Goal: Task Accomplishment & Management: Complete application form

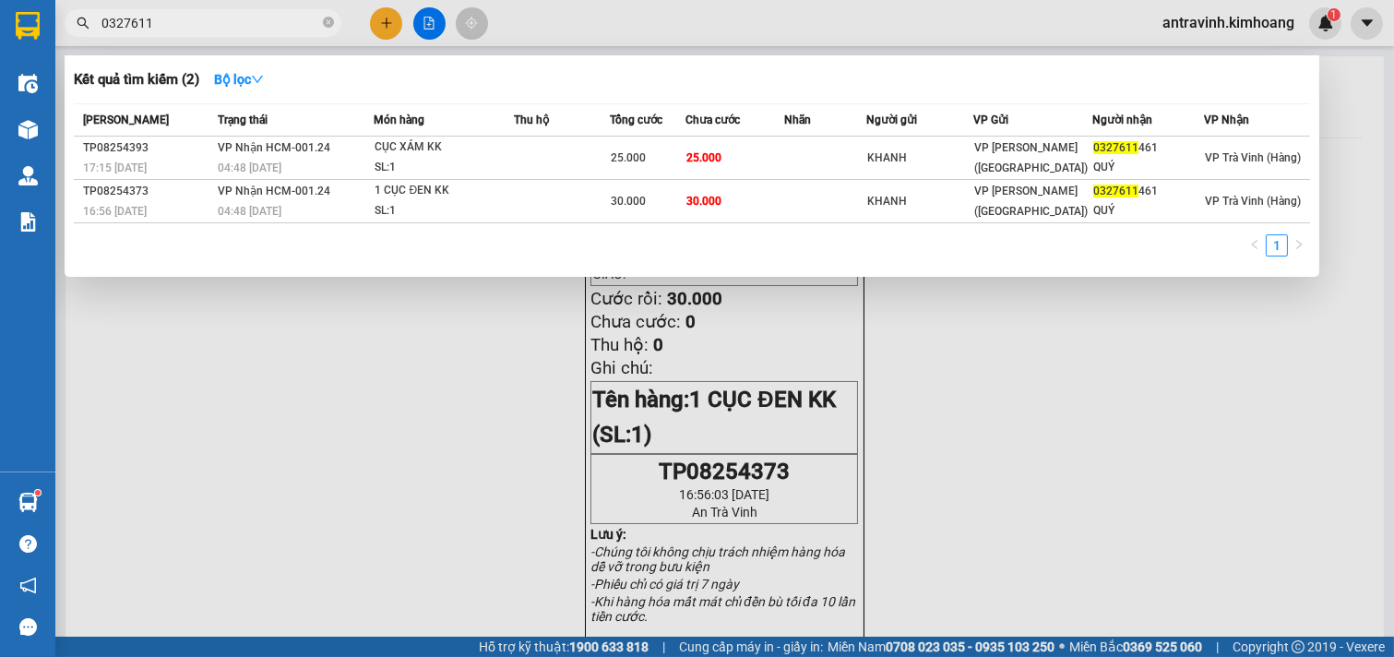
click at [170, 22] on input "0327611" at bounding box center [210, 23] width 218 height 20
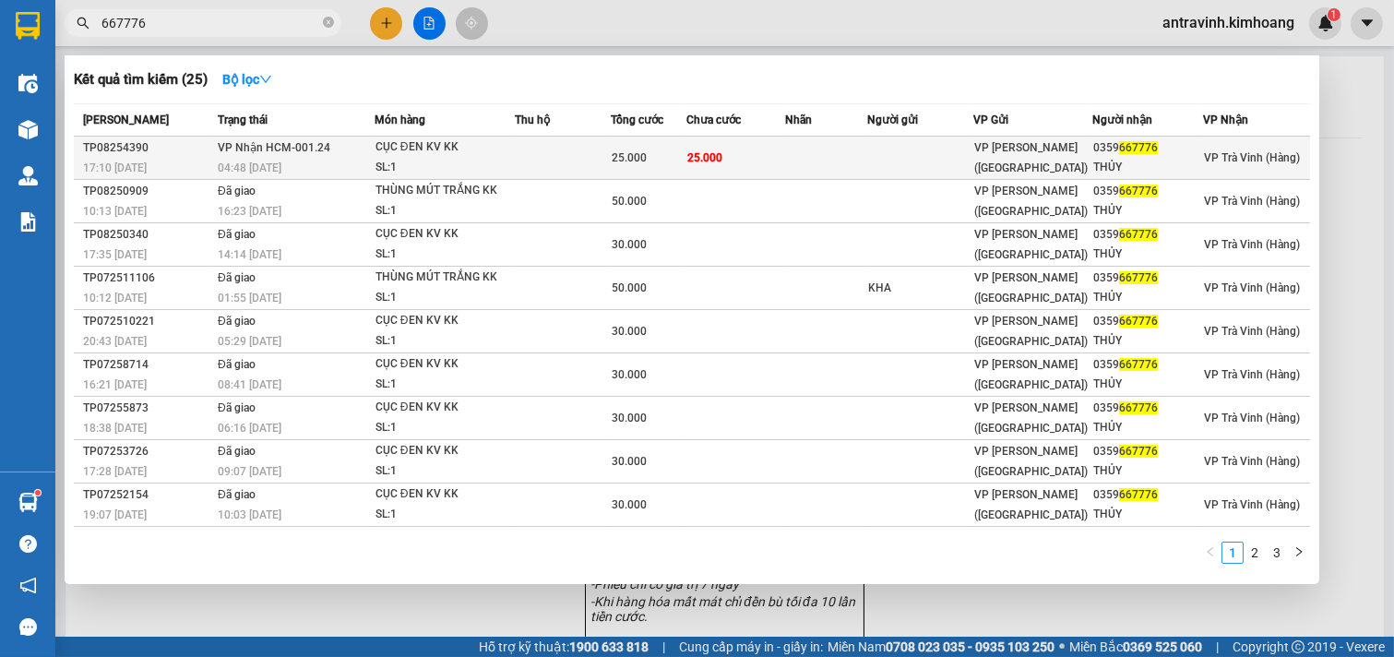
type input "667776"
click at [755, 157] on td "25.000" at bounding box center [735, 158] width 99 height 43
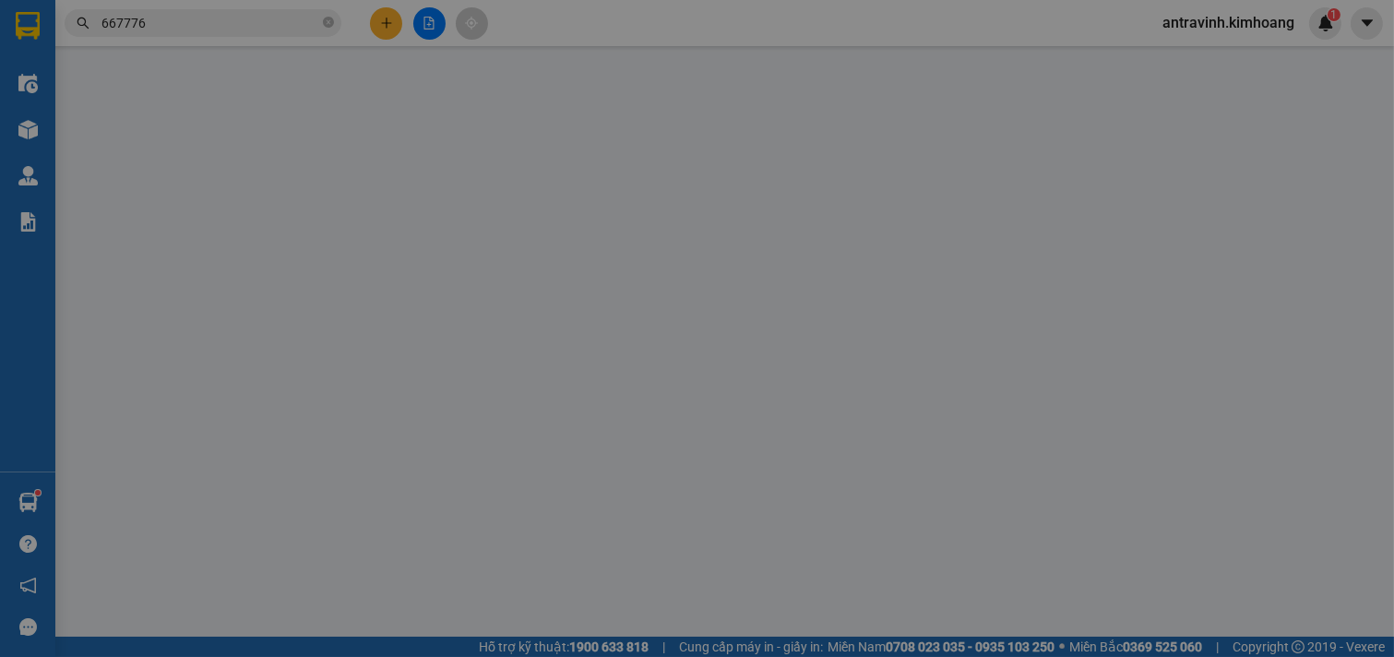
type input "0359667776"
type input "THỦY"
type input "25.000"
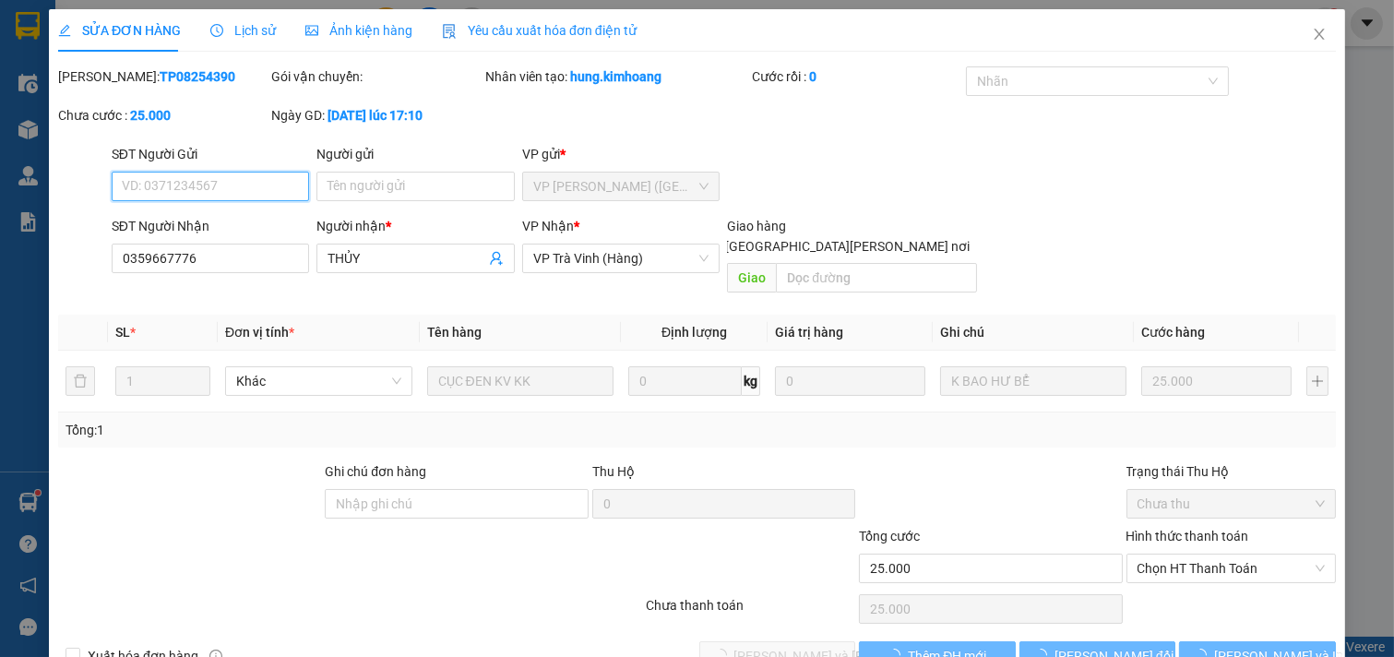
scroll to position [30, 0]
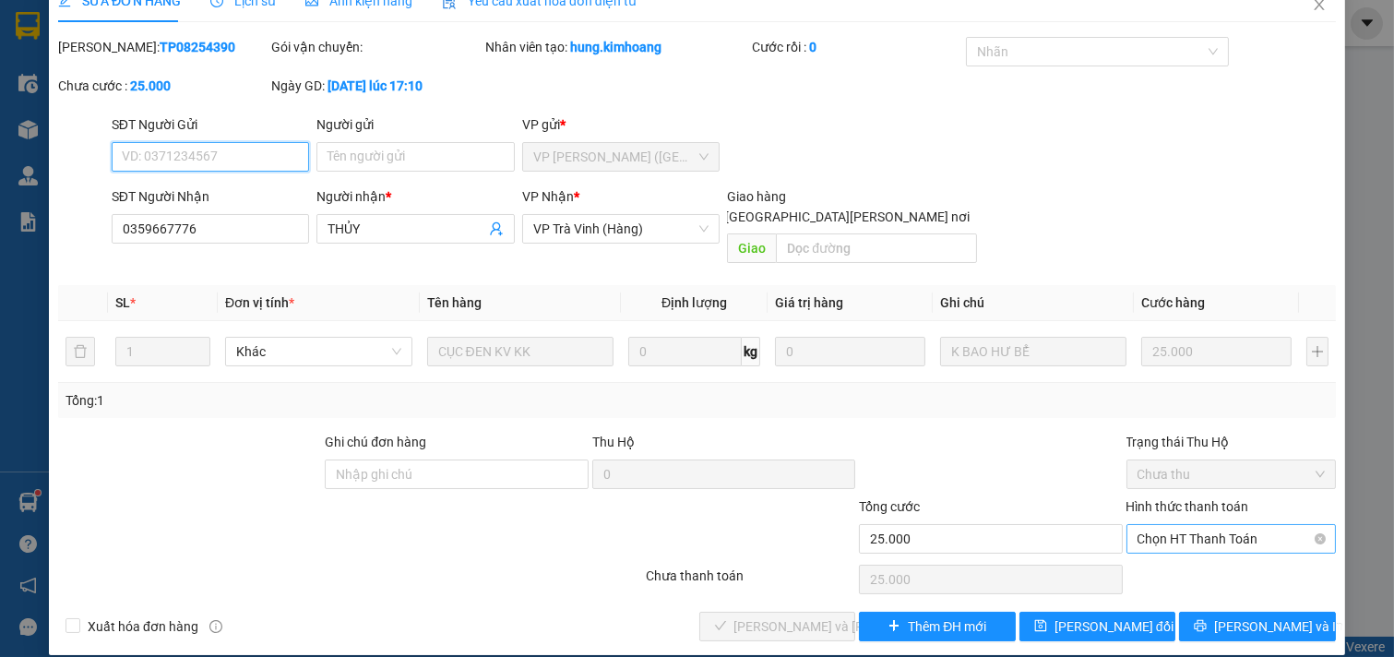
click at [1164, 525] on span "Chọn HT Thanh Toán" at bounding box center [1232, 539] width 188 height 28
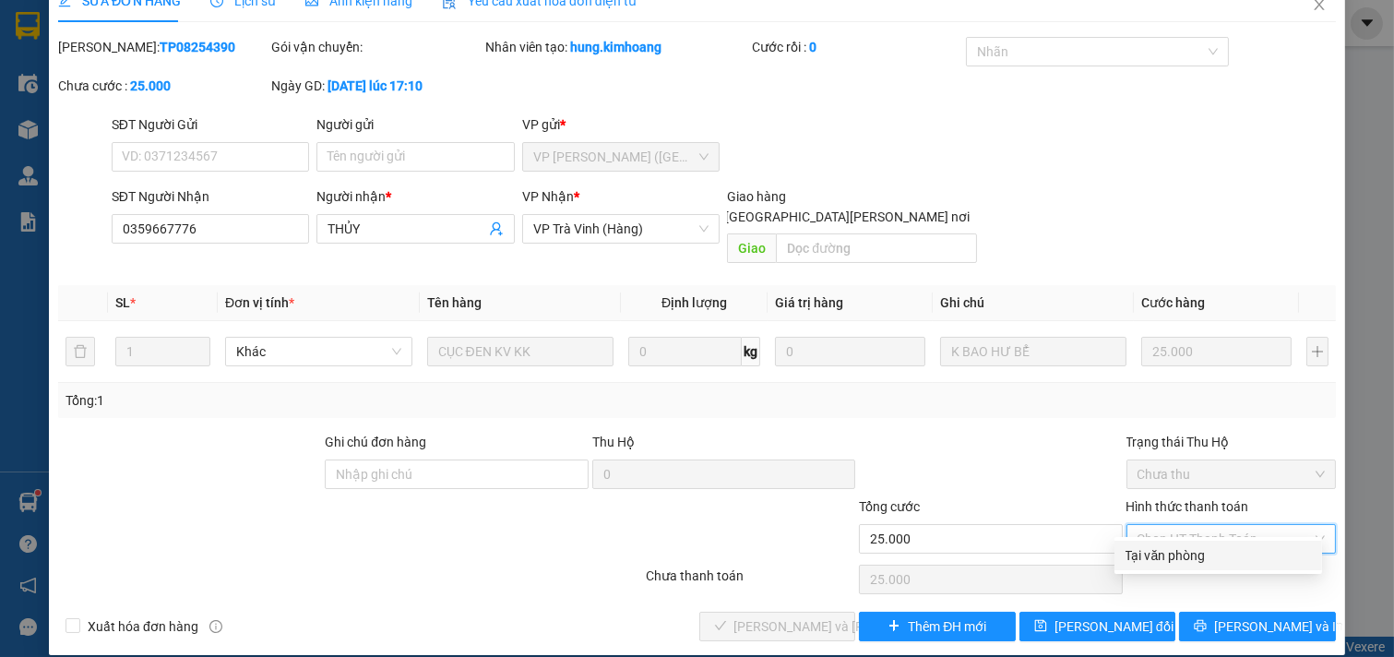
click at [1146, 559] on div "Tại văn phòng" at bounding box center [1218, 555] width 185 height 20
type input "0"
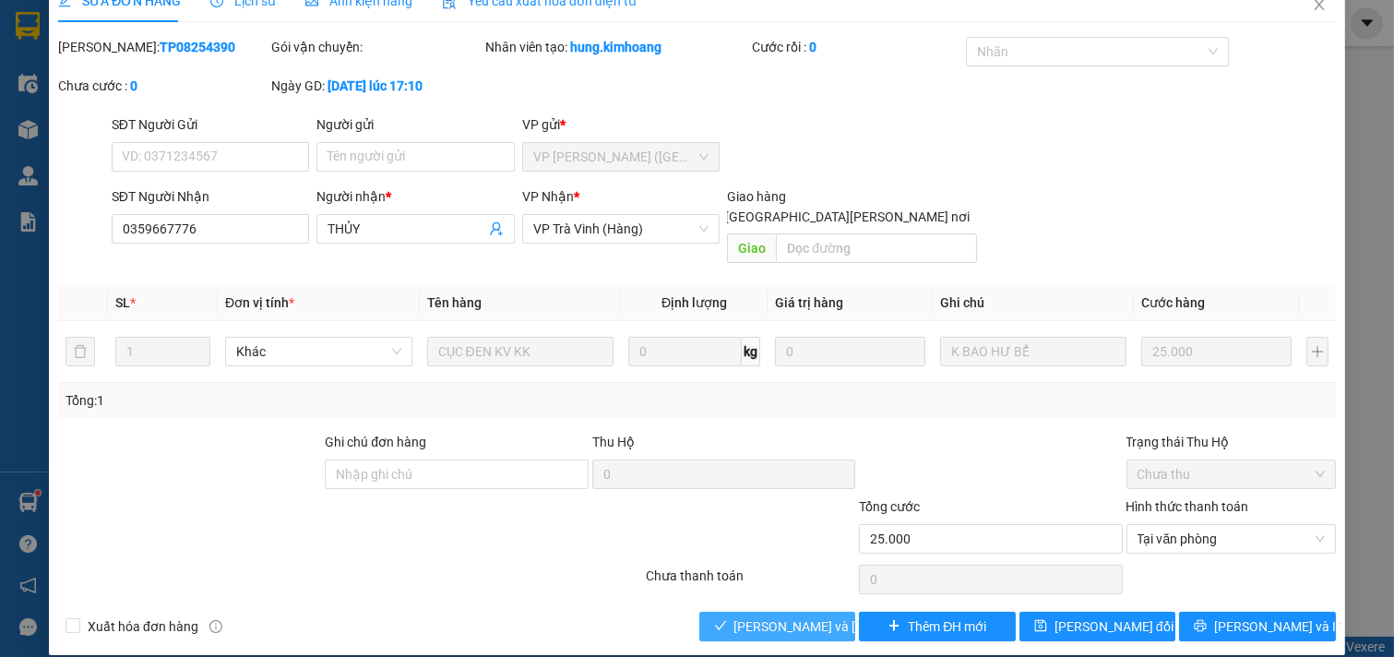
click at [825, 616] on span "[PERSON_NAME] và [PERSON_NAME] hàng" at bounding box center [858, 626] width 249 height 20
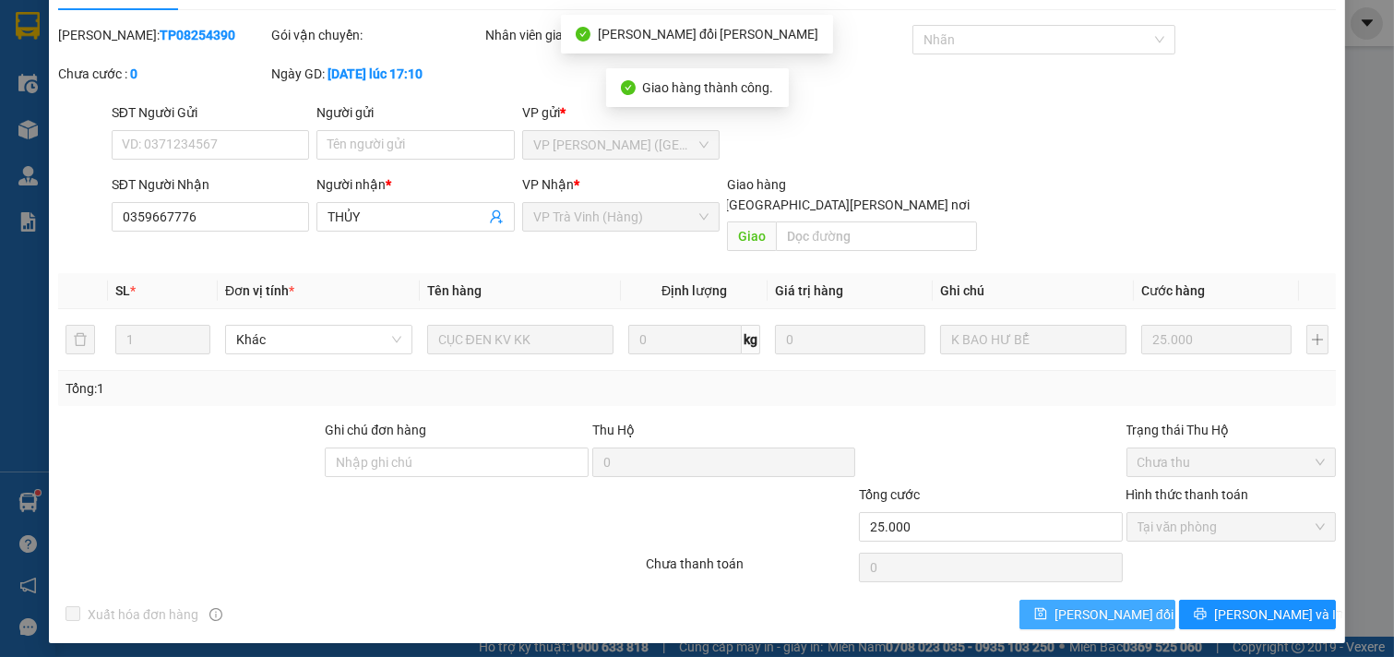
scroll to position [49, 0]
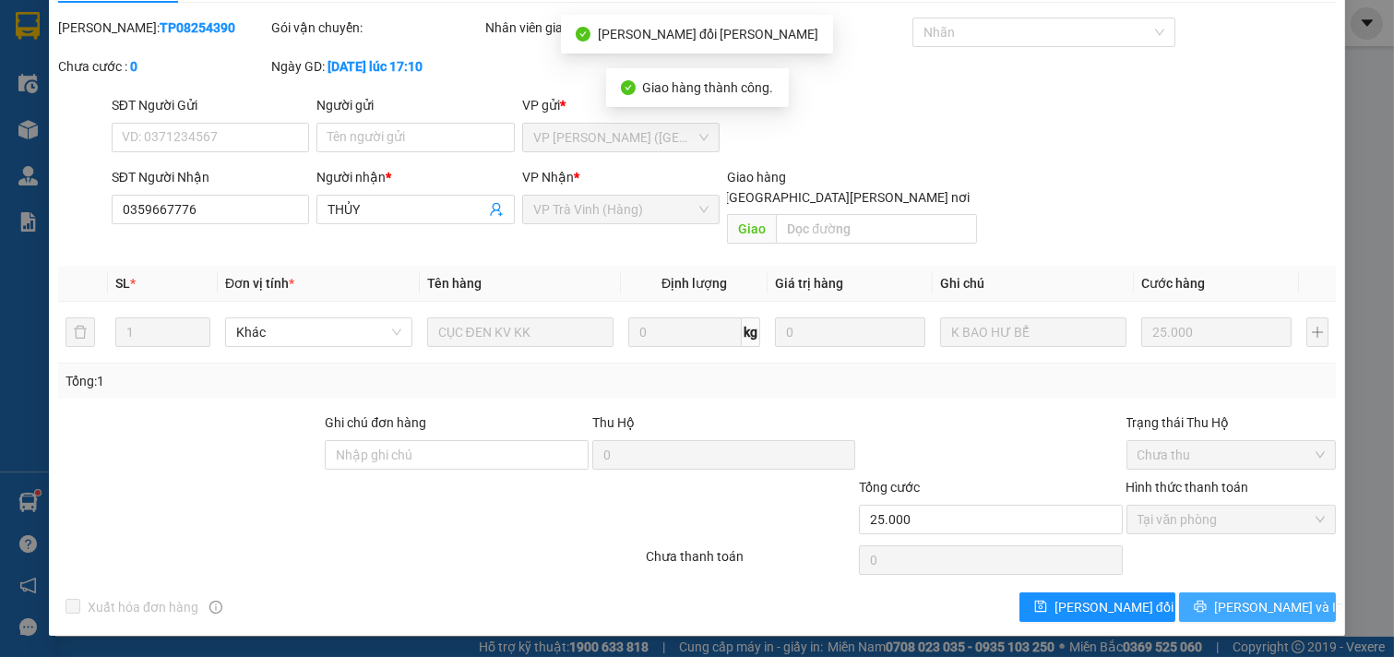
click at [1206, 604] on button "[PERSON_NAME] và In" at bounding box center [1257, 607] width 157 height 30
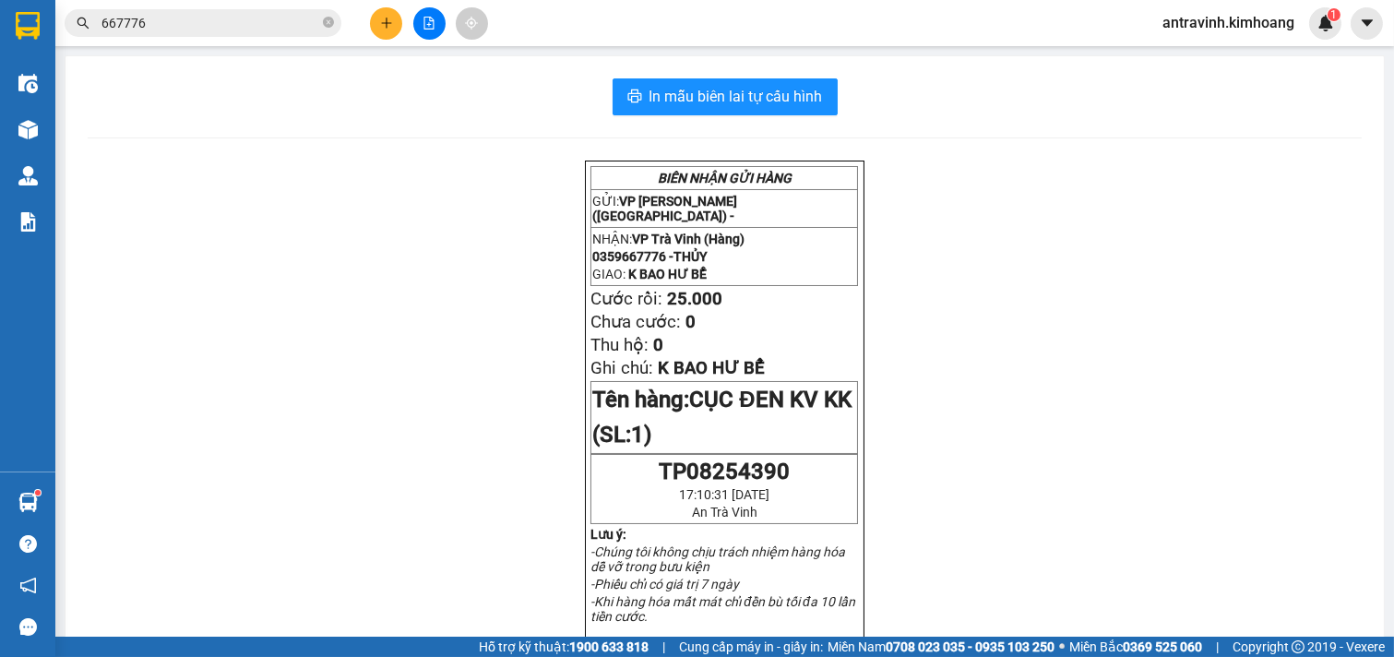
click at [185, 20] on input "667776" at bounding box center [210, 23] width 218 height 20
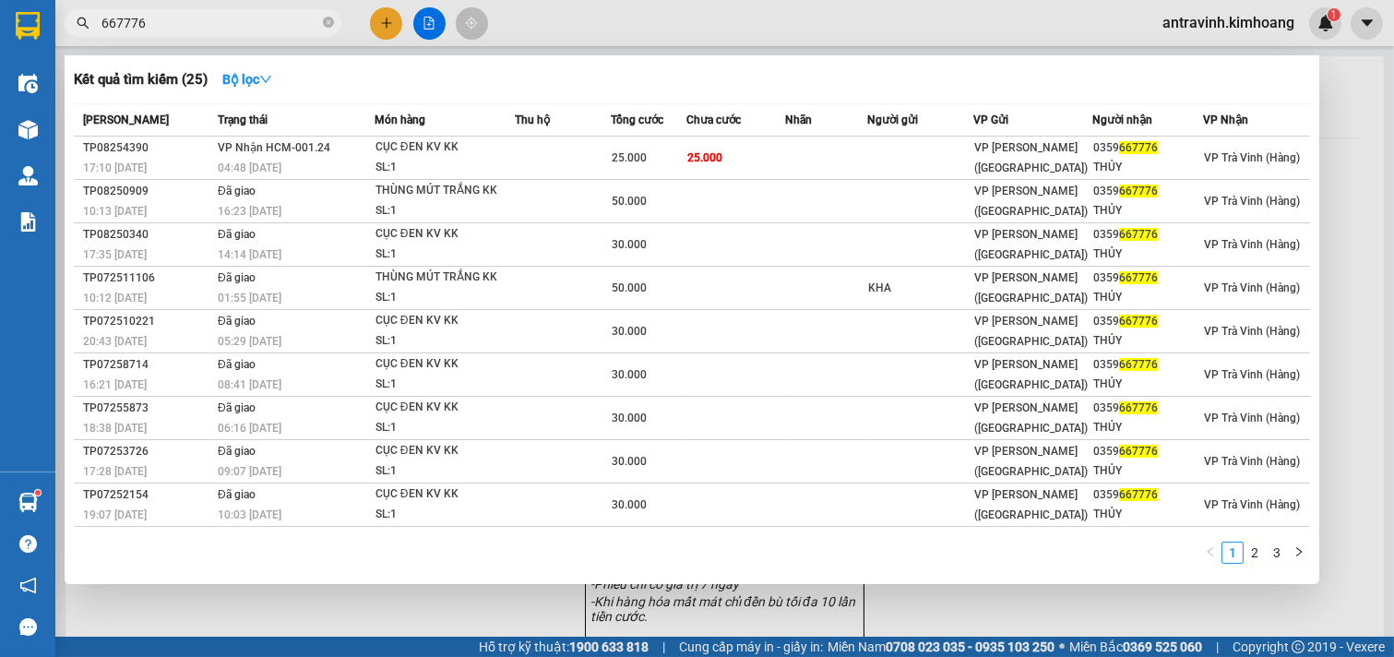
click at [185, 20] on input "667776" at bounding box center [210, 23] width 218 height 20
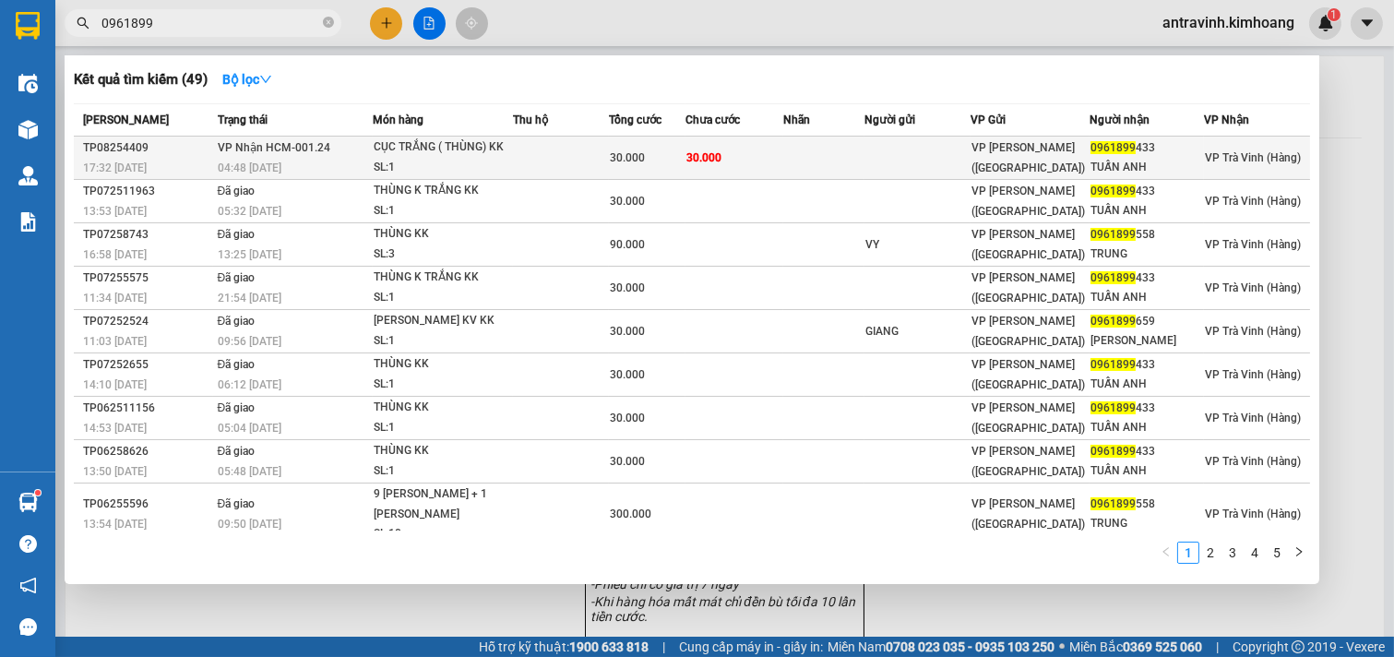
type input "0961899"
click at [818, 146] on td at bounding box center [823, 158] width 81 height 43
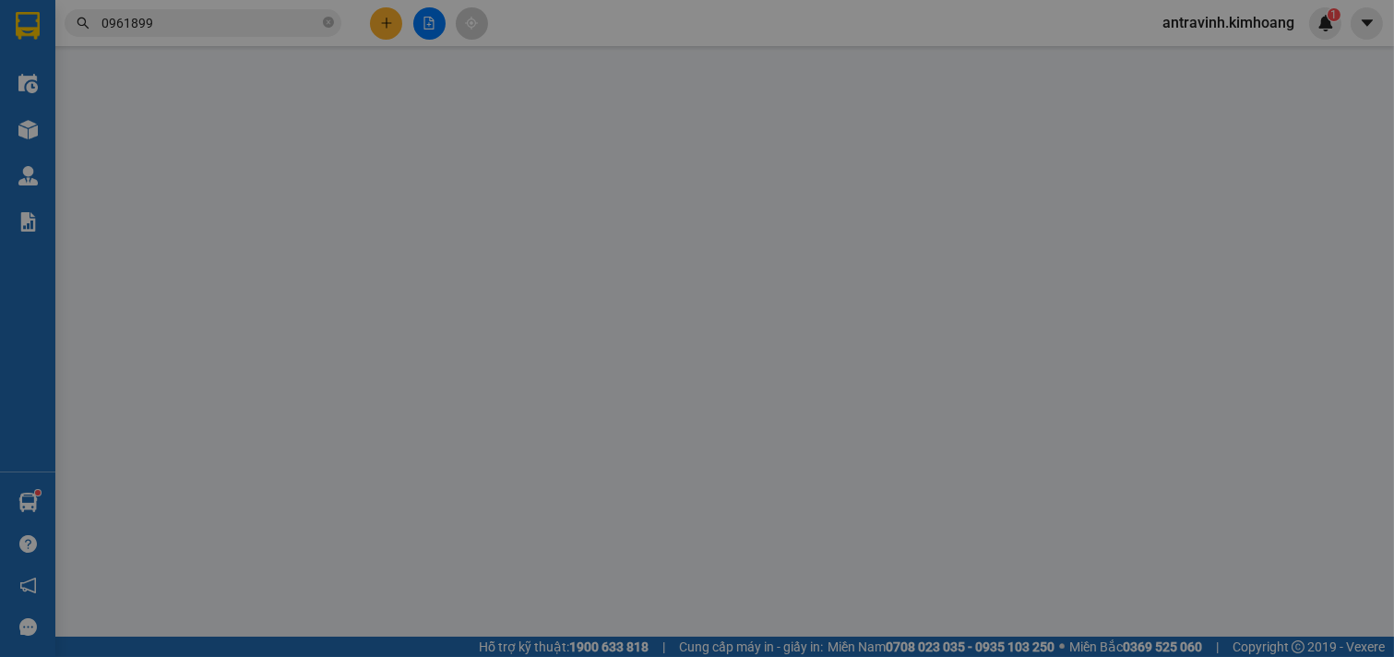
type input "0961899433"
type input "TUẤN ANH"
type input "30.000"
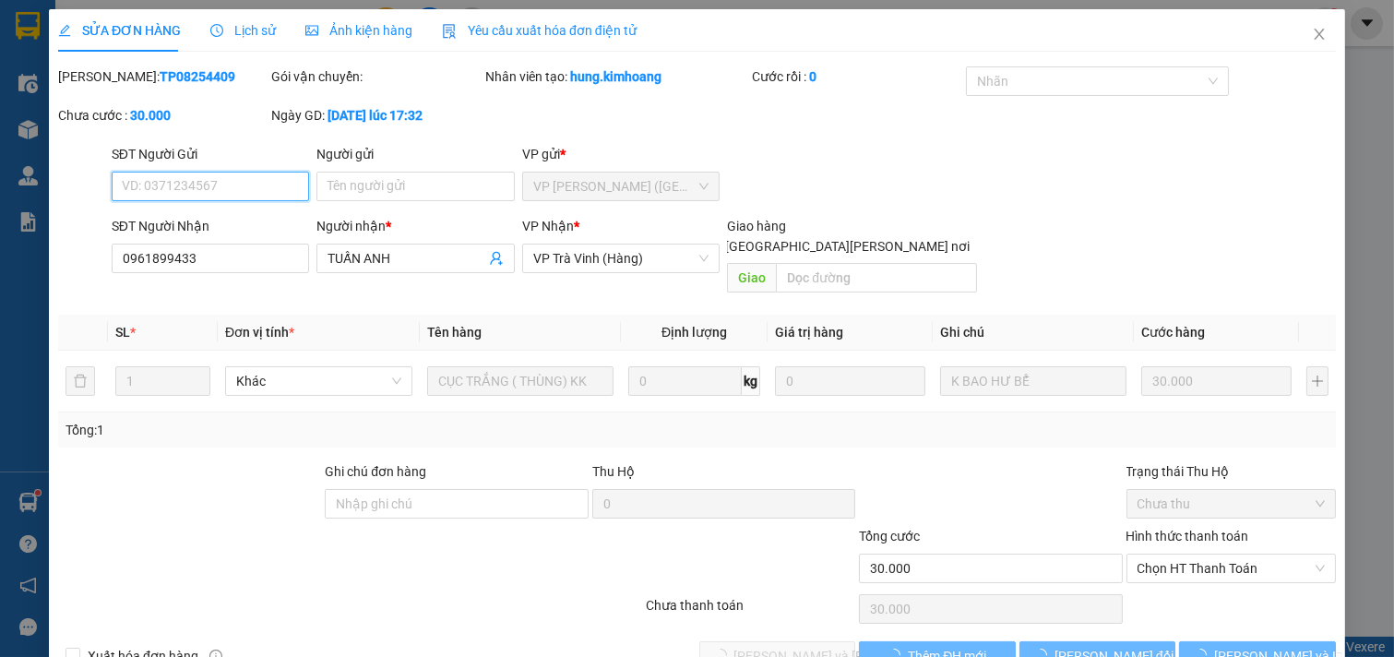
scroll to position [30, 0]
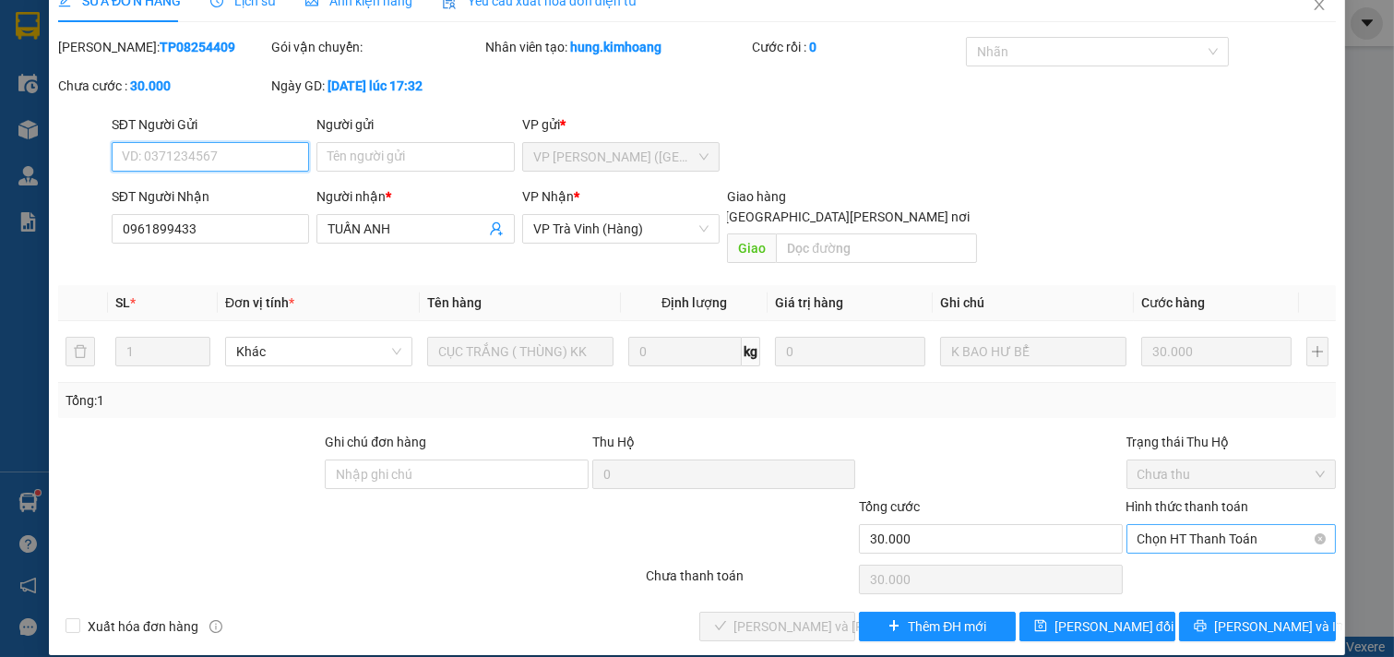
click at [1188, 526] on span "Chọn HT Thanh Toán" at bounding box center [1232, 539] width 188 height 28
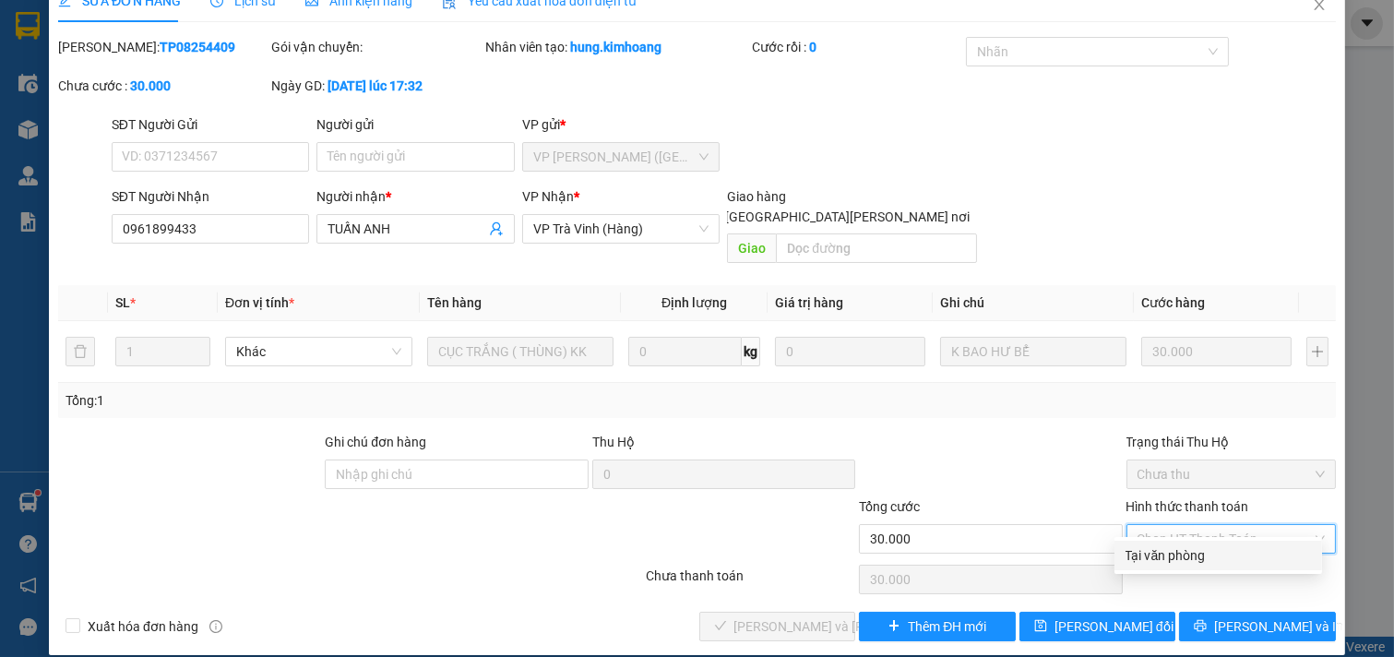
click at [1169, 565] on div "Tại văn phòng" at bounding box center [1218, 555] width 185 height 20
type input "0"
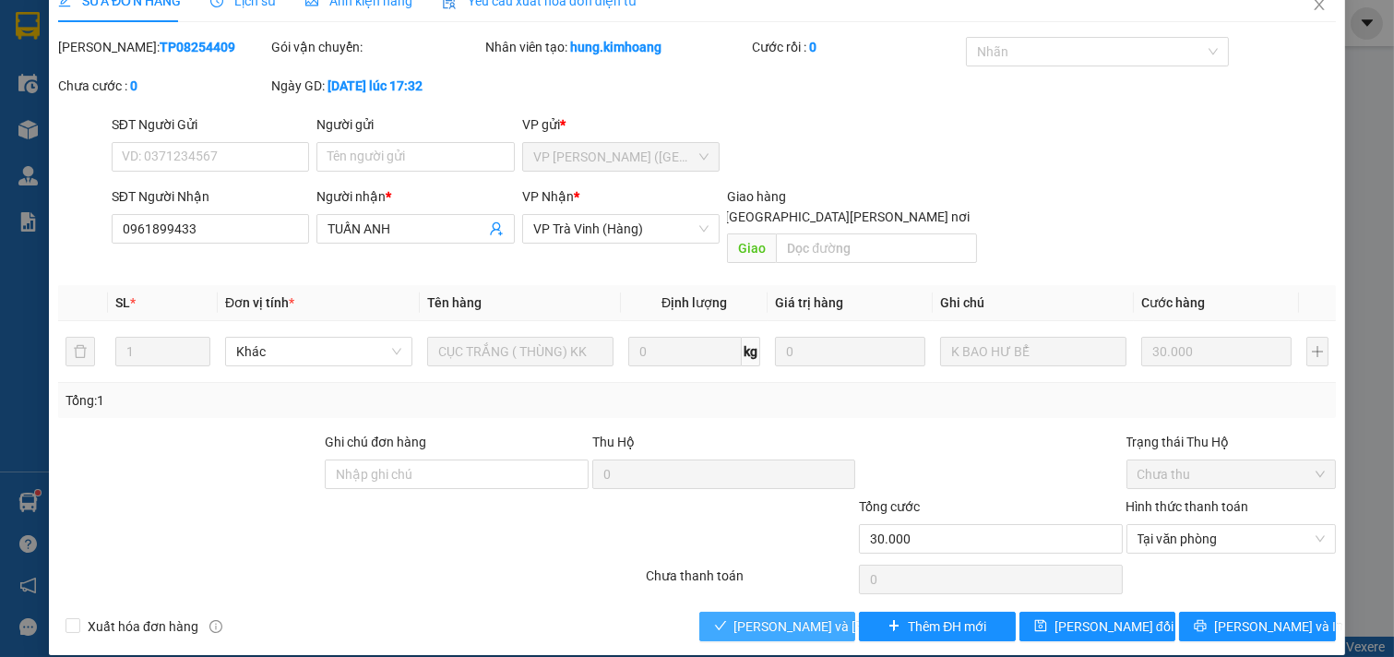
click at [813, 616] on span "[PERSON_NAME] và [PERSON_NAME] hàng" at bounding box center [858, 626] width 249 height 20
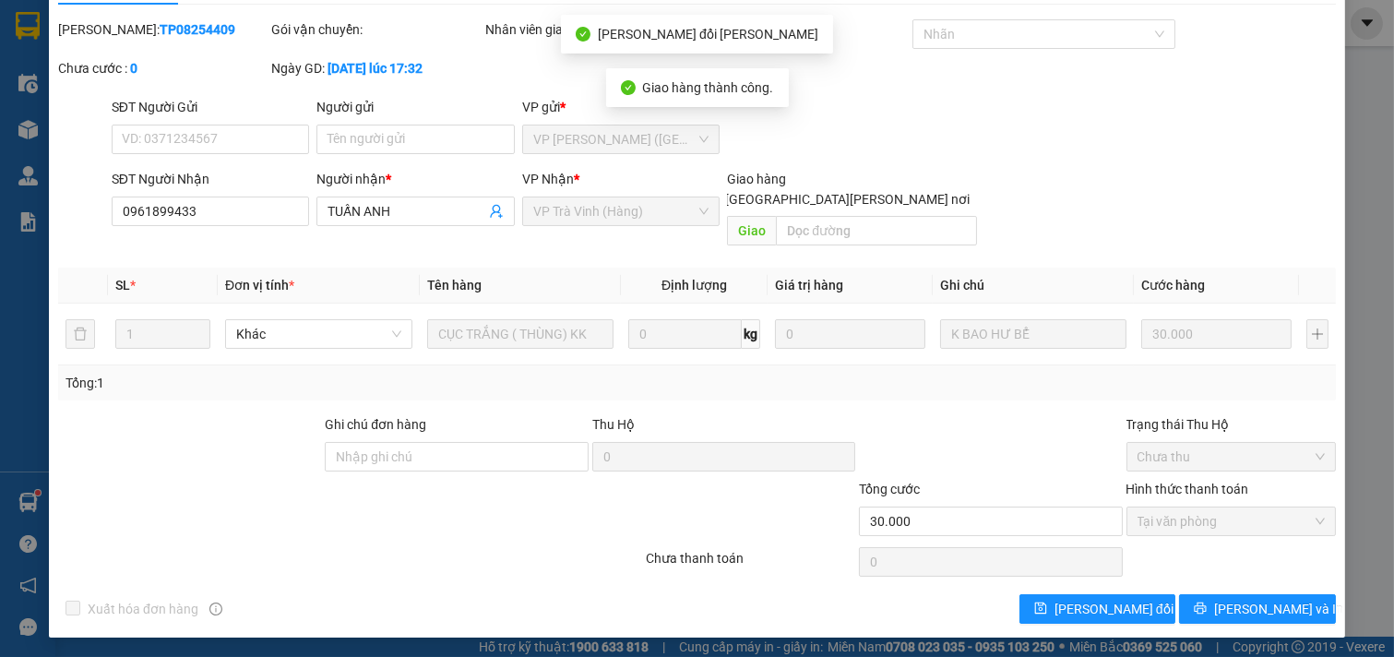
scroll to position [49, 0]
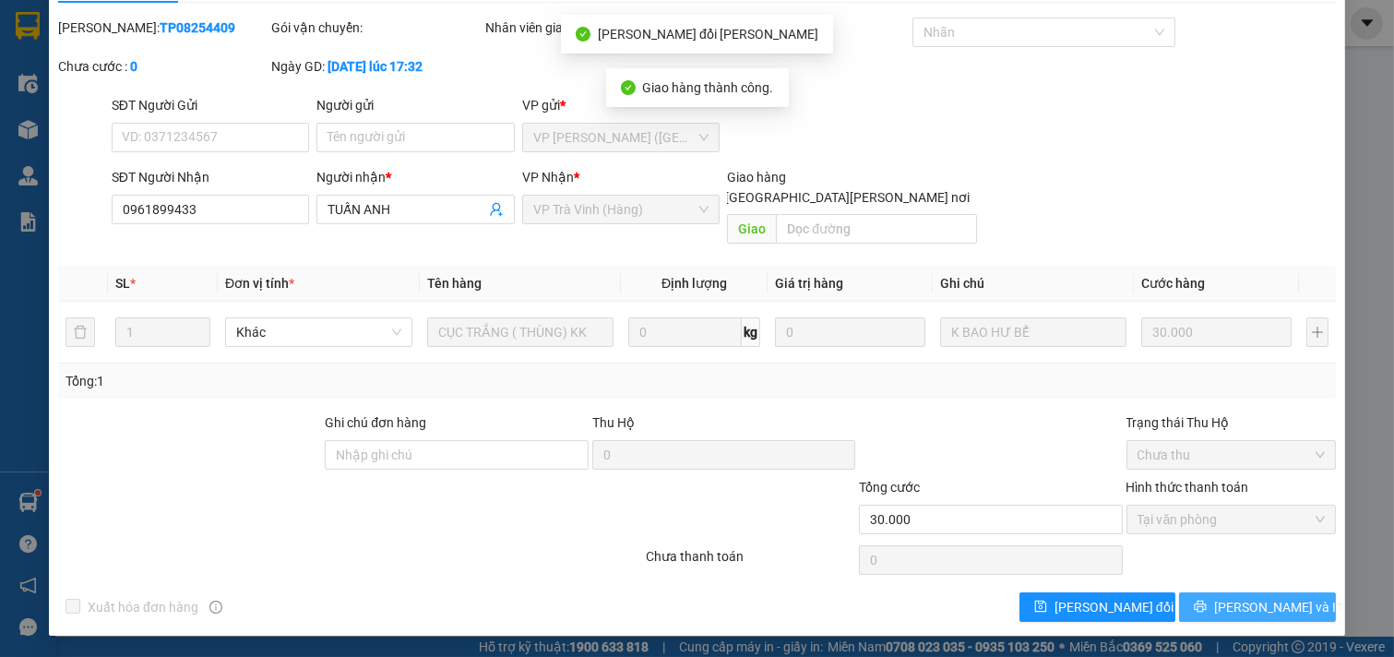
click at [1205, 595] on button "[PERSON_NAME] và In" at bounding box center [1257, 607] width 157 height 30
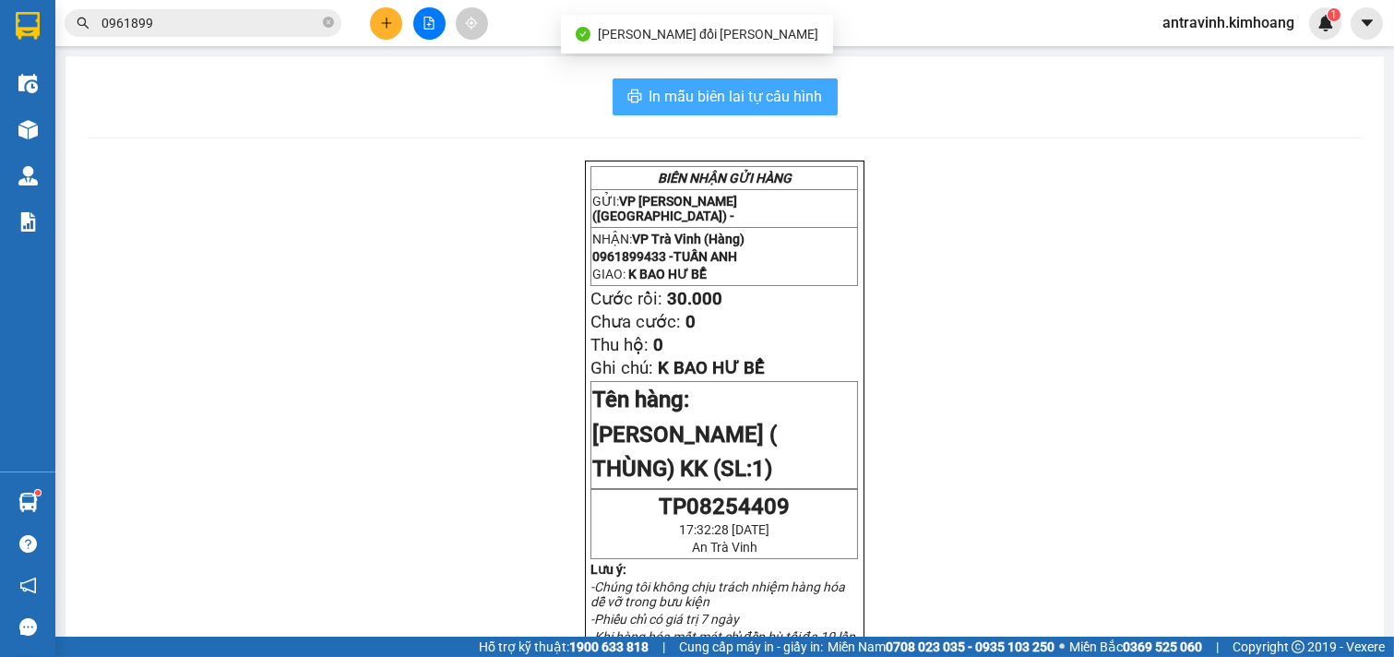
click at [818, 102] on button "In mẫu biên lai tự cấu hình" at bounding box center [725, 96] width 225 height 37
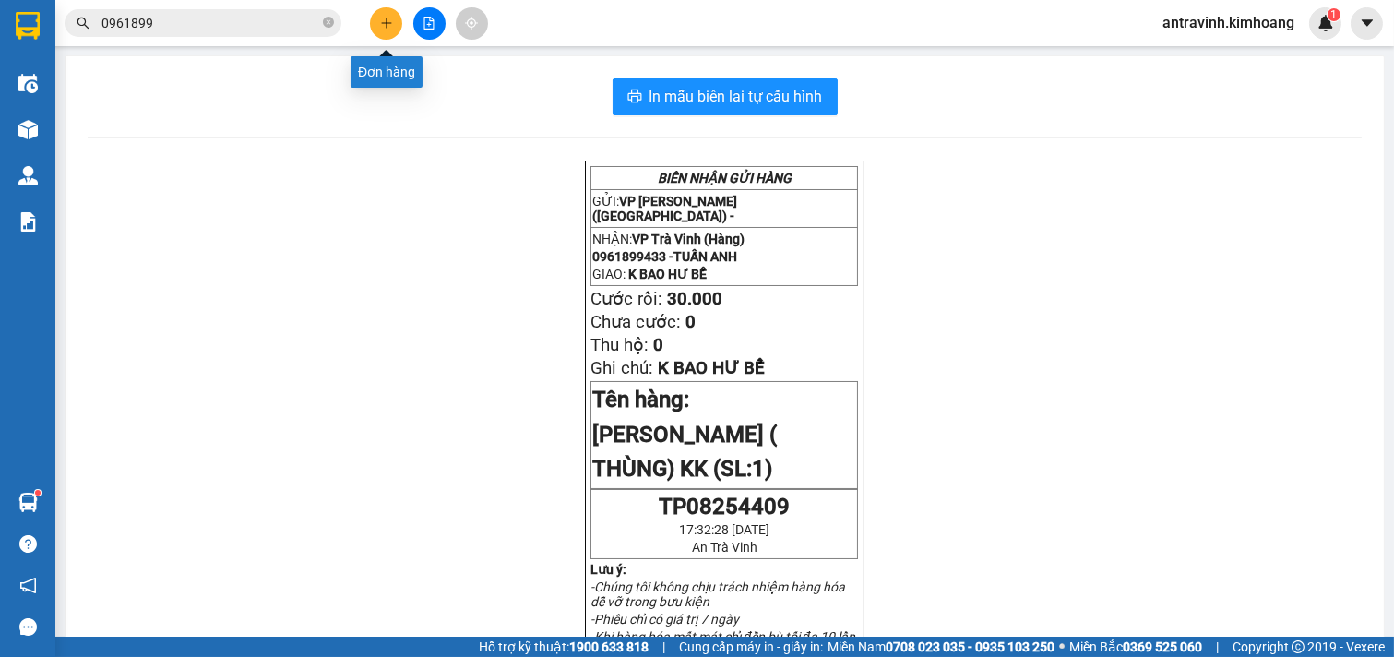
click at [378, 24] on button at bounding box center [386, 23] width 32 height 32
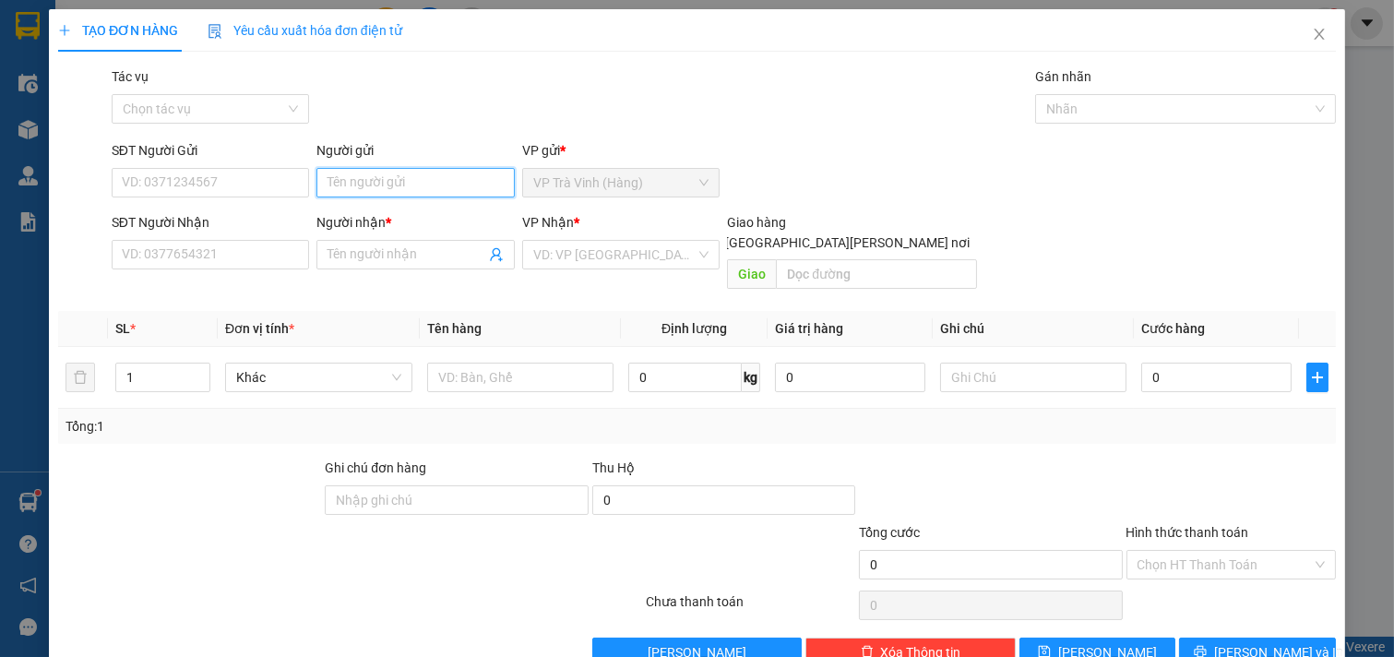
click at [413, 181] on input "Người gửi" at bounding box center [415, 183] width 198 height 30
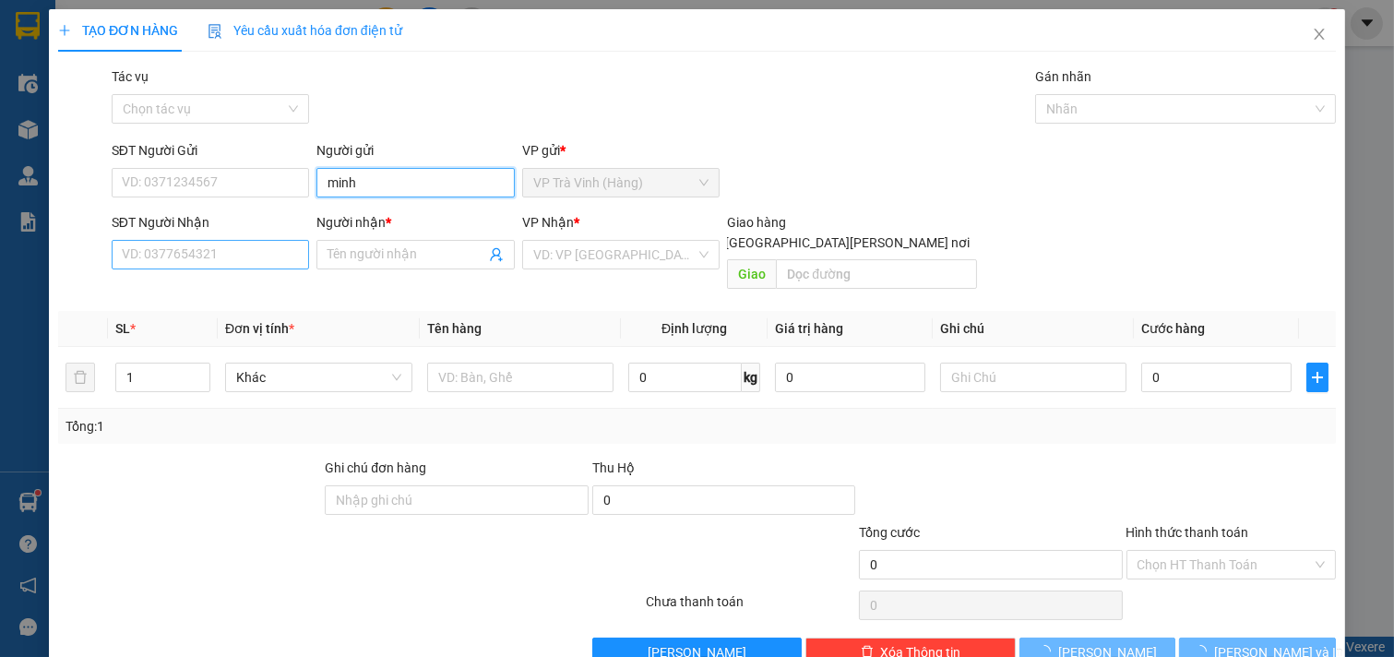
type input "minh"
click at [260, 263] on input "SĐT Người Nhận" at bounding box center [211, 255] width 198 height 30
type input "0909126536"
click at [352, 262] on input "Người nhận *" at bounding box center [407, 255] width 158 height 20
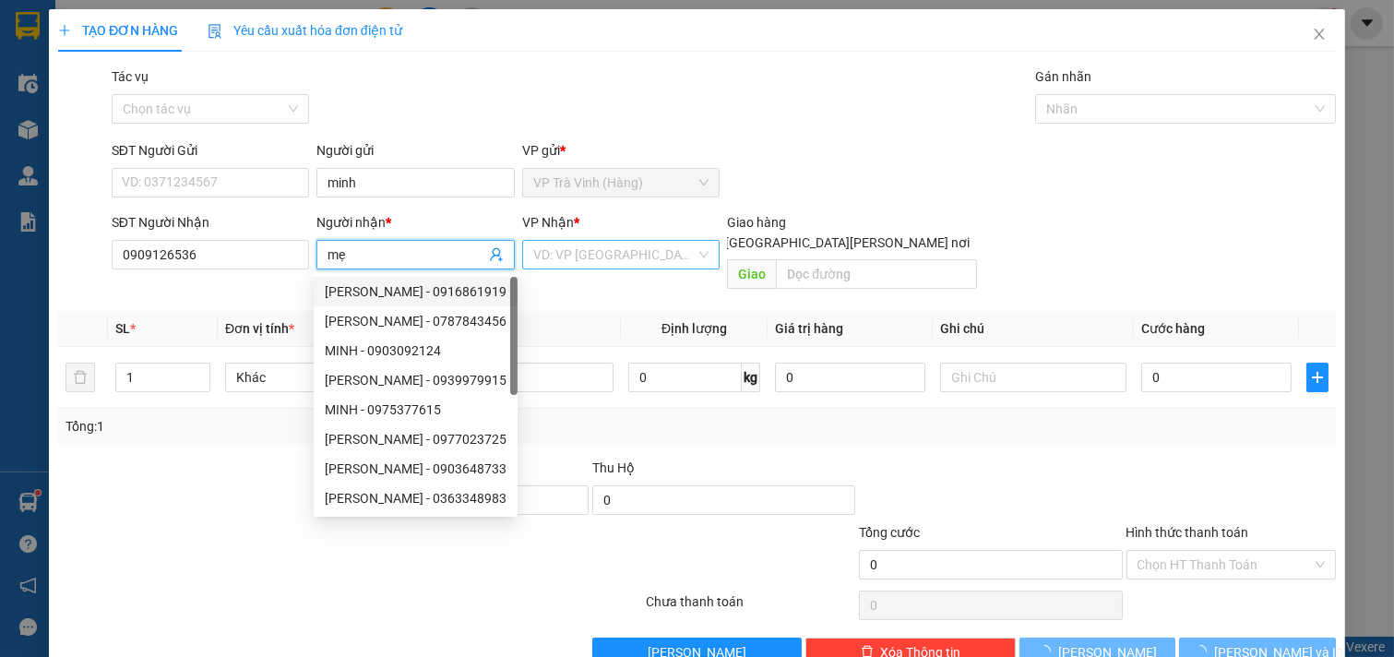
type input "mẹ"
click at [549, 250] on input "search" at bounding box center [614, 255] width 163 height 28
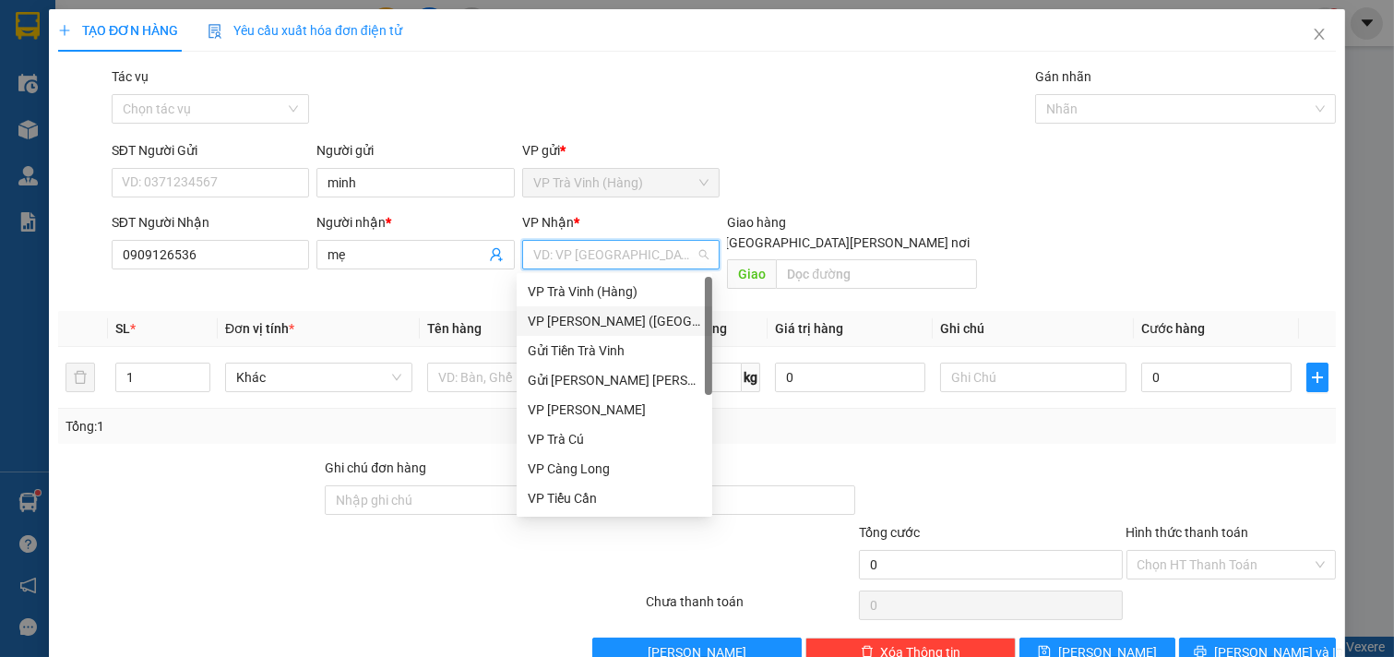
click at [583, 316] on div "VP [PERSON_NAME] ([GEOGRAPHIC_DATA])" at bounding box center [614, 321] width 173 height 20
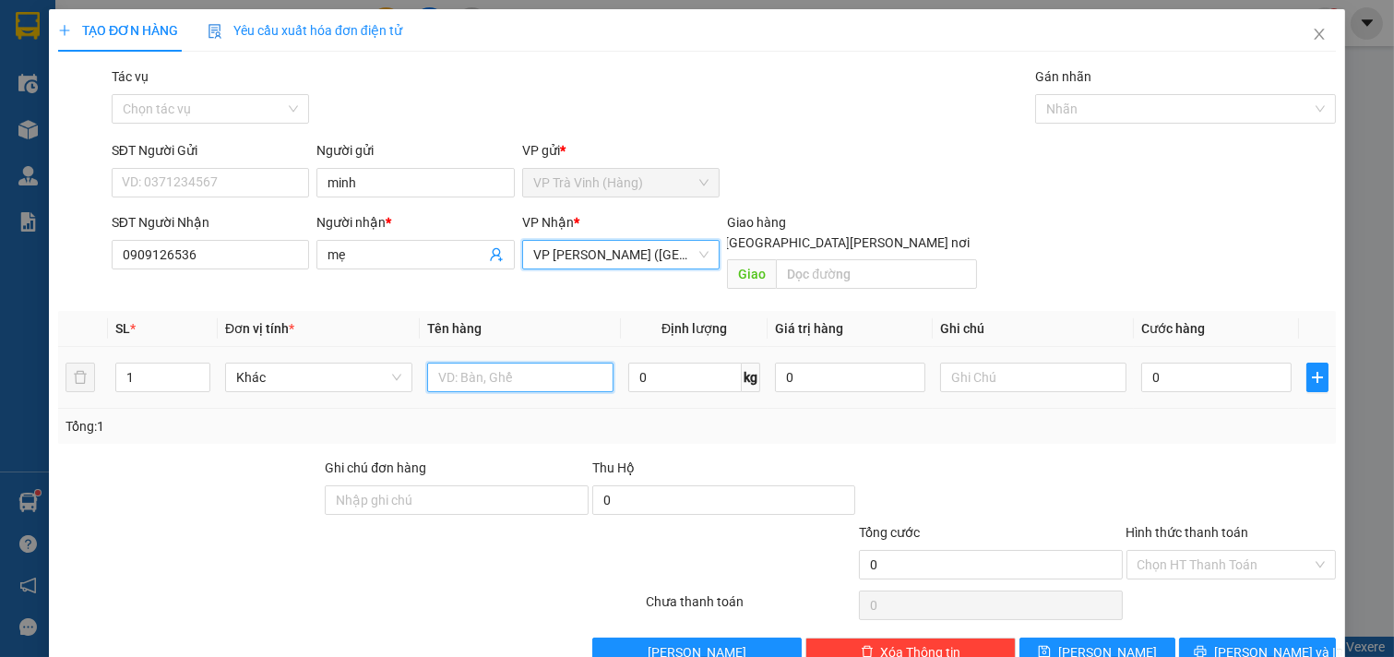
click at [540, 363] on input "text" at bounding box center [520, 378] width 187 height 30
type input "1 thùng mút"
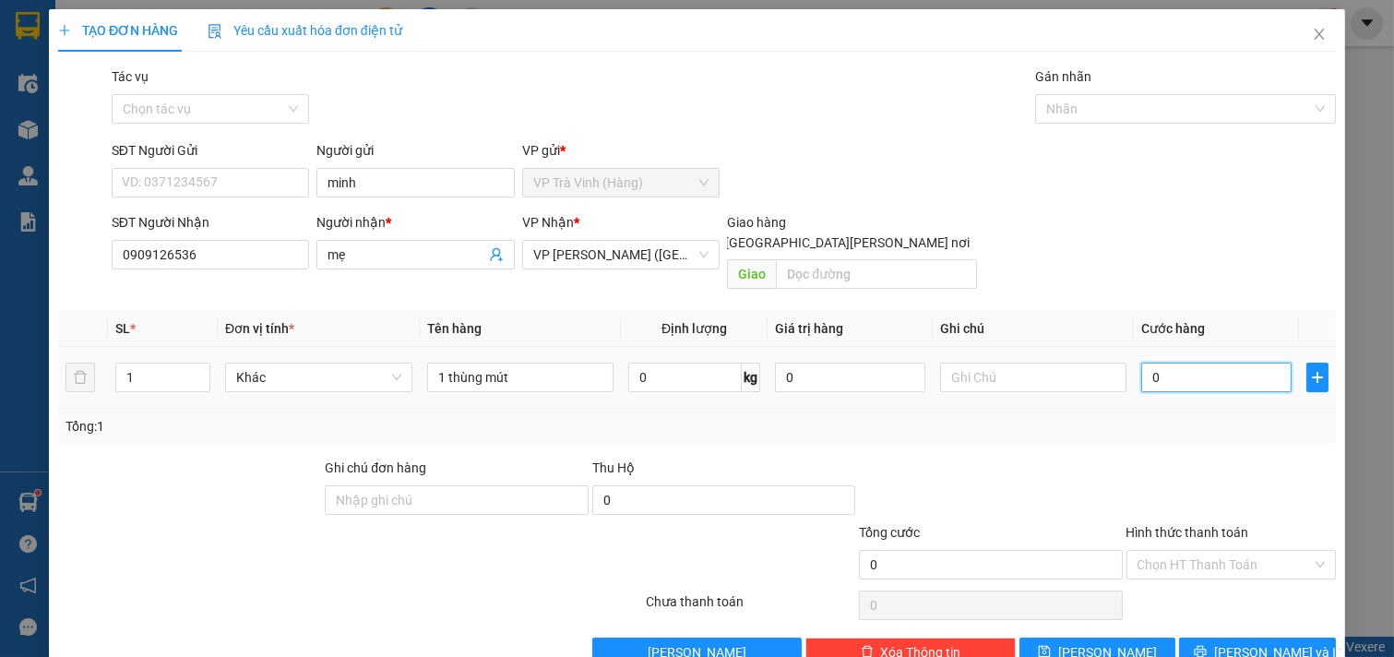
click at [1190, 364] on input "0" at bounding box center [1216, 378] width 150 height 30
type input "3"
type input "35"
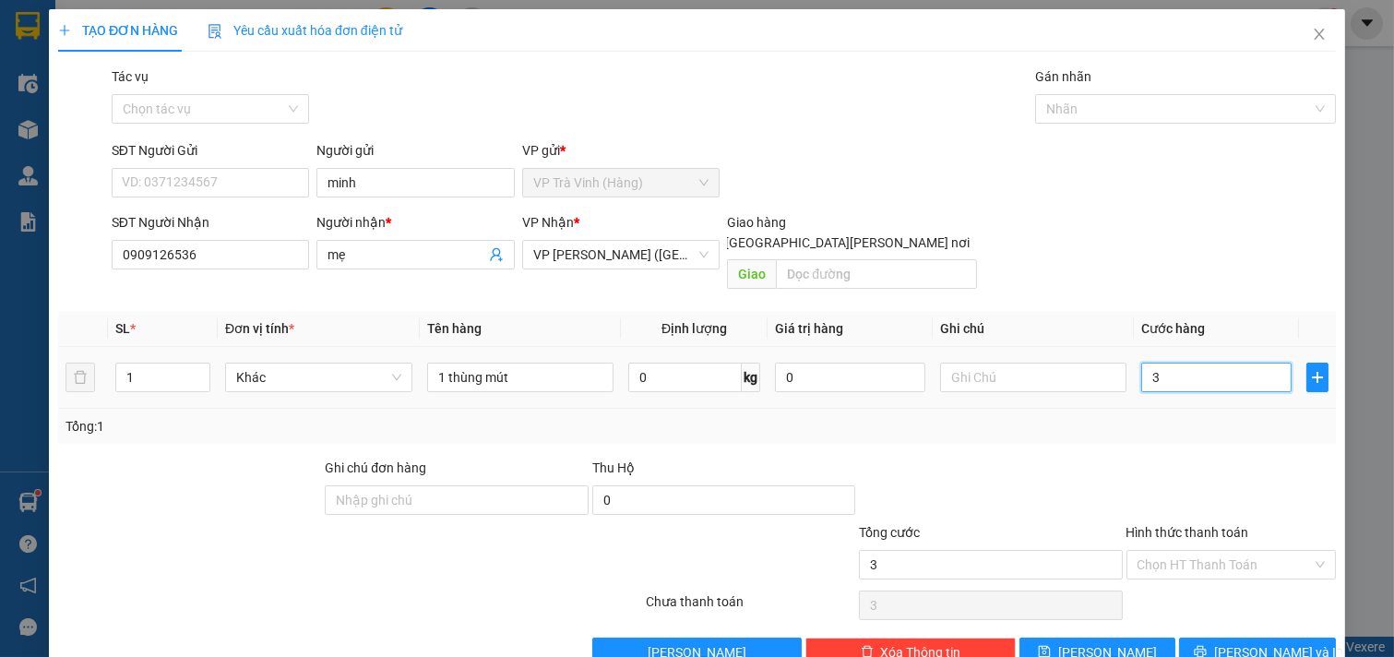
type input "35"
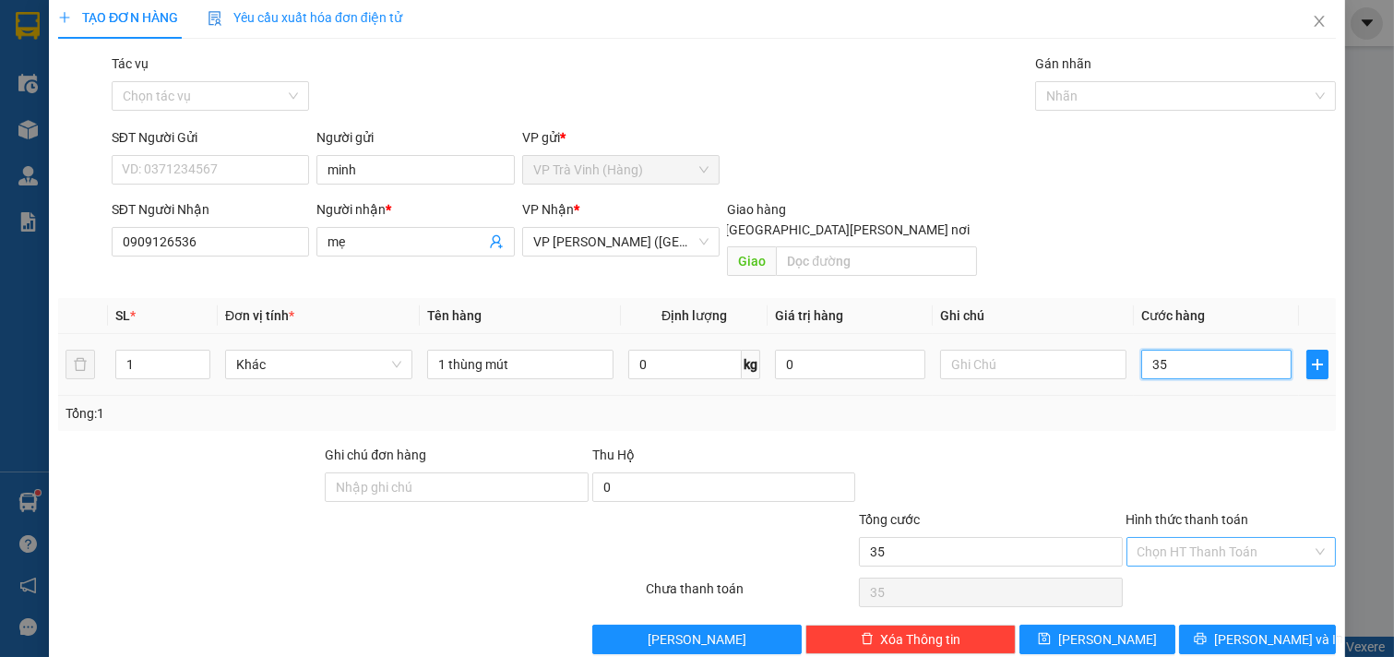
scroll to position [25, 0]
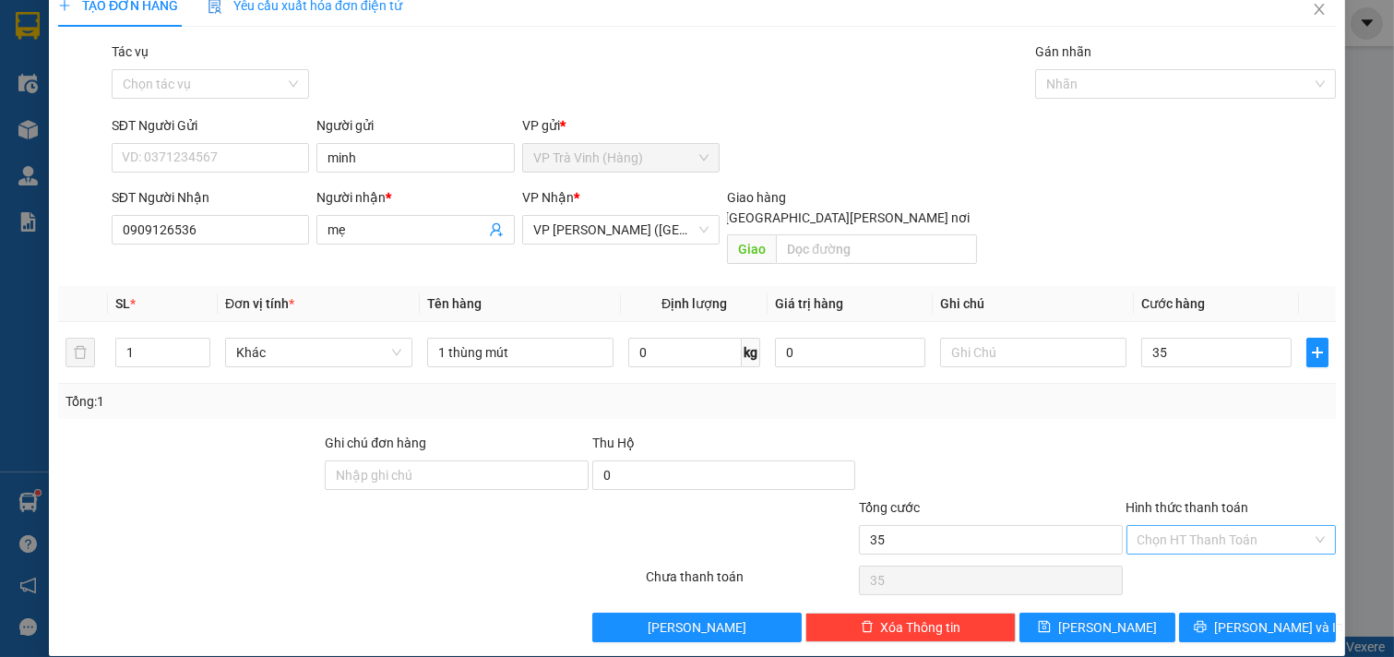
type input "35.000"
click at [1232, 528] on input "Hình thức thanh toán" at bounding box center [1225, 540] width 175 height 28
click at [1213, 557] on div "Tại văn phòng" at bounding box center [1218, 556] width 185 height 20
type input "0"
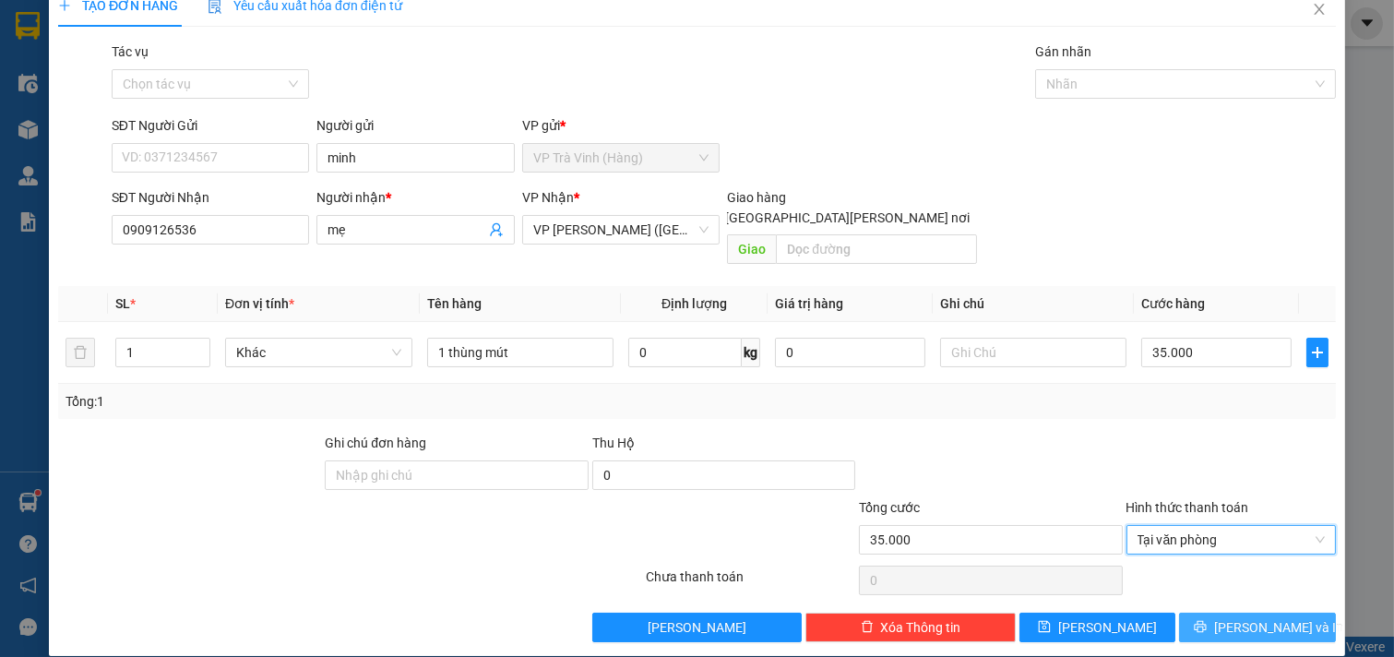
click at [1230, 617] on span "[PERSON_NAME] và In" at bounding box center [1278, 627] width 129 height 20
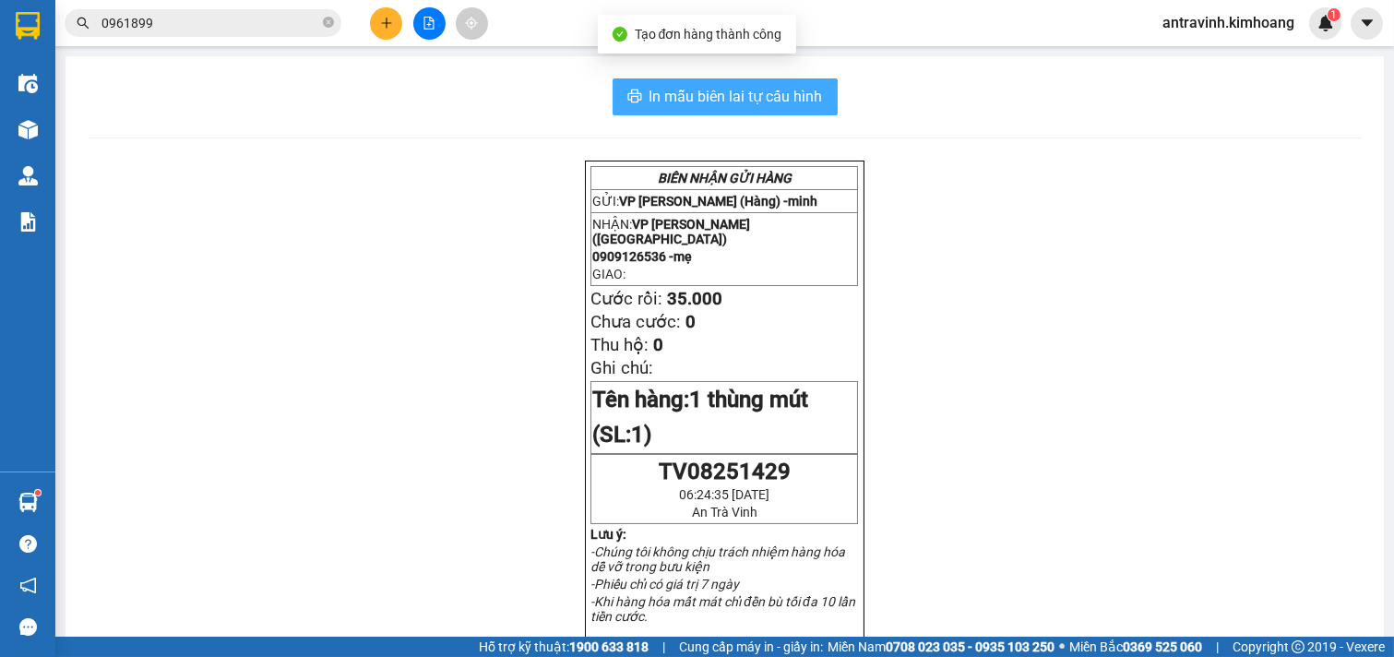
click at [794, 87] on span "In mẫu biên lai tự cấu hình" at bounding box center [736, 96] width 173 height 23
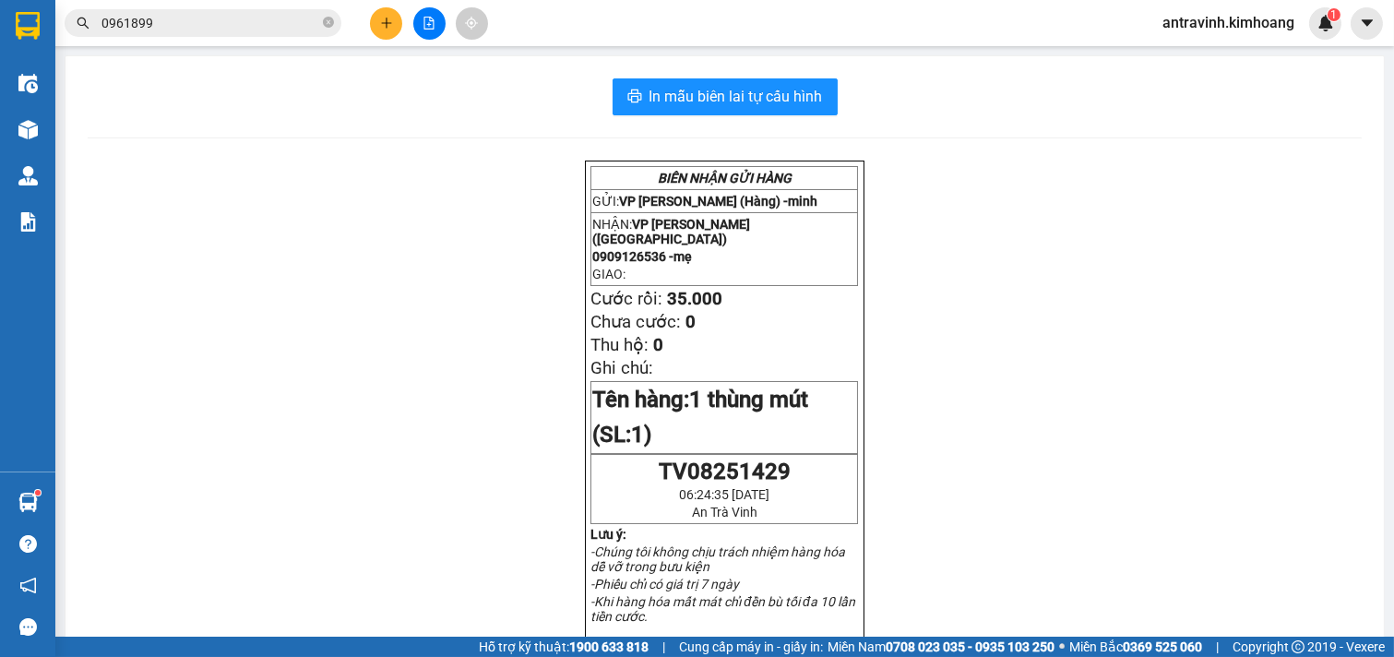
click at [219, 16] on input "0961899" at bounding box center [210, 23] width 218 height 20
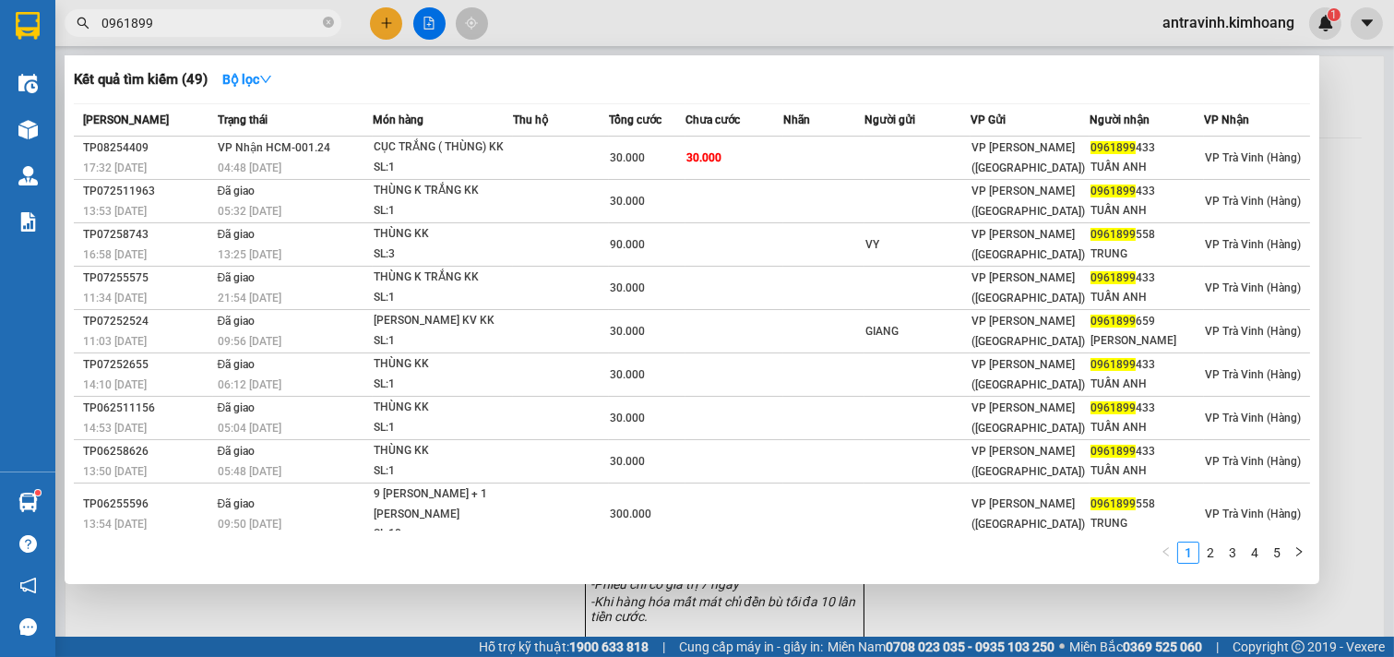
click at [219, 16] on input "0961899" at bounding box center [210, 23] width 218 height 20
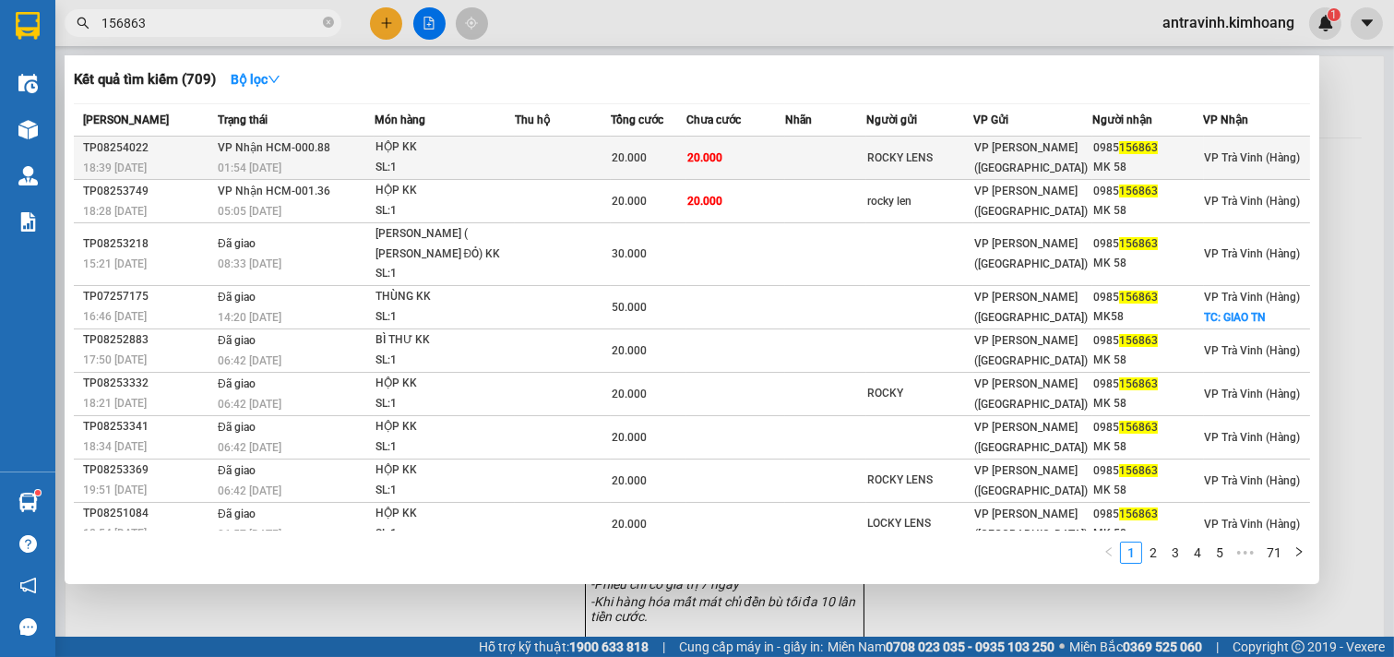
type input "156863"
click at [748, 155] on td "20.000" at bounding box center [735, 158] width 99 height 43
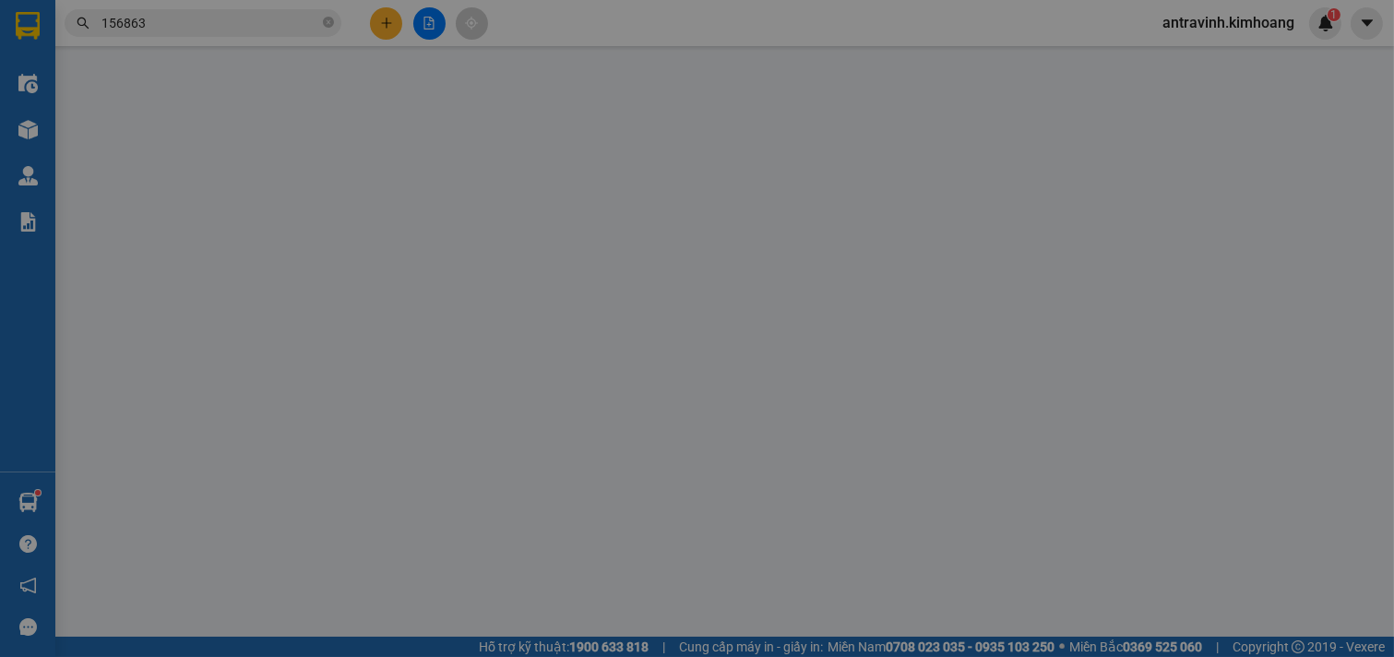
type input "ROCKY LENS"
type input "0985156863"
type input "MK 58"
type input "20.000"
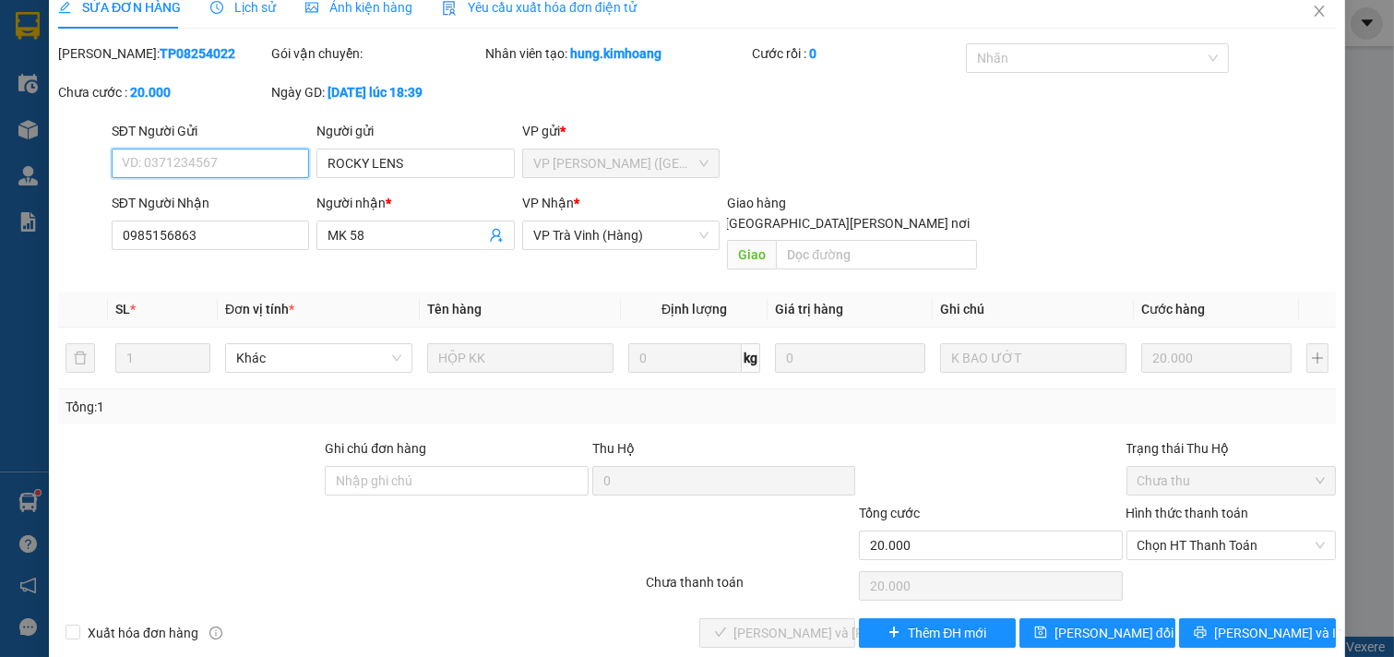
scroll to position [30, 0]
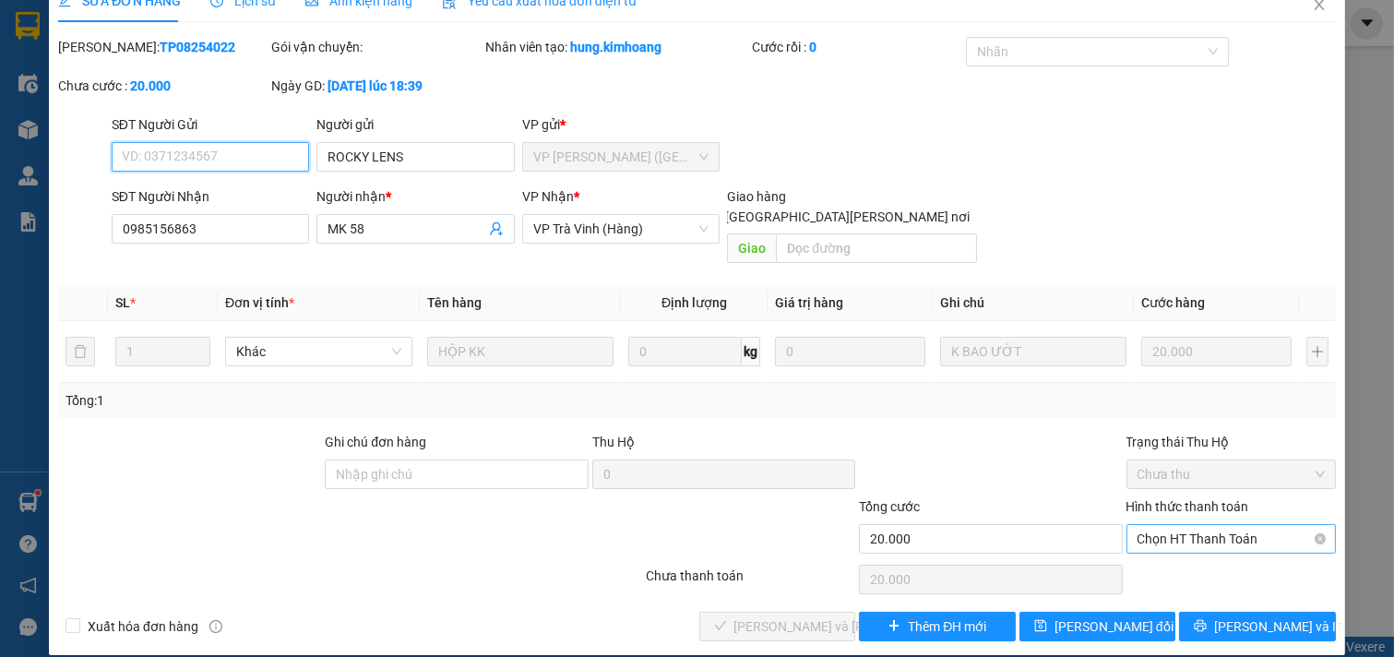
click at [1170, 525] on span "Chọn HT Thanh Toán" at bounding box center [1232, 539] width 188 height 28
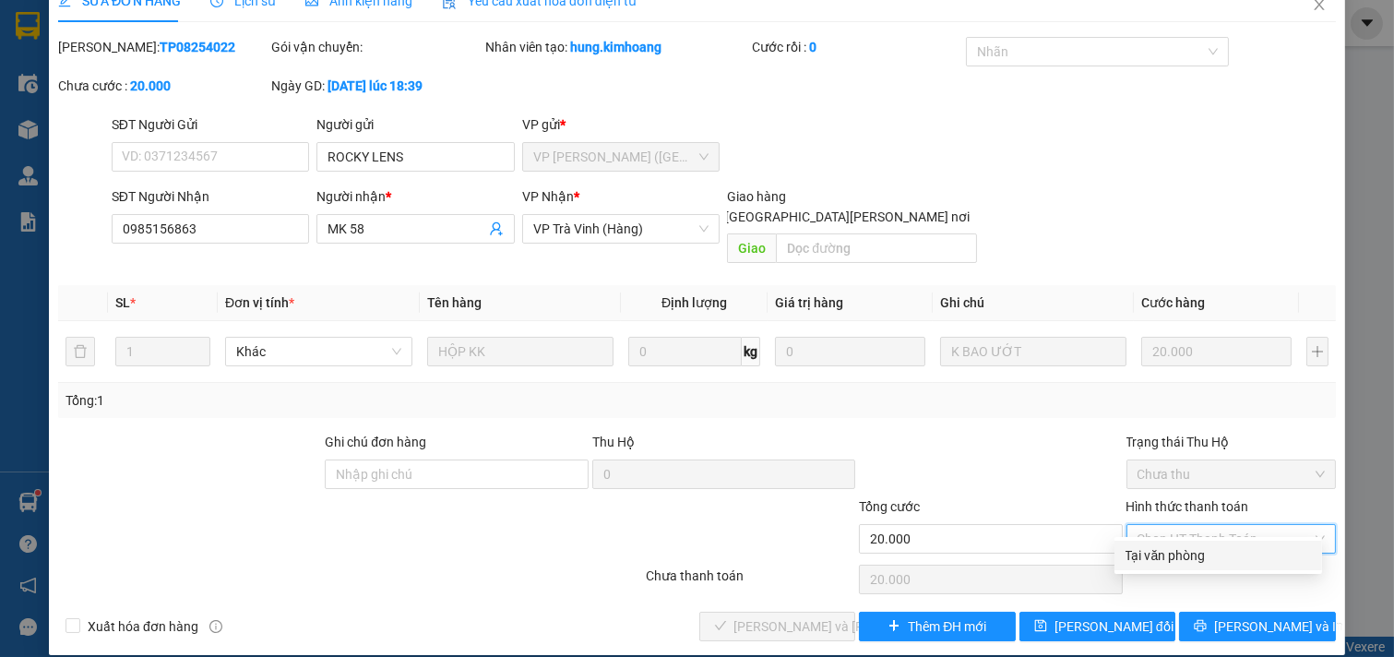
click at [1182, 543] on div "Tại văn phòng" at bounding box center [1219, 556] width 208 height 30
type input "0"
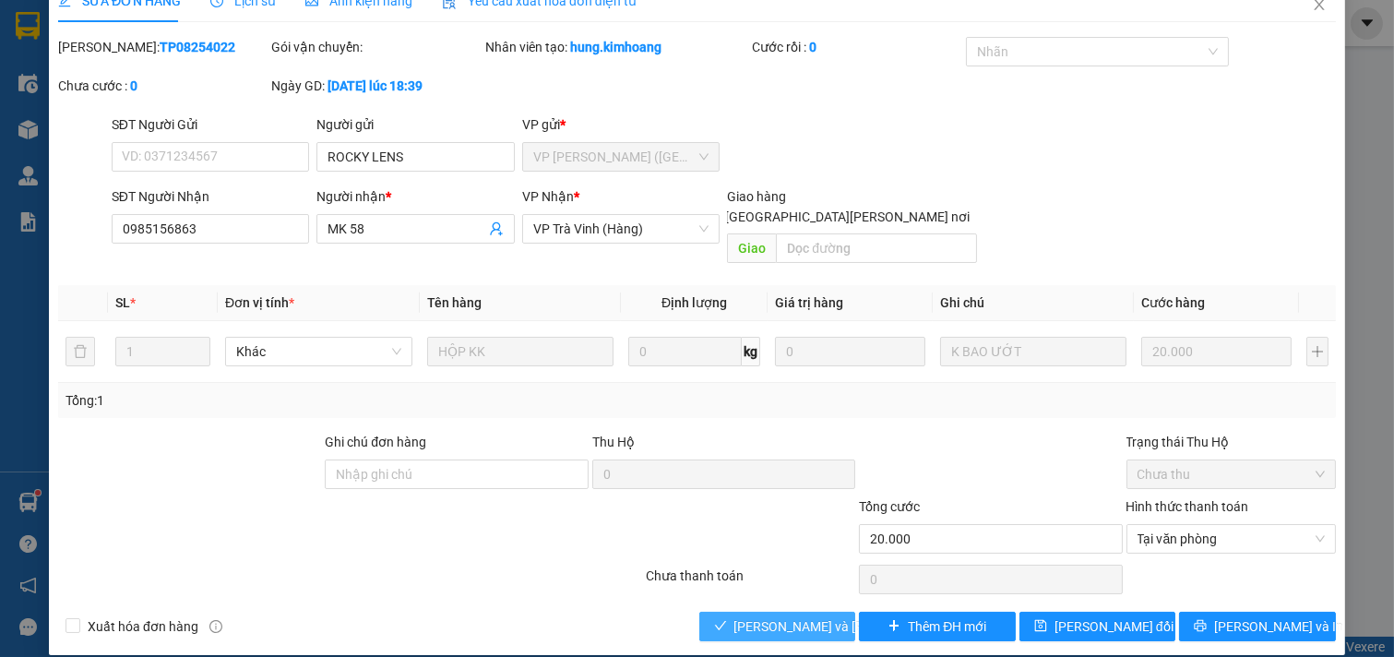
click at [810, 616] on span "[PERSON_NAME] và [PERSON_NAME] hàng" at bounding box center [858, 626] width 249 height 20
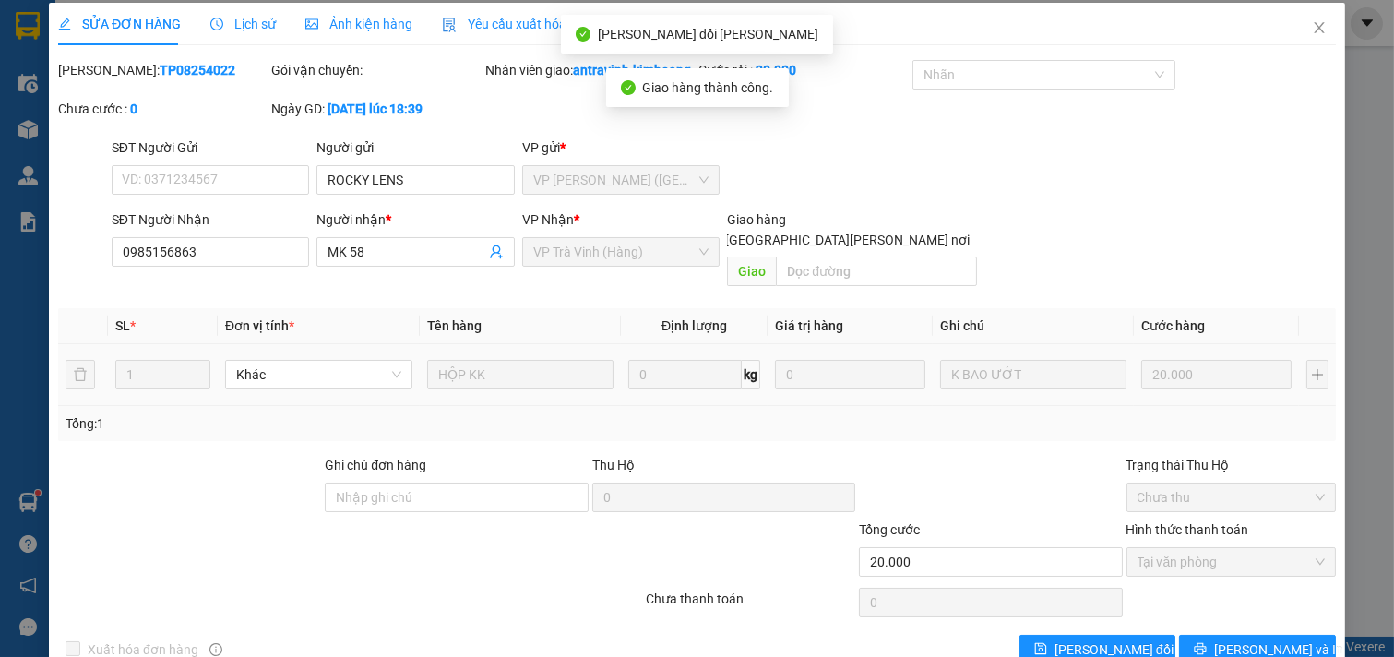
scroll to position [0, 0]
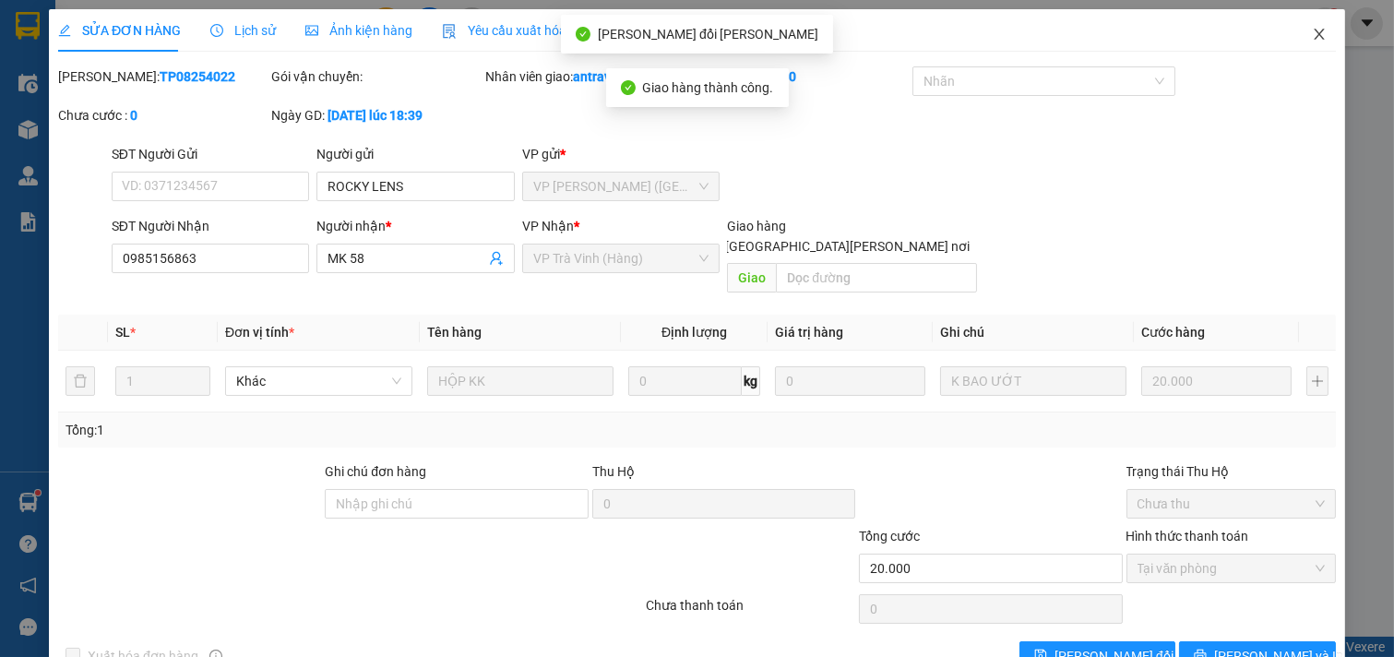
click at [1314, 34] on icon "close" at bounding box center [1319, 34] width 10 height 11
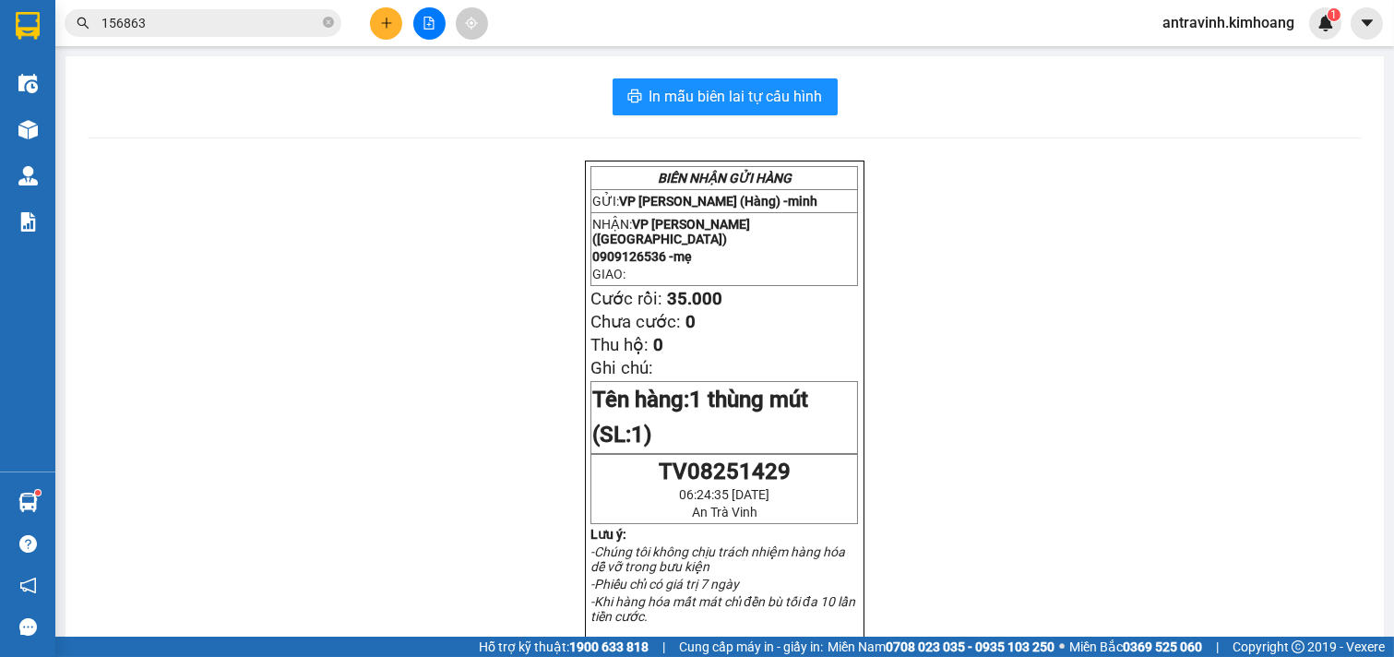
click at [155, 23] on input "156863" at bounding box center [210, 23] width 218 height 20
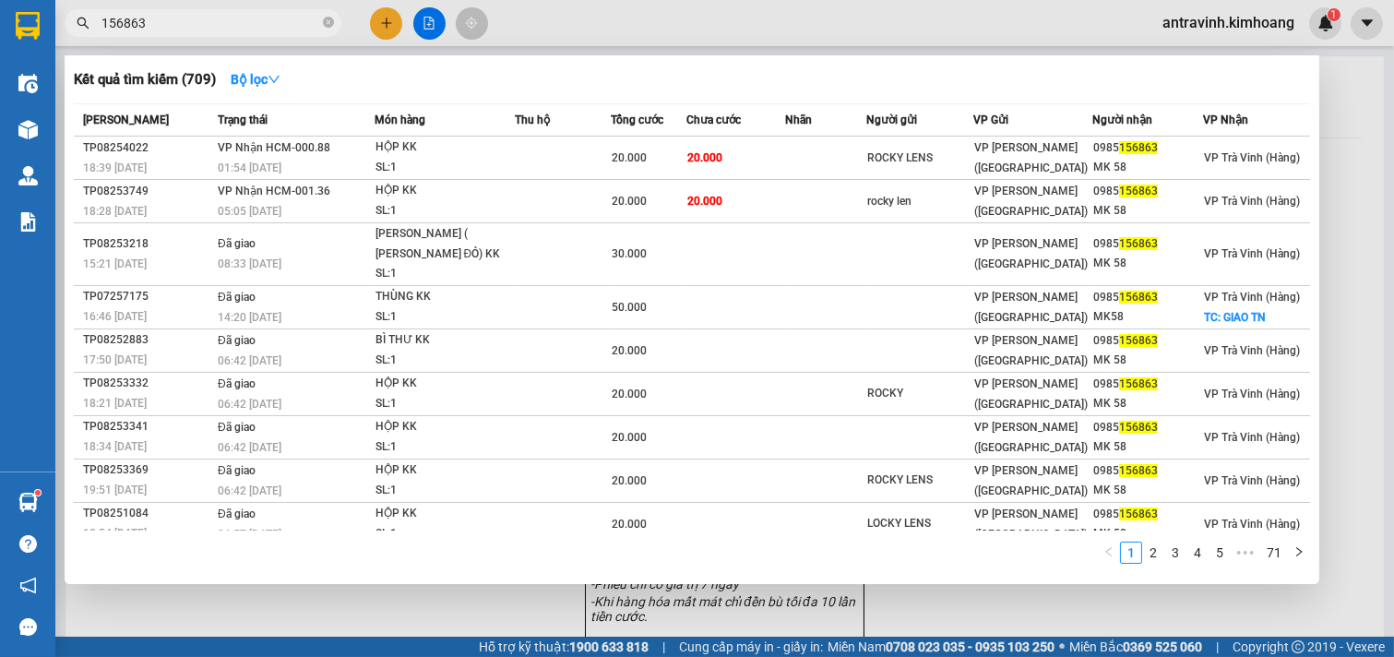
click at [155, 23] on input "156863" at bounding box center [210, 23] width 218 height 20
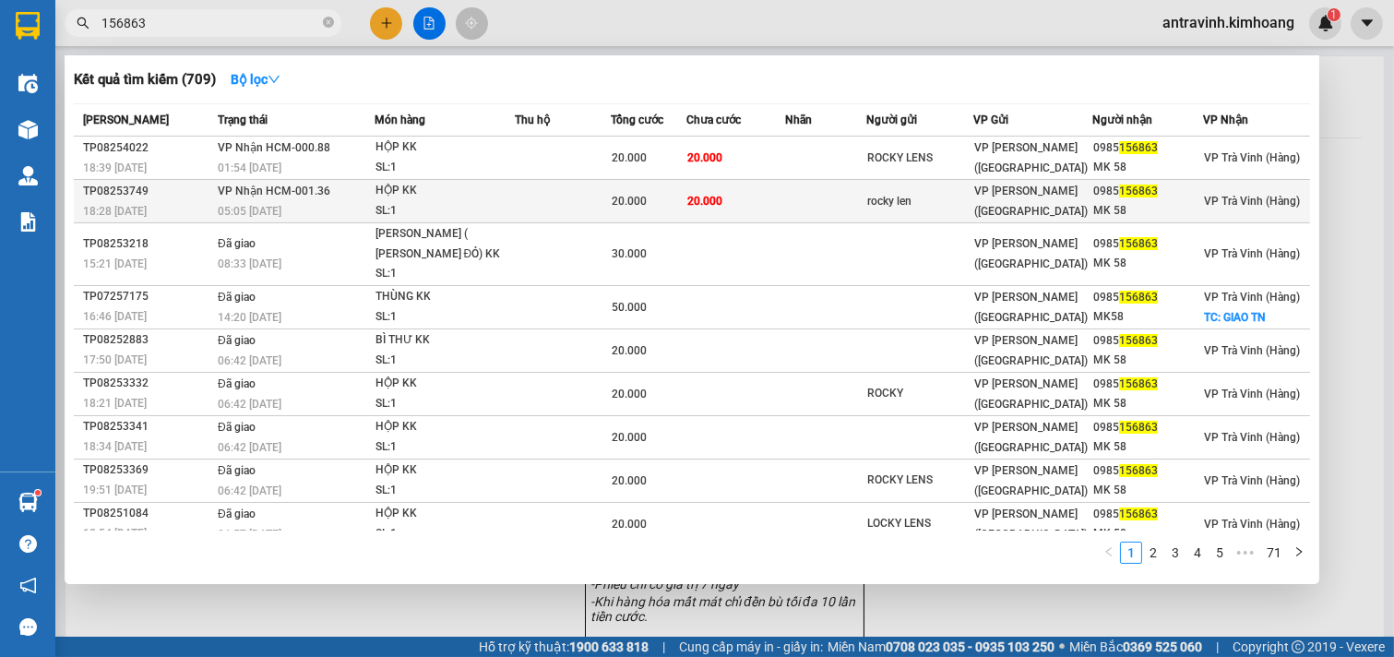
click at [530, 204] on td at bounding box center [563, 201] width 96 height 43
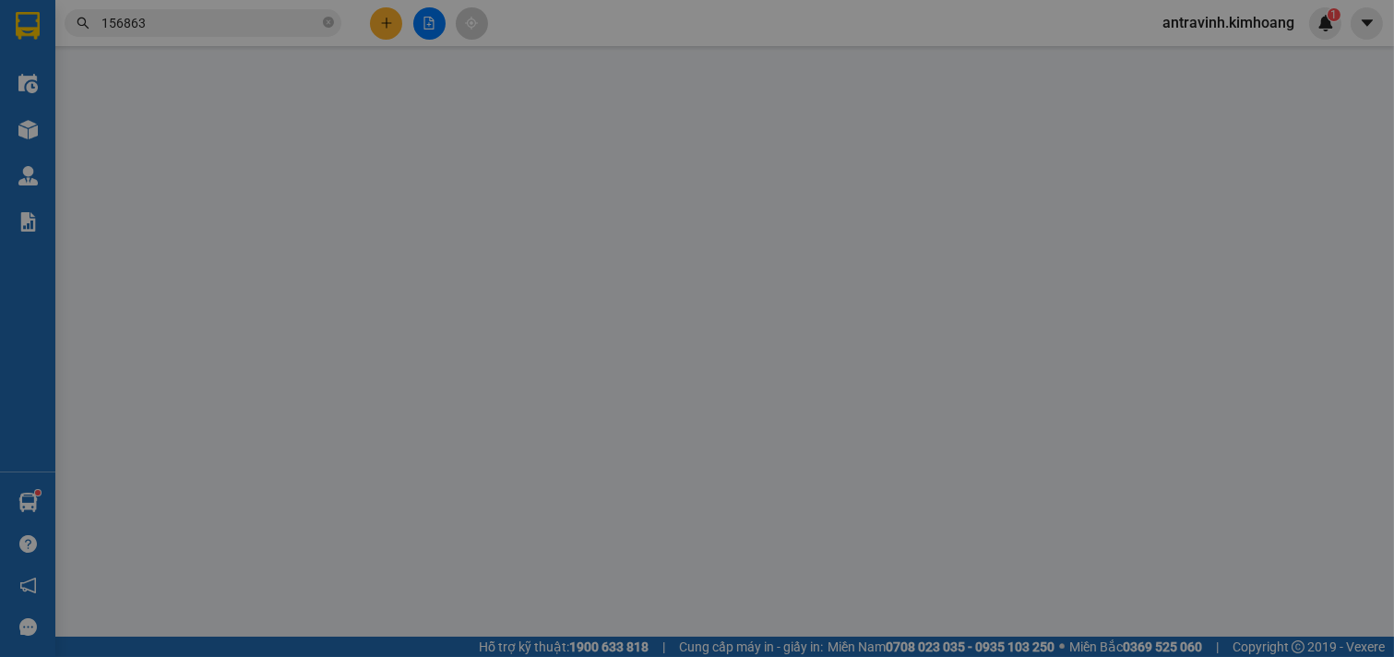
type input "rocky len"
type input "0985156863"
type input "MK 58"
type input "20.000"
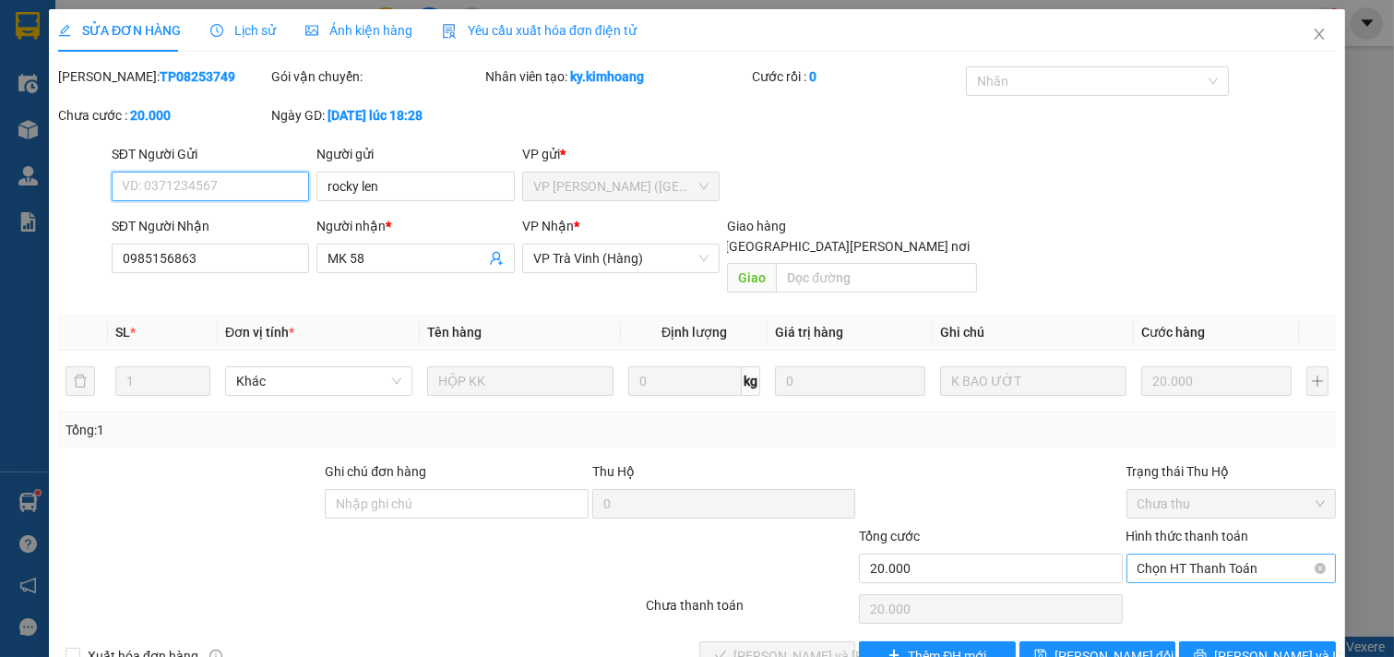
click at [1197, 555] on span "Chọn HT Thanh Toán" at bounding box center [1232, 569] width 188 height 28
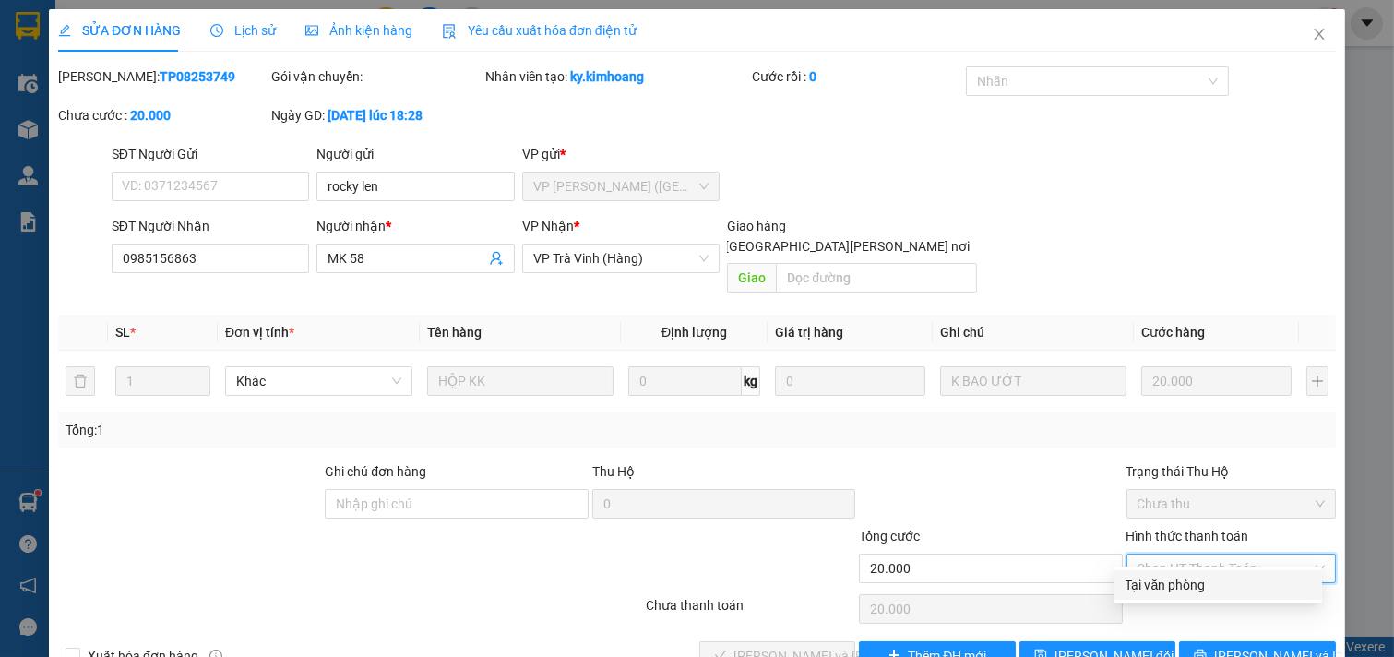
click at [1191, 570] on div "Tại văn phòng" at bounding box center [1219, 585] width 208 height 30
type input "0"
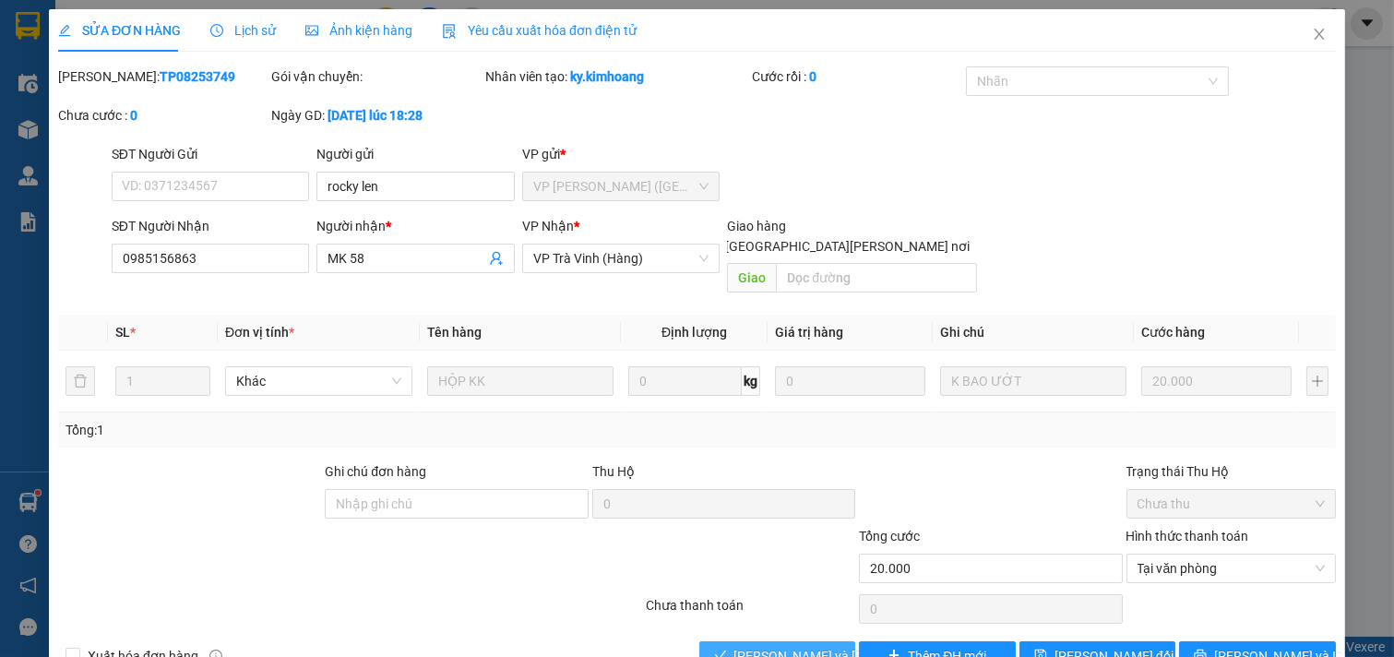
click at [770, 646] on span "[PERSON_NAME] và [PERSON_NAME] hàng" at bounding box center [858, 656] width 249 height 20
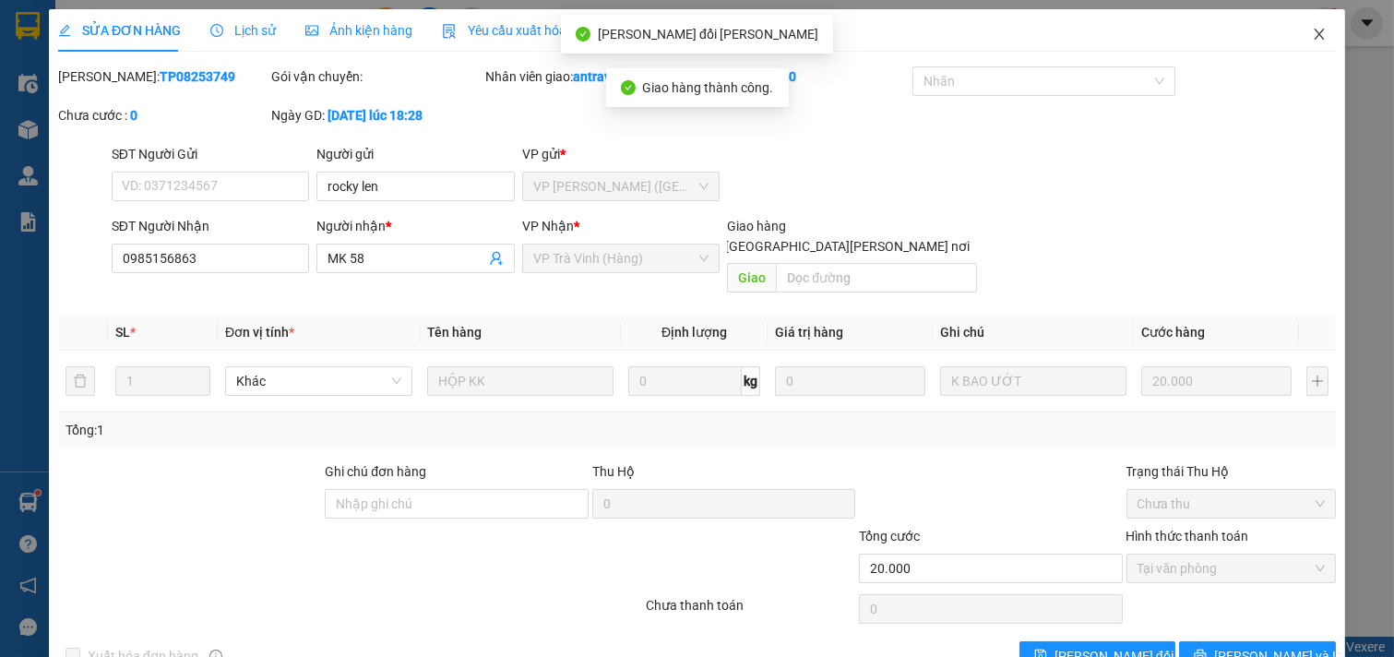
click at [1312, 32] on icon "close" at bounding box center [1319, 34] width 15 height 15
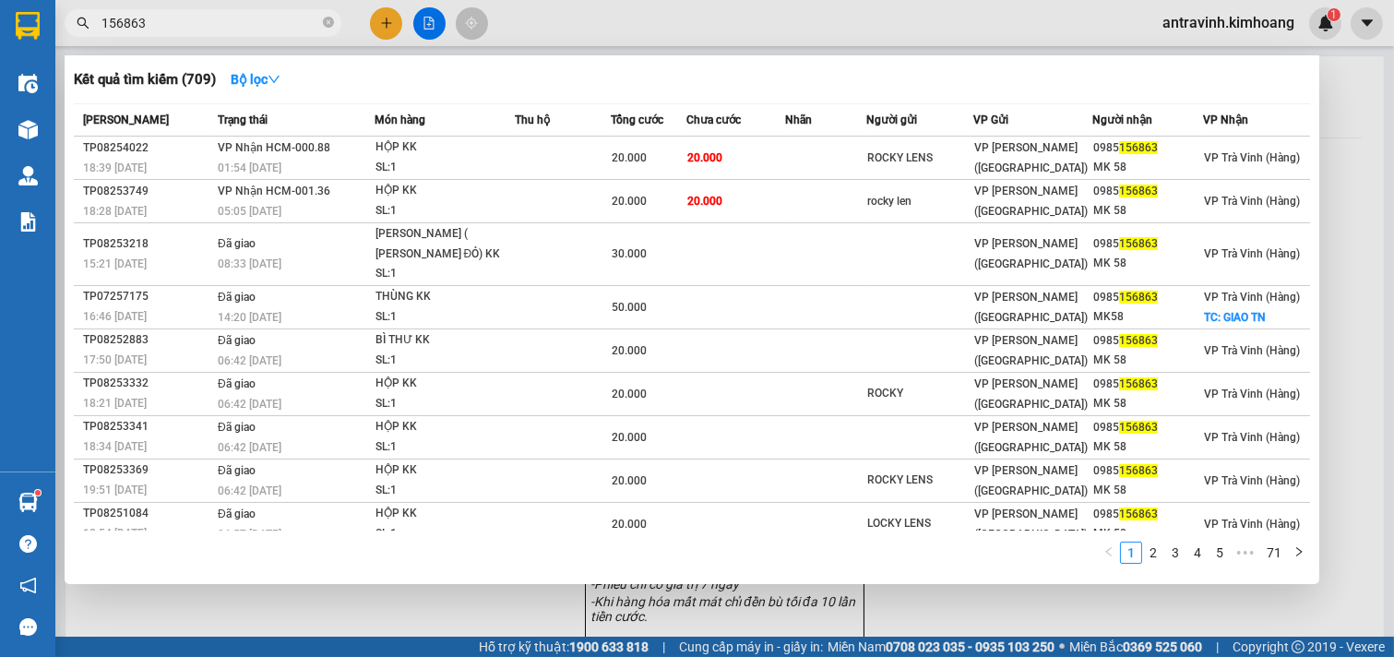
click at [195, 30] on input "156863" at bounding box center [210, 23] width 218 height 20
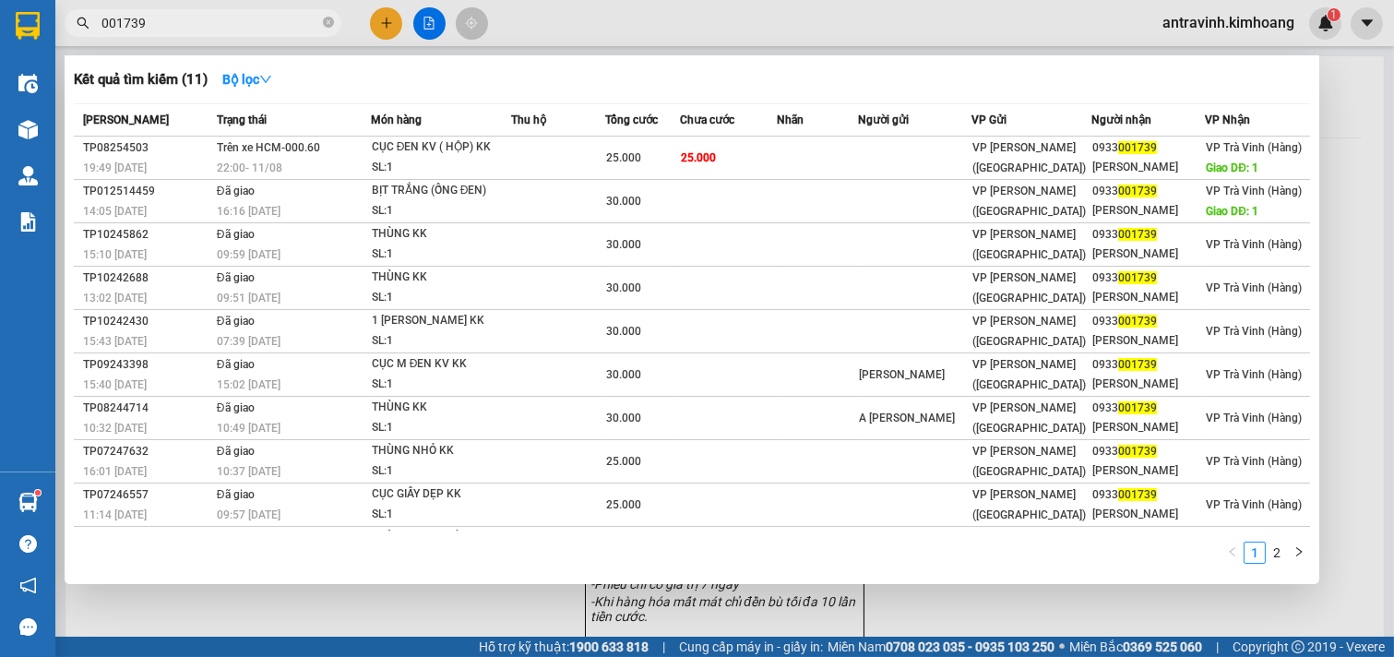
click at [175, 23] on input "001739" at bounding box center [210, 23] width 218 height 20
click at [173, 23] on input "001739" at bounding box center [210, 23] width 218 height 20
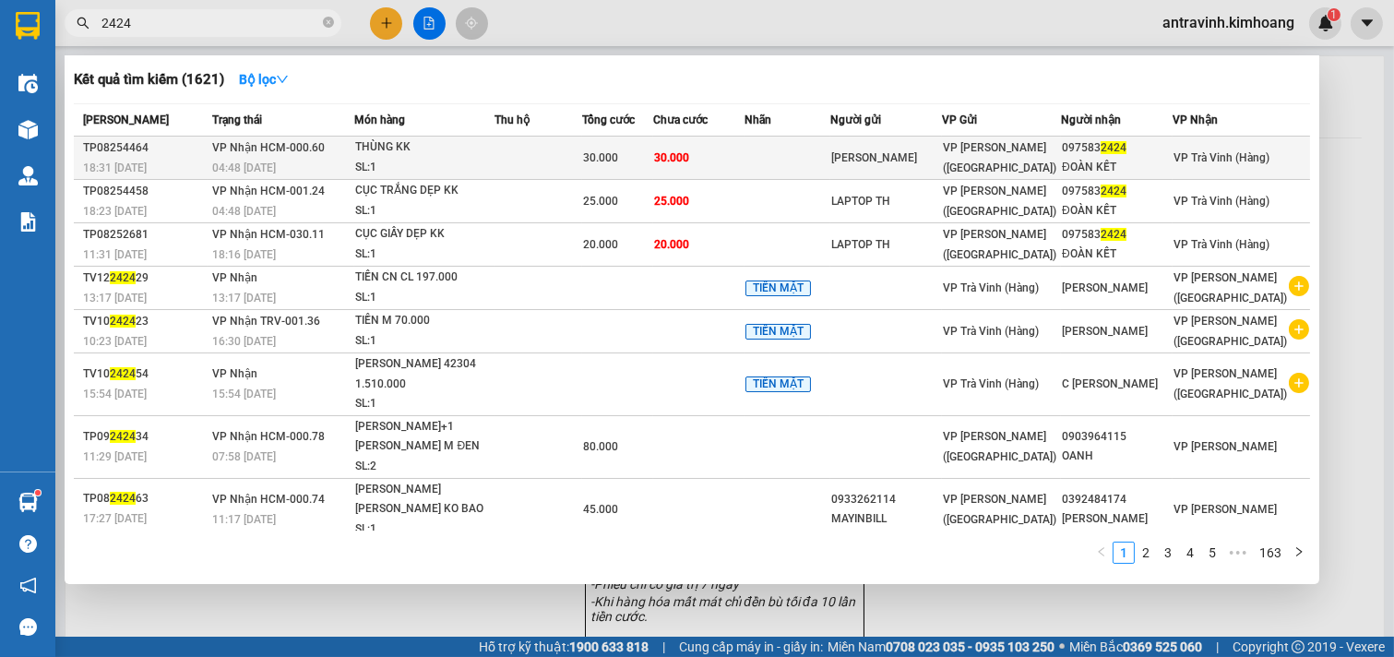
type input "2424"
click at [745, 162] on td "30.000" at bounding box center [698, 158] width 91 height 43
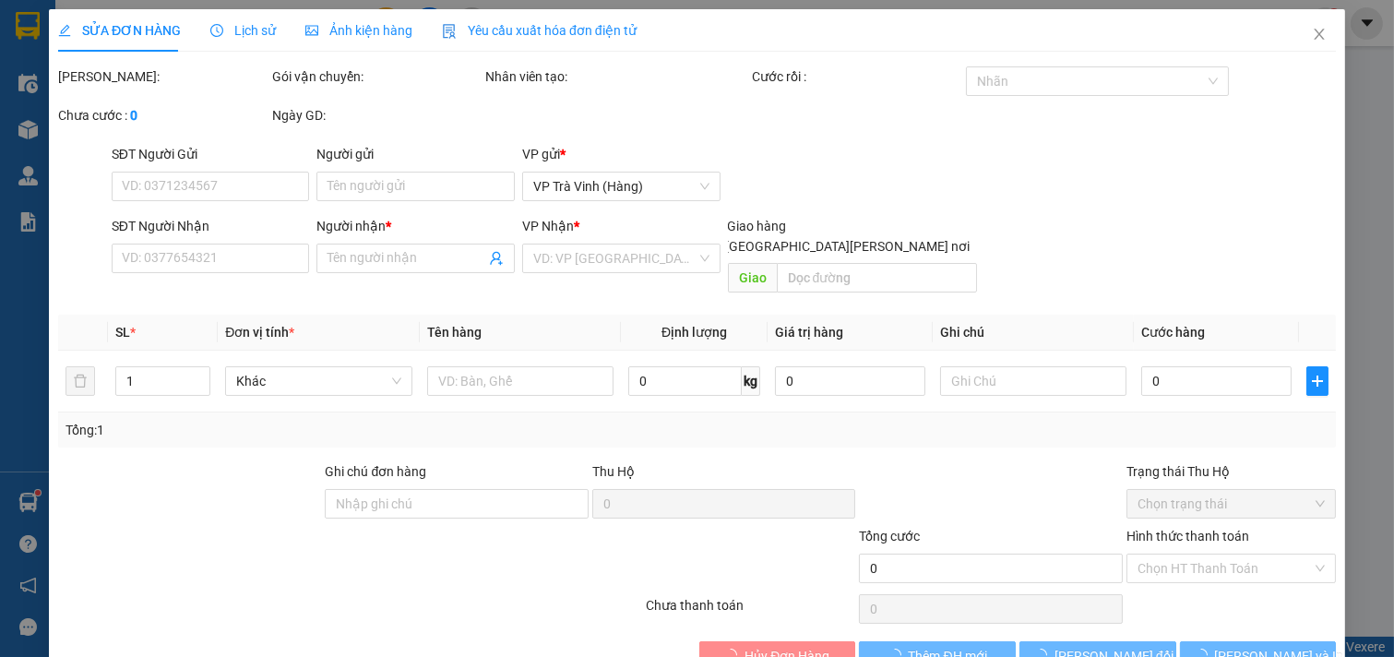
type input "LÊ HUY"
type input "0975832424"
type input "ĐOÀN KẾT"
type input "30.000"
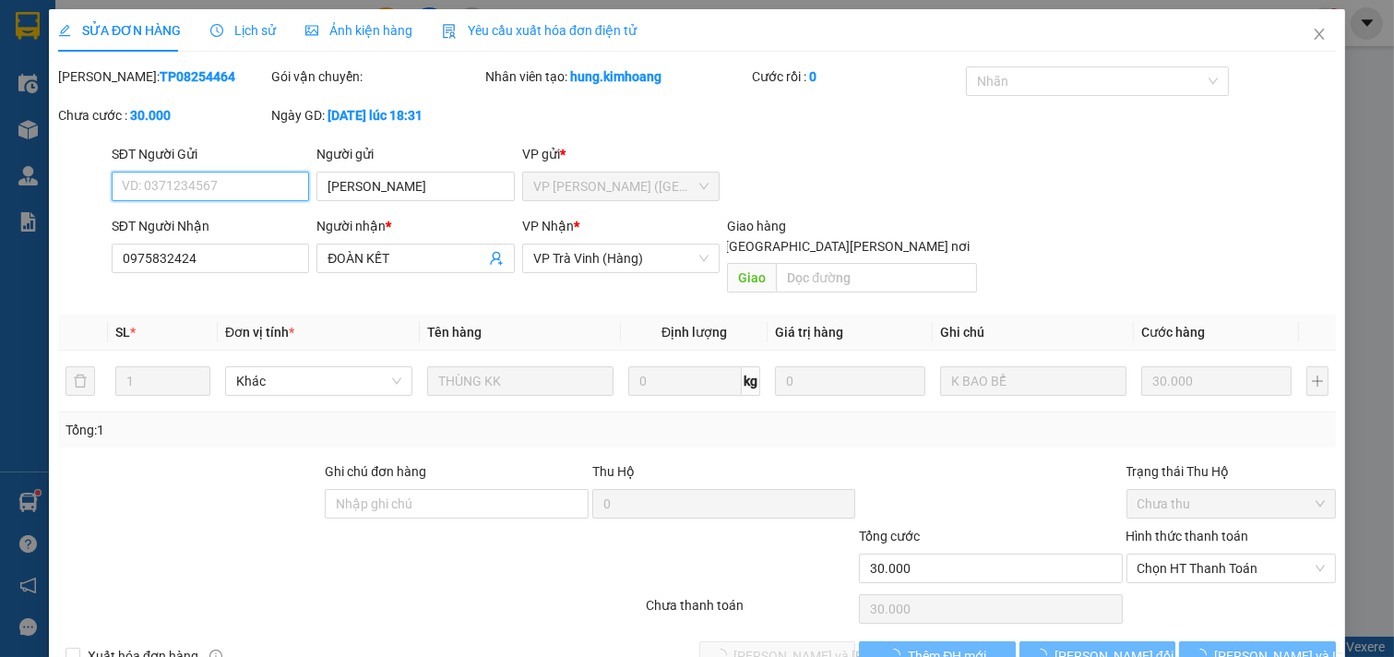
scroll to position [28, 0]
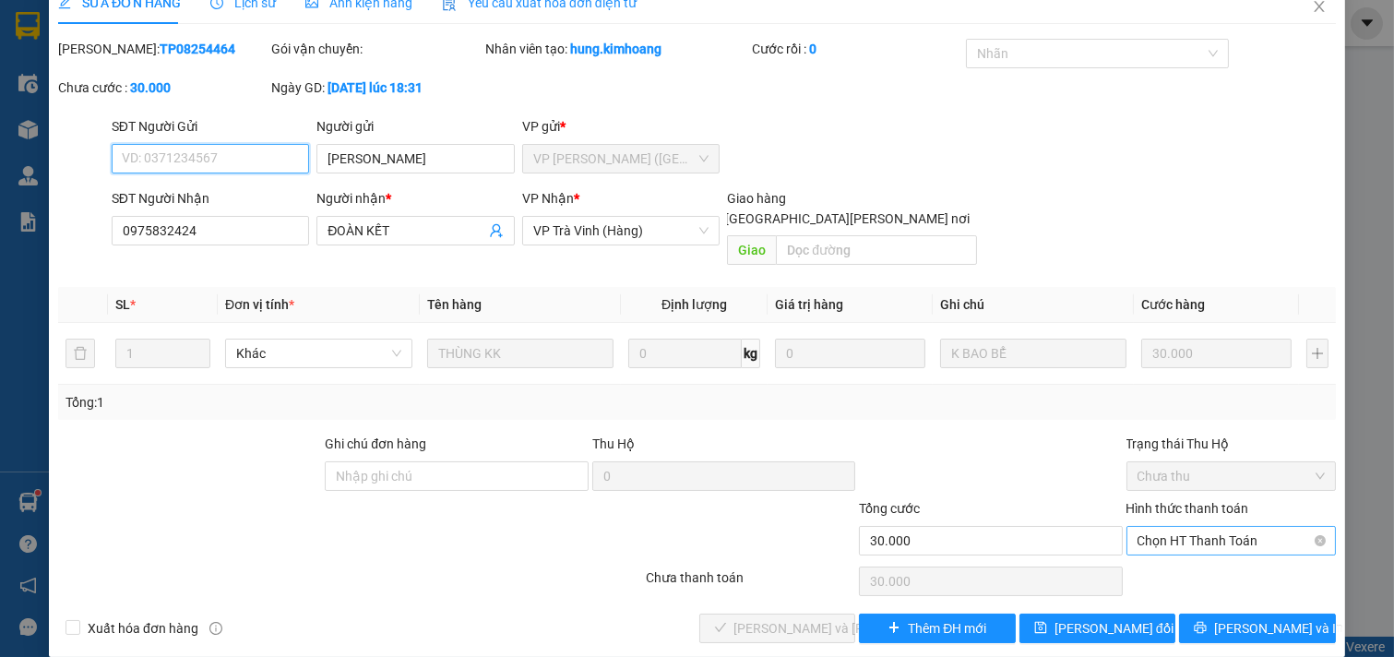
click at [1169, 527] on span "Chọn HT Thanh Toán" at bounding box center [1232, 541] width 188 height 28
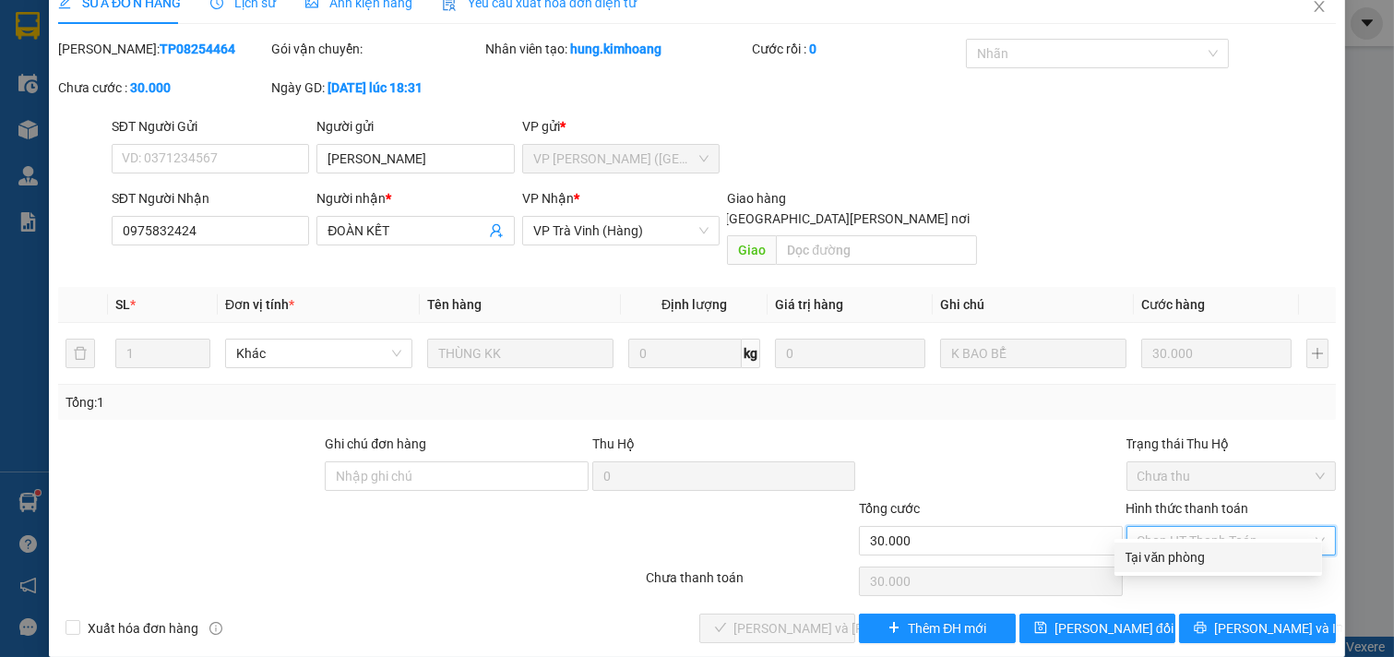
click at [1181, 543] on div "Tại văn phòng" at bounding box center [1219, 558] width 208 height 30
type input "0"
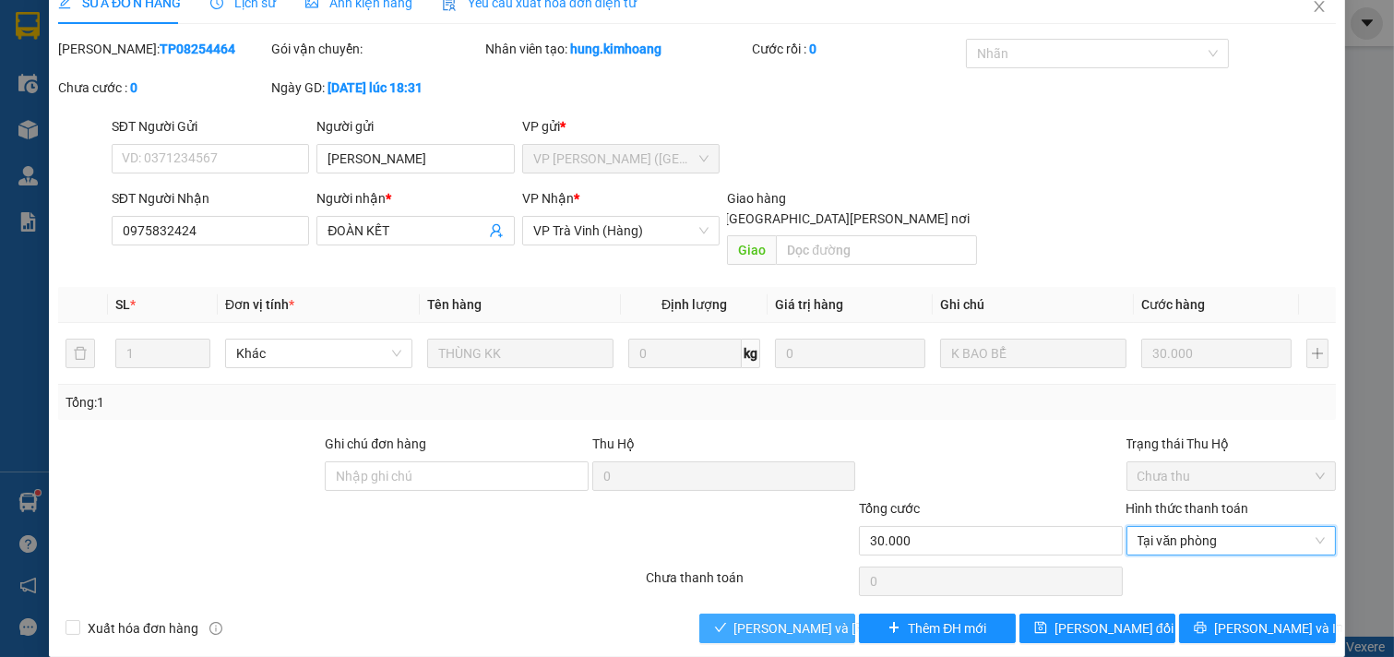
click at [770, 618] on span "[PERSON_NAME] và [PERSON_NAME] hàng" at bounding box center [858, 628] width 249 height 20
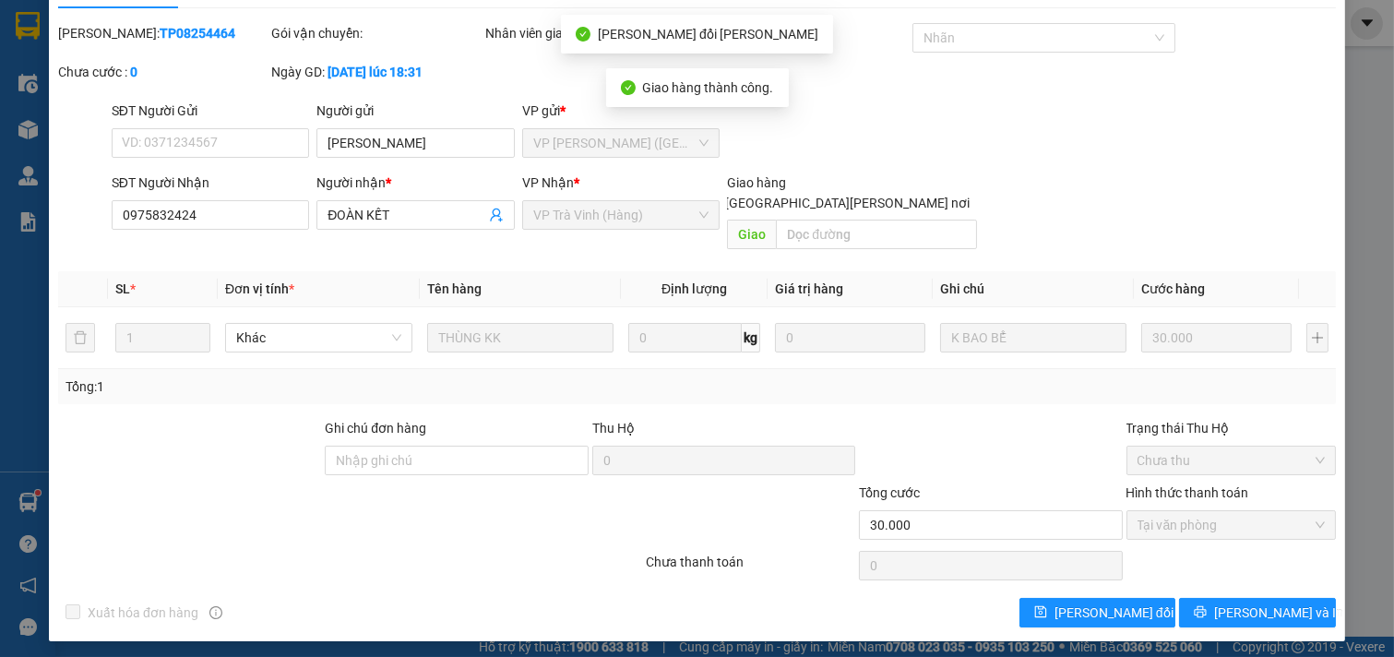
scroll to position [49, 0]
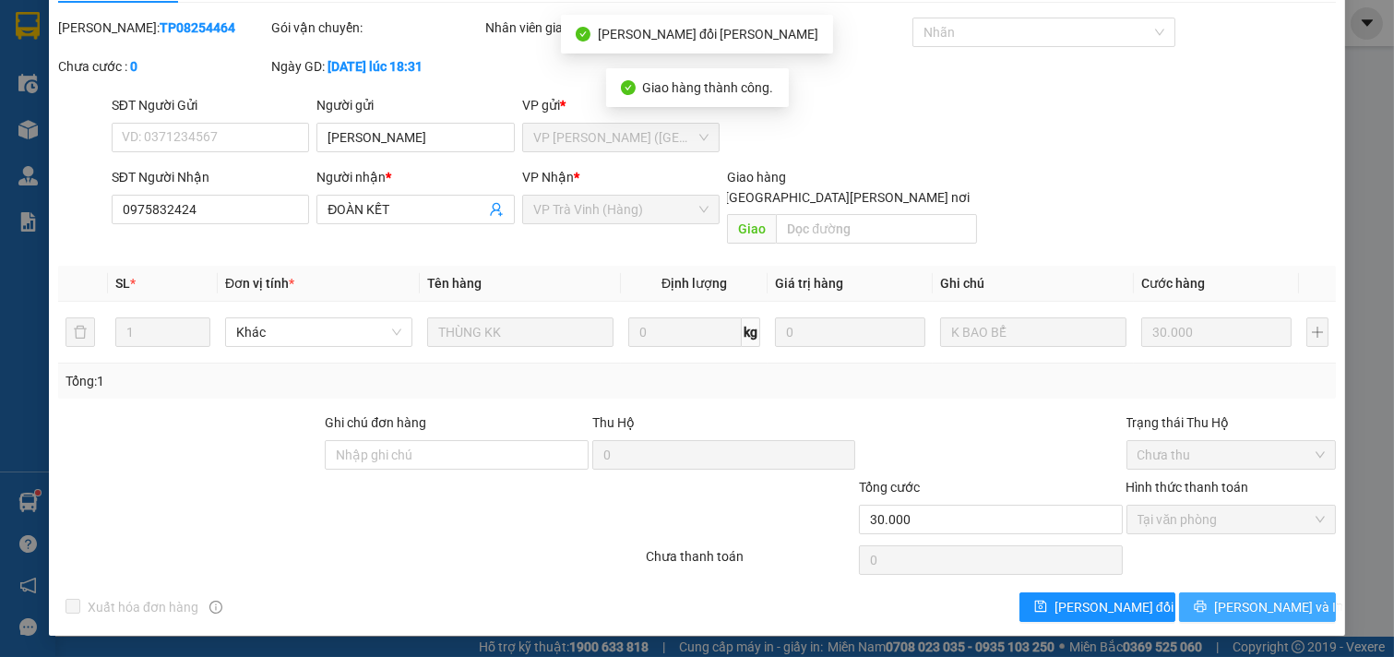
click at [1207, 614] on span "printer" at bounding box center [1200, 607] width 13 height 15
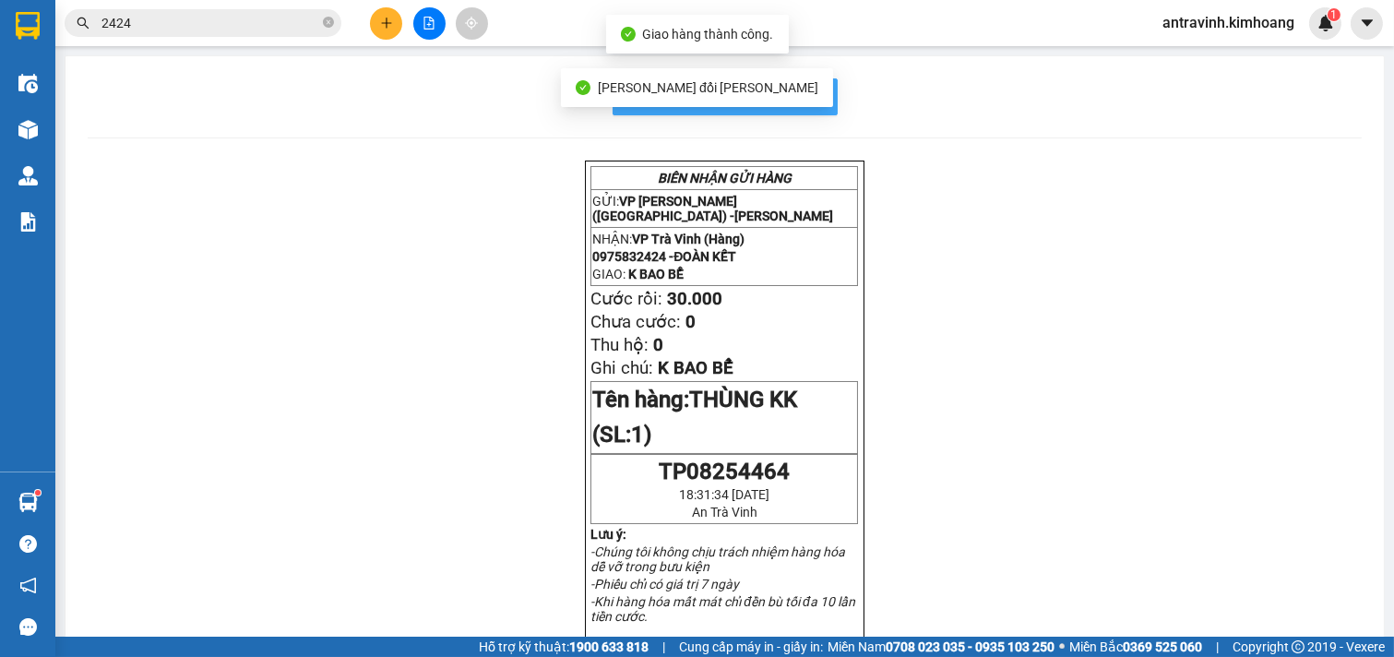
click at [815, 90] on button "In mẫu biên lai tự cấu hình" at bounding box center [725, 96] width 225 height 37
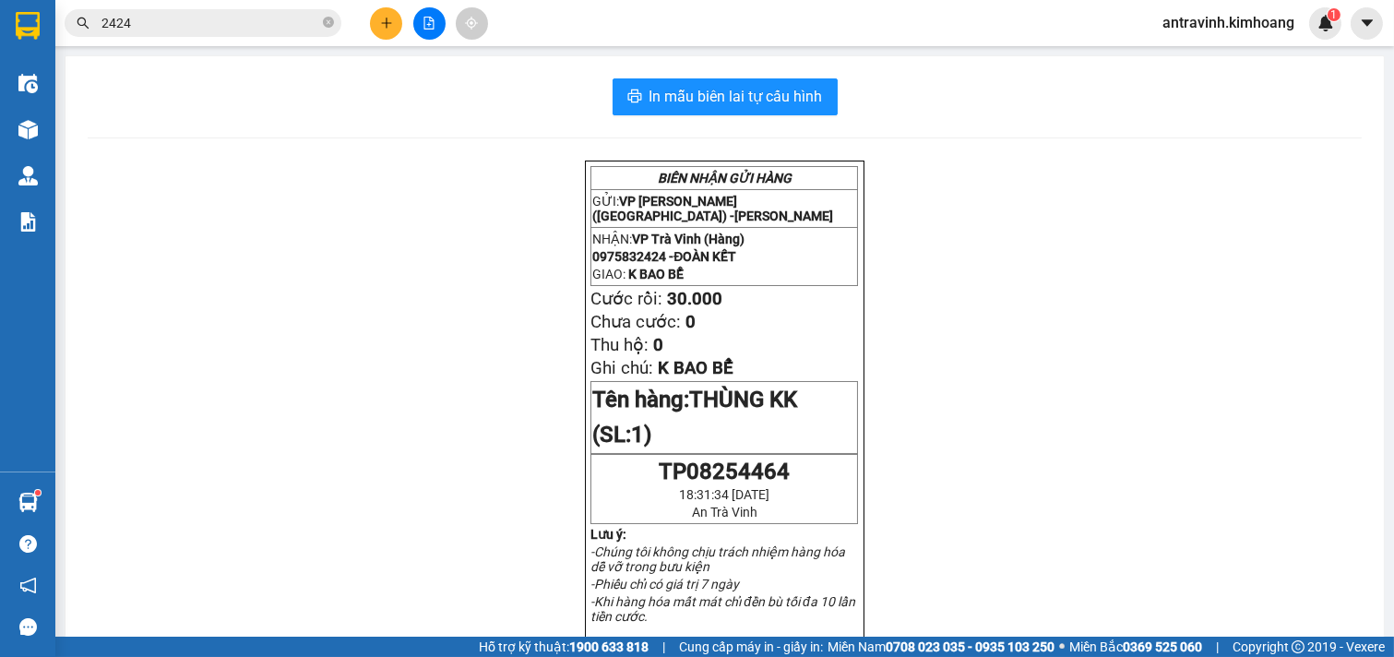
click at [205, 26] on input "2424" at bounding box center [210, 23] width 218 height 20
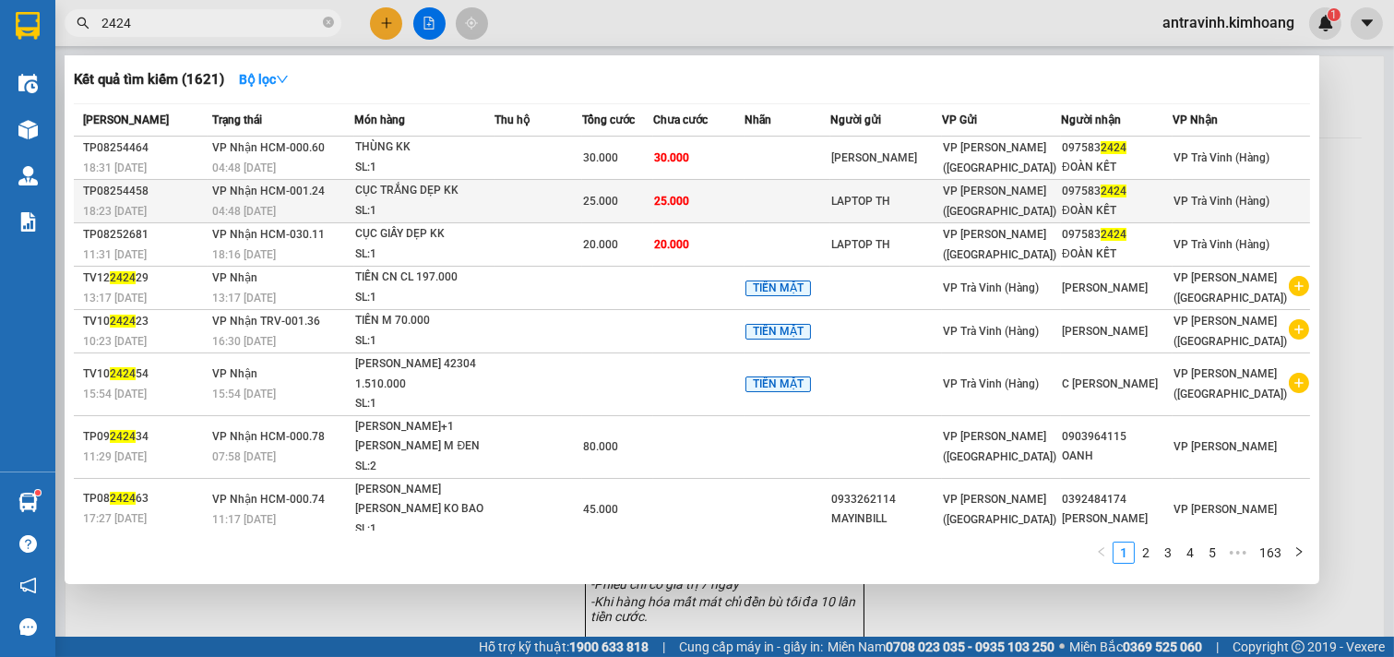
click at [520, 204] on td at bounding box center [538, 201] width 87 height 43
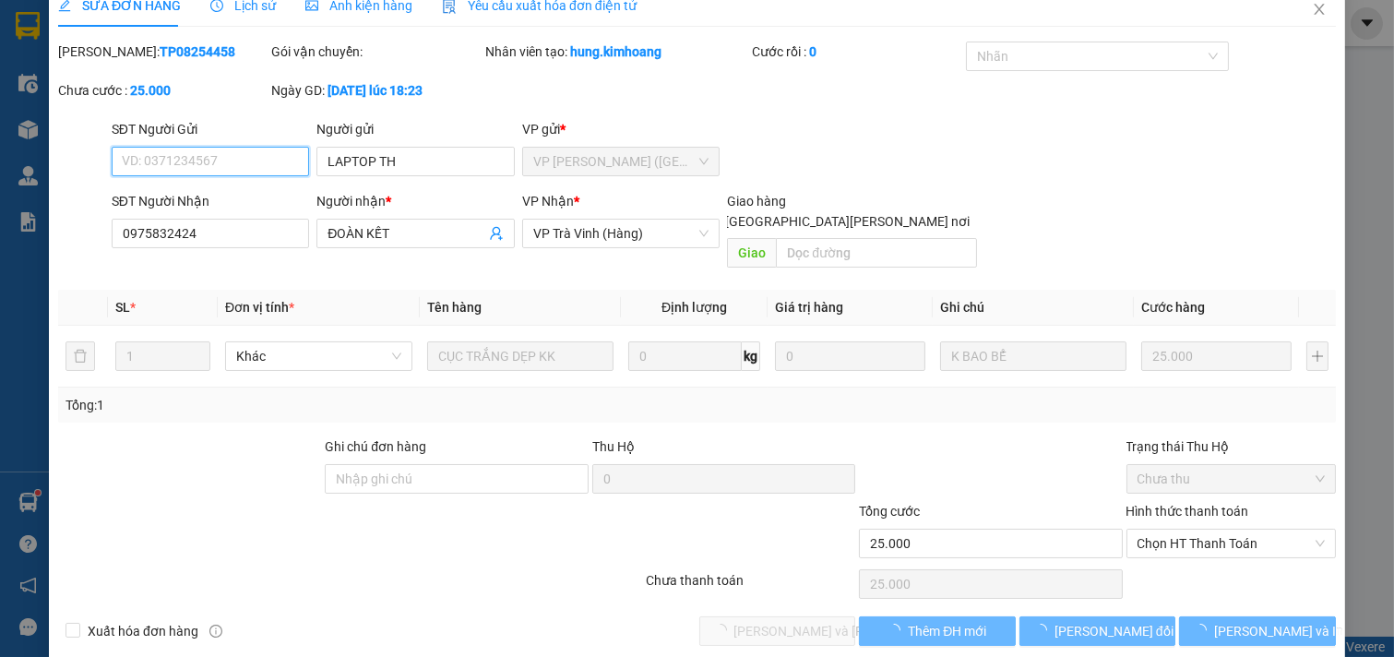
scroll to position [30, 0]
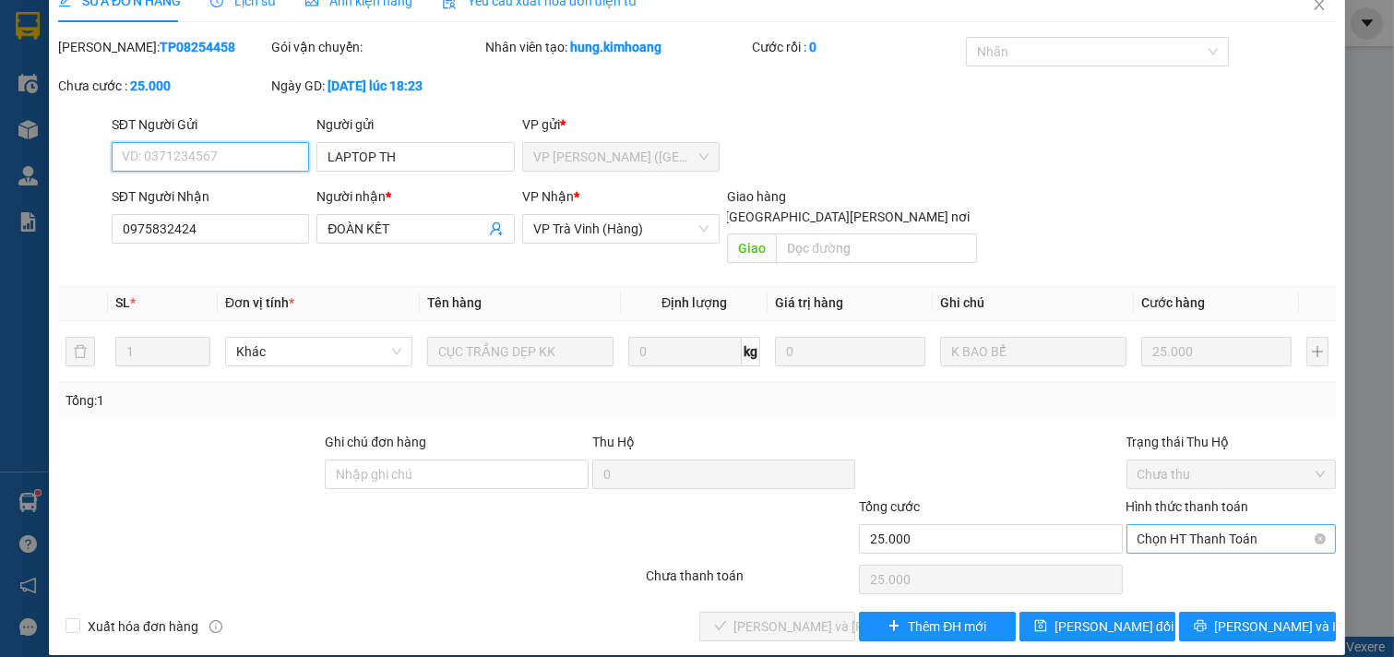
click at [1147, 525] on span "Chọn HT Thanh Toán" at bounding box center [1232, 539] width 188 height 28
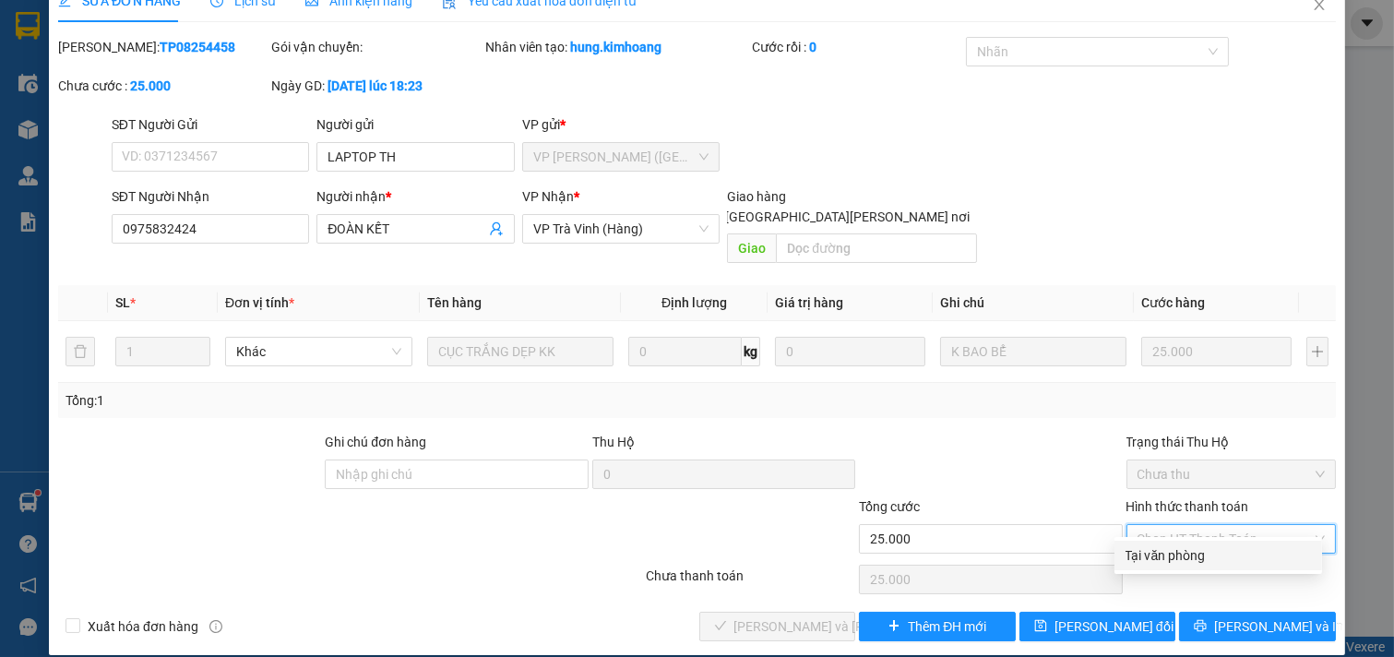
click at [1161, 545] on div "Tại văn phòng" at bounding box center [1218, 555] width 185 height 20
type input "0"
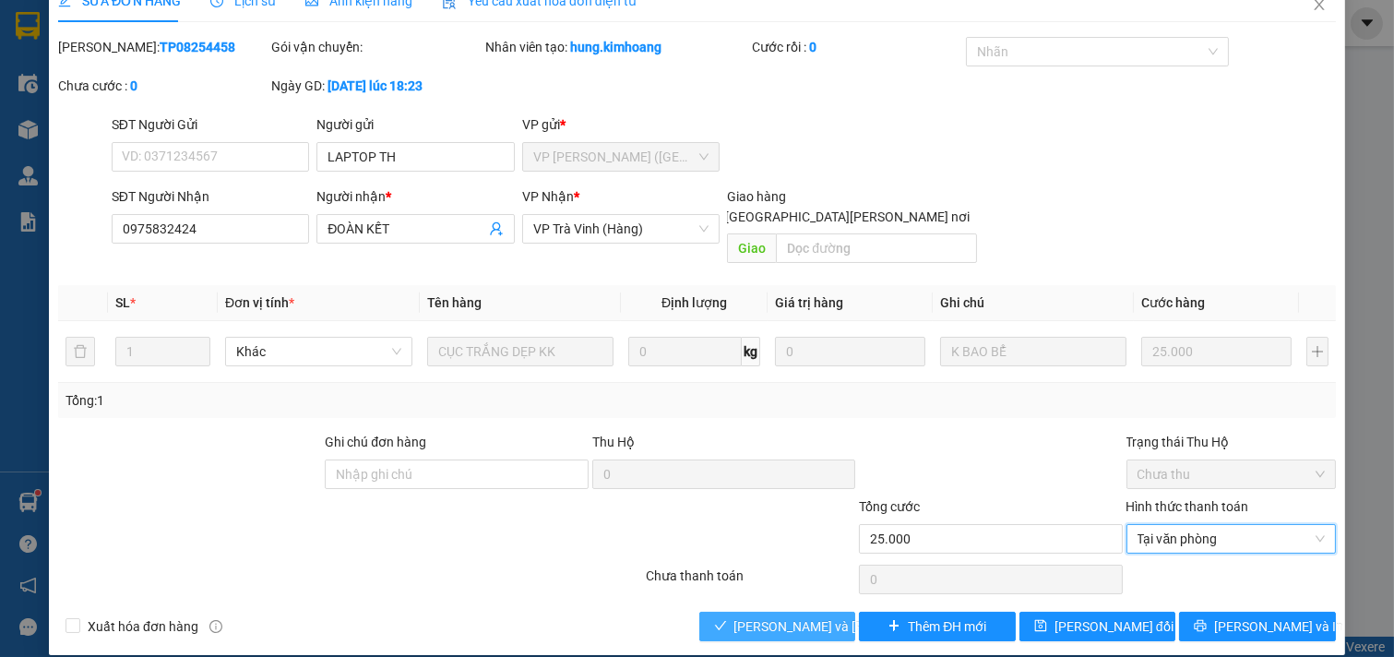
click at [816, 616] on span "[PERSON_NAME] và [PERSON_NAME] hàng" at bounding box center [858, 626] width 249 height 20
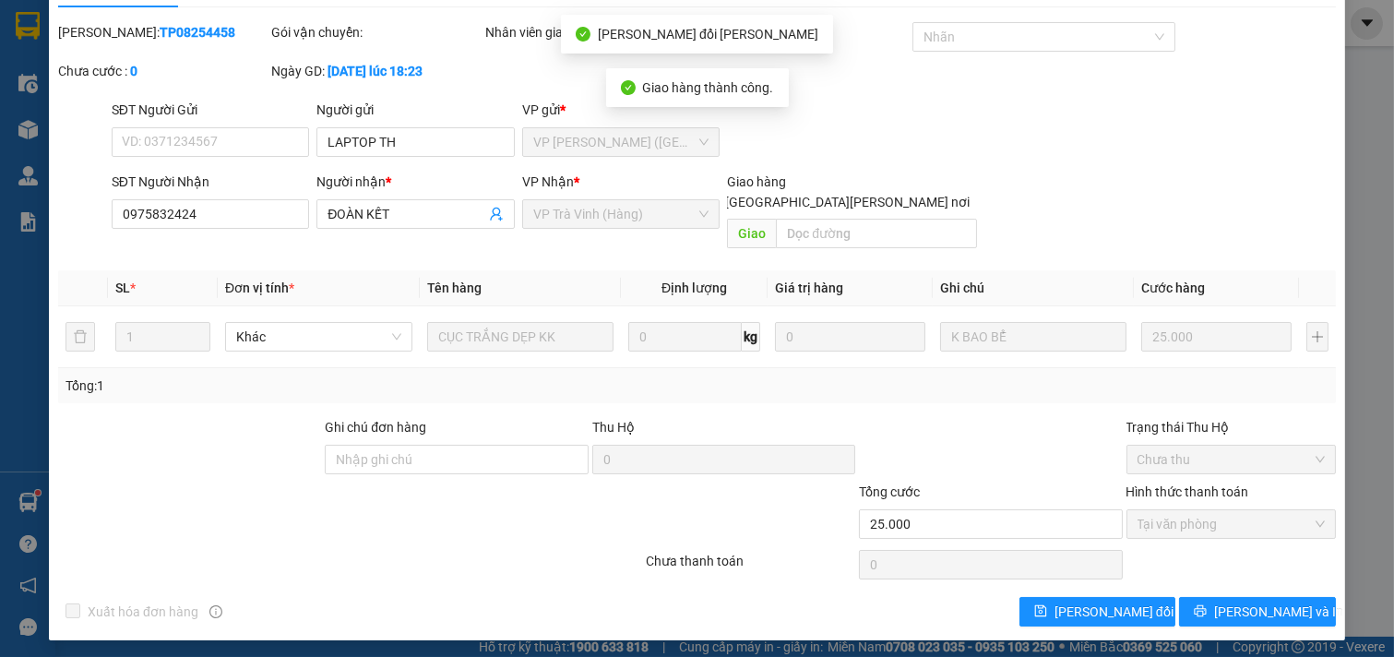
scroll to position [49, 0]
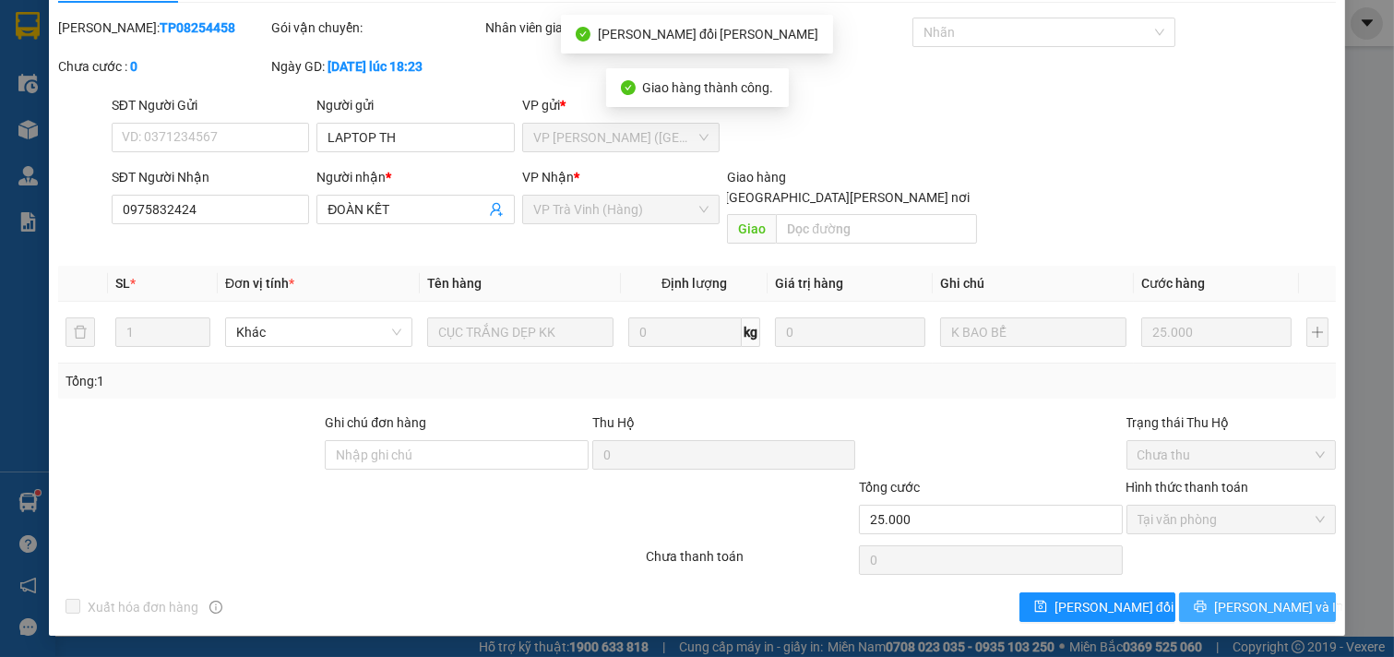
click at [1253, 605] on span "[PERSON_NAME] và In" at bounding box center [1278, 607] width 129 height 20
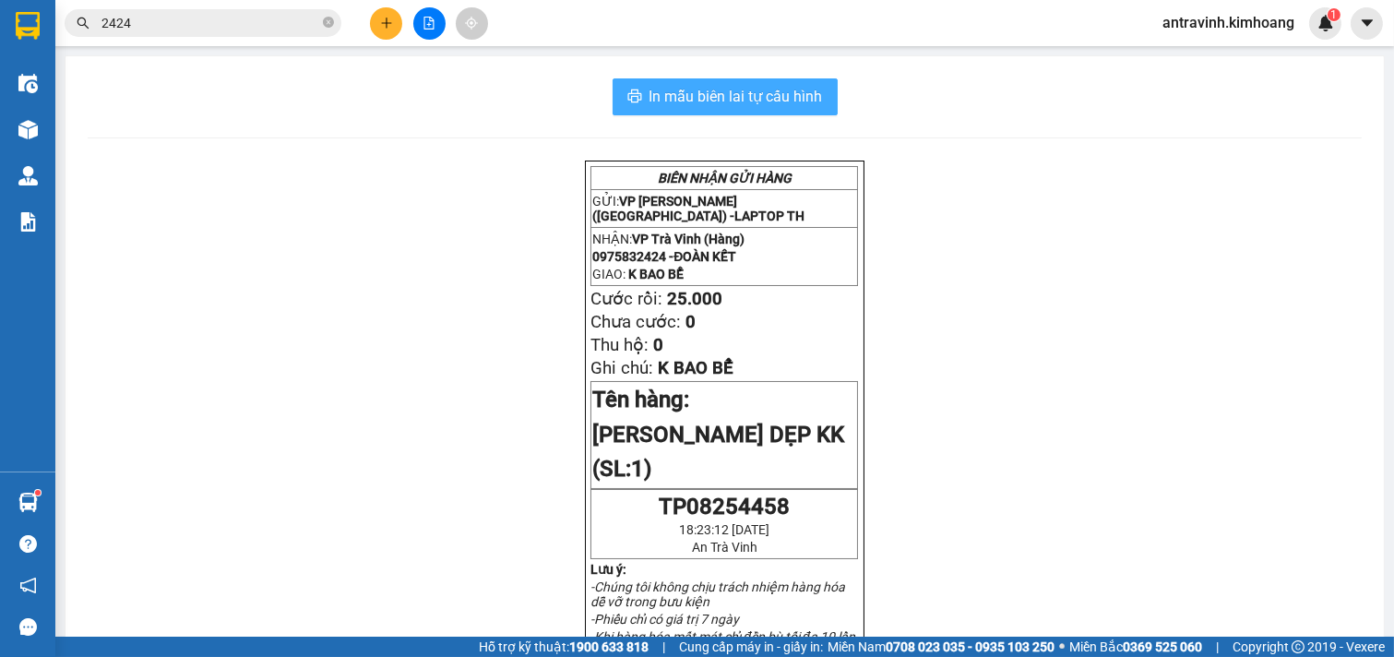
click at [789, 87] on span "In mẫu biên lai tự cấu hình" at bounding box center [736, 96] width 173 height 23
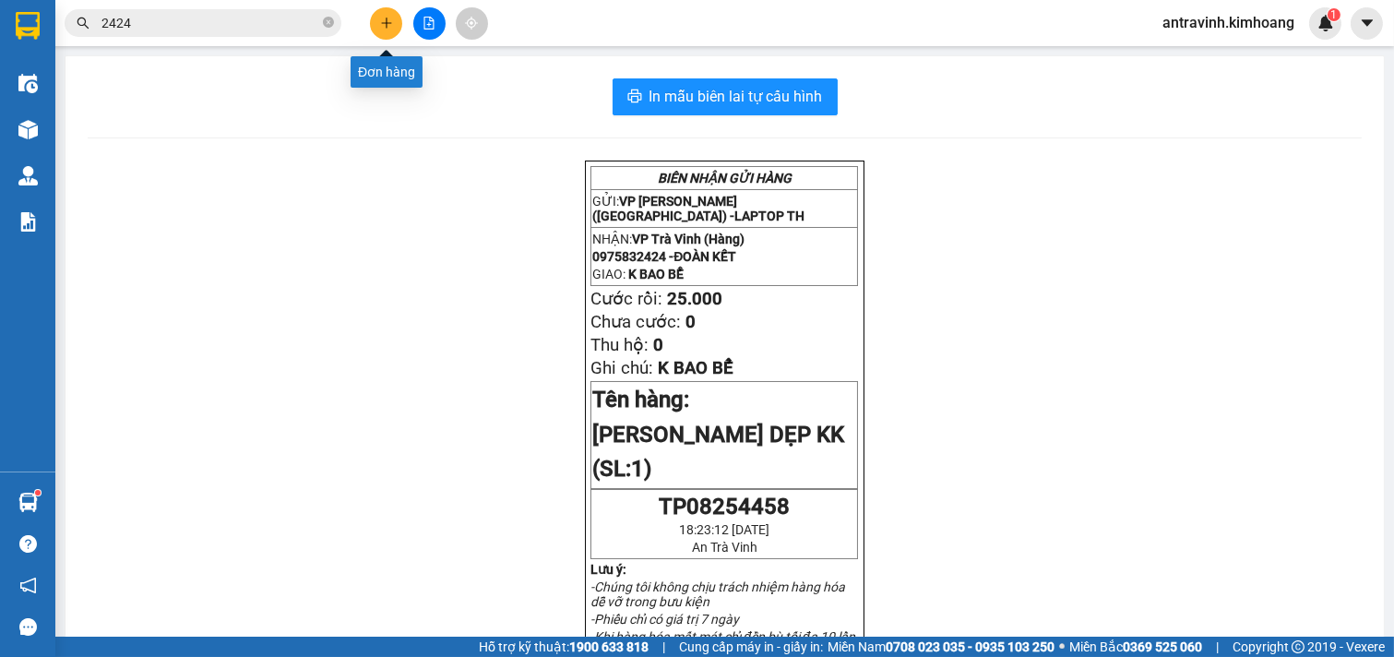
click at [389, 20] on icon "plus" at bounding box center [386, 23] width 13 height 13
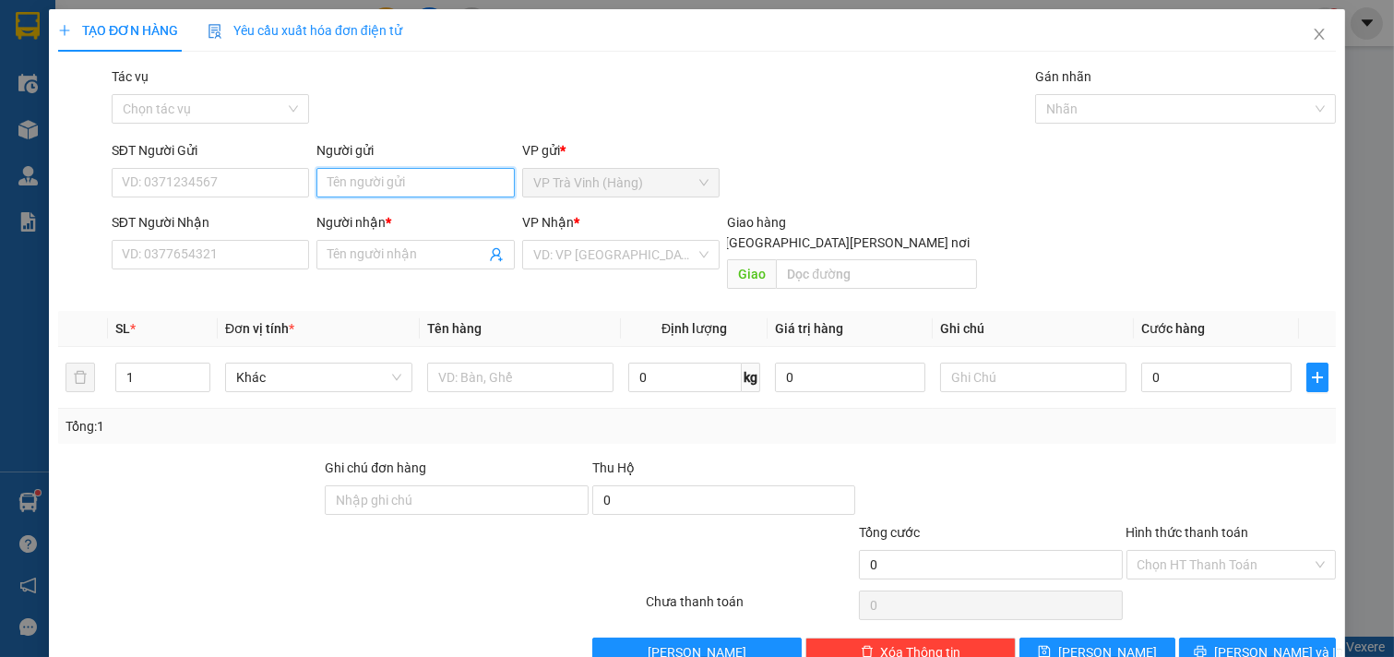
click at [391, 173] on input "Người gửi" at bounding box center [415, 183] width 198 height 30
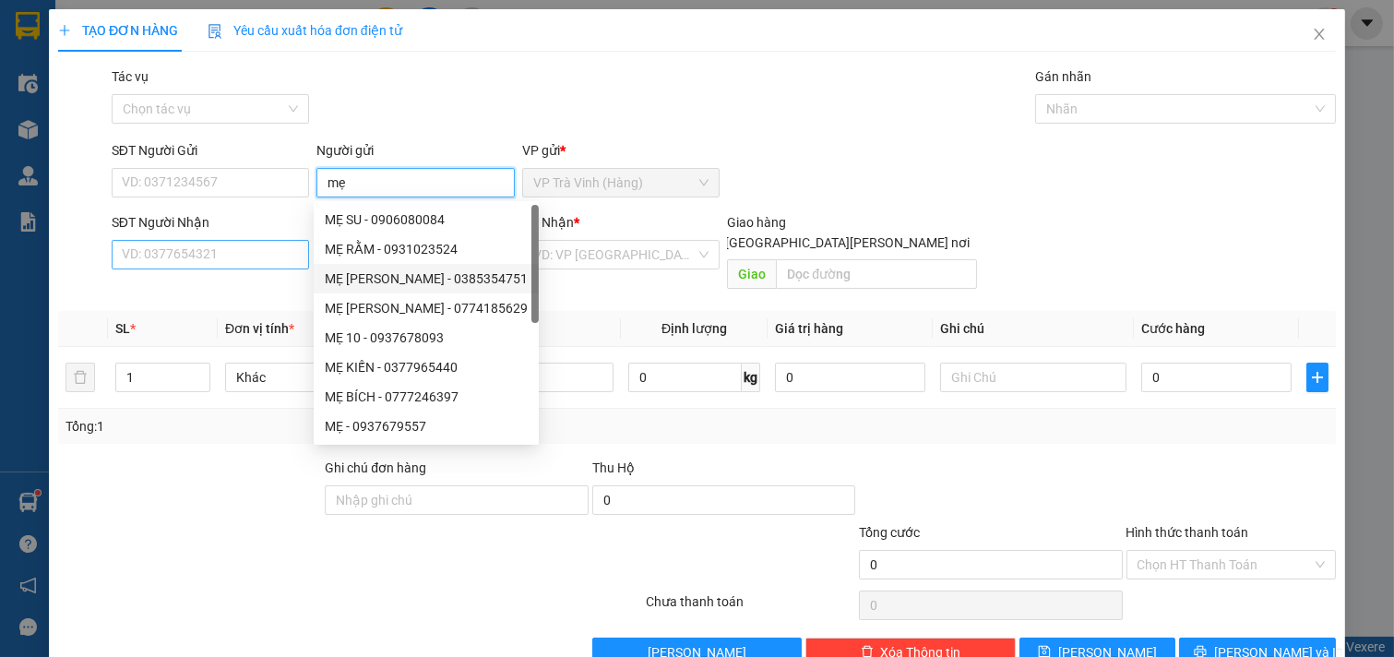
type input "mẹ"
click at [250, 257] on input "SĐT Người Nhận" at bounding box center [211, 255] width 198 height 30
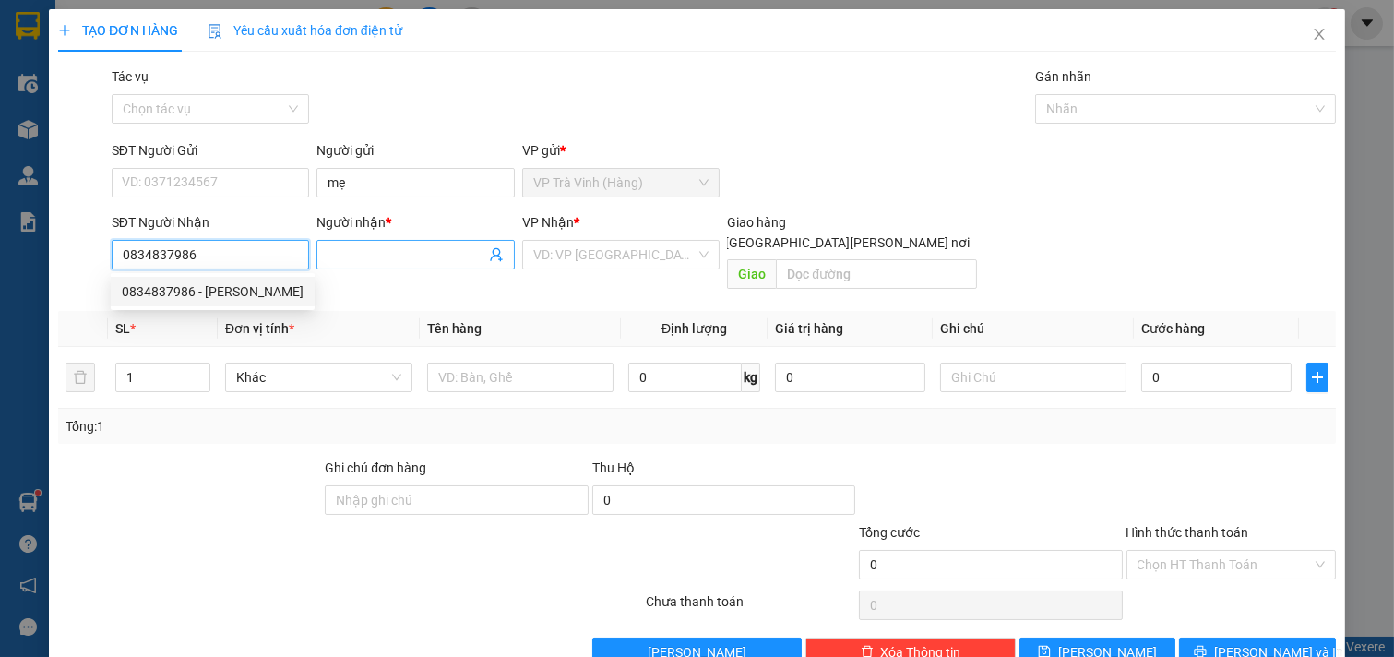
type input "0834837986"
click at [416, 254] on input "Người nhận *" at bounding box center [407, 255] width 158 height 20
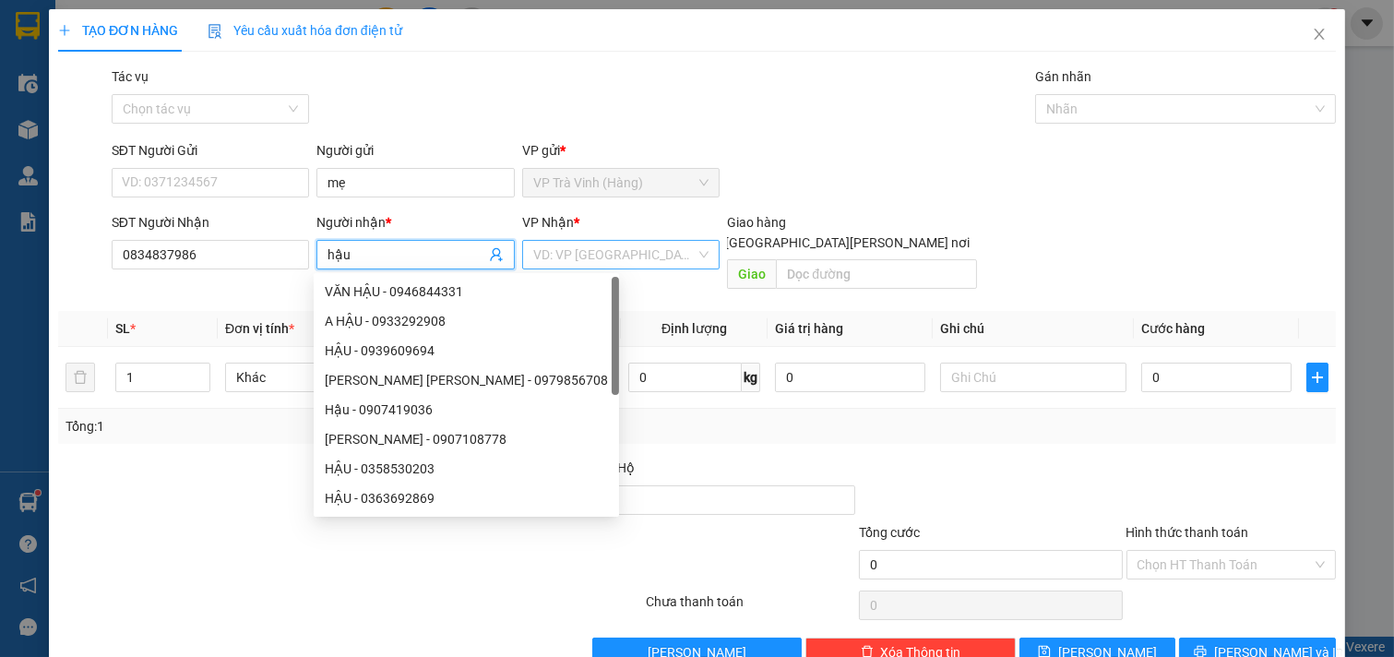
type input "hậu"
click at [587, 260] on input "search" at bounding box center [614, 255] width 163 height 28
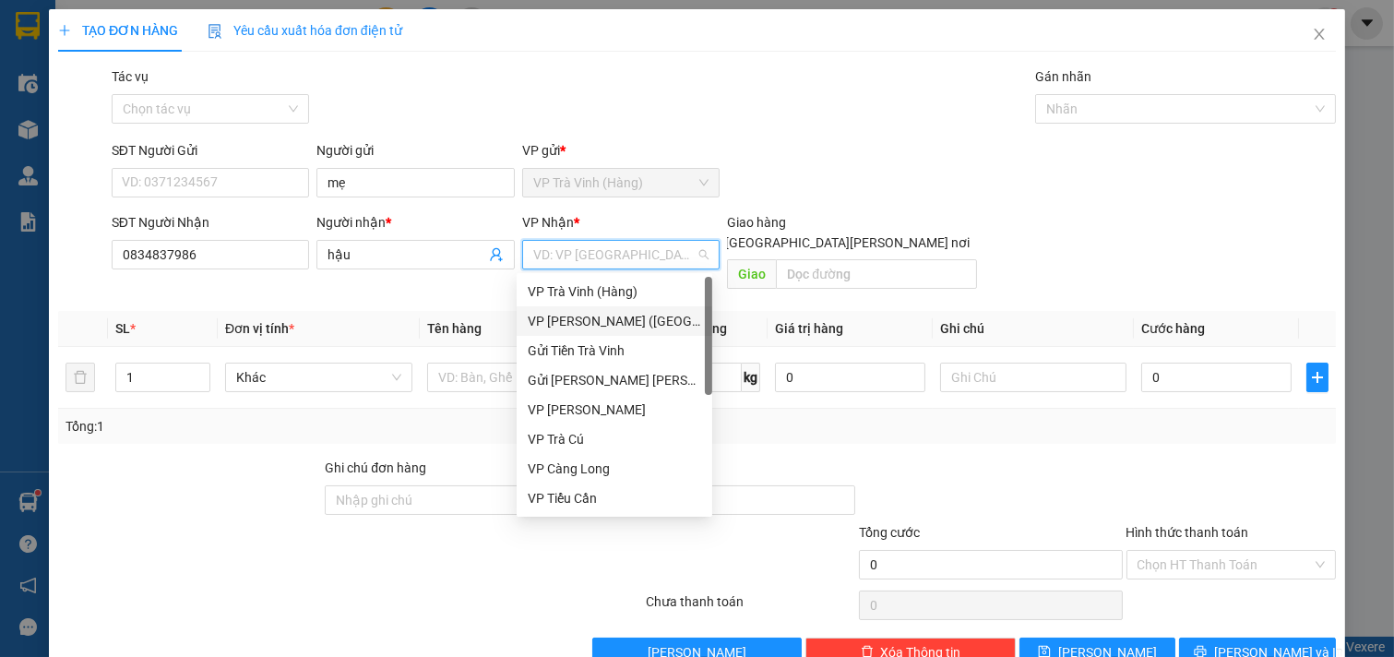
click at [586, 328] on div "VP [PERSON_NAME] ([GEOGRAPHIC_DATA])" at bounding box center [614, 321] width 173 height 20
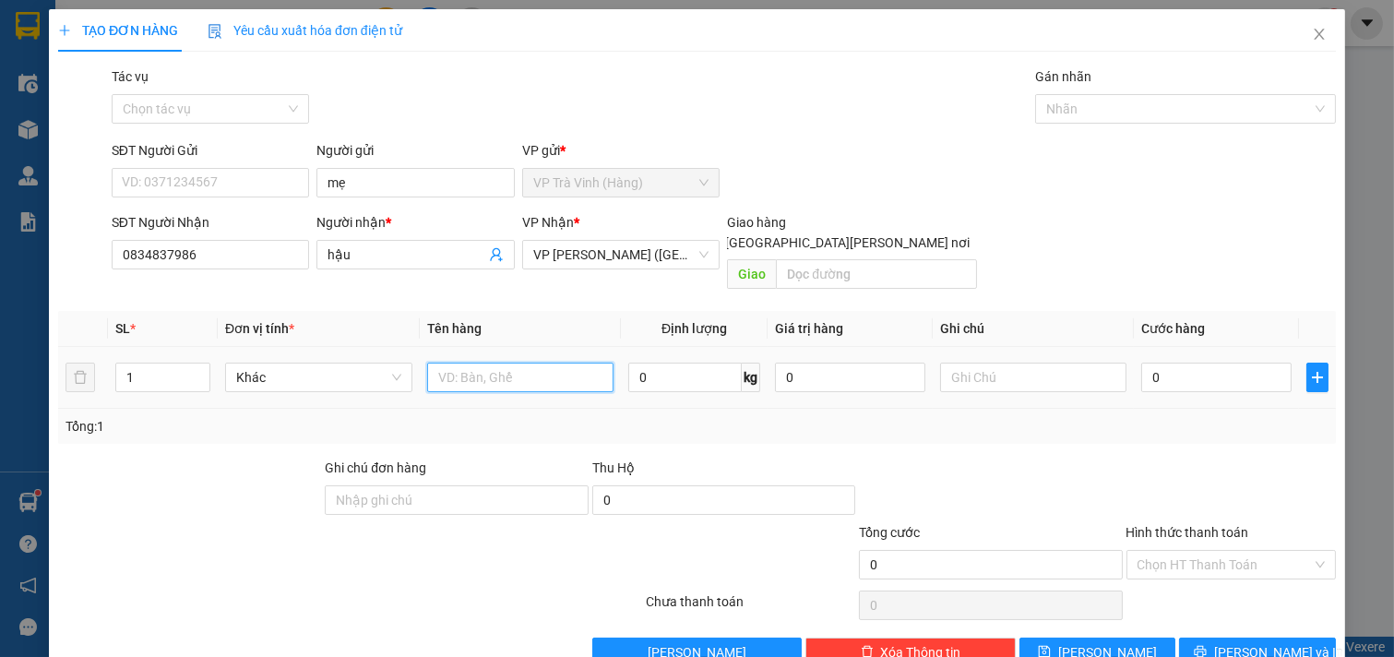
click at [513, 363] on input "text" at bounding box center [520, 378] width 187 height 30
type input "1 hộp"
click at [1187, 363] on input "0" at bounding box center [1216, 378] width 150 height 30
type input "2"
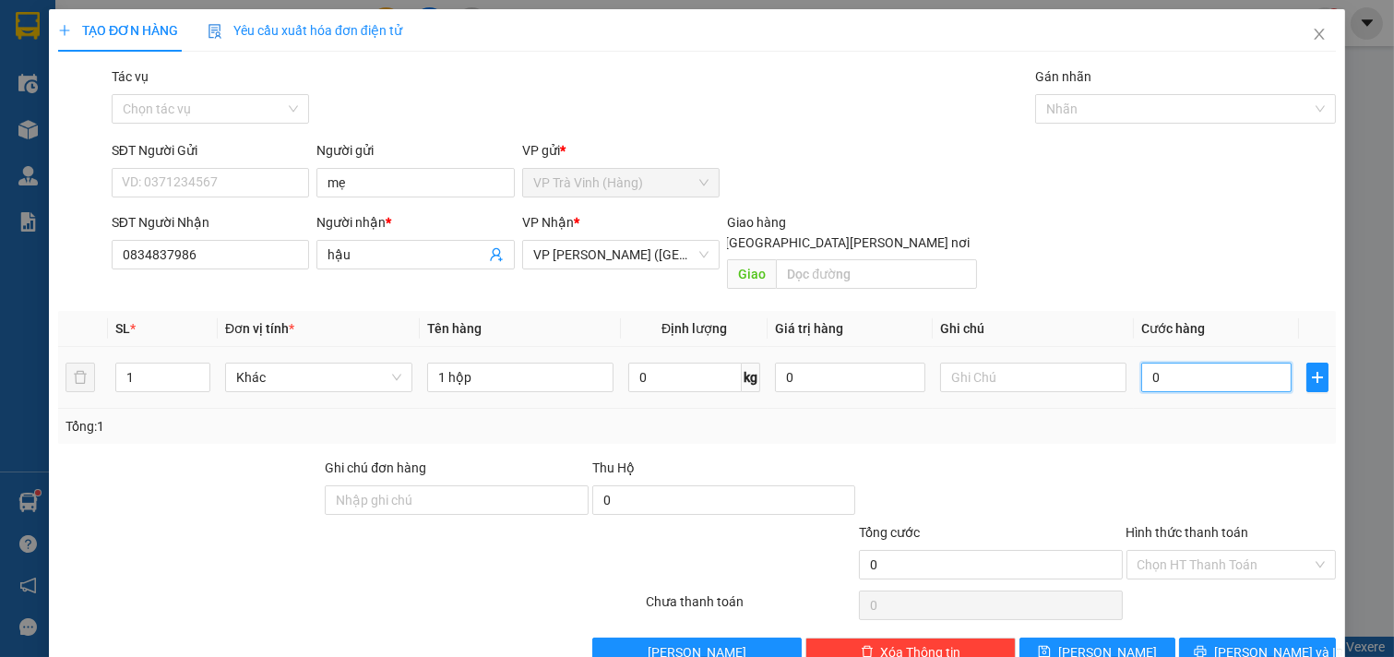
type input "2"
type input "20"
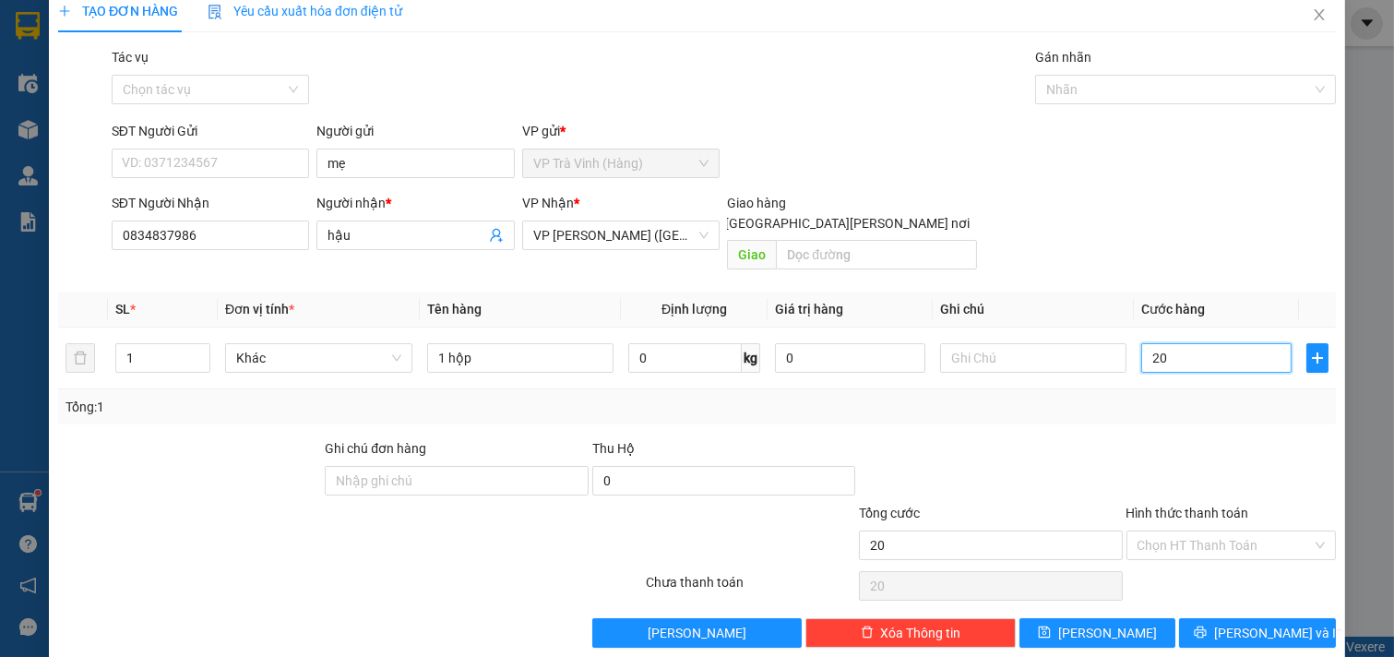
scroll to position [25, 0]
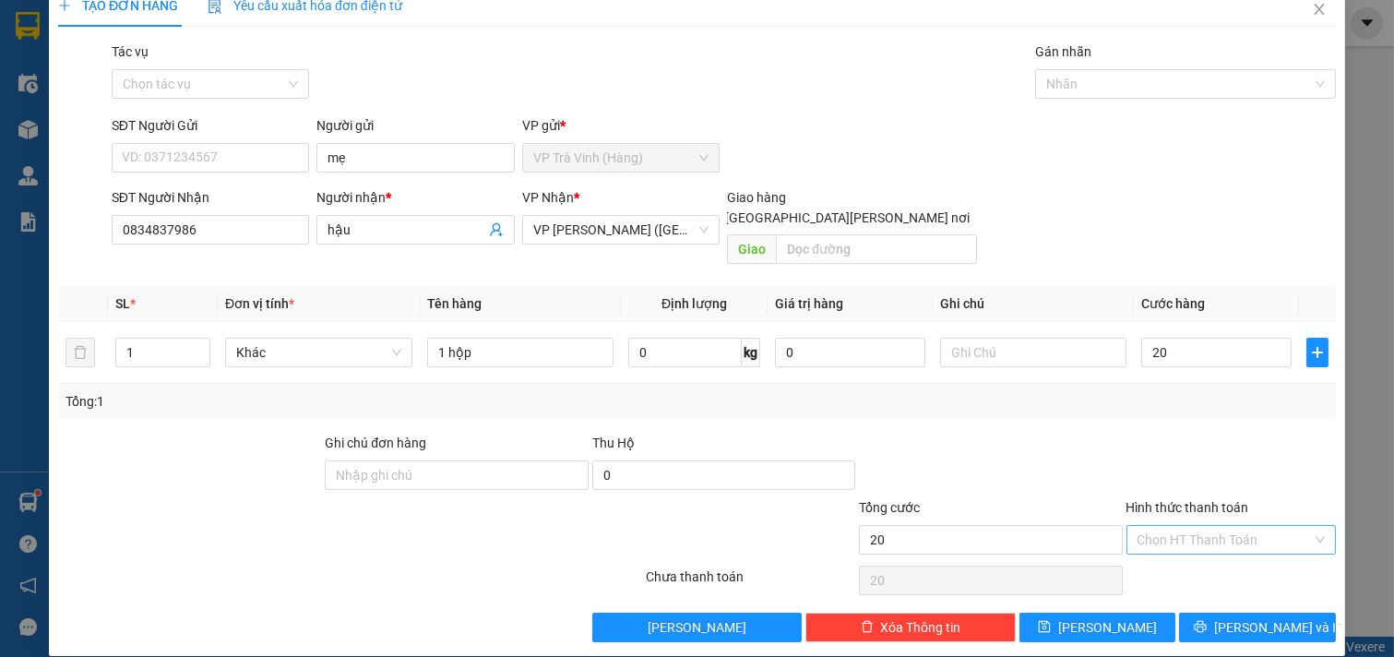
type input "20.000"
click at [1227, 526] on input "Hình thức thanh toán" at bounding box center [1225, 540] width 175 height 28
click at [1215, 555] on div "Tại văn phòng" at bounding box center [1218, 556] width 185 height 20
type input "0"
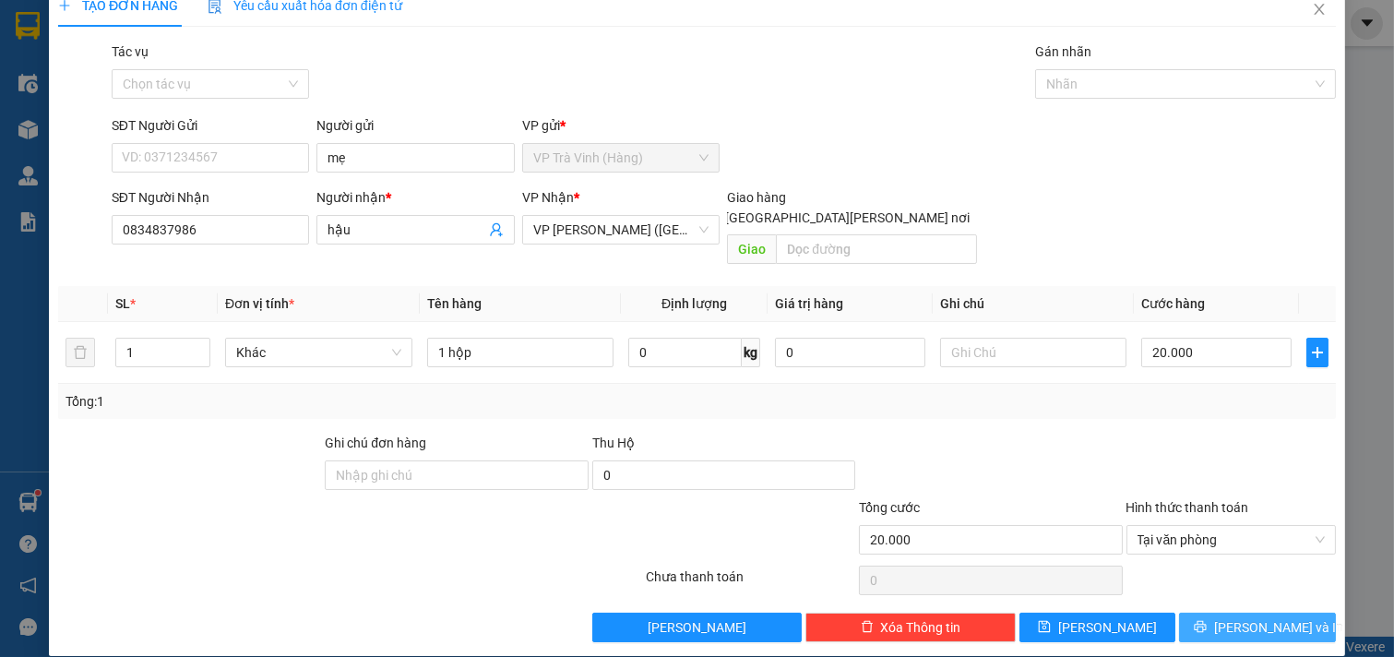
click at [1246, 617] on span "[PERSON_NAME] và In" at bounding box center [1278, 627] width 129 height 20
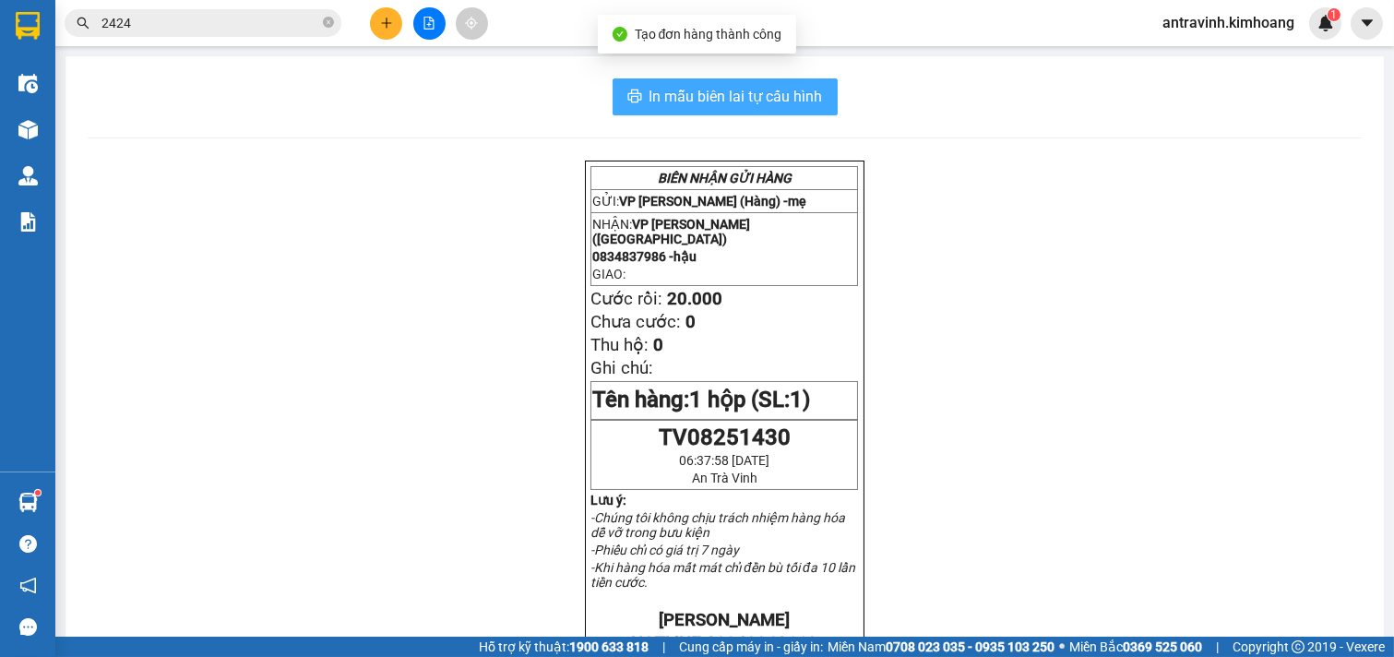
click at [729, 112] on button "In mẫu biên lai tự cấu hình" at bounding box center [725, 96] width 225 height 37
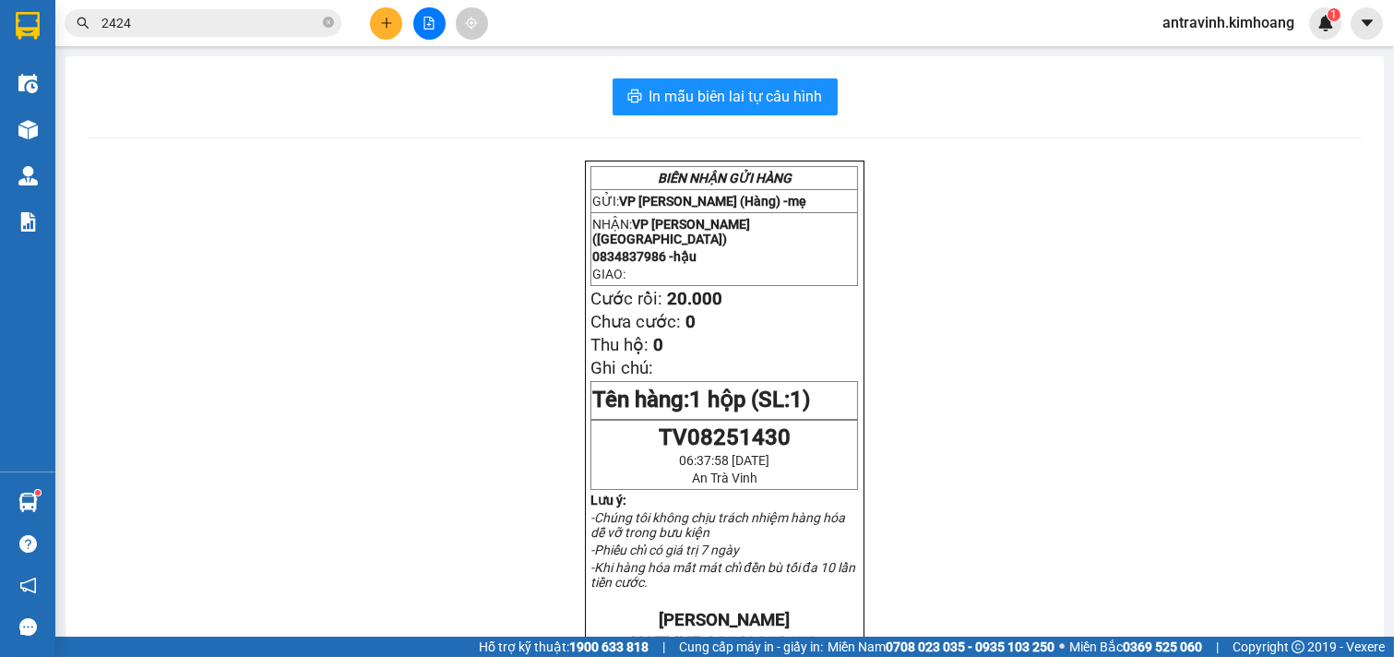
click at [195, 20] on input "2424" at bounding box center [210, 23] width 218 height 20
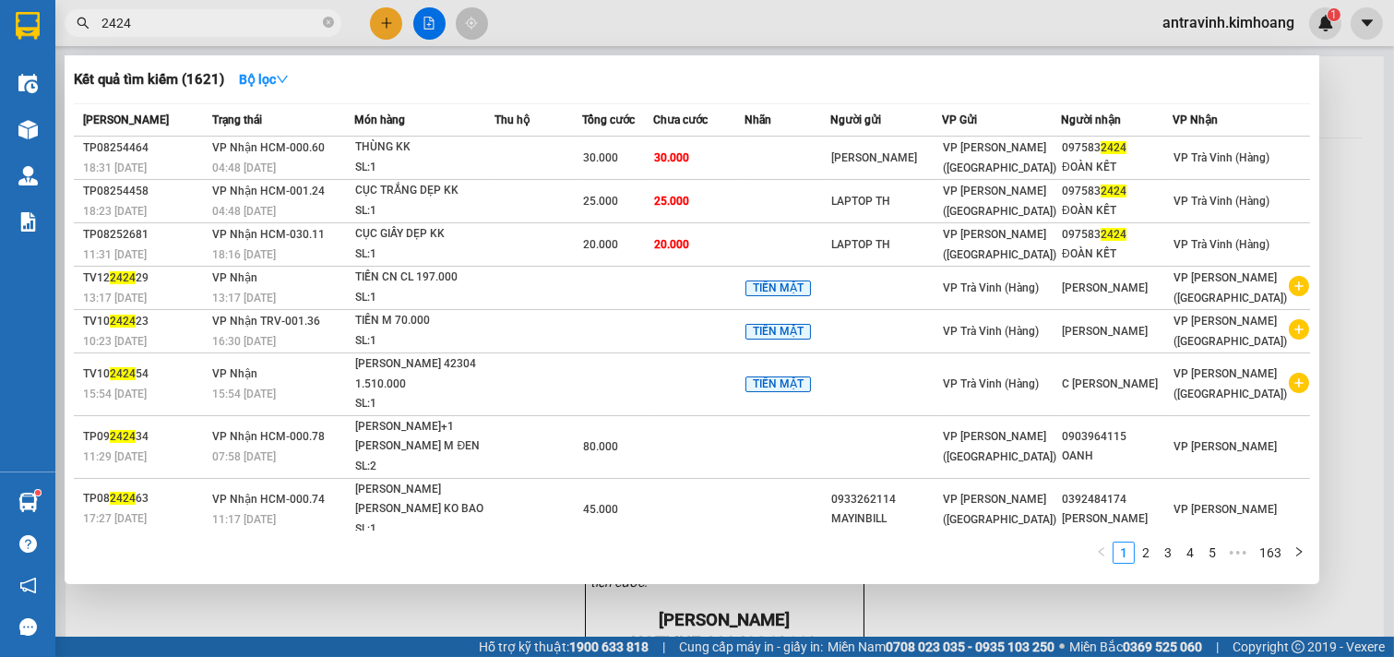
click at [195, 20] on input "2424" at bounding box center [210, 23] width 218 height 20
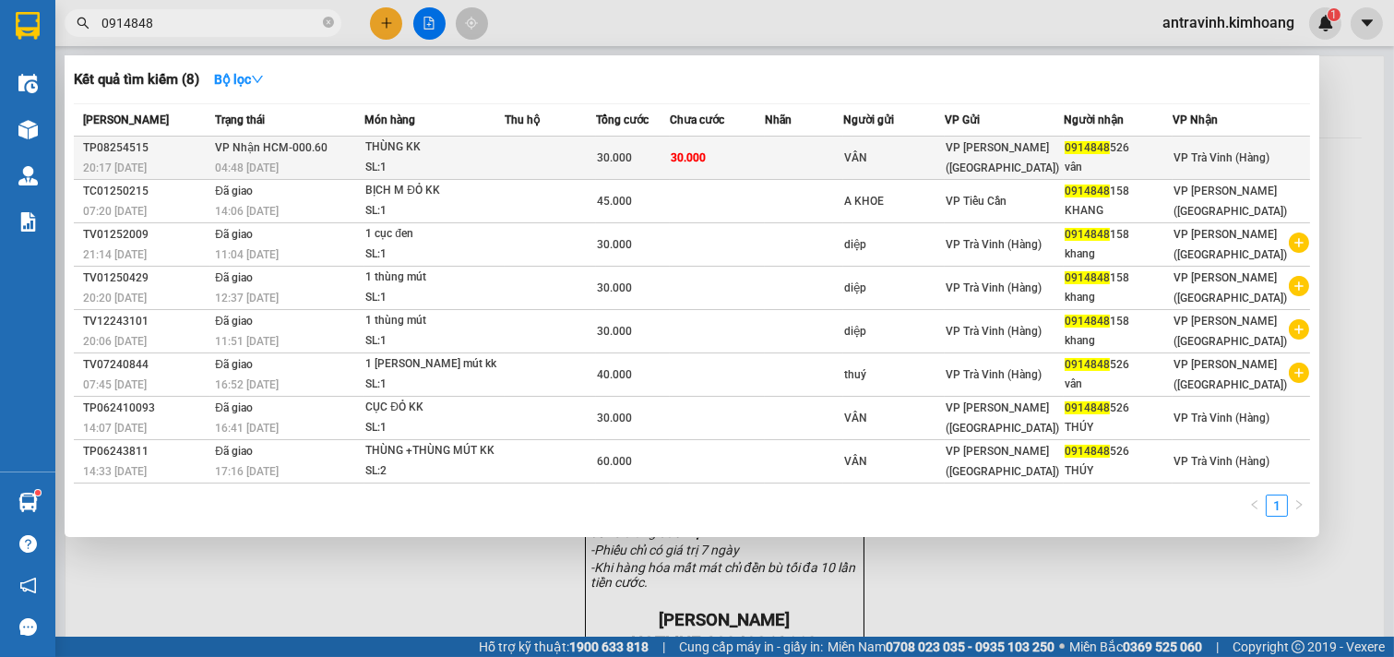
type input "0914848"
click at [765, 158] on td "30.000" at bounding box center [717, 158] width 95 height 43
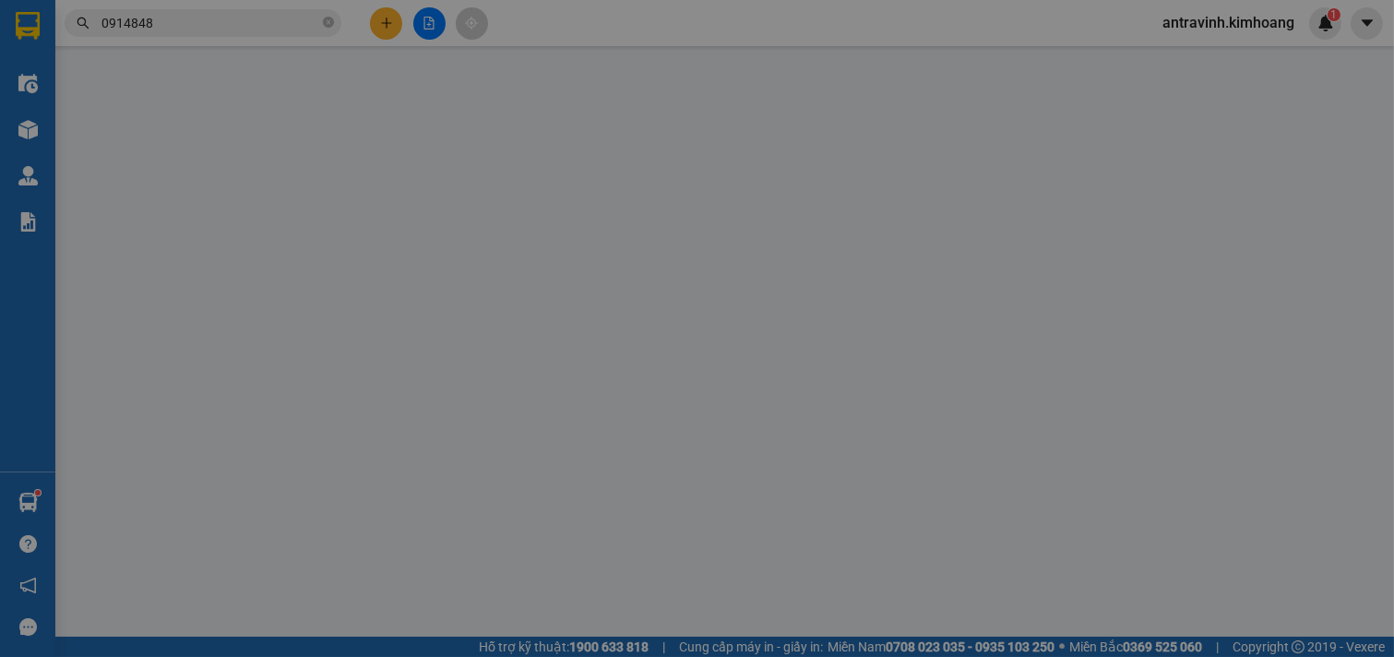
type input "VÂN"
type input "0914848526"
type input "vân"
type input "30.000"
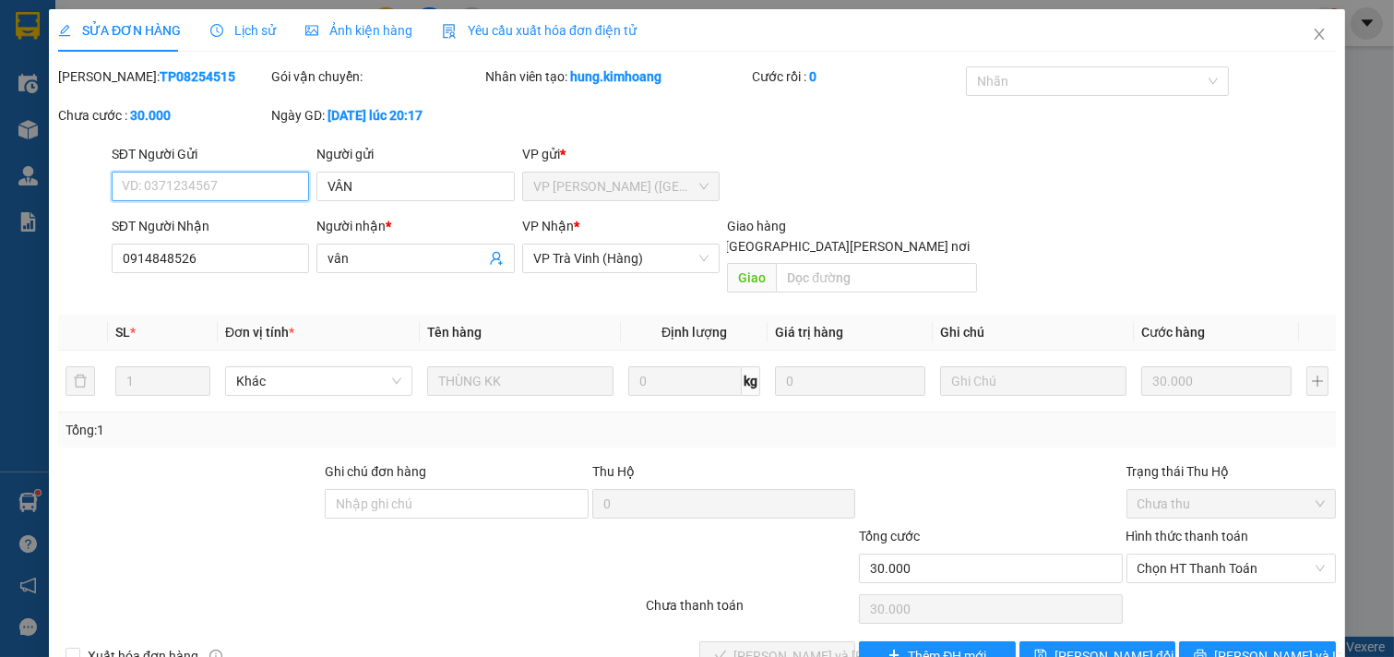
scroll to position [30, 0]
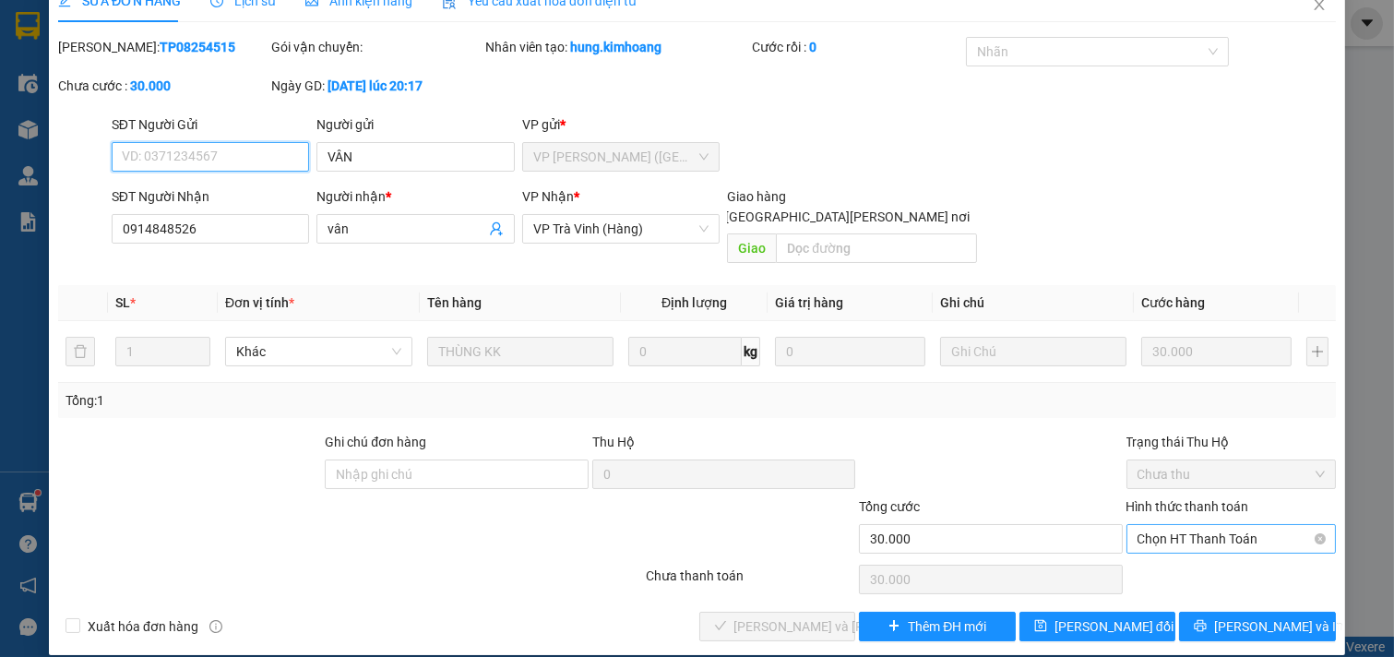
click at [1176, 525] on span "Chọn HT Thanh Toán" at bounding box center [1232, 539] width 188 height 28
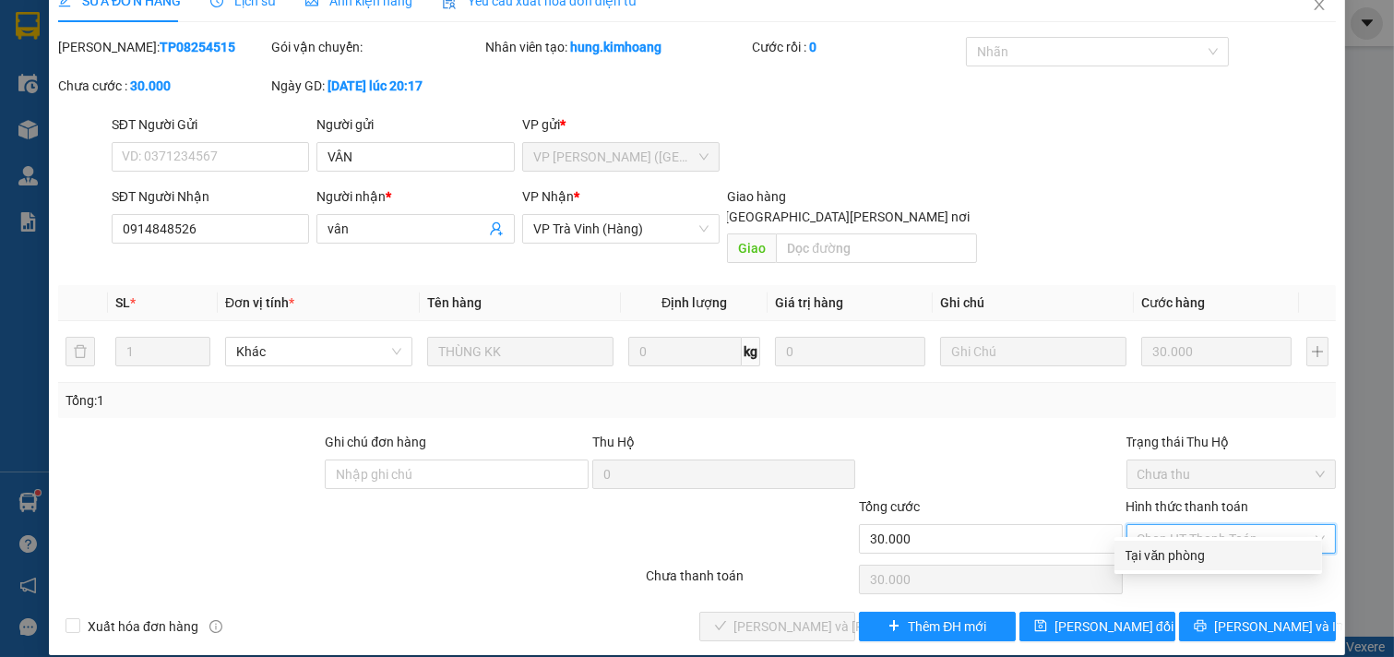
click at [1185, 545] on div "Tại văn phòng" at bounding box center [1218, 555] width 185 height 20
type input "0"
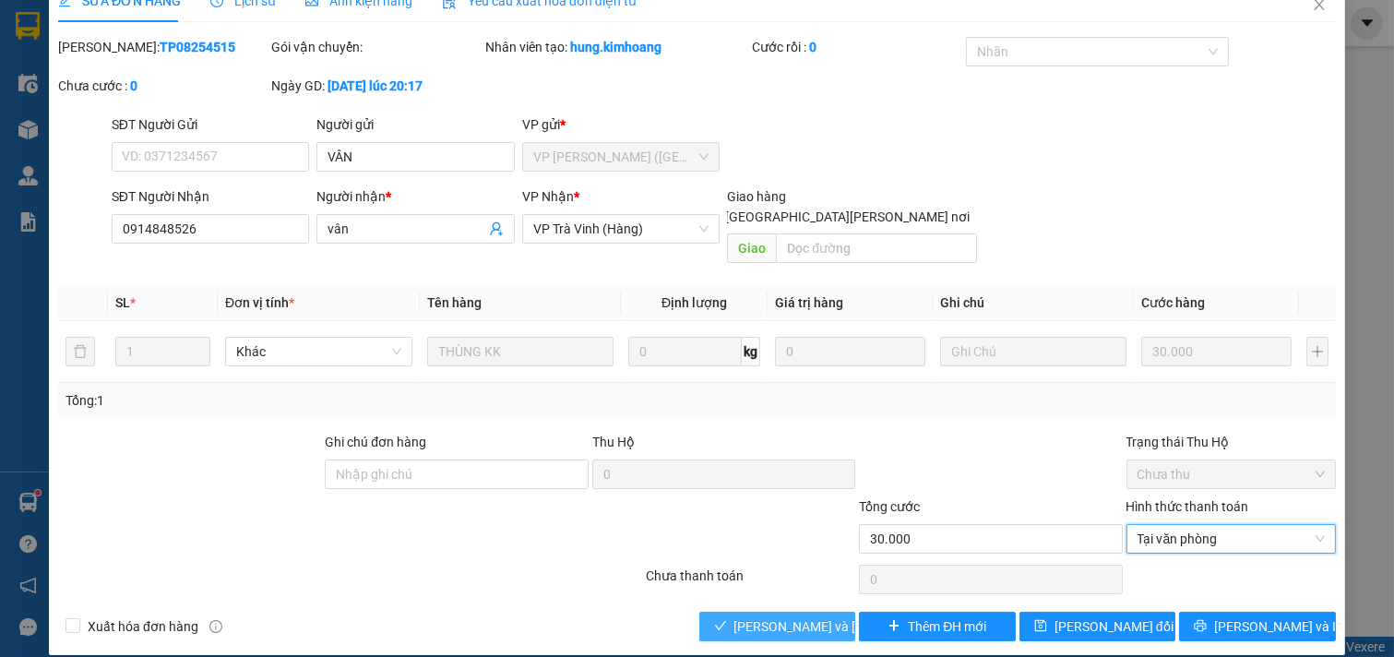
click at [795, 616] on span "[PERSON_NAME] và [PERSON_NAME] hàng" at bounding box center [858, 626] width 249 height 20
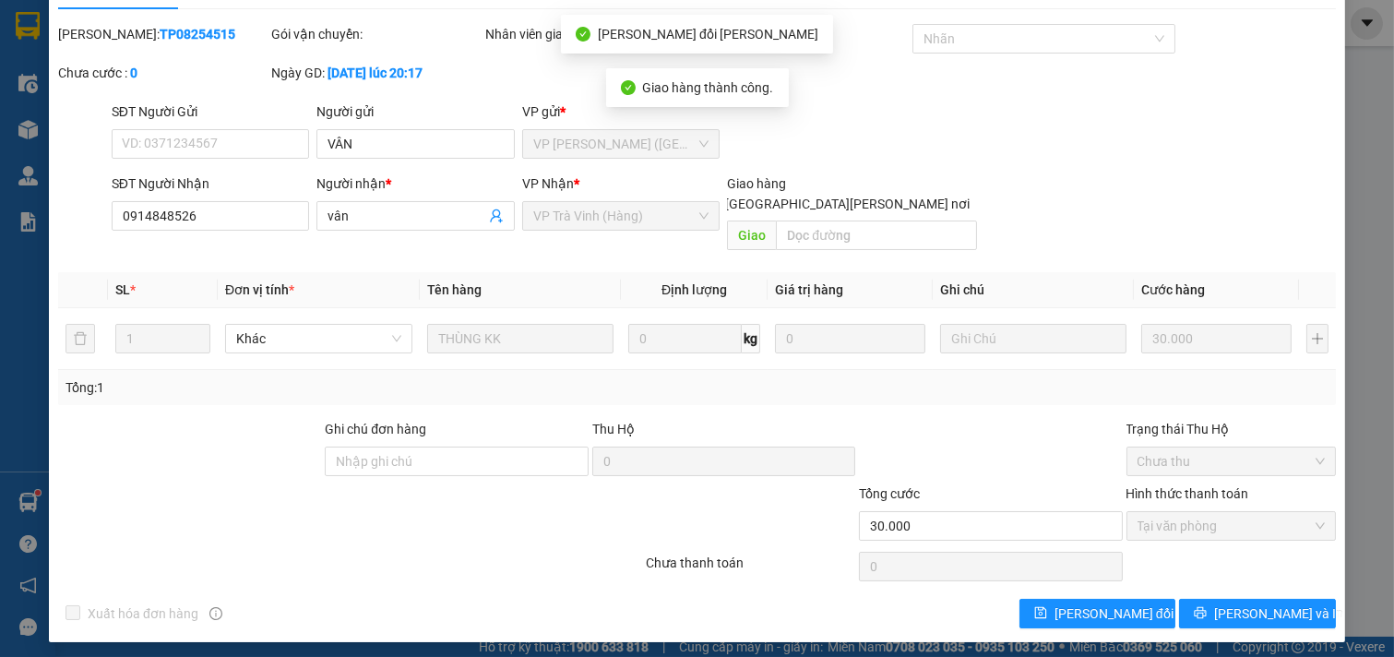
scroll to position [49, 0]
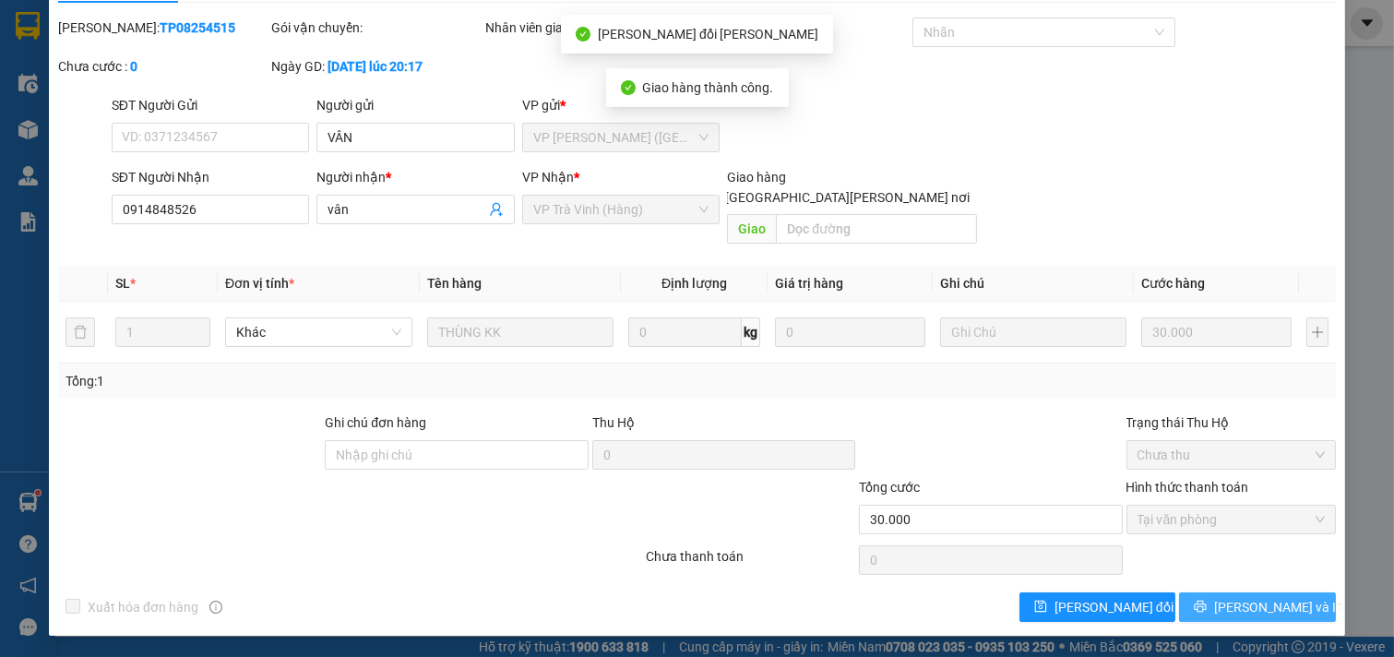
click at [1200, 609] on button "[PERSON_NAME] và In" at bounding box center [1257, 607] width 157 height 30
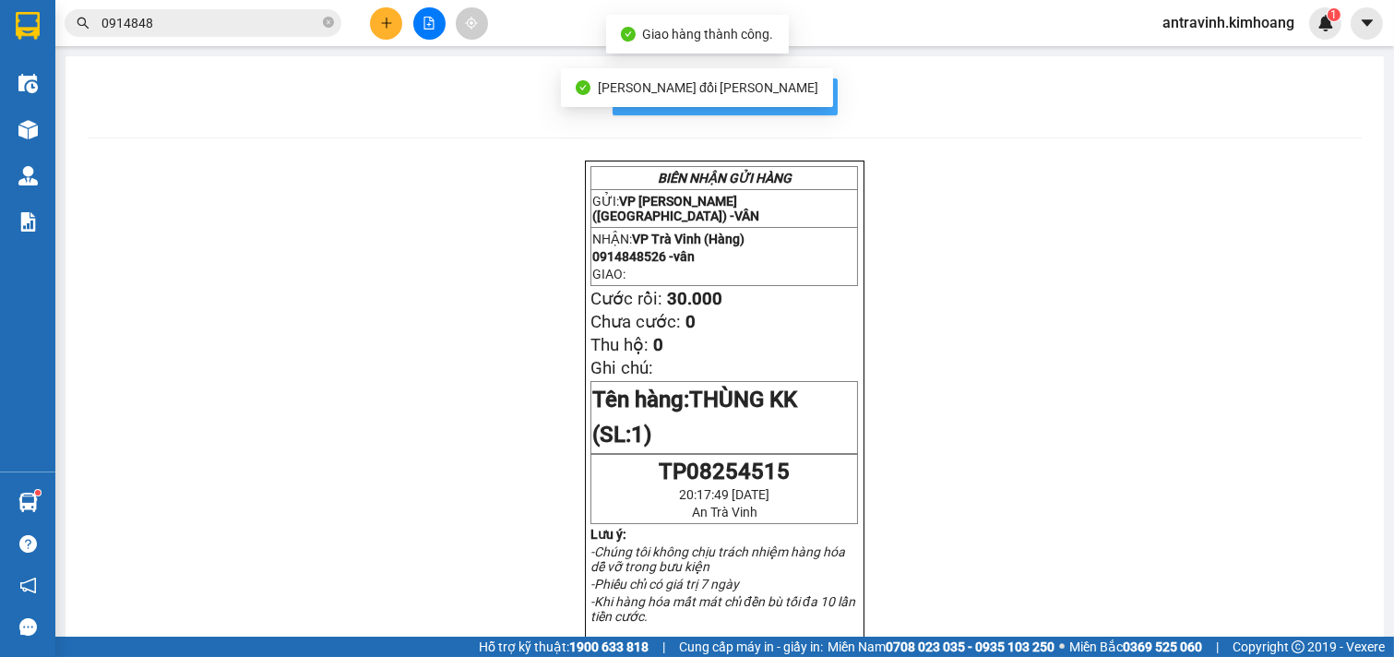
click at [808, 86] on span "In mẫu biên lai tự cấu hình" at bounding box center [736, 96] width 173 height 23
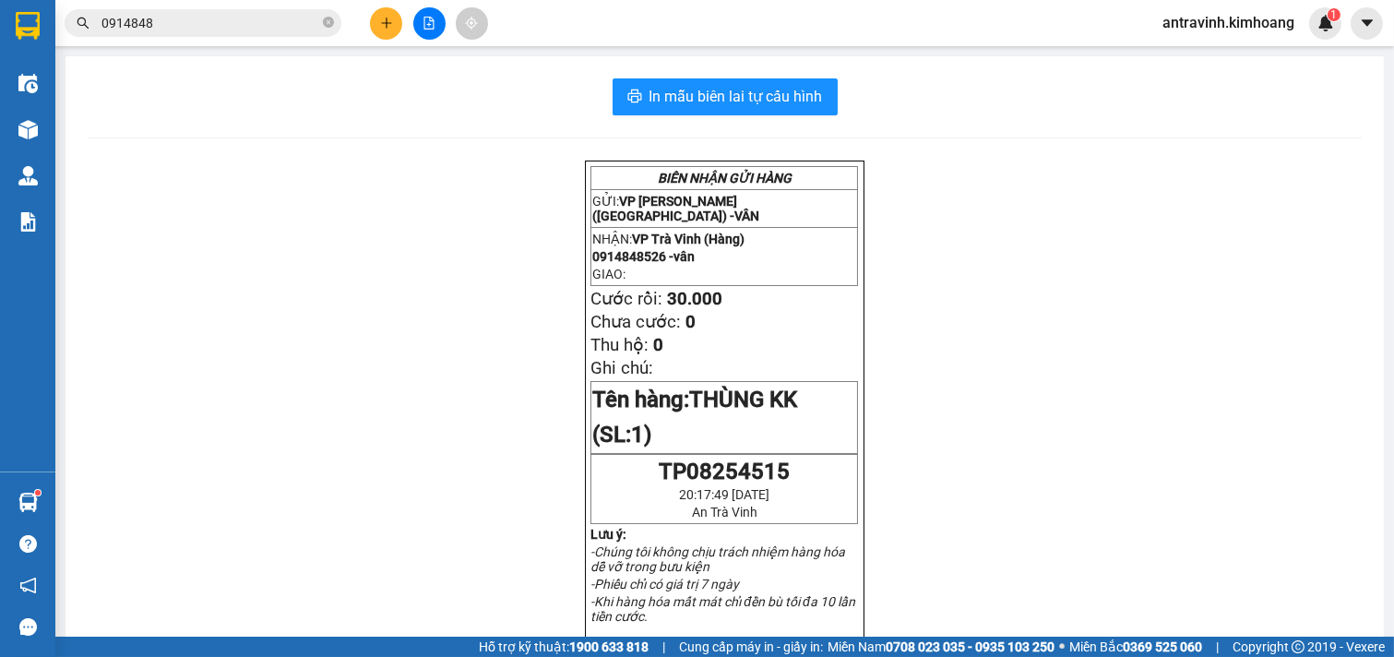
click at [180, 25] on input "0914848" at bounding box center [210, 23] width 218 height 20
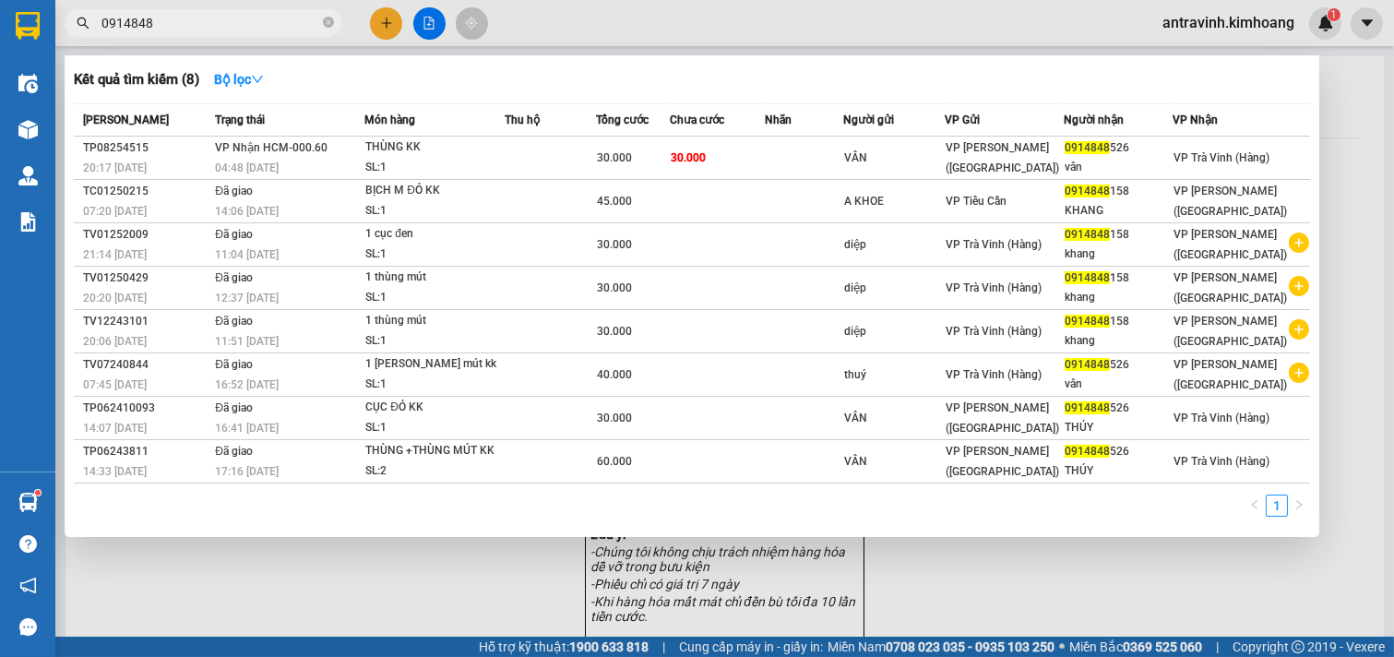
click at [180, 25] on input "0914848" at bounding box center [210, 23] width 218 height 20
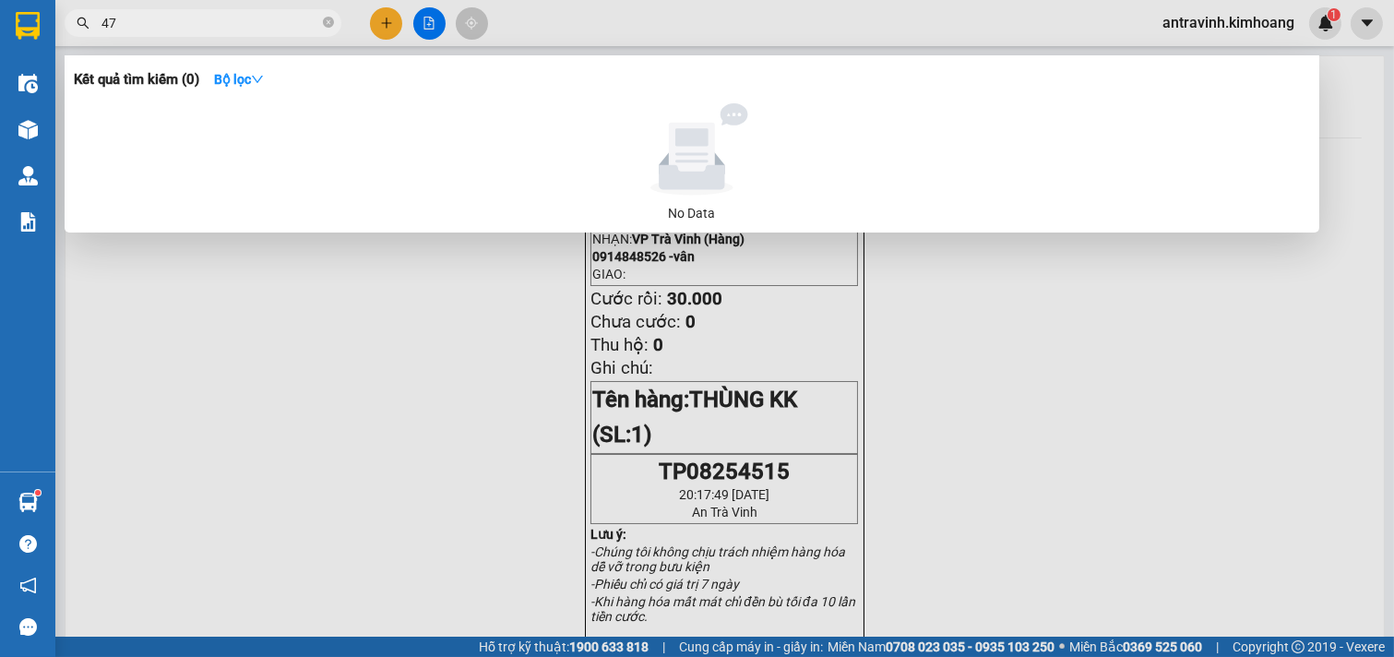
type input "4"
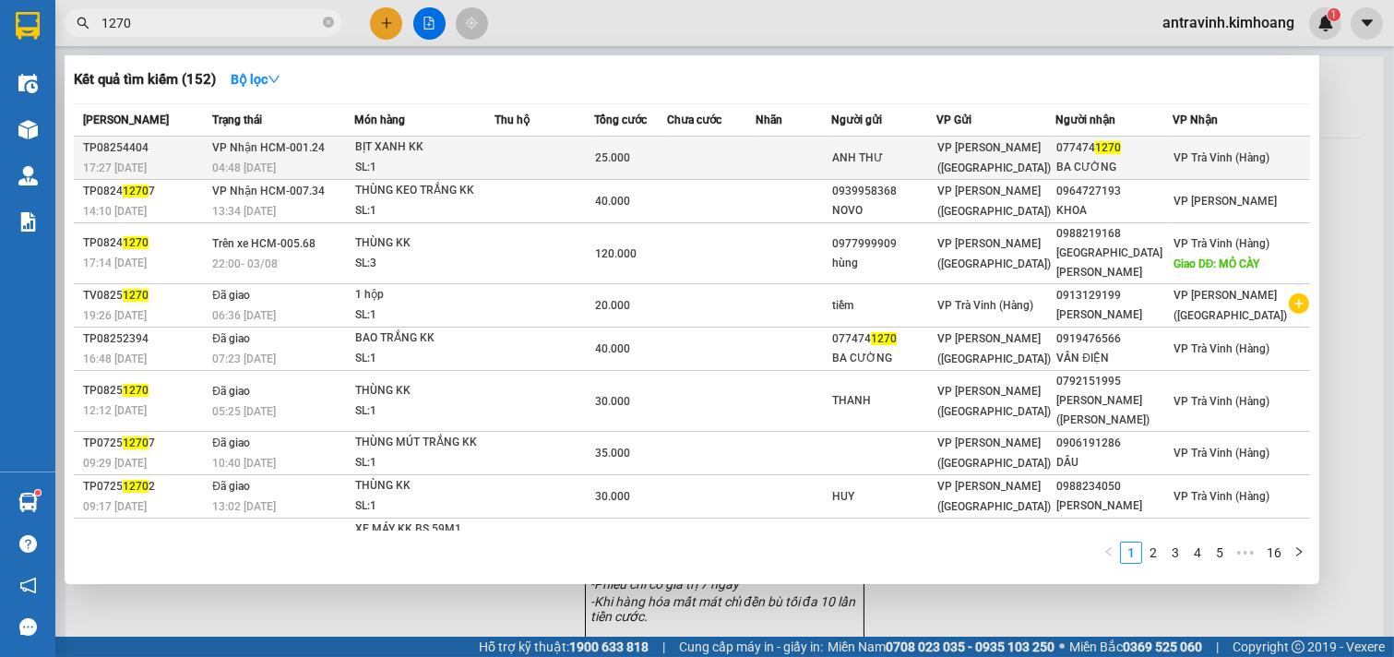
type input "1270"
click at [666, 166] on div "25.000" at bounding box center [630, 158] width 71 height 20
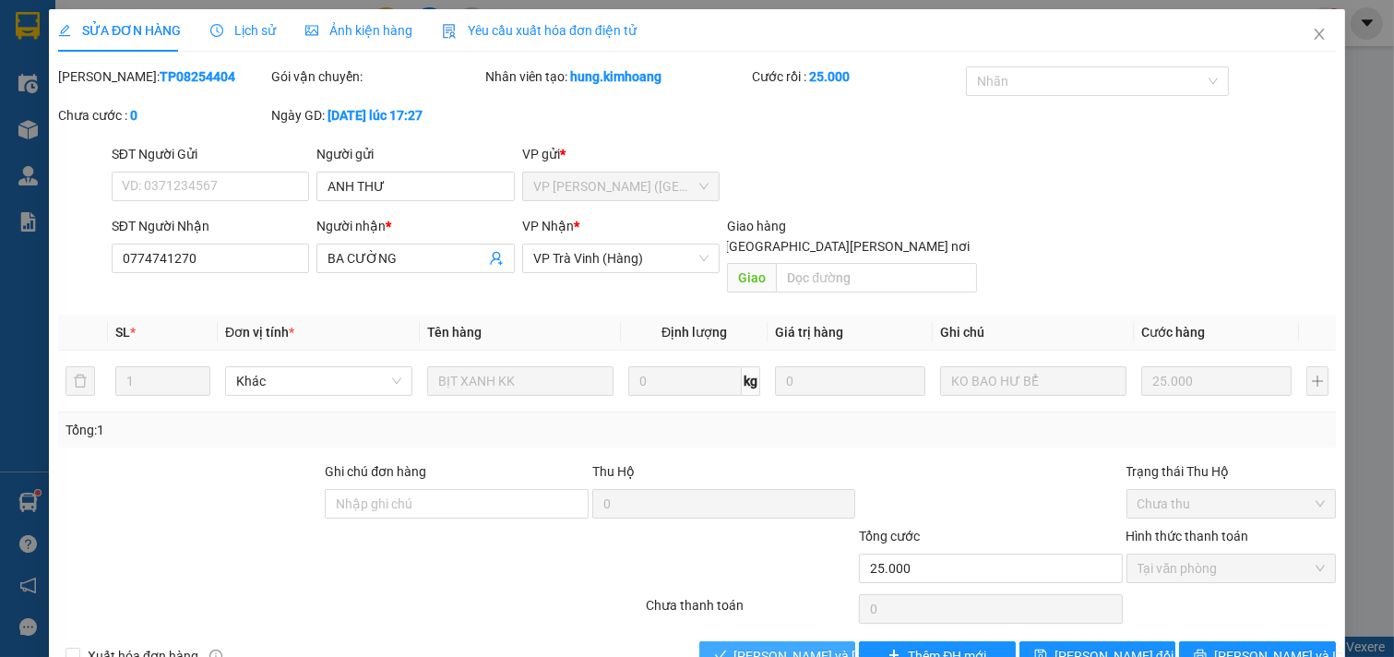
click at [806, 646] on span "[PERSON_NAME] và [PERSON_NAME] hàng" at bounding box center [858, 656] width 249 height 20
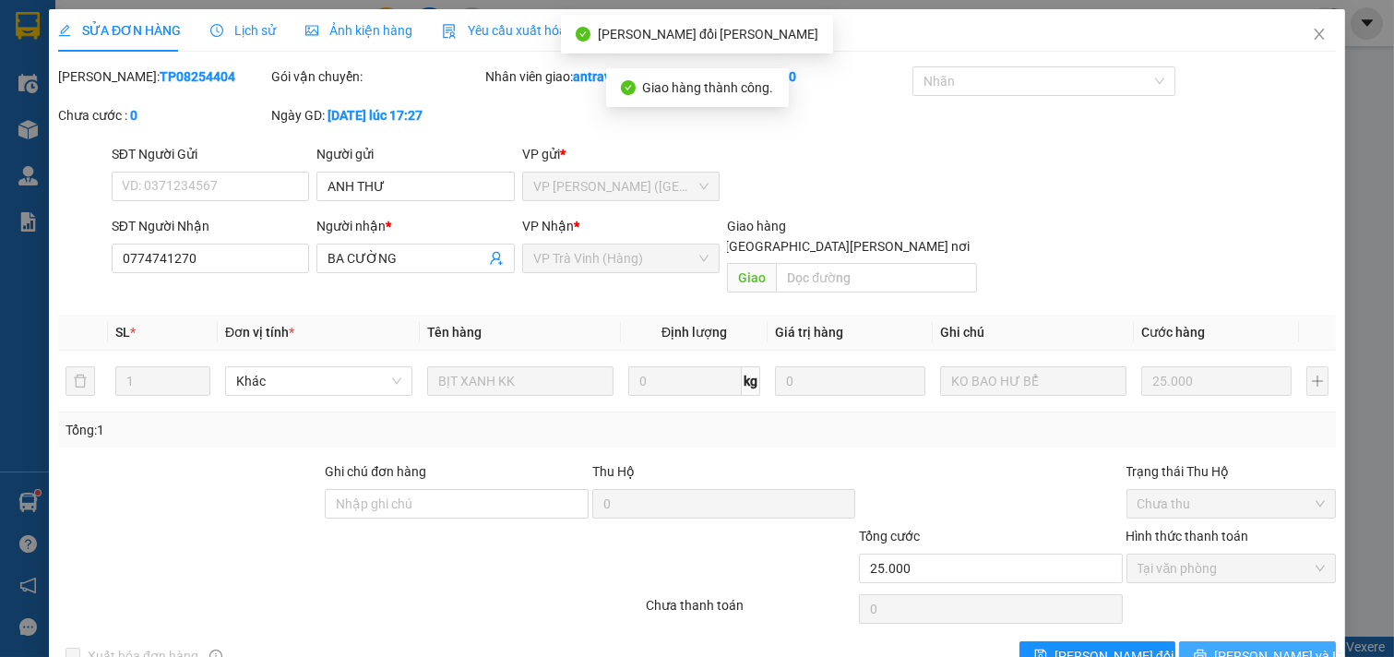
click at [1196, 641] on button "[PERSON_NAME] và In" at bounding box center [1257, 656] width 157 height 30
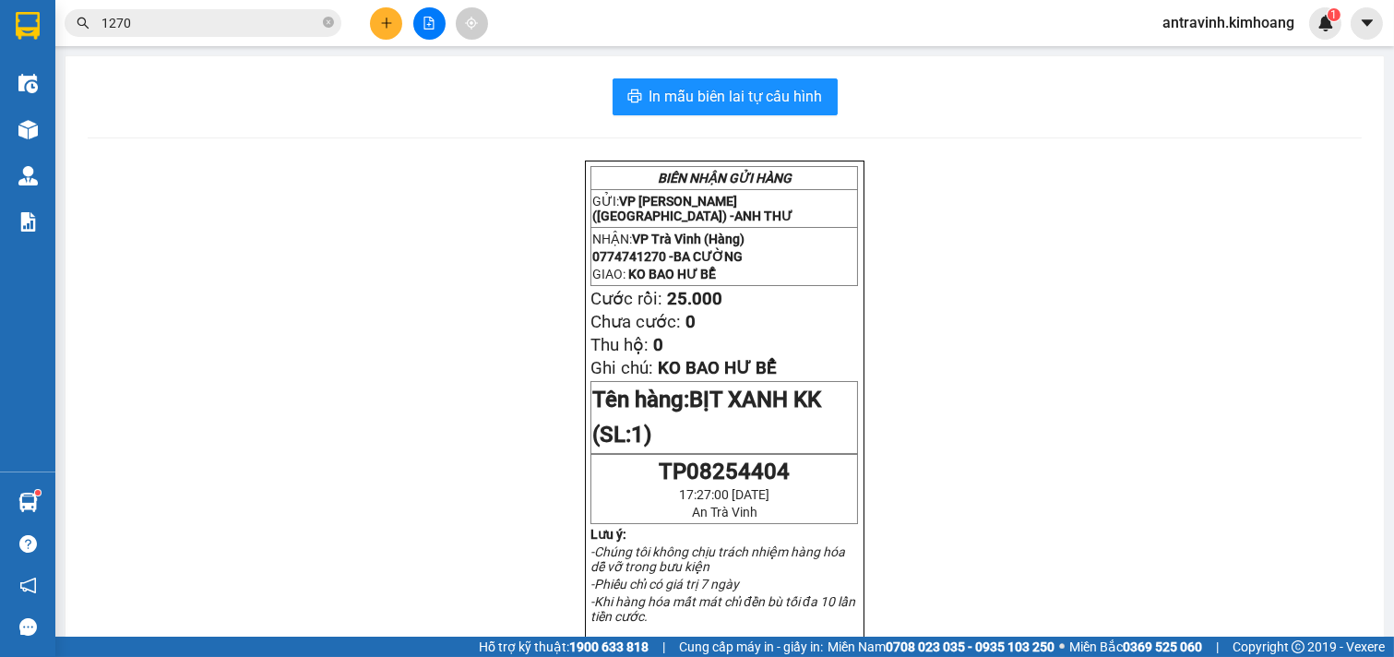
click at [378, 31] on button at bounding box center [386, 23] width 32 height 32
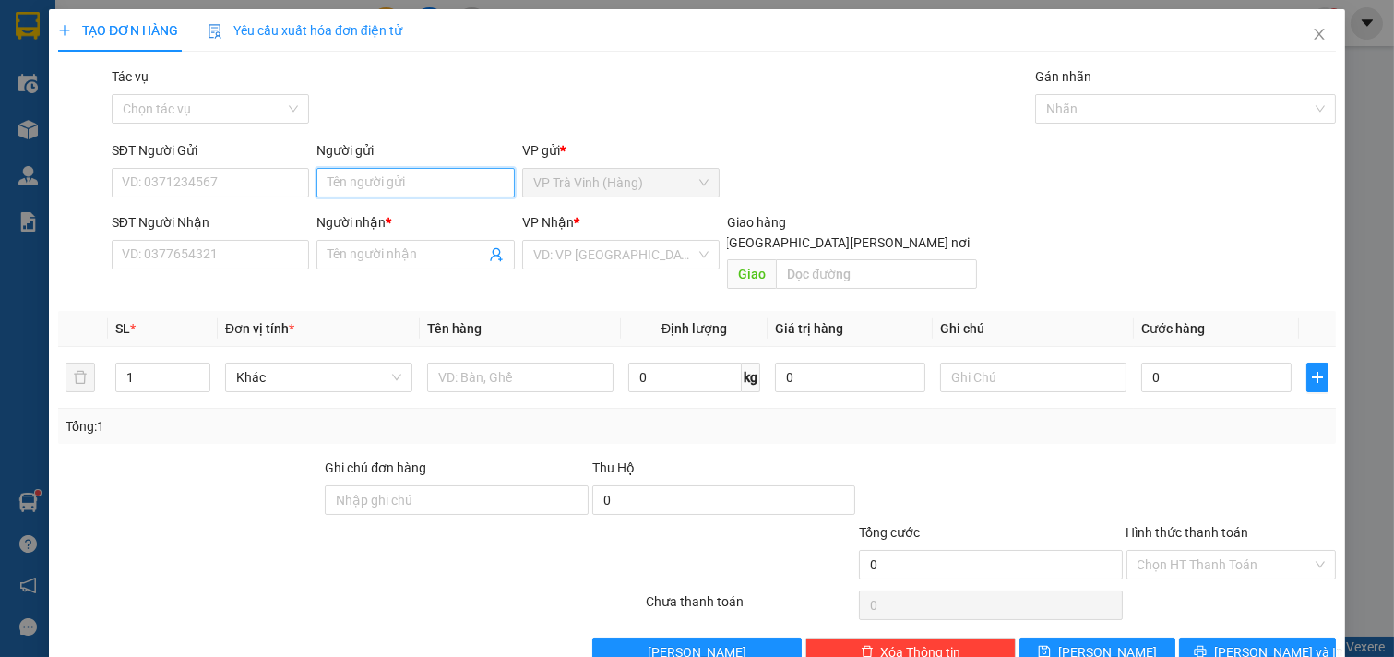
click at [406, 176] on input "Người gửi" at bounding box center [415, 183] width 198 height 30
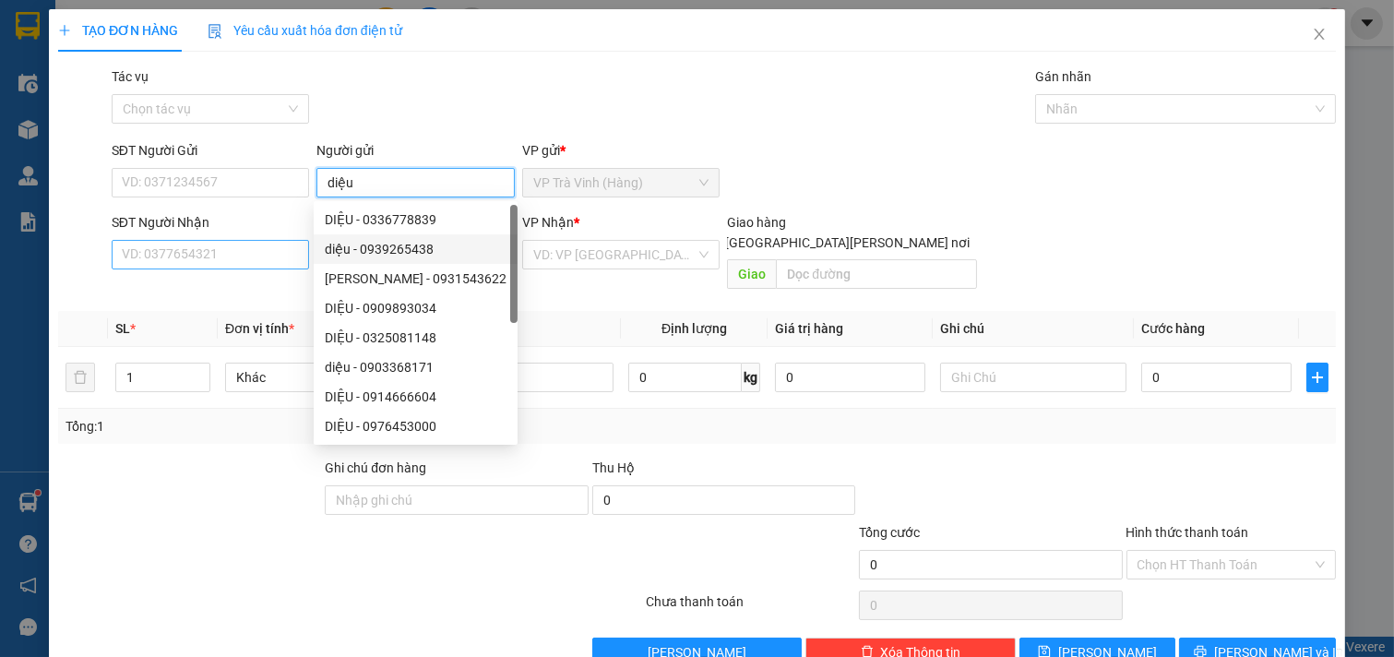
type input "diệu"
click at [257, 263] on input "SĐT Người Nhận" at bounding box center [211, 255] width 198 height 30
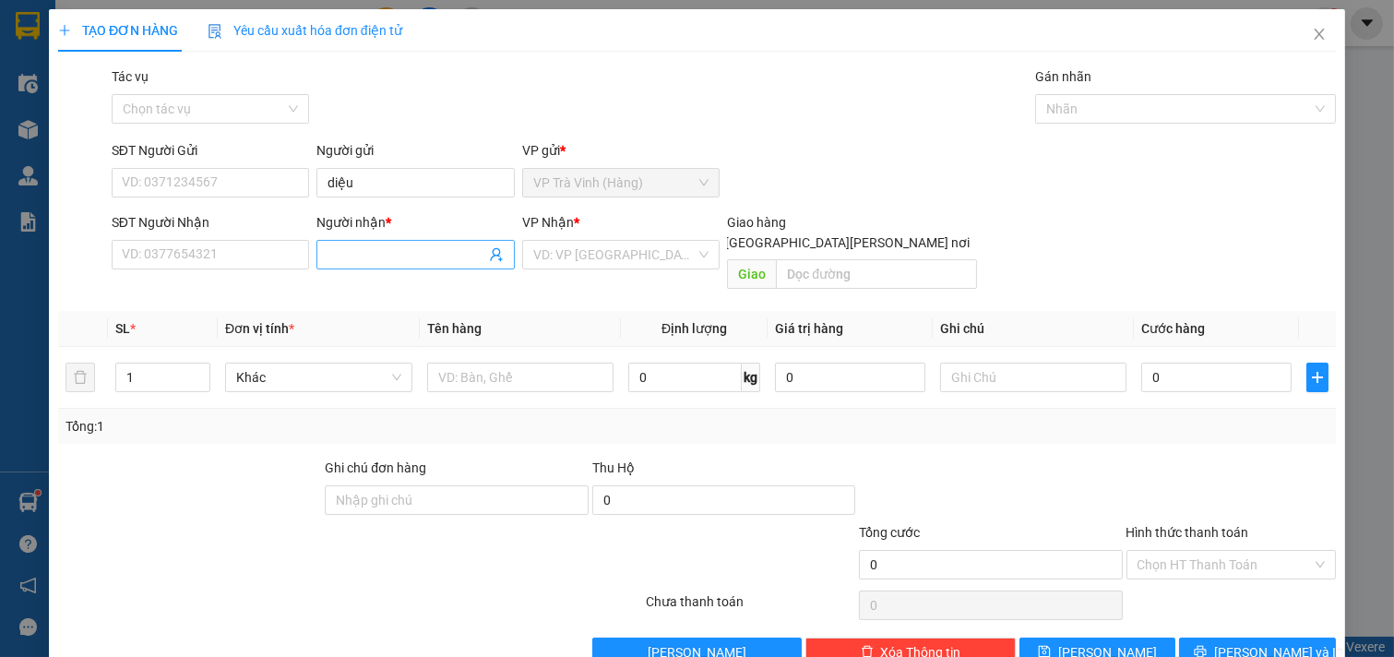
click at [364, 250] on input "Người nhận *" at bounding box center [407, 255] width 158 height 20
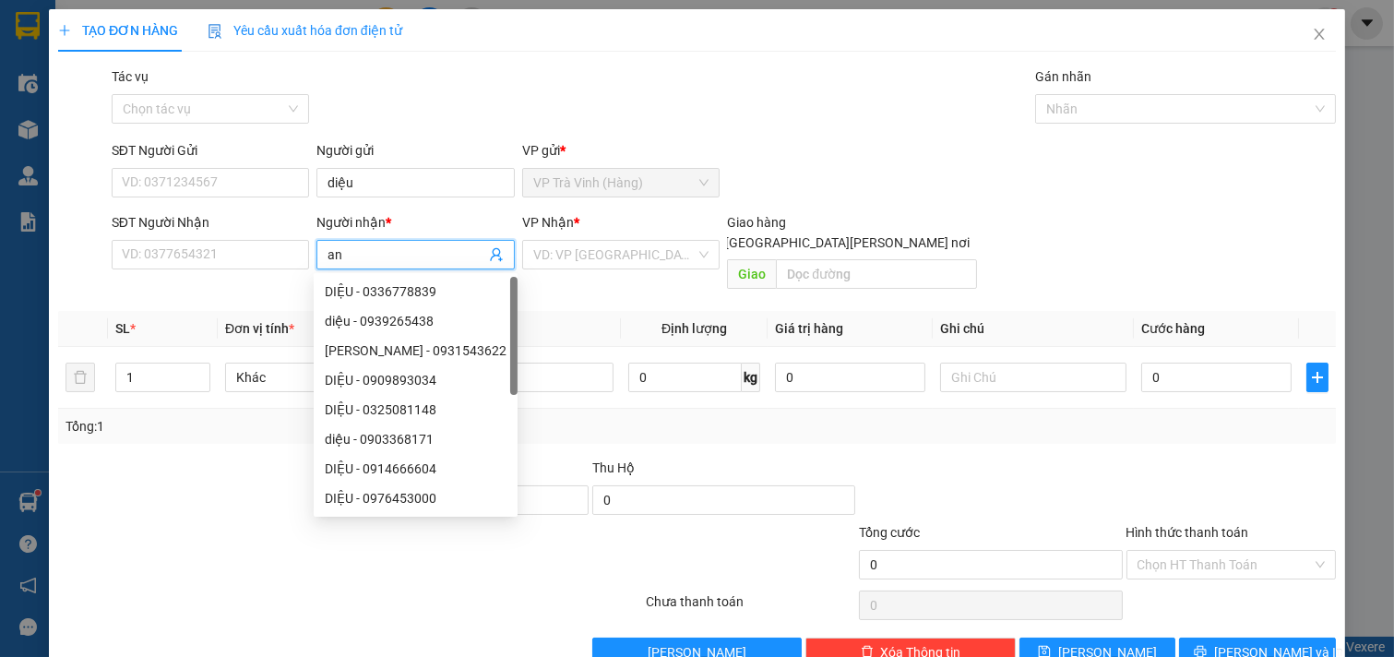
type input "a"
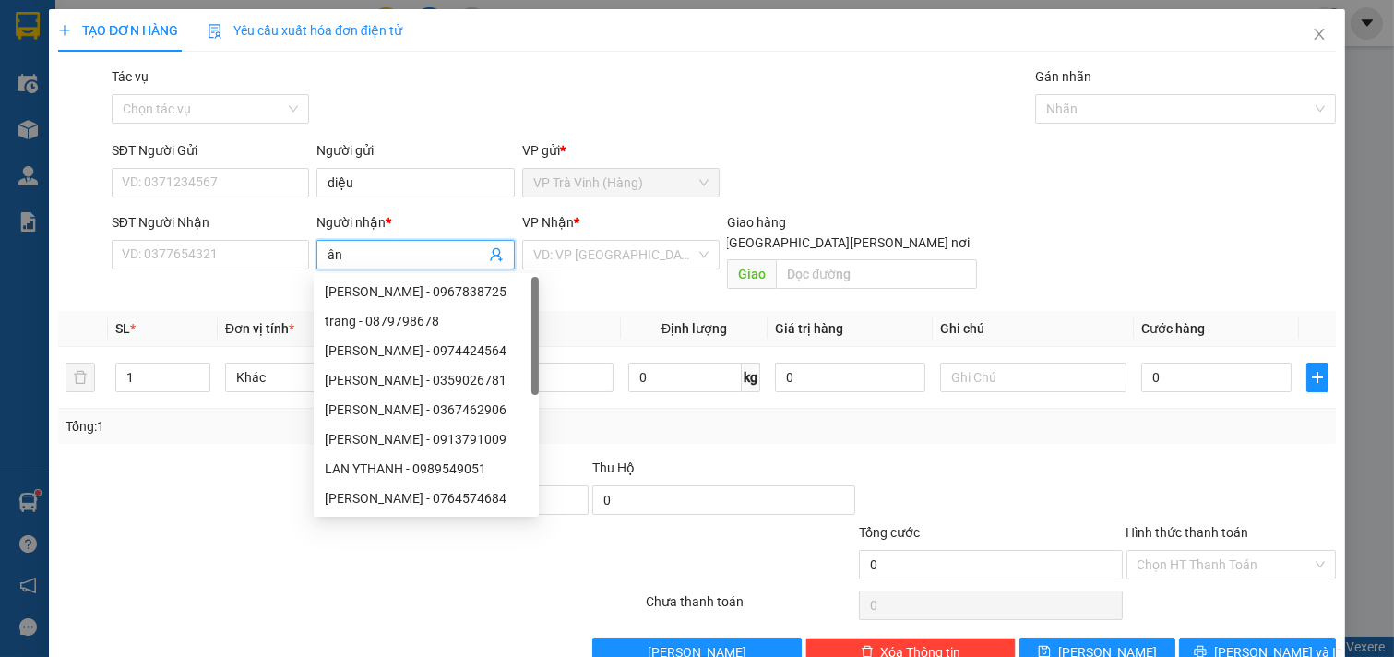
type input "â"
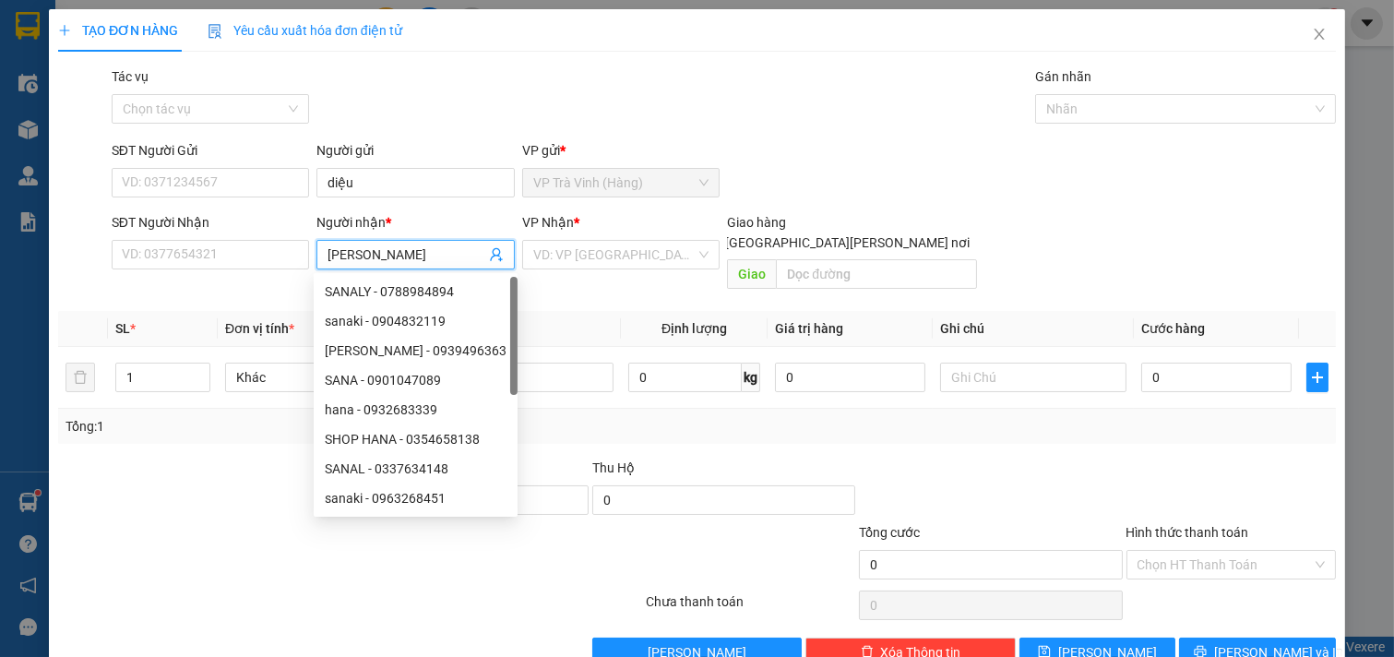
type input "anap"
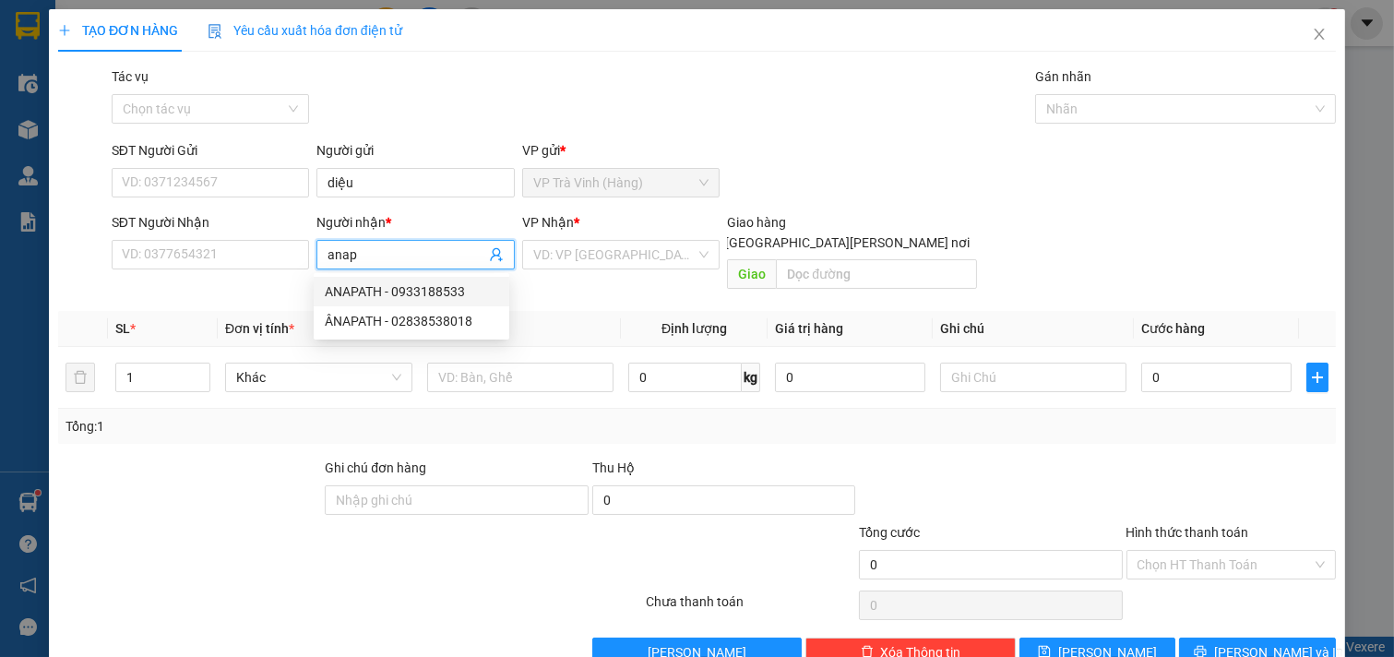
click at [370, 291] on div "ANAPATH - 0933188533" at bounding box center [411, 291] width 173 height 20
type input "0933188533"
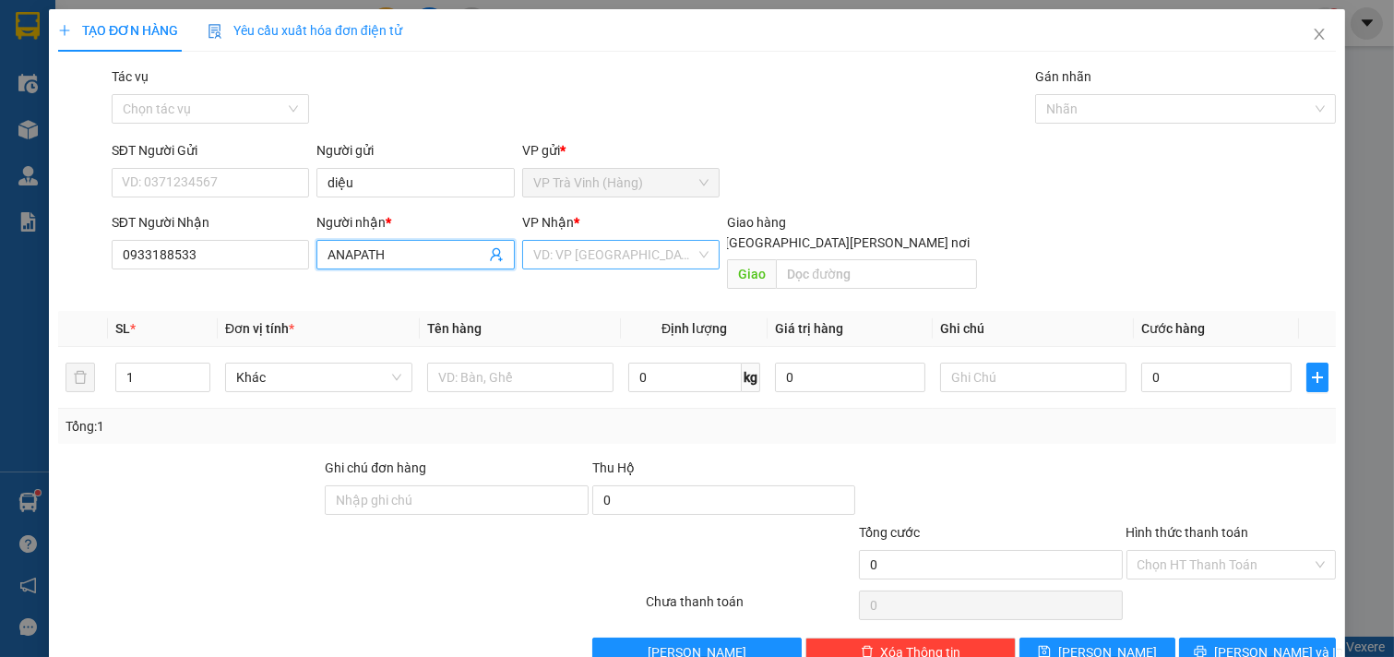
type input "ANAPATH"
click at [582, 254] on input "search" at bounding box center [614, 255] width 163 height 28
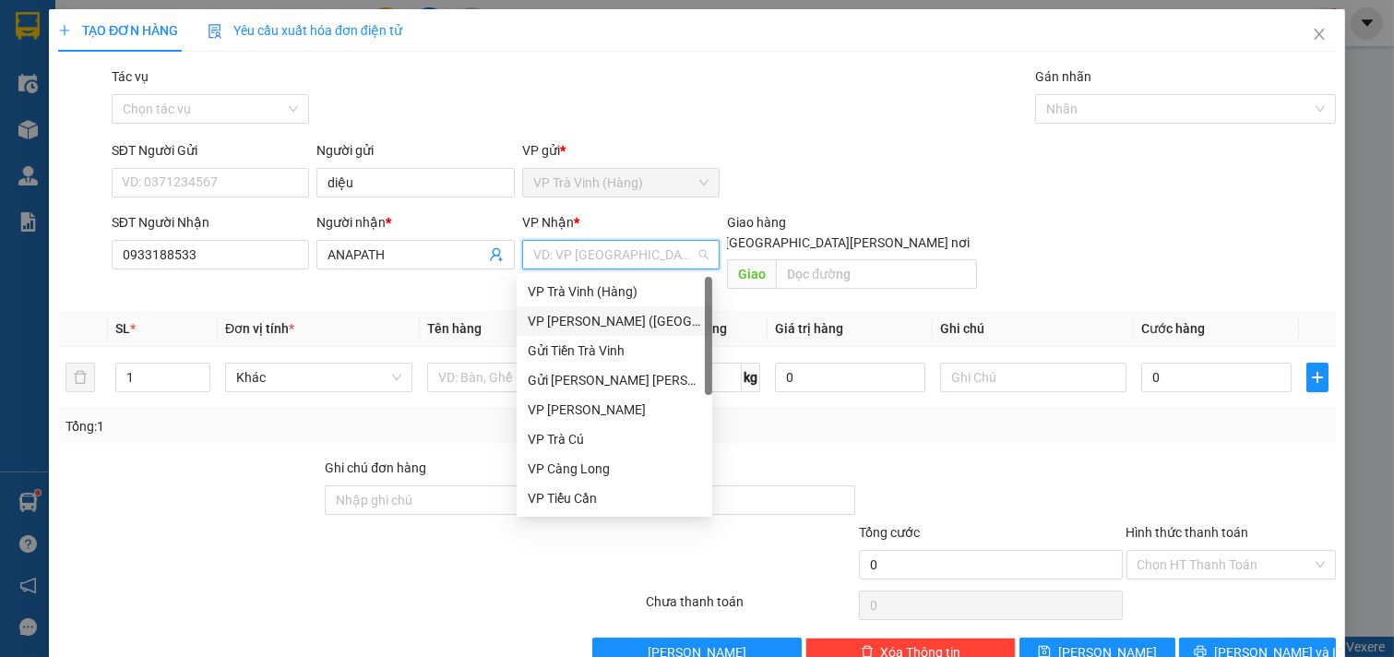
click at [601, 318] on div "VP [PERSON_NAME] ([GEOGRAPHIC_DATA])" at bounding box center [614, 321] width 173 height 20
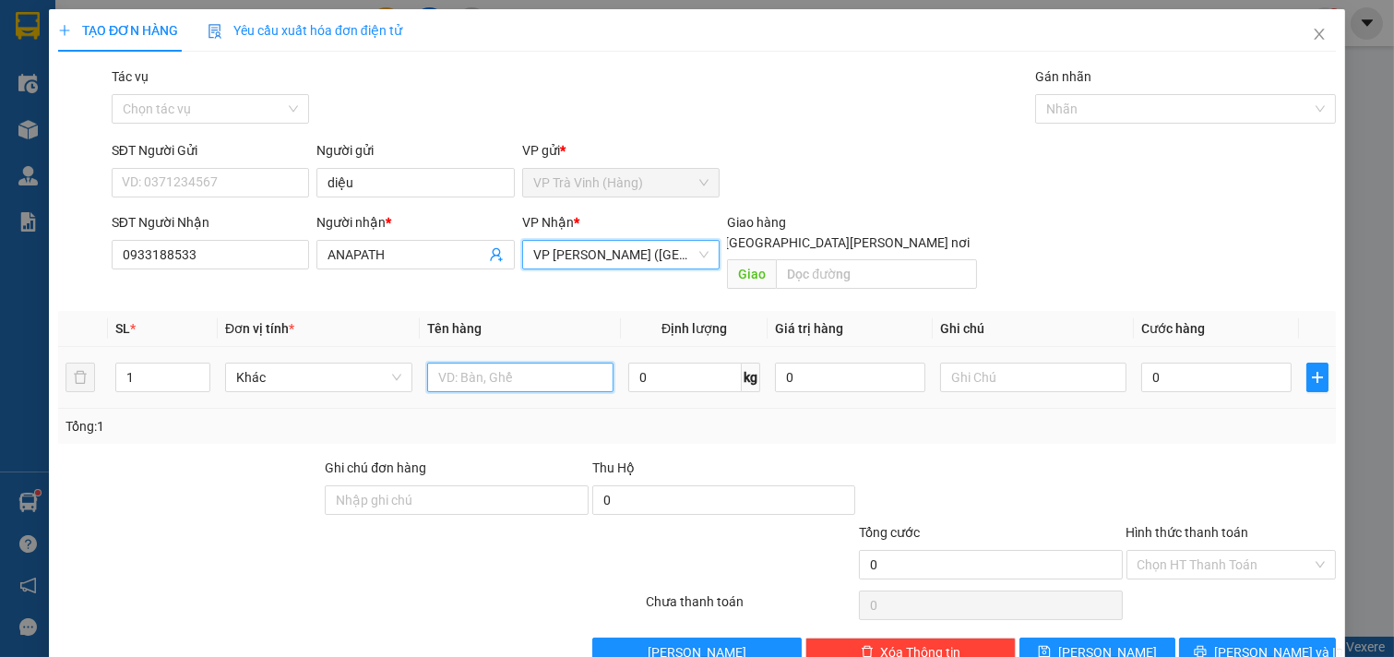
click at [574, 364] on input "text" at bounding box center [520, 378] width 187 height 30
type input "1 bịt m h"
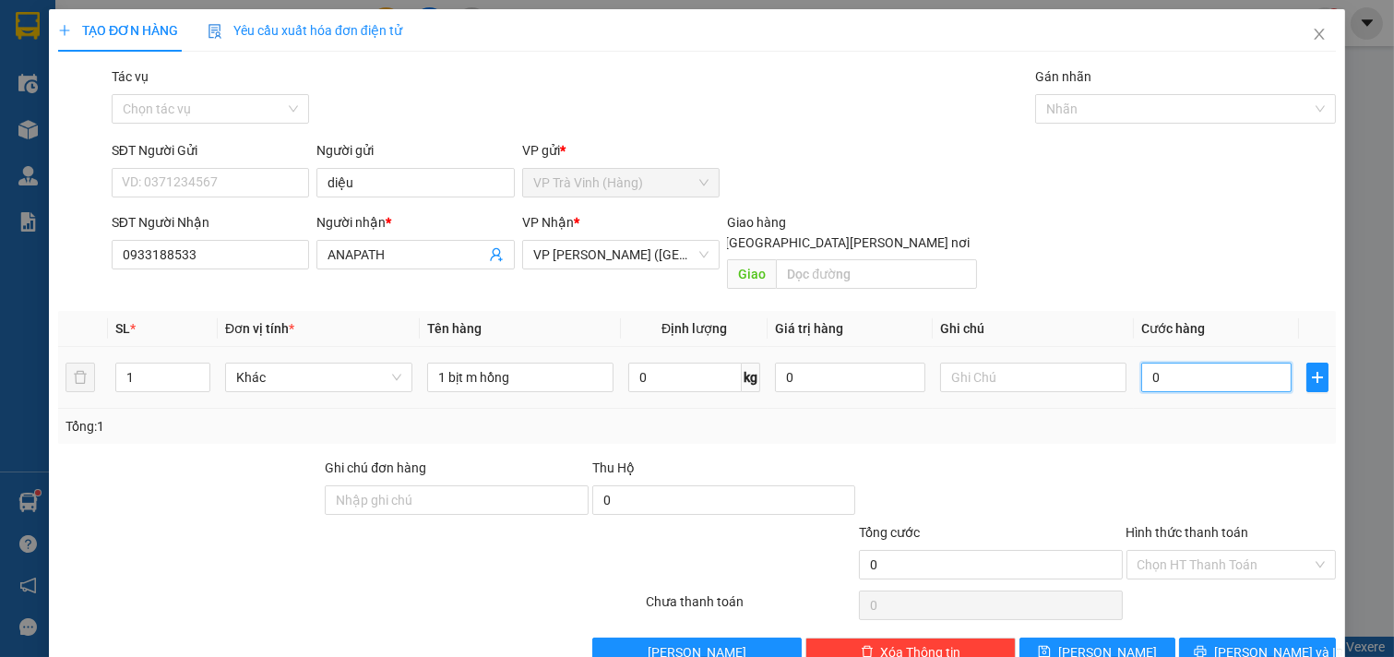
click at [1146, 363] on input "0" at bounding box center [1216, 378] width 150 height 30
click at [1242, 642] on span "[PERSON_NAME] và In" at bounding box center [1278, 652] width 129 height 20
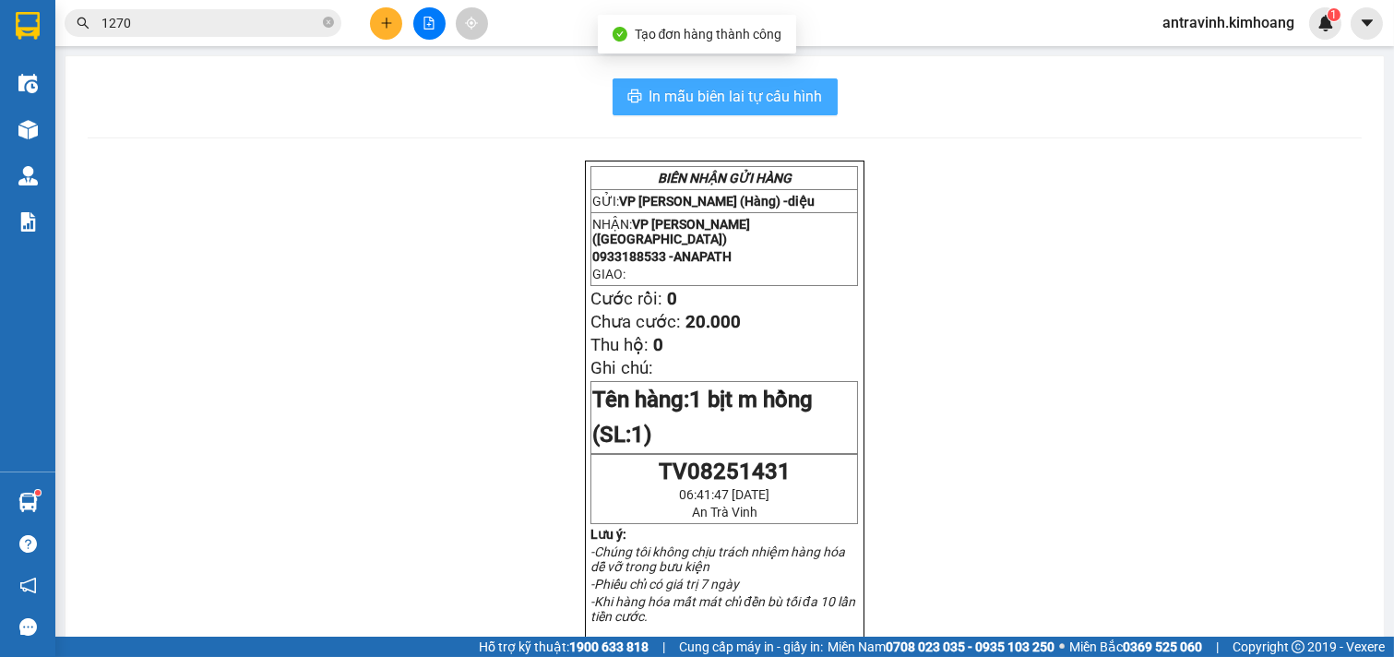
click at [755, 100] on span "In mẫu biên lai tự cấu hình" at bounding box center [736, 96] width 173 height 23
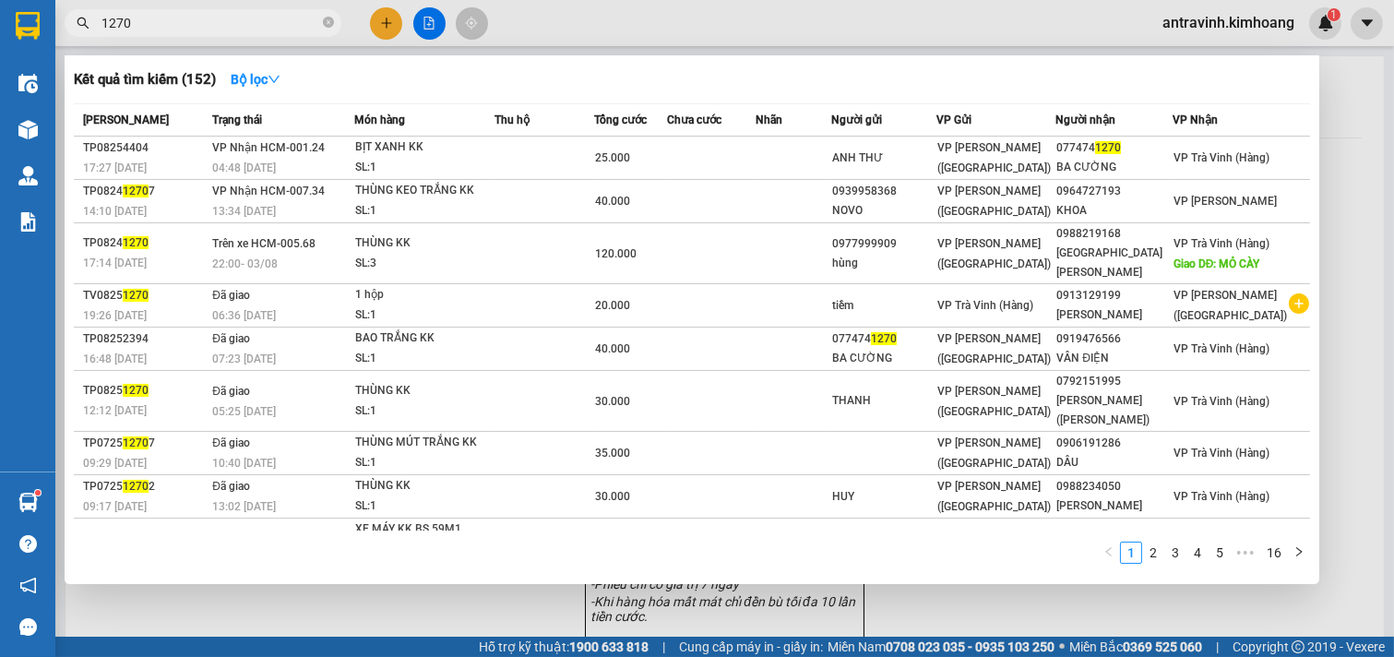
click at [171, 30] on input "1270" at bounding box center [210, 23] width 218 height 20
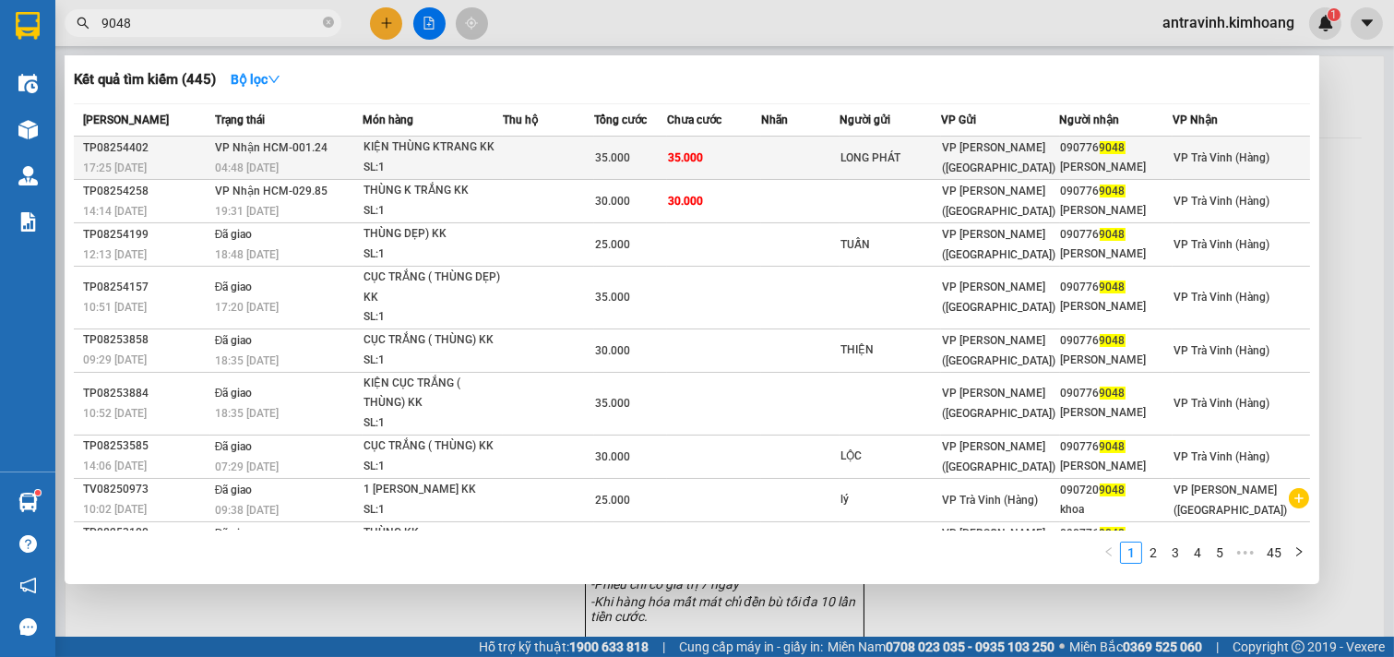
type input "9048"
click at [787, 159] on td at bounding box center [800, 158] width 78 height 43
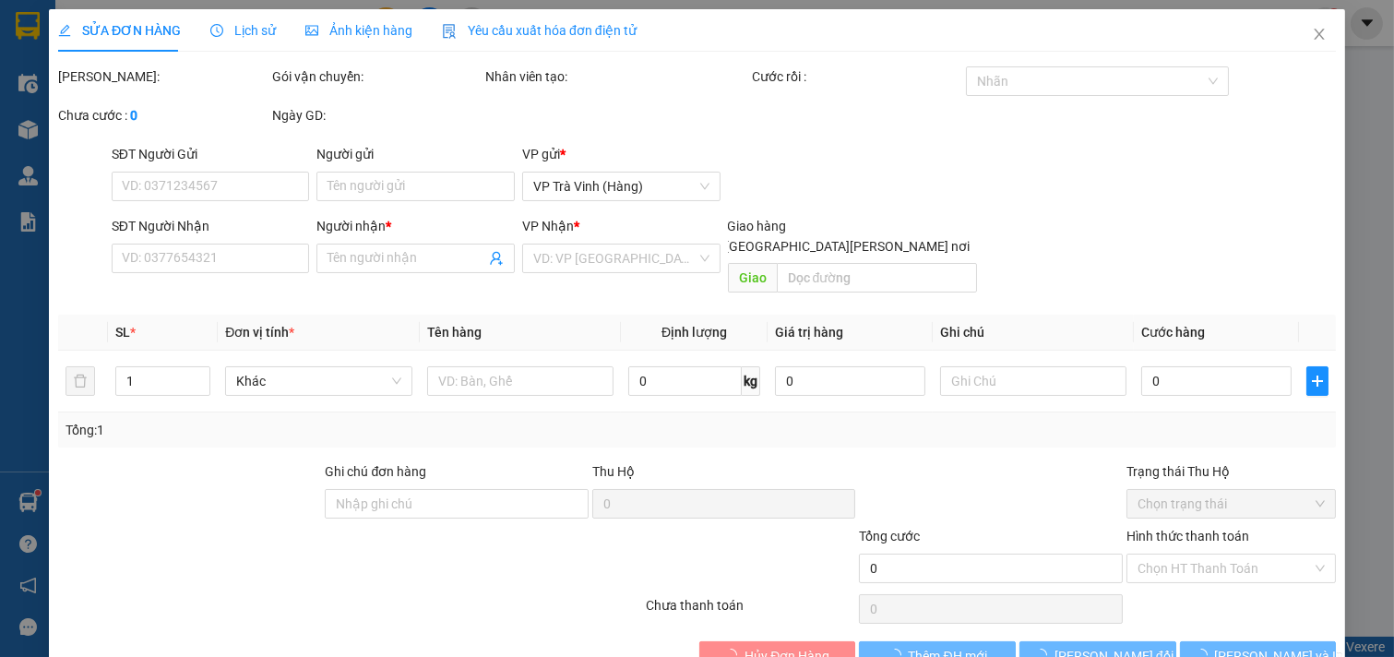
type input "LONG PHÁT"
type input "0907769048"
type input "CHÂU PHÁT"
type input "35.000"
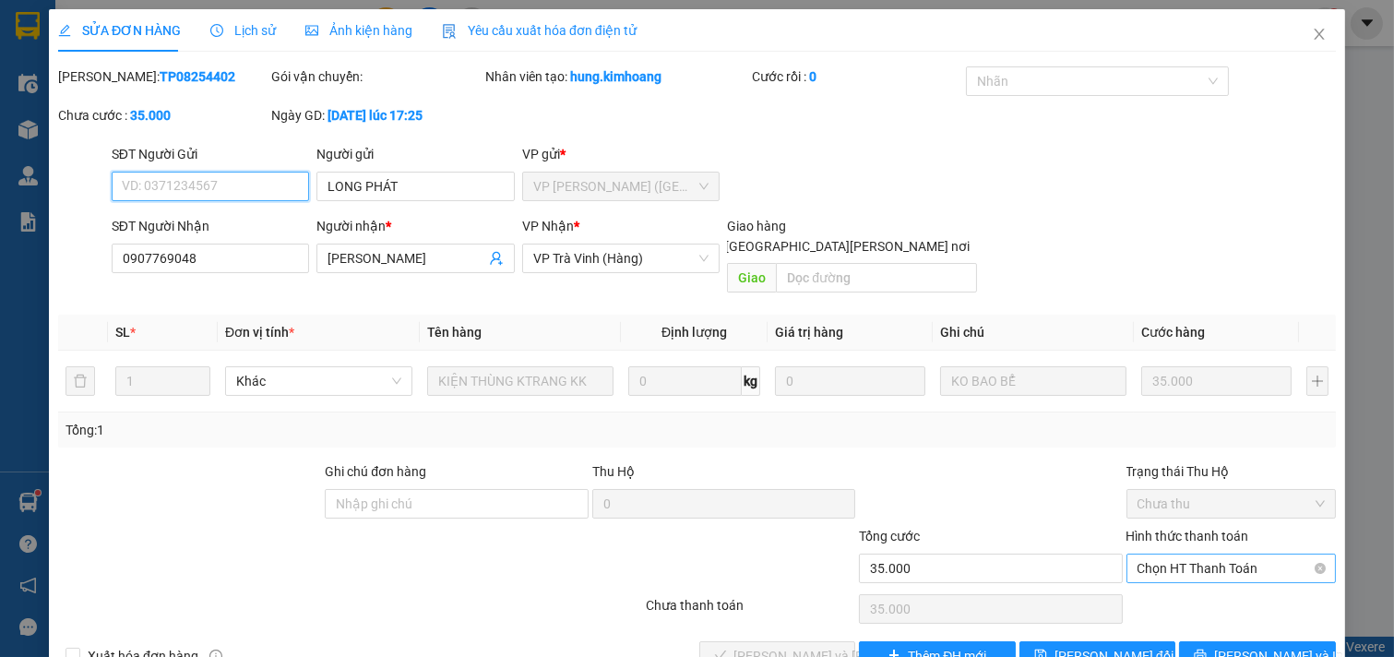
click at [1192, 555] on span "Chọn HT Thanh Toán" at bounding box center [1232, 569] width 188 height 28
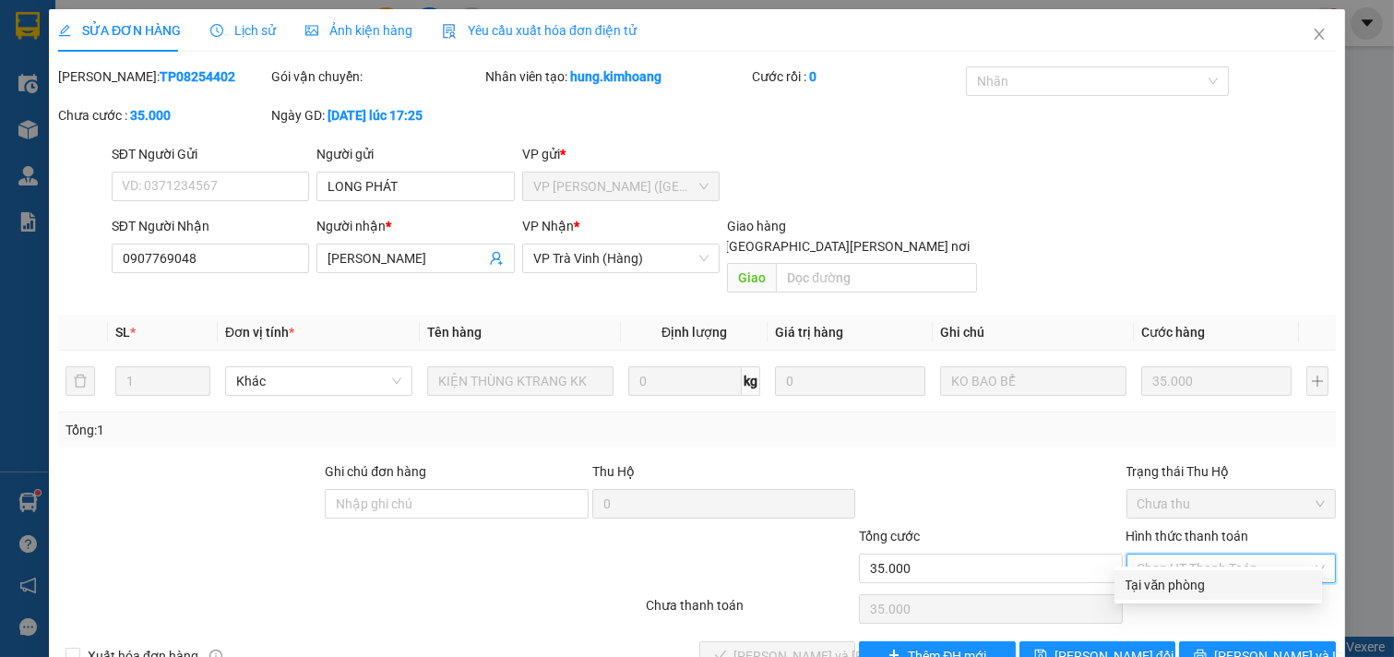
click at [1192, 575] on div "Tại văn phòng" at bounding box center [1218, 585] width 185 height 20
type input "0"
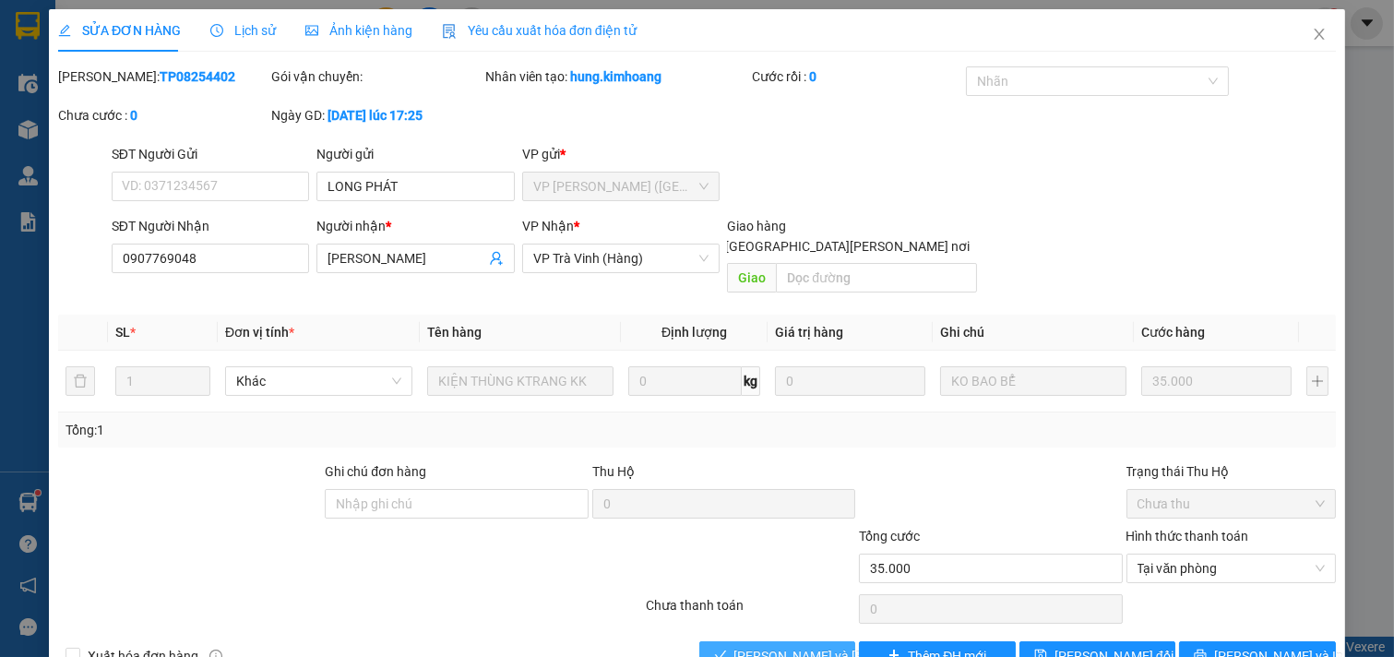
click at [815, 646] on span "[PERSON_NAME] và [PERSON_NAME] hàng" at bounding box center [858, 656] width 249 height 20
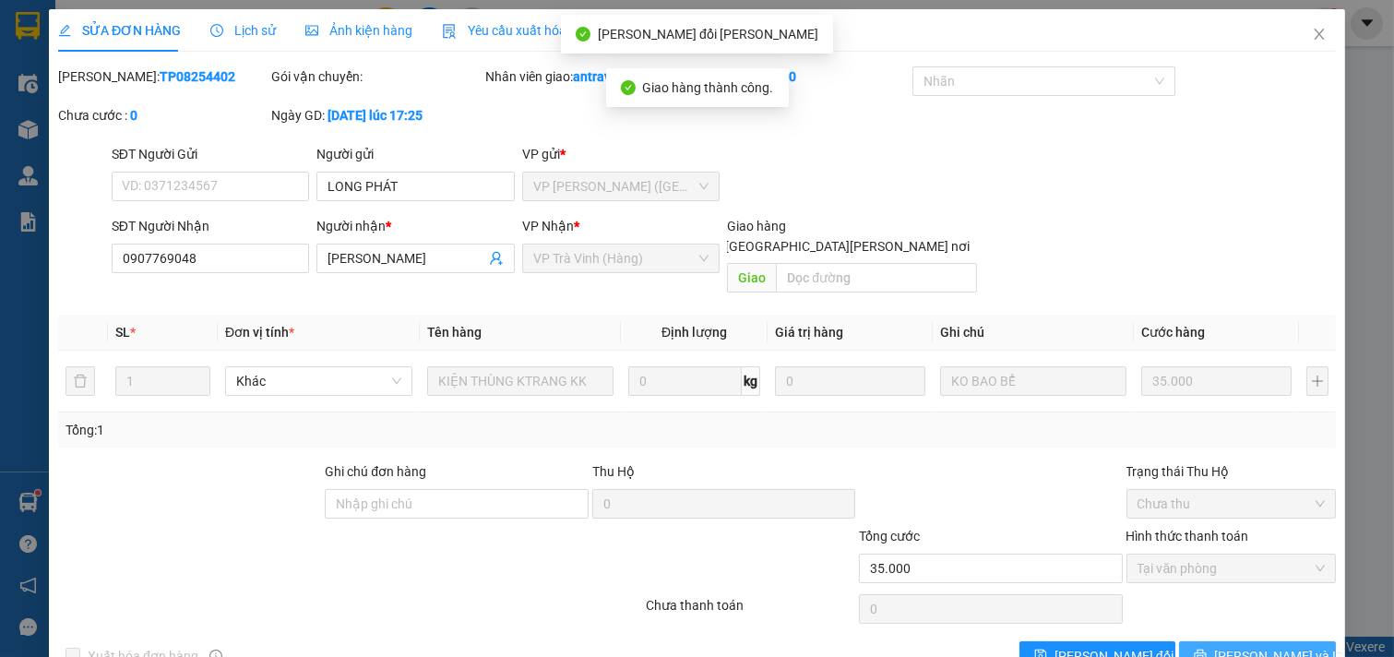
click at [1198, 641] on button "[PERSON_NAME] và In" at bounding box center [1257, 656] width 157 height 30
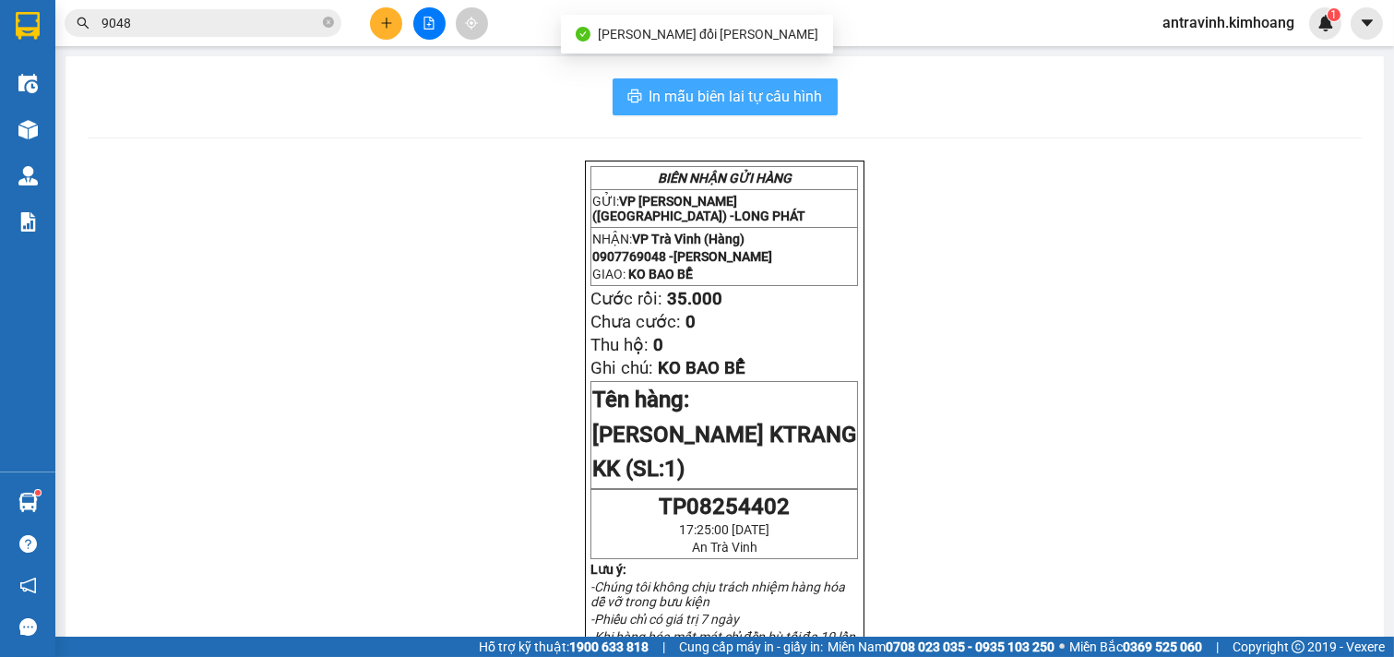
click at [805, 88] on span "In mẫu biên lai tự cấu hình" at bounding box center [736, 96] width 173 height 23
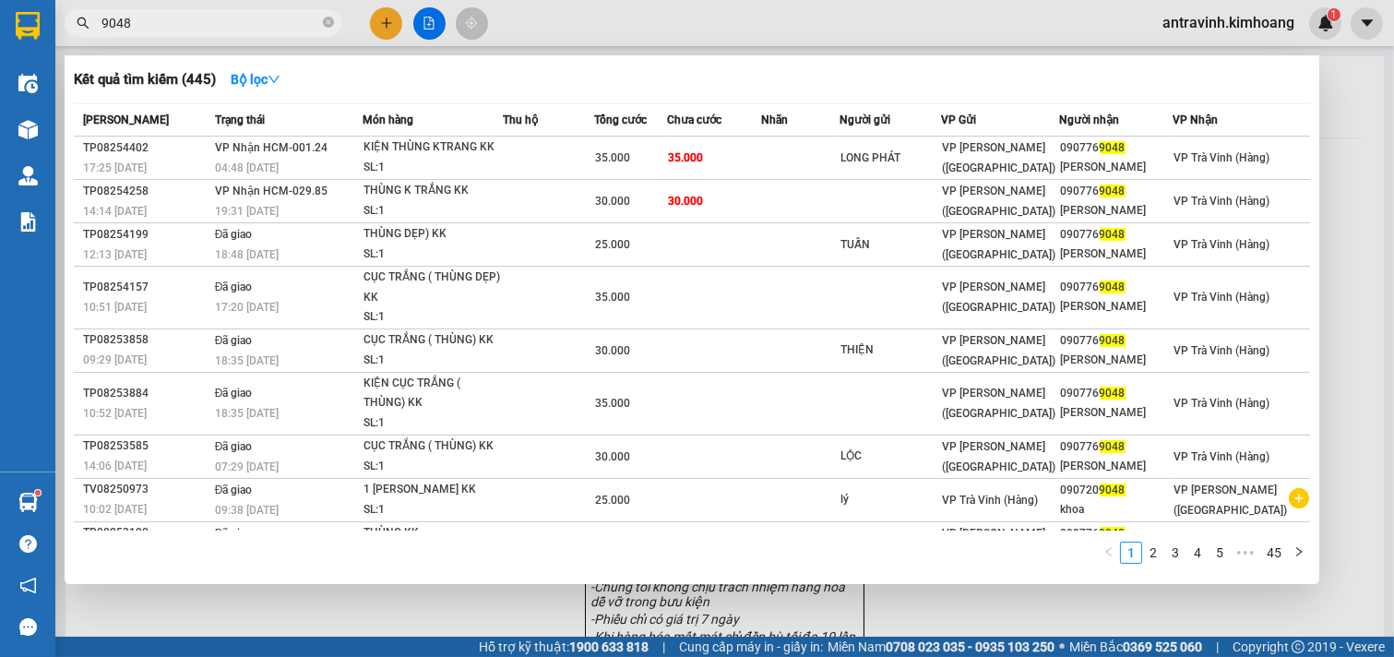
click at [289, 23] on input "9048" at bounding box center [210, 23] width 218 height 20
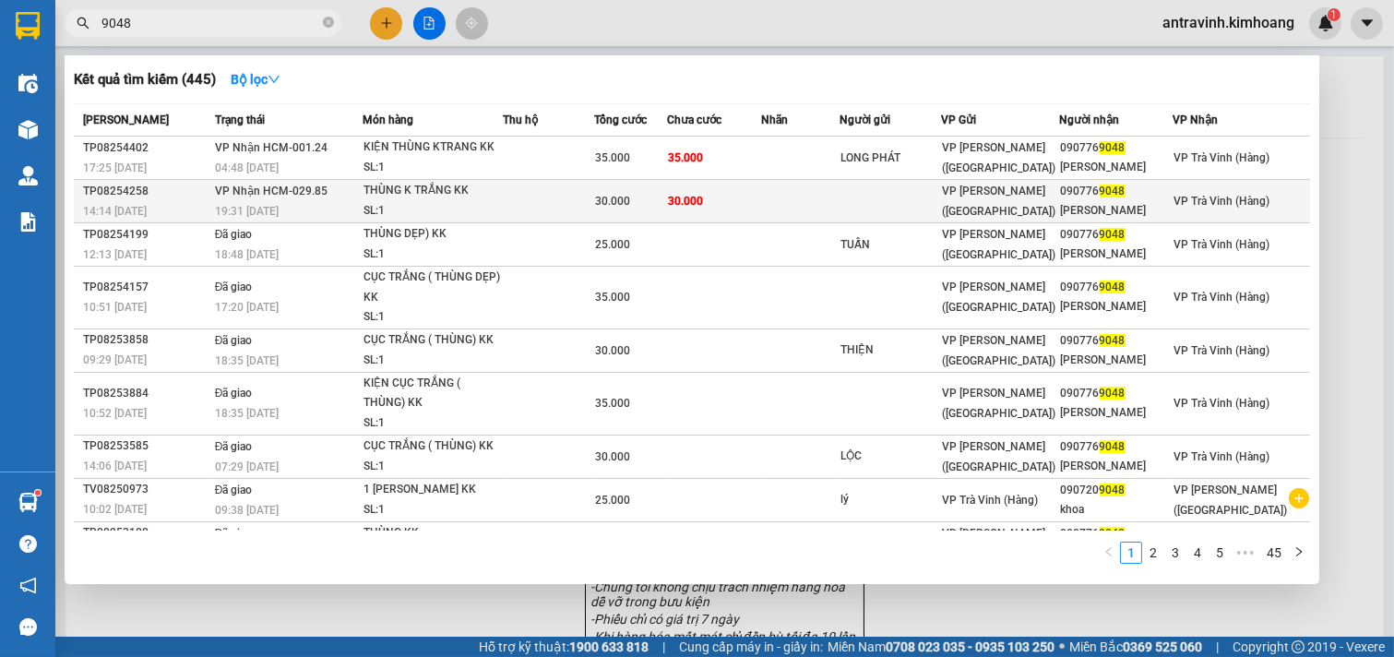
click at [582, 200] on td at bounding box center [548, 201] width 90 height 43
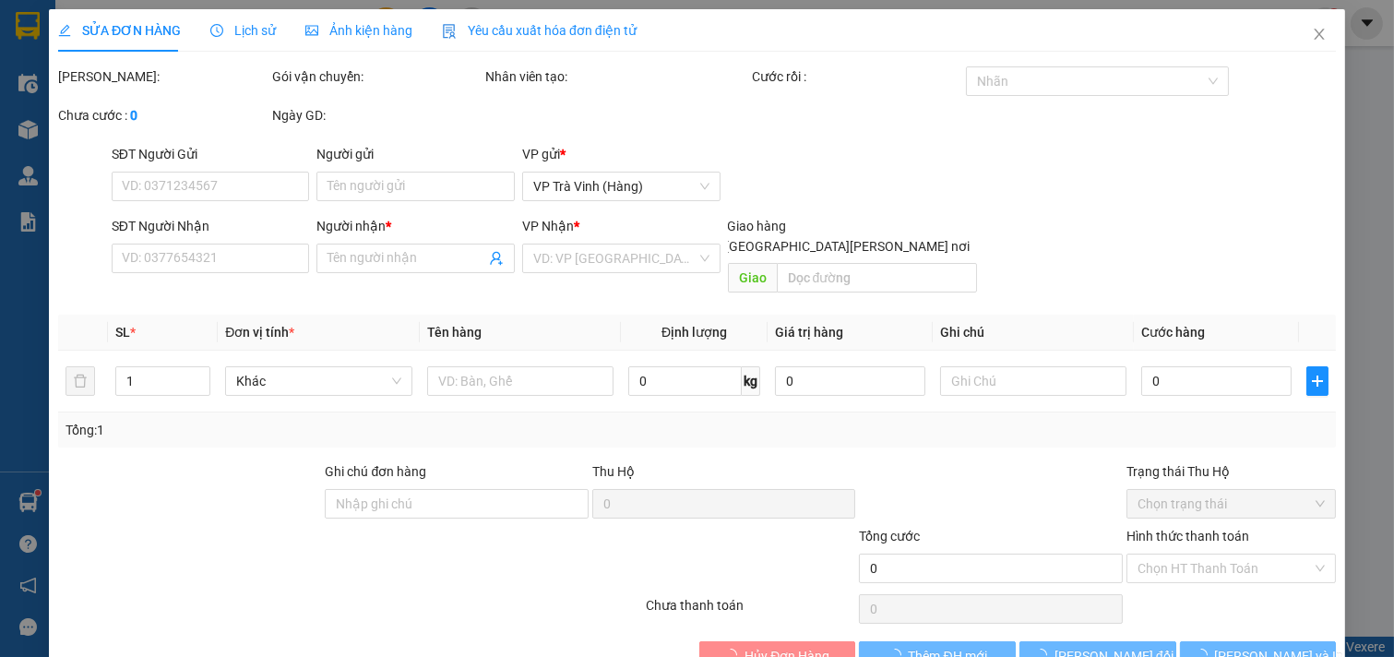
type input "0907769048"
type input "CHÂU PHÁT"
type input "30.000"
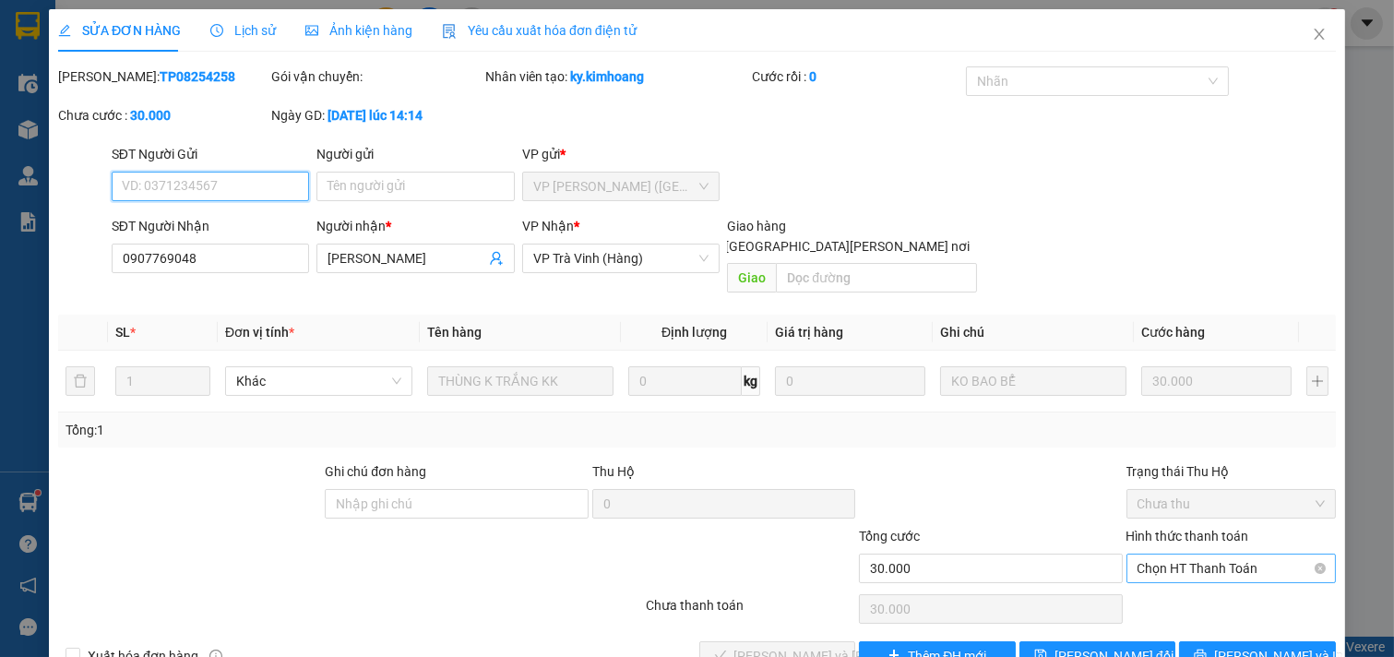
drag, startPoint x: 1174, startPoint y: 515, endPoint x: 1176, endPoint y: 529, distance: 14.0
click at [1175, 555] on span "Chọn HT Thanh Toán" at bounding box center [1232, 569] width 188 height 28
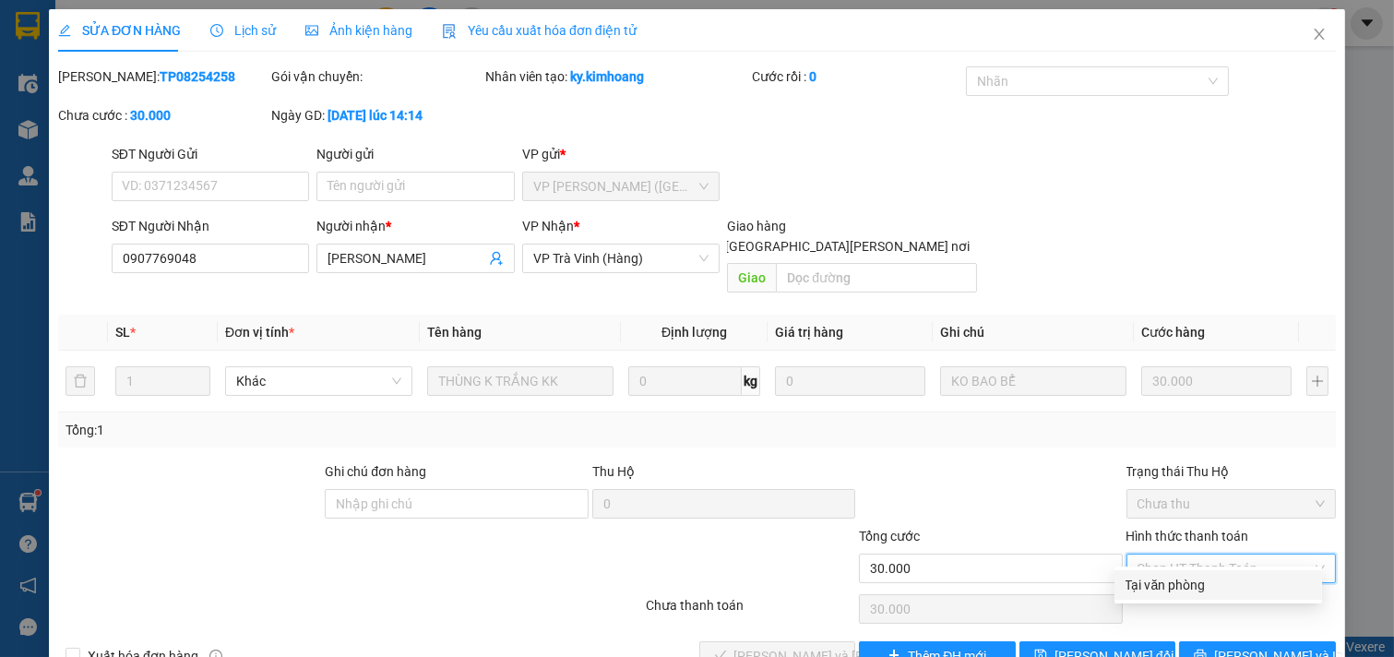
click at [1178, 575] on div "Tại văn phòng" at bounding box center [1218, 585] width 185 height 20
type input "0"
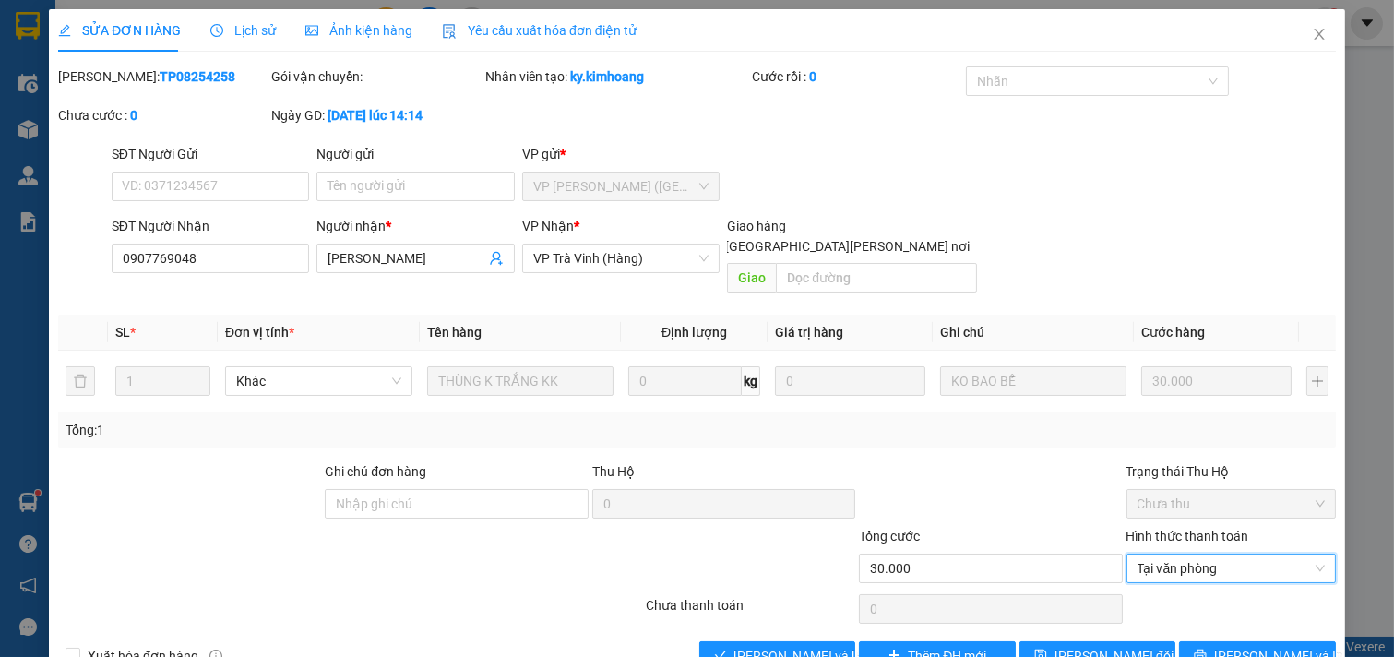
click at [789, 621] on div "SỬA ĐƠN HÀNG Lịch sử Ảnh kiện hàng Yêu cầu xuất hóa đơn điện tử Total Paid Fee …" at bounding box center [697, 346] width 1296 height 675
click at [790, 646] on span "[PERSON_NAME] và [PERSON_NAME] hàng" at bounding box center [858, 656] width 249 height 20
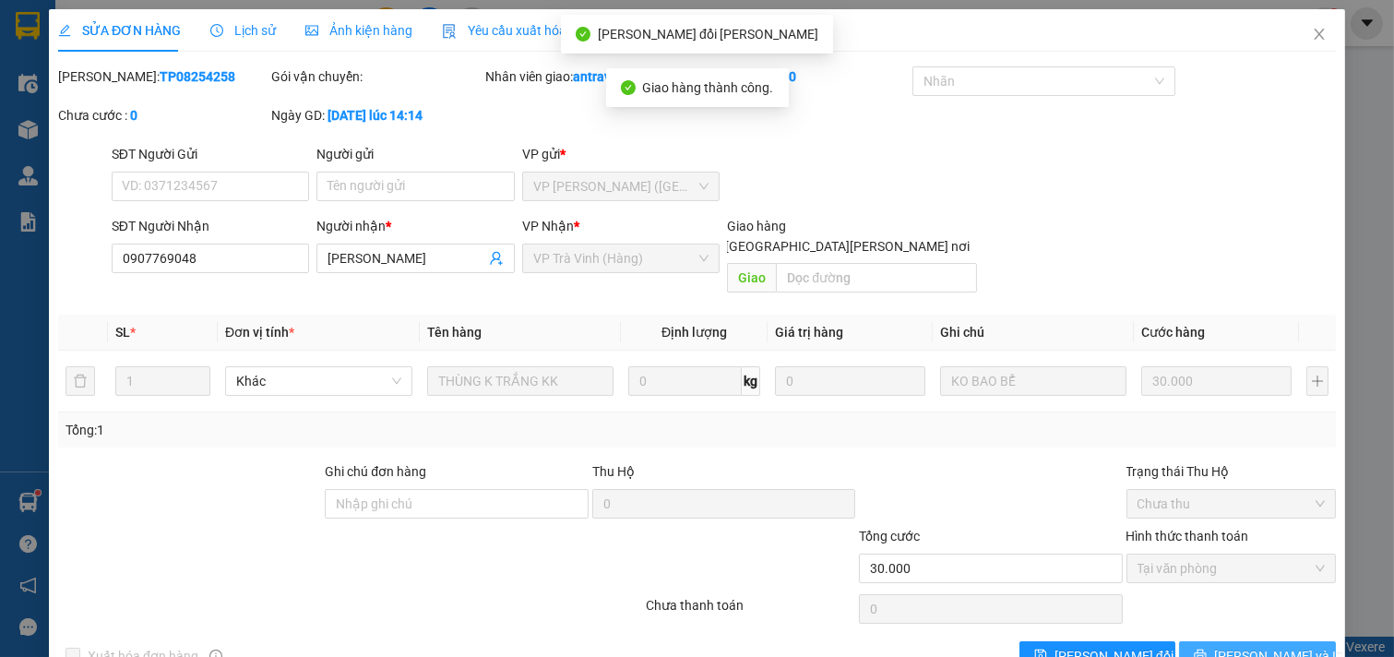
click at [1188, 641] on button "[PERSON_NAME] và In" at bounding box center [1257, 656] width 157 height 30
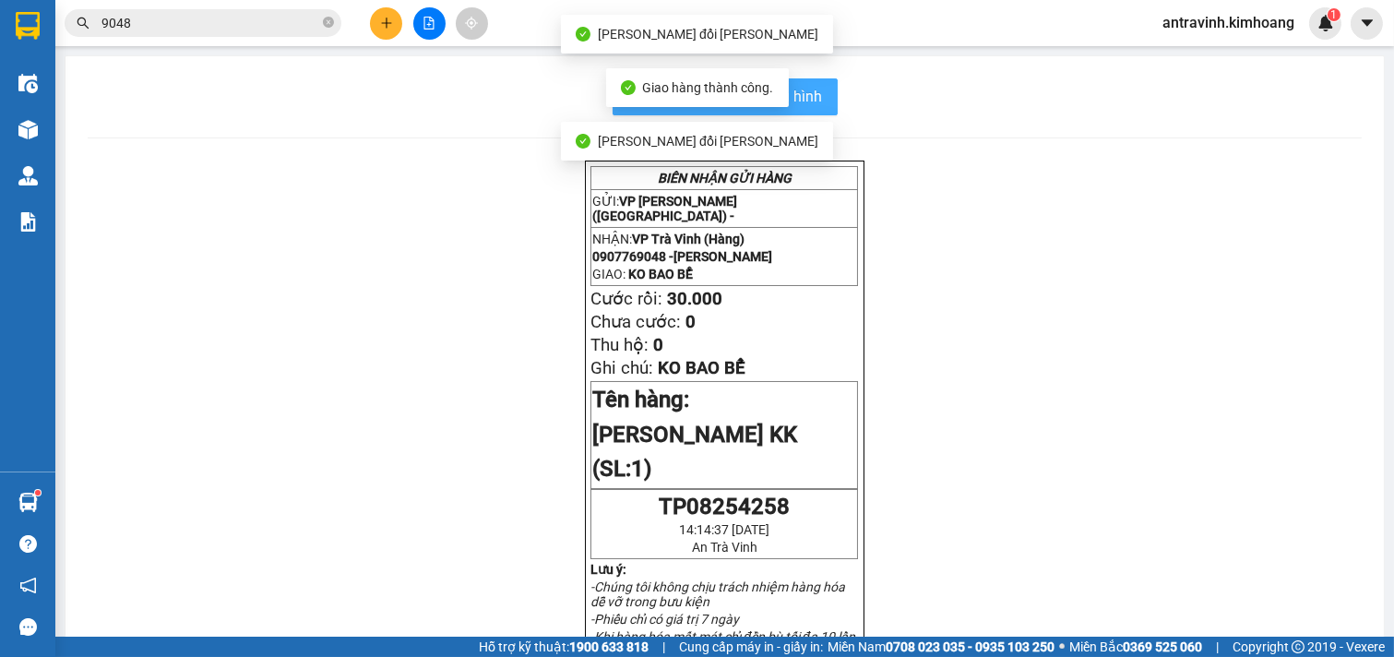
click at [809, 97] on span "In mẫu biên lai tự cấu hình" at bounding box center [736, 96] width 173 height 23
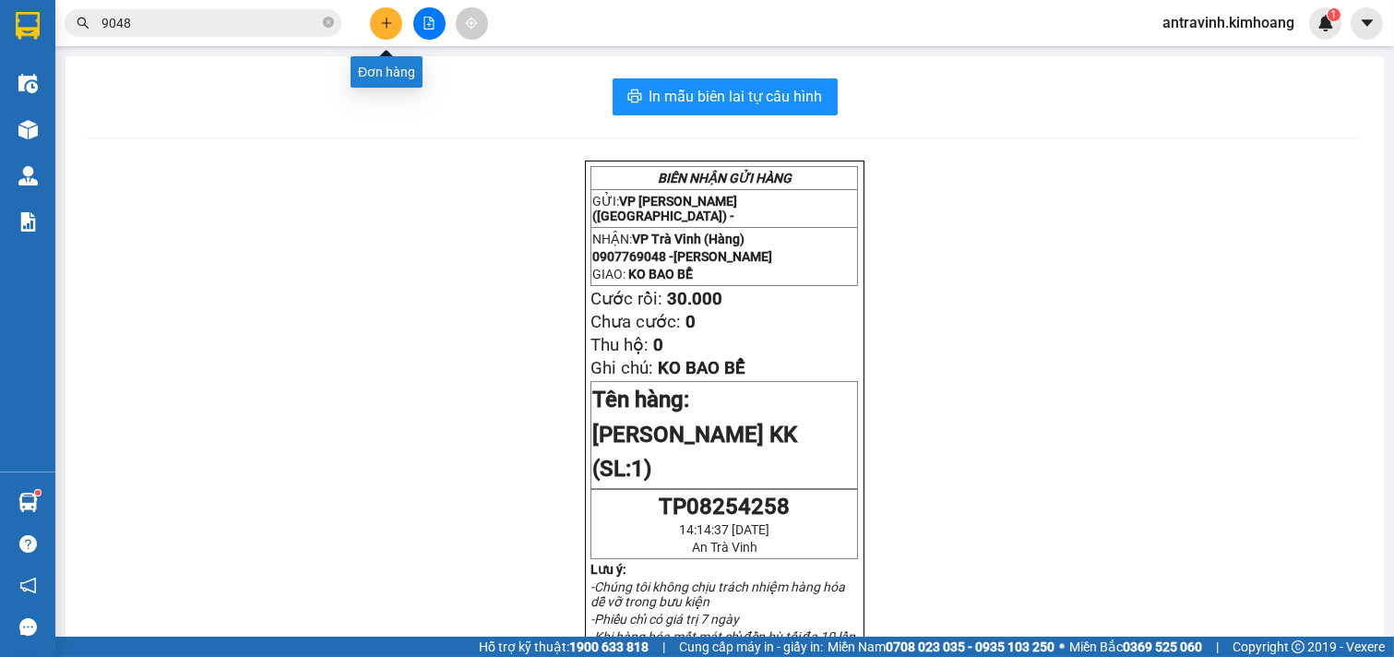
click at [386, 21] on icon "plus" at bounding box center [386, 23] width 1 height 10
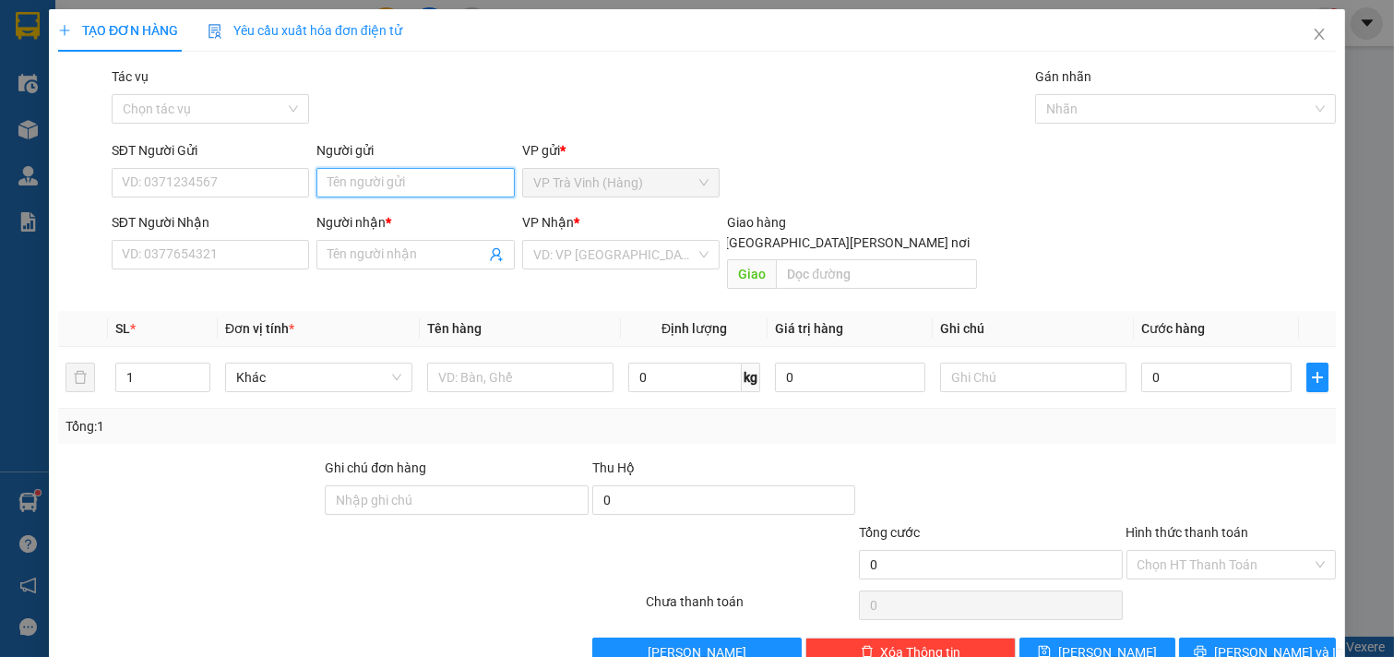
click at [400, 188] on input "Người gửi" at bounding box center [415, 183] width 198 height 30
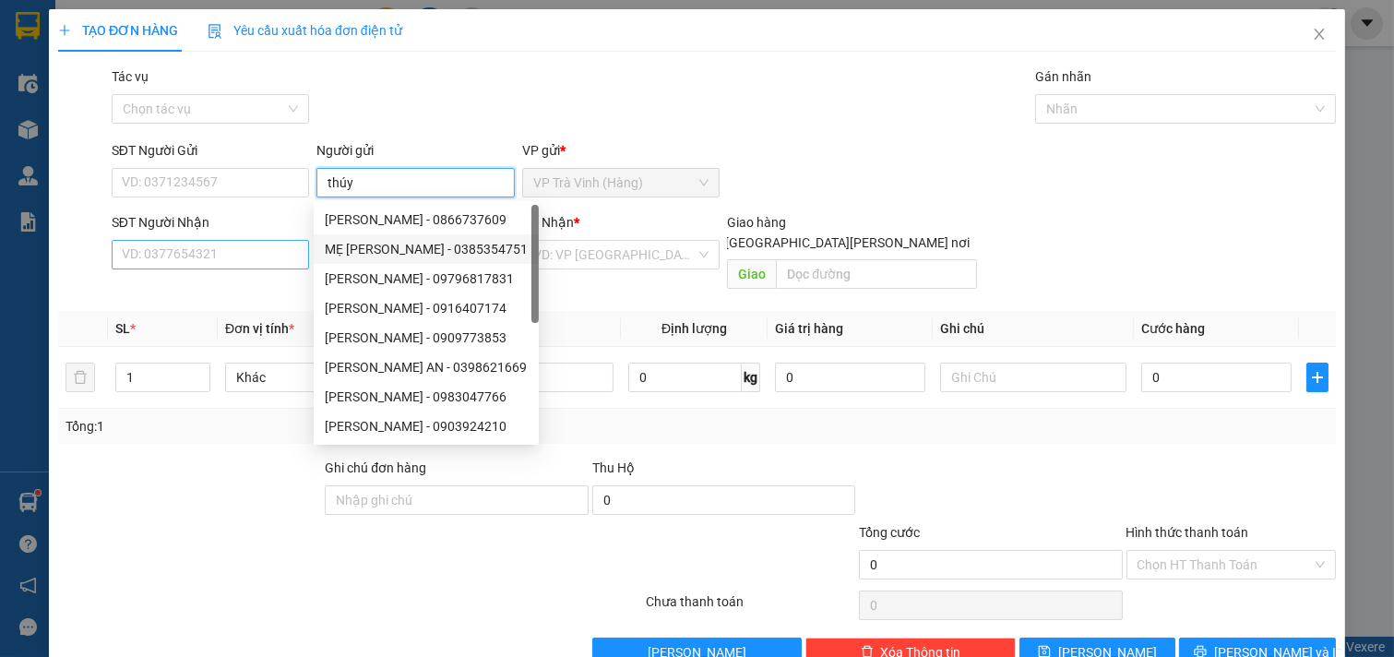
type input "thúy"
click at [208, 261] on input "SĐT Người Nhận" at bounding box center [211, 255] width 198 height 30
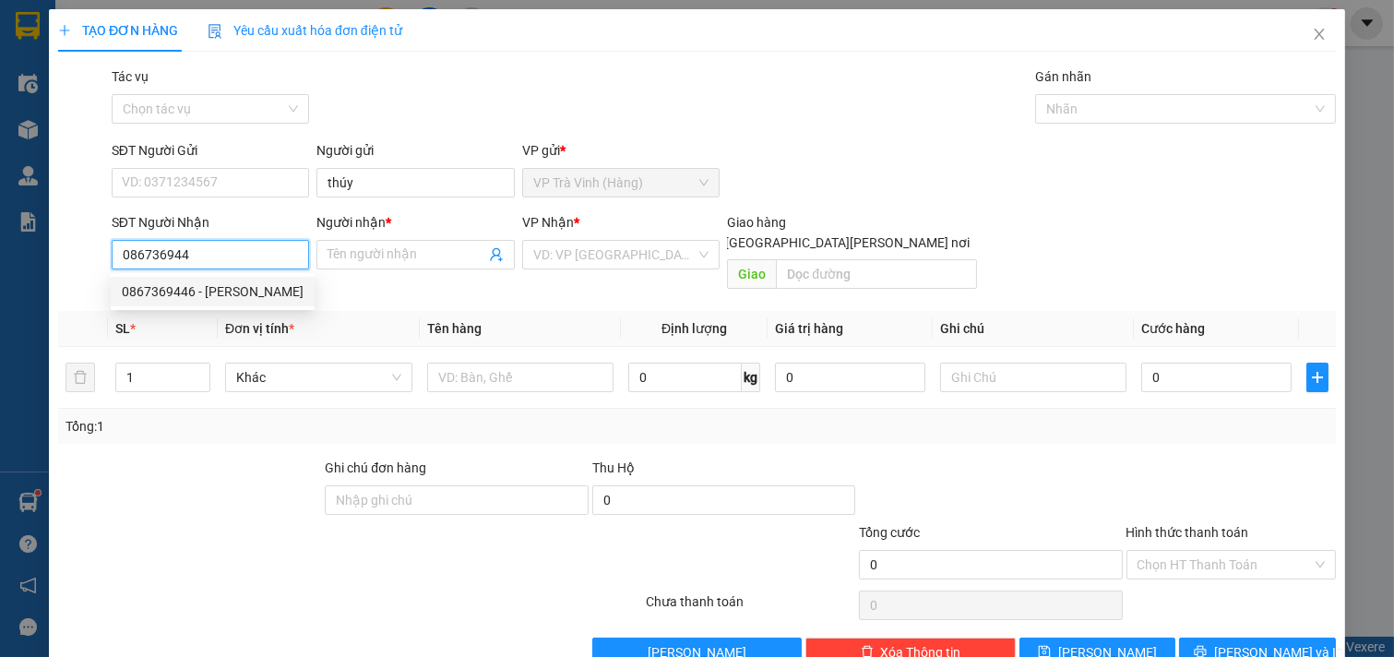
click at [231, 282] on div "0867369446 - CÁT TƯỜNG" at bounding box center [213, 291] width 182 height 20
type input "0867369446"
type input "CÁT TƯỜNG"
type input "30.000"
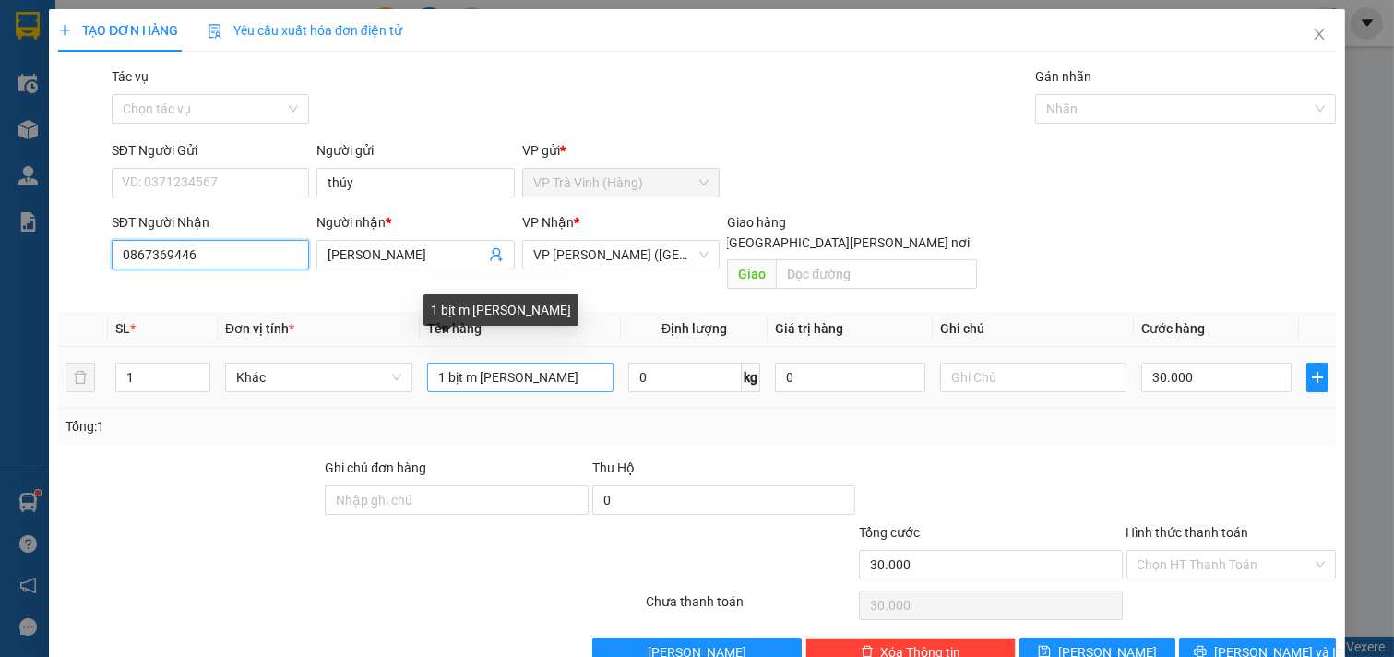
type input "0867369446"
click at [505, 363] on input "1 bịt m trắng kK" at bounding box center [520, 378] width 187 height 30
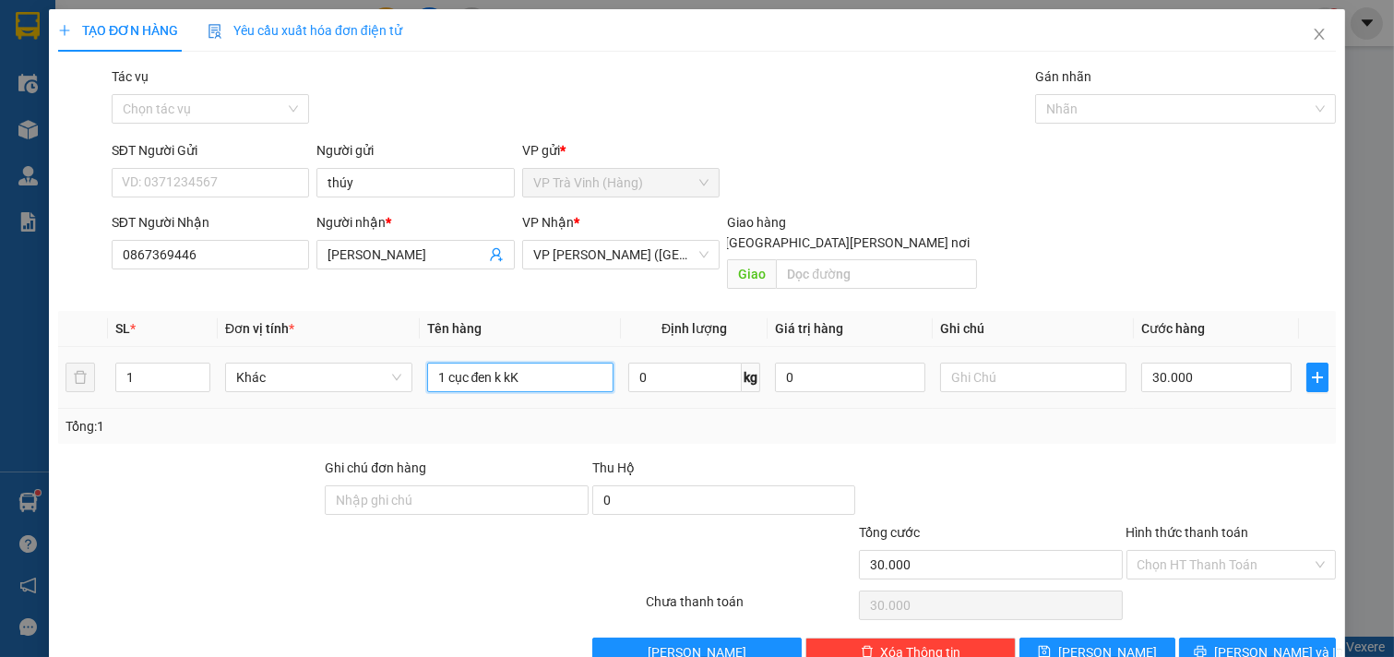
type input "1 cục đen kv kK"
click at [1225, 551] on input "Hình thức thanh toán" at bounding box center [1225, 565] width 175 height 28
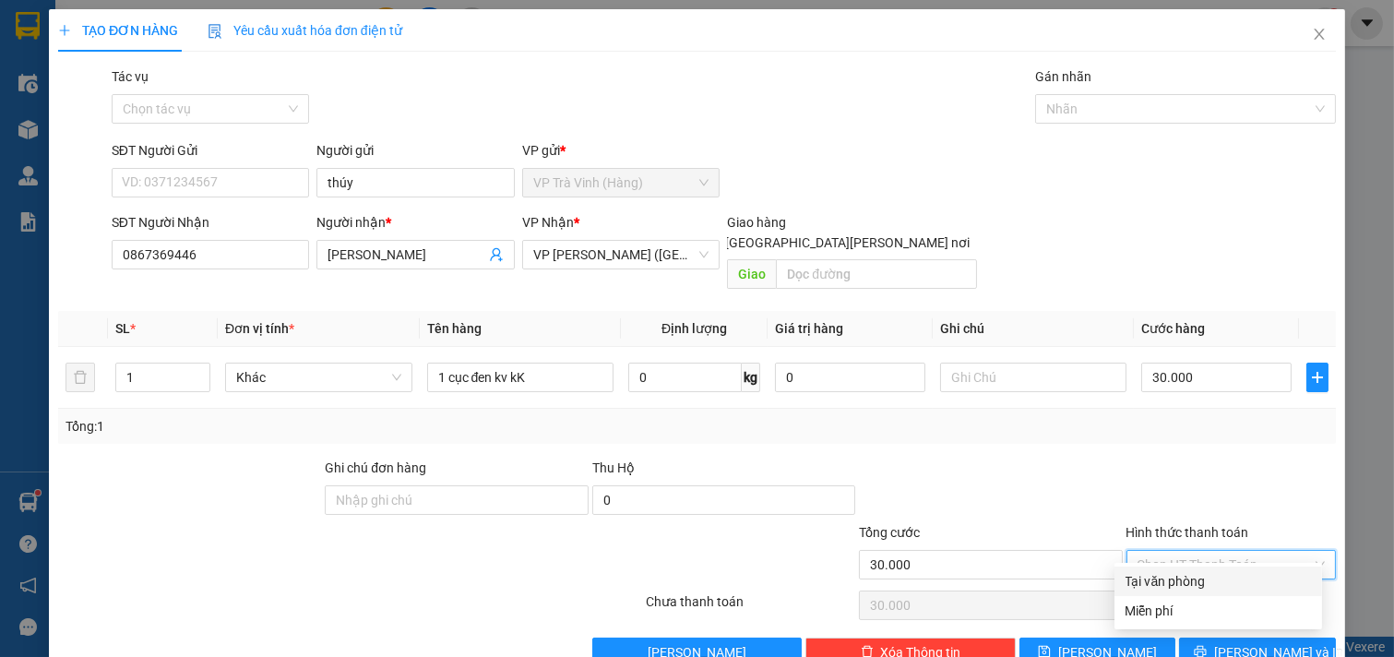
click at [1220, 587] on div "Tại văn phòng" at bounding box center [1218, 581] width 185 height 20
click at [1238, 642] on span "[PERSON_NAME] và In" at bounding box center [1278, 652] width 129 height 20
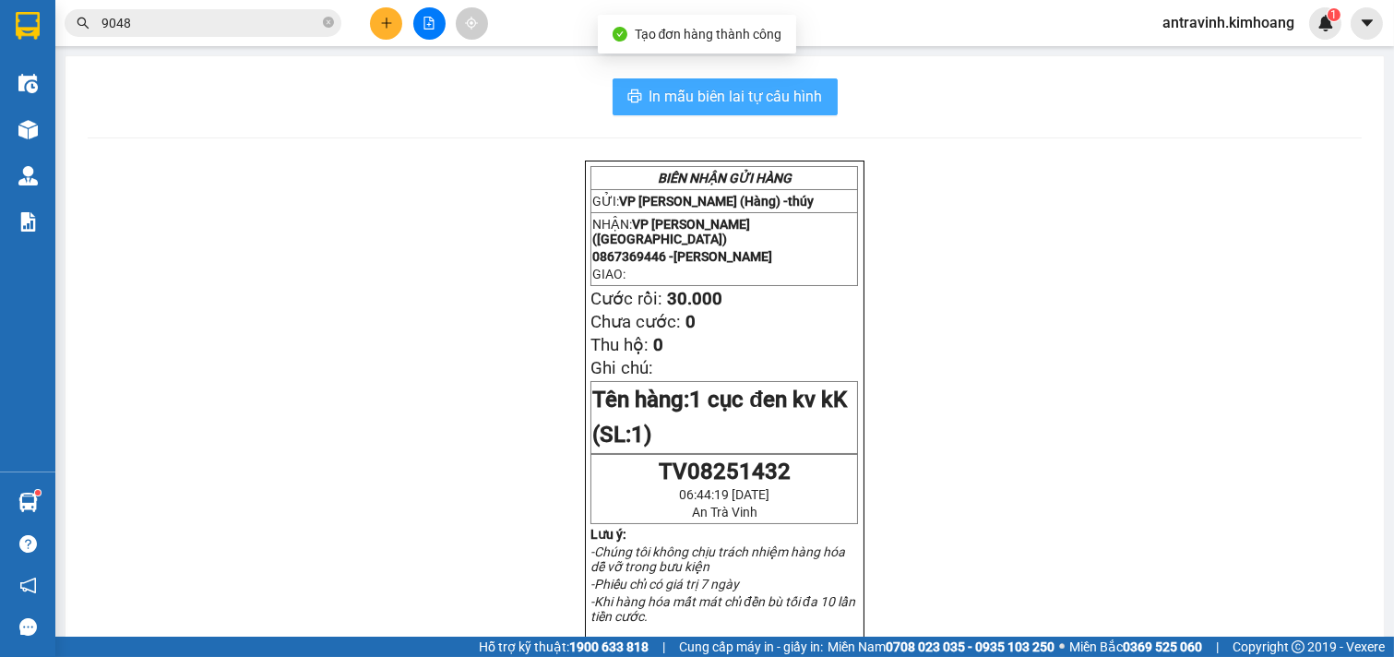
click at [744, 100] on span "In mẫu biên lai tự cấu hình" at bounding box center [736, 96] width 173 height 23
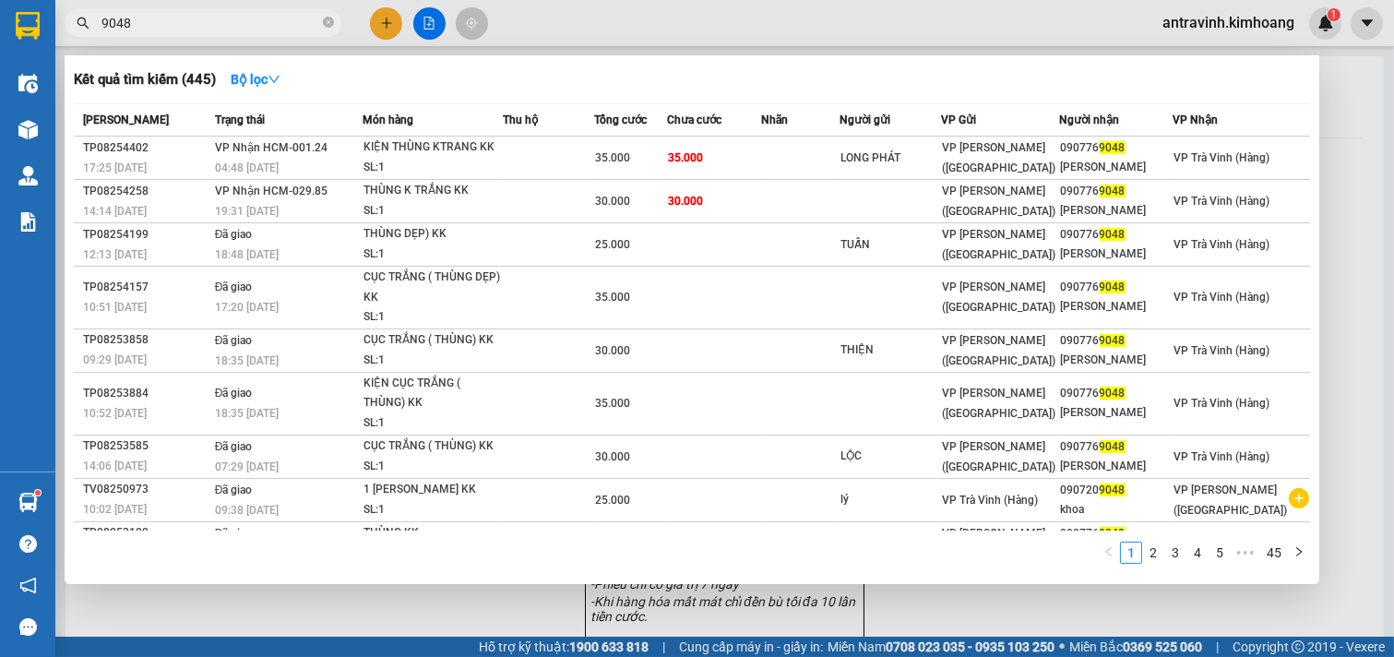
click at [235, 23] on input "9048" at bounding box center [210, 23] width 218 height 20
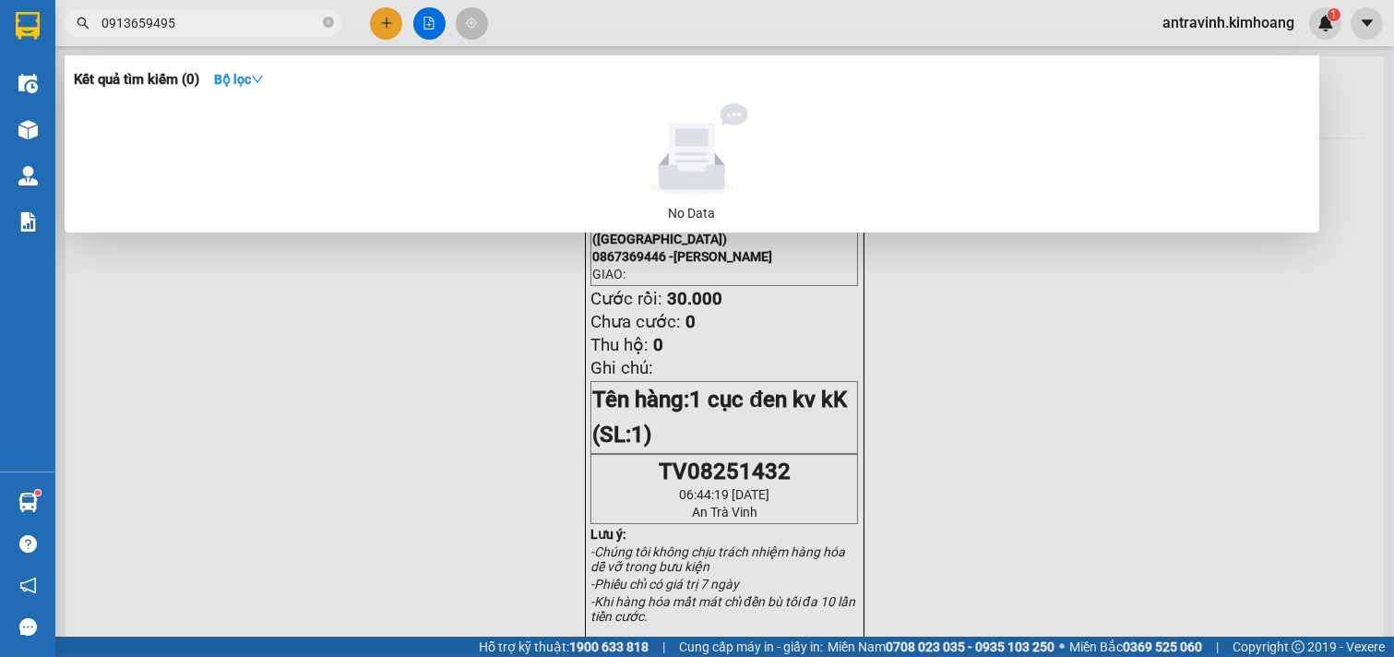
click at [233, 23] on input "0913659495" at bounding box center [210, 23] width 218 height 20
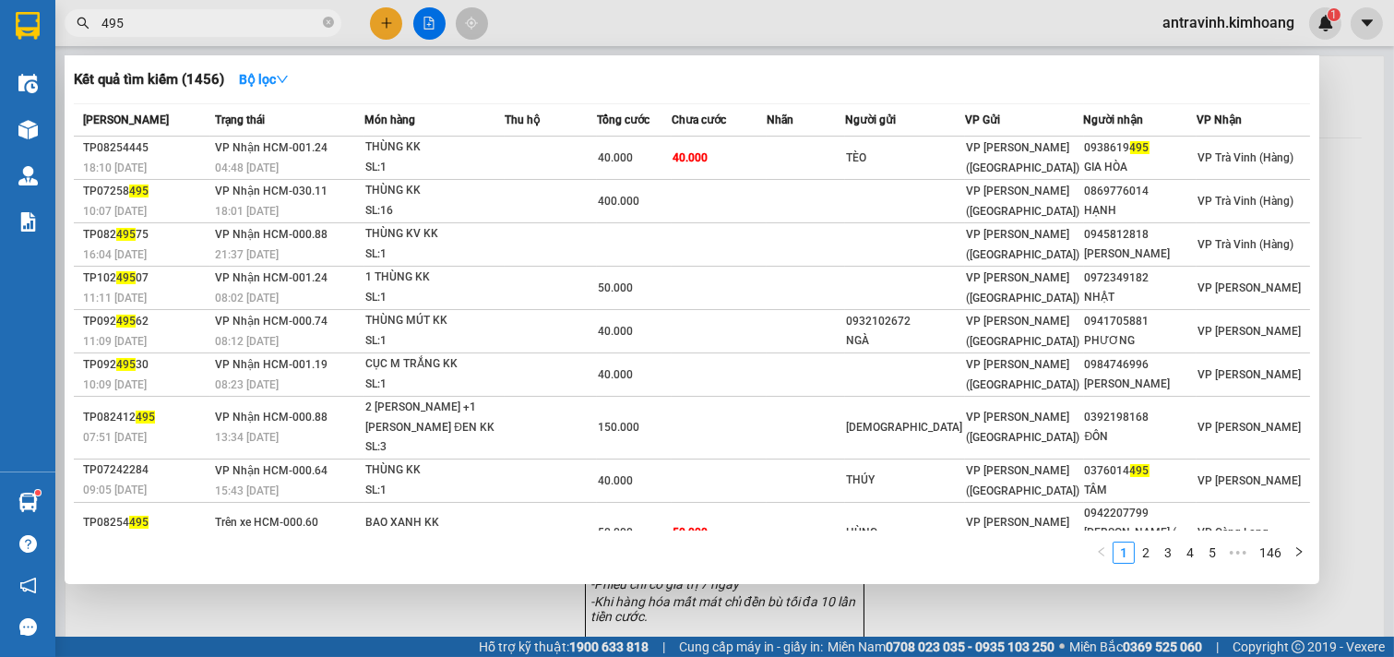
click at [144, 26] on input "495" at bounding box center [210, 23] width 218 height 20
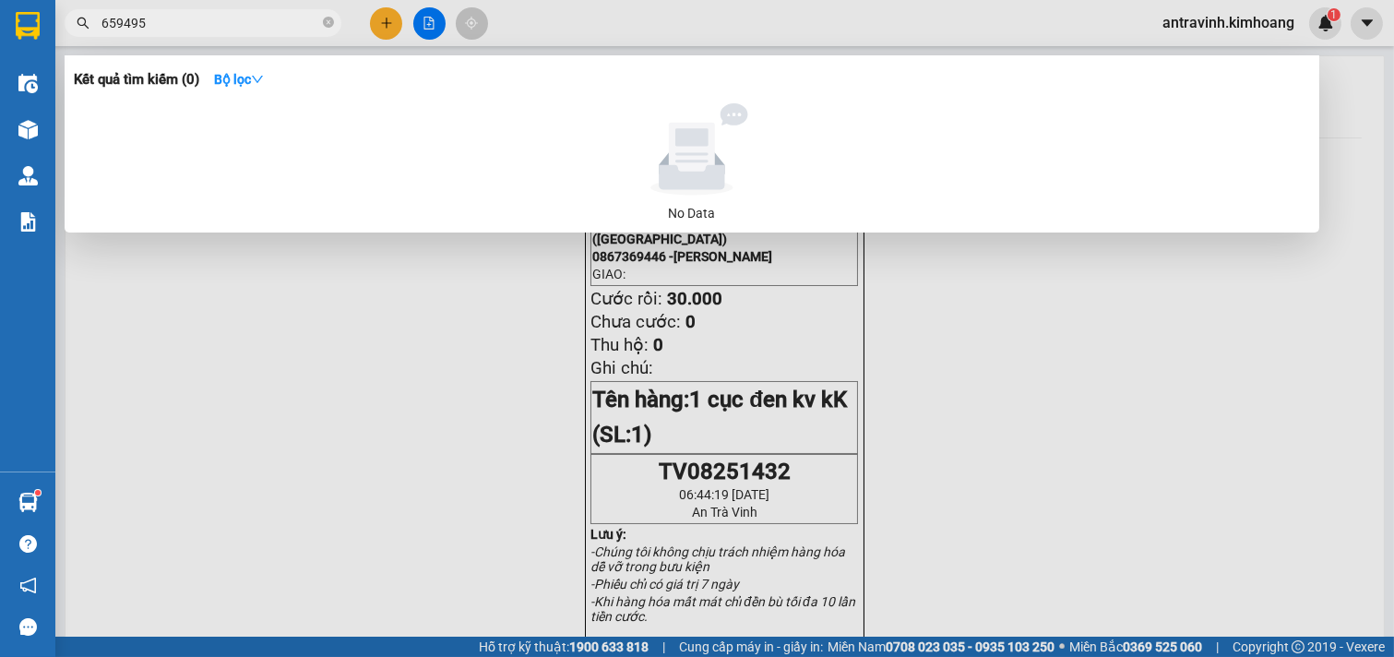
click at [144, 26] on input "659495" at bounding box center [210, 23] width 218 height 20
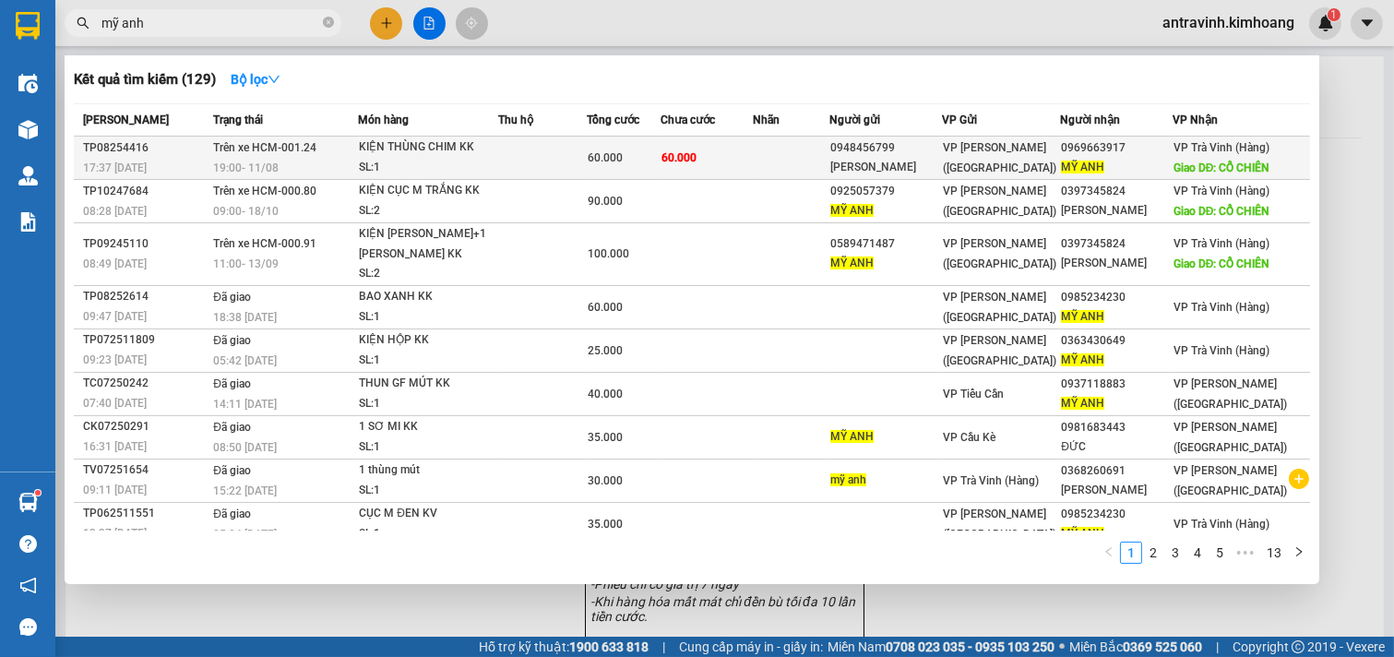
type input "mỹ anh"
click at [786, 153] on td at bounding box center [791, 158] width 77 height 43
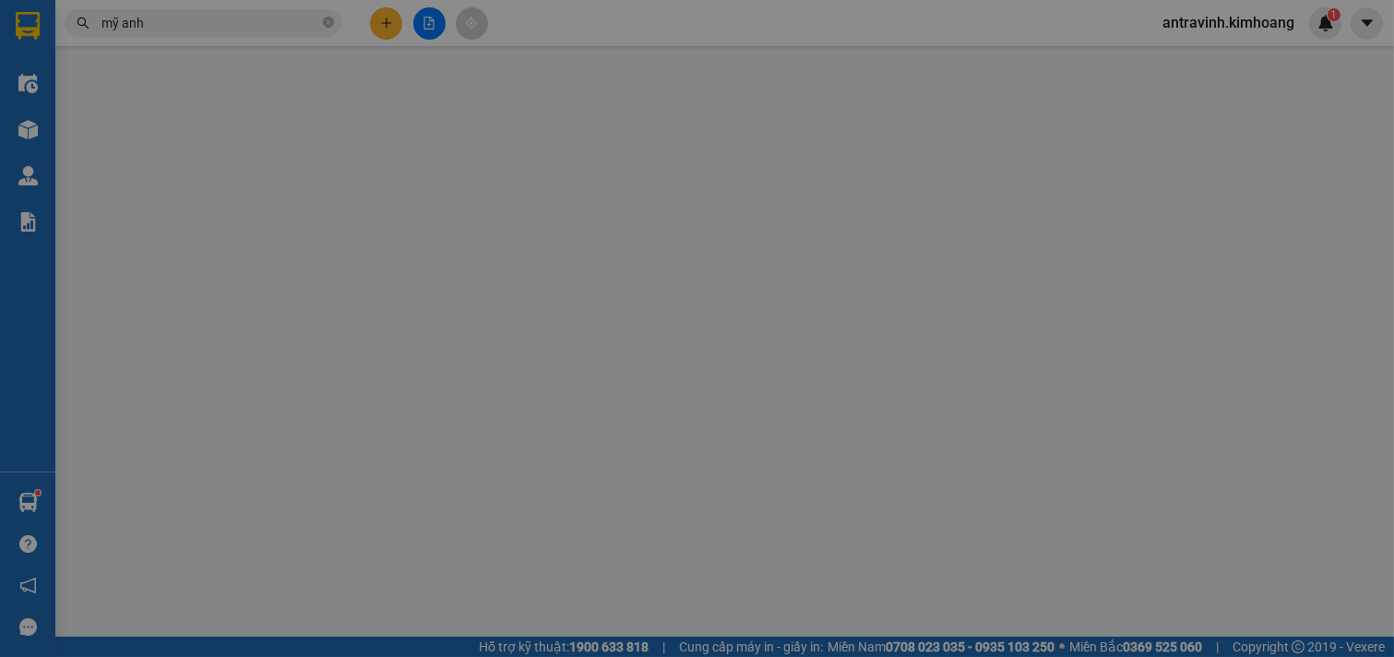
type input "0948456799"
type input "LẦU"
type input "0969663917"
type input "MỸ ANH"
type input "CỔ CHIÊN"
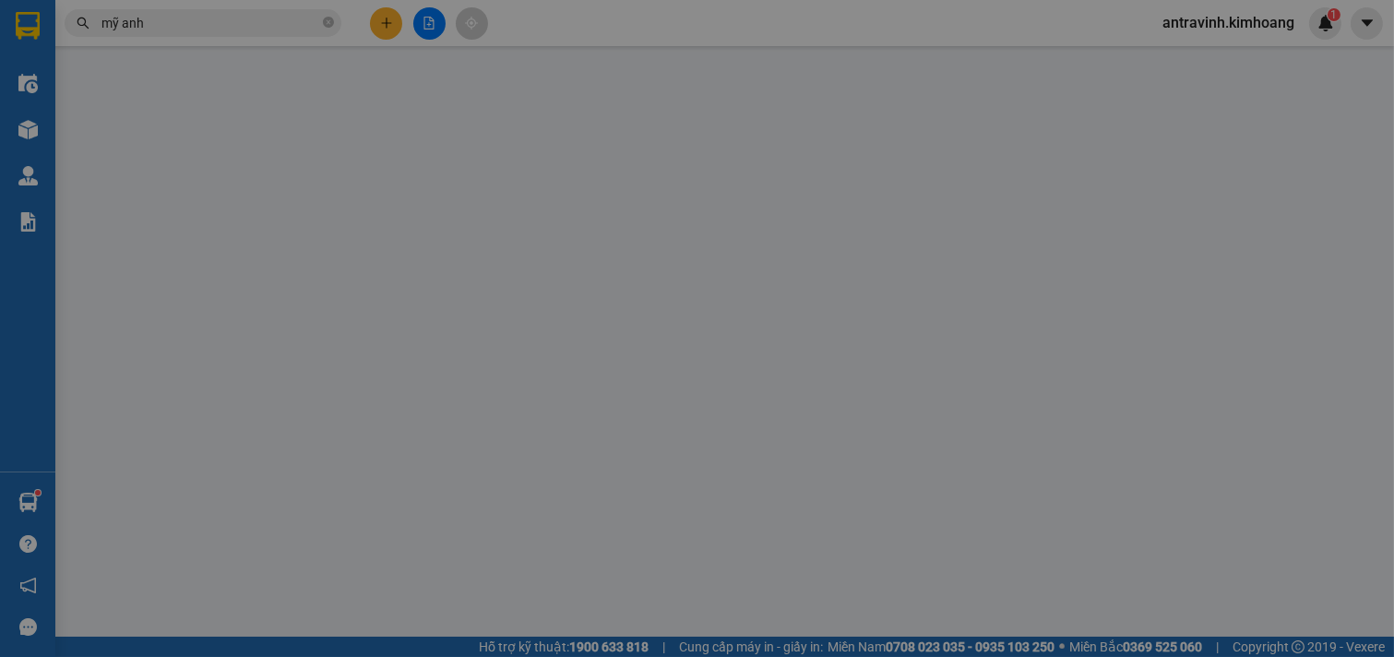
type input "60.000"
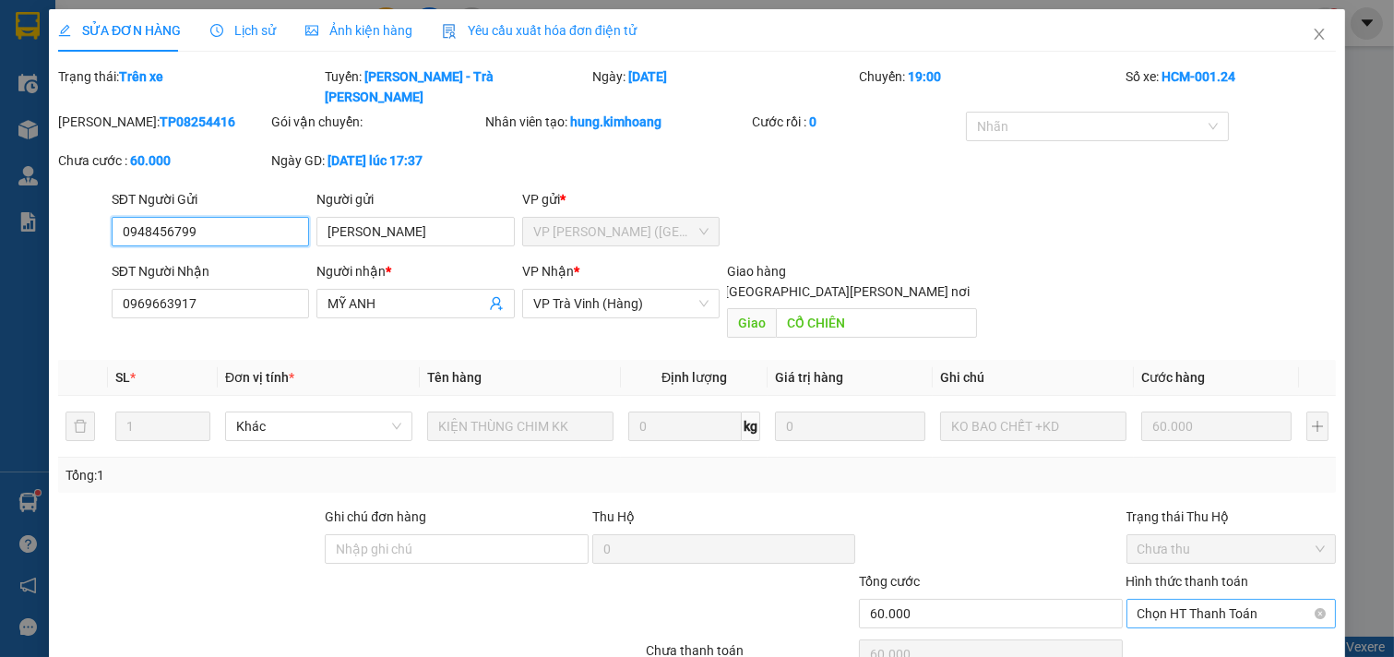
click at [1164, 600] on span "Chọn HT Thanh Toán" at bounding box center [1232, 614] width 188 height 28
click at [1165, 595] on div "Tại văn phòng" at bounding box center [1219, 610] width 208 height 30
type input "0"
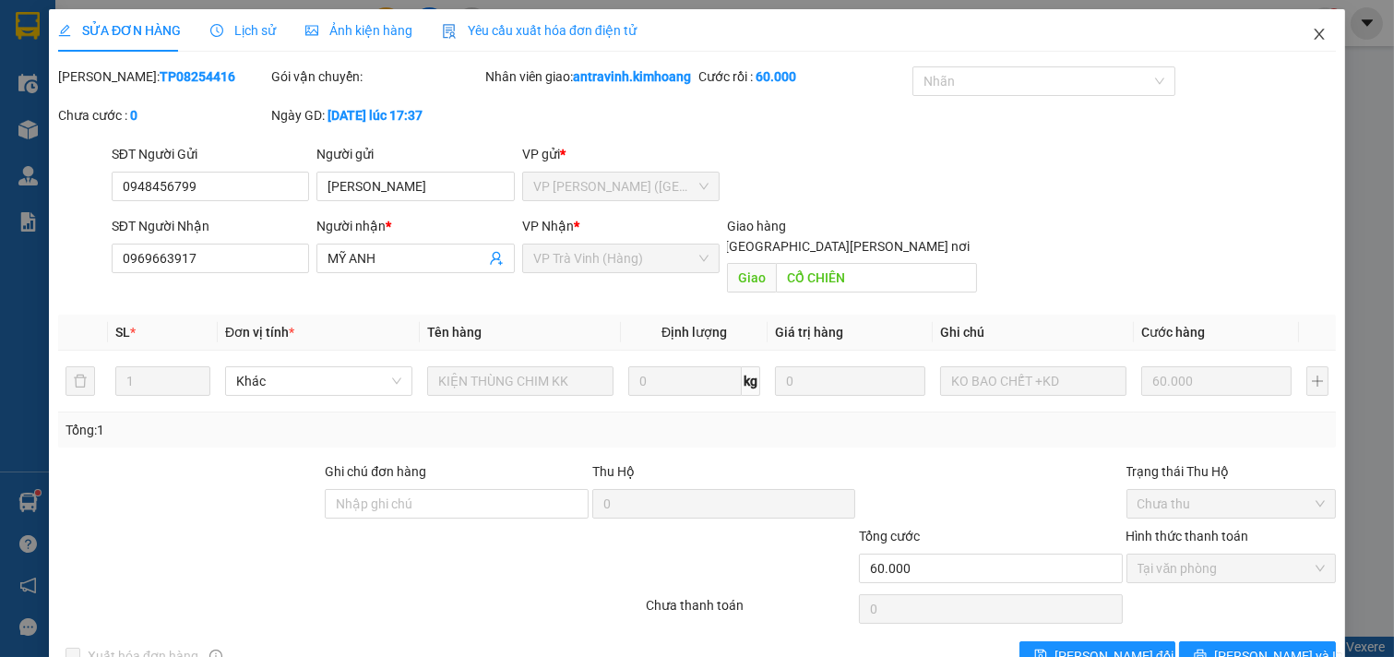
click at [1312, 37] on icon "close" at bounding box center [1319, 34] width 15 height 15
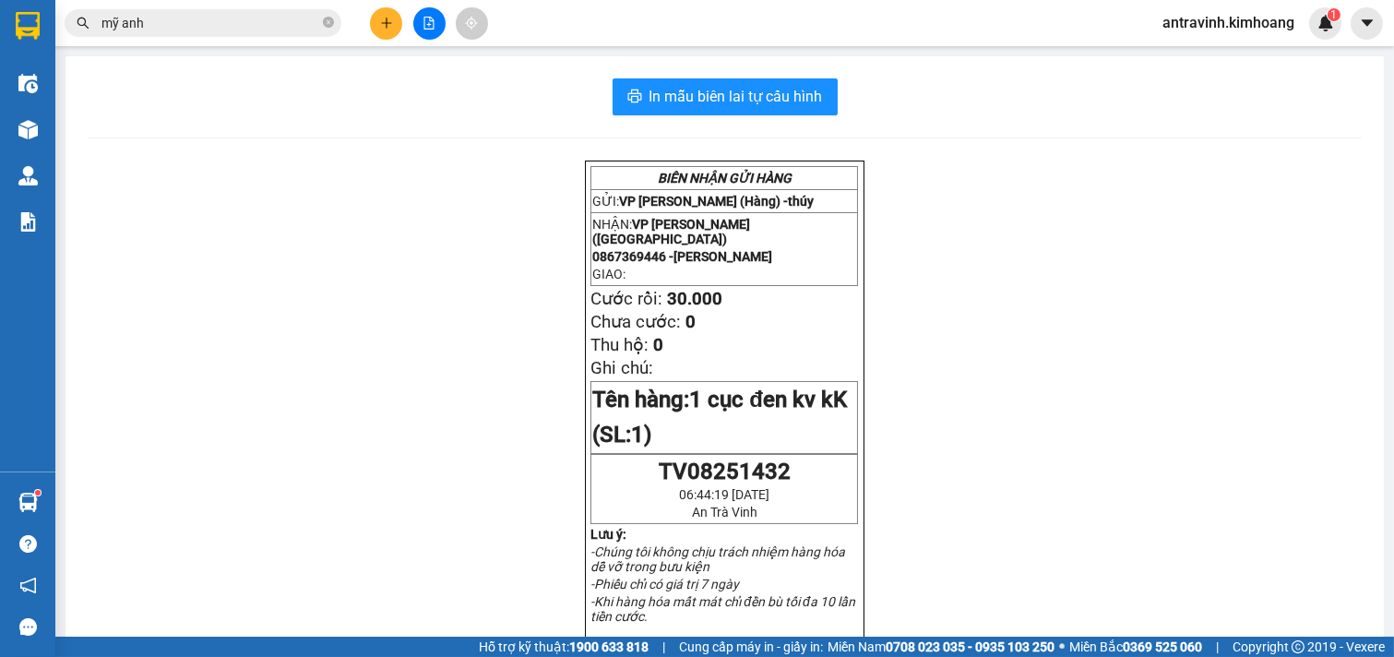
click at [204, 28] on input "mỹ anh" at bounding box center [210, 23] width 218 height 20
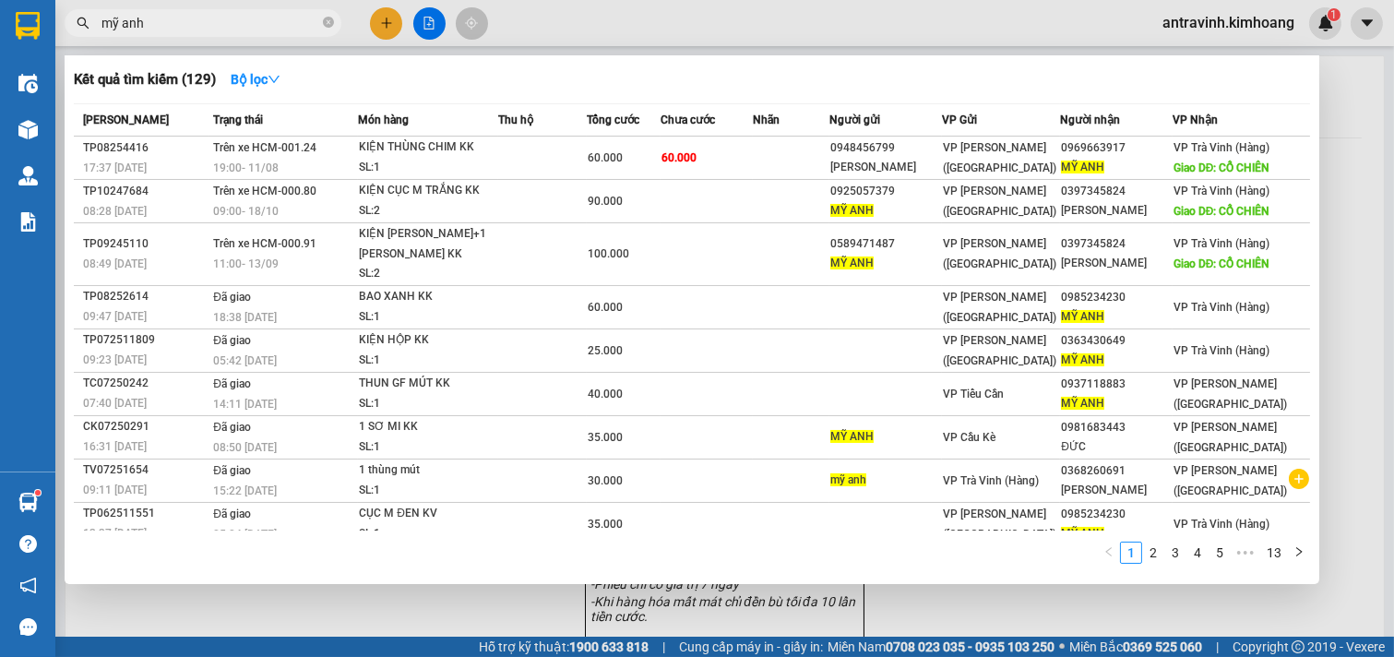
click at [204, 28] on input "mỹ anh" at bounding box center [210, 23] width 218 height 20
click at [216, 29] on input "mỹ anh" at bounding box center [210, 23] width 218 height 20
click at [191, 18] on input "mỹ anh" at bounding box center [210, 23] width 218 height 20
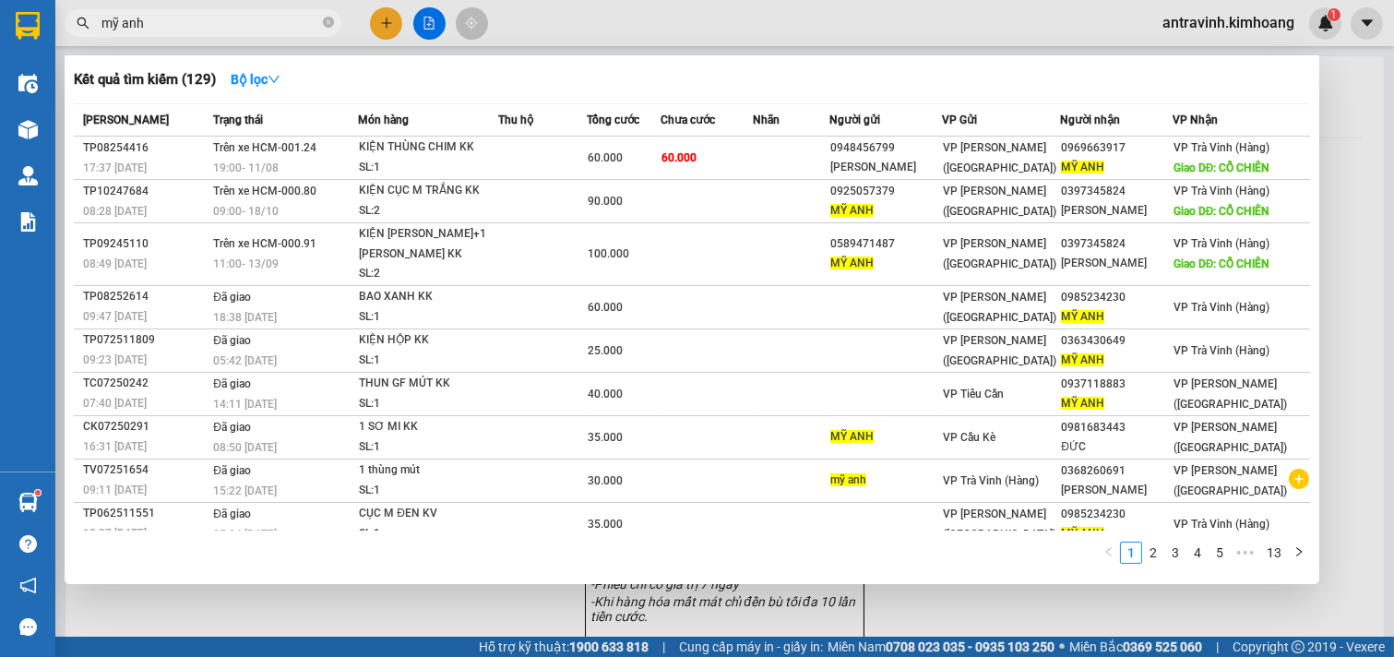
click at [191, 18] on input "mỹ anh" at bounding box center [210, 23] width 218 height 20
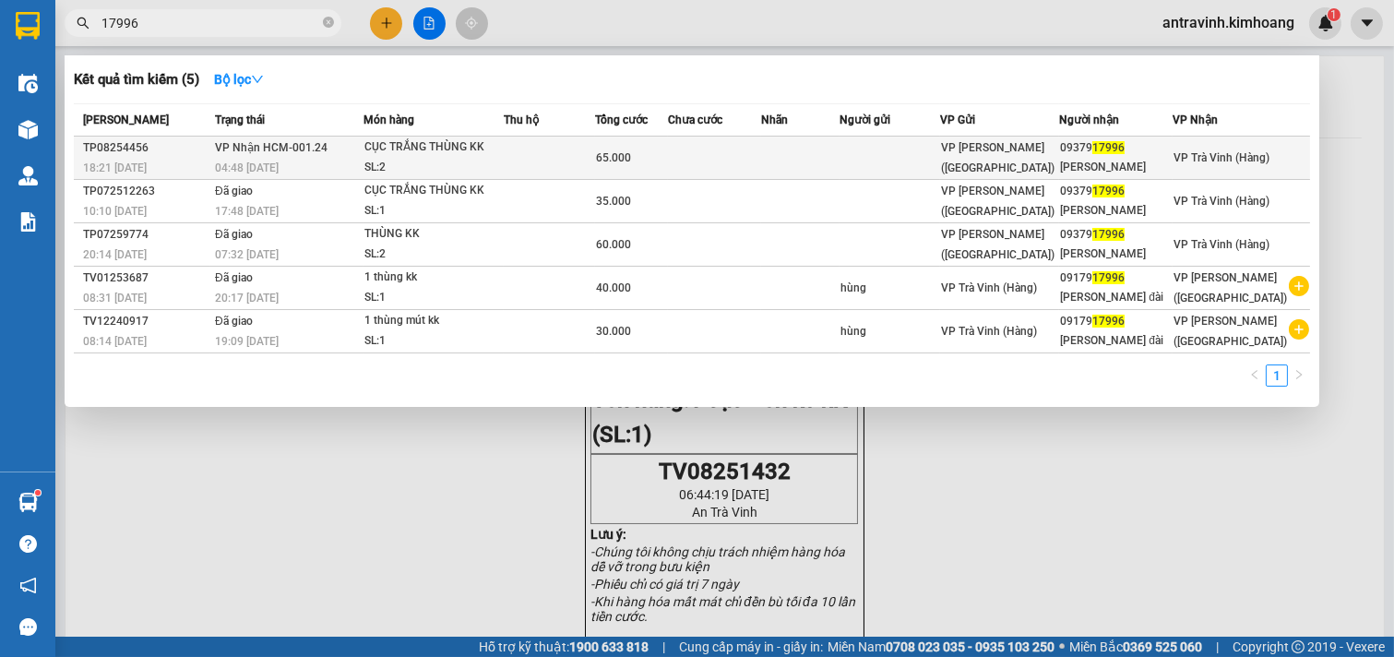
type input "17996"
click at [444, 158] on div "CỤC TRẮNG THÙNG KK" at bounding box center [433, 147] width 138 height 20
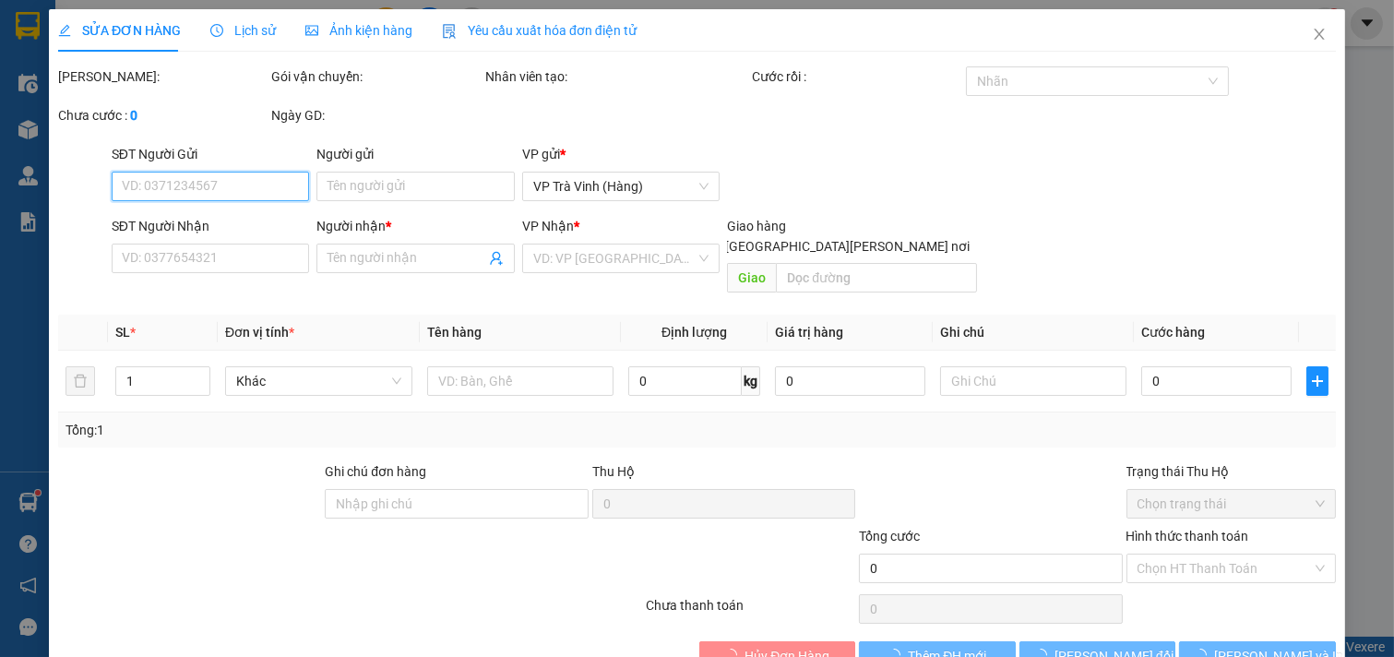
type input "0937917996"
type input "CHỊ PHƯƠNG"
type input "65.000"
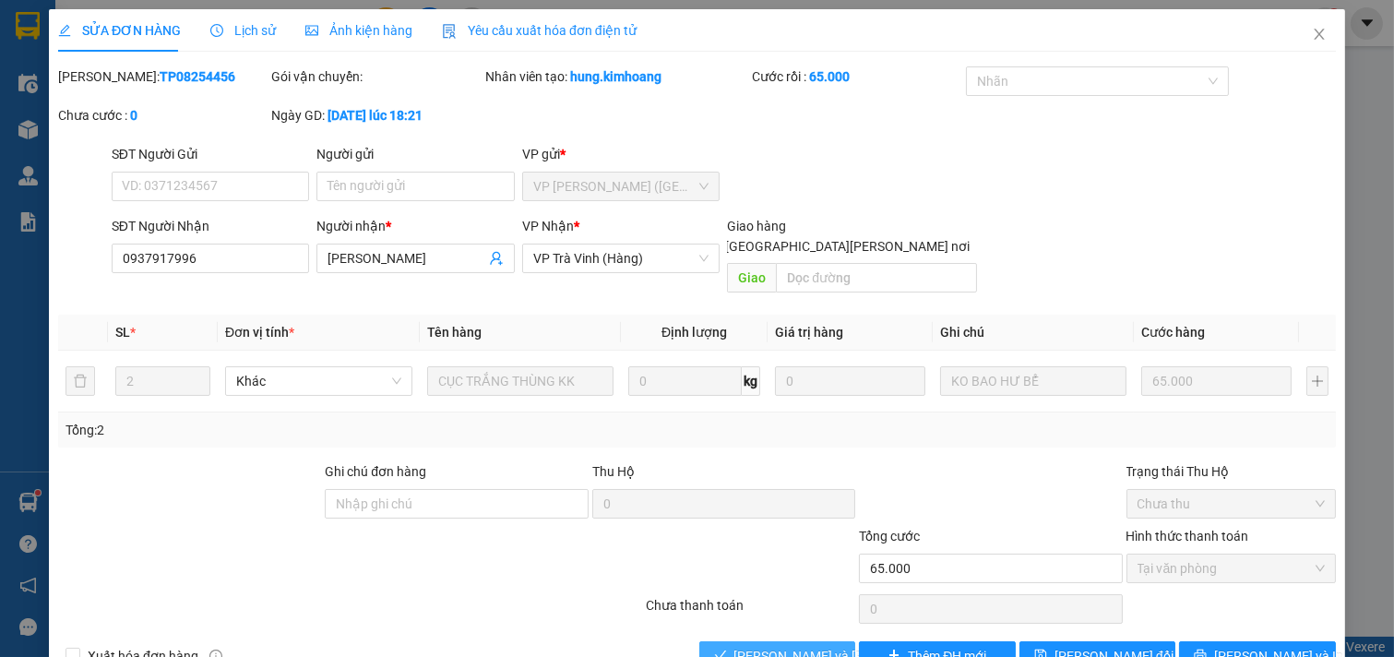
click at [803, 646] on span "[PERSON_NAME] và [PERSON_NAME] hàng" at bounding box center [858, 656] width 249 height 20
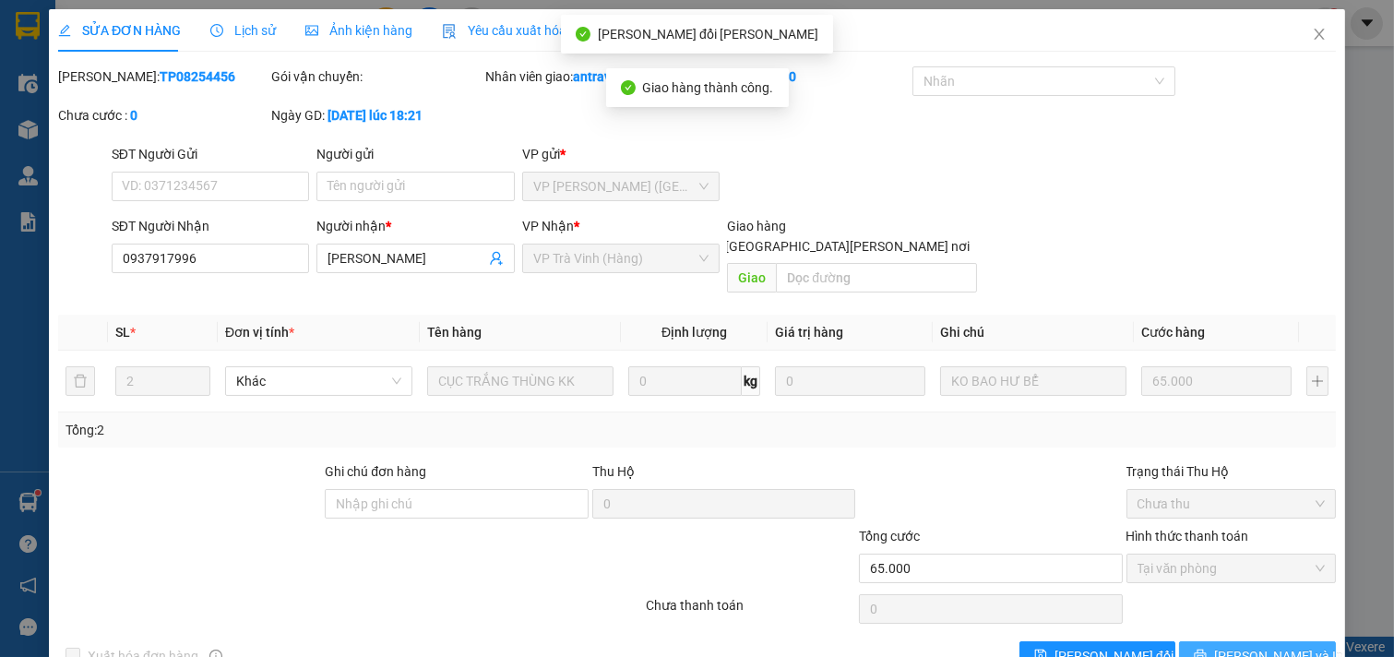
click at [1252, 646] on span "[PERSON_NAME] và In" at bounding box center [1278, 656] width 129 height 20
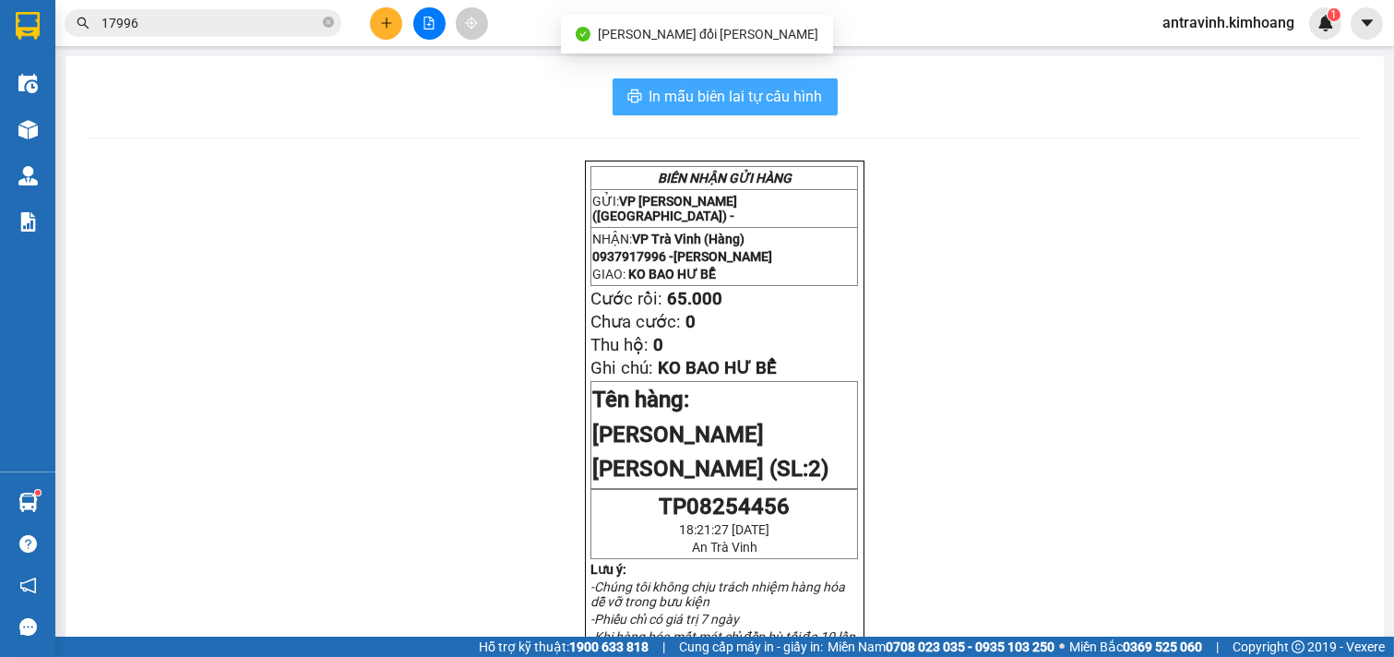
click at [803, 88] on span "In mẫu biên lai tự cấu hình" at bounding box center [736, 96] width 173 height 23
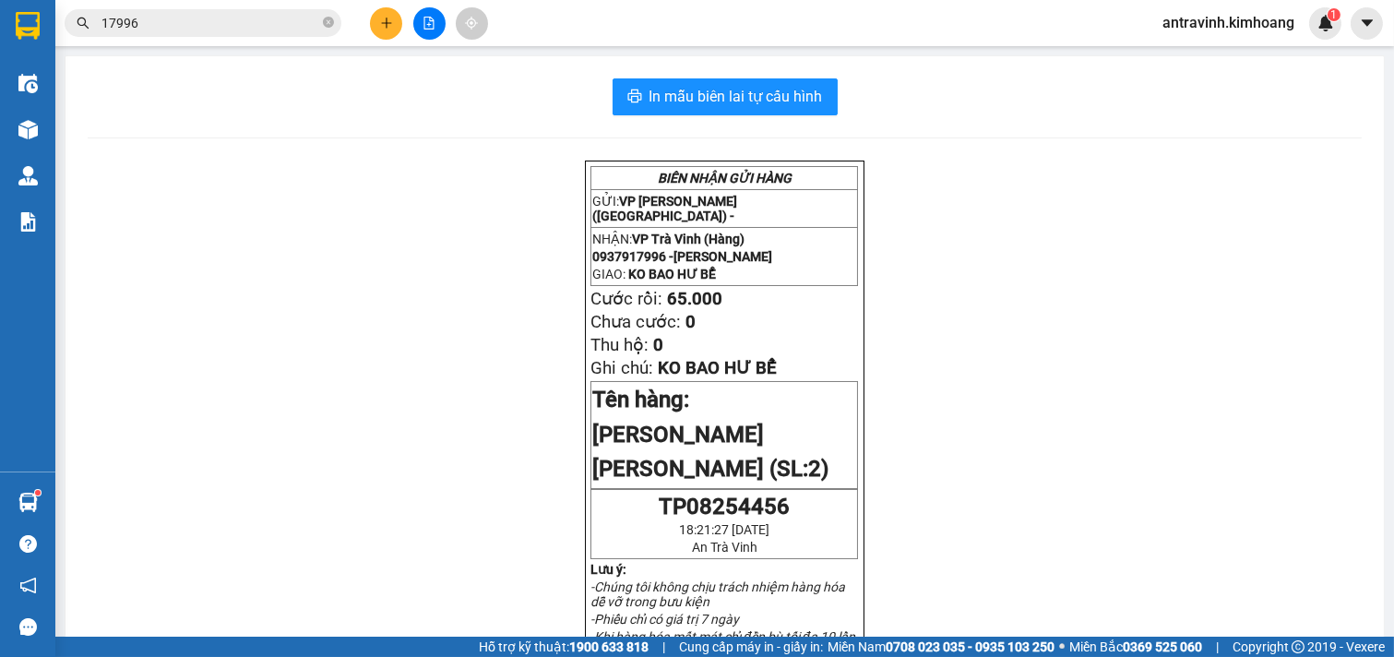
click at [212, 23] on input "17996" at bounding box center [210, 23] width 218 height 20
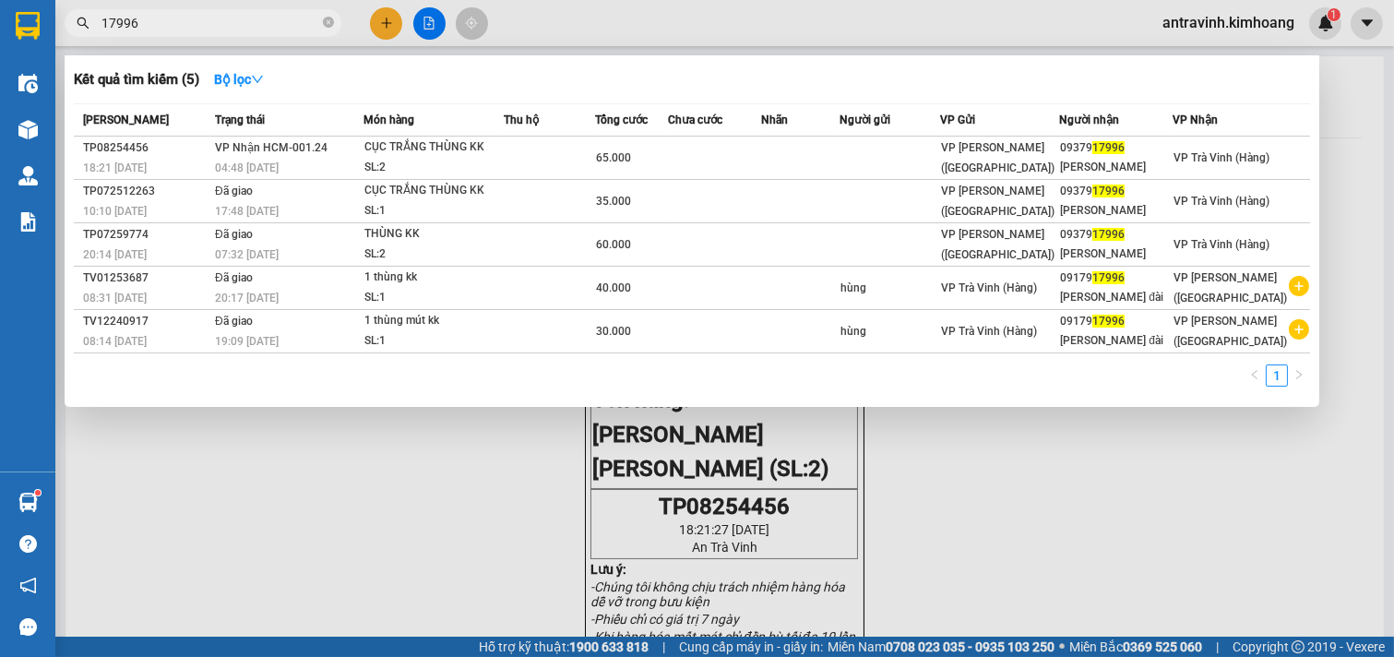
click at [212, 23] on input "17996" at bounding box center [210, 23] width 218 height 20
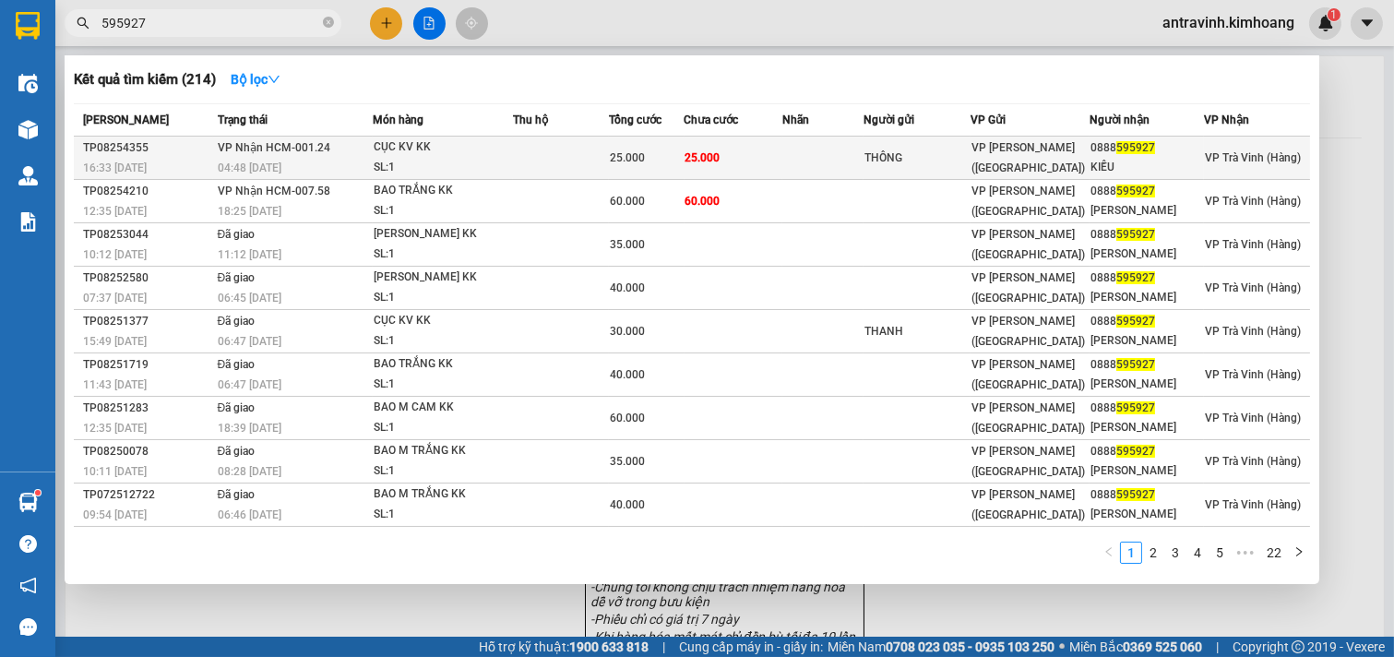
type input "595927"
click at [806, 161] on td at bounding box center [822, 158] width 81 height 43
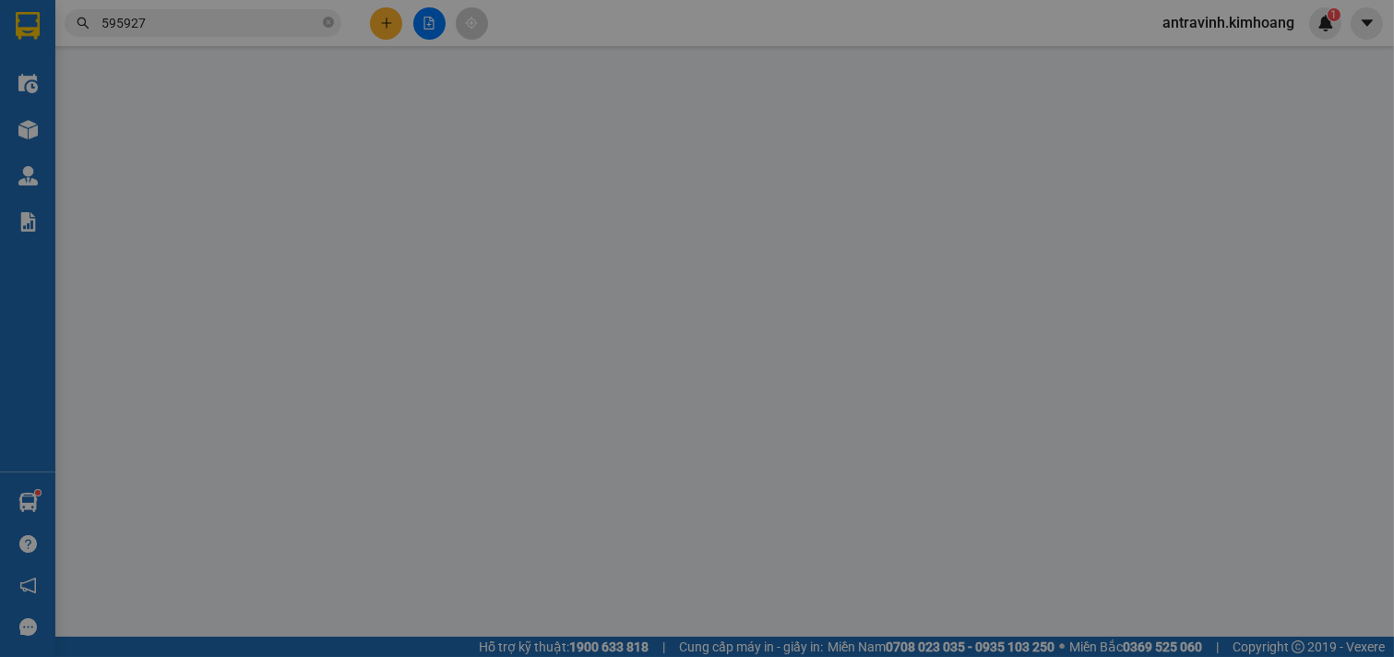
type input "THÔNG"
type input "0888595927"
type input "KIỀU"
type input "25.000"
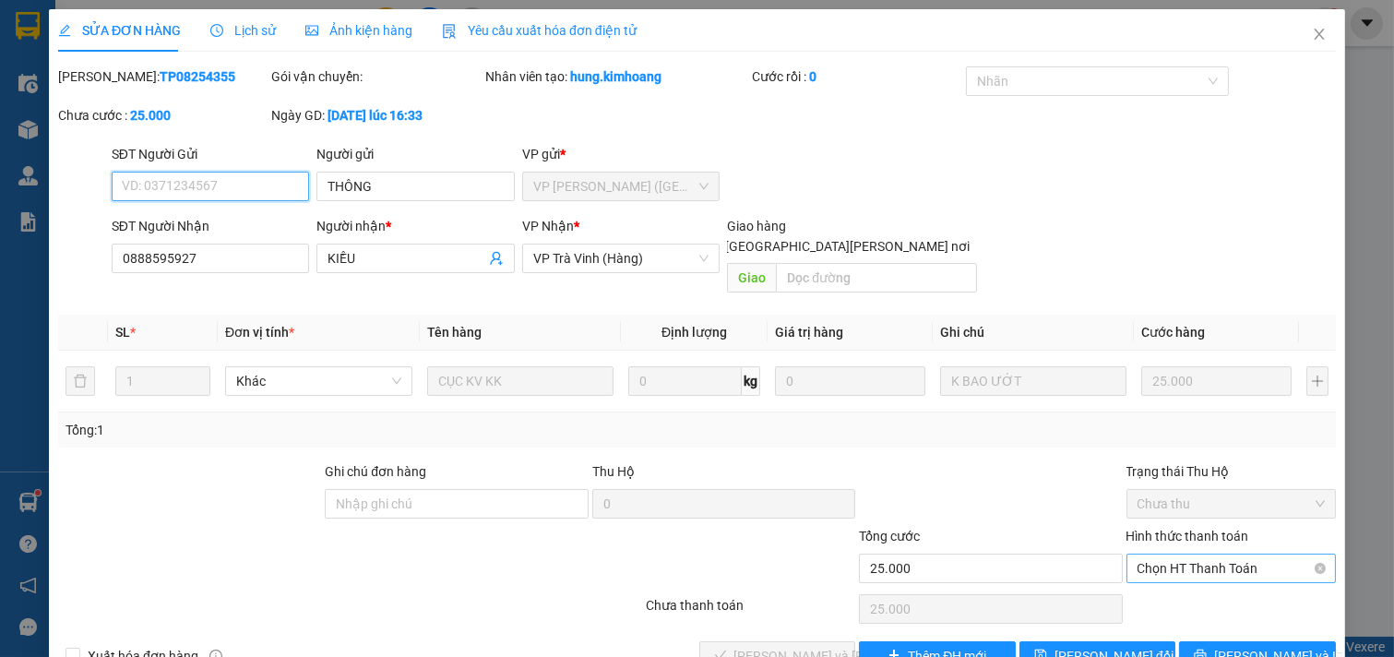
click at [1188, 555] on span "Chọn HT Thanh Toán" at bounding box center [1232, 569] width 188 height 28
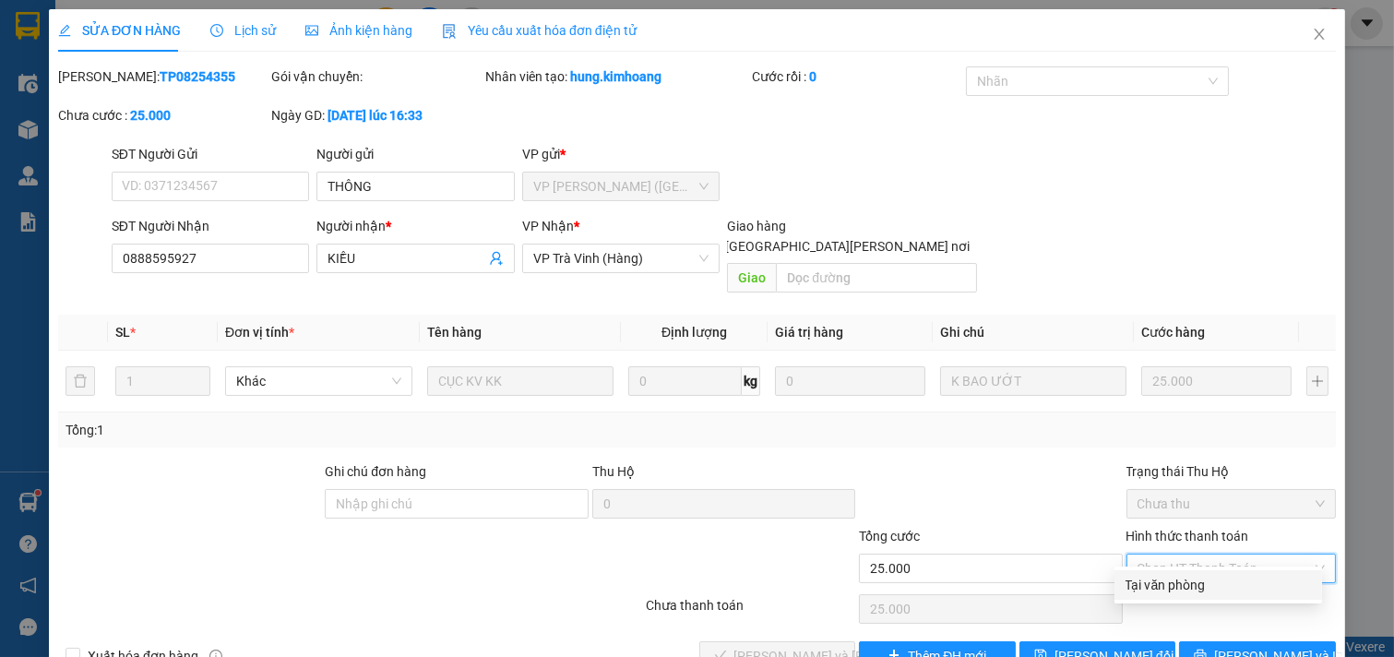
click at [1187, 575] on div "Tại văn phòng" at bounding box center [1218, 585] width 185 height 20
type input "0"
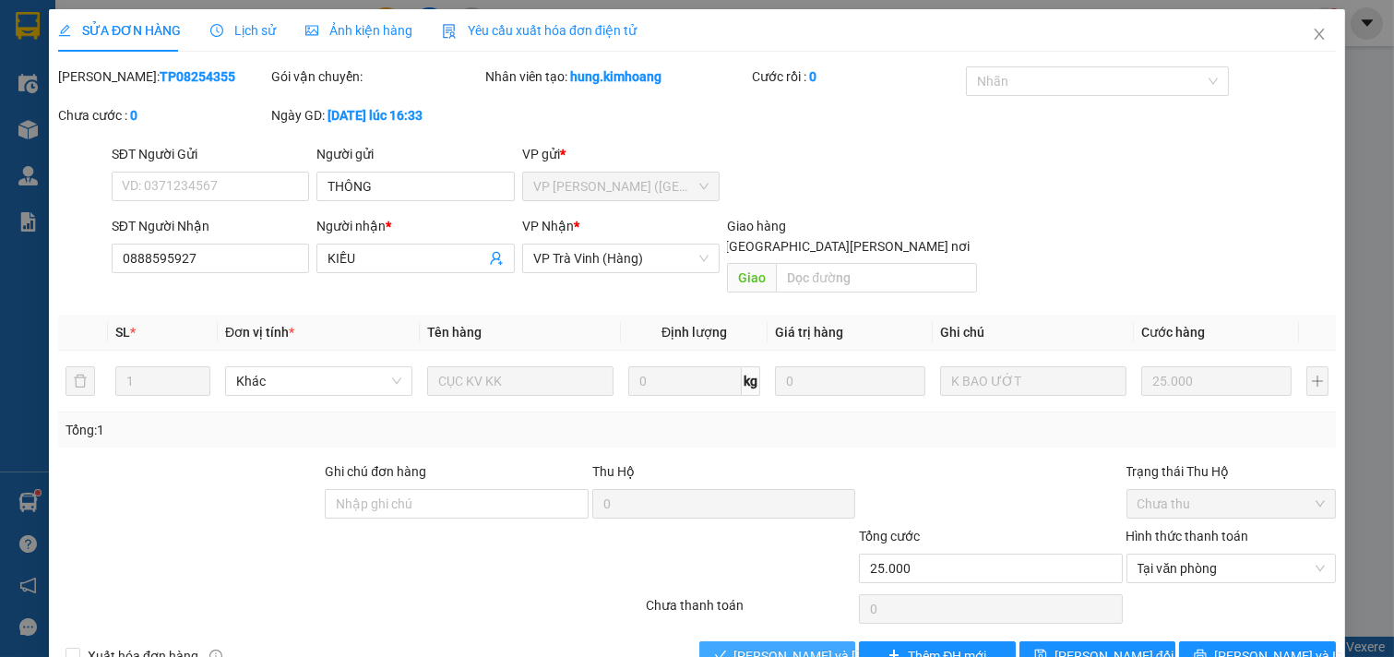
click at [829, 641] on button "[PERSON_NAME] và [PERSON_NAME] hàng" at bounding box center [777, 656] width 157 height 30
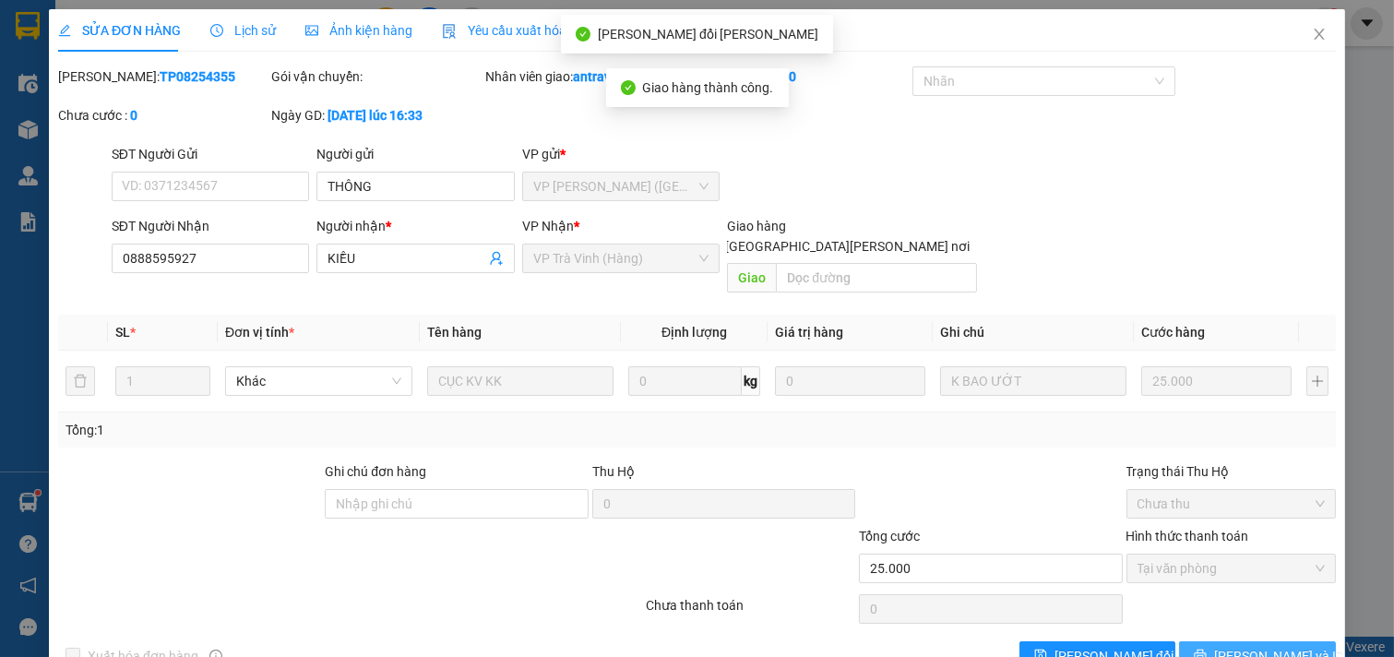
click at [1237, 646] on span "[PERSON_NAME] và In" at bounding box center [1278, 656] width 129 height 20
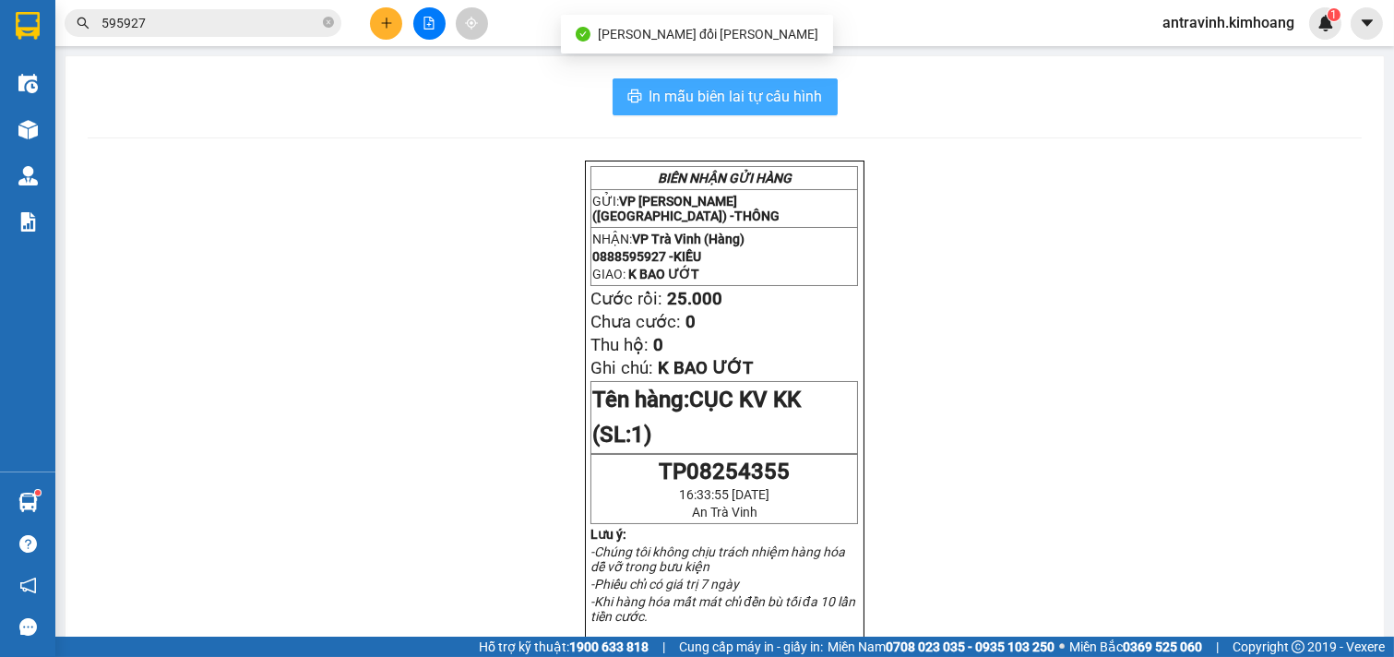
click at [806, 87] on span "In mẫu biên lai tự cấu hình" at bounding box center [736, 96] width 173 height 23
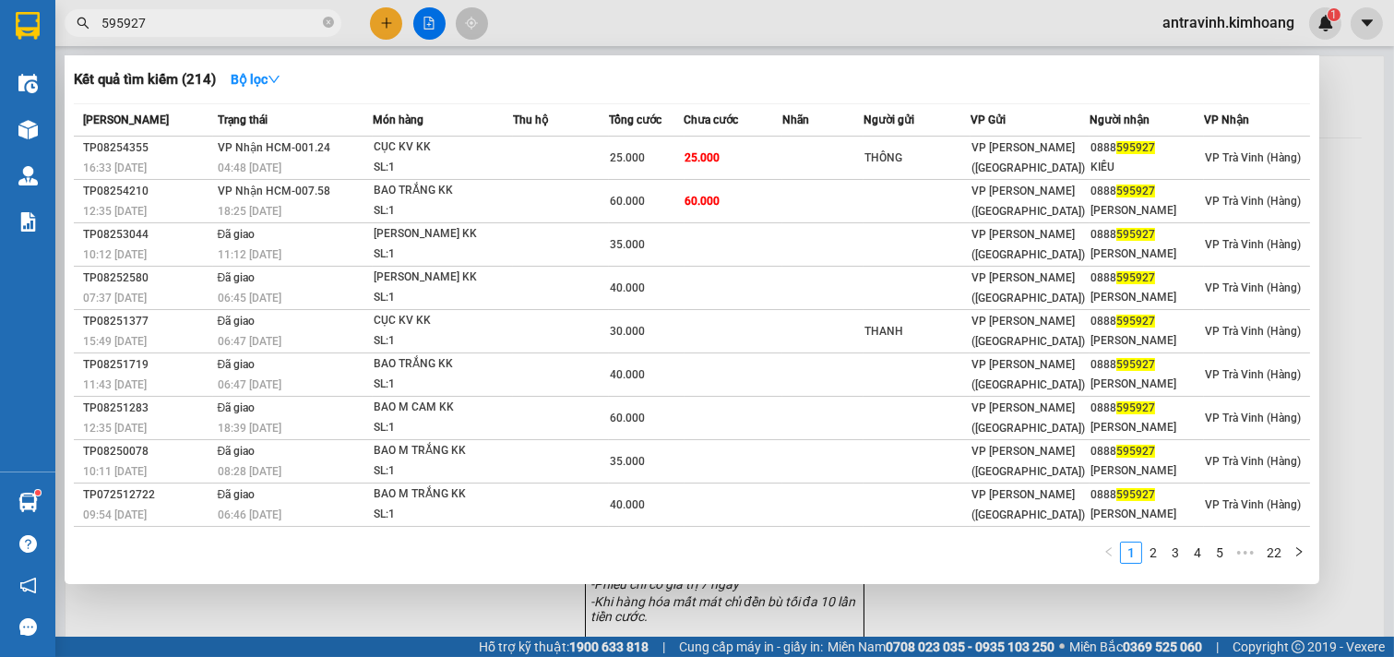
click at [235, 23] on input "595927" at bounding box center [210, 23] width 218 height 20
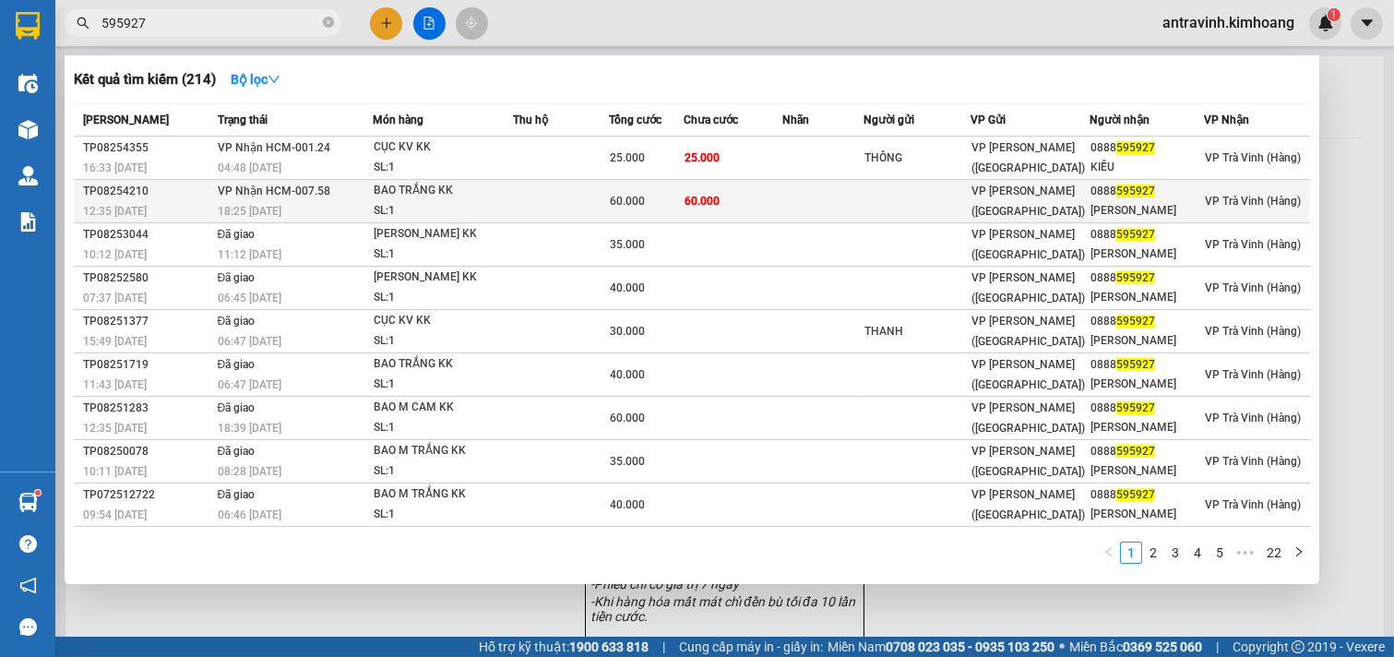
click at [583, 201] on td at bounding box center [561, 201] width 96 height 43
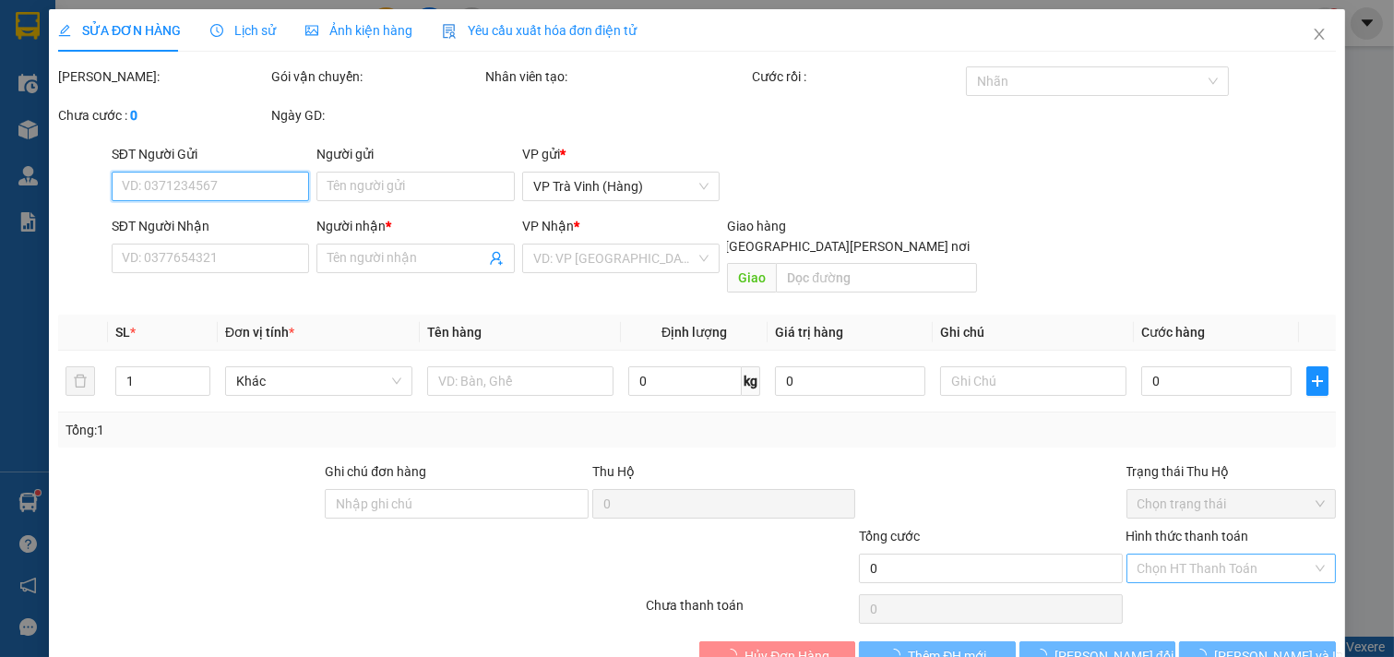
type input "0888595927"
type input "KIÈU"
type input "60.000"
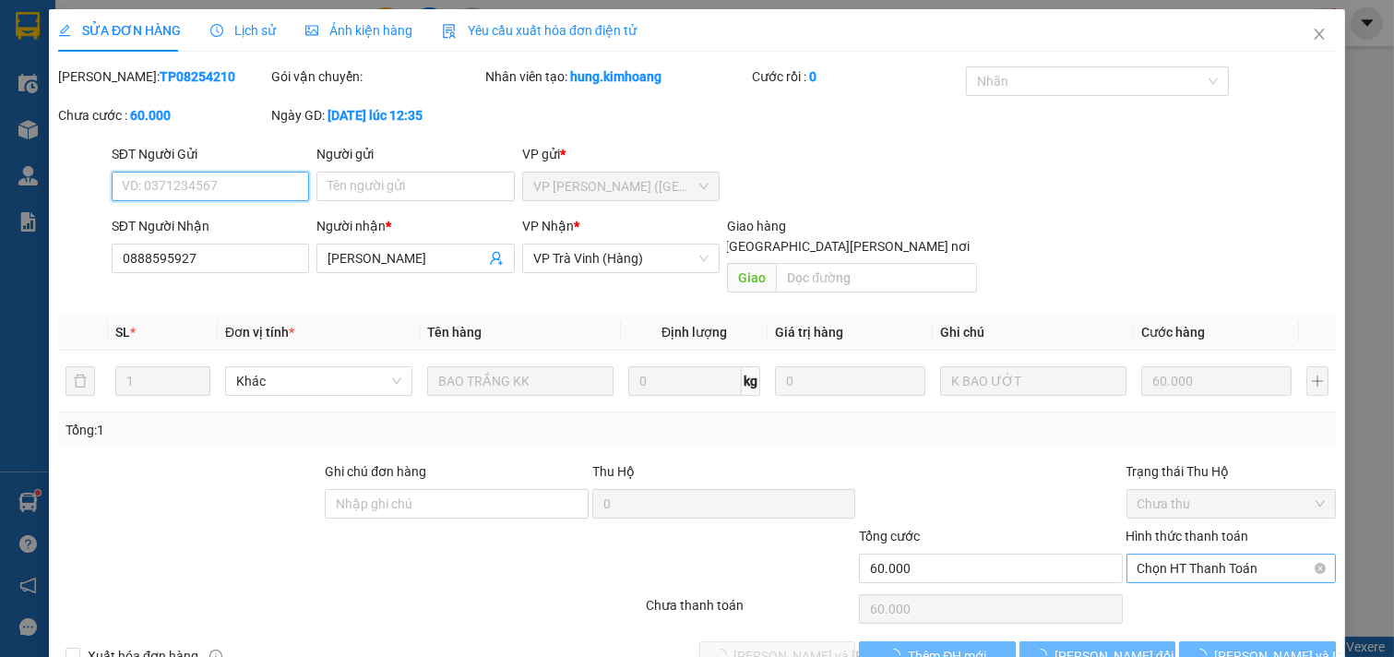
click at [1178, 555] on span "Chọn HT Thanh Toán" at bounding box center [1232, 569] width 188 height 28
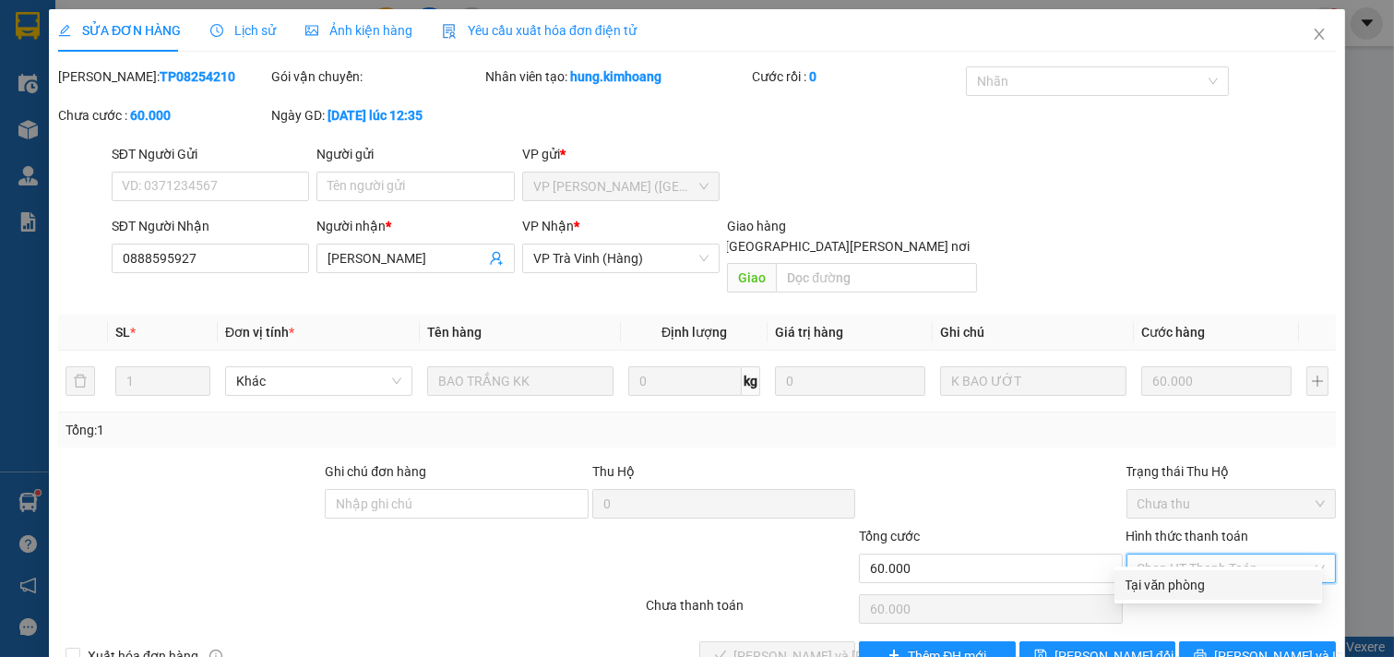
click at [1182, 575] on div "Tại văn phòng" at bounding box center [1218, 585] width 185 height 20
type input "0"
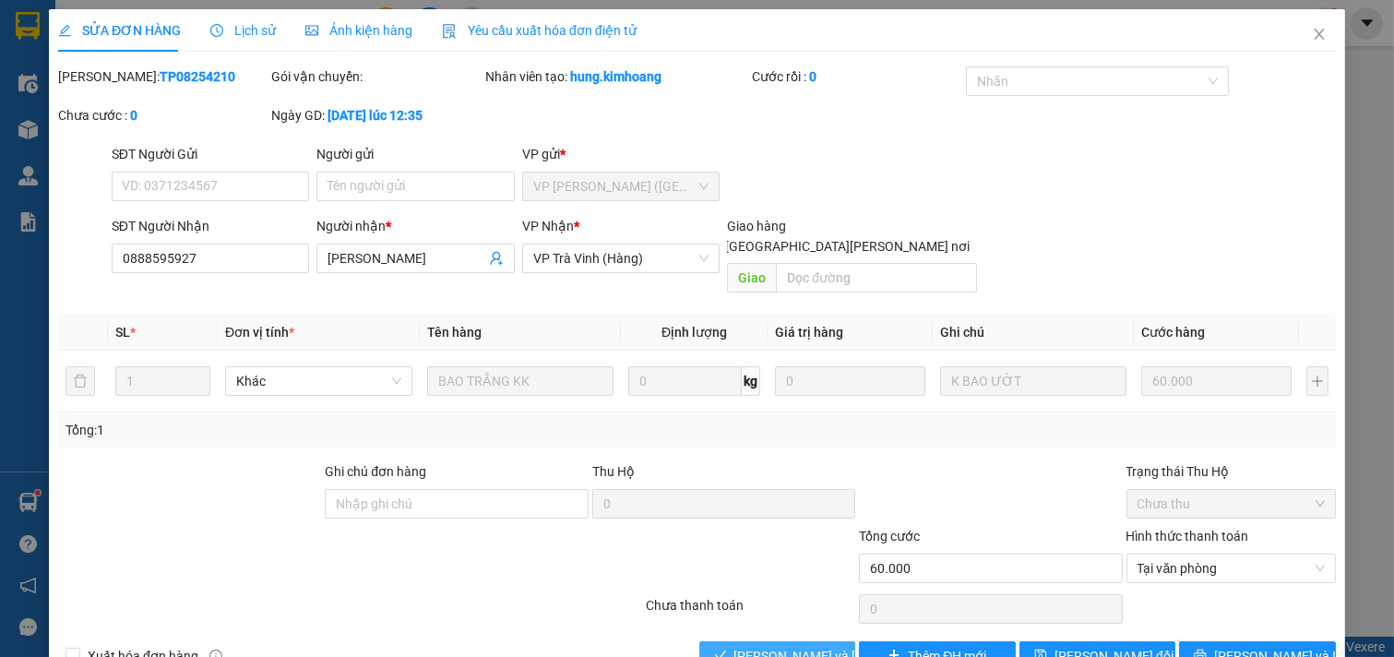
click at [758, 646] on span "[PERSON_NAME] và [PERSON_NAME] hàng" at bounding box center [858, 656] width 249 height 20
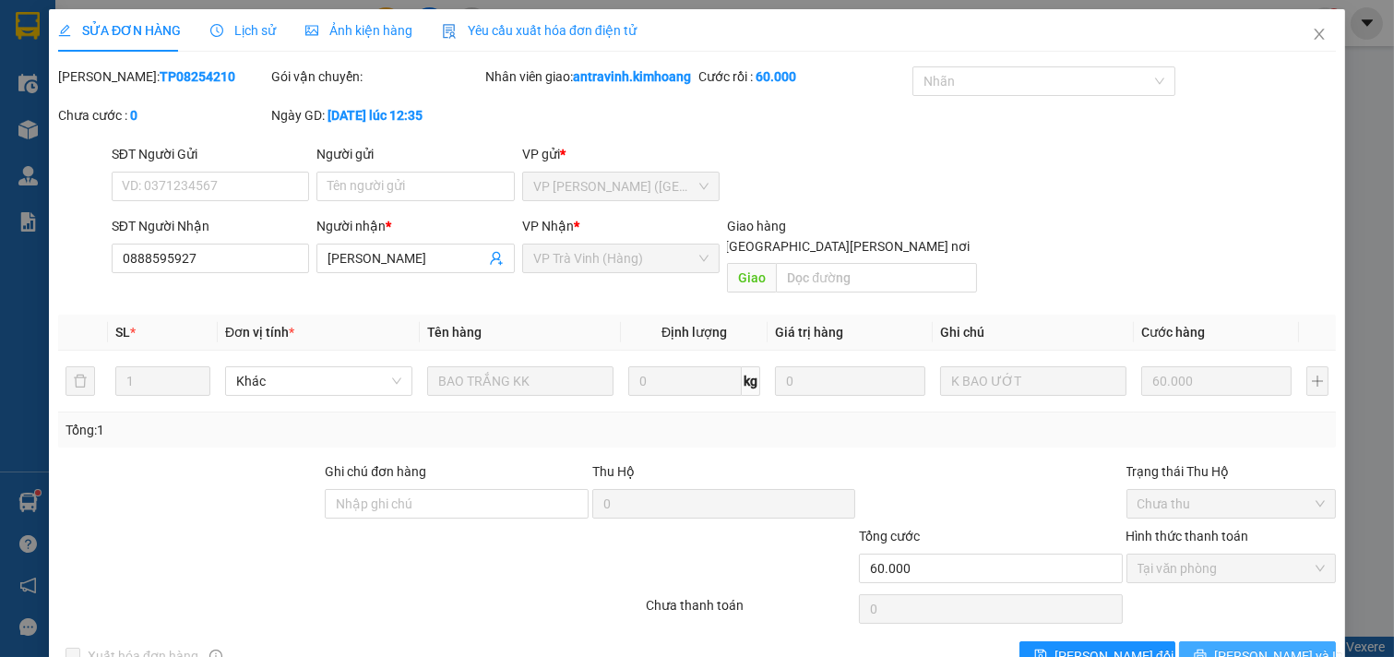
click at [1266, 646] on span "[PERSON_NAME] và In" at bounding box center [1278, 656] width 129 height 20
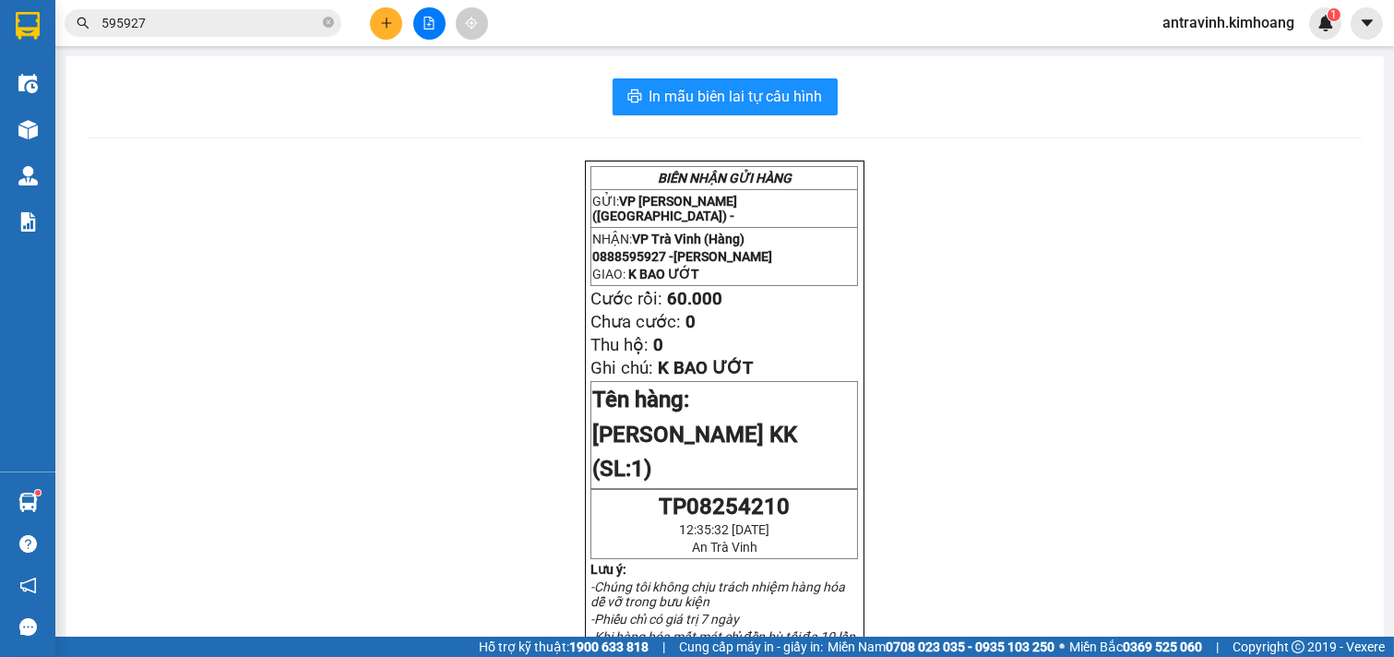
click at [206, 26] on input "595927" at bounding box center [210, 23] width 218 height 20
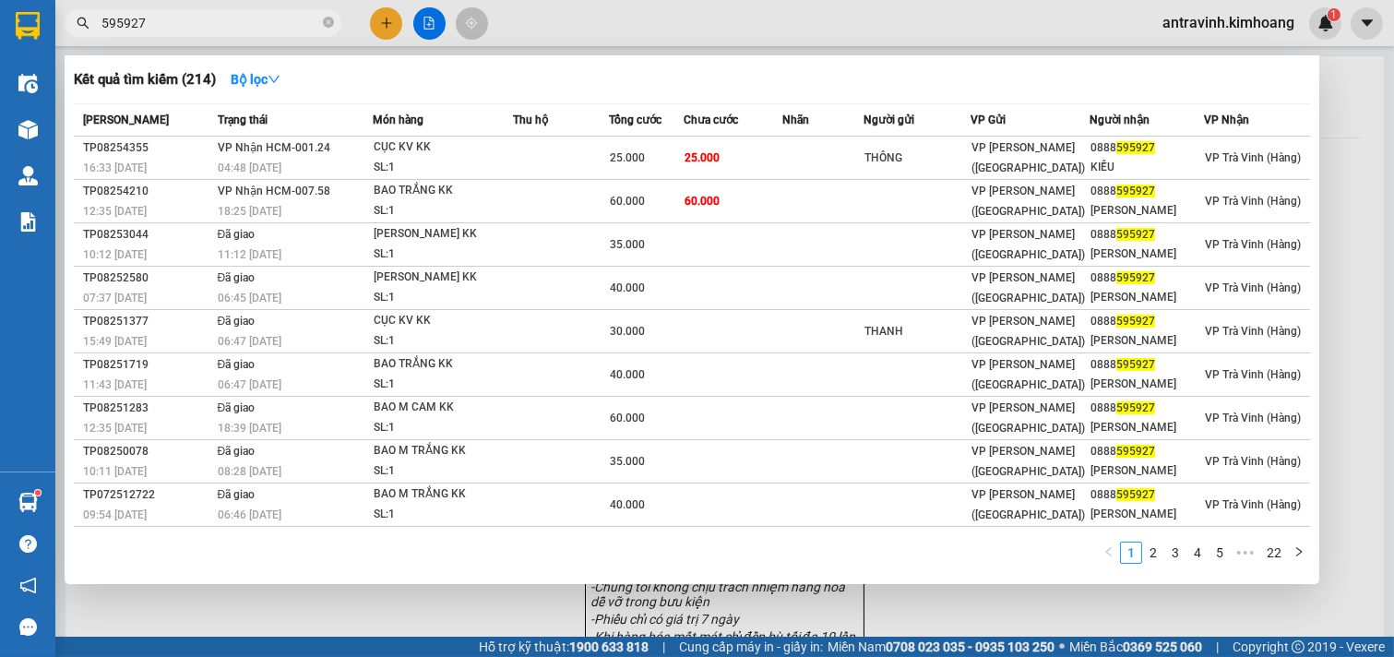
click at [206, 26] on input "595927" at bounding box center [210, 23] width 218 height 20
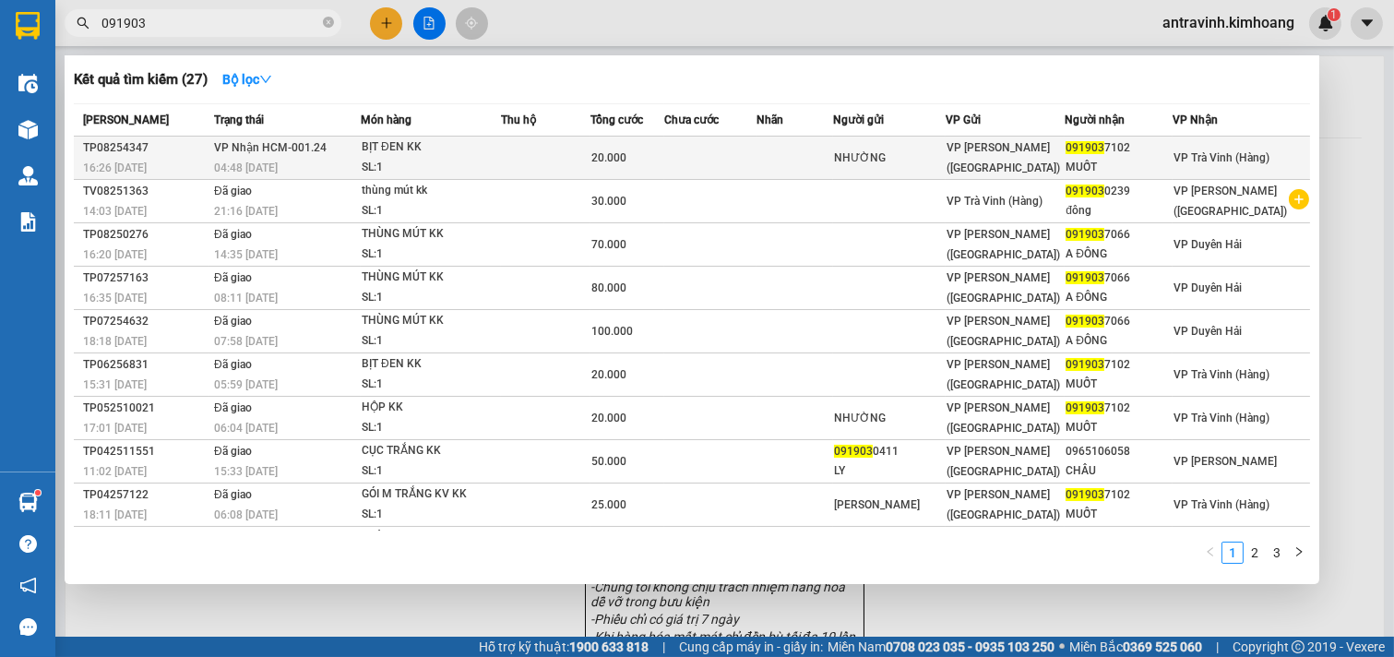
type input "091903"
click at [807, 160] on td at bounding box center [796, 158] width 78 height 43
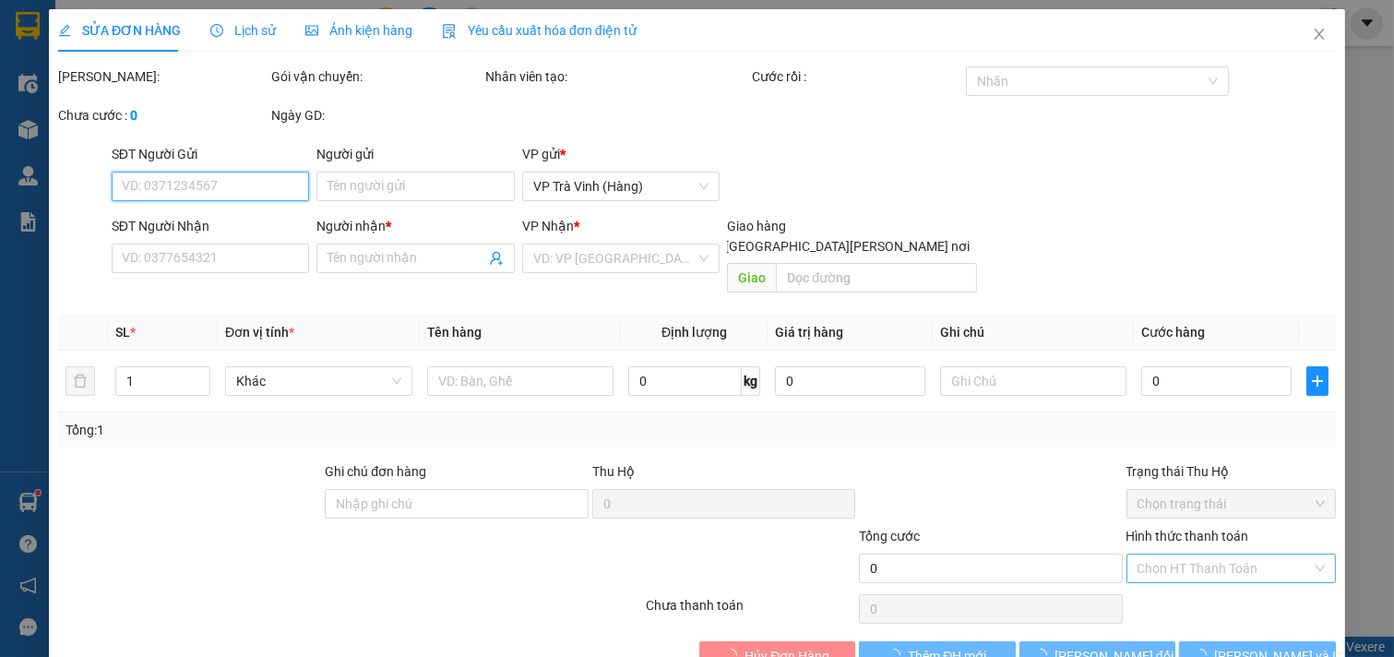
type input "NHƯỜNG"
type input "0919037102"
type input "MUỐT"
type input "20.000"
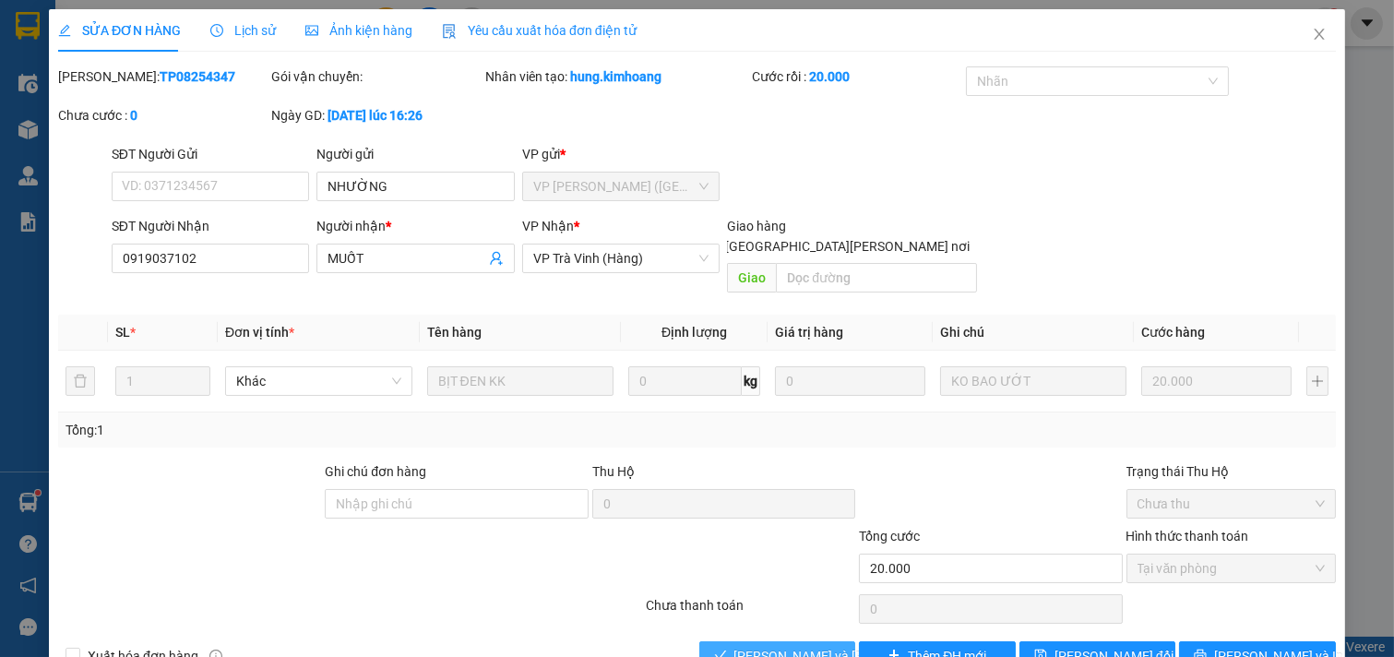
click at [752, 646] on span "[PERSON_NAME] và [PERSON_NAME] hàng" at bounding box center [858, 656] width 249 height 20
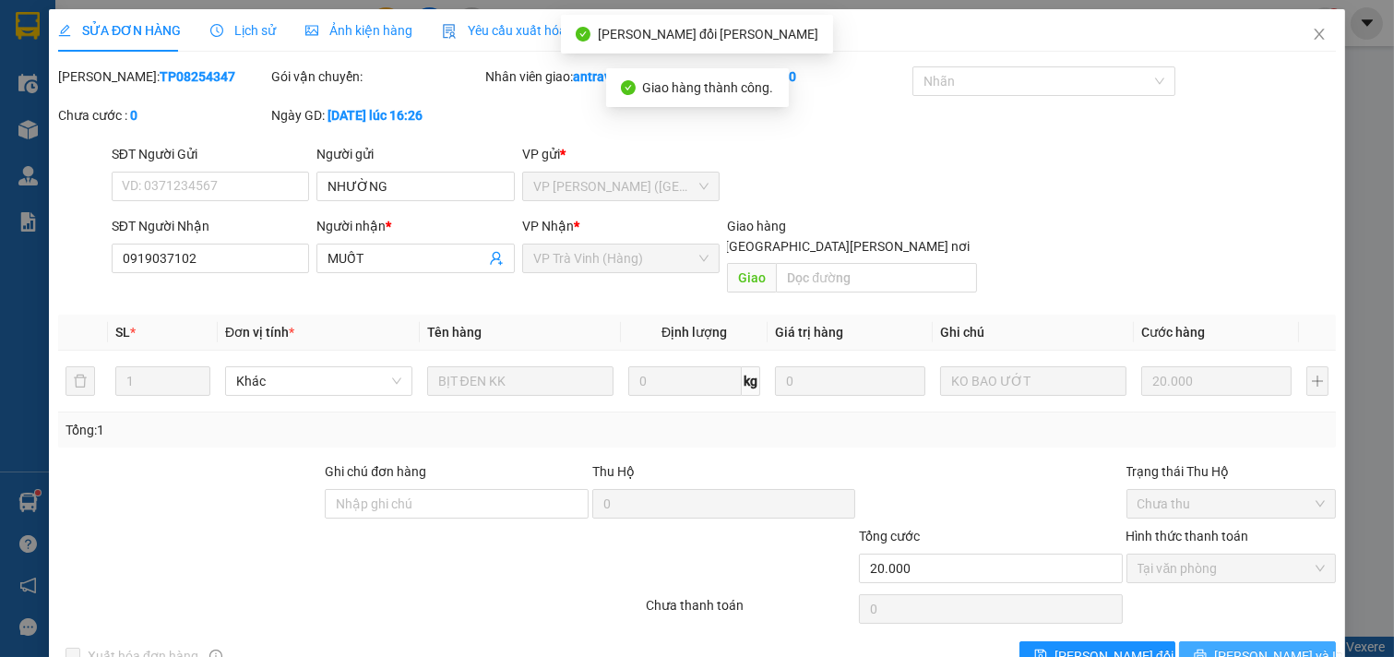
click at [1207, 649] on icon "printer" at bounding box center [1200, 655] width 13 height 13
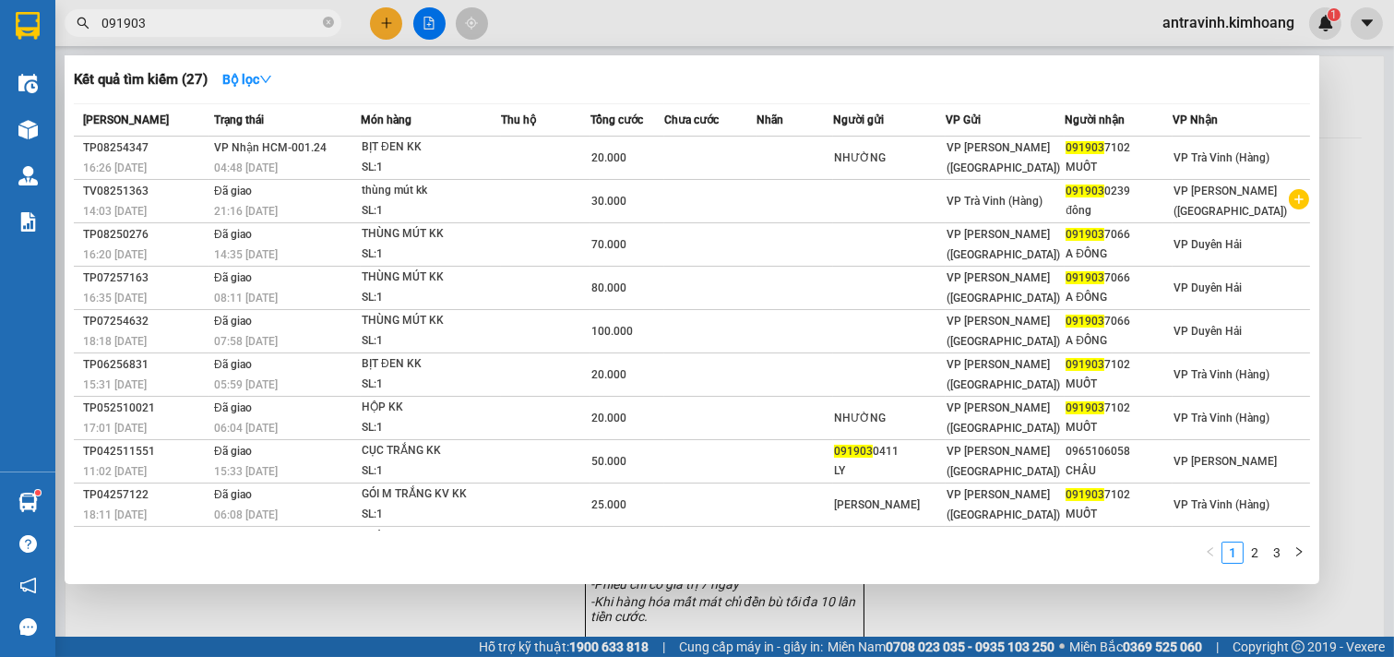
click at [243, 24] on input "091903" at bounding box center [210, 23] width 218 height 20
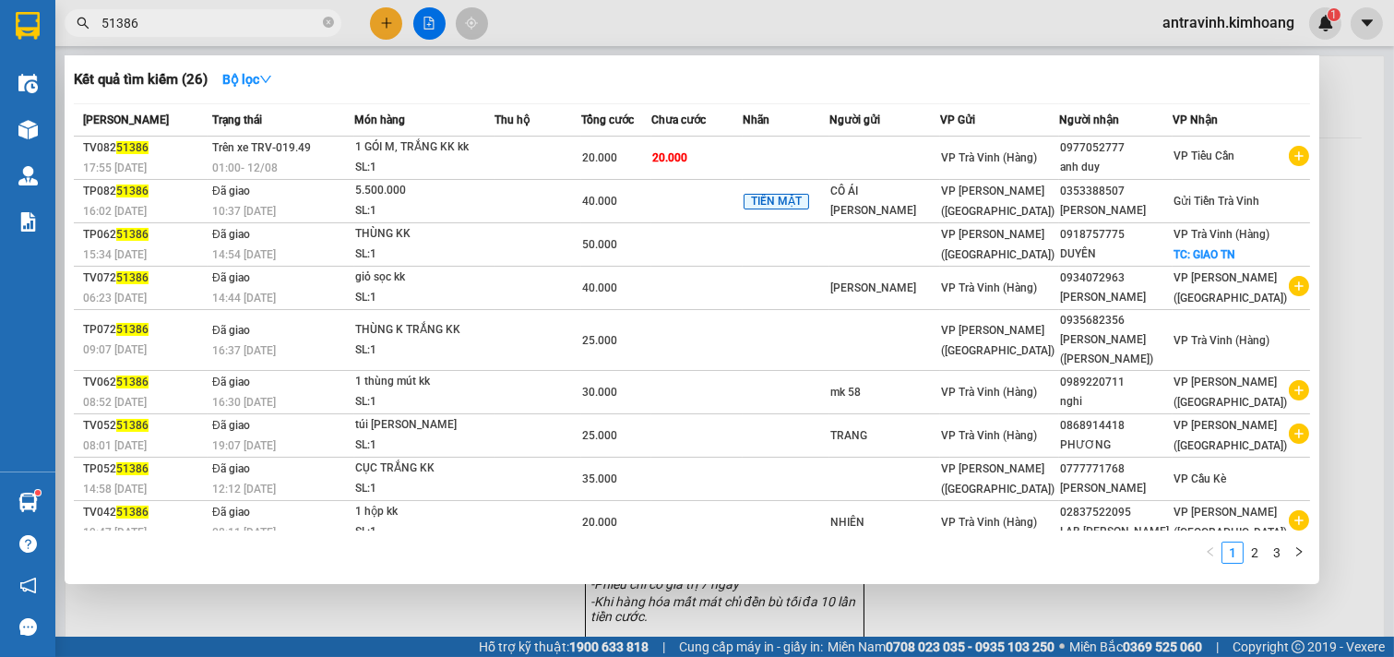
click at [243, 21] on input "51386" at bounding box center [210, 23] width 218 height 20
click at [241, 17] on input "51386" at bounding box center [210, 23] width 218 height 20
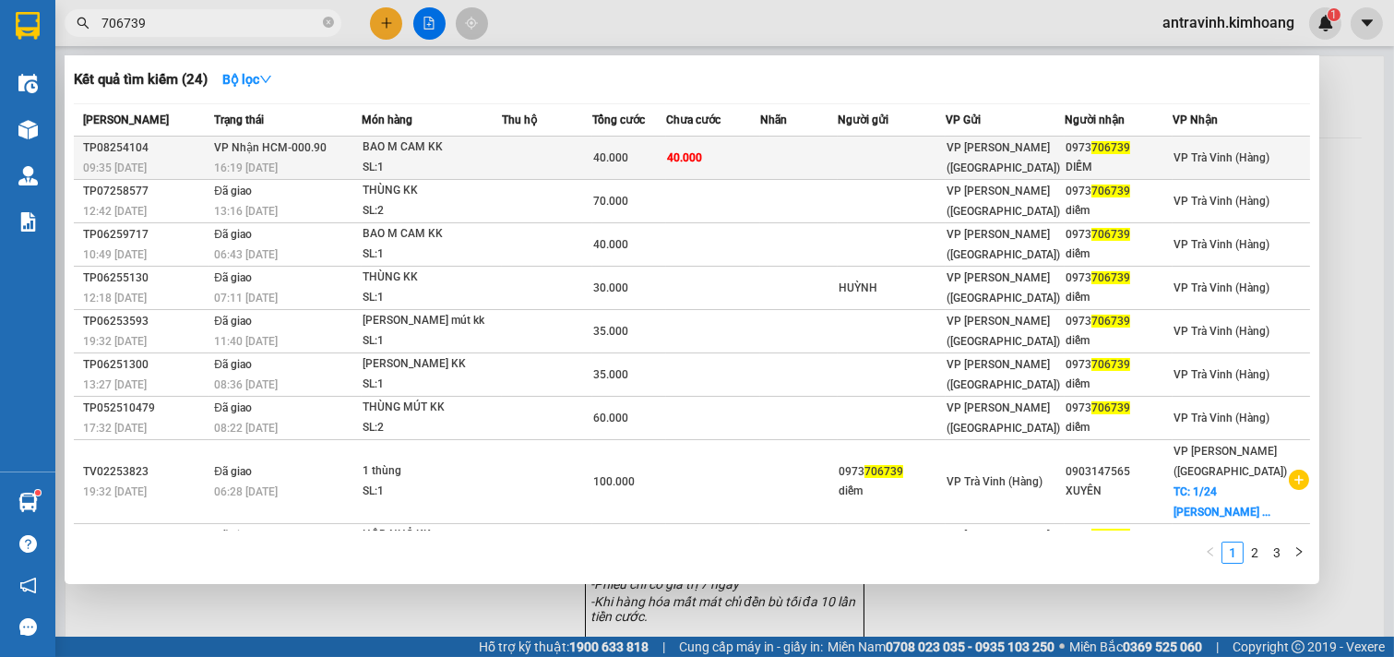
type input "706739"
click at [753, 159] on td "40.000" at bounding box center [713, 158] width 94 height 43
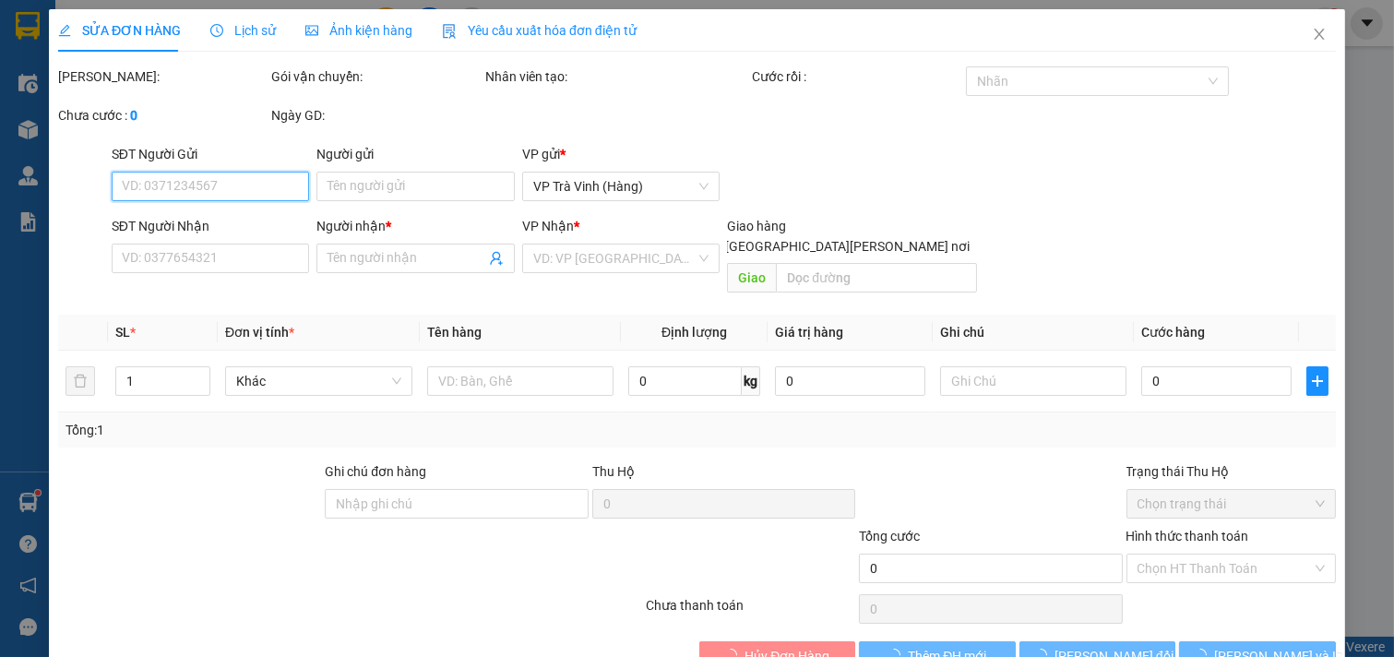
type input "0973706739"
type input "DIỄM"
type input "40.000"
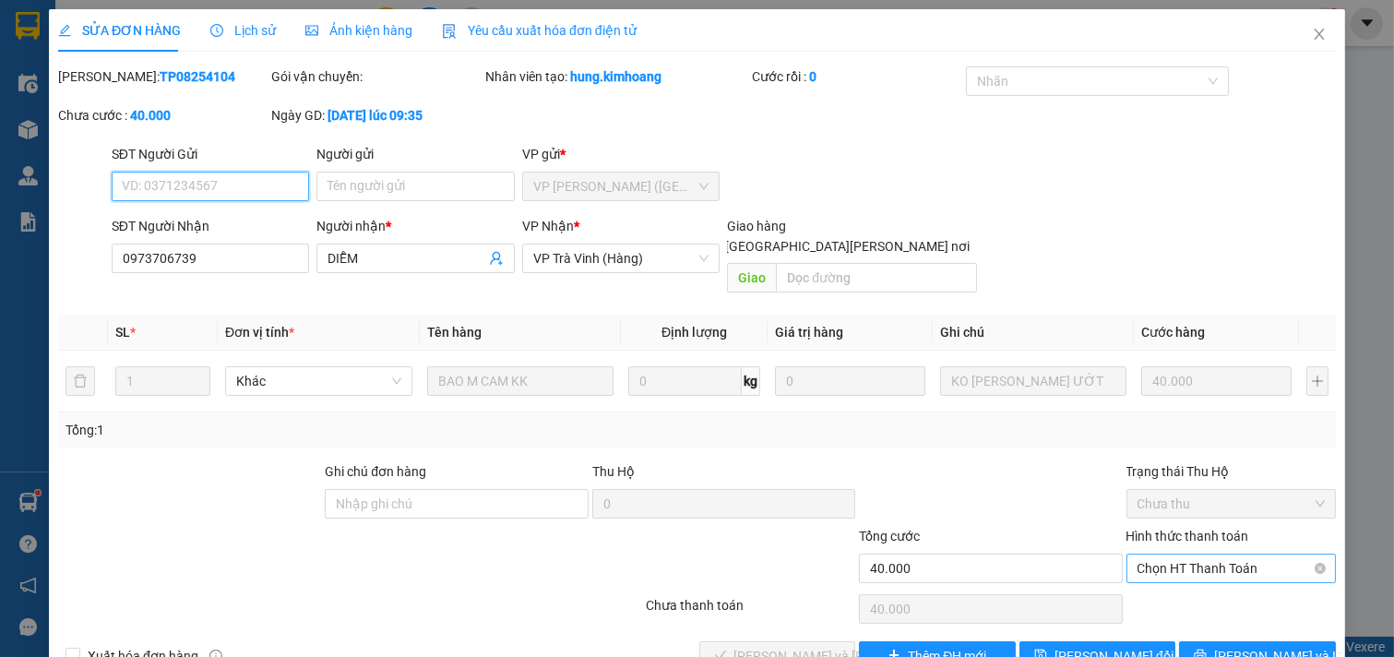
click at [1204, 555] on span "Chọn HT Thanh Toán" at bounding box center [1232, 569] width 188 height 28
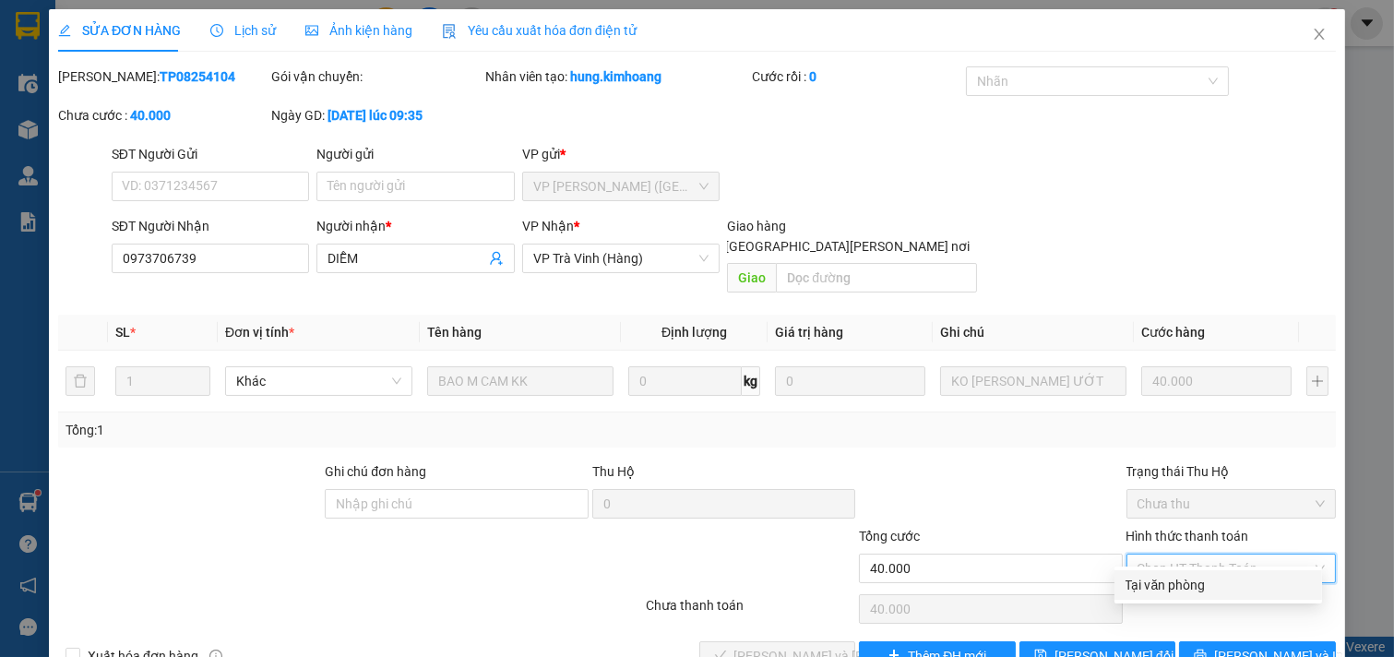
click at [1181, 575] on div "Tại văn phòng" at bounding box center [1218, 585] width 185 height 20
type input "0"
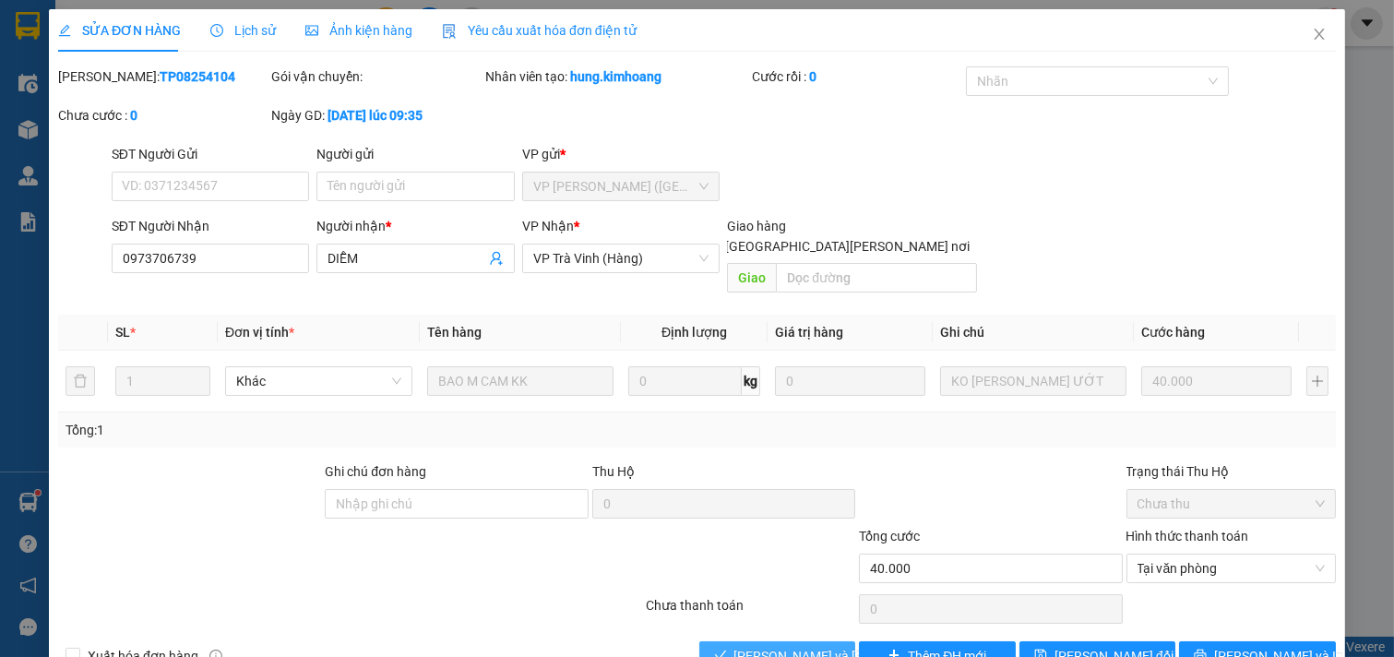
click at [785, 646] on span "[PERSON_NAME] và [PERSON_NAME] hàng" at bounding box center [858, 656] width 249 height 20
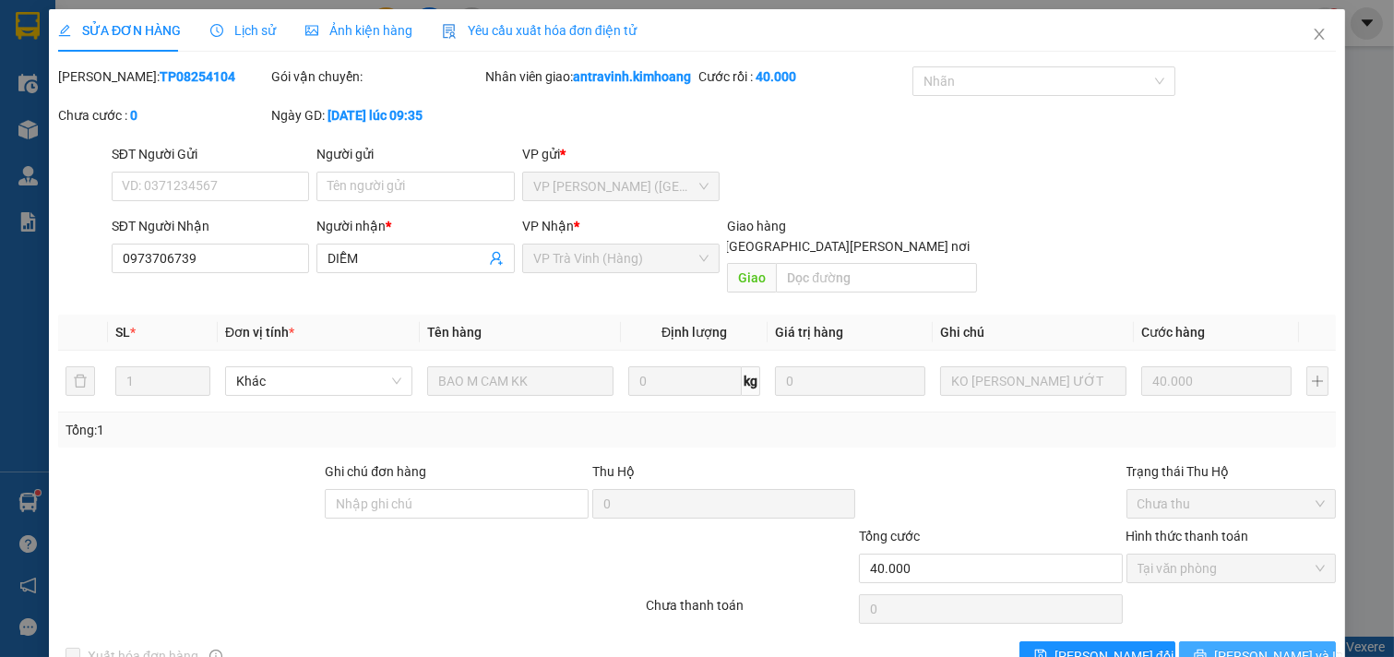
click at [1234, 646] on span "[PERSON_NAME] và In" at bounding box center [1278, 656] width 129 height 20
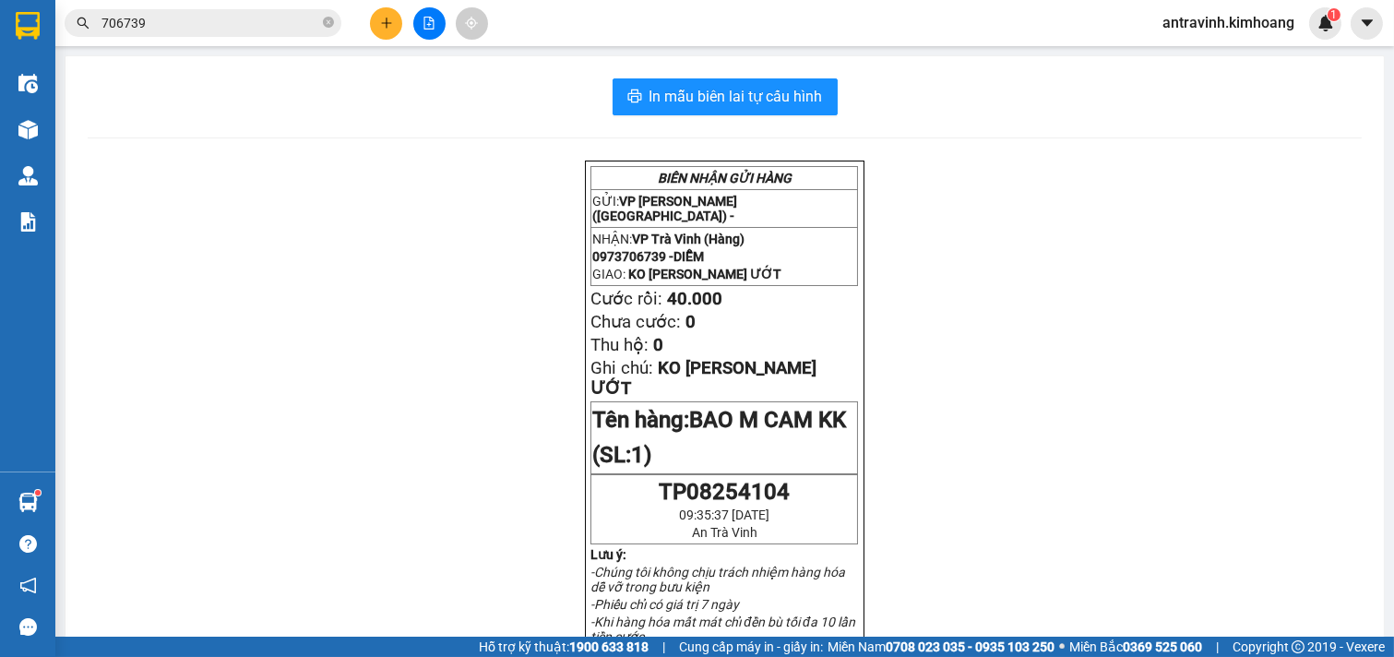
click at [207, 24] on input "706739" at bounding box center [210, 23] width 218 height 20
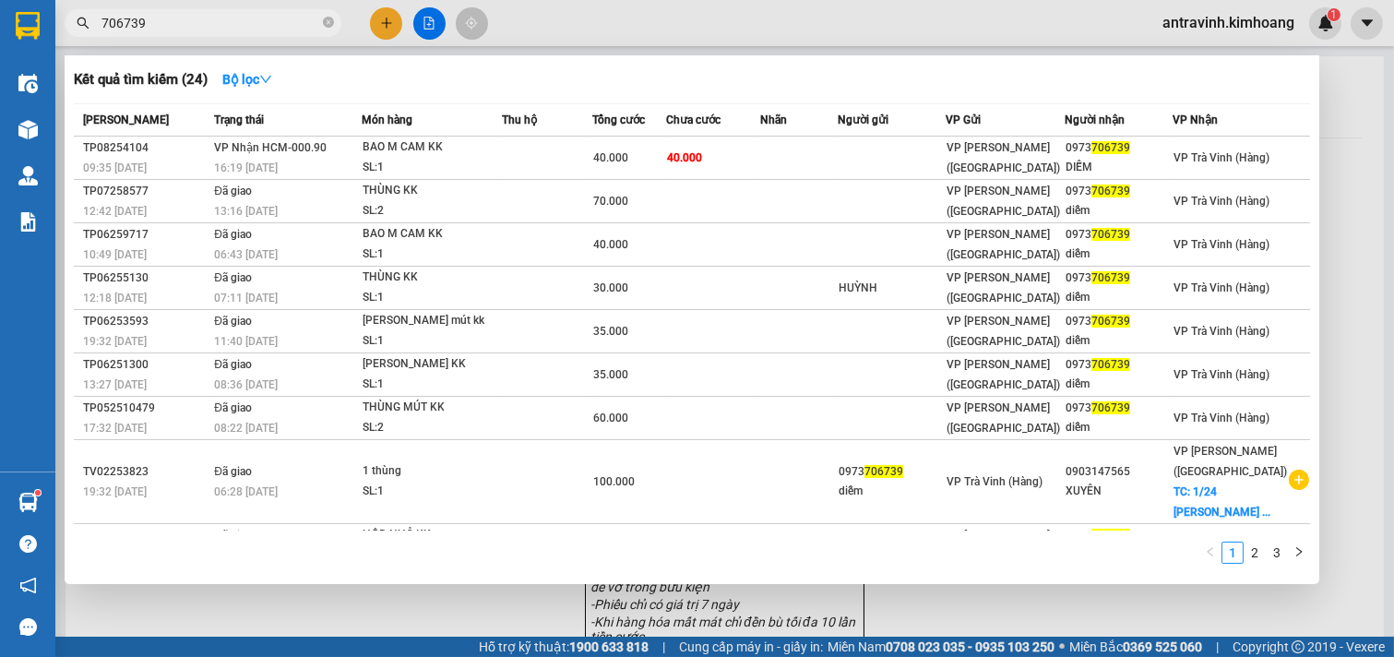
click at [207, 24] on input "706739" at bounding box center [210, 23] width 218 height 20
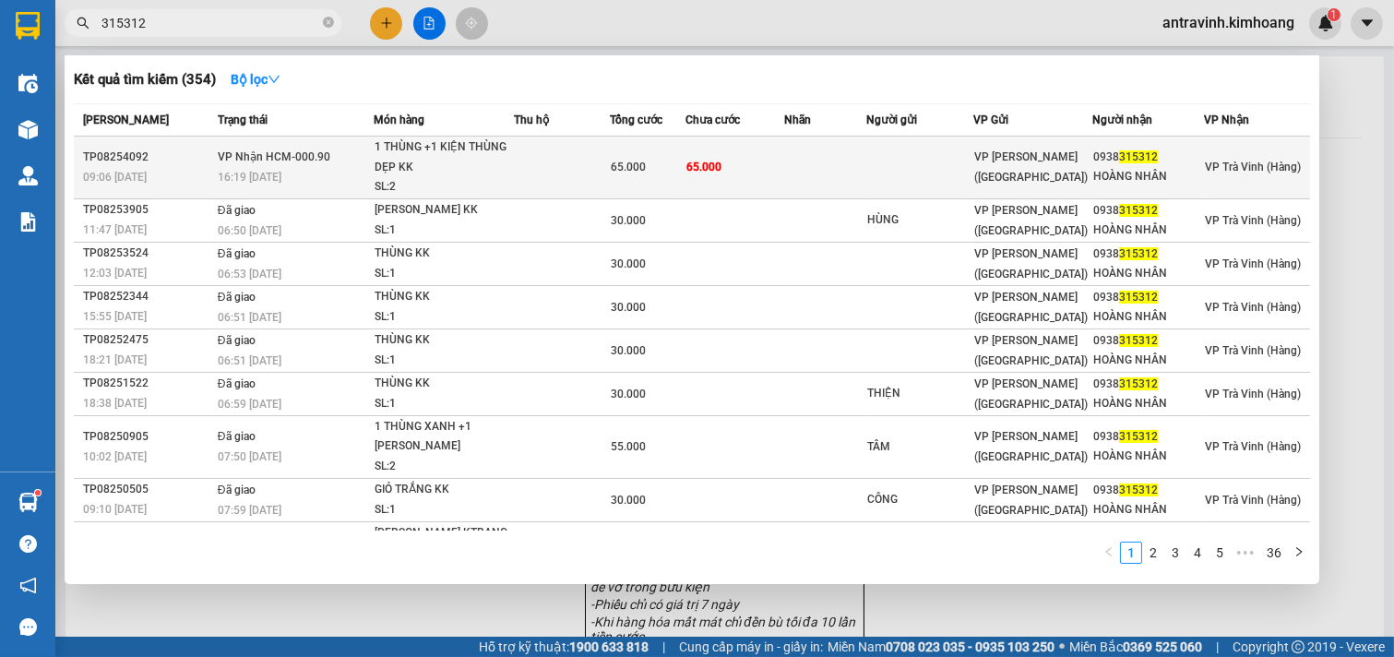
type input "315312"
click at [747, 173] on td "65.000" at bounding box center [735, 168] width 99 height 63
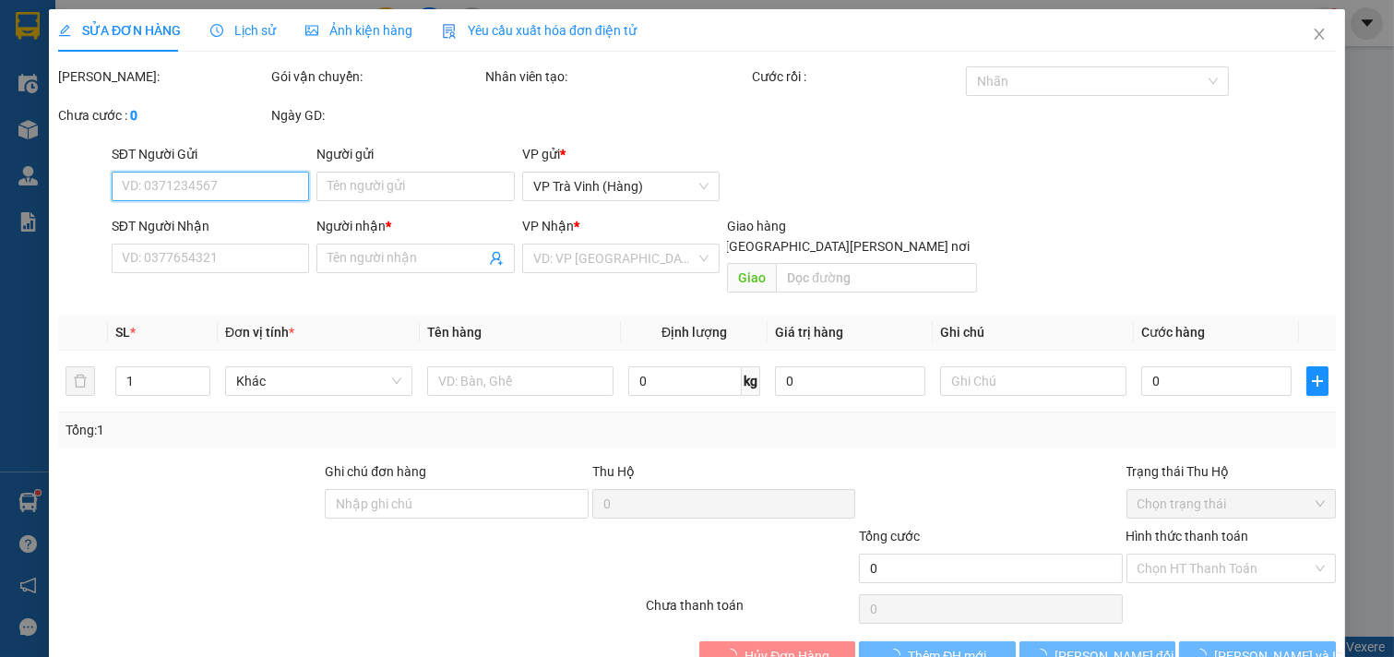
type input "0938315312"
type input "HOÀNG NHÂN"
type input "65.000"
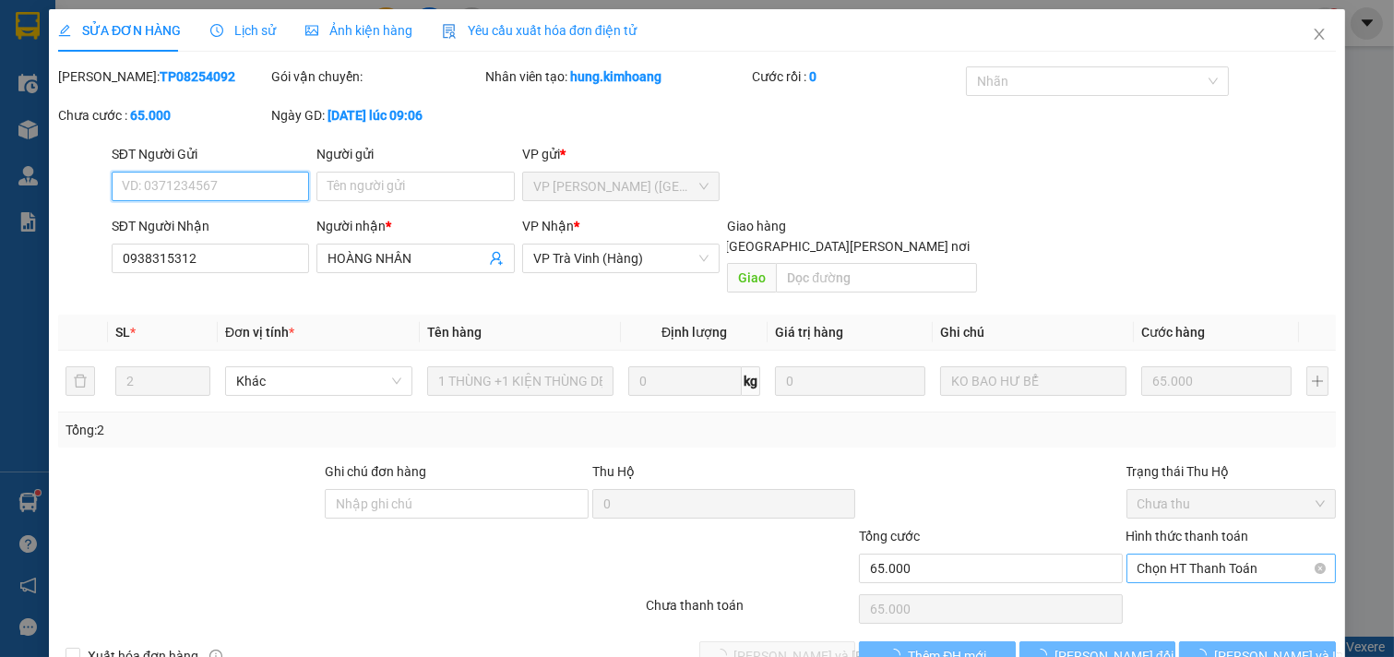
click at [1224, 555] on span "Chọn HT Thanh Toán" at bounding box center [1232, 569] width 188 height 28
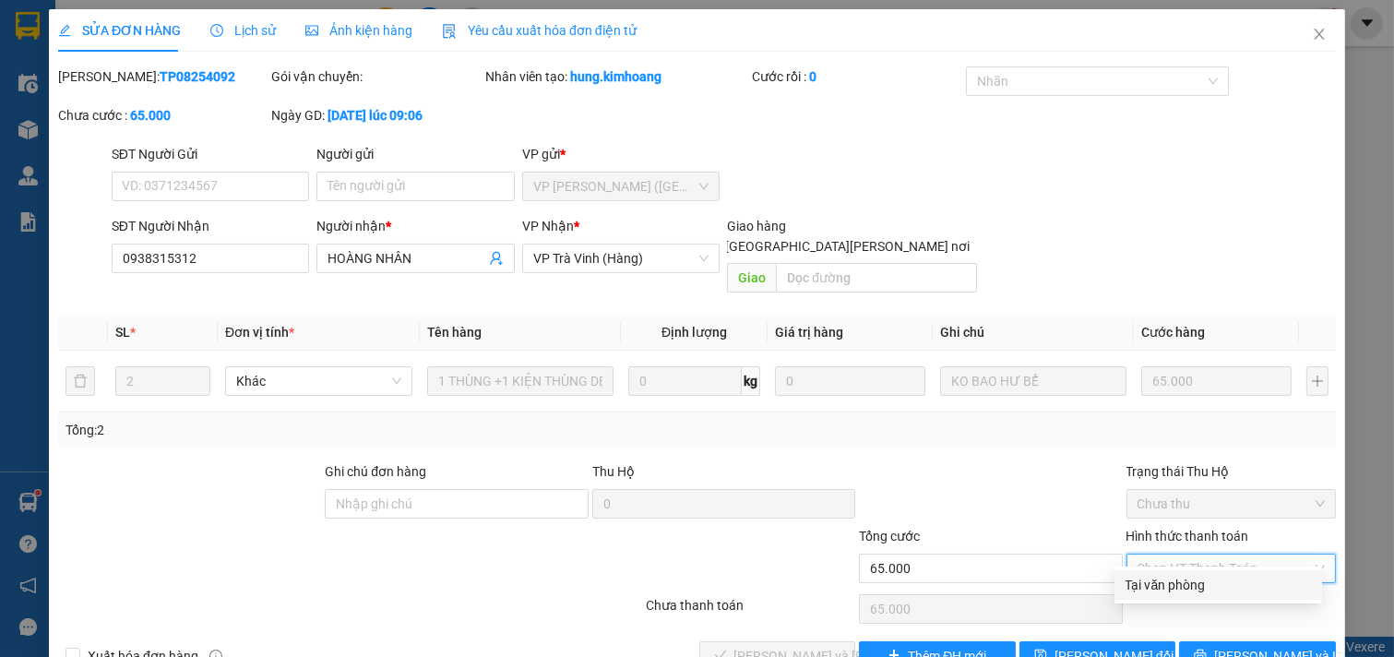
click at [1204, 575] on div "Tại văn phòng" at bounding box center [1218, 585] width 185 height 20
type input "0"
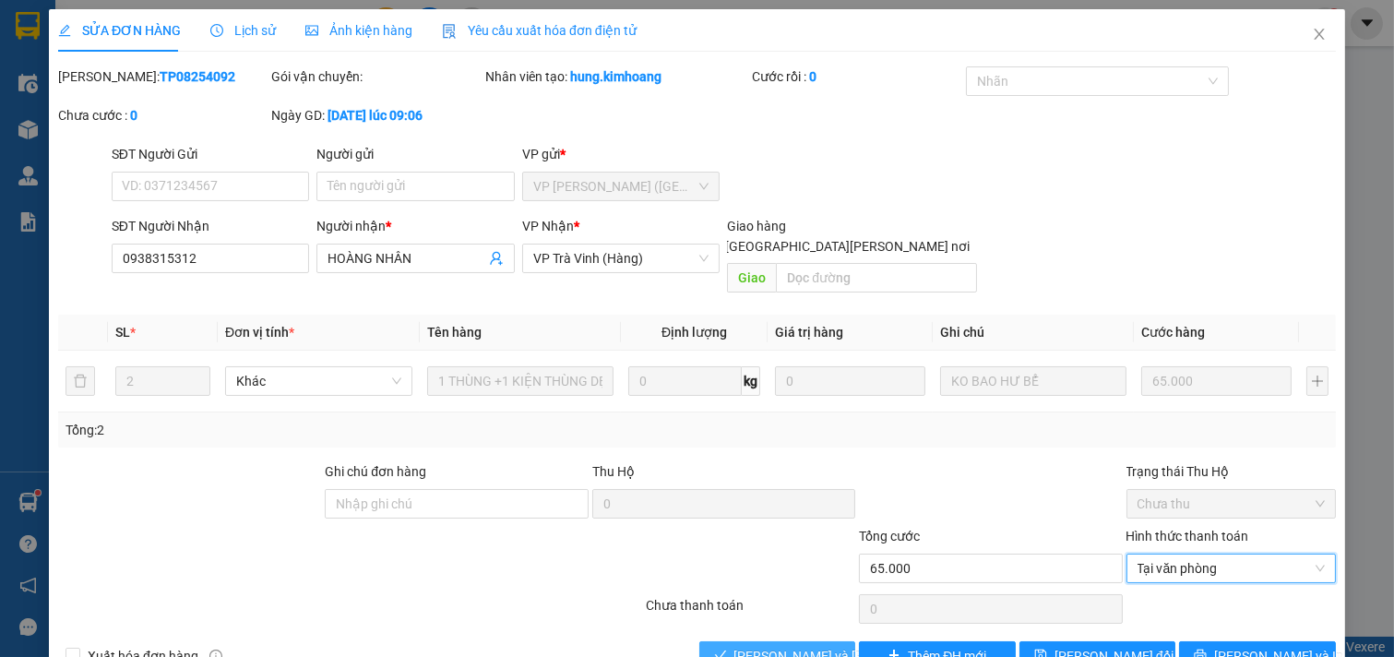
click at [762, 646] on span "[PERSON_NAME] và [PERSON_NAME] hàng" at bounding box center [858, 656] width 249 height 20
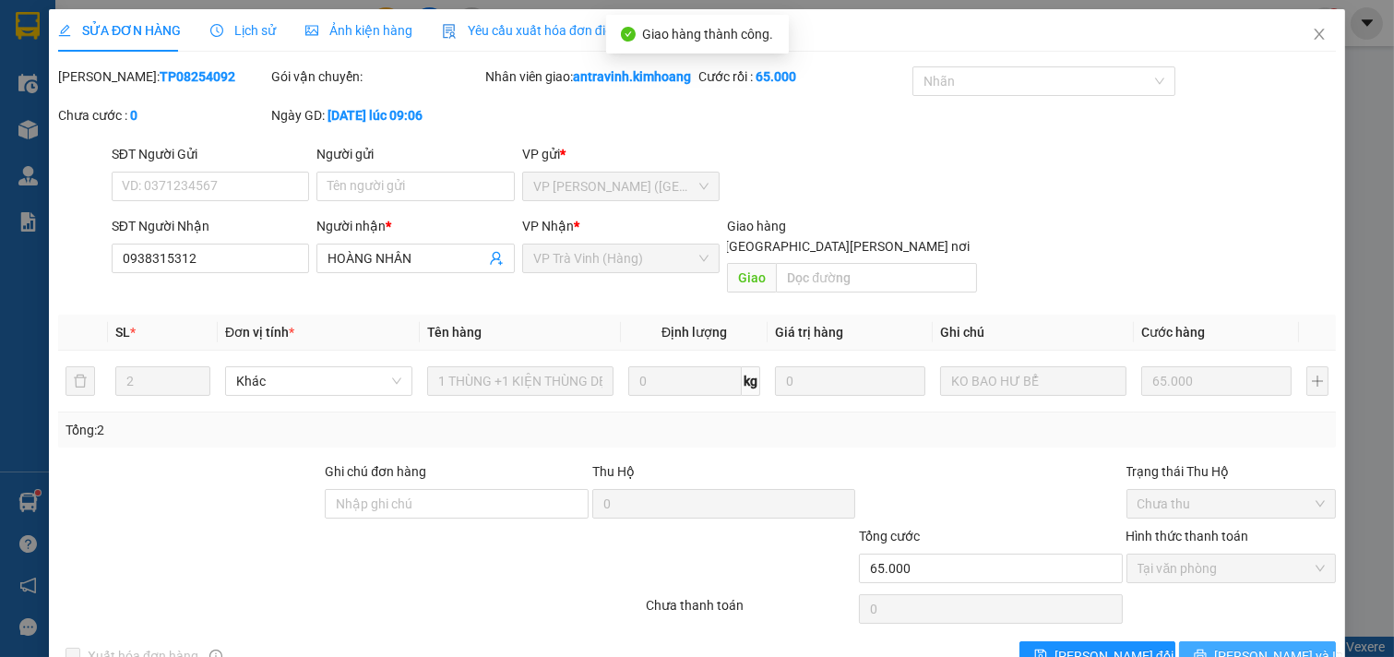
click at [1228, 646] on span "[PERSON_NAME] và In" at bounding box center [1278, 656] width 129 height 20
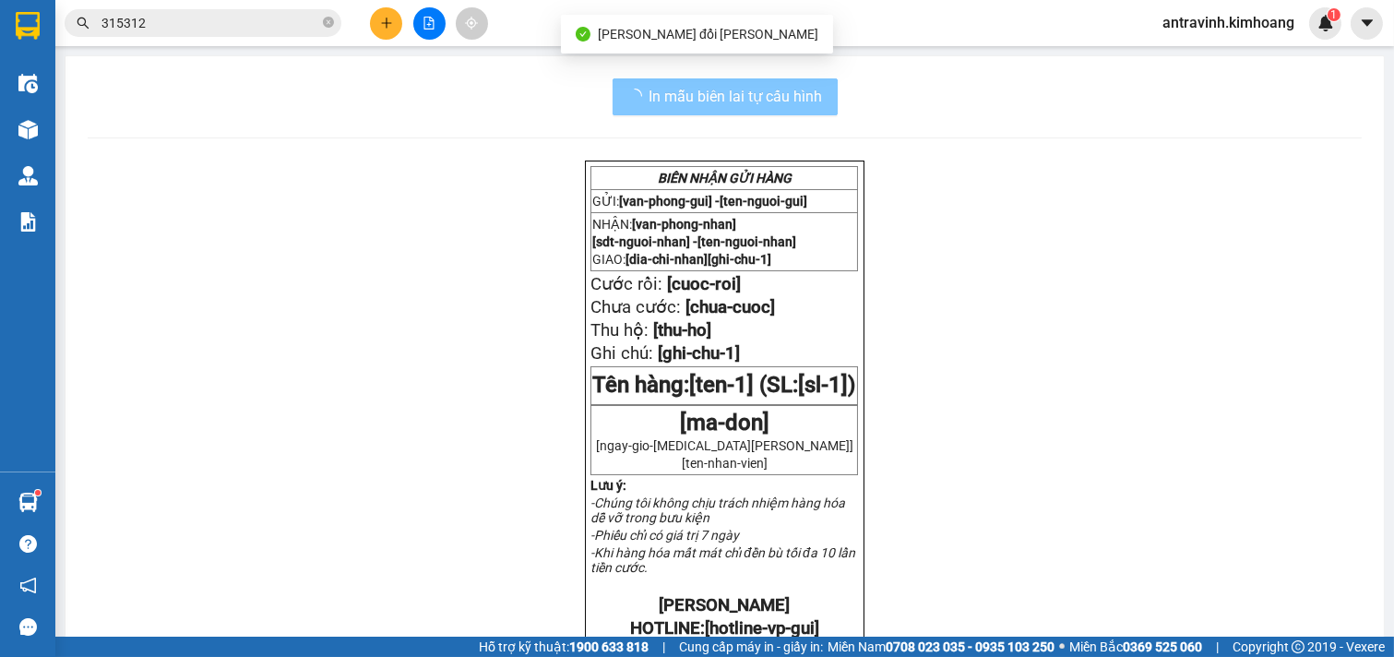
click at [779, 90] on span "In mẫu biên lai tự cấu hình" at bounding box center [736, 96] width 173 height 23
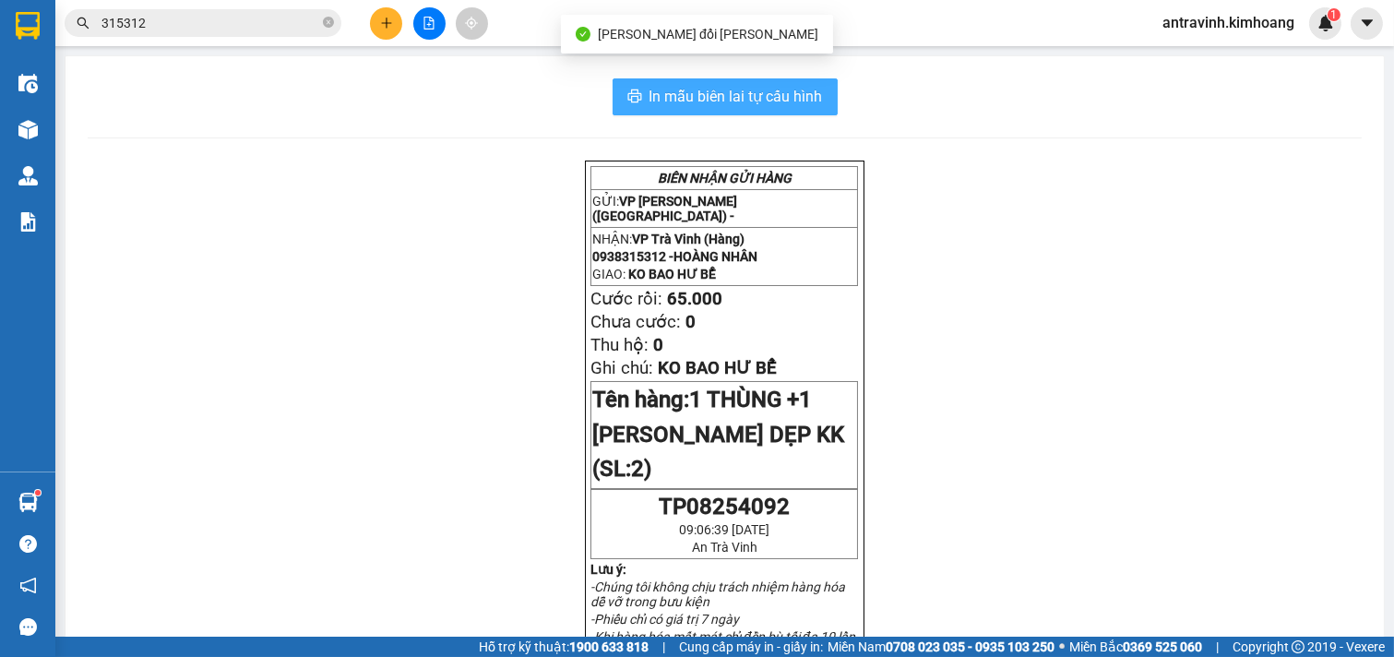
click at [779, 90] on span "In mẫu biên lai tự cấu hình" at bounding box center [736, 96] width 173 height 23
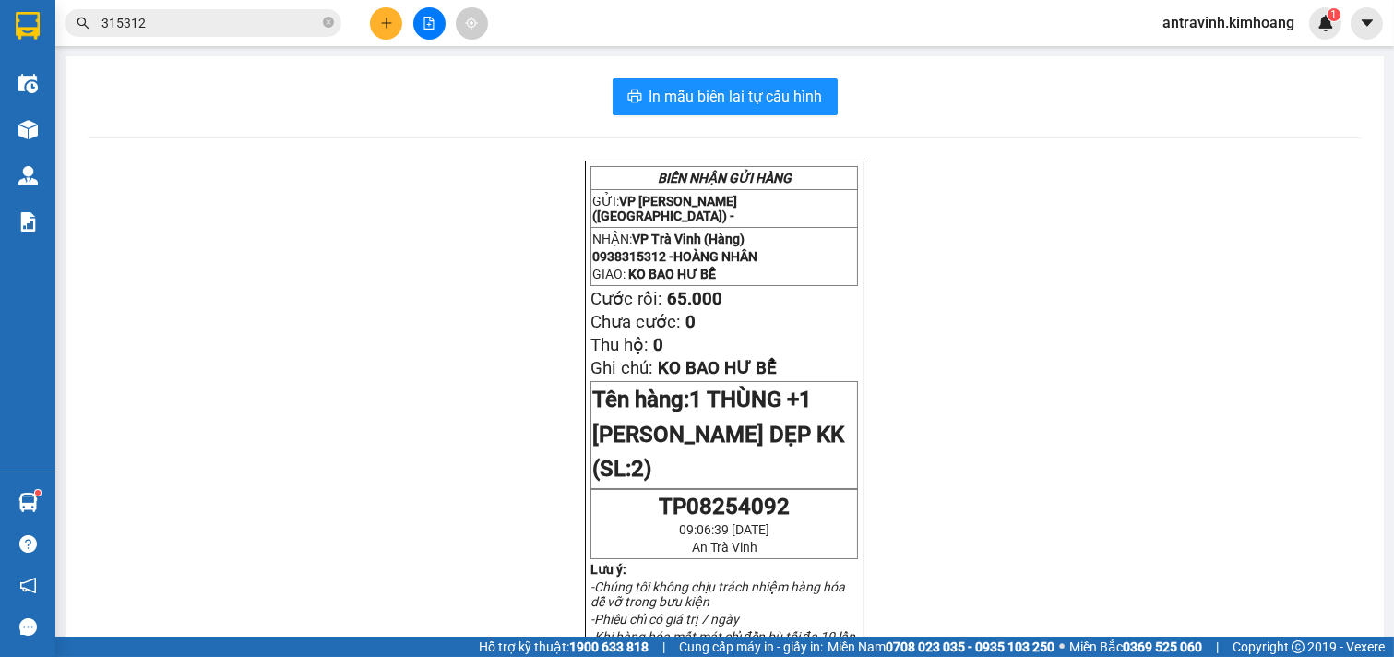
click at [204, 15] on input "315312" at bounding box center [210, 23] width 218 height 20
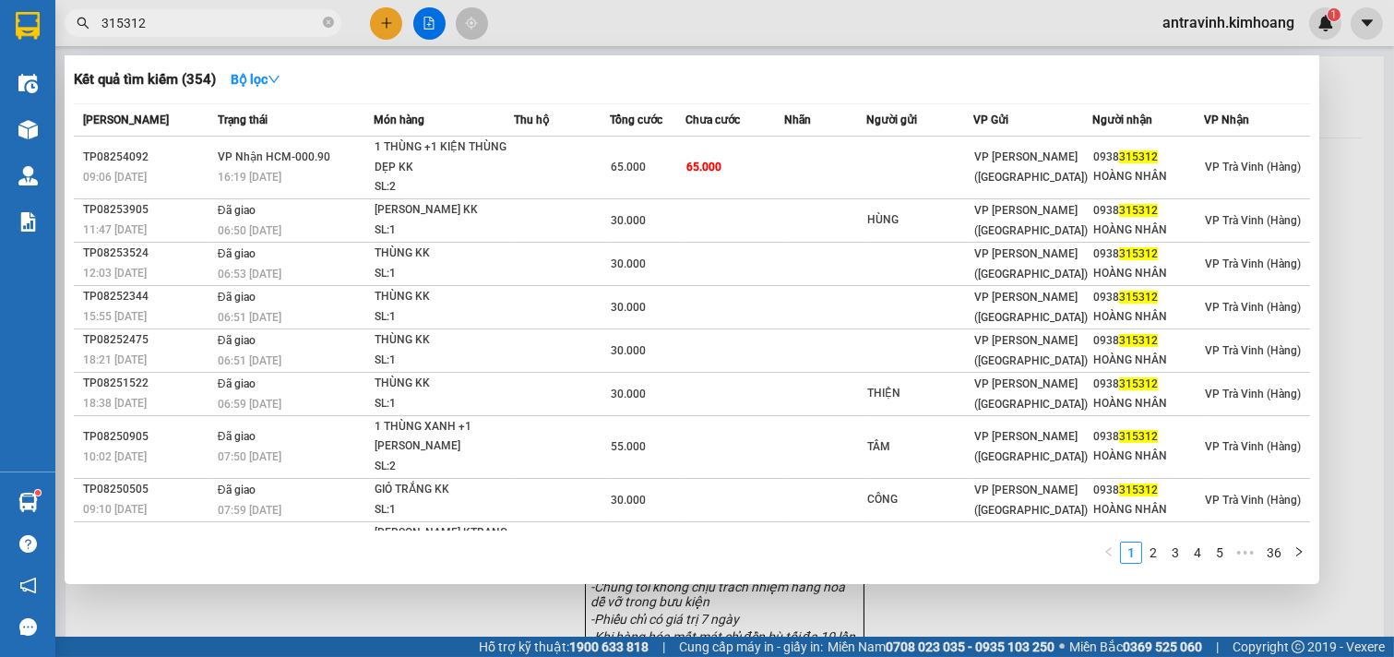
click at [204, 15] on input "315312" at bounding box center [210, 23] width 218 height 20
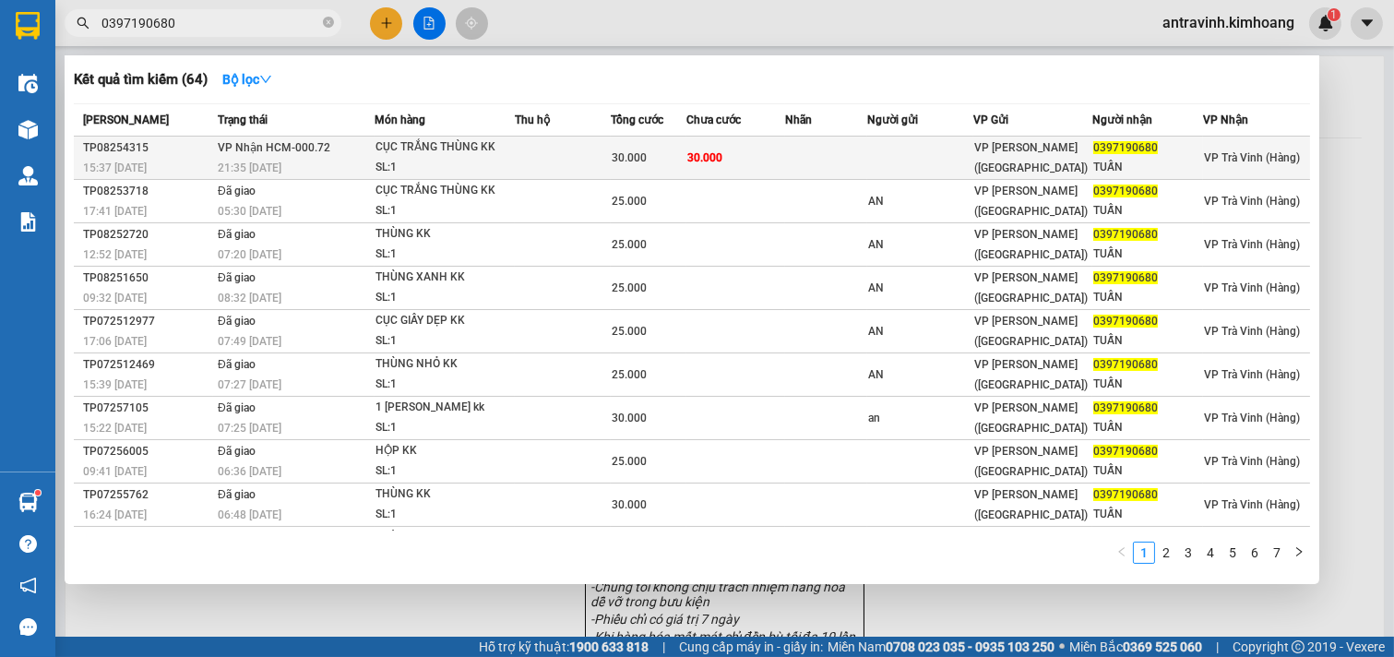
type input "0397190680"
click at [777, 161] on td "30.000" at bounding box center [735, 158] width 99 height 43
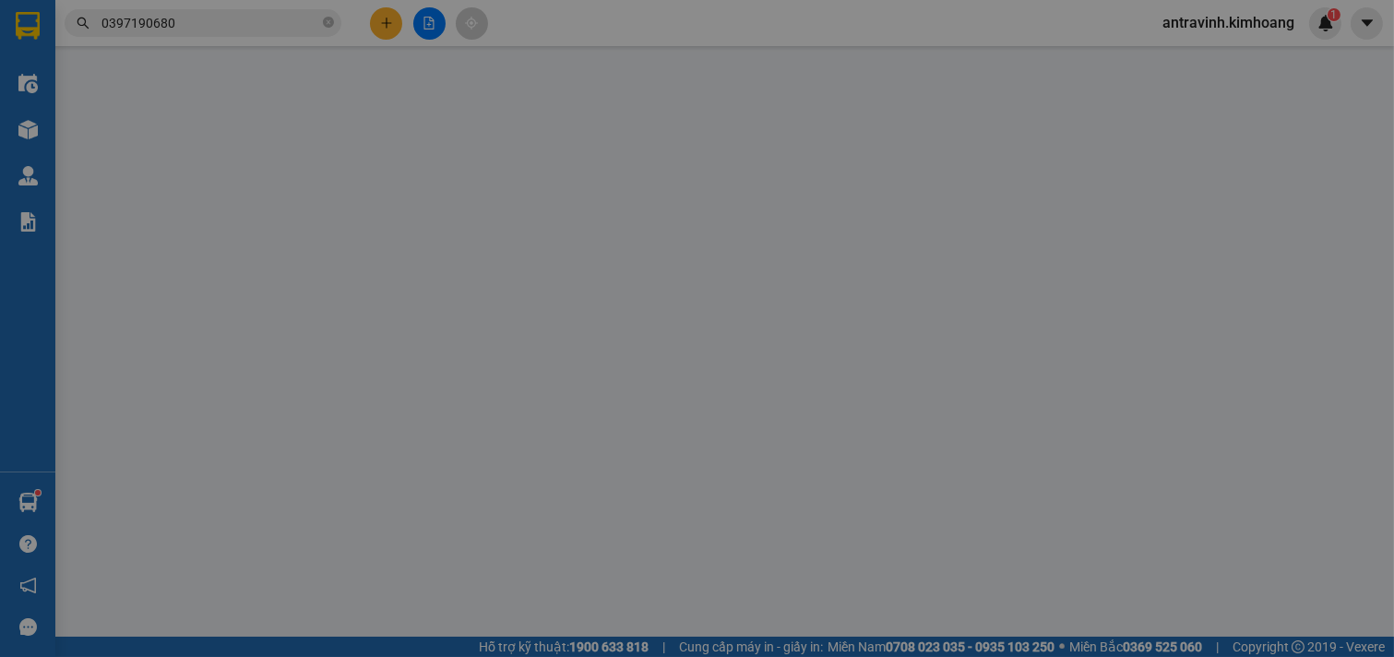
type input "0397190680"
type input "TUẤN"
type input "30.000"
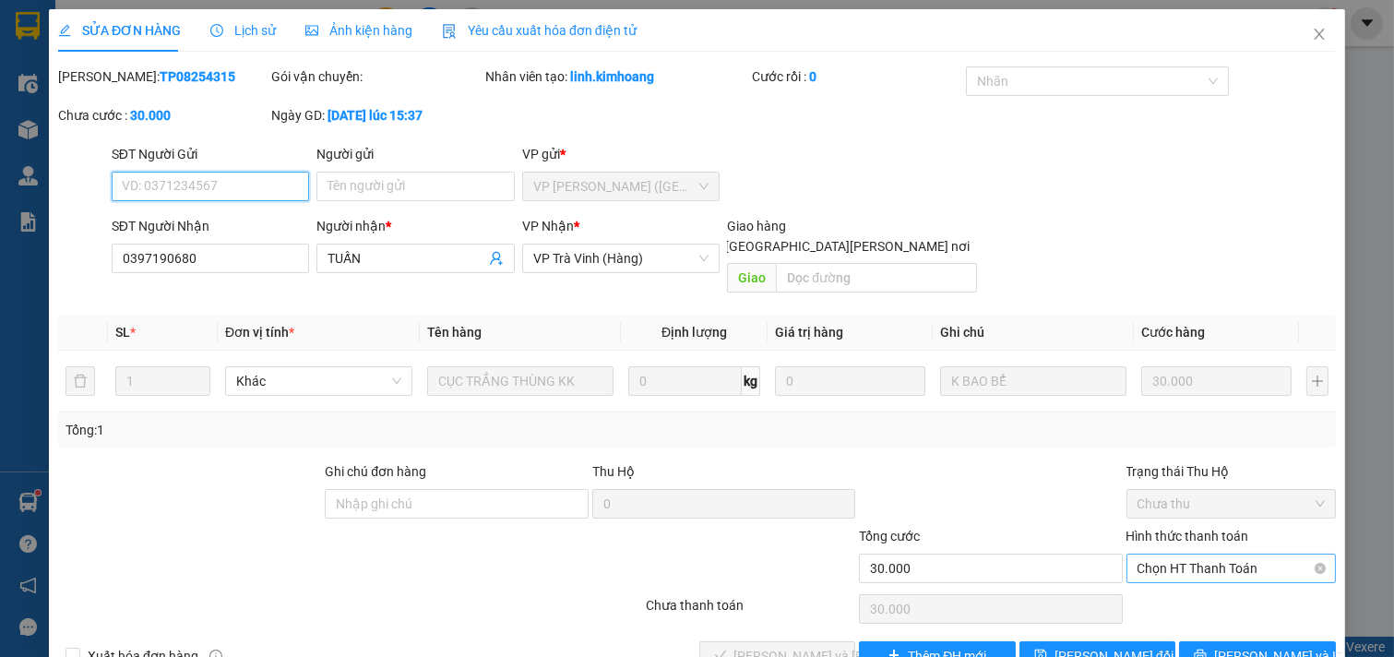
click at [1158, 555] on span "Chọn HT Thanh Toán" at bounding box center [1232, 569] width 188 height 28
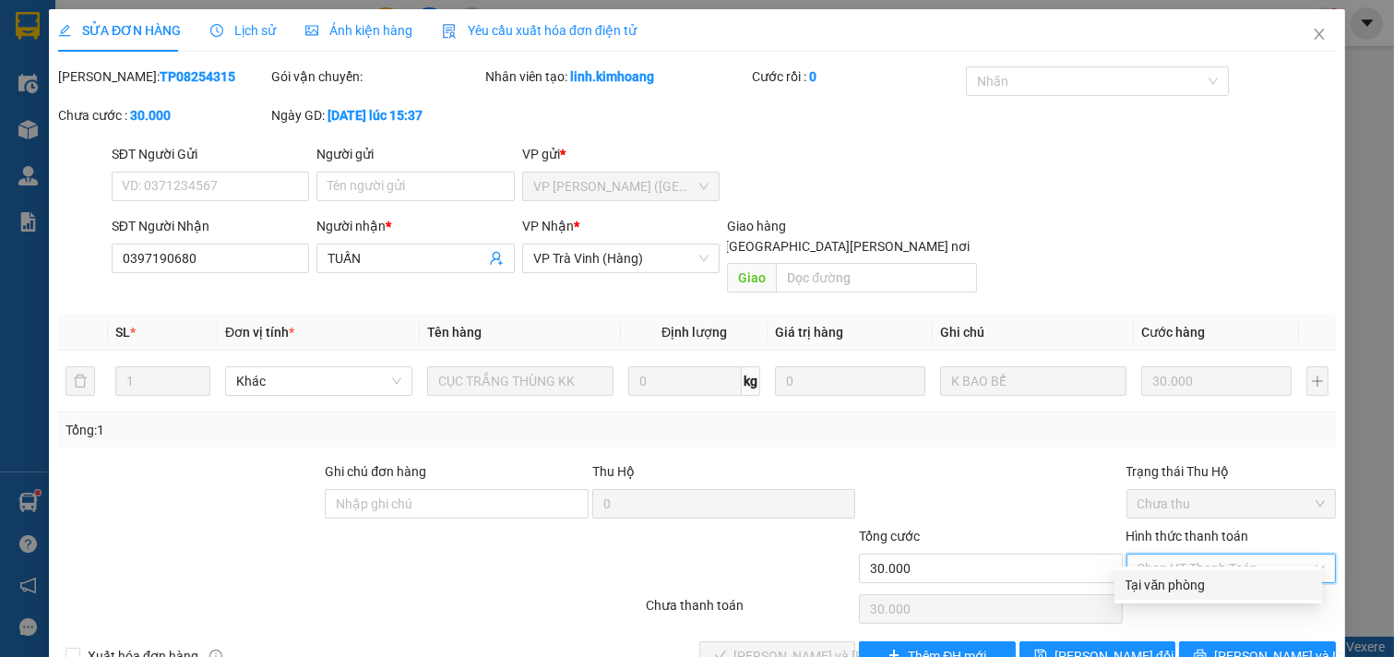
click at [1165, 575] on div "Tại văn phòng" at bounding box center [1218, 585] width 185 height 20
type input "0"
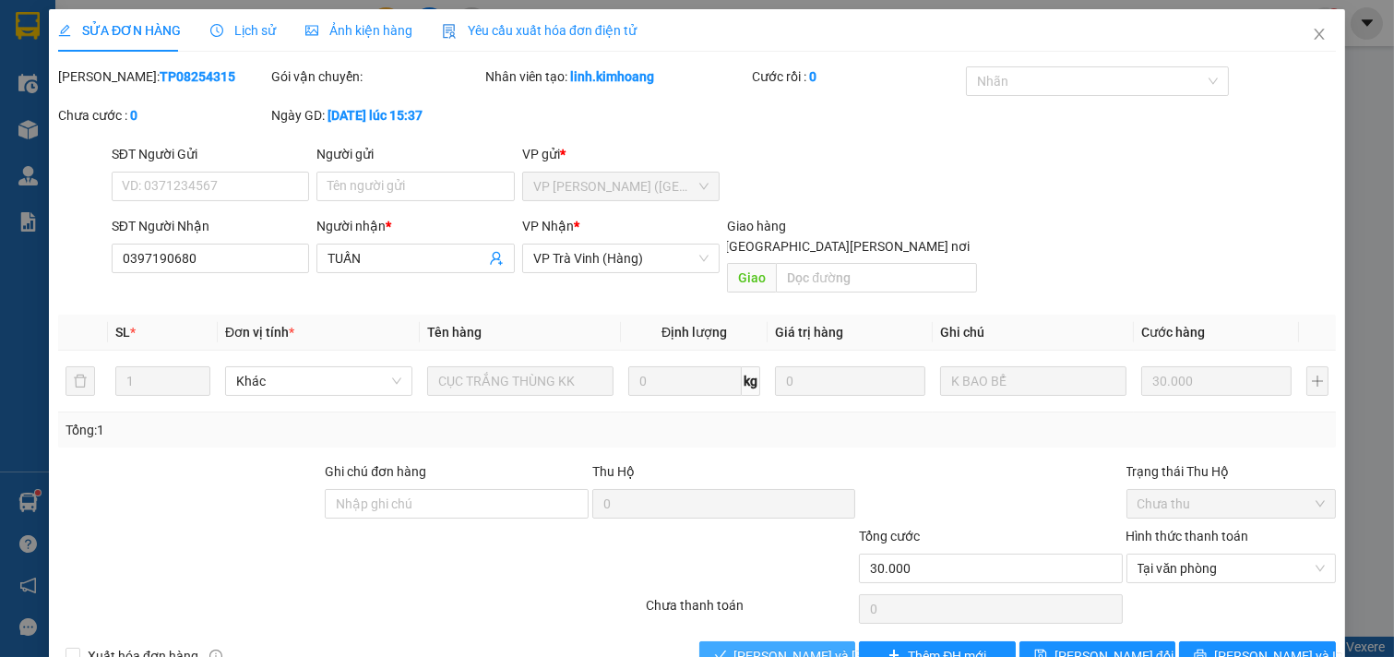
click at [790, 646] on span "[PERSON_NAME] và [PERSON_NAME] hàng" at bounding box center [858, 656] width 249 height 20
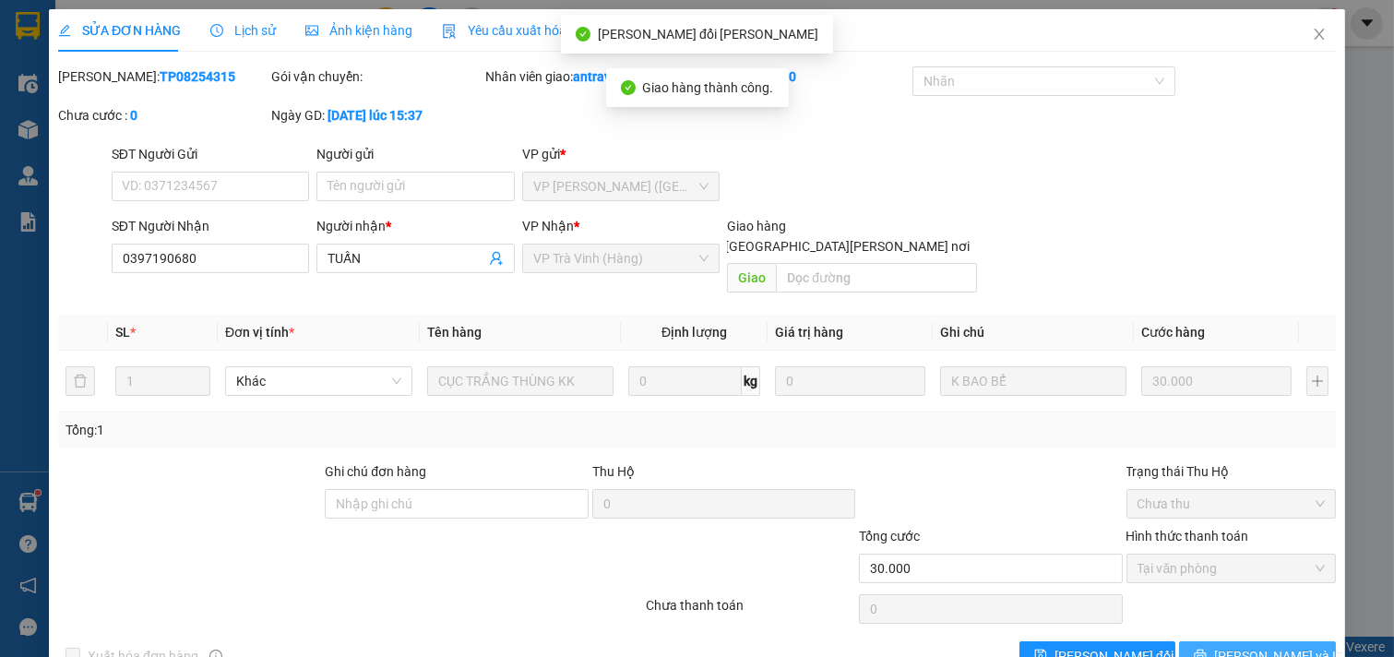
click at [1267, 646] on span "[PERSON_NAME] và In" at bounding box center [1278, 656] width 129 height 20
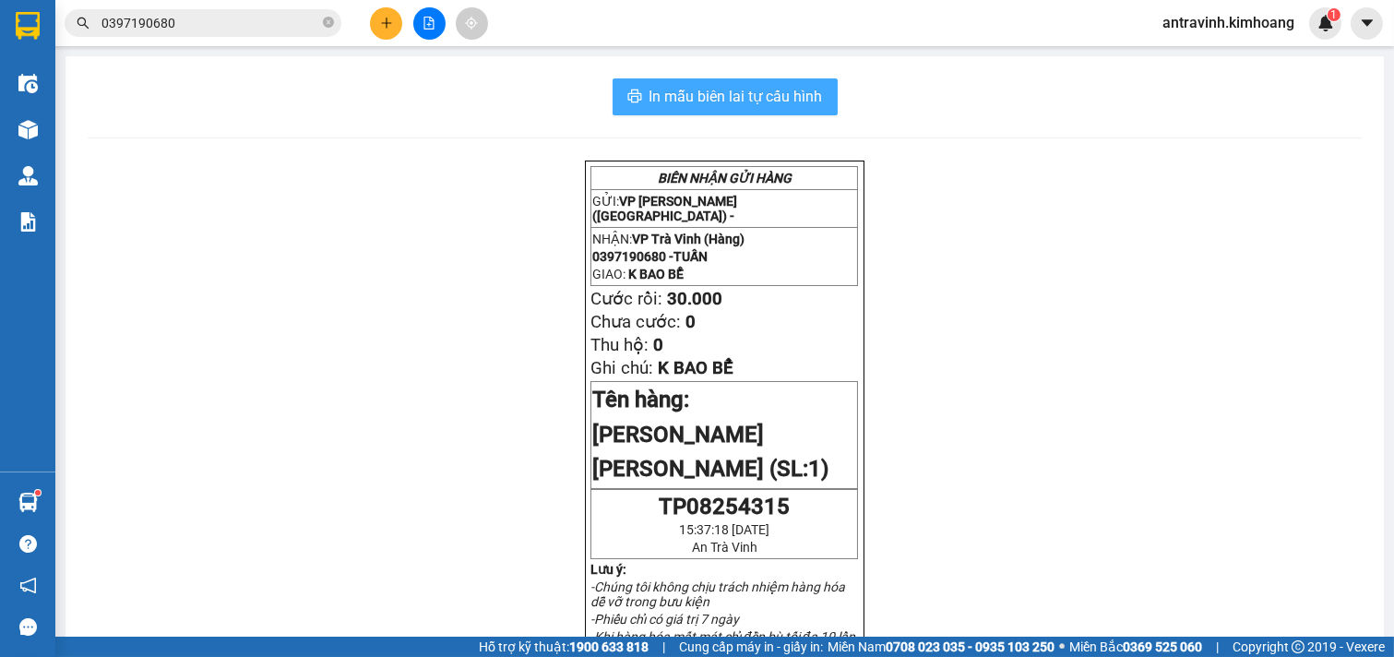
click at [782, 87] on span "In mẫu biên lai tự cấu hình" at bounding box center [736, 96] width 173 height 23
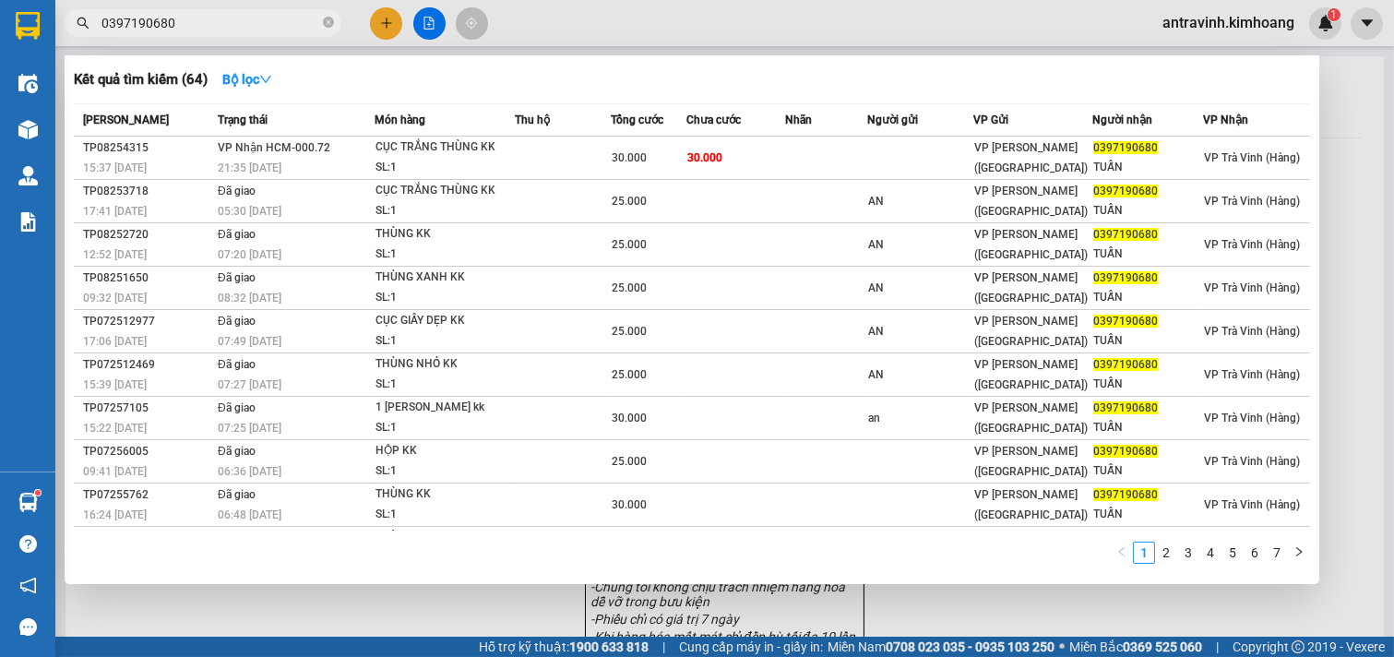
click at [198, 21] on input "0397190680" at bounding box center [210, 23] width 218 height 20
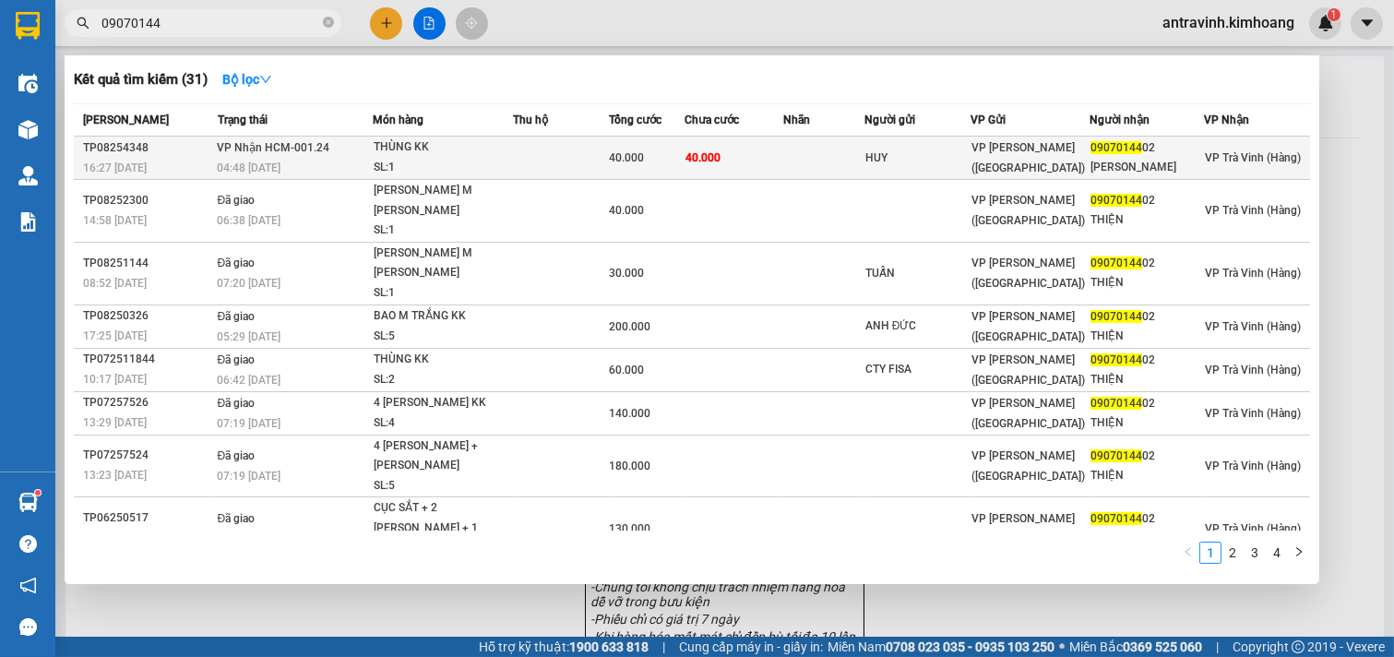
type input "09070144"
click at [769, 149] on td "40.000" at bounding box center [734, 158] width 98 height 43
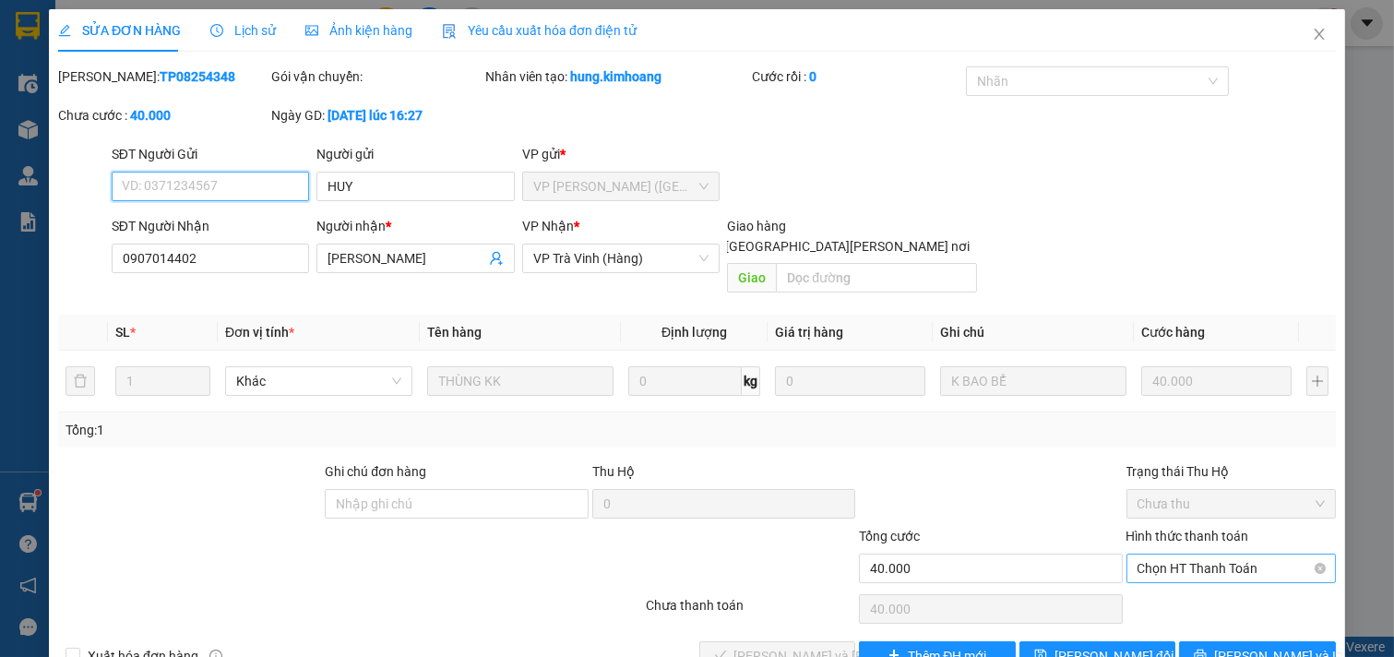
click at [1179, 555] on span "Chọn HT Thanh Toán" at bounding box center [1232, 569] width 188 height 28
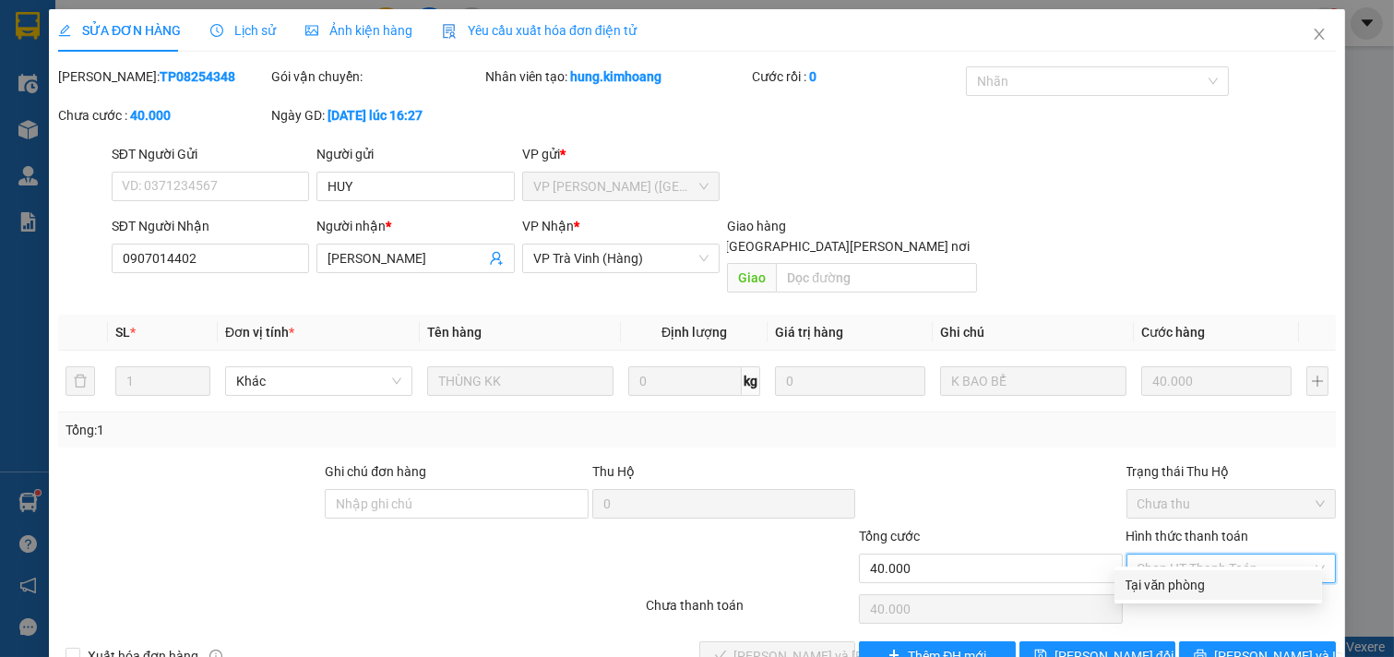
click at [1181, 575] on div "Tại văn phòng" at bounding box center [1218, 585] width 185 height 20
type input "0"
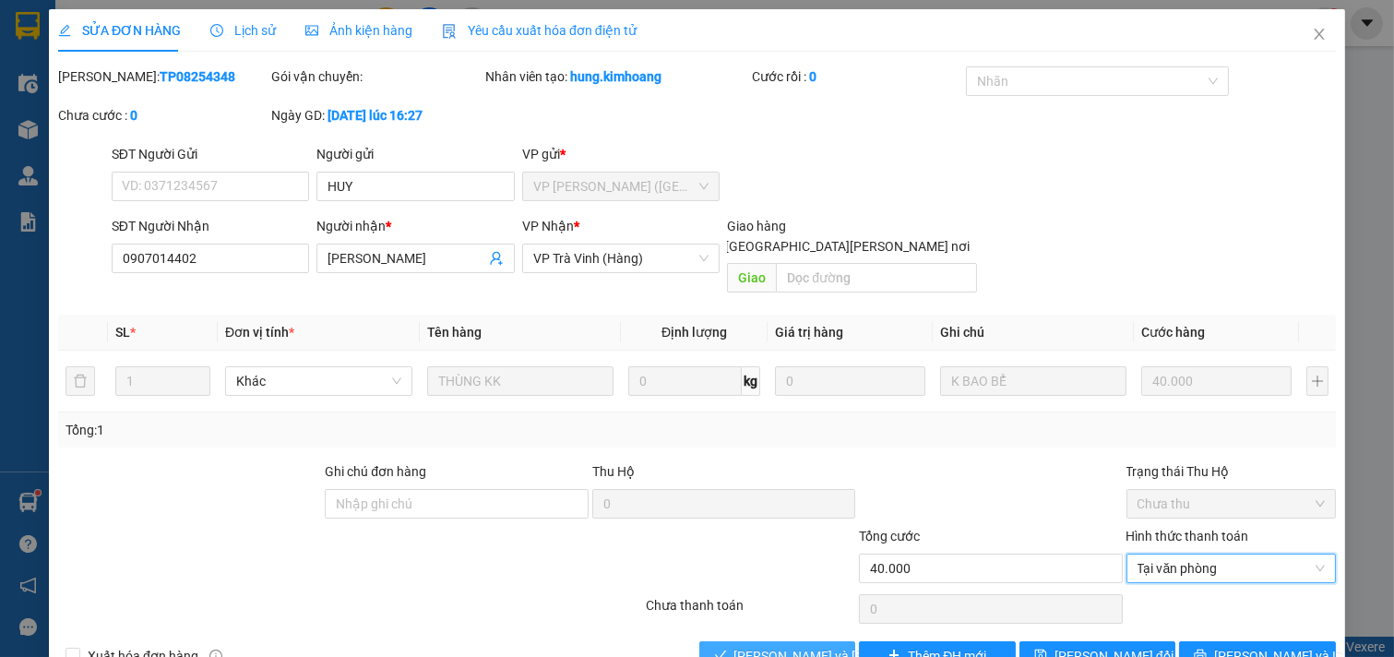
click at [778, 646] on span "[PERSON_NAME] và [PERSON_NAME] hàng" at bounding box center [858, 656] width 249 height 20
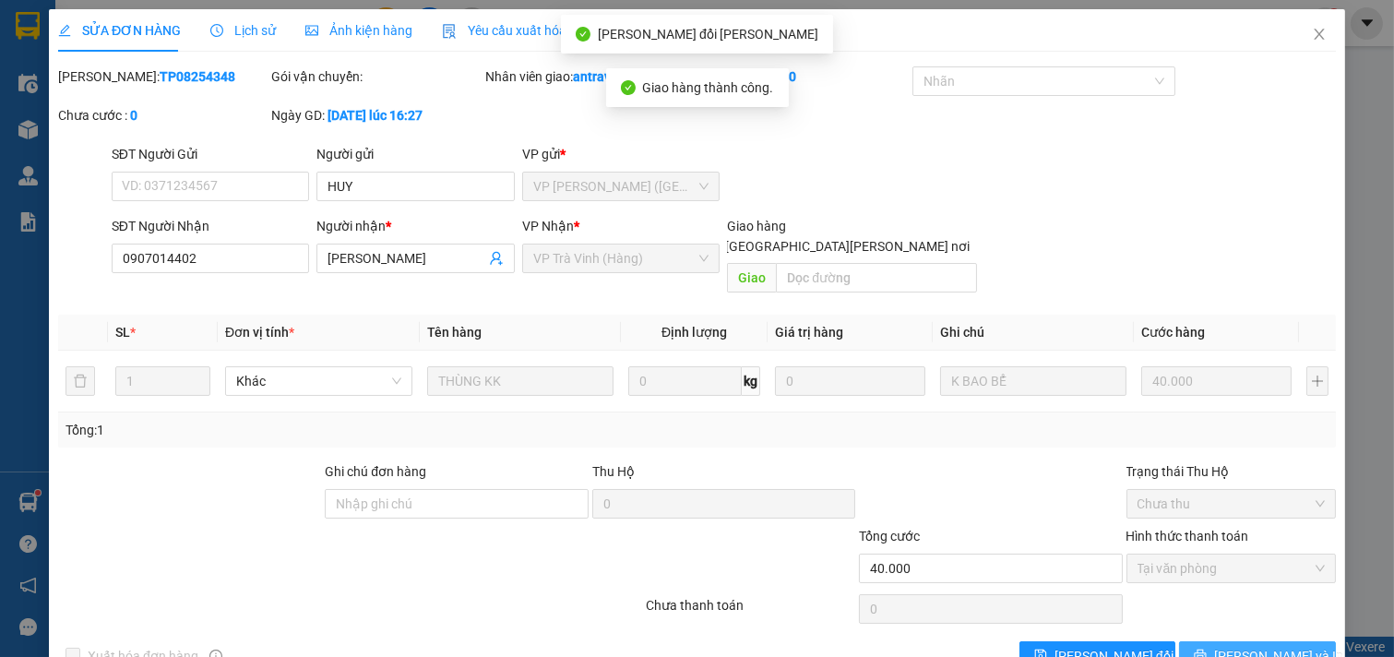
click at [1206, 641] on button "[PERSON_NAME] và In" at bounding box center [1257, 656] width 157 height 30
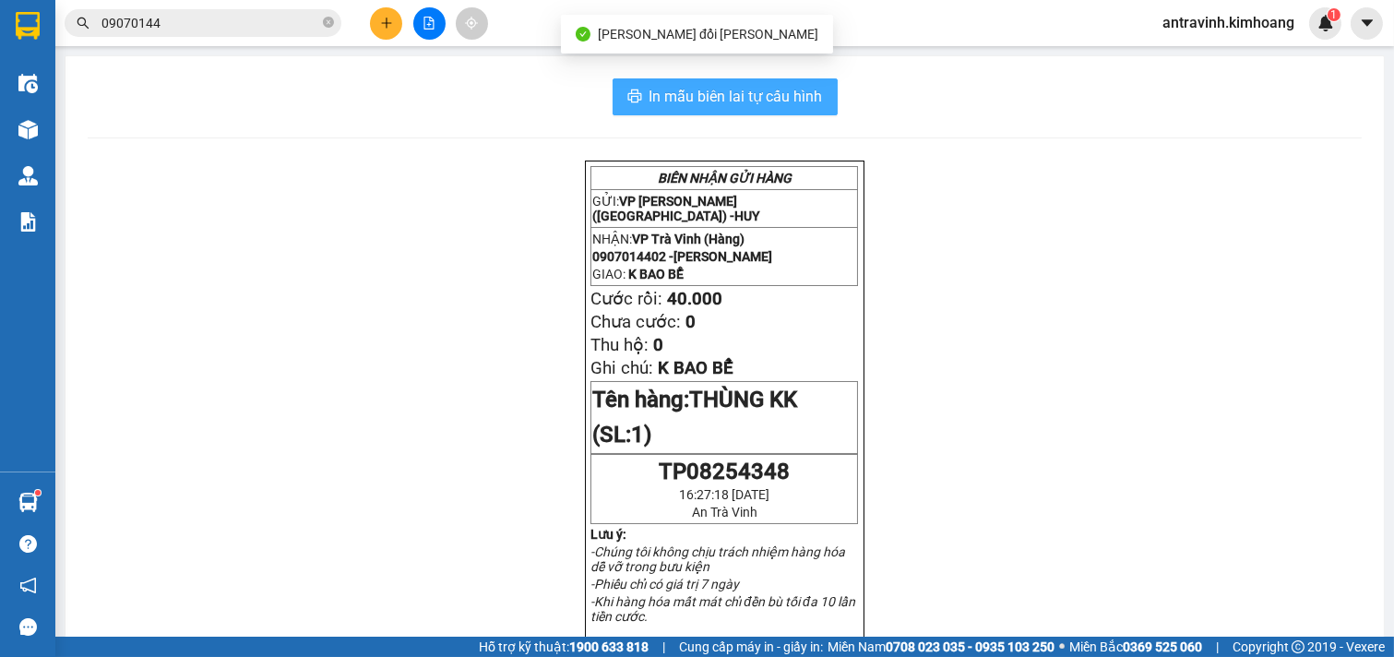
click at [819, 98] on button "In mẫu biên lai tự cấu hình" at bounding box center [725, 96] width 225 height 37
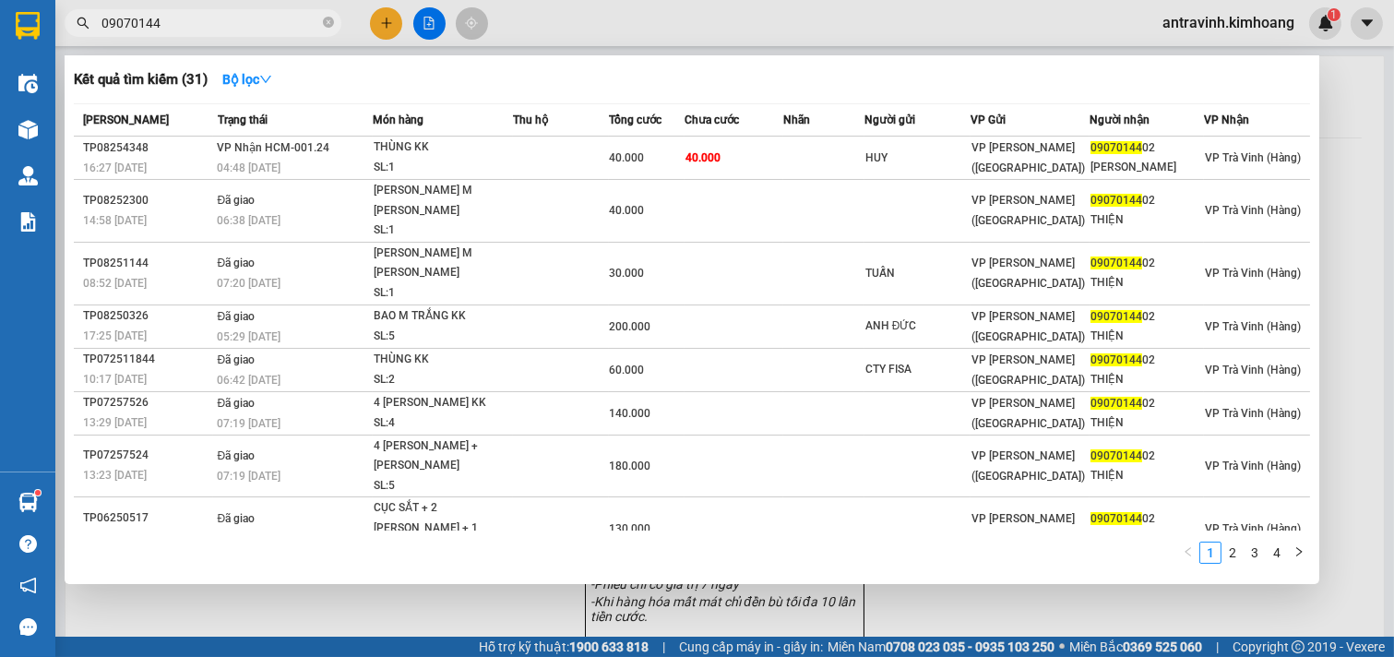
click at [223, 28] on input "09070144" at bounding box center [210, 23] width 218 height 20
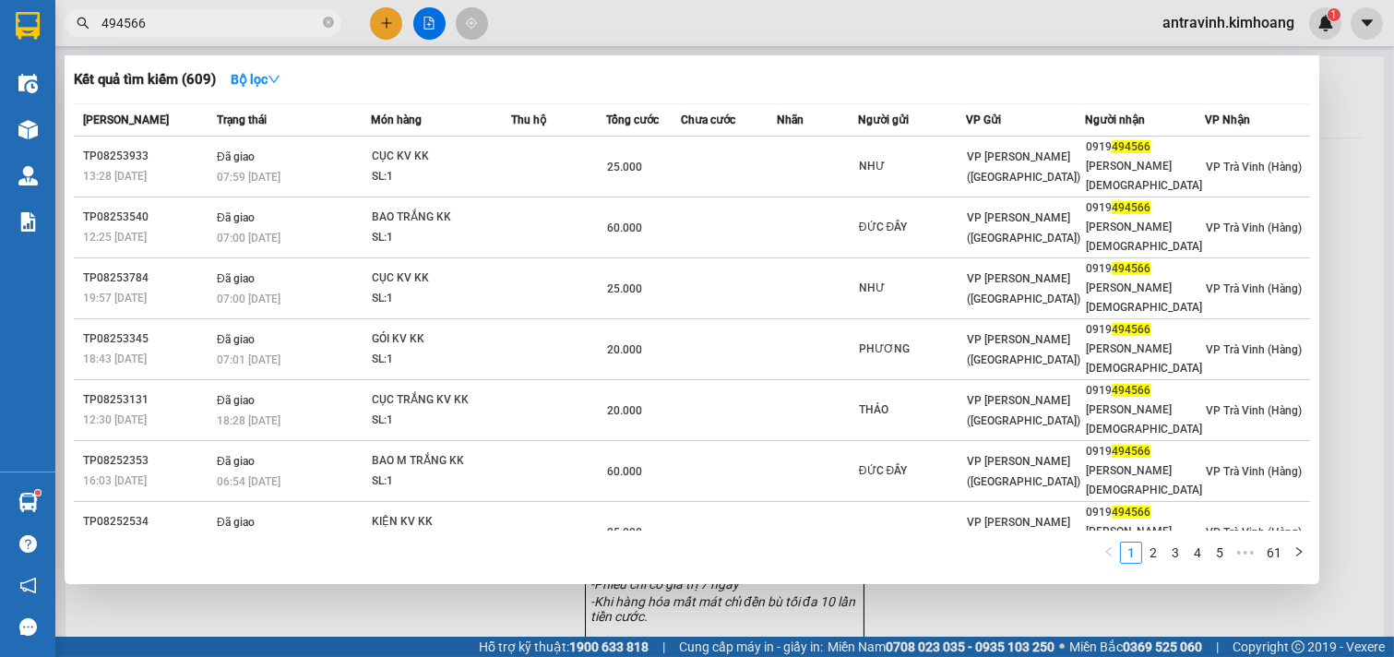
click at [196, 15] on input "494566" at bounding box center [210, 23] width 218 height 20
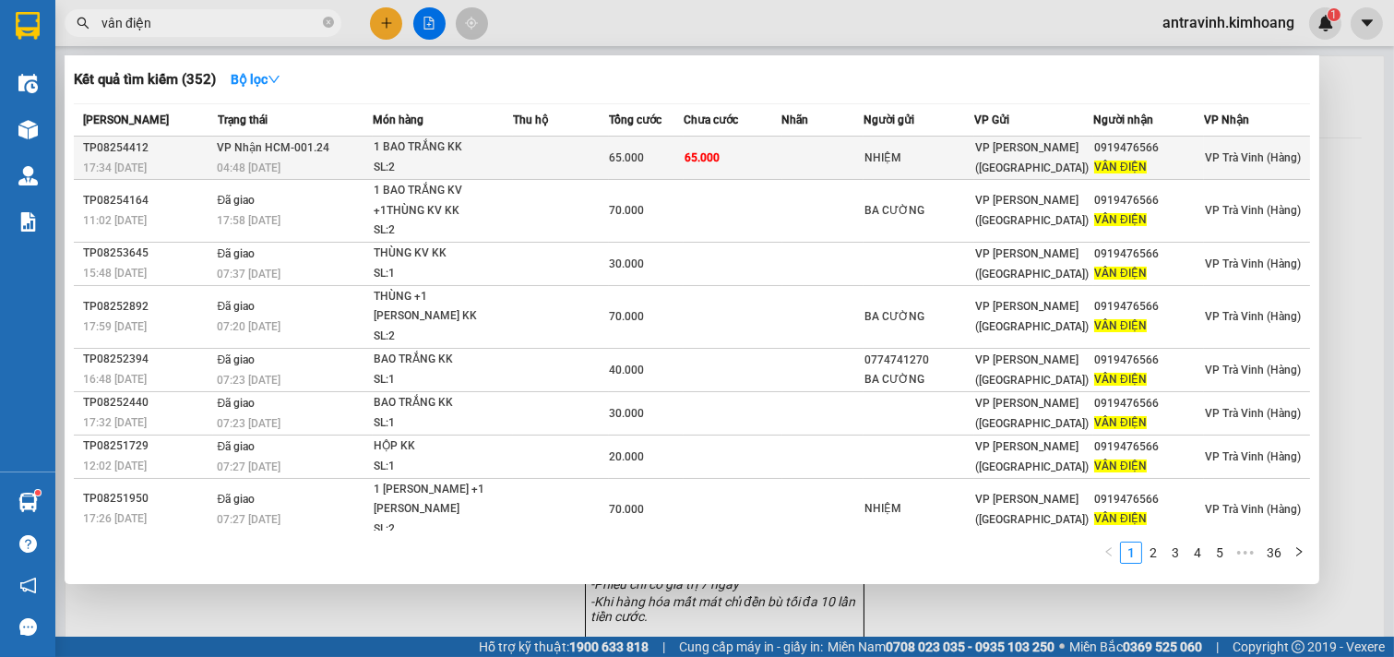
type input "vân điện"
click at [707, 157] on span "65.000" at bounding box center [702, 157] width 35 height 13
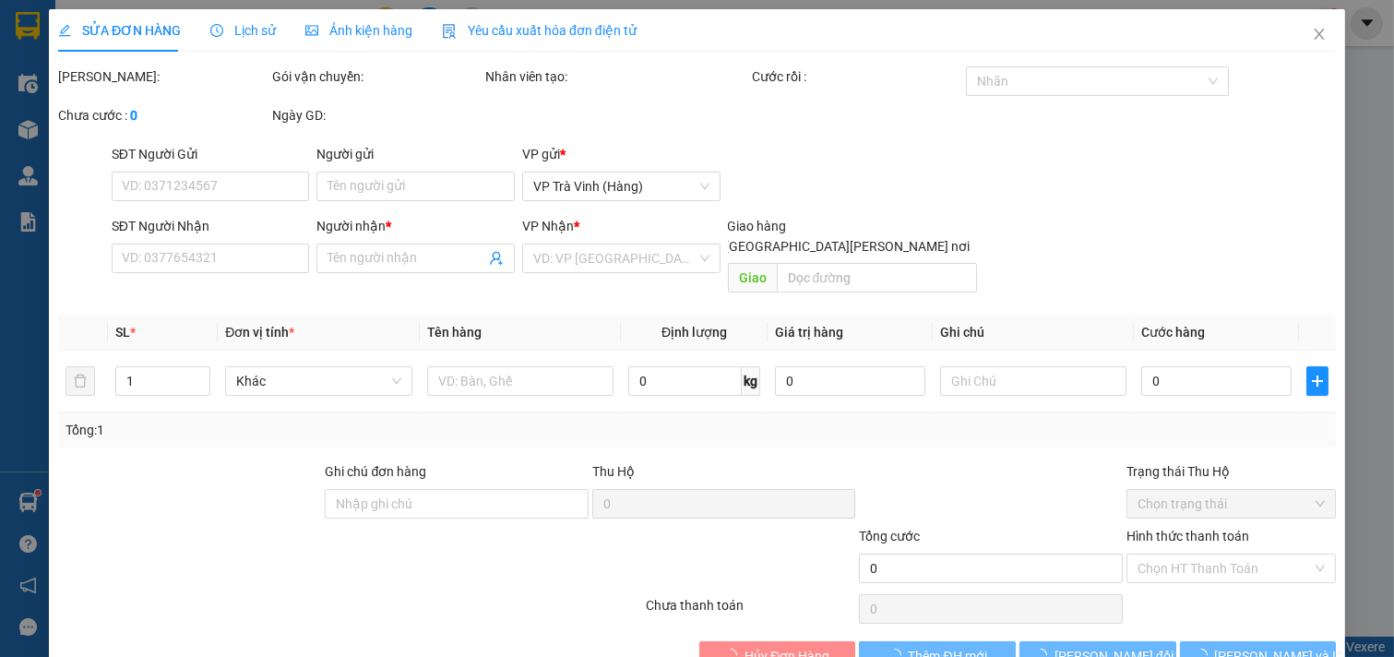
type input "NHIỆM"
type input "0919476566"
type input "VÂN ĐIỆN"
type input "65.000"
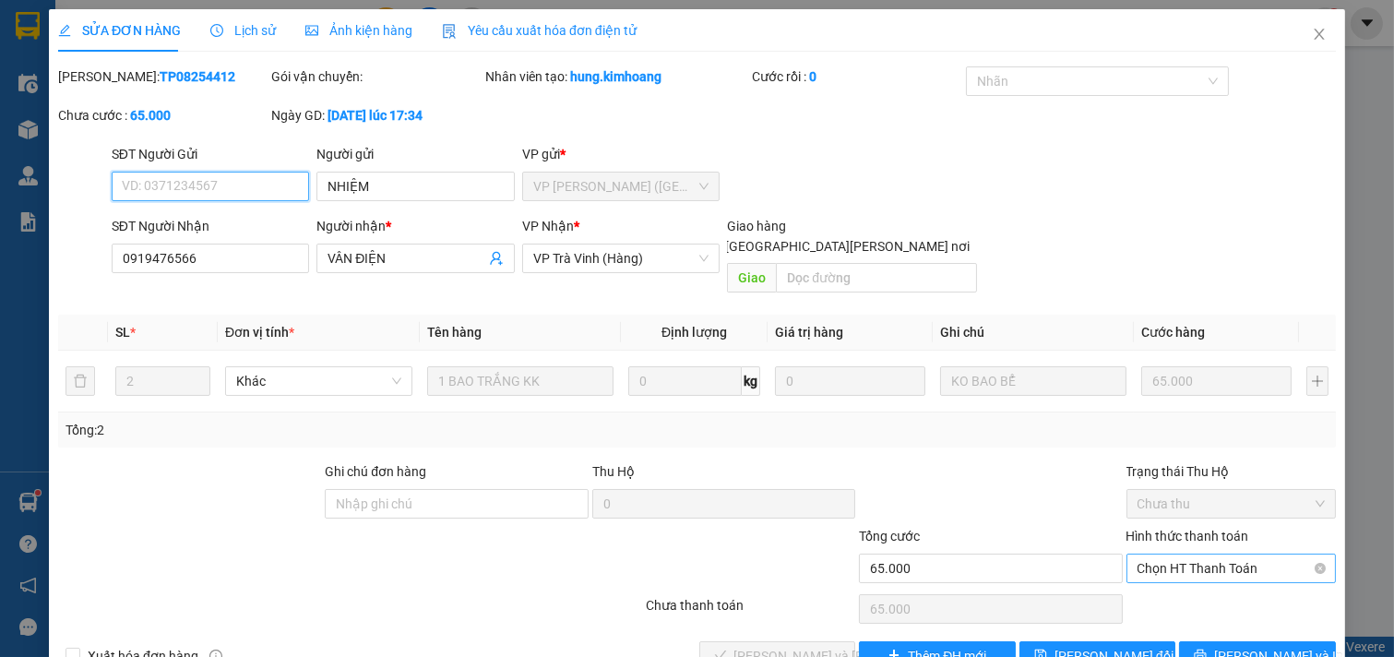
click at [1148, 555] on span "Chọn HT Thanh Toán" at bounding box center [1232, 569] width 188 height 28
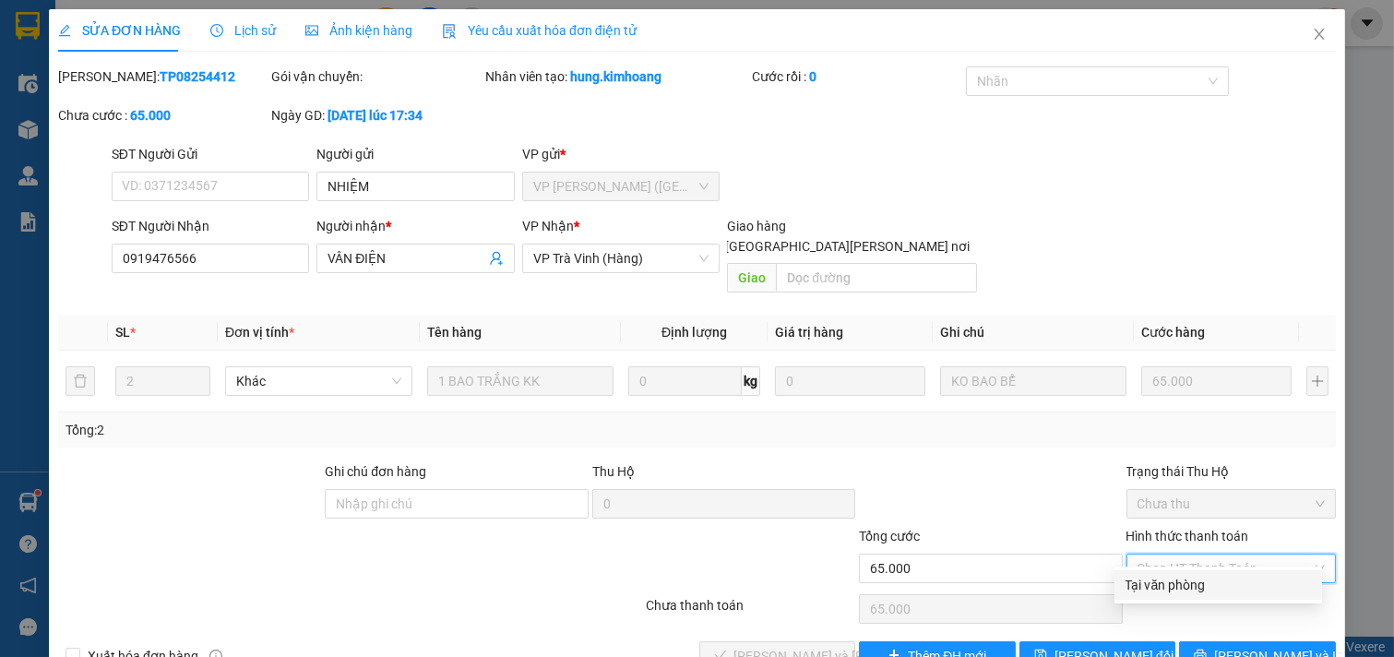
click at [1152, 575] on div "Tại văn phòng" at bounding box center [1218, 585] width 185 height 20
type input "0"
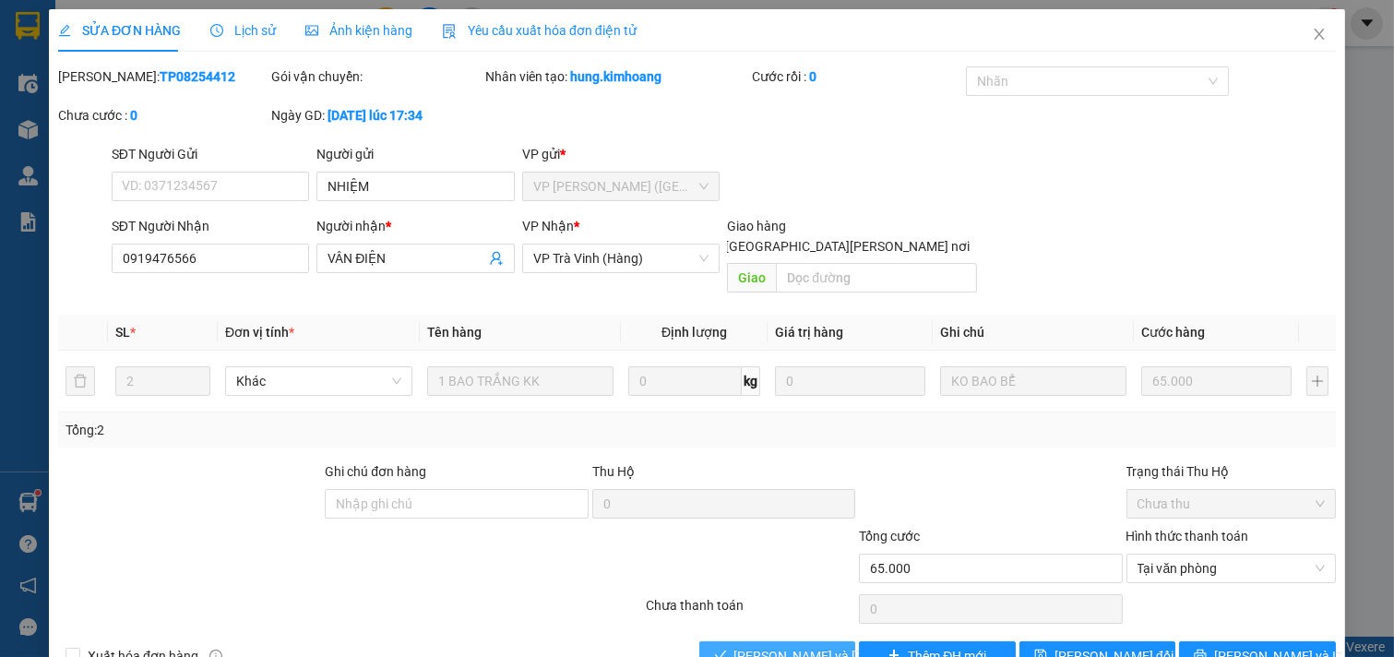
click at [782, 646] on span "[PERSON_NAME] và [PERSON_NAME] hàng" at bounding box center [858, 656] width 249 height 20
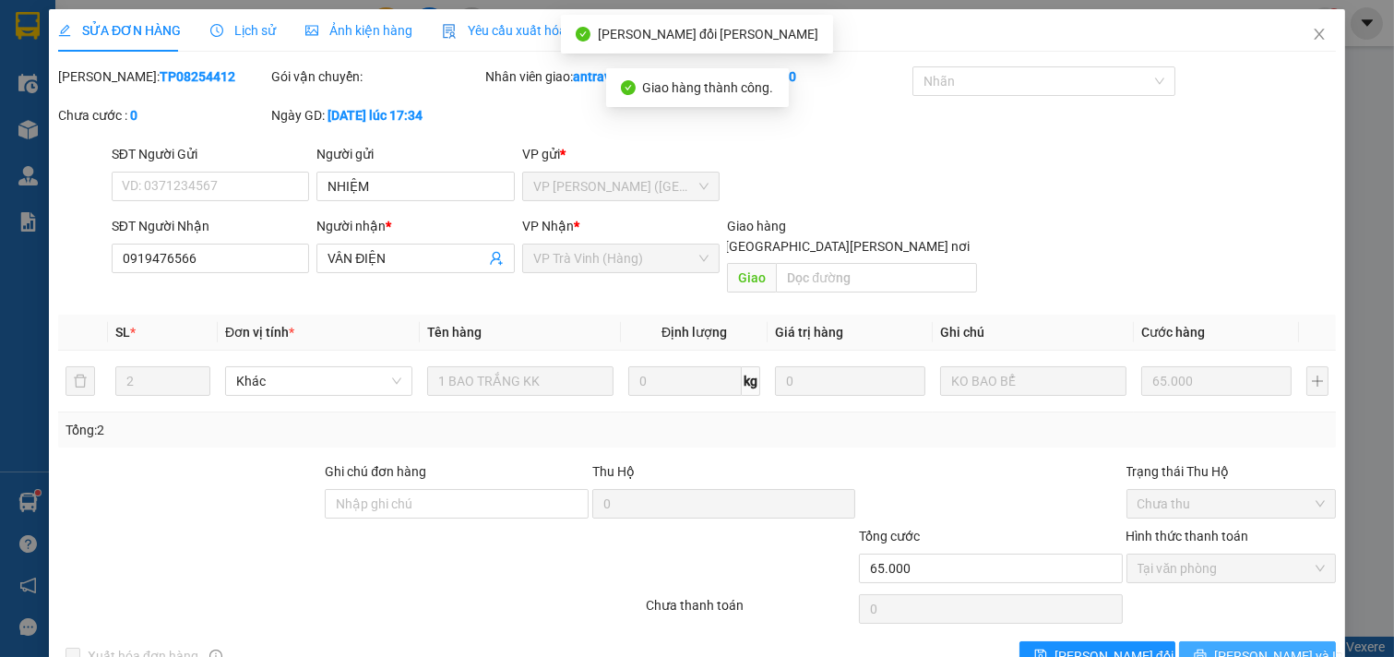
click at [1196, 641] on button "[PERSON_NAME] và In" at bounding box center [1257, 656] width 157 height 30
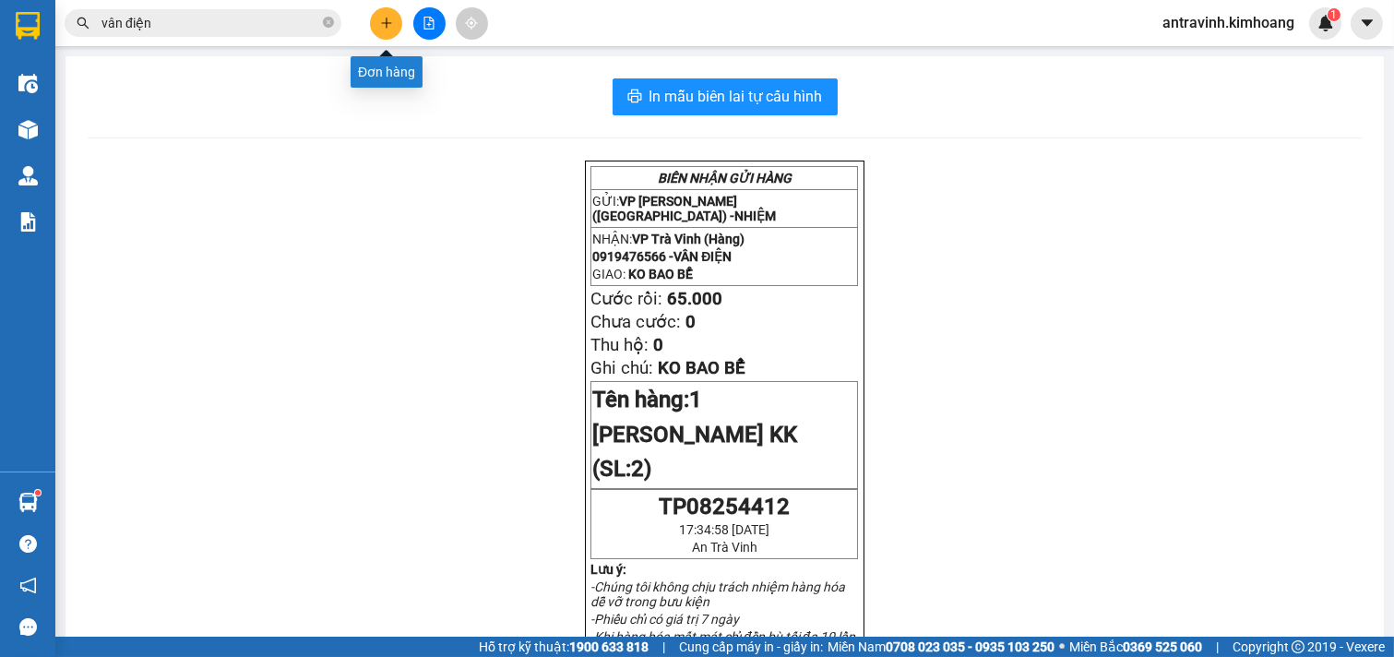
click at [385, 23] on icon "plus" at bounding box center [386, 22] width 10 height 1
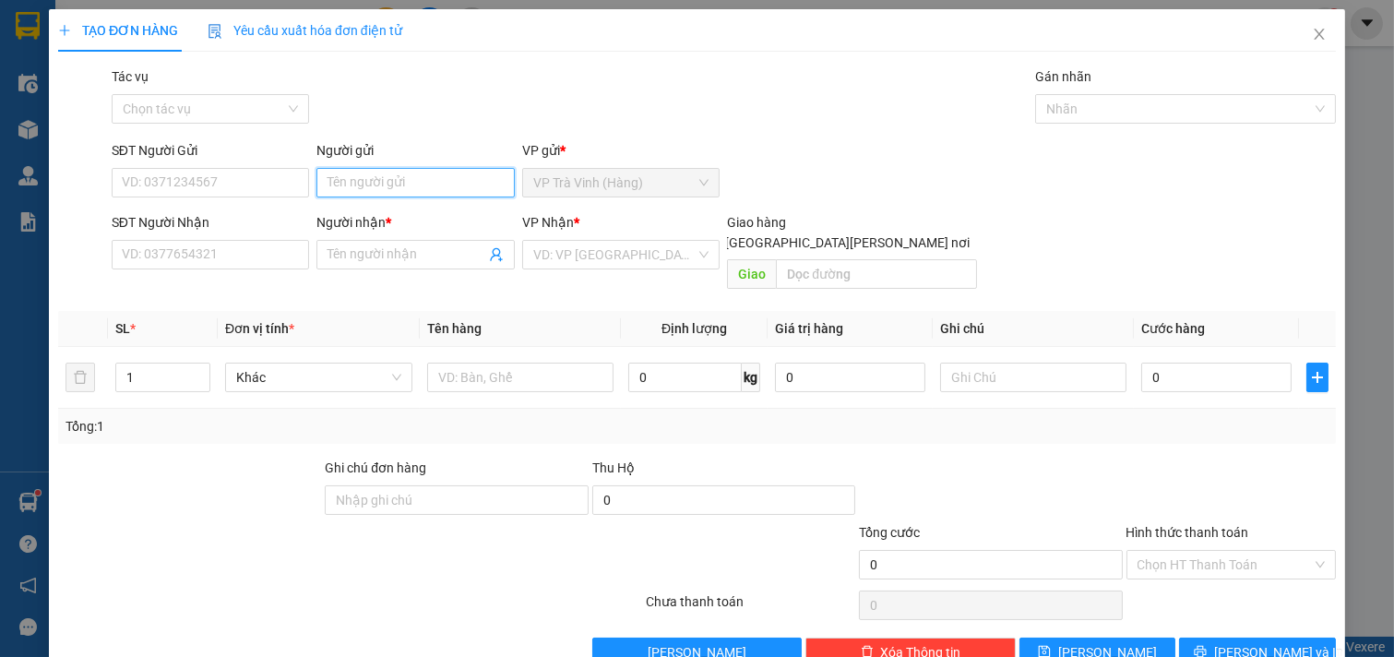
click at [444, 187] on input "Người gửi" at bounding box center [415, 183] width 198 height 30
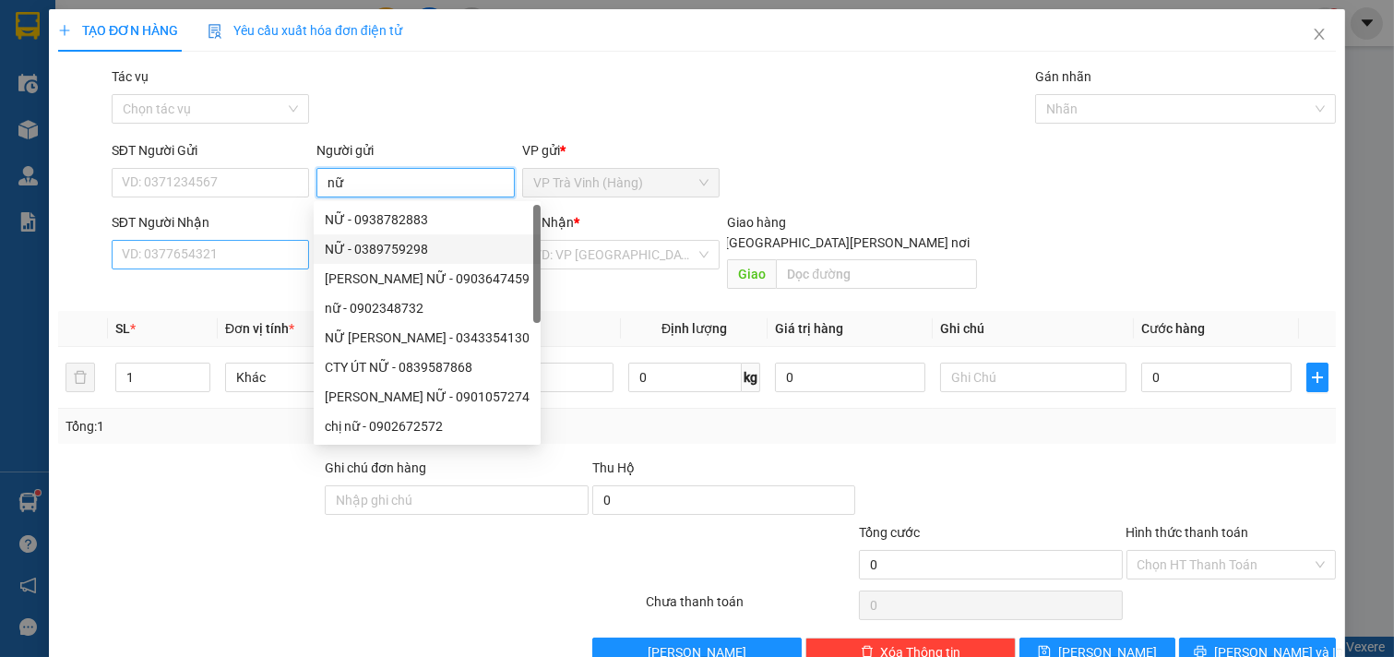
type input "nữ"
click at [281, 258] on input "SĐT Người Nhận" at bounding box center [211, 255] width 198 height 30
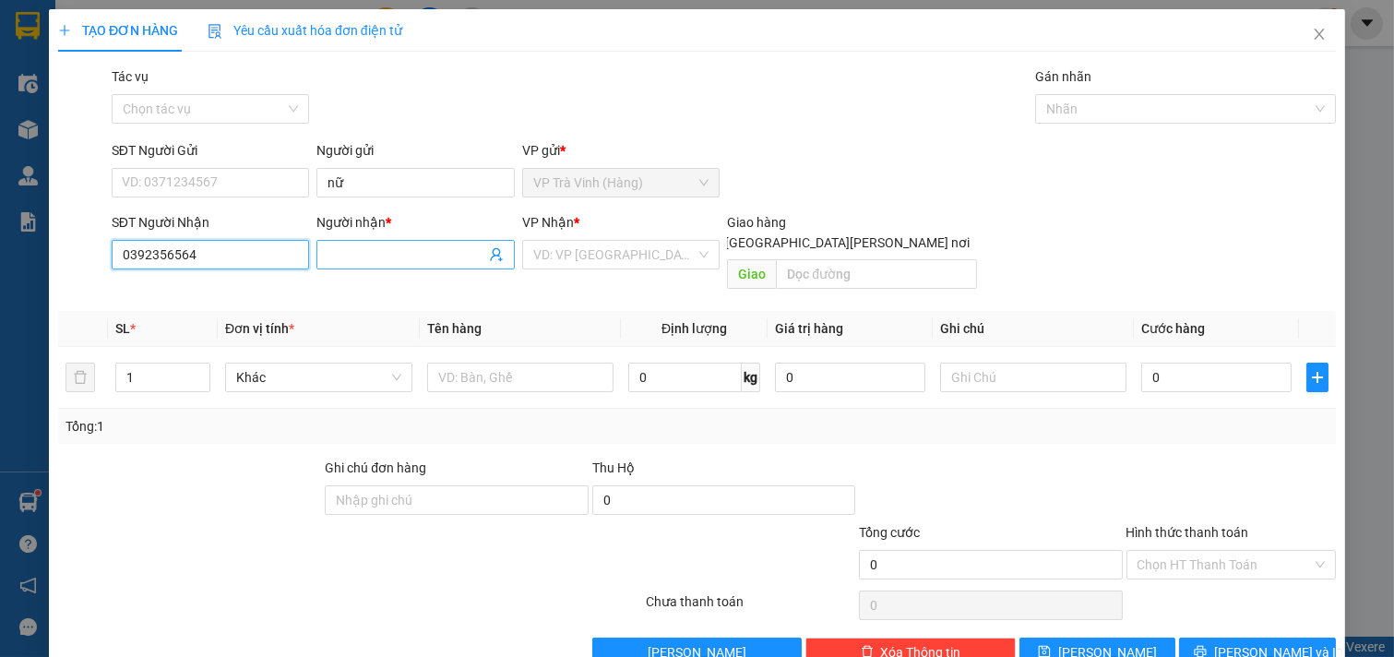
type input "0392356564"
click at [397, 251] on input "Người nhận *" at bounding box center [407, 255] width 158 height 20
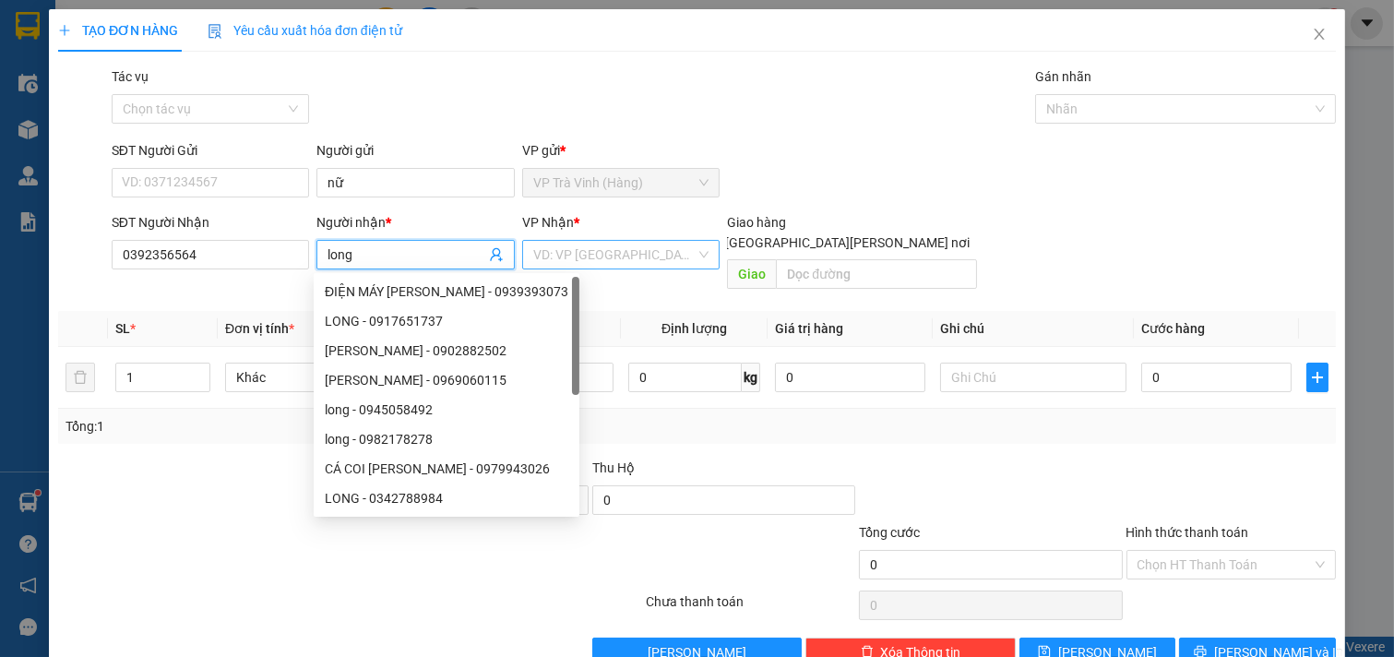
type input "long"
click at [663, 257] on input "search" at bounding box center [614, 255] width 163 height 28
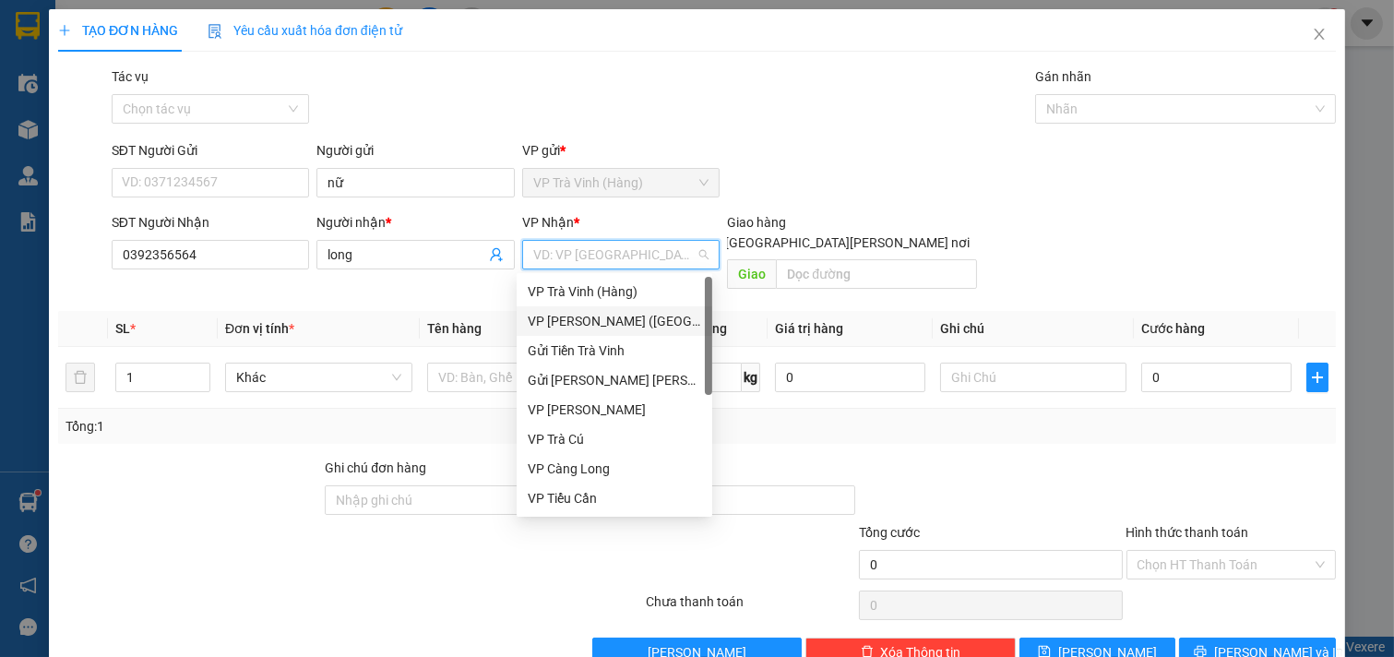
click at [627, 311] on div "VP [PERSON_NAME] ([GEOGRAPHIC_DATA])" at bounding box center [614, 321] width 173 height 20
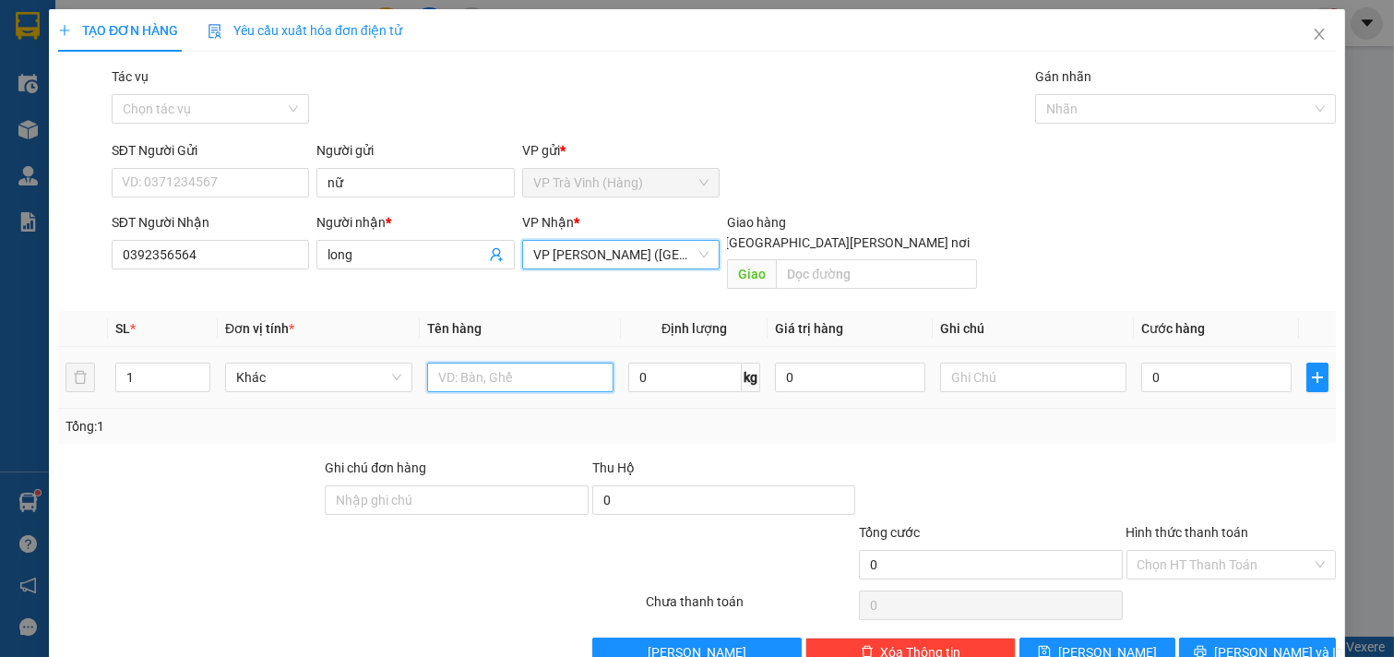
click at [556, 363] on input "text" at bounding box center [520, 378] width 187 height 30
type input "1 giỏ m tím"
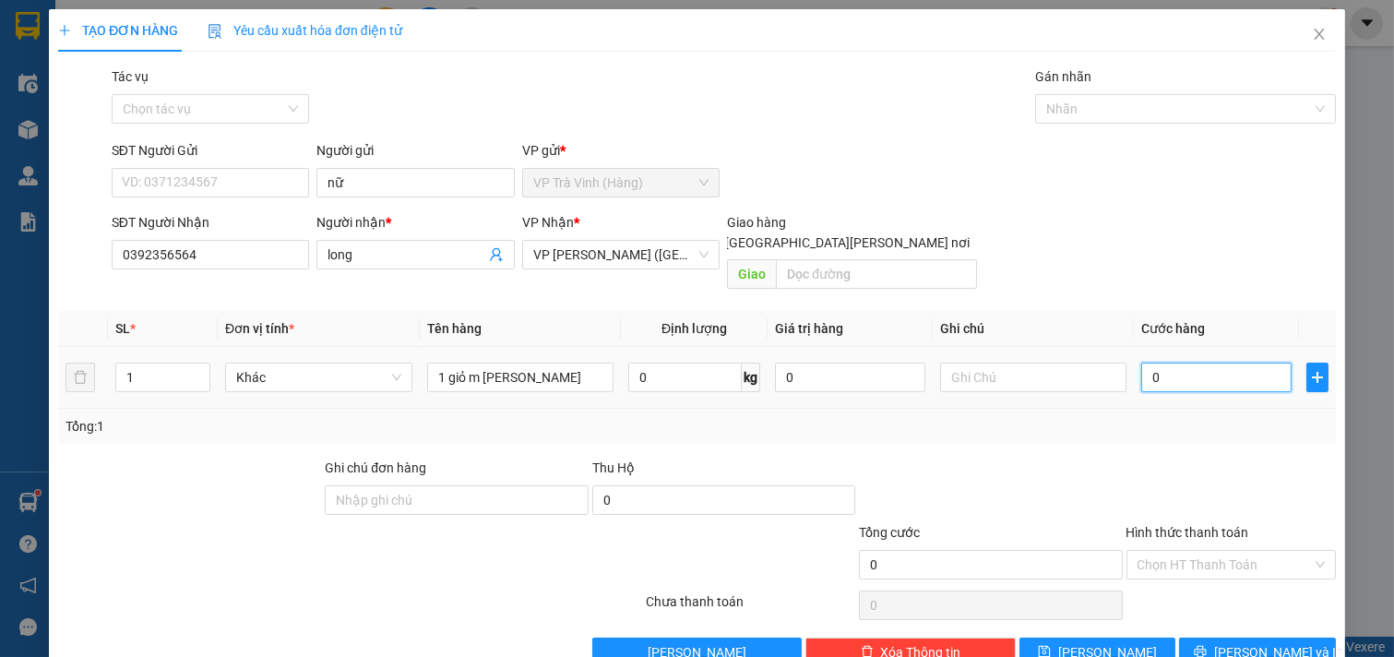
click at [1166, 363] on input "0" at bounding box center [1216, 378] width 150 height 30
type input "3"
type input "30"
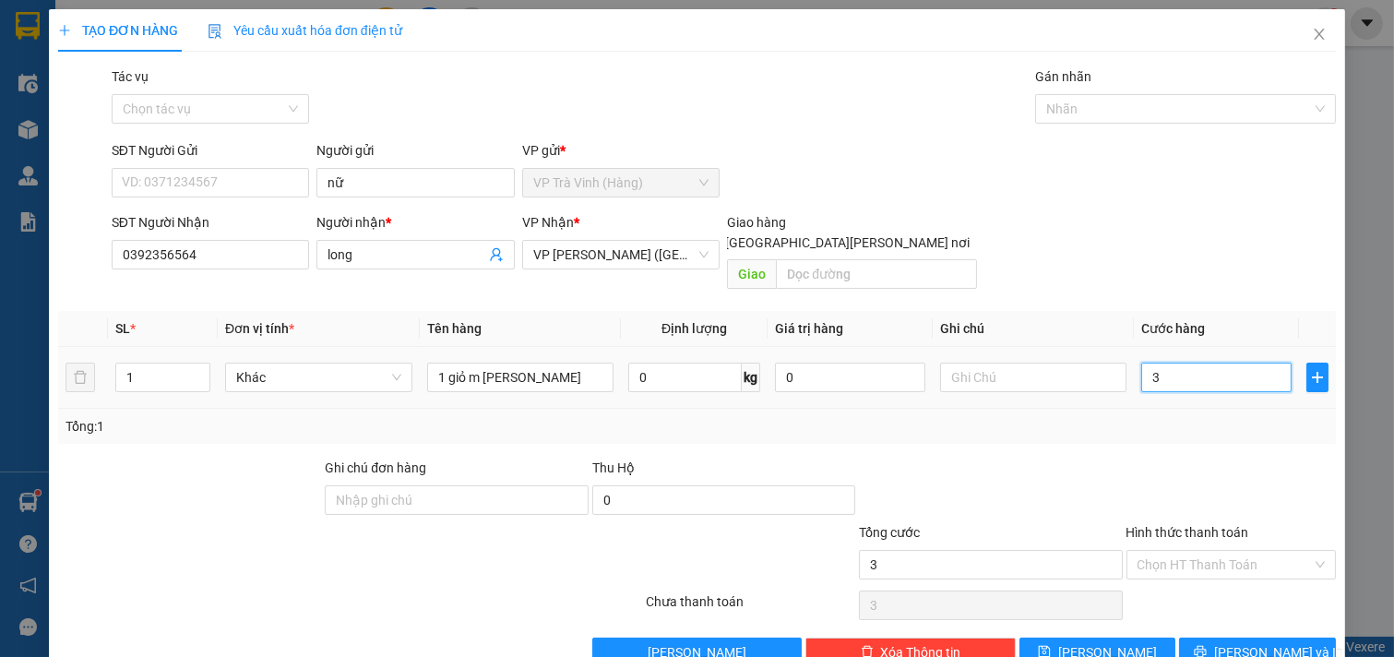
type input "30"
click at [1235, 551] on input "Hình thức thanh toán" at bounding box center [1225, 565] width 175 height 28
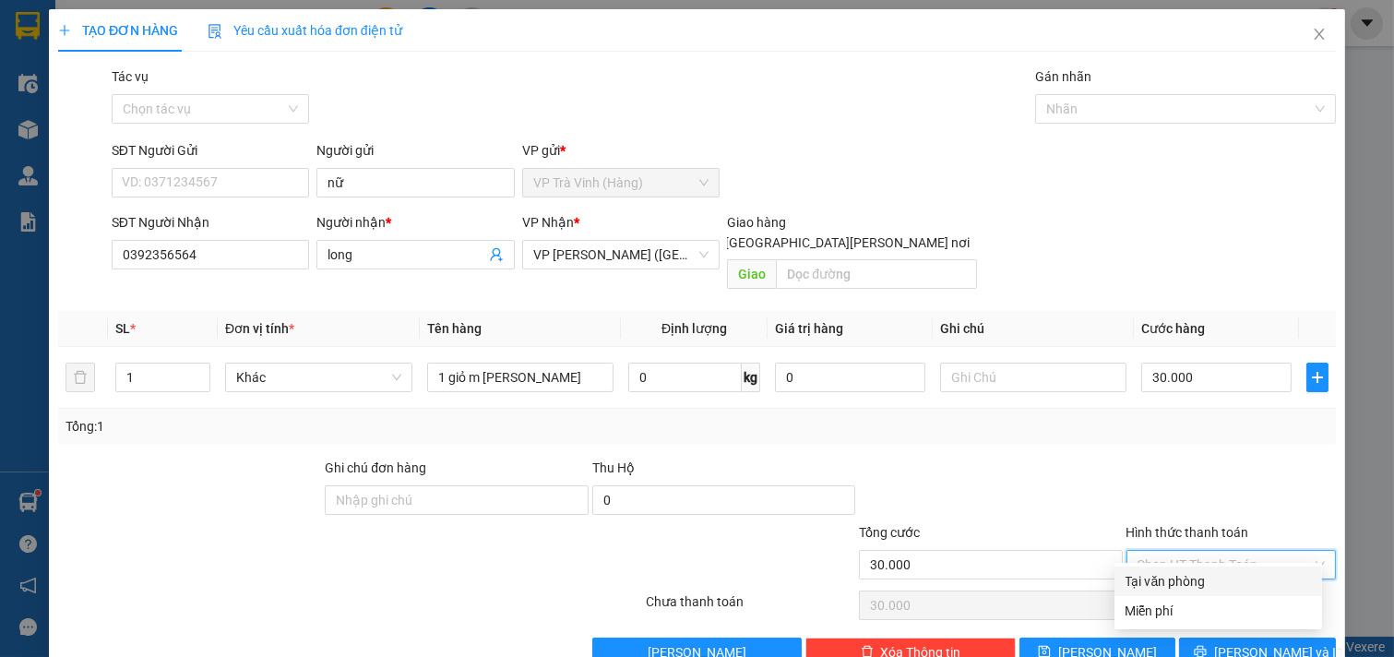
click at [1227, 576] on div "Tại văn phòng" at bounding box center [1218, 581] width 185 height 20
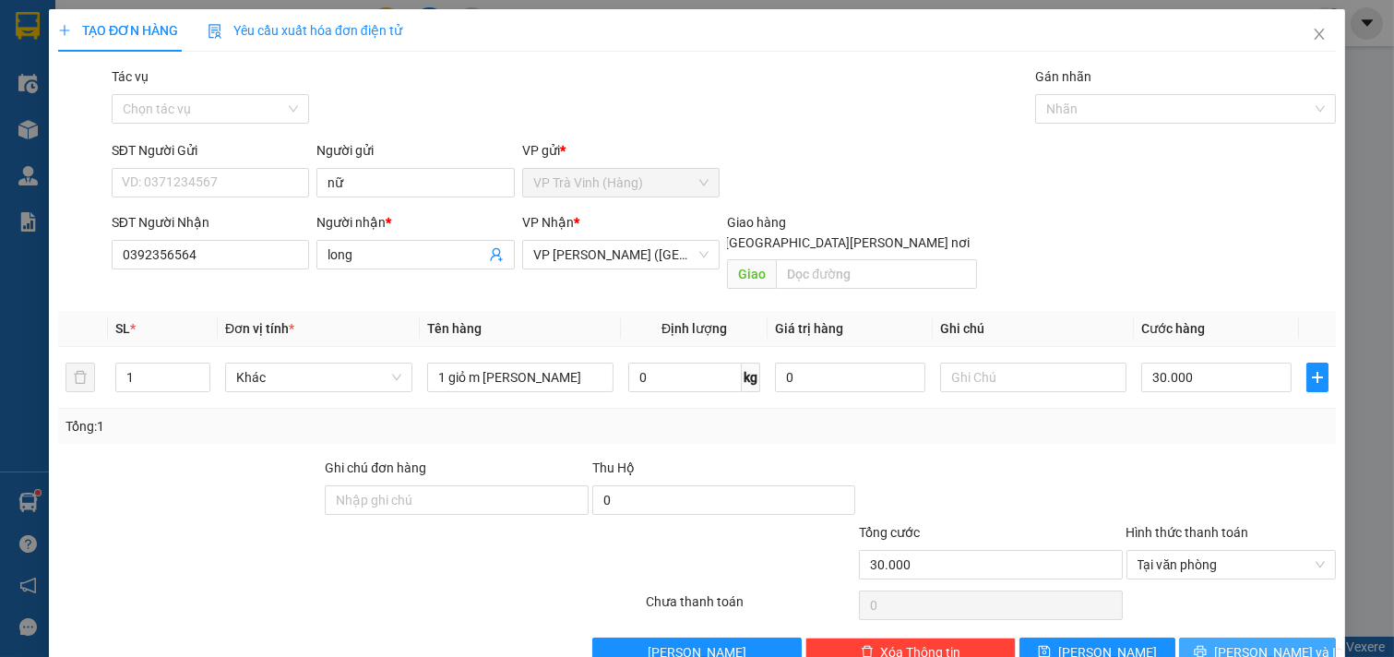
click at [1249, 642] on span "[PERSON_NAME] và In" at bounding box center [1278, 652] width 129 height 20
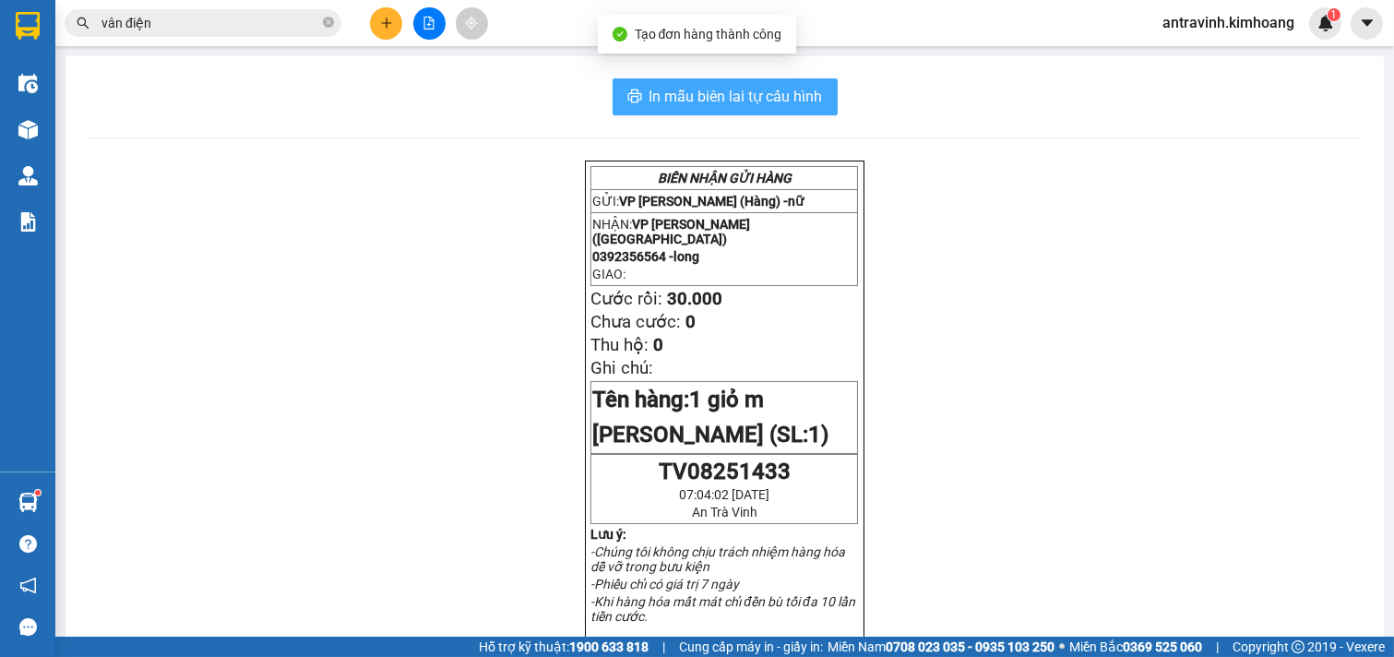
click at [777, 87] on span "In mẫu biên lai tự cấu hình" at bounding box center [736, 96] width 173 height 23
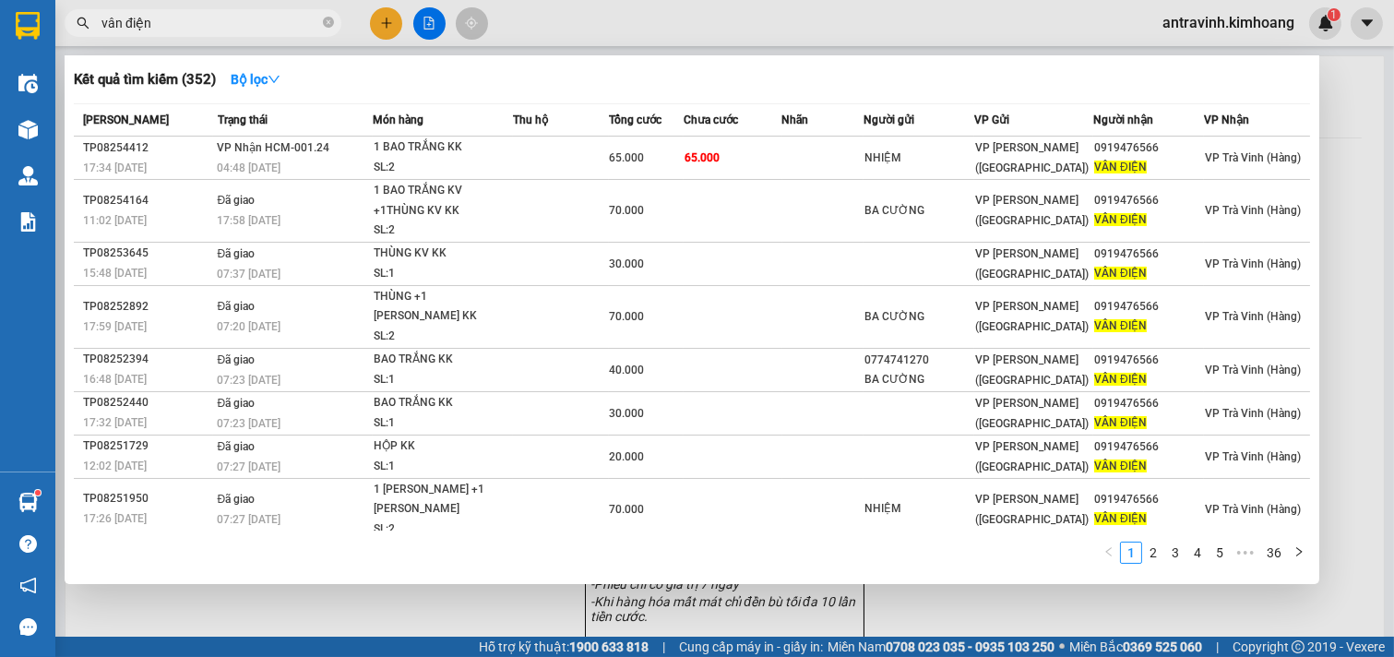
click at [187, 25] on input "vân điện" at bounding box center [210, 23] width 218 height 20
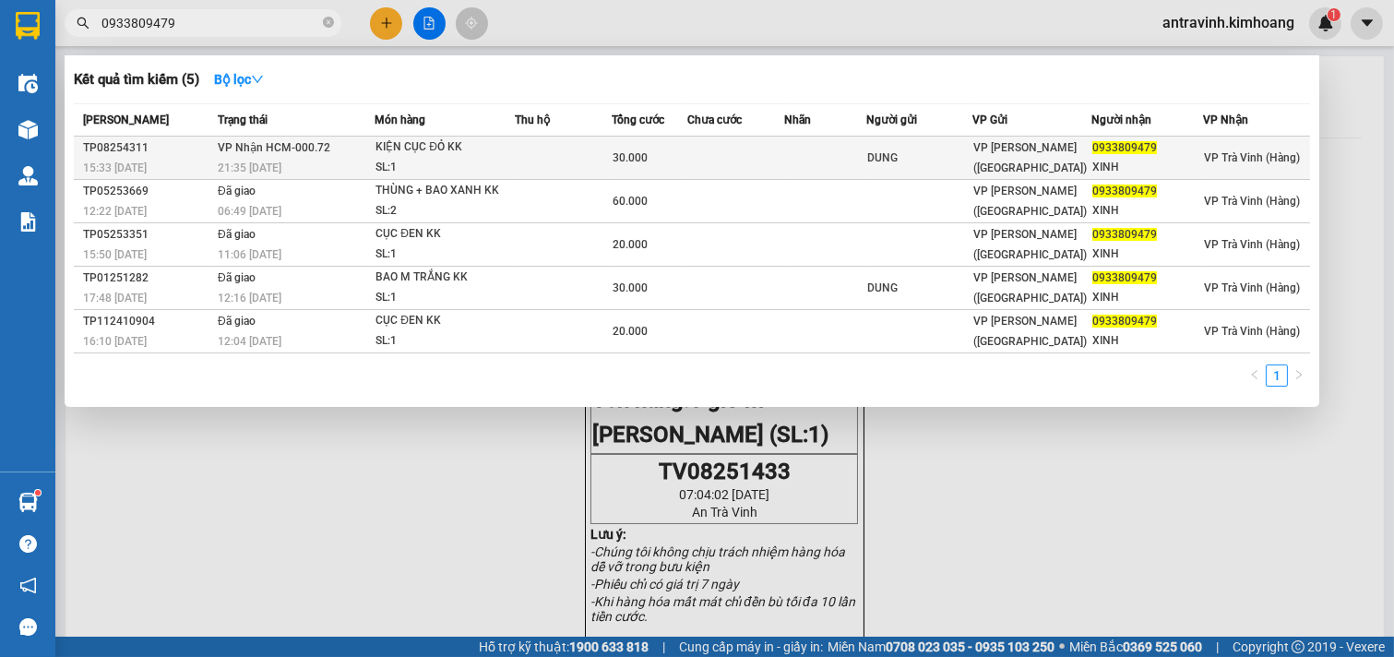
type input "0933809479"
click at [531, 164] on td at bounding box center [563, 158] width 96 height 43
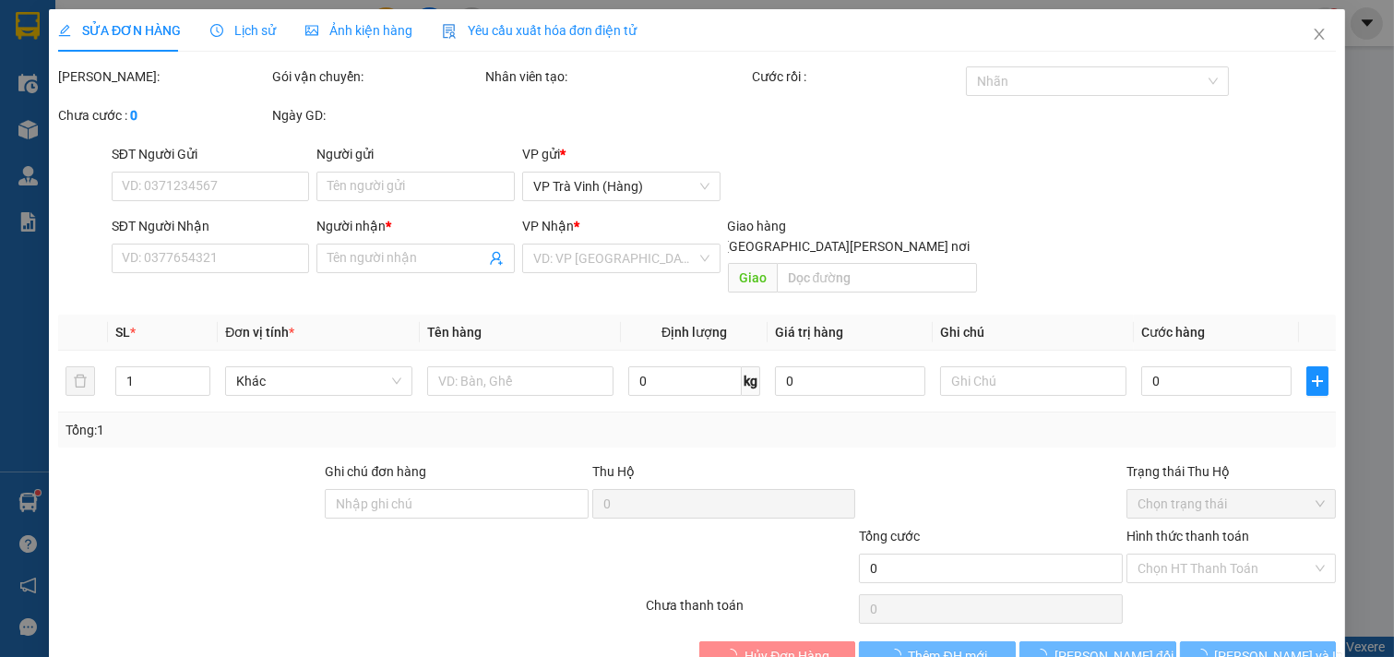
type input "DUNG"
type input "0933809479"
type input "XINH"
type input "30.000"
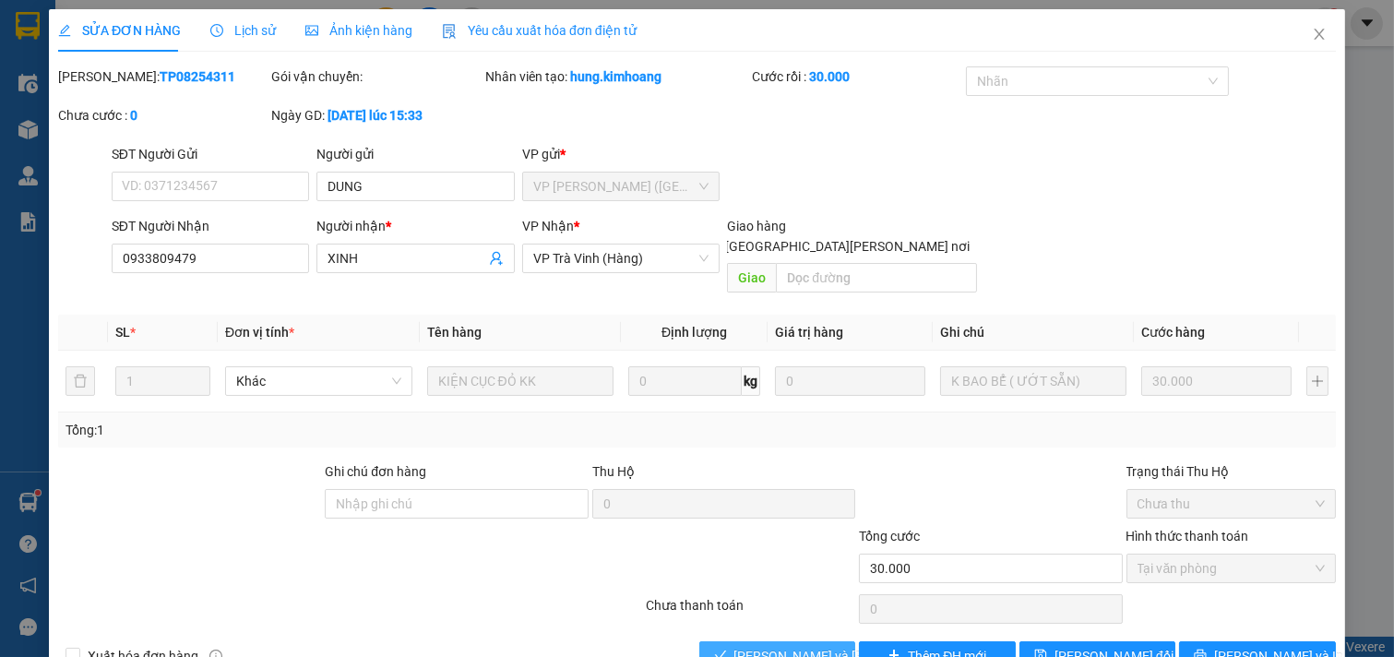
click at [754, 646] on span "[PERSON_NAME] và [PERSON_NAME] hàng" at bounding box center [858, 656] width 249 height 20
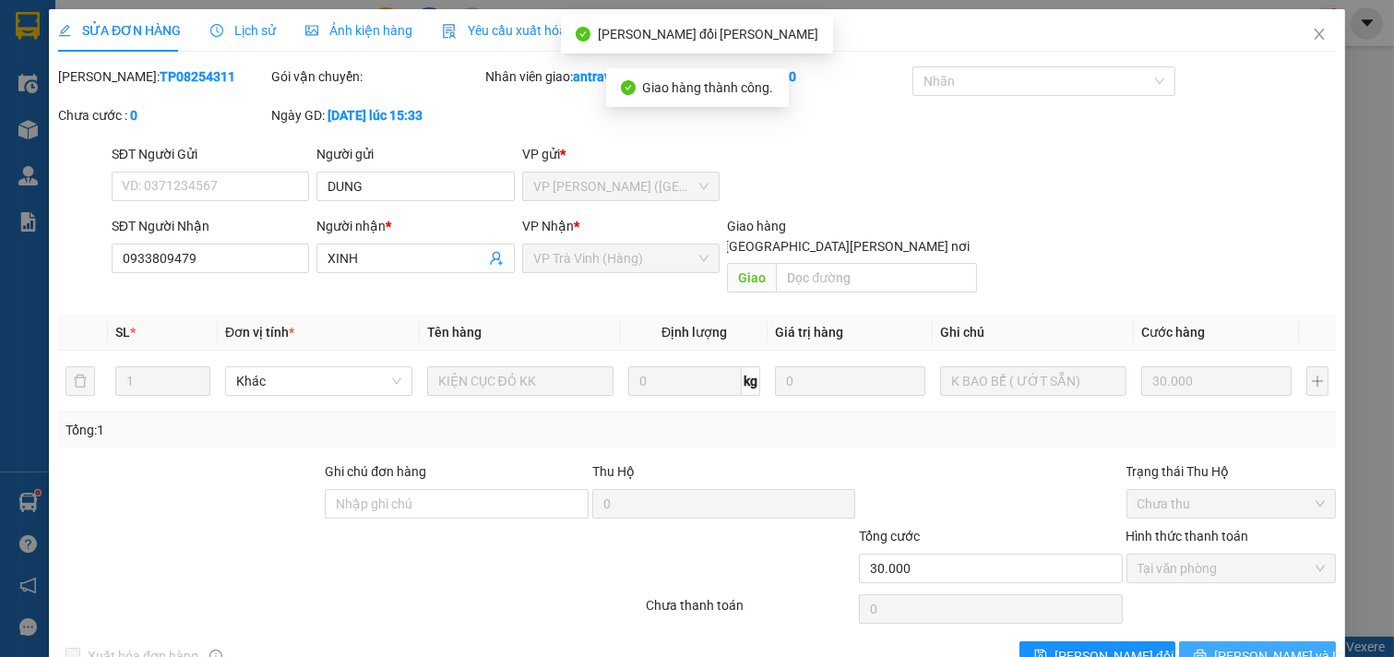
click at [1207, 650] on icon "printer" at bounding box center [1201, 656] width 12 height 12
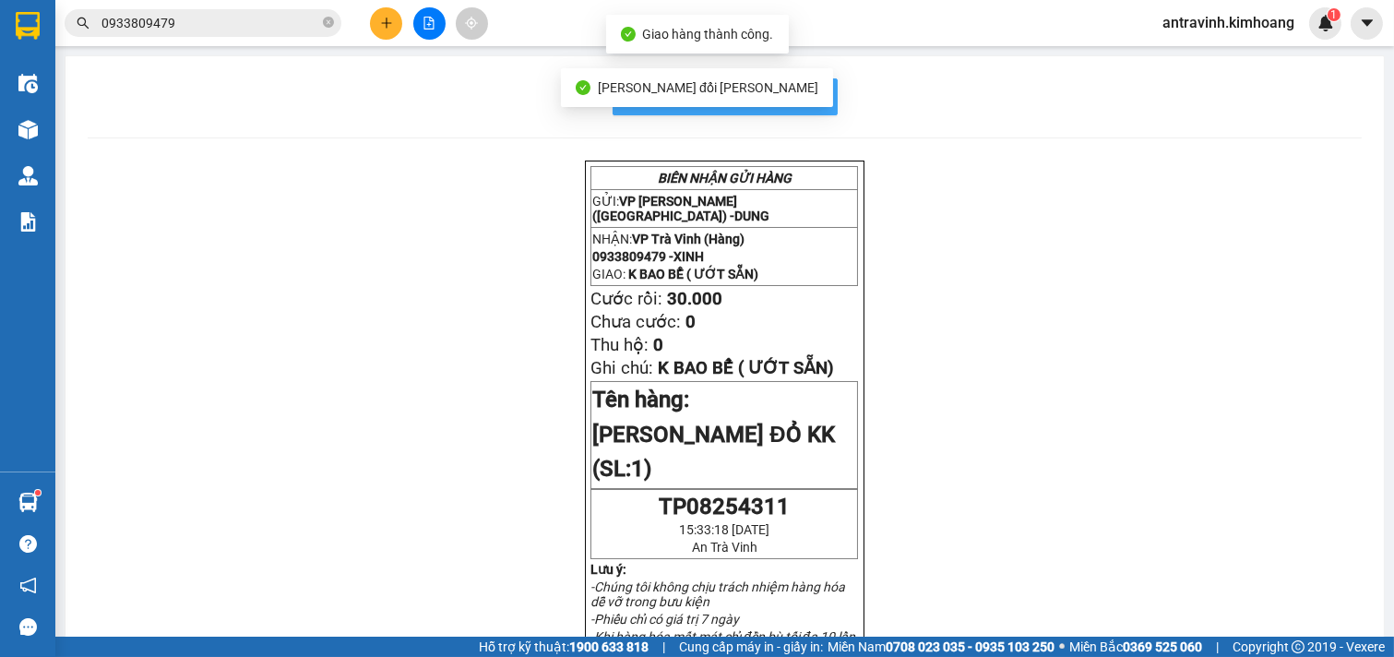
click at [800, 88] on span "In mẫu biên lai tự cấu hình" at bounding box center [736, 96] width 173 height 23
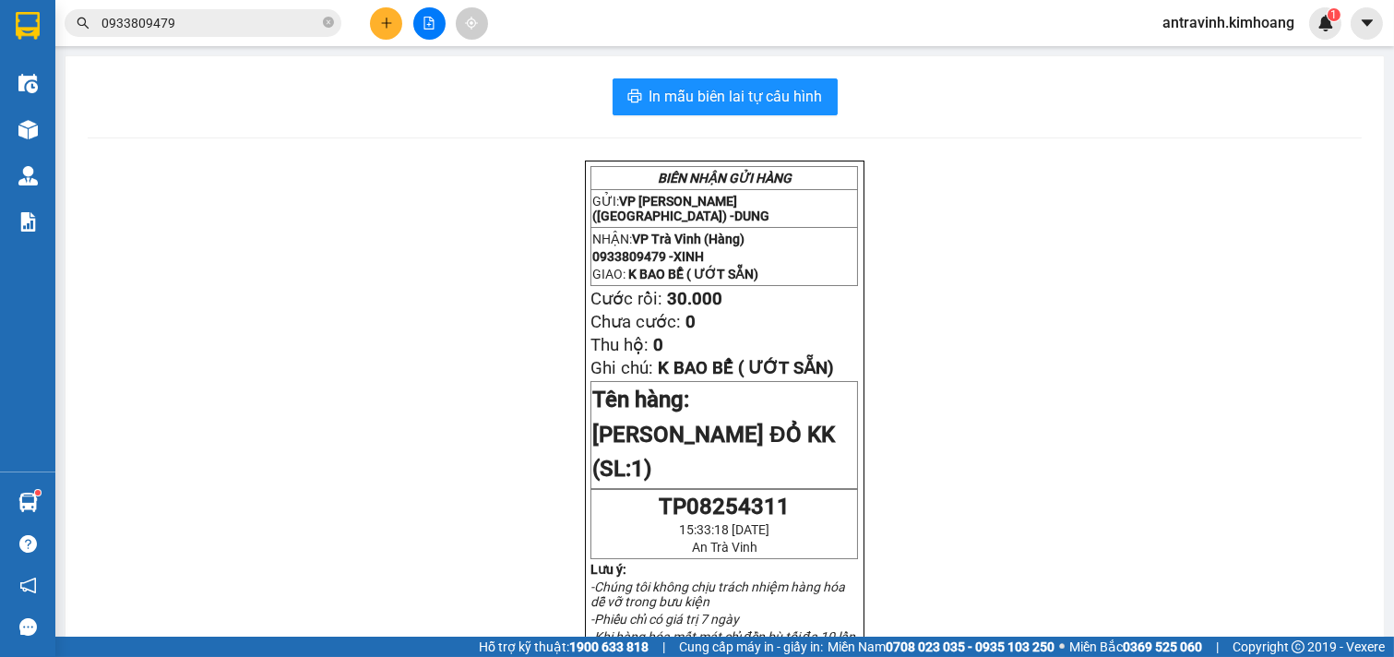
click at [244, 30] on input "0933809479" at bounding box center [210, 23] width 218 height 20
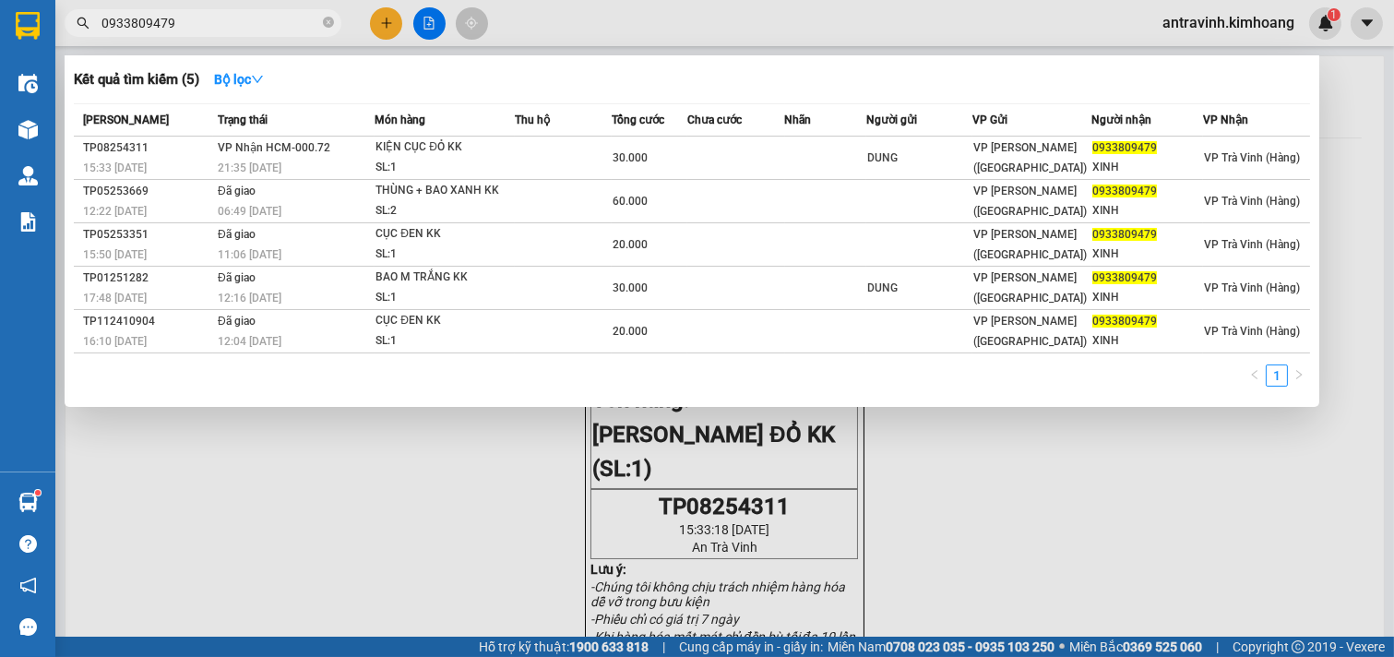
click at [244, 30] on input "0933809479" at bounding box center [210, 23] width 218 height 20
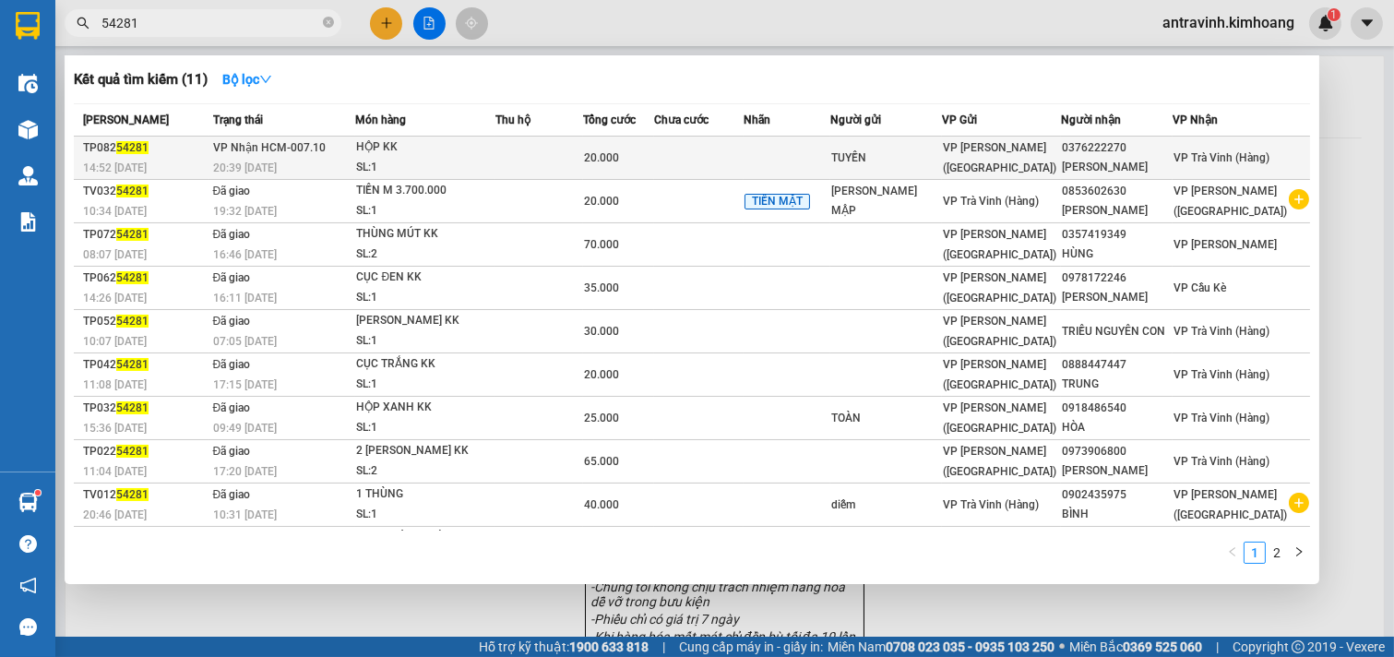
type input "54281"
click at [561, 166] on td at bounding box center [539, 158] width 88 height 43
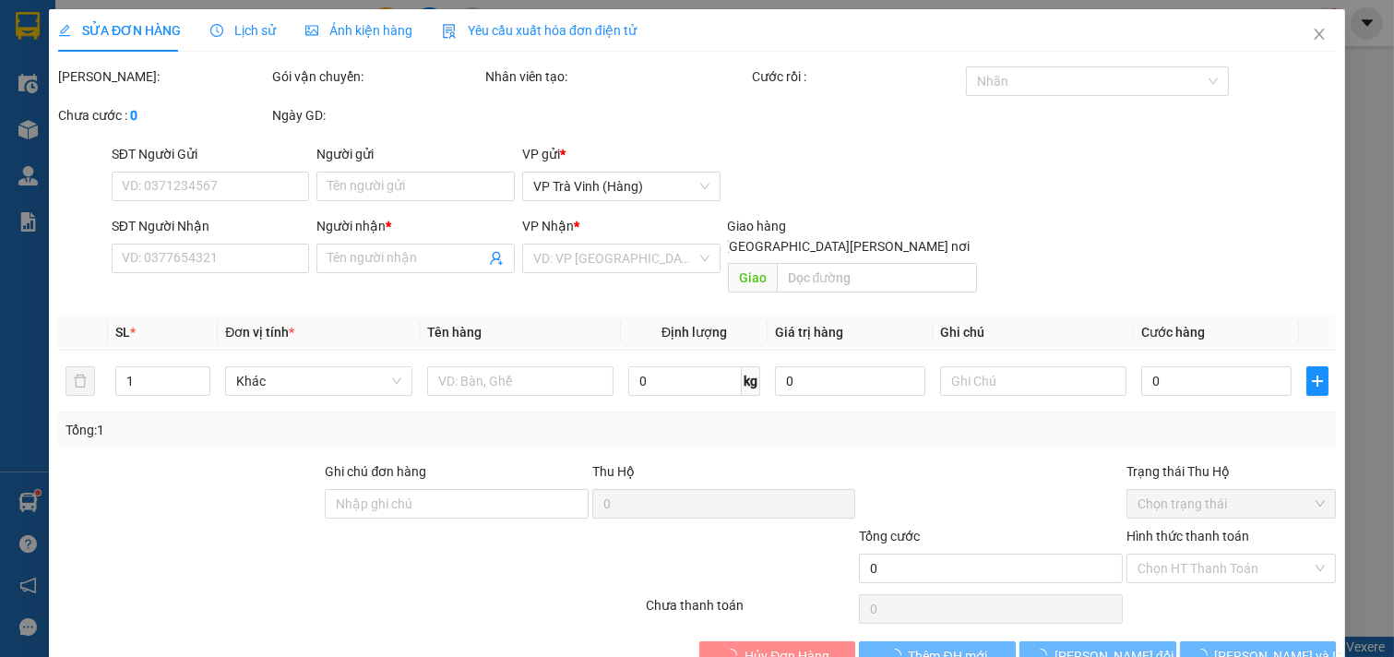
type input "TUYỀN"
type input "0376222270"
type input "QUYỆN"
type input "20.000"
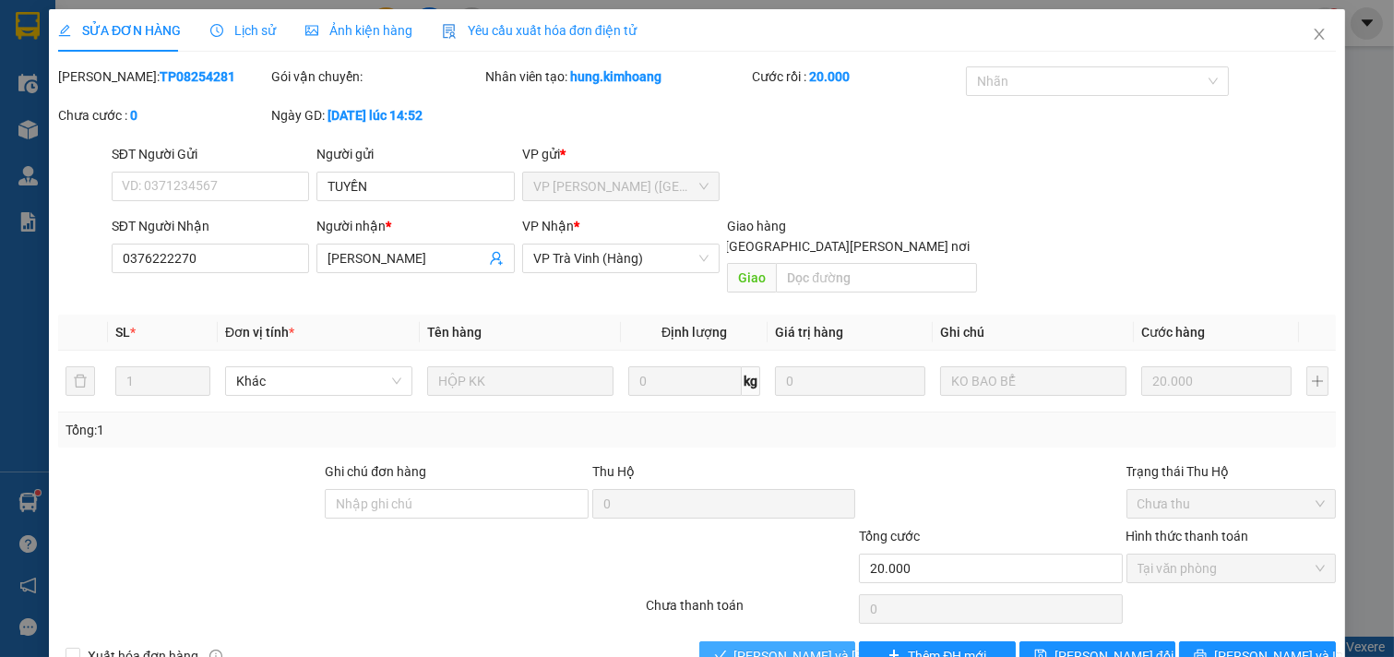
click at [770, 646] on span "[PERSON_NAME] và [PERSON_NAME] hàng" at bounding box center [858, 656] width 249 height 20
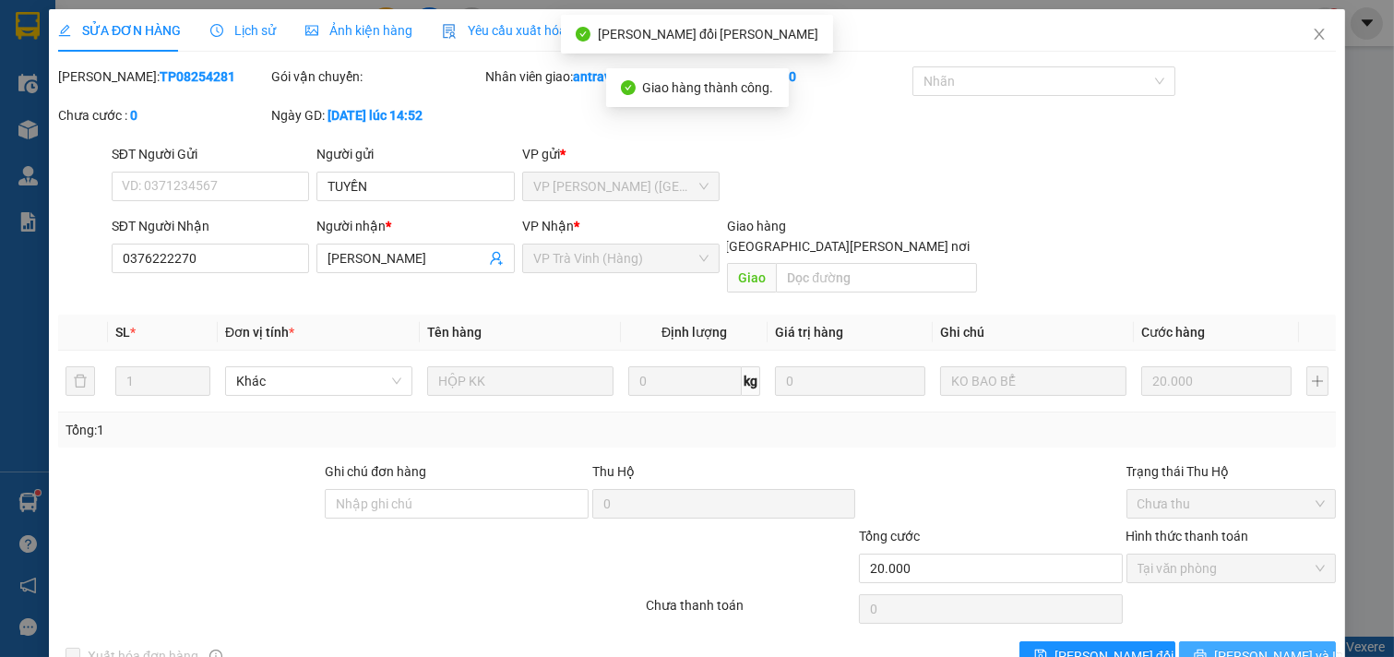
click at [1207, 649] on icon "printer" at bounding box center [1200, 655] width 13 height 13
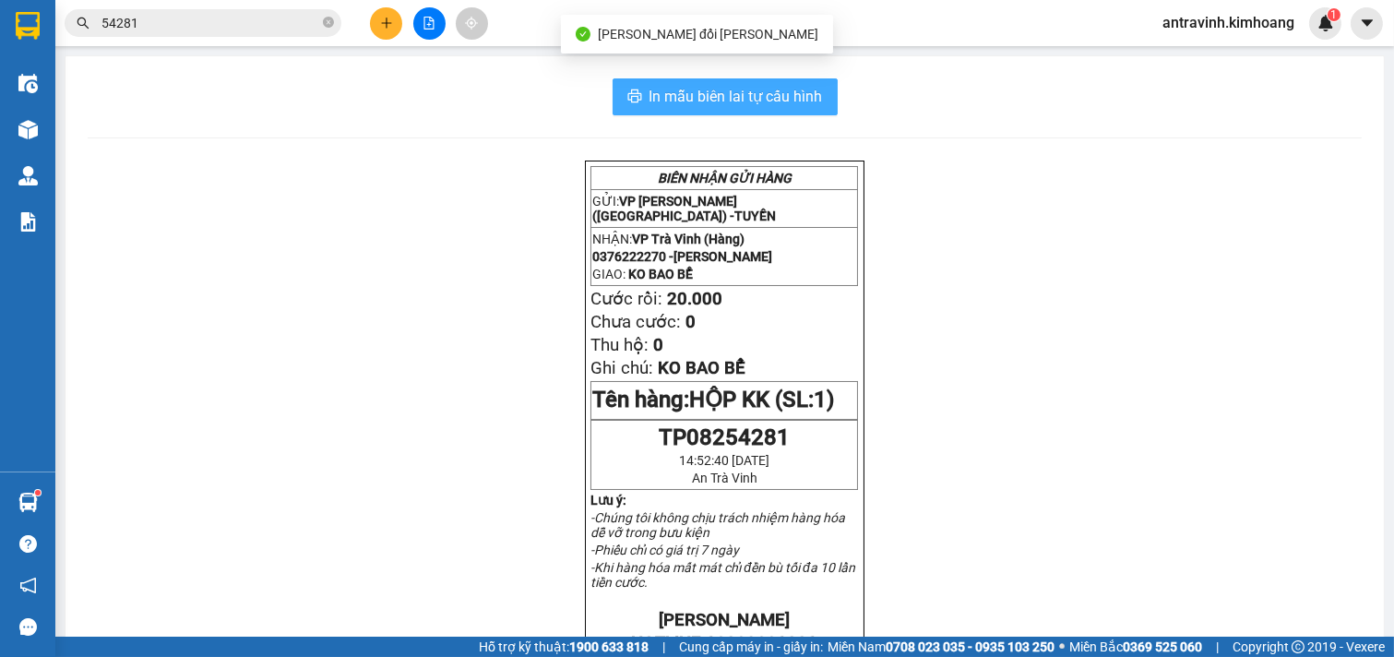
click at [809, 93] on span "In mẫu biên lai tự cấu hình" at bounding box center [736, 96] width 173 height 23
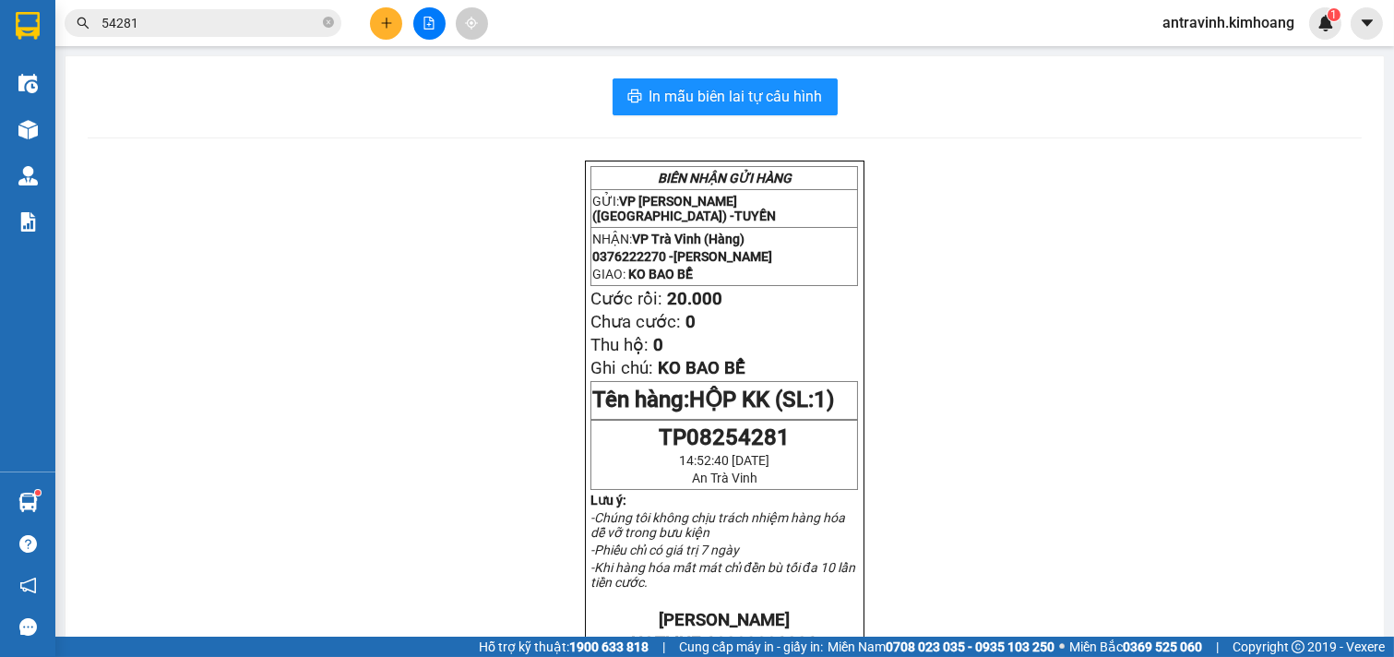
click at [217, 19] on input "54281" at bounding box center [210, 23] width 218 height 20
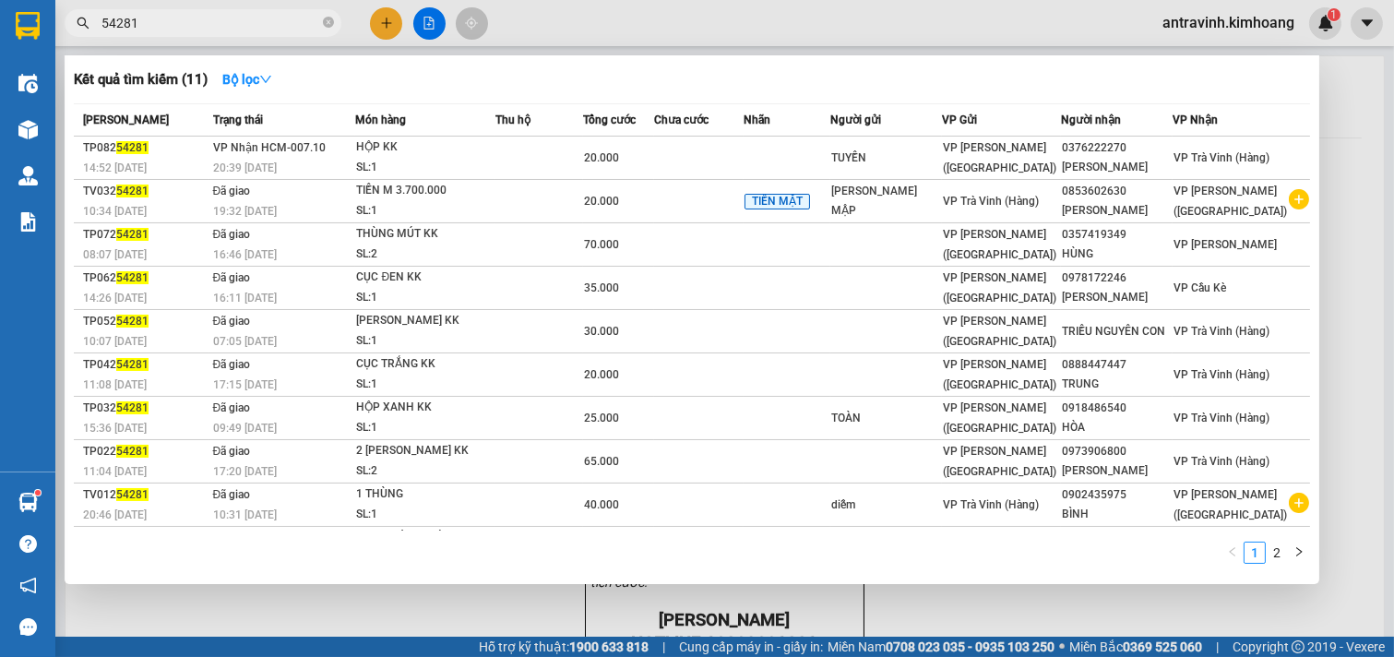
click at [217, 19] on input "54281" at bounding box center [210, 23] width 218 height 20
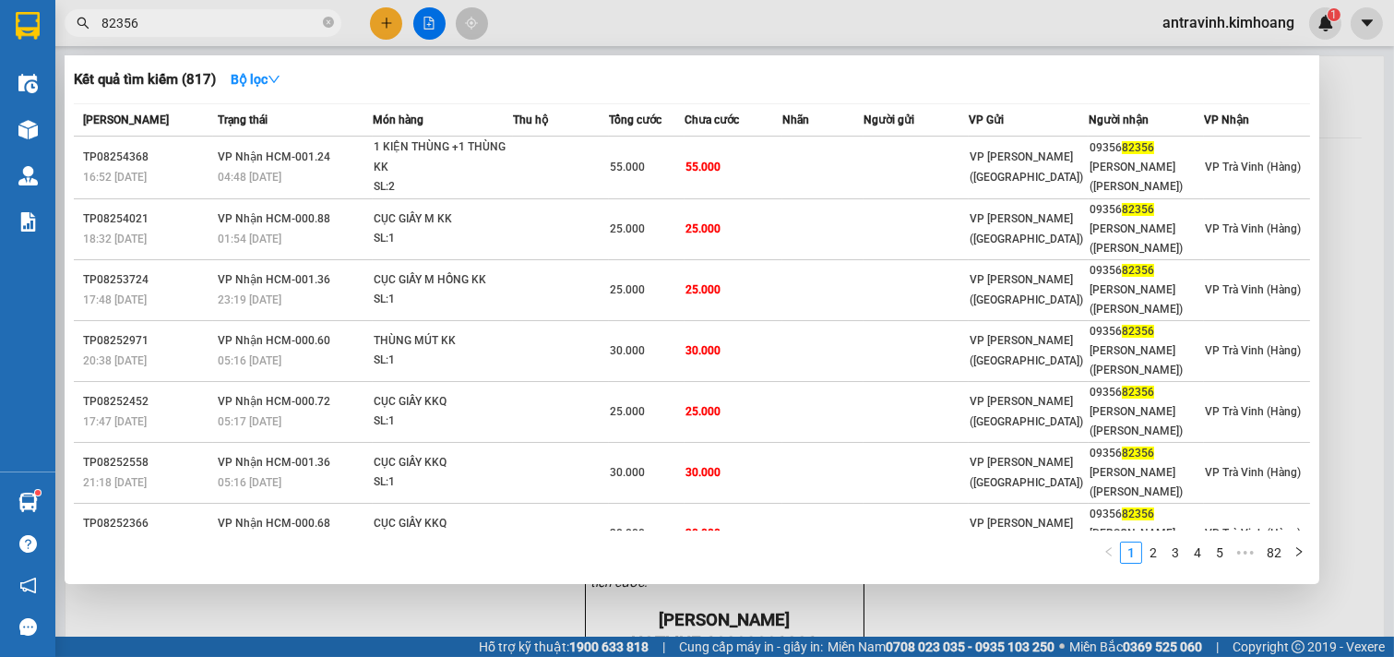
click at [1348, 167] on div at bounding box center [697, 328] width 1394 height 657
click at [182, 30] on input "82356" at bounding box center [210, 23] width 218 height 20
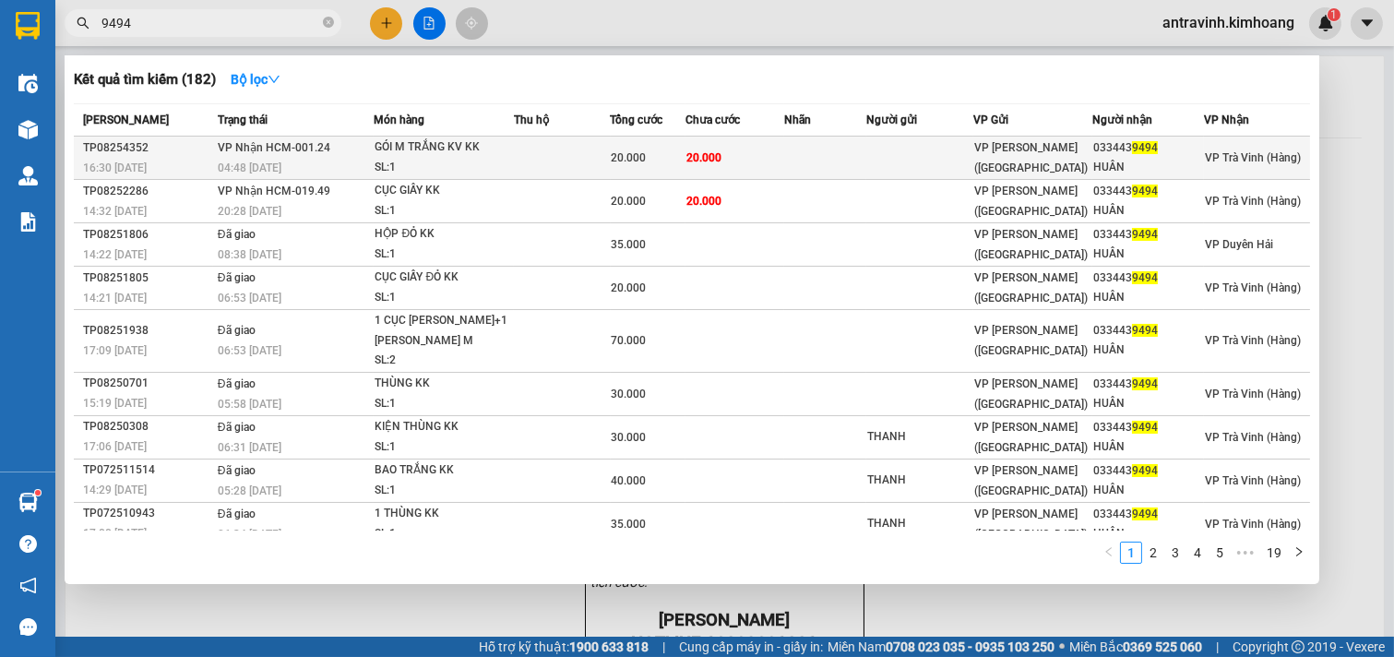
type input "9494"
click at [786, 151] on td at bounding box center [825, 158] width 82 height 43
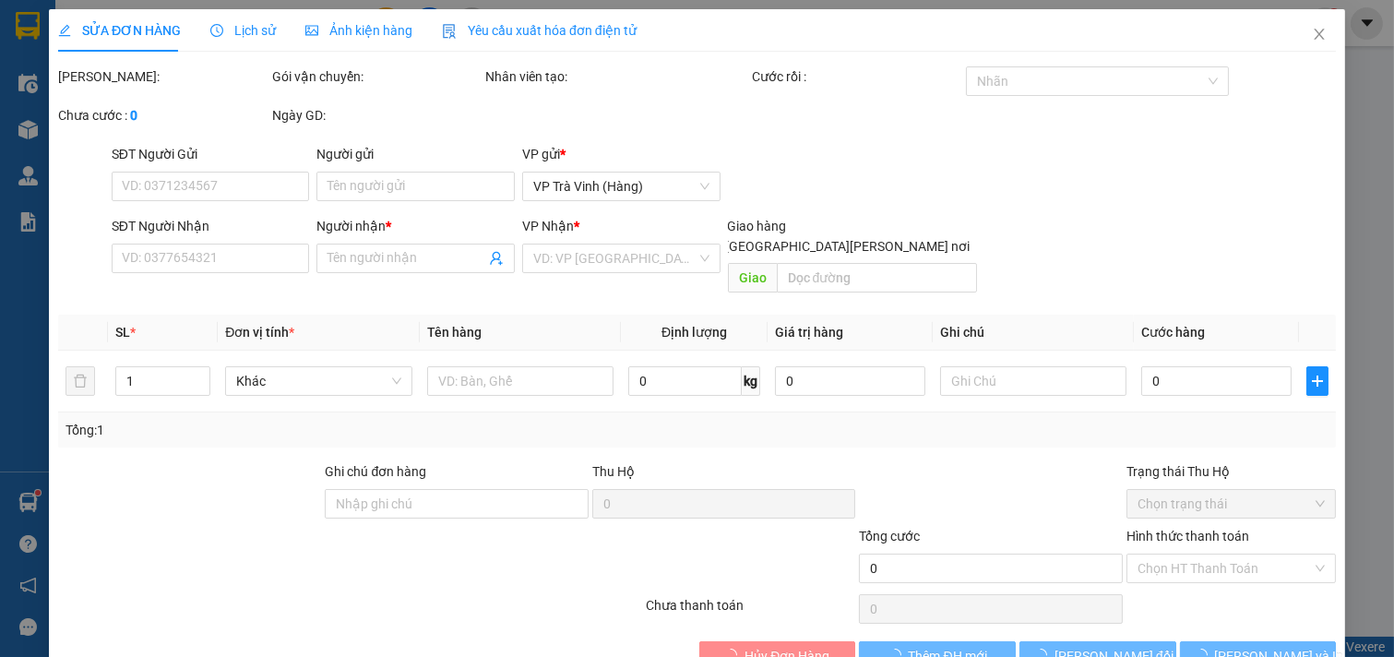
type input "0334439494"
type input "HUÂN"
type input "20.000"
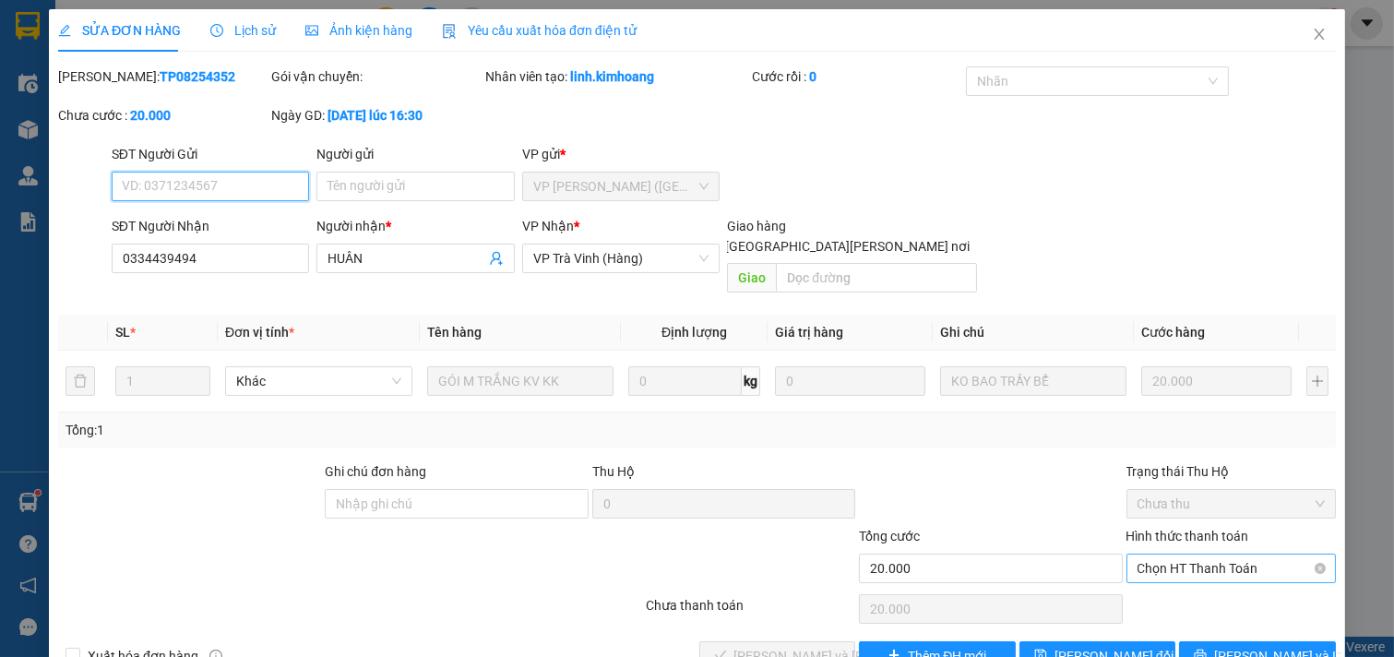
click at [1198, 555] on span "Chọn HT Thanh Toán" at bounding box center [1232, 569] width 188 height 28
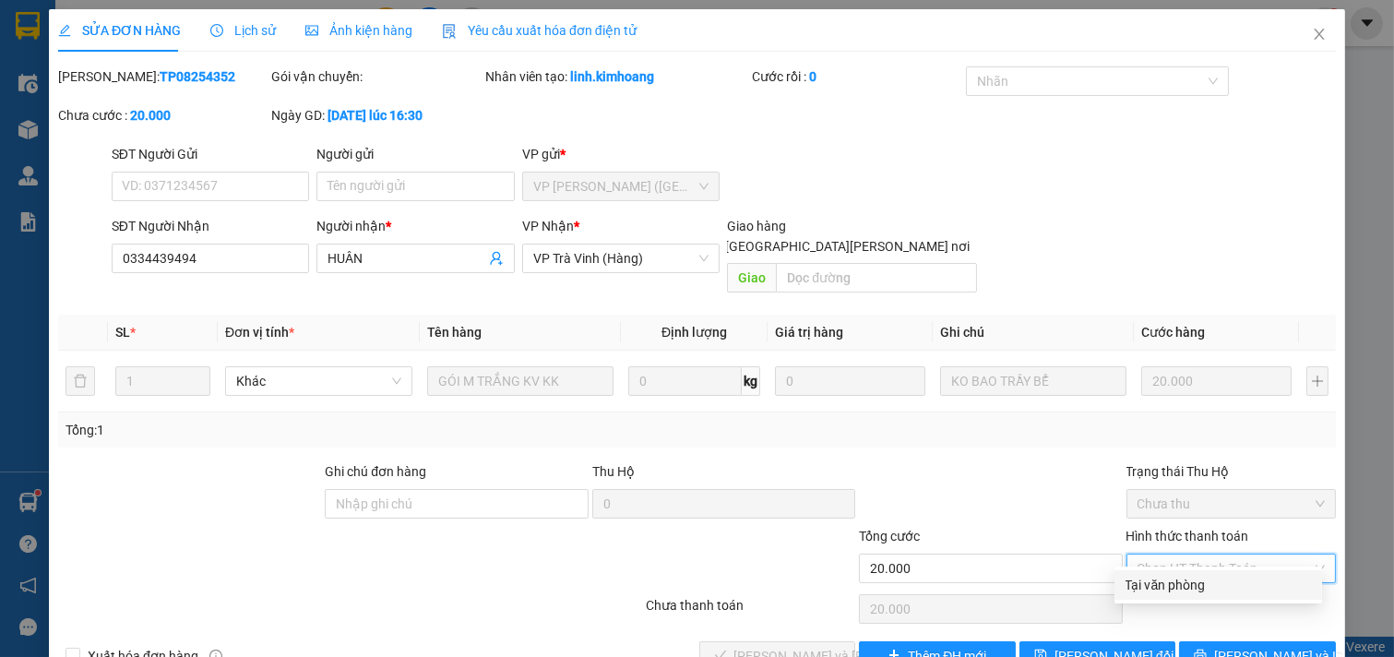
click at [1193, 575] on div "Tại văn phòng" at bounding box center [1218, 585] width 185 height 20
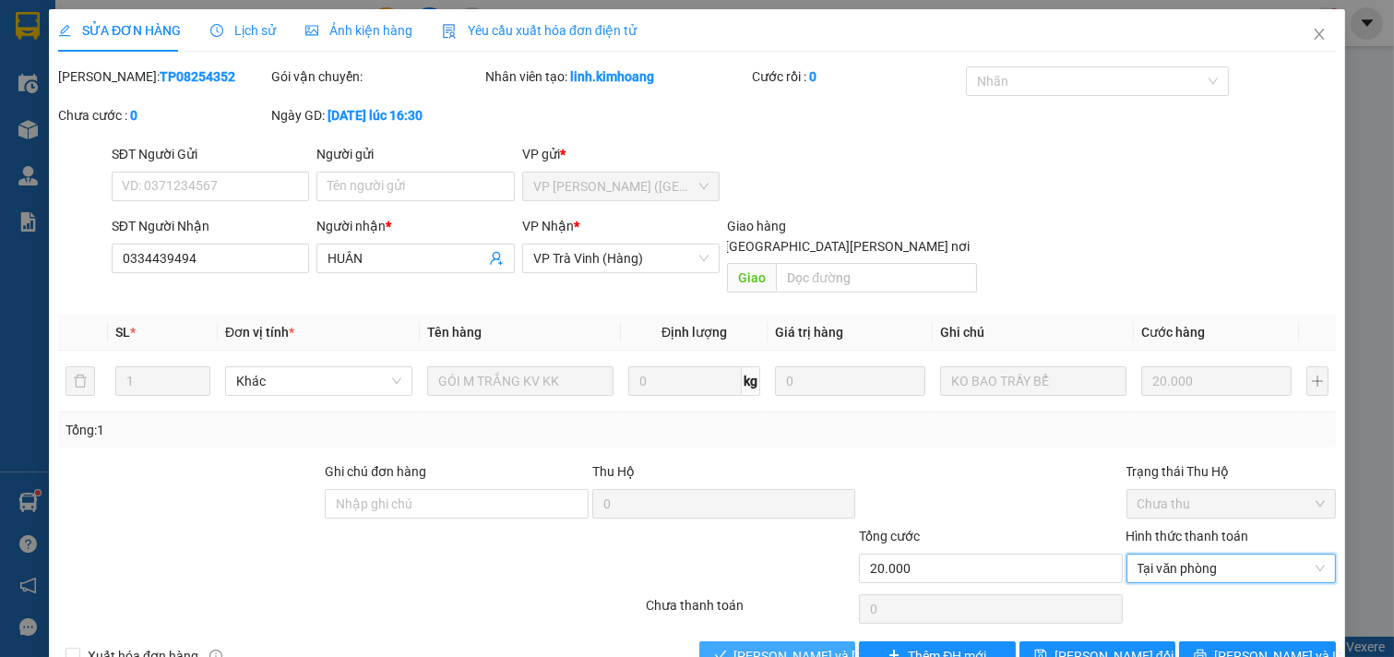
click at [789, 646] on span "[PERSON_NAME] và [PERSON_NAME] hàng" at bounding box center [858, 656] width 249 height 20
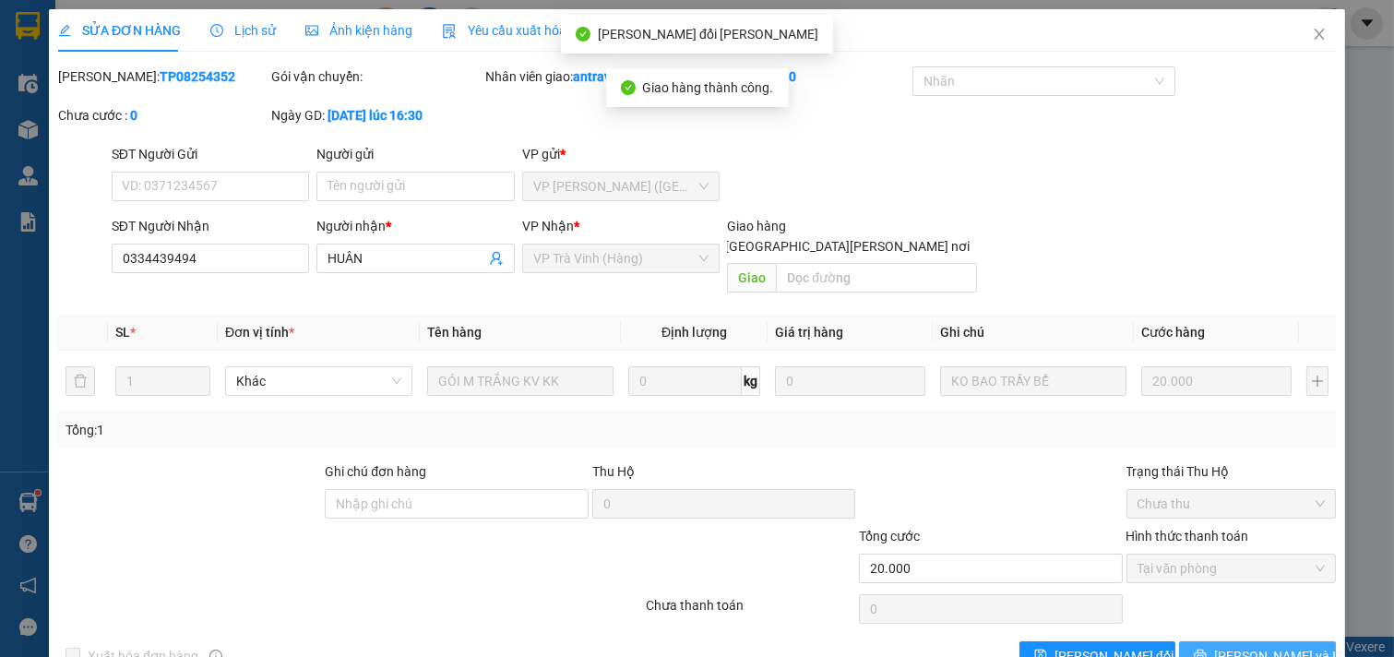
click at [1230, 646] on span "[PERSON_NAME] và In" at bounding box center [1278, 656] width 129 height 20
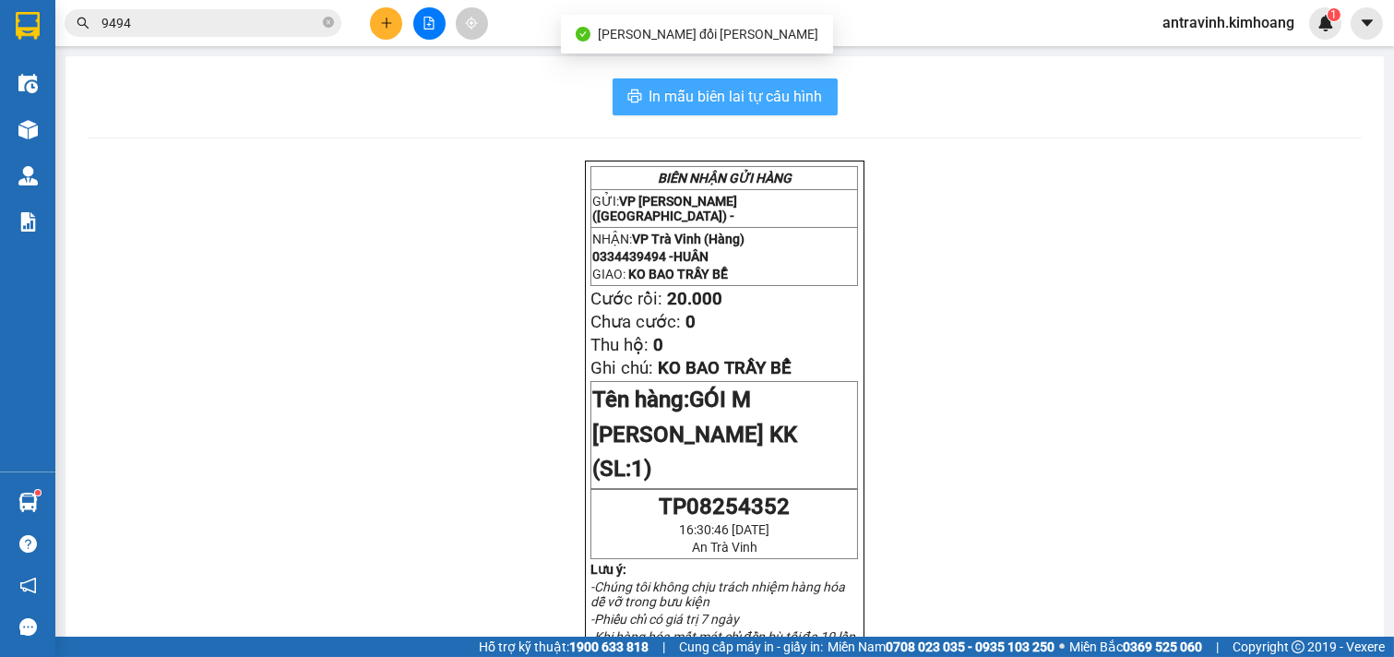
click at [812, 92] on span "In mẫu biên lai tự cấu hình" at bounding box center [736, 96] width 173 height 23
click at [692, 87] on span "In mẫu biên lai tự cấu hình" at bounding box center [736, 96] width 173 height 23
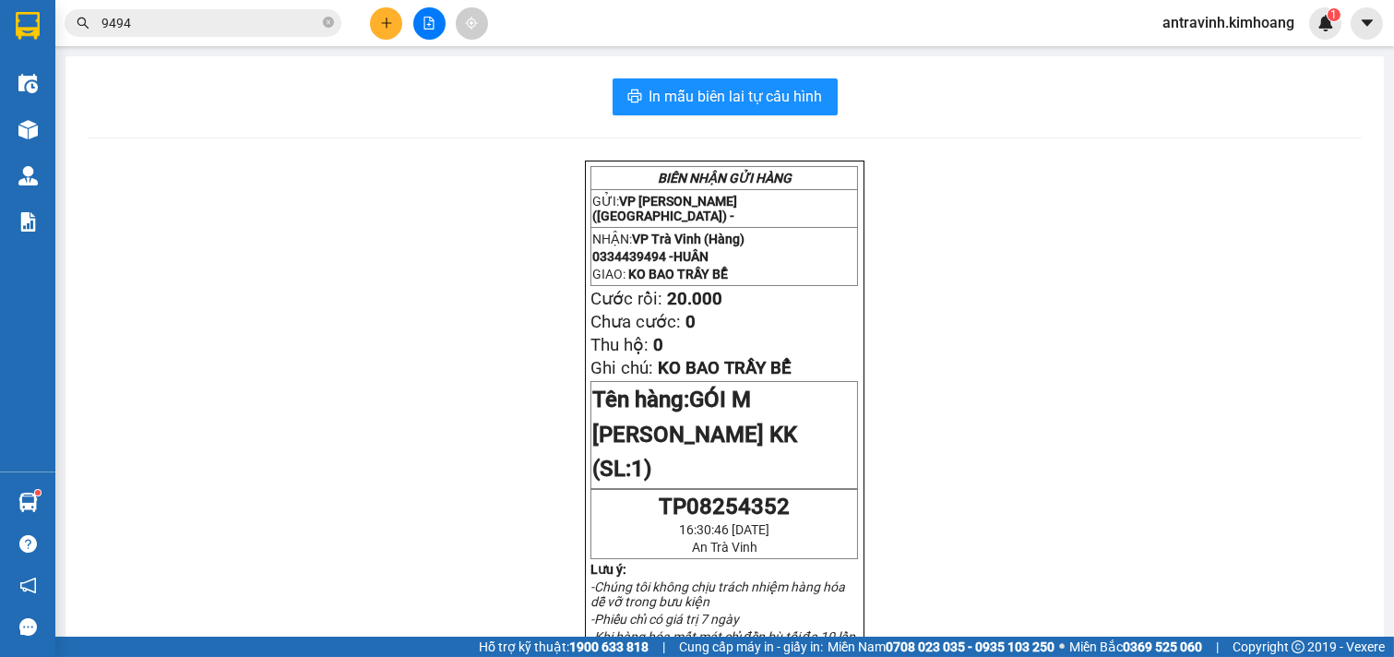
click at [236, 20] on input "9494" at bounding box center [210, 23] width 218 height 20
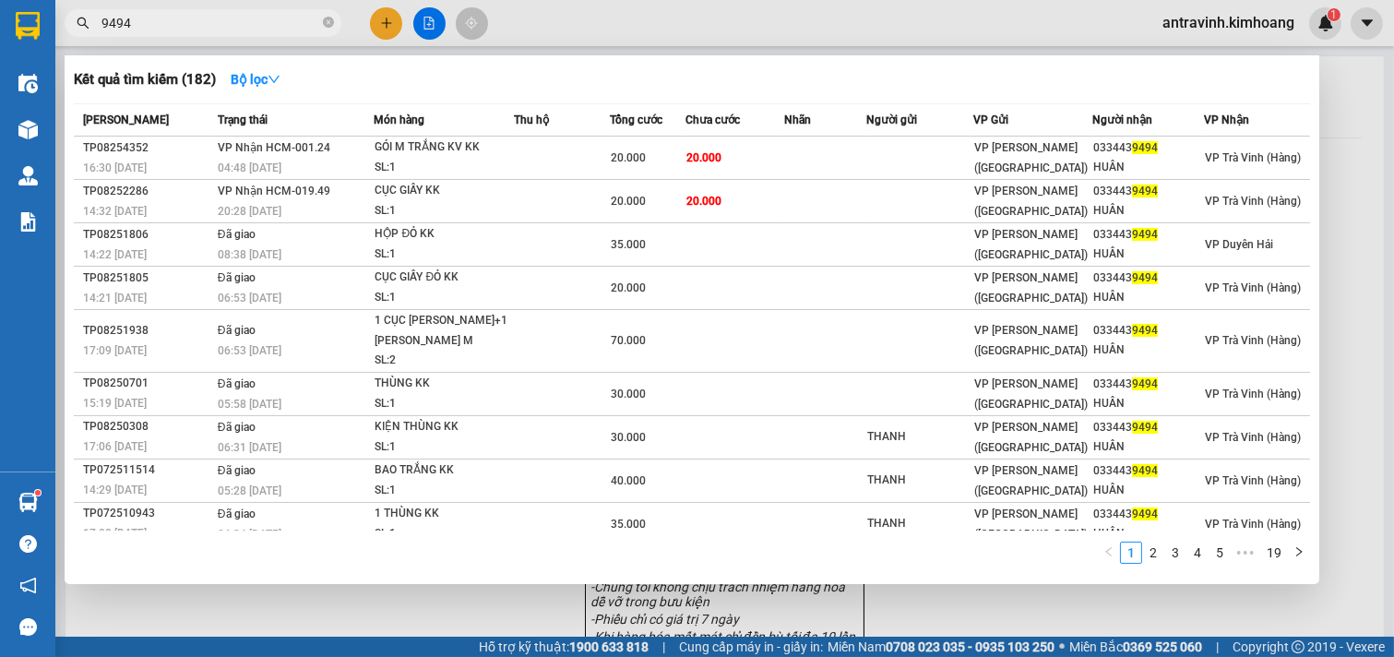
click at [236, 20] on input "9494" at bounding box center [210, 23] width 218 height 20
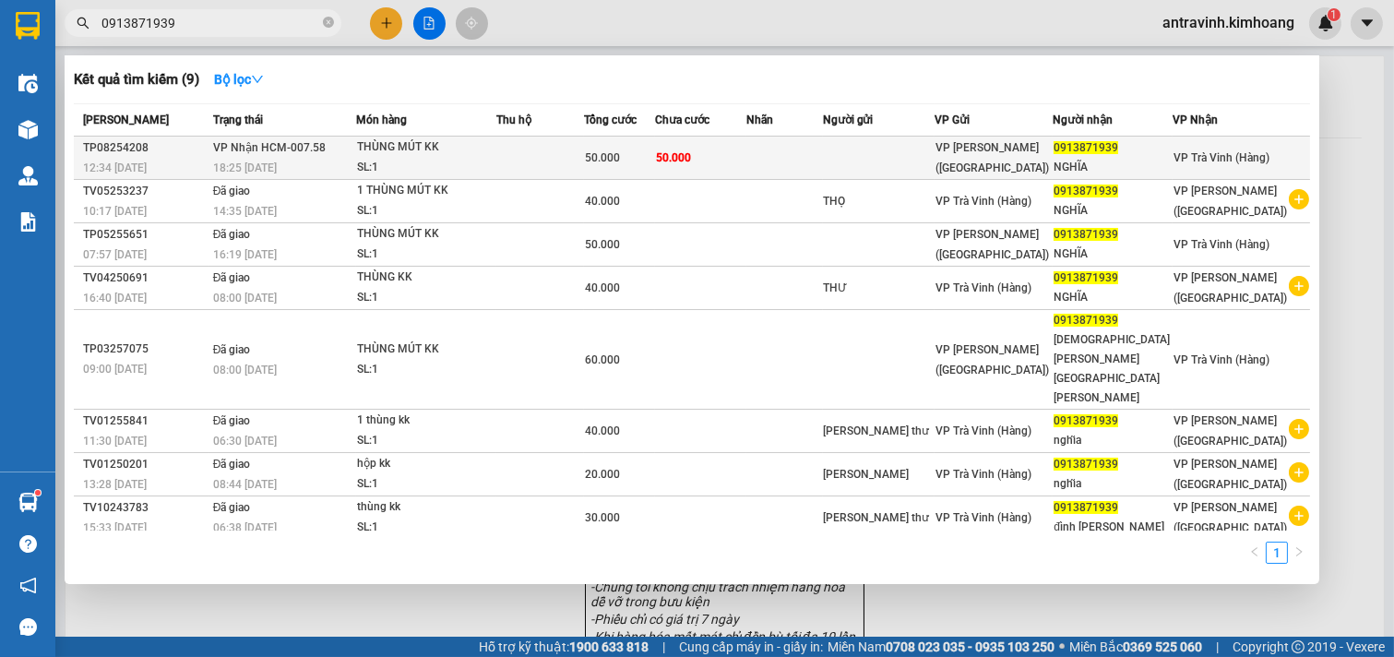
click at [654, 155] on div "50.000" at bounding box center [619, 158] width 69 height 20
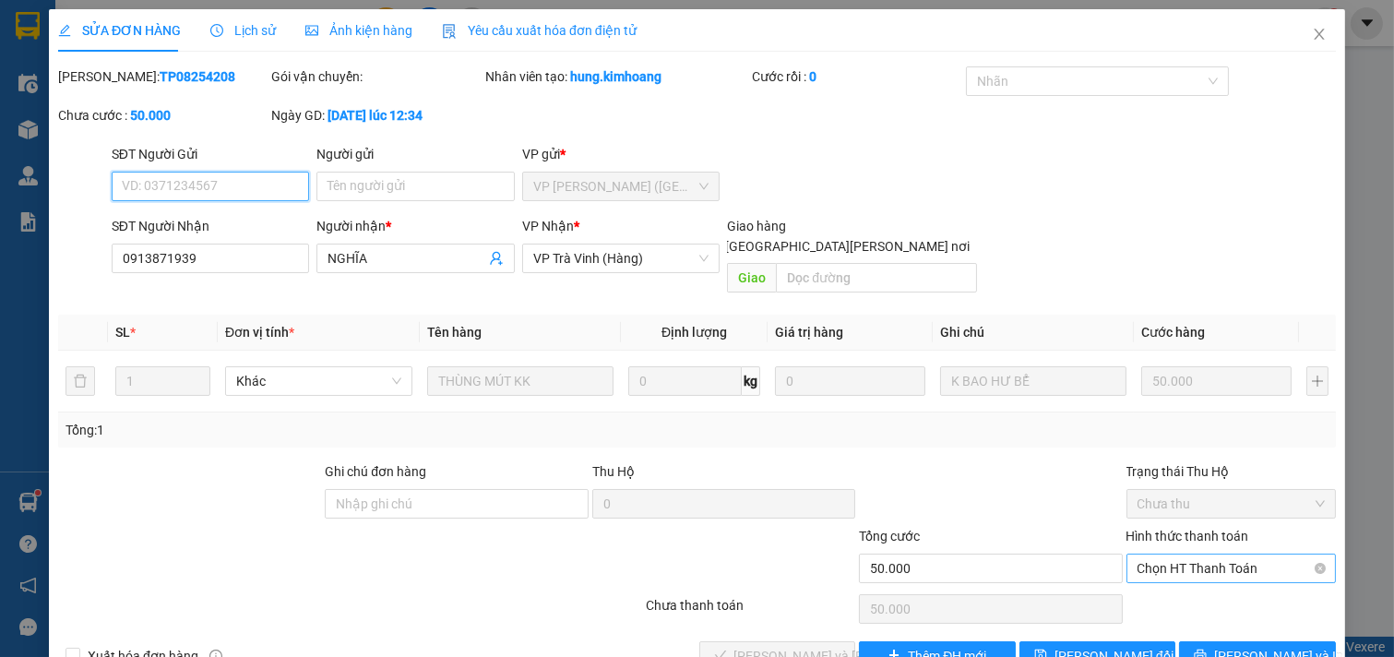
click at [1179, 555] on span "Chọn HT Thanh Toán" at bounding box center [1232, 569] width 188 height 28
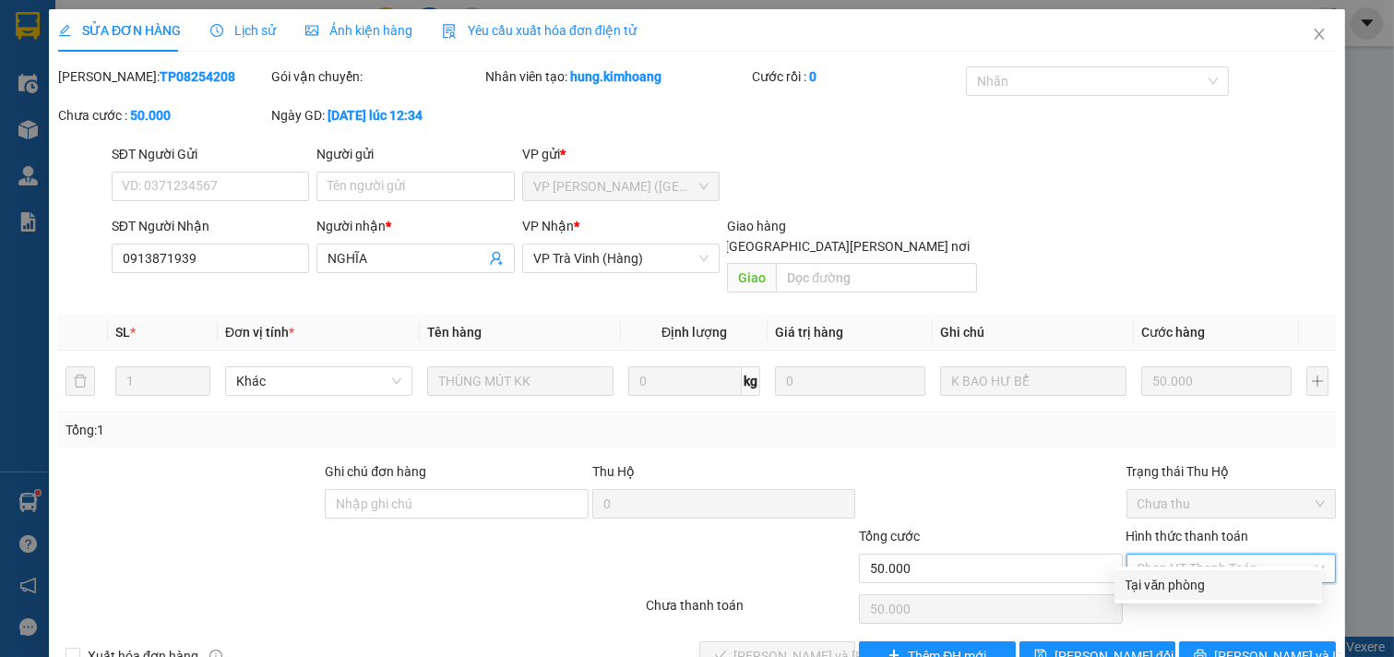
click at [1186, 582] on div "Tại văn phòng" at bounding box center [1218, 585] width 185 height 20
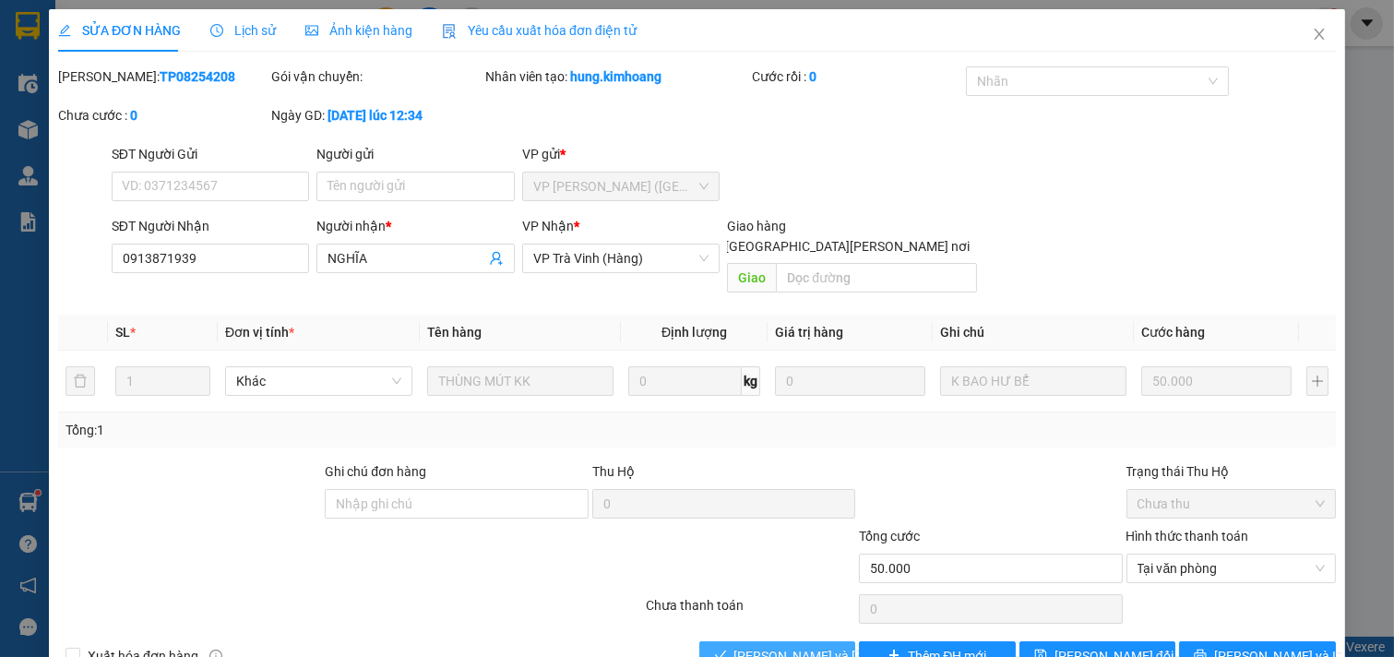
click at [798, 646] on span "[PERSON_NAME] và [PERSON_NAME] hàng" at bounding box center [858, 656] width 249 height 20
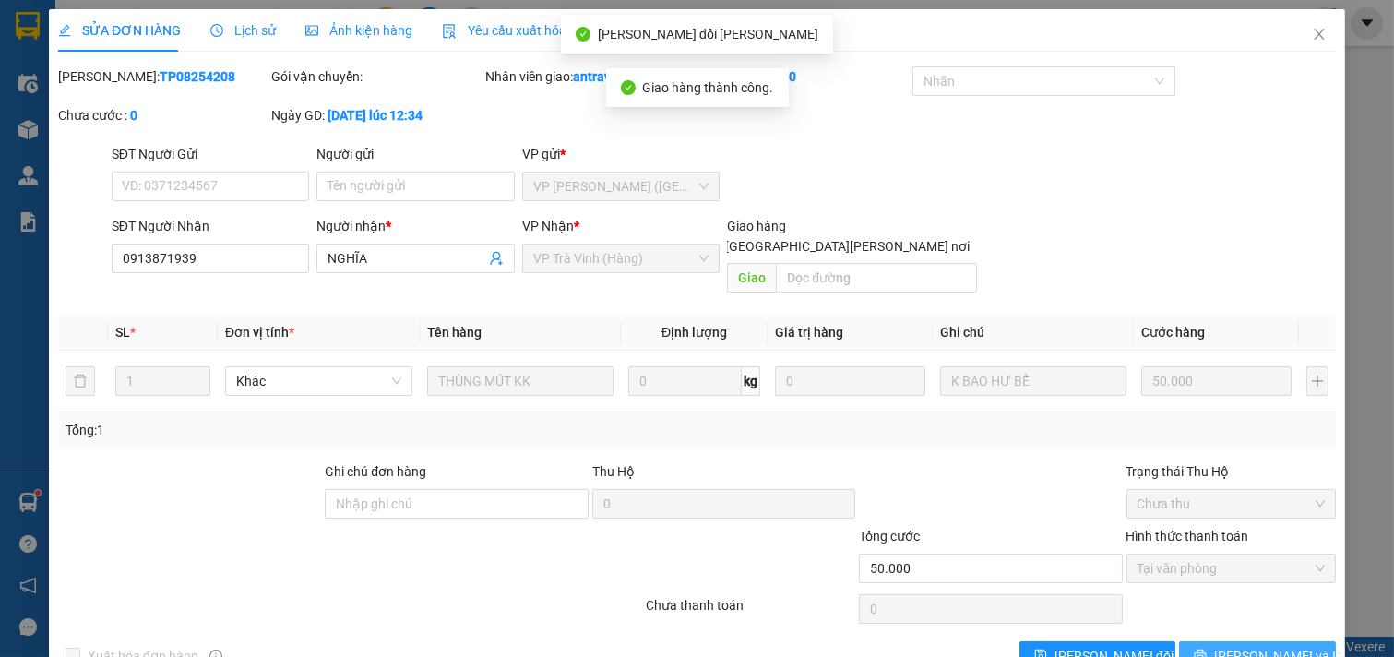
click at [1207, 649] on span "printer" at bounding box center [1200, 656] width 13 height 15
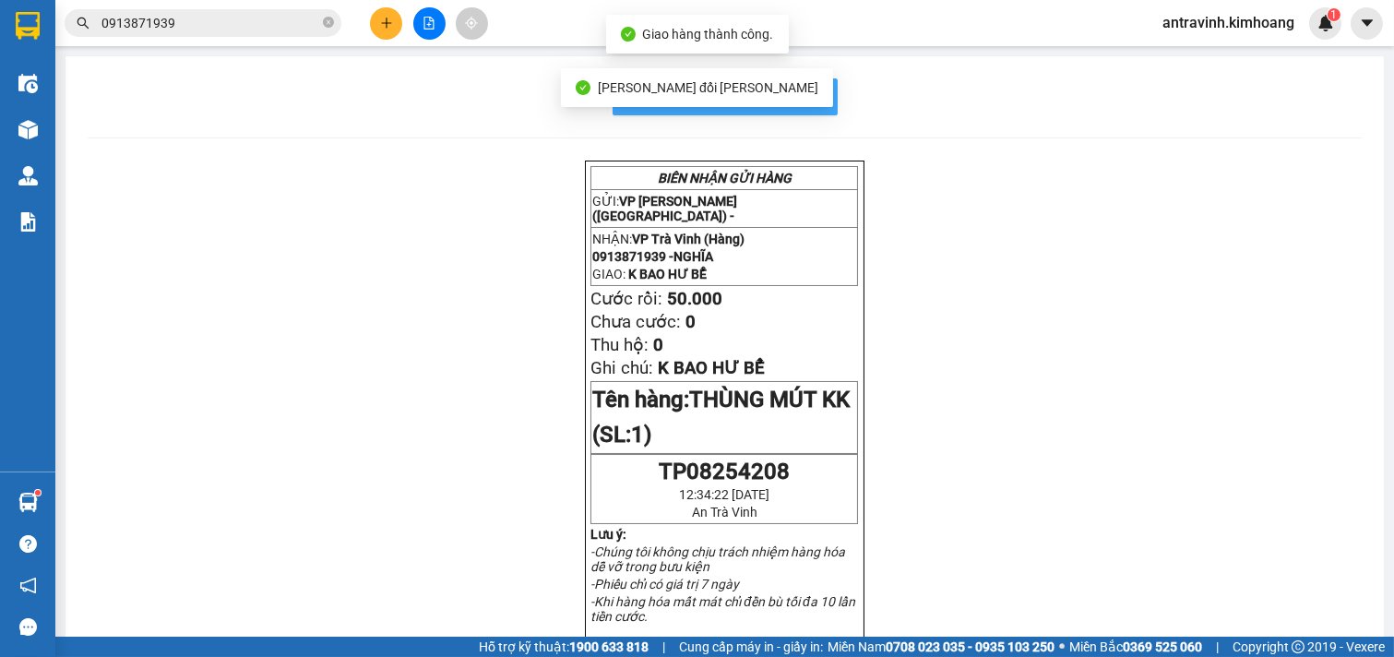
click at [813, 99] on span "In mẫu biên lai tự cấu hình" at bounding box center [736, 96] width 173 height 23
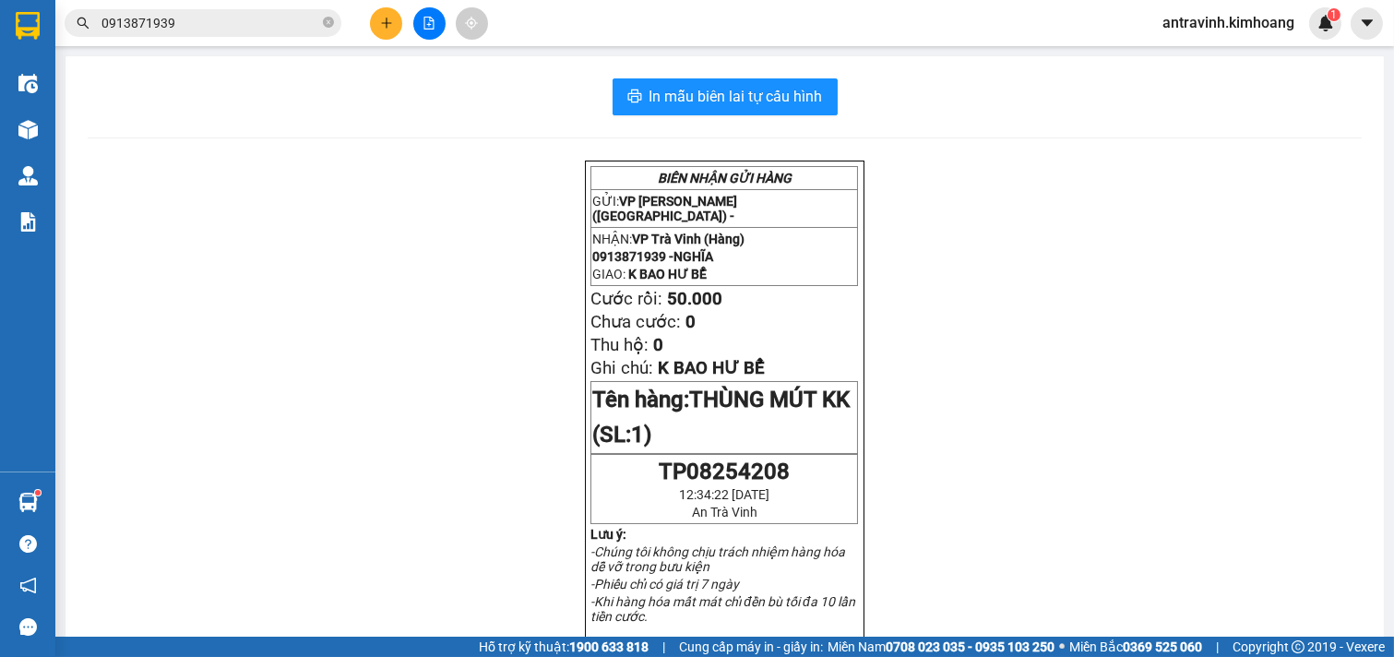
click at [256, 18] on input "0913871939" at bounding box center [210, 23] width 218 height 20
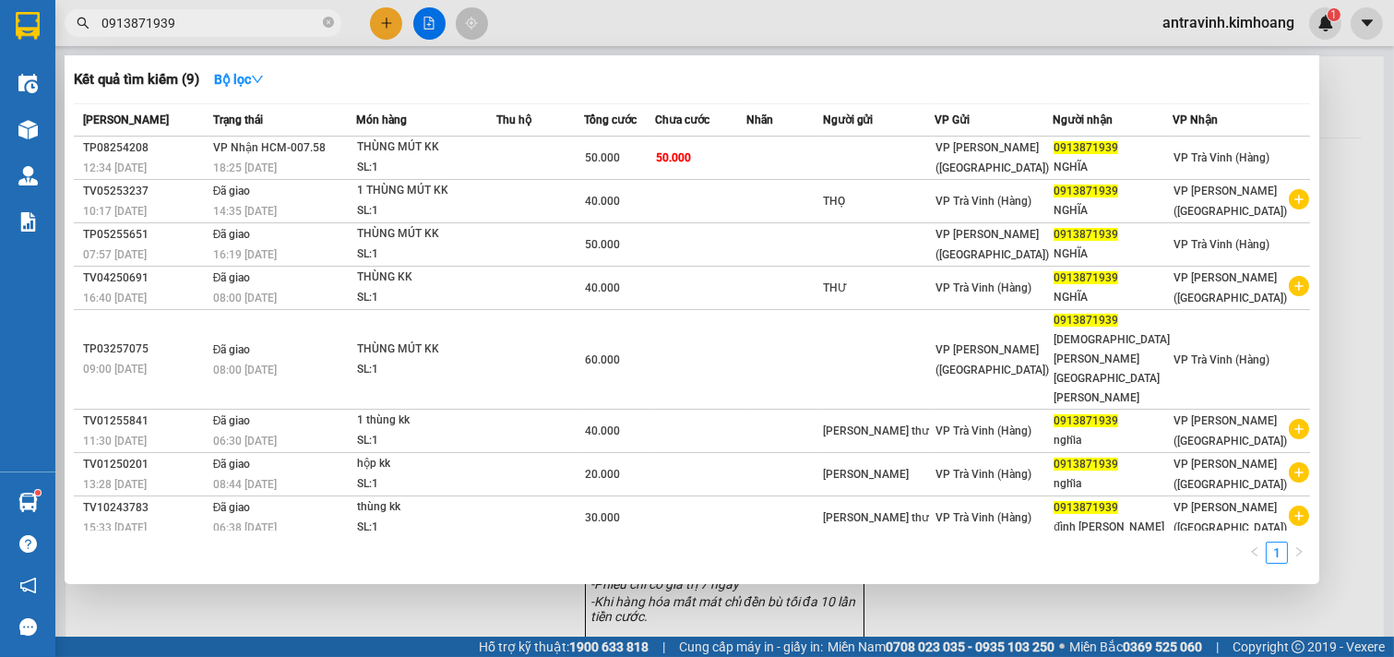
click at [256, 18] on input "0913871939" at bounding box center [210, 23] width 218 height 20
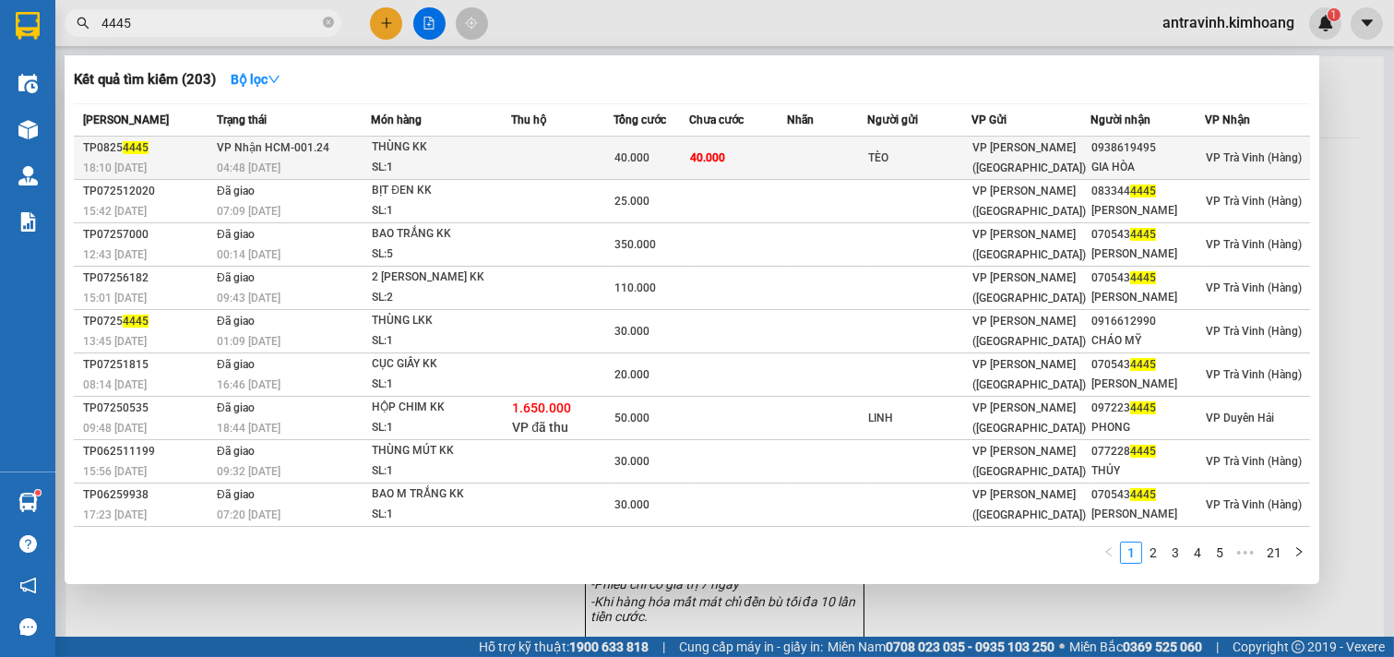
type input "4445"
click at [627, 151] on span "40.000" at bounding box center [632, 157] width 35 height 13
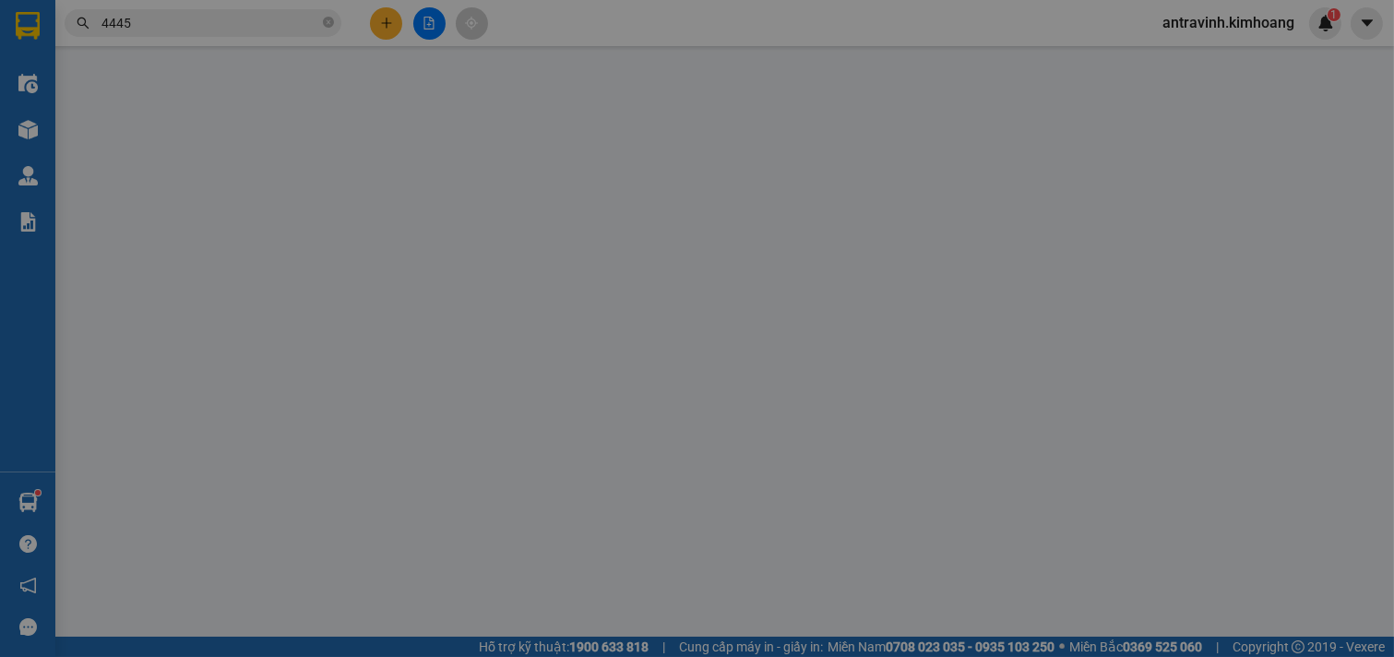
type input "TÈO"
type input "0938619495"
type input "GIA HÒA"
type input "40.000"
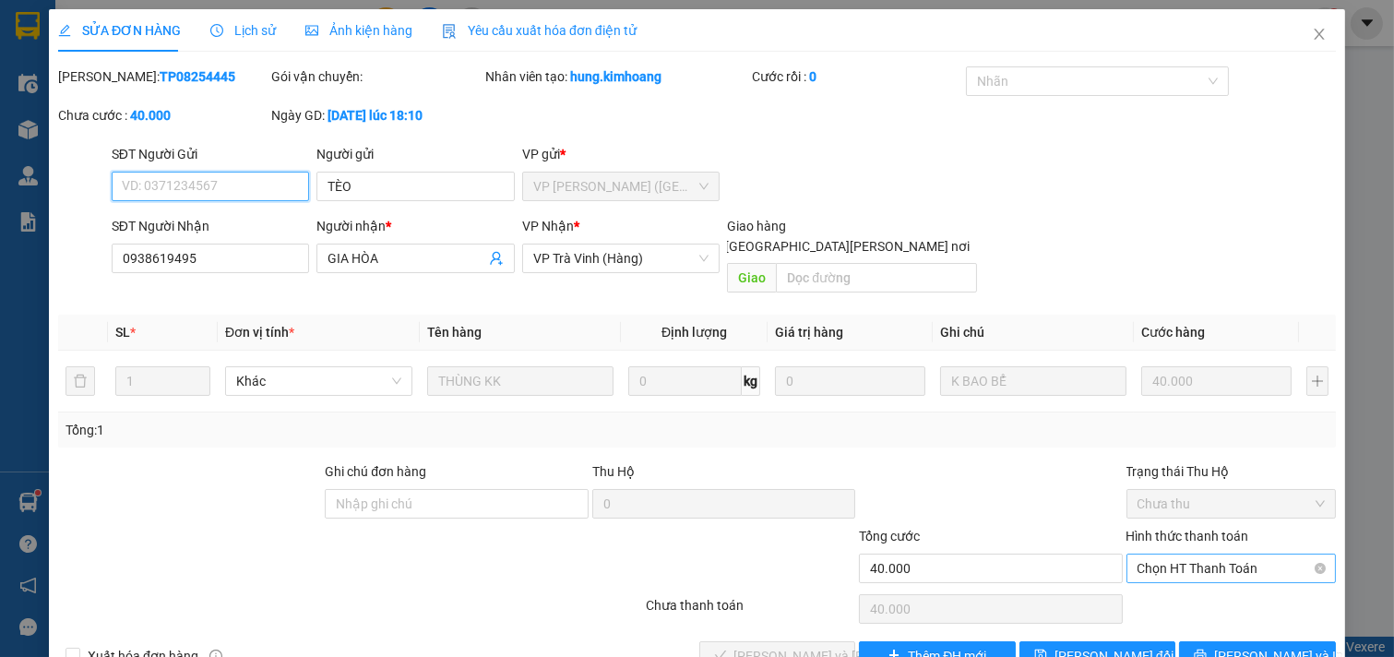
click at [1194, 555] on span "Chọn HT Thanh Toán" at bounding box center [1232, 569] width 188 height 28
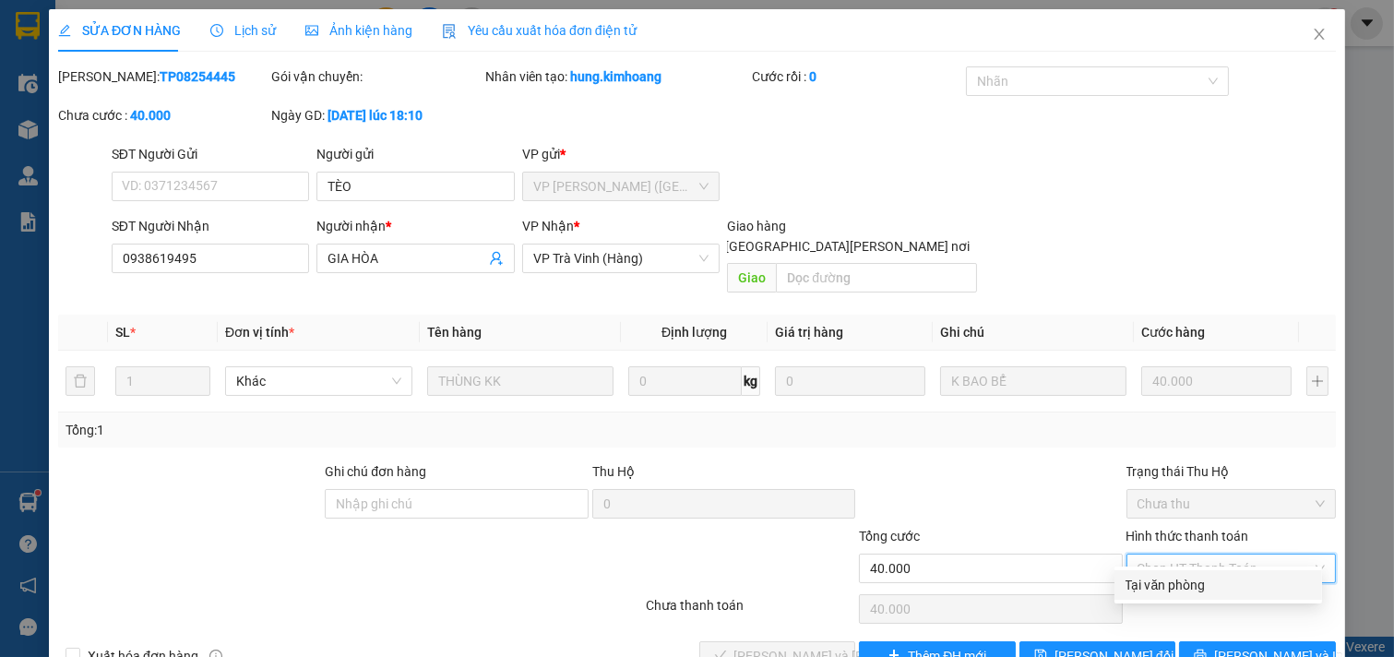
click at [1216, 575] on div "Tại văn phòng" at bounding box center [1218, 585] width 185 height 20
type input "0"
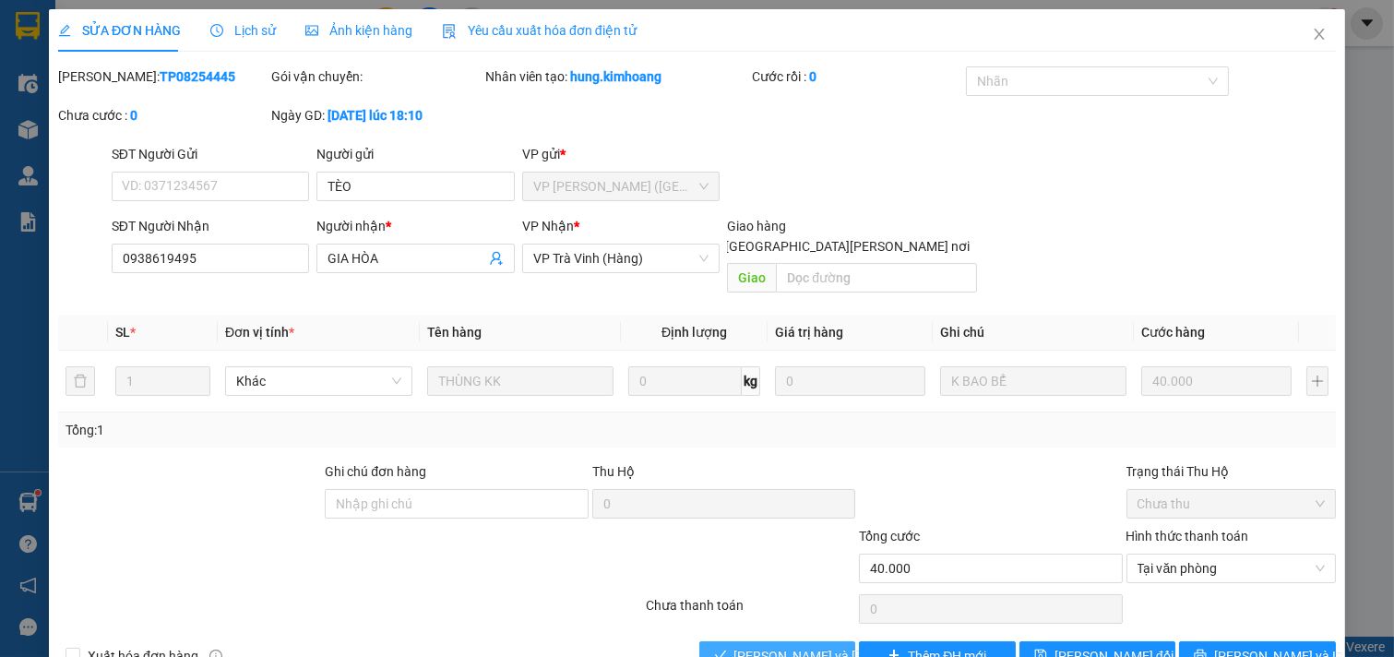
click at [807, 646] on span "[PERSON_NAME] và [PERSON_NAME] hàng" at bounding box center [858, 656] width 249 height 20
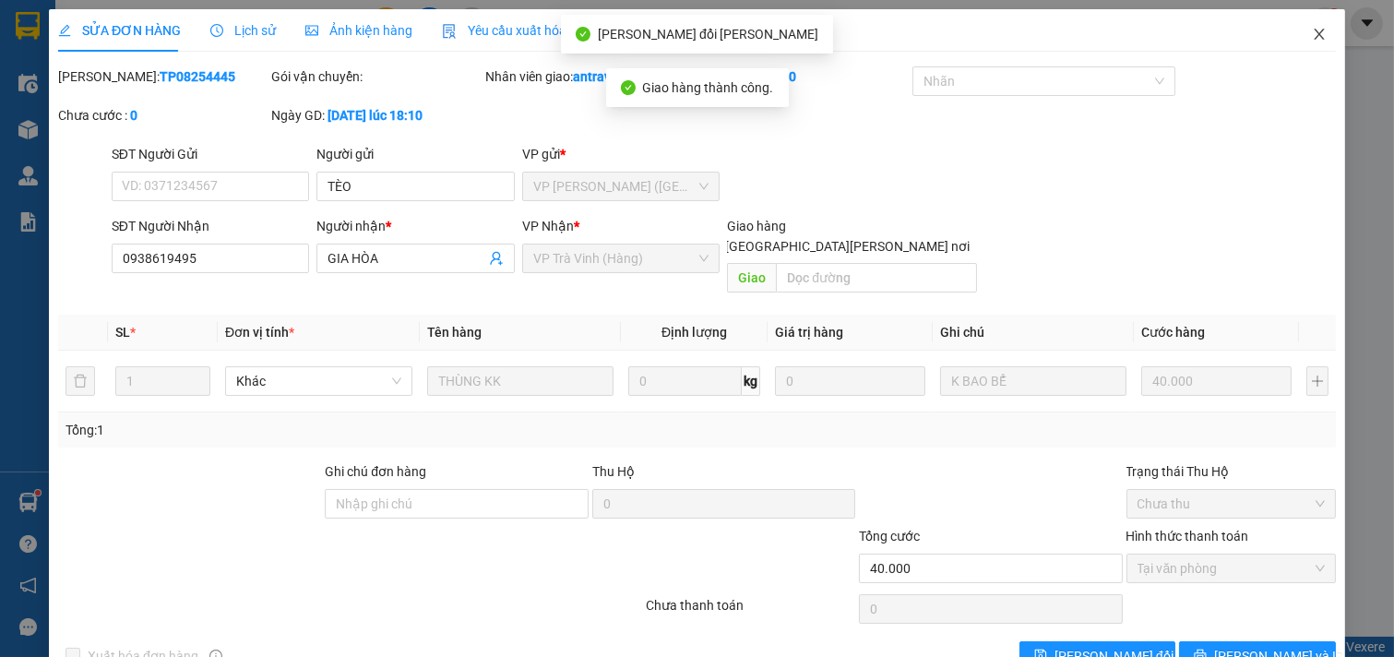
click at [1312, 28] on icon "close" at bounding box center [1319, 34] width 15 height 15
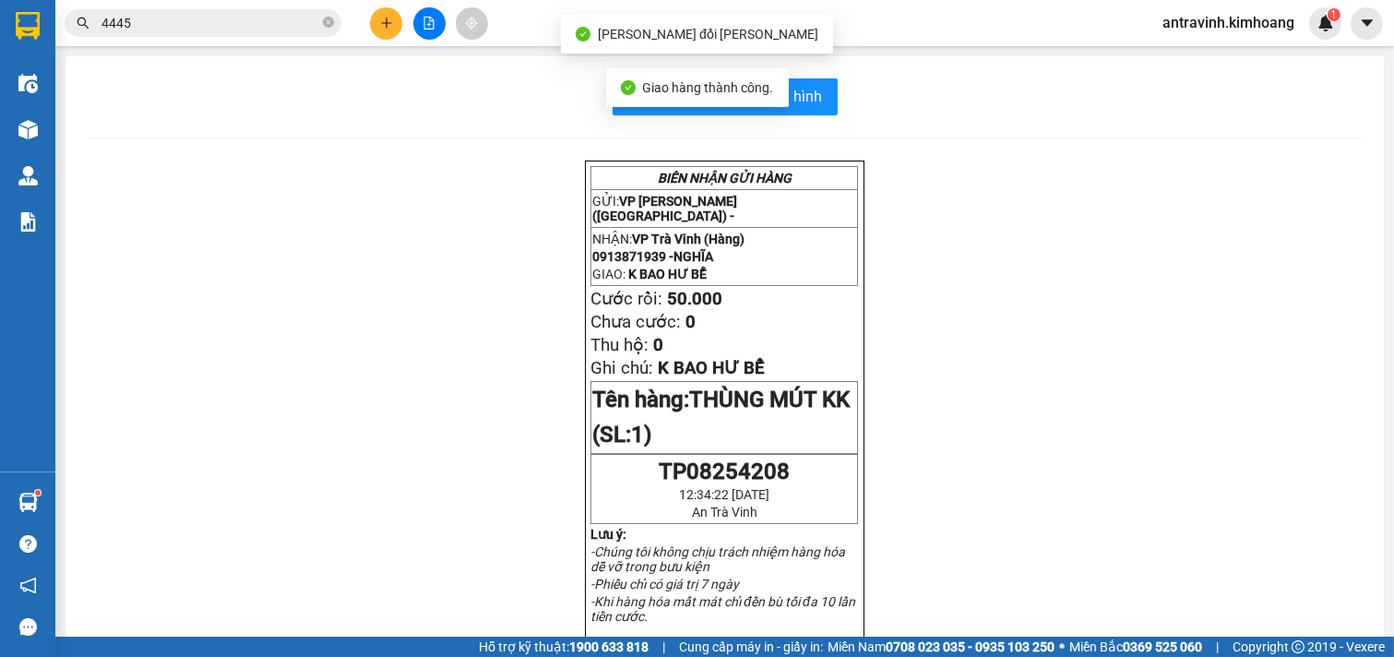
click at [205, 21] on input "4445" at bounding box center [210, 23] width 218 height 20
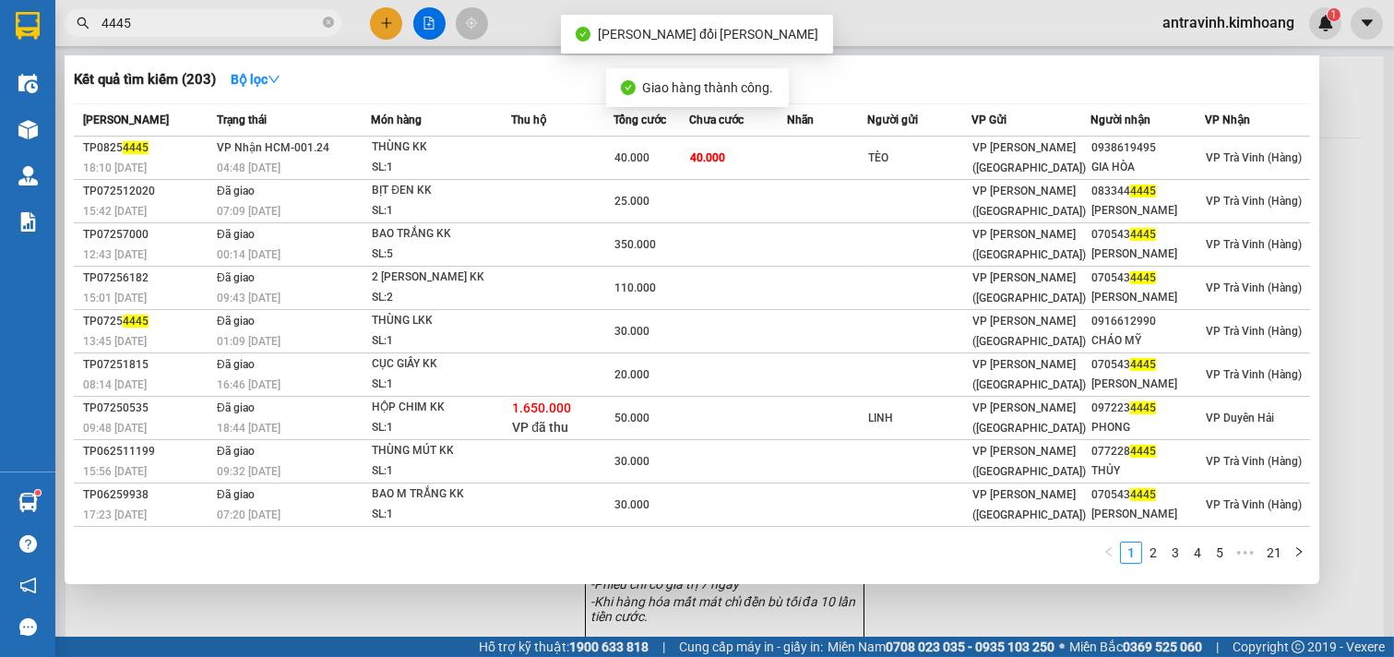
click at [205, 21] on input "4445" at bounding box center [210, 23] width 218 height 20
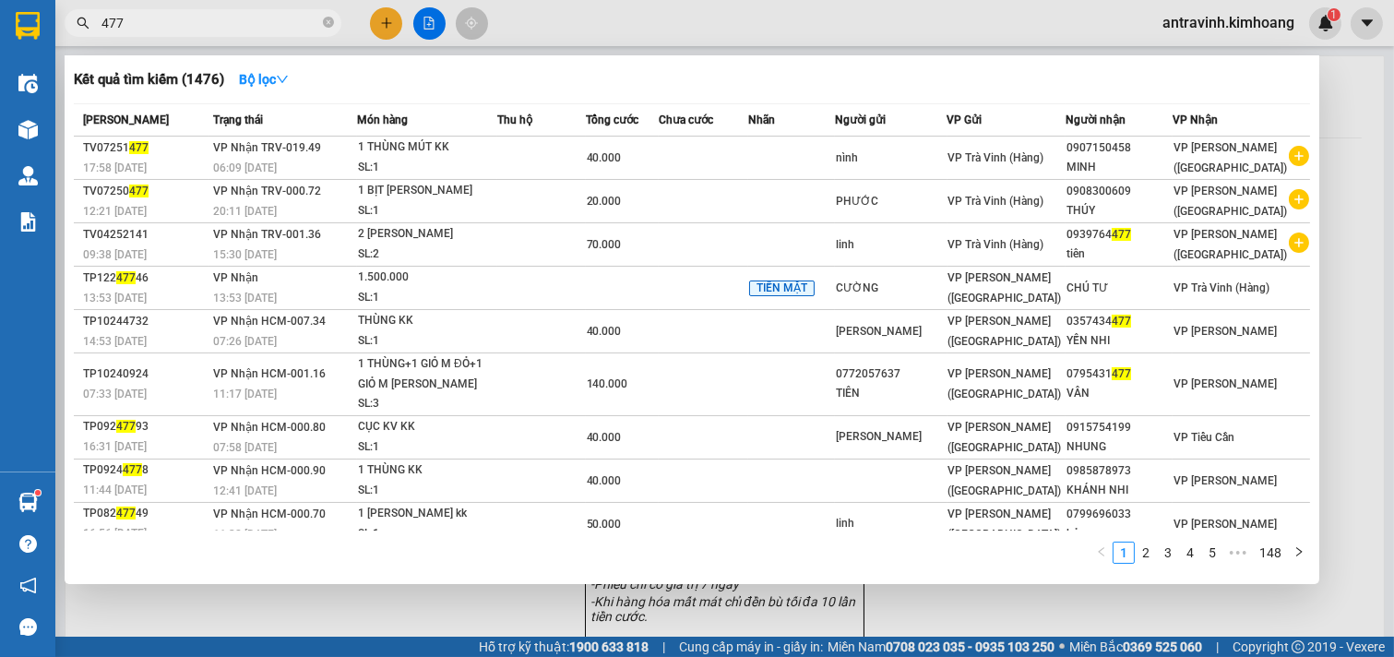
click at [208, 18] on input "477" at bounding box center [210, 23] width 218 height 20
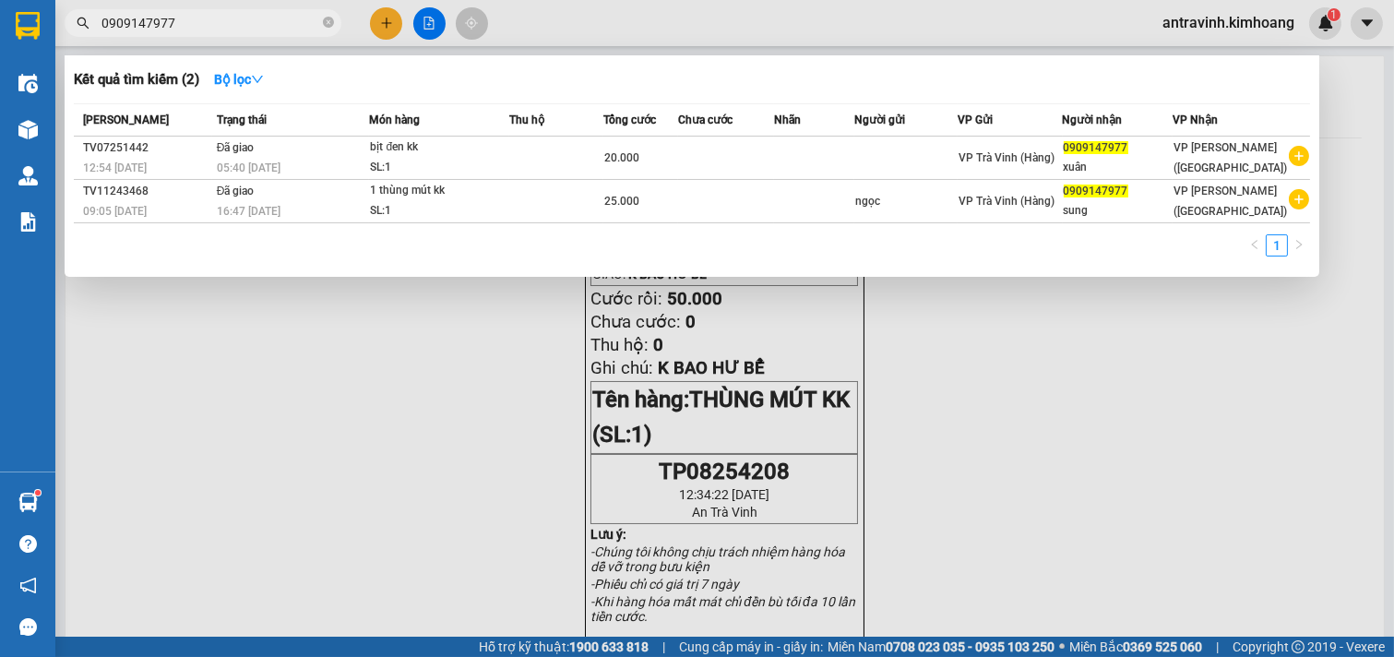
click at [219, 20] on input "0909147977" at bounding box center [210, 23] width 218 height 20
click at [220, 31] on input "0909147977" at bounding box center [210, 23] width 218 height 20
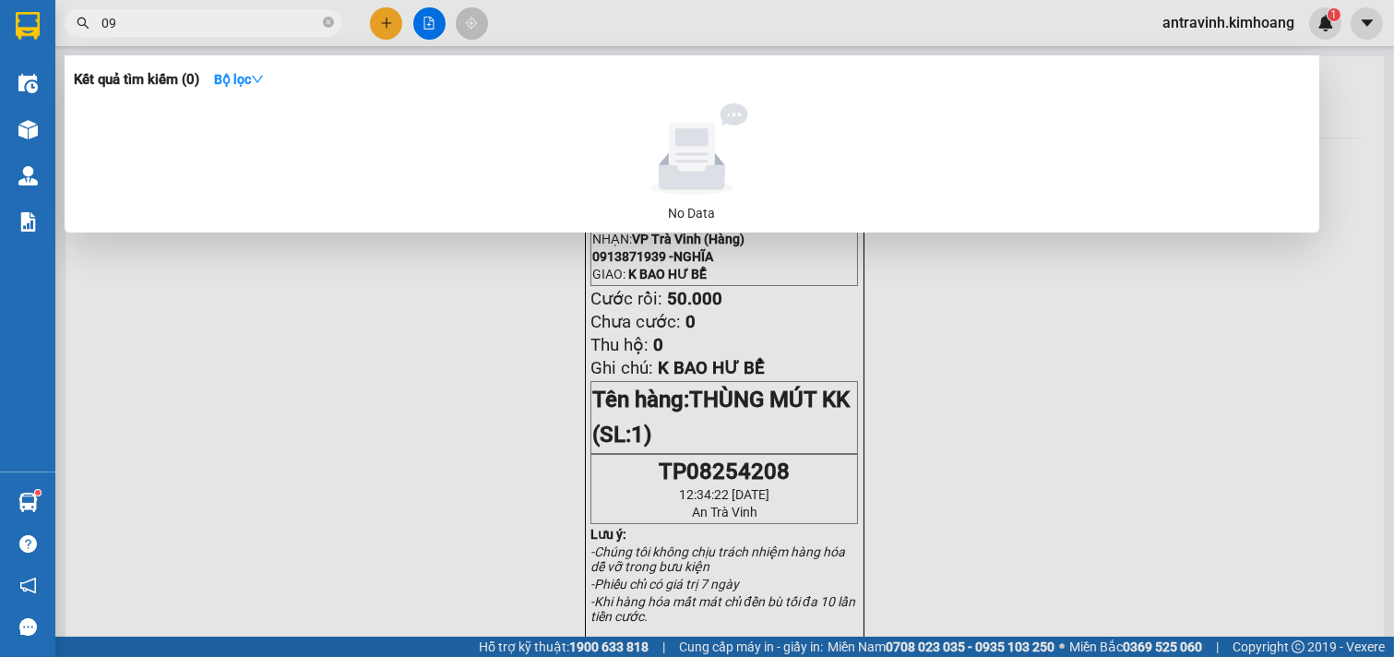
type input "0"
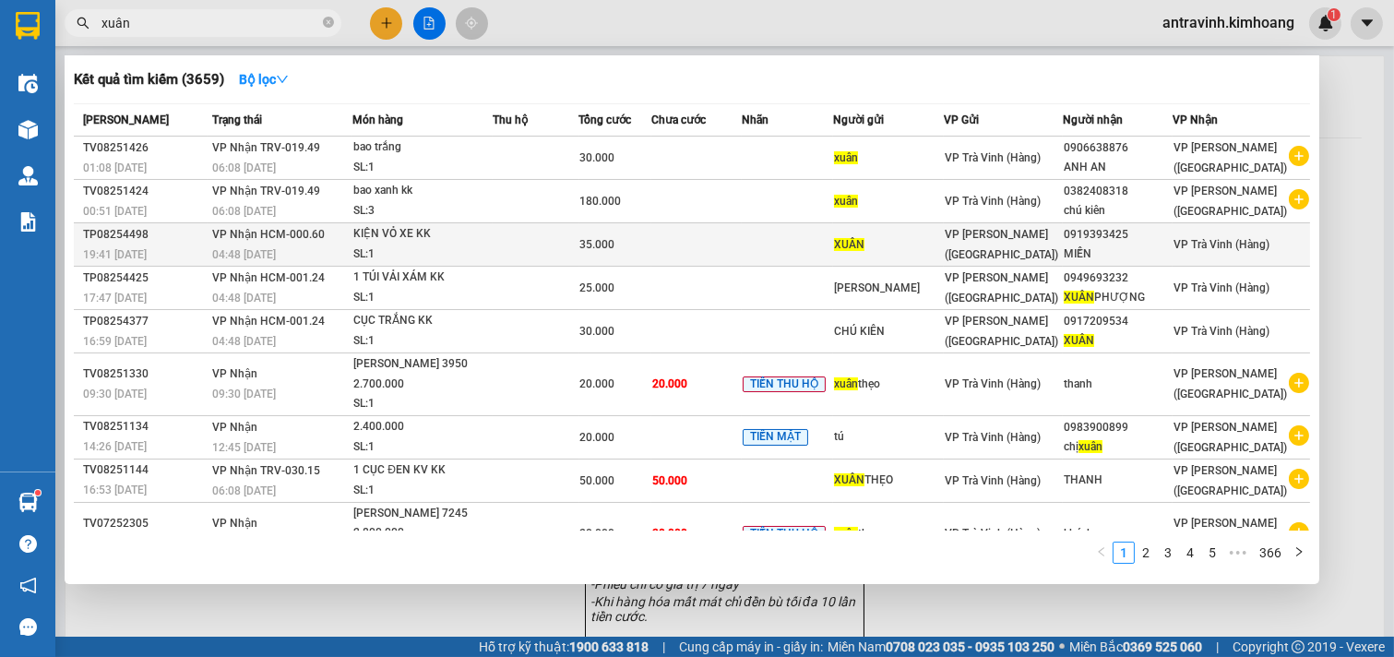
type input "xuân"
click at [734, 251] on td at bounding box center [696, 244] width 90 height 43
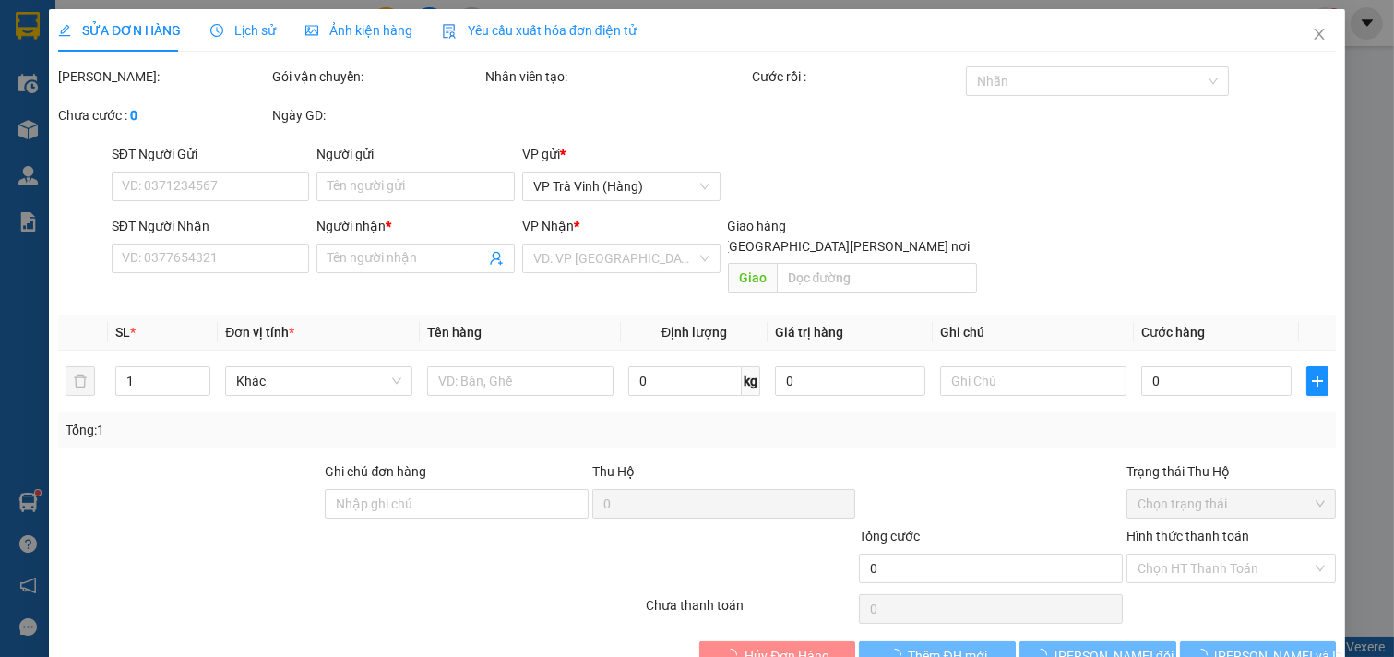
type input "XUÂN"
type input "0919393425"
type input "MIỀN"
type input "35.000"
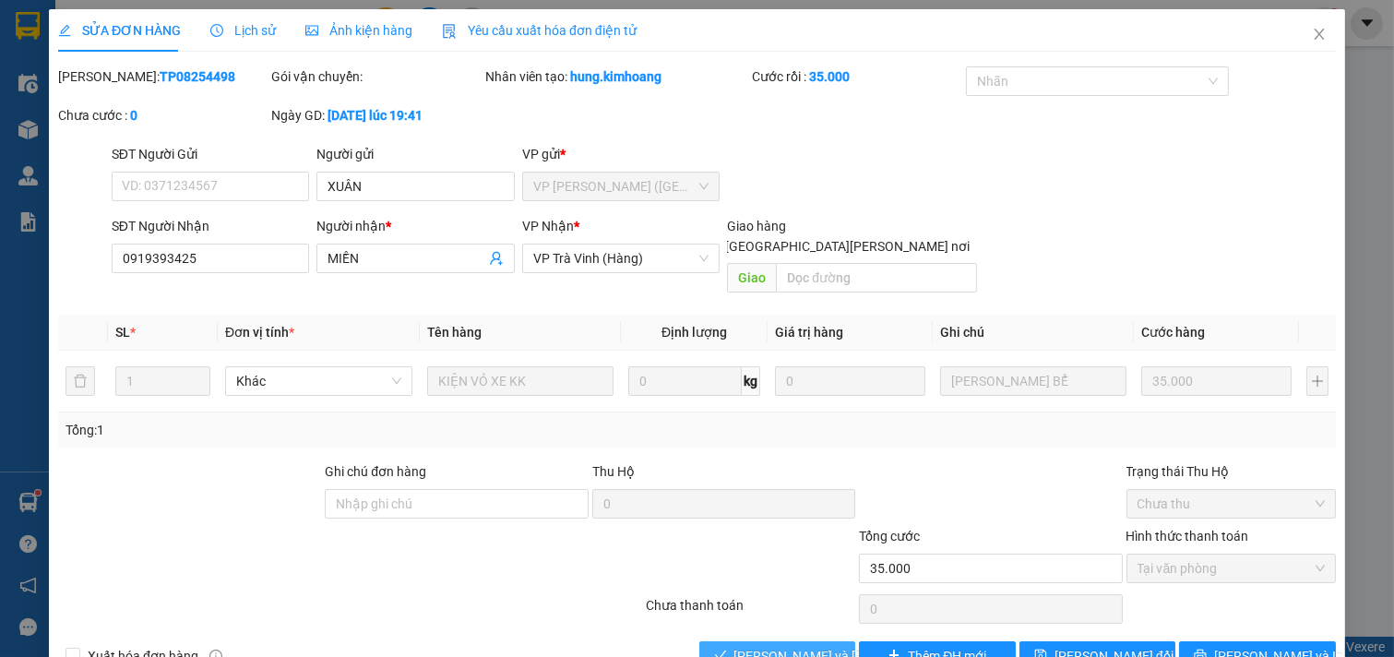
click at [819, 646] on span "[PERSON_NAME] và [PERSON_NAME] hàng" at bounding box center [858, 656] width 249 height 20
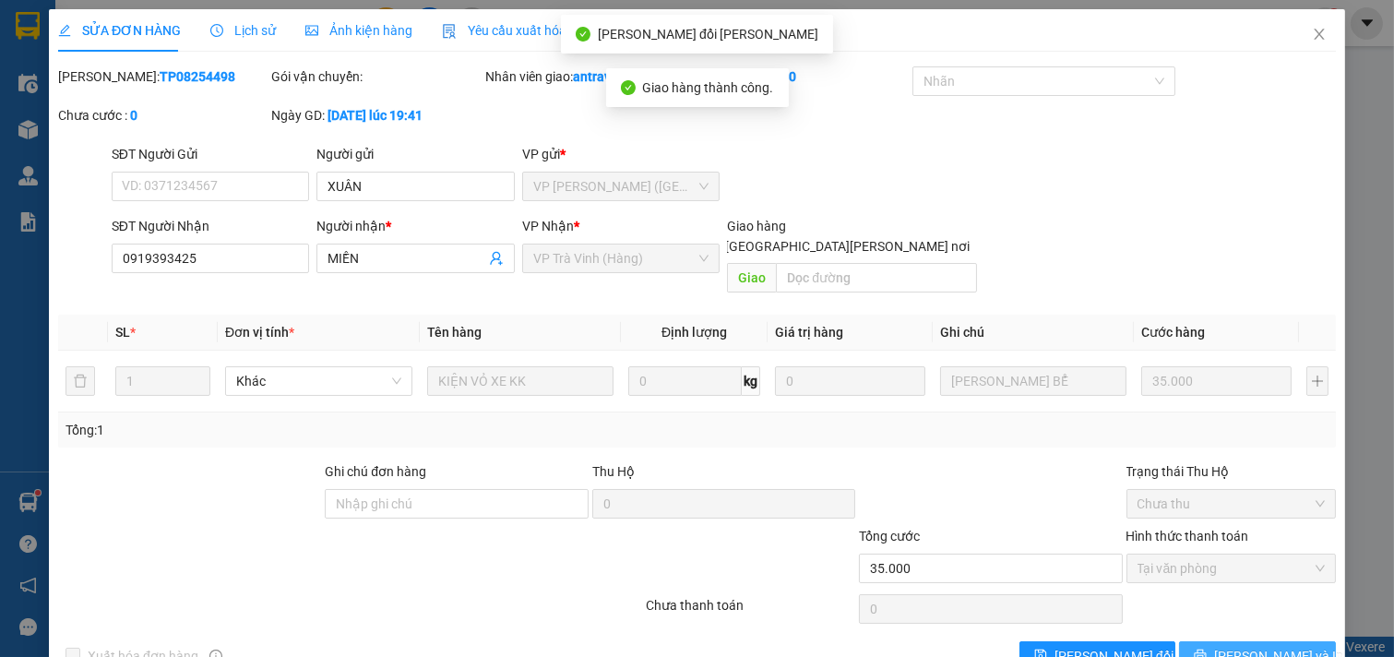
click at [1246, 646] on span "[PERSON_NAME] và In" at bounding box center [1278, 656] width 129 height 20
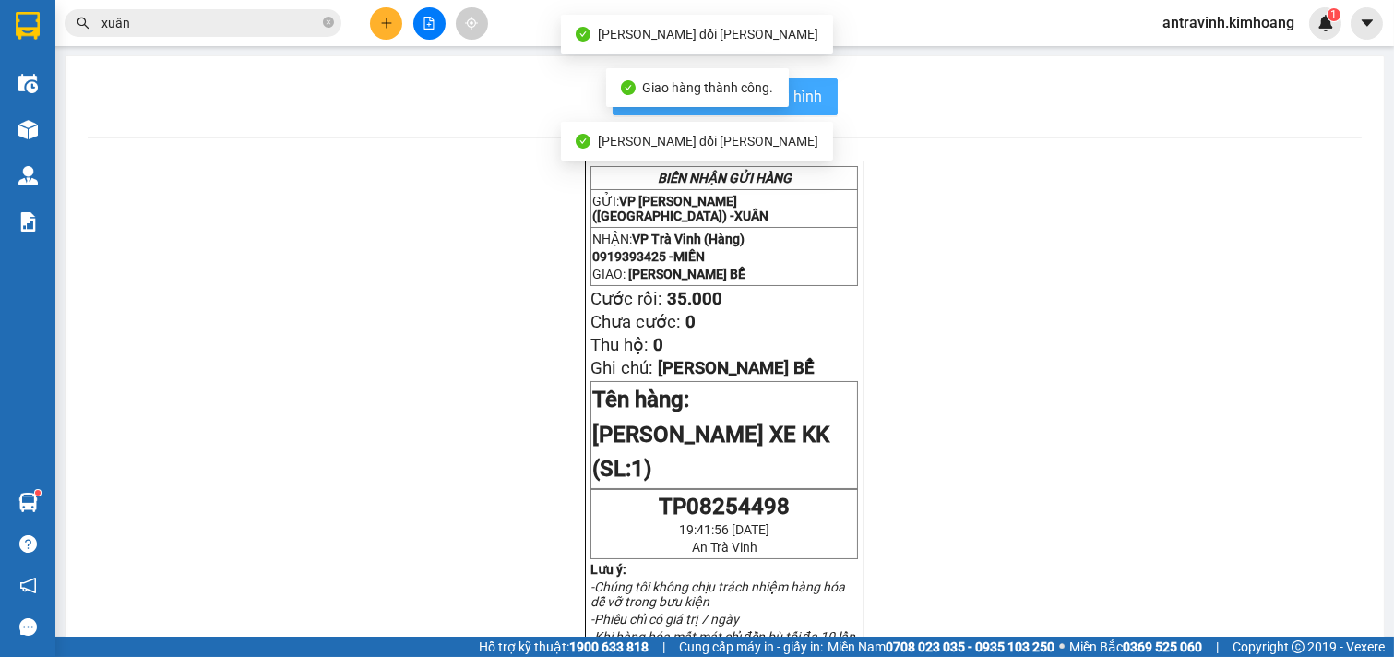
click at [810, 92] on span "In mẫu biên lai tự cấu hình" at bounding box center [736, 96] width 173 height 23
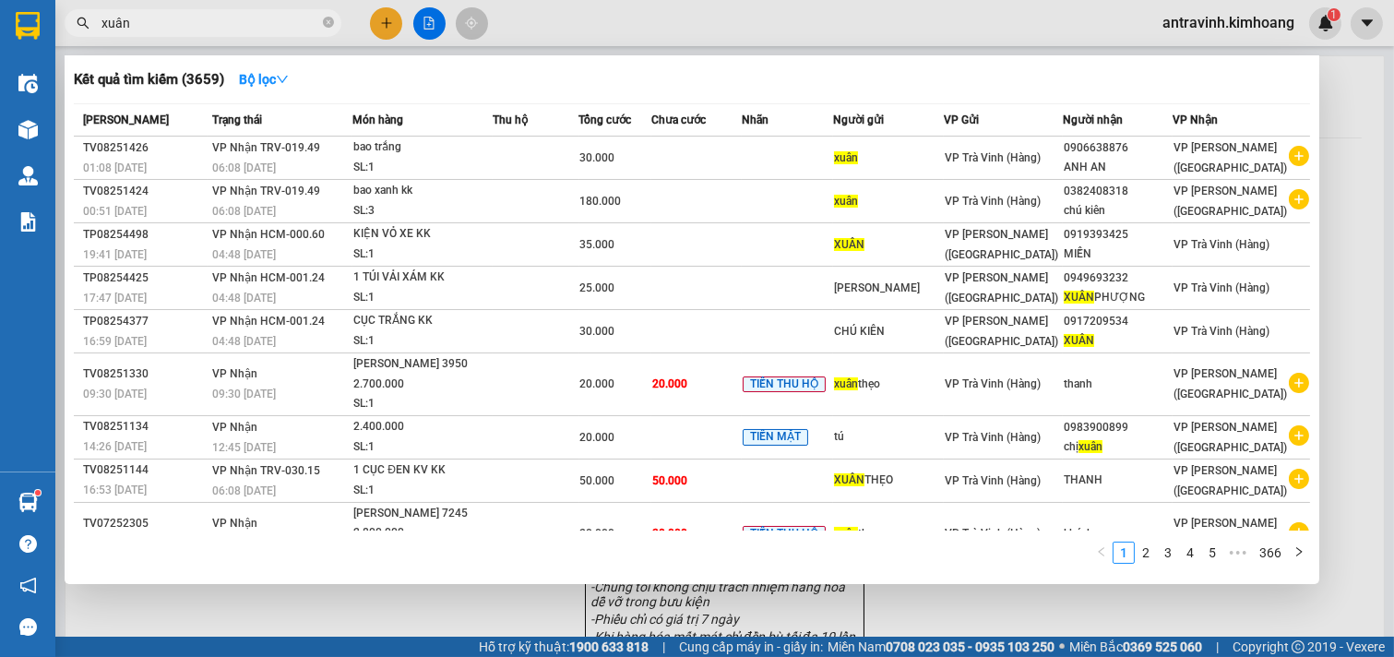
click at [176, 23] on input "xuân" at bounding box center [210, 23] width 218 height 20
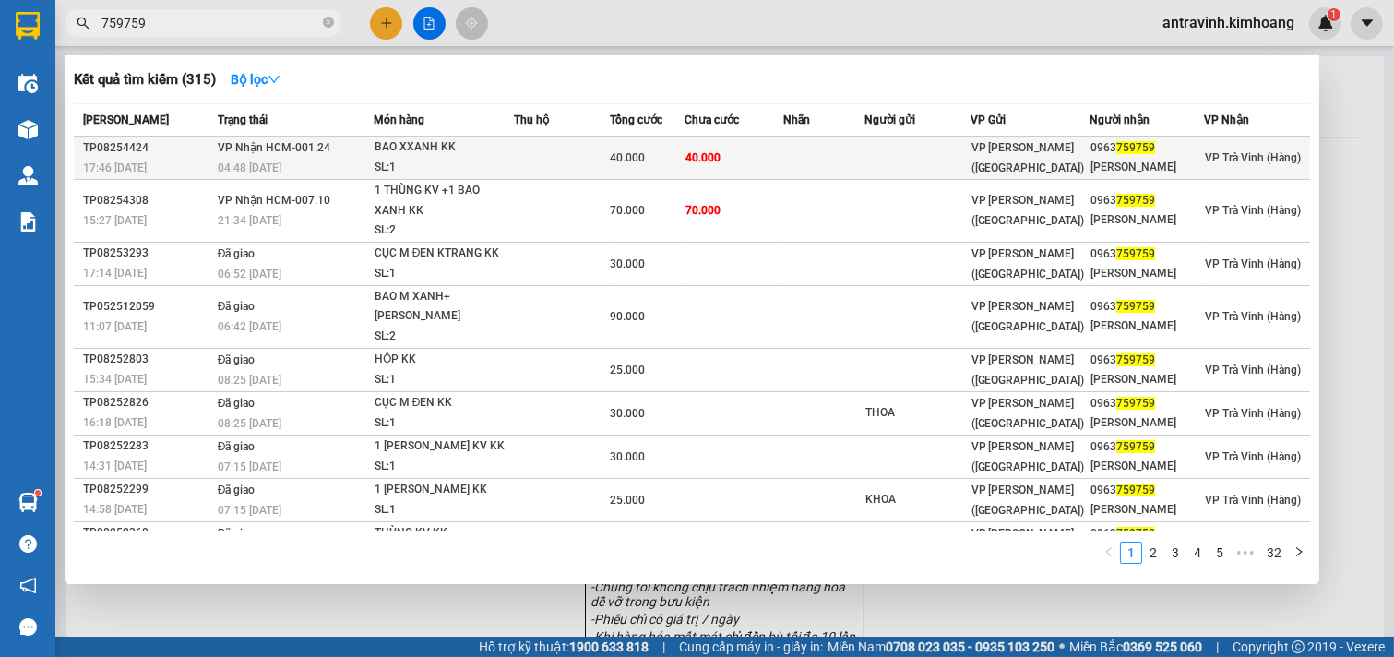
type input "759759"
click at [729, 153] on td "40.000" at bounding box center [734, 158] width 99 height 43
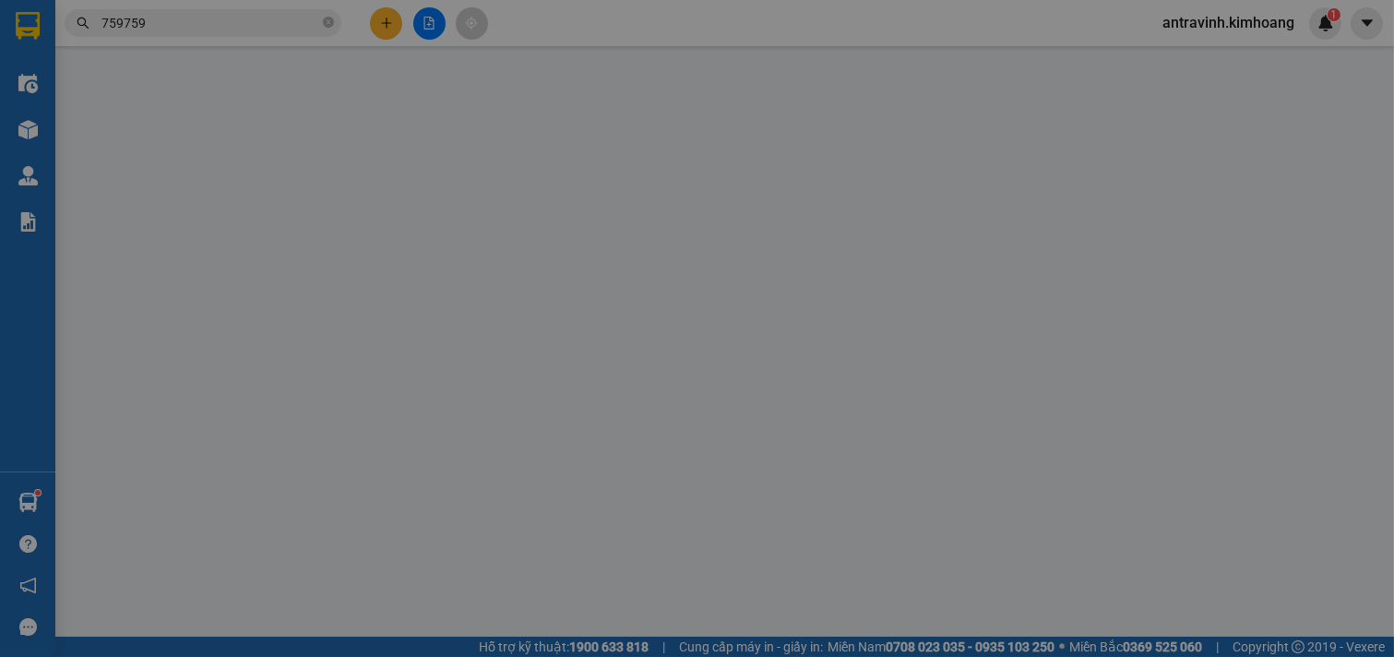
type input "0963759759"
type input "TRUNG NGỌC"
type input "40.000"
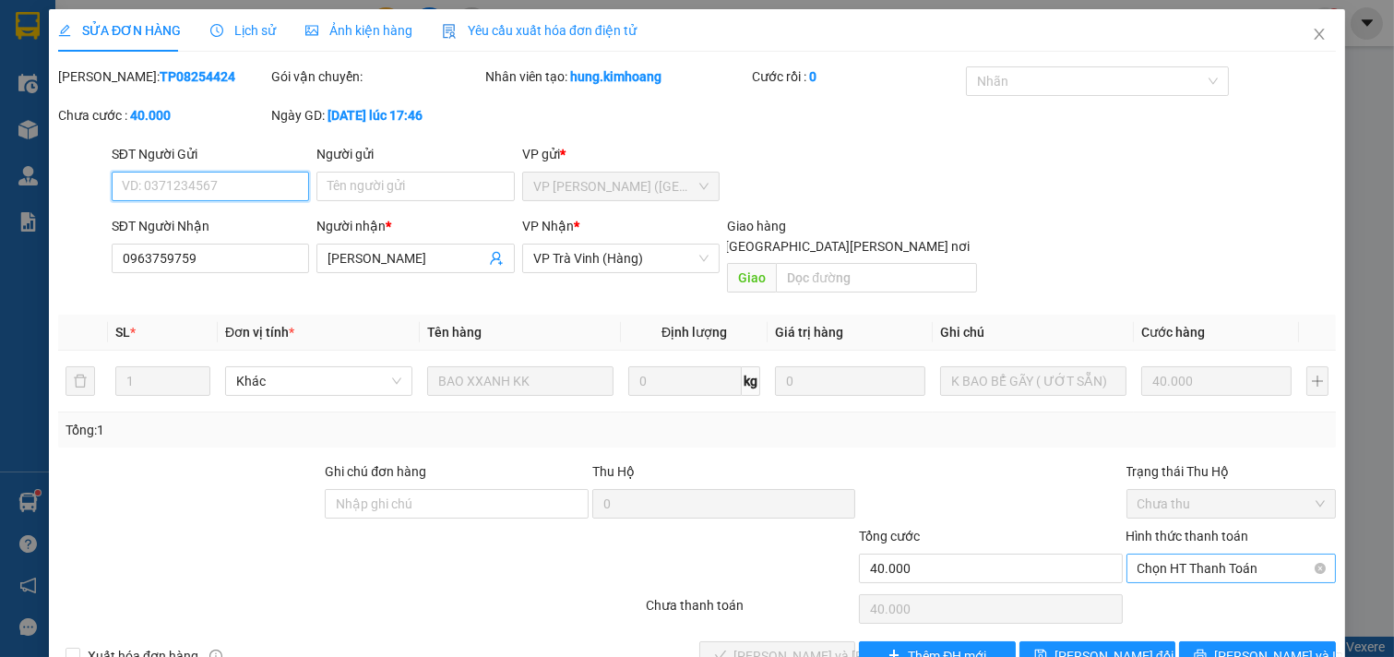
click at [1177, 555] on span "Chọn HT Thanh Toán" at bounding box center [1232, 569] width 188 height 28
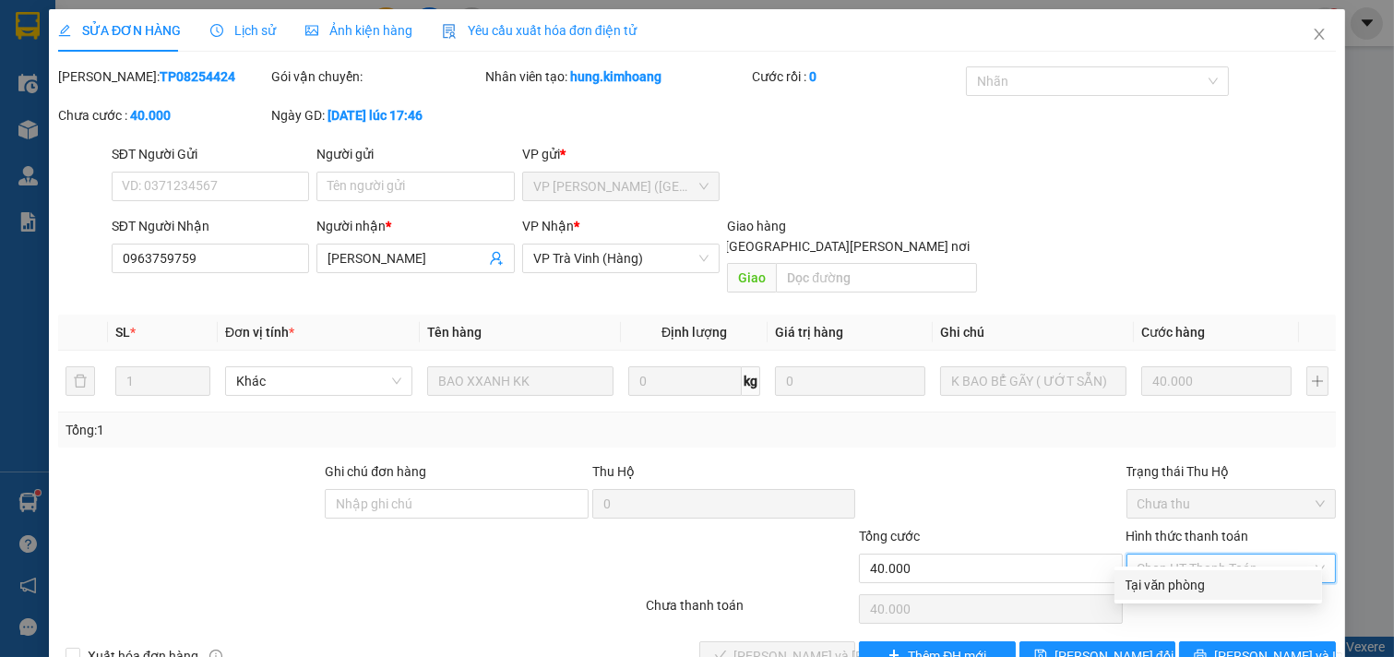
click at [1172, 575] on div "Tại văn phòng" at bounding box center [1218, 585] width 185 height 20
type input "0"
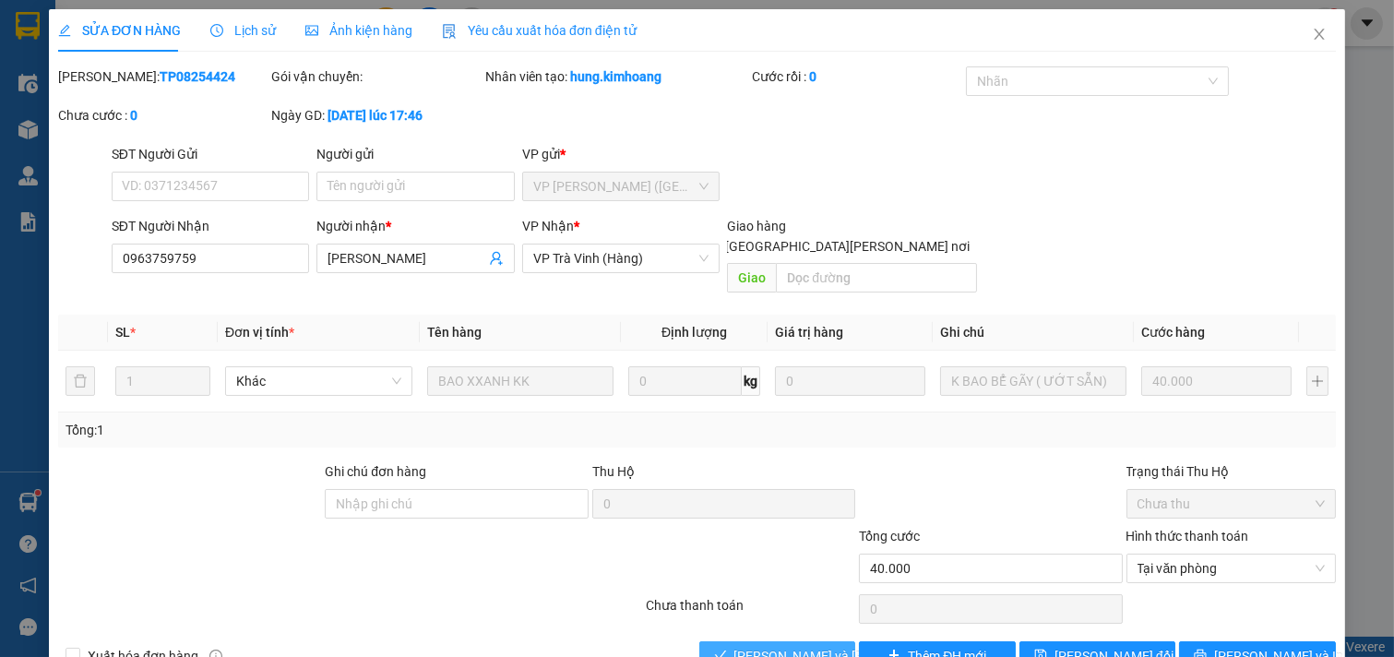
click at [788, 646] on span "[PERSON_NAME] và [PERSON_NAME] hàng" at bounding box center [858, 656] width 249 height 20
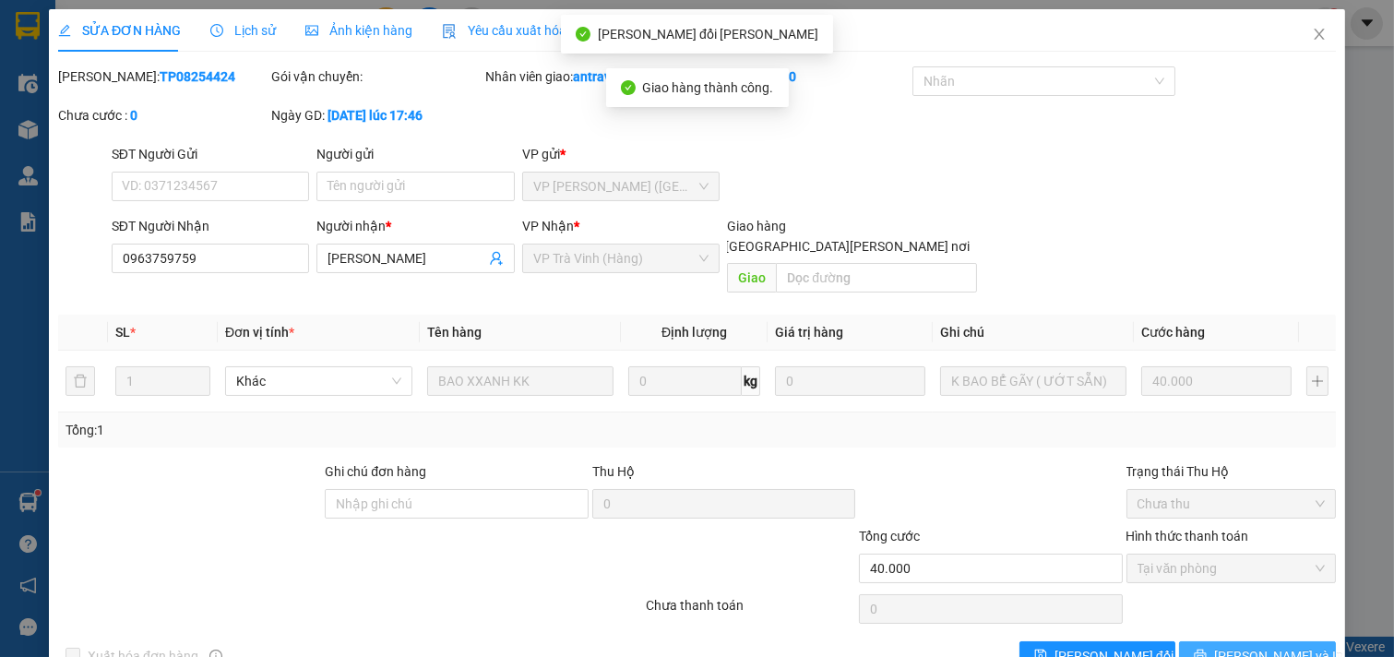
click at [1243, 646] on span "[PERSON_NAME] và In" at bounding box center [1278, 656] width 129 height 20
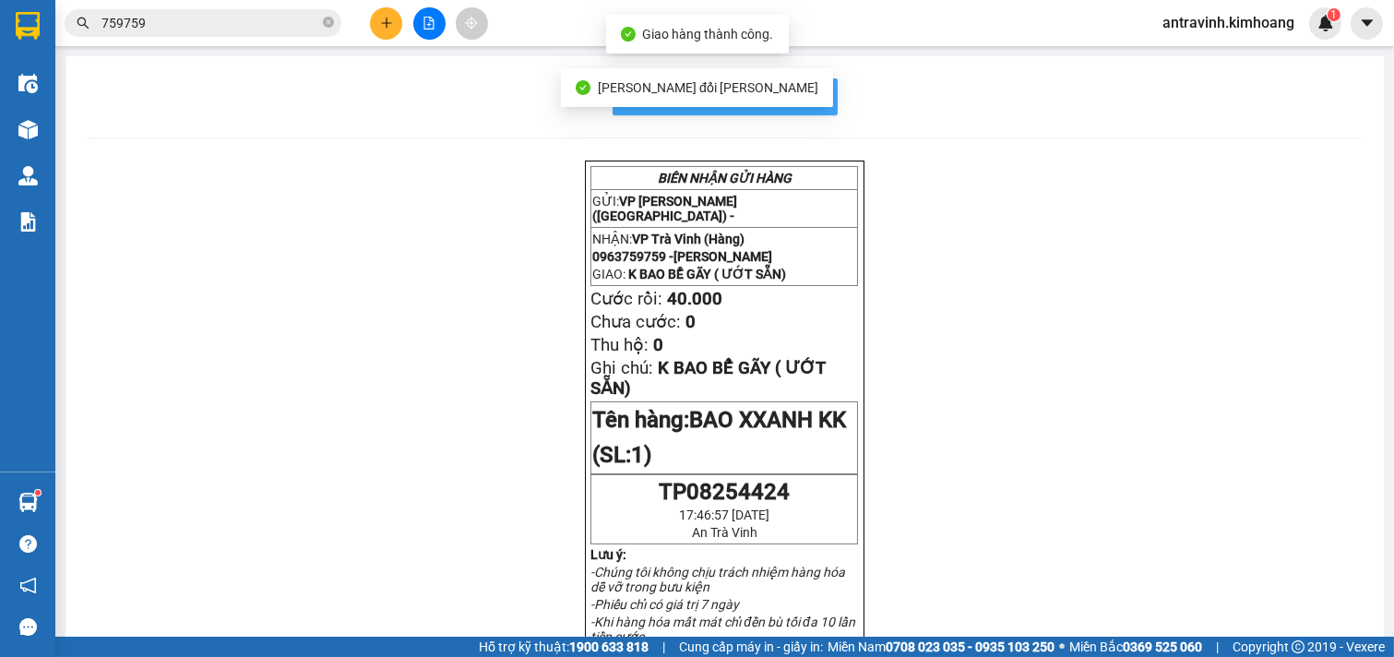
click at [816, 94] on button "In mẫu biên lai tự cấu hình" at bounding box center [725, 96] width 225 height 37
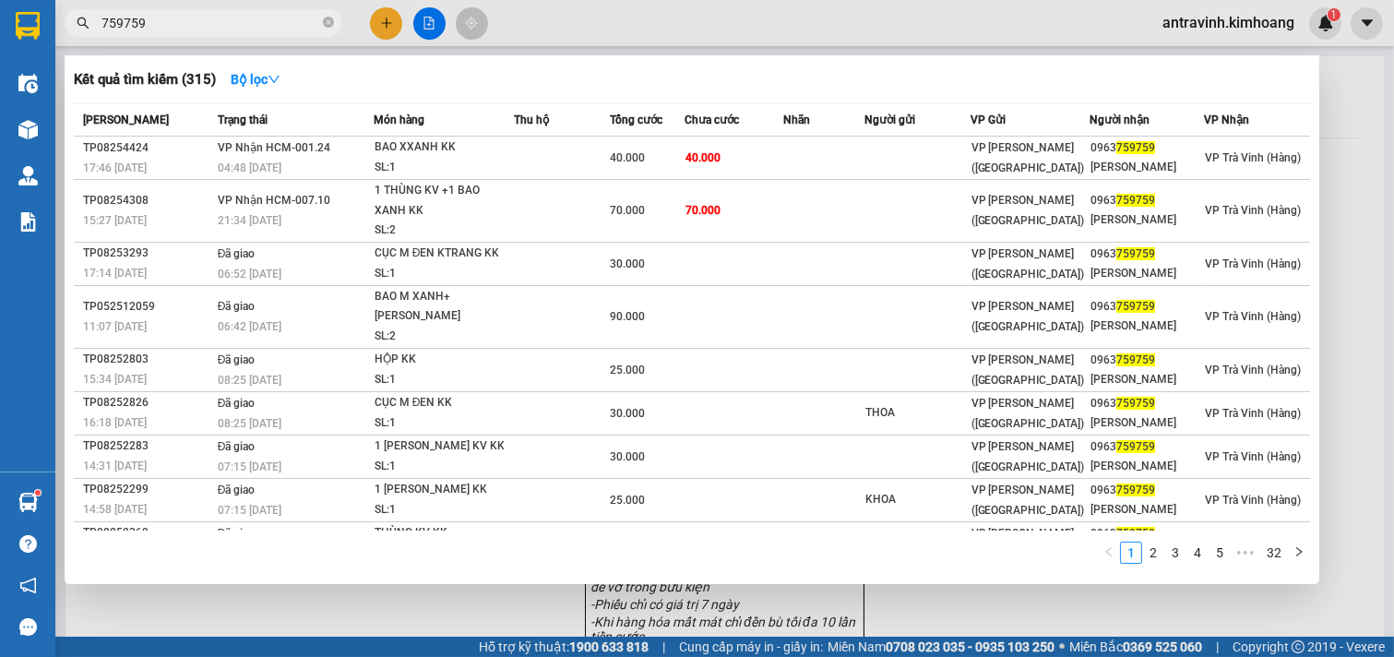
click at [245, 30] on input "759759" at bounding box center [210, 23] width 218 height 20
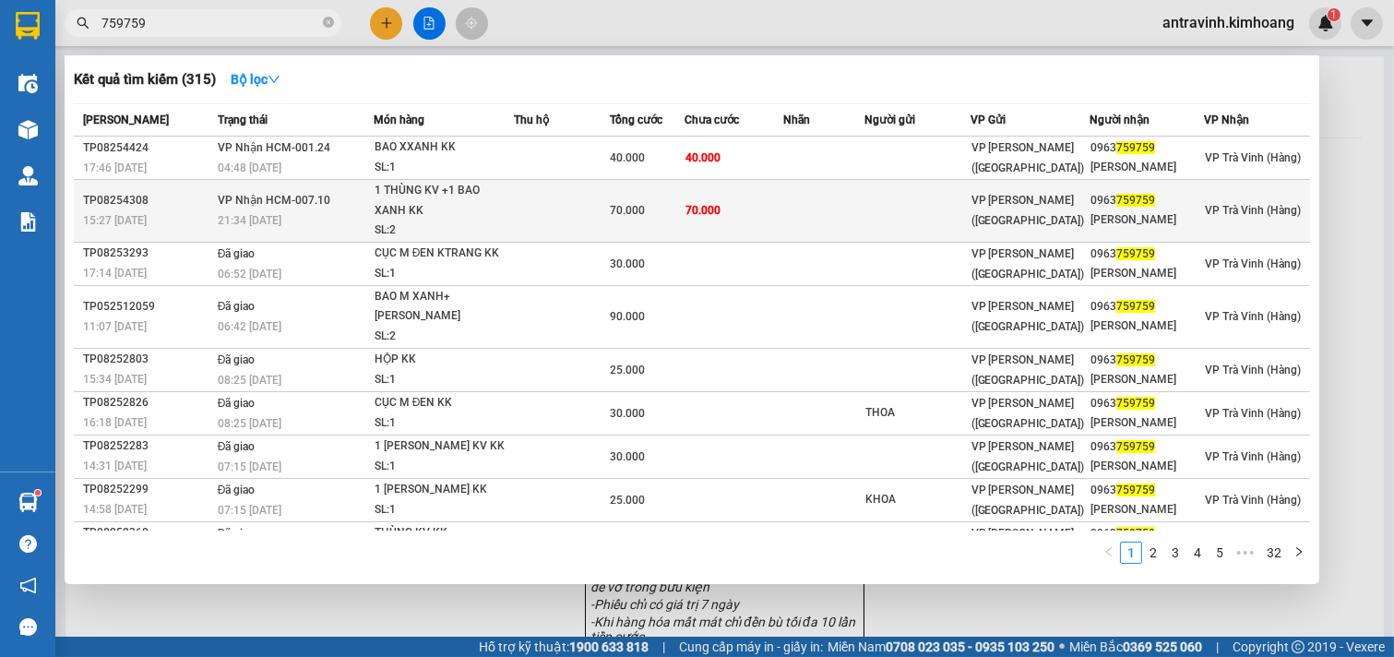
click at [436, 219] on div "1 THÙNG KV +1 BAO XANH KK" at bounding box center [444, 201] width 138 height 40
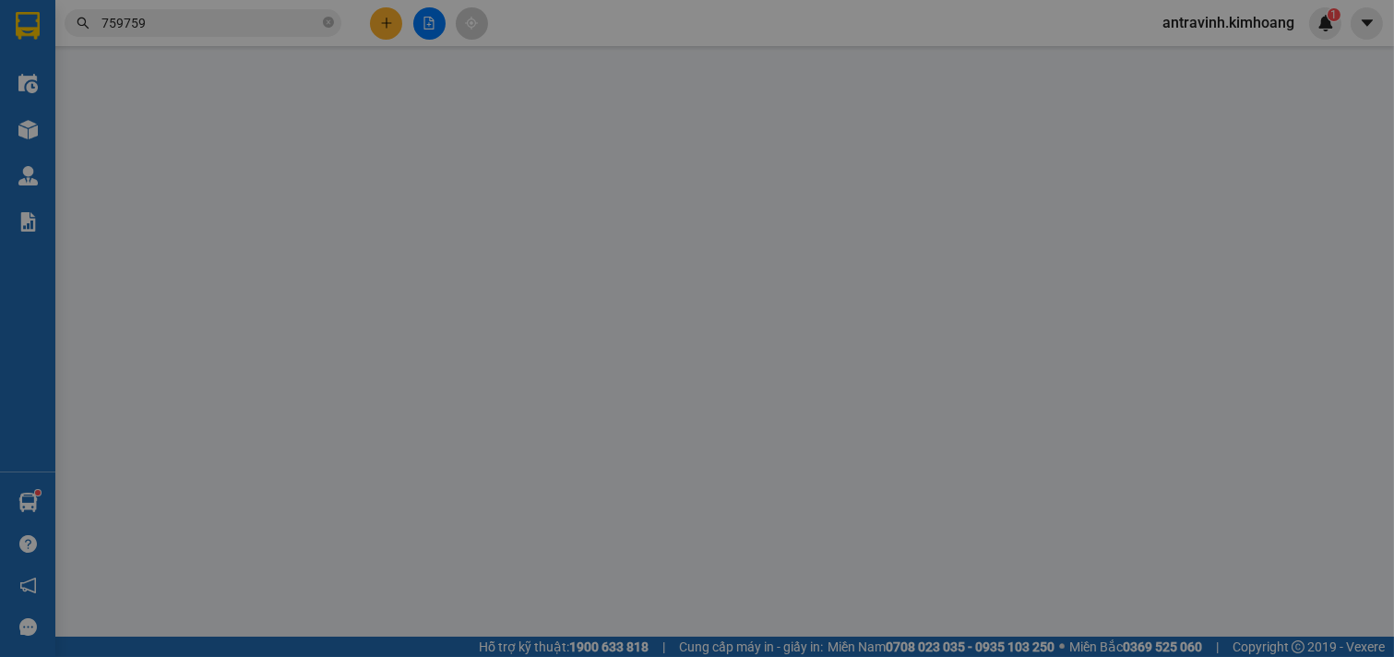
type input "0963759759"
type input "trung ngọc"
type input "70.000"
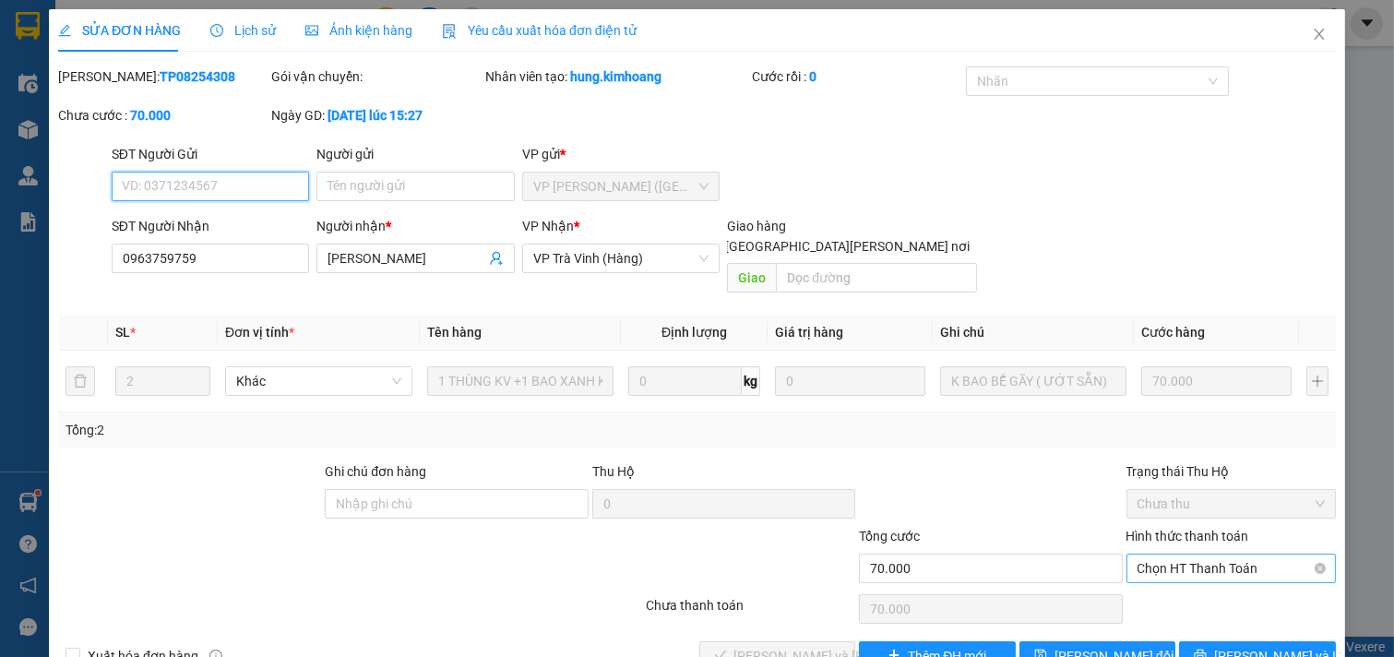
click at [1150, 555] on span "Chọn HT Thanh Toán" at bounding box center [1232, 569] width 188 height 28
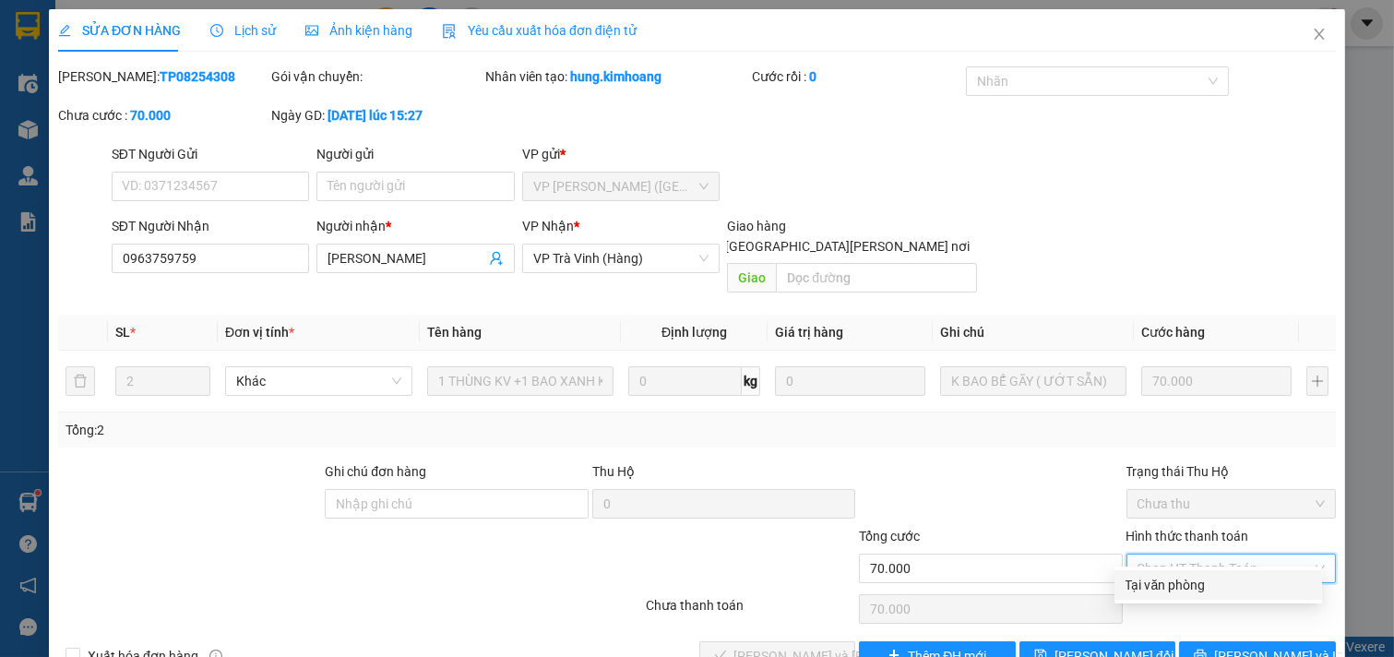
click at [1155, 576] on div "Tại văn phòng" at bounding box center [1218, 585] width 185 height 20
type input "0"
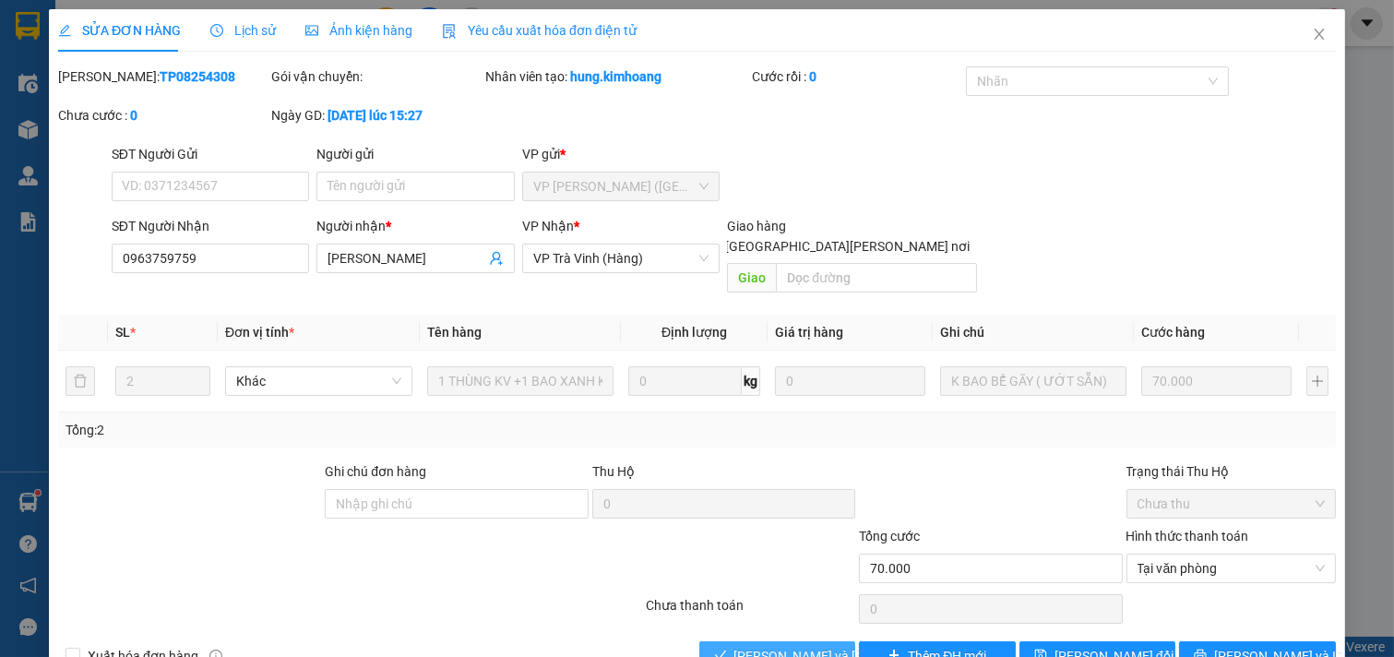
click at [759, 646] on span "[PERSON_NAME] và [PERSON_NAME] hàng" at bounding box center [858, 656] width 249 height 20
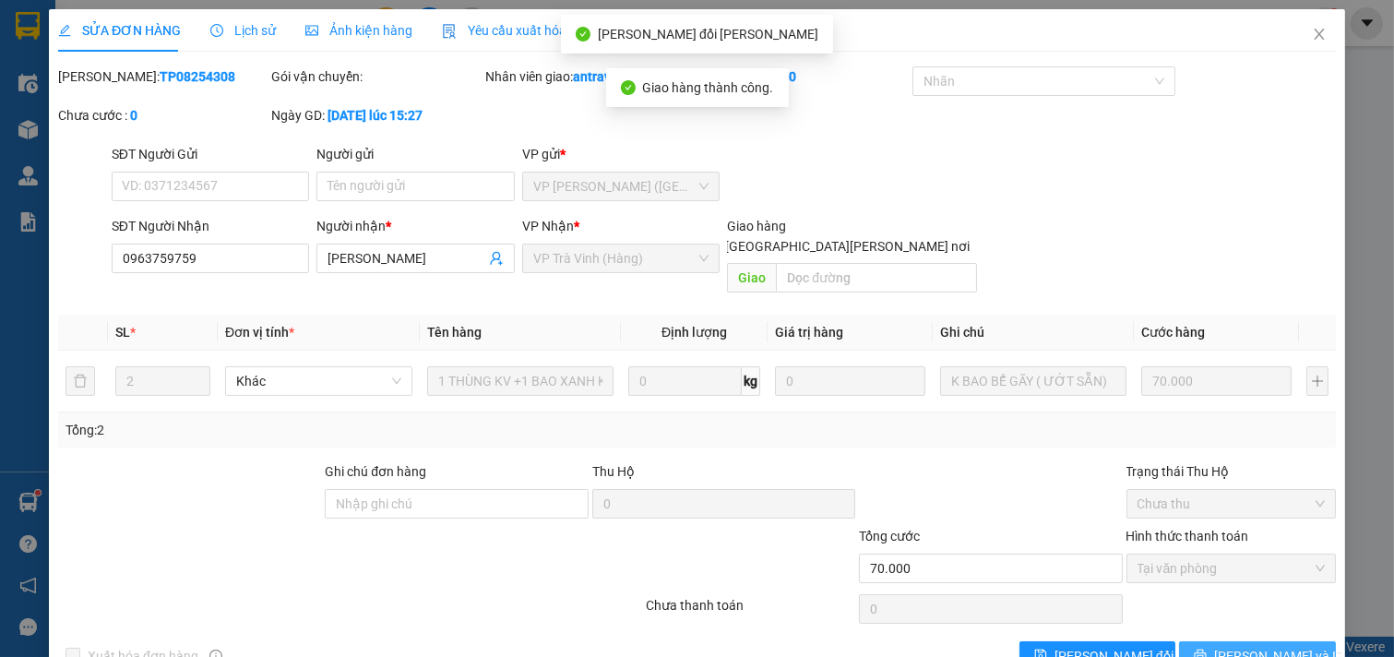
click at [1201, 641] on button "[PERSON_NAME] và In" at bounding box center [1257, 656] width 157 height 30
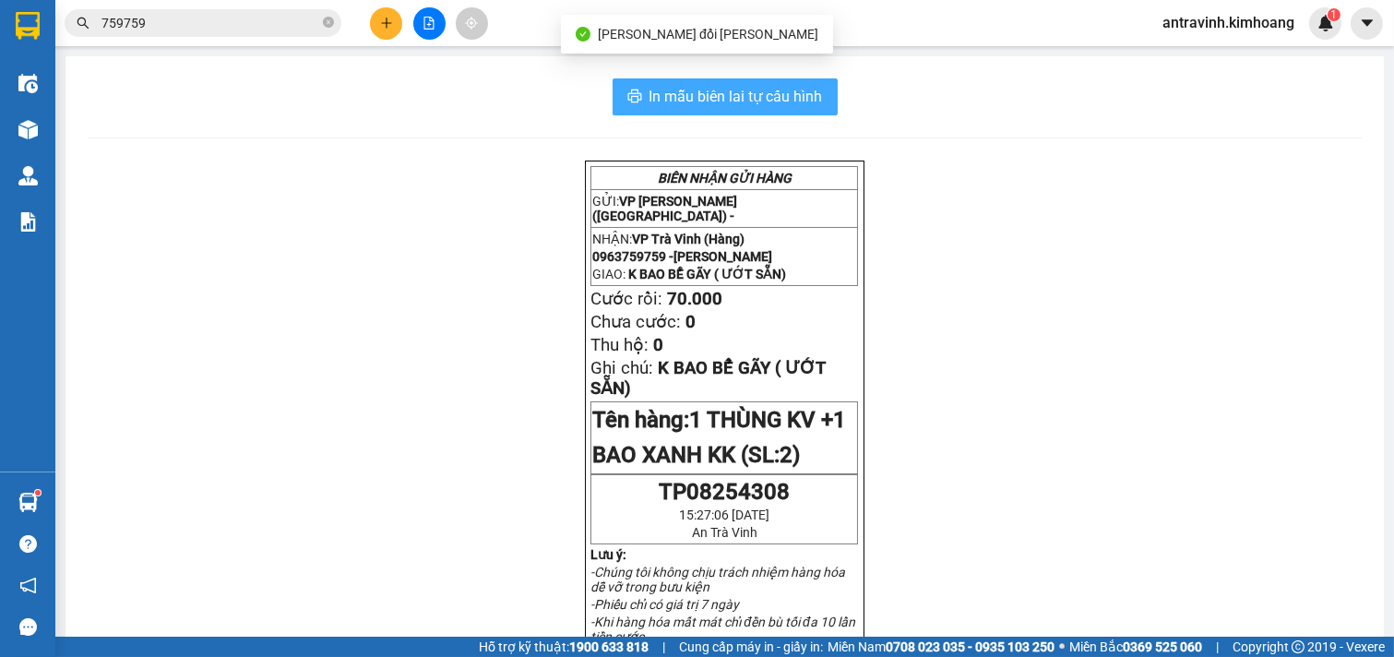
click at [807, 94] on span "In mẫu biên lai tự cấu hình" at bounding box center [736, 96] width 173 height 23
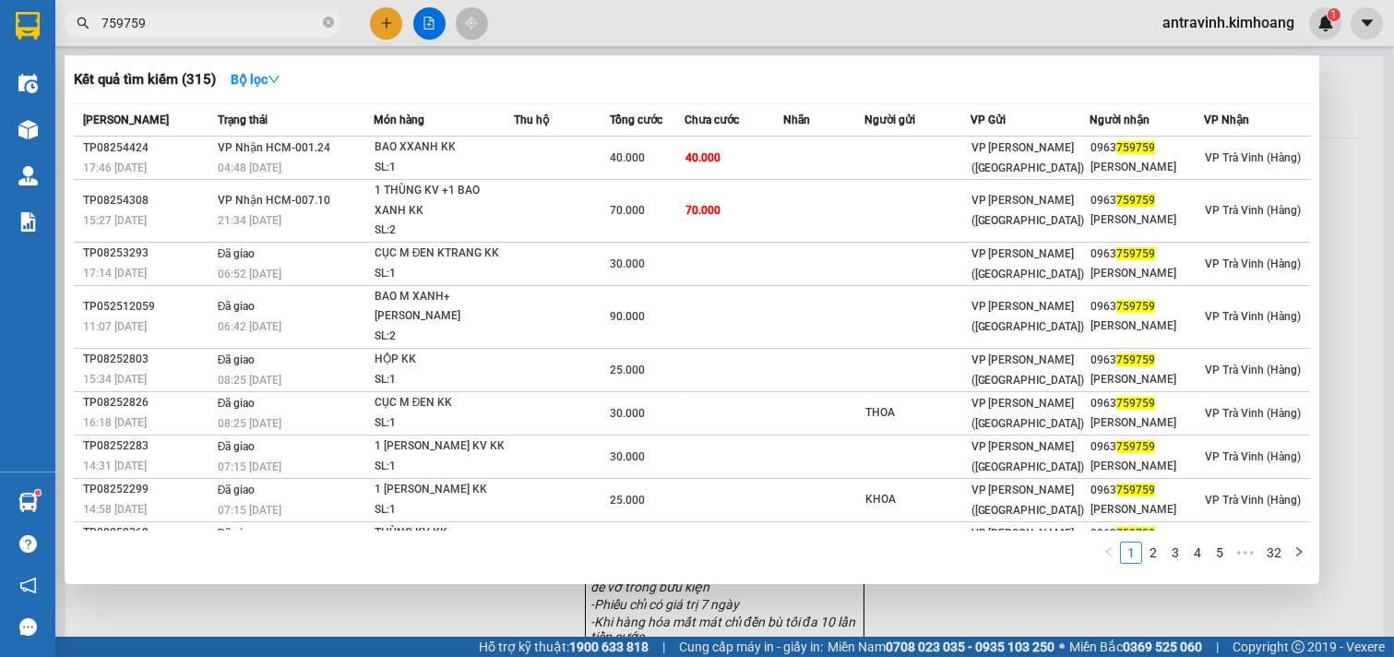
click at [212, 30] on input "759759" at bounding box center [210, 23] width 218 height 20
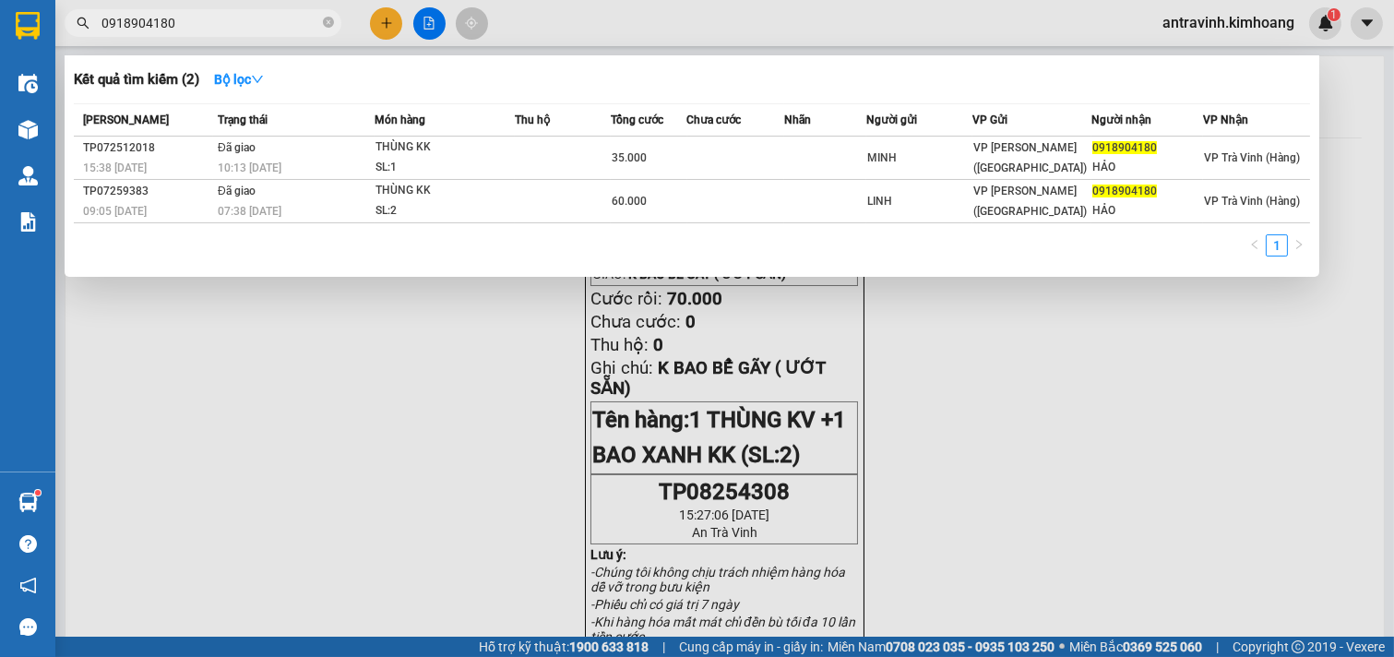
click at [241, 13] on input "0918904180" at bounding box center [210, 23] width 218 height 20
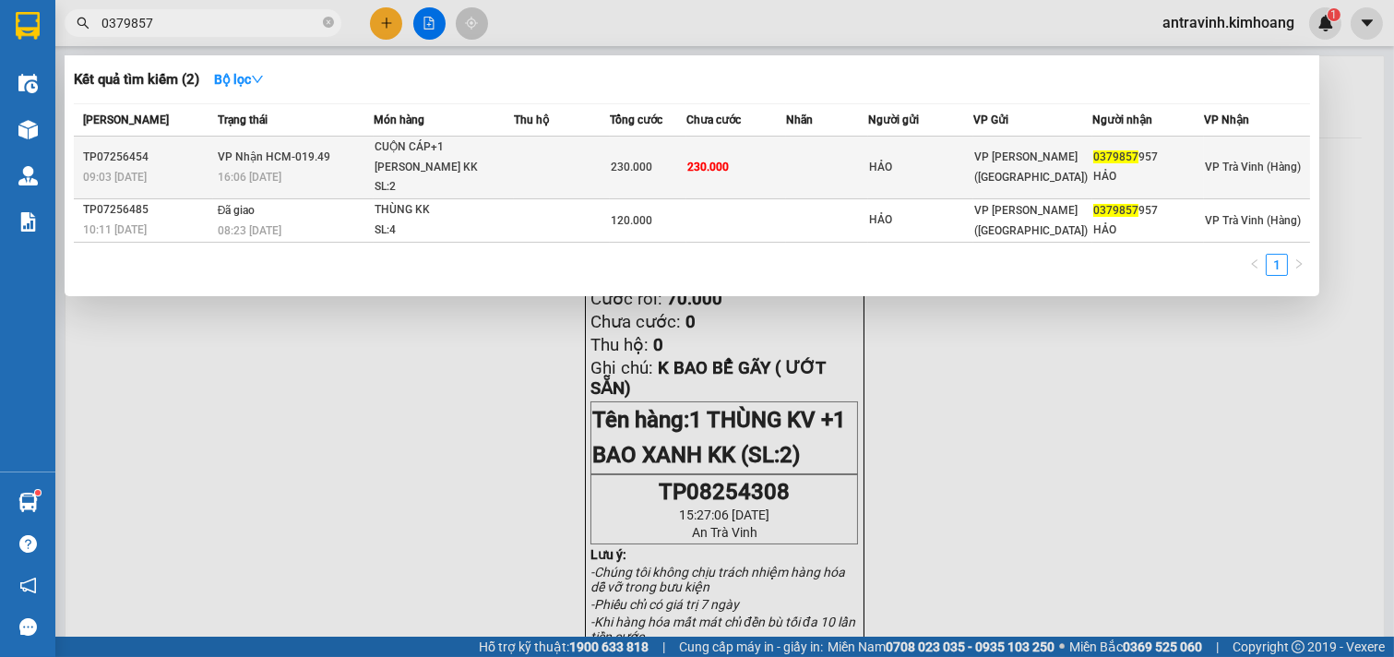
type input "0379857"
click at [823, 157] on td at bounding box center [827, 168] width 82 height 63
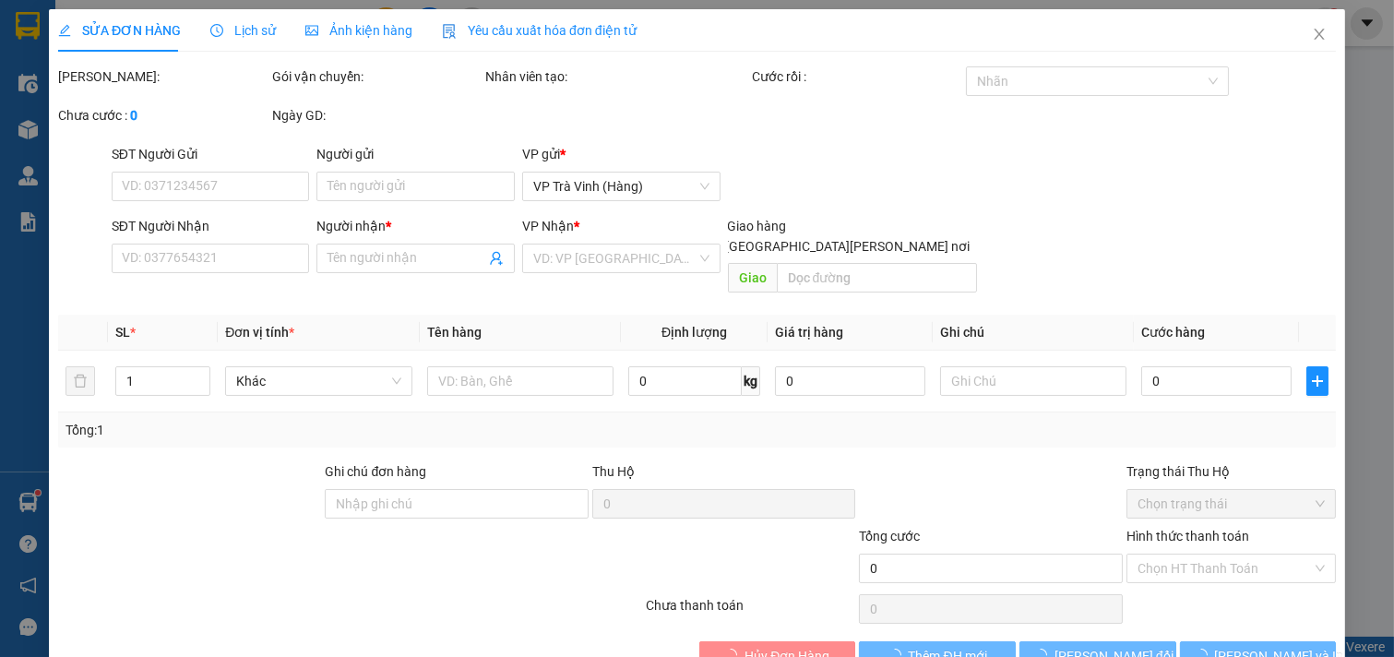
type input "HẢO"
type input "0379857957"
type input "HẢO"
type input "230.000"
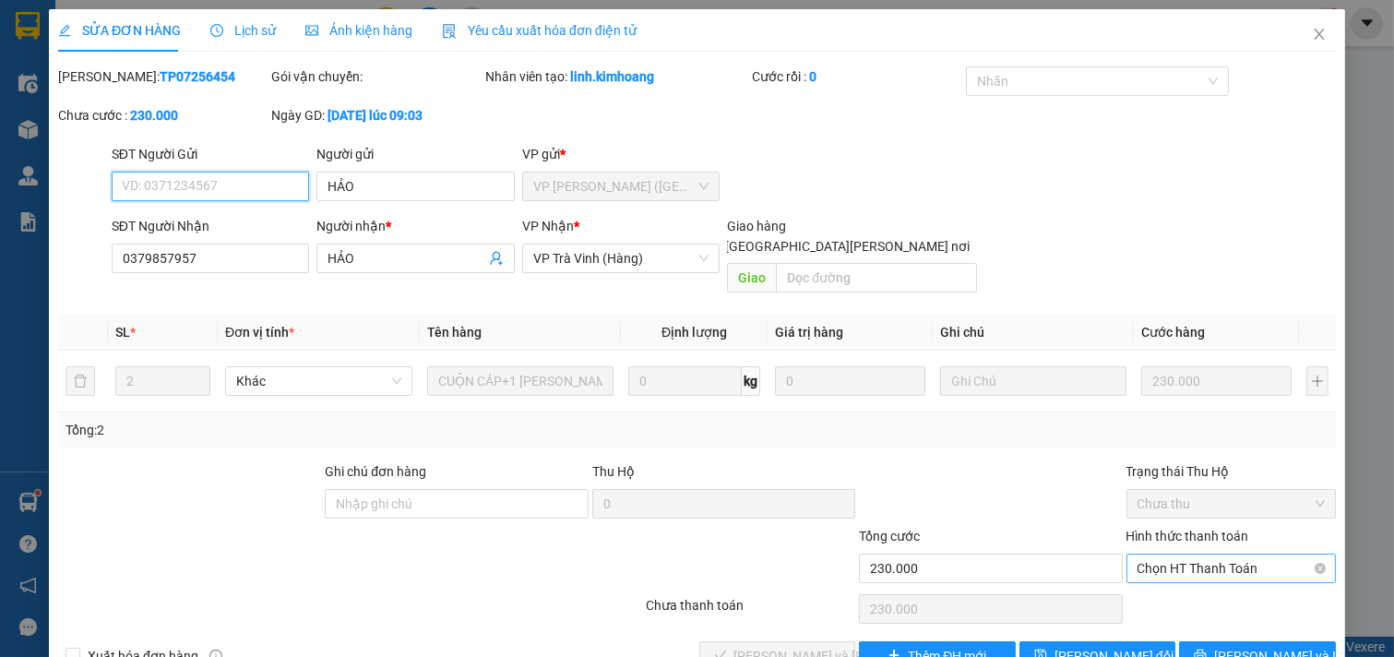
click at [1187, 555] on span "Chọn HT Thanh Toán" at bounding box center [1232, 569] width 188 height 28
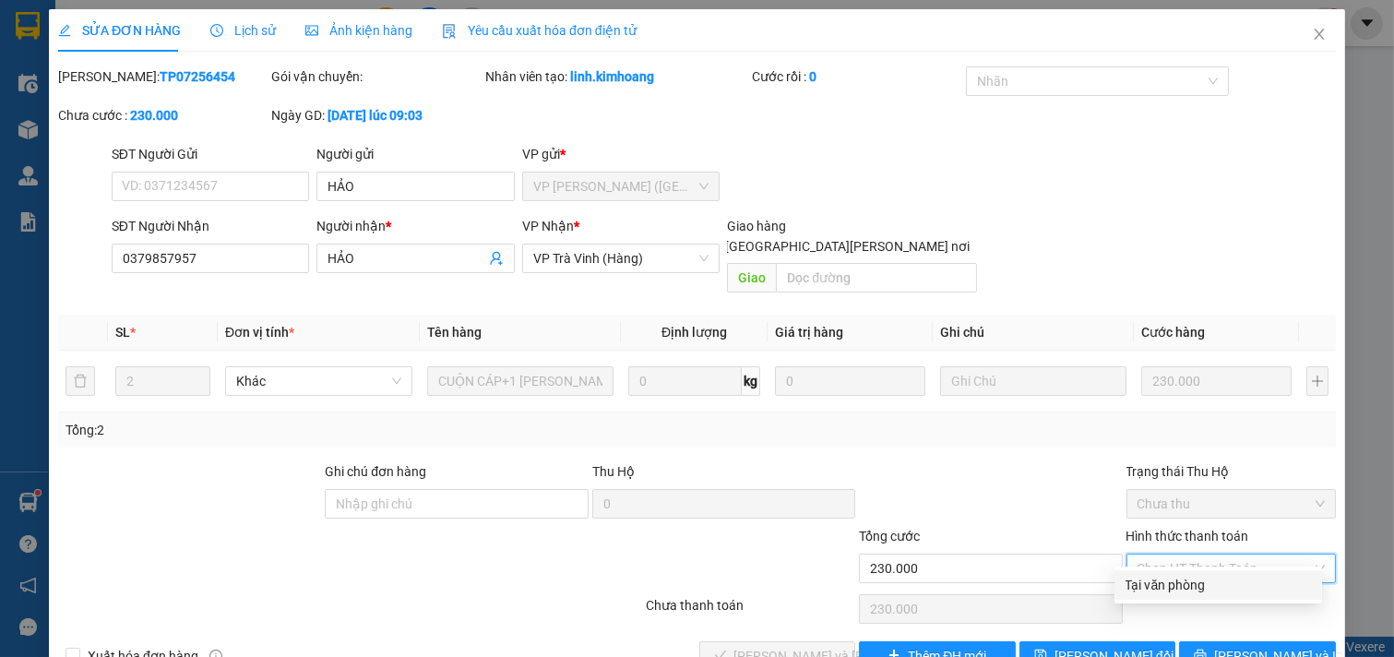
click at [1185, 575] on div "Tại văn phòng" at bounding box center [1218, 585] width 185 height 20
type input "0"
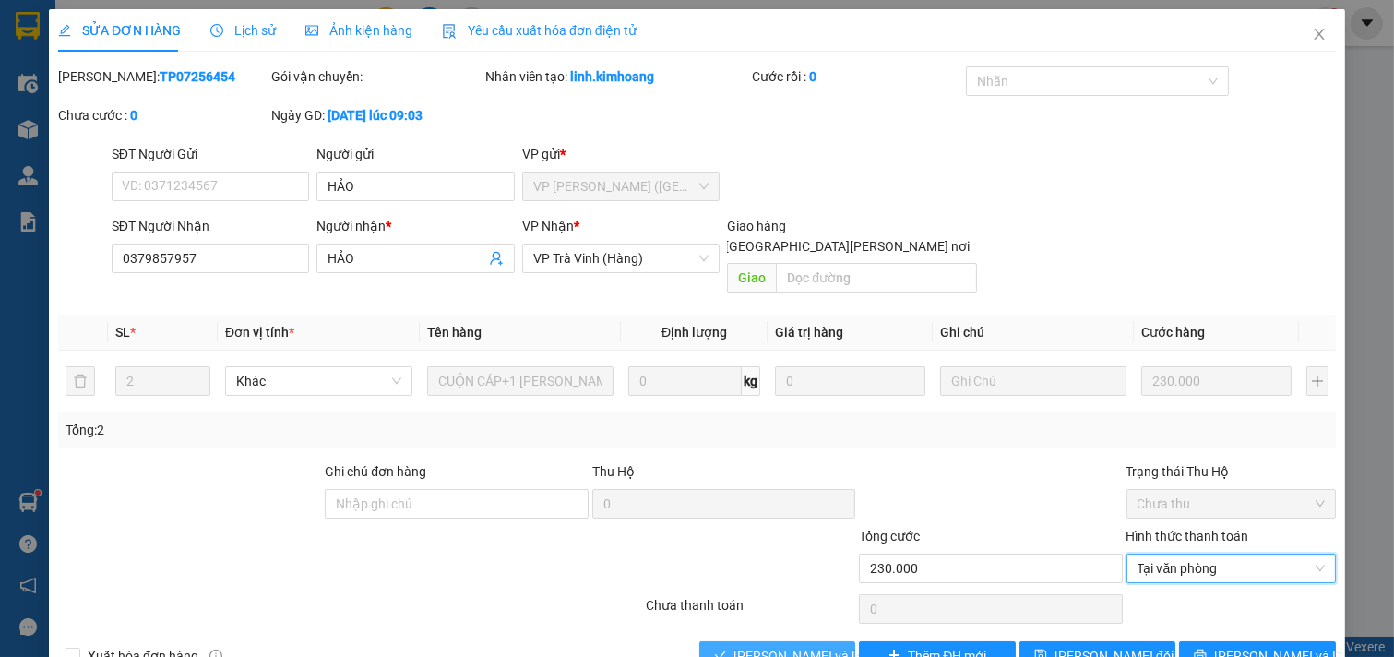
click at [813, 646] on span "[PERSON_NAME] và [PERSON_NAME] hàng" at bounding box center [858, 656] width 249 height 20
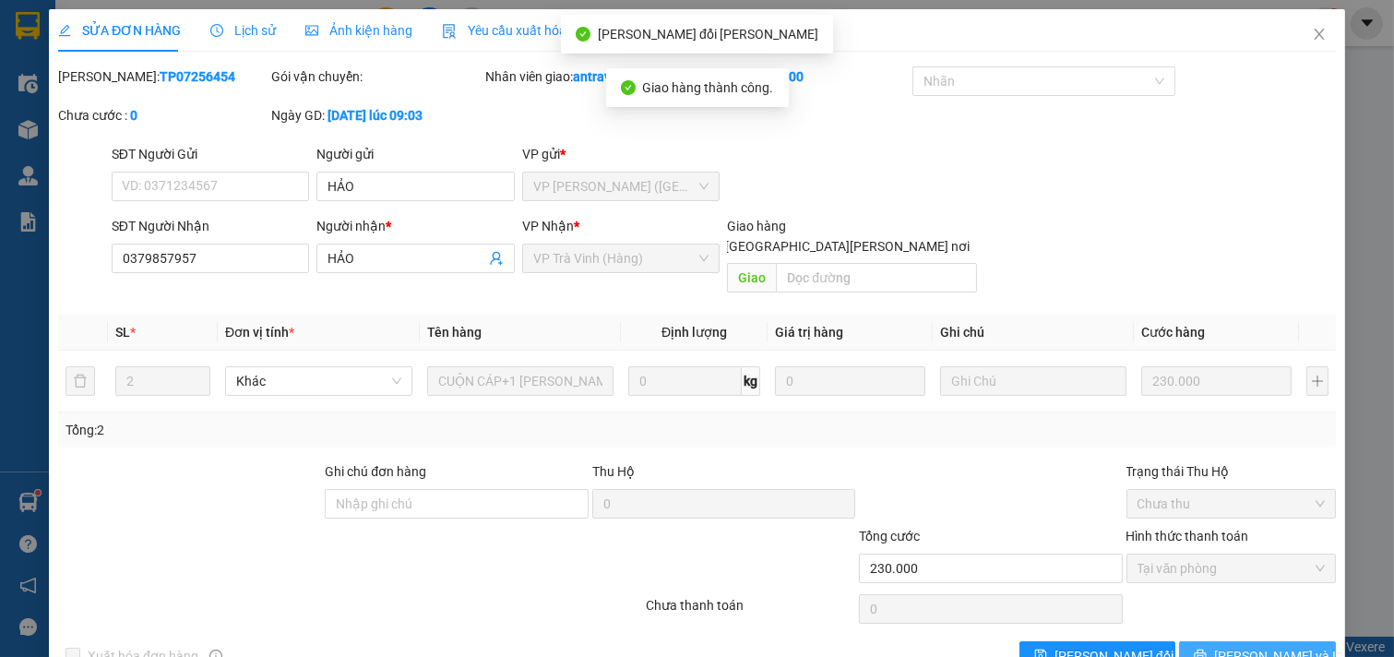
click at [1201, 641] on button "[PERSON_NAME] và In" at bounding box center [1257, 656] width 157 height 30
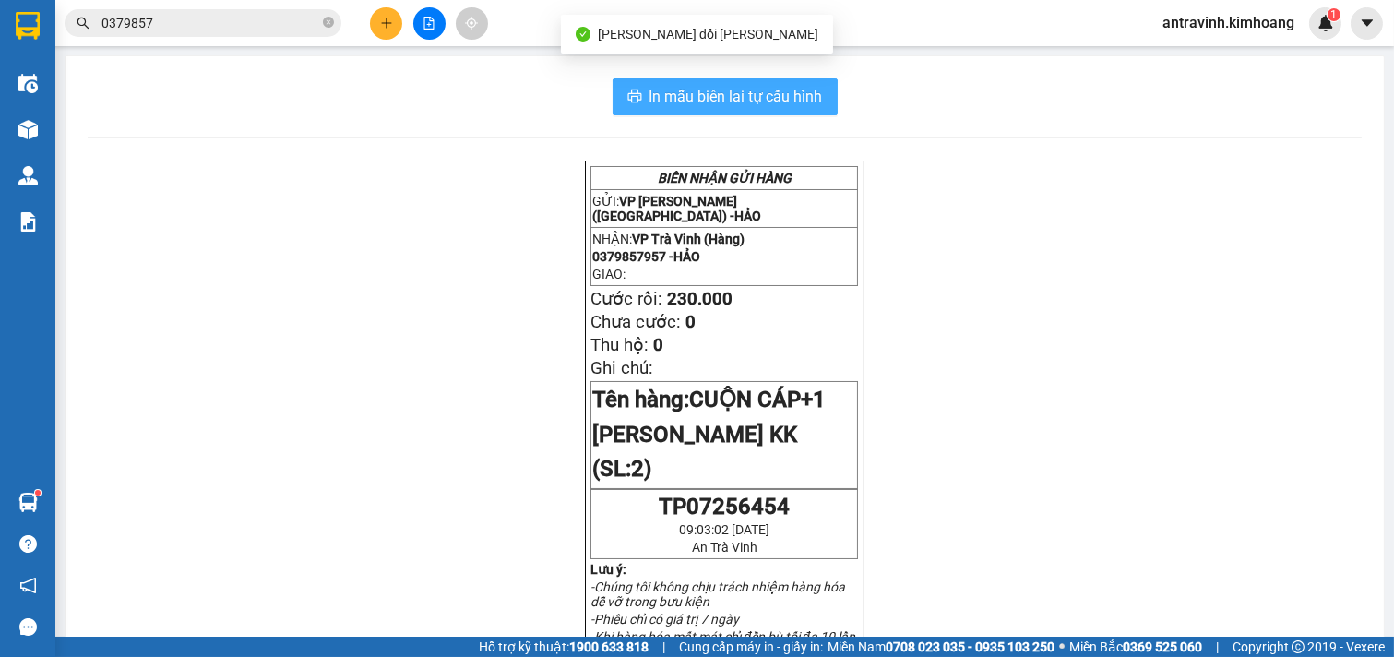
click at [815, 90] on button "In mẫu biên lai tự cấu hình" at bounding box center [725, 96] width 225 height 37
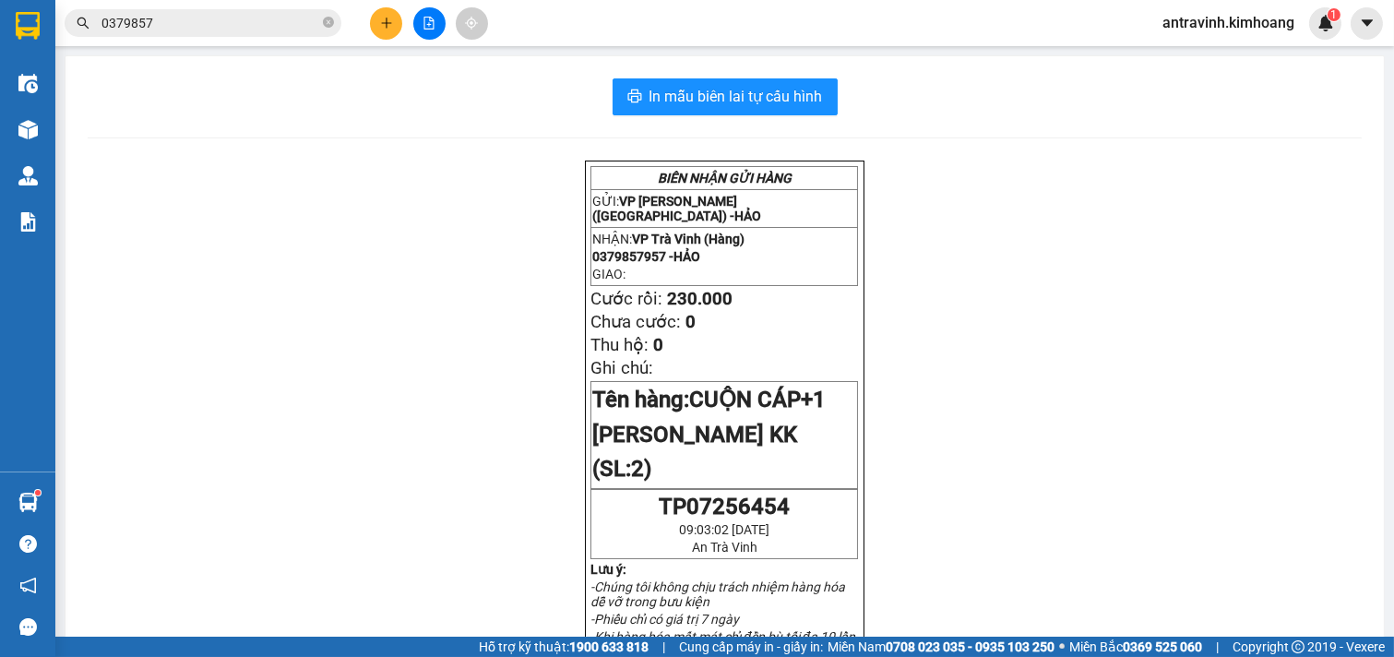
click at [190, 25] on input "0379857" at bounding box center [210, 23] width 218 height 20
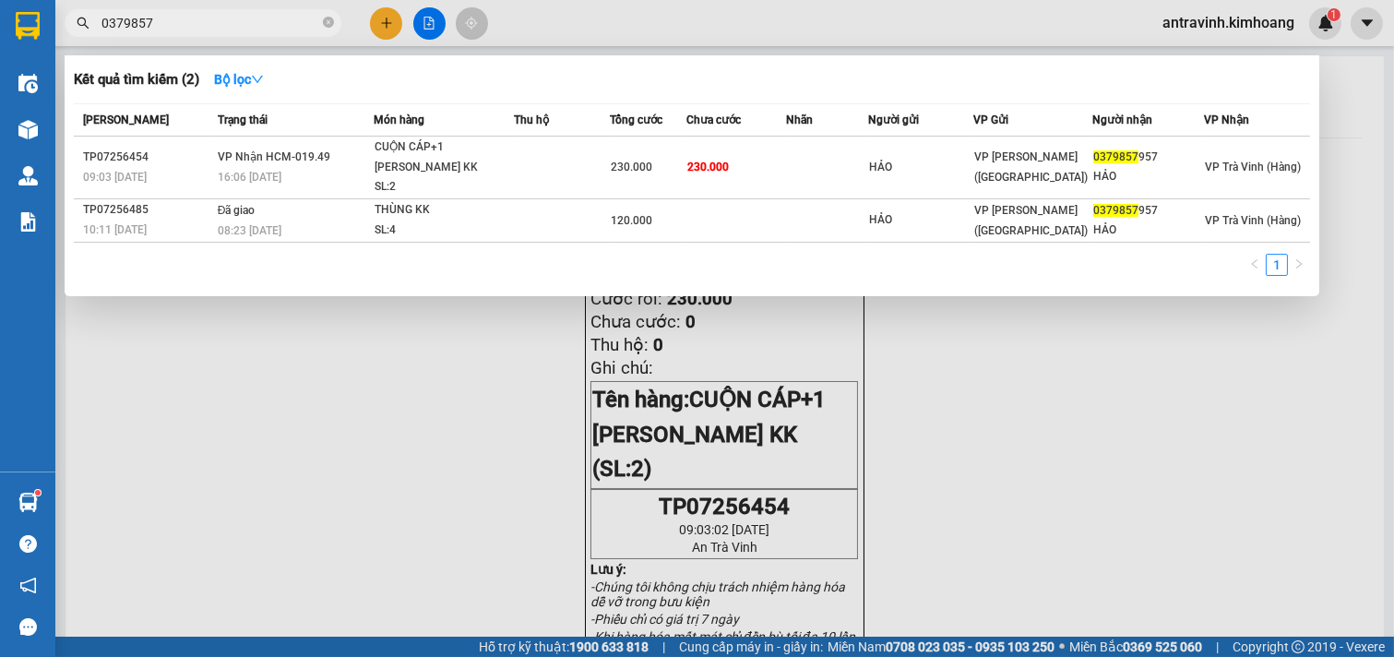
click at [190, 25] on input "0379857" at bounding box center [210, 23] width 218 height 20
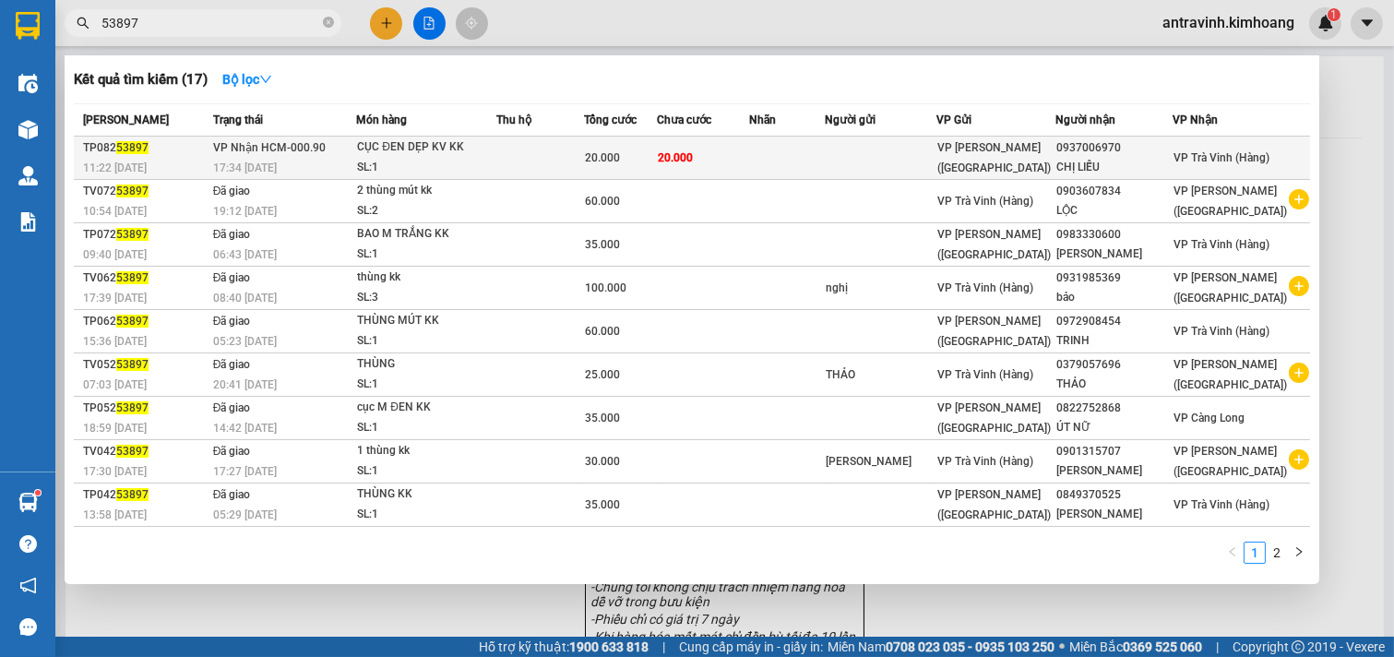
type input "53897"
click at [695, 169] on td "20.000" at bounding box center [703, 158] width 92 height 43
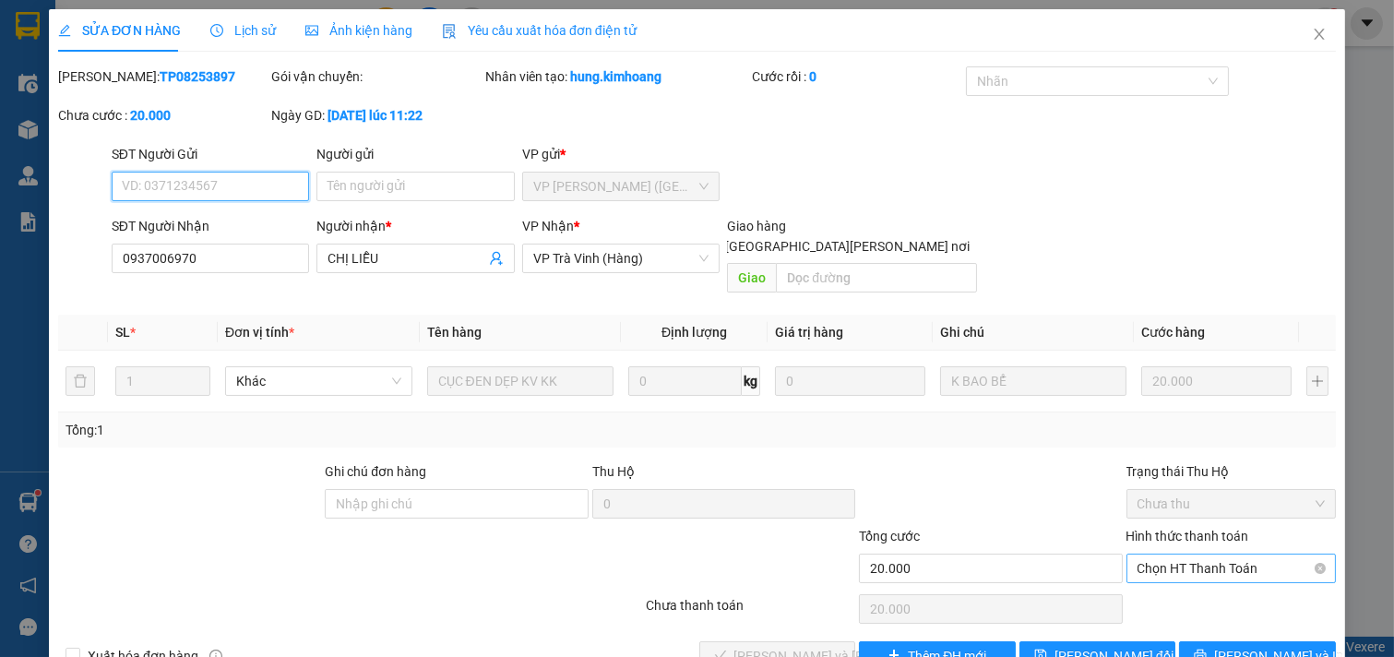
click at [1194, 555] on span "Chọn HT Thanh Toán" at bounding box center [1232, 569] width 188 height 28
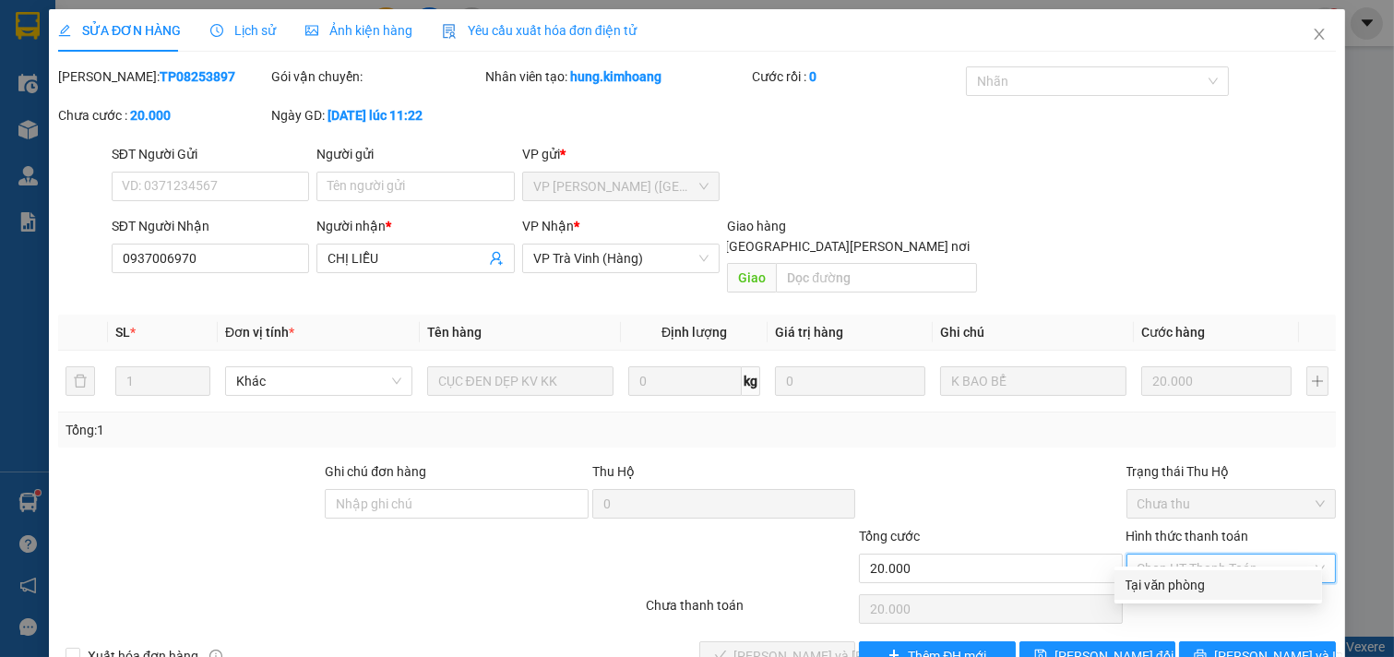
click at [1184, 575] on div "Tại văn phòng" at bounding box center [1218, 585] width 185 height 20
type input "0"
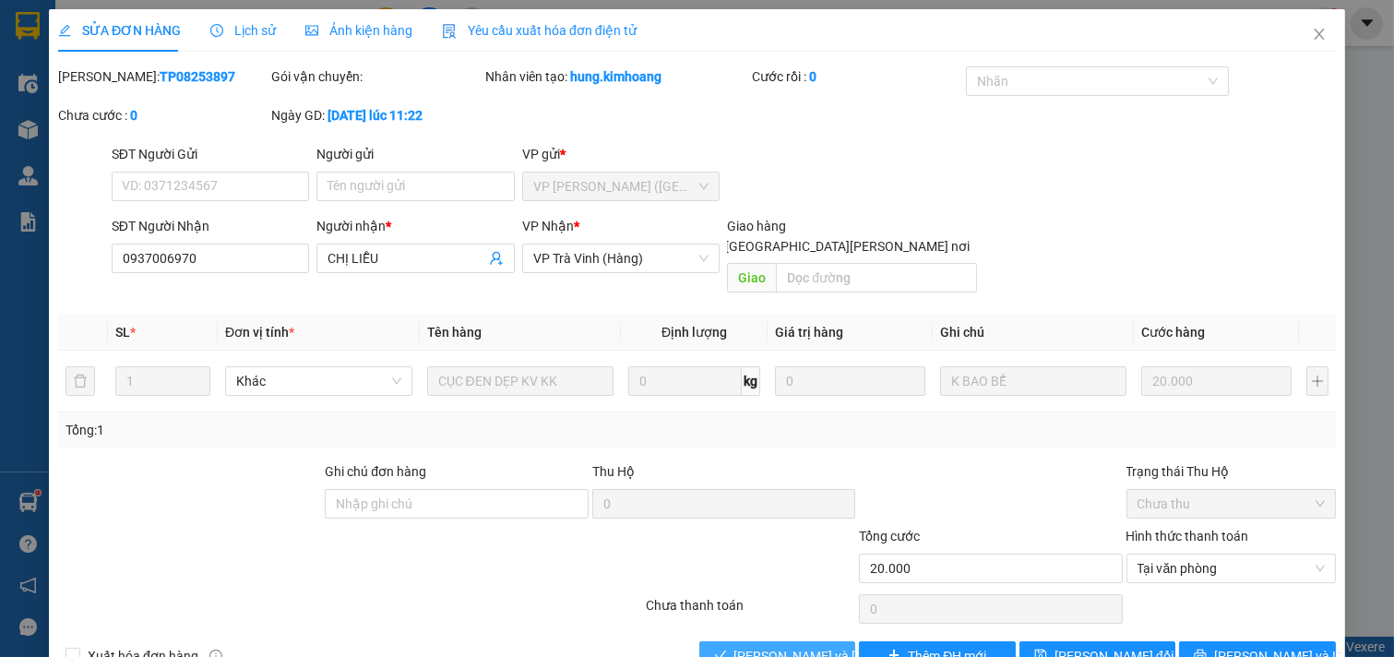
click at [785, 646] on span "[PERSON_NAME] và [PERSON_NAME] hàng" at bounding box center [858, 656] width 249 height 20
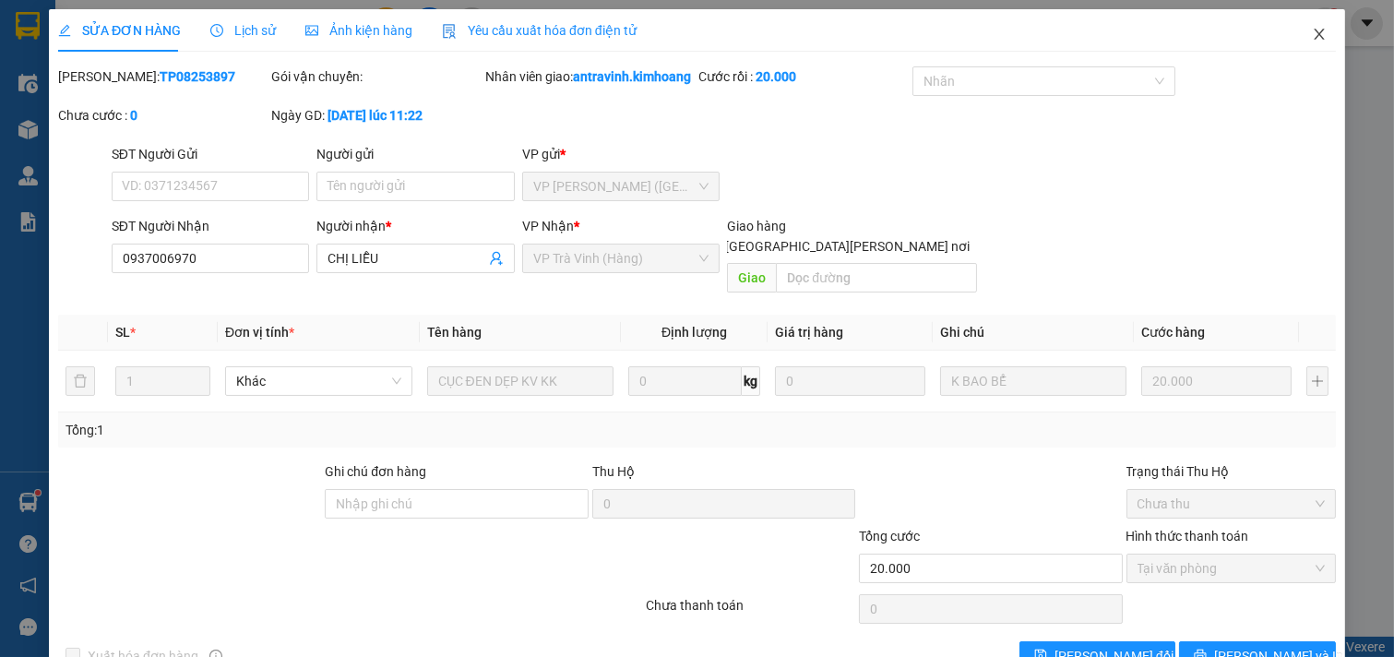
click at [1314, 32] on icon "close" at bounding box center [1319, 34] width 10 height 11
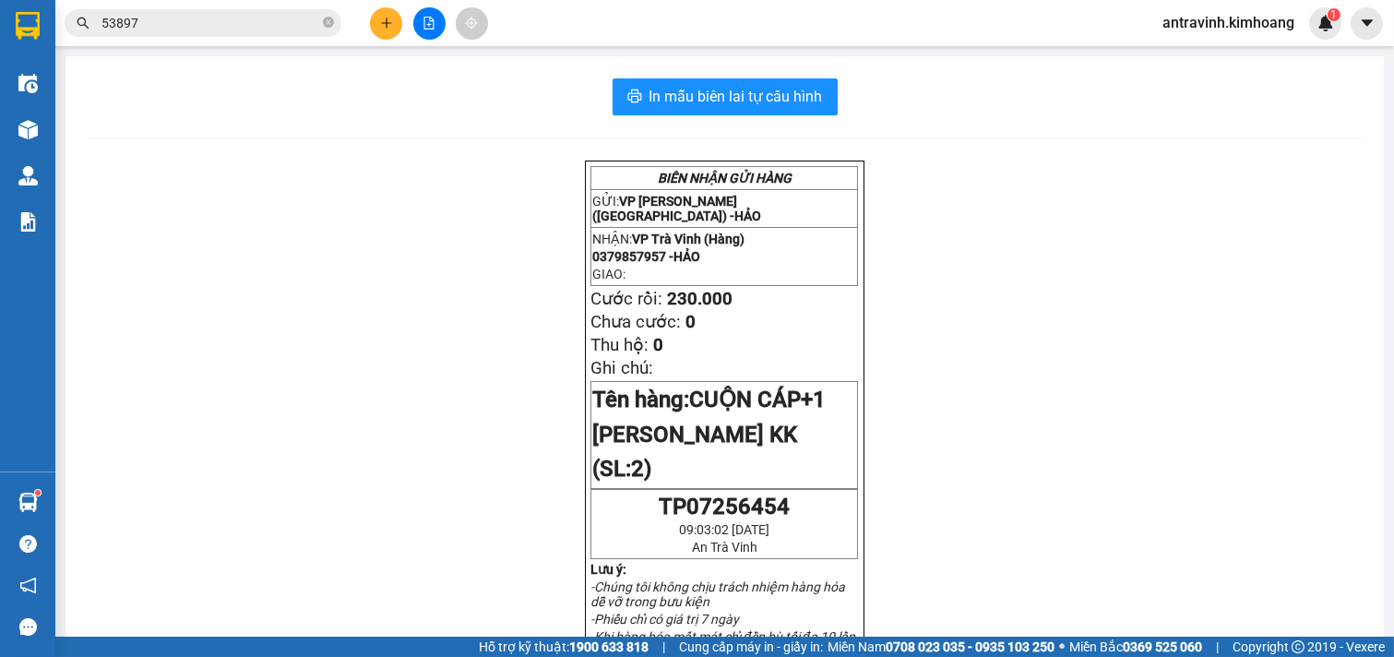
click at [155, 28] on input "53897" at bounding box center [210, 23] width 218 height 20
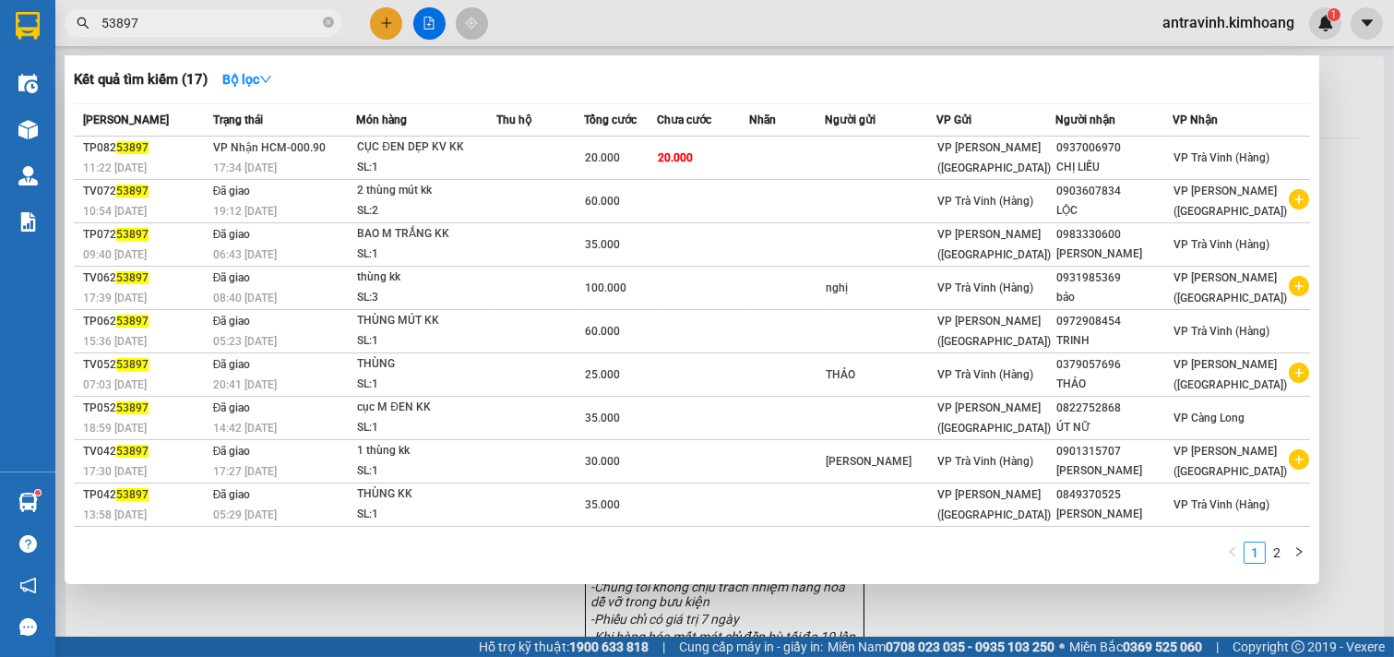
click at [155, 28] on input "53897" at bounding box center [210, 23] width 218 height 20
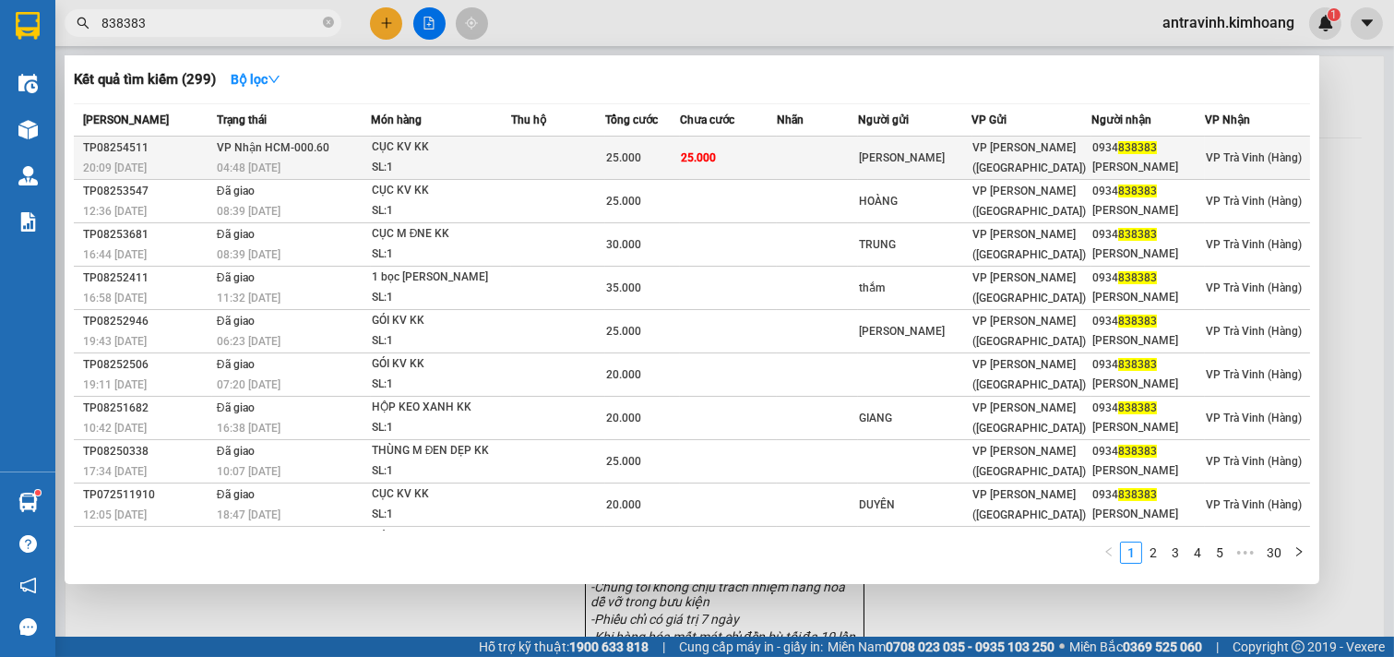
type input "838383"
click at [621, 160] on span "25.000" at bounding box center [623, 157] width 35 height 13
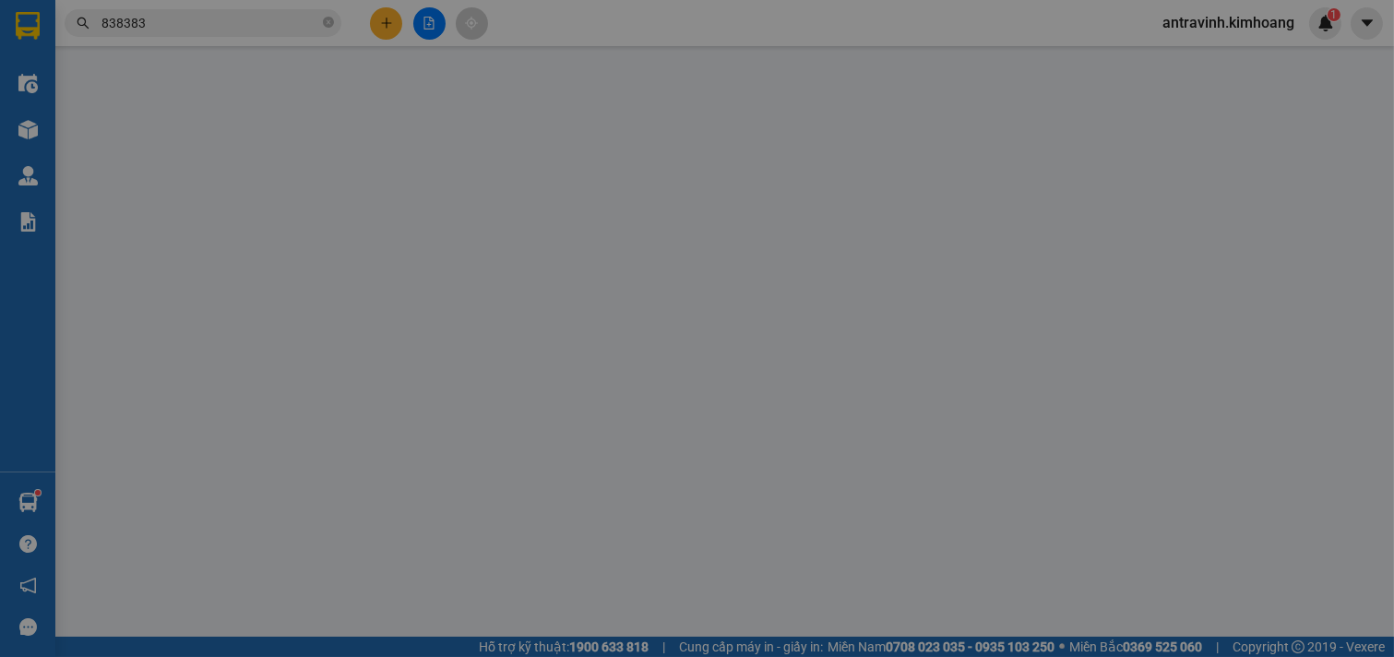
type input "MINH TÚ"
type input "0934838383"
type input "HỒNG SƠN"
type input "25.000"
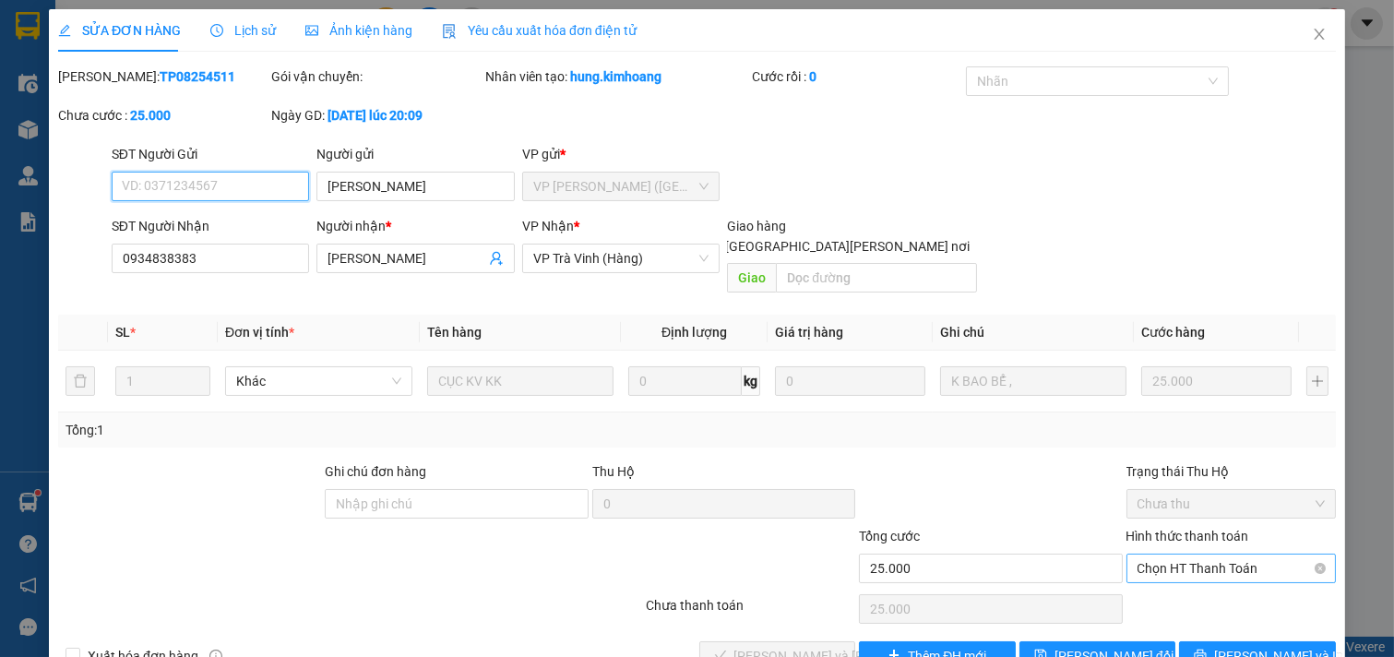
click at [1169, 555] on span "Chọn HT Thanh Toán" at bounding box center [1232, 569] width 188 height 28
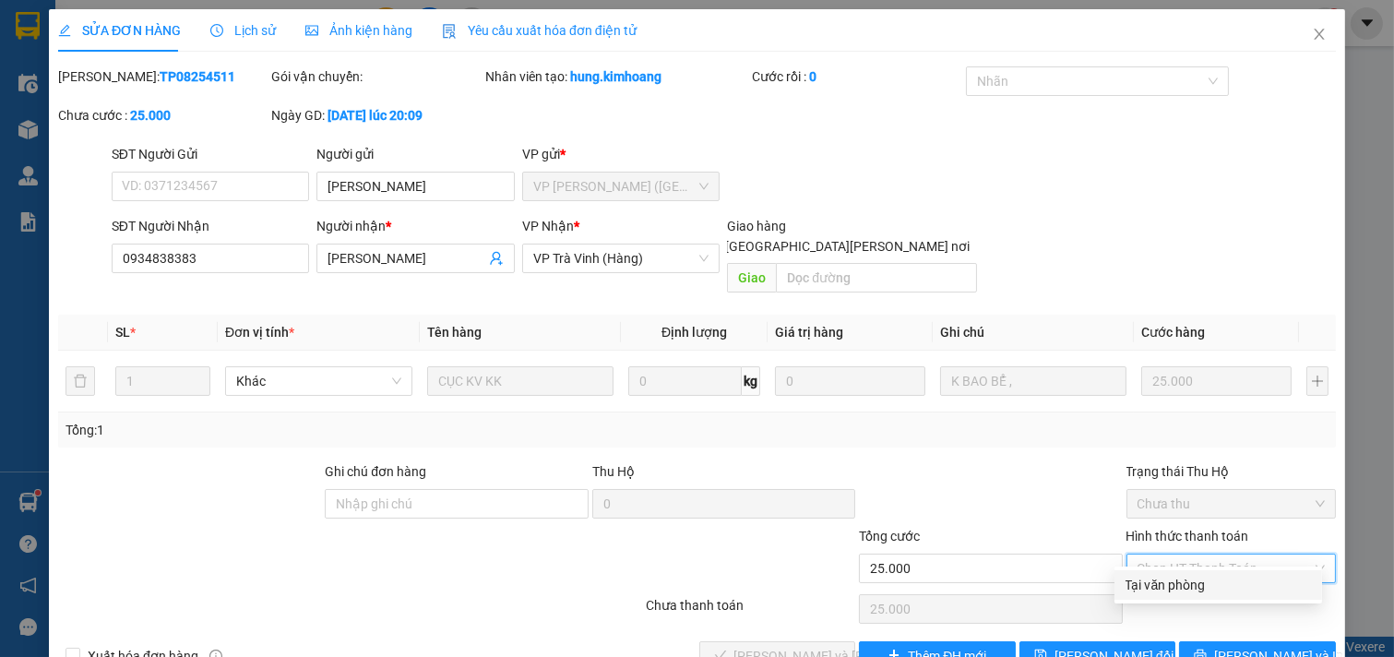
click at [1178, 570] on div "Tại văn phòng" at bounding box center [1219, 585] width 208 height 30
type input "0"
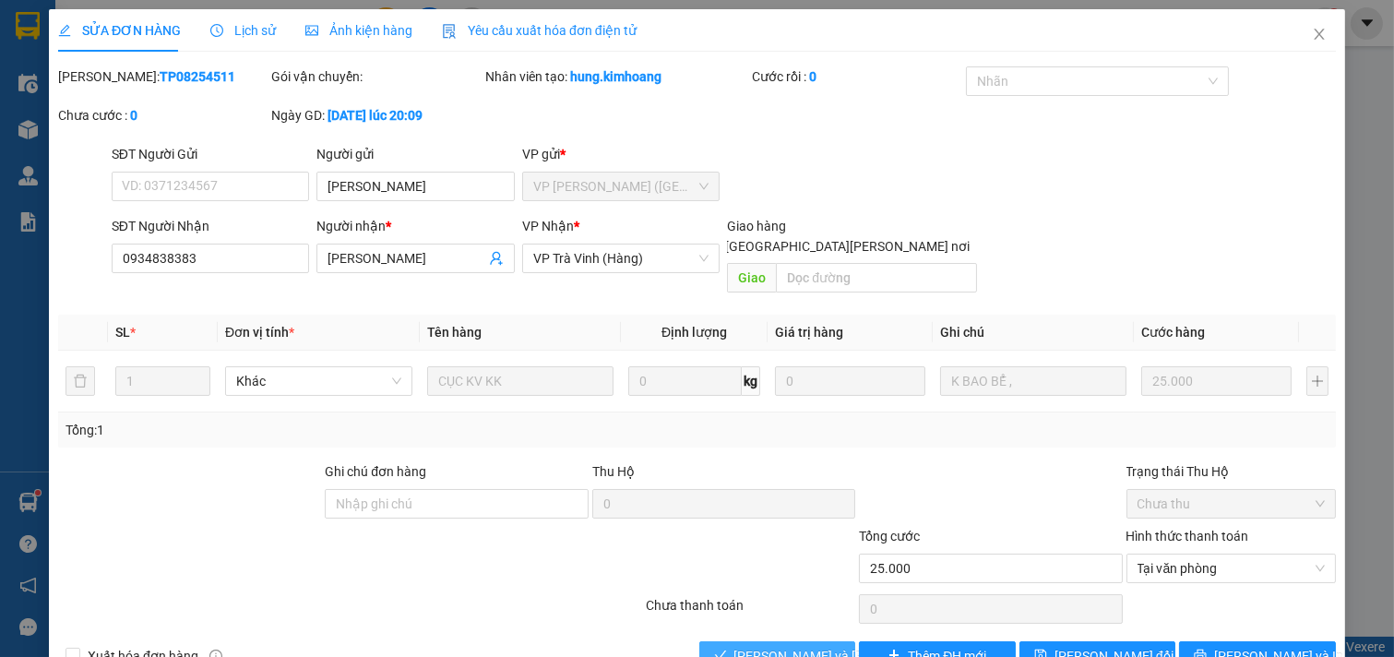
click at [807, 646] on span "[PERSON_NAME] và [PERSON_NAME] hàng" at bounding box center [858, 656] width 249 height 20
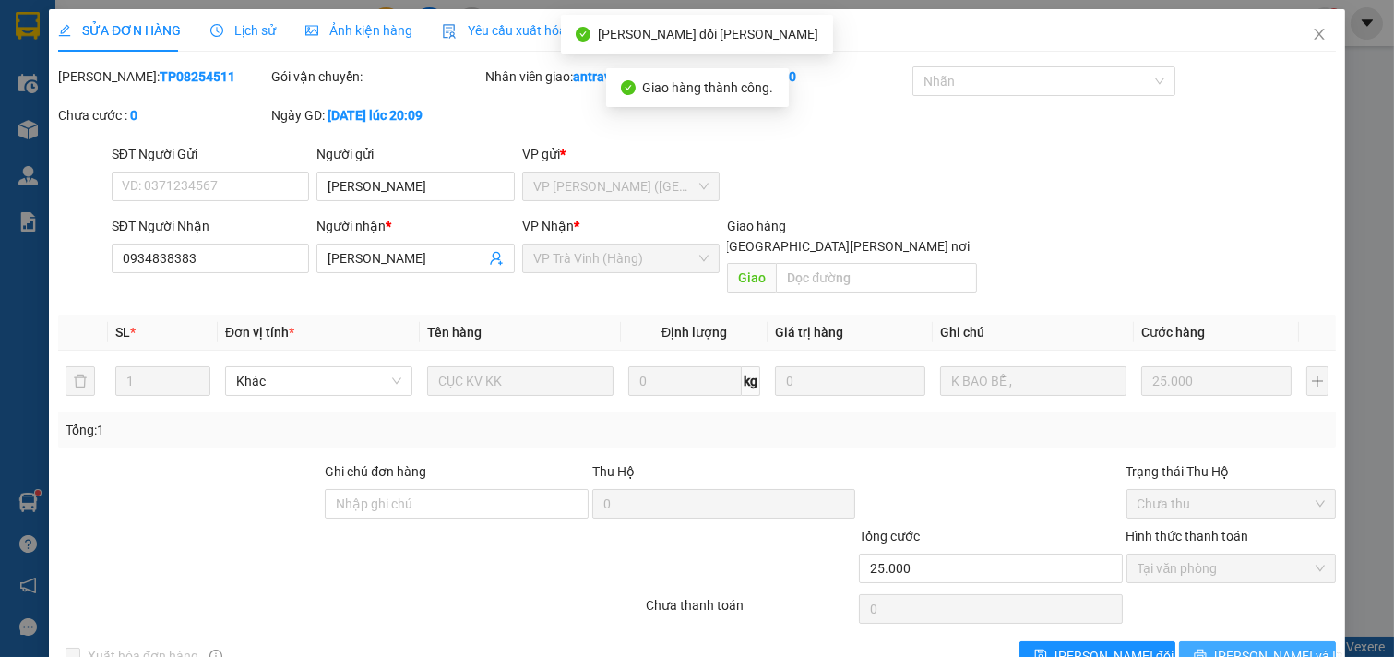
click at [1249, 646] on span "[PERSON_NAME] và In" at bounding box center [1278, 656] width 129 height 20
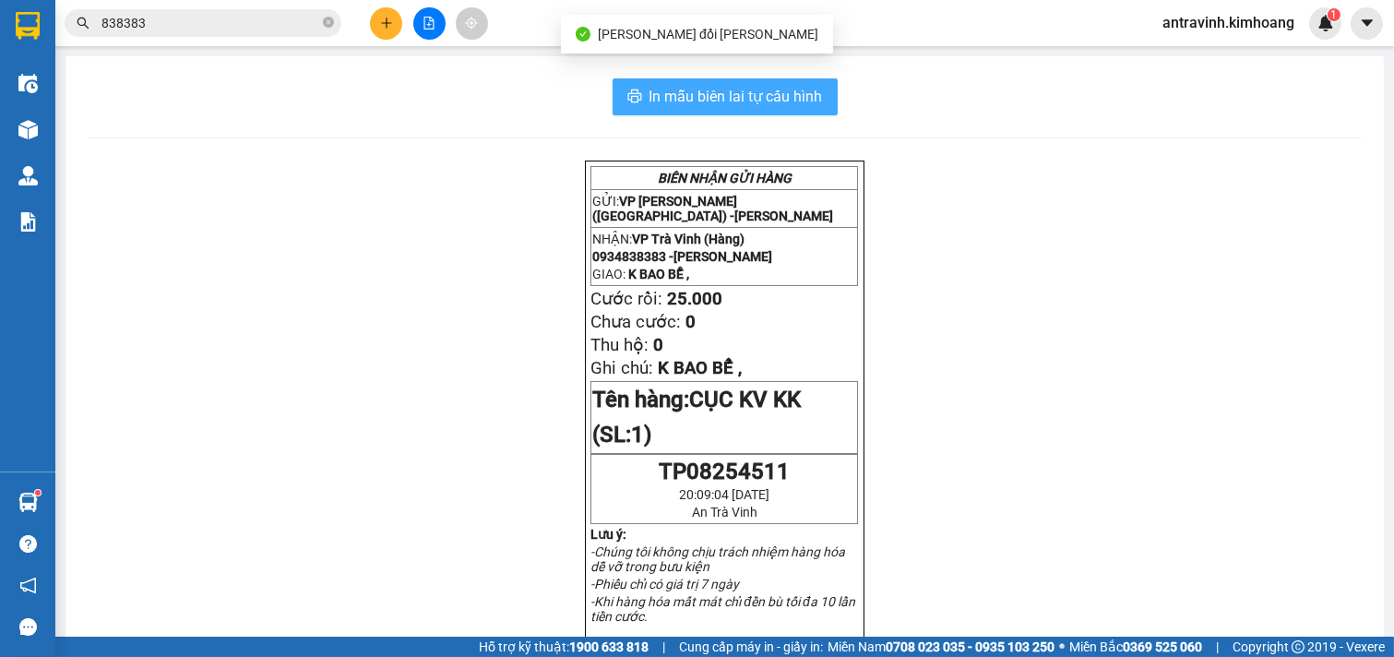
click at [815, 94] on button "In mẫu biên lai tự cấu hình" at bounding box center [725, 96] width 225 height 37
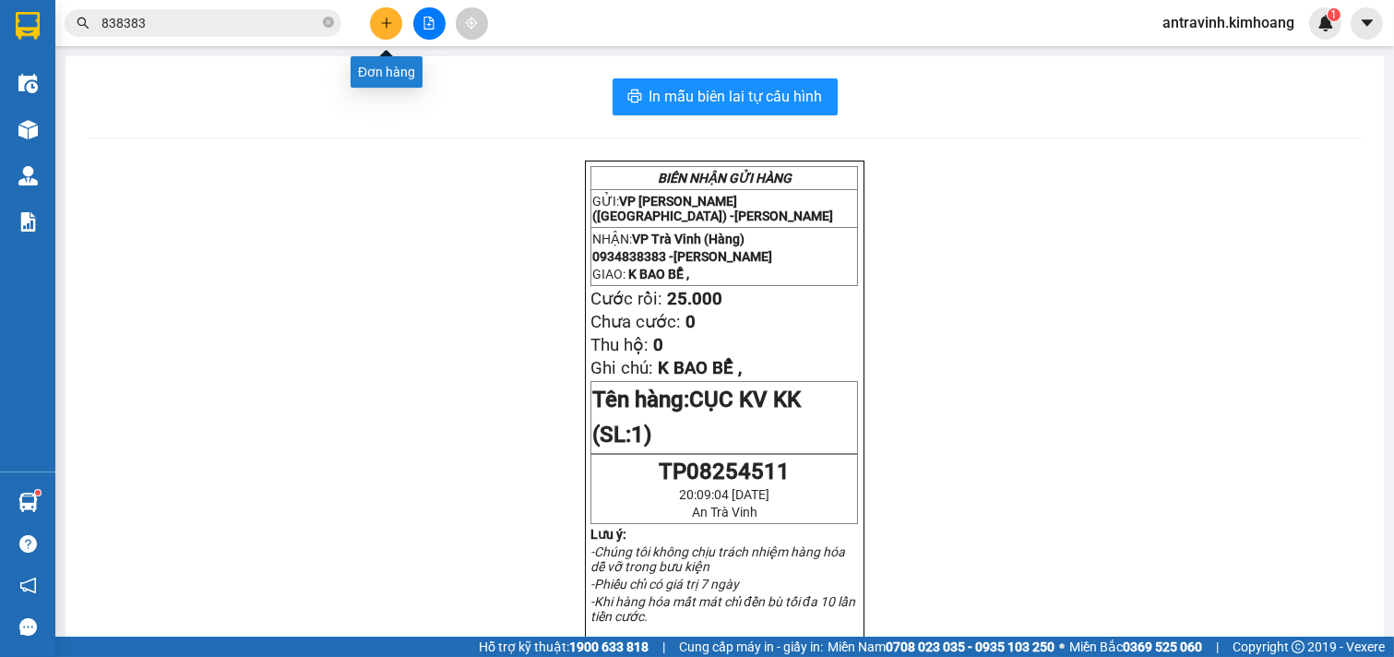
click at [376, 19] on button at bounding box center [386, 23] width 32 height 32
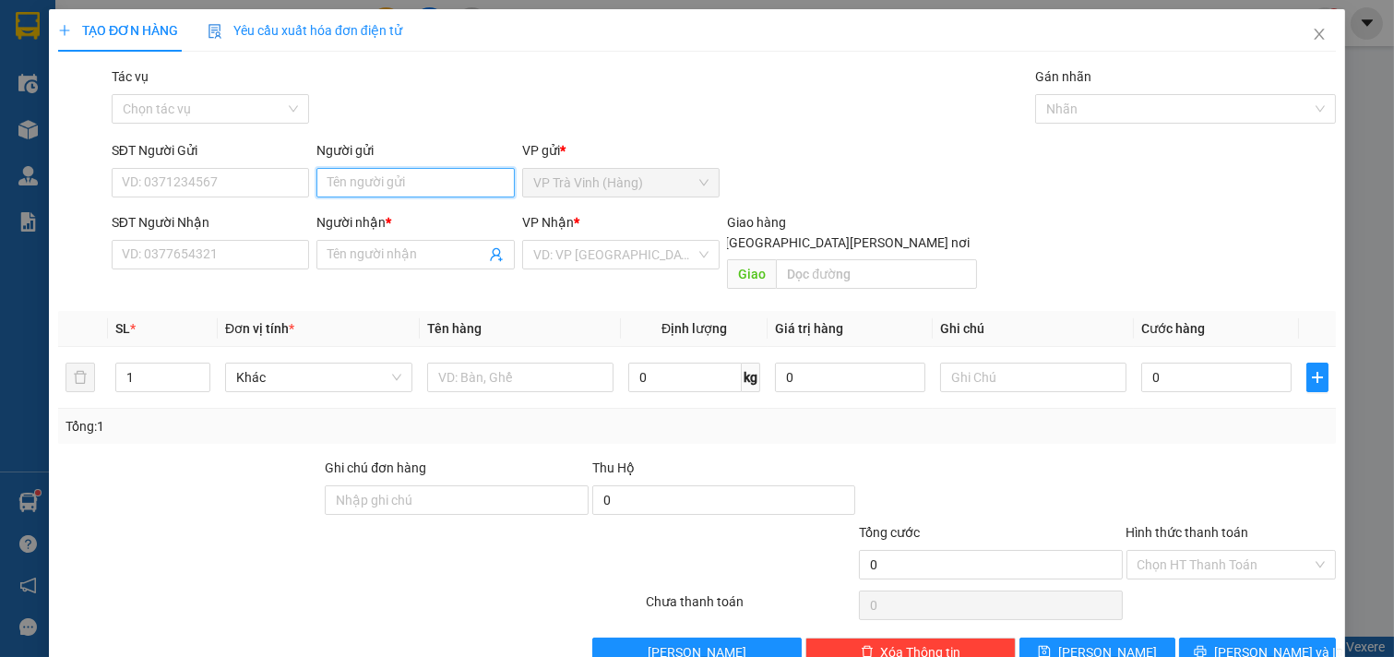
click at [391, 178] on input "Người gửi" at bounding box center [415, 183] width 198 height 30
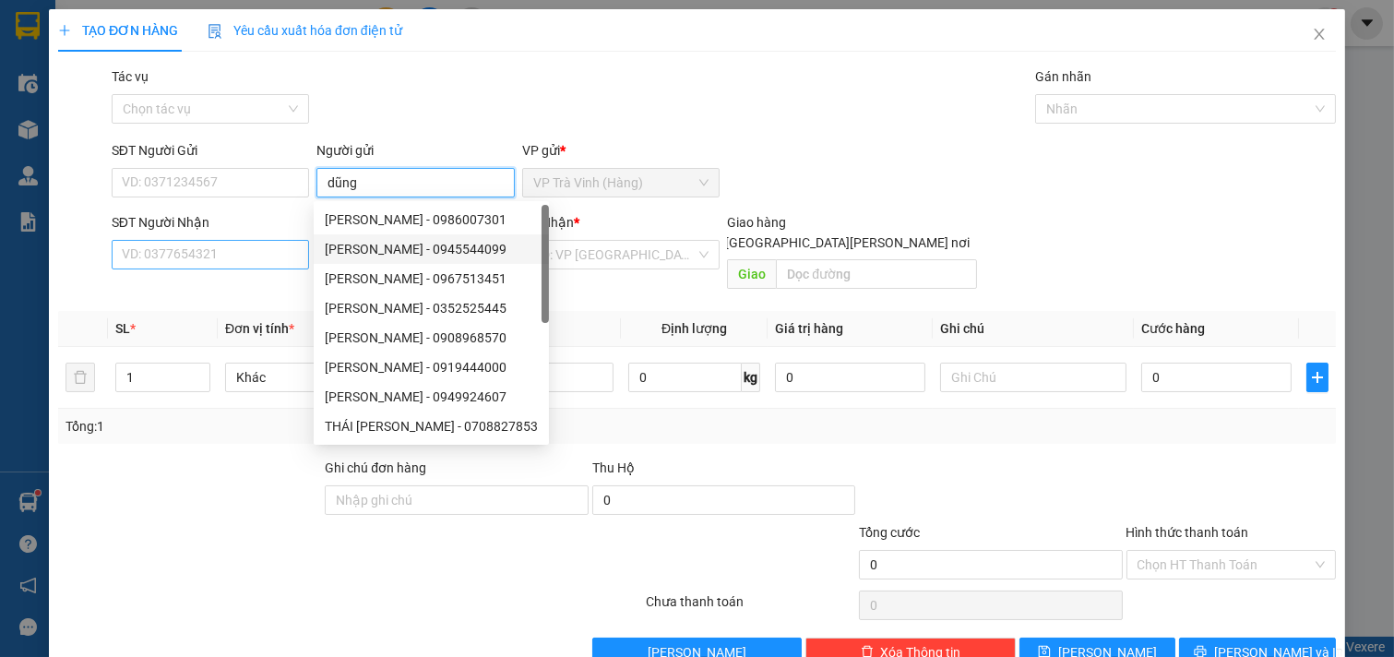
type input "dũng"
click at [253, 261] on input "SĐT Người Nhận" at bounding box center [211, 255] width 198 height 30
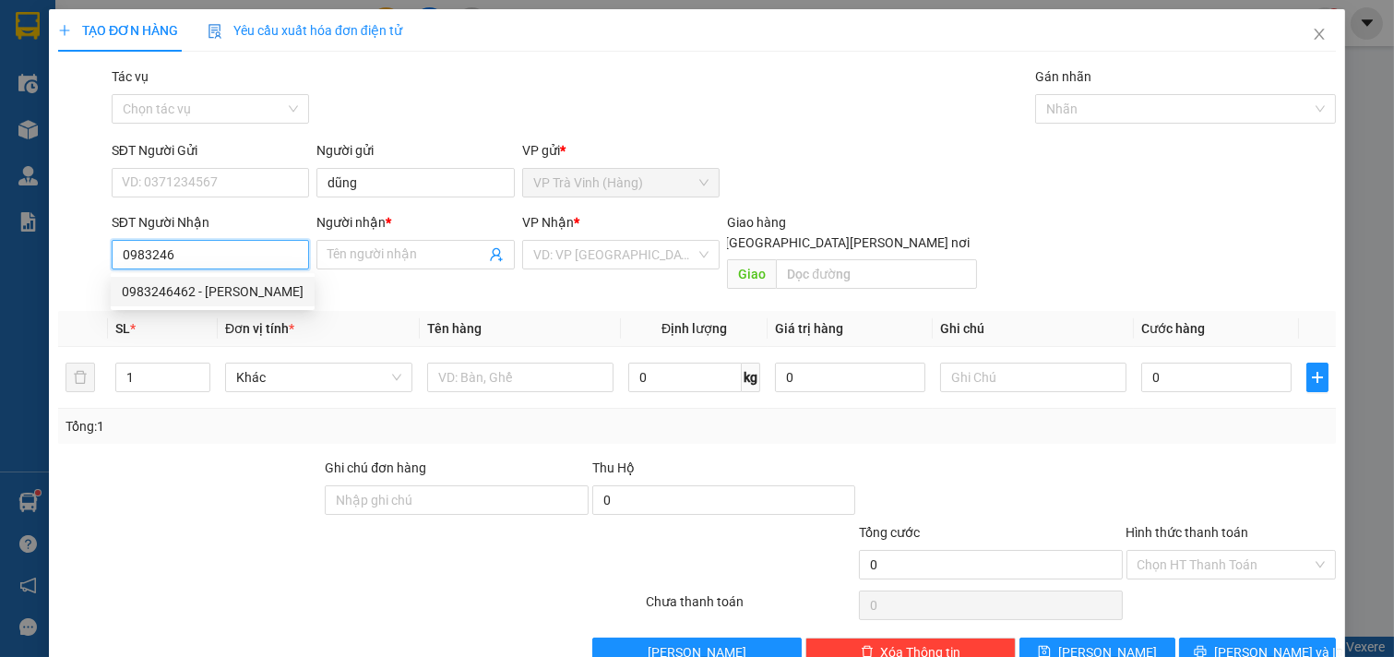
click at [219, 288] on div "0983246462 - quý" at bounding box center [213, 291] width 182 height 20
type input "0983246462"
type input "quý"
type input "30.000"
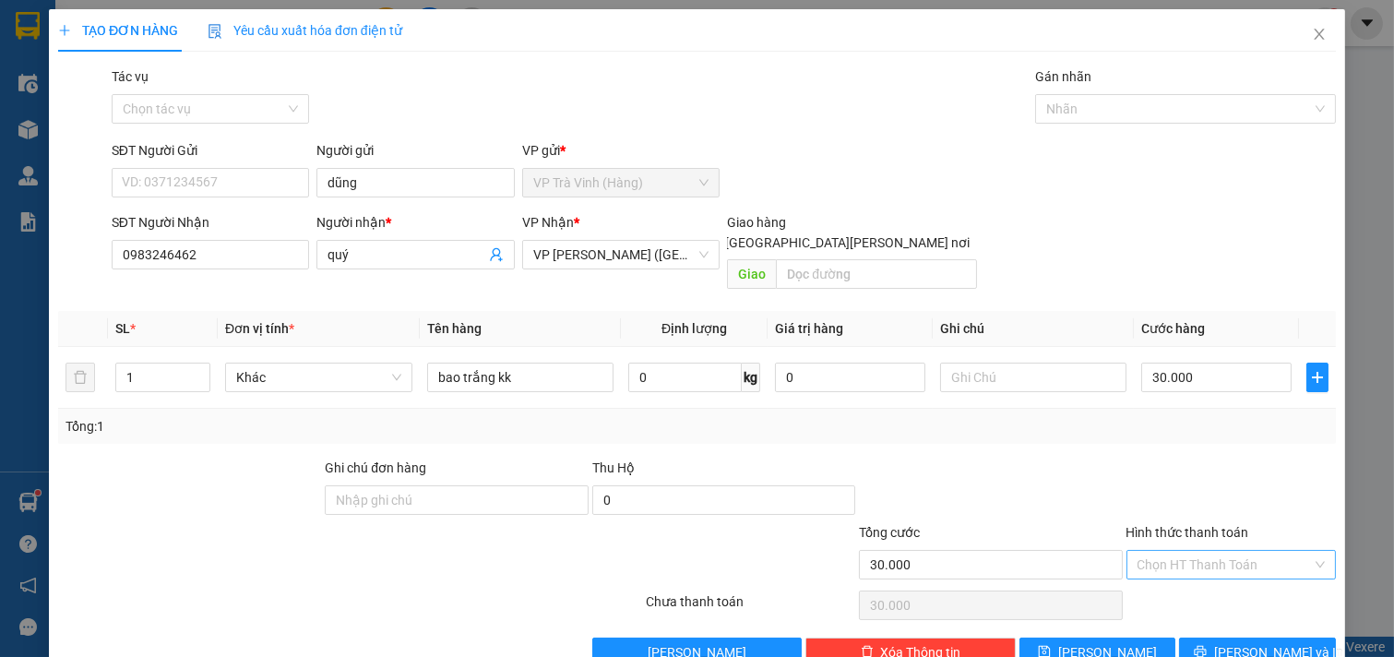
click at [1200, 551] on input "Hình thức thanh toán" at bounding box center [1225, 565] width 175 height 28
click at [1191, 571] on div "Tại văn phòng" at bounding box center [1218, 581] width 185 height 20
click at [1207, 645] on icon "printer" at bounding box center [1200, 651] width 13 height 13
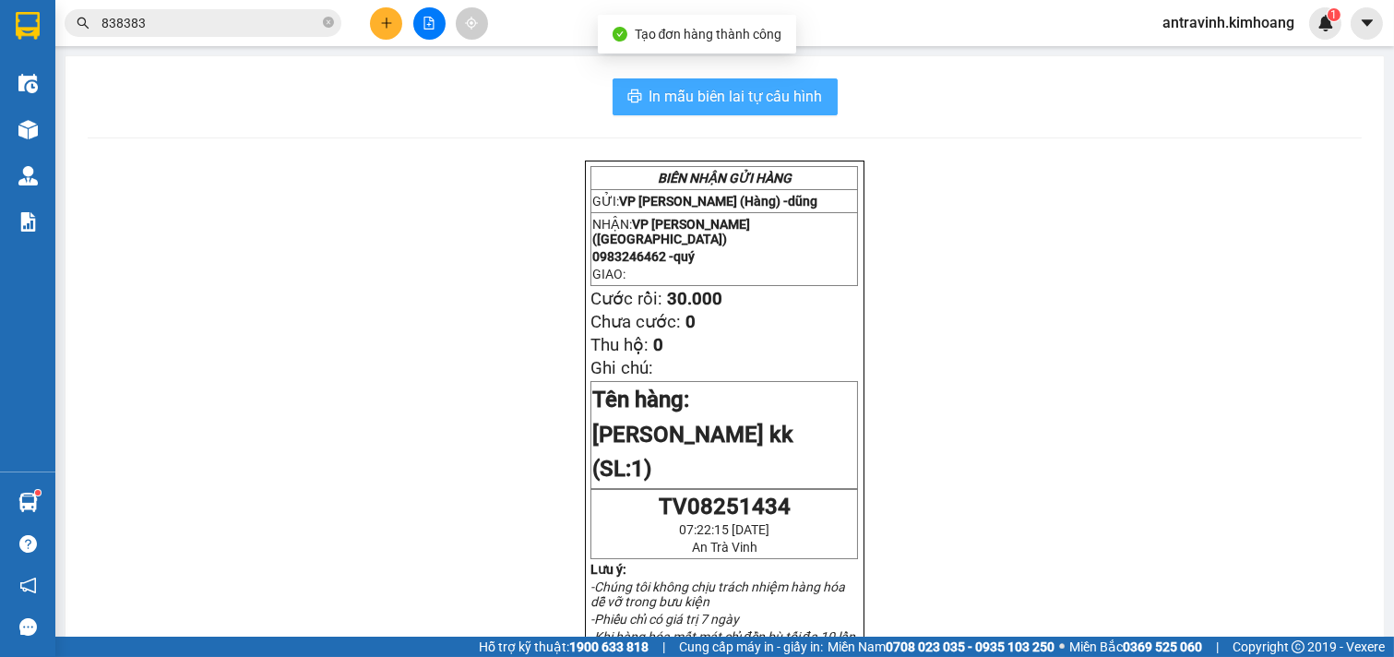
click at [799, 88] on span "In mẫu biên lai tự cấu hình" at bounding box center [736, 96] width 173 height 23
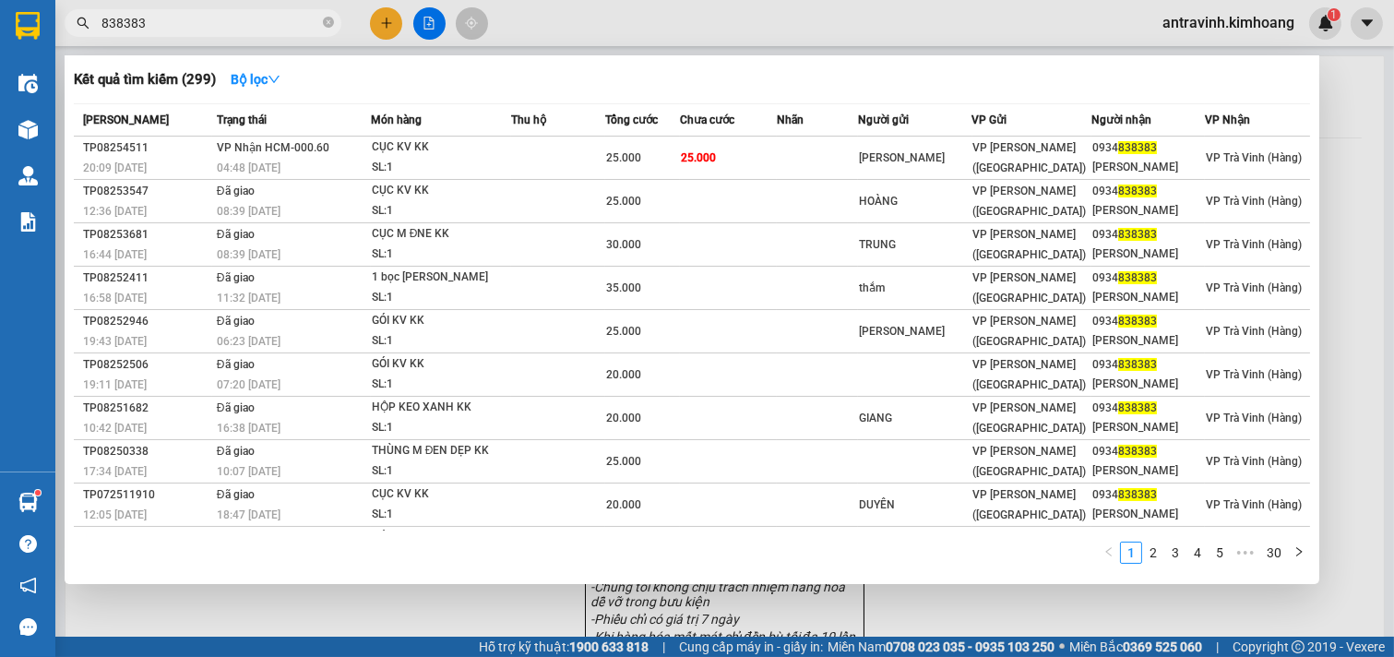
click at [197, 22] on input "838383" at bounding box center [210, 23] width 218 height 20
click at [390, 22] on div at bounding box center [697, 328] width 1394 height 657
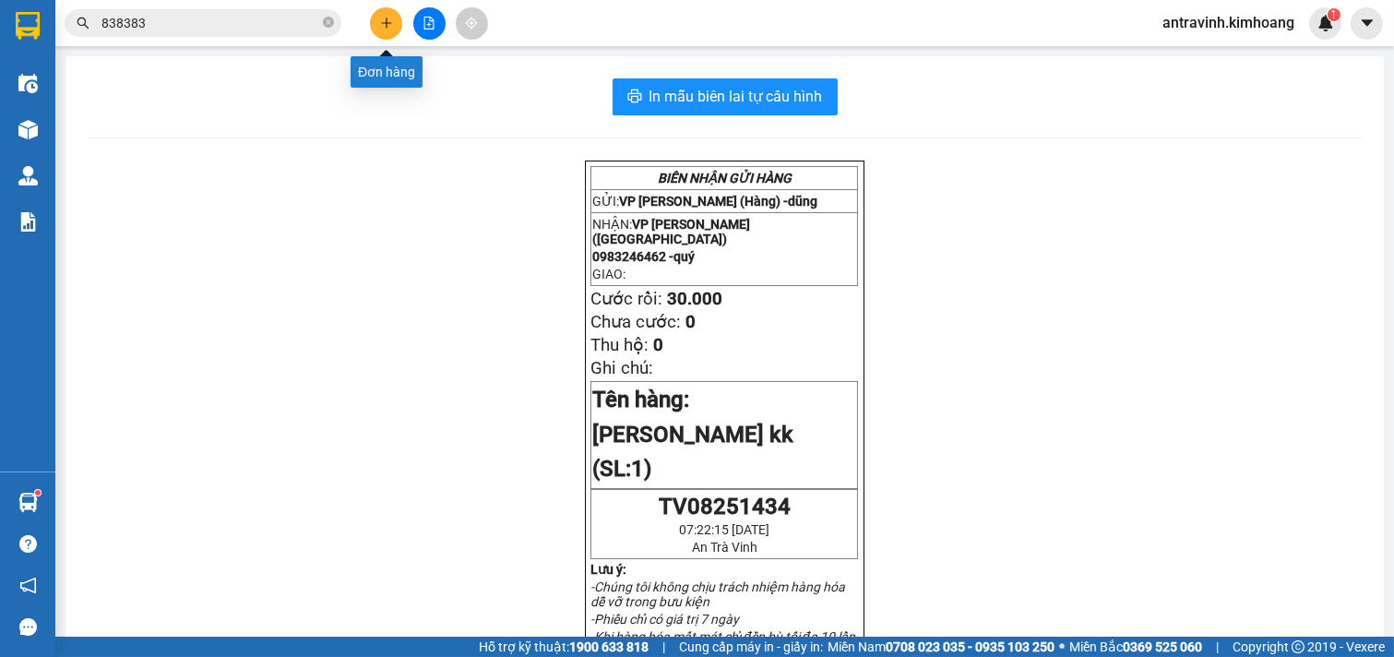
click at [389, 22] on icon "plus" at bounding box center [386, 22] width 10 height 1
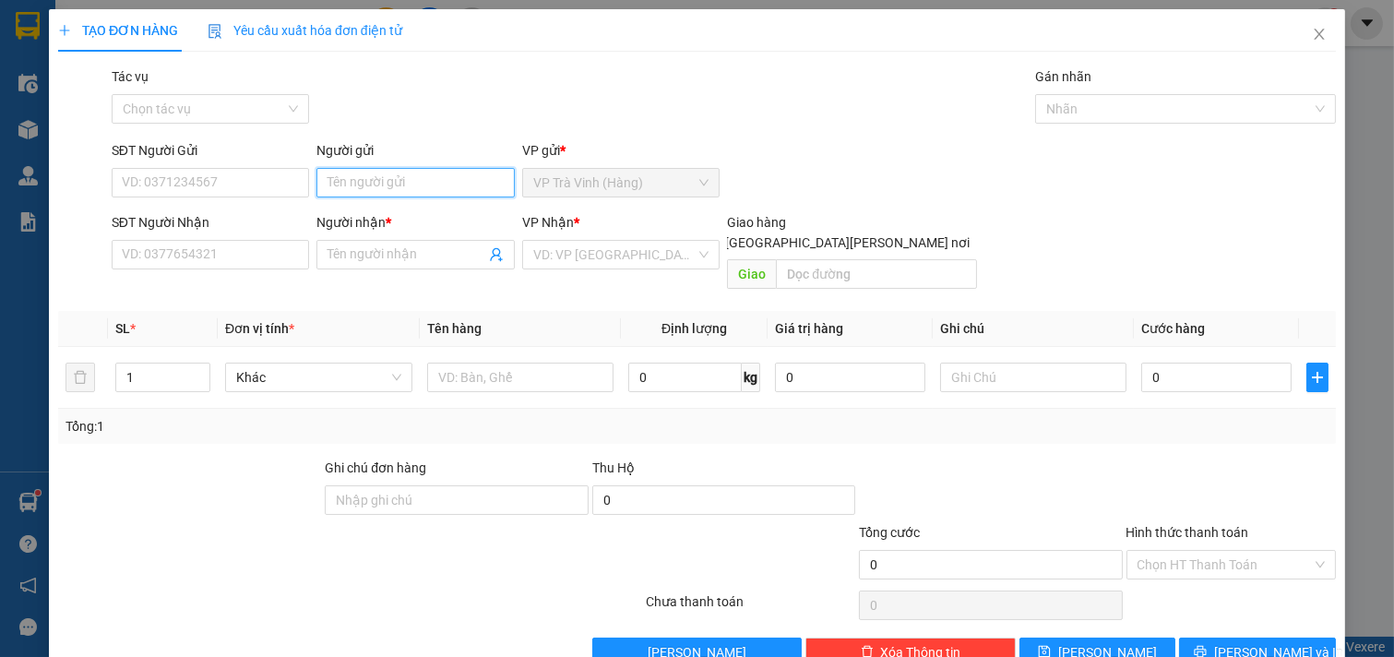
click at [395, 176] on input "Người gửi" at bounding box center [415, 183] width 198 height 30
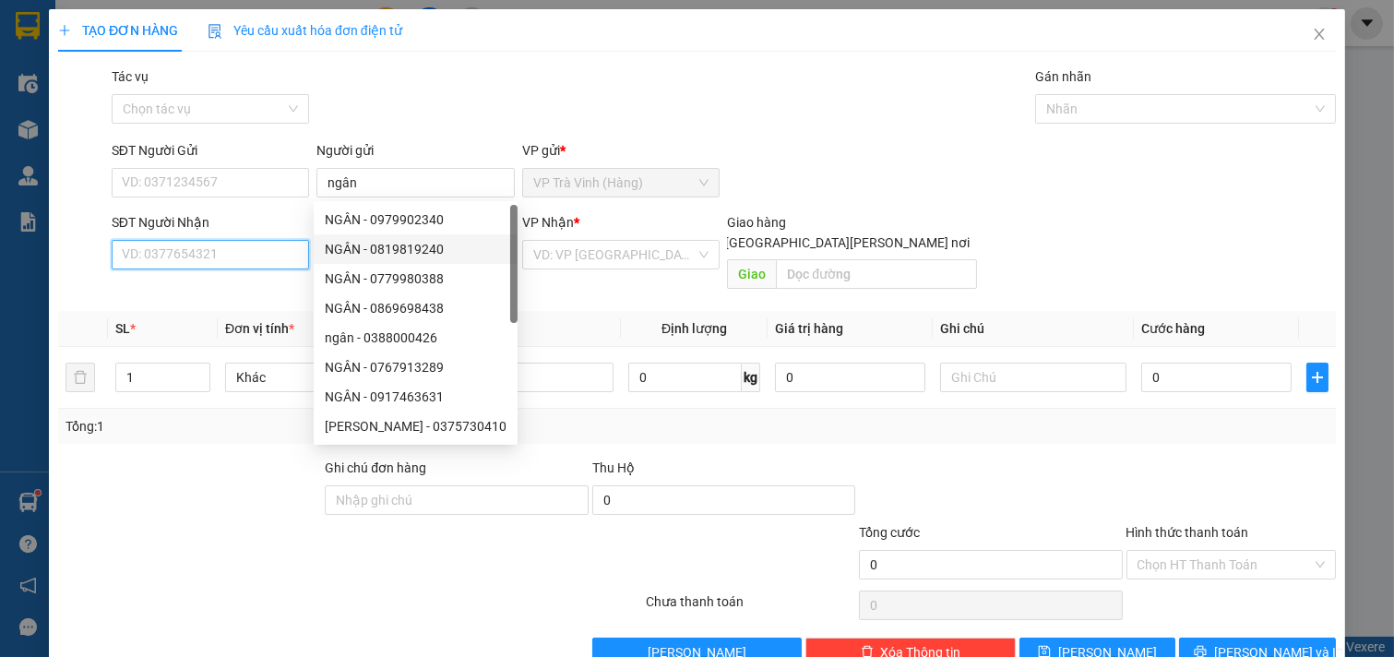
click at [273, 250] on input "SĐT Người Nhận" at bounding box center [211, 255] width 198 height 30
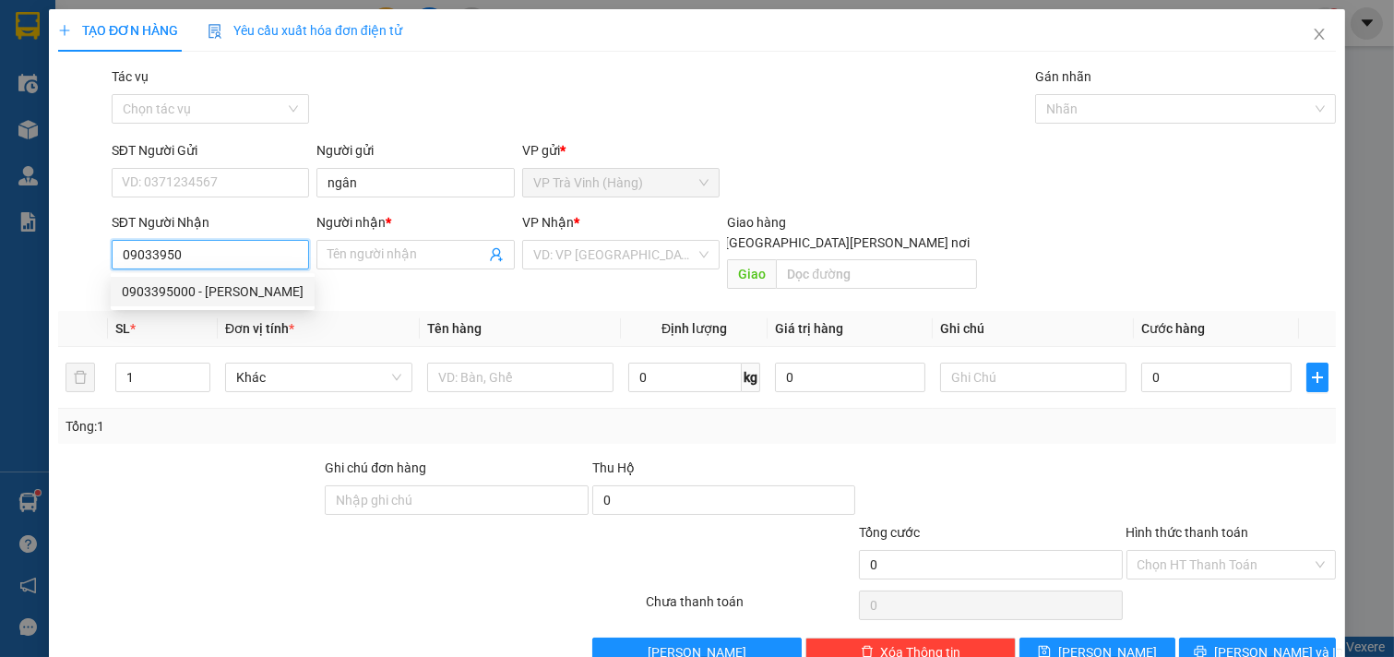
click at [223, 292] on div "0903395000 - BÌNH" at bounding box center [213, 291] width 182 height 20
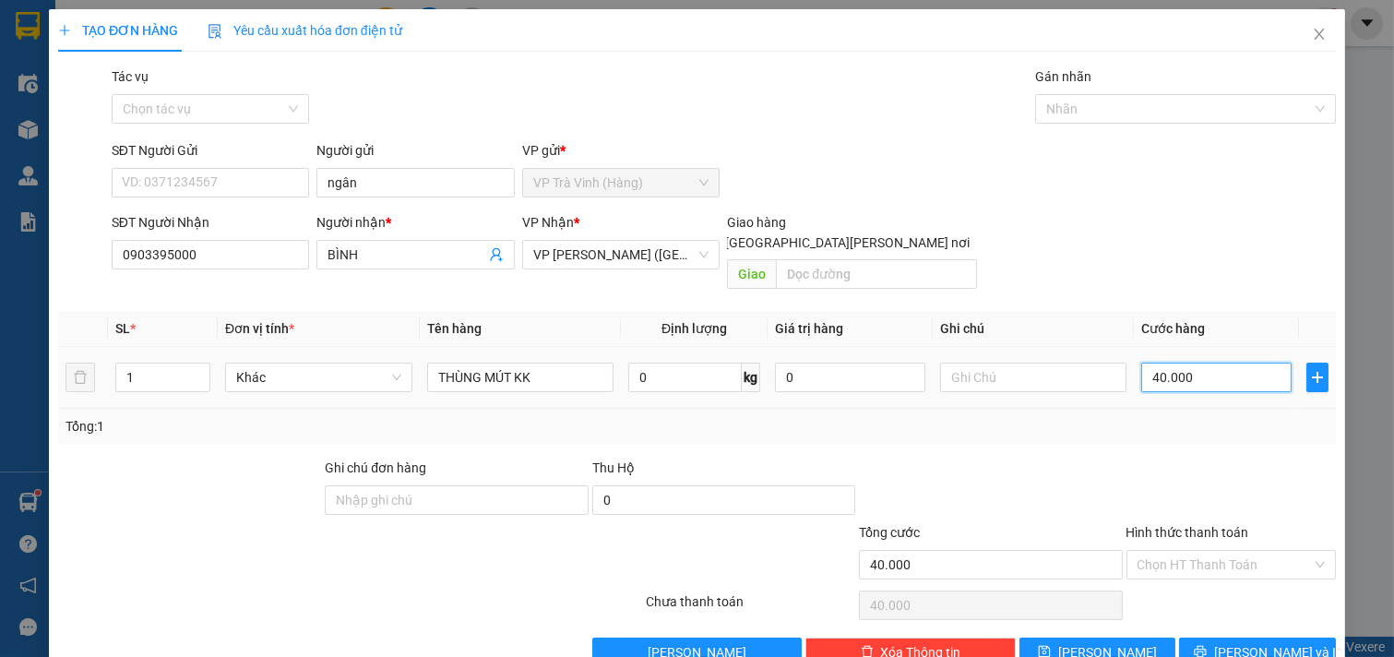
click at [1244, 363] on input "40.000" at bounding box center [1216, 378] width 150 height 30
click at [1219, 551] on input "Hình thức thanh toán" at bounding box center [1225, 565] width 175 height 28
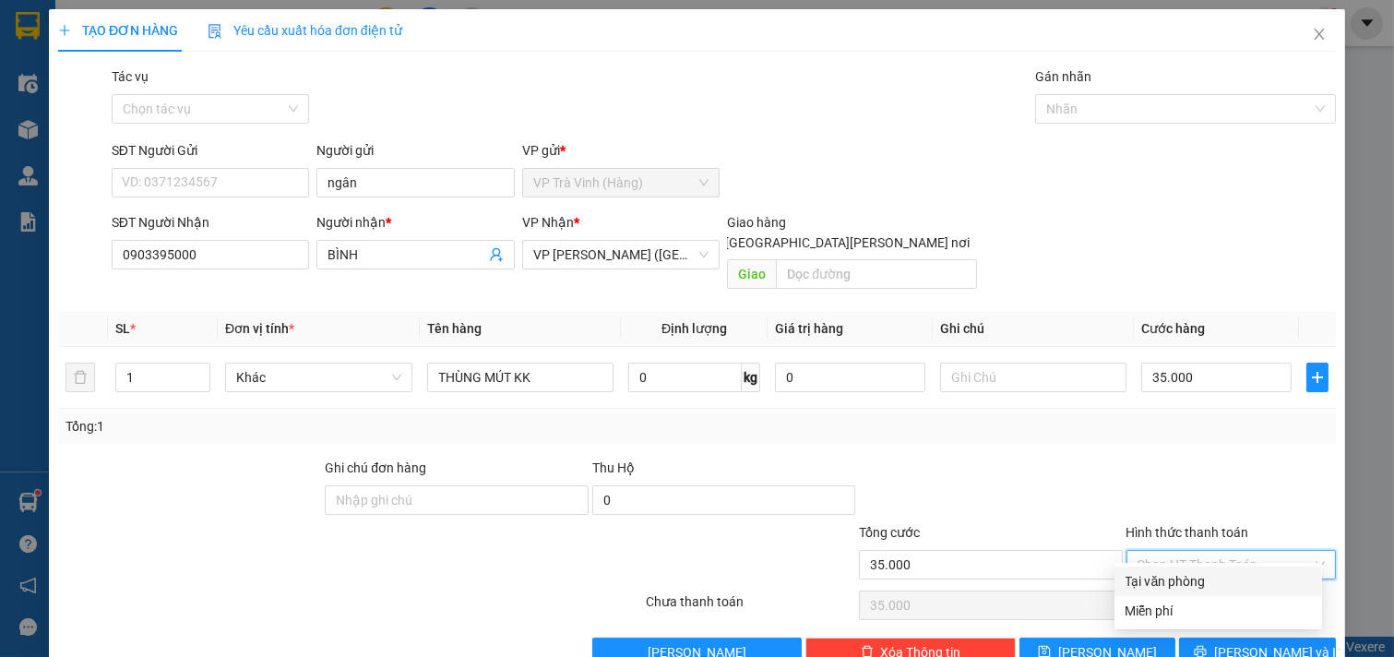
click at [1206, 582] on div "Tại văn phòng" at bounding box center [1218, 581] width 185 height 20
click at [1236, 642] on span "[PERSON_NAME] và In" at bounding box center [1278, 652] width 129 height 20
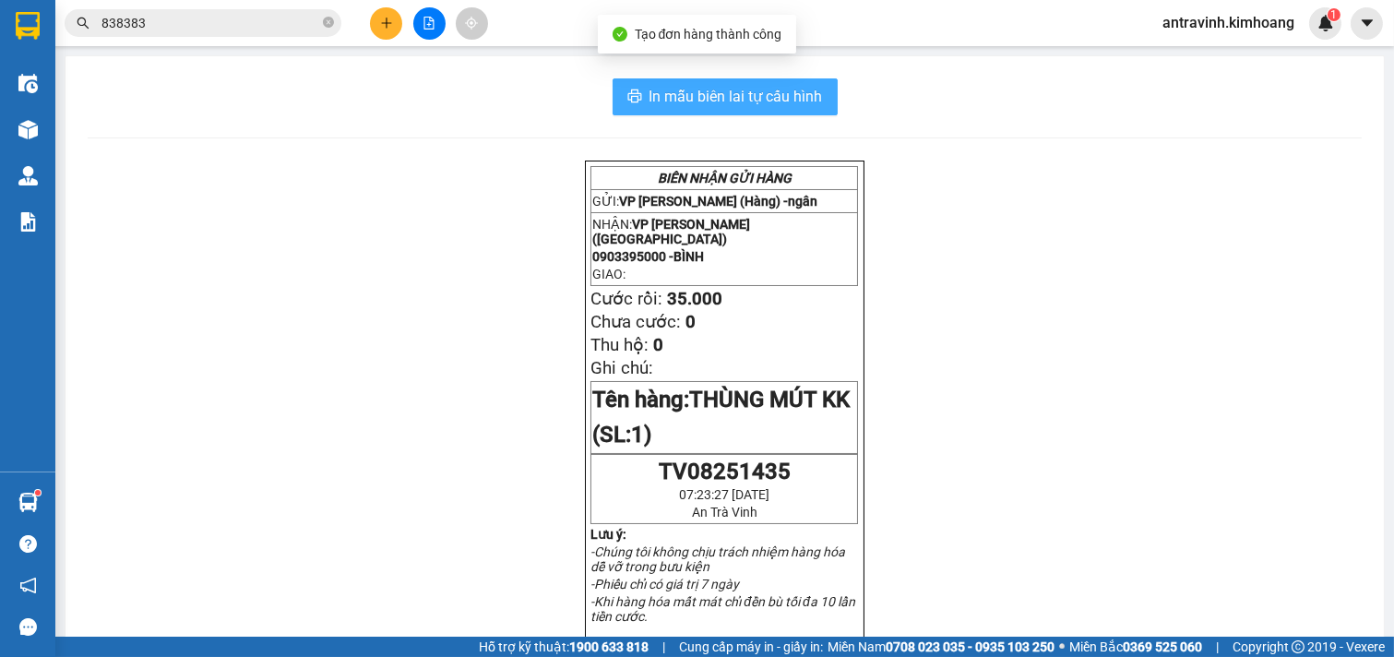
click at [798, 97] on span "In mẫu biên lai tự cấu hình" at bounding box center [736, 96] width 173 height 23
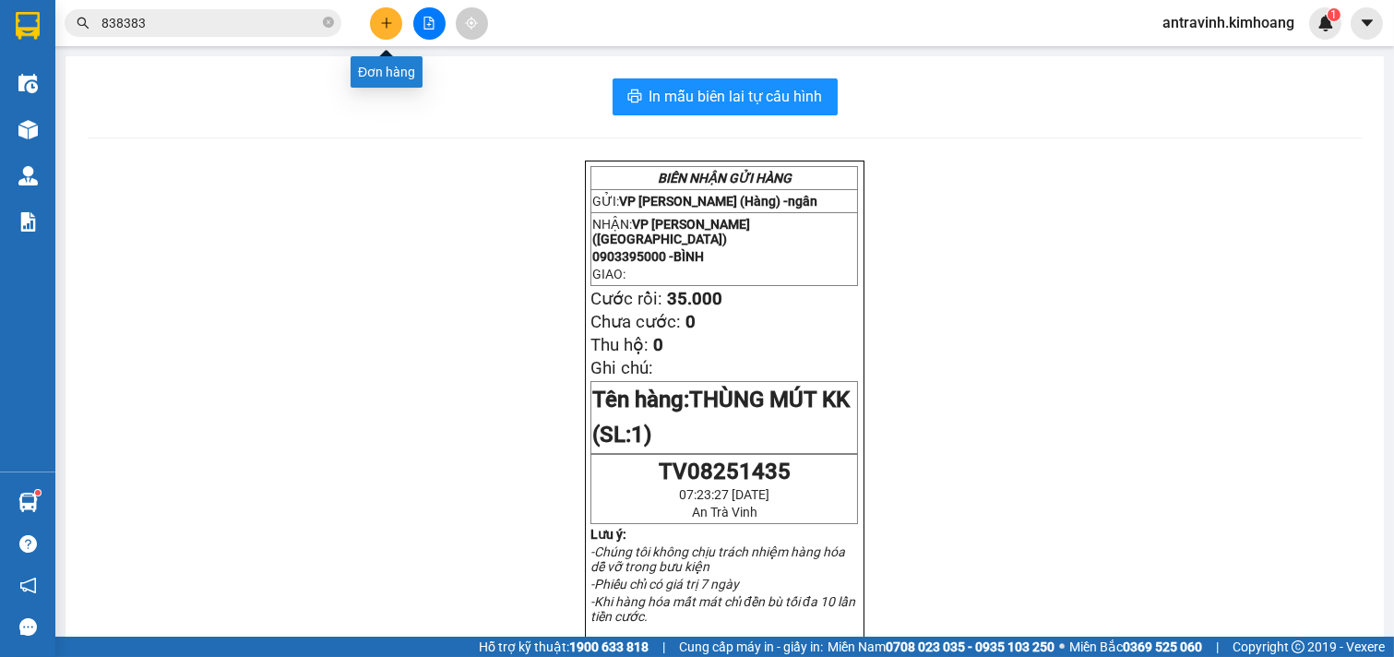
click at [385, 24] on icon "plus" at bounding box center [386, 23] width 13 height 13
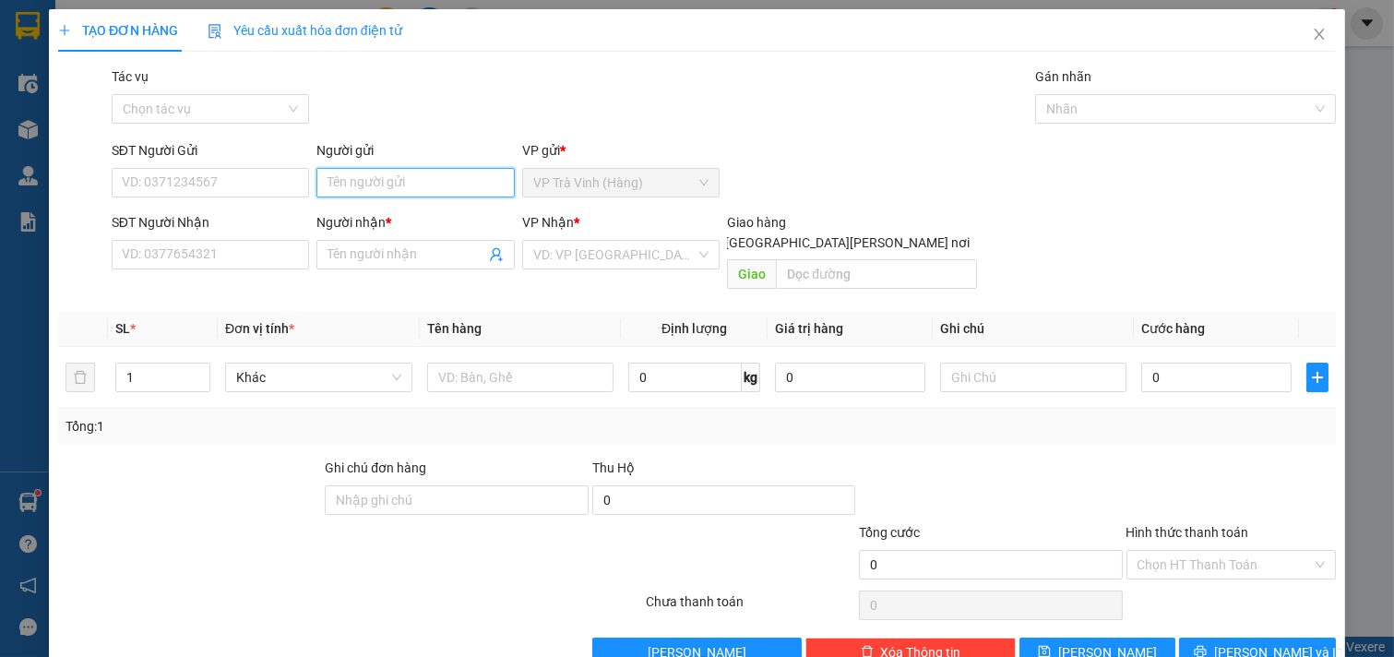
click at [402, 179] on input "Người gửi" at bounding box center [415, 183] width 198 height 30
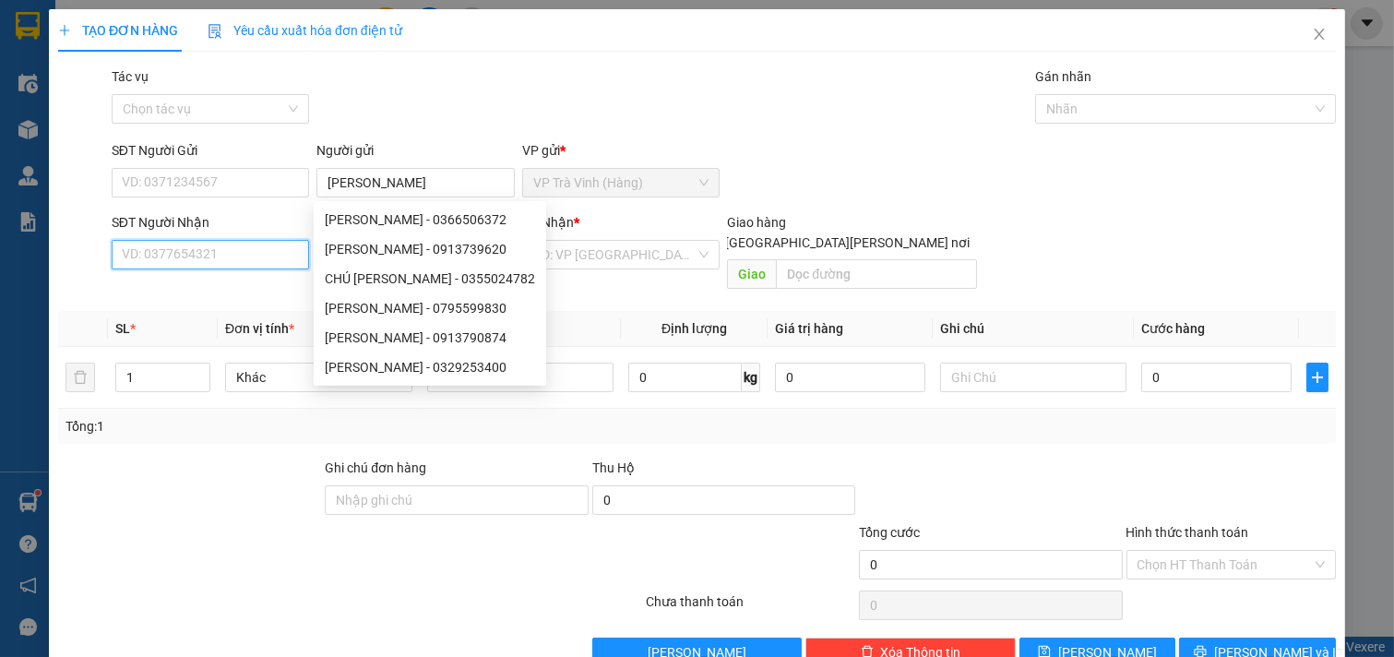
click at [231, 264] on input "SĐT Người Nhận" at bounding box center [211, 255] width 198 height 30
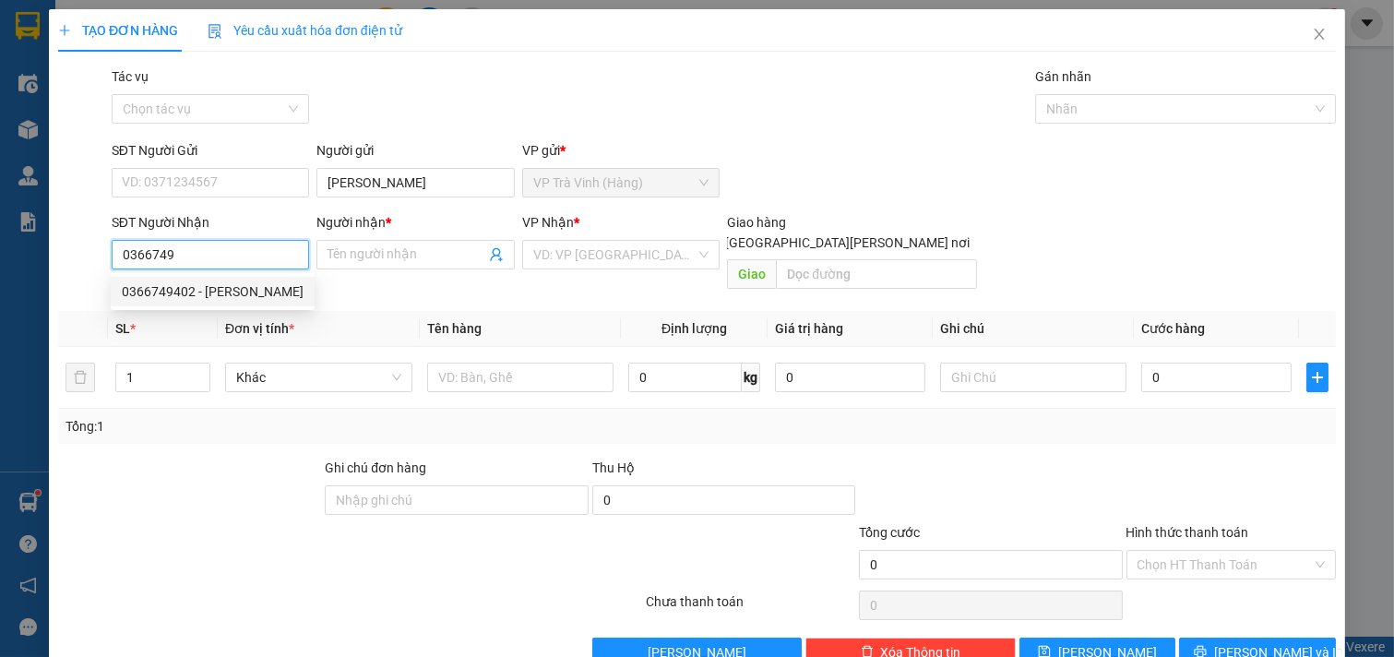
click at [241, 293] on div "0366749402 - hương" at bounding box center [213, 291] width 182 height 20
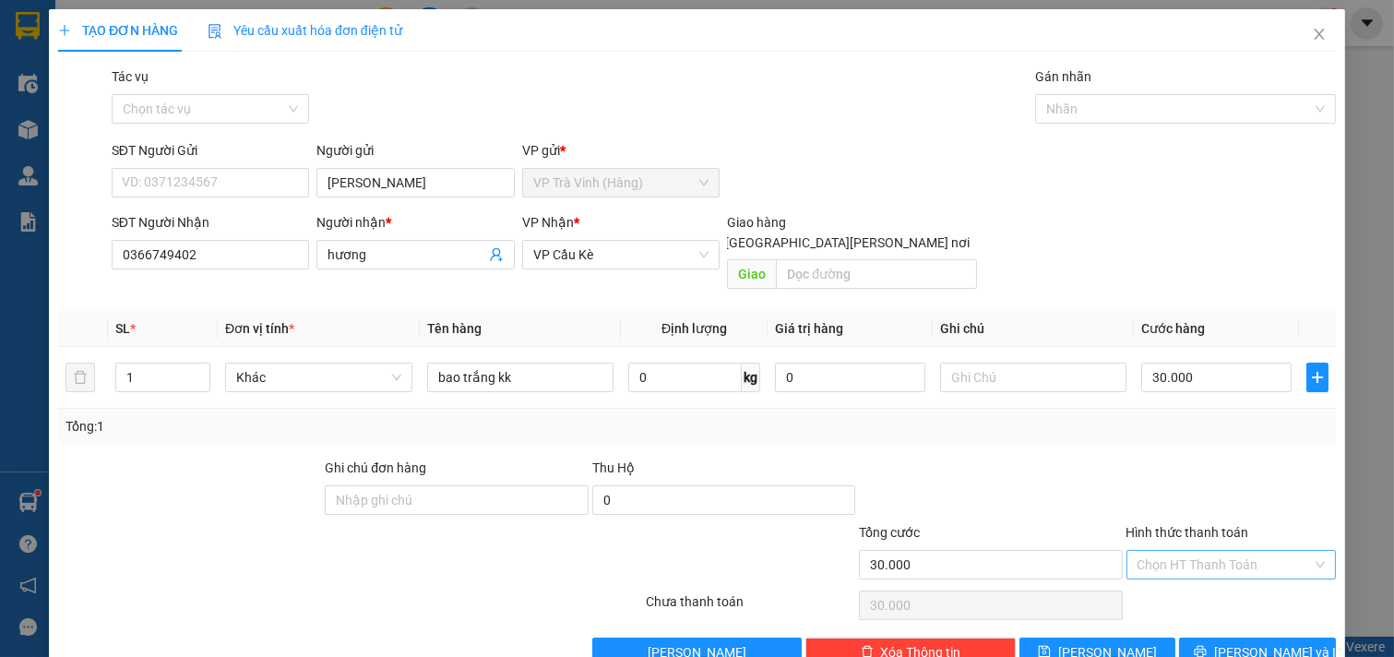
click at [1218, 551] on input "Hình thức thanh toán" at bounding box center [1225, 565] width 175 height 28
click at [1212, 579] on div "Tại văn phòng" at bounding box center [1218, 581] width 185 height 20
click at [1224, 638] on button "[PERSON_NAME] và In" at bounding box center [1257, 653] width 157 height 30
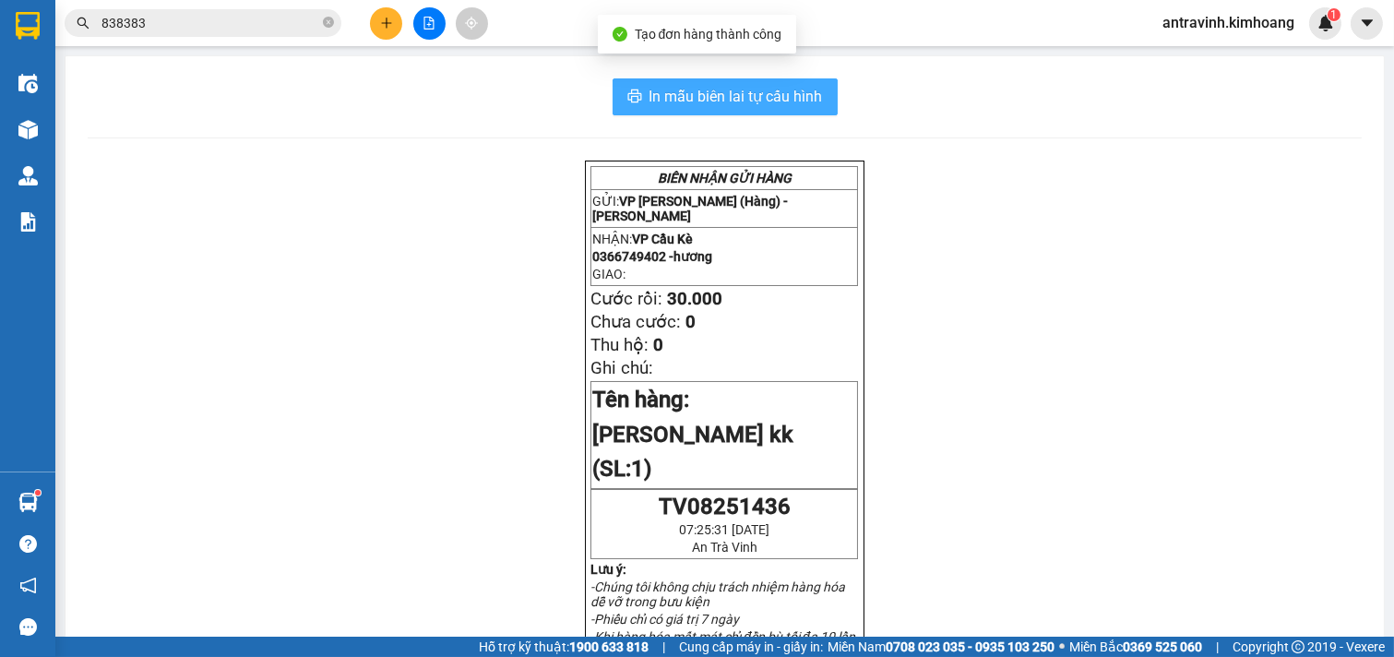
click at [777, 101] on span "In mẫu biên lai tự cấu hình" at bounding box center [736, 96] width 173 height 23
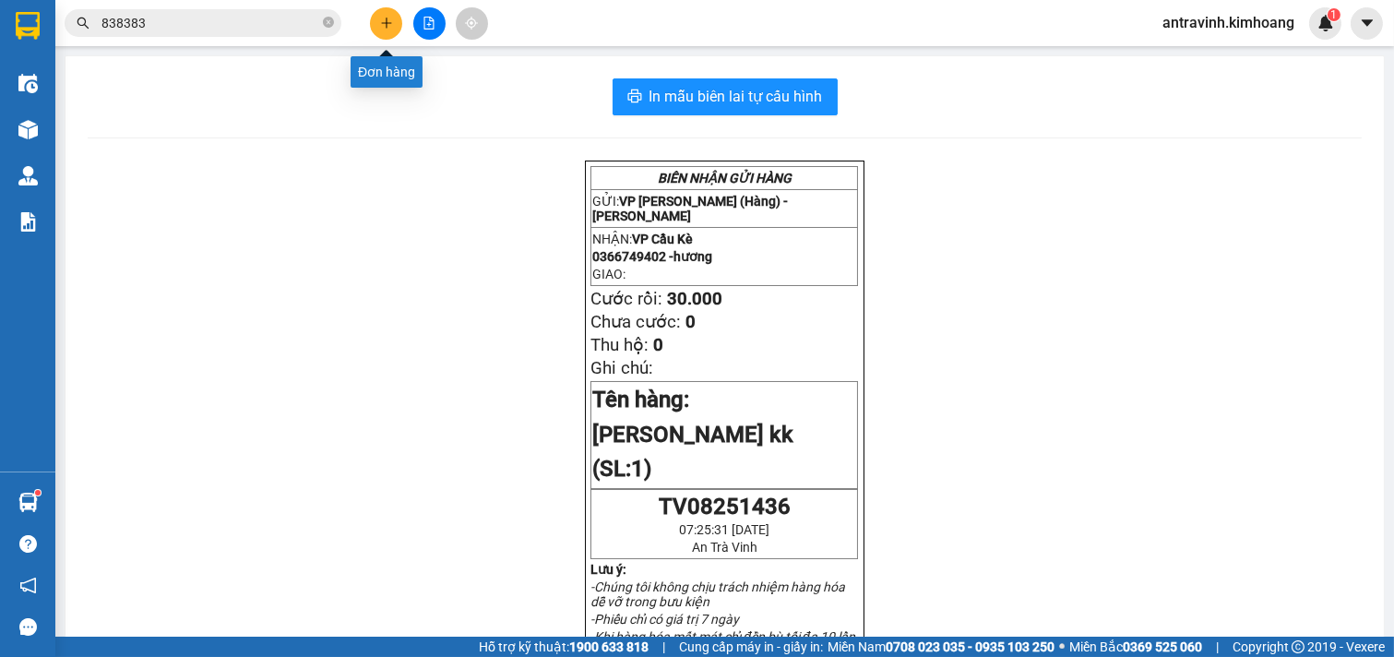
click at [388, 20] on icon "plus" at bounding box center [386, 23] width 13 height 13
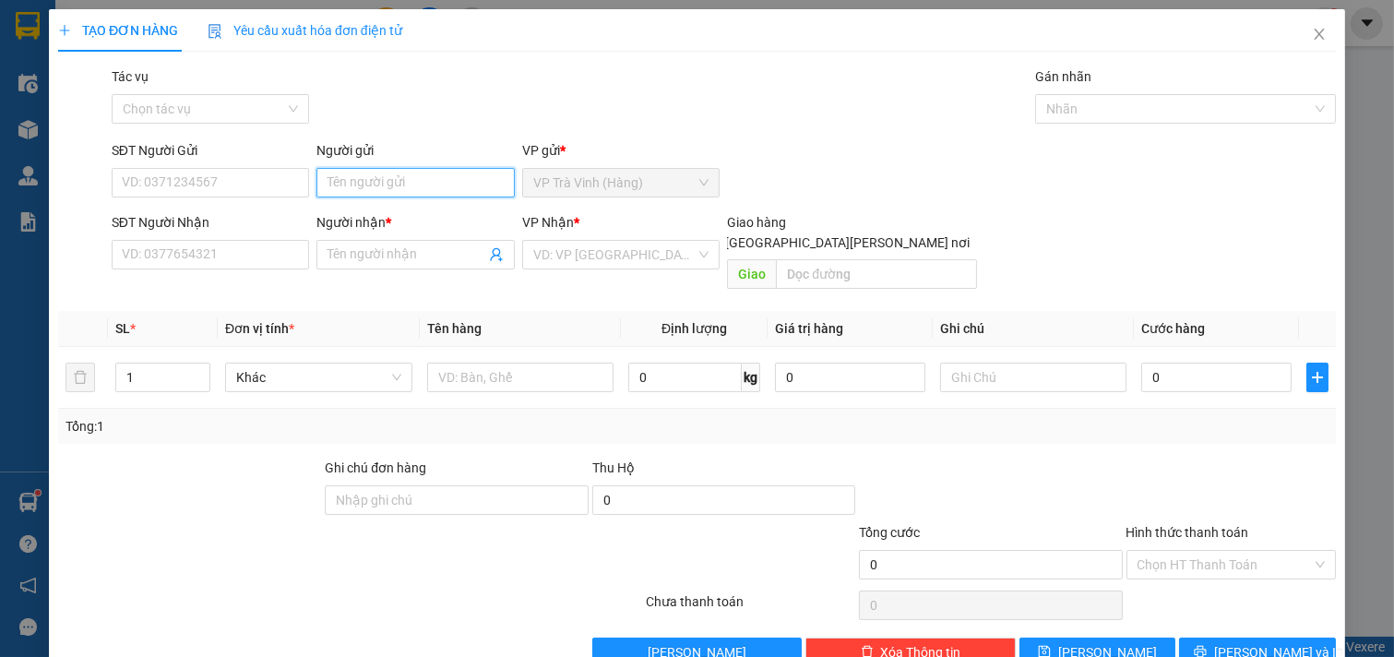
click at [394, 183] on input "Người gửi" at bounding box center [415, 183] width 198 height 30
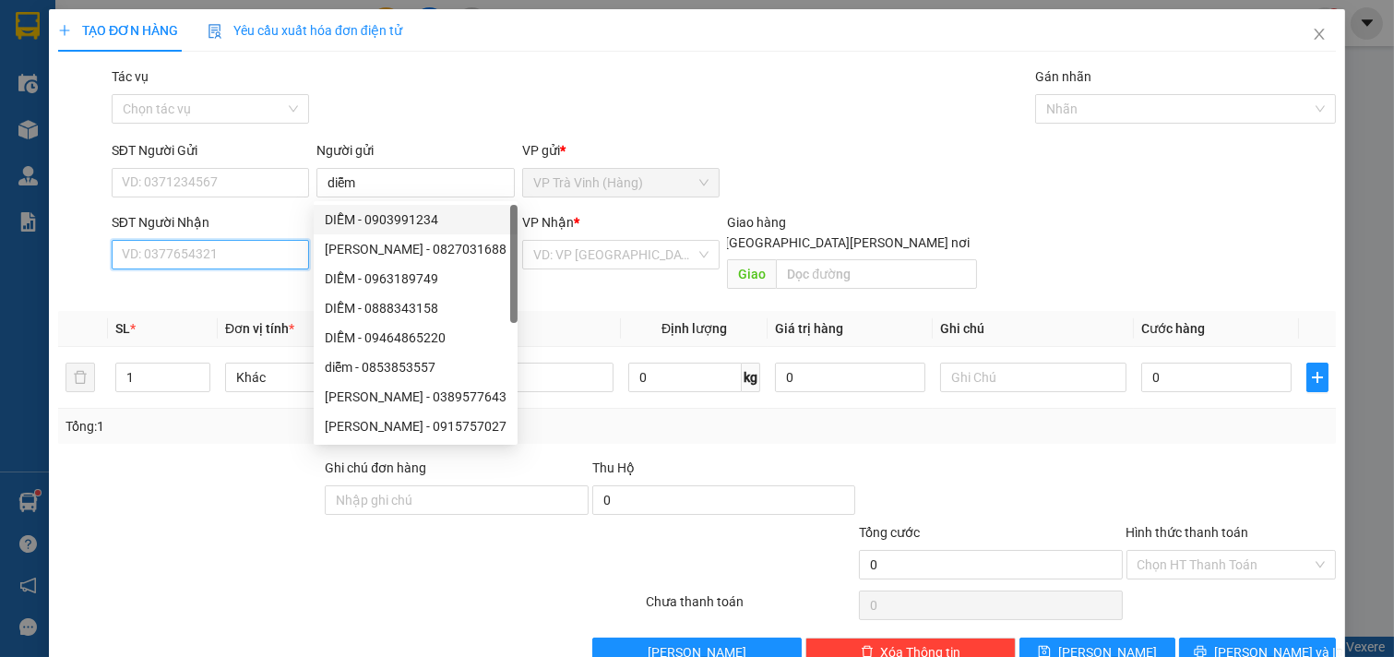
click at [255, 253] on input "SĐT Người Nhận" at bounding box center [211, 255] width 198 height 30
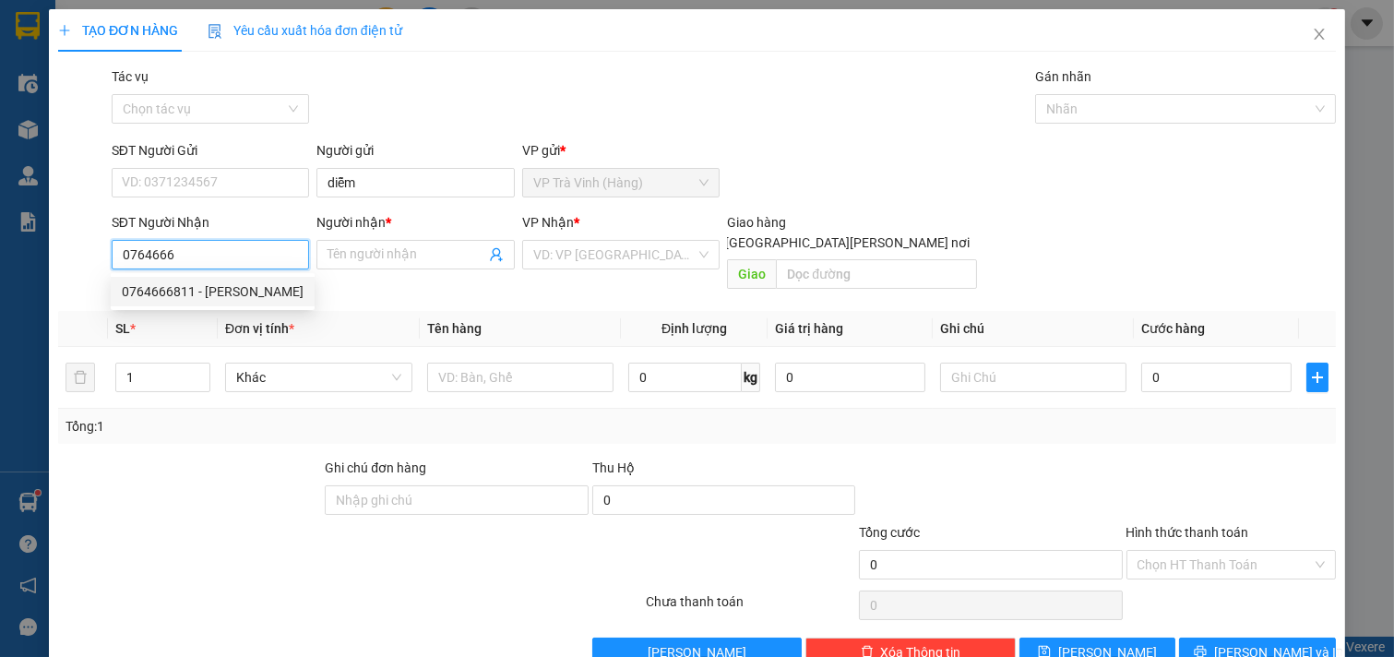
click at [188, 292] on div "0764666811 - hương" at bounding box center [213, 291] width 182 height 20
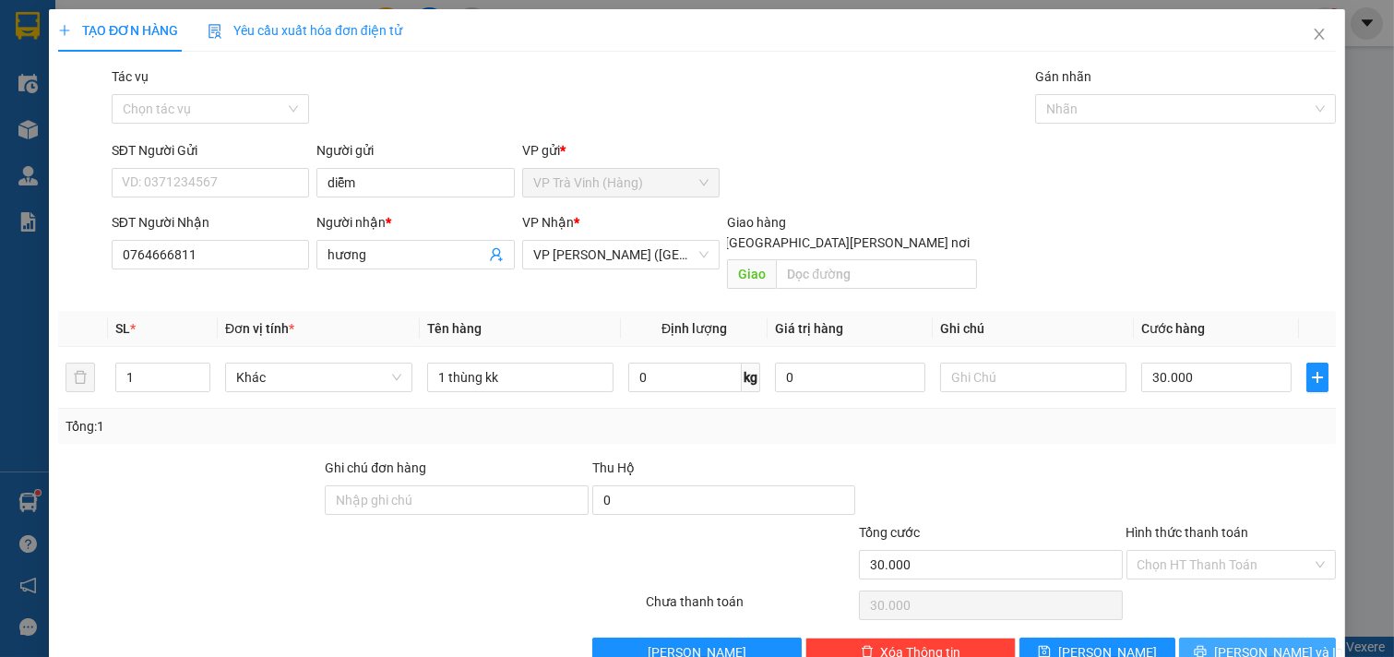
click at [1229, 642] on span "[PERSON_NAME] và In" at bounding box center [1278, 652] width 129 height 20
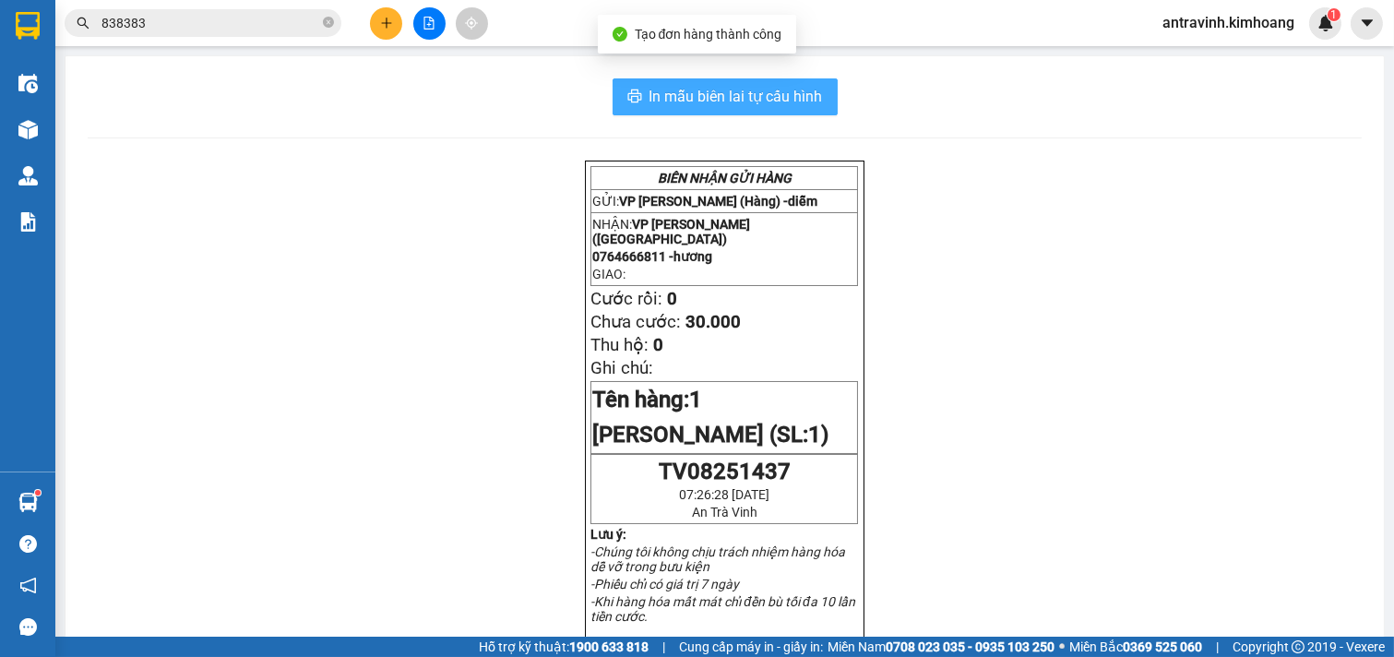
click at [785, 93] on span "In mẫu biên lai tự cấu hình" at bounding box center [736, 96] width 173 height 23
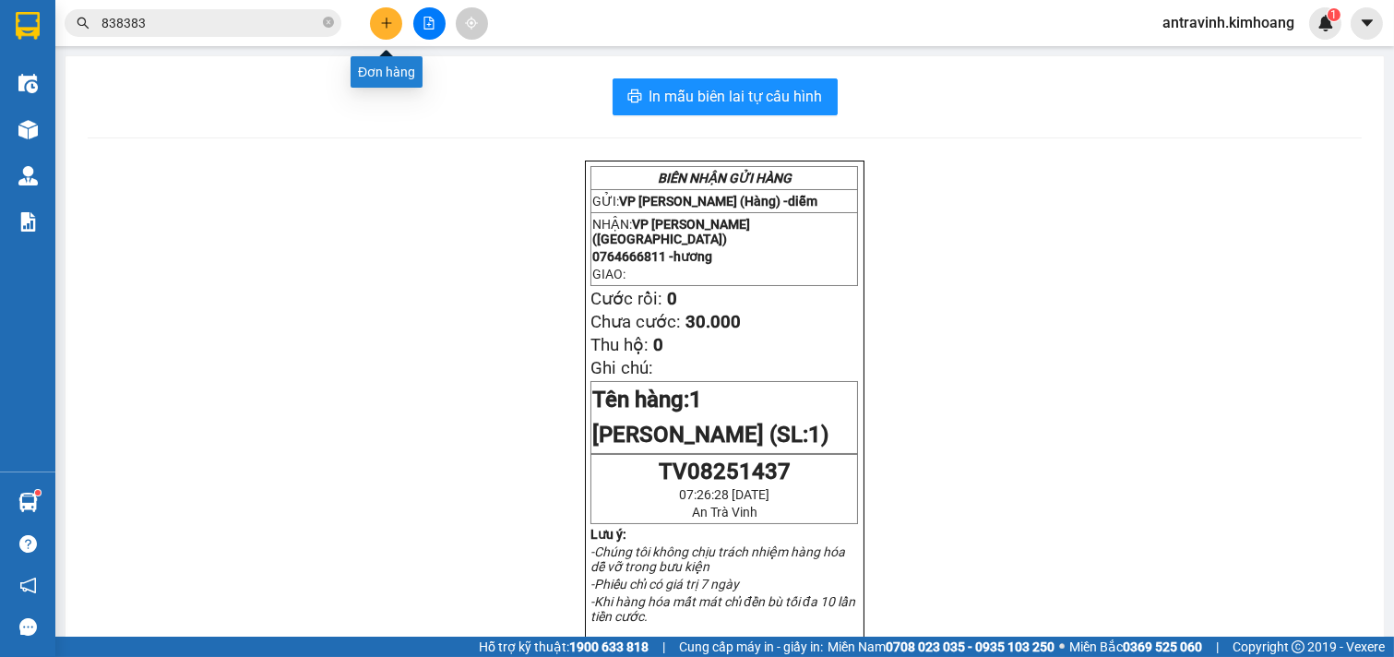
click at [375, 18] on button at bounding box center [386, 23] width 32 height 32
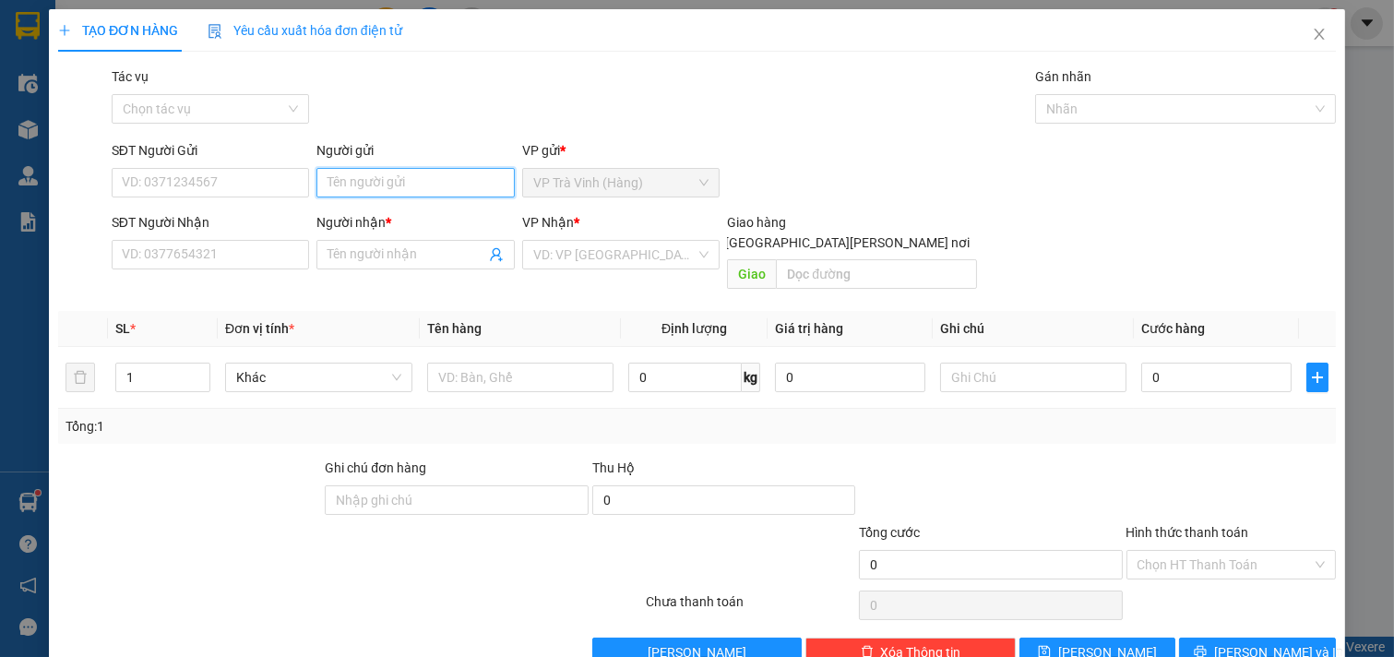
click at [415, 171] on input "Người gửi" at bounding box center [415, 183] width 198 height 30
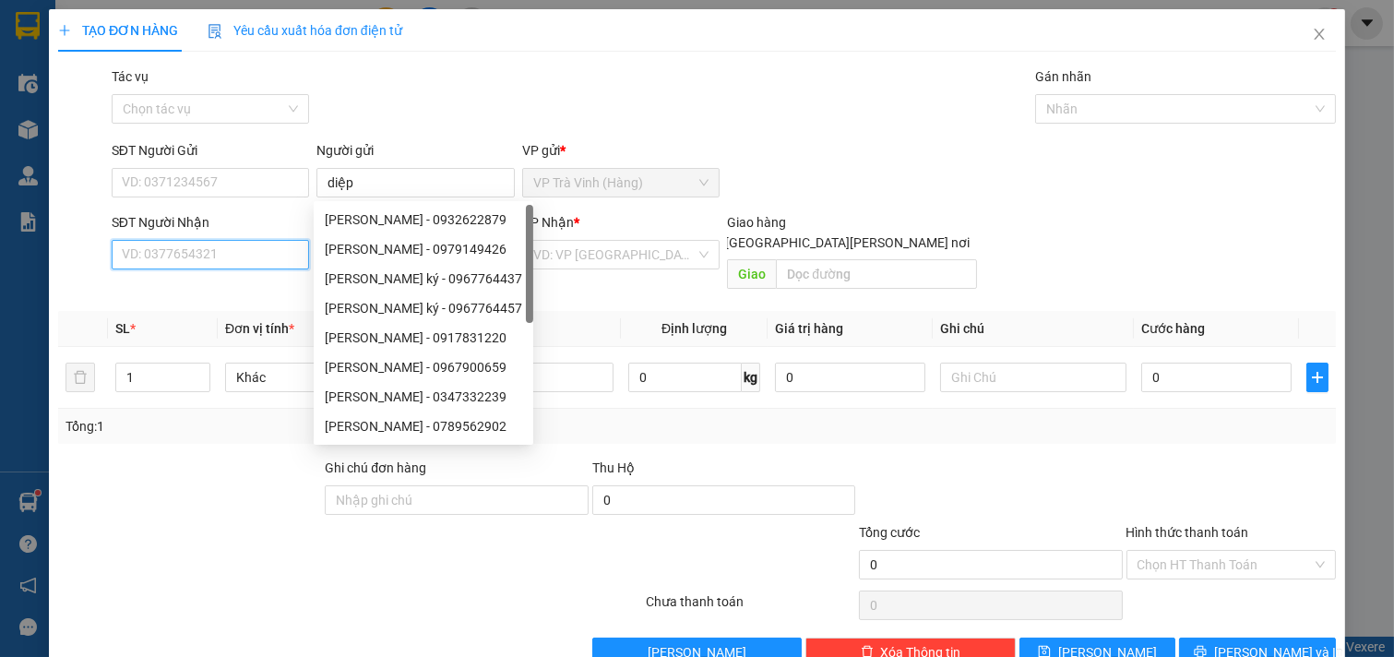
click at [217, 254] on input "SĐT Người Nhận" at bounding box center [211, 255] width 198 height 30
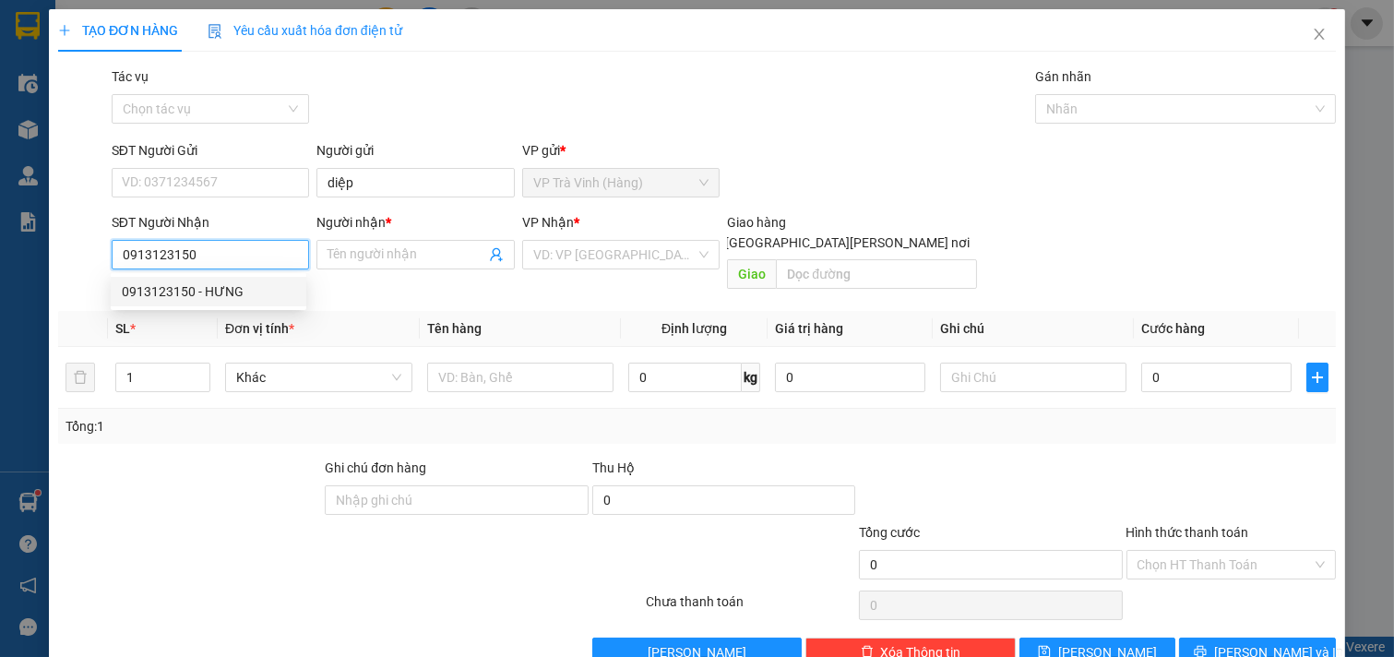
click at [244, 292] on div "0913123150 - HƯNG" at bounding box center [208, 291] width 173 height 20
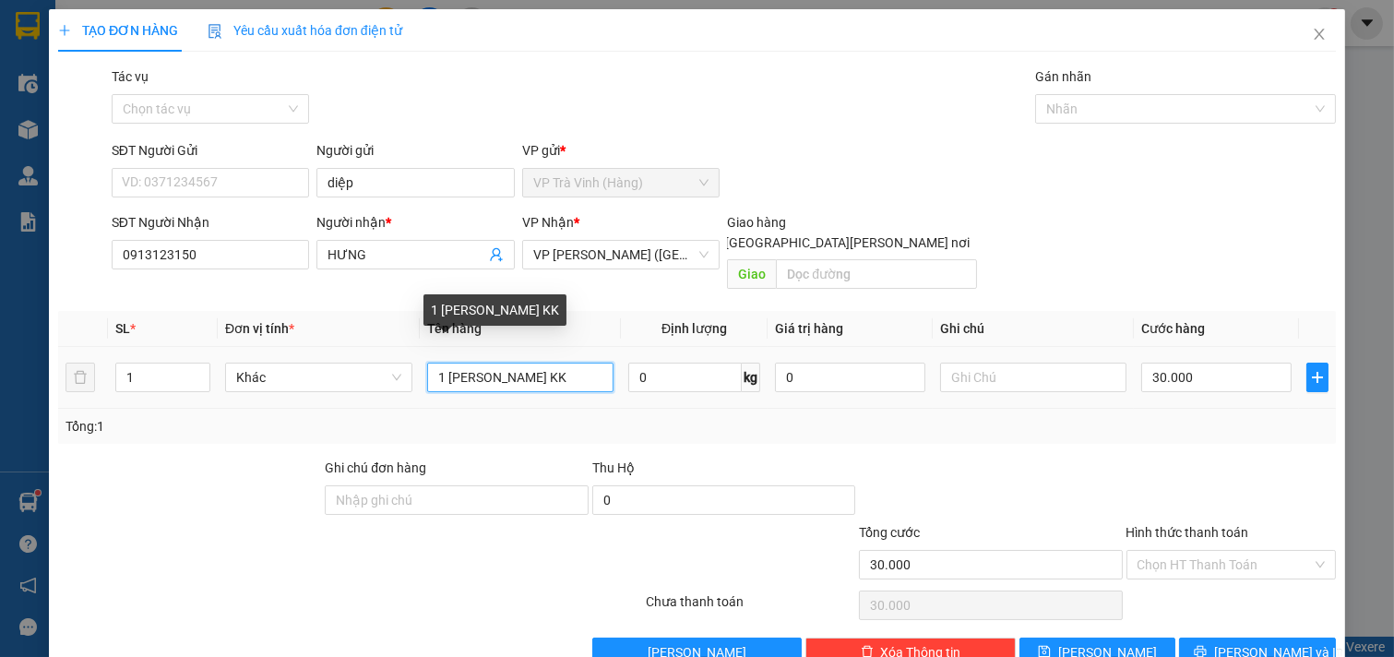
click at [511, 363] on input "1 CỤC TRẮNG KK" at bounding box center [520, 378] width 187 height 30
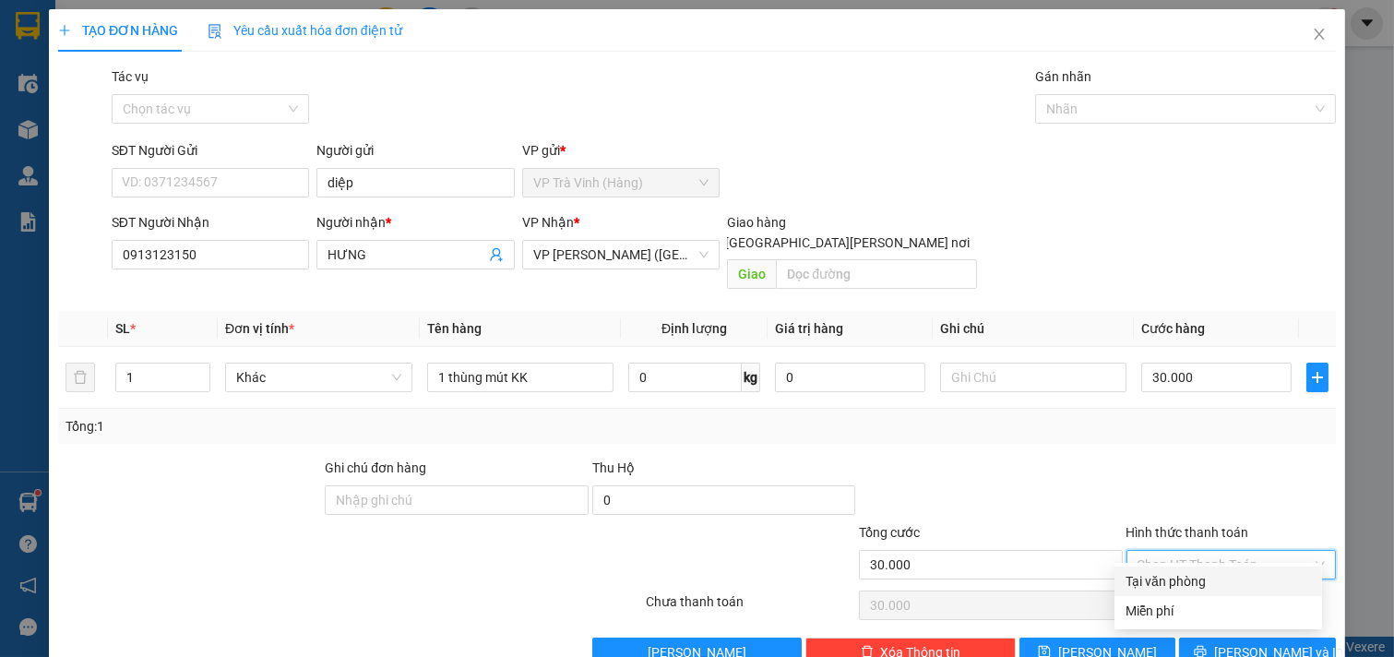
click at [1219, 551] on input "Hình thức thanh toán" at bounding box center [1225, 565] width 175 height 28
click at [1215, 579] on div "Tại văn phòng" at bounding box center [1218, 581] width 185 height 20
click at [1234, 642] on span "[PERSON_NAME] và In" at bounding box center [1278, 652] width 129 height 20
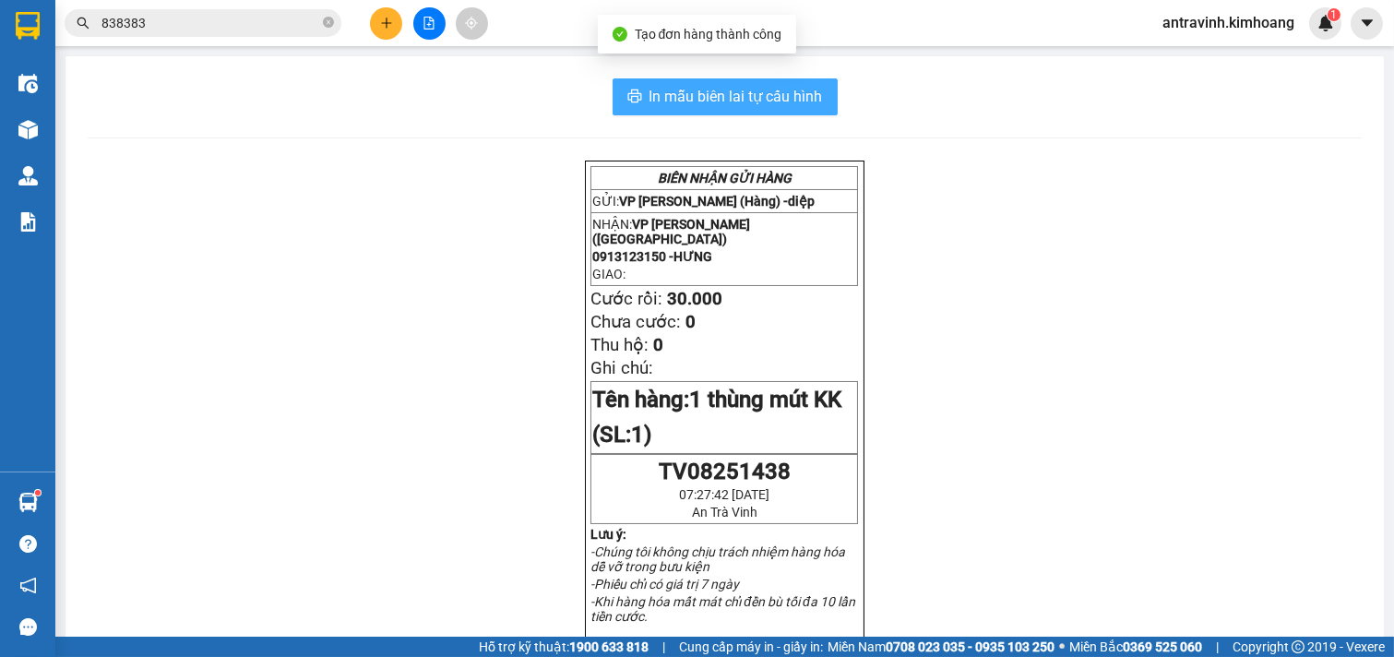
click at [799, 100] on span "In mẫu biên lai tự cấu hình" at bounding box center [736, 96] width 173 height 23
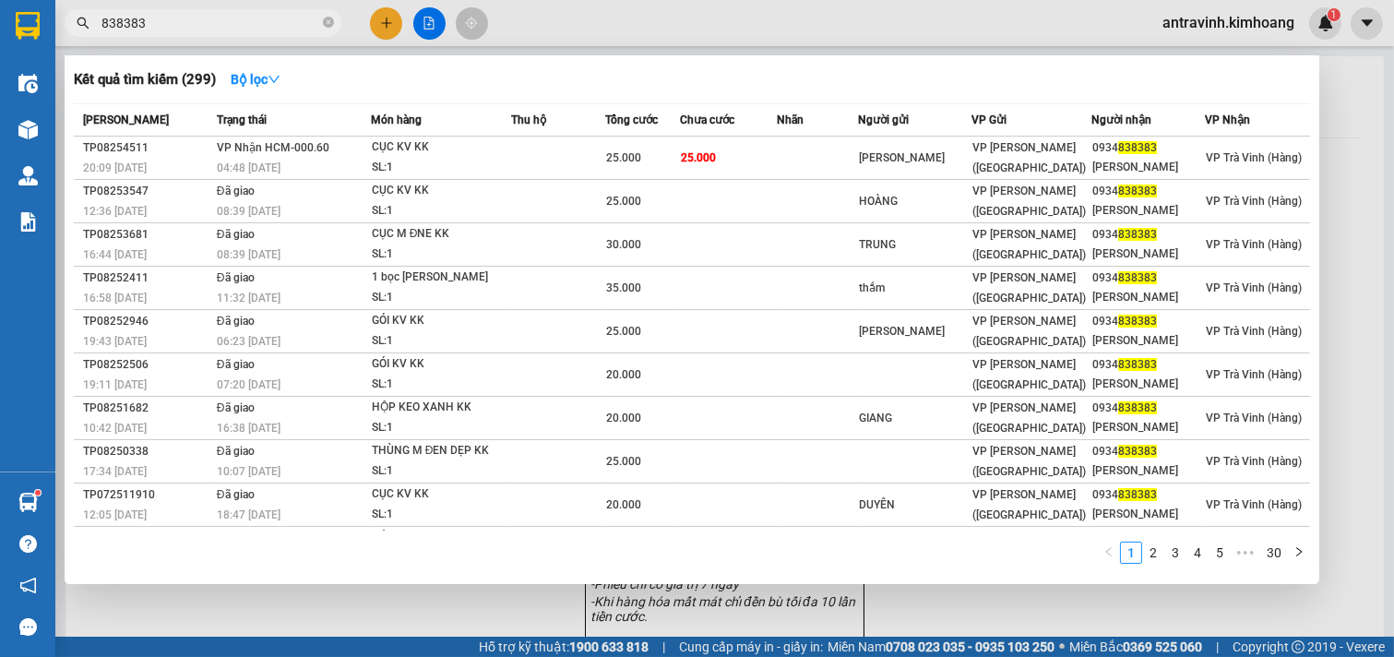
click at [194, 30] on input "838383" at bounding box center [210, 23] width 218 height 20
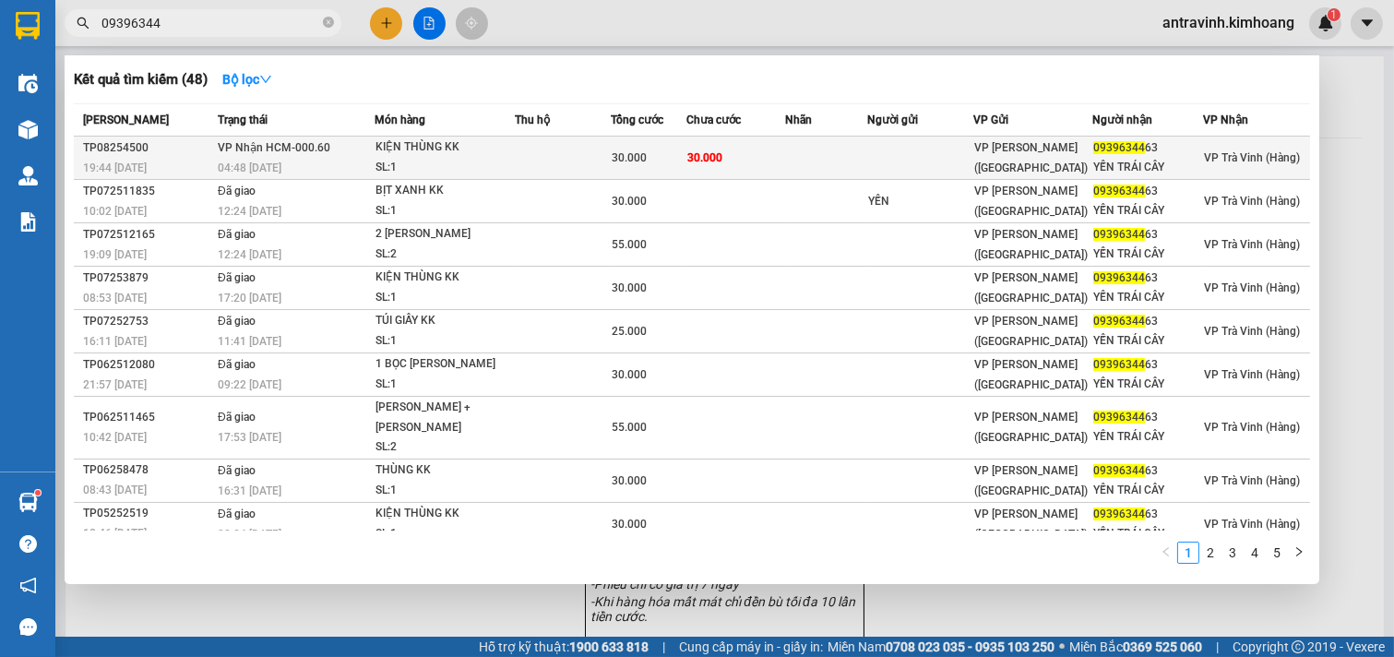
click at [581, 161] on td at bounding box center [563, 158] width 96 height 43
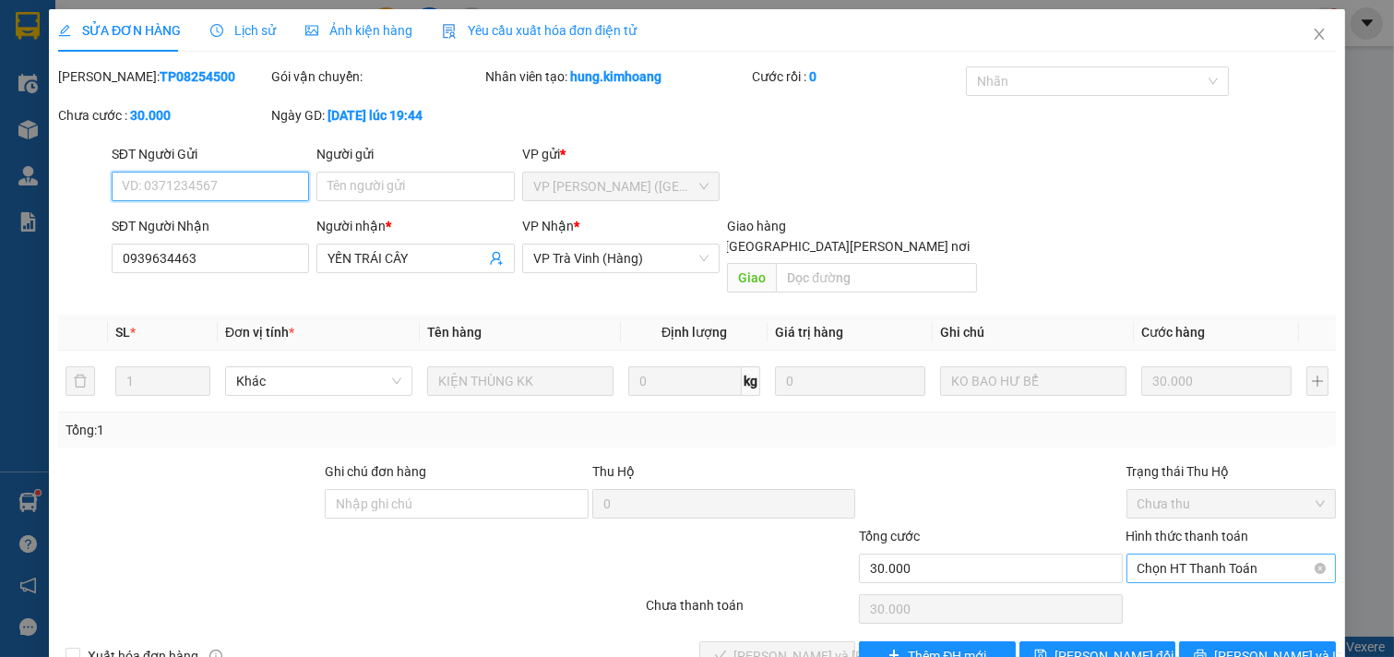
click at [1177, 555] on span "Chọn HT Thanh Toán" at bounding box center [1232, 569] width 188 height 28
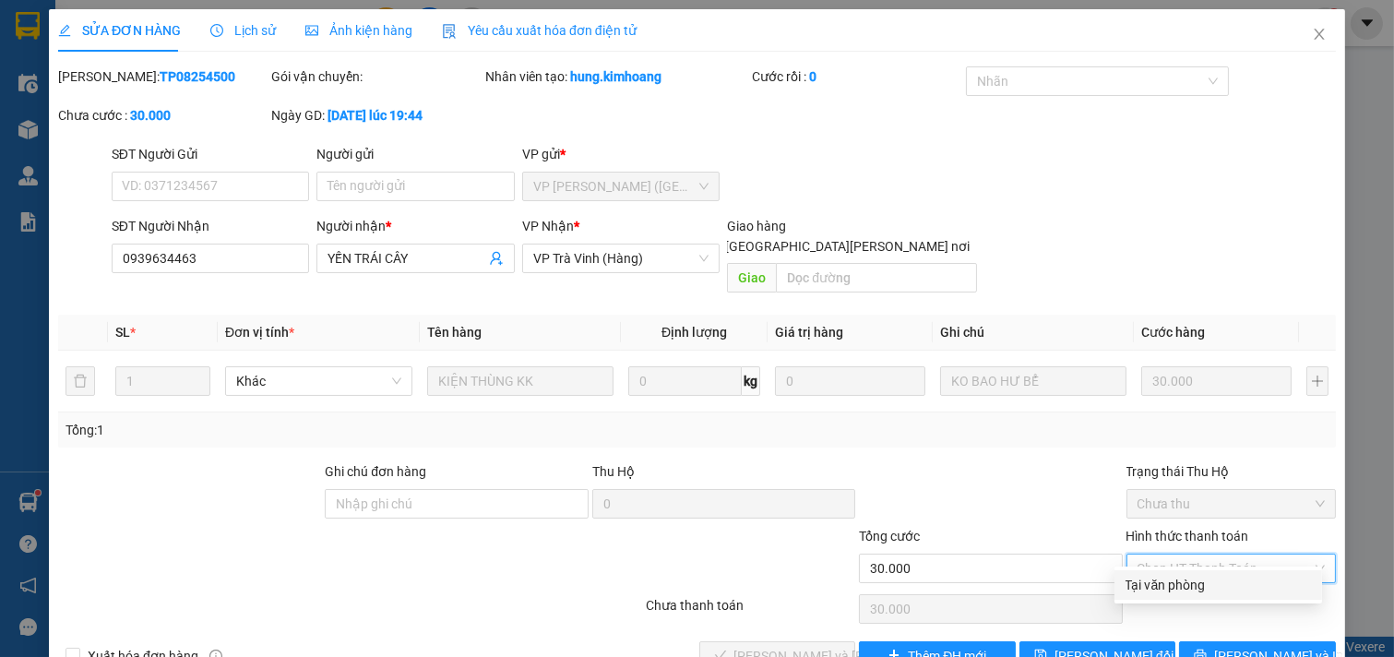
click at [1148, 579] on div "Tại văn phòng" at bounding box center [1218, 585] width 185 height 20
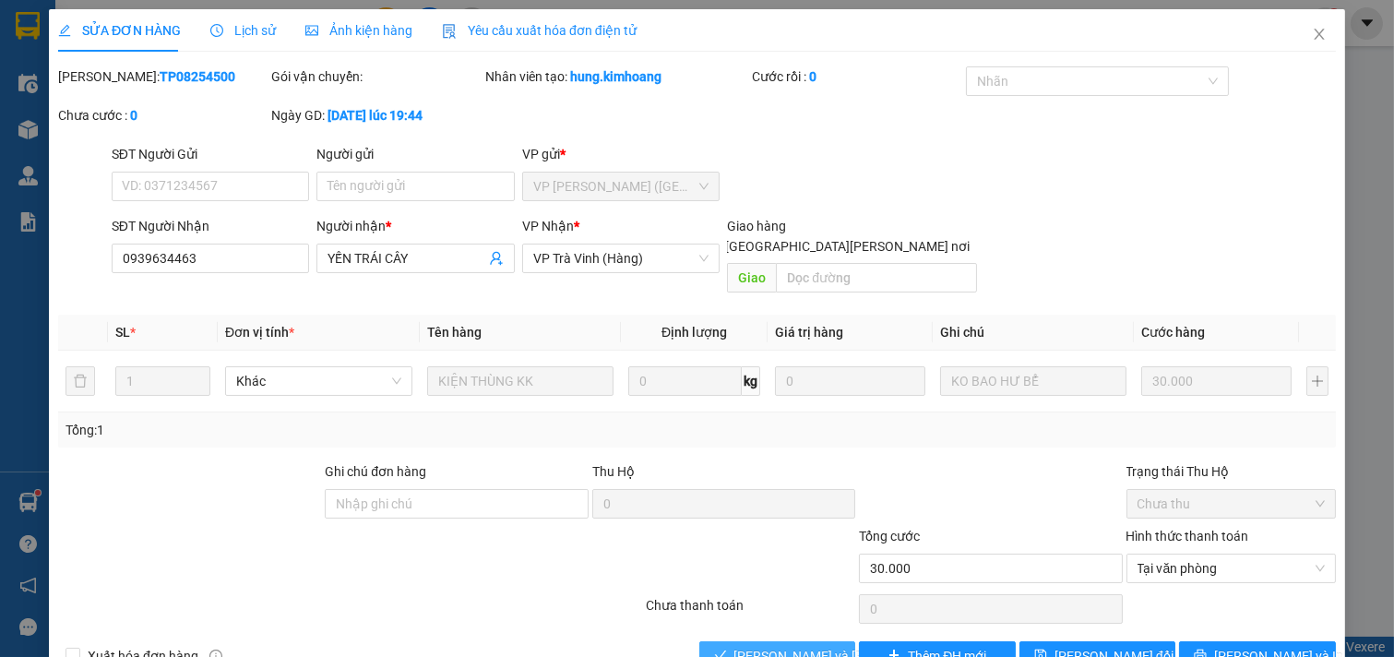
click at [782, 646] on span "[PERSON_NAME] và [PERSON_NAME] hàng" at bounding box center [858, 656] width 249 height 20
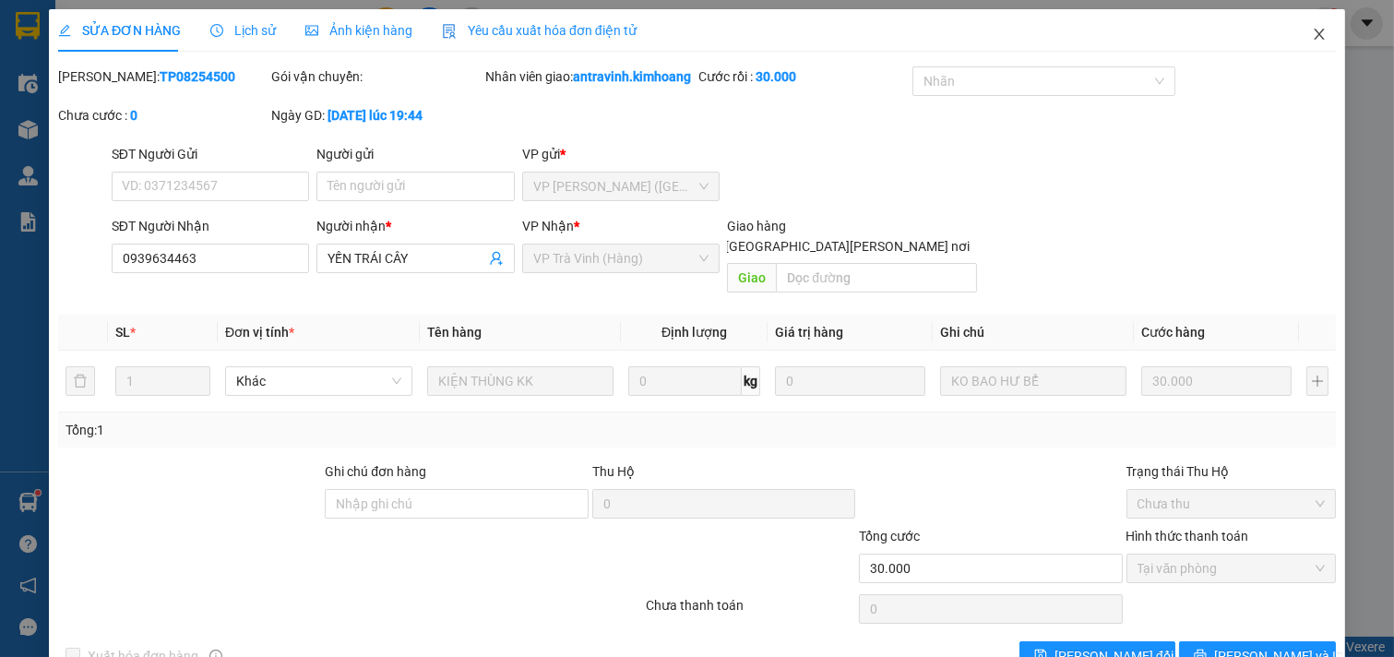
click at [1314, 31] on icon "close" at bounding box center [1319, 34] width 10 height 11
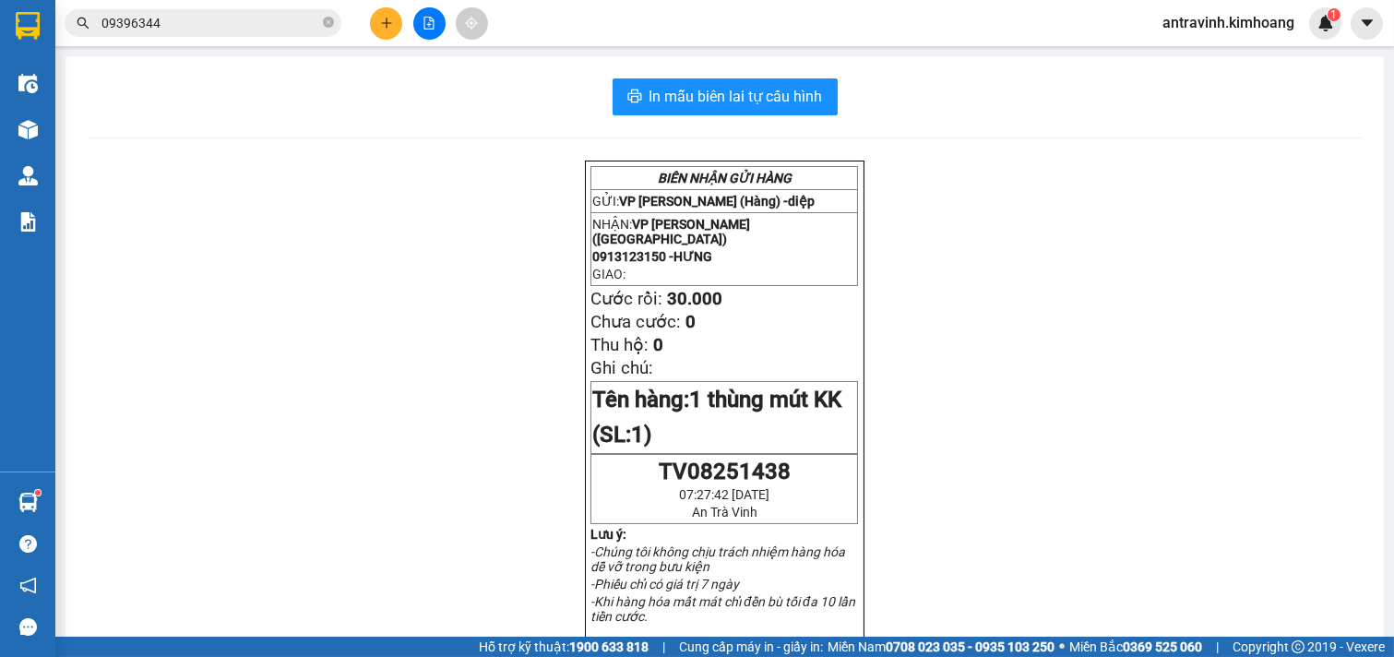
click at [209, 22] on input "09396344" at bounding box center [210, 23] width 218 height 20
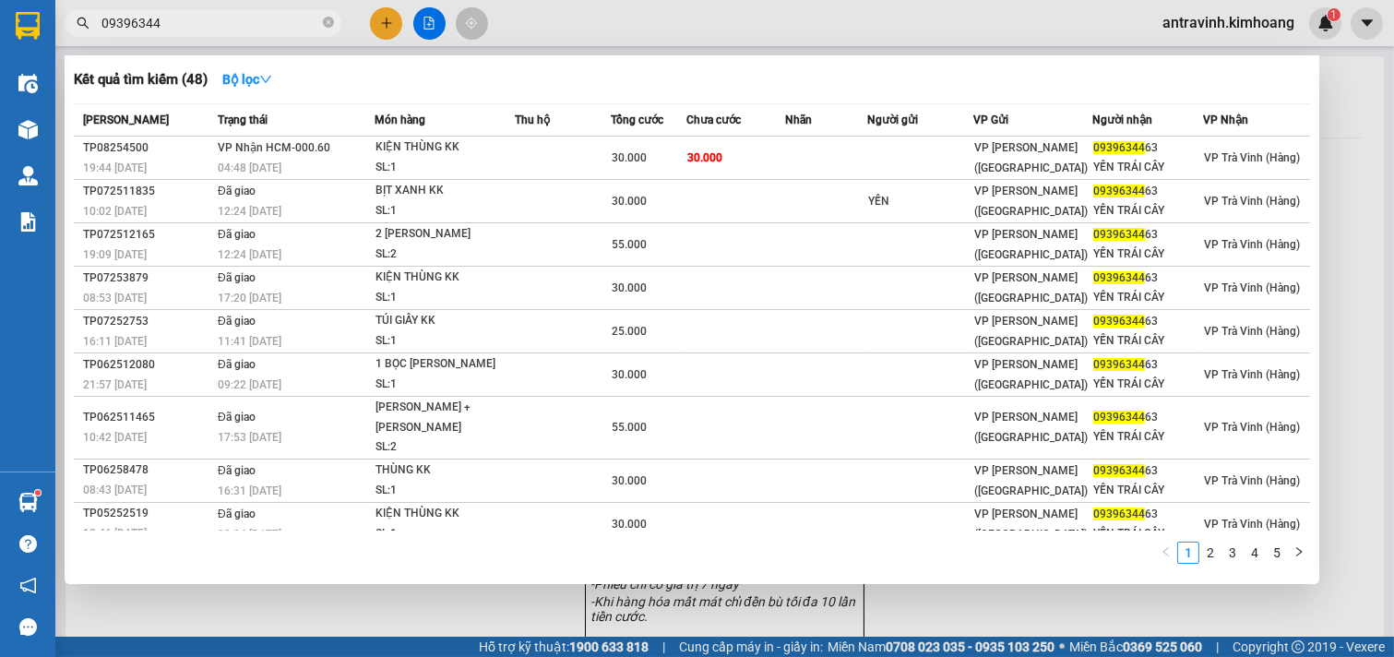
click at [209, 22] on input "09396344" at bounding box center [210, 23] width 218 height 20
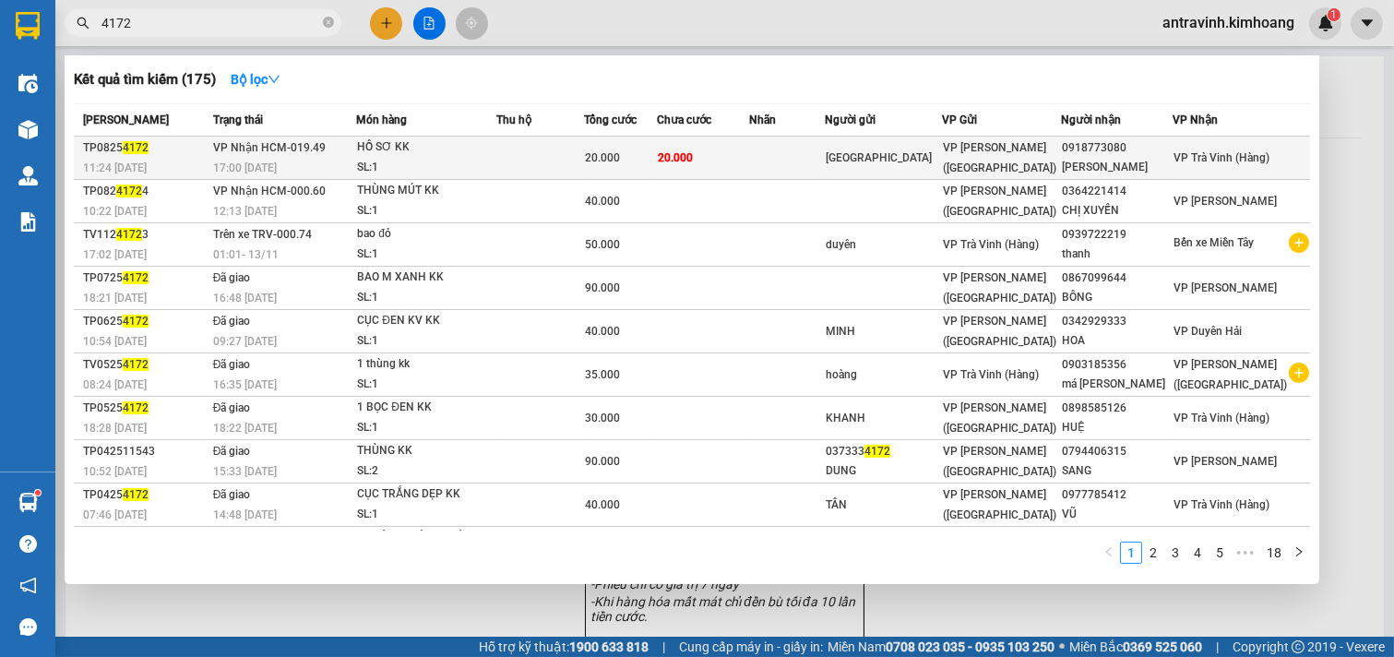
click at [647, 161] on div "20.000" at bounding box center [620, 158] width 71 height 20
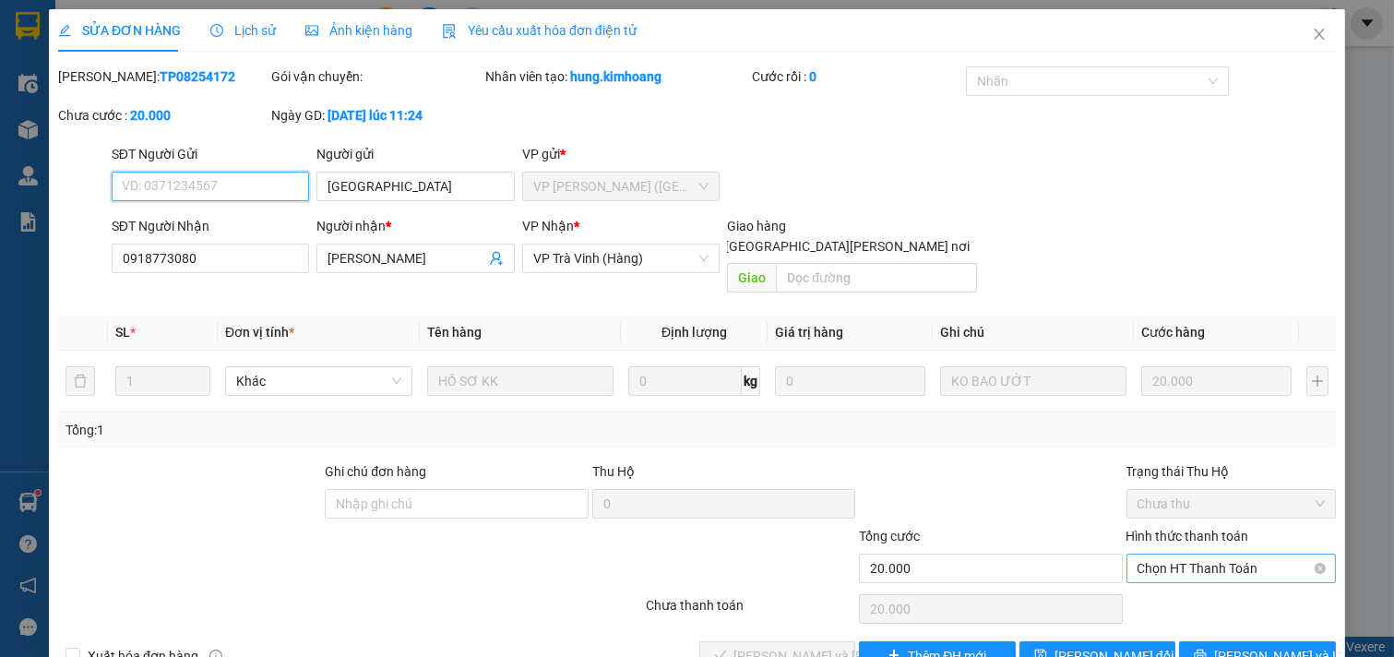
click at [1210, 555] on span "Chọn HT Thanh Toán" at bounding box center [1232, 569] width 188 height 28
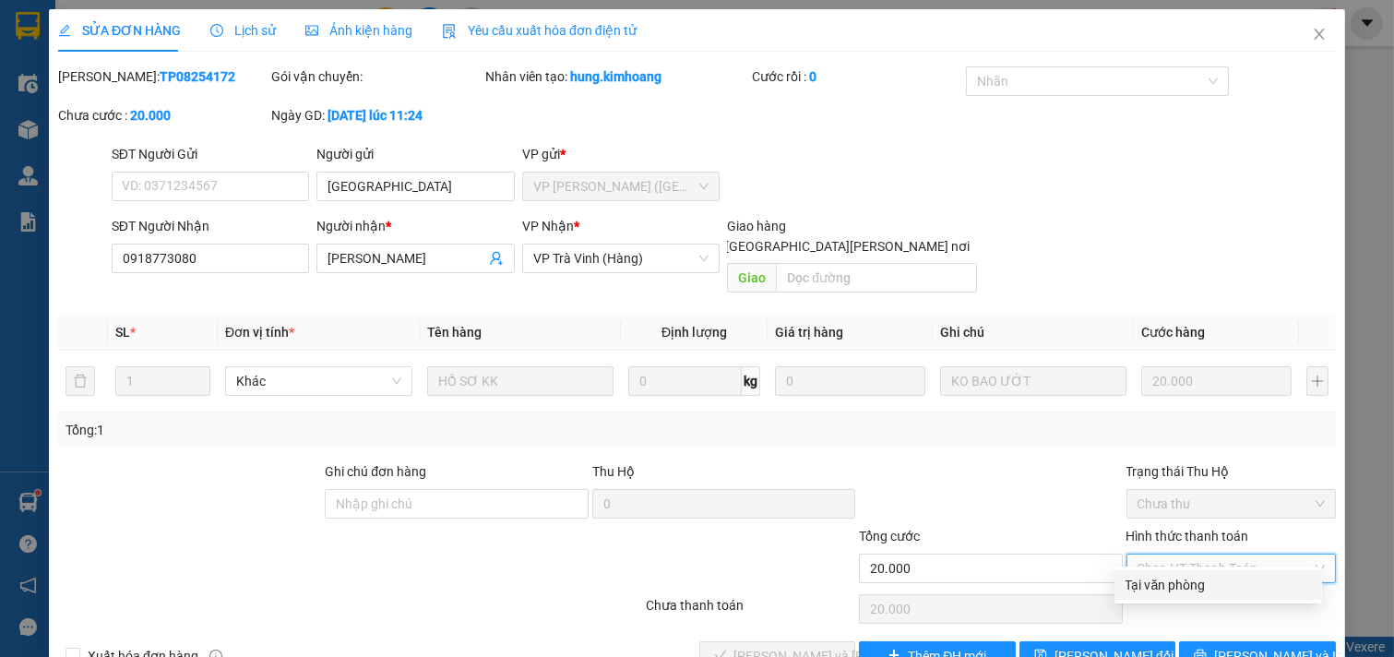
click at [1181, 575] on div "Tại văn phòng" at bounding box center [1218, 585] width 185 height 20
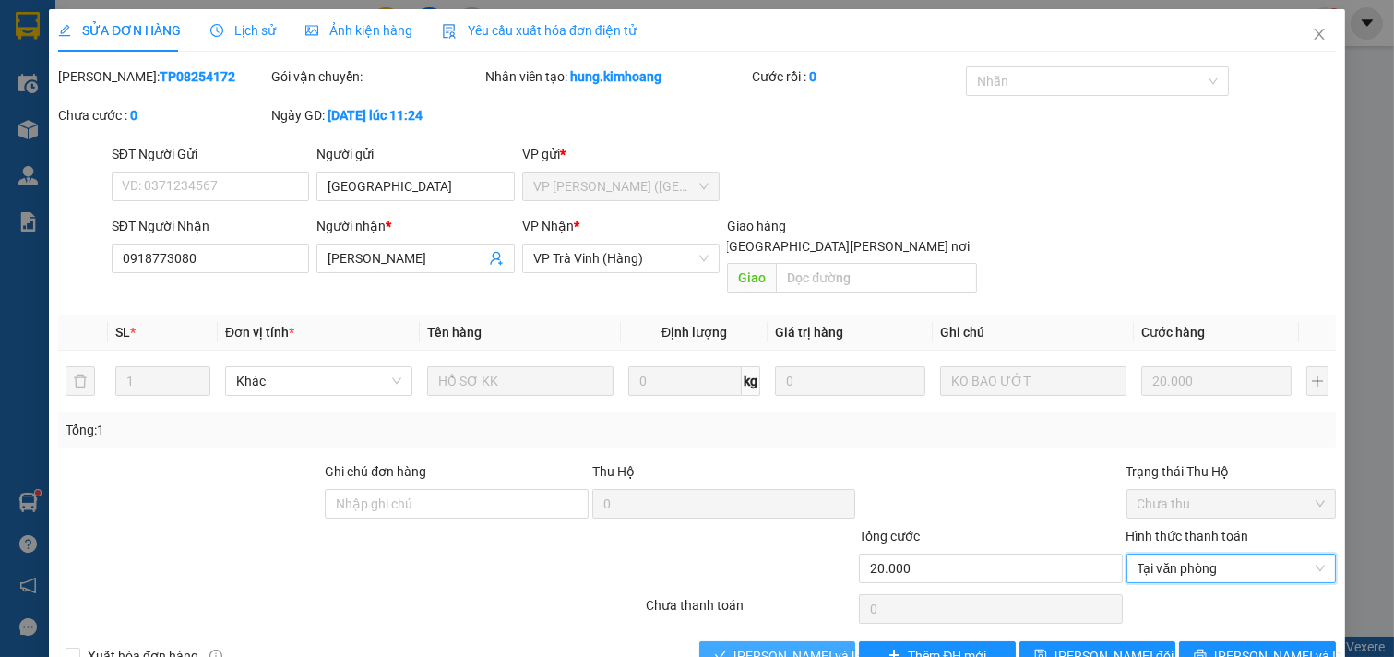
click at [770, 646] on span "[PERSON_NAME] và [PERSON_NAME] hàng" at bounding box center [858, 656] width 249 height 20
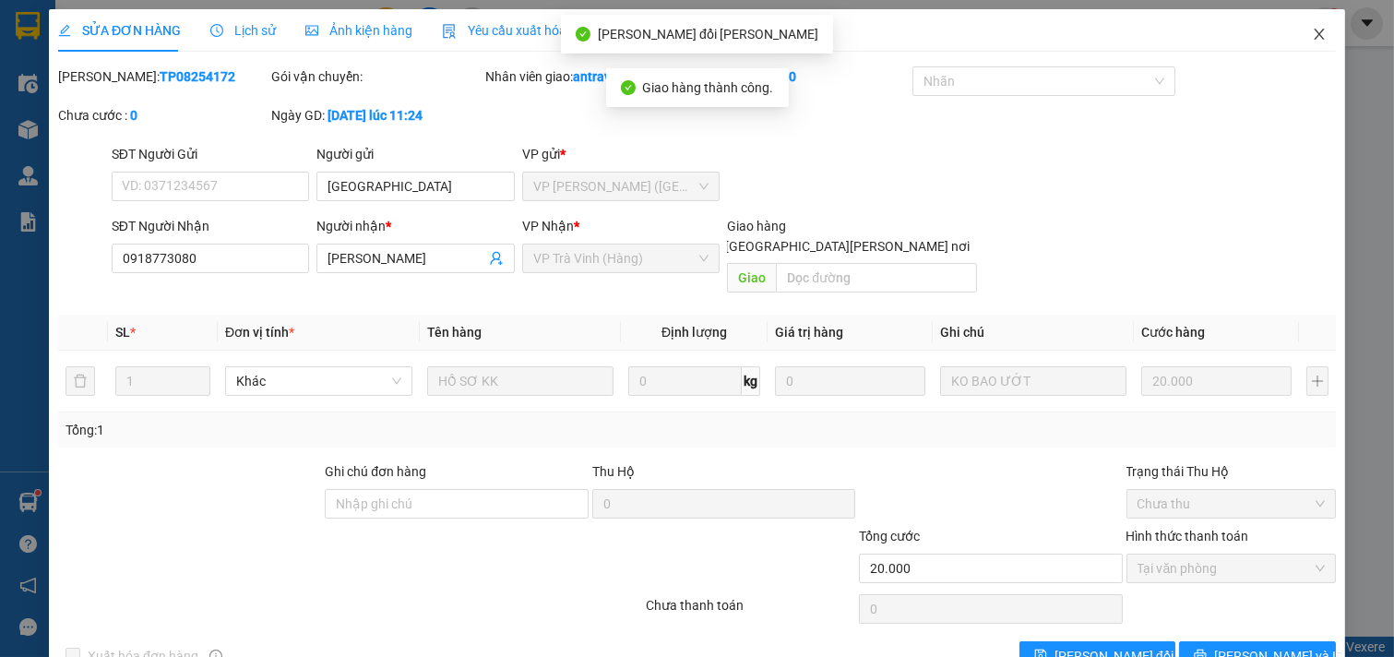
click at [1314, 34] on span "Close" at bounding box center [1320, 35] width 52 height 52
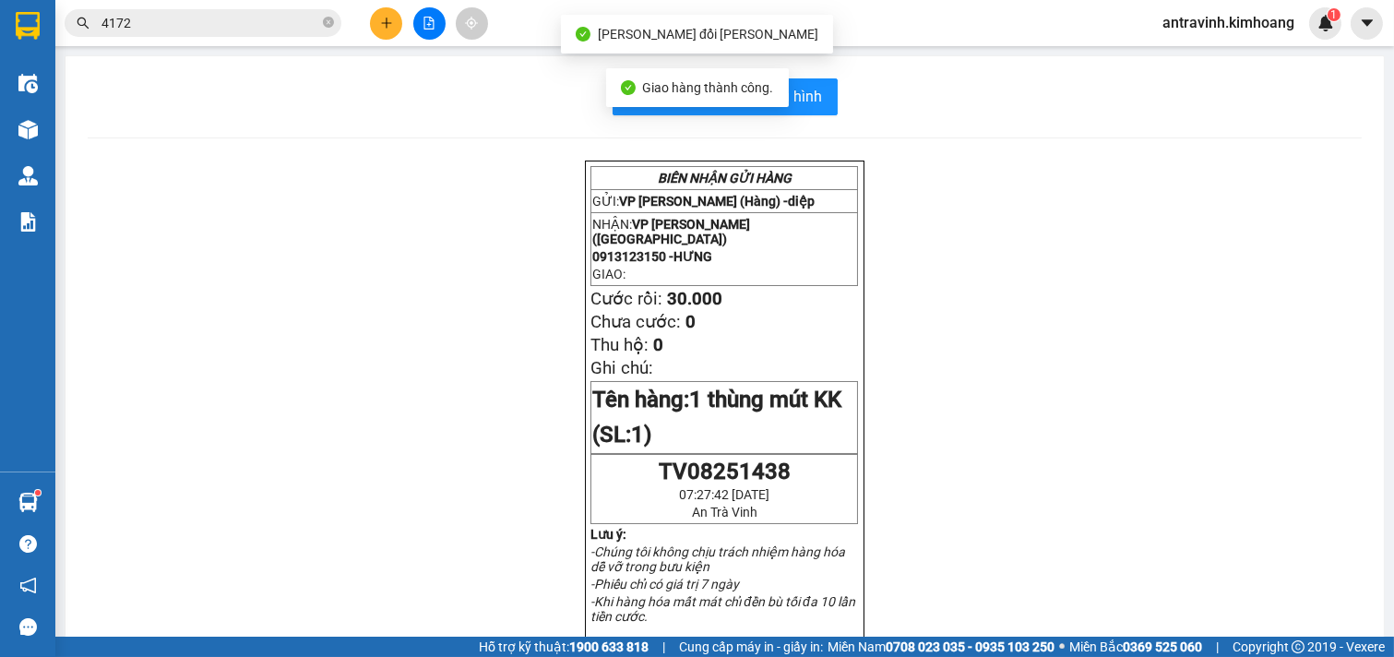
click at [185, 29] on input "4172" at bounding box center [210, 23] width 218 height 20
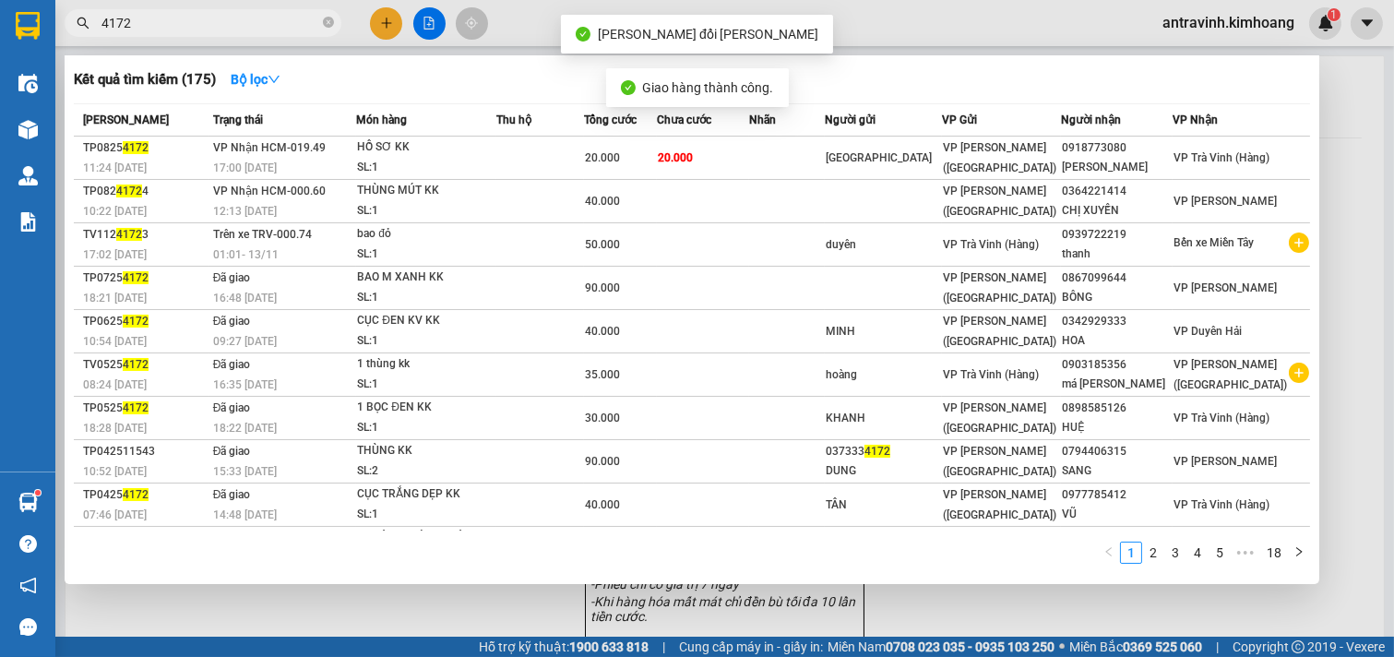
click at [185, 29] on input "4172" at bounding box center [210, 23] width 218 height 20
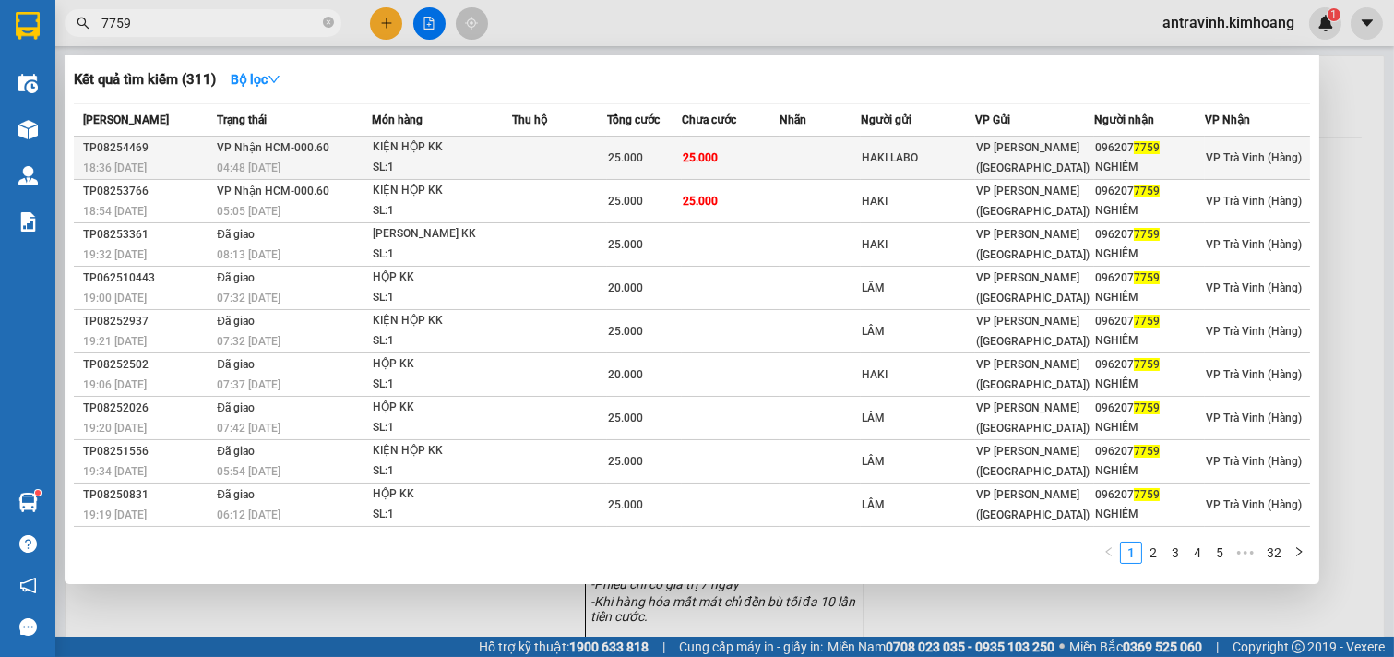
click at [739, 154] on td "25.000" at bounding box center [731, 158] width 98 height 43
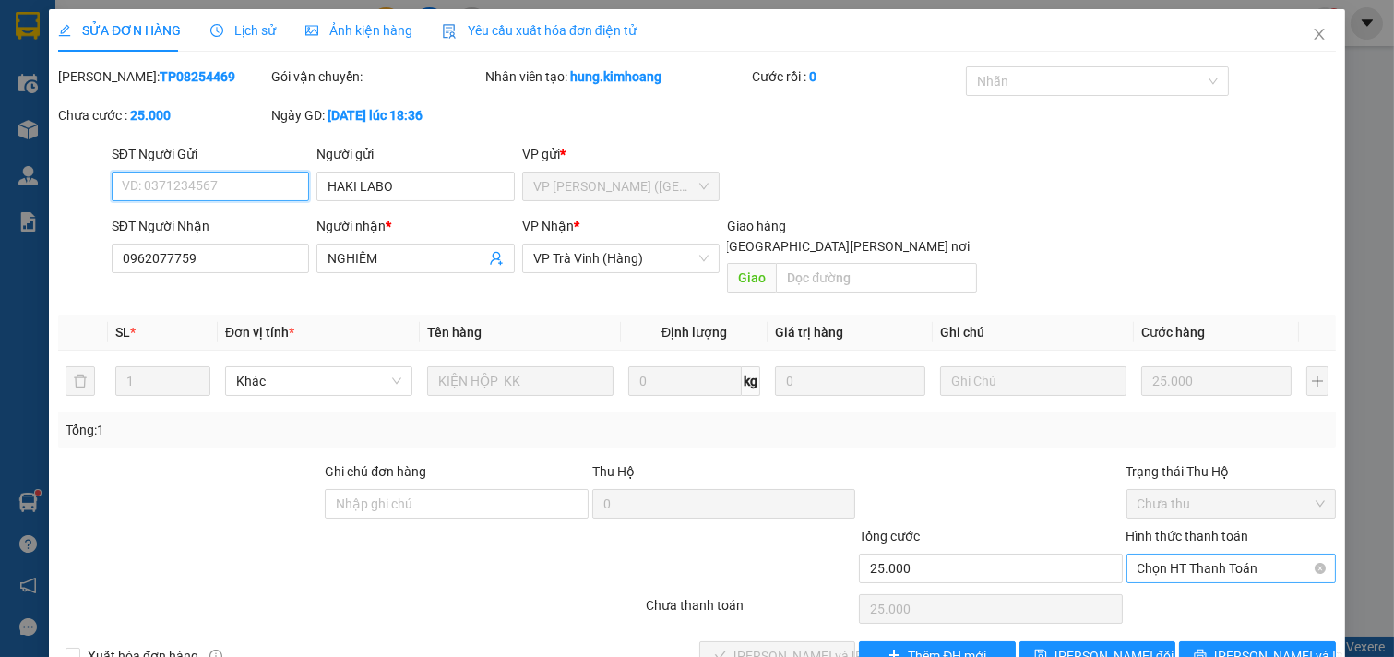
click at [1223, 555] on span "Chọn HT Thanh Toán" at bounding box center [1232, 569] width 188 height 28
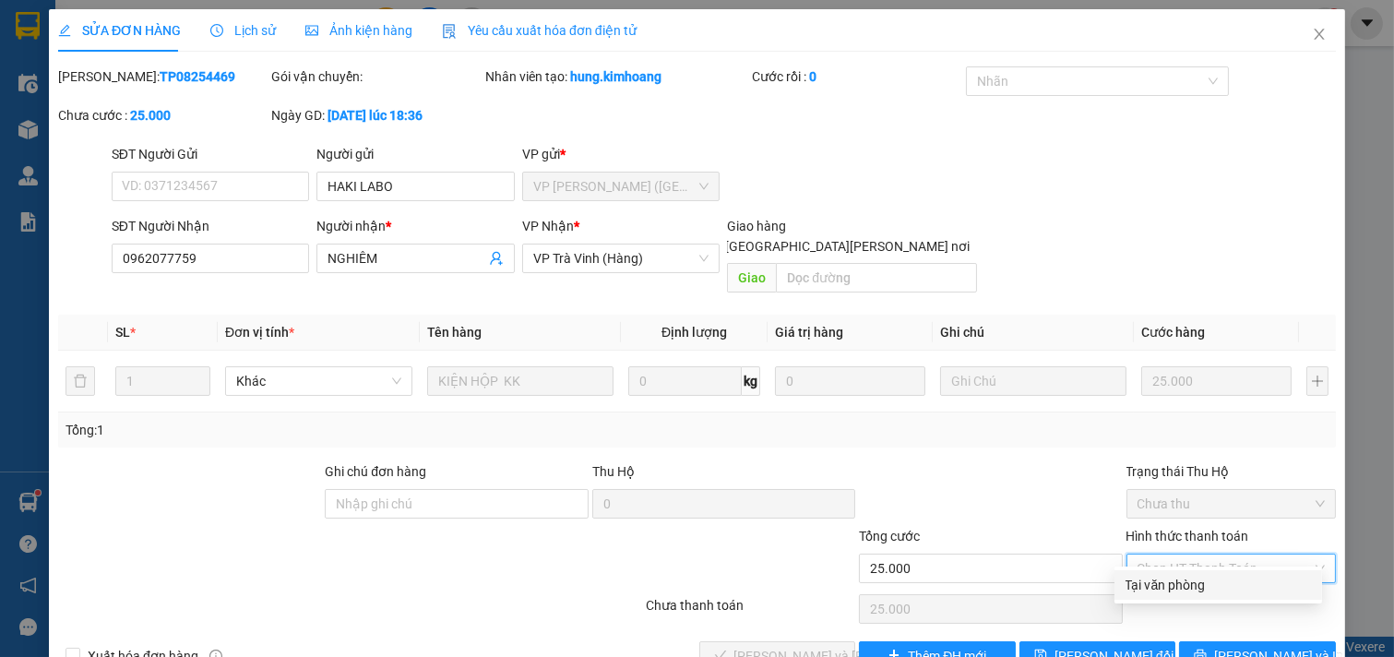
click at [1221, 575] on div "Tại văn phòng" at bounding box center [1218, 585] width 185 height 20
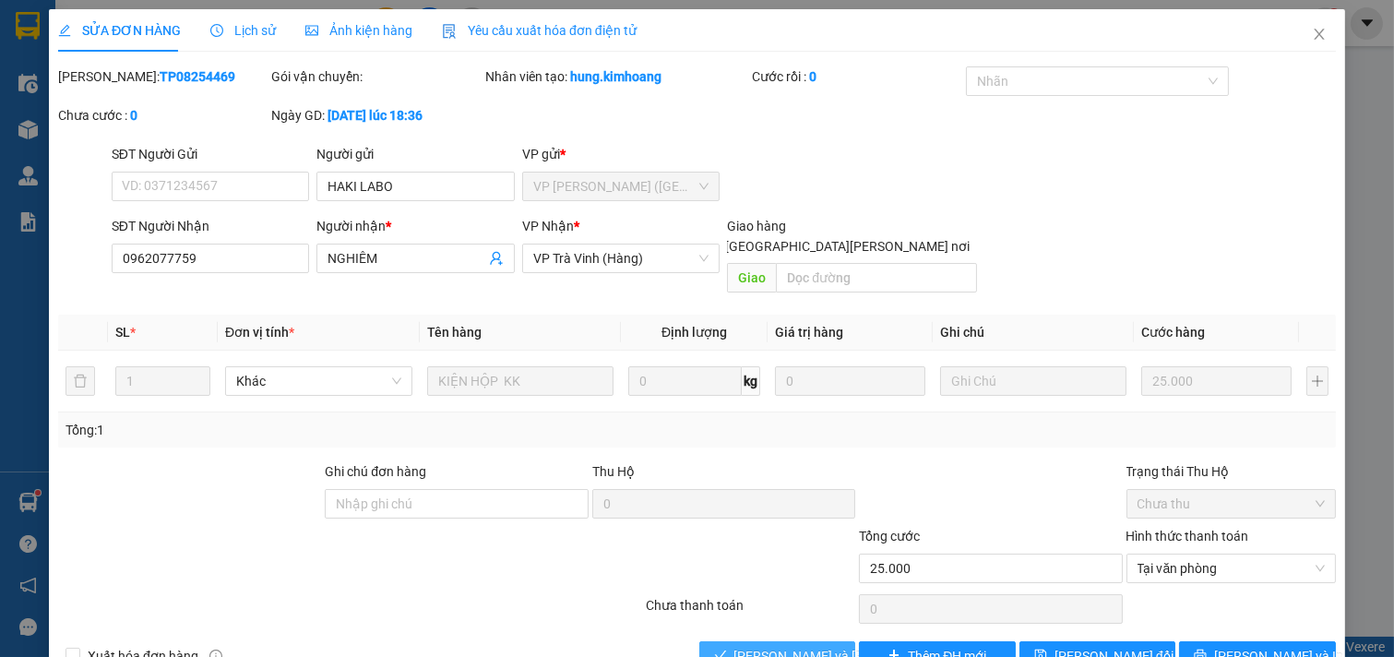
click at [788, 646] on span "[PERSON_NAME] và [PERSON_NAME] hàng" at bounding box center [858, 656] width 249 height 20
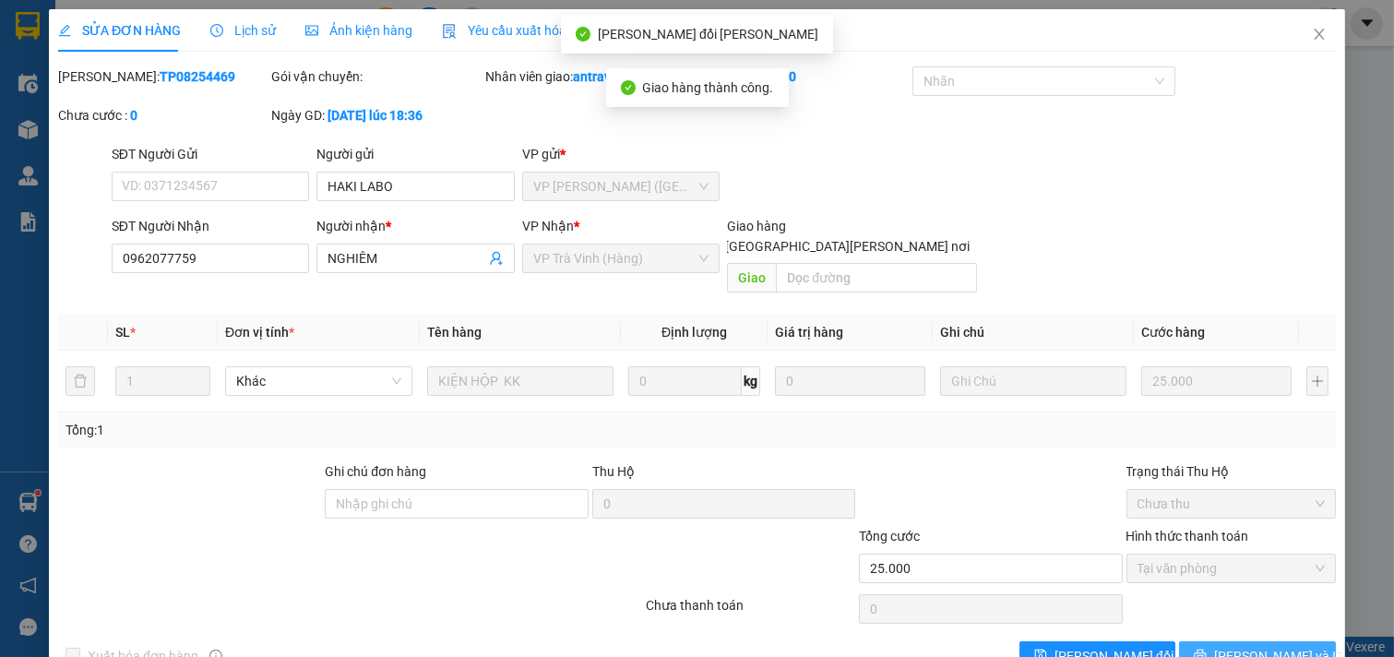
click at [1223, 641] on button "[PERSON_NAME] và In" at bounding box center [1257, 656] width 157 height 30
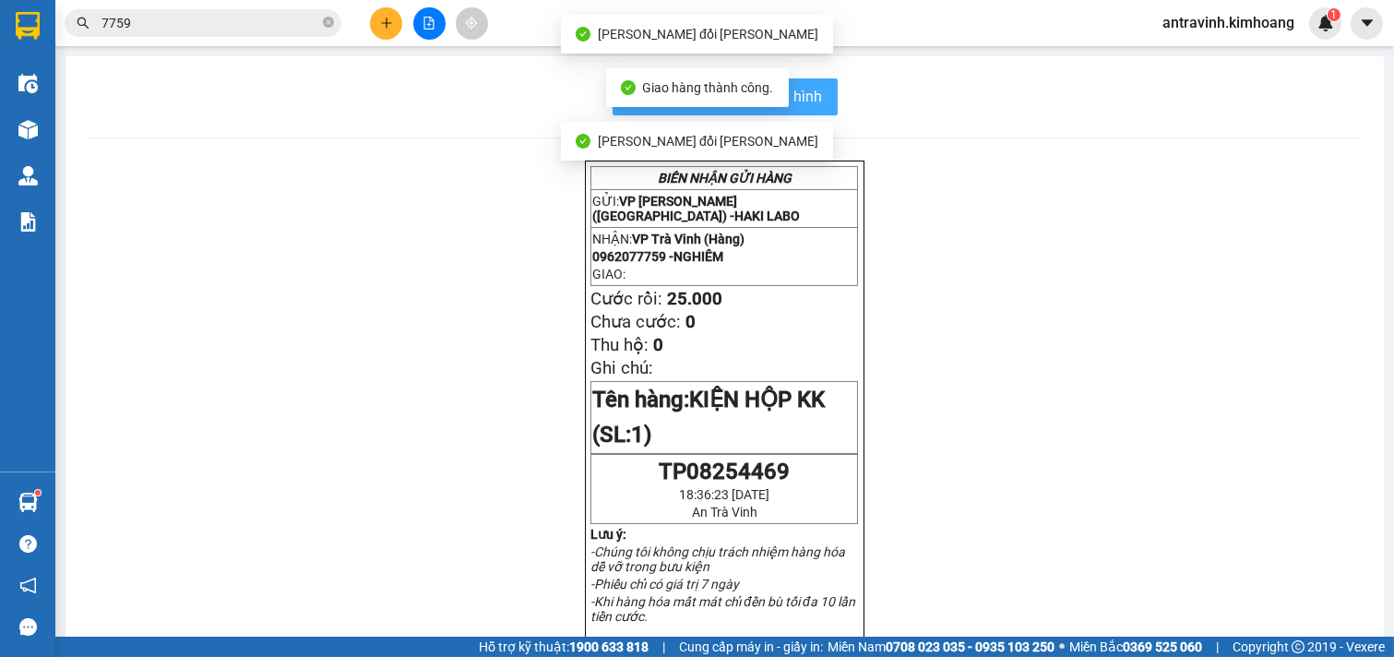
click at [810, 90] on span "In mẫu biên lai tự cấu hình" at bounding box center [736, 96] width 173 height 23
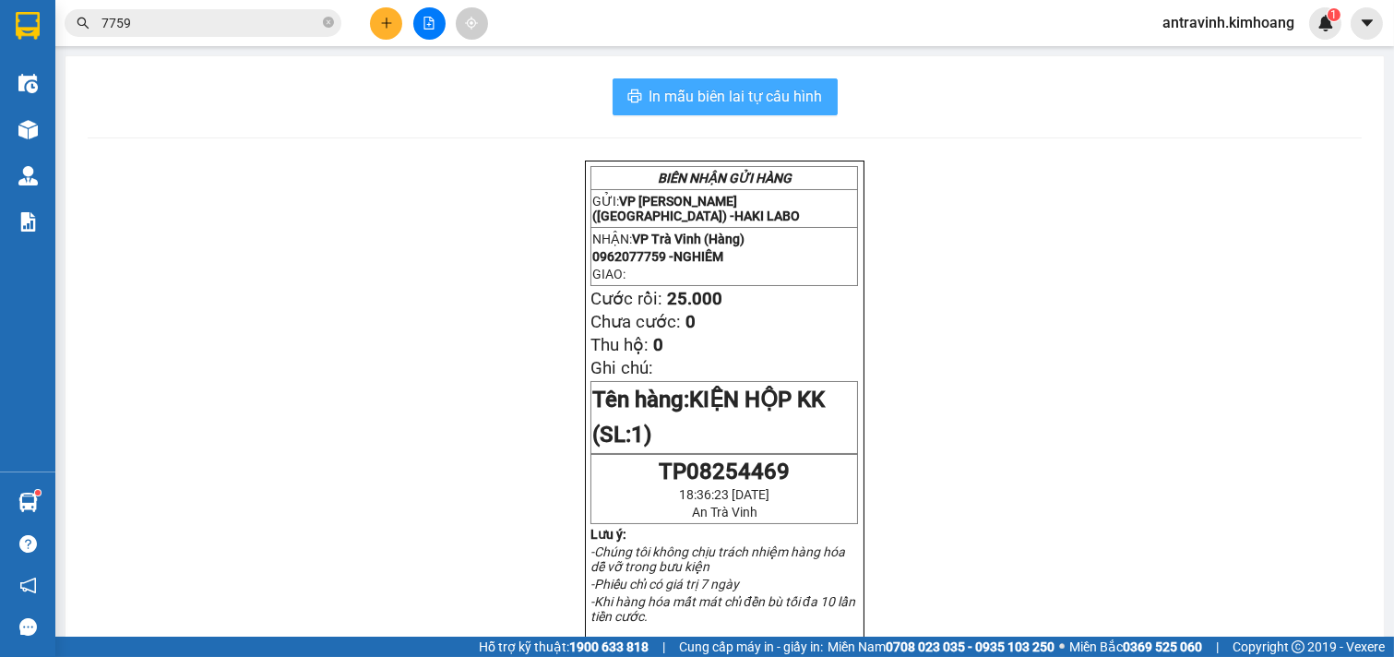
click at [791, 94] on span "In mẫu biên lai tự cấu hình" at bounding box center [736, 96] width 173 height 23
click at [236, 23] on input "7759" at bounding box center [210, 23] width 218 height 20
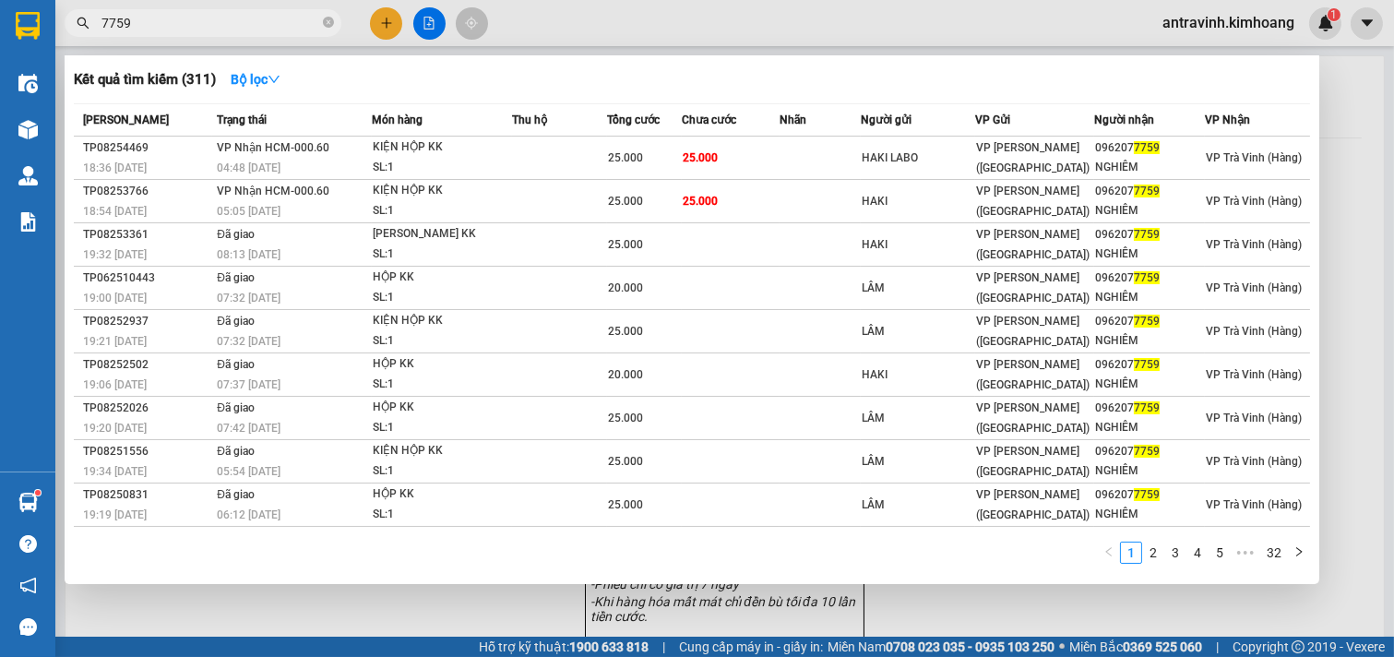
click at [382, 22] on div at bounding box center [697, 328] width 1394 height 657
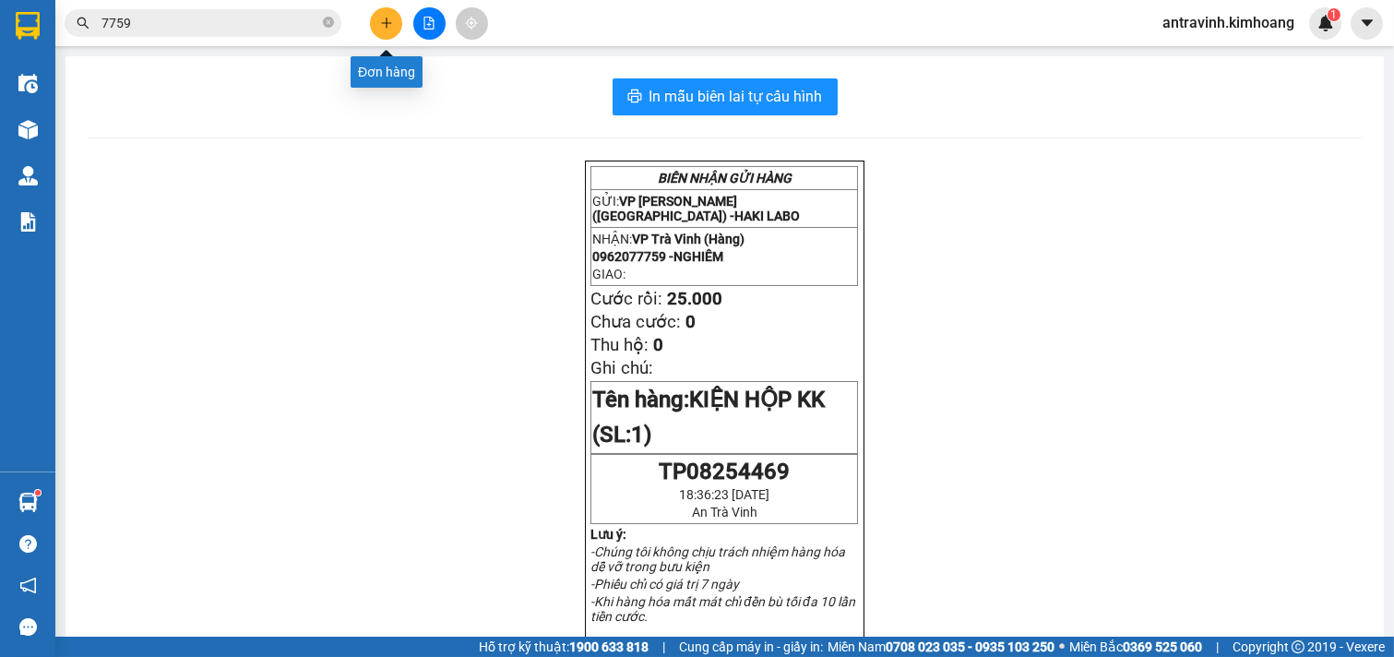
click at [382, 22] on icon "plus" at bounding box center [386, 22] width 10 height 1
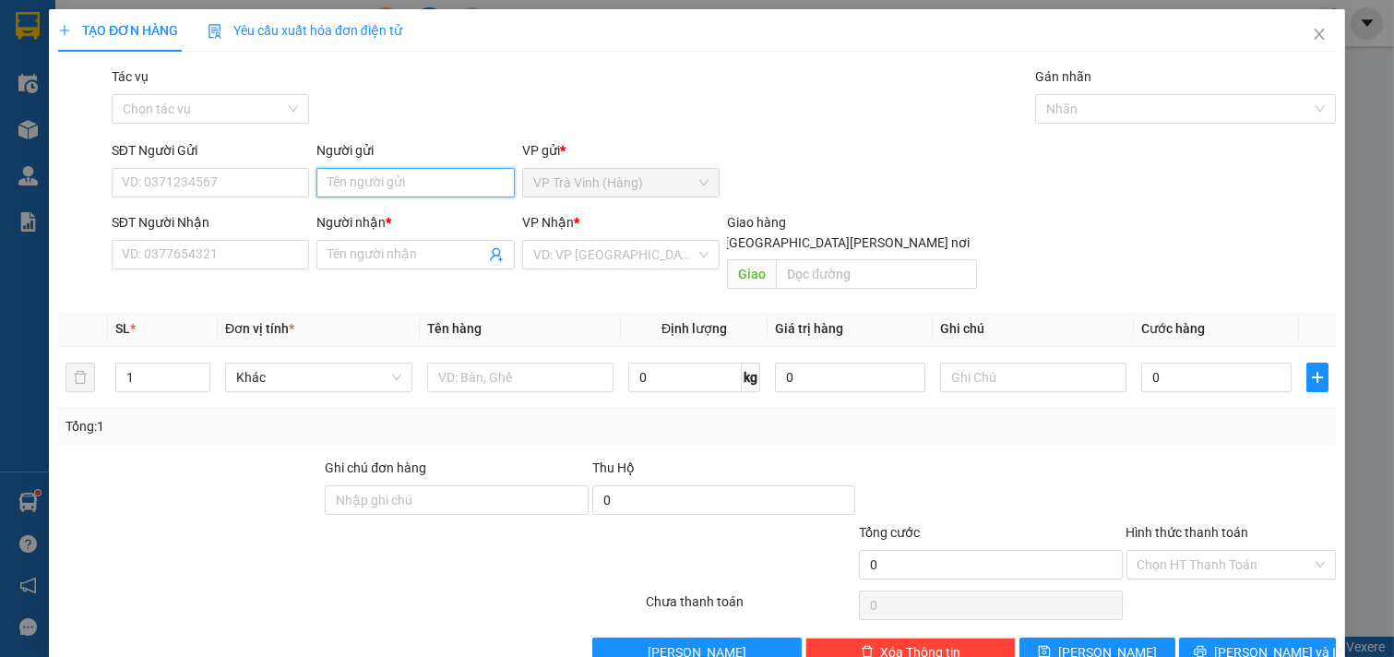
click at [352, 189] on input "Người gửi" at bounding box center [415, 183] width 198 height 30
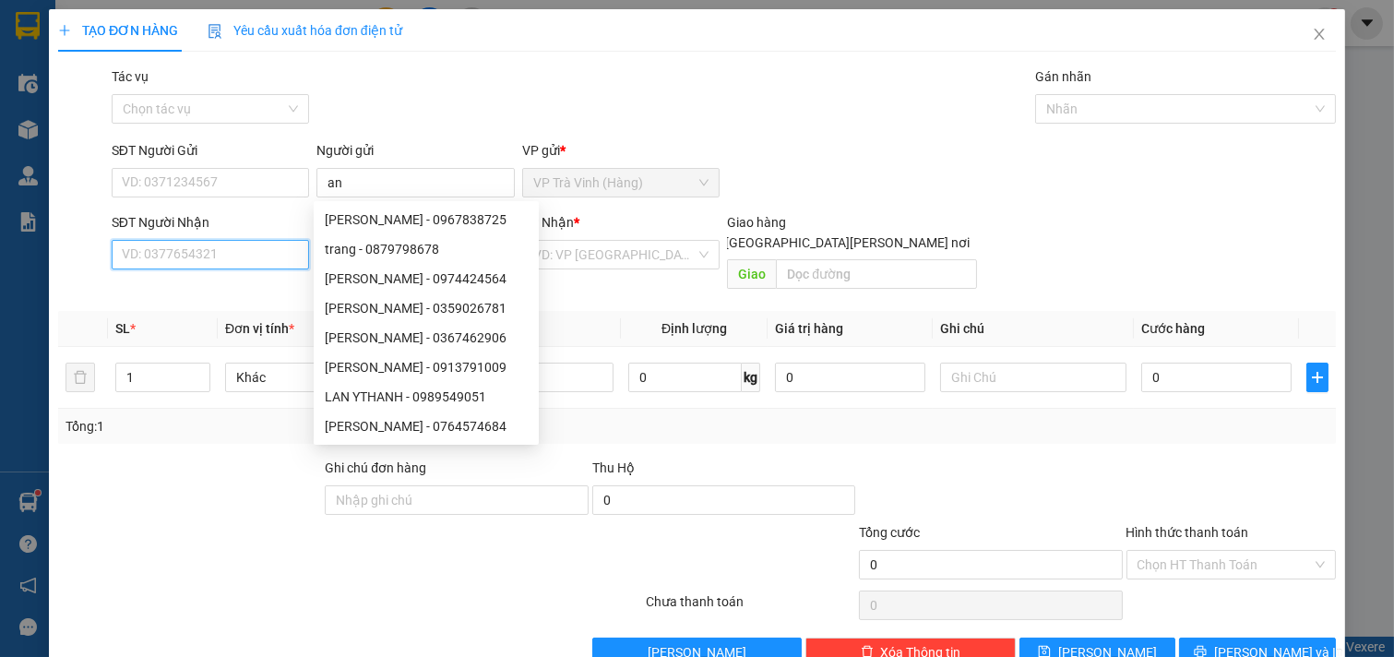
click at [216, 255] on input "SĐT Người Nhận" at bounding box center [211, 255] width 198 height 30
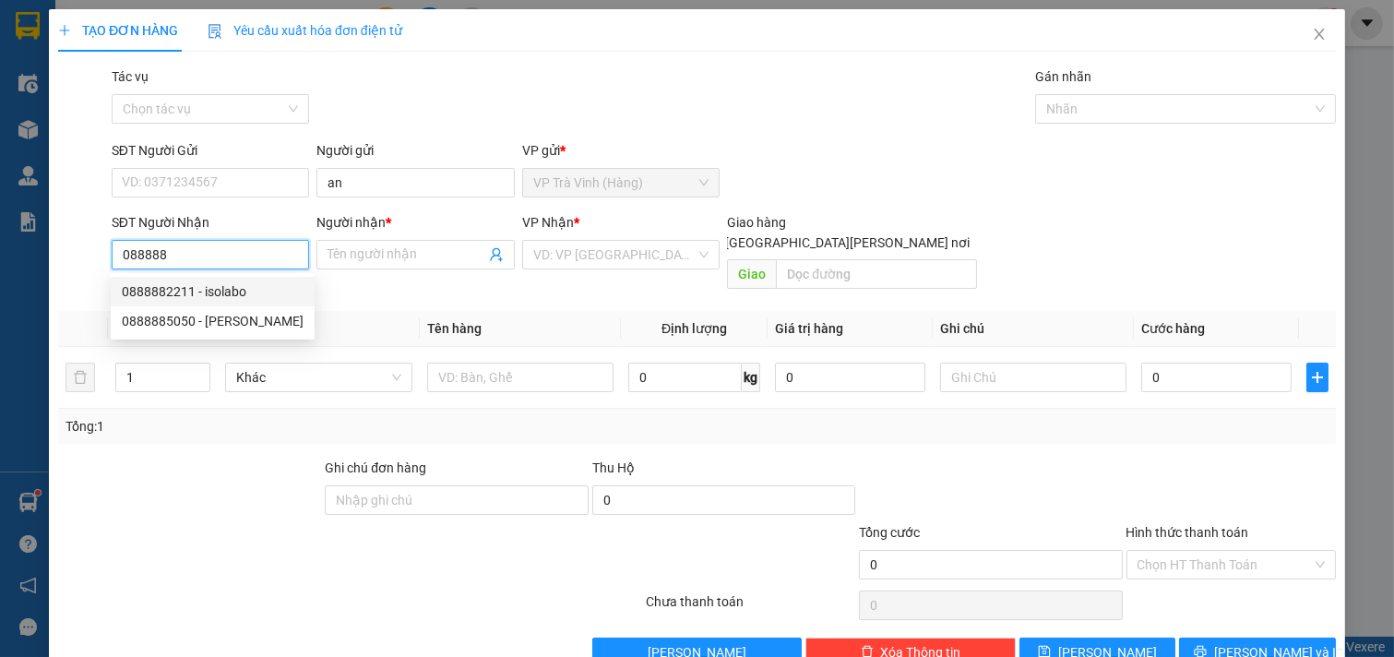
click at [242, 286] on div "0888882211 - isolabo" at bounding box center [213, 291] width 182 height 20
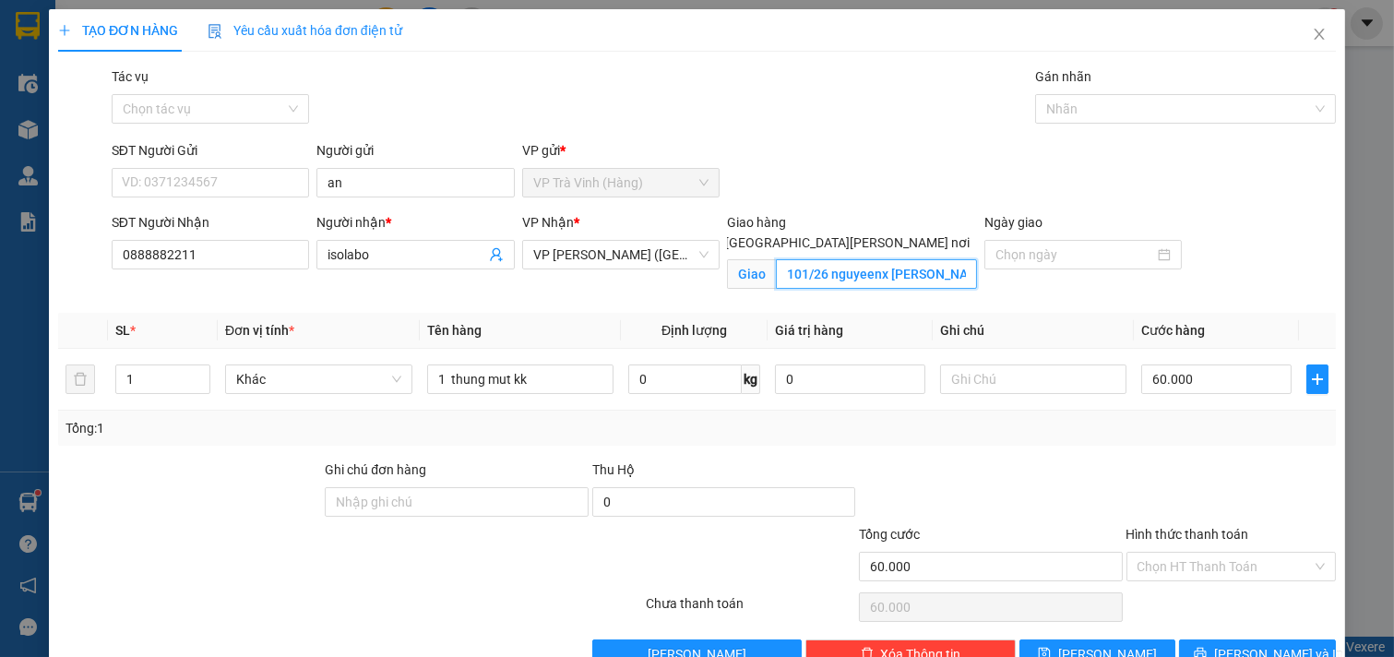
click at [878, 259] on input "101/26 nguyeenx chis thanh p9 q5" at bounding box center [876, 274] width 200 height 30
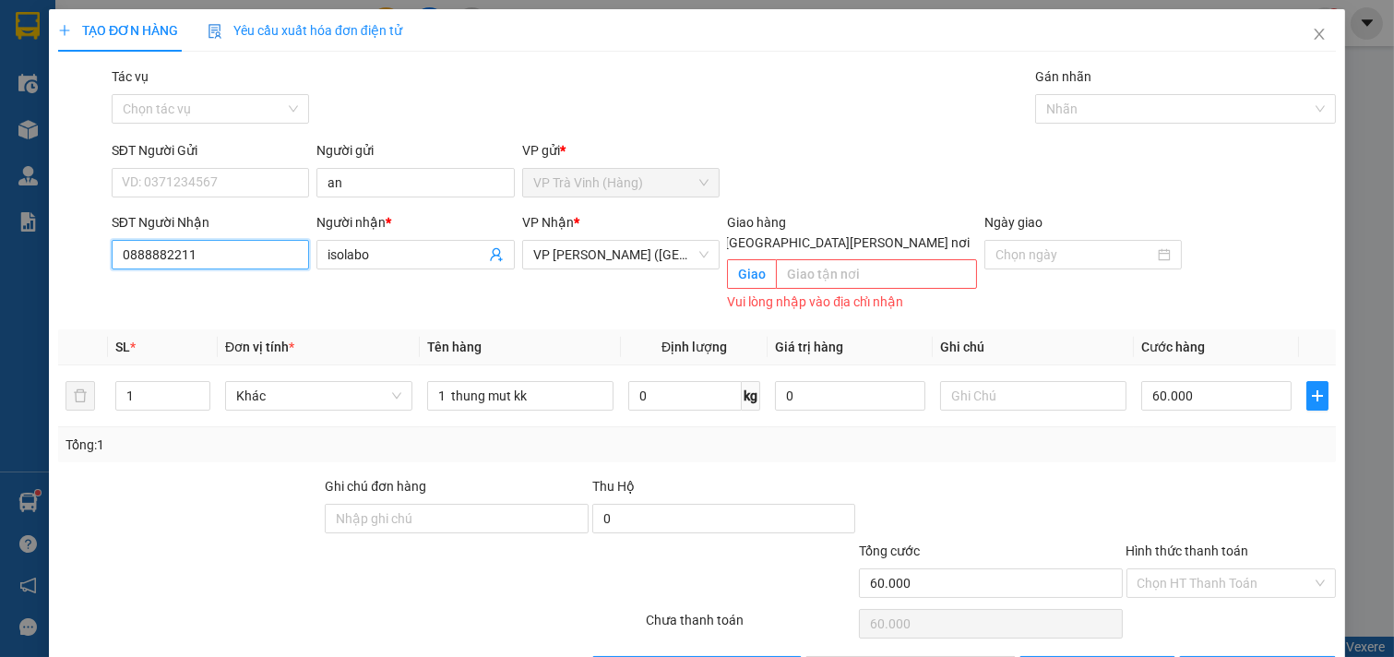
click at [235, 256] on input "0888882211" at bounding box center [211, 255] width 198 height 30
click at [249, 292] on div "0888882211 - isolabo" at bounding box center [208, 291] width 173 height 20
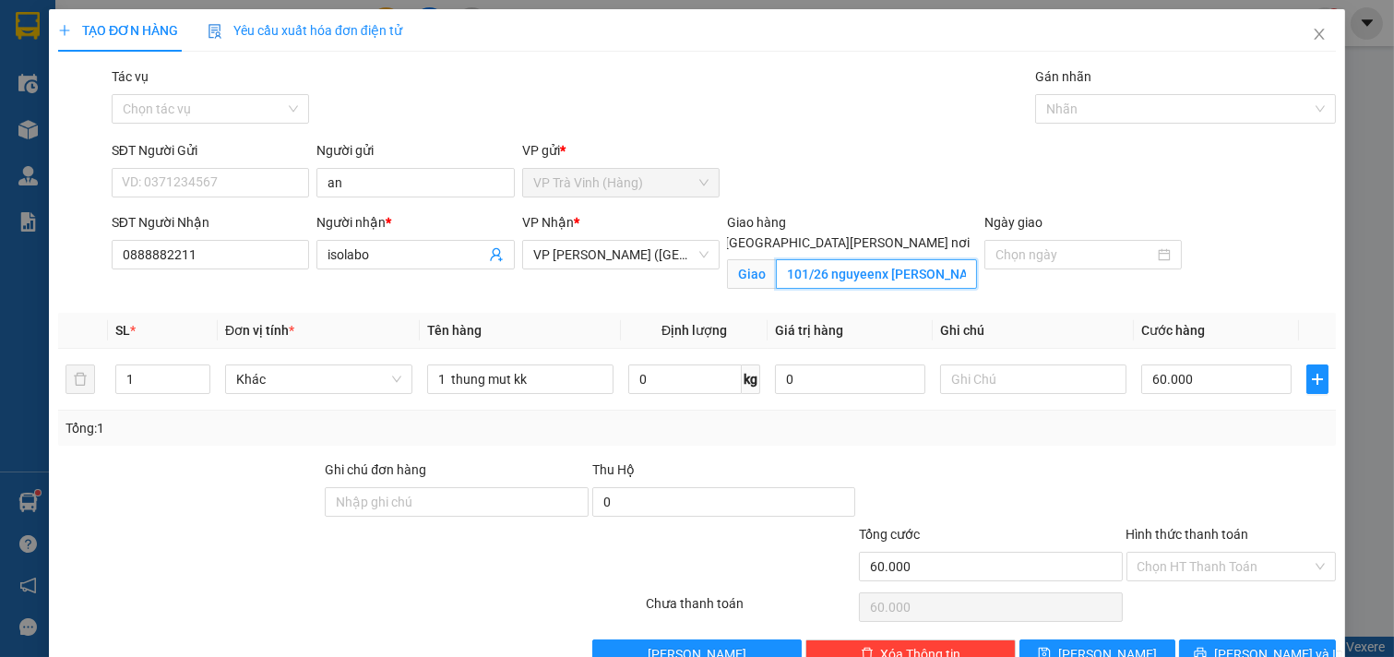
click at [881, 259] on input "101/26 nguyeenx chis thanh p9 q5" at bounding box center [876, 274] width 200 height 30
click at [896, 259] on input "101/26 nguyễn chis thanh p9 q5" at bounding box center [876, 274] width 200 height 30
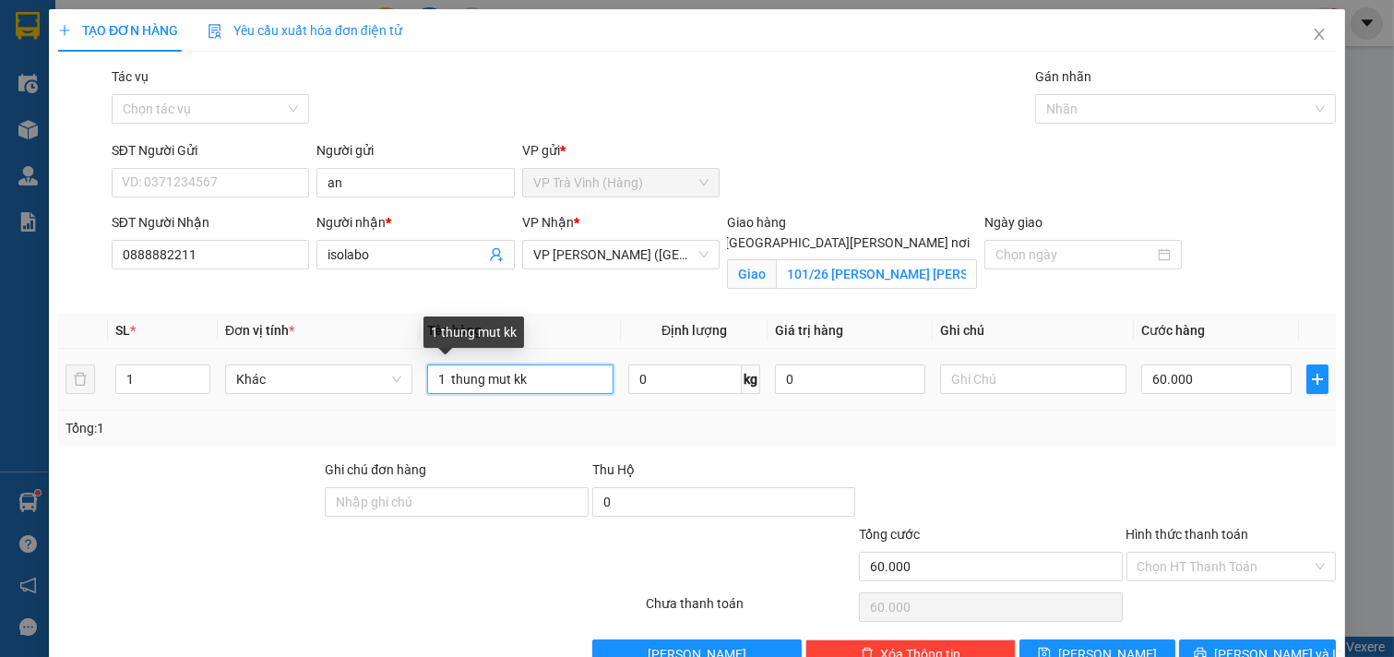
click at [510, 382] on input "1 thung mut kk" at bounding box center [520, 379] width 187 height 30
click at [549, 383] on input "1 thung mut kk" at bounding box center [520, 379] width 187 height 30
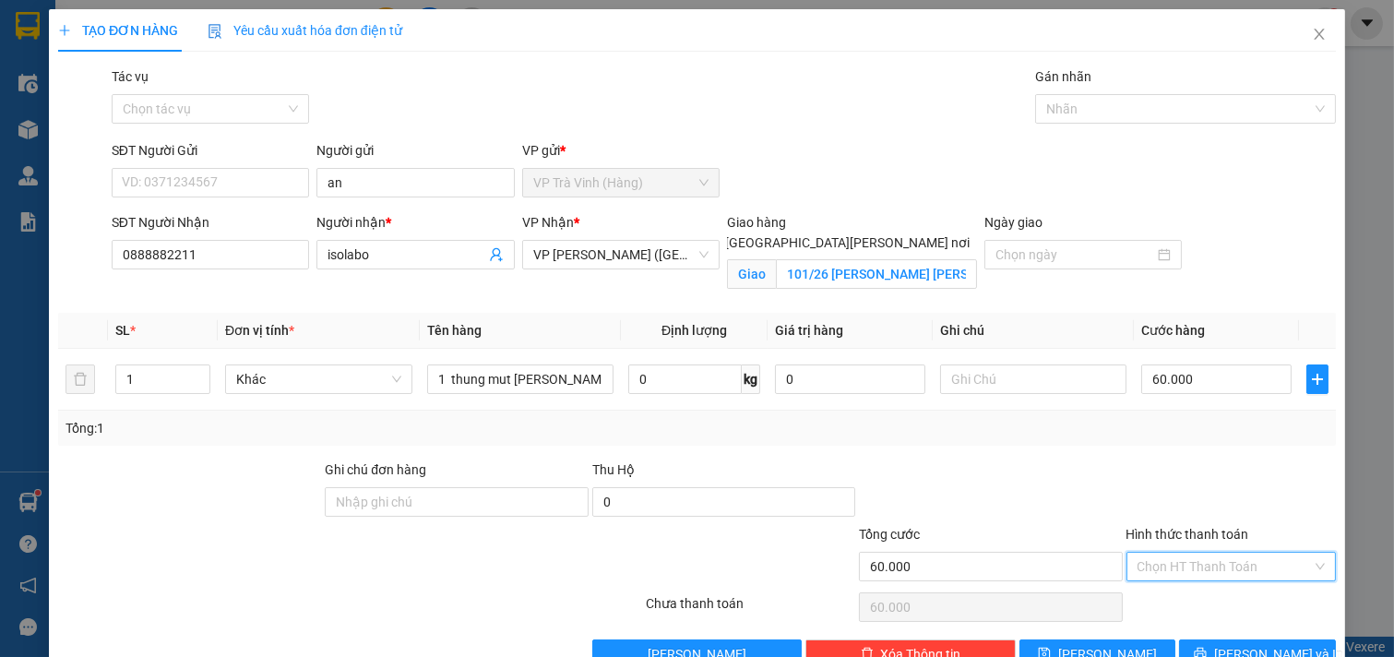
click at [1222, 573] on input "Hình thức thanh toán" at bounding box center [1225, 567] width 175 height 28
click at [1201, 597] on div "Tại văn phòng" at bounding box center [1218, 603] width 185 height 20
click at [1231, 644] on span "[PERSON_NAME] và In" at bounding box center [1278, 654] width 129 height 20
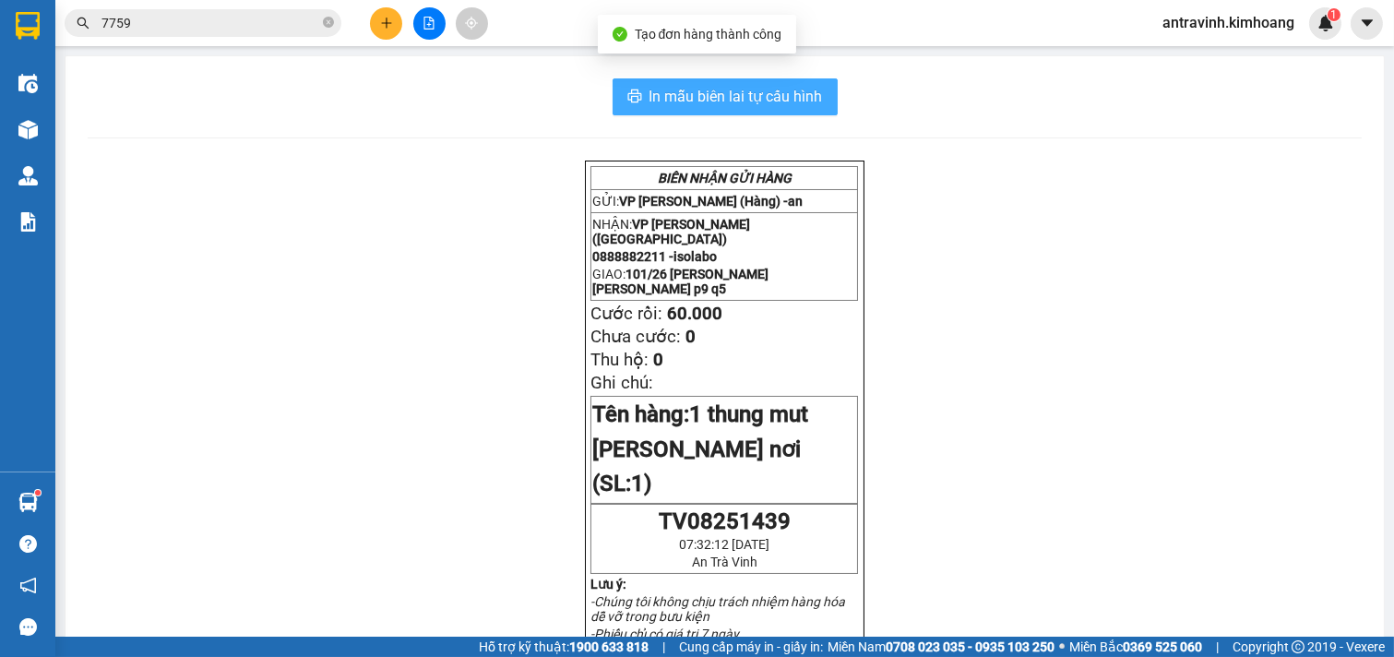
click at [809, 85] on span "In mẫu biên lai tự cấu hình" at bounding box center [736, 96] width 173 height 23
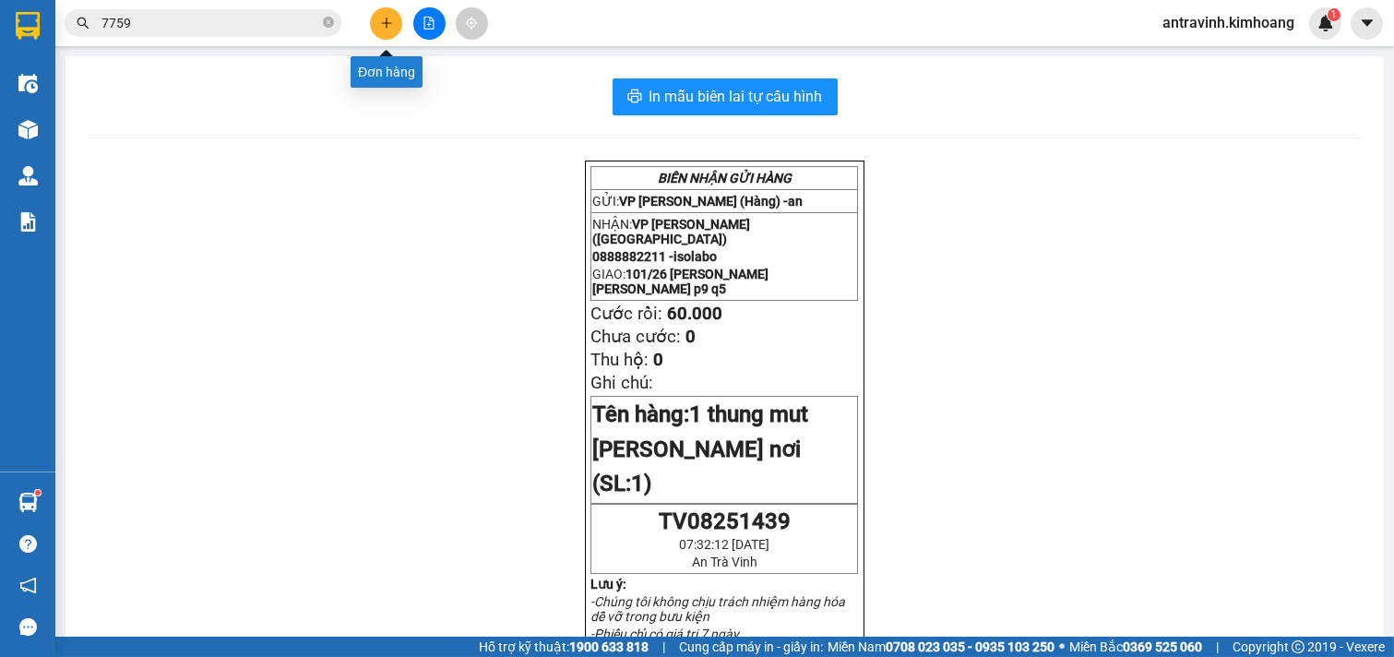
click at [384, 26] on icon "plus" at bounding box center [386, 23] width 13 height 13
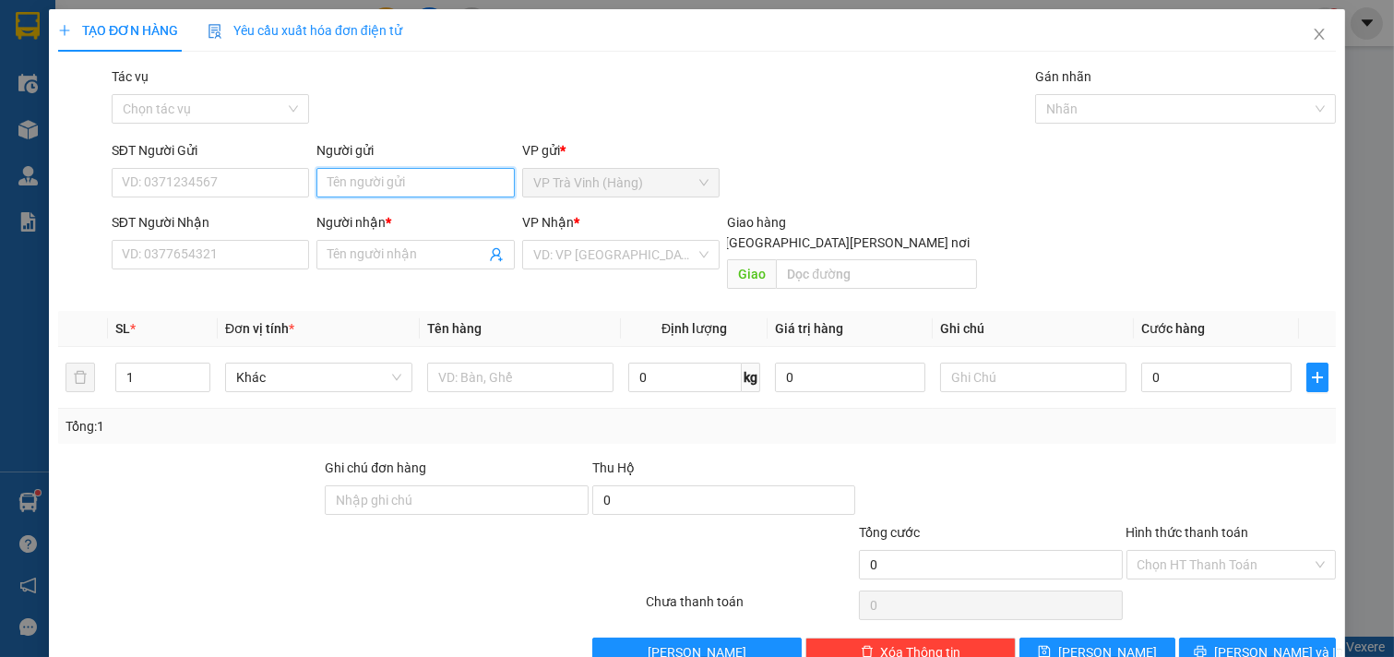
click at [406, 185] on input "Người gửi" at bounding box center [415, 183] width 198 height 30
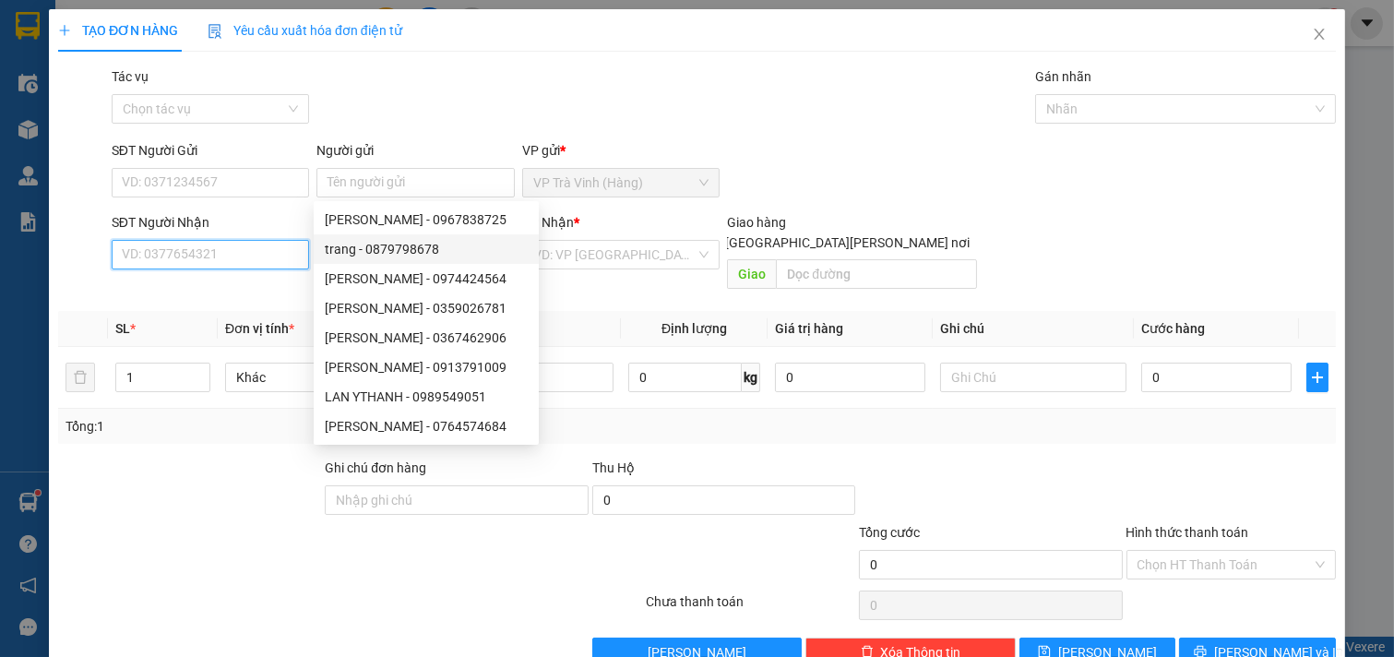
click at [257, 261] on input "SĐT Người Nhận" at bounding box center [211, 255] width 198 height 30
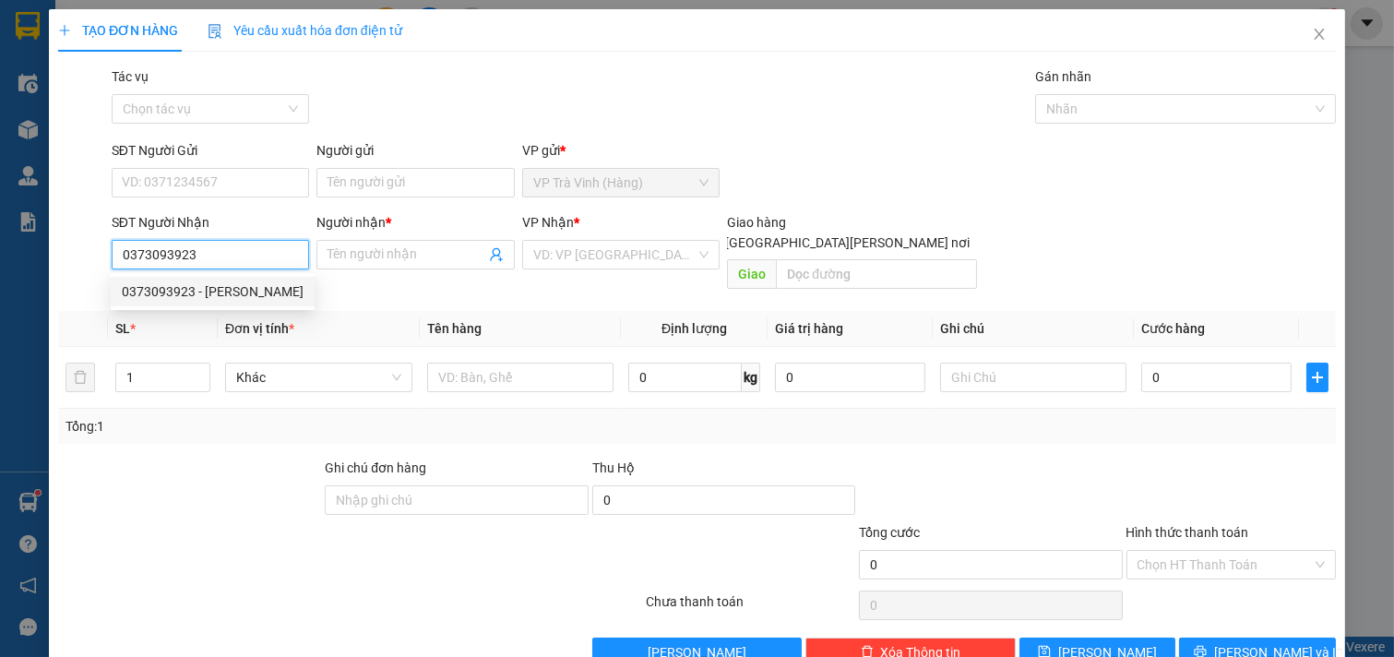
click at [268, 291] on div "0373093923 - thuý linh" at bounding box center [213, 291] width 182 height 20
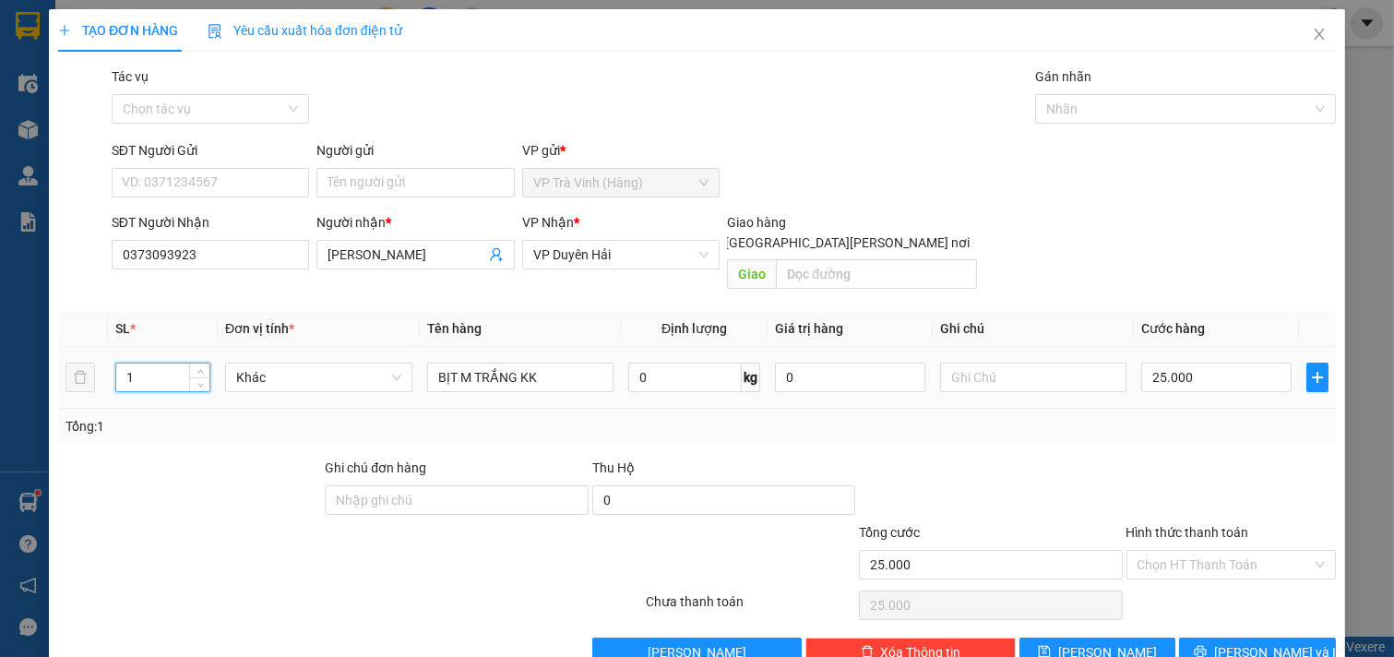
click at [166, 364] on input "1" at bounding box center [162, 378] width 93 height 28
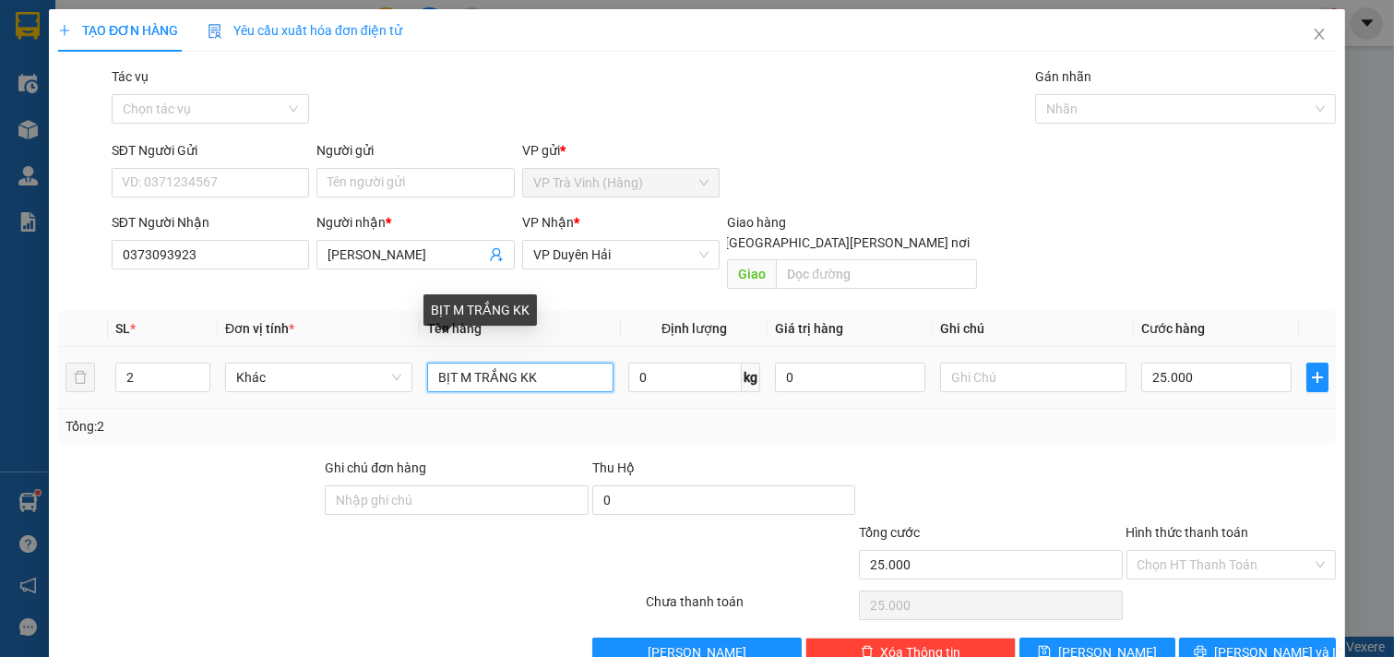
click at [559, 363] on input "BỊT M TRẮNG KK" at bounding box center [520, 378] width 187 height 30
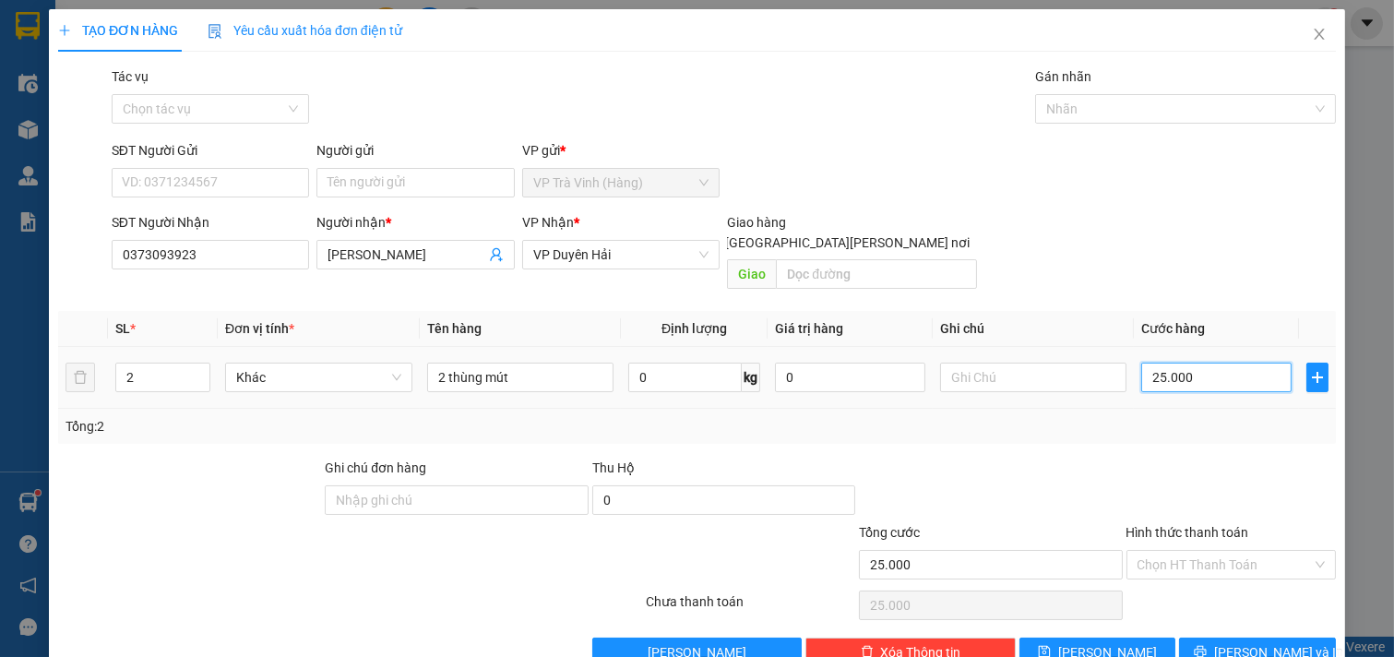
click at [1253, 364] on input "25.000" at bounding box center [1216, 378] width 150 height 30
click at [1290, 638] on button "[PERSON_NAME] và In" at bounding box center [1257, 653] width 157 height 30
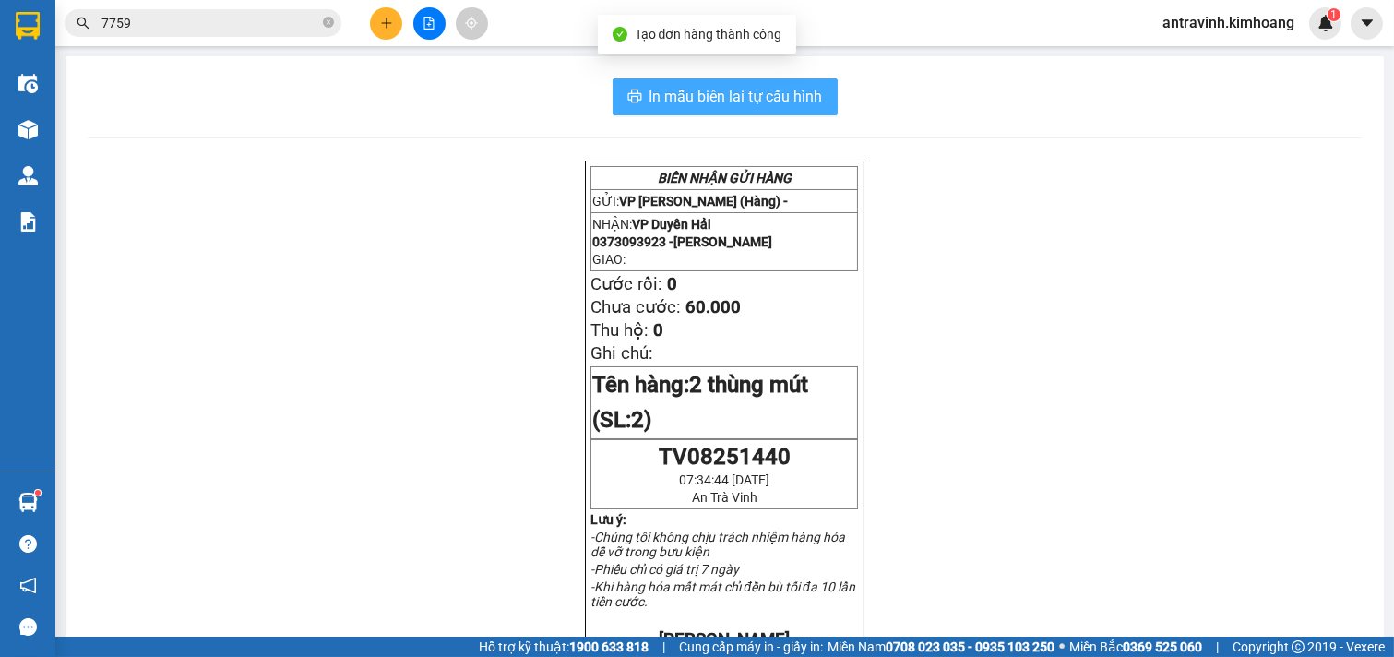
click at [799, 104] on span "In mẫu biên lai tự cấu hình" at bounding box center [736, 96] width 173 height 23
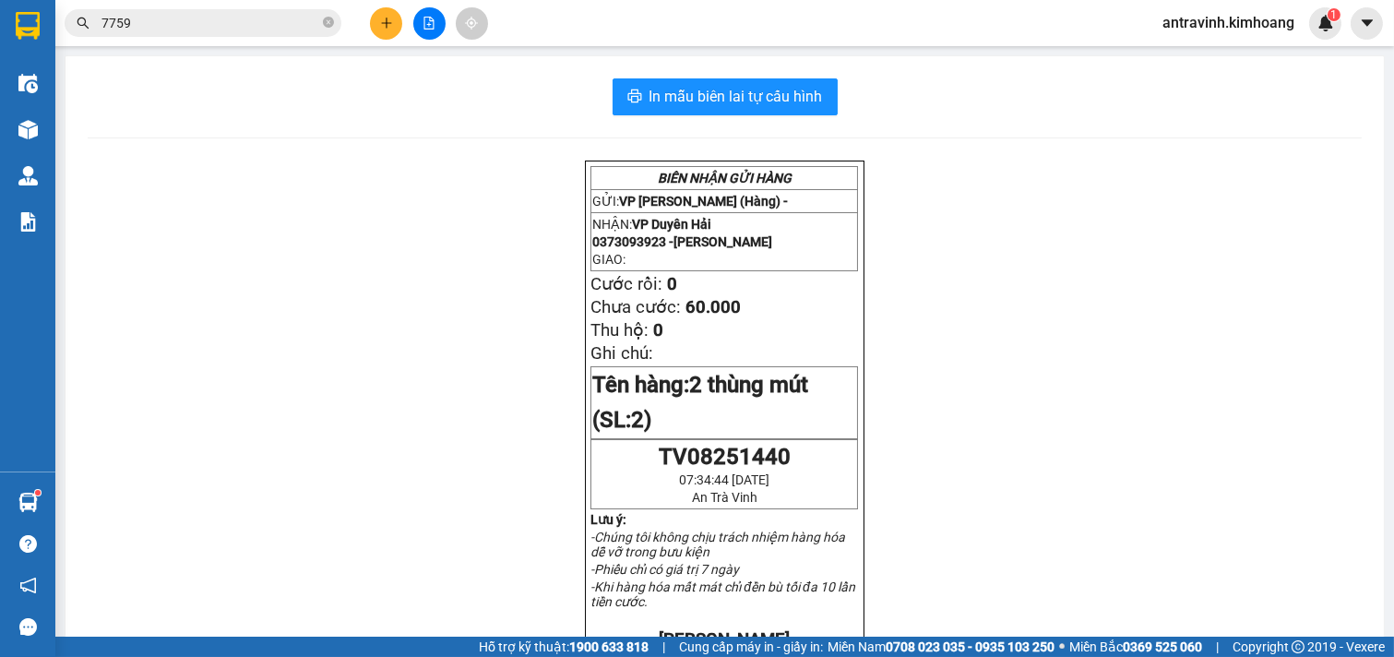
click at [1236, 18] on span "antravinh.kimhoang" at bounding box center [1228, 22] width 161 height 23
click at [1212, 59] on span "Đăng xuất" at bounding box center [1237, 57] width 123 height 20
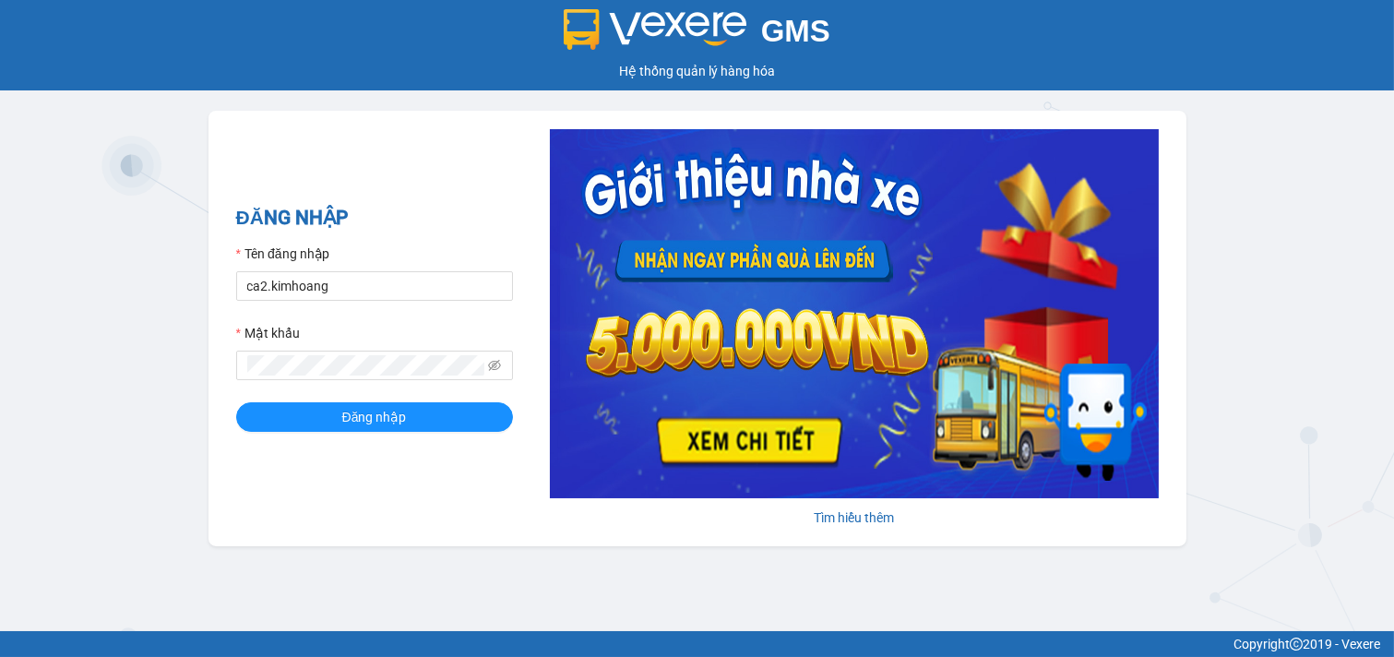
drag, startPoint x: 1236, startPoint y: 265, endPoint x: 1322, endPoint y: 256, distance: 86.3
click at [1261, 261] on div "GMS Hệ thống [PERSON_NAME] hàng [PERSON_NAME] NHẬP Tên đăng nhập ca2.[PERSON_NA…" at bounding box center [697, 315] width 1394 height 631
drag, startPoint x: 380, startPoint y: 288, endPoint x: 245, endPoint y: 307, distance: 136.1
click at [251, 307] on form "Tên đăng nhập ca2.[PERSON_NAME] khẩu Đăng nhập" at bounding box center [374, 338] width 277 height 188
type input "c"
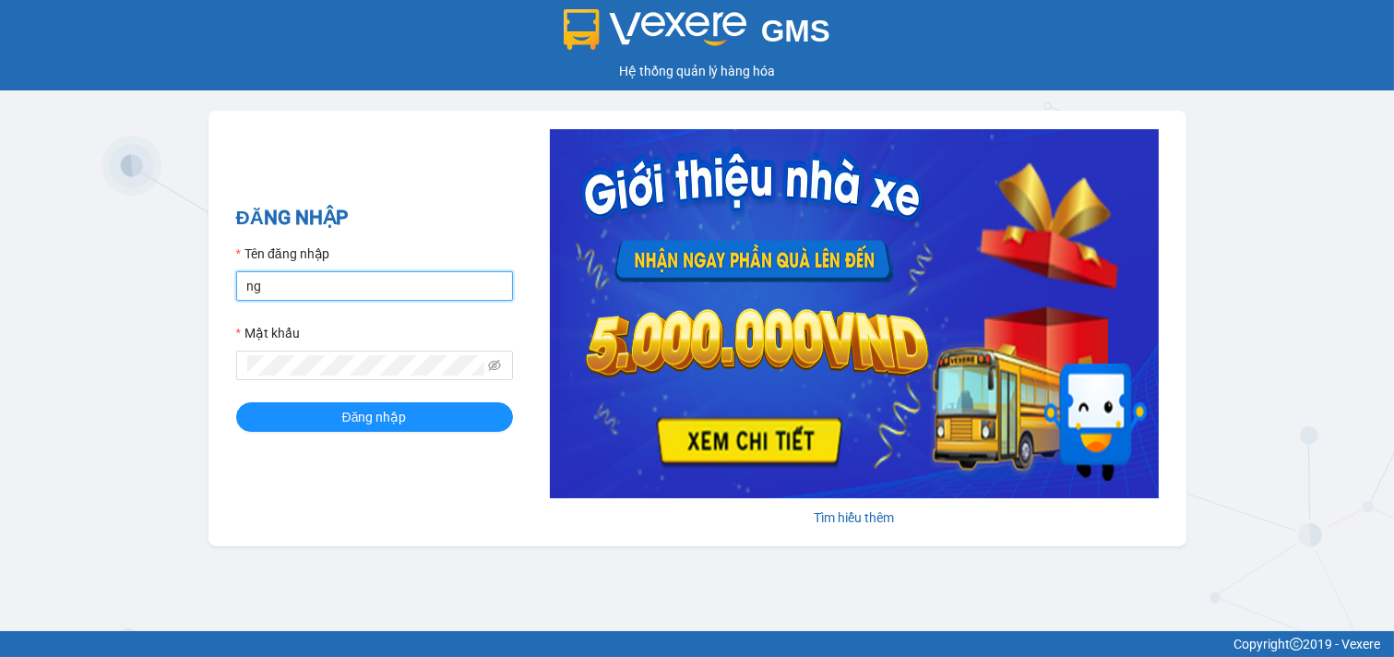
type input "nguyenmy.kimhoang"
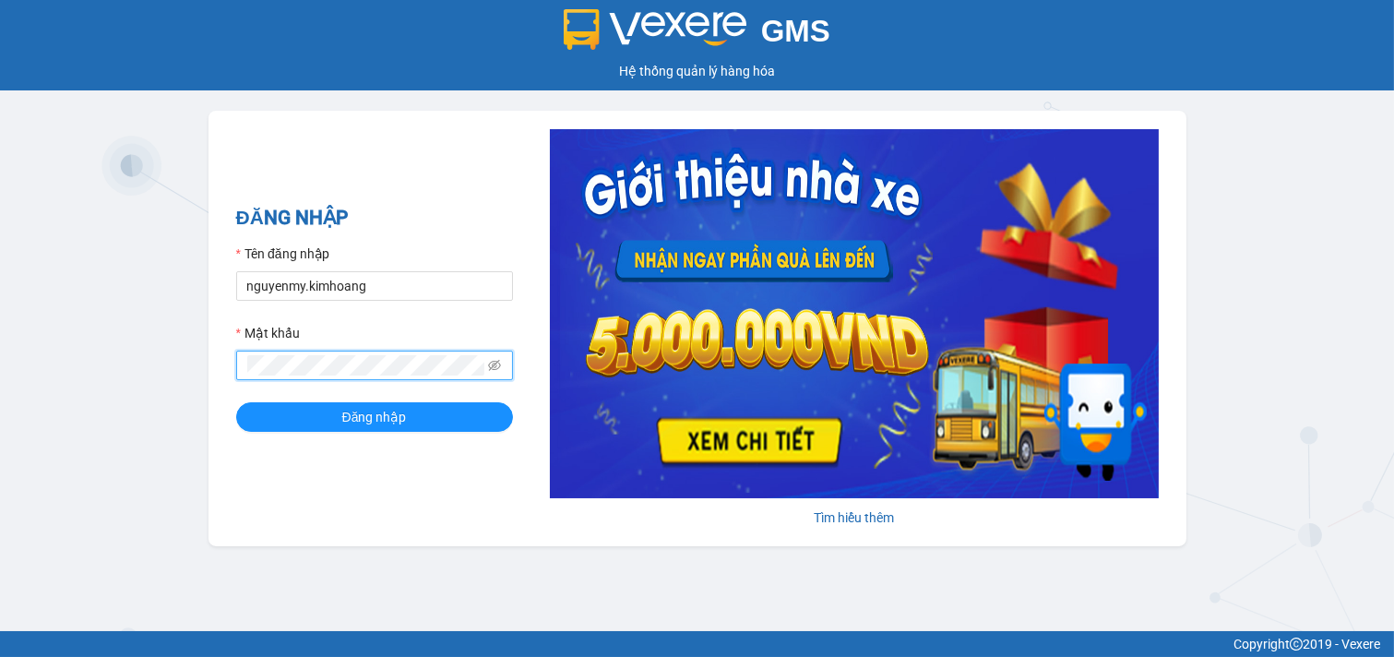
click at [236, 402] on button "Đăng nhập" at bounding box center [374, 417] width 277 height 30
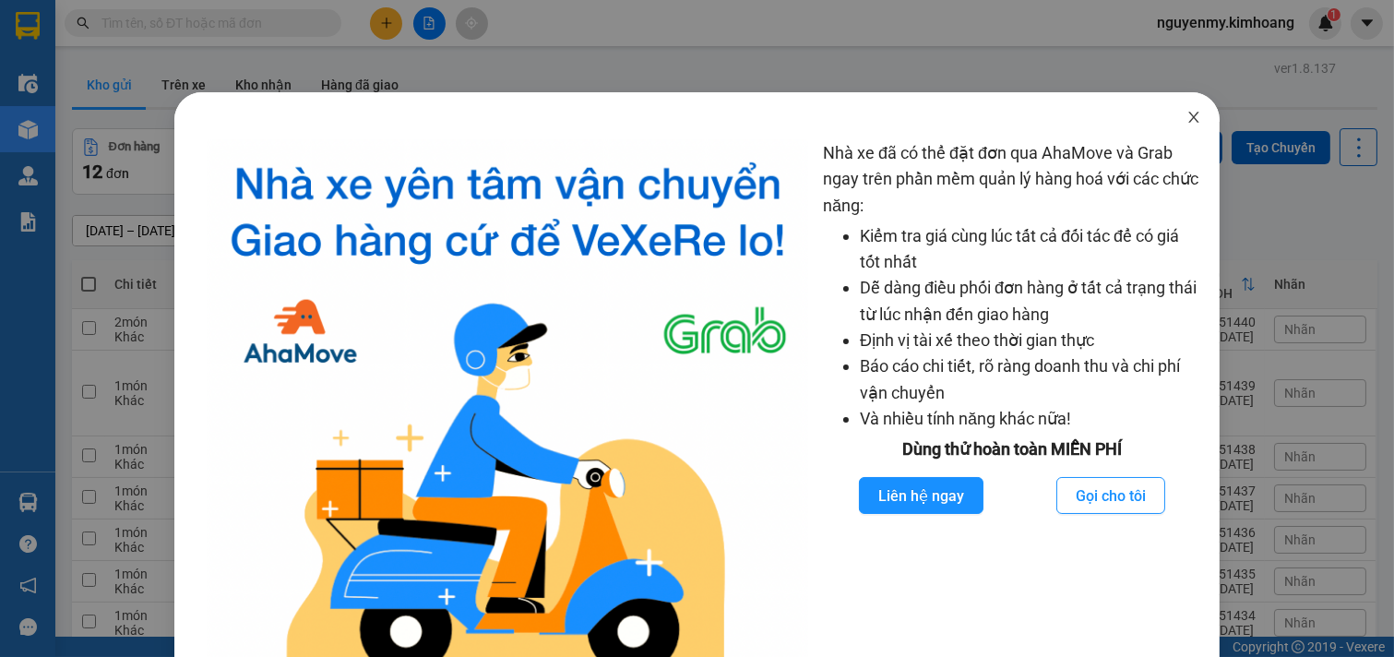
click at [1169, 106] on span "Close" at bounding box center [1194, 118] width 52 height 52
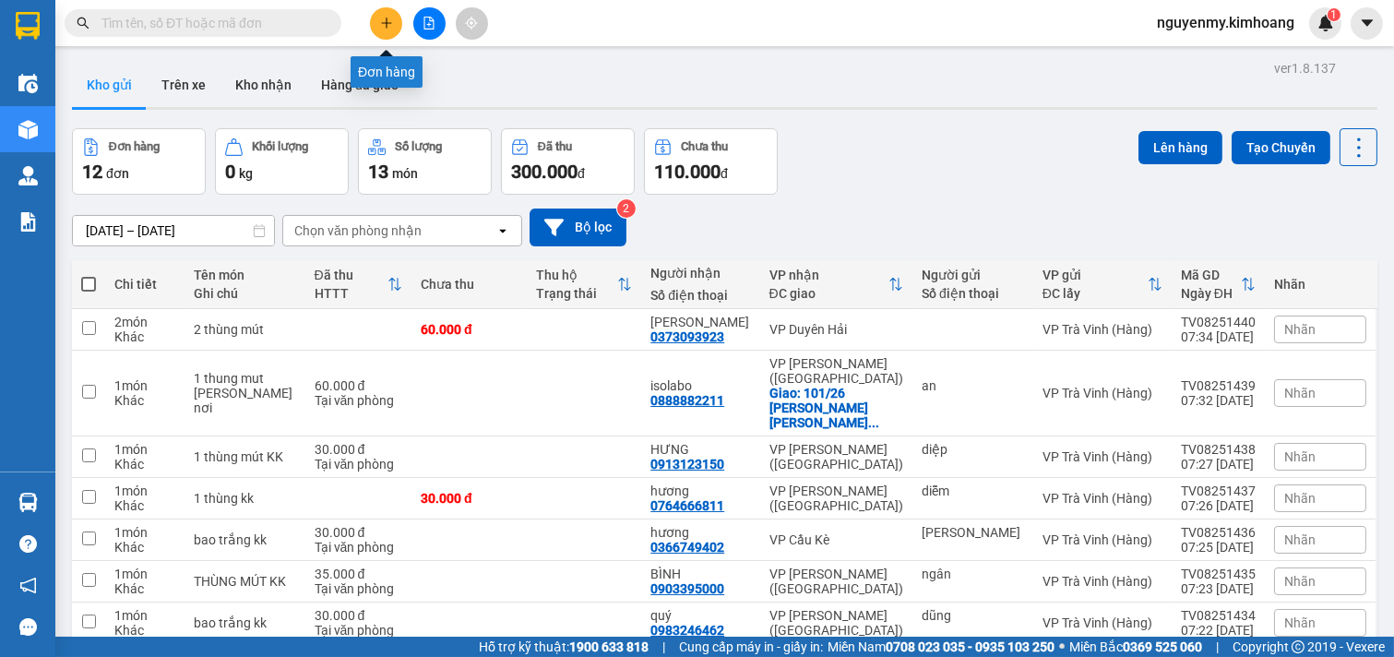
click at [385, 28] on icon "plus" at bounding box center [386, 23] width 13 height 13
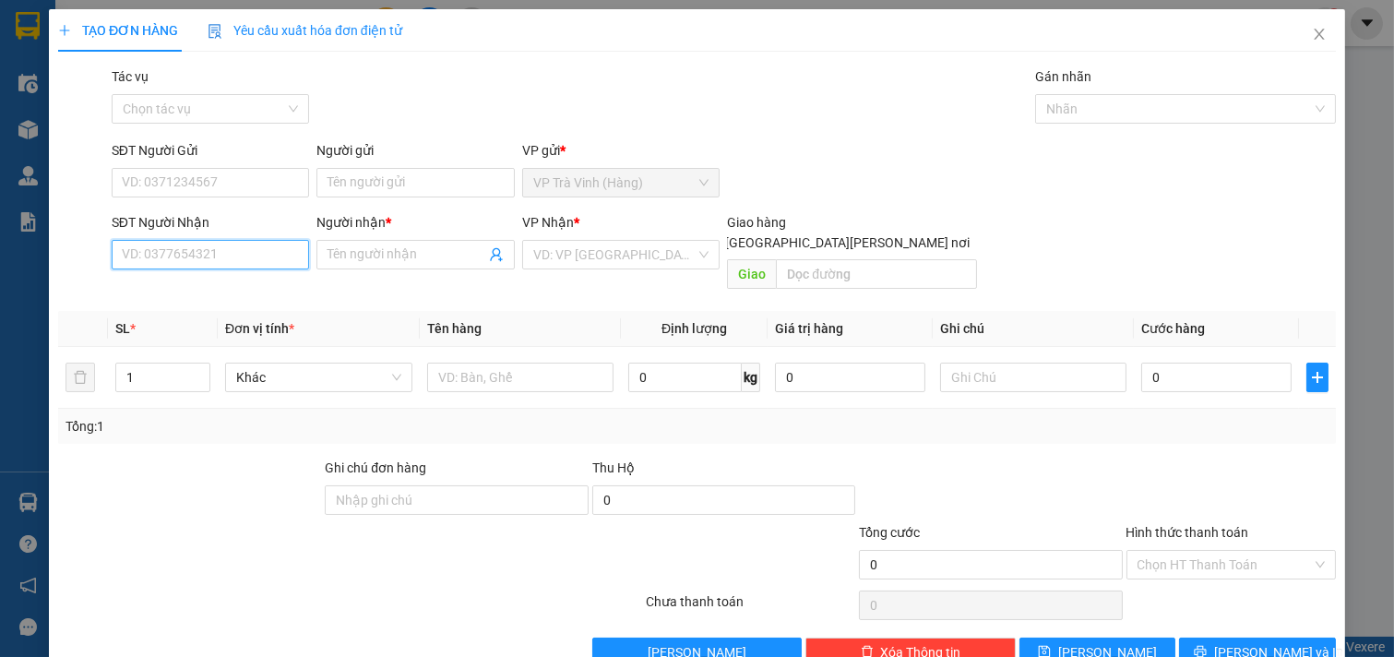
click at [200, 252] on input "SĐT Người Nhận" at bounding box center [211, 255] width 198 height 30
click at [216, 290] on div "0909813445 - trinh" at bounding box center [213, 291] width 182 height 20
type input "0909813445"
type input "trinh"
type input "25.000"
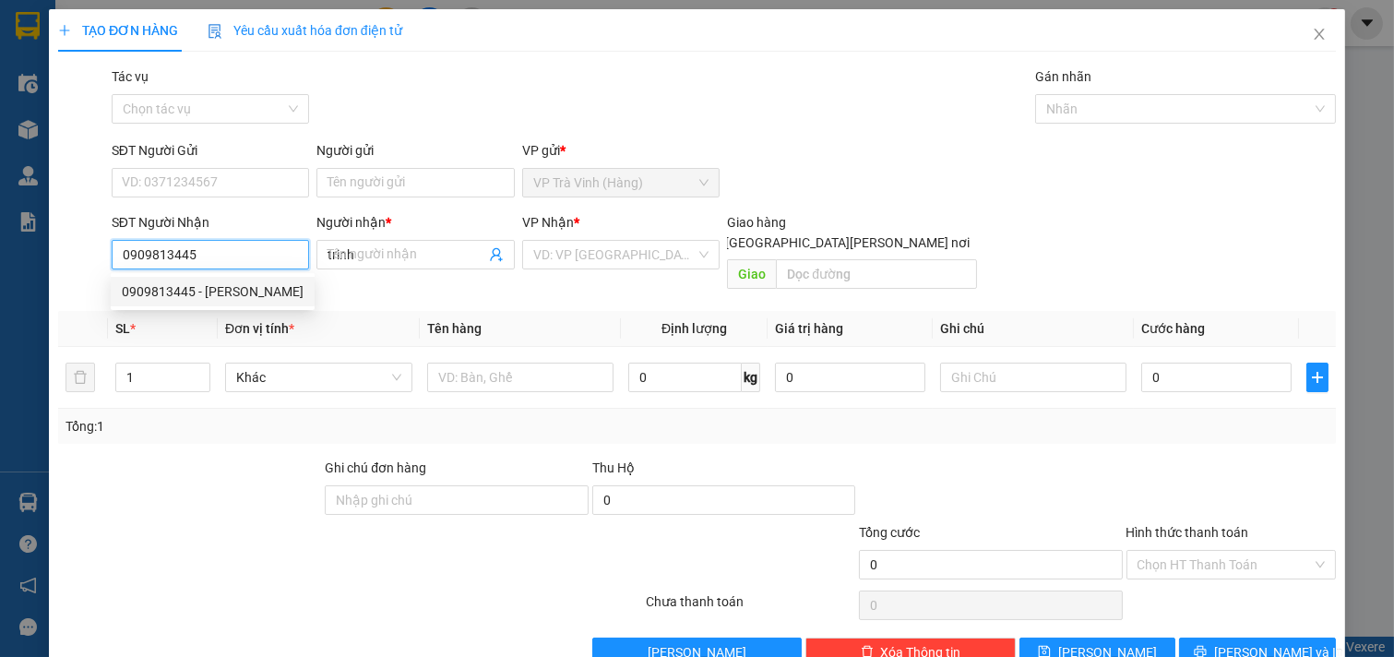
type input "25.000"
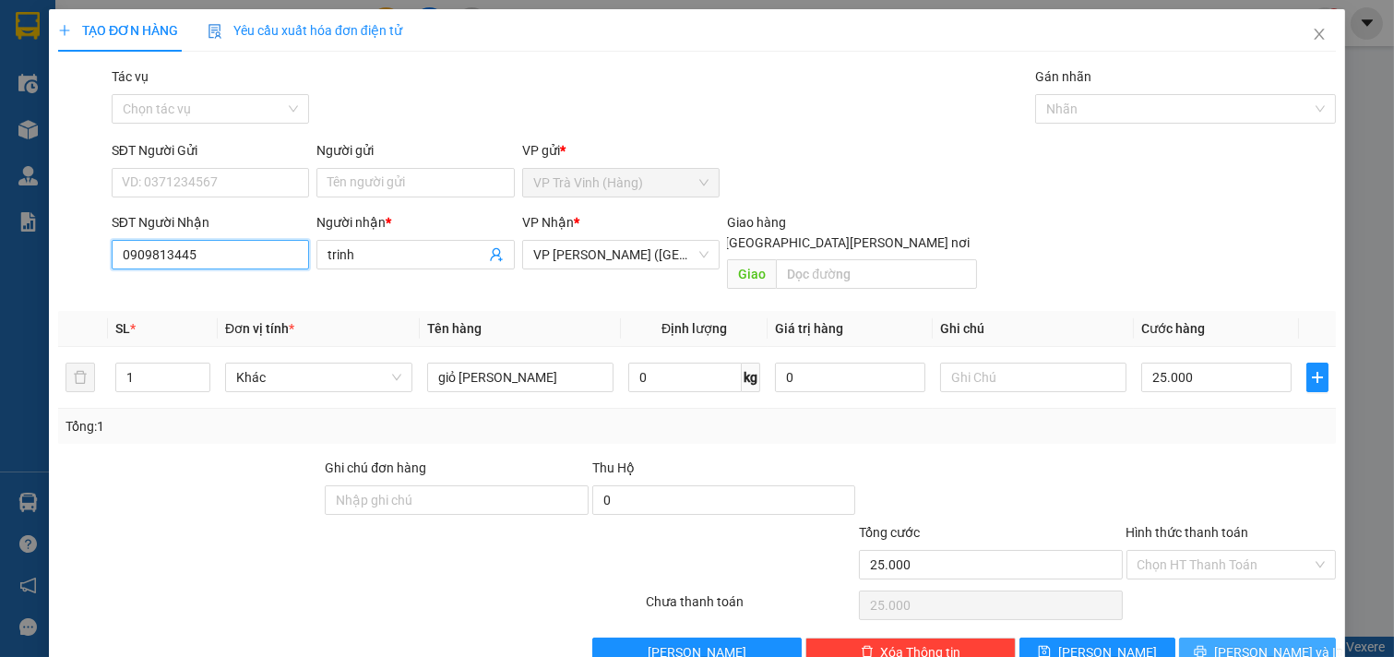
type input "0909813445"
click at [1207, 646] on icon "printer" at bounding box center [1201, 652] width 12 height 12
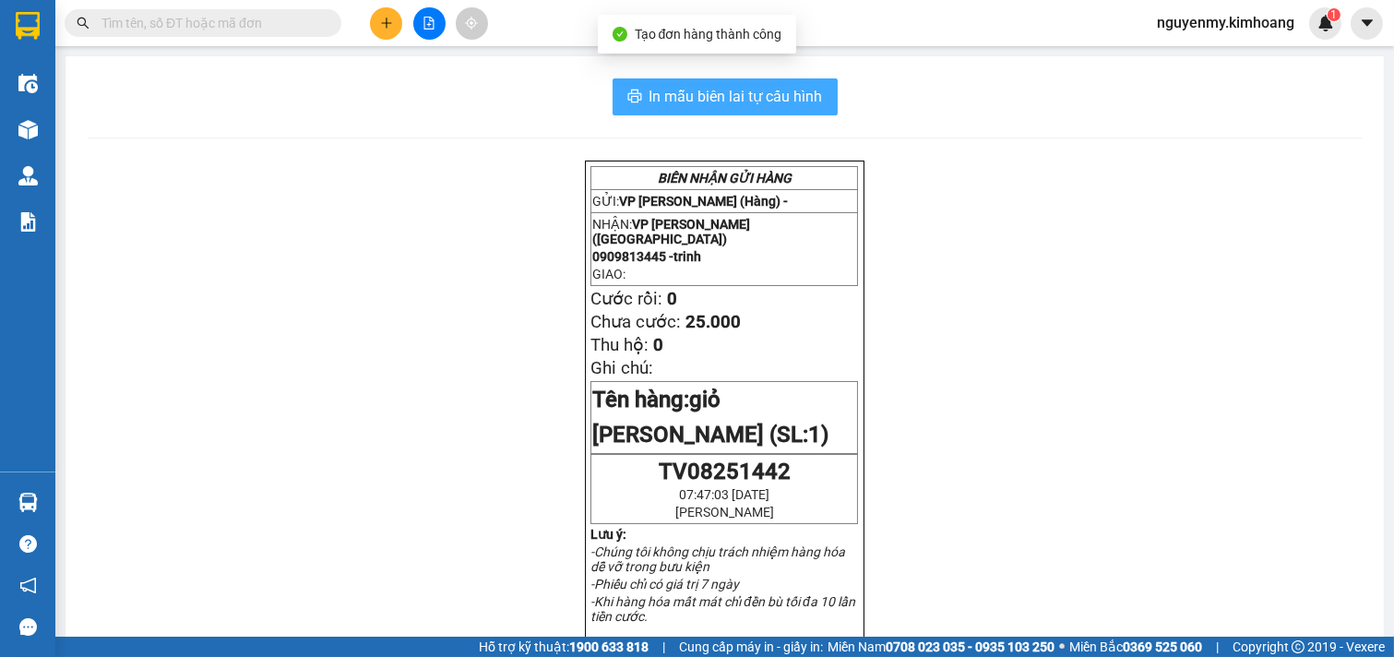
click at [770, 89] on span "In mẫu biên lai tự cấu hình" at bounding box center [736, 96] width 173 height 23
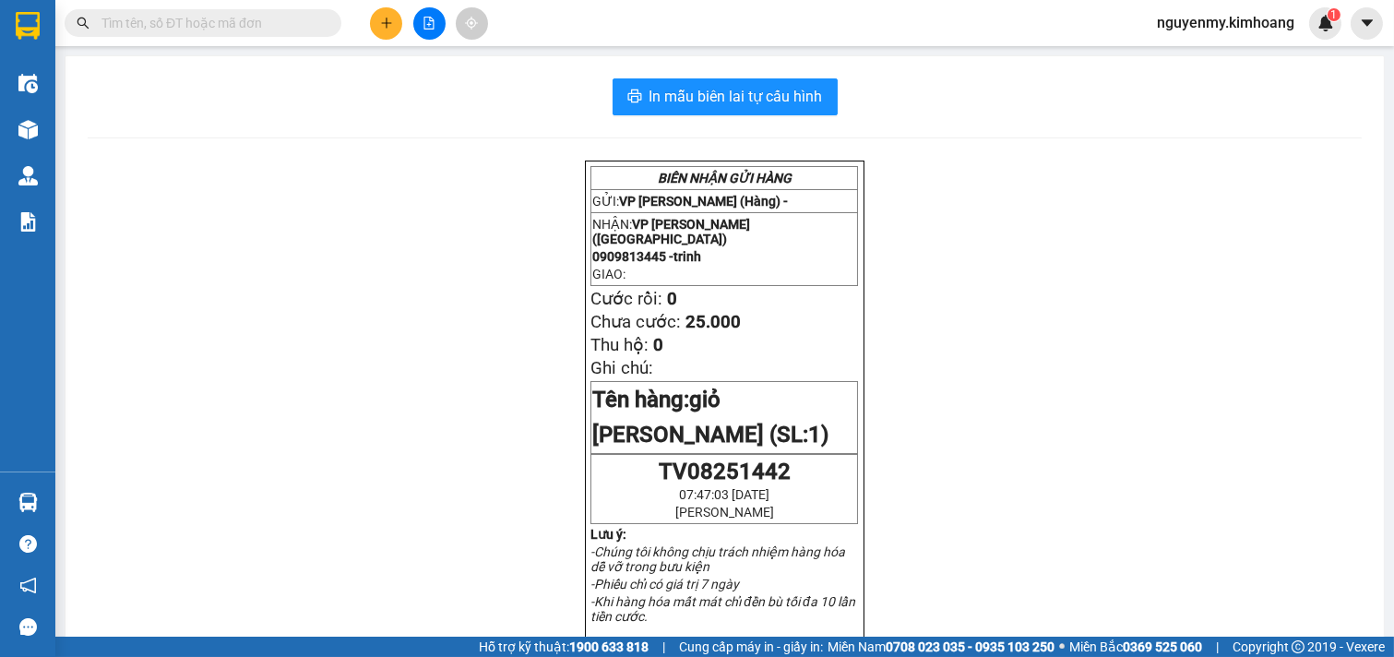
click at [242, 23] on input "text" at bounding box center [210, 23] width 218 height 20
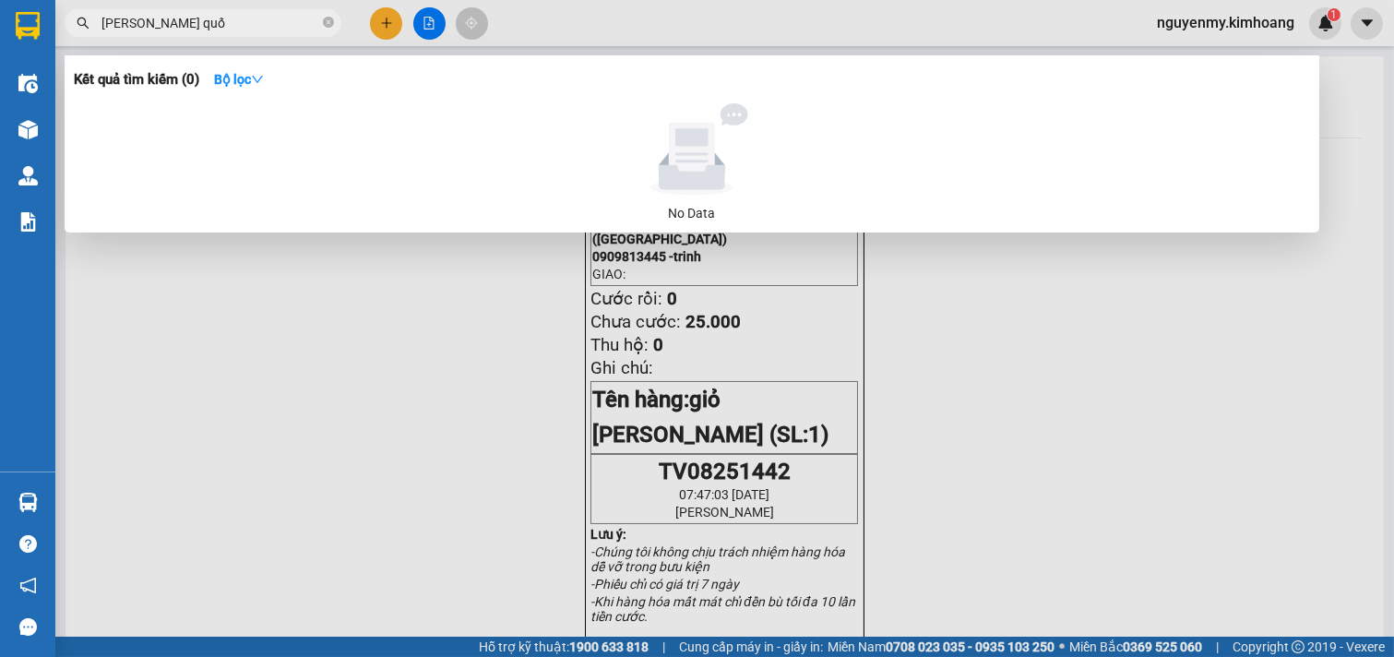
type input "toàn quốc"
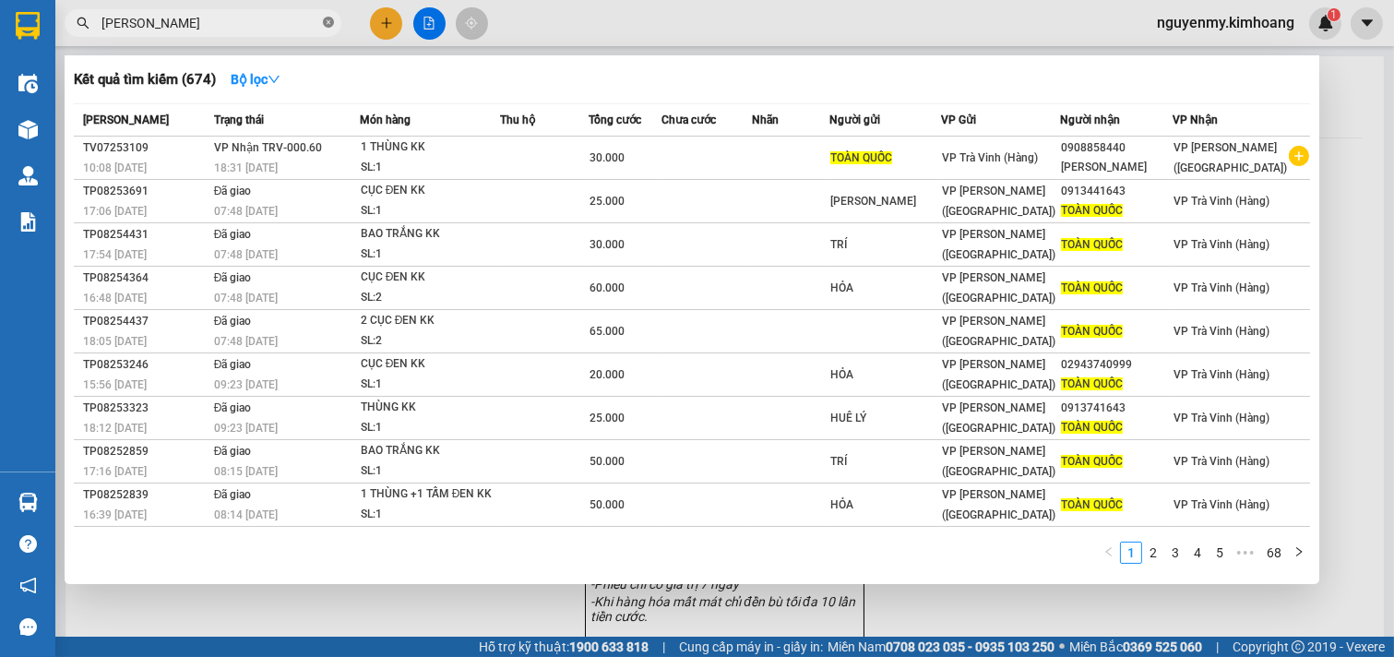
click at [328, 24] on icon "close-circle" at bounding box center [328, 22] width 11 height 11
click at [328, 17] on span at bounding box center [328, 23] width 11 height 20
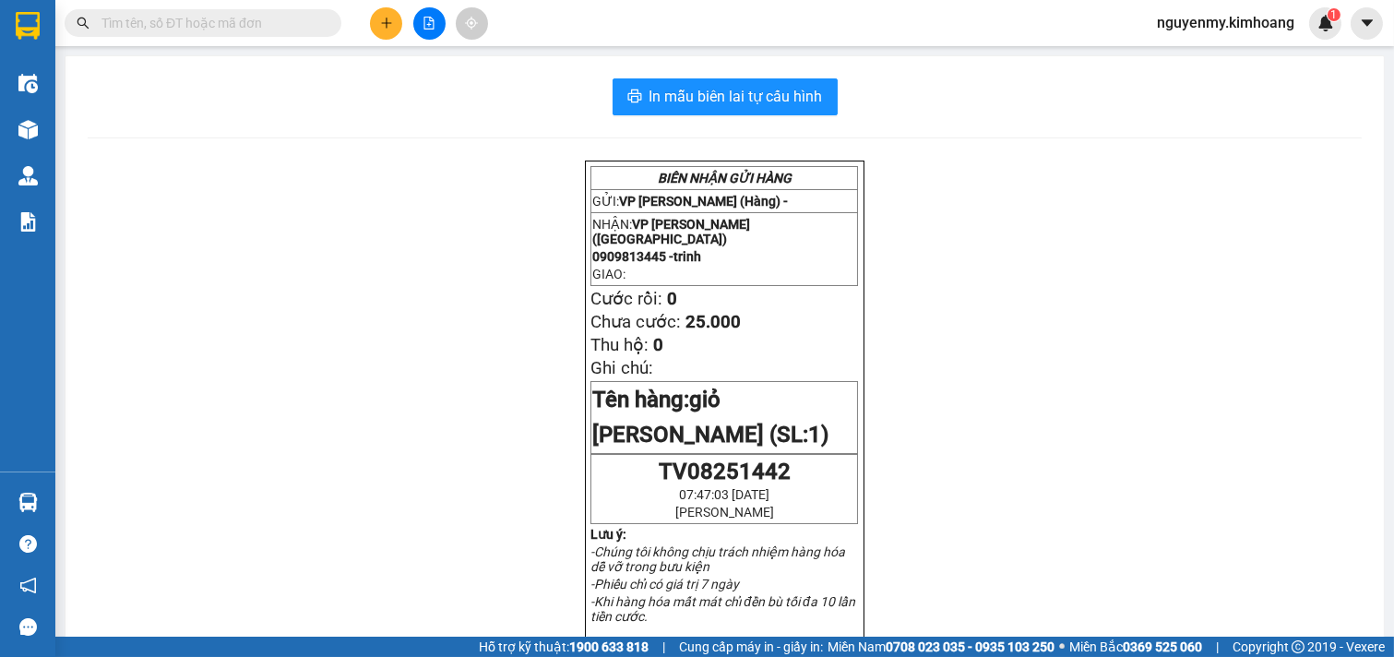
click at [220, 7] on div "Kết quả tìm kiếm ( 674 ) Bộ lọc Mã ĐH Trạng thái Món hàng Thu hộ Tổng cước Chưa…" at bounding box center [180, 23] width 360 height 32
click at [208, 21] on input "text" at bounding box center [210, 23] width 218 height 20
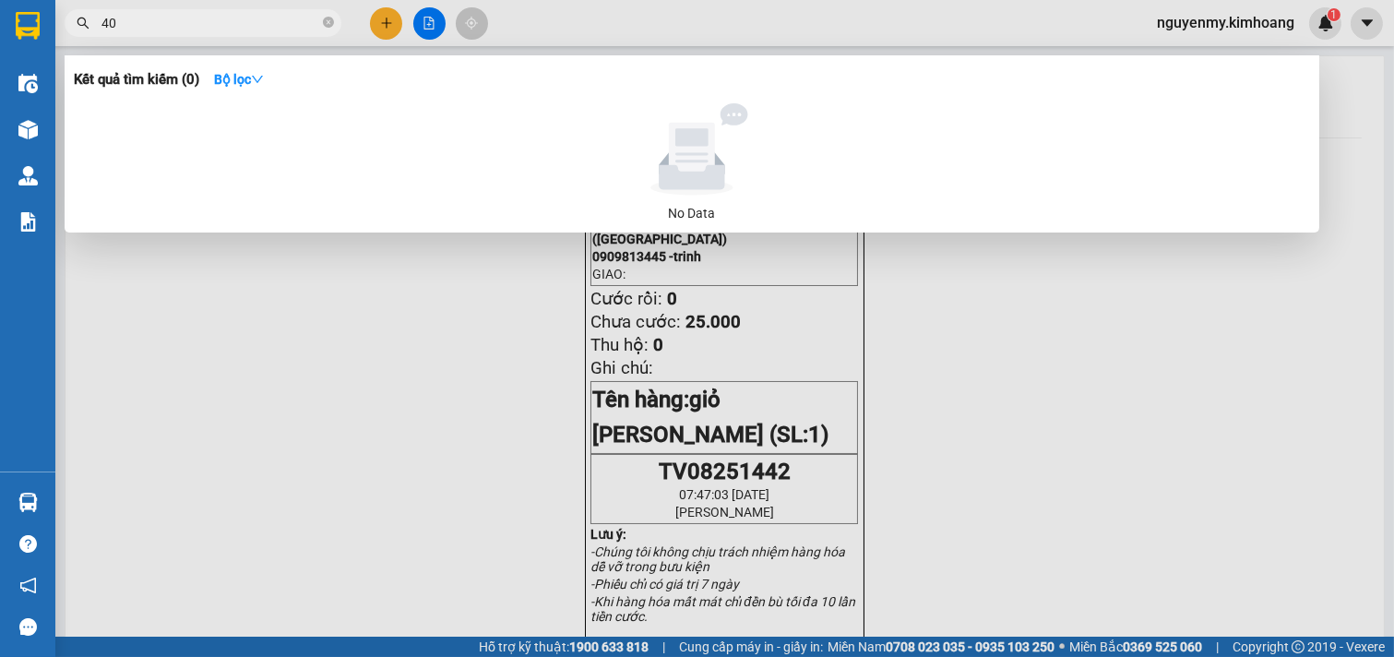
type input "4"
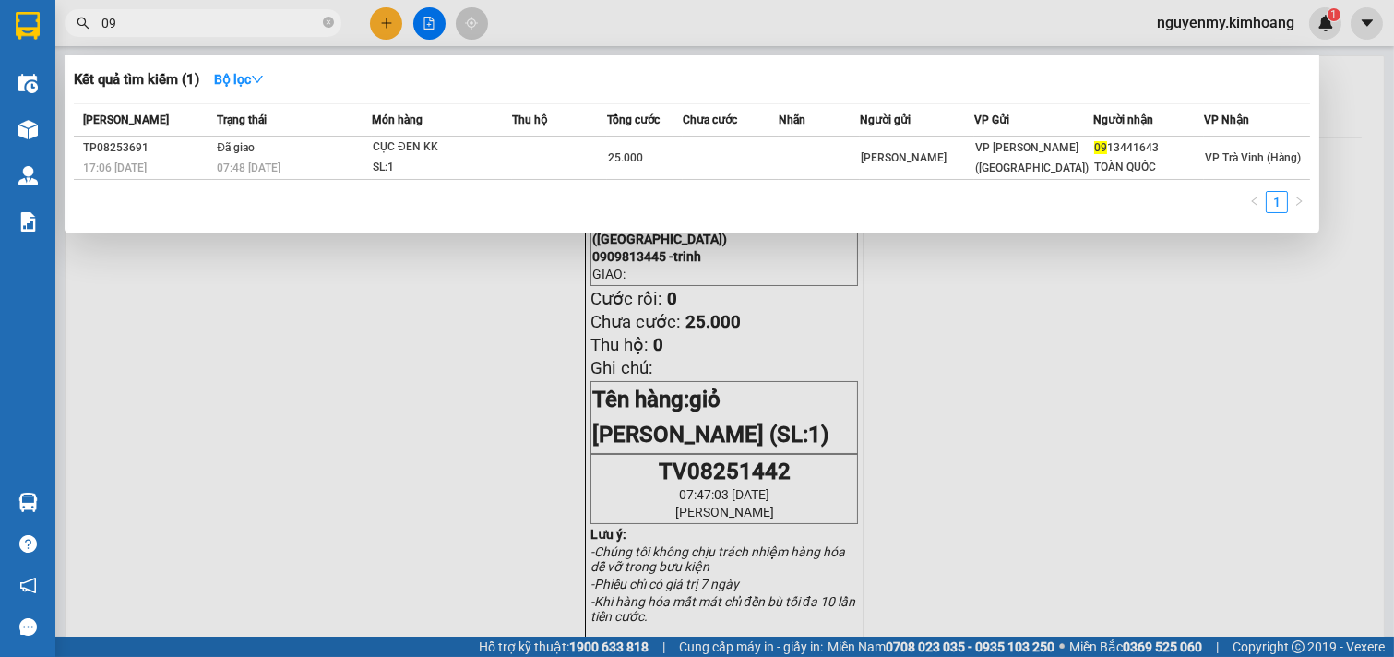
type input "0"
type input "54437"
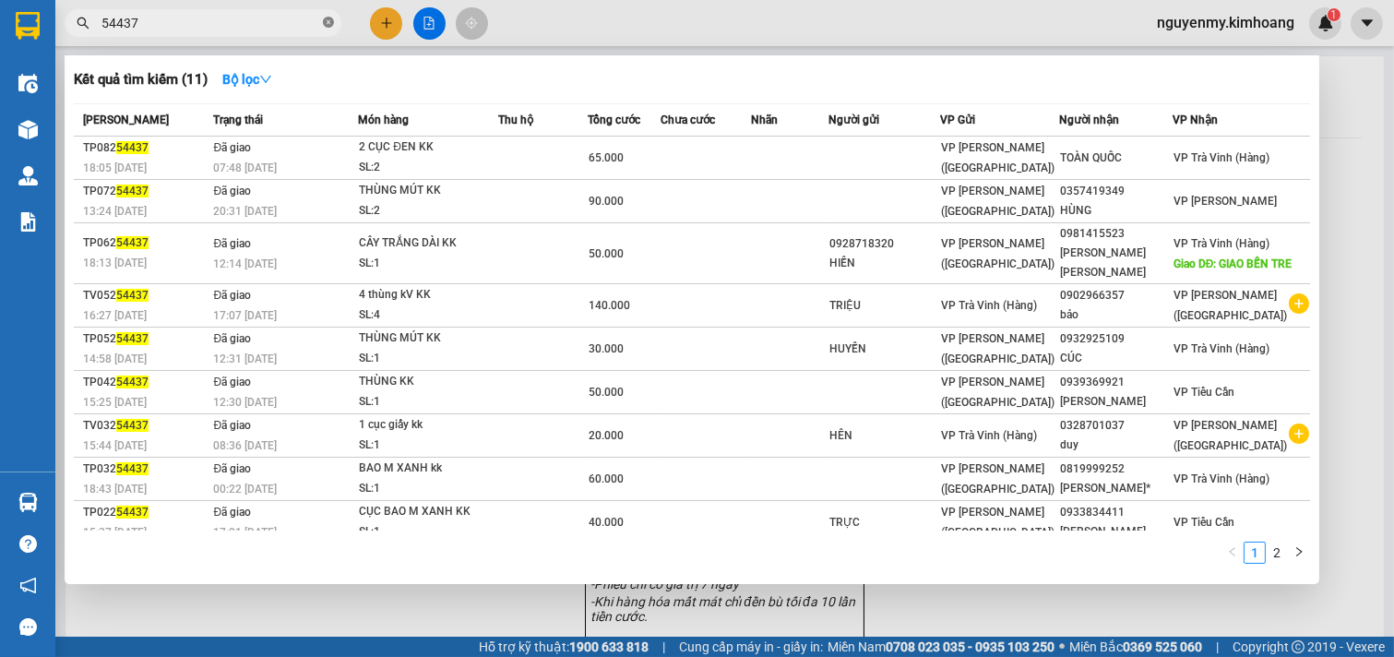
click at [329, 22] on icon "close-circle" at bounding box center [328, 22] width 11 height 11
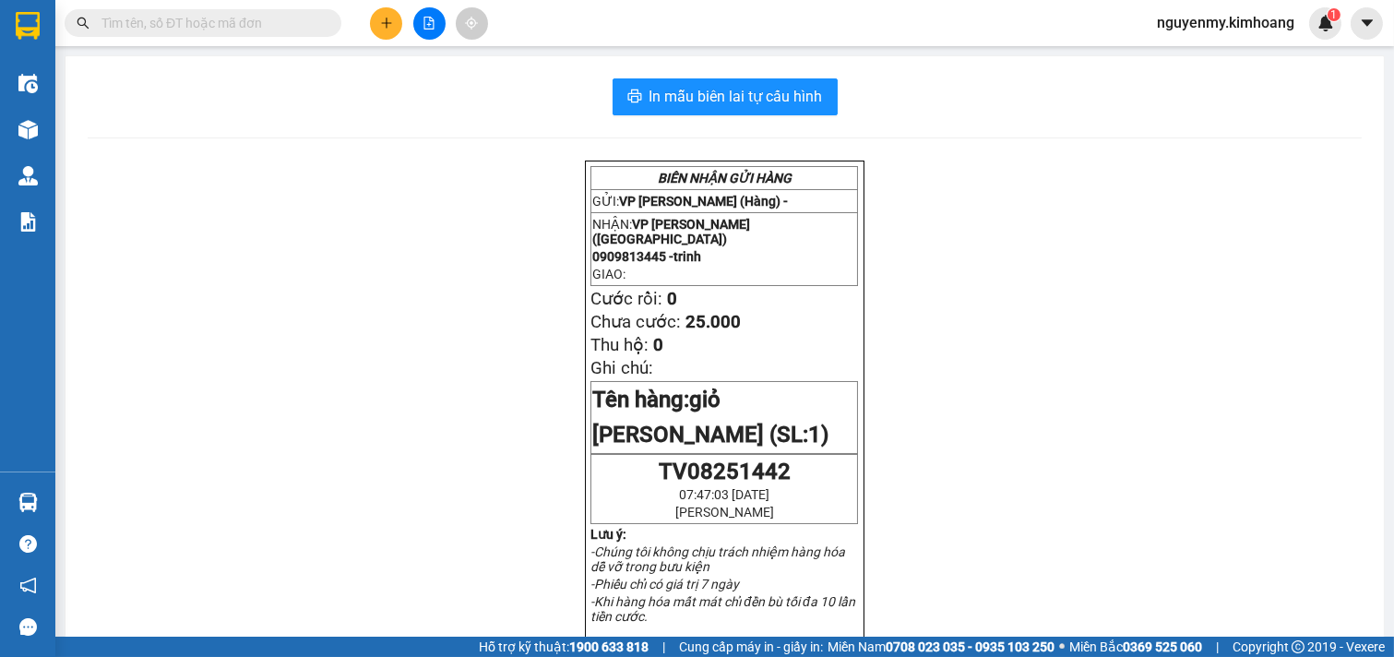
drag, startPoint x: 310, startPoint y: 25, endPoint x: 259, endPoint y: 24, distance: 50.8
click at [302, 25] on input "text" at bounding box center [210, 23] width 218 height 20
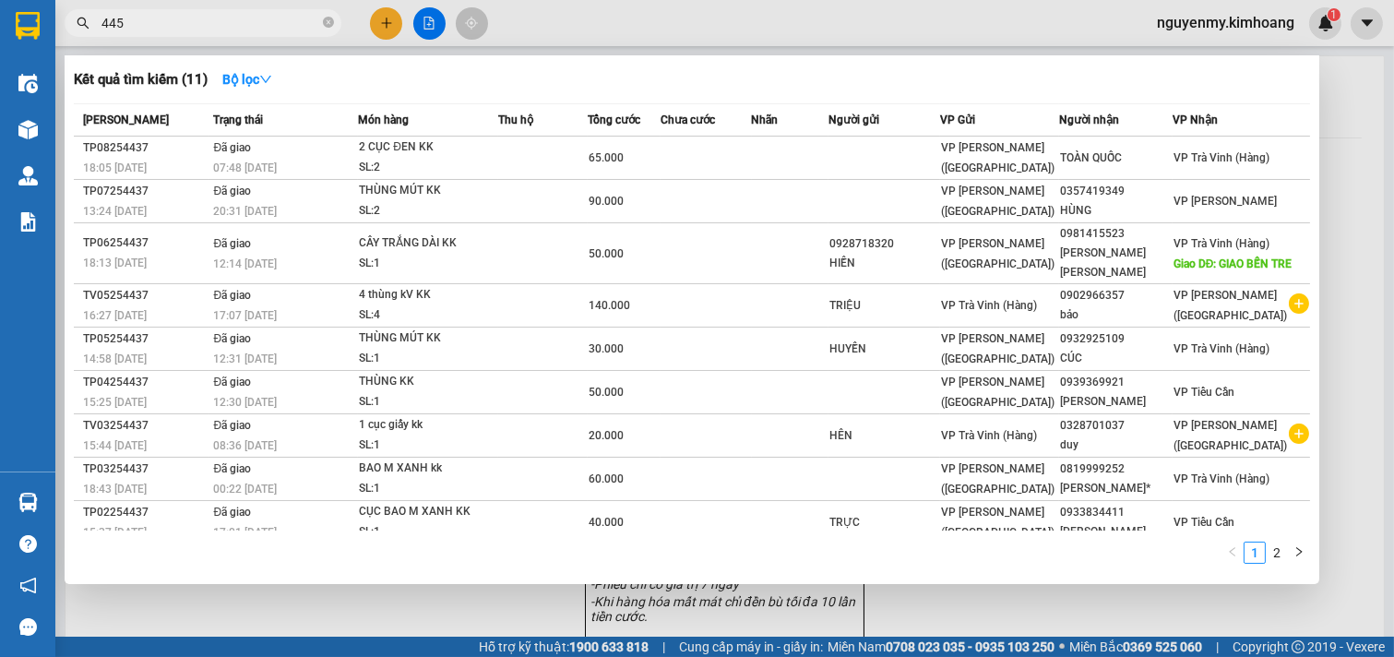
type input "4455"
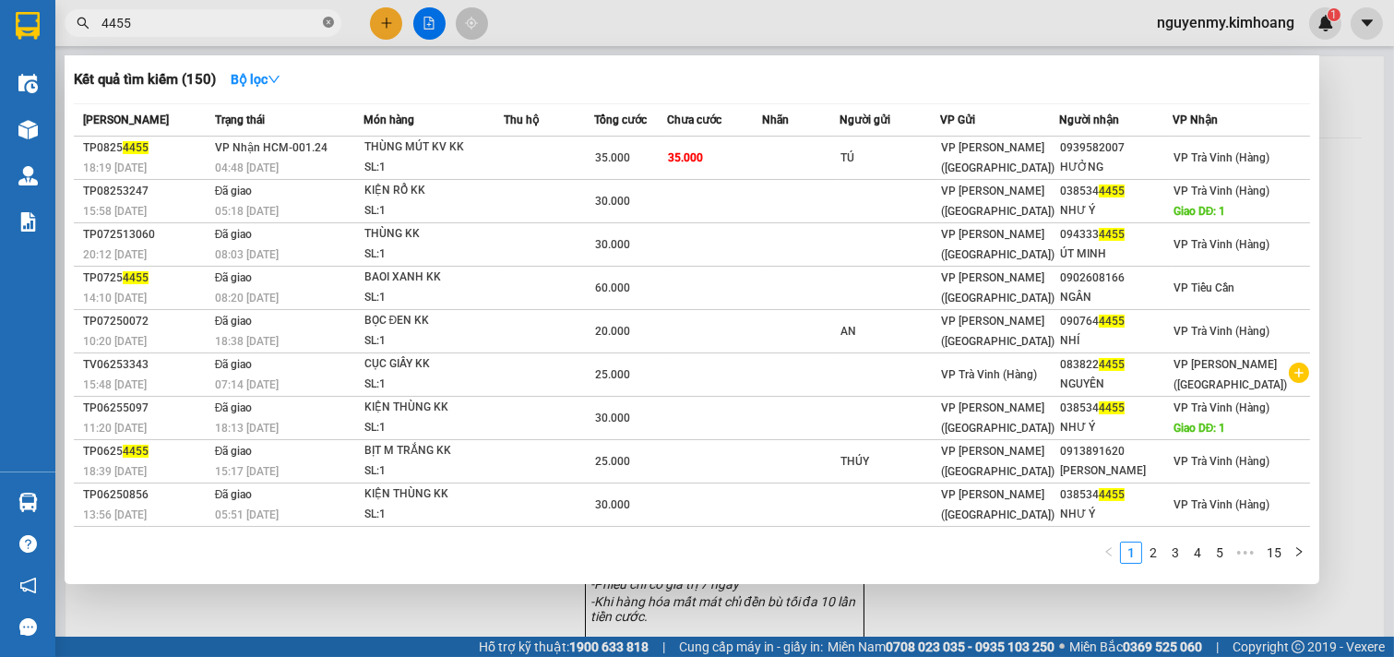
click at [332, 18] on icon "close-circle" at bounding box center [328, 22] width 11 height 11
click at [332, 18] on span at bounding box center [328, 23] width 11 height 20
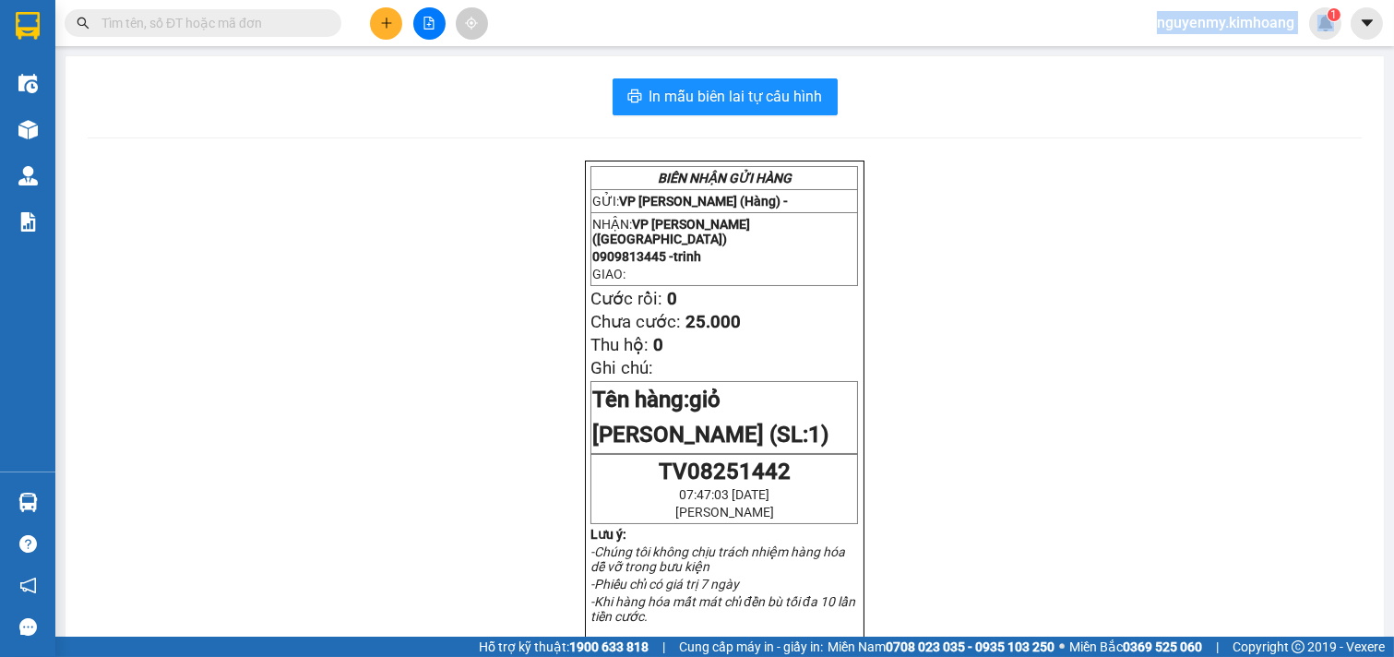
click at [332, 18] on span at bounding box center [328, 23] width 11 height 20
click at [215, 16] on input "text" at bounding box center [210, 23] width 218 height 20
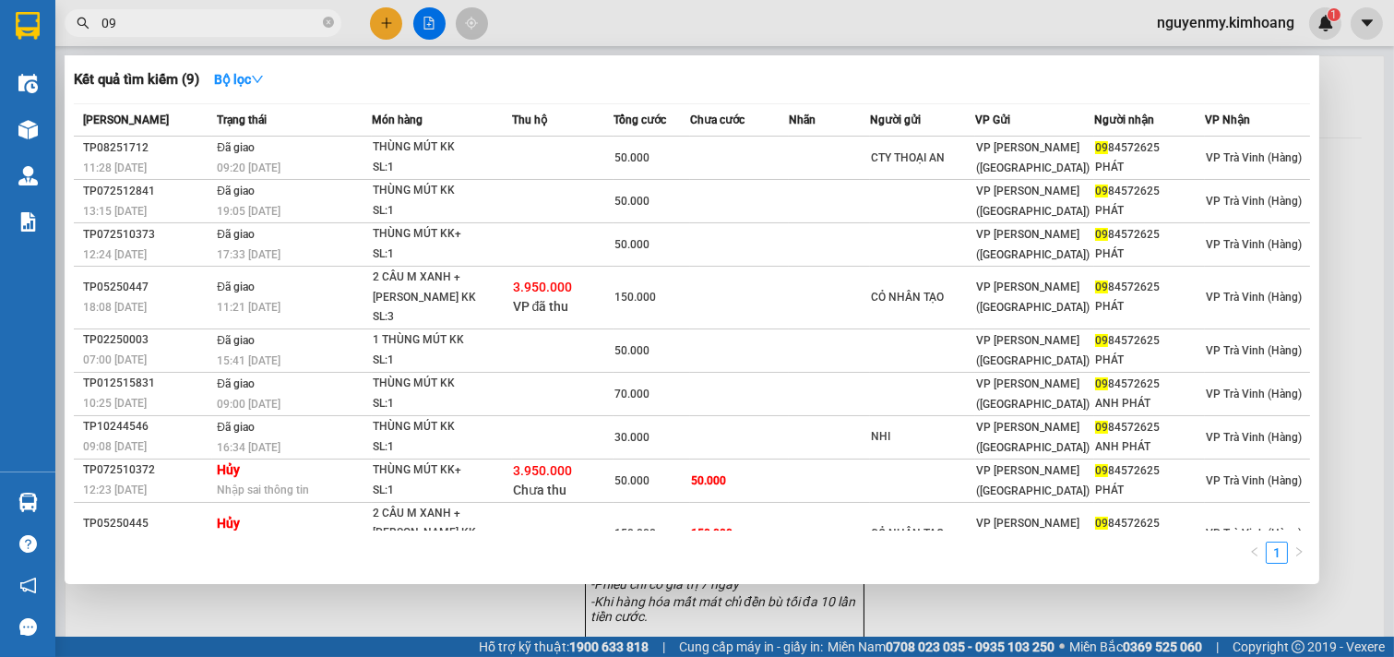
type input "0"
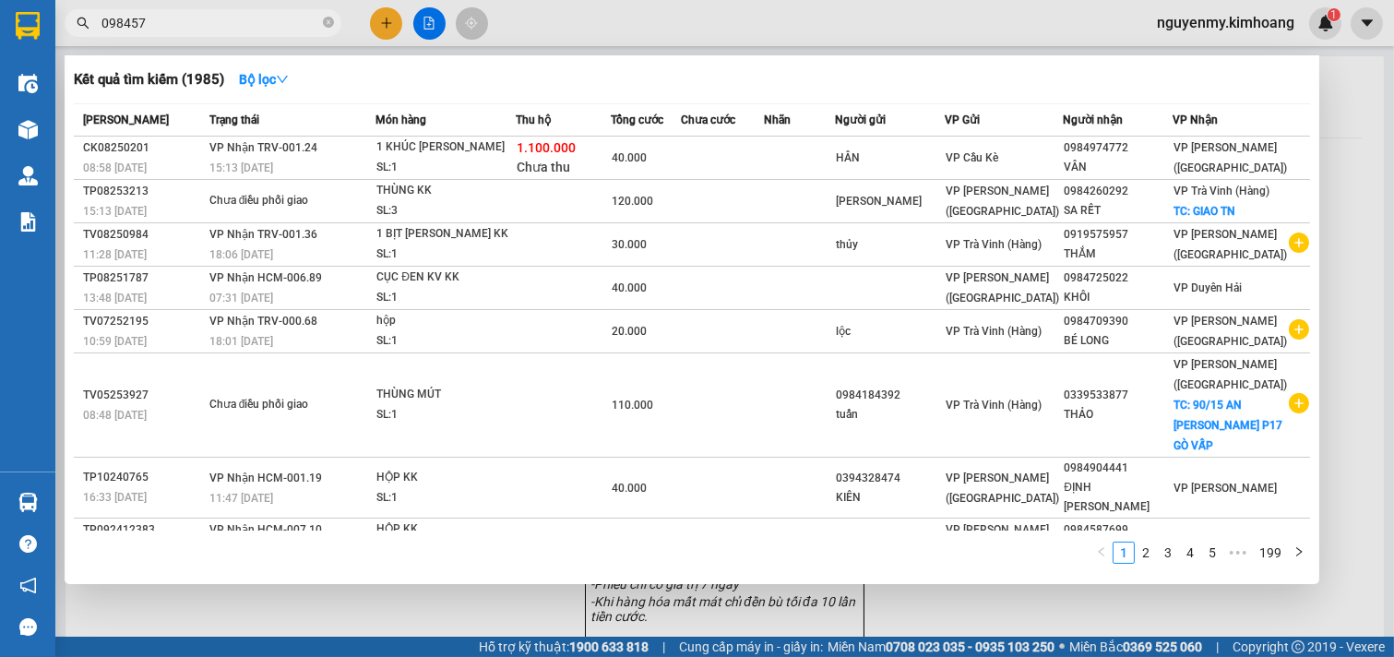
type input "0984572"
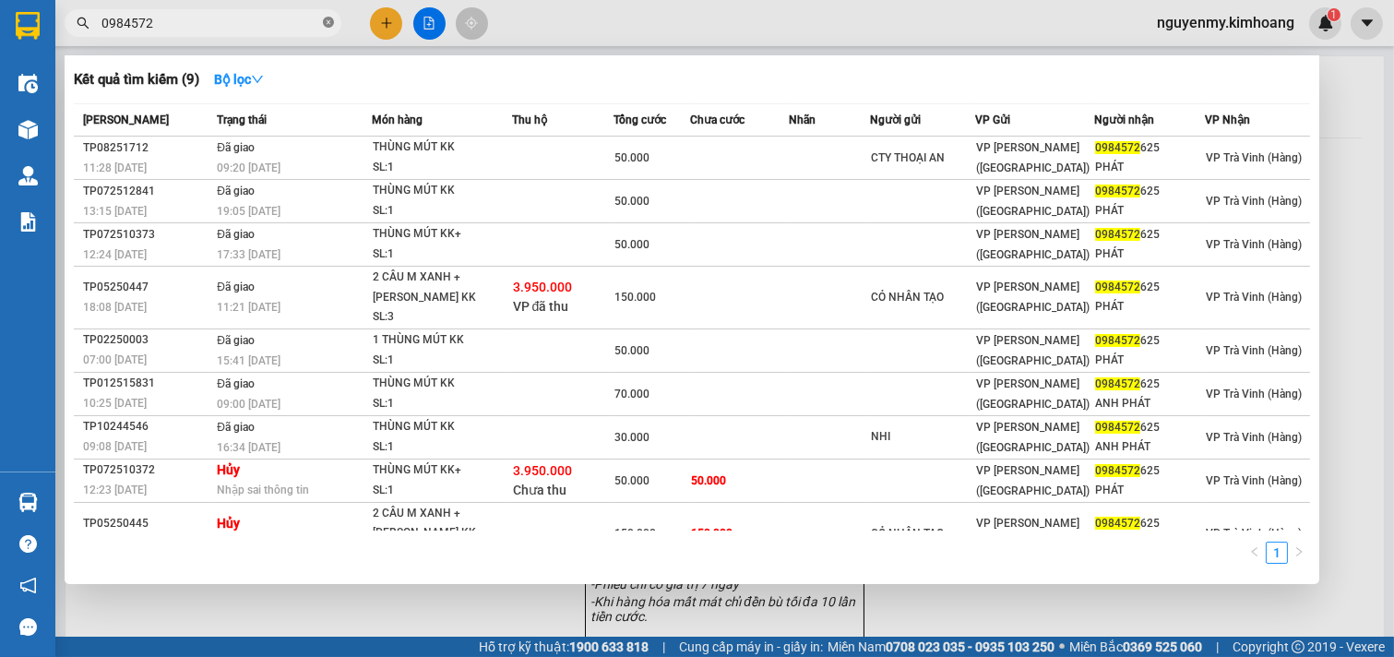
click at [327, 26] on icon "close-circle" at bounding box center [328, 22] width 11 height 11
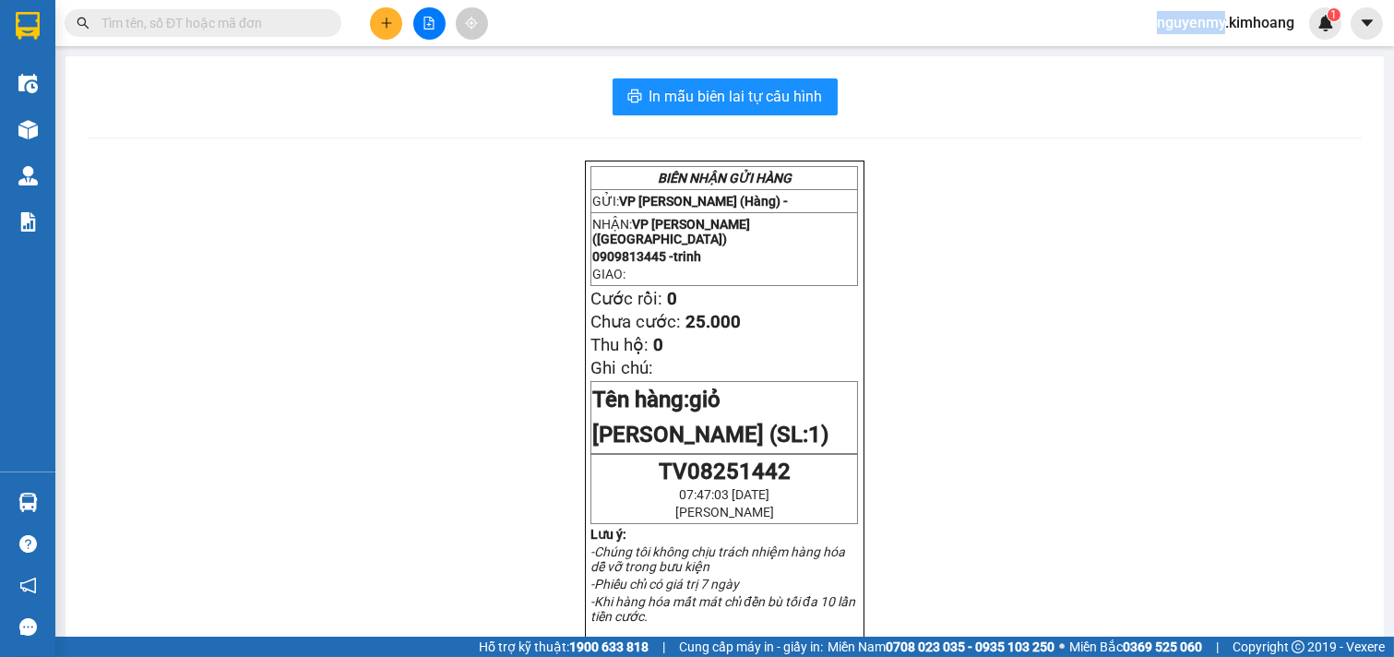
drag, startPoint x: 327, startPoint y: 26, endPoint x: 300, endPoint y: 32, distance: 27.5
click at [325, 26] on span at bounding box center [328, 23] width 11 height 20
click at [300, 32] on input "text" at bounding box center [210, 23] width 218 height 20
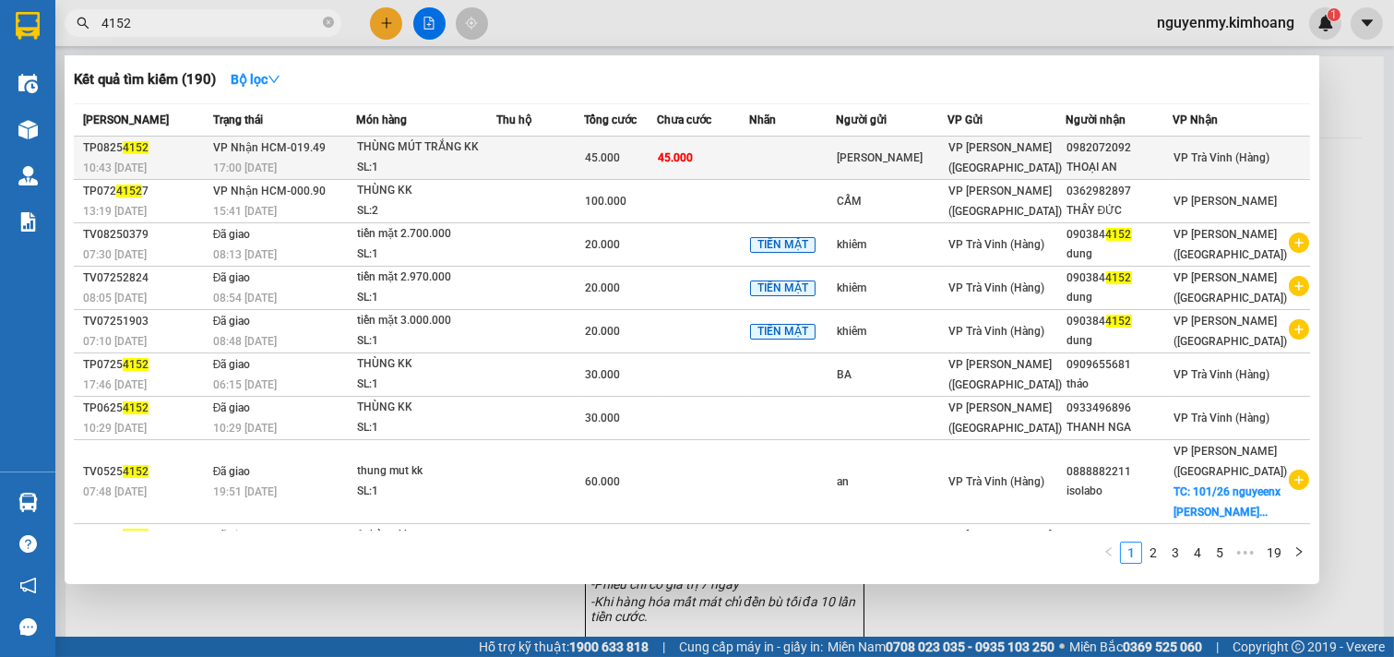
type input "4152"
click at [871, 163] on div "NGỌC PHÁT" at bounding box center [892, 158] width 110 height 19
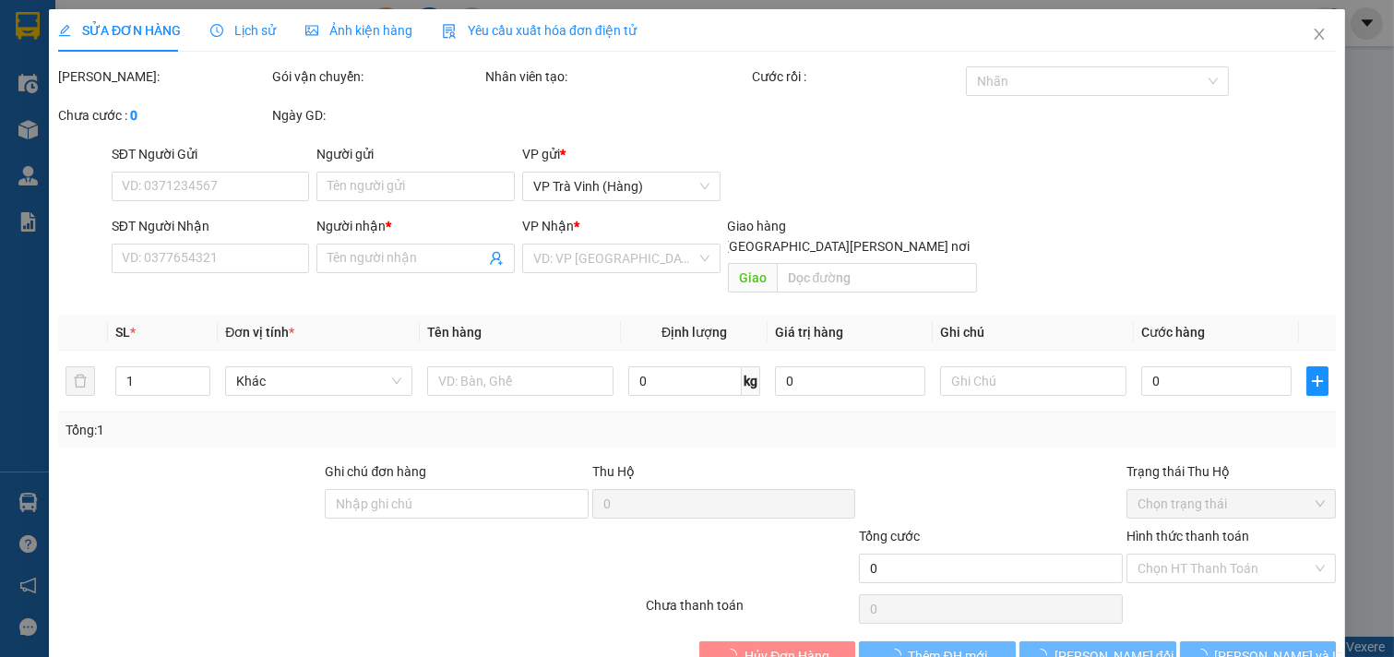
type input "NGỌC PHÁT"
type input "0982072092"
type input "THOẠI AN"
type input "45.000"
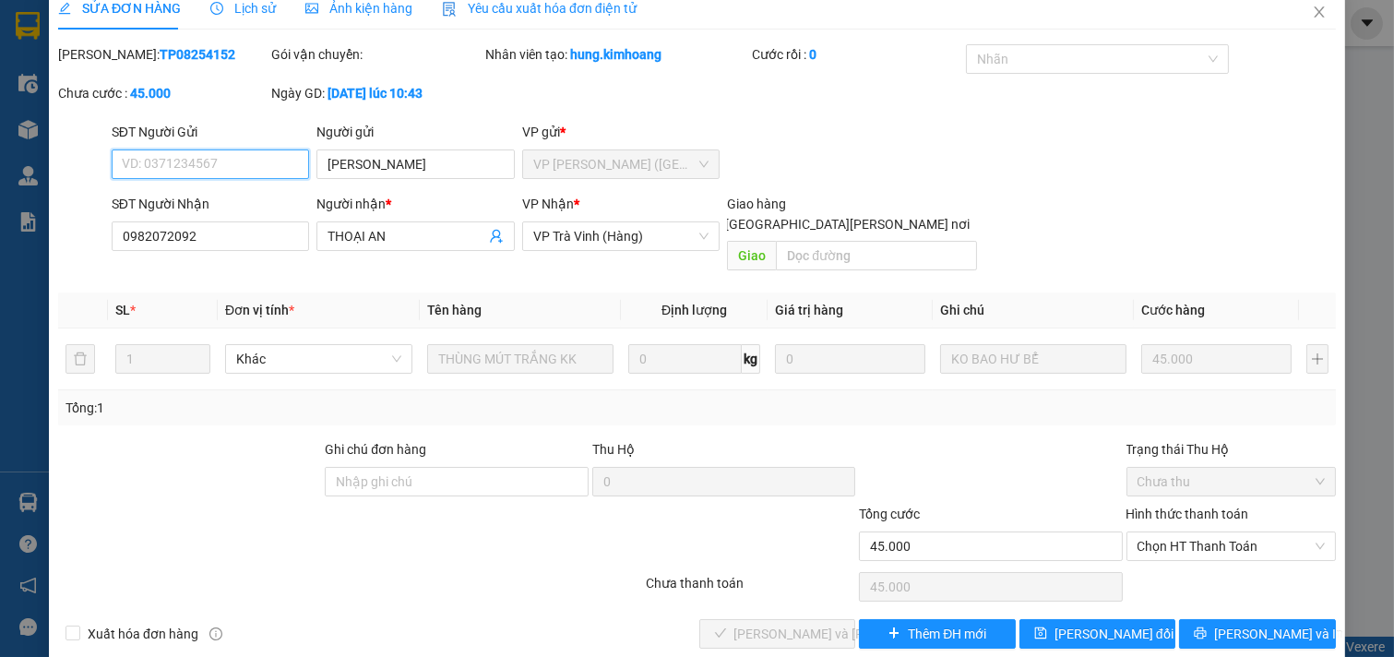
scroll to position [30, 0]
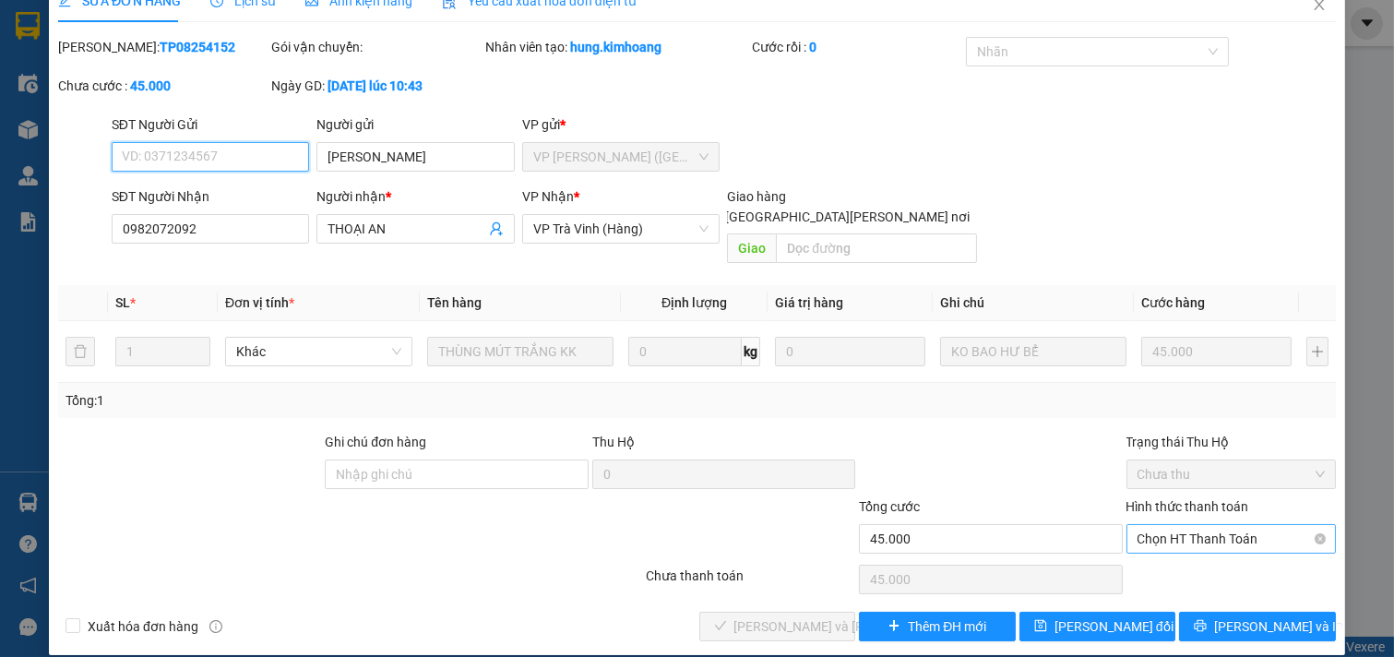
click at [1223, 525] on span "Chọn HT Thanh Toán" at bounding box center [1232, 539] width 188 height 28
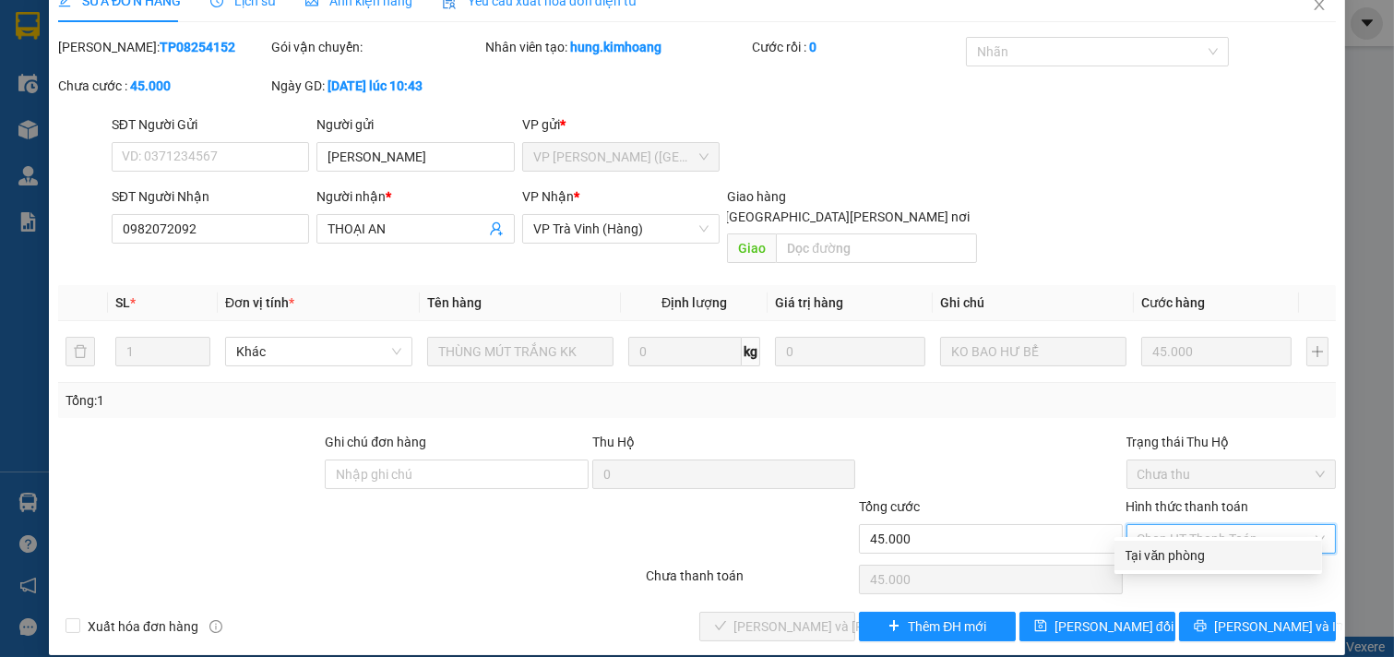
click at [1211, 546] on div "Tại văn phòng" at bounding box center [1218, 555] width 185 height 20
type input "0"
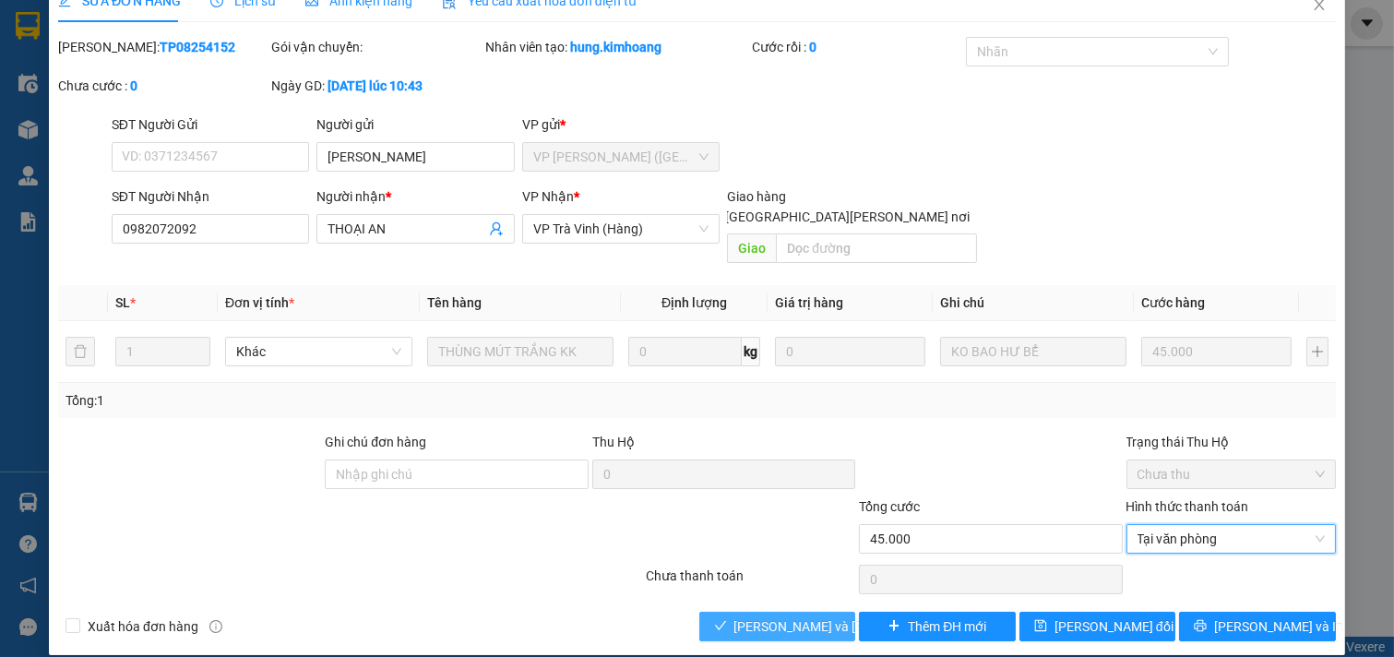
click at [800, 620] on button "[PERSON_NAME] và [PERSON_NAME] hàng" at bounding box center [777, 627] width 157 height 30
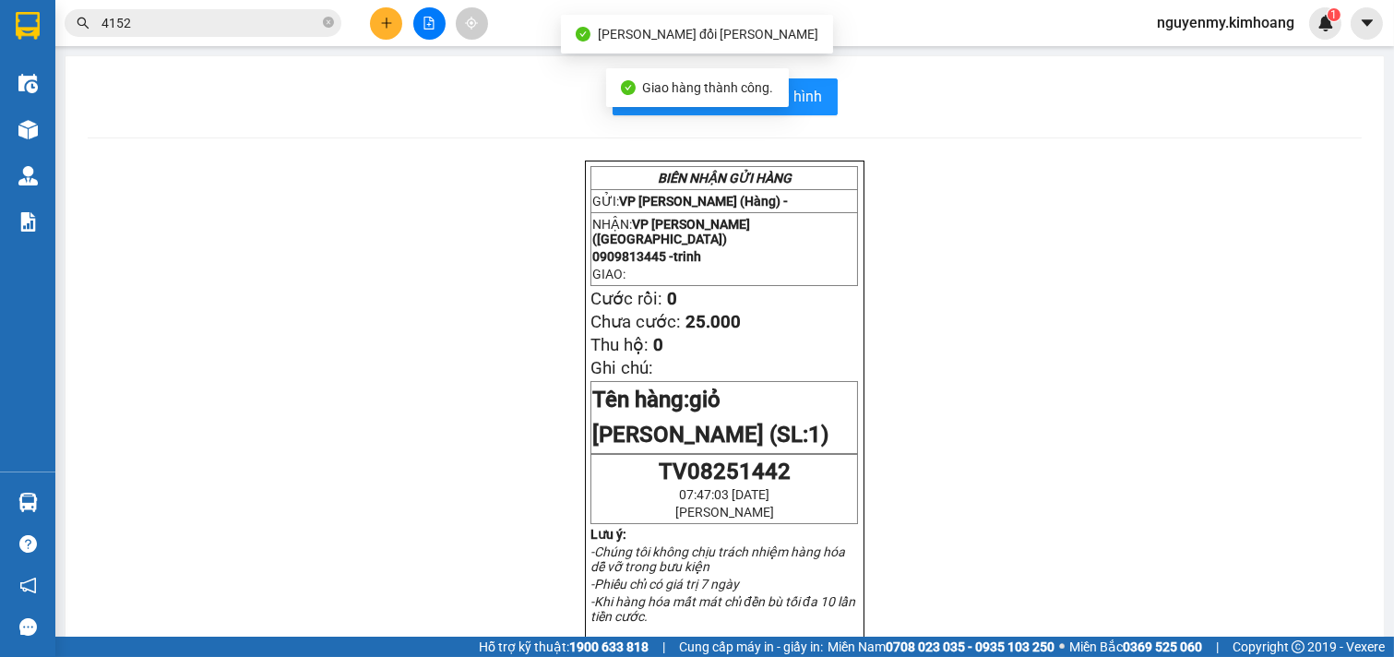
click at [326, 23] on icon "close-circle" at bounding box center [328, 22] width 11 height 11
drag, startPoint x: 327, startPoint y: 18, endPoint x: 316, endPoint y: 15, distance: 10.8
click at [316, 15] on span at bounding box center [203, 23] width 277 height 28
click at [246, 10] on span at bounding box center [203, 23] width 277 height 28
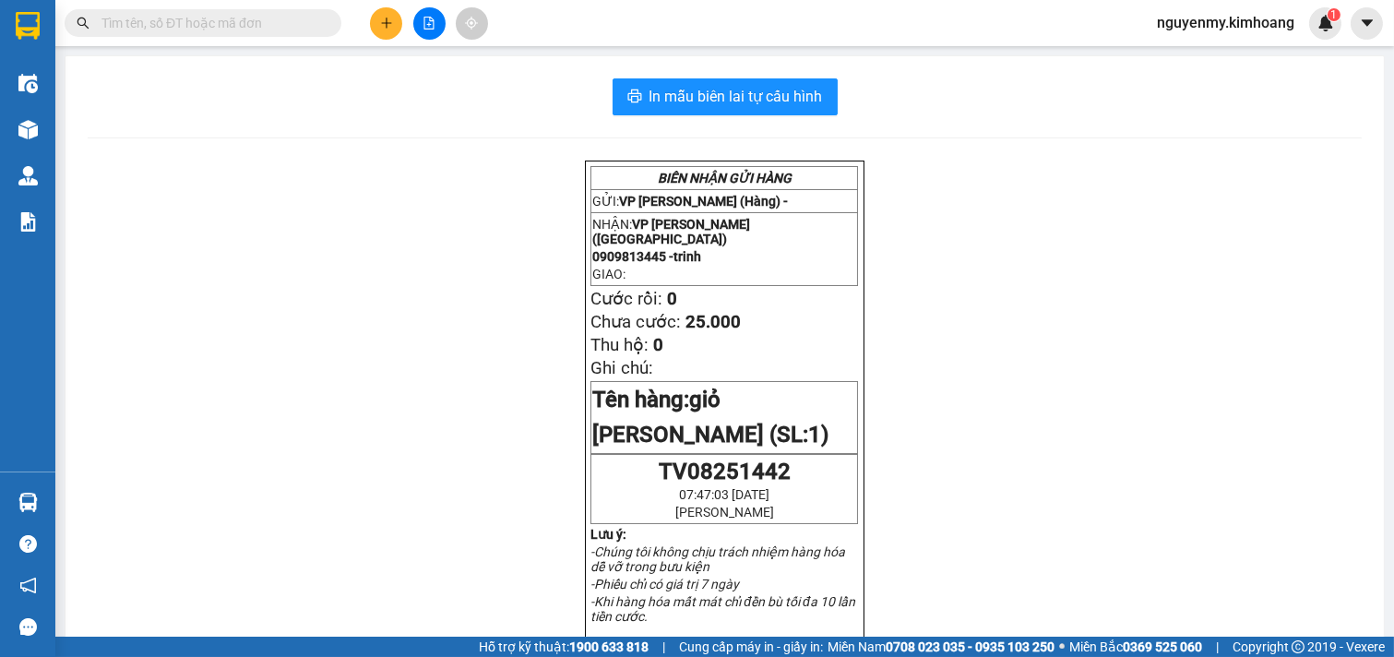
click at [241, 16] on input "text" at bounding box center [210, 23] width 218 height 20
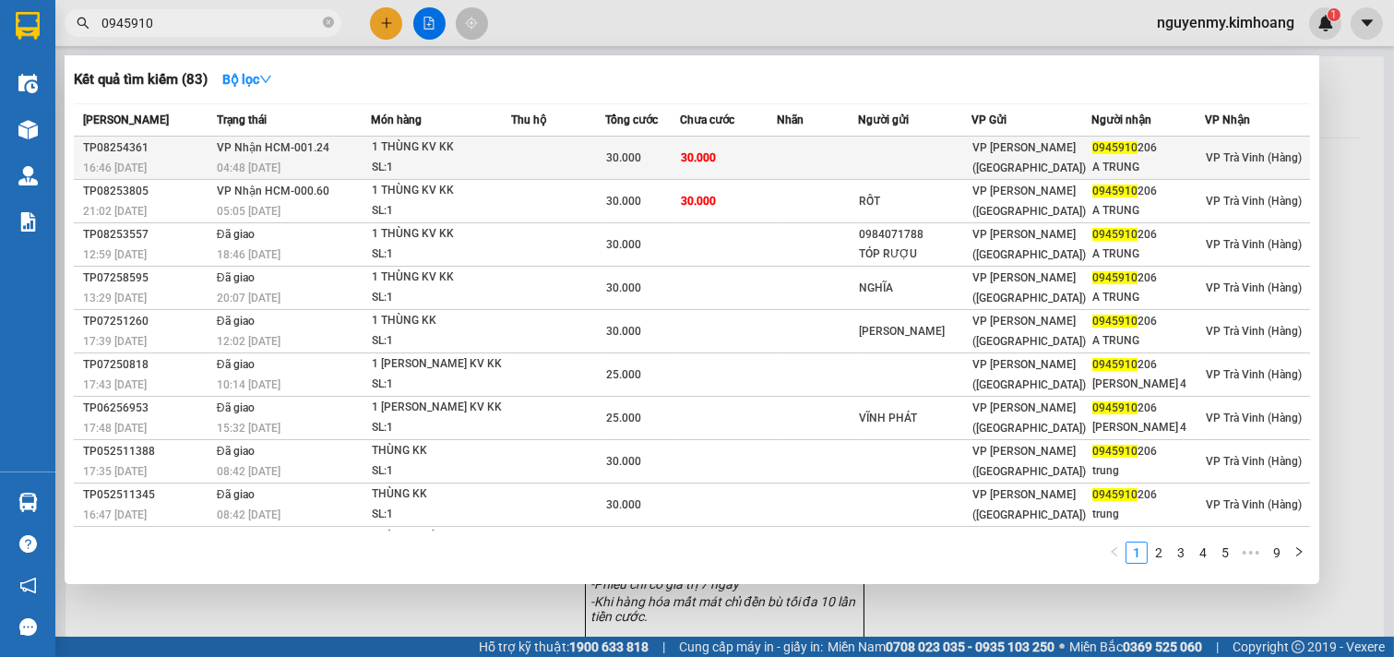
type input "0945910"
click at [866, 141] on td at bounding box center [915, 158] width 114 height 43
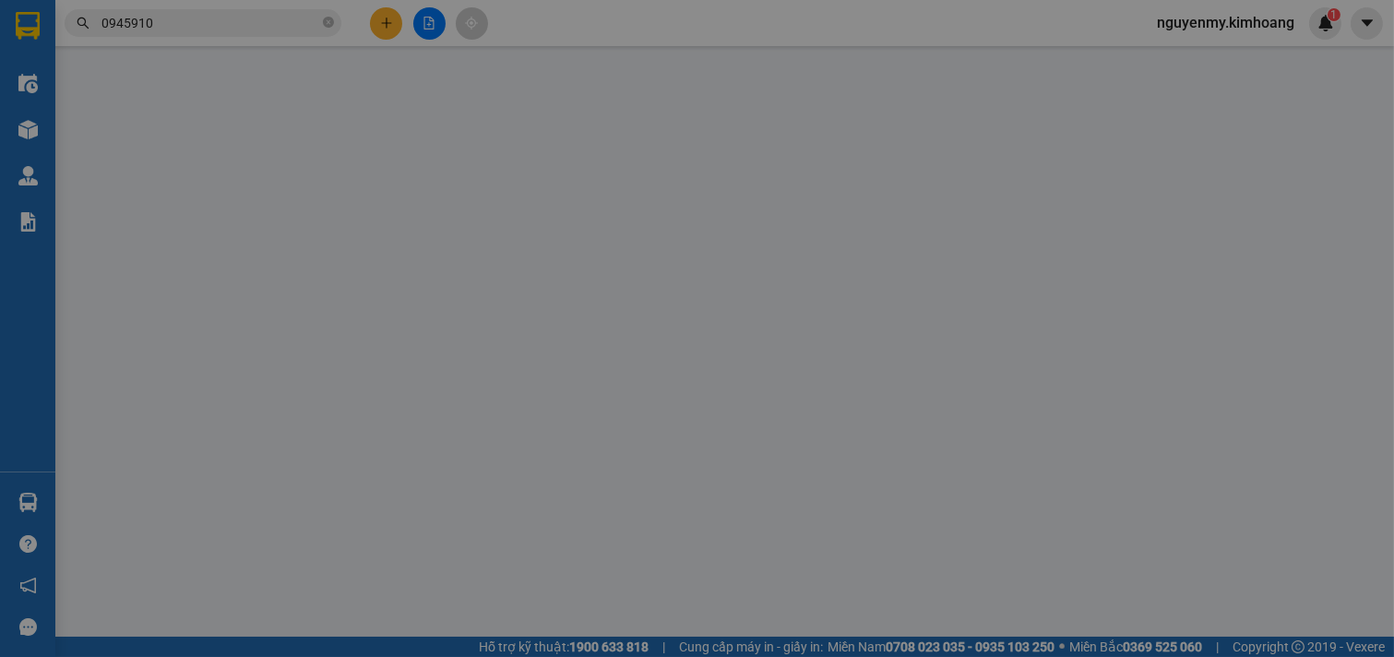
type input "0945910206"
type input "A TRUNG"
type input "30.000"
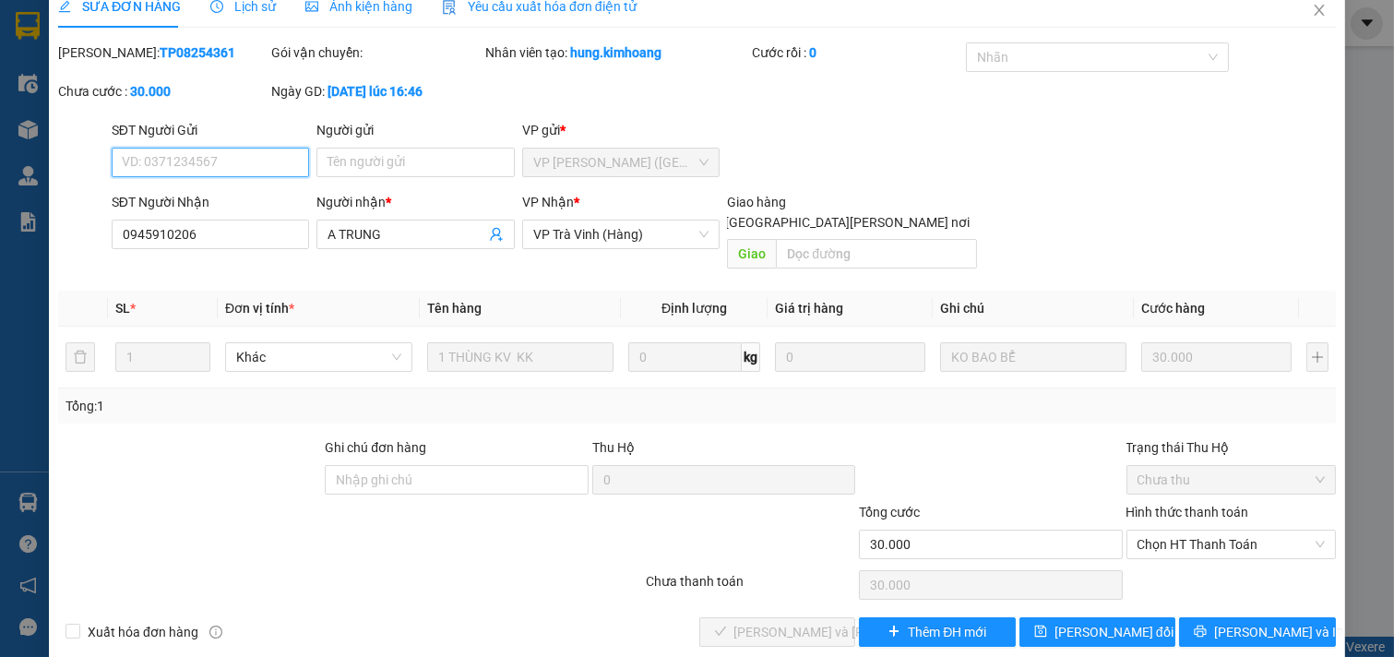
scroll to position [30, 0]
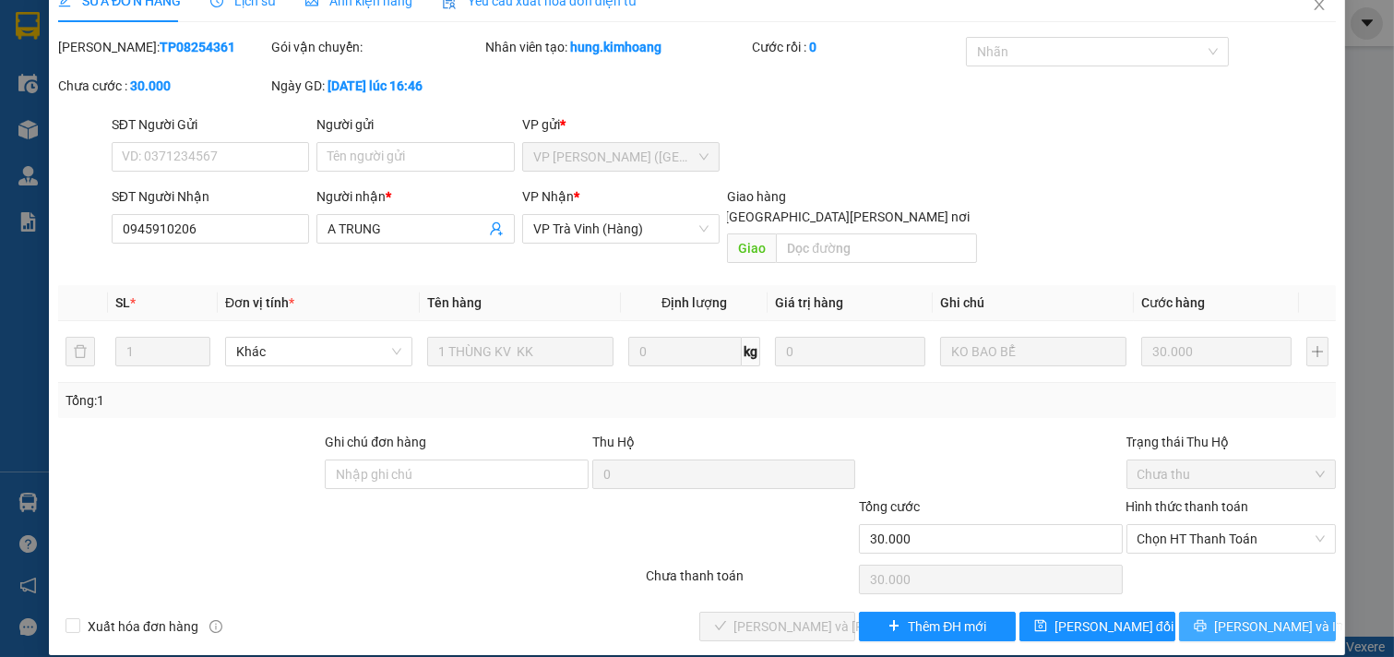
click at [1231, 616] on span "[PERSON_NAME] và In" at bounding box center [1278, 626] width 129 height 20
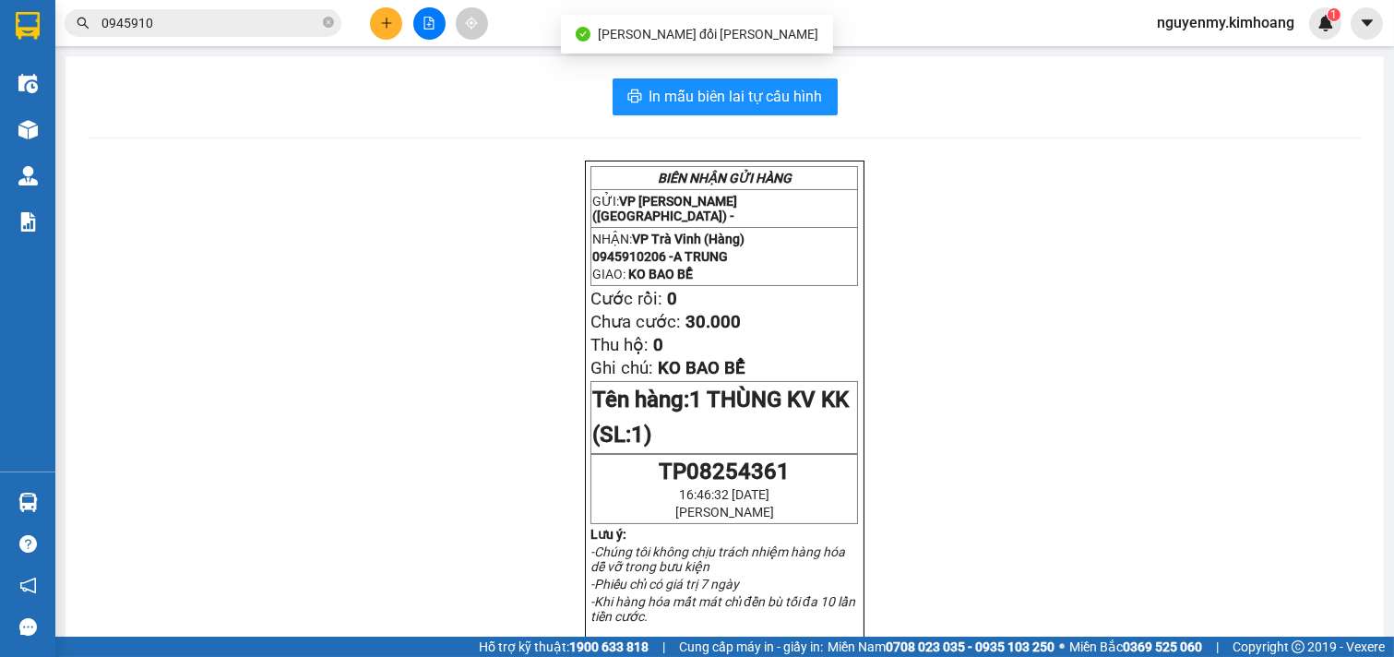
click at [771, 74] on div "In mẫu biên lai tự cấu hình BIÊN NHẬN GỬI HÀNG GỬI: VP Trần Phú (Hàng) - NHẬN: …" at bounding box center [725, 640] width 1319 height 1169
click at [762, 97] on span "In mẫu biên lai tự cấu hình" at bounding box center [736, 96] width 173 height 23
click at [257, 10] on span "0945910" at bounding box center [203, 23] width 277 height 28
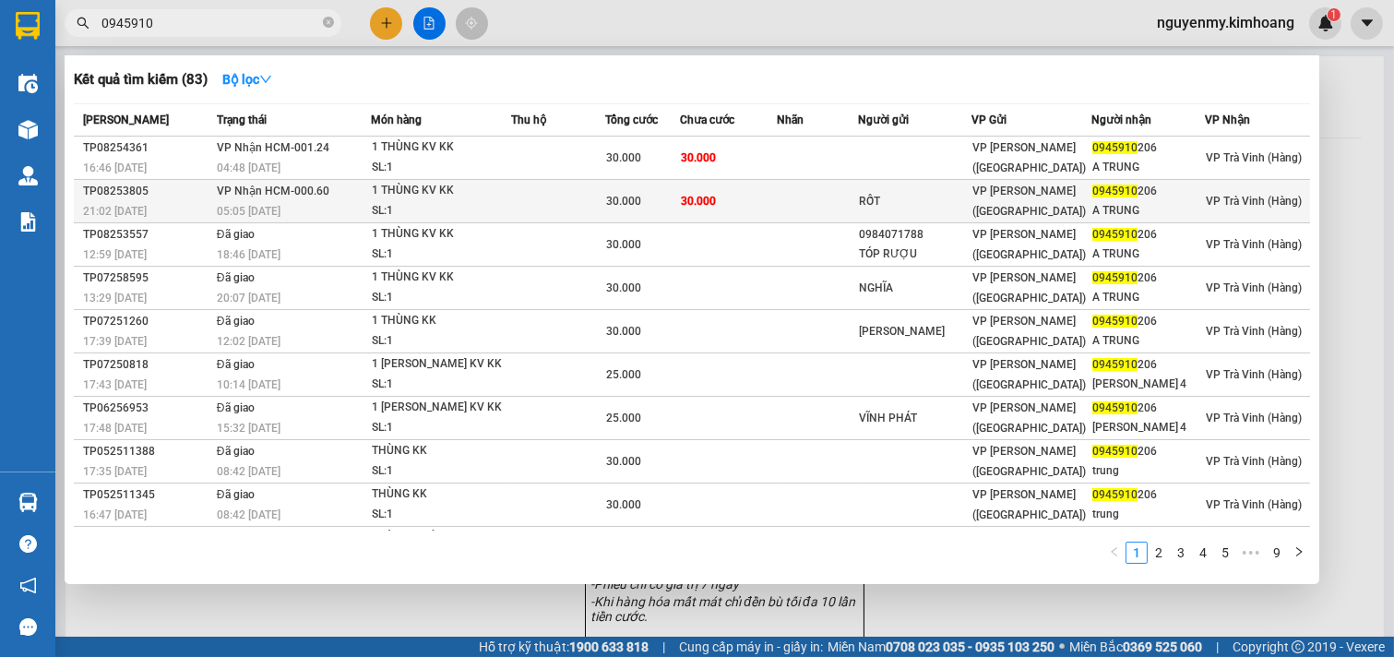
click at [992, 200] on span "VP [PERSON_NAME] ([GEOGRAPHIC_DATA])" at bounding box center [1029, 201] width 113 height 33
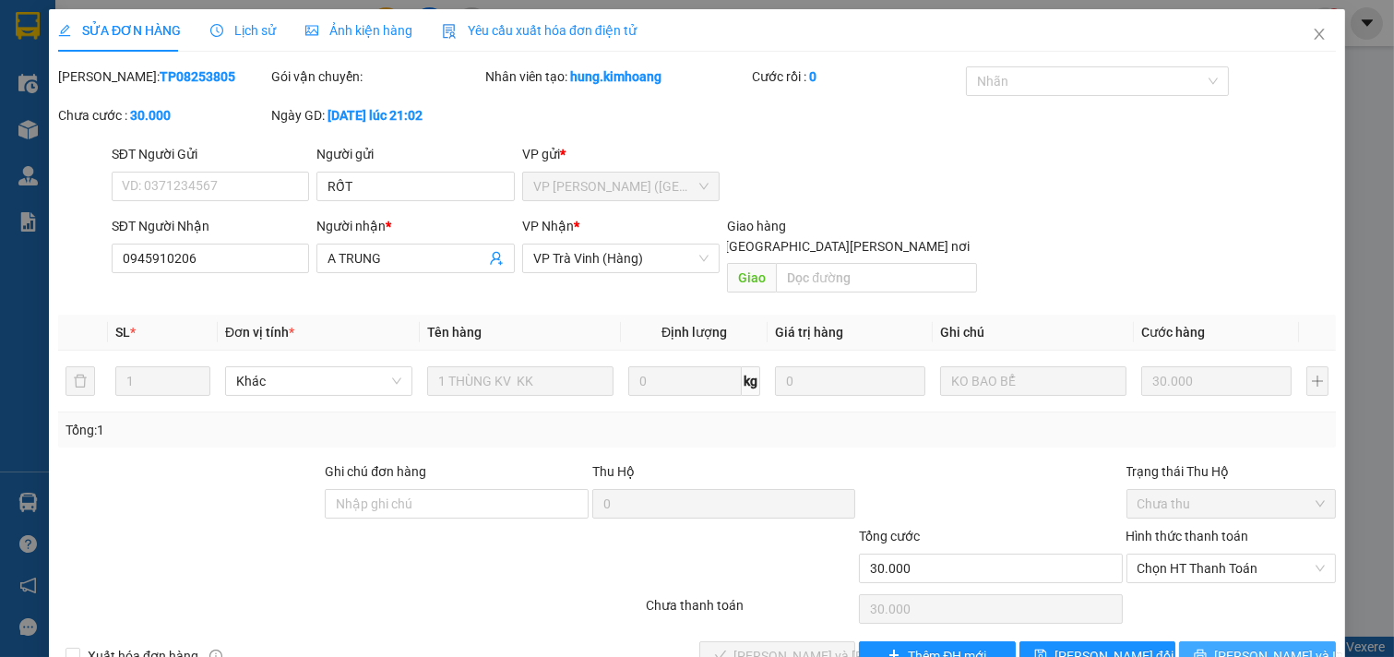
click at [1266, 646] on span "[PERSON_NAME] và In" at bounding box center [1278, 656] width 129 height 20
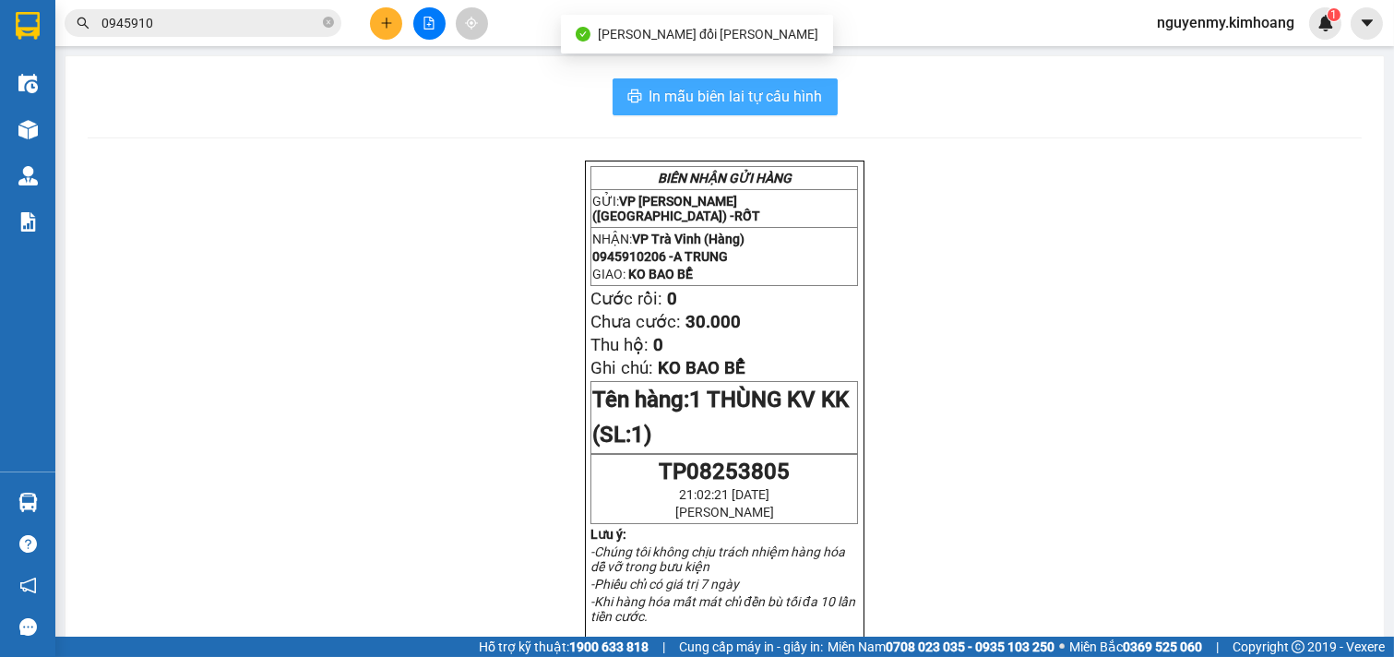
click at [781, 84] on button "In mẫu biên lai tự cấu hình" at bounding box center [725, 96] width 225 height 37
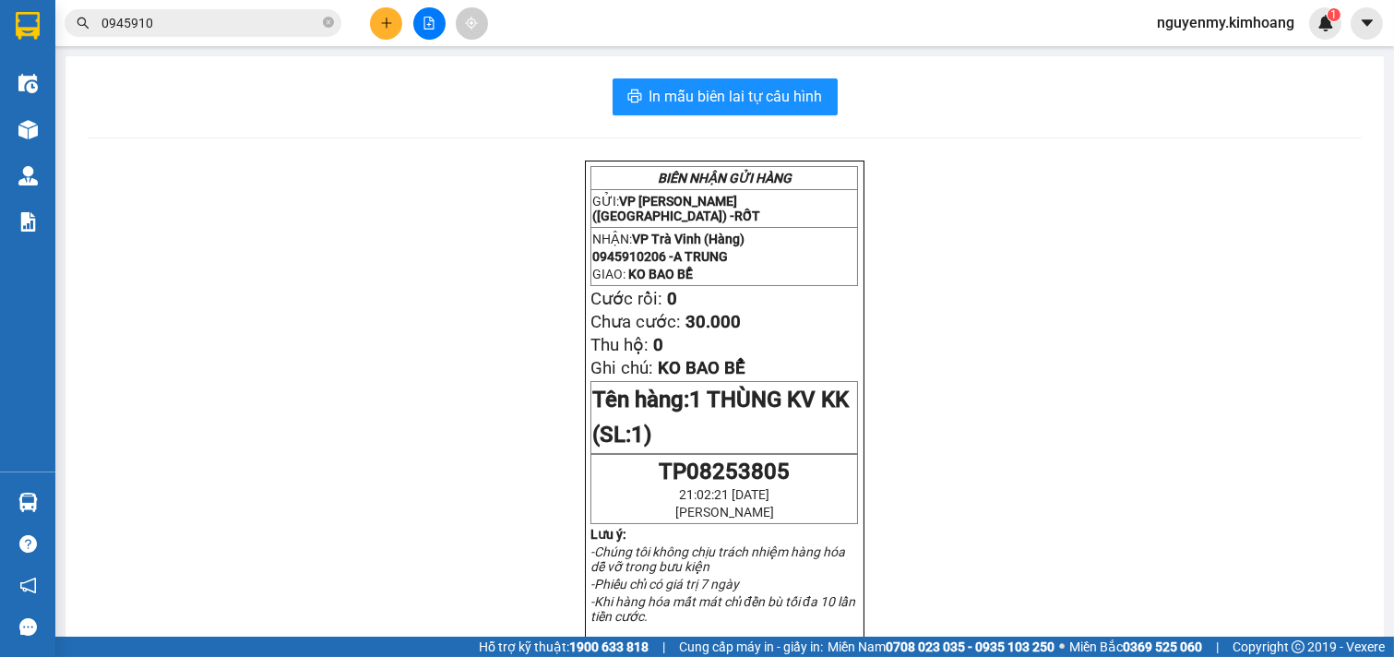
click at [215, 30] on input "0945910" at bounding box center [210, 23] width 218 height 20
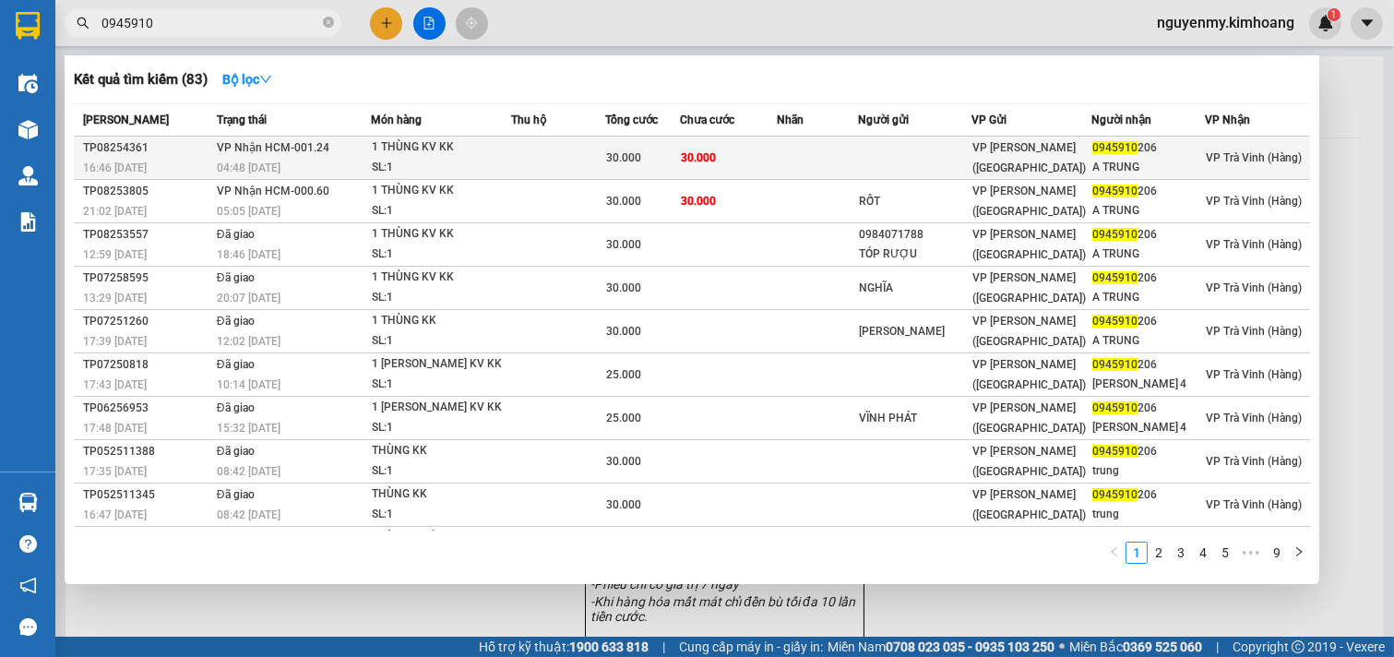
click at [833, 151] on td at bounding box center [817, 158] width 80 height 43
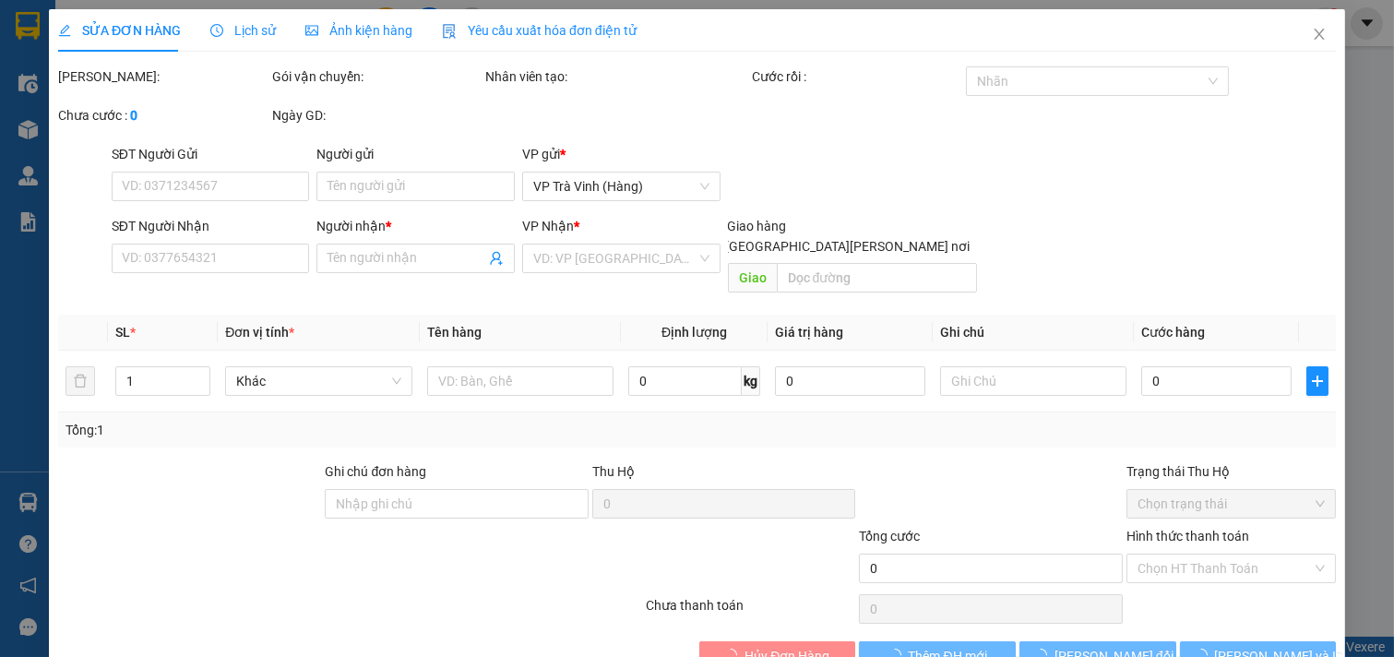
type input "0945910206"
type input "A TRUNG"
type input "30.000"
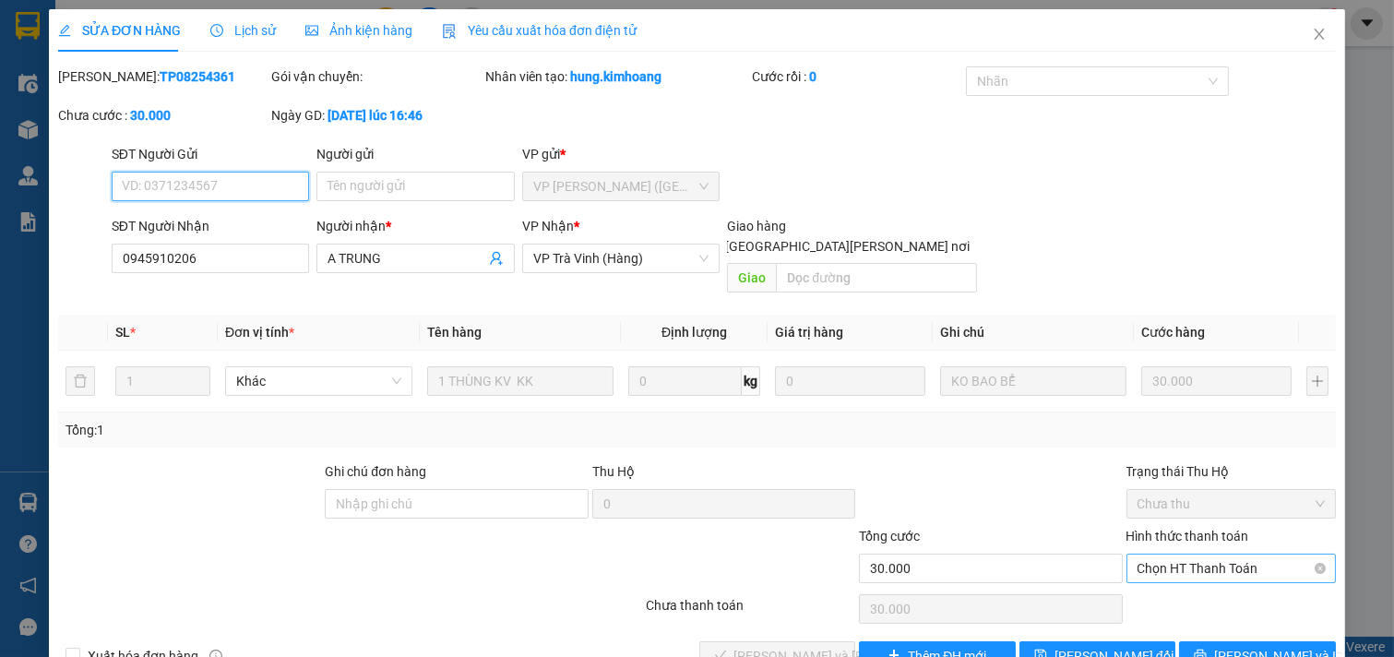
click at [1244, 555] on span "Chọn HT Thanh Toán" at bounding box center [1232, 569] width 188 height 28
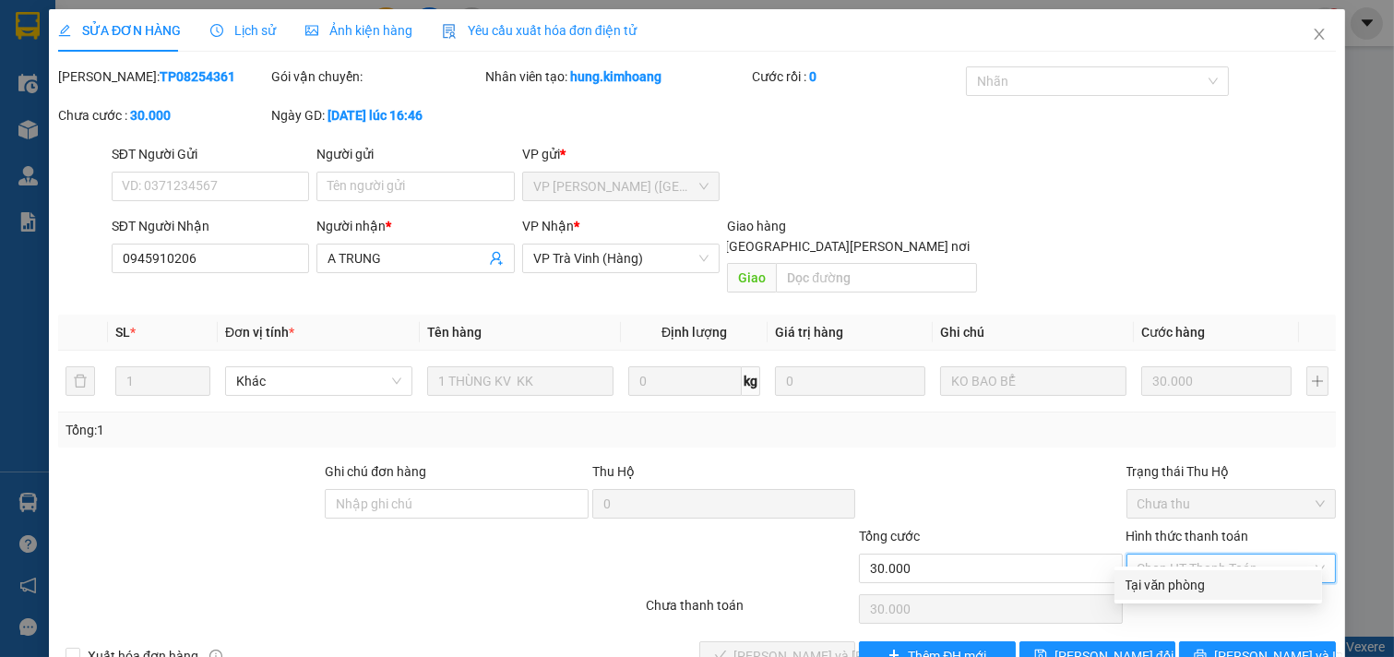
click at [1228, 575] on div "Tại văn phòng" at bounding box center [1218, 585] width 185 height 20
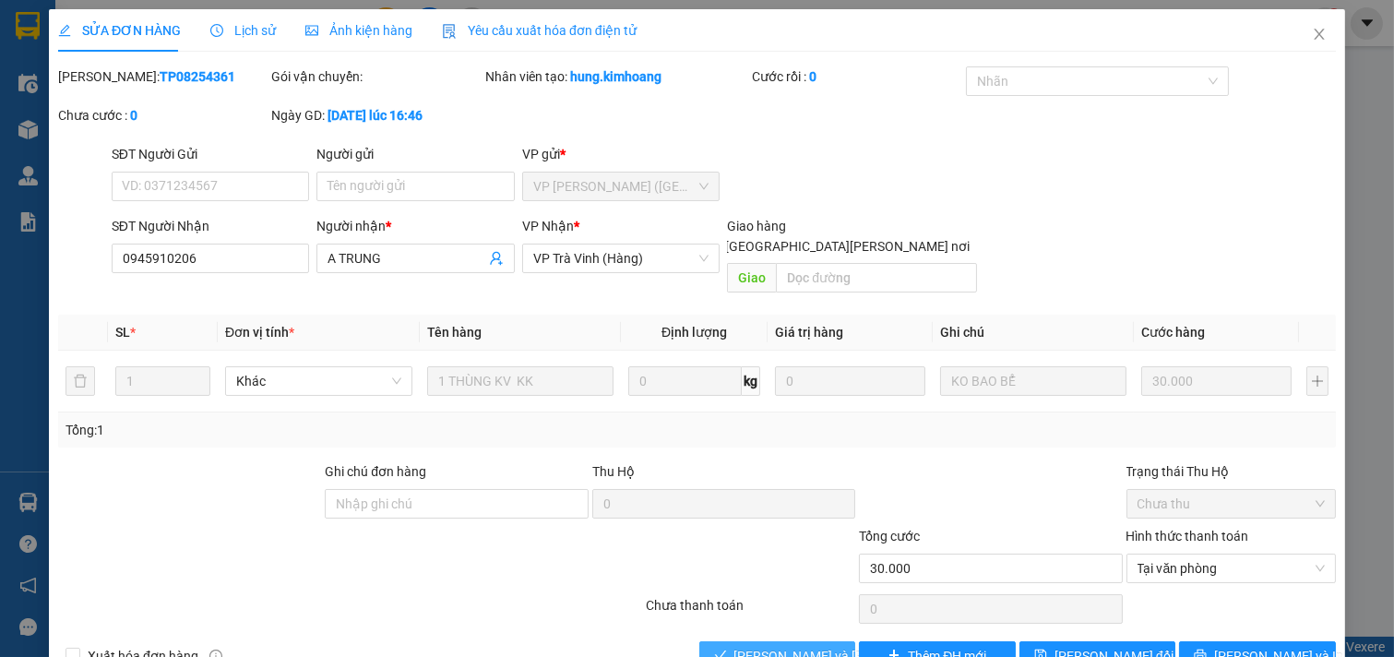
click at [791, 646] on span "[PERSON_NAME] và [PERSON_NAME] hàng" at bounding box center [858, 656] width 249 height 20
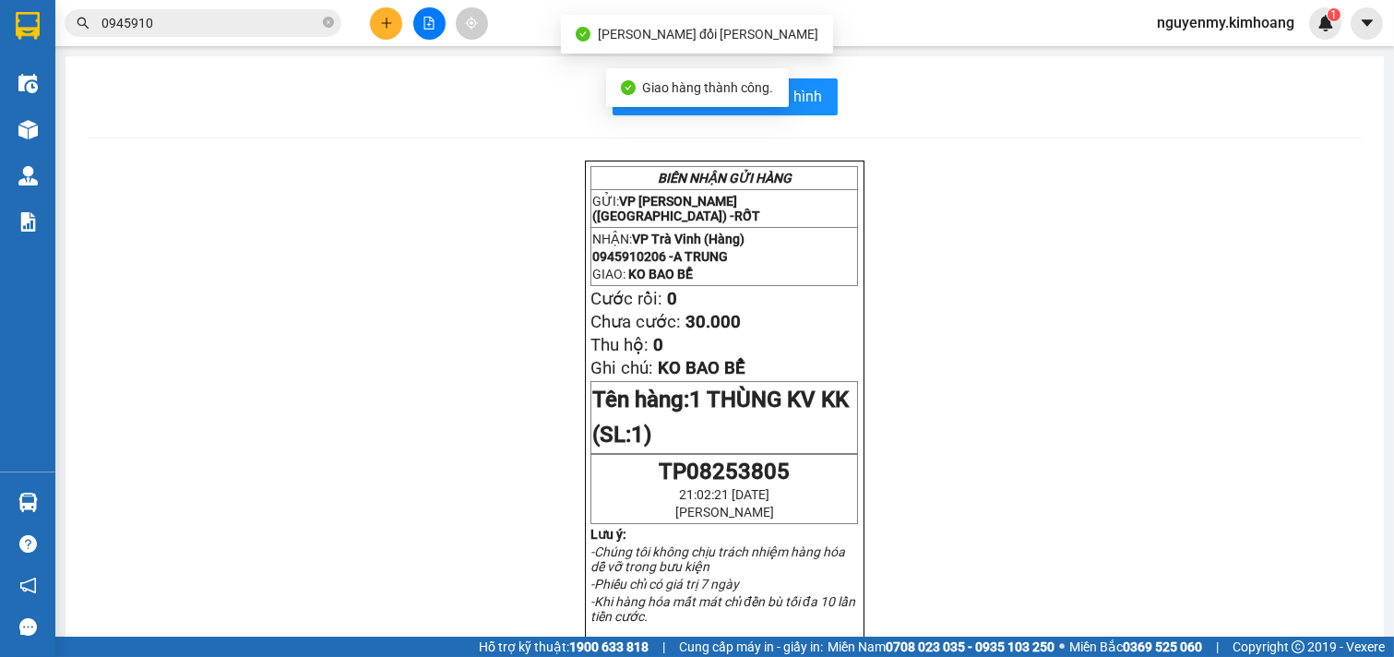
click at [185, 31] on input "0945910" at bounding box center [210, 23] width 218 height 20
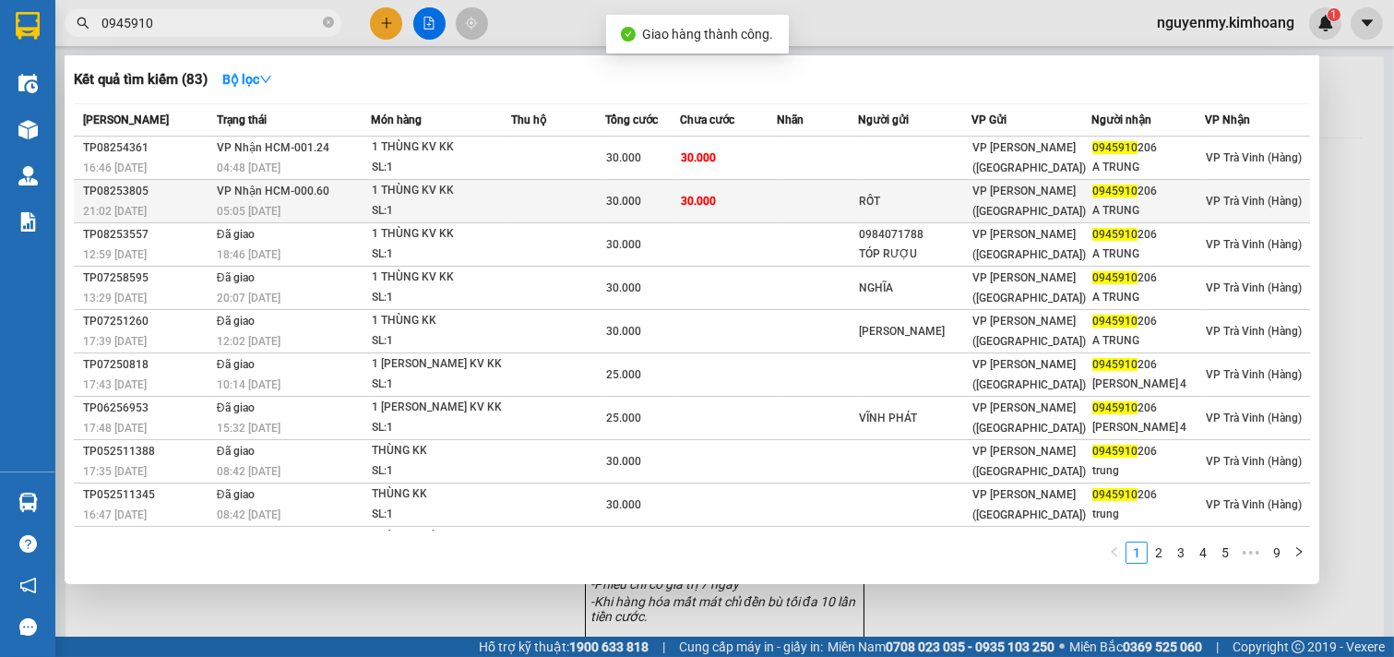
click at [589, 196] on td at bounding box center [558, 201] width 94 height 43
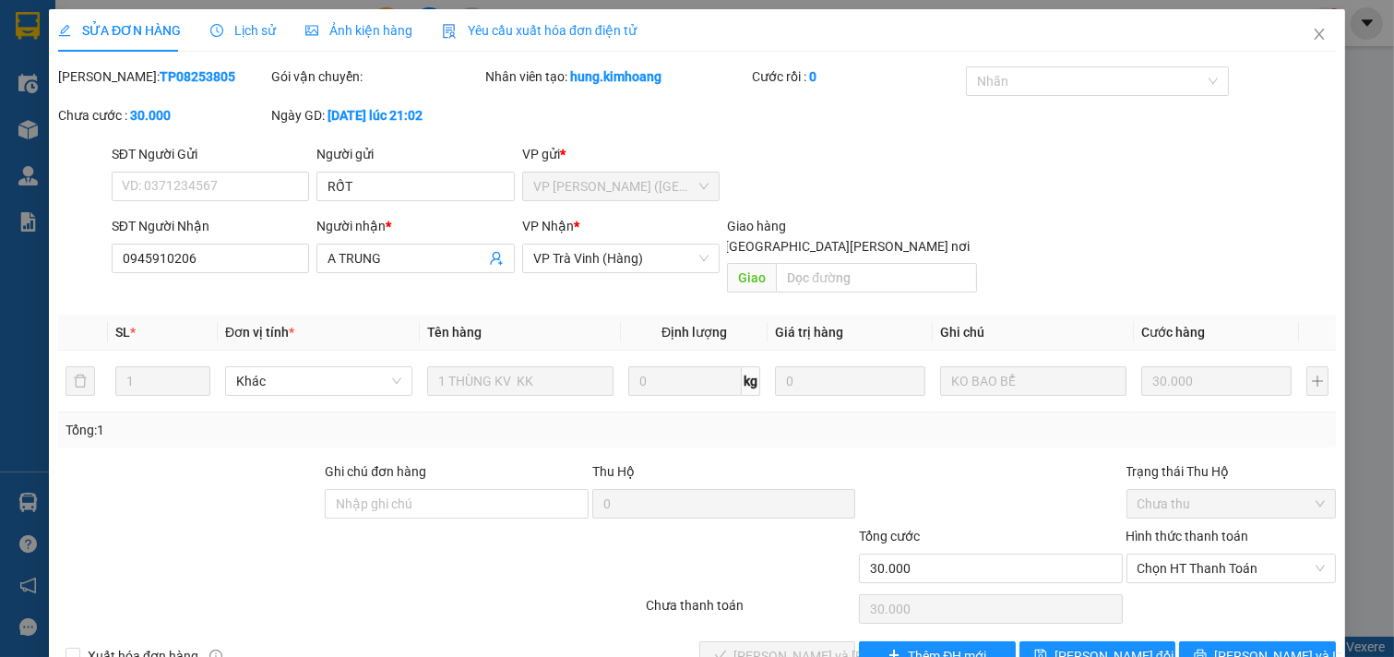
click at [1243, 526] on div "Hình thức thanh toán" at bounding box center [1232, 540] width 210 height 28
click at [1242, 555] on span "Chọn HT Thanh Toán" at bounding box center [1232, 569] width 188 height 28
click at [1227, 570] on div "Tại văn phòng" at bounding box center [1219, 585] width 208 height 30
type input "0"
click at [784, 646] on span "[PERSON_NAME] và [PERSON_NAME] hàng" at bounding box center [858, 656] width 249 height 20
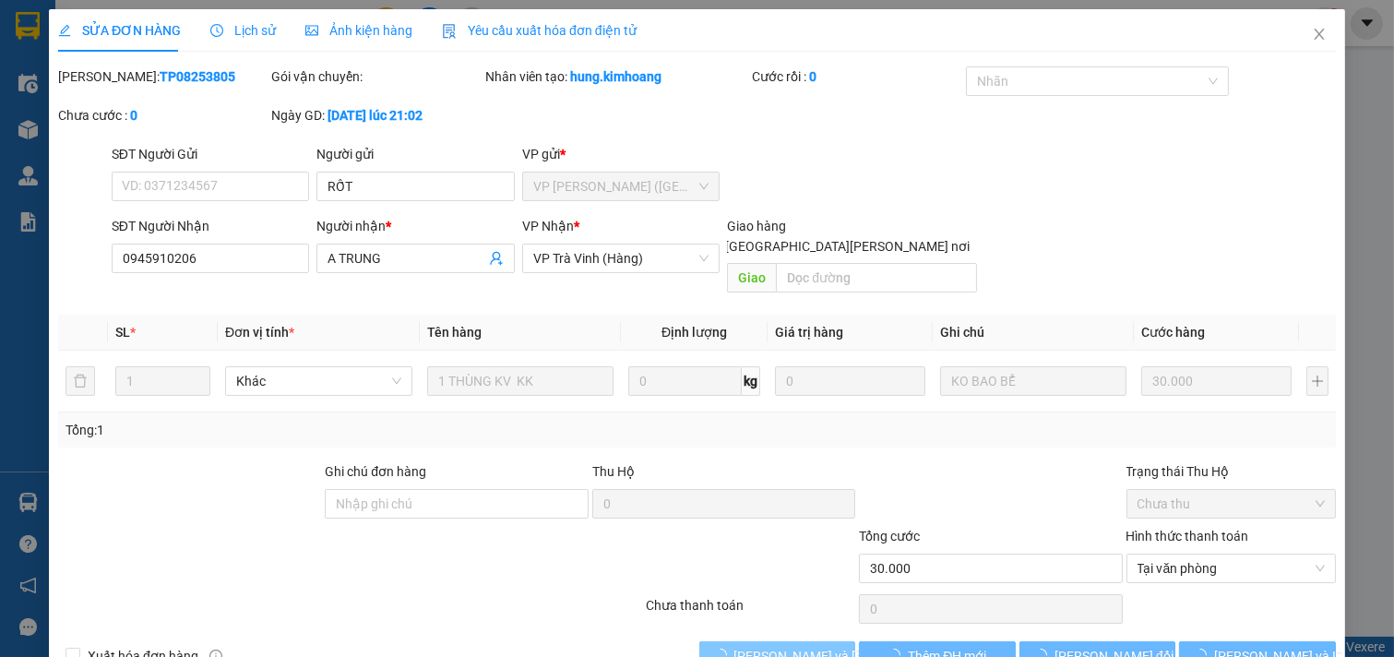
click at [785, 646] on span "[PERSON_NAME] và [PERSON_NAME] hàng" at bounding box center [858, 656] width 249 height 20
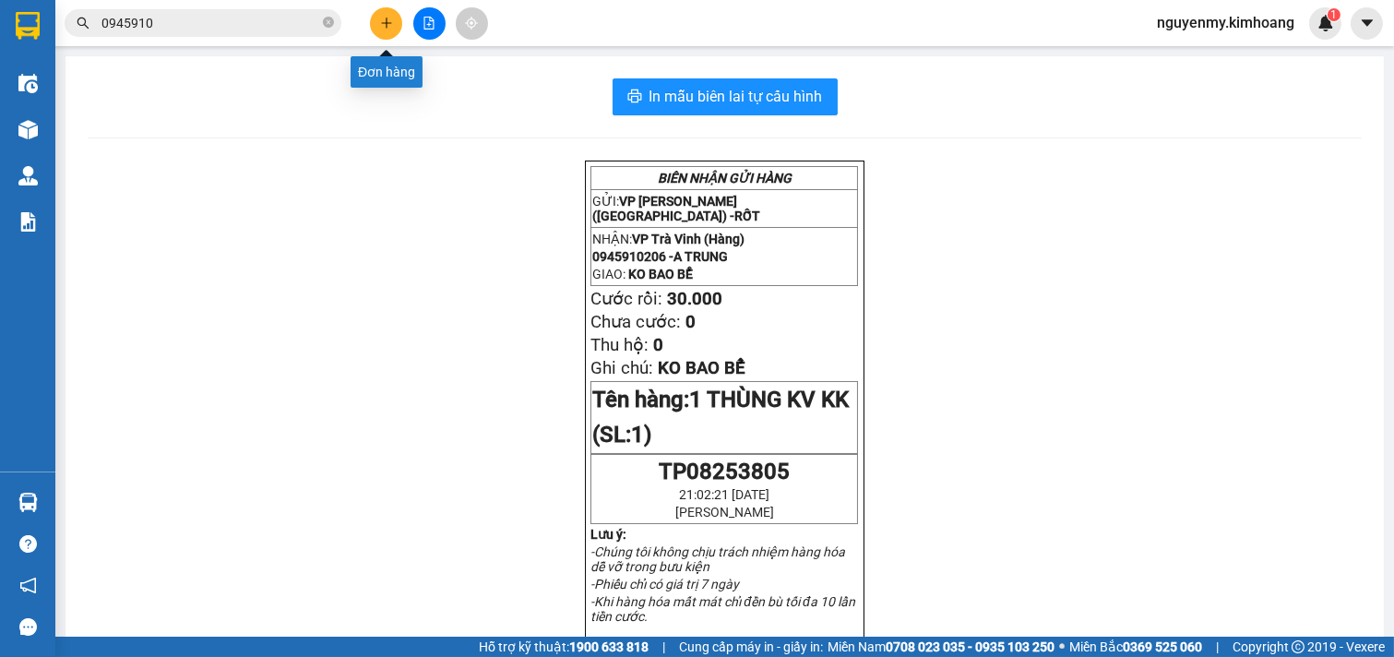
click at [398, 29] on button at bounding box center [386, 23] width 32 height 32
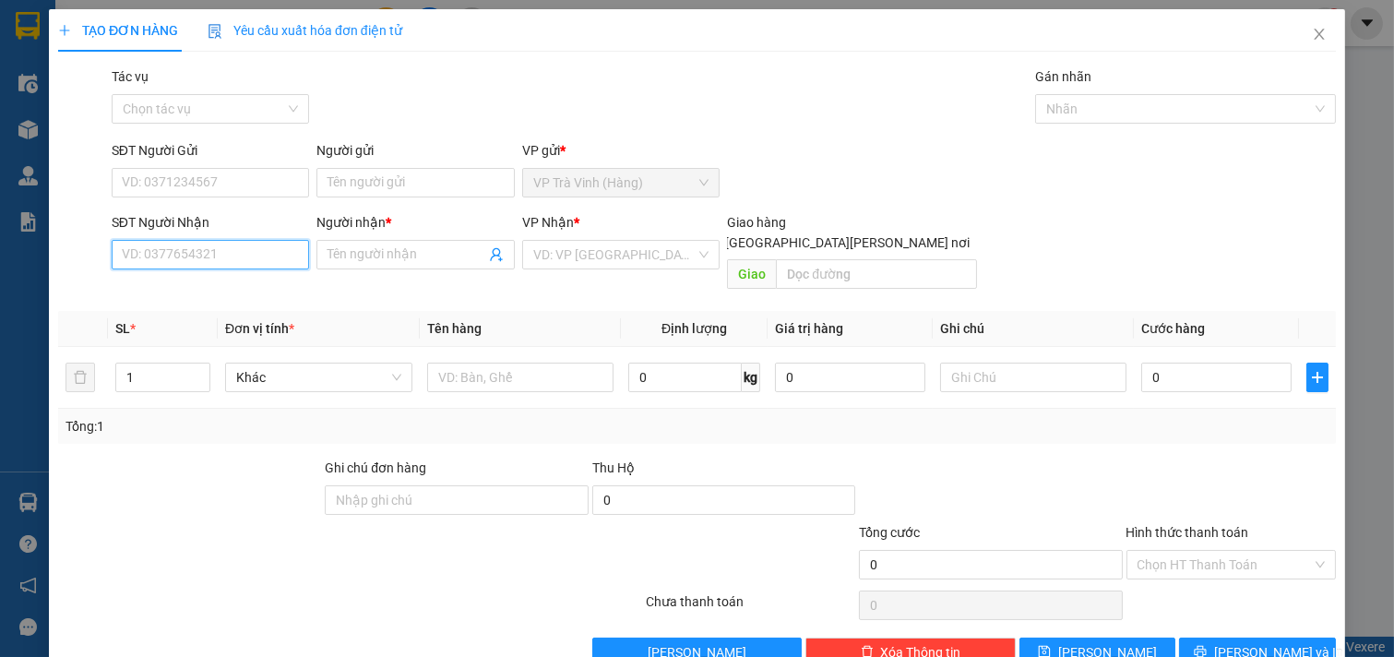
click at [218, 253] on input "SĐT Người Nhận" at bounding box center [211, 255] width 198 height 30
click at [154, 256] on input "SĐT Người Nhận" at bounding box center [211, 255] width 198 height 30
type input "0934074861"
click at [354, 252] on input "Người nhận *" at bounding box center [407, 255] width 158 height 20
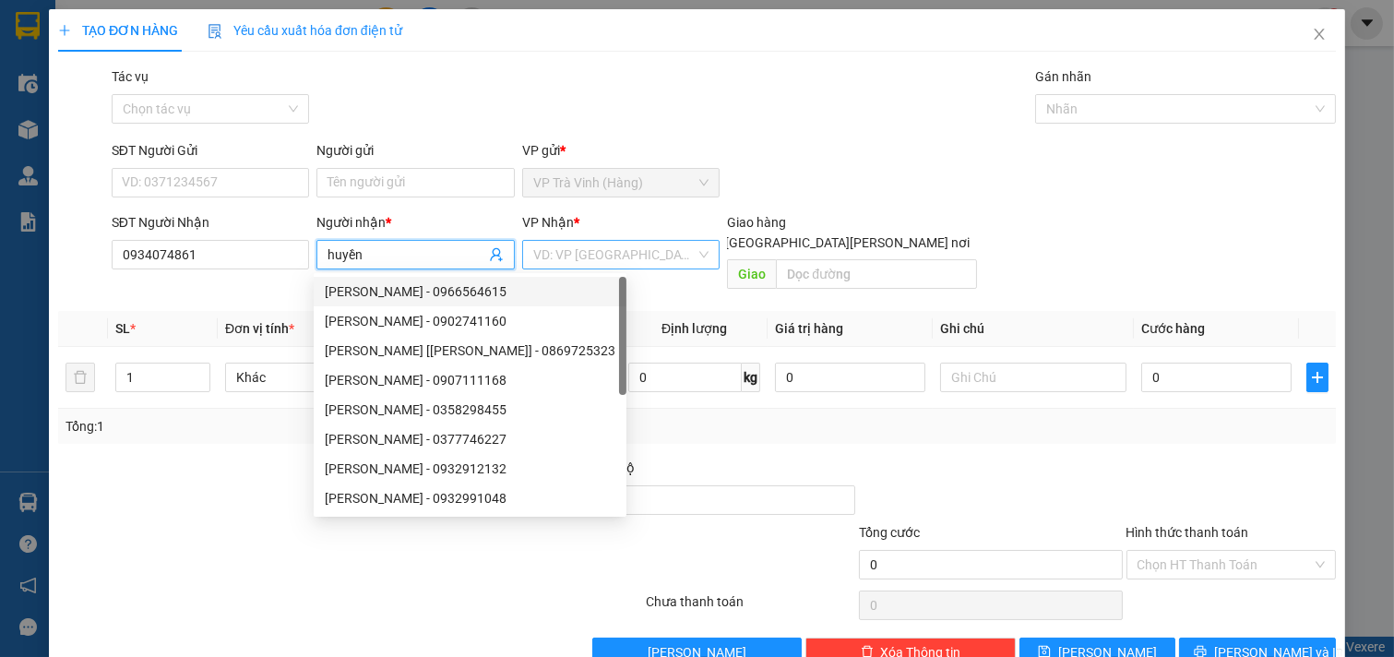
type input "huyền"
click at [616, 260] on input "search" at bounding box center [614, 255] width 163 height 28
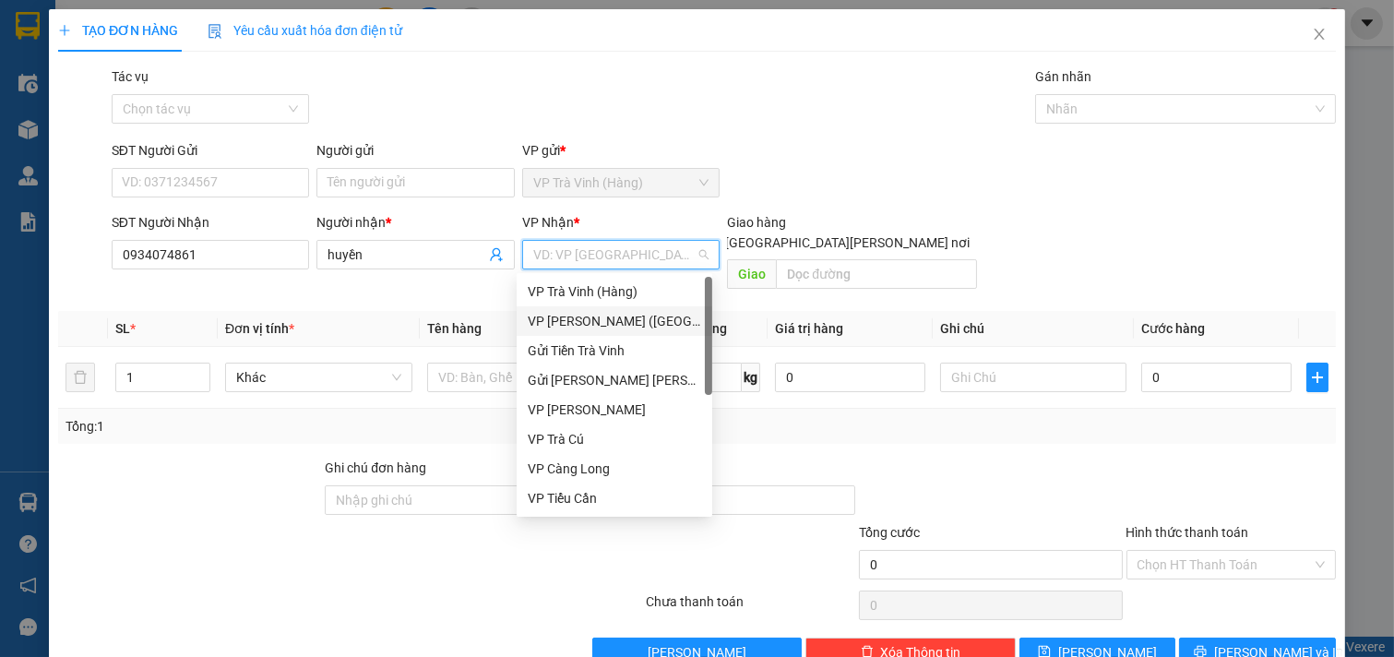
click at [640, 314] on div "VP [PERSON_NAME] ([GEOGRAPHIC_DATA])" at bounding box center [614, 321] width 173 height 20
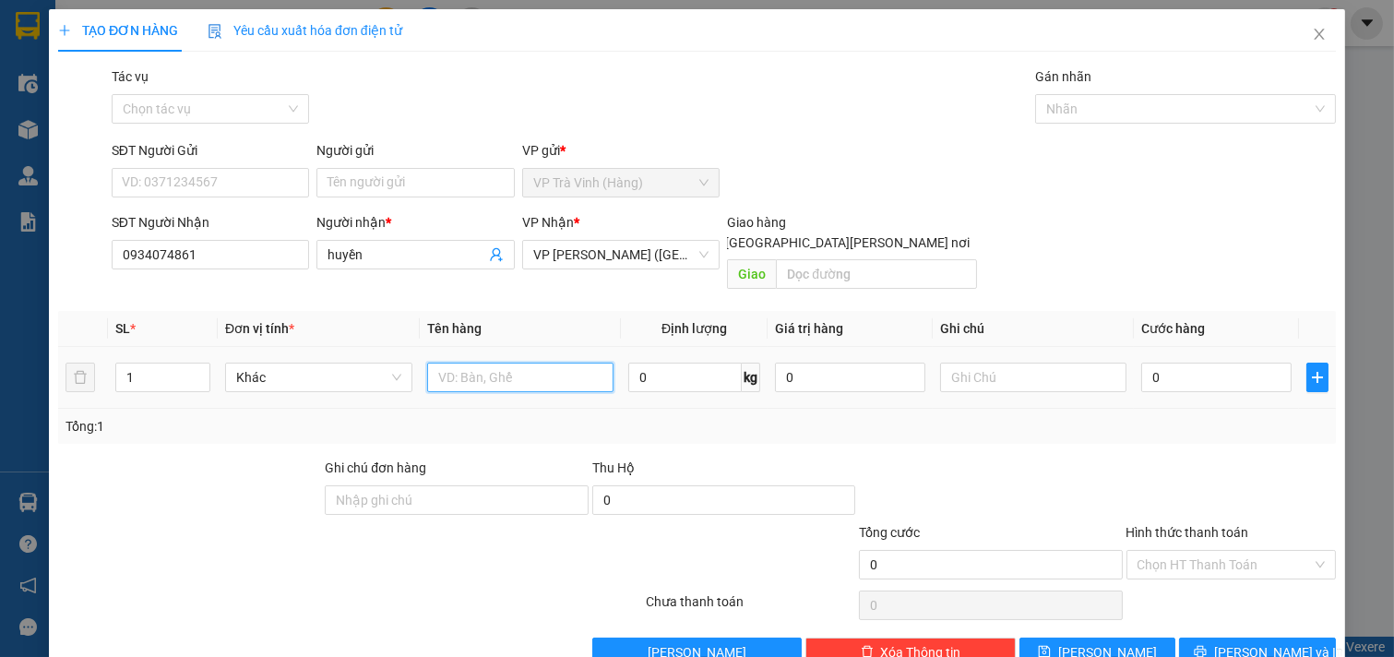
click at [519, 363] on input "text" at bounding box center [520, 378] width 187 height 30
type input "sơ mi kk"
click at [1221, 363] on input "0" at bounding box center [1216, 378] width 150 height 30
type input "2"
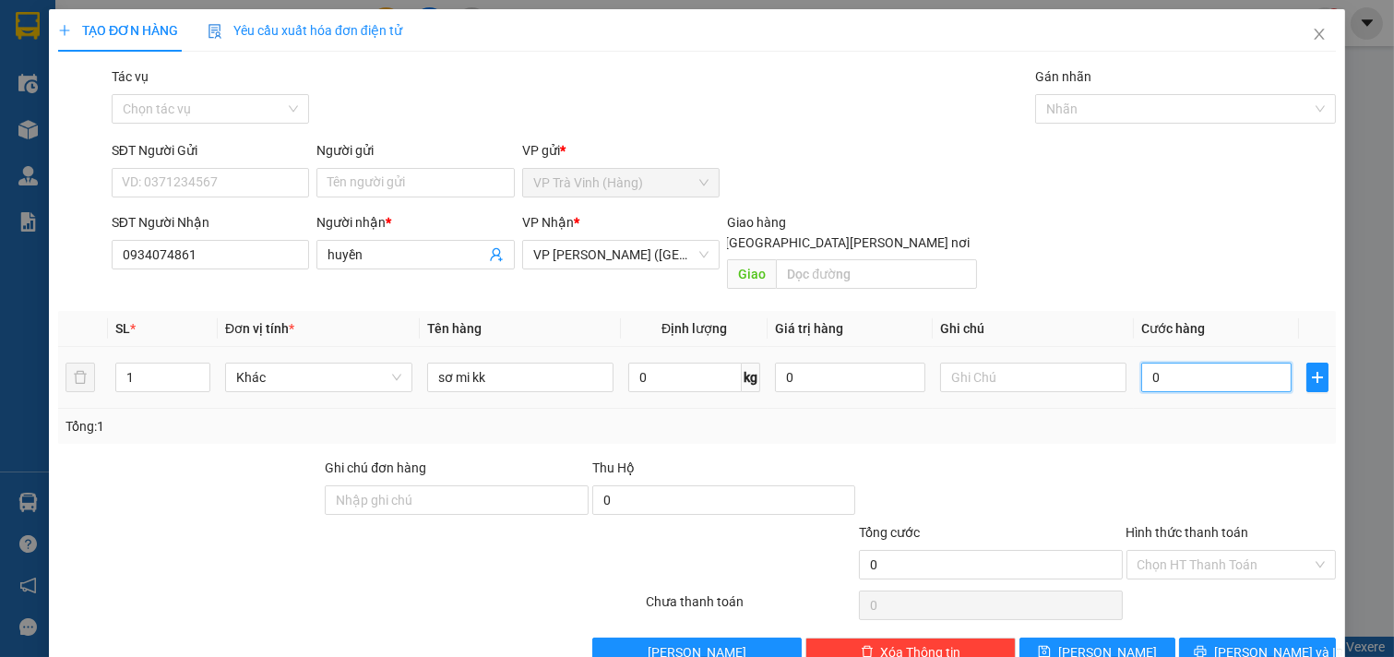
type input "2"
type input "20"
type input "200"
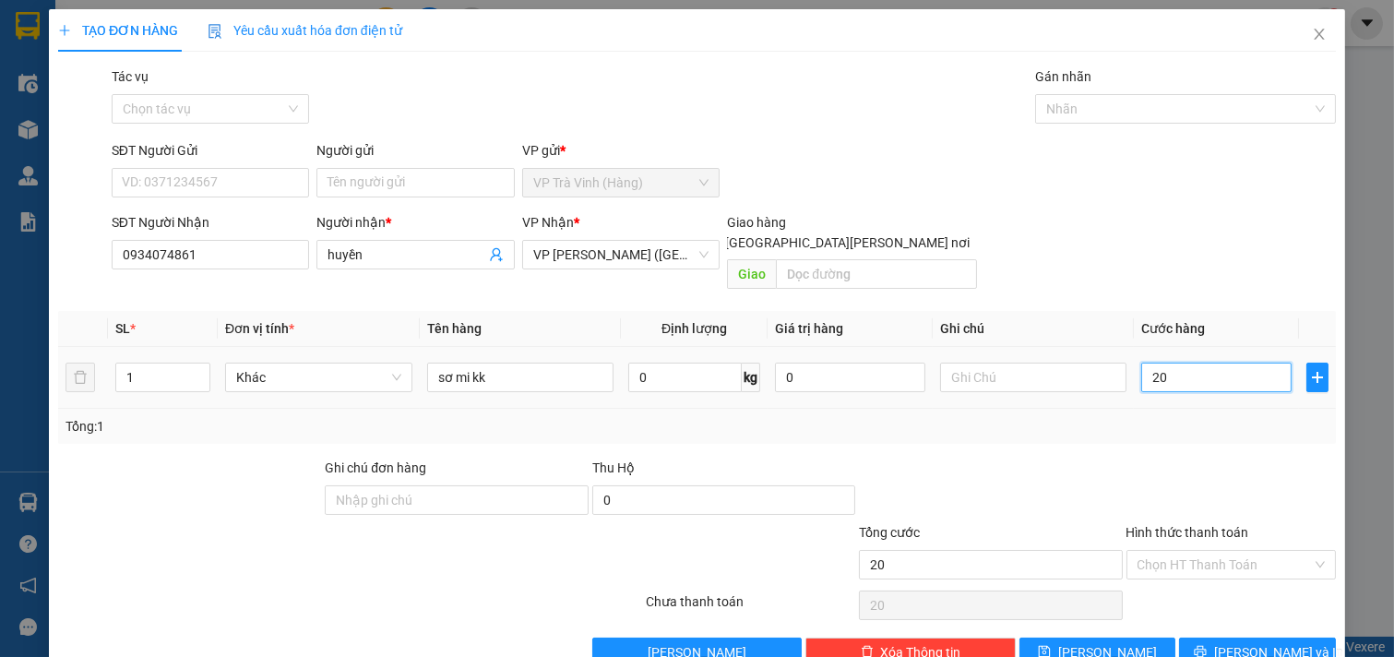
type input "200"
type input "2.000"
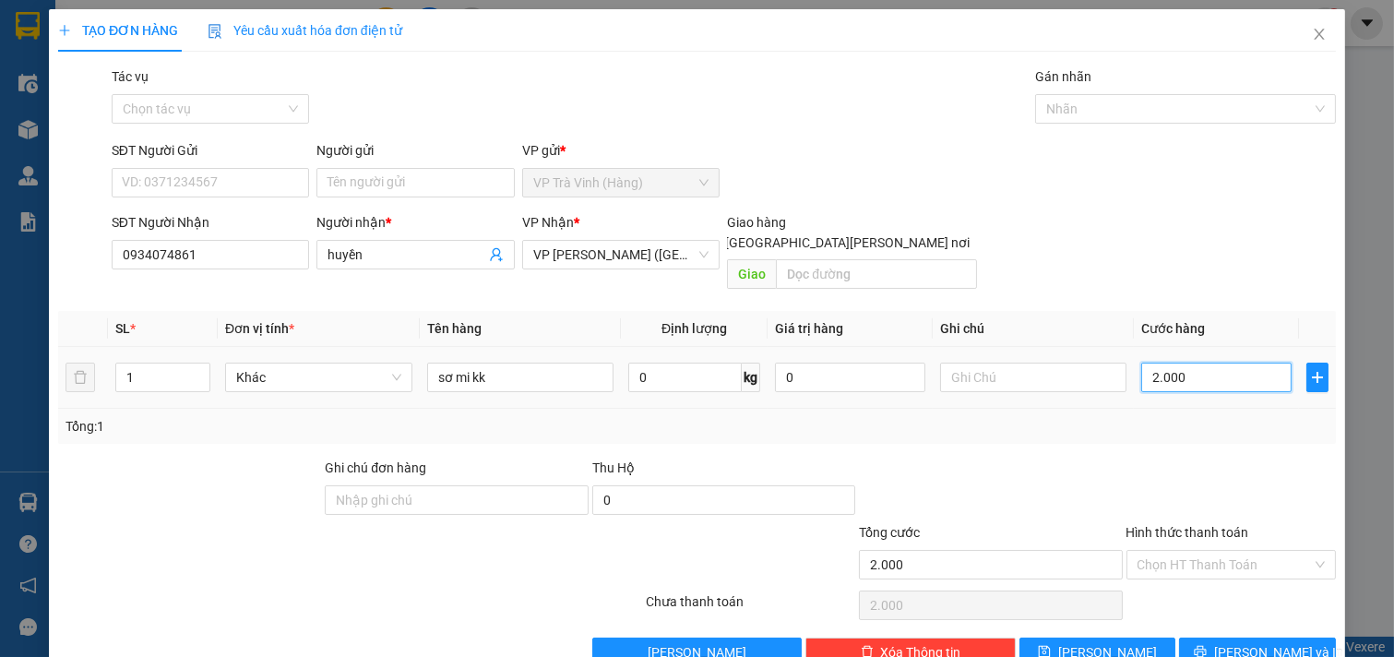
type input "20.000"
click at [1205, 551] on input "Hình thức thanh toán" at bounding box center [1225, 565] width 175 height 28
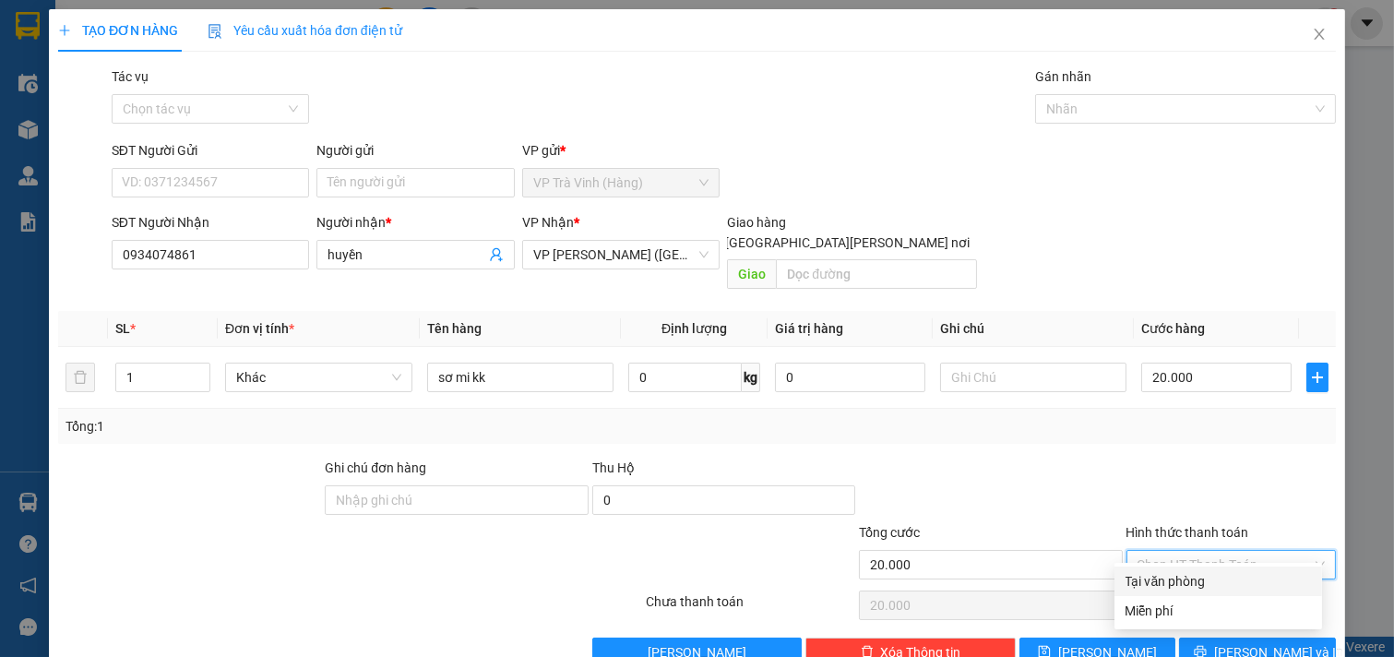
click at [1186, 571] on div "Tại văn phòng" at bounding box center [1218, 581] width 185 height 20
click at [1228, 642] on span "[PERSON_NAME] và In" at bounding box center [1278, 652] width 129 height 20
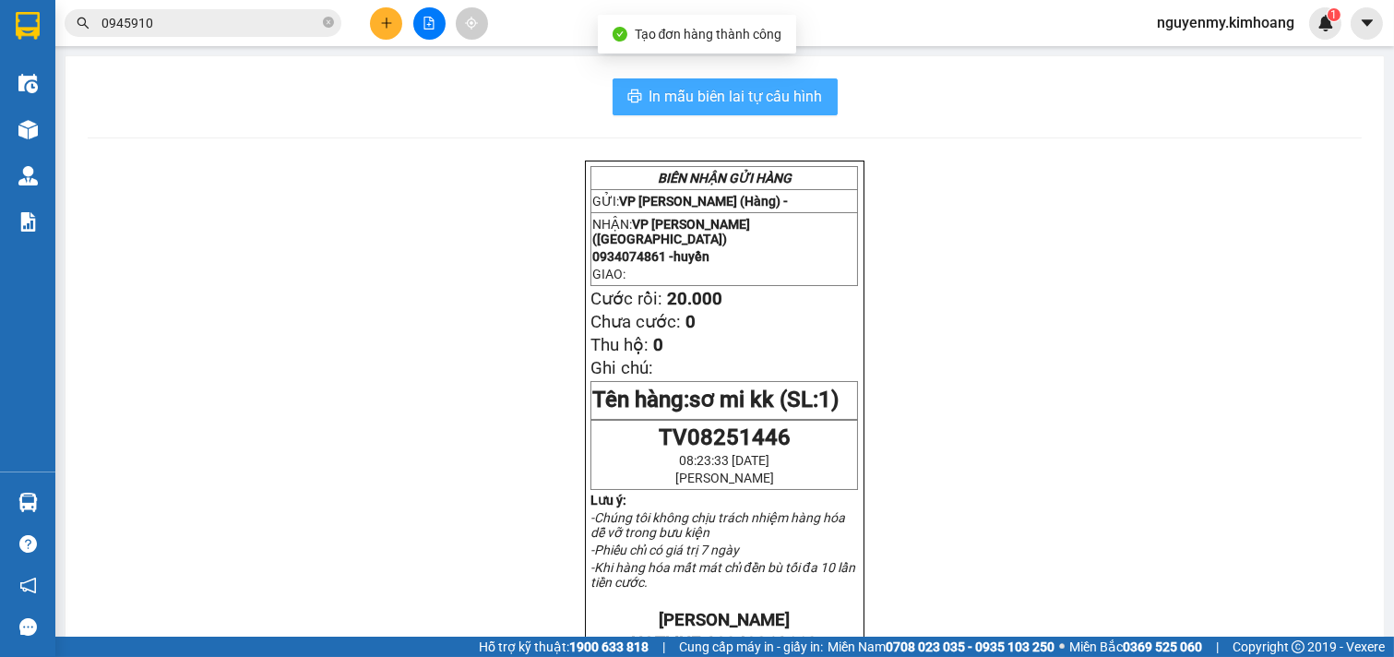
click at [703, 113] on button "In mẫu biên lai tự cấu hình" at bounding box center [725, 96] width 225 height 37
click at [714, 93] on span "In mẫu biên lai tự cấu hình" at bounding box center [736, 96] width 173 height 23
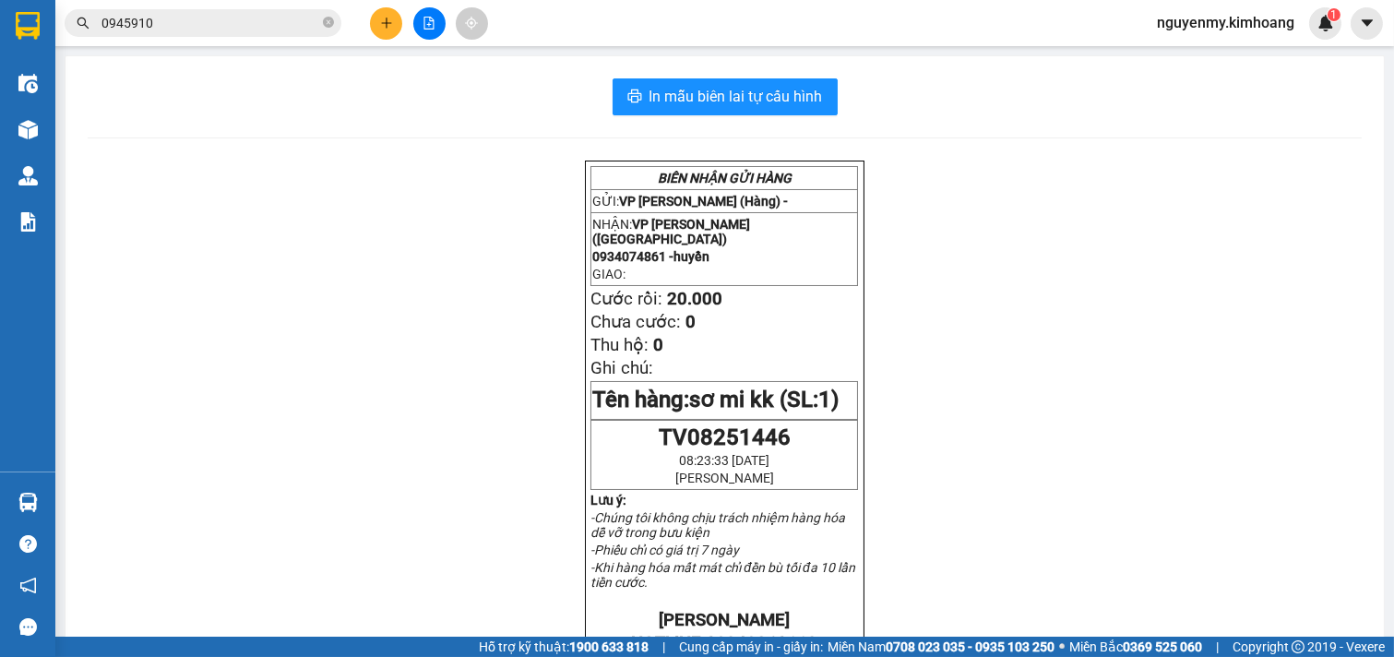
drag, startPoint x: 1072, startPoint y: 573, endPoint x: 402, endPoint y: 28, distance: 863.8
click at [365, 20] on div "Kết quả tìm kiếm ( 83 ) Bộ lọc Mã ĐH Trạng thái Món hàng Thu hộ Tổng cước Chưa …" at bounding box center [249, 23] width 498 height 32
click at [390, 24] on icon "plus" at bounding box center [386, 23] width 13 height 13
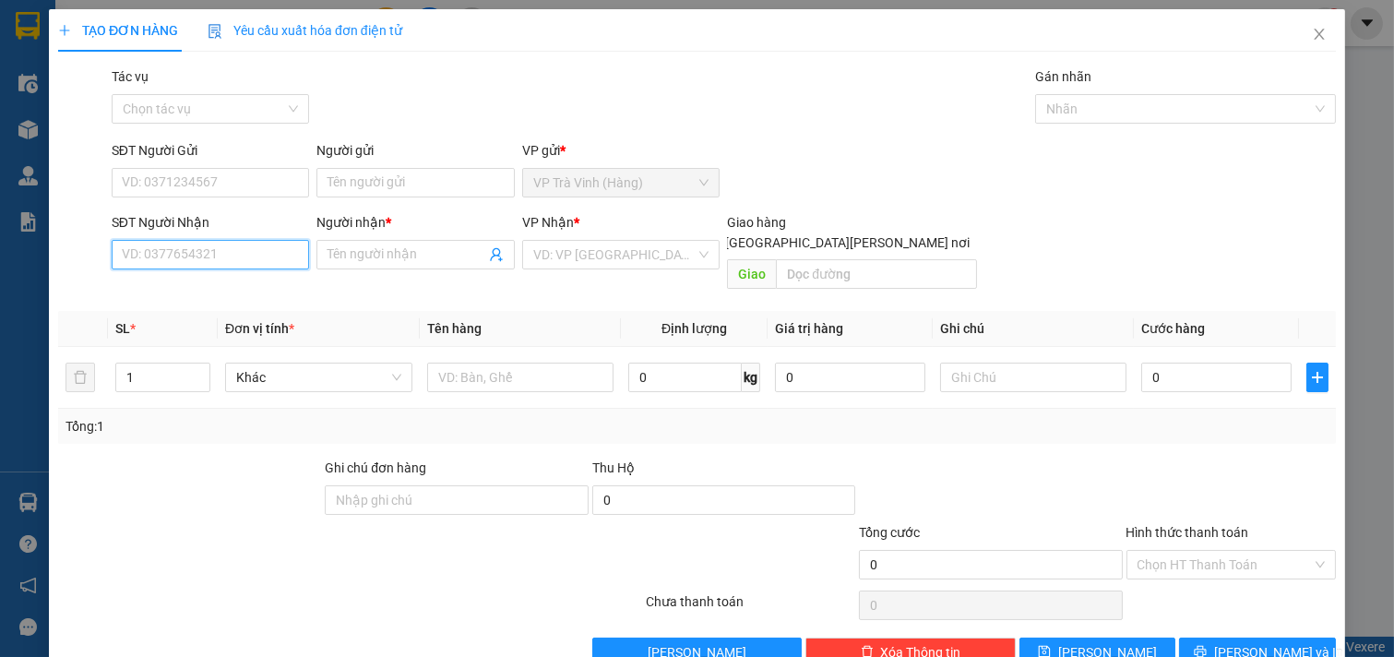
click at [220, 257] on input "SĐT Người Nhận" at bounding box center [211, 255] width 198 height 30
type input "0"
type input "0372746917"
click at [381, 251] on input "Người nhận *" at bounding box center [407, 255] width 158 height 20
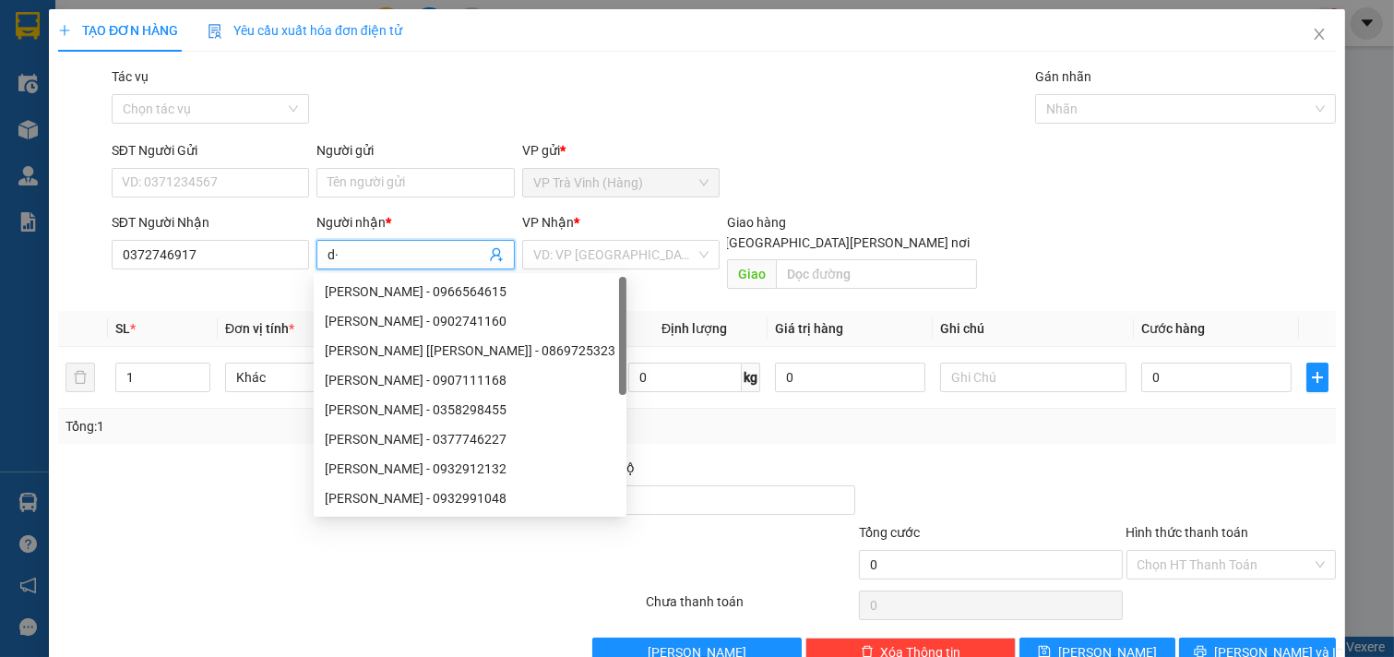
type input "d"
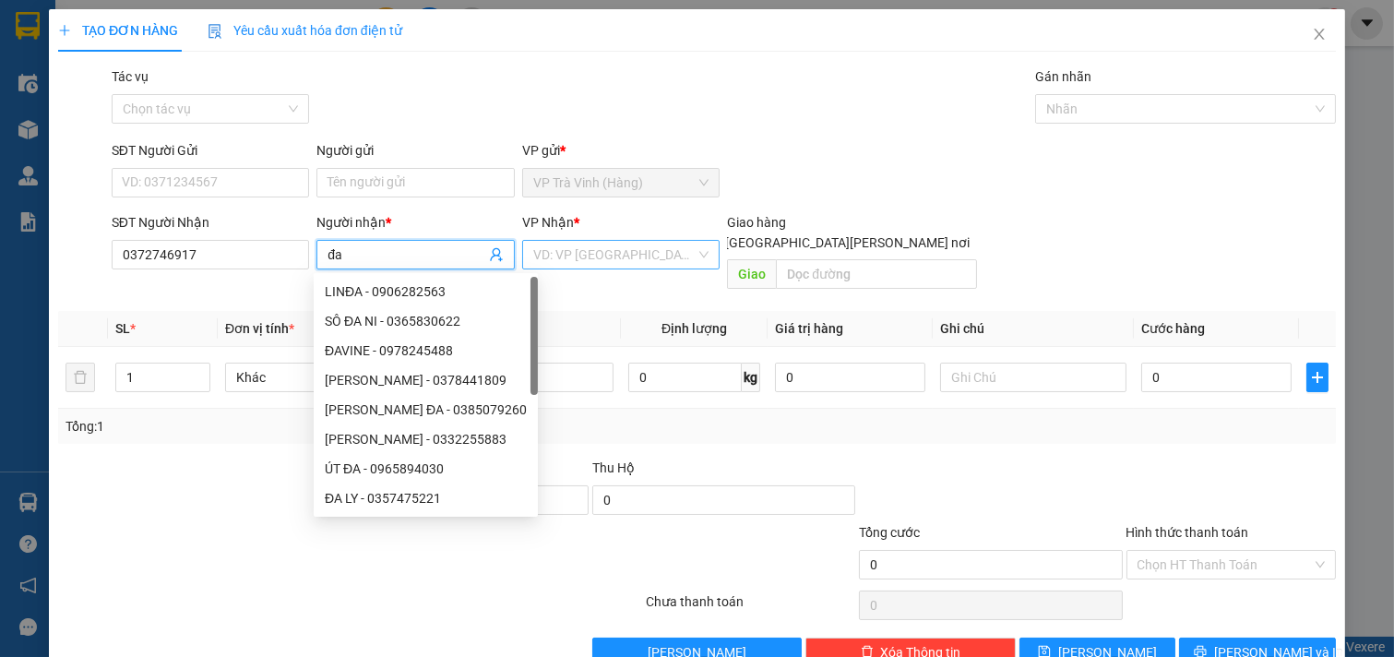
type input "đa"
click at [591, 262] on input "search" at bounding box center [614, 255] width 163 height 28
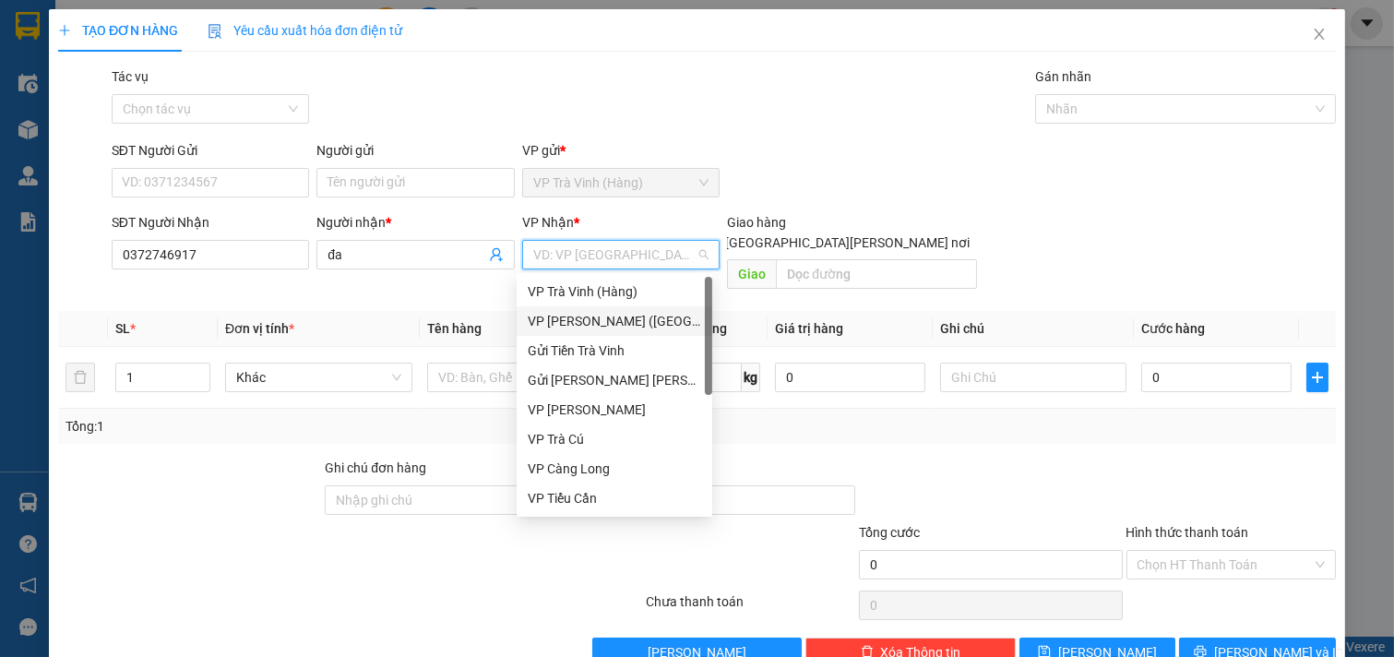
click at [575, 314] on div "VP [PERSON_NAME] ([GEOGRAPHIC_DATA])" at bounding box center [614, 321] width 173 height 20
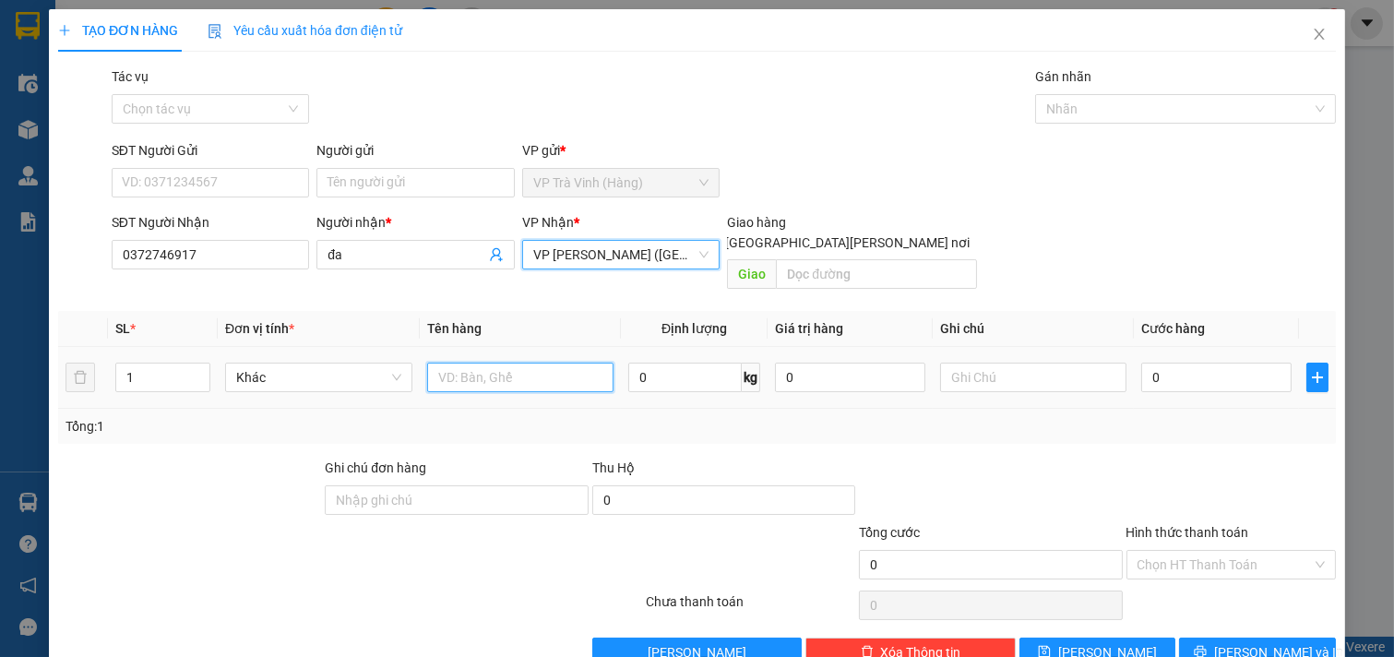
click at [483, 367] on input "text" at bounding box center [520, 378] width 187 height 30
type input "hộp kk"
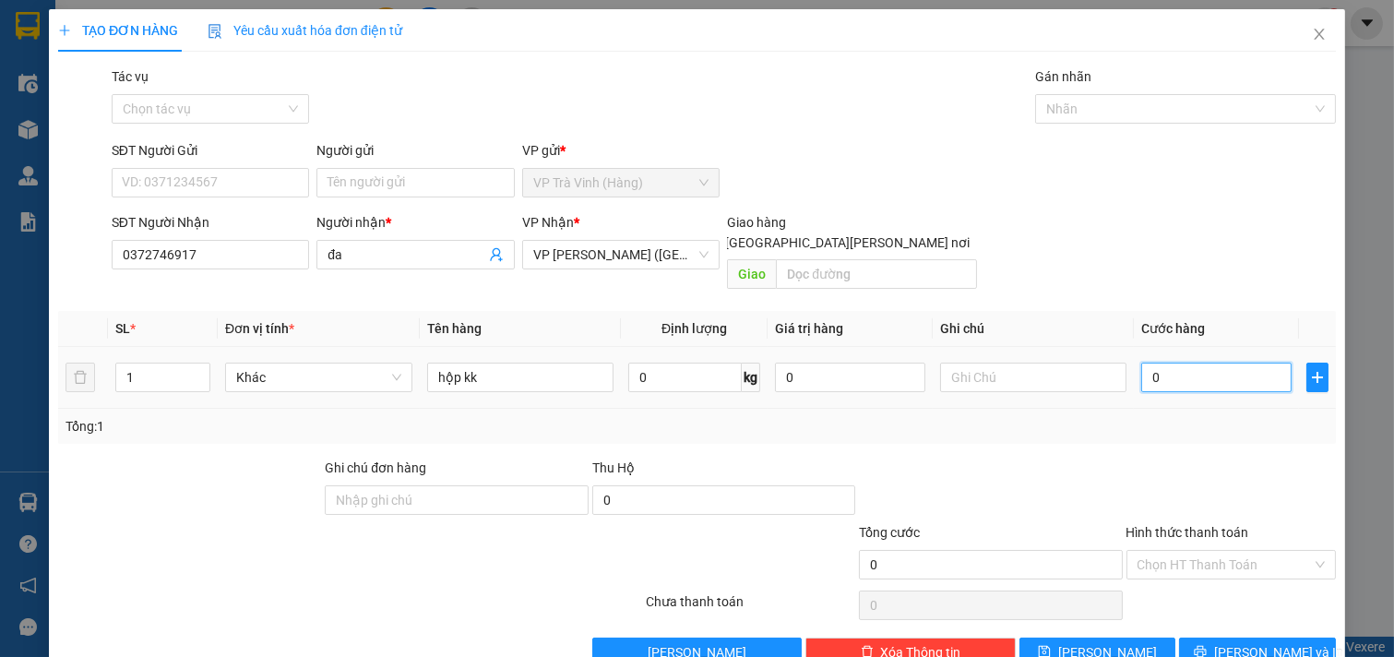
click at [1166, 363] on input "0" at bounding box center [1216, 378] width 150 height 30
type input "2"
type input "20"
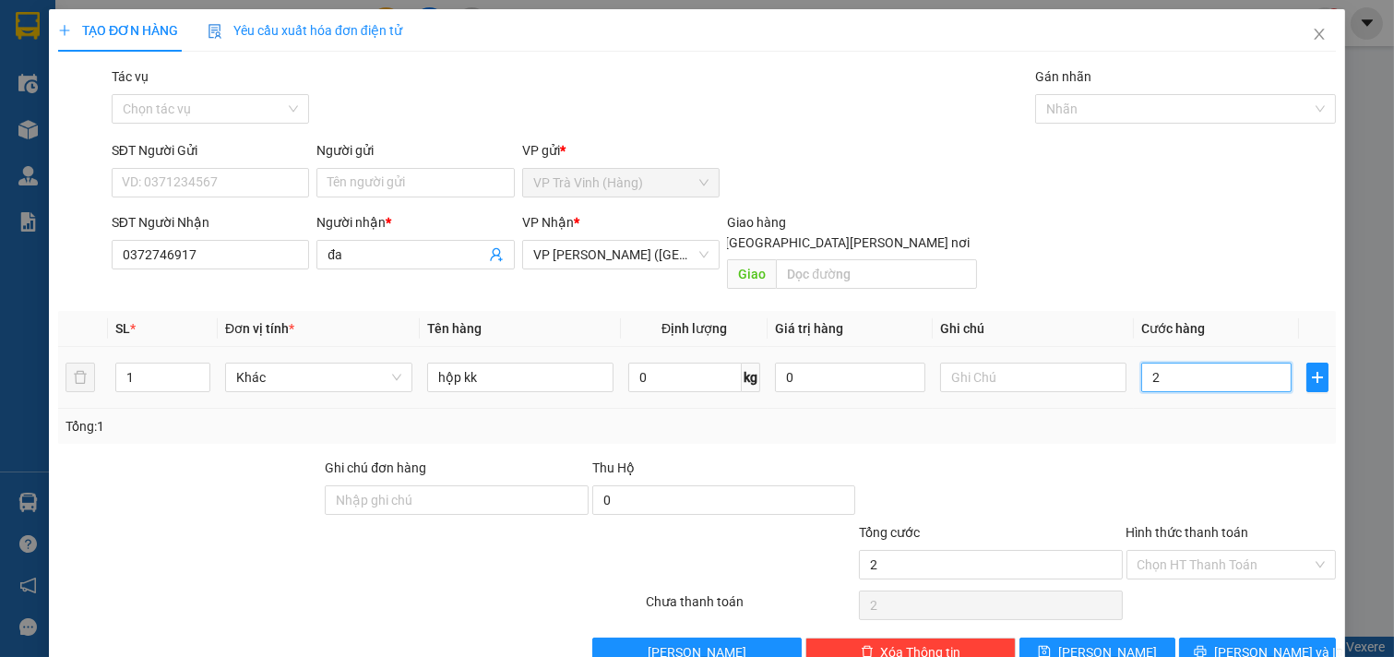
type input "20"
type input "200"
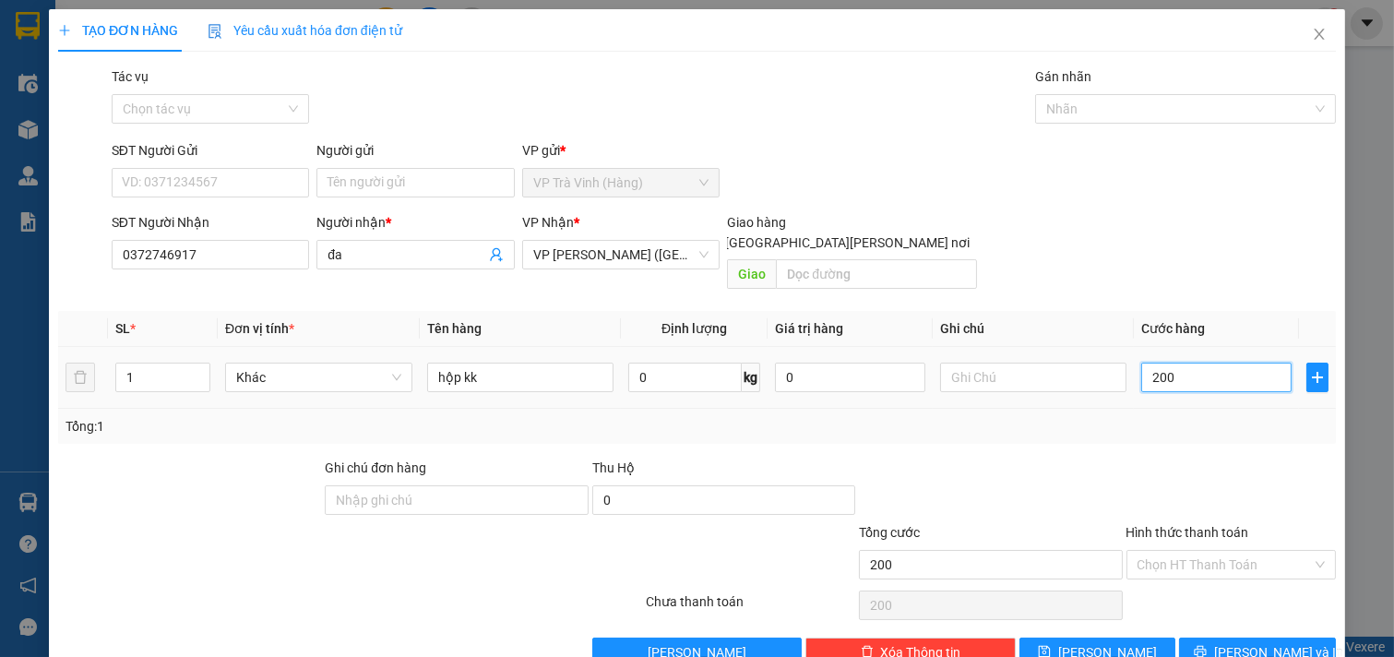
type input "2.000"
type input "20.000"
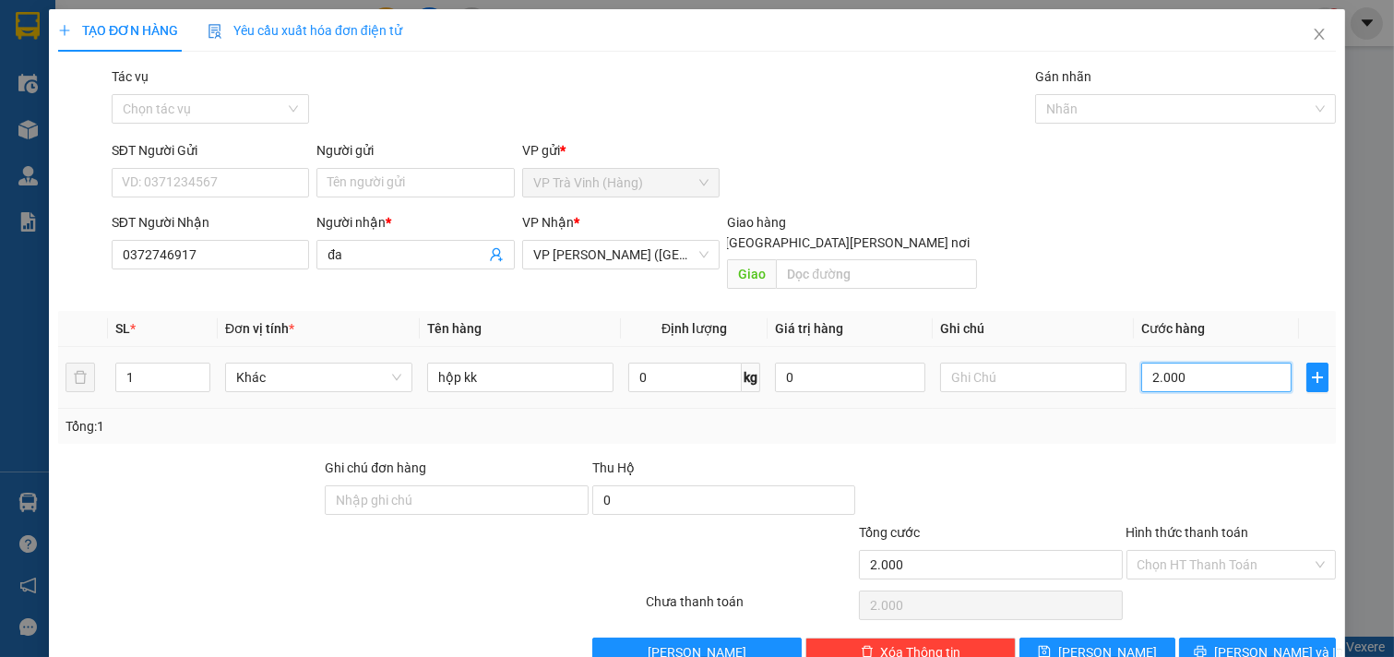
type input "20.000"
click at [1230, 551] on input "Hình thức thanh toán" at bounding box center [1225, 565] width 175 height 28
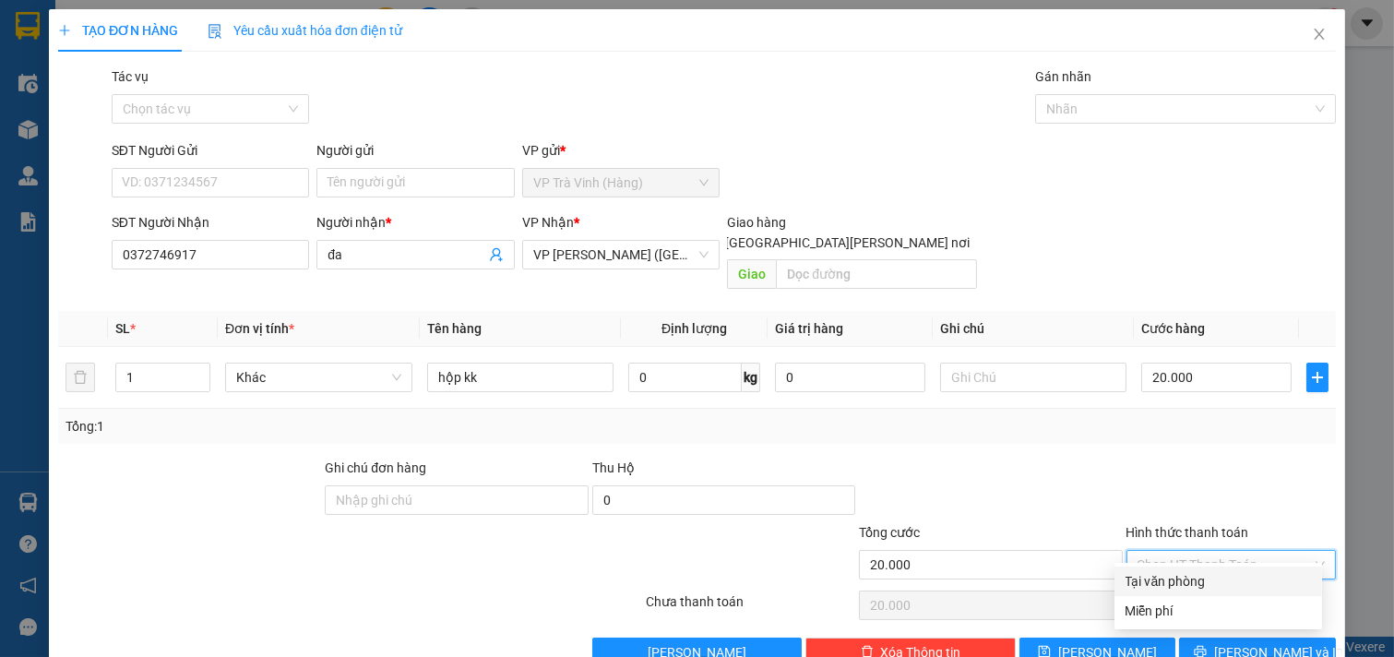
click at [1179, 571] on div "Tại văn phòng" at bounding box center [1218, 581] width 185 height 20
type input "0"
click at [1236, 642] on span "[PERSON_NAME] và In" at bounding box center [1278, 652] width 129 height 20
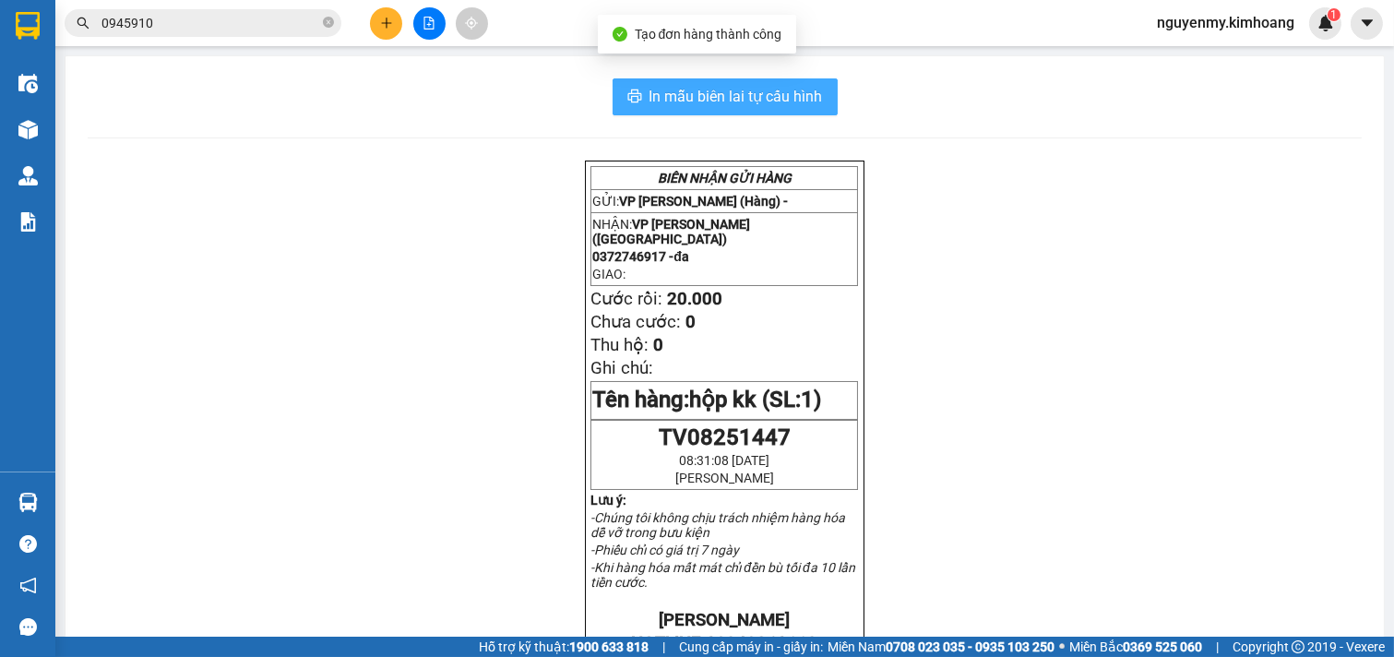
click at [758, 101] on span "In mẫu biên lai tự cấu hình" at bounding box center [736, 96] width 173 height 23
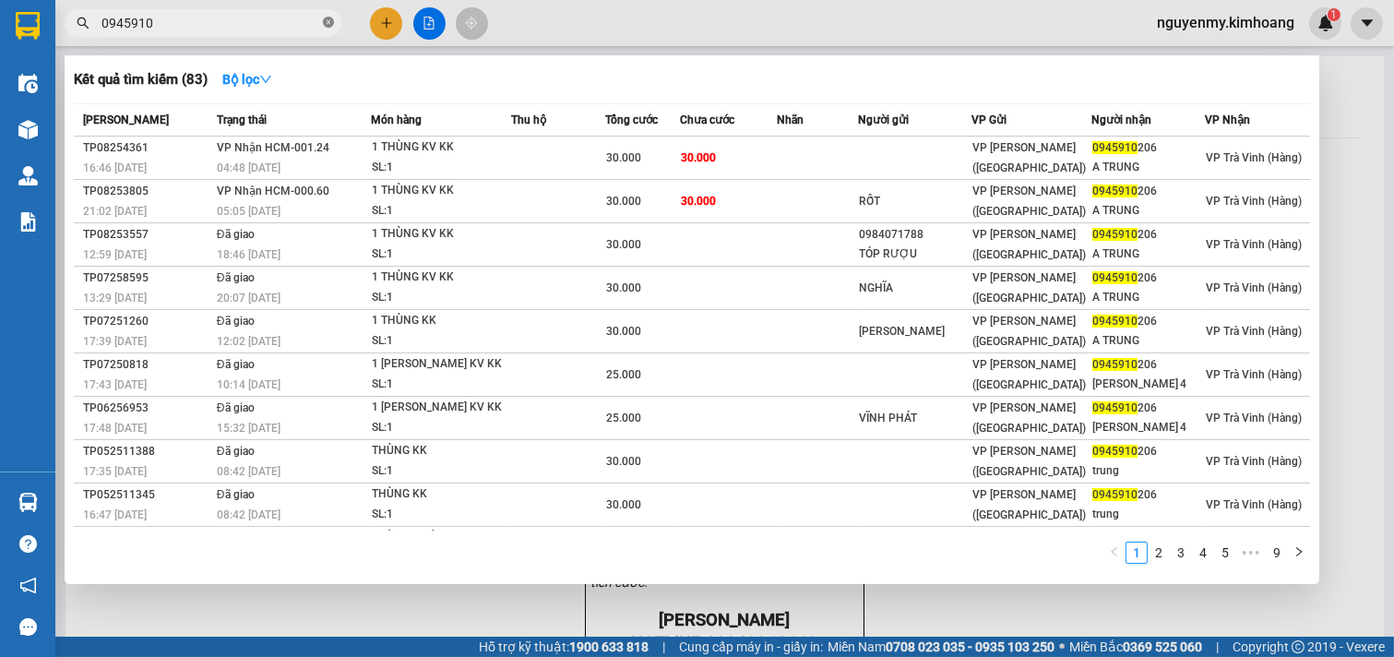
drag, startPoint x: 330, startPoint y: 25, endPoint x: 311, endPoint y: 19, distance: 20.2
click at [330, 23] on icon "close-circle" at bounding box center [328, 22] width 11 height 11
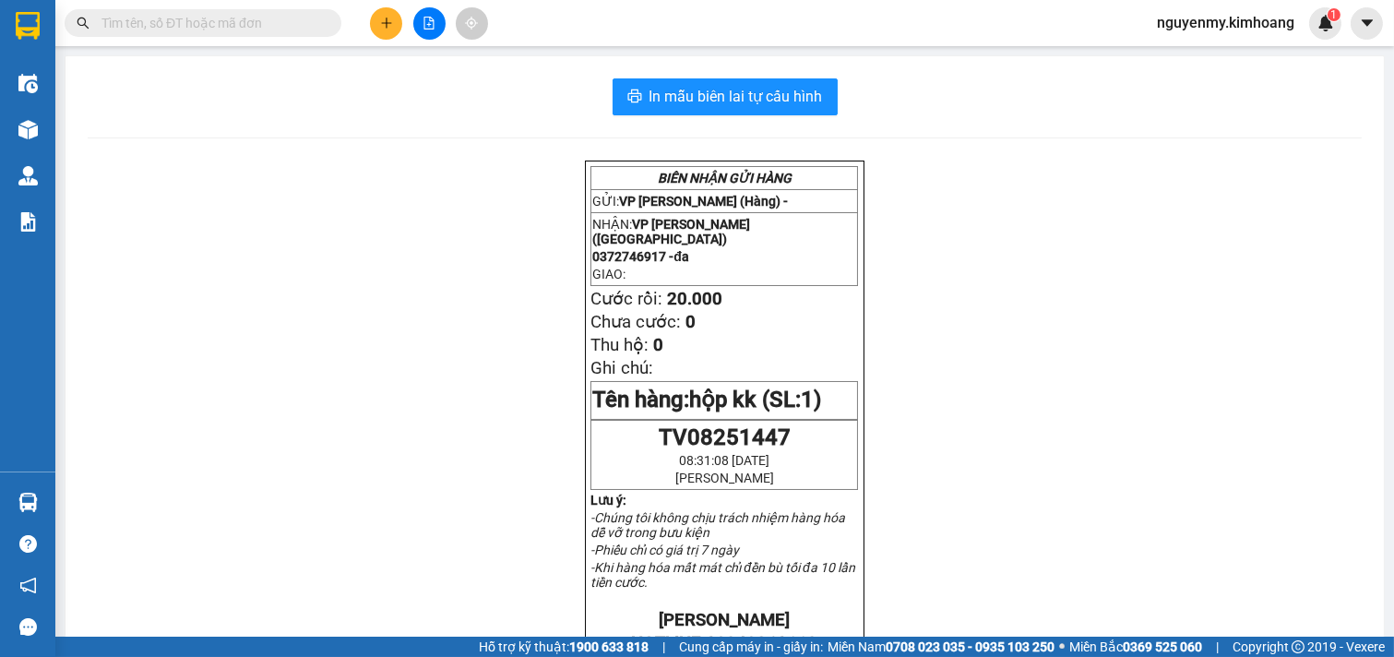
drag, startPoint x: 311, startPoint y: 19, endPoint x: 271, endPoint y: 29, distance: 40.7
click at [280, 25] on span at bounding box center [203, 23] width 277 height 28
click at [271, 29] on input "text" at bounding box center [210, 23] width 218 height 20
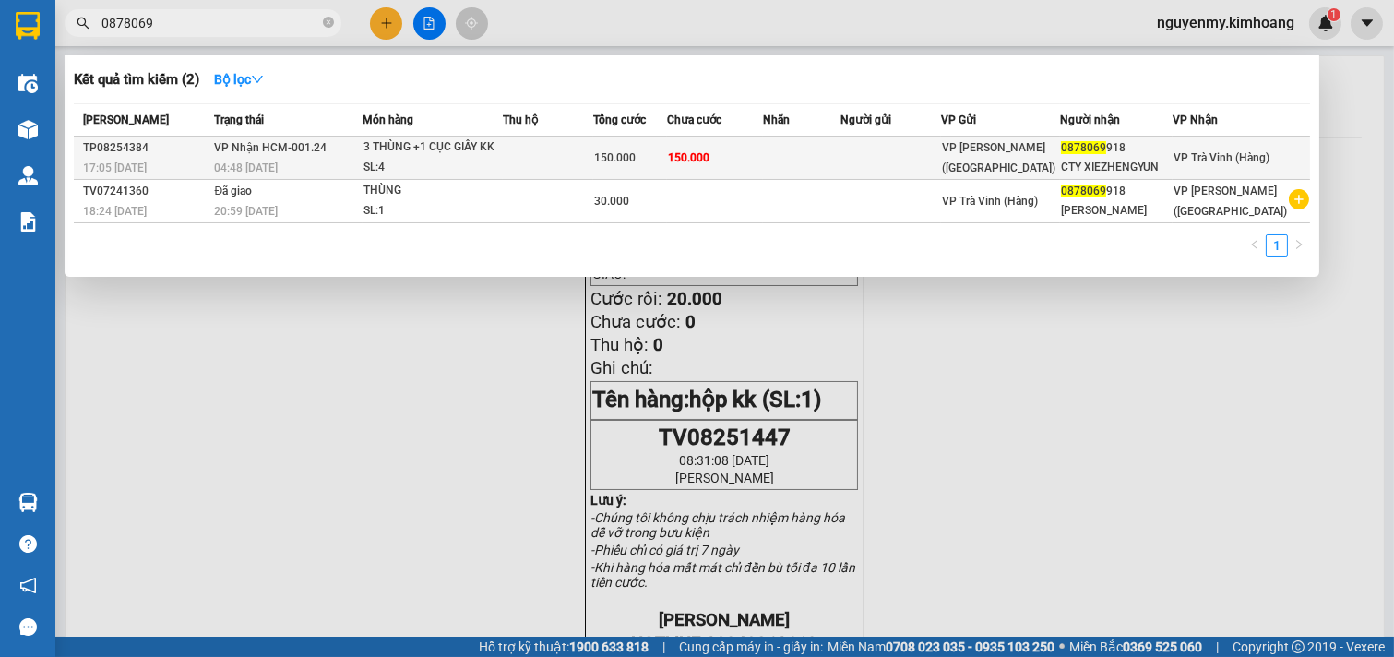
type input "0878069"
click at [1060, 162] on td "VP [PERSON_NAME] ([GEOGRAPHIC_DATA])" at bounding box center [1000, 158] width 119 height 43
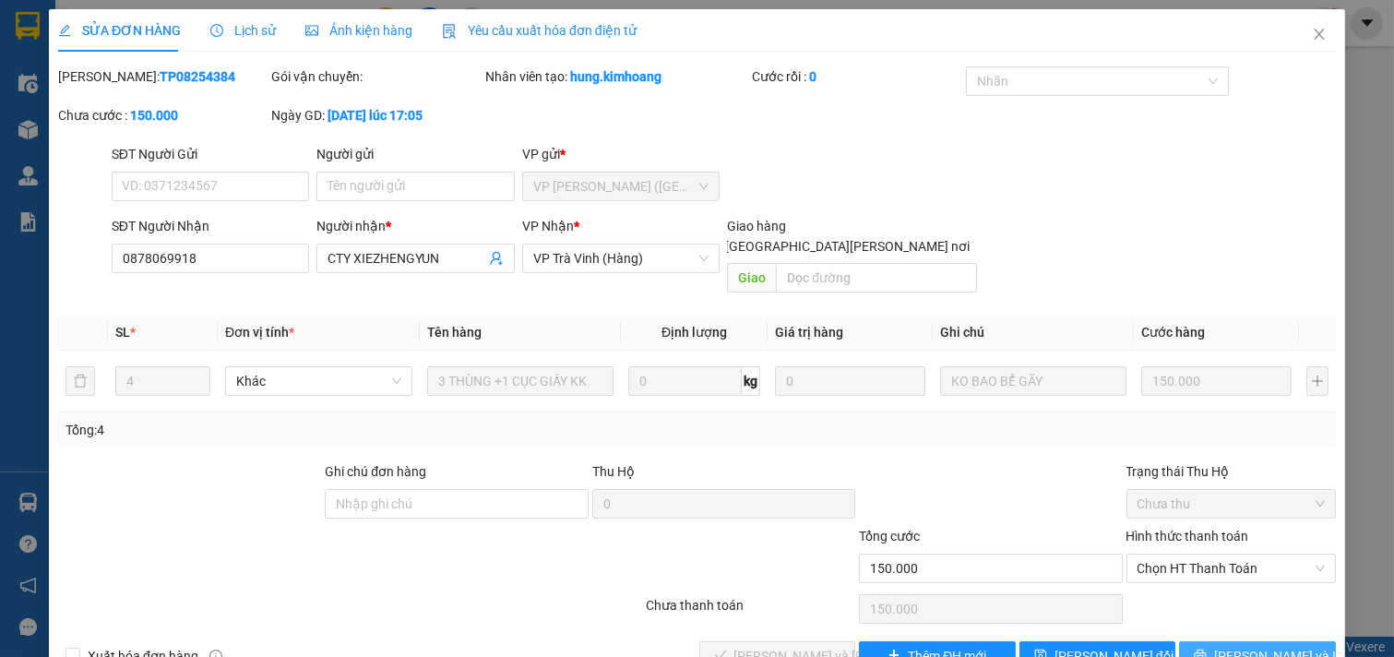
click at [1280, 641] on button "[PERSON_NAME] và In" at bounding box center [1257, 656] width 157 height 30
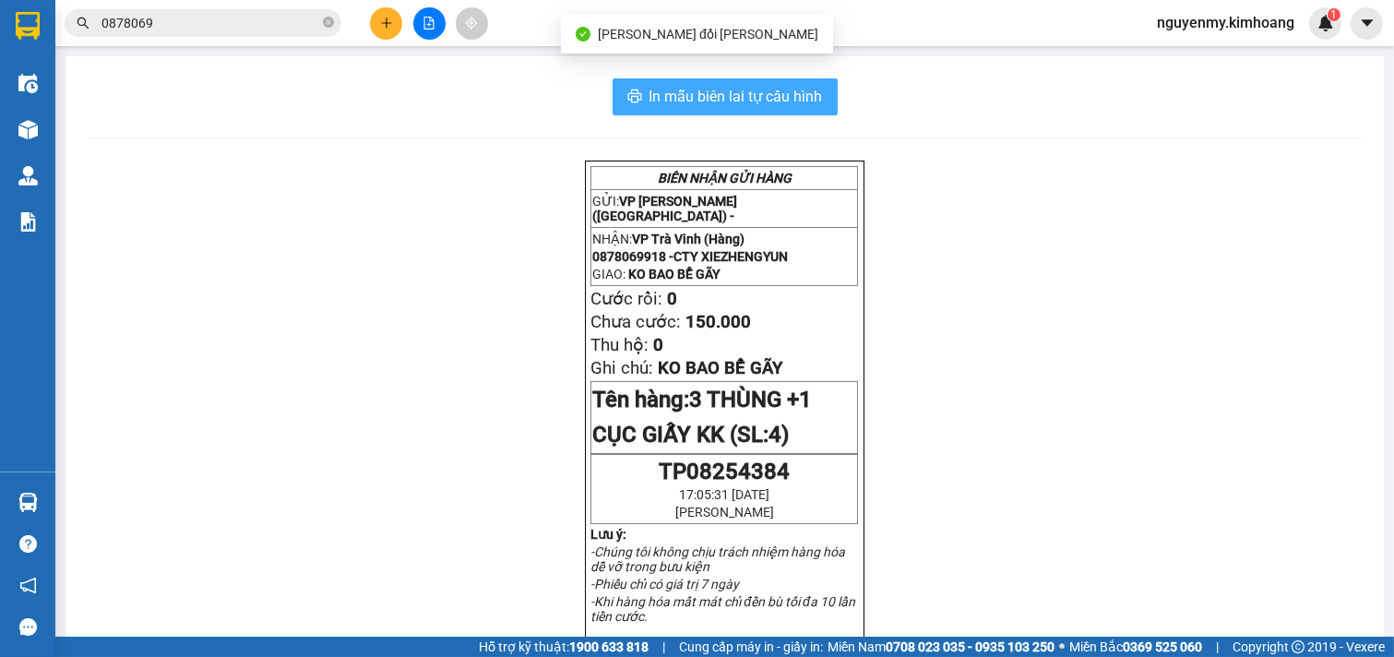
click at [806, 98] on span "In mẫu biên lai tự cấu hình" at bounding box center [736, 96] width 173 height 23
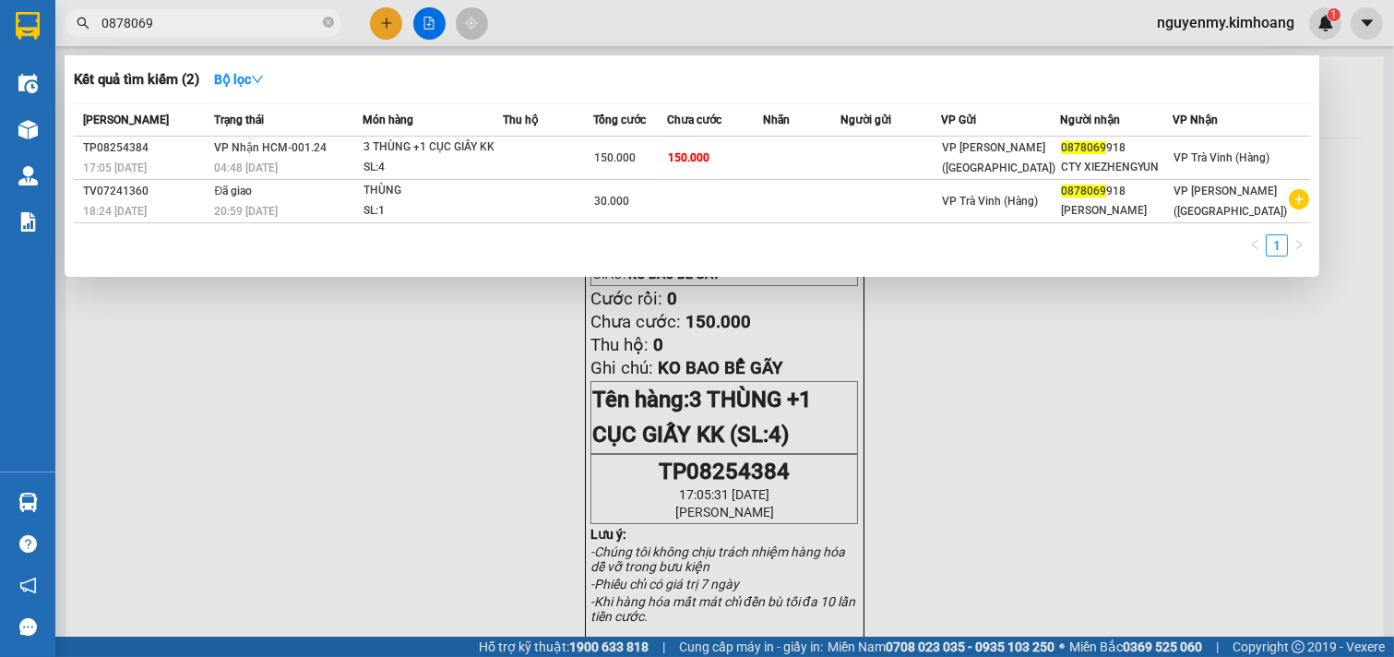
click at [328, 23] on icon "close-circle" at bounding box center [328, 22] width 11 height 11
drag, startPoint x: 328, startPoint y: 23, endPoint x: 311, endPoint y: 23, distance: 17.5
click at [324, 23] on span at bounding box center [328, 23] width 11 height 20
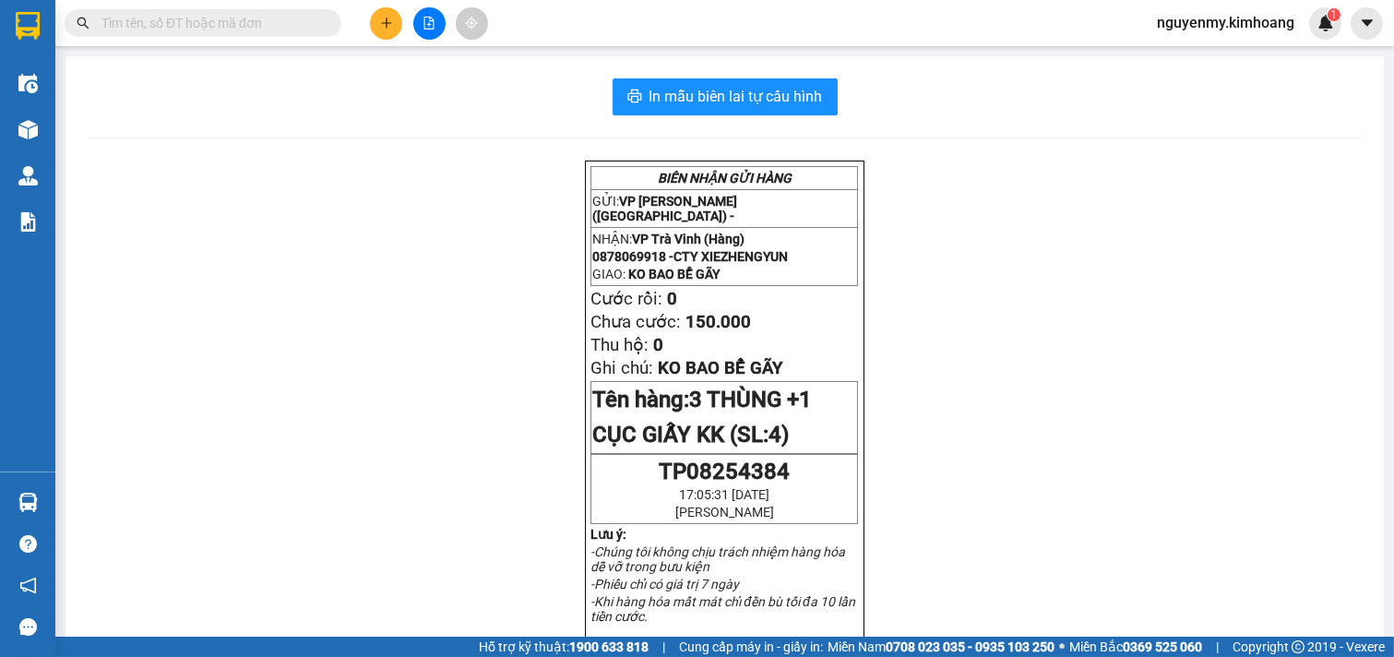
click at [291, 25] on input "text" at bounding box center [210, 23] width 218 height 20
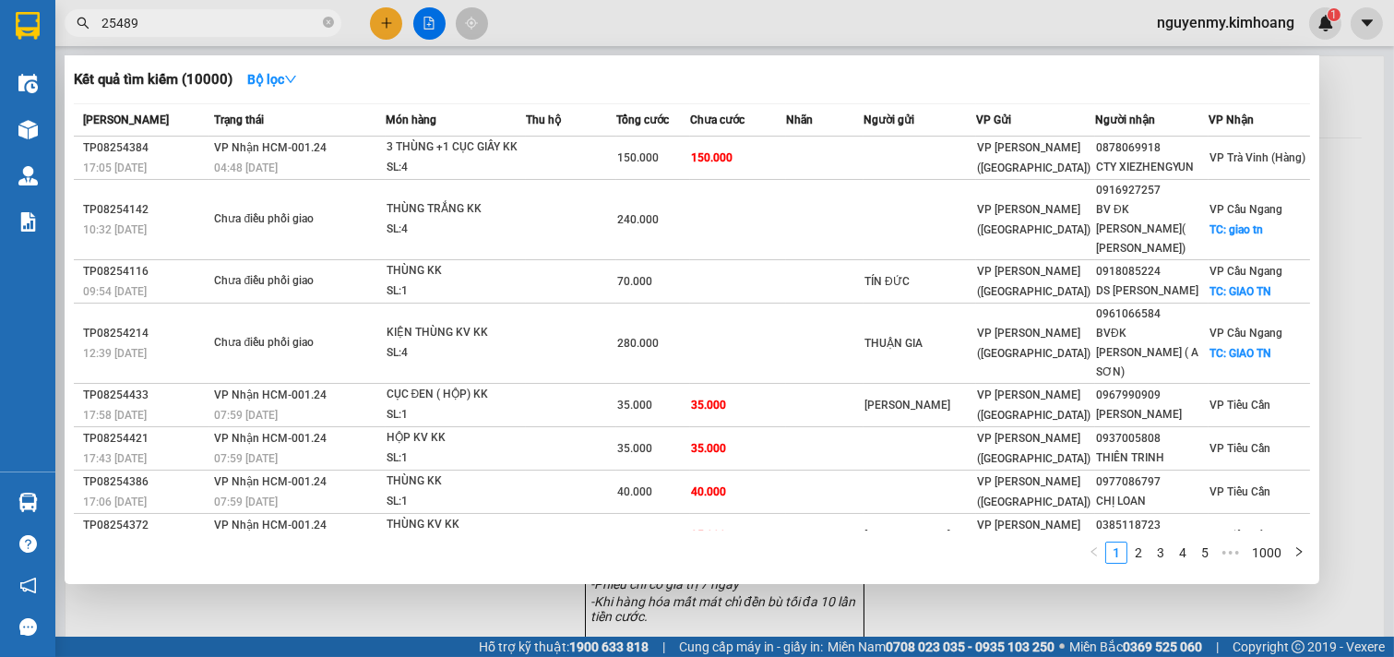
type input "254899"
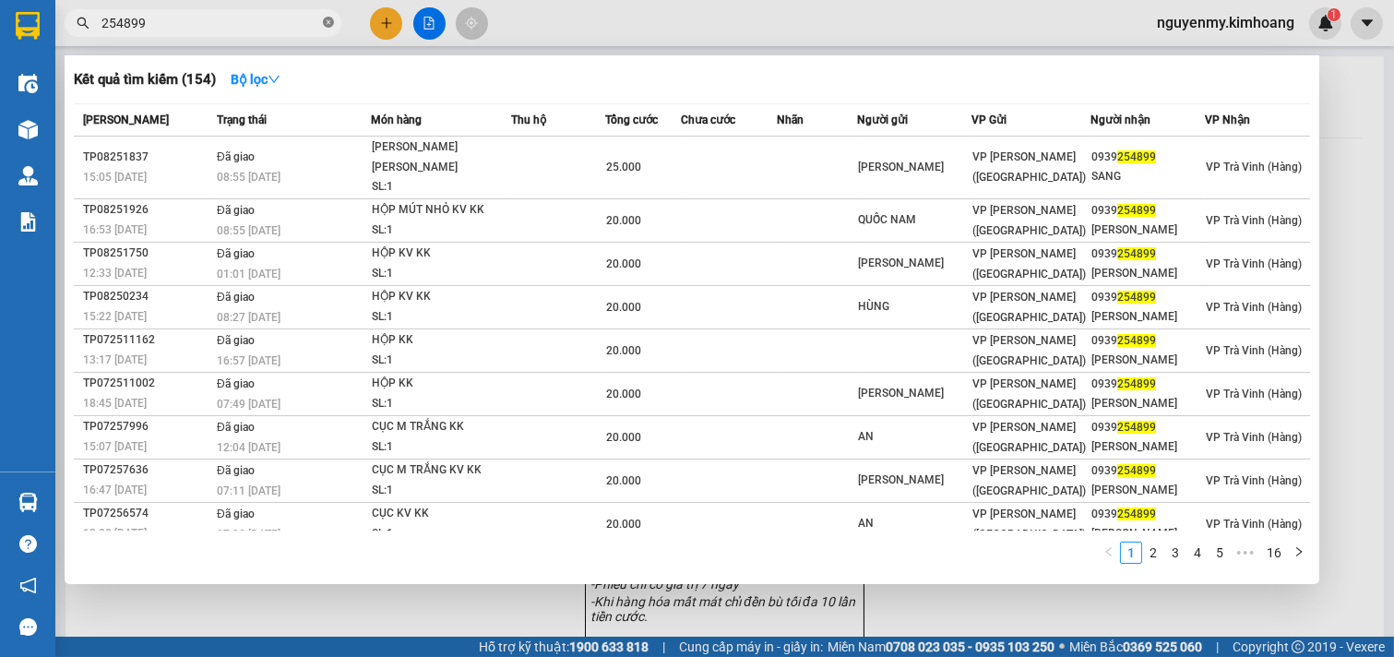
click at [325, 26] on icon "close-circle" at bounding box center [328, 22] width 11 height 11
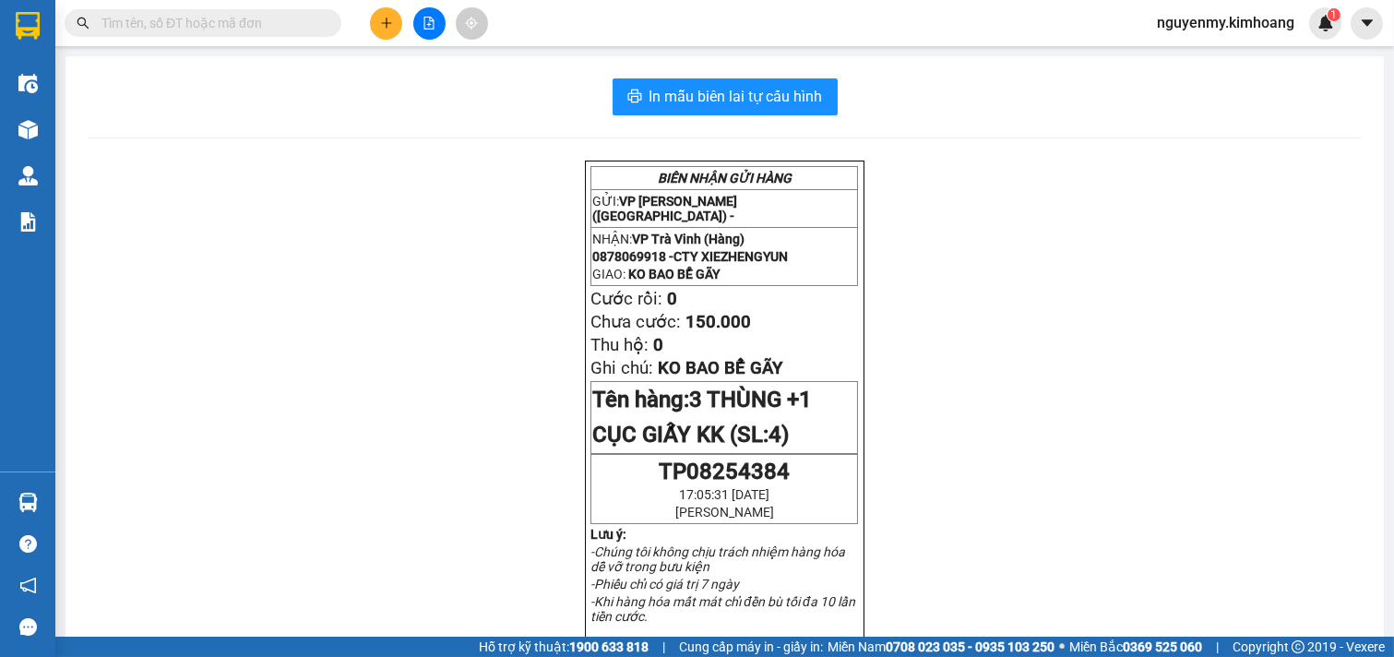
click at [325, 26] on span at bounding box center [328, 23] width 11 height 20
click at [280, 21] on input "text" at bounding box center [210, 23] width 218 height 20
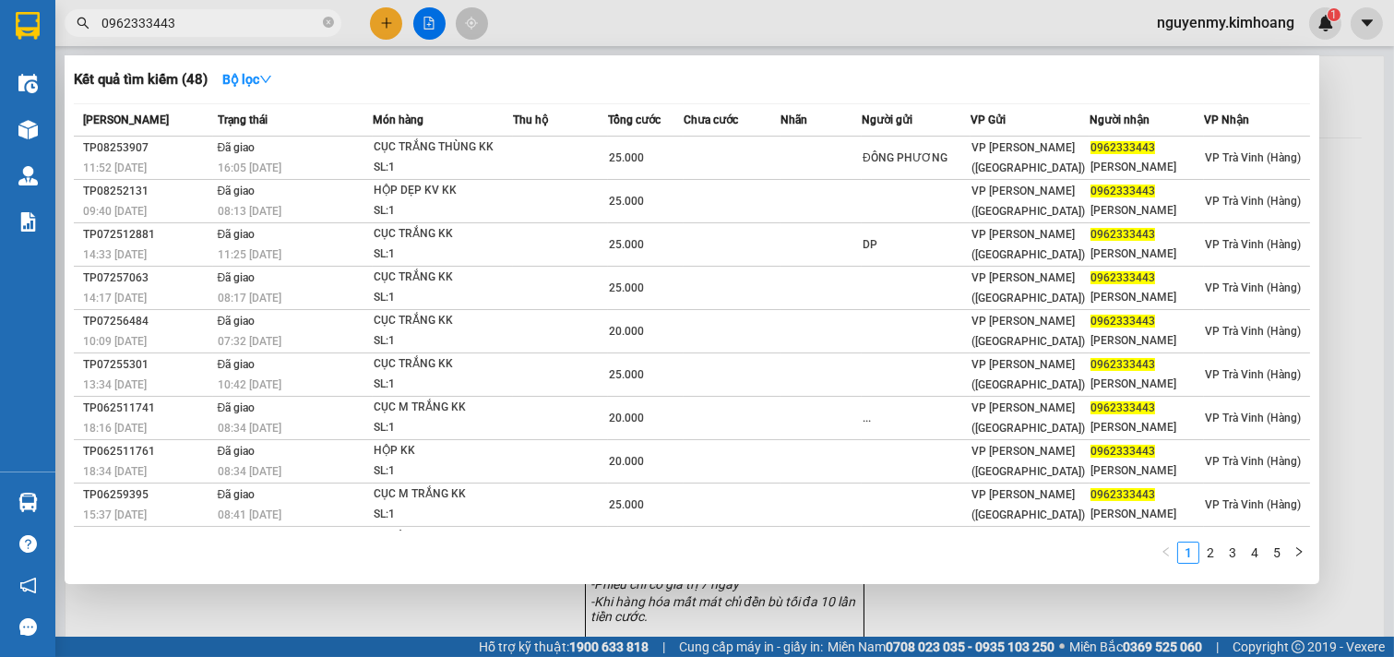
type input "0962333443"
click at [328, 17] on icon "close-circle" at bounding box center [328, 22] width 11 height 11
drag, startPoint x: 328, startPoint y: 17, endPoint x: 272, endPoint y: 14, distance: 55.4
click at [312, 17] on span at bounding box center [203, 23] width 277 height 28
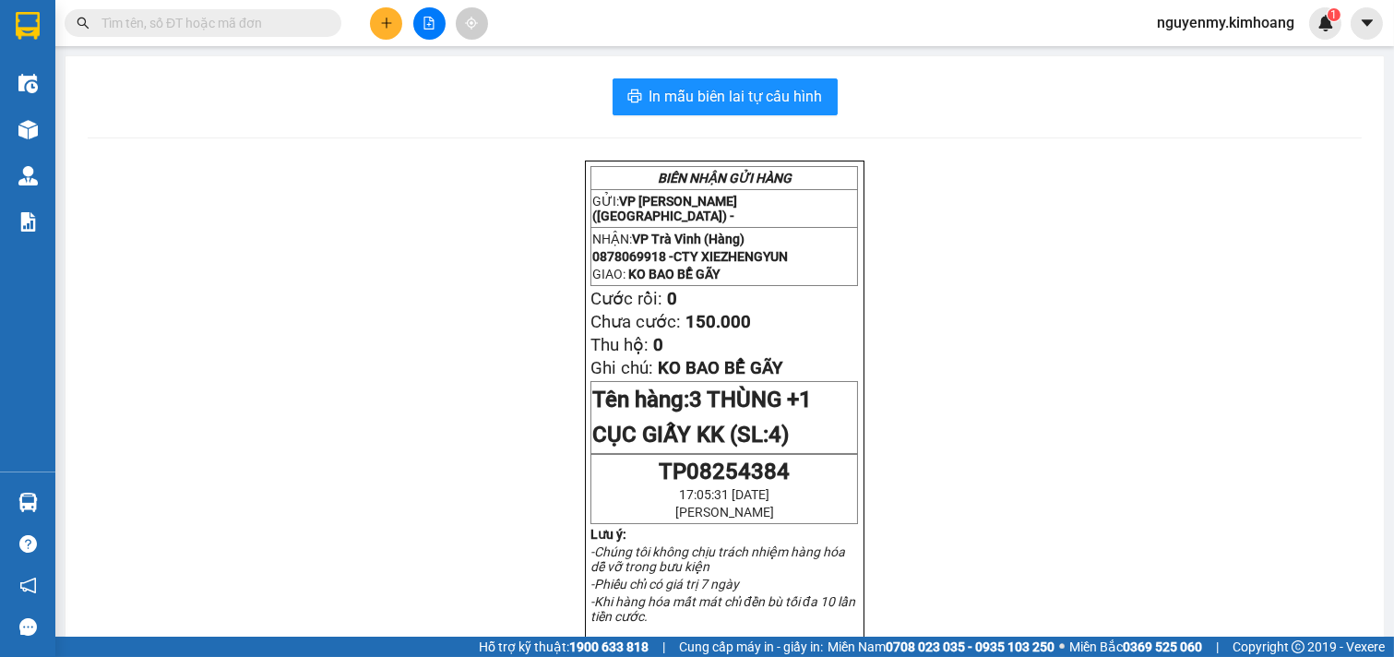
click at [272, 14] on input "text" at bounding box center [210, 23] width 218 height 20
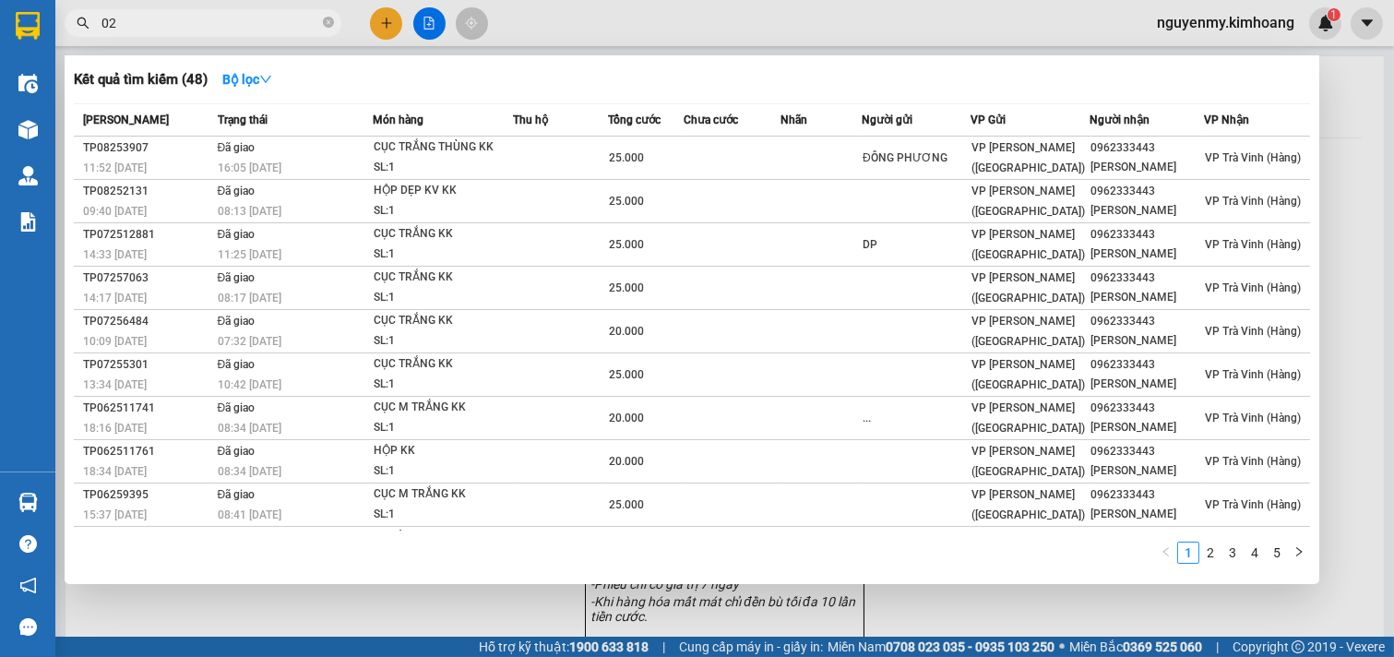
type input "0"
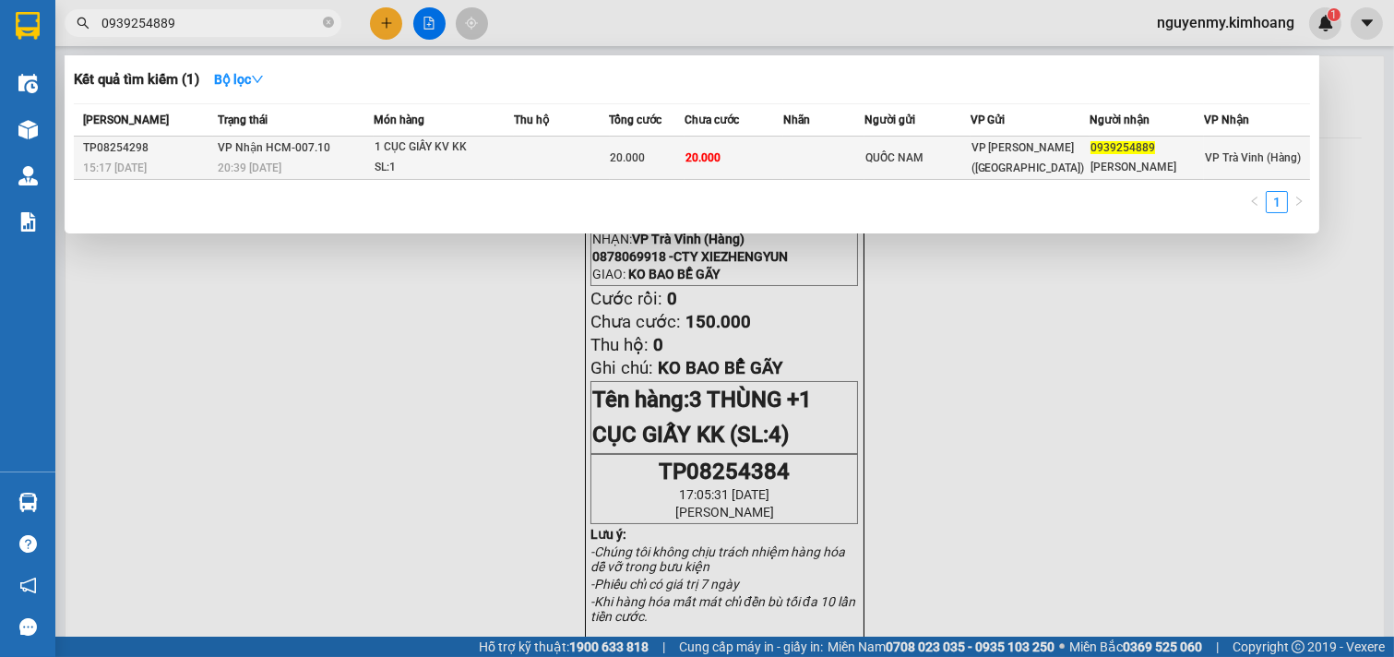
type input "0939254889"
click at [863, 145] on td at bounding box center [823, 158] width 81 height 43
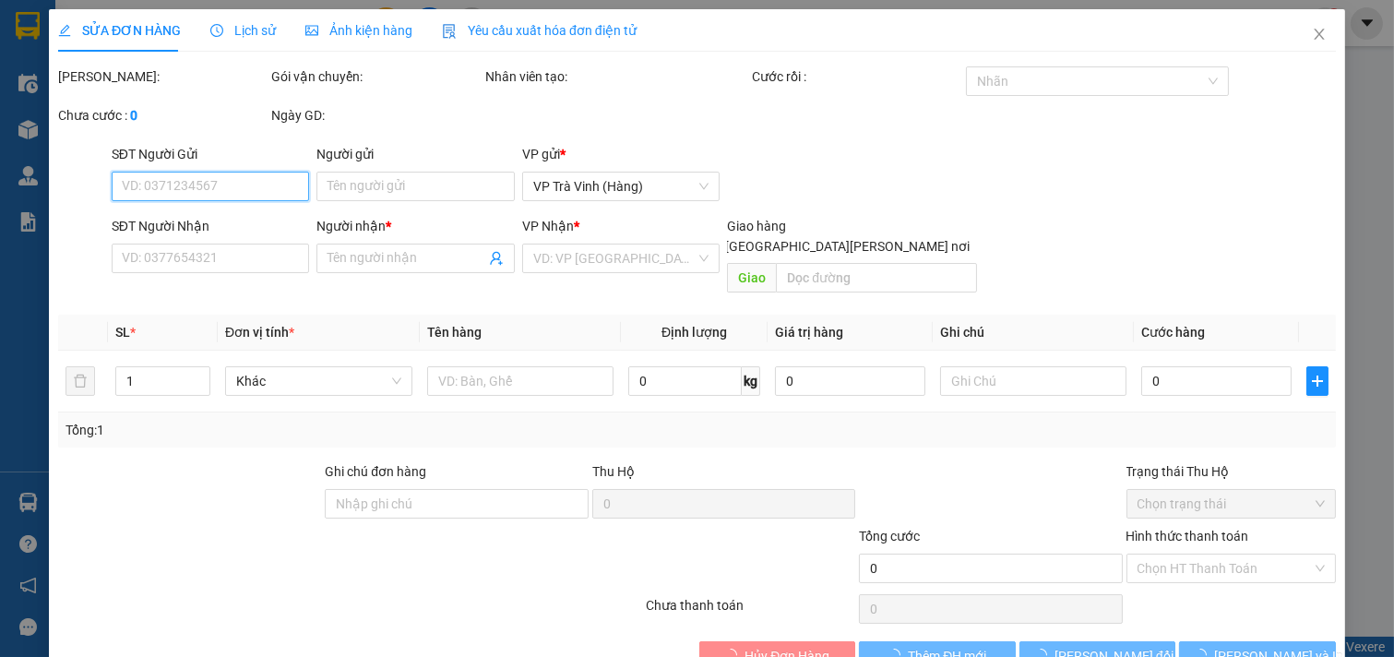
type input "QUỐC NAM"
type input "0939254889"
type input "VĂN SANG"
type input "20.000"
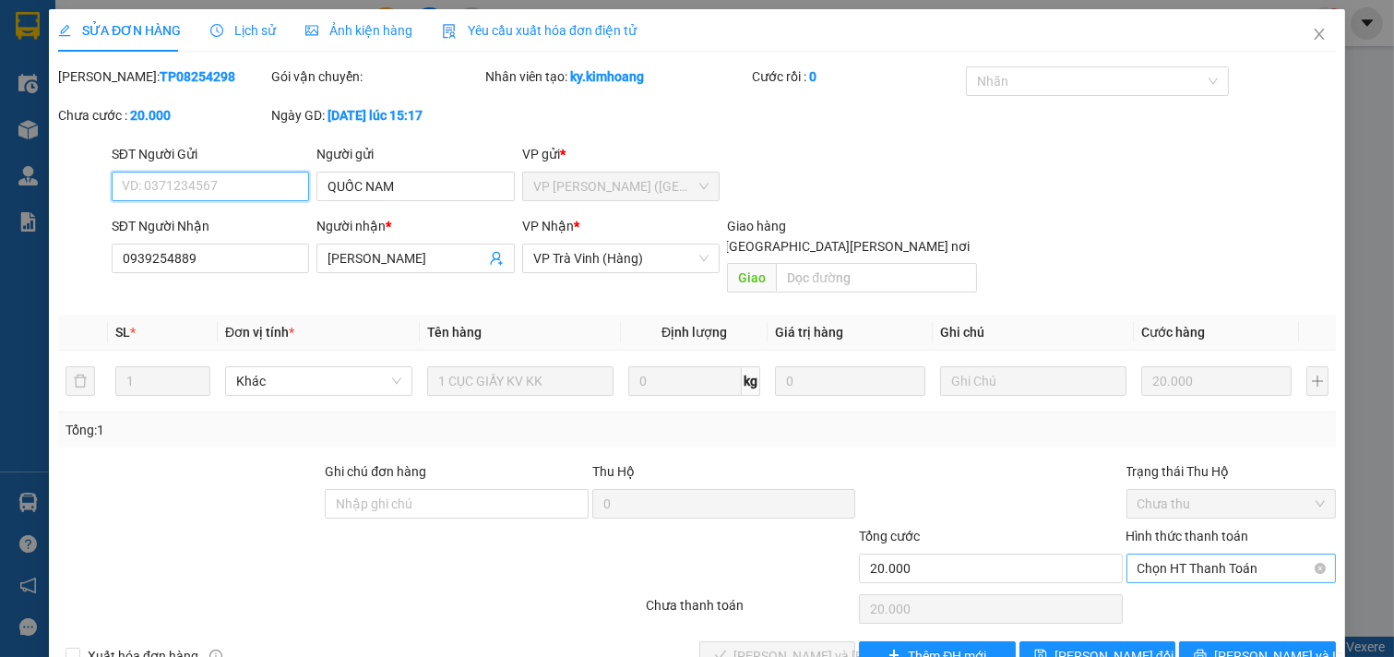
click at [1223, 555] on span "Chọn HT Thanh Toán" at bounding box center [1232, 569] width 188 height 28
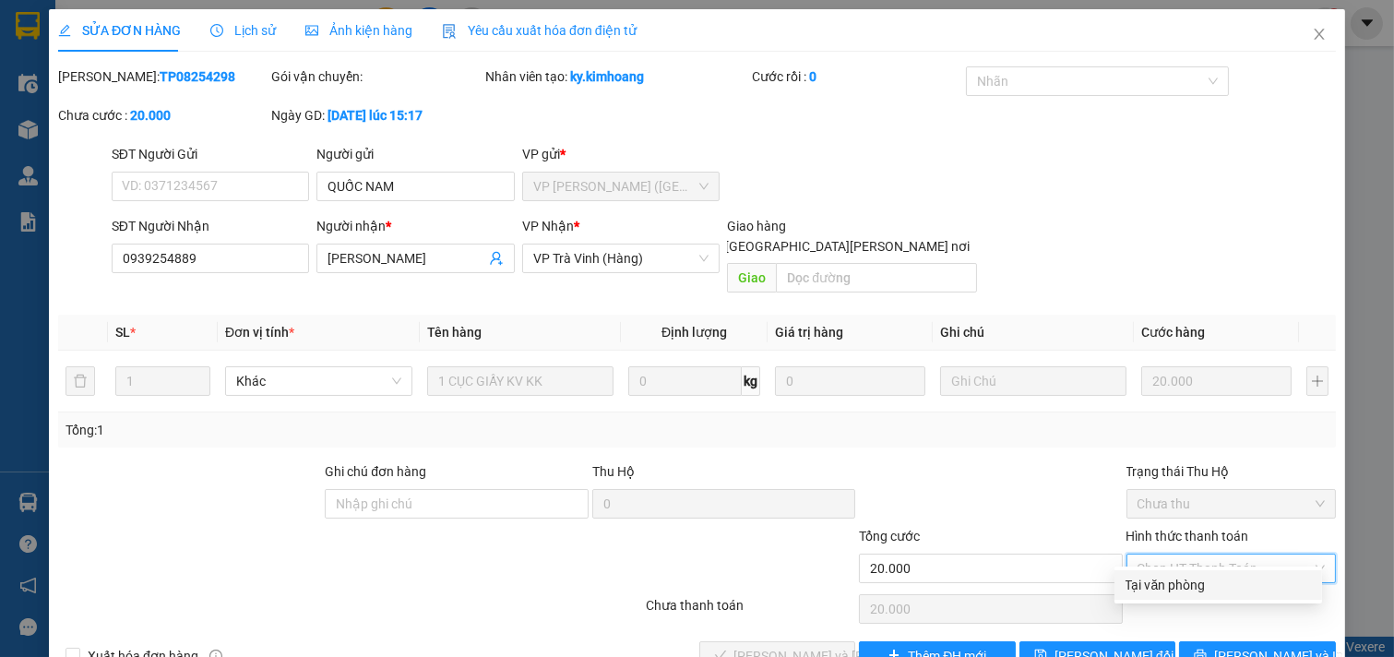
click at [1223, 575] on div "Tại văn phòng" at bounding box center [1218, 585] width 185 height 20
type input "0"
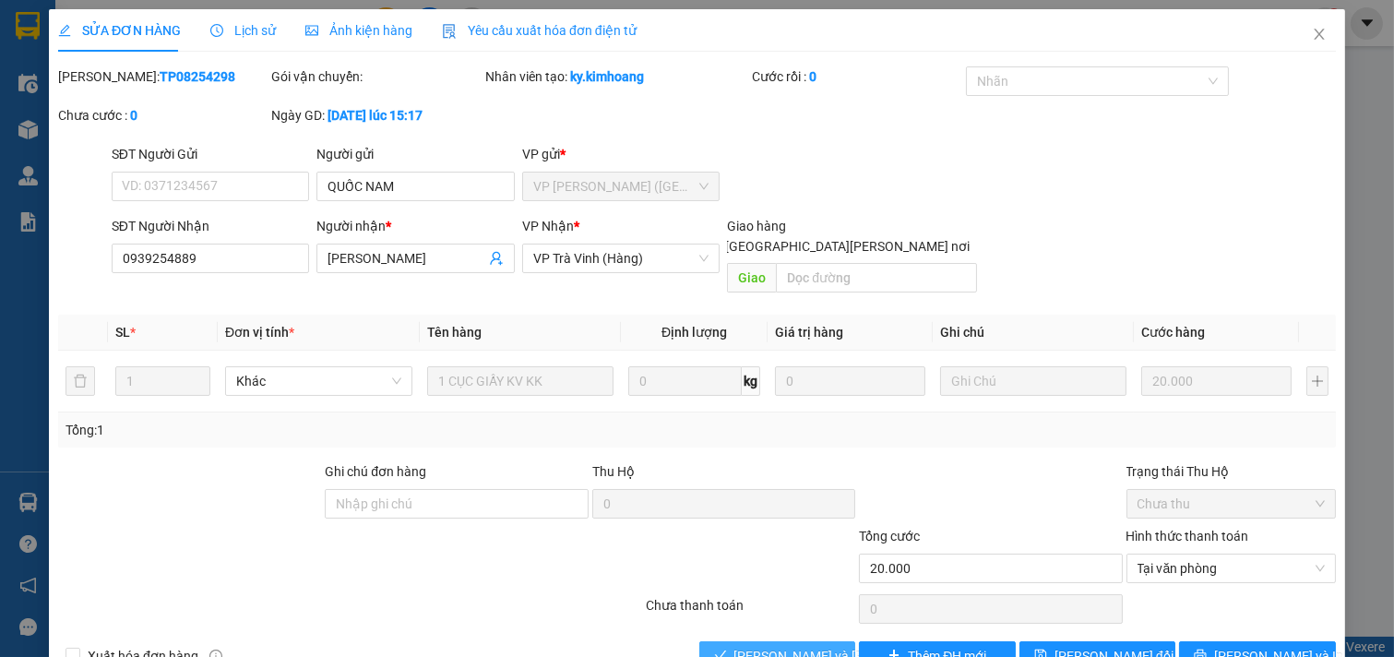
click at [818, 641] on button "[PERSON_NAME] và [PERSON_NAME] hàng" at bounding box center [777, 656] width 157 height 30
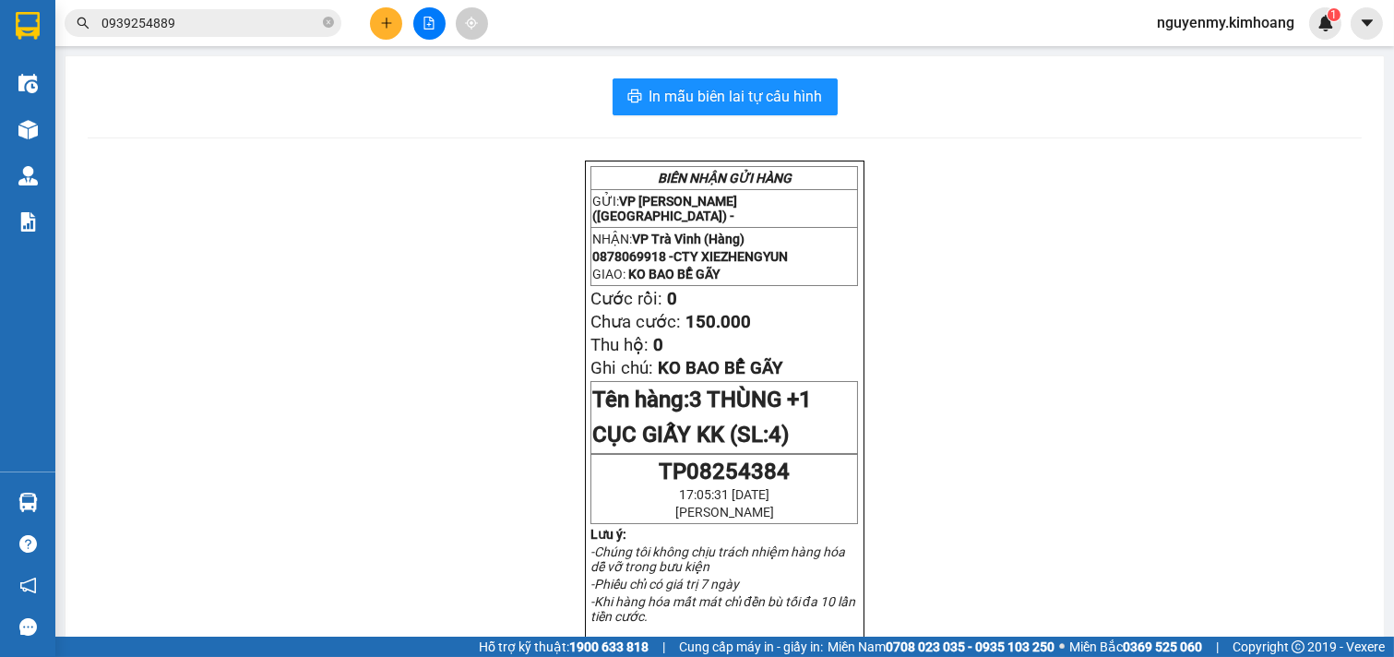
click at [194, 25] on input "0939254889" at bounding box center [210, 23] width 218 height 20
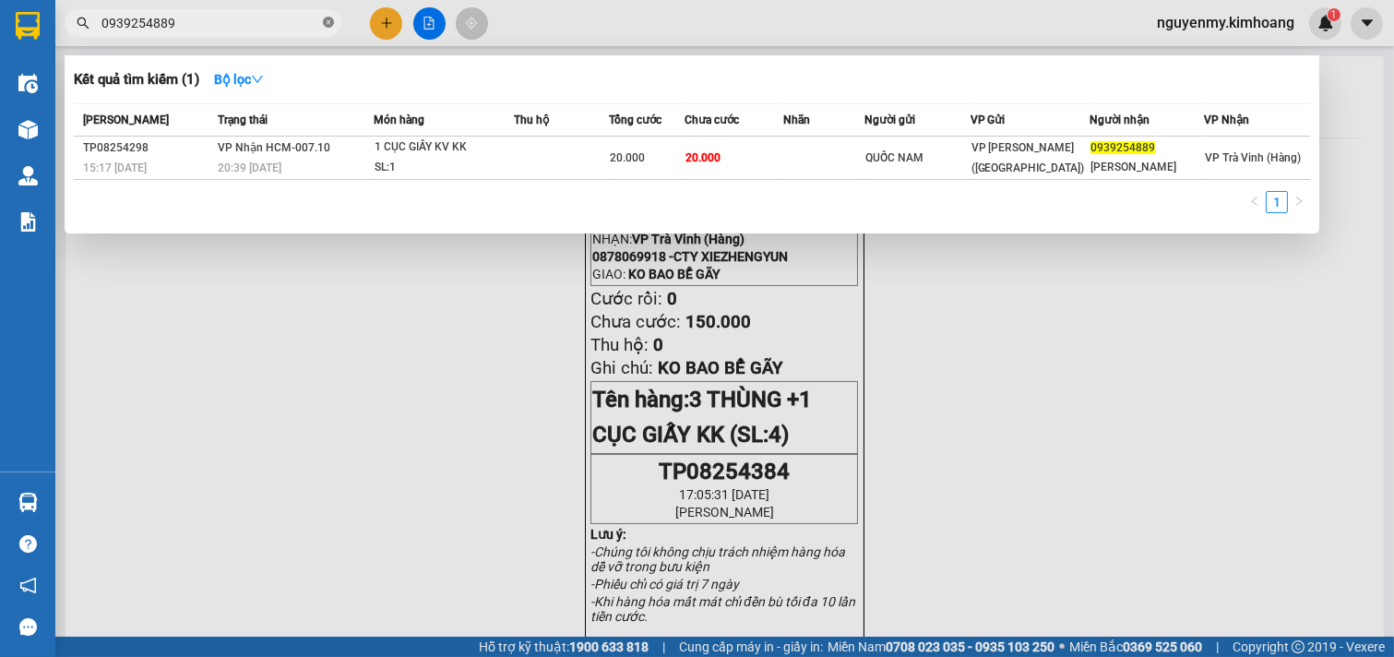
click at [328, 30] on span at bounding box center [328, 24] width 11 height 18
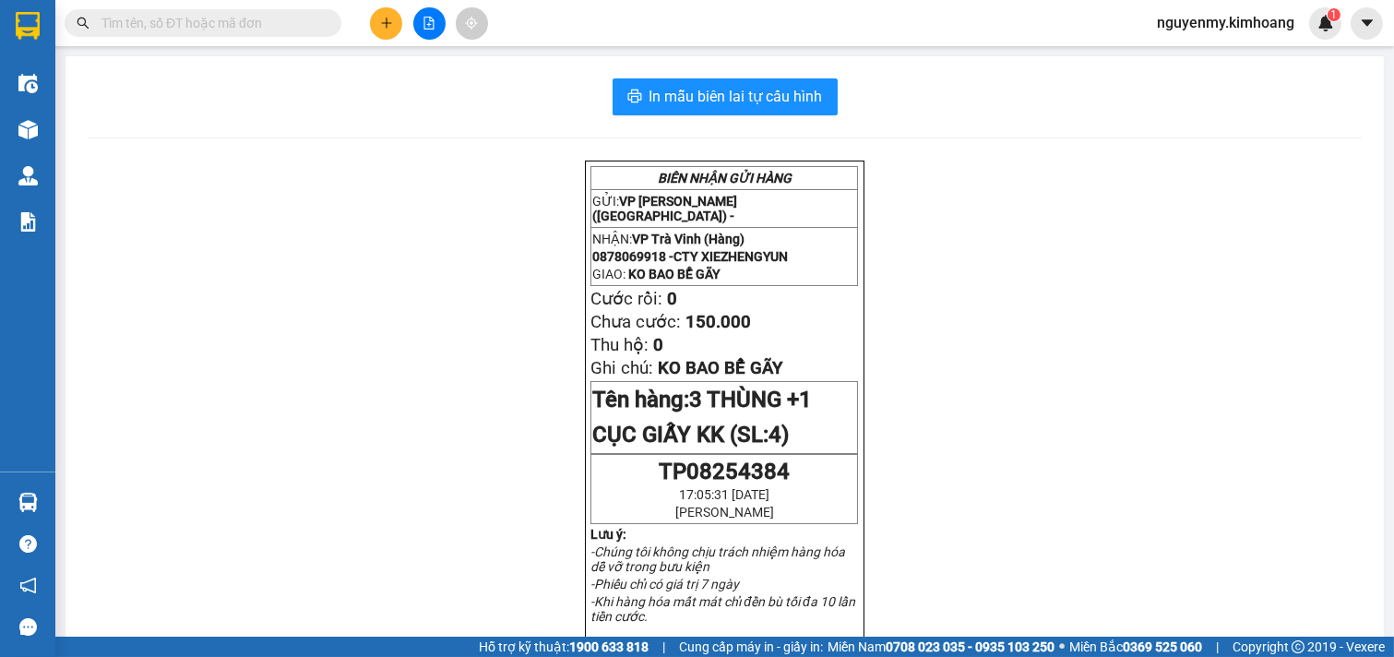
click at [256, 30] on input "text" at bounding box center [210, 23] width 218 height 20
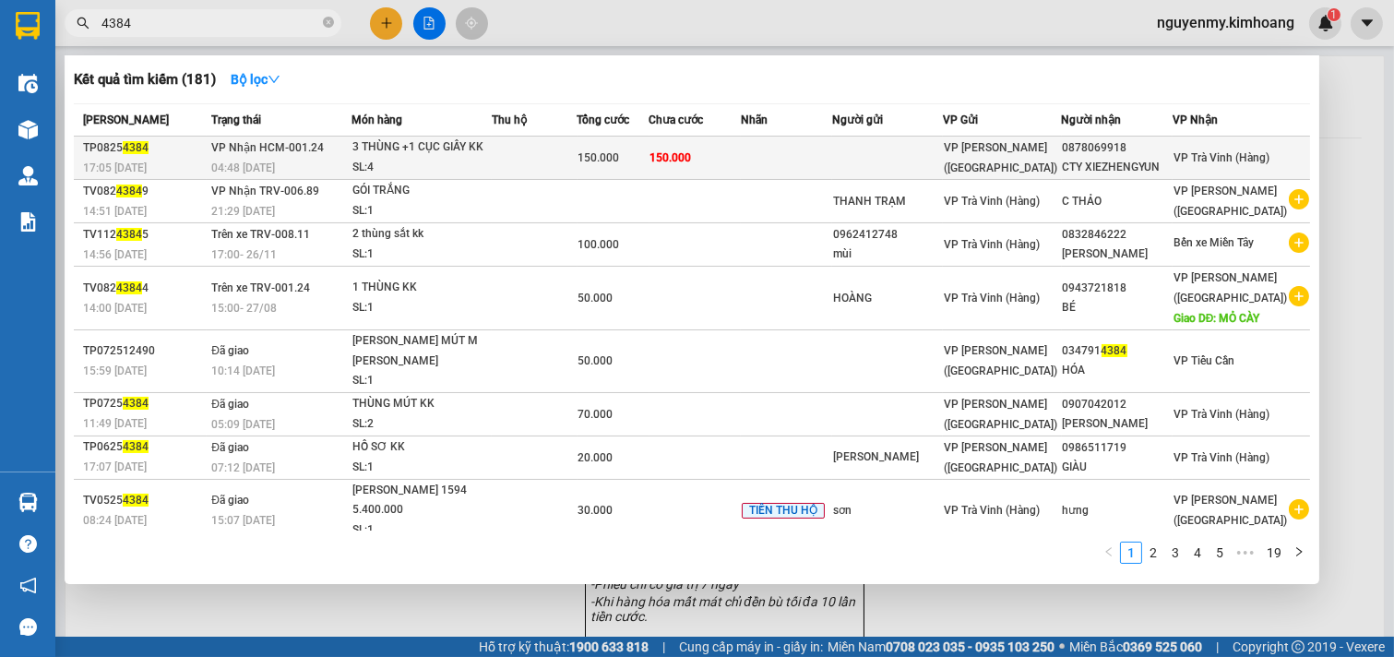
type input "4384"
click at [1102, 162] on div "CTY XIEZHENGYUN" at bounding box center [1117, 167] width 109 height 19
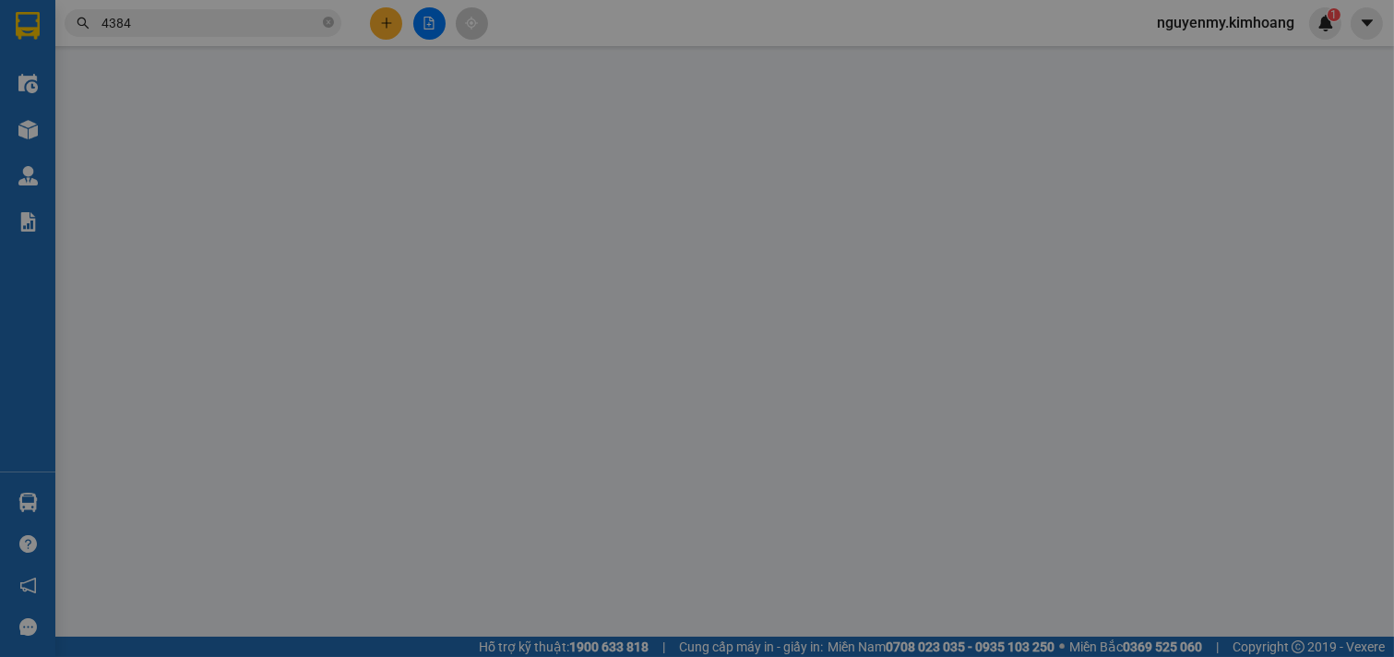
type input "0878069918"
type input "CTY XIEZHENGYUN"
type input "150.000"
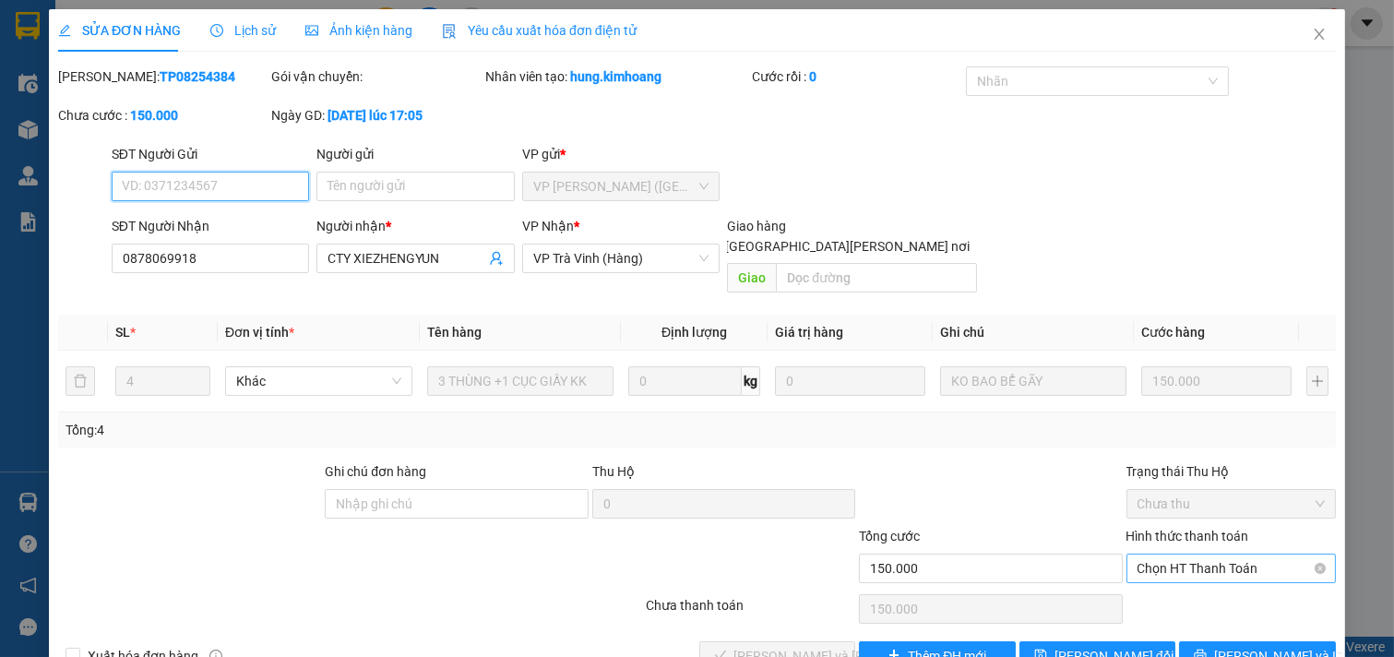
click at [1240, 555] on span "Chọn HT Thanh Toán" at bounding box center [1232, 569] width 188 height 28
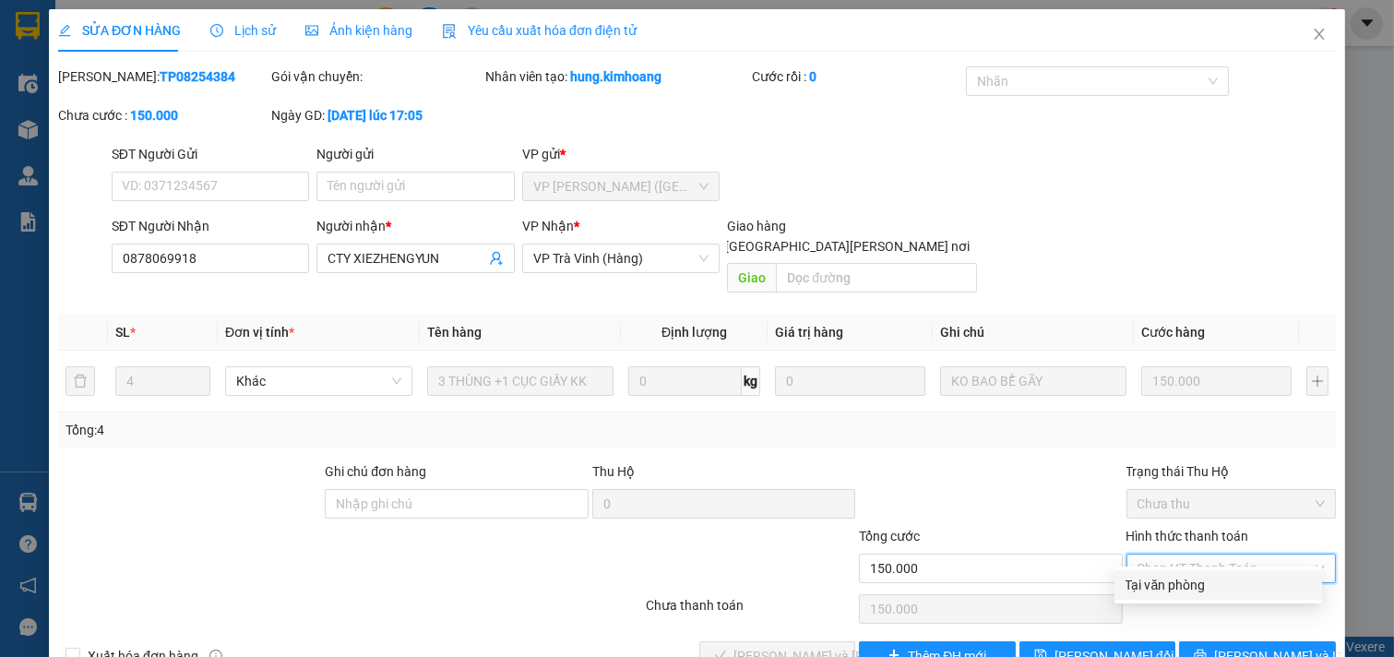
click at [1221, 575] on div "Tại văn phòng" at bounding box center [1218, 585] width 185 height 20
type input "0"
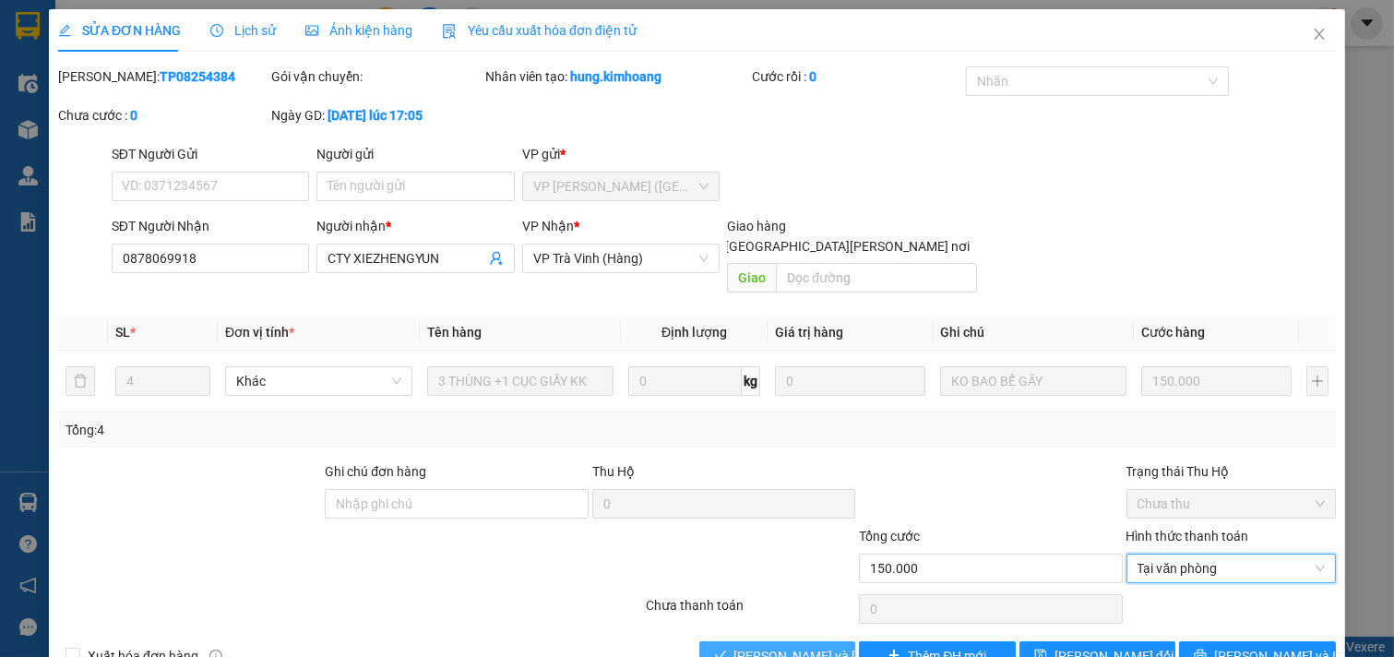
click at [816, 646] on span "[PERSON_NAME] và [PERSON_NAME] hàng" at bounding box center [858, 656] width 249 height 20
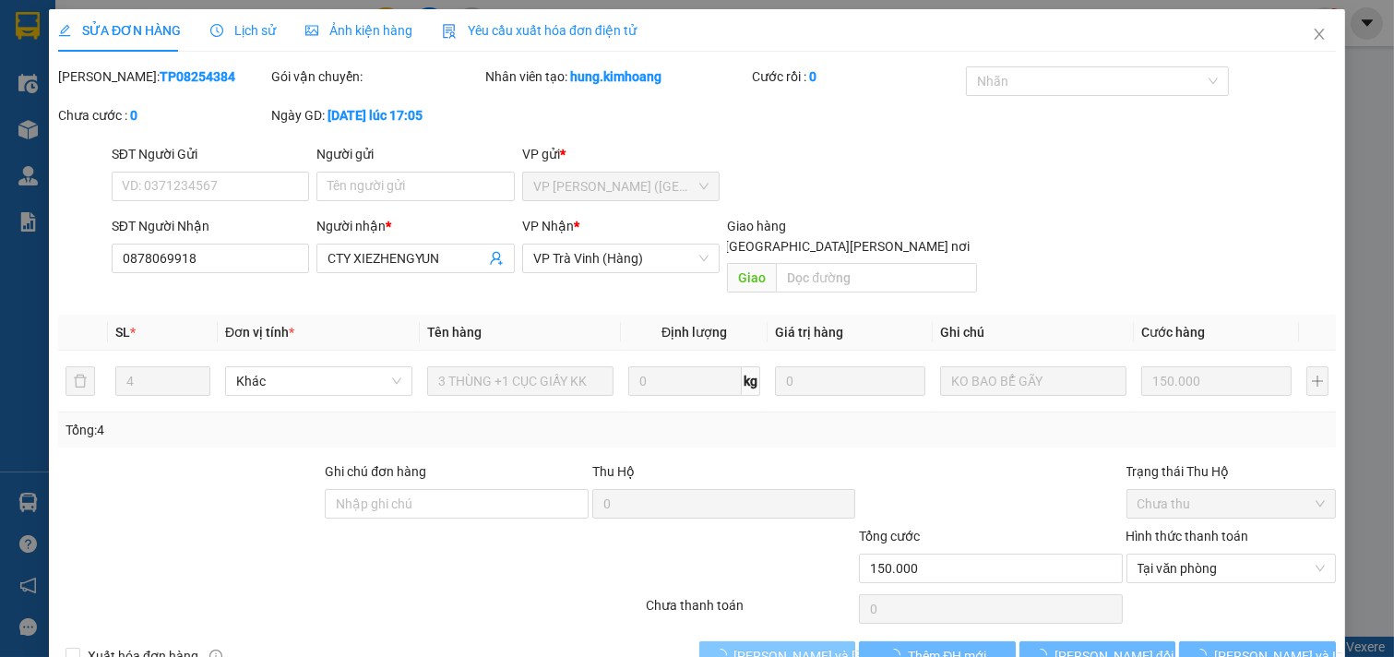
click at [816, 646] on span "[PERSON_NAME] và [PERSON_NAME] hàng" at bounding box center [858, 656] width 249 height 20
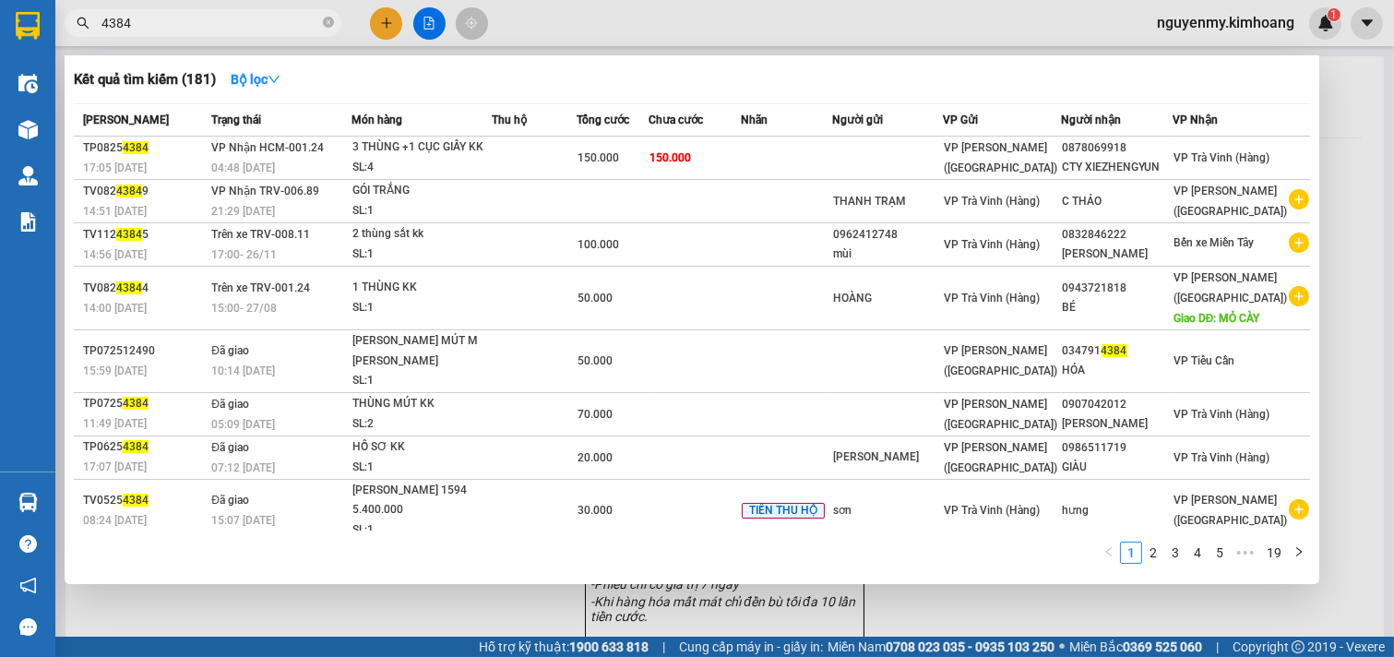
click at [247, 30] on input "4384" at bounding box center [210, 23] width 218 height 20
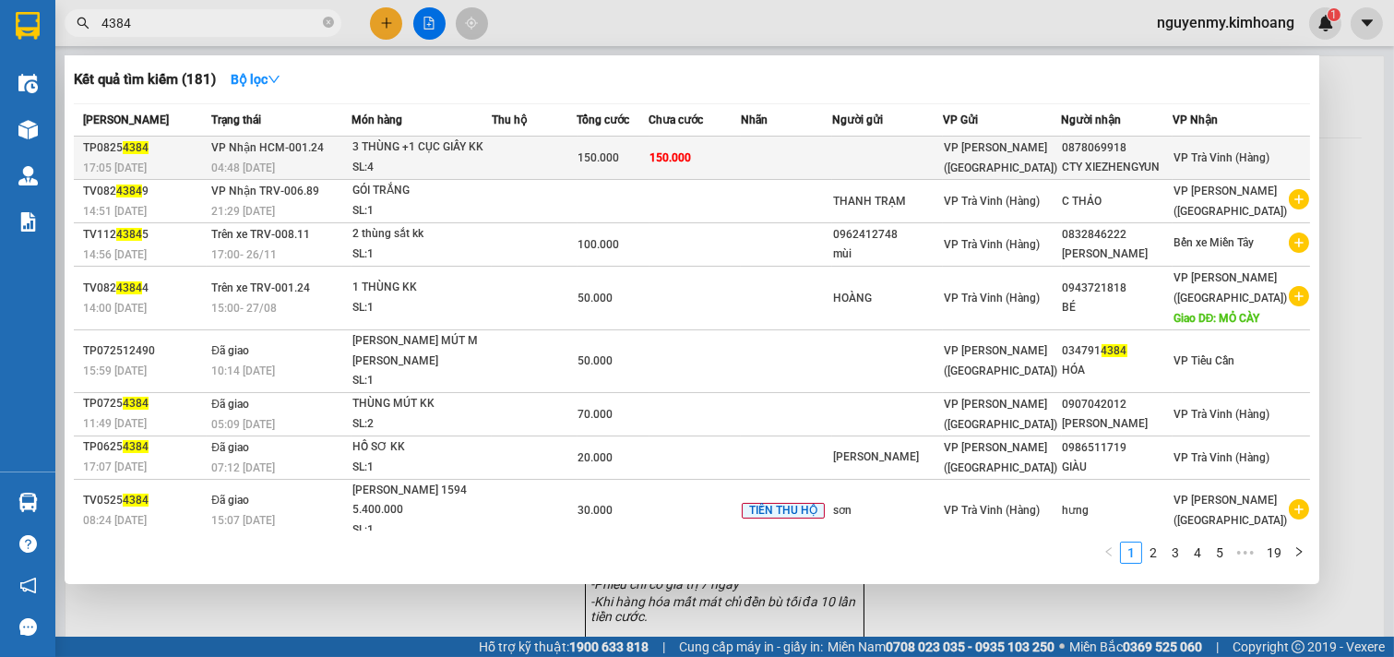
click at [734, 157] on td "150.000" at bounding box center [696, 158] width 92 height 43
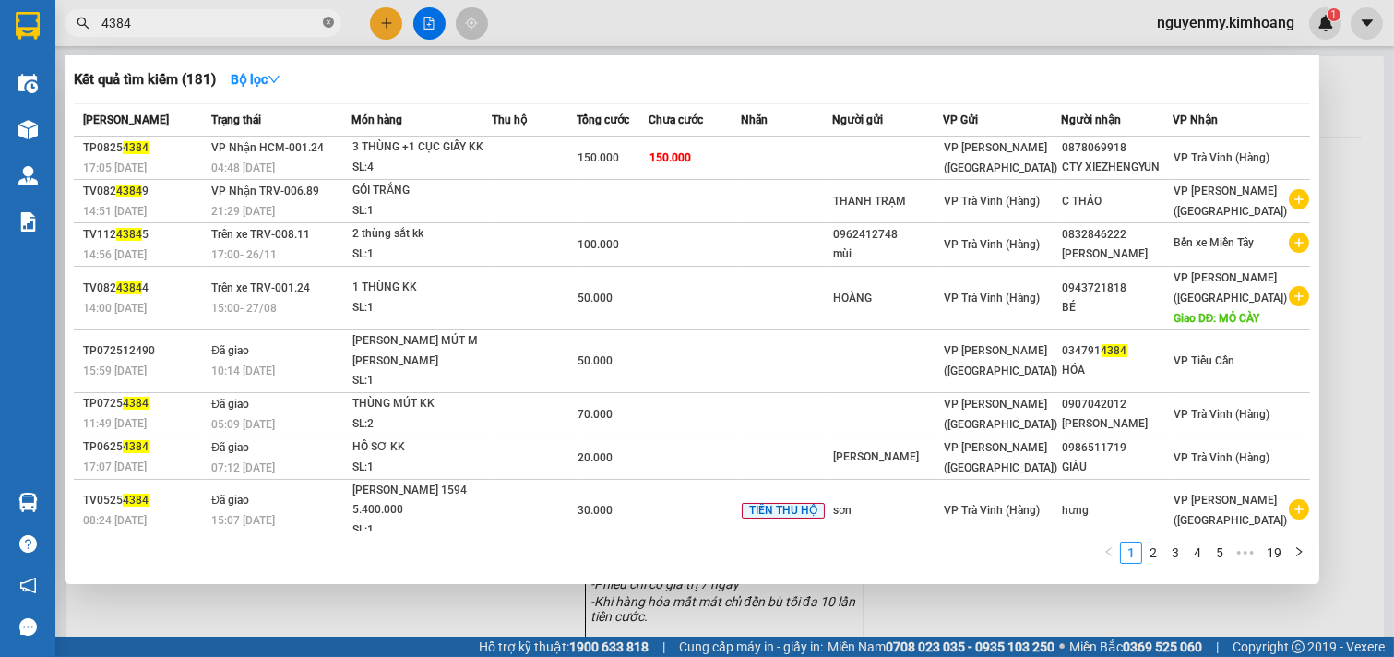
click at [327, 20] on icon "close-circle" at bounding box center [328, 22] width 11 height 11
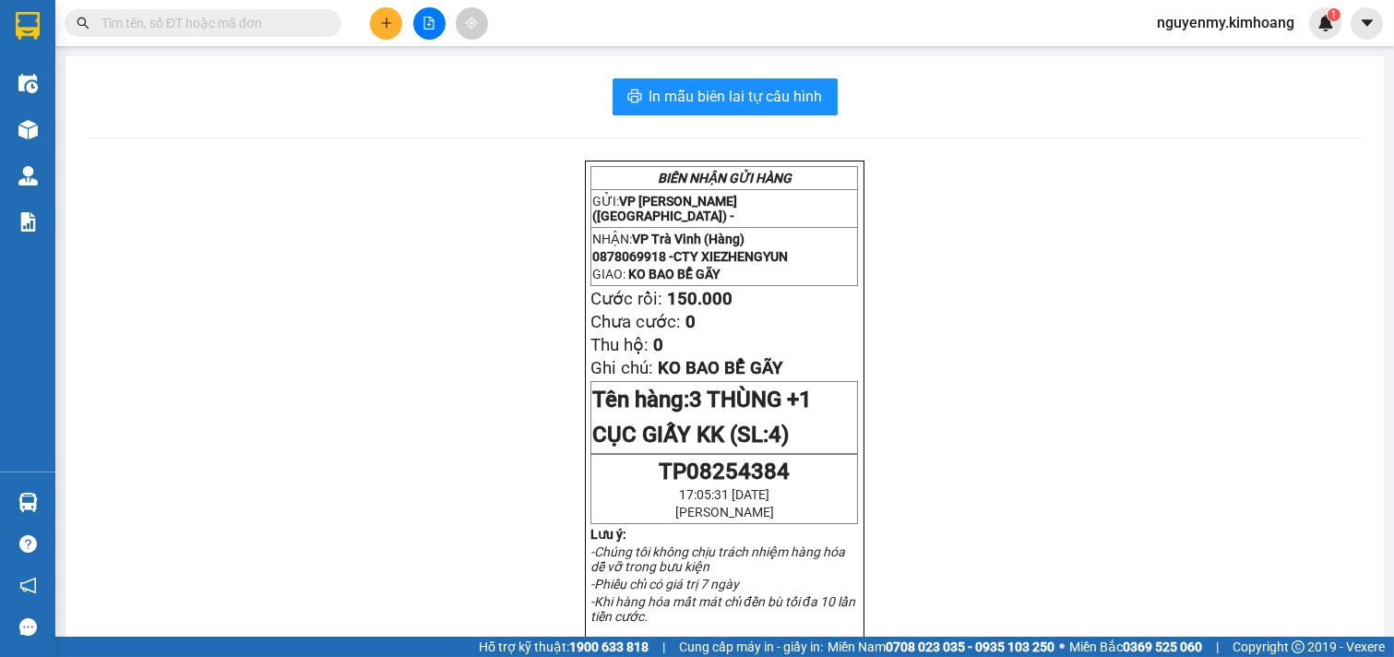
click at [210, 29] on input "text" at bounding box center [210, 23] width 218 height 20
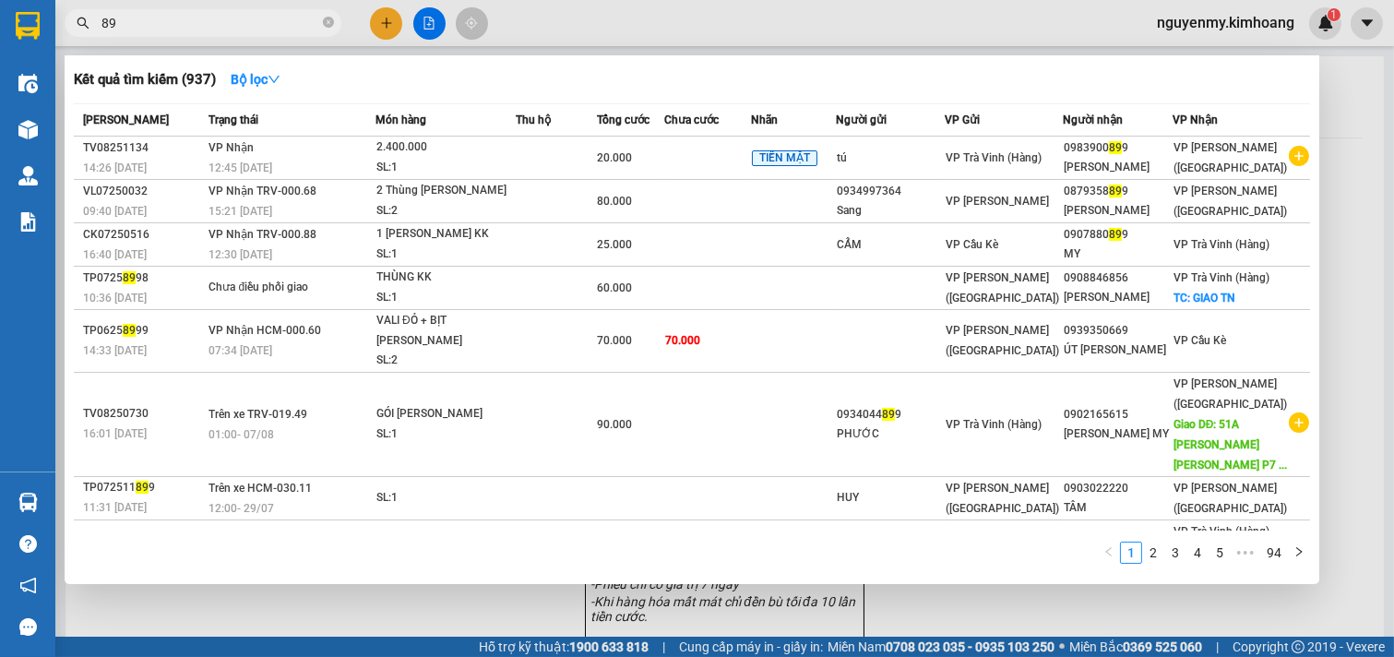
type input "8"
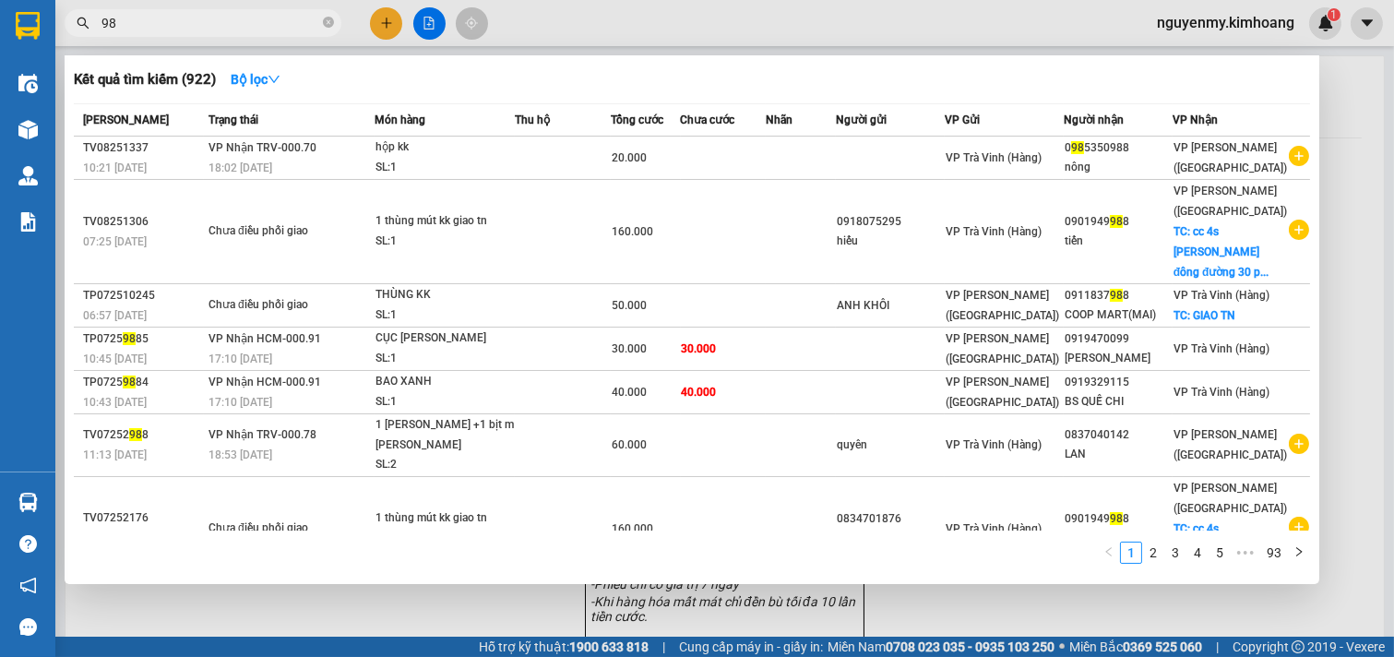
type input "9"
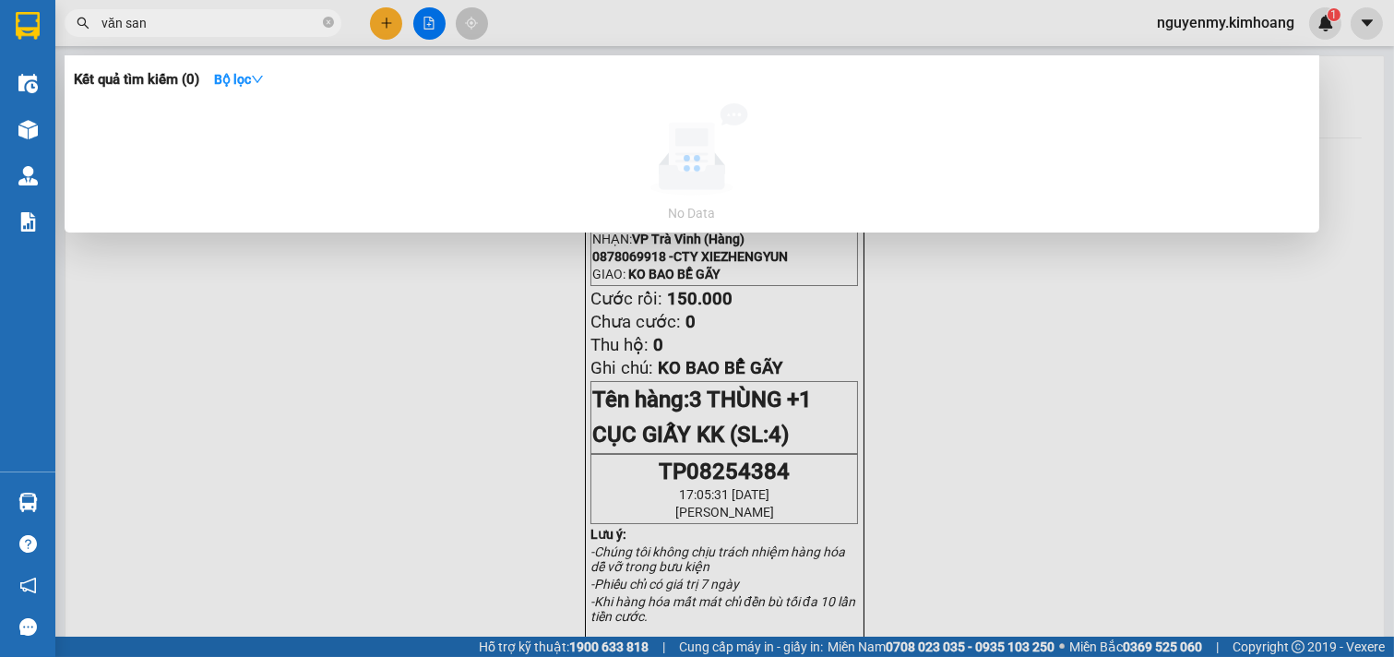
type input "văn sang"
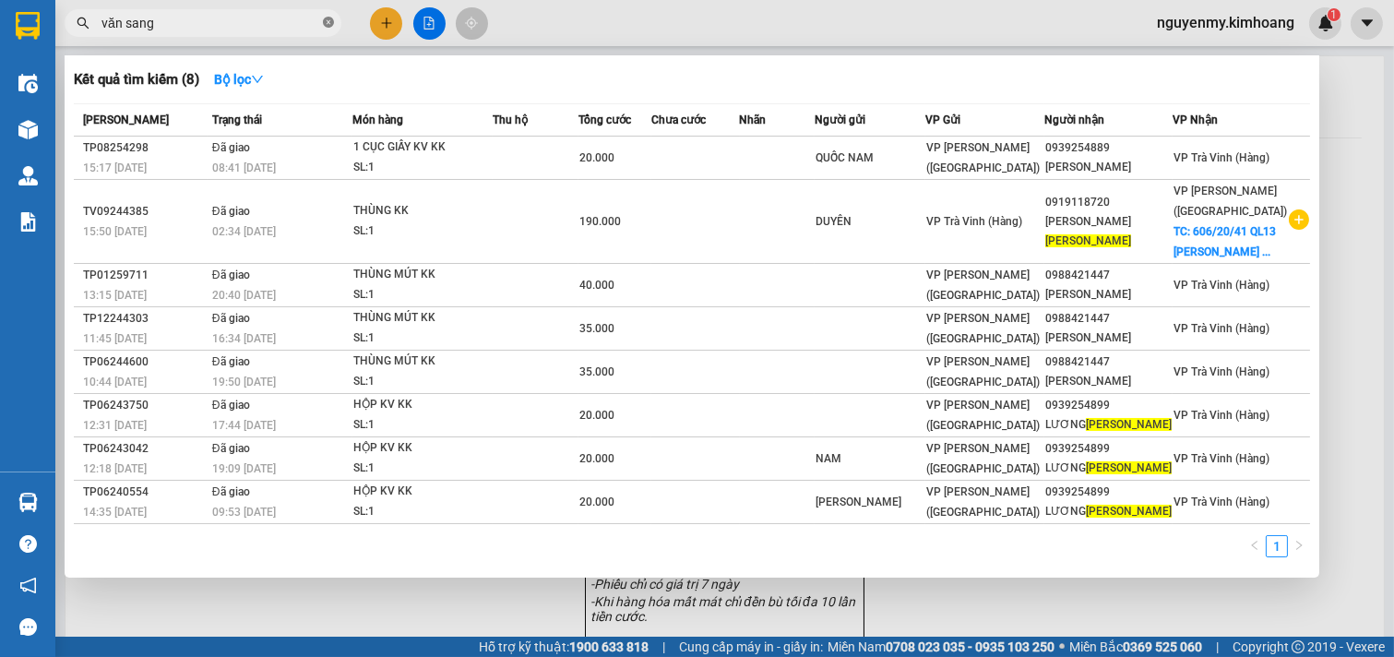
click at [328, 18] on icon "close-circle" at bounding box center [328, 22] width 11 height 11
drag, startPoint x: 330, startPoint y: 19, endPoint x: 296, endPoint y: 18, distance: 34.2
click at [327, 19] on span at bounding box center [328, 23] width 11 height 20
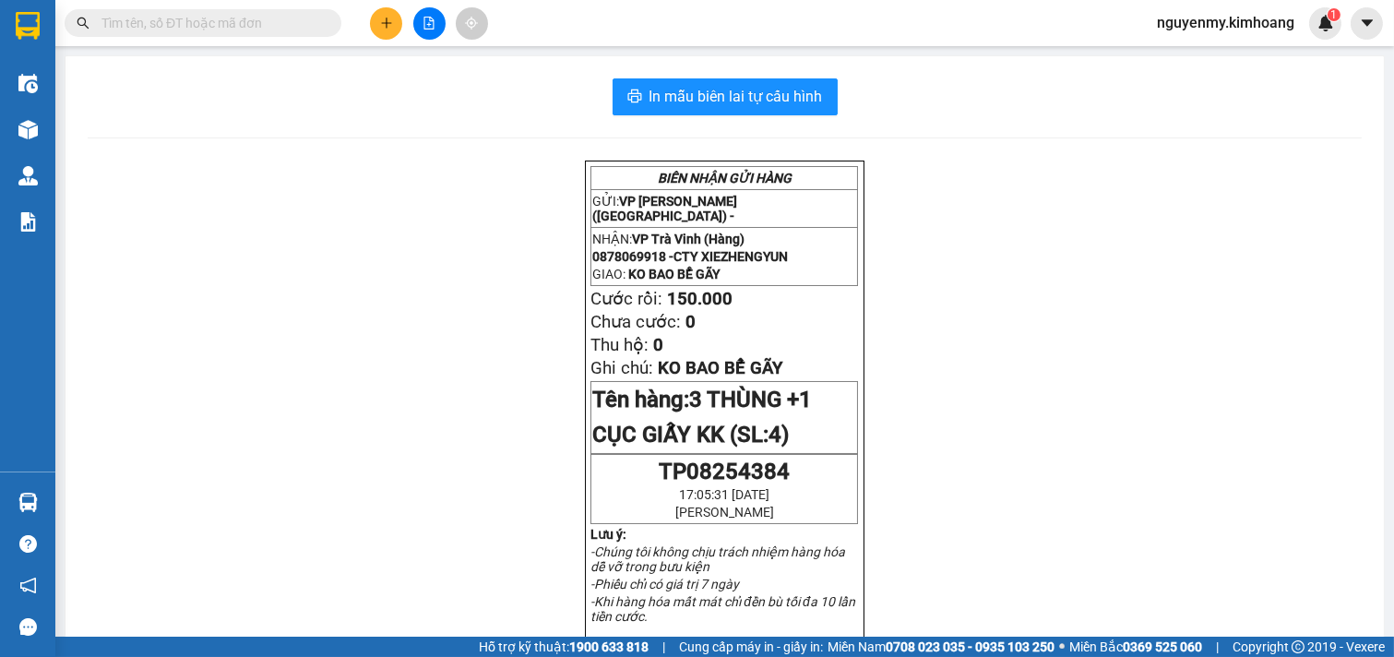
click at [293, 18] on input "text" at bounding box center [210, 23] width 218 height 20
click at [293, 21] on input "text" at bounding box center [210, 23] width 218 height 20
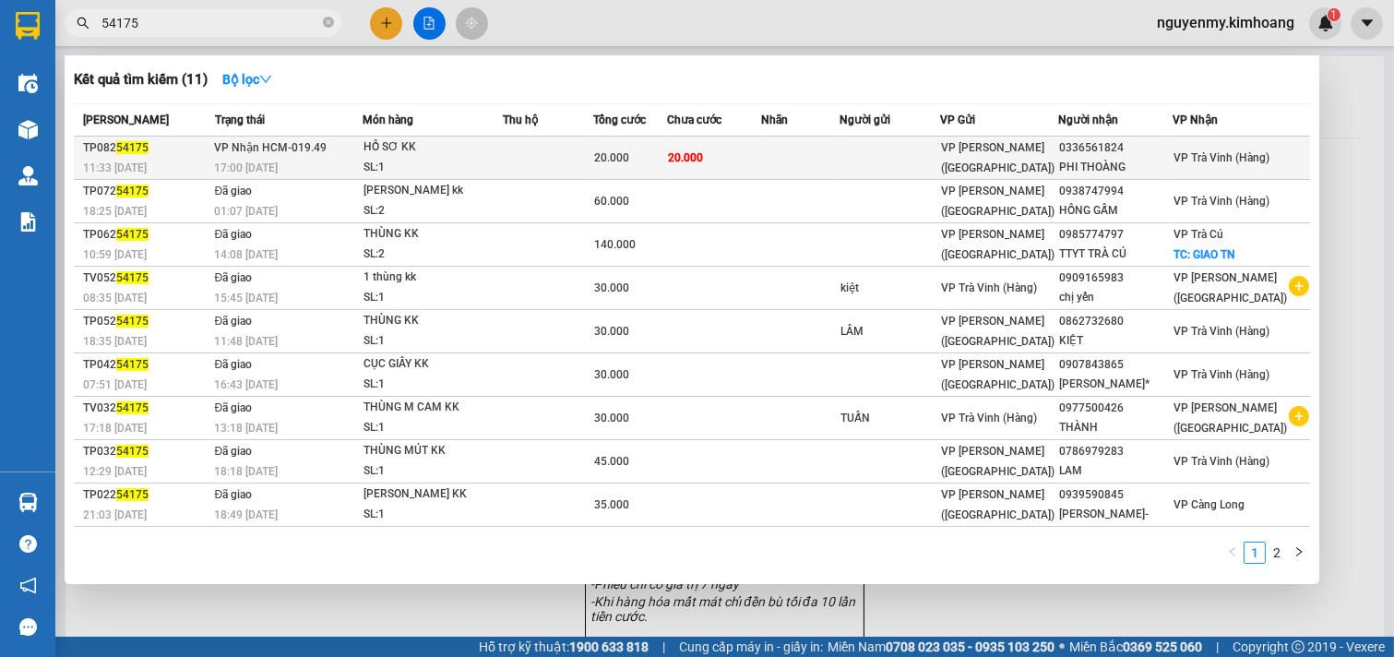
type input "54175"
click at [749, 158] on td "20.000" at bounding box center [714, 158] width 94 height 43
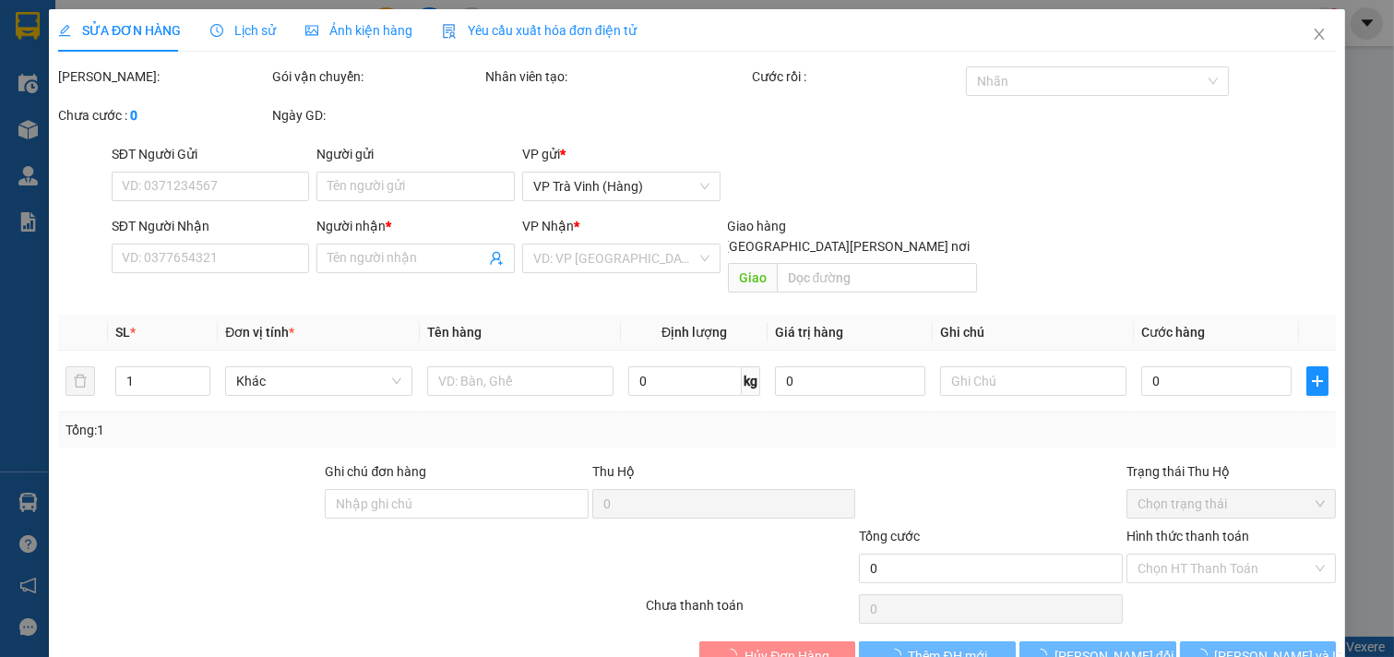
type input "0336561824"
type input "PHI THOÀNG"
type input "20.000"
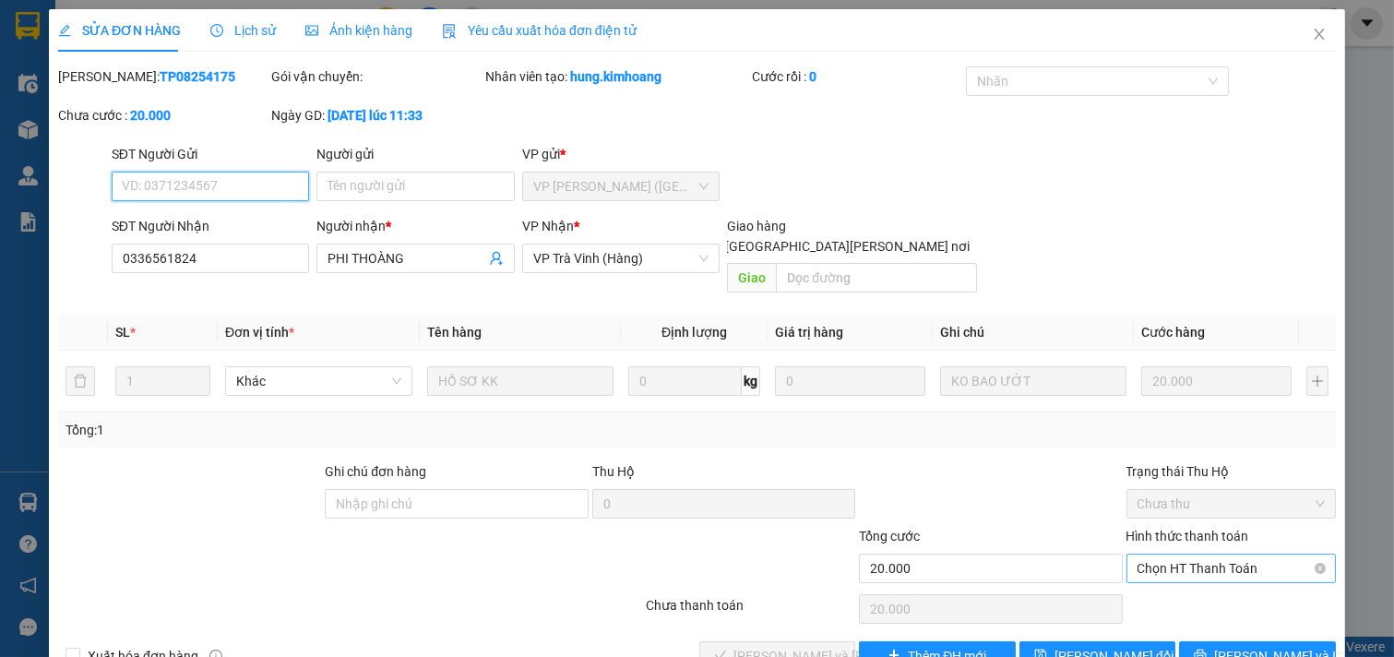
click at [1248, 555] on span "Chọn HT Thanh Toán" at bounding box center [1232, 569] width 188 height 28
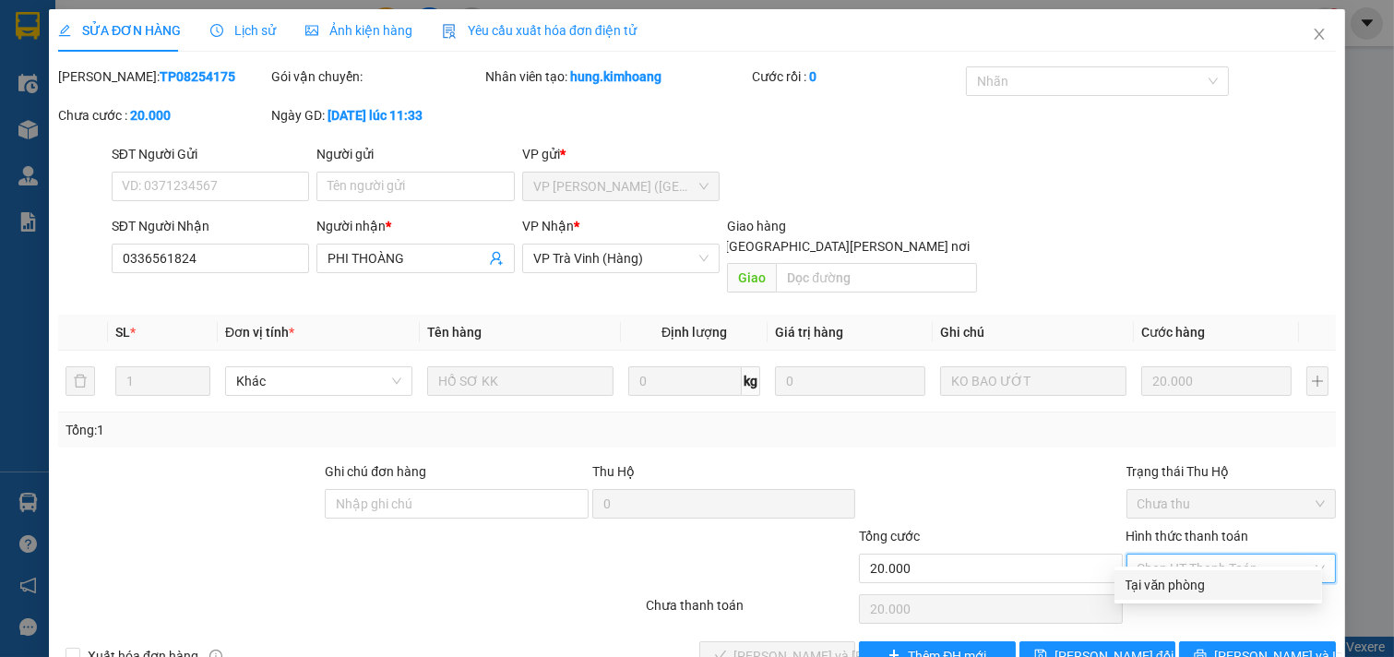
click at [1200, 575] on div "Tại văn phòng" at bounding box center [1218, 585] width 185 height 20
type input "0"
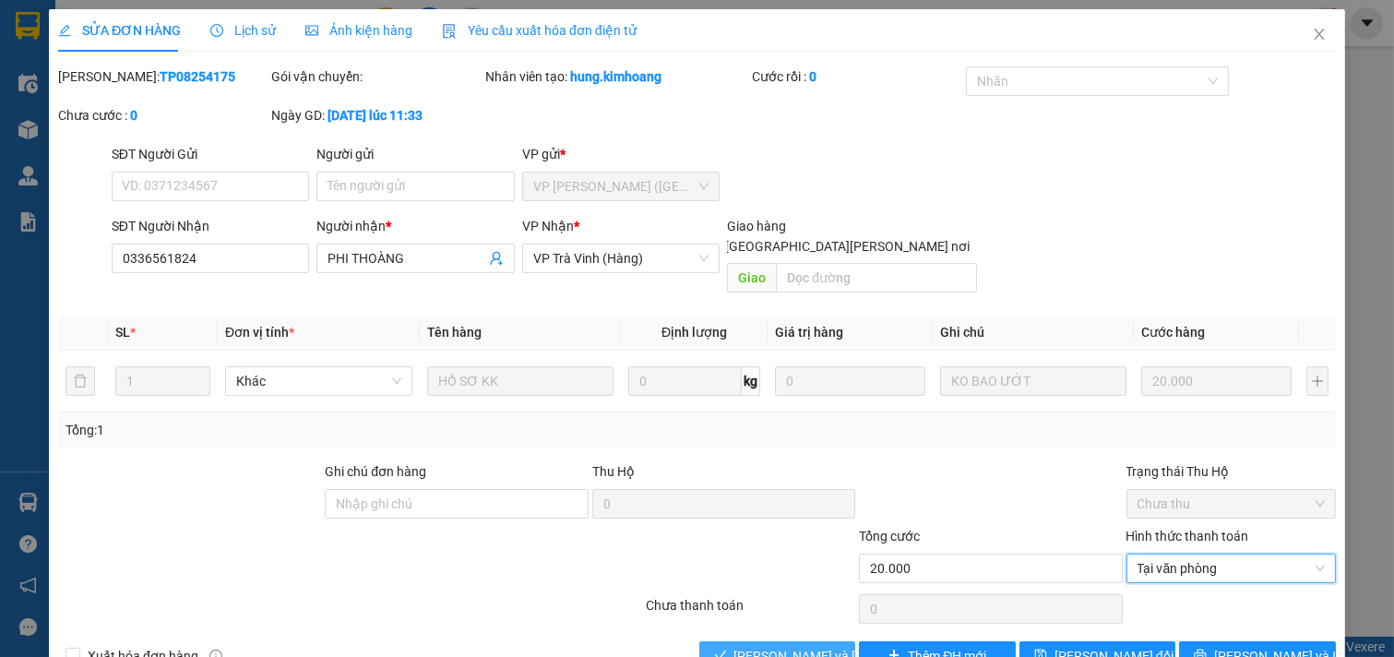
click at [789, 646] on span "[PERSON_NAME] và [PERSON_NAME] hàng" at bounding box center [858, 656] width 249 height 20
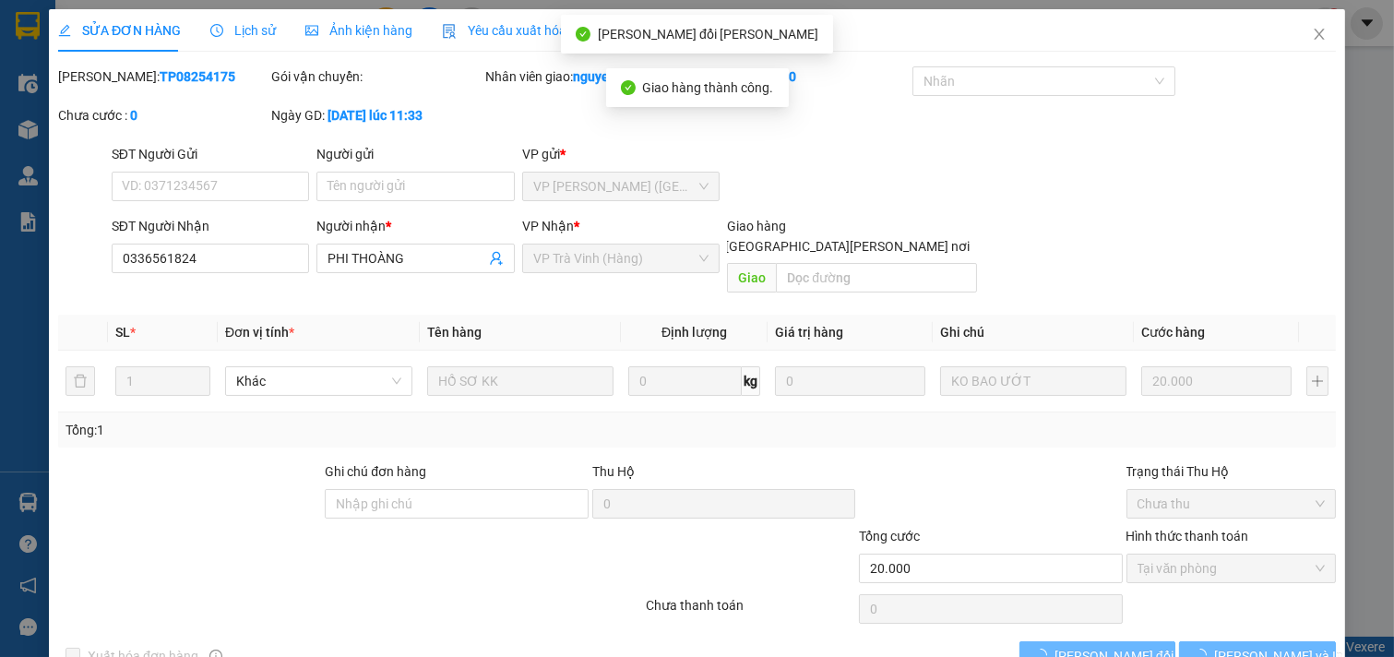
click at [1200, 618] on div "Total Paid Fee 20.000 Total UnPaid Fee 0 Cash Collection Total Fee Mã ĐH: TP082…" at bounding box center [697, 368] width 1278 height 604
click at [1200, 614] on div "Total Paid Fee 20.000 Total UnPaid Fee 0 Cash Collection Total Fee Mã ĐH: TP082…" at bounding box center [697, 368] width 1278 height 604
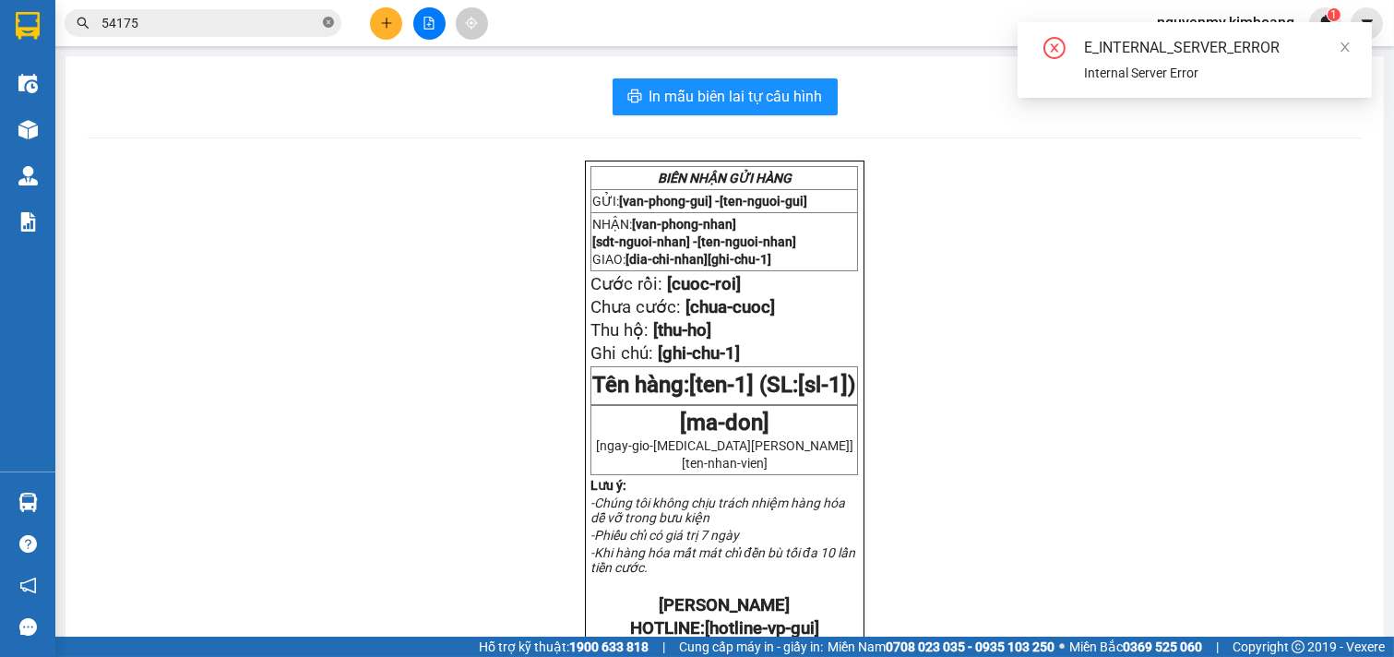
click at [328, 21] on icon "close-circle" at bounding box center [328, 22] width 11 height 11
click at [1335, 41] on div "E_INTERNAL_SERVER_ERROR" at bounding box center [1217, 48] width 266 height 22
click at [1347, 44] on icon "close" at bounding box center [1345, 46] width 9 height 9
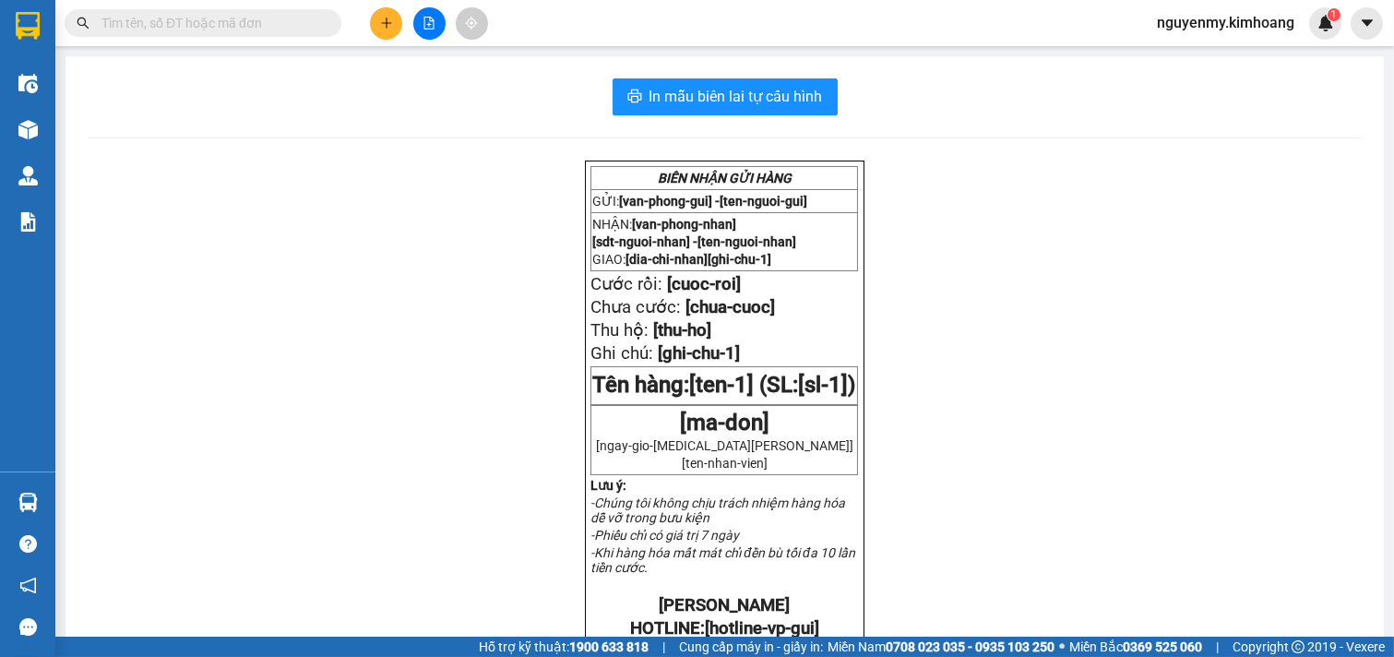
click at [303, 30] on input "text" at bounding box center [210, 23] width 218 height 20
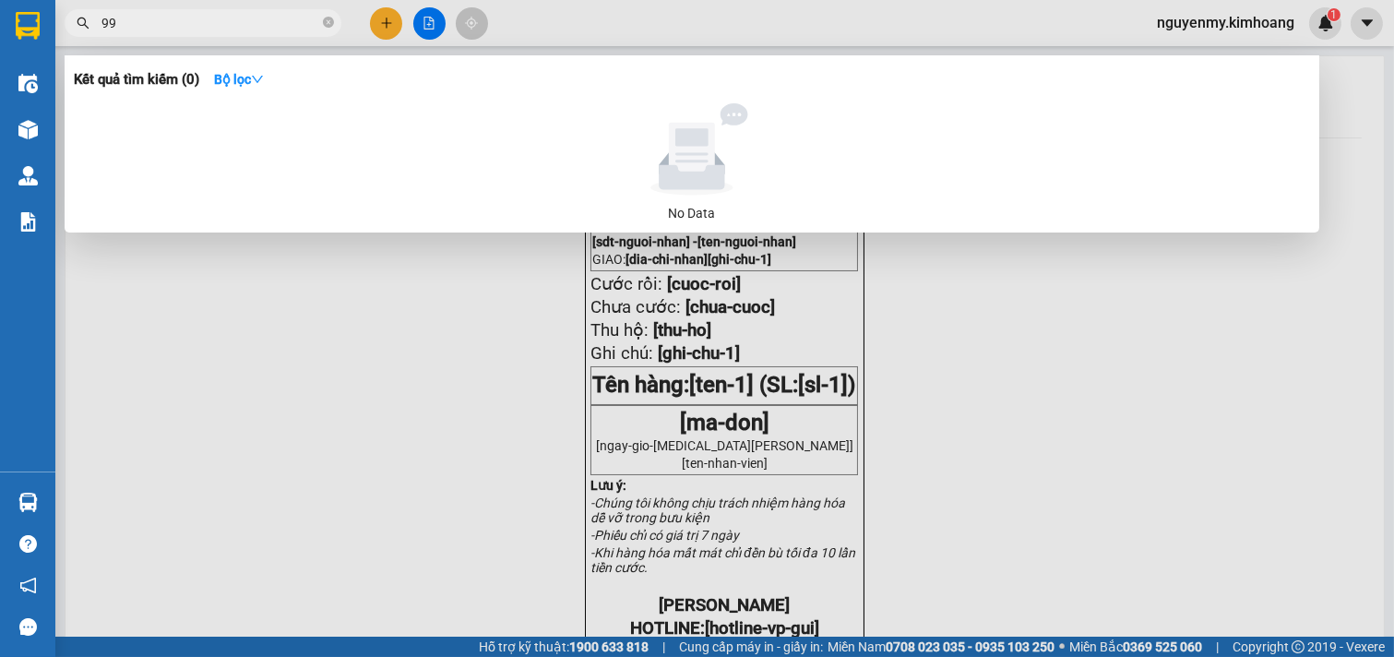
type input "9"
type input "097199940"
click at [381, 28] on div at bounding box center [697, 328] width 1394 height 657
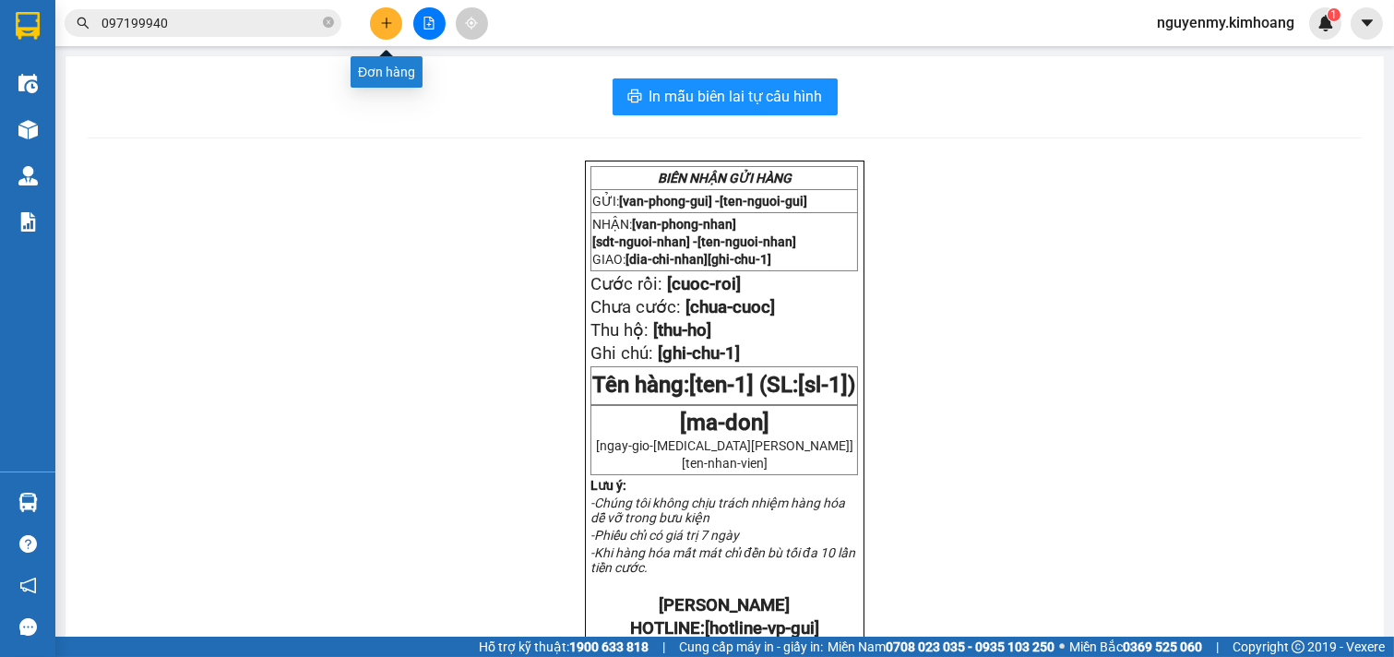
click at [383, 28] on icon "plus" at bounding box center [386, 23] width 13 height 13
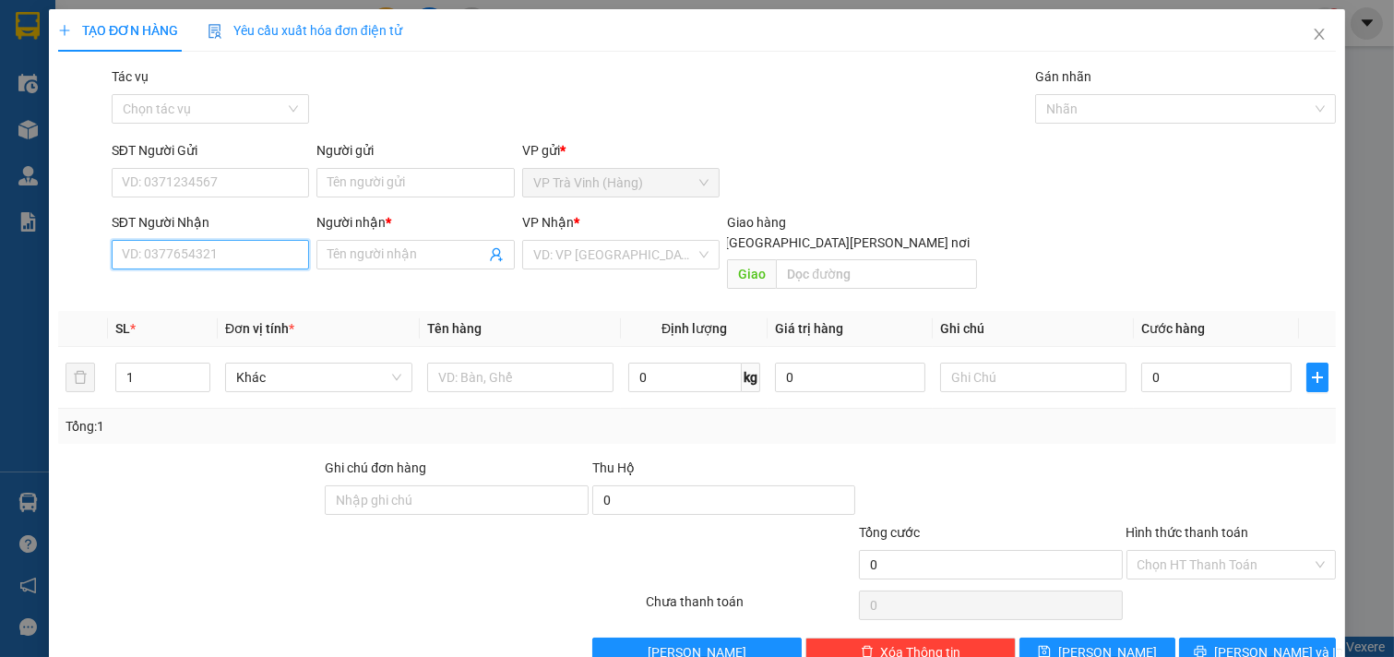
click at [225, 255] on input "SĐT Người Nhận" at bounding box center [211, 255] width 198 height 30
type input "0974229379"
click at [191, 281] on div "0974229379 - sang" at bounding box center [208, 291] width 173 height 20
type input "sang"
type input "35.000"
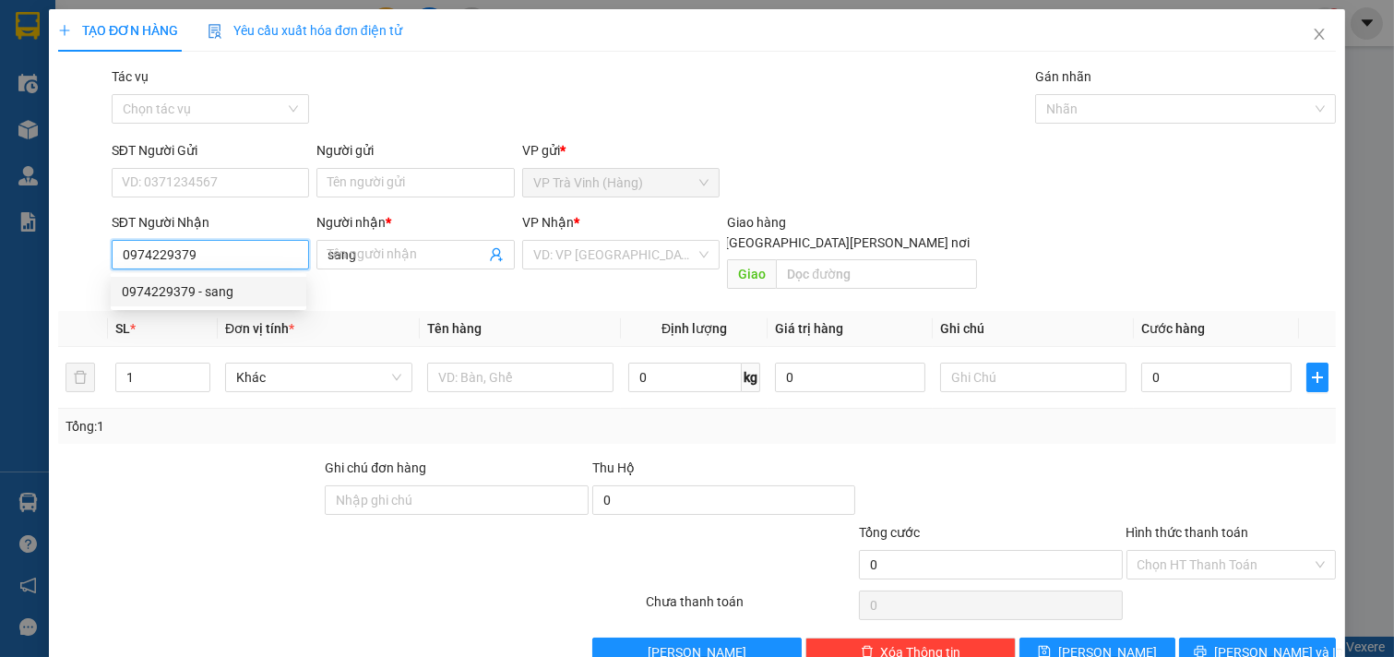
type input "35.000"
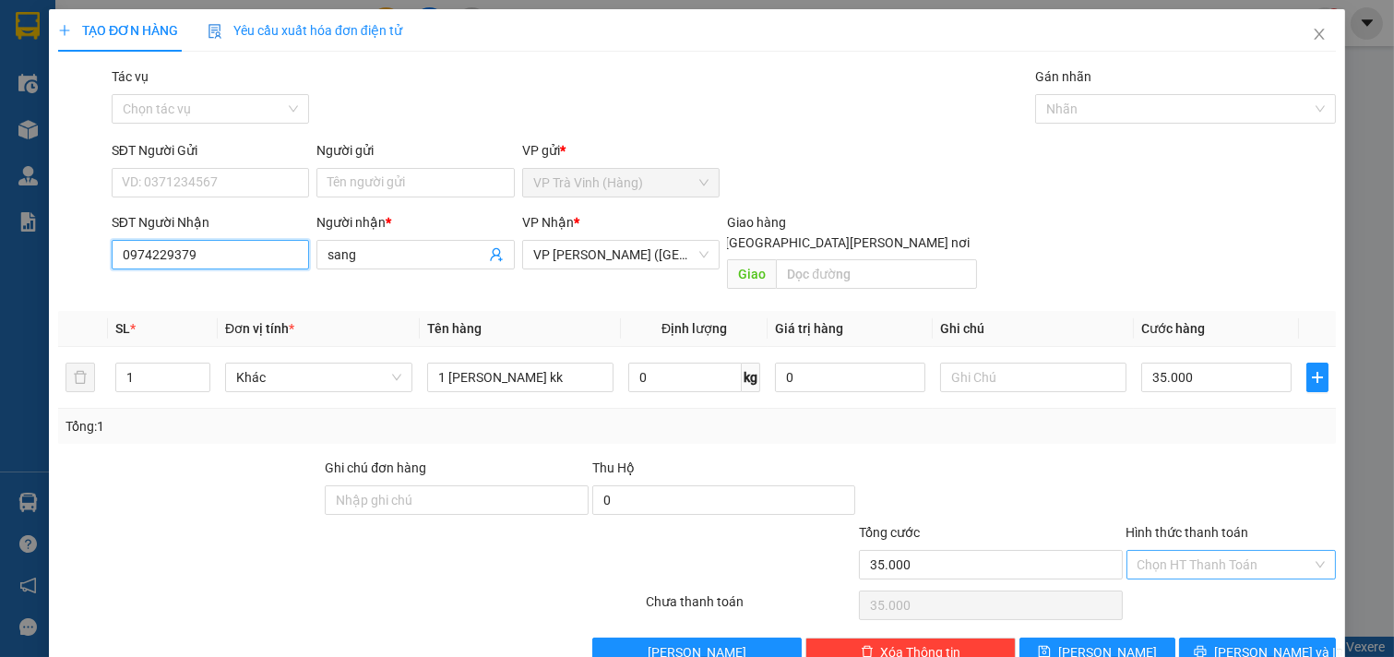
type input "0974229379"
click at [1237, 551] on input "Hình thức thanh toán" at bounding box center [1225, 565] width 175 height 28
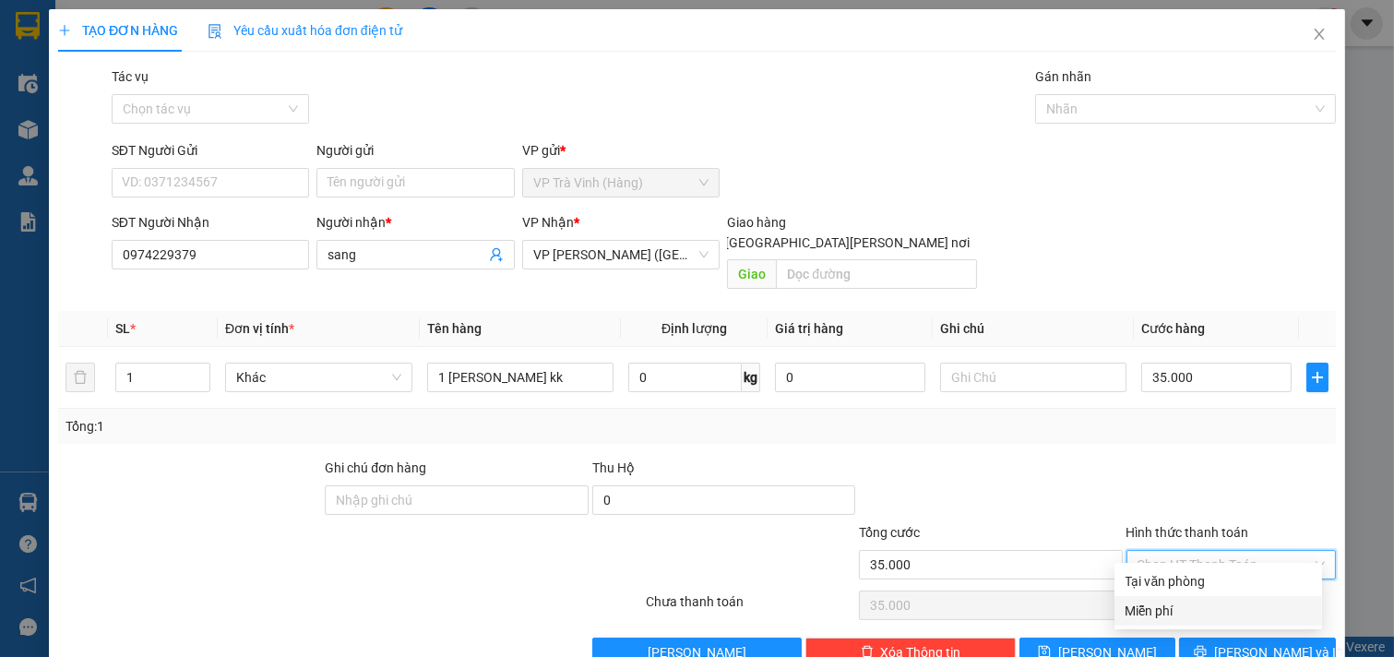
drag, startPoint x: 1216, startPoint y: 570, endPoint x: 1224, endPoint y: 560, distance: 13.1
click at [1216, 568] on div "Tại văn phòng Miễn phí" at bounding box center [1219, 596] width 208 height 59
click at [1213, 571] on div "Tại văn phòng" at bounding box center [1218, 581] width 185 height 20
type input "0"
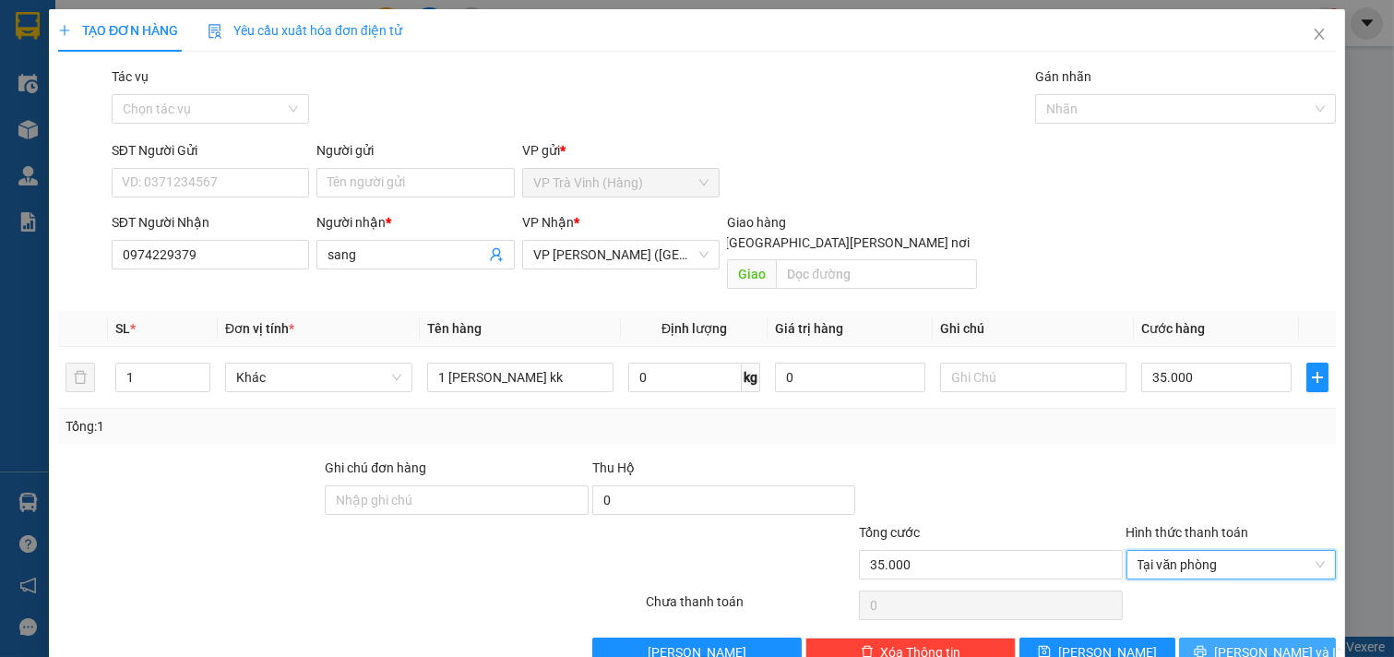
click at [1195, 638] on button "[PERSON_NAME] và In" at bounding box center [1257, 653] width 157 height 30
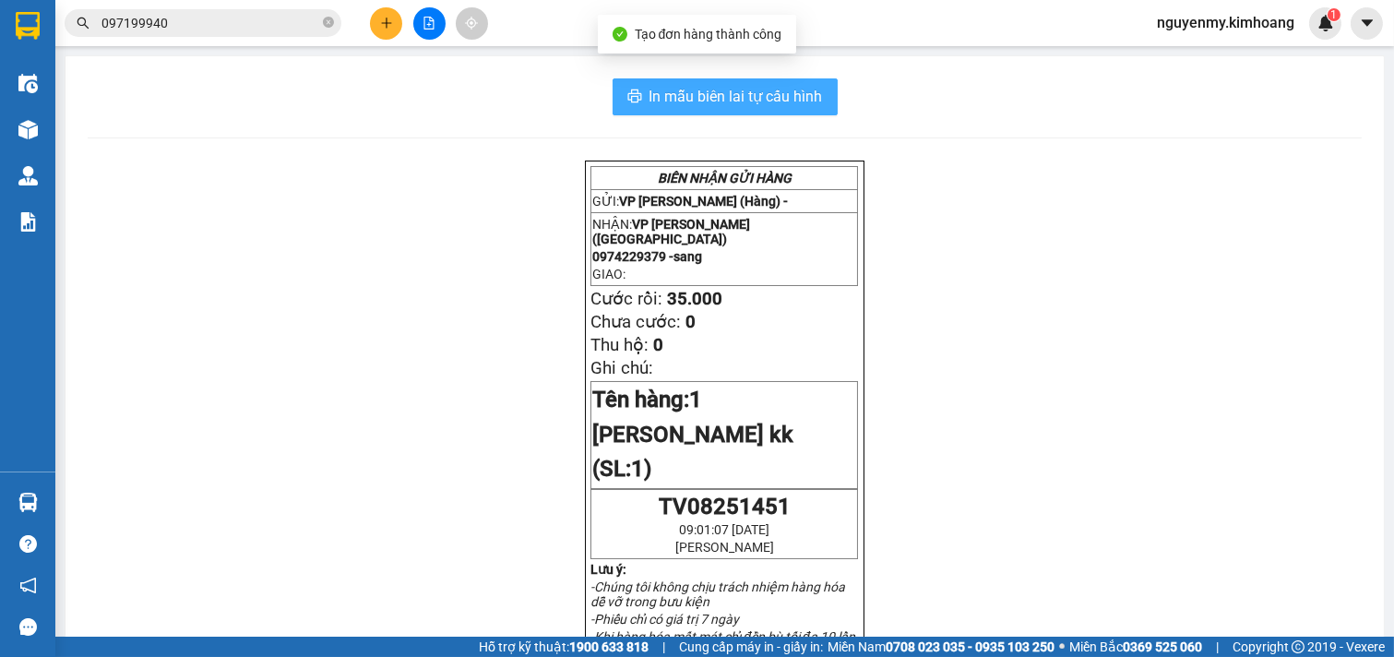
click at [722, 96] on span "In mẫu biên lai tự cấu hình" at bounding box center [736, 96] width 173 height 23
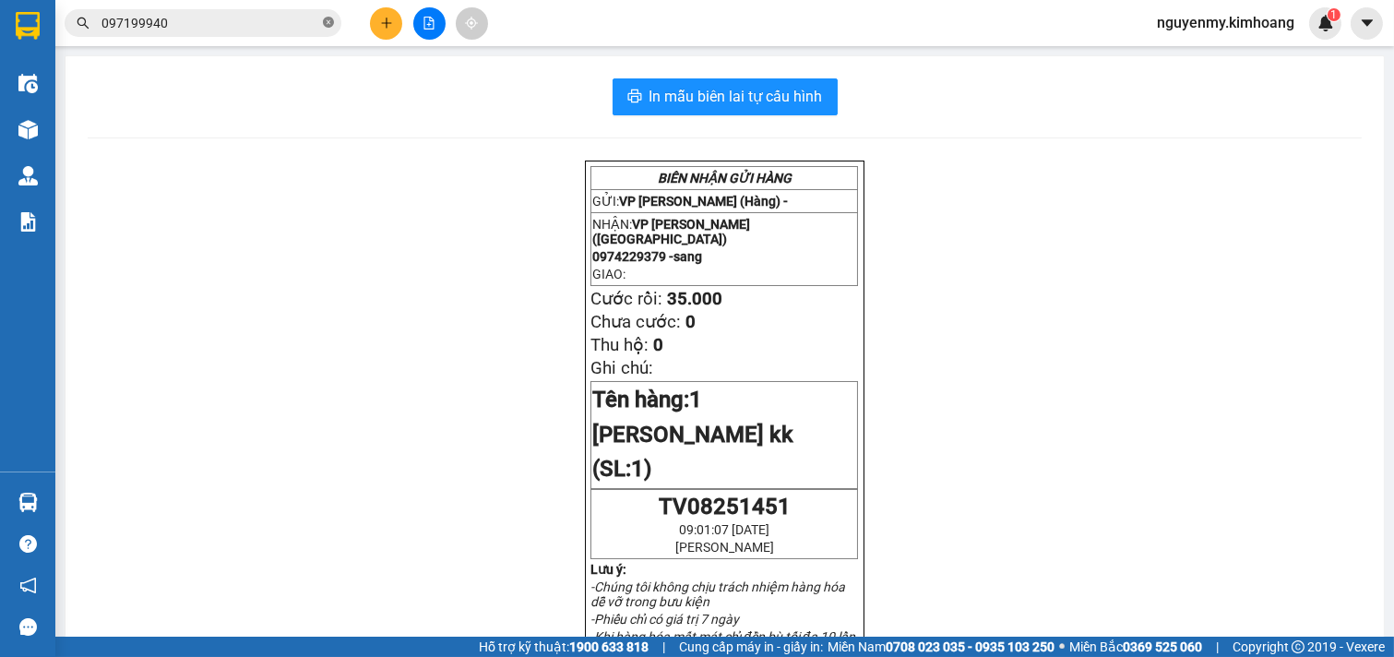
click at [324, 18] on icon "close-circle" at bounding box center [328, 22] width 11 height 11
drag, startPoint x: 327, startPoint y: 15, endPoint x: 303, endPoint y: 16, distance: 24.0
click at [318, 16] on span at bounding box center [203, 23] width 277 height 28
click at [297, 17] on input "text" at bounding box center [210, 23] width 218 height 20
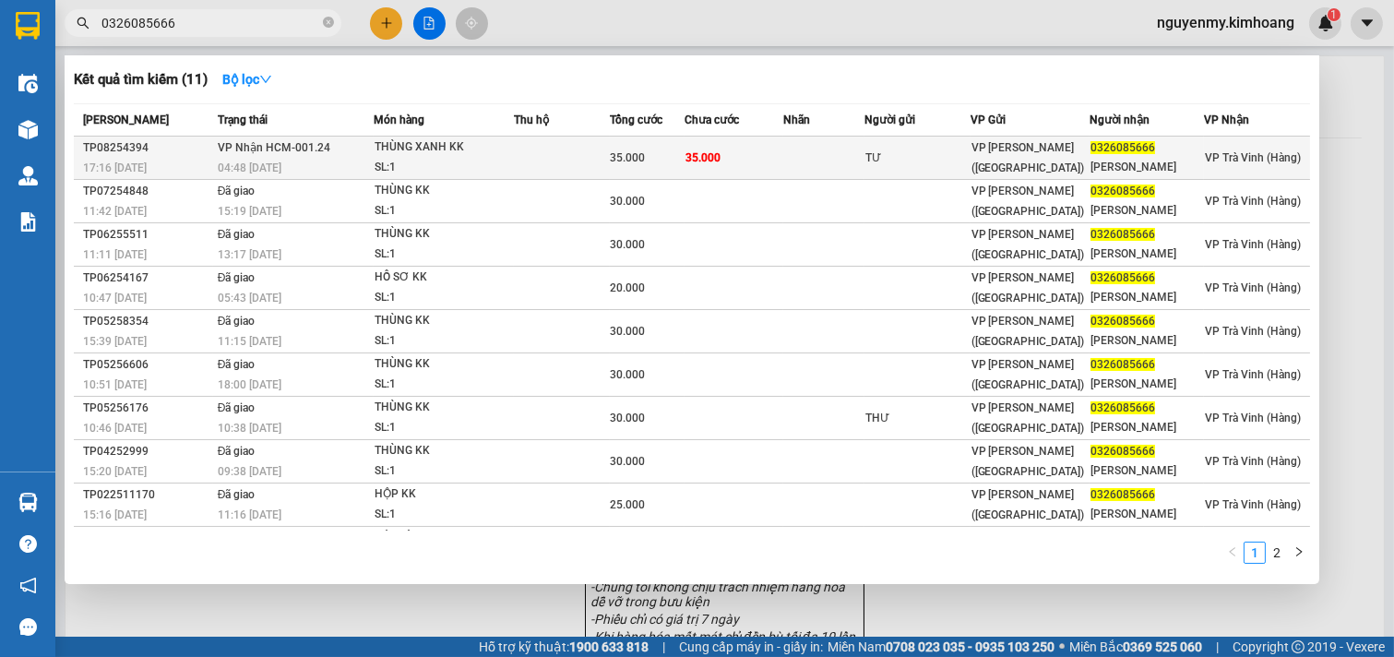
type input "0326085666"
click at [807, 149] on td at bounding box center [823, 158] width 81 height 43
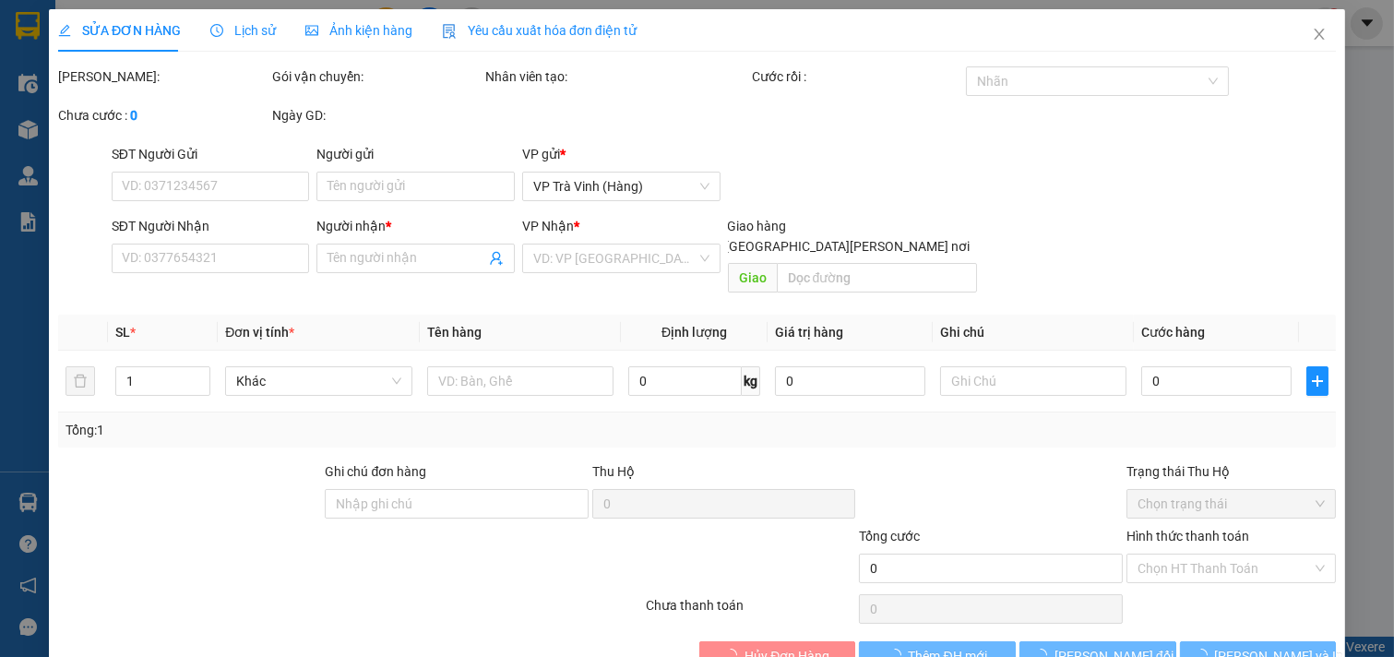
type input "TƯ"
type input "0326085666"
type input "TẤN HƯNG"
type input "35.000"
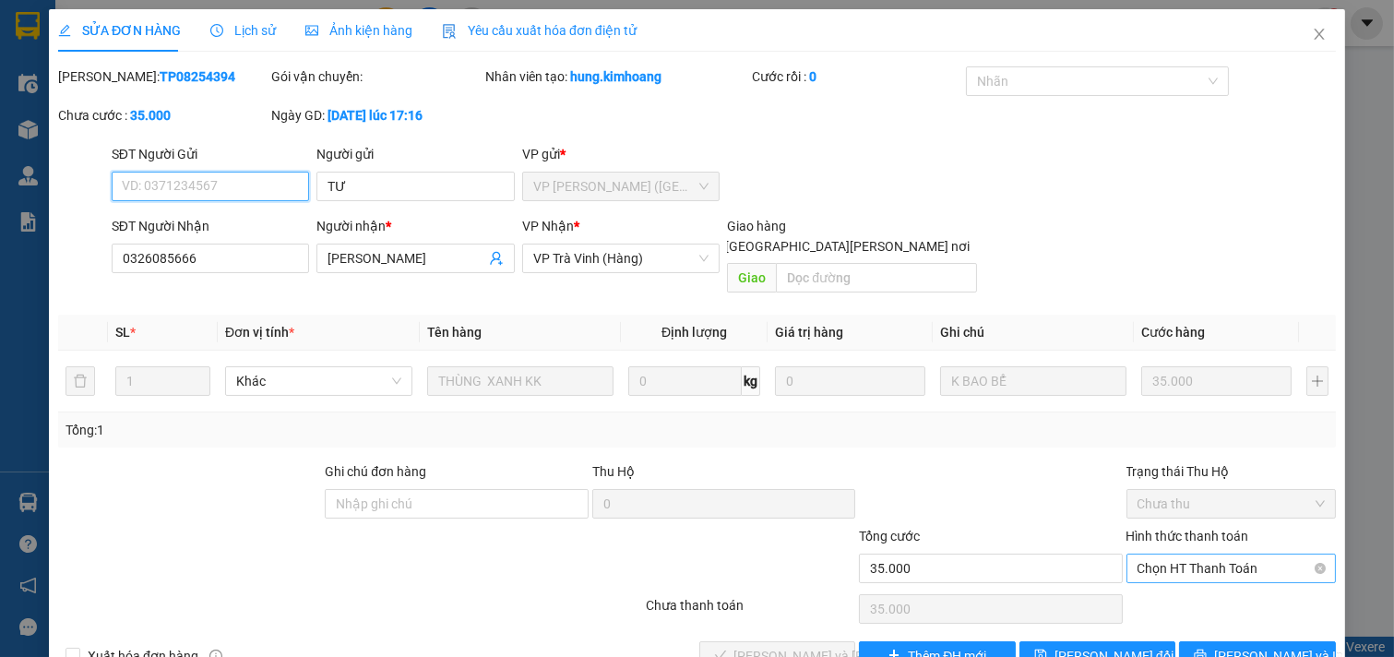
click at [1248, 555] on span "Chọn HT Thanh Toán" at bounding box center [1232, 569] width 188 height 28
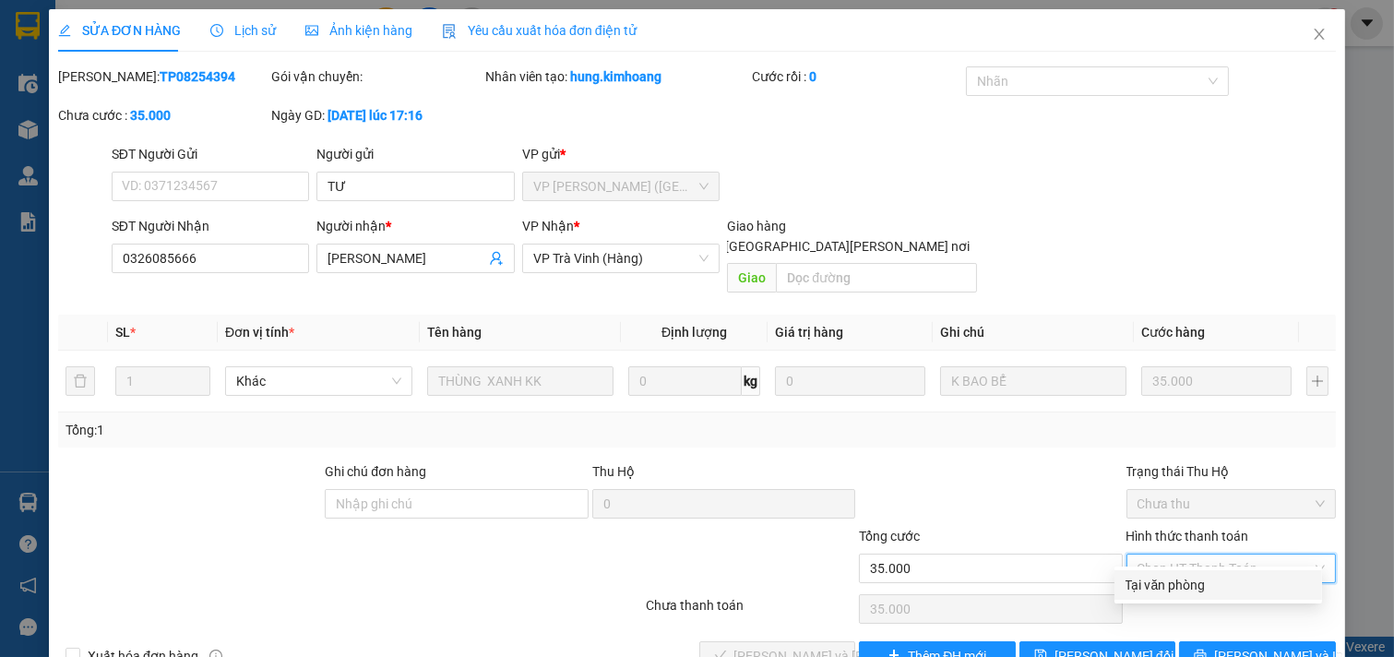
click at [1224, 582] on div "Tại văn phòng" at bounding box center [1218, 585] width 185 height 20
type input "0"
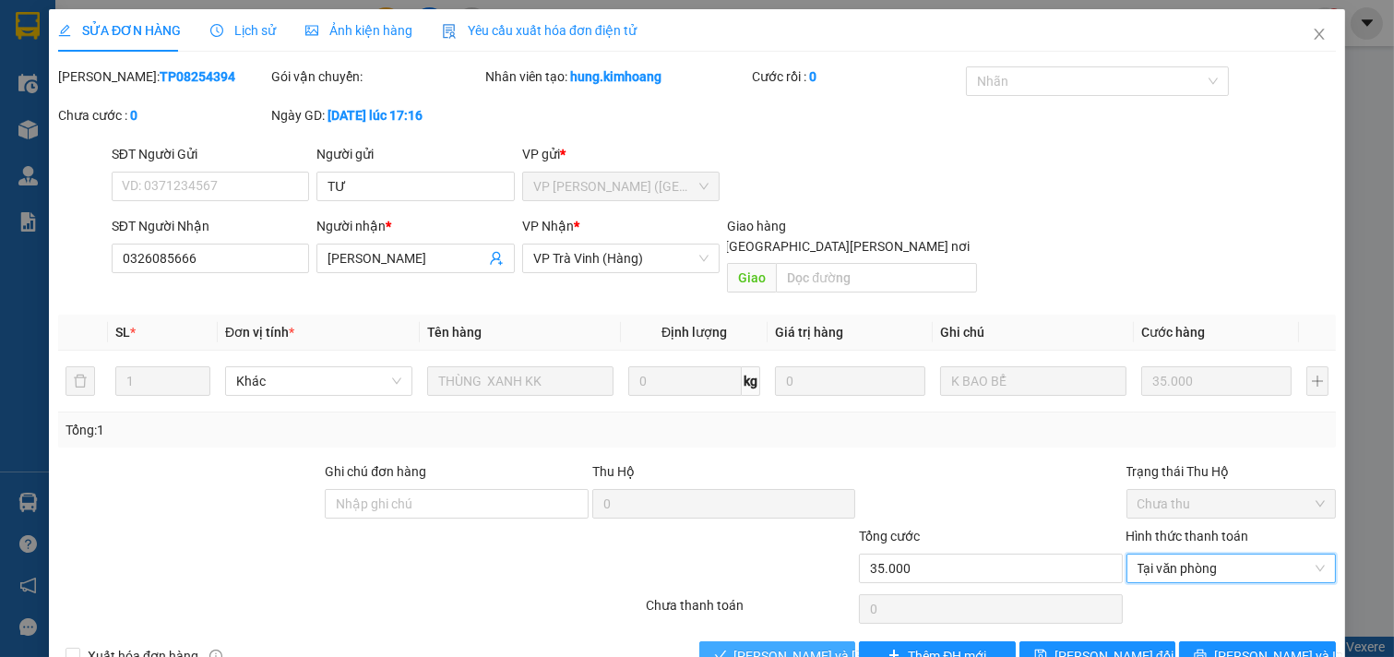
click at [805, 646] on span "[PERSON_NAME] và [PERSON_NAME] hàng" at bounding box center [858, 656] width 249 height 20
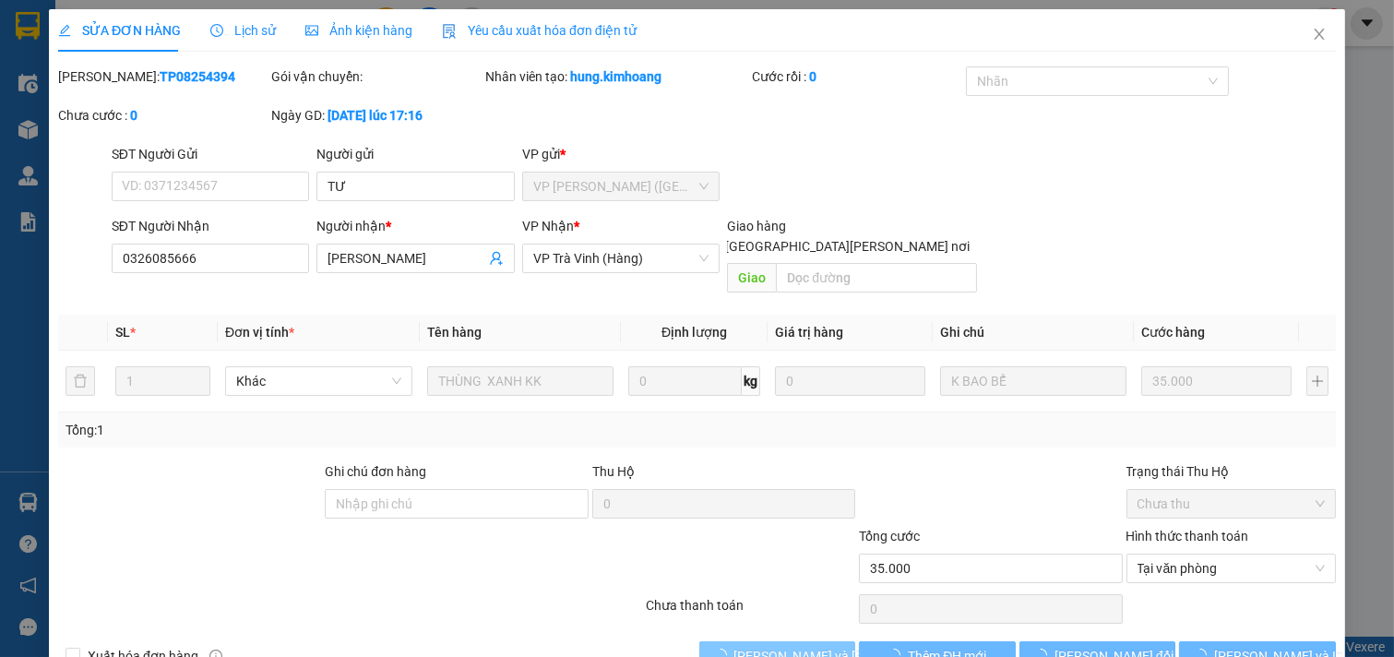
click at [805, 646] on span "[PERSON_NAME] và [PERSON_NAME] hàng" at bounding box center [858, 656] width 249 height 20
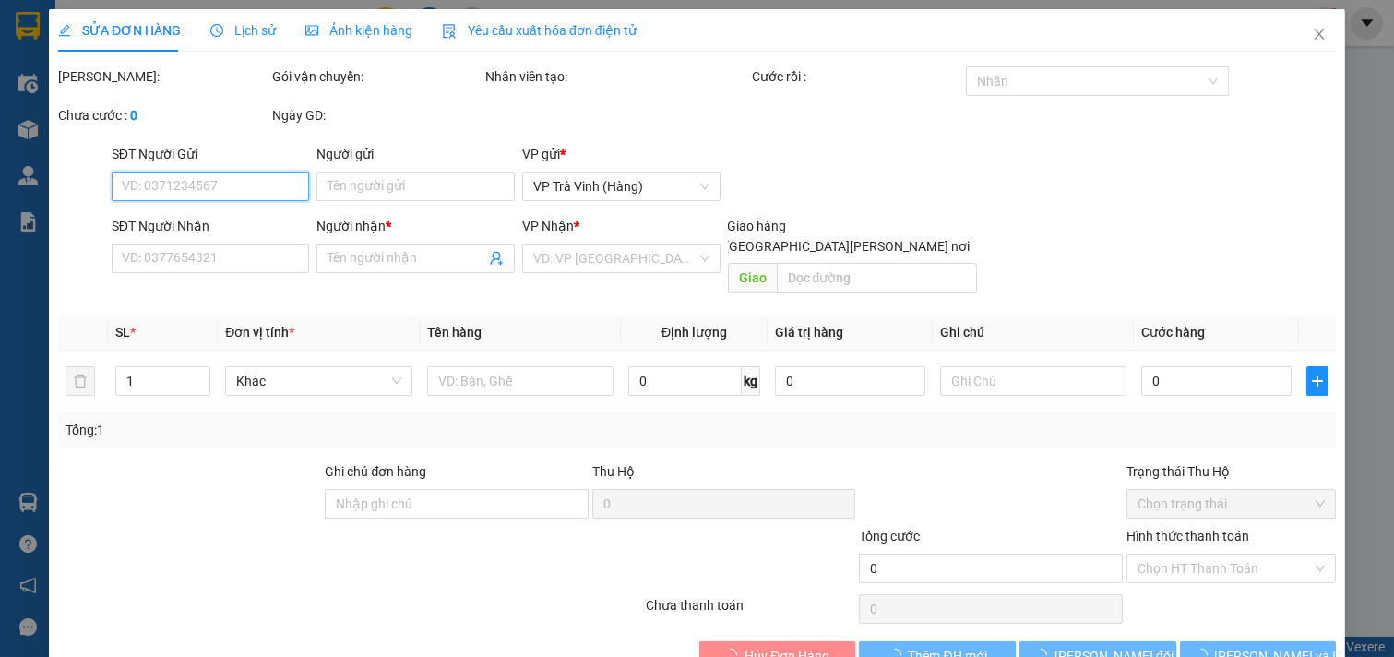
type input "TƯ"
type input "0326085666"
type input "[PERSON_NAME]"
type input "35.000"
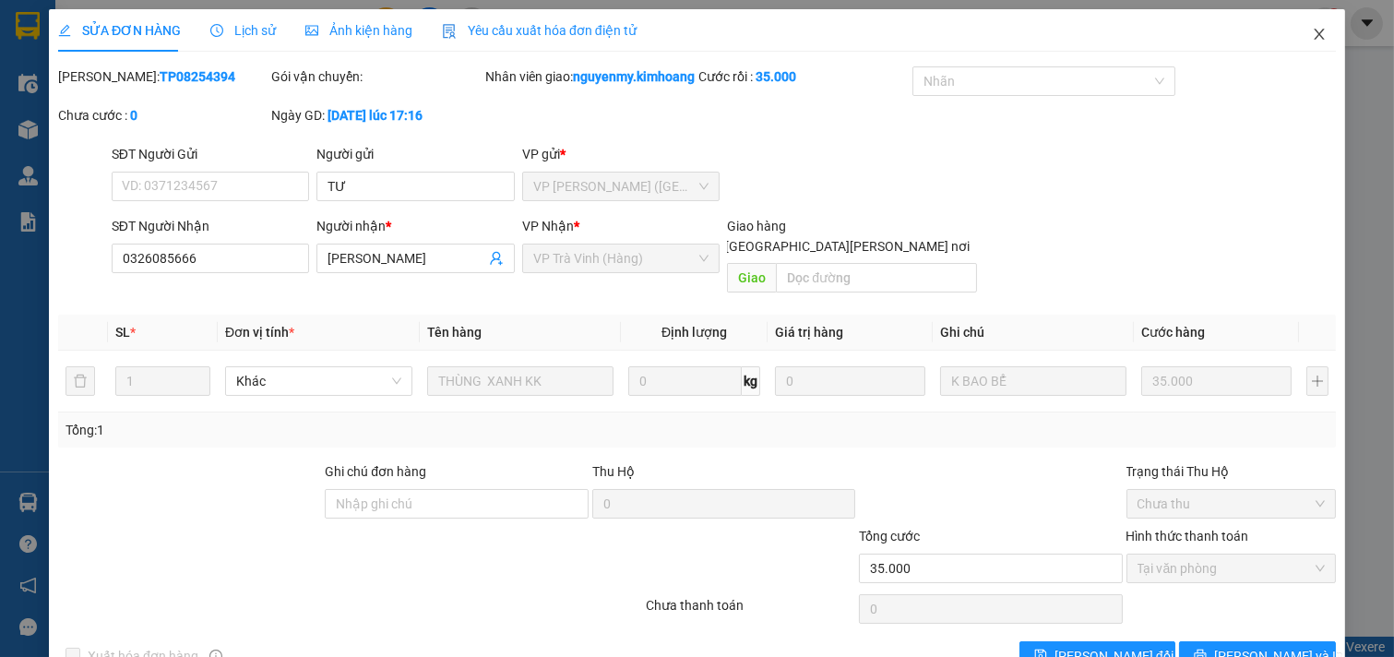
click at [1314, 32] on icon "close" at bounding box center [1319, 34] width 10 height 11
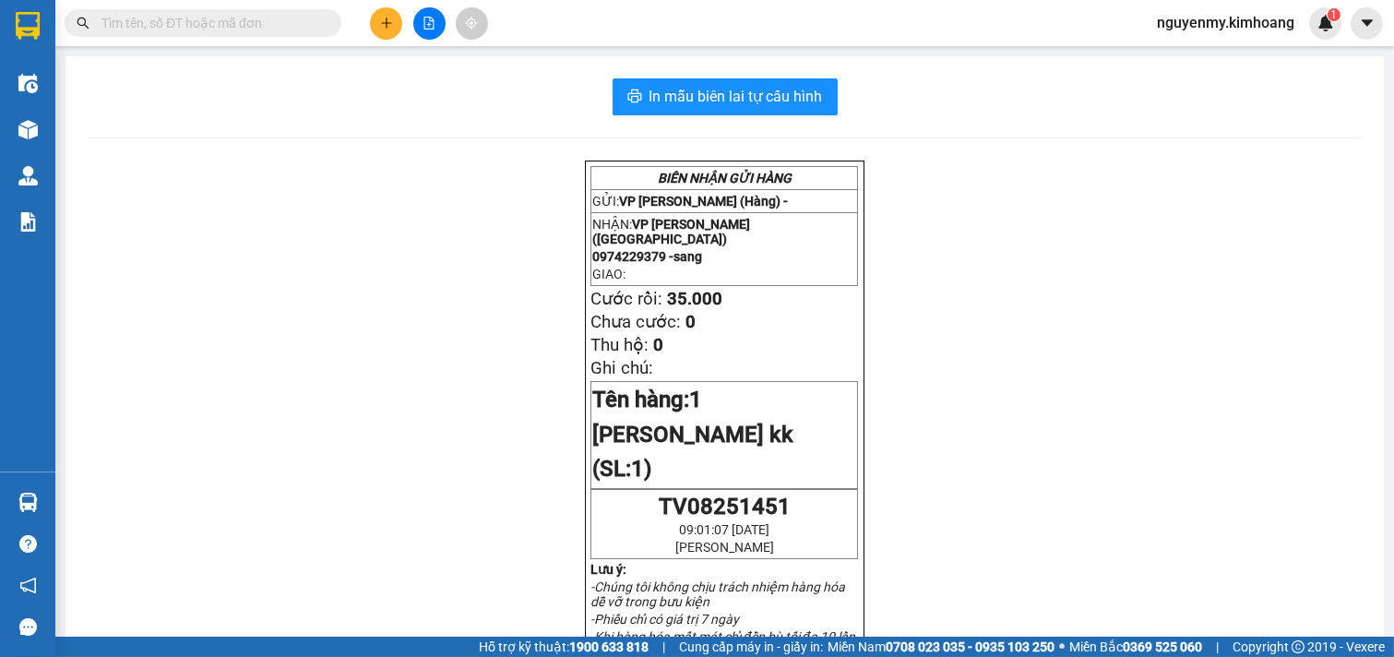
click at [252, 18] on input "text" at bounding box center [210, 23] width 218 height 20
click at [388, 18] on icon "plus" at bounding box center [386, 23] width 13 height 13
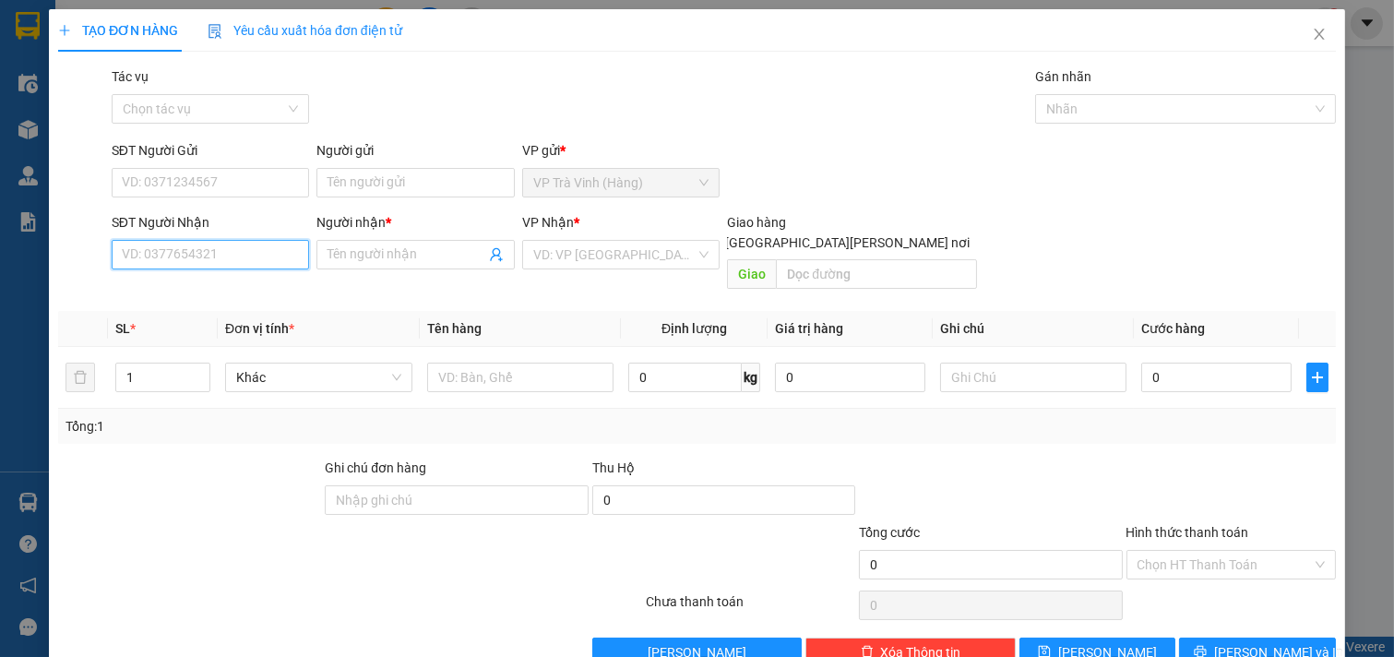
click at [215, 258] on input "SĐT Người Nhận" at bounding box center [211, 255] width 198 height 30
click at [197, 284] on div "0869620444 - long" at bounding box center [208, 291] width 173 height 20
type input "0869620444"
type input "long"
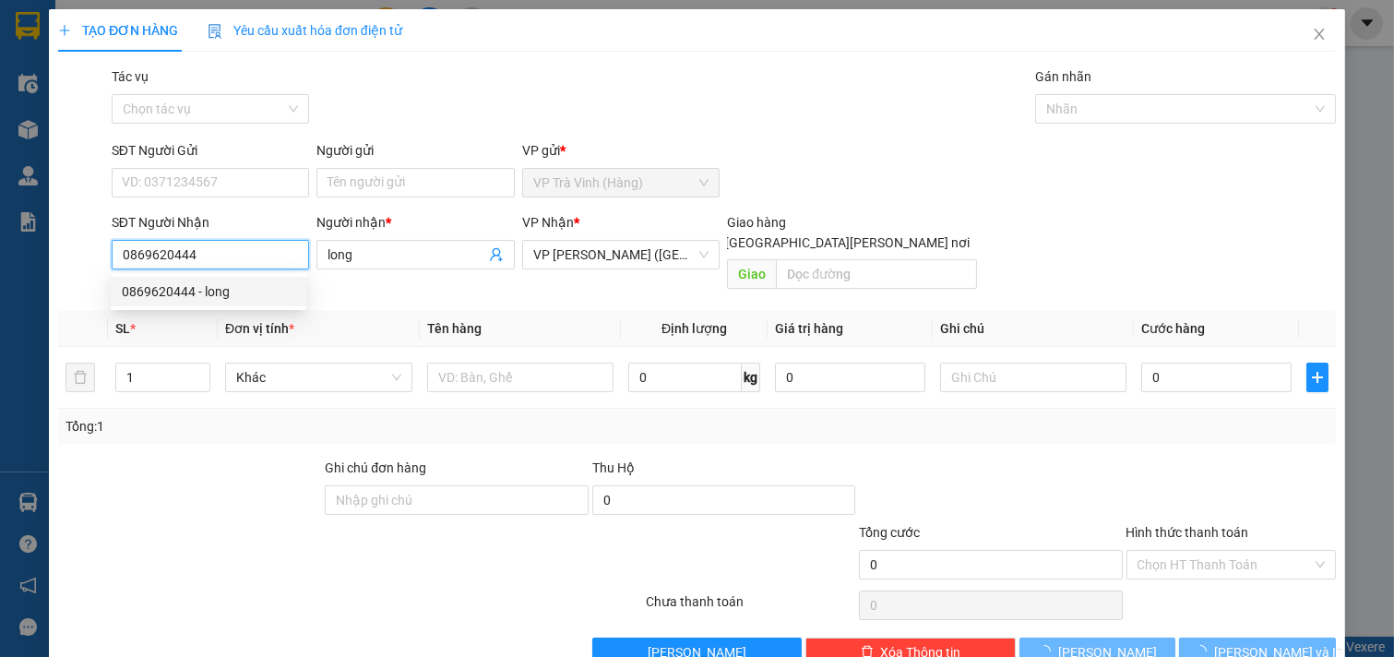
type input "25.000"
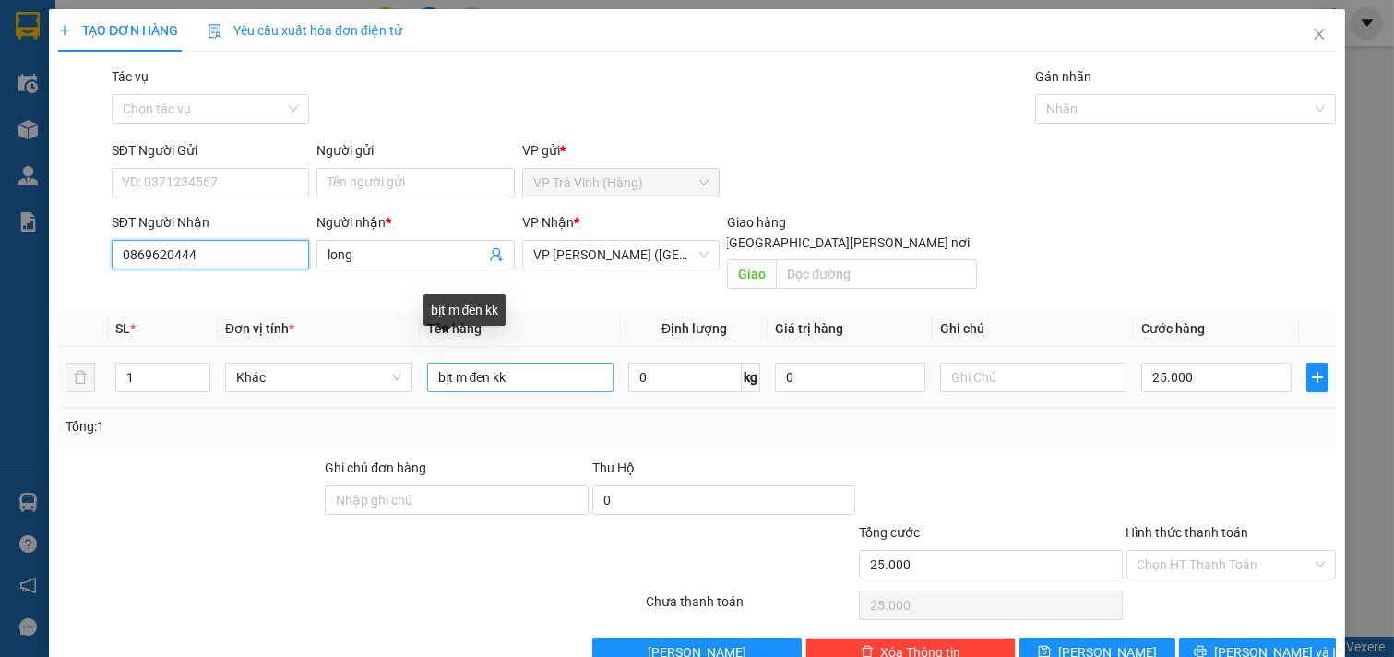
type input "0869620444"
click at [494, 363] on input "bịt m đen kk" at bounding box center [520, 378] width 187 height 30
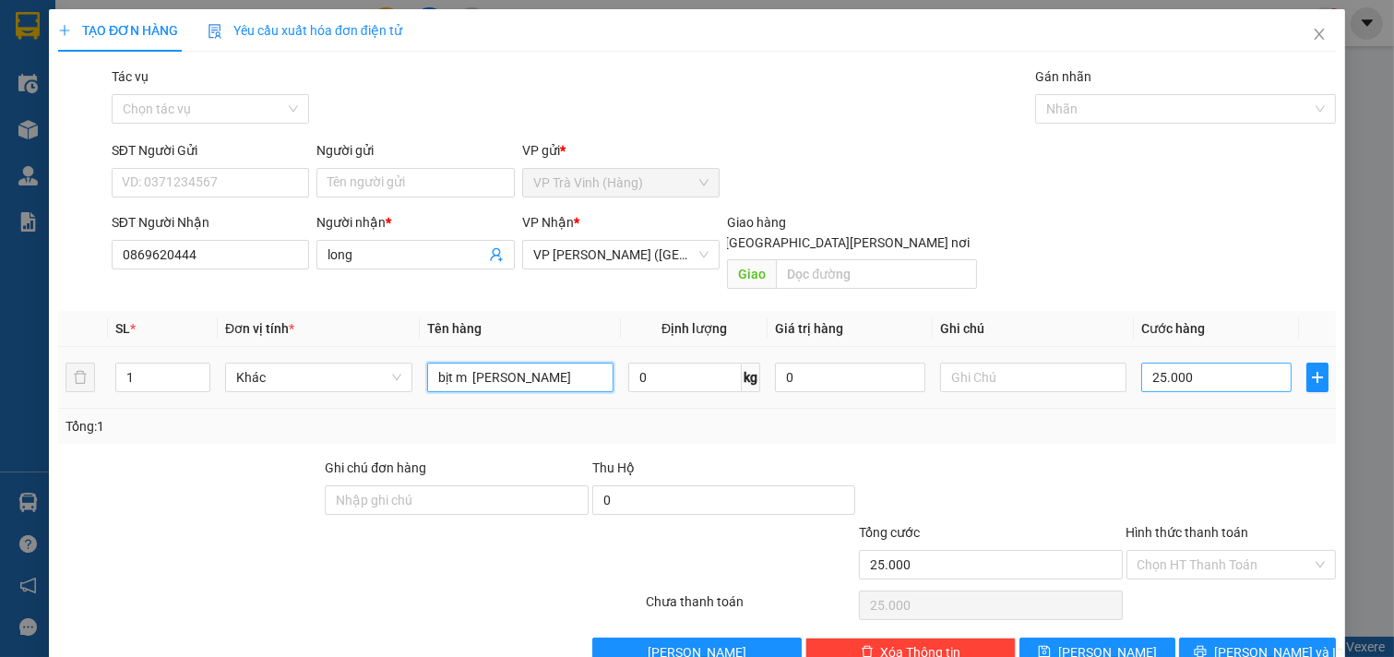
type input "bịt m trắng kk"
click at [1207, 366] on input "25.000" at bounding box center [1216, 378] width 150 height 30
type input "0"
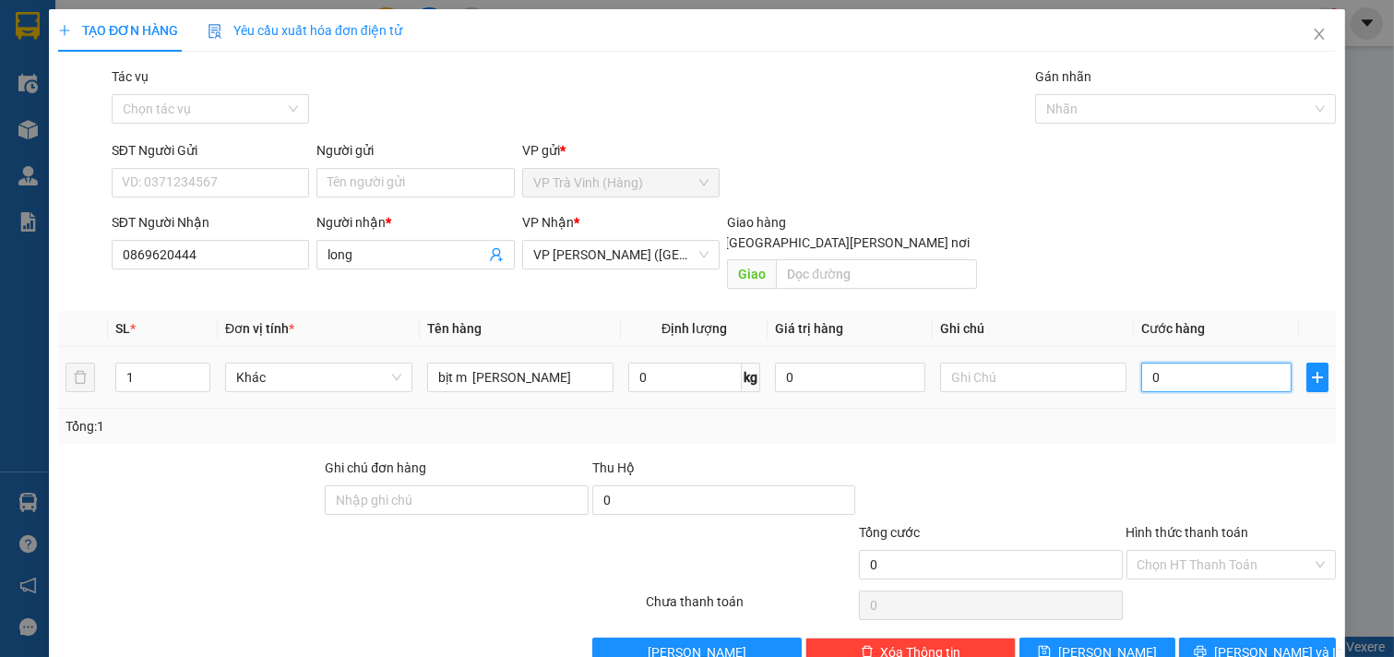
type input "3"
type input "03"
type input "30"
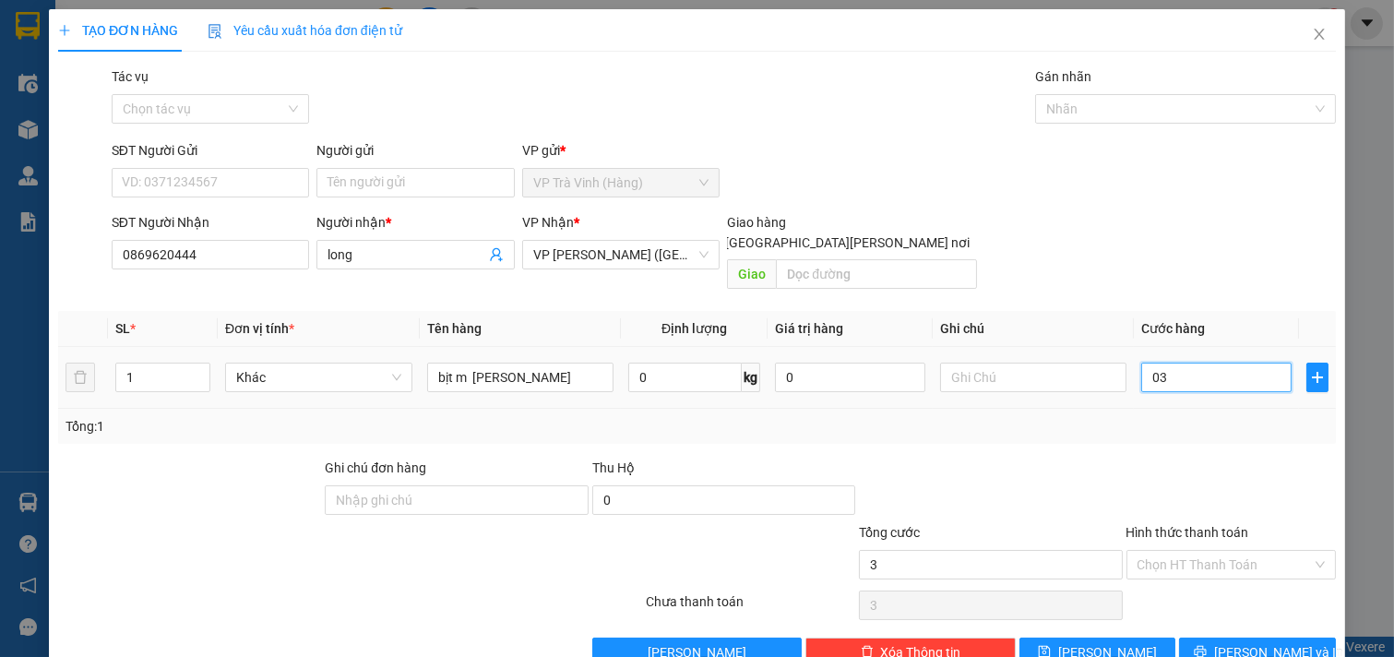
type input "030"
type input "300"
type input "0.300"
type input "3.000"
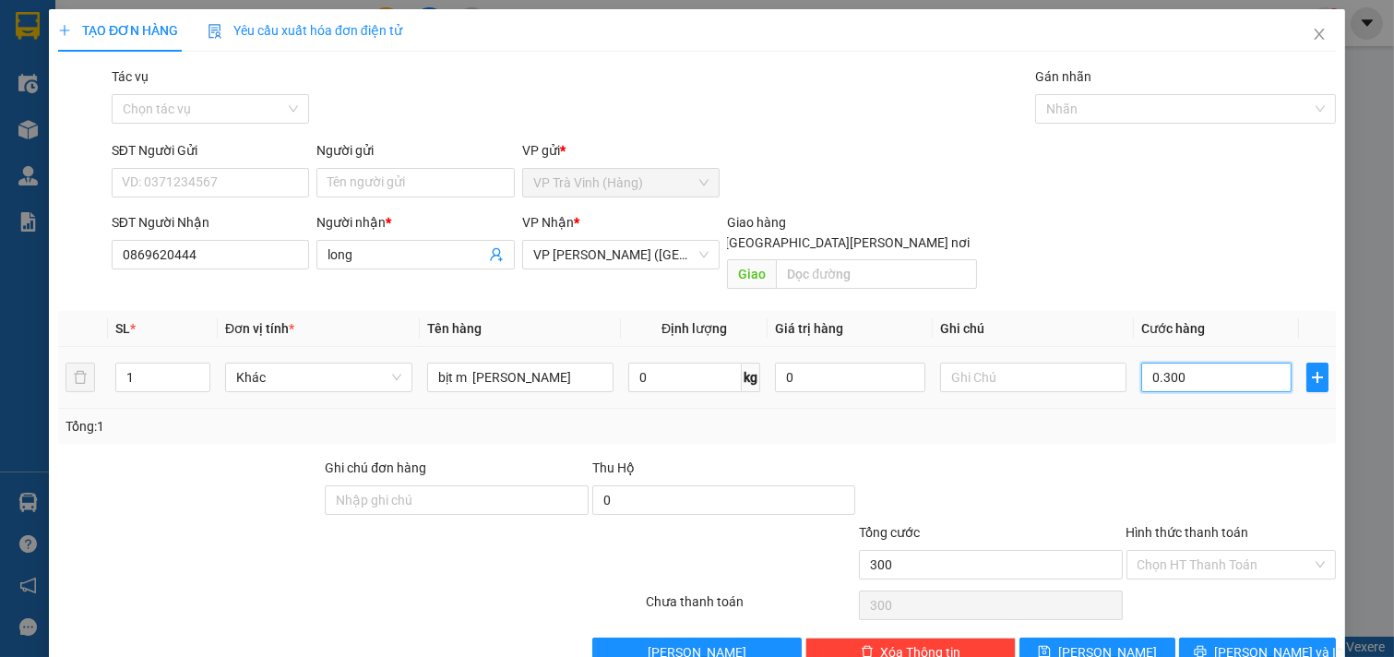
type input "3.000"
type input "03.000"
type input "30.000"
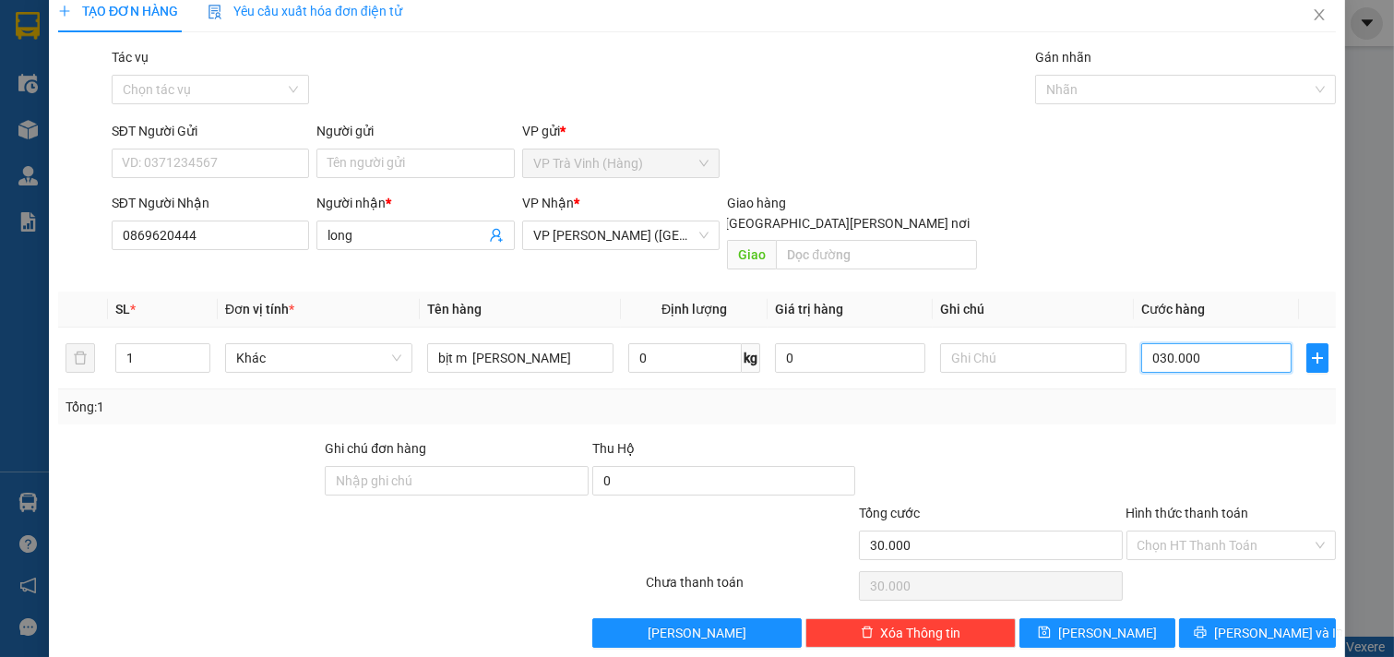
scroll to position [25, 0]
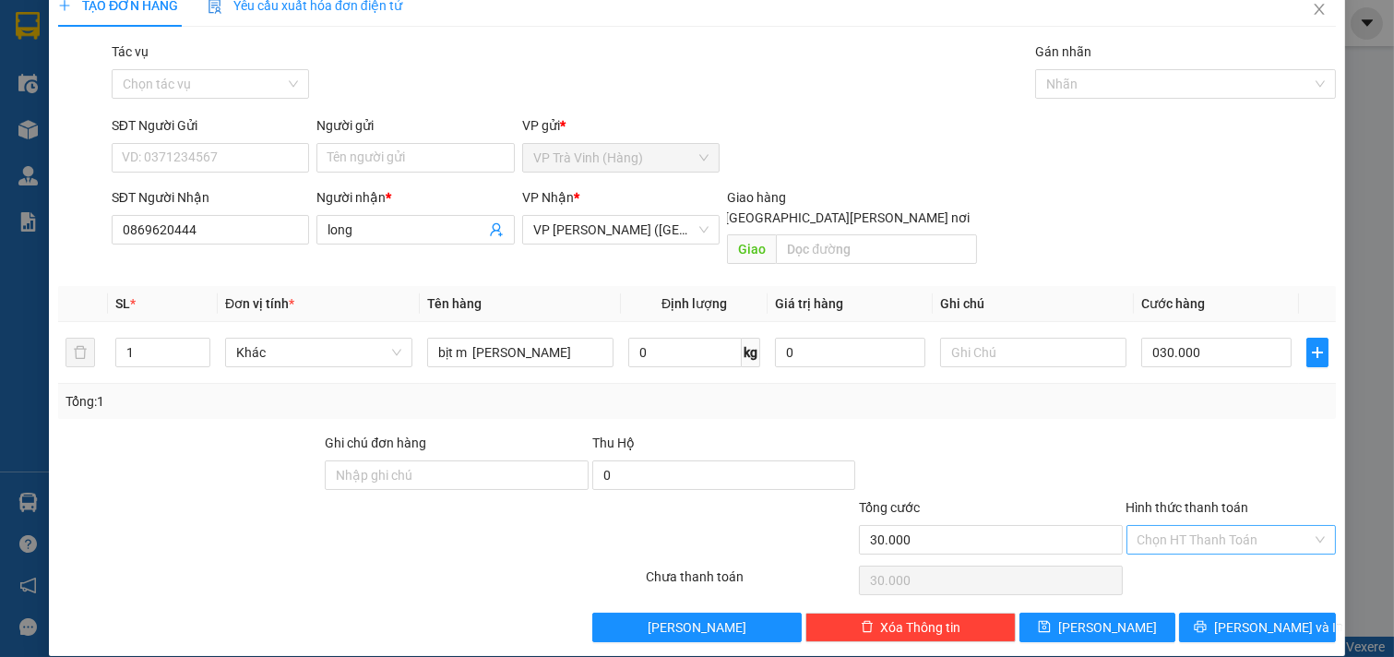
type input "30.000"
click at [1225, 526] on input "Hình thức thanh toán" at bounding box center [1225, 540] width 175 height 28
click at [1197, 557] on div "Tại văn phòng" at bounding box center [1218, 556] width 185 height 20
type input "0"
click at [1231, 623] on div "TẠO ĐƠN HÀNG Yêu cầu xuất hóa đơn điện tử Transit Pickup Surcharge Ids Transit …" at bounding box center [697, 320] width 1296 height 672
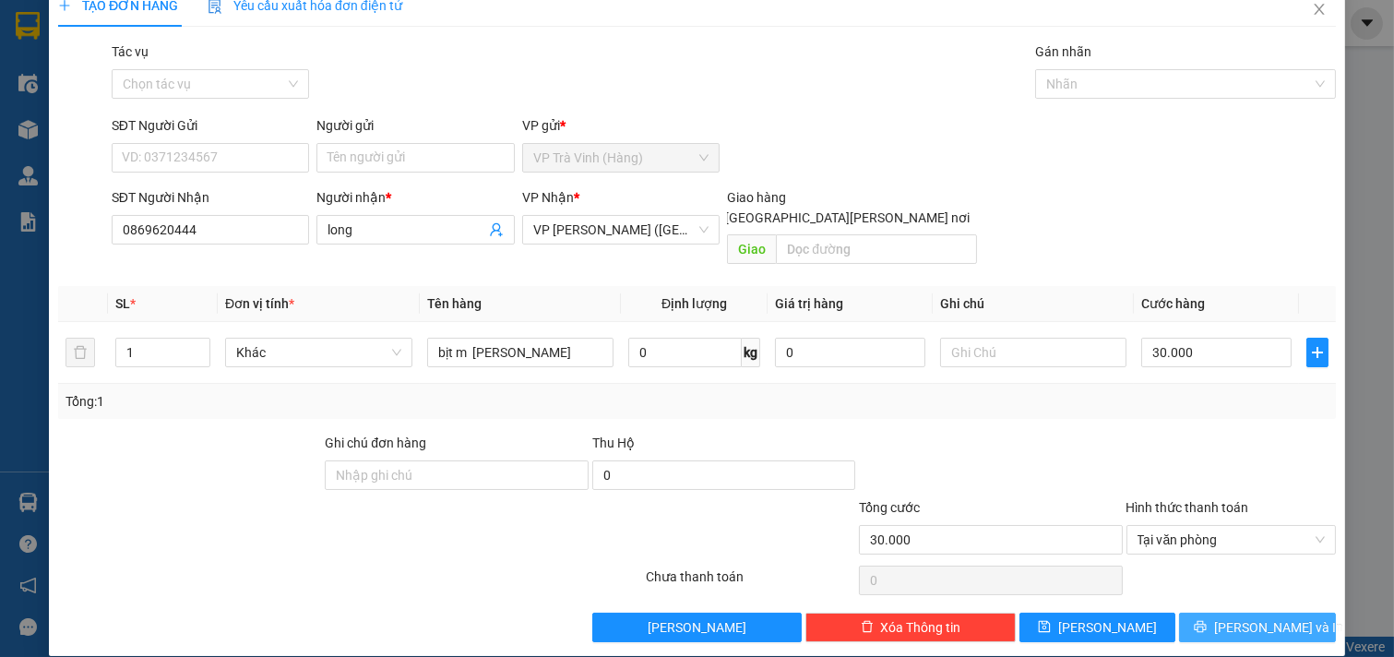
click at [1243, 617] on span "[PERSON_NAME] và In" at bounding box center [1278, 627] width 129 height 20
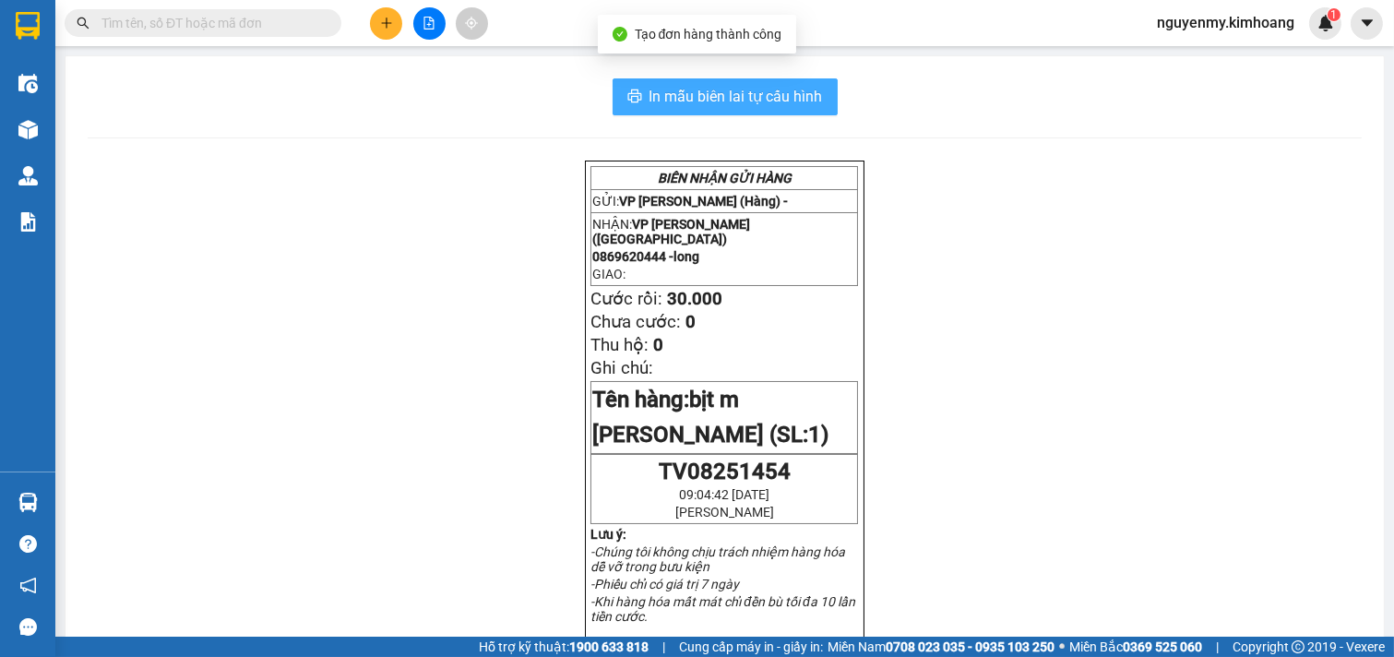
click at [734, 83] on button "In mẫu biên lai tự cấu hình" at bounding box center [725, 96] width 225 height 37
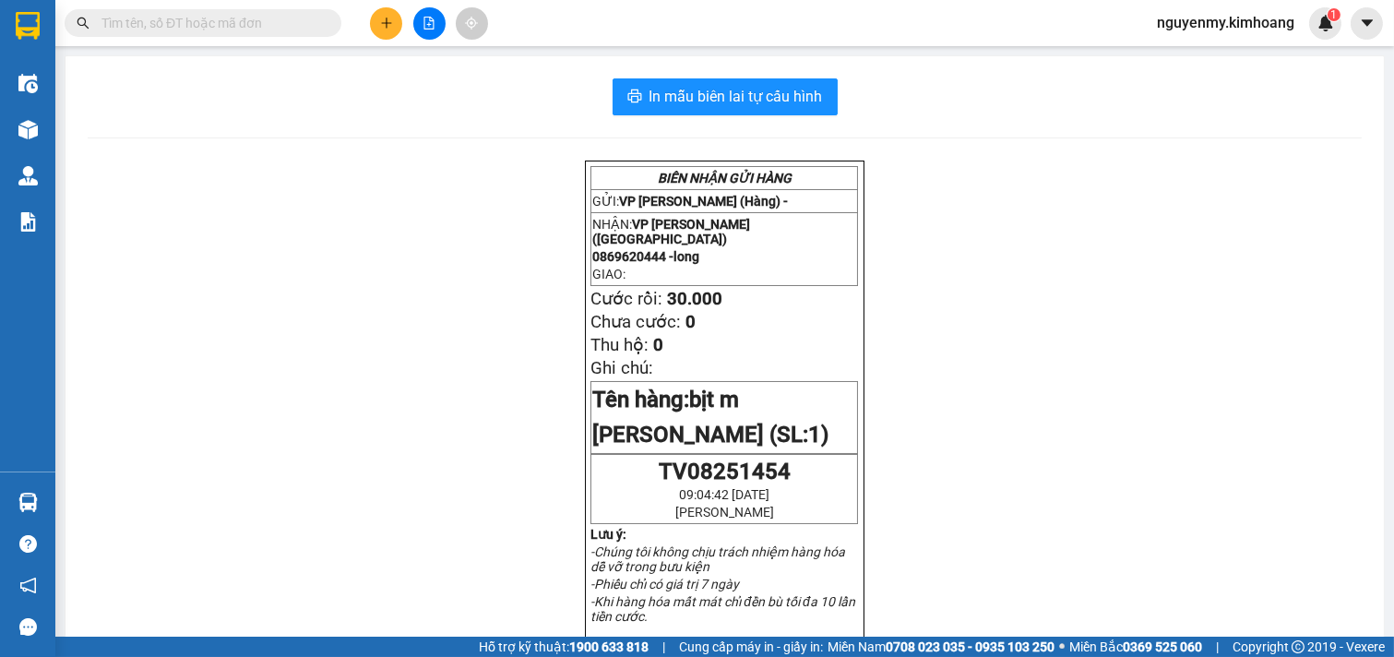
click at [235, 23] on input "text" at bounding box center [210, 23] width 218 height 20
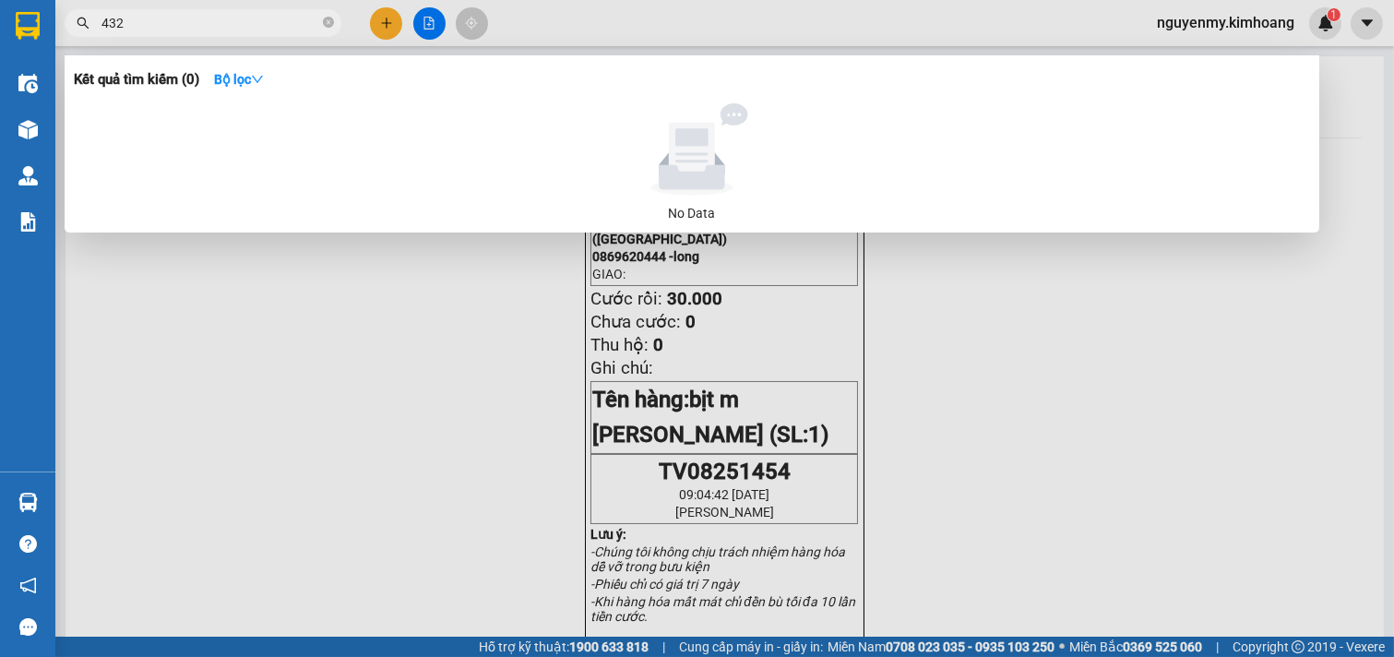
type input "4320"
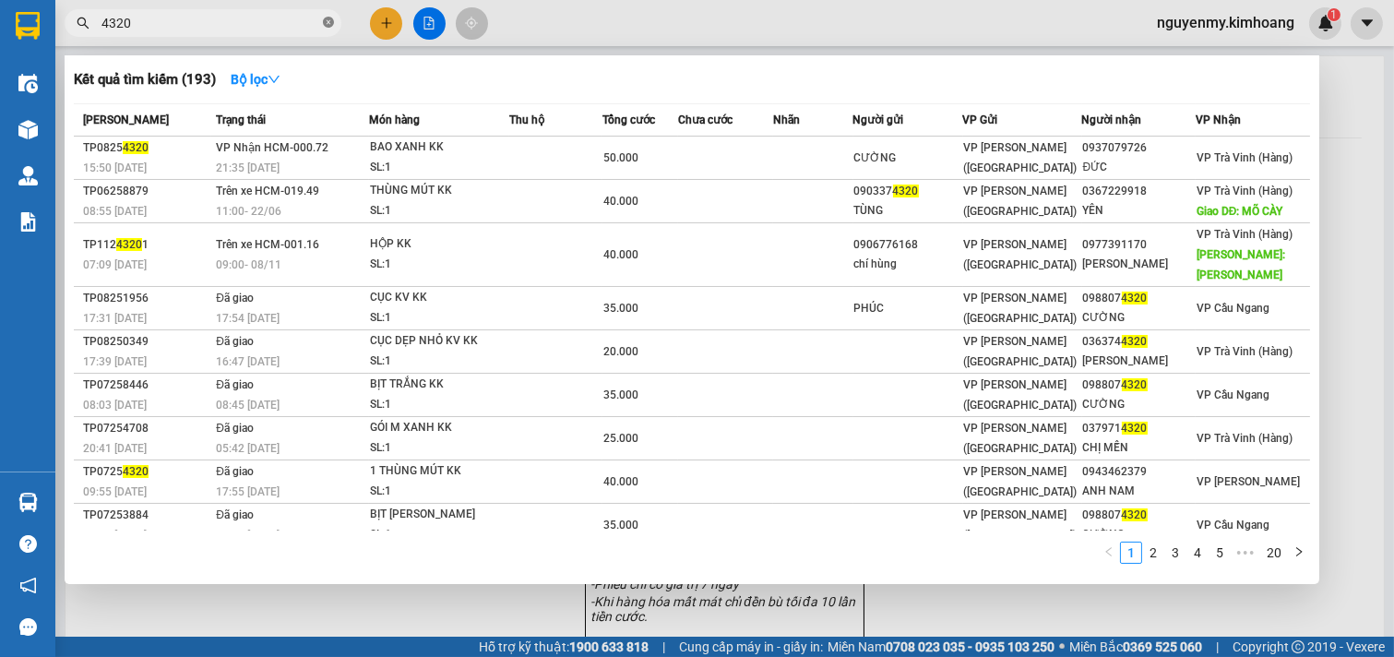
click at [327, 19] on icon "close-circle" at bounding box center [328, 22] width 11 height 11
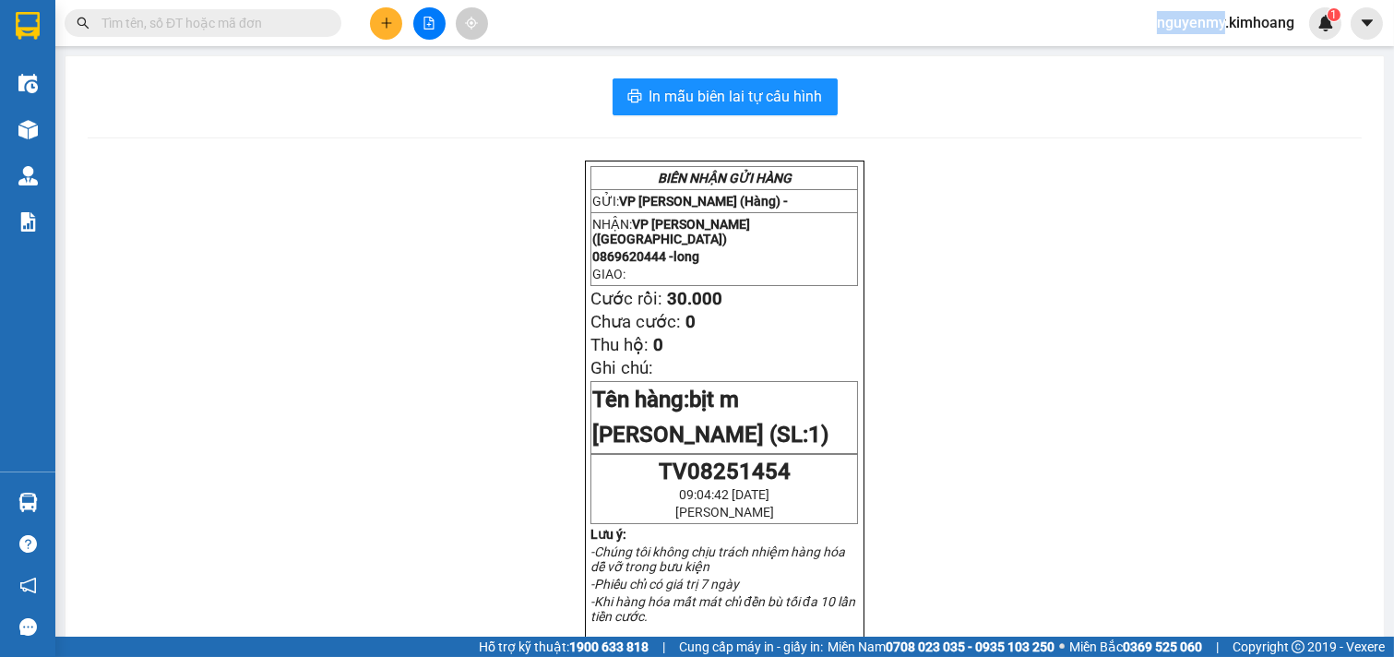
drag, startPoint x: 327, startPoint y: 19, endPoint x: 292, endPoint y: 21, distance: 34.2
click at [309, 19] on span at bounding box center [203, 23] width 277 height 28
click at [292, 22] on input "text" at bounding box center [210, 23] width 218 height 20
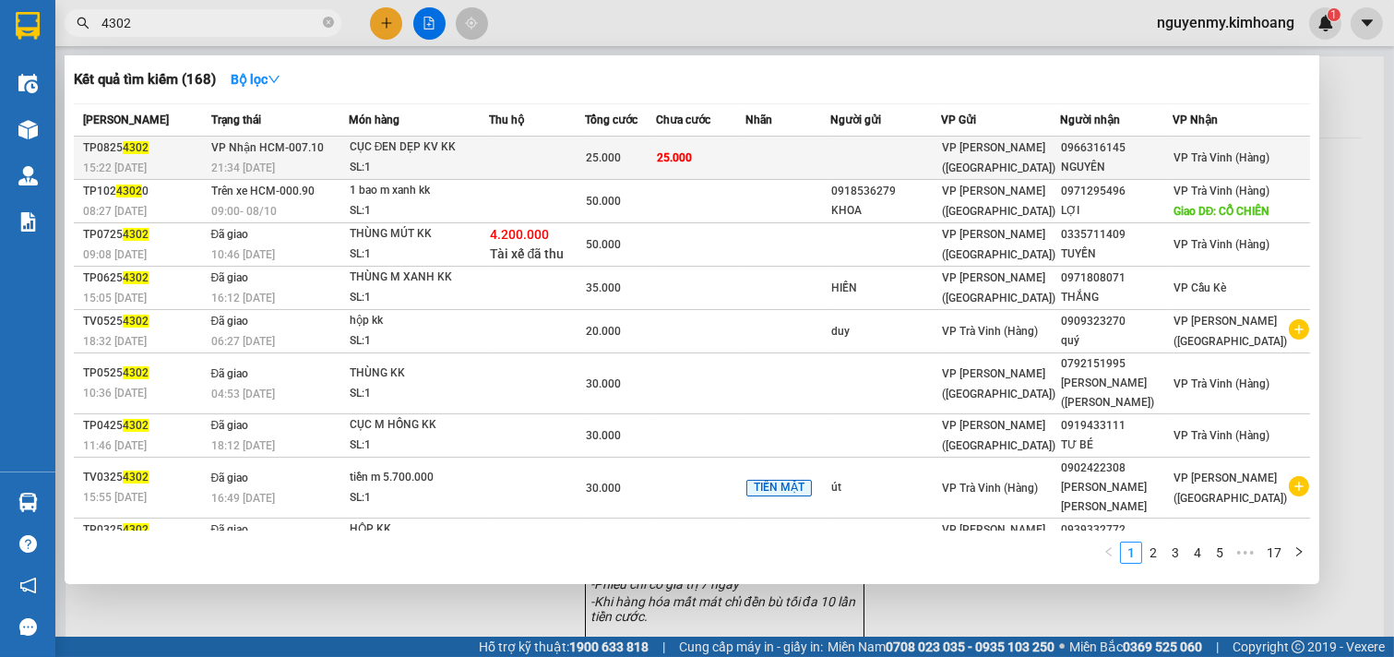
type input "4302"
click at [782, 143] on td at bounding box center [789, 158] width 86 height 43
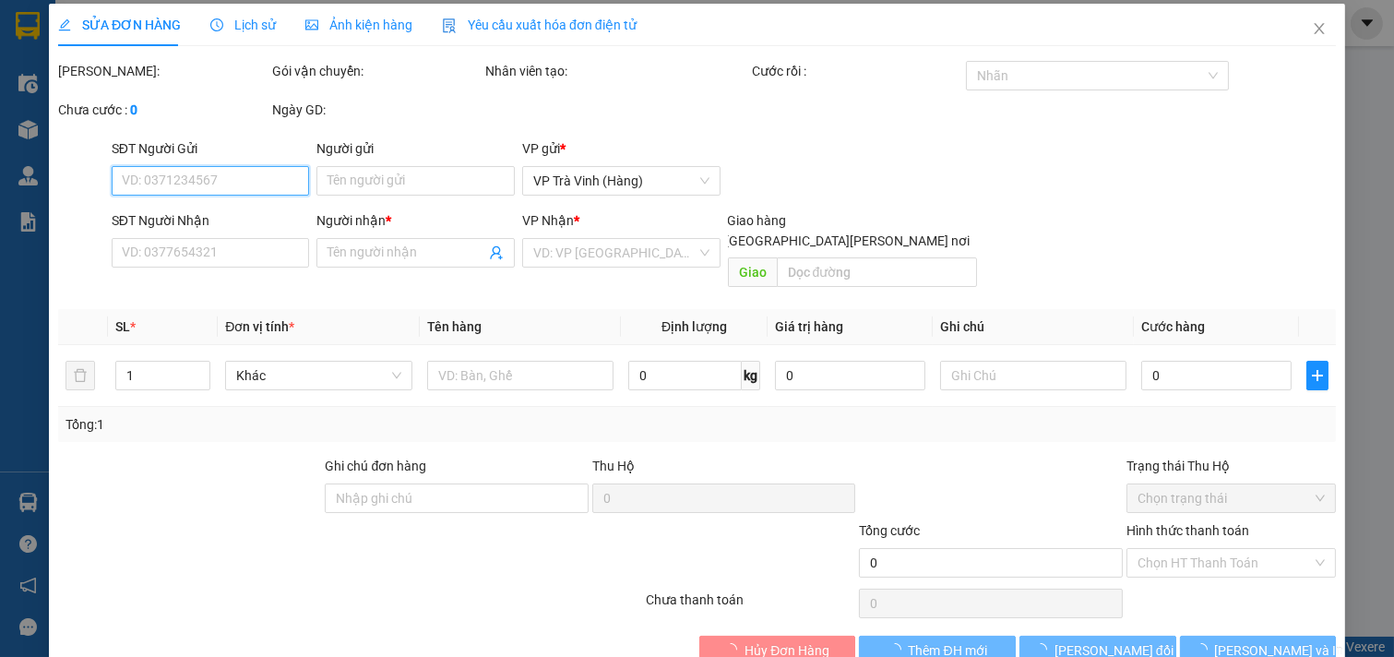
scroll to position [14, 0]
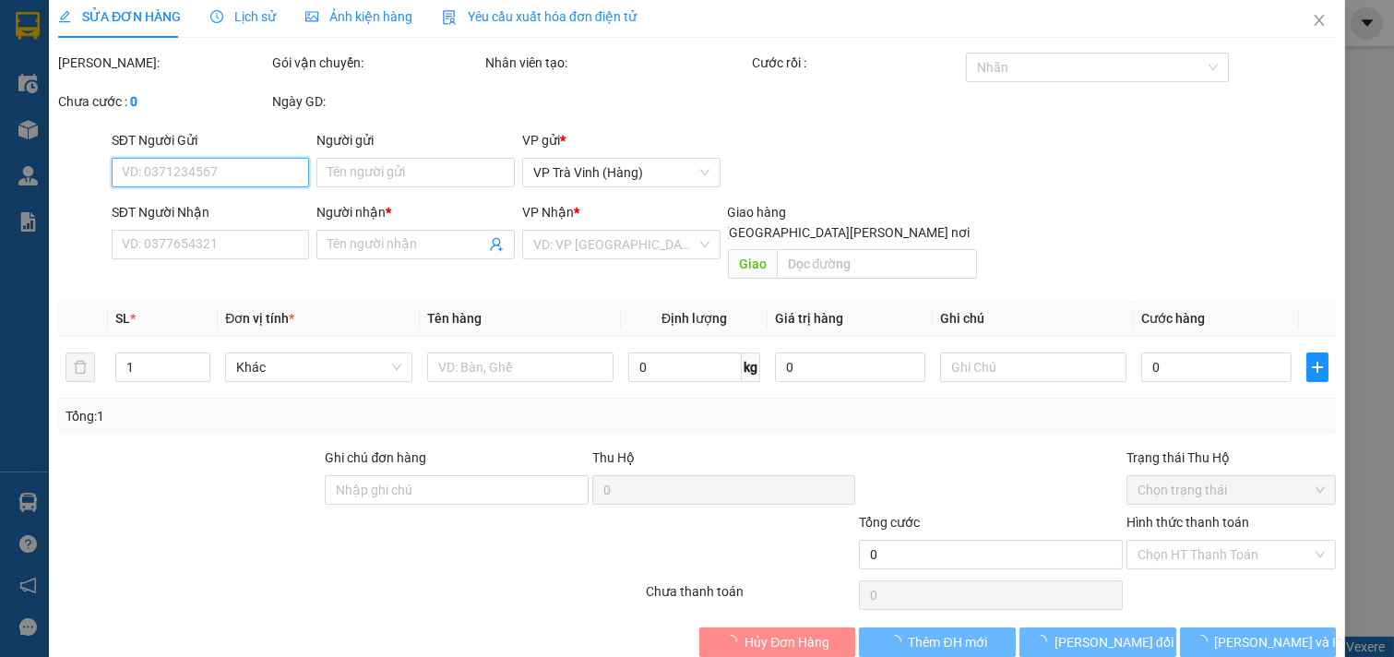
type input "0966316145"
type input "NGUYÊN"
type input "25.000"
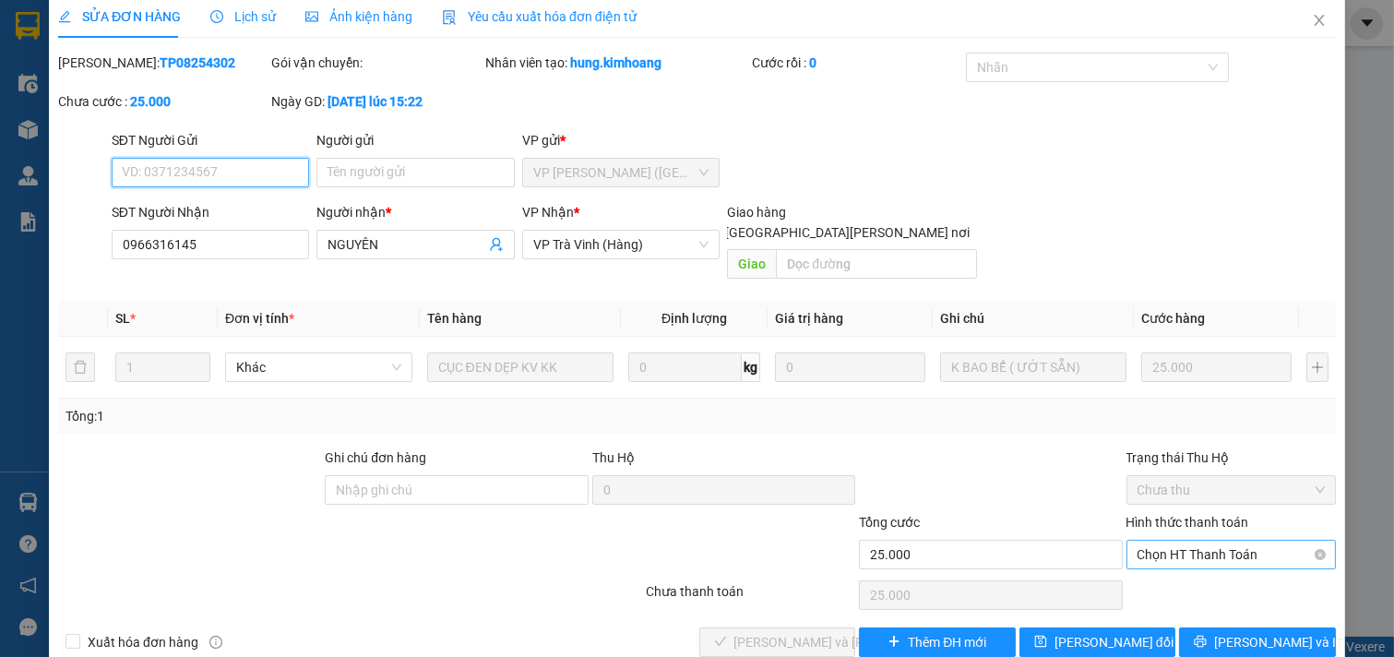
click at [1230, 541] on span "Chọn HT Thanh Toán" at bounding box center [1232, 555] width 188 height 28
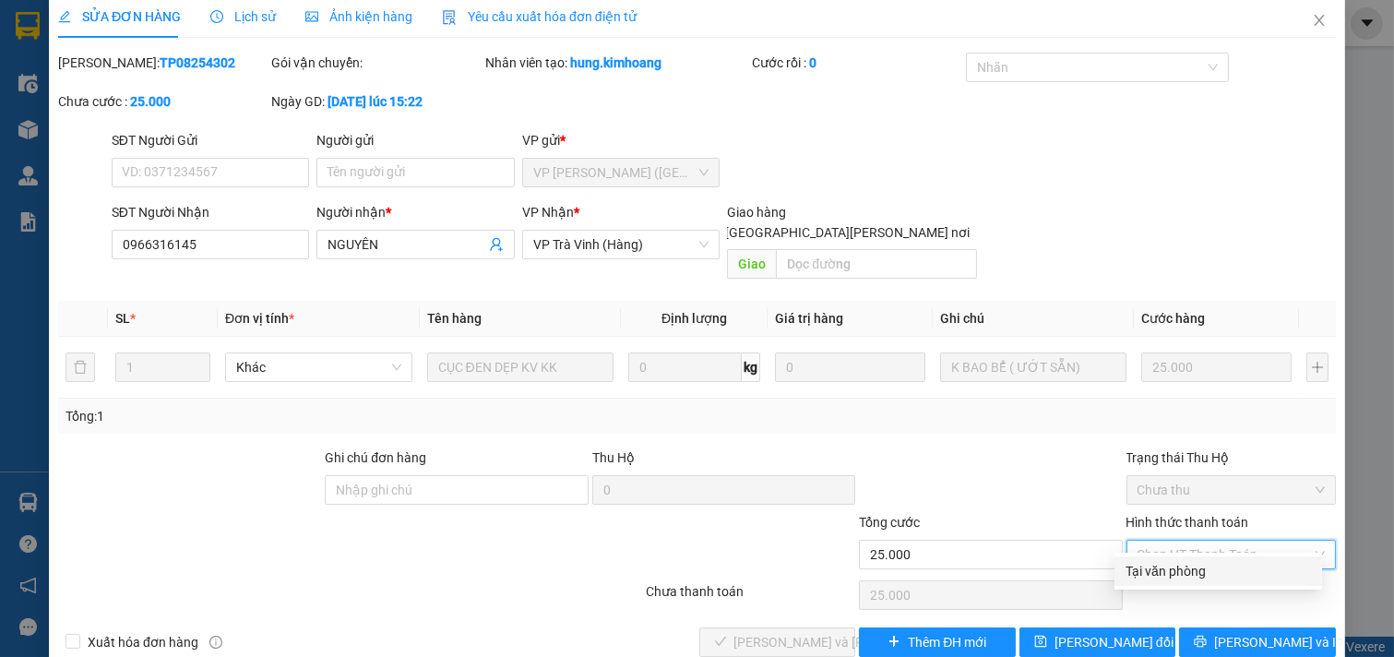
click at [1224, 566] on div "Tại văn phòng" at bounding box center [1218, 571] width 185 height 20
type input "0"
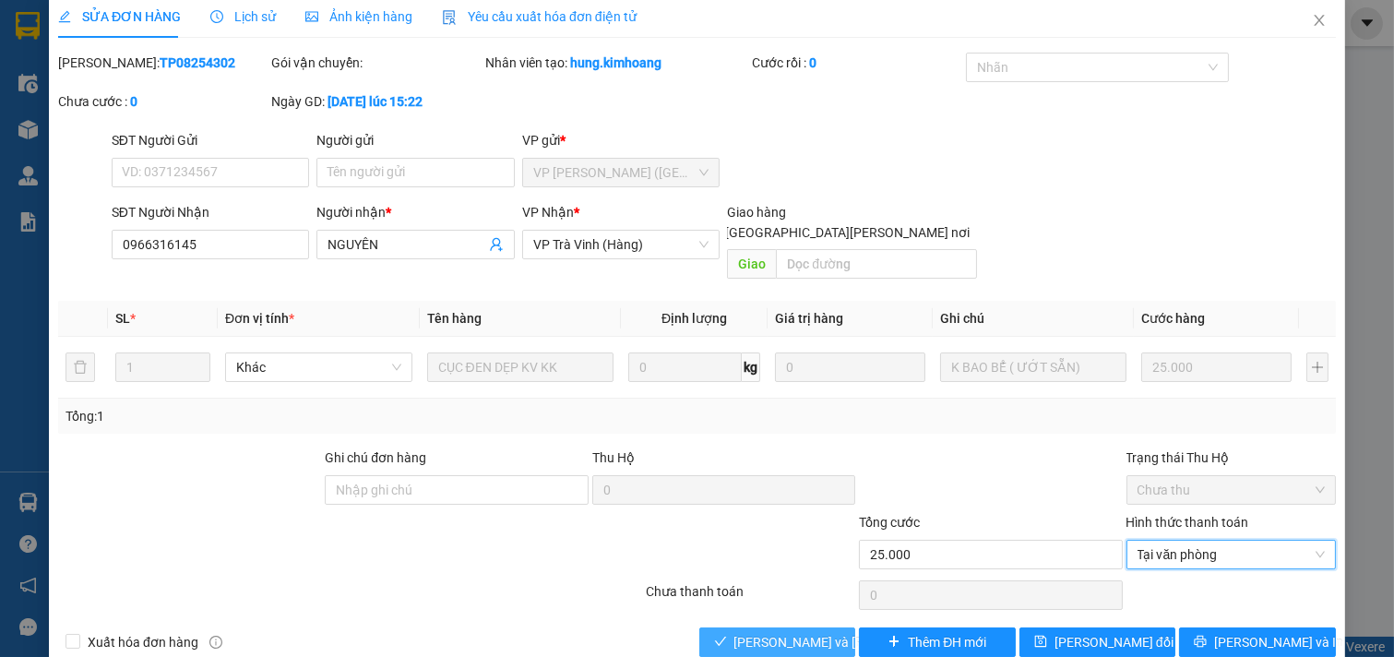
click at [792, 632] on span "[PERSON_NAME] và [PERSON_NAME] hàng" at bounding box center [858, 642] width 249 height 20
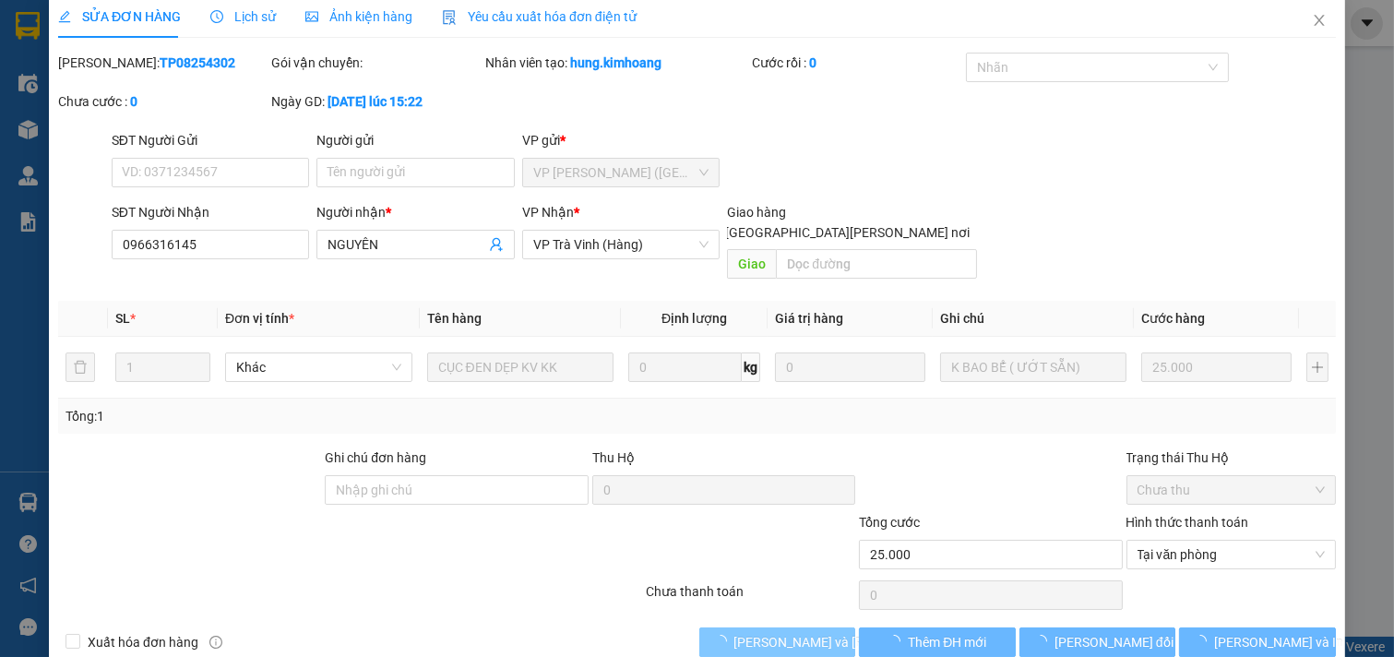
click at [794, 632] on span "[PERSON_NAME] và [PERSON_NAME] hàng" at bounding box center [858, 642] width 249 height 20
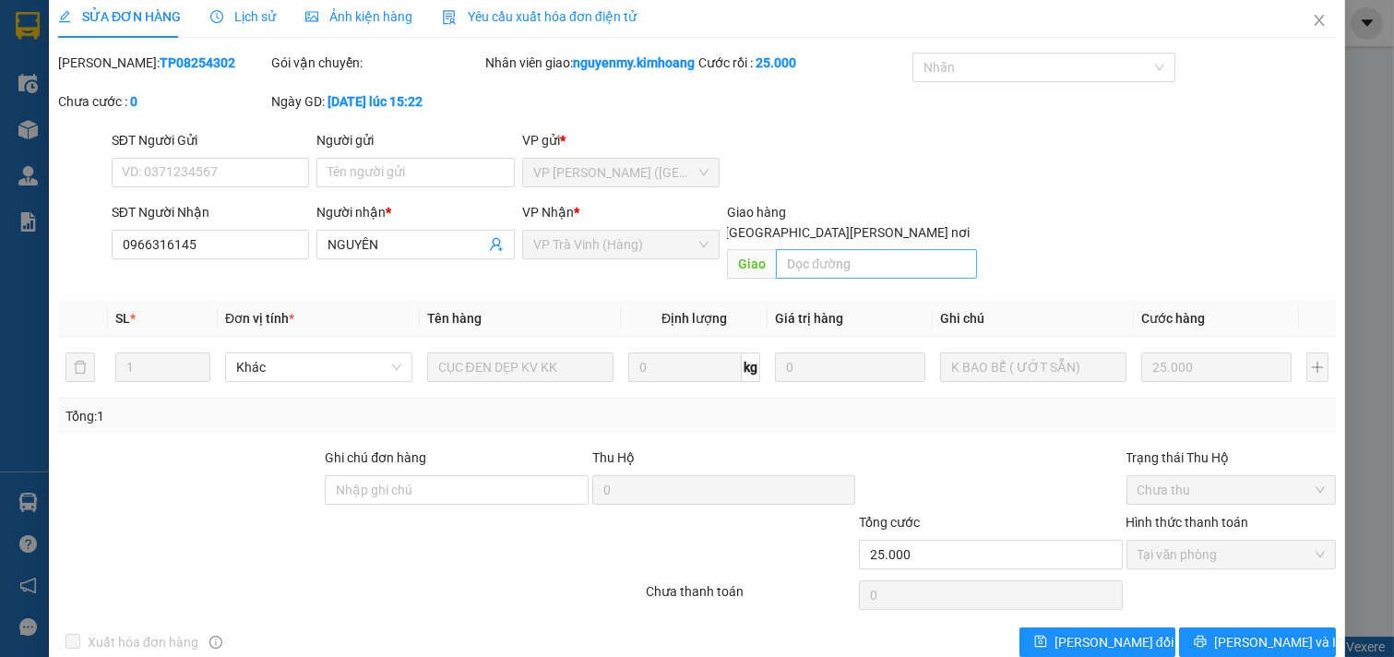
scroll to position [49, 0]
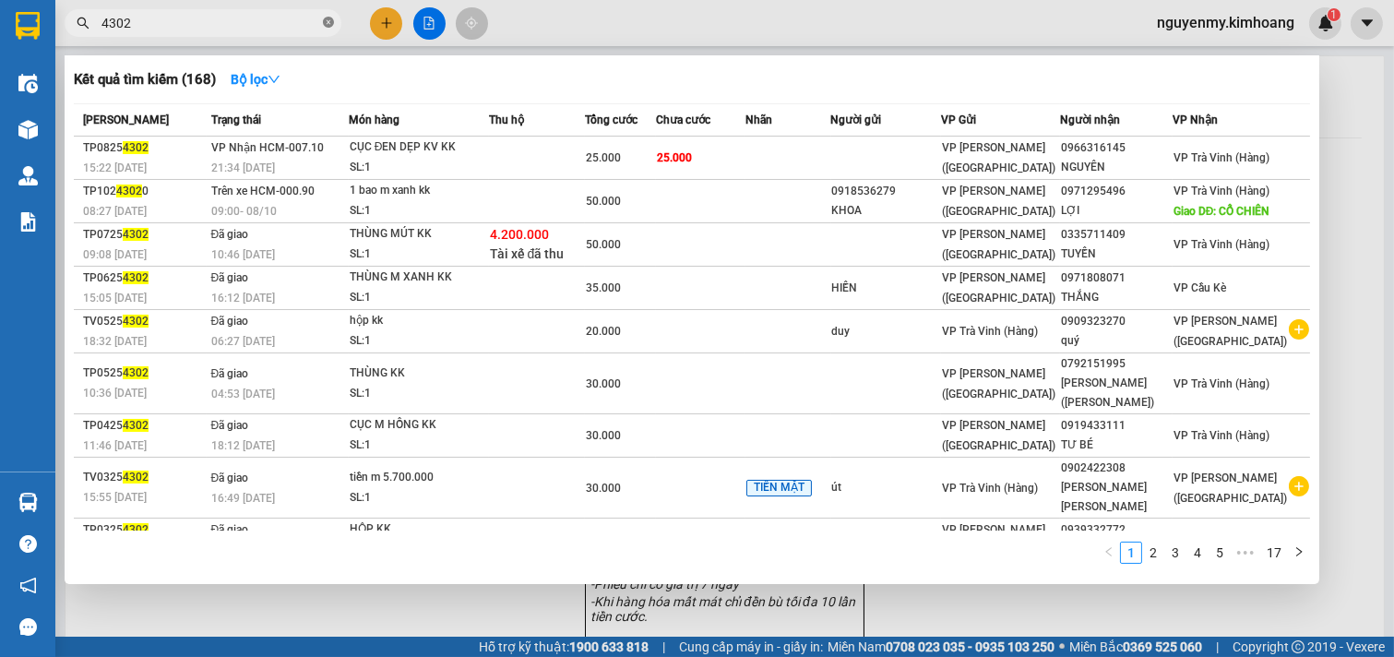
click at [330, 17] on icon "close-circle" at bounding box center [328, 22] width 11 height 11
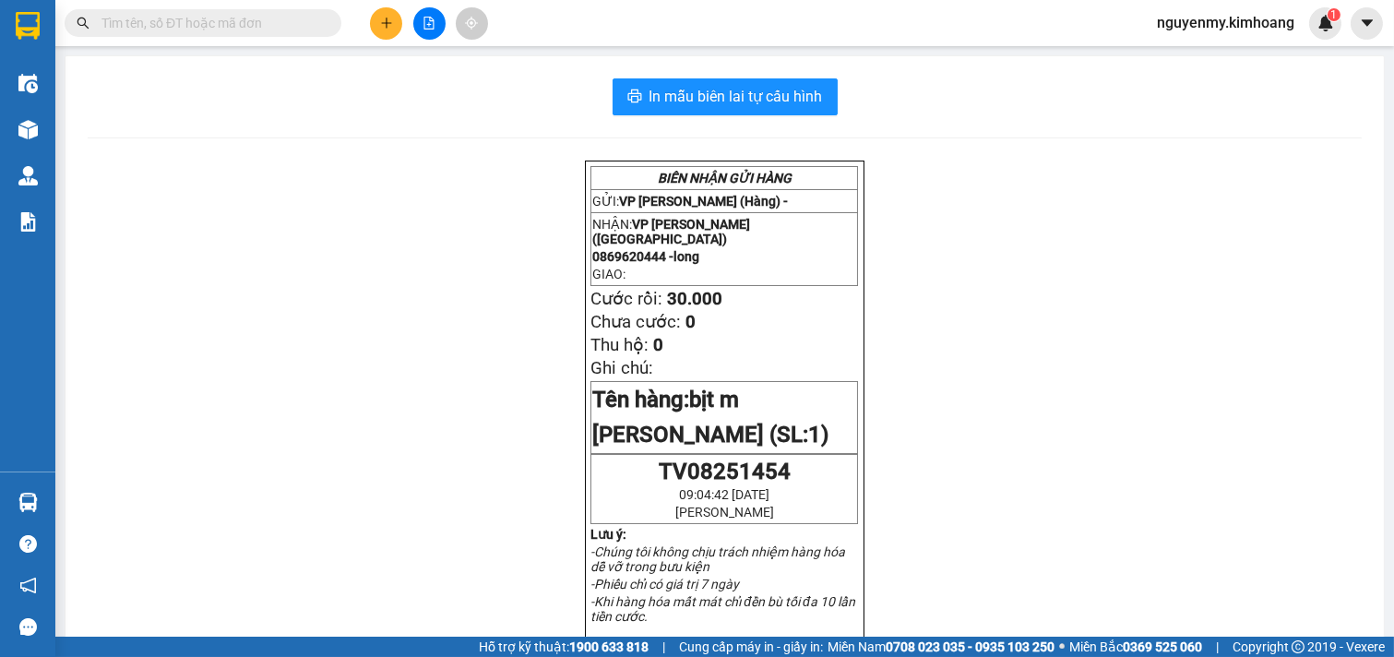
click at [325, 21] on span at bounding box center [328, 23] width 11 height 20
click at [297, 20] on input "text" at bounding box center [210, 23] width 218 height 20
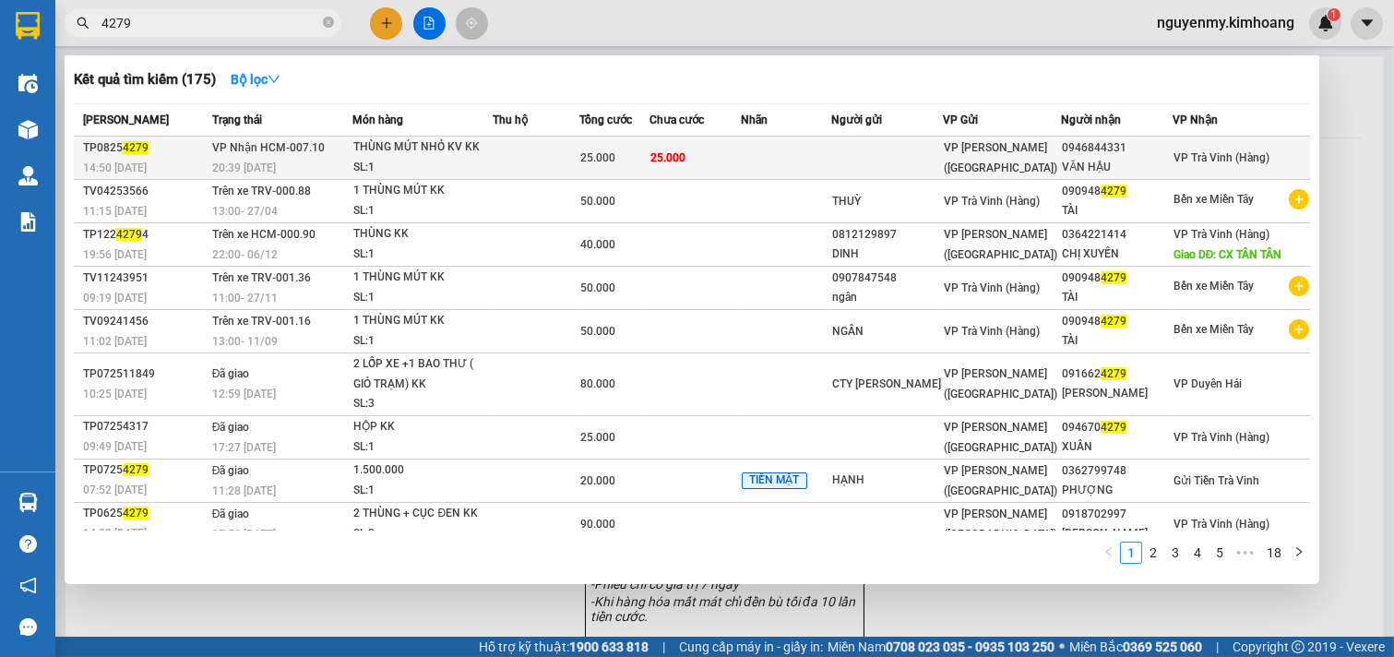
type input "4279"
click at [633, 137] on td "25.000" at bounding box center [614, 158] width 70 height 43
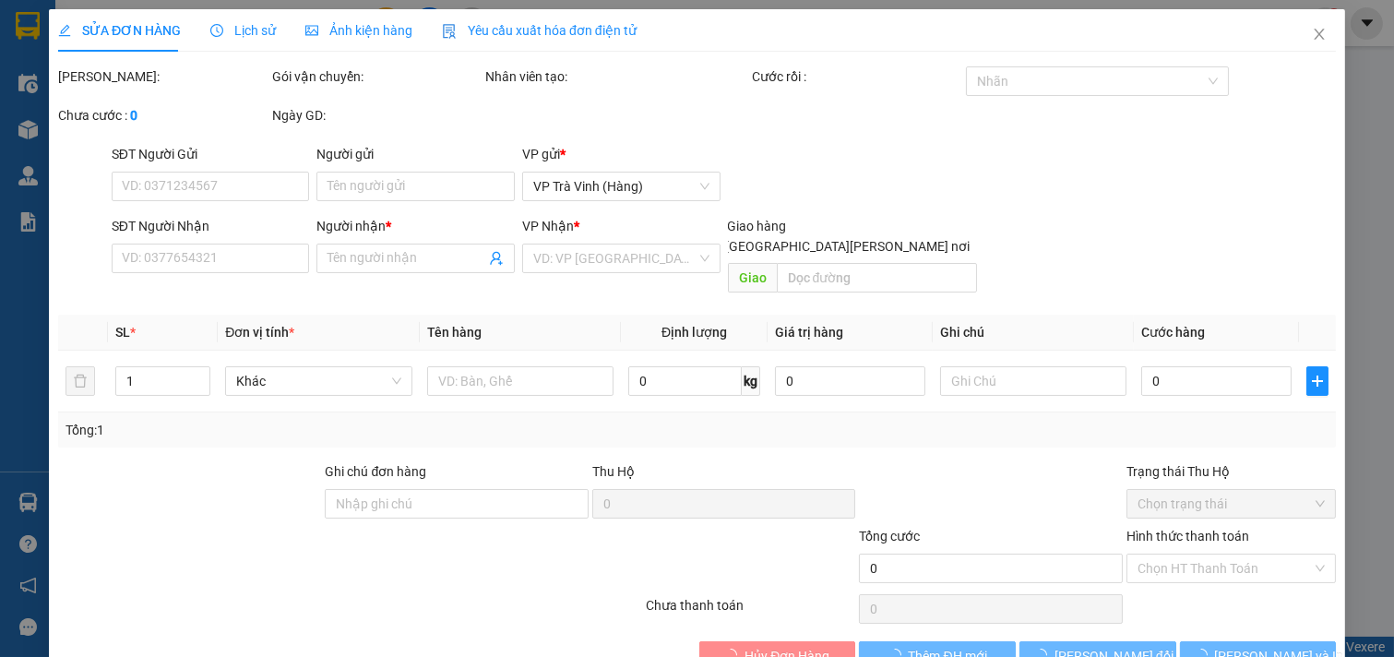
type input "0946844331"
type input "VĂN HẬU"
type input "25.000"
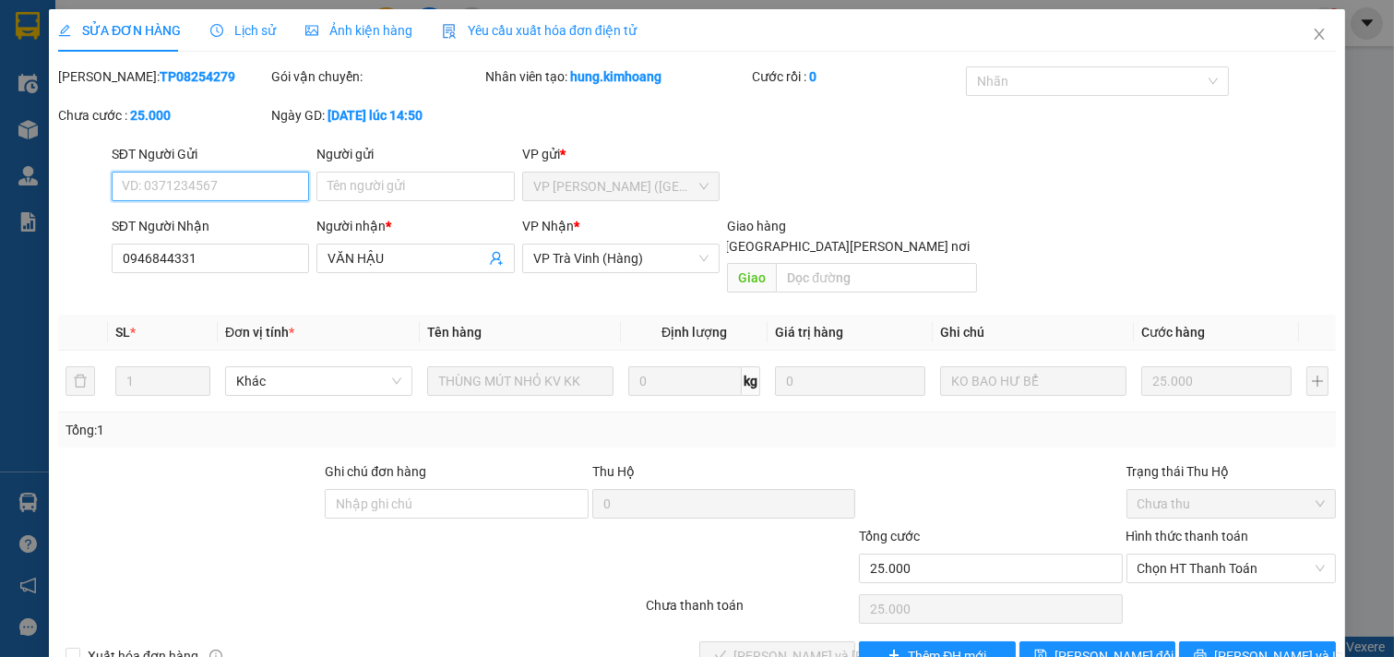
scroll to position [30, 0]
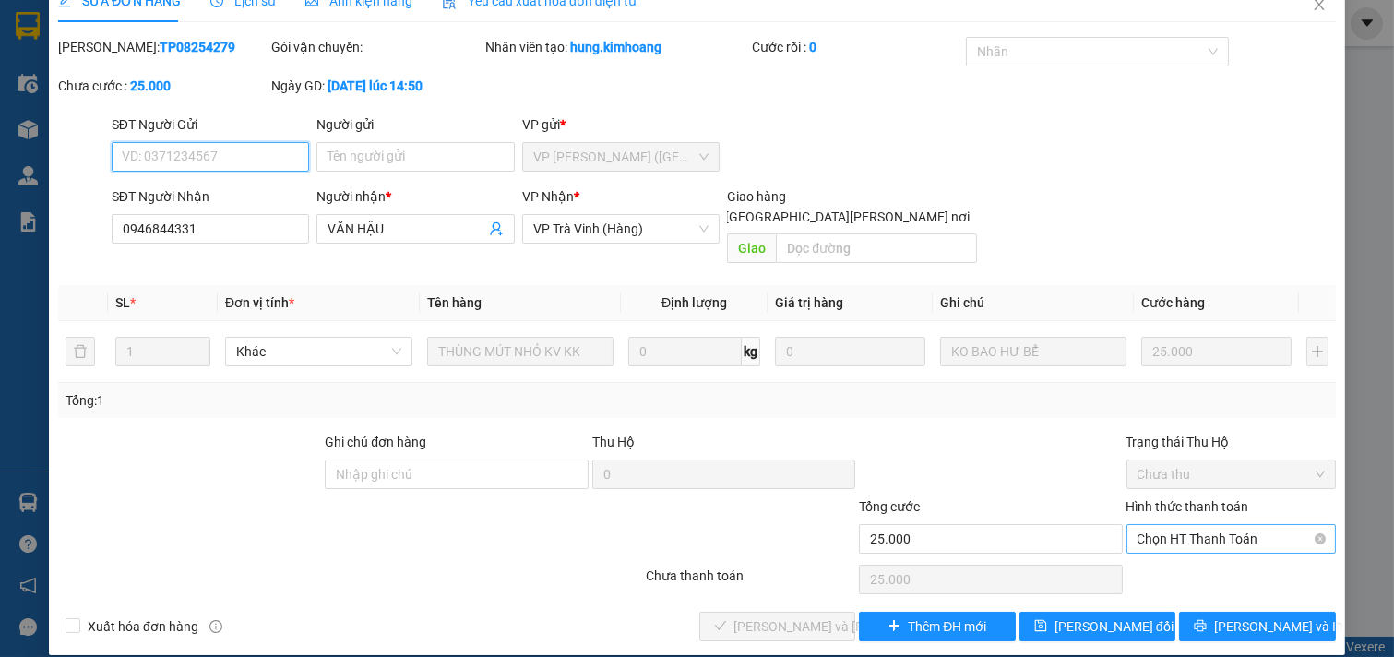
click at [1188, 525] on span "Chọn HT Thanh Toán" at bounding box center [1232, 539] width 188 height 28
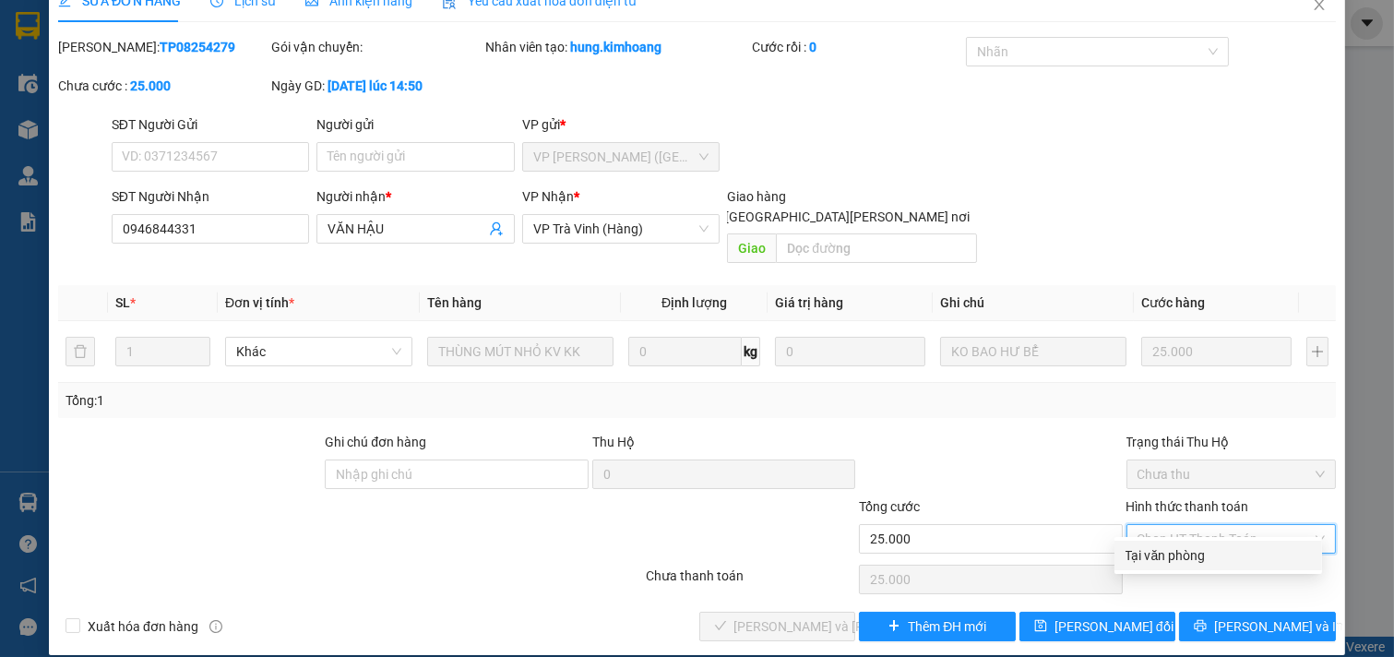
drag, startPoint x: 1179, startPoint y: 551, endPoint x: 1141, endPoint y: 547, distance: 38.0
click at [1188, 538] on div "Tại văn phòng Tại văn phòng" at bounding box center [1219, 555] width 208 height 37
click at [1168, 555] on div "Tại văn phòng" at bounding box center [1218, 555] width 185 height 20
type input "0"
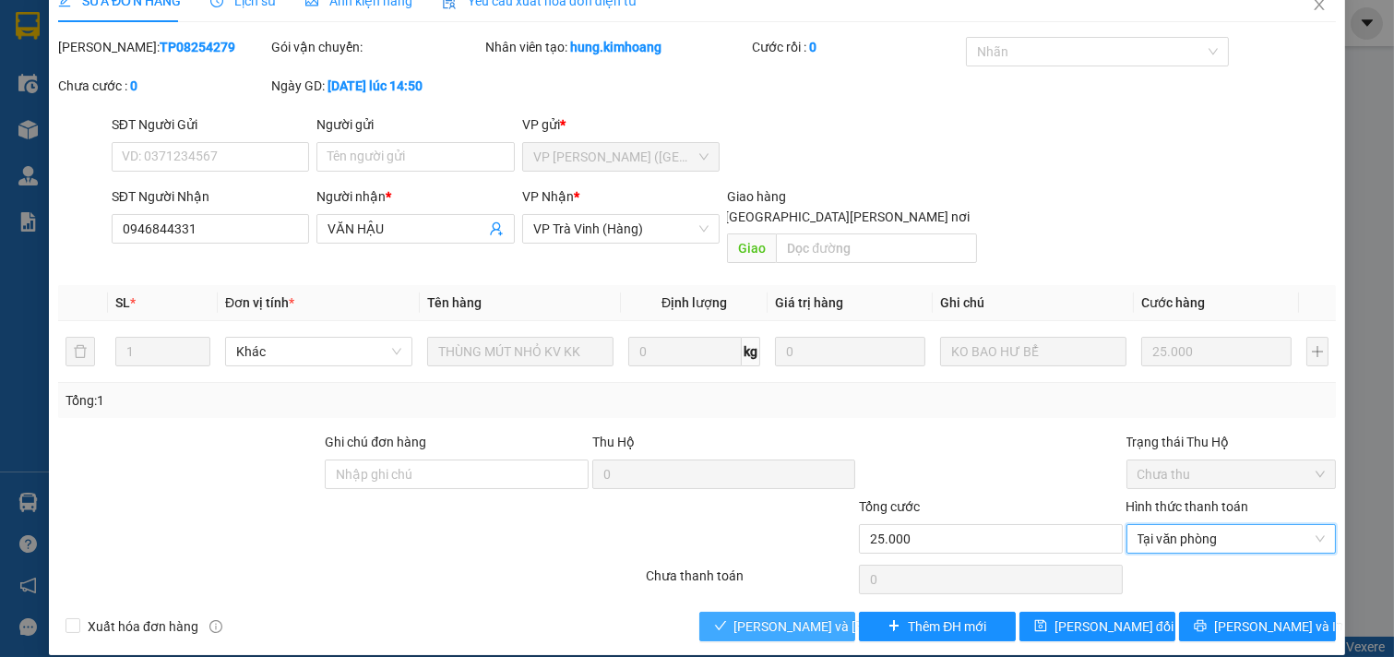
click at [780, 616] on span "[PERSON_NAME] và [PERSON_NAME] hàng" at bounding box center [858, 626] width 249 height 20
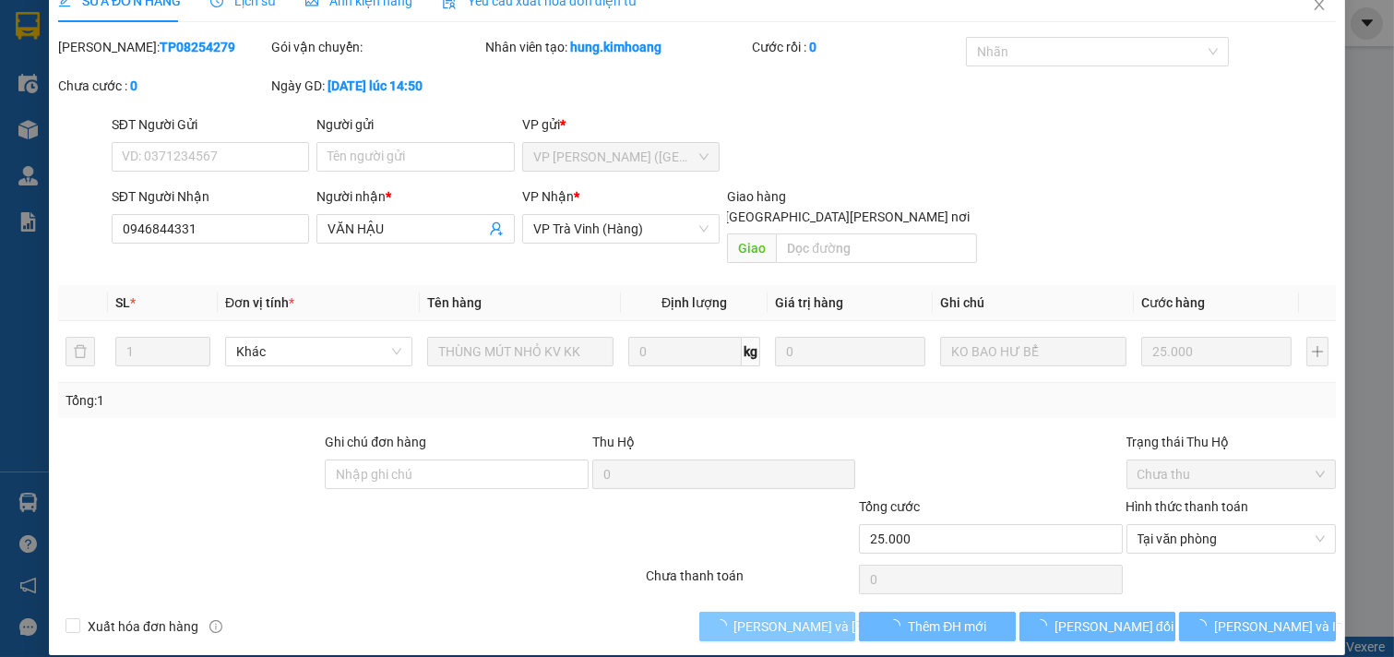
click at [782, 616] on span "[PERSON_NAME] và [PERSON_NAME] hàng" at bounding box center [858, 626] width 249 height 20
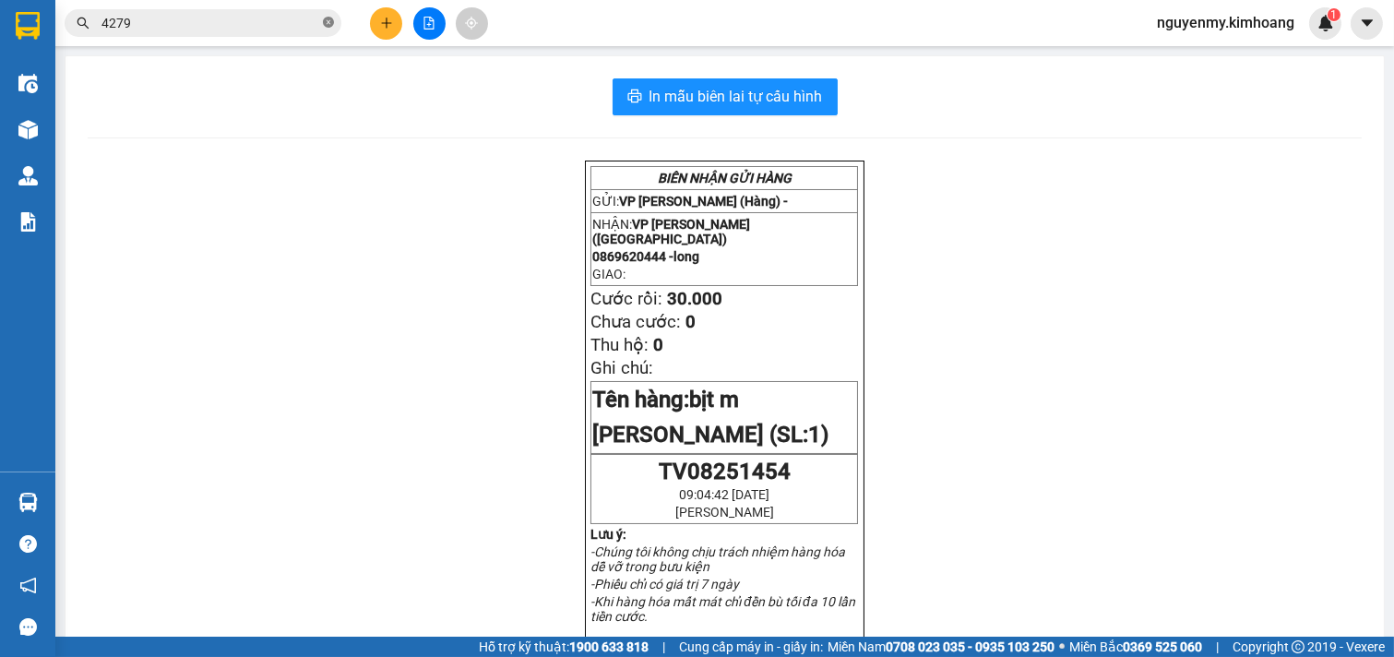
click at [323, 24] on icon "close-circle" at bounding box center [328, 22] width 11 height 11
click at [323, 24] on span at bounding box center [328, 23] width 11 height 20
click at [275, 30] on input "text" at bounding box center [210, 23] width 218 height 20
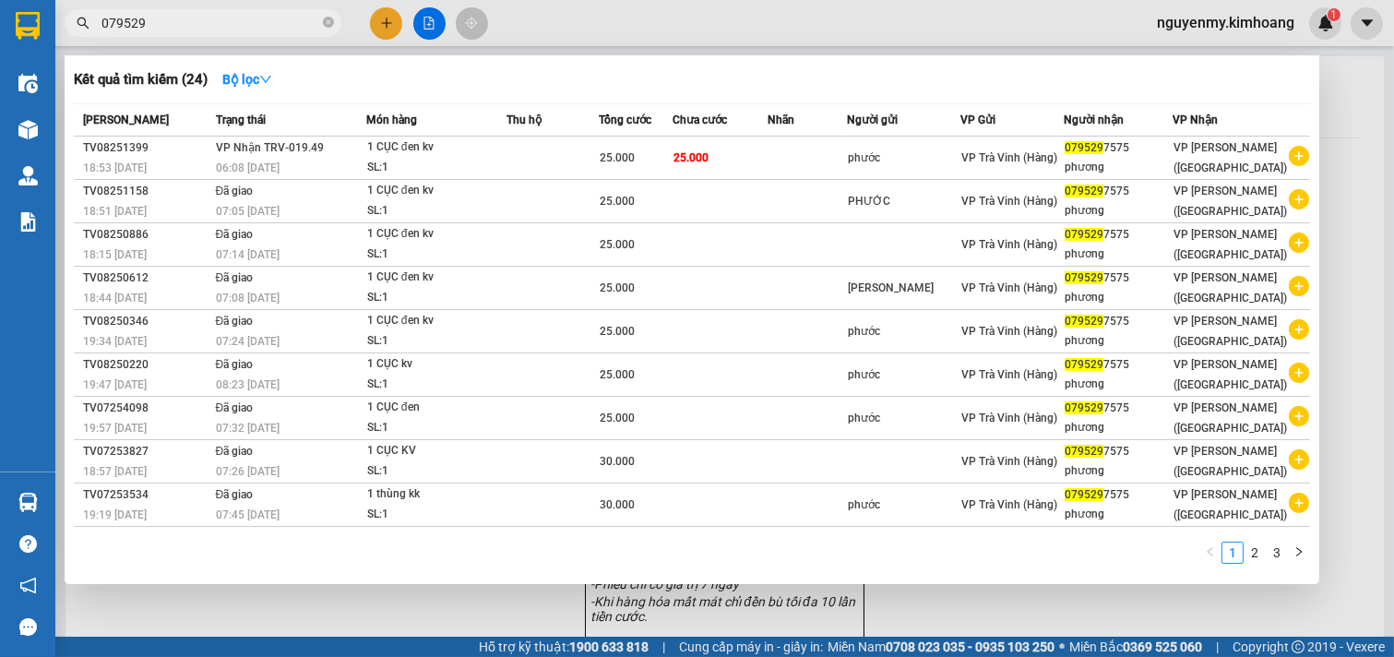
type input "079529"
click at [383, 14] on div at bounding box center [697, 328] width 1394 height 657
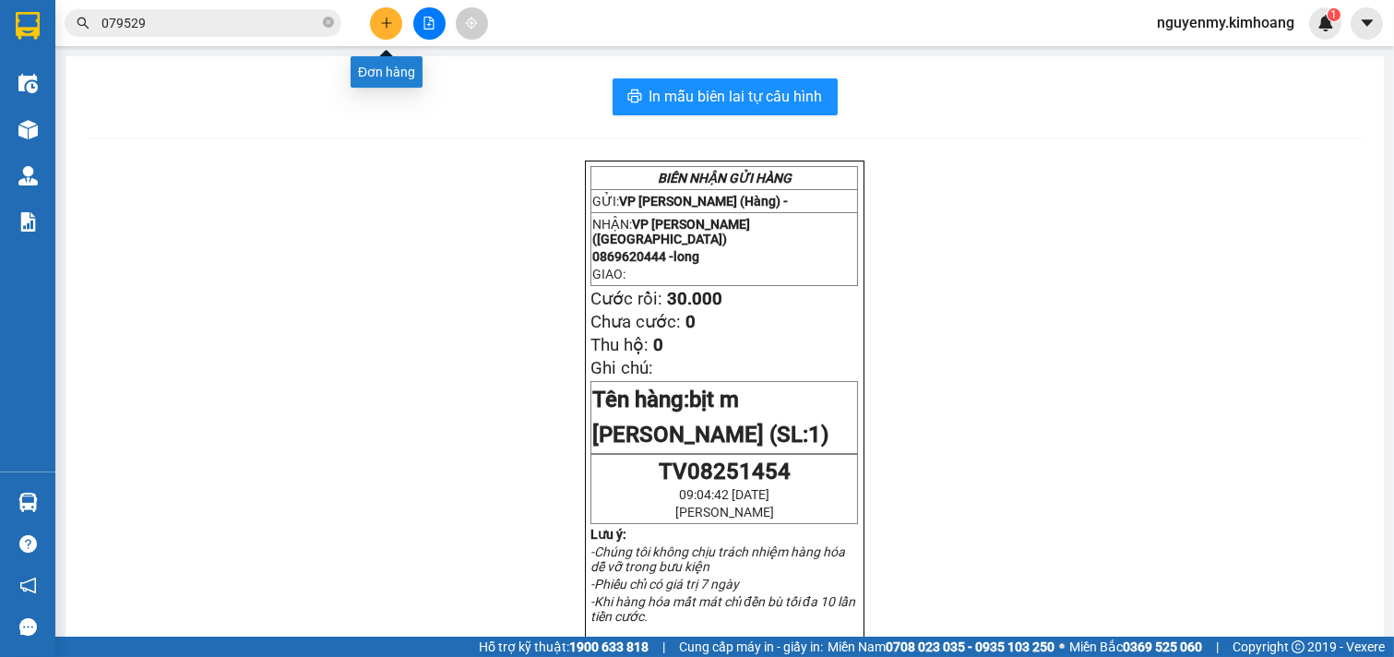
click at [382, 17] on button at bounding box center [386, 23] width 32 height 32
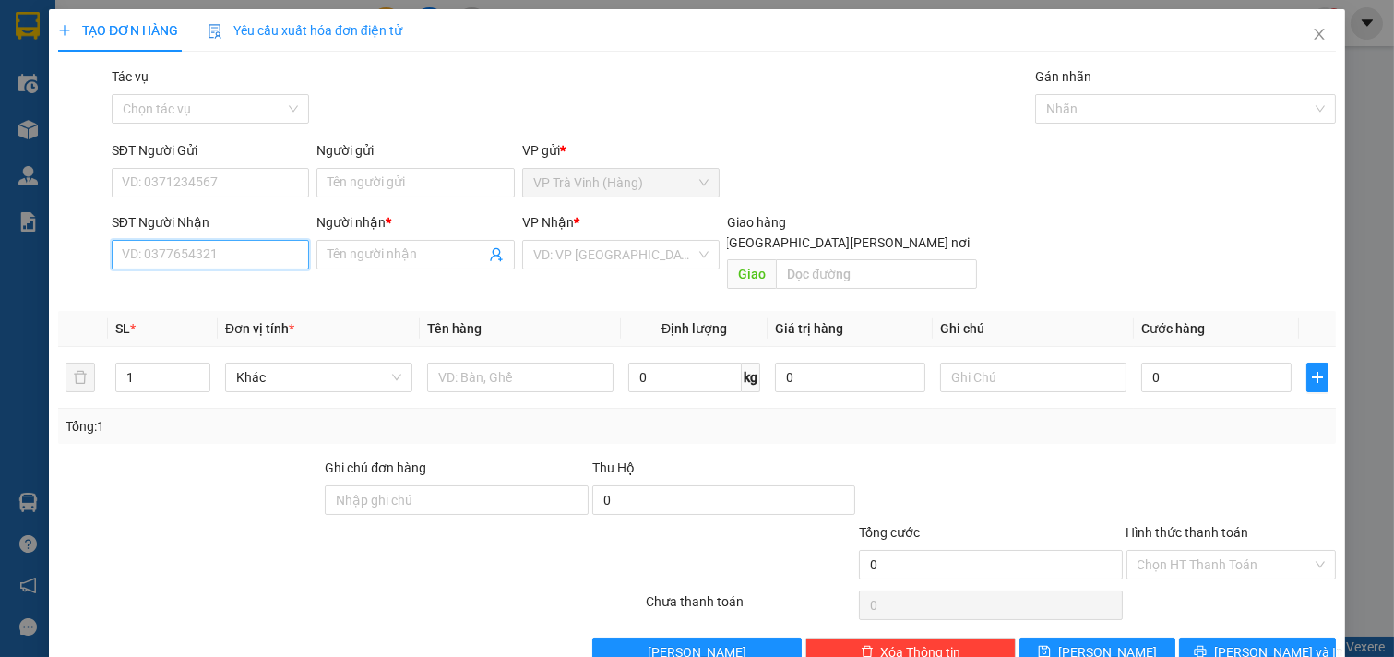
click at [209, 244] on input "SĐT Người Nhận" at bounding box center [211, 255] width 198 height 30
type input "0908821431"
click at [365, 246] on input "Người nhận *" at bounding box center [407, 255] width 158 height 20
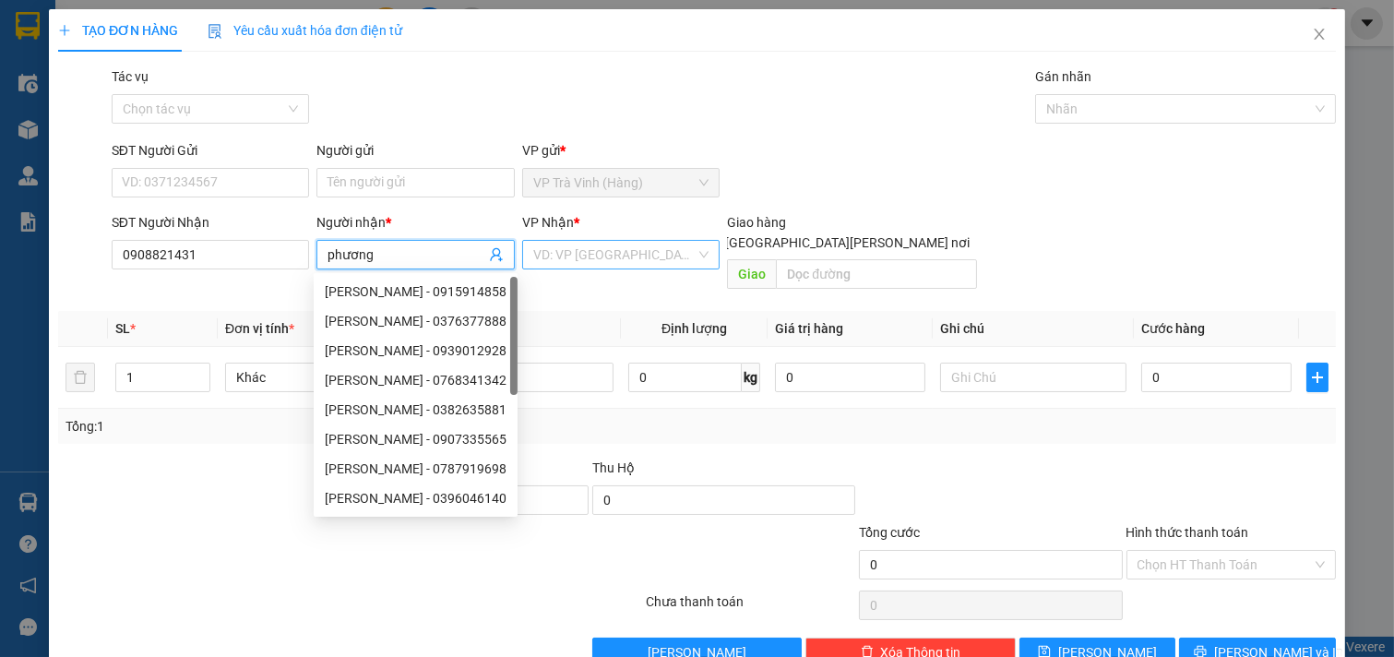
type input "phương"
click at [609, 254] on input "search" at bounding box center [614, 255] width 163 height 28
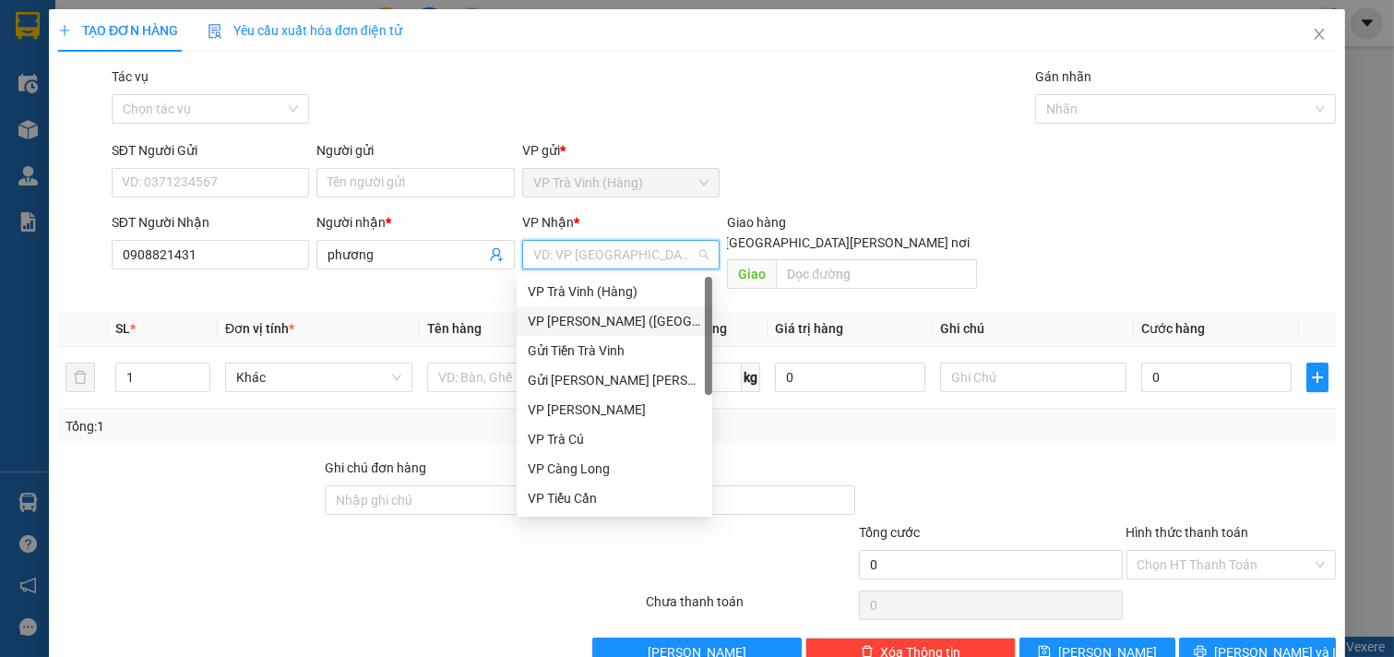
click at [614, 308] on div "VP [PERSON_NAME] ([GEOGRAPHIC_DATA])" at bounding box center [615, 321] width 196 height 30
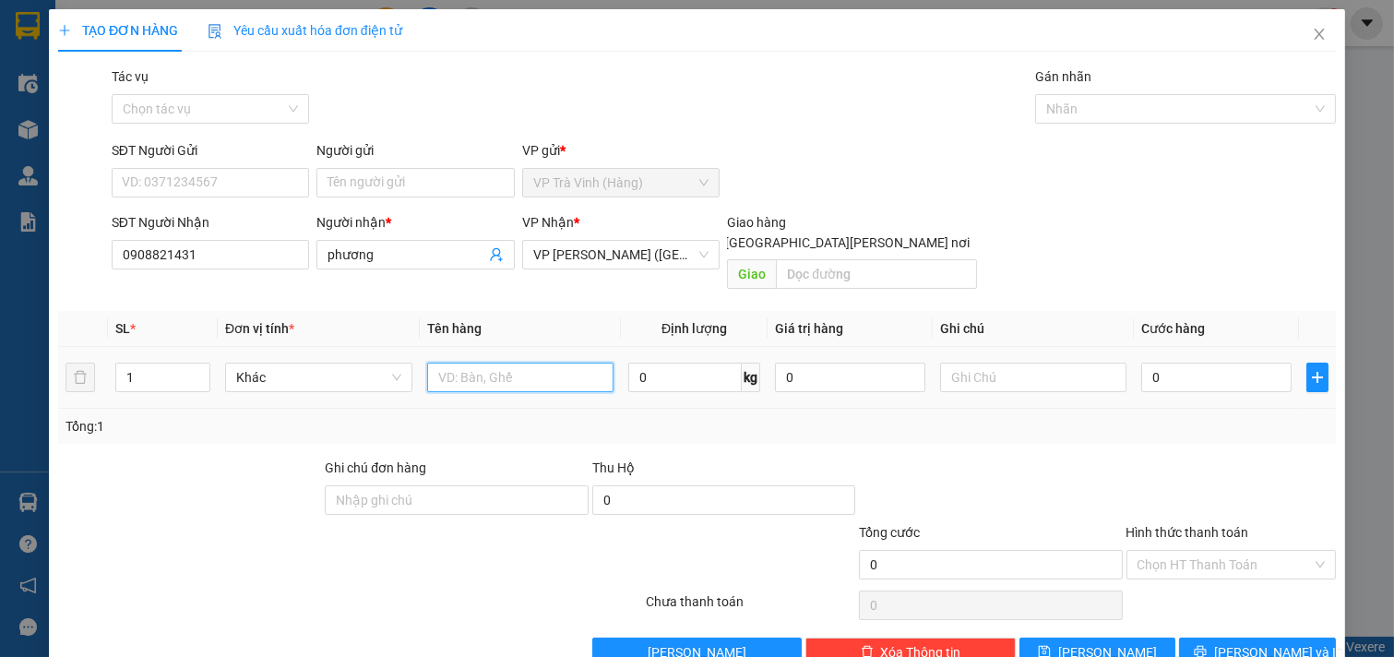
click at [464, 363] on input "text" at bounding box center [520, 378] width 187 height 30
type input "thùng kk"
click at [1183, 363] on input "0" at bounding box center [1216, 378] width 150 height 30
type input "3"
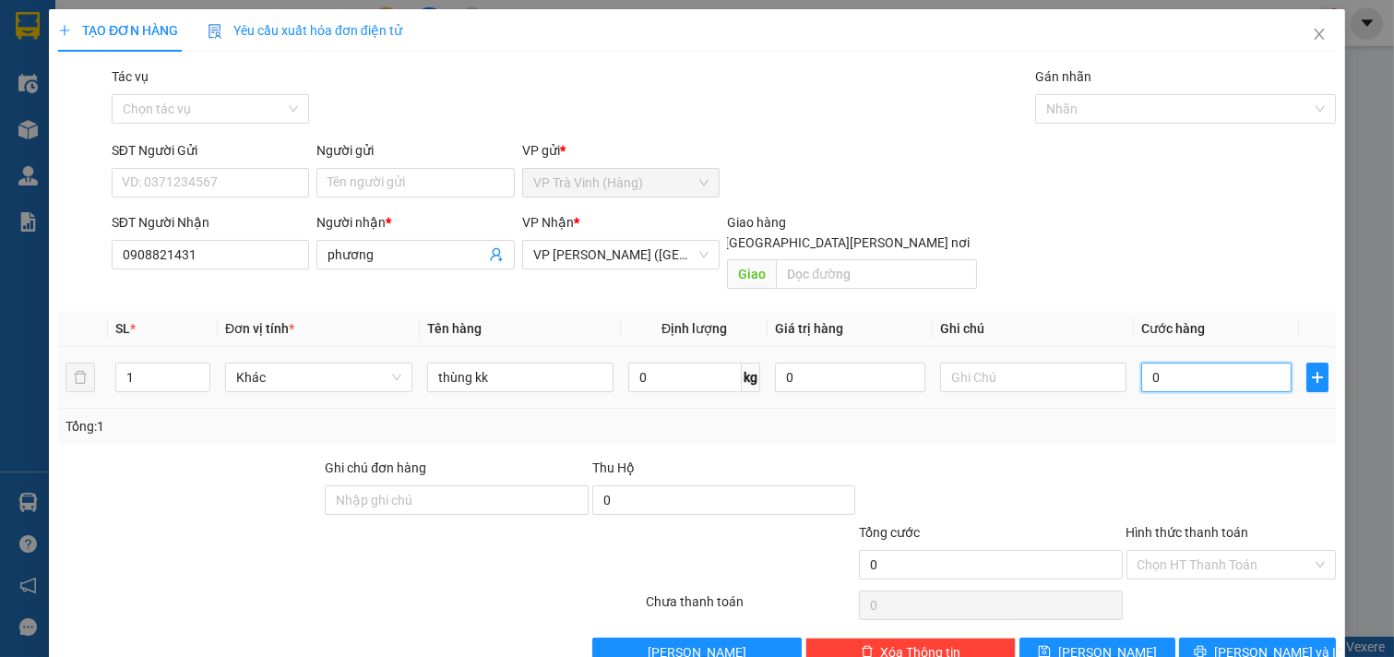
type input "3"
type input "30"
type input "300"
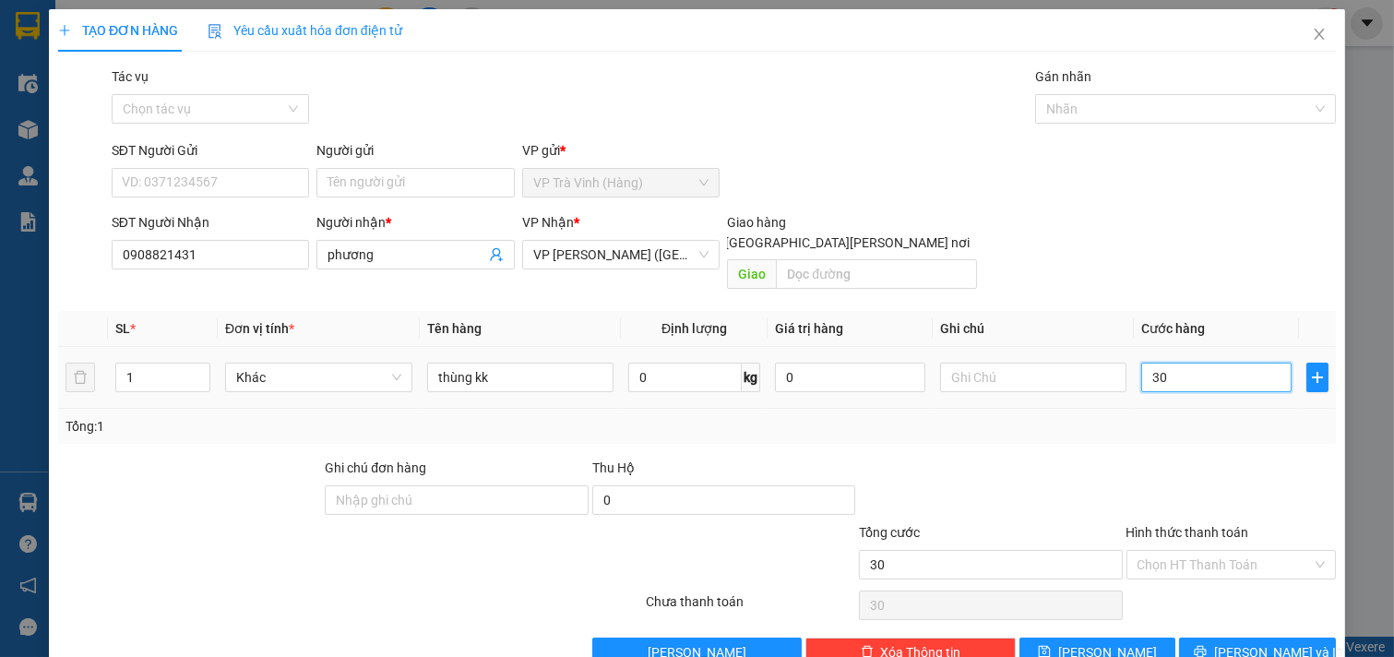
type input "300"
type input "3.000"
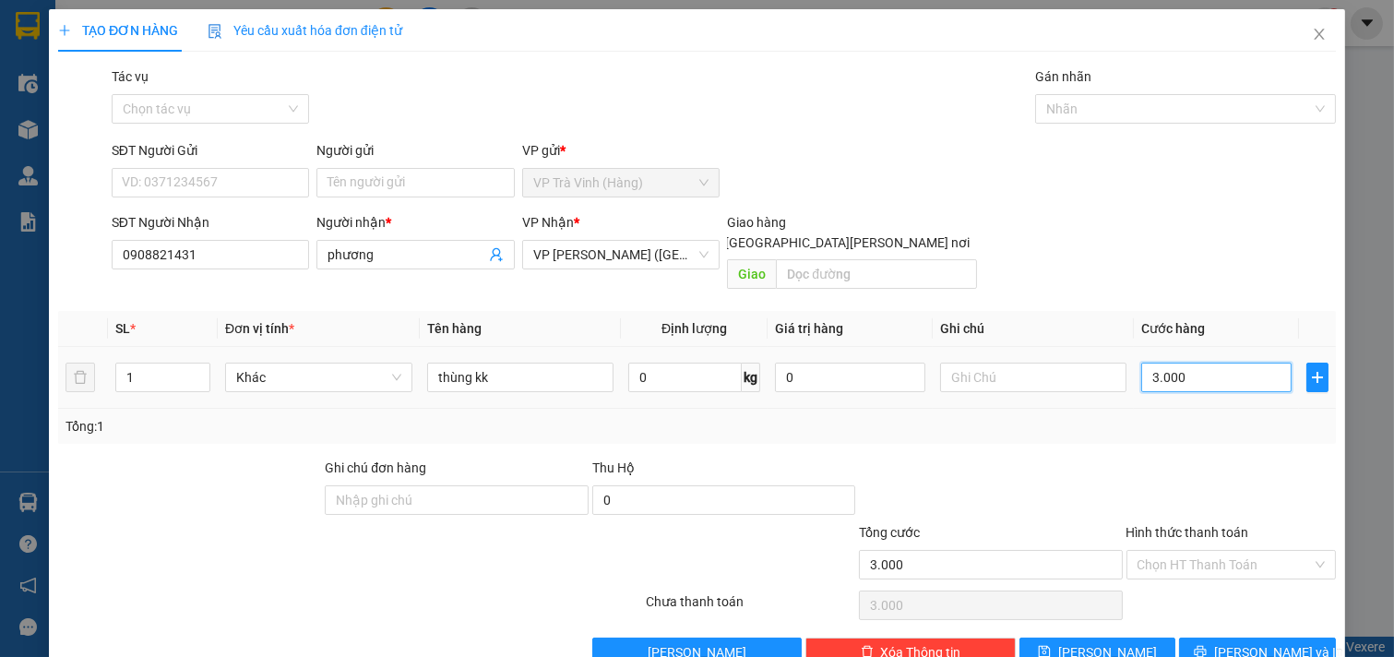
type input "30.000"
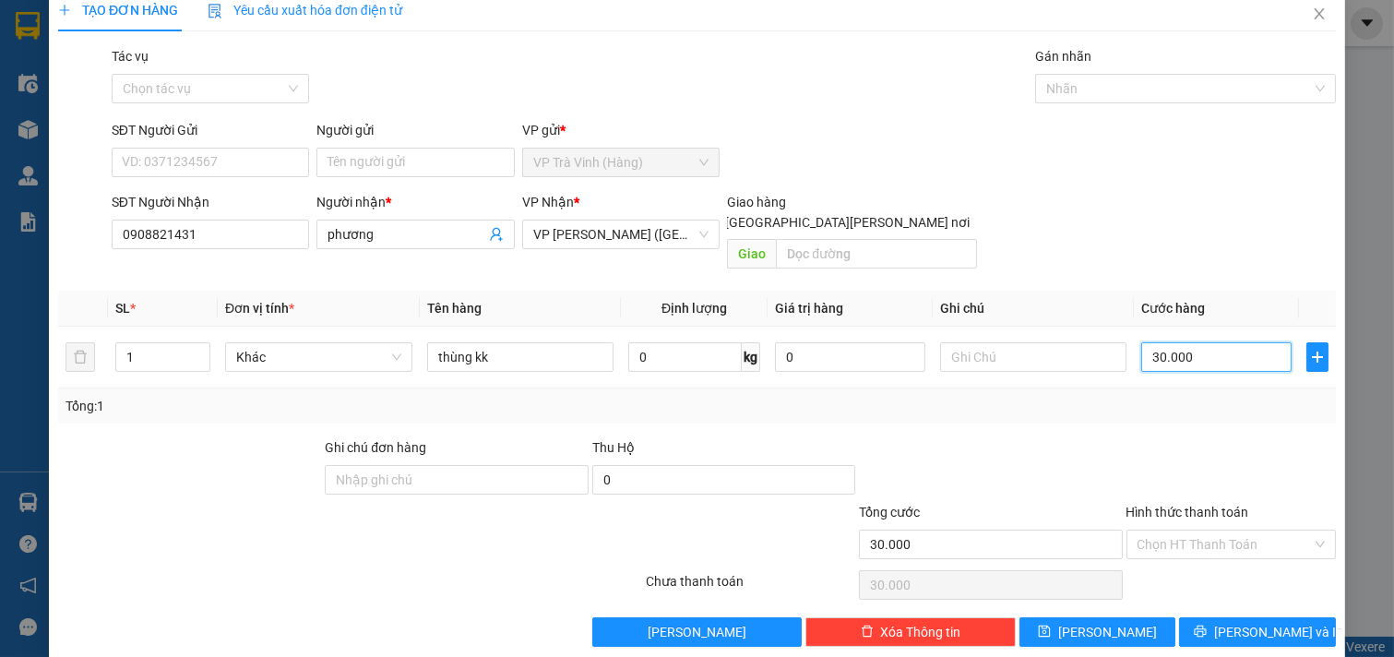
scroll to position [25, 0]
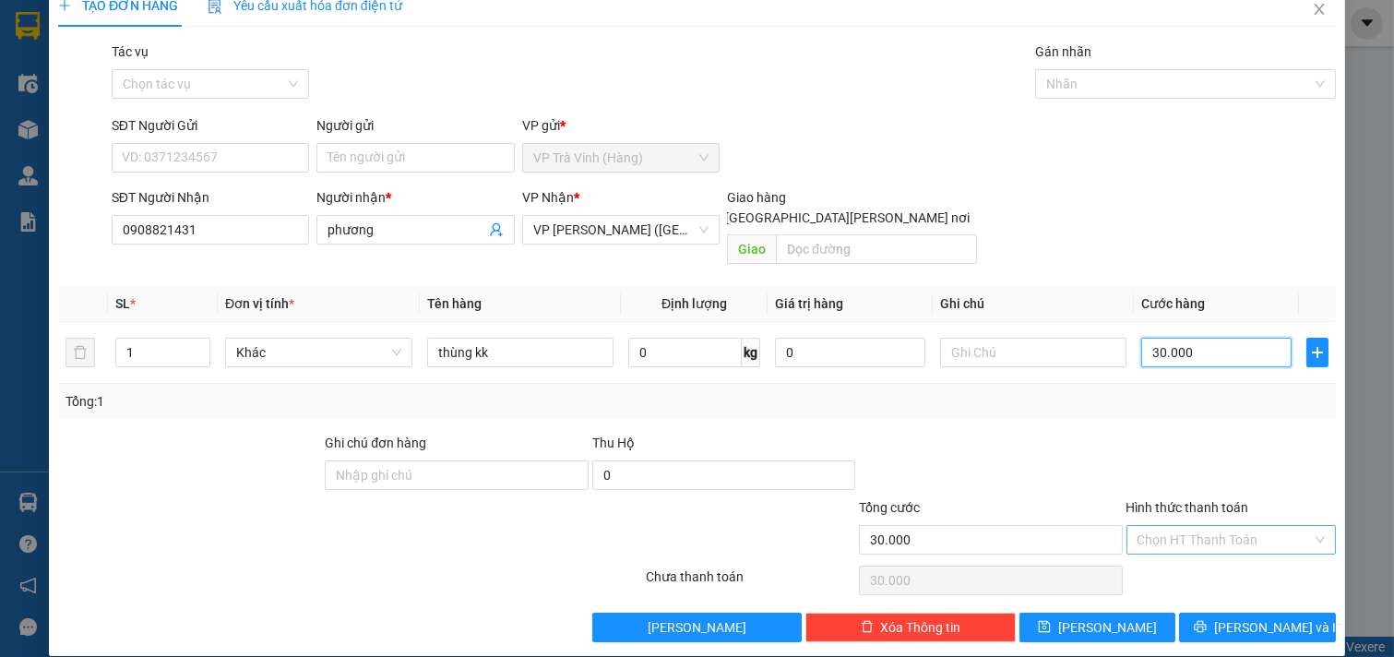
type input "30.000"
click at [1229, 526] on input "Hình thức thanh toán" at bounding box center [1225, 540] width 175 height 28
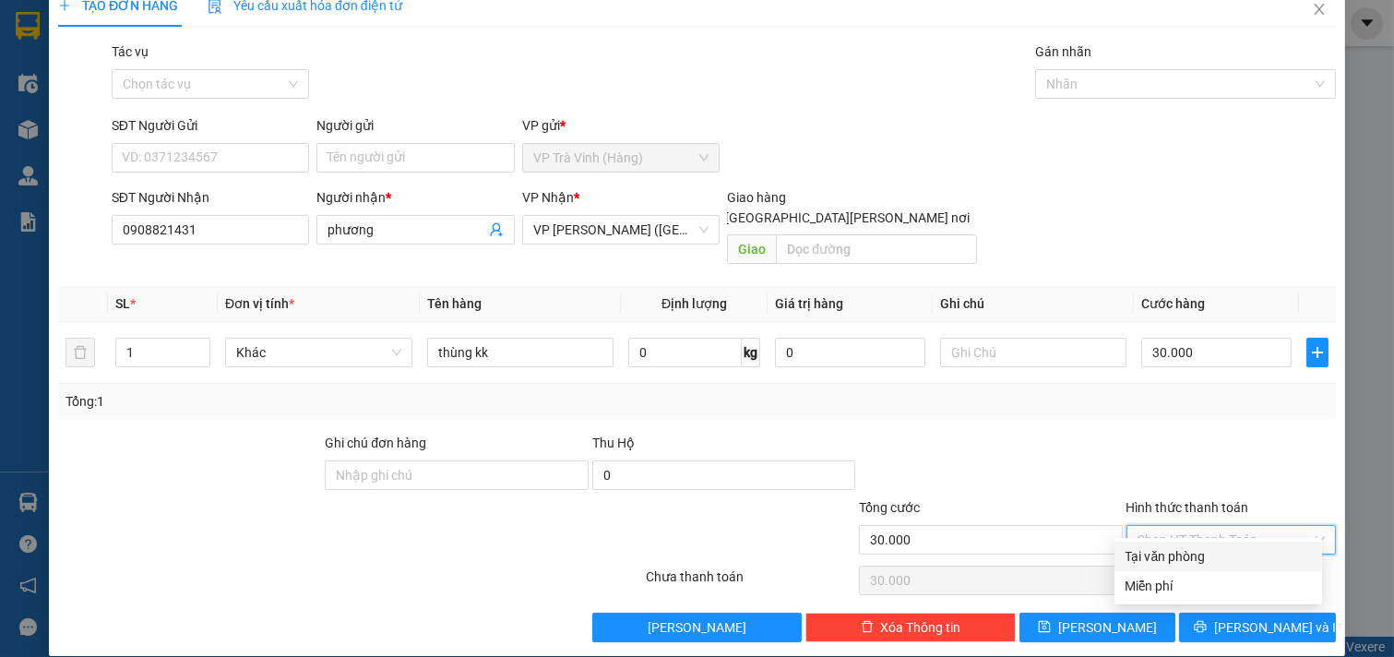
click at [1200, 557] on div "Tại văn phòng" at bounding box center [1218, 556] width 185 height 20
type input "0"
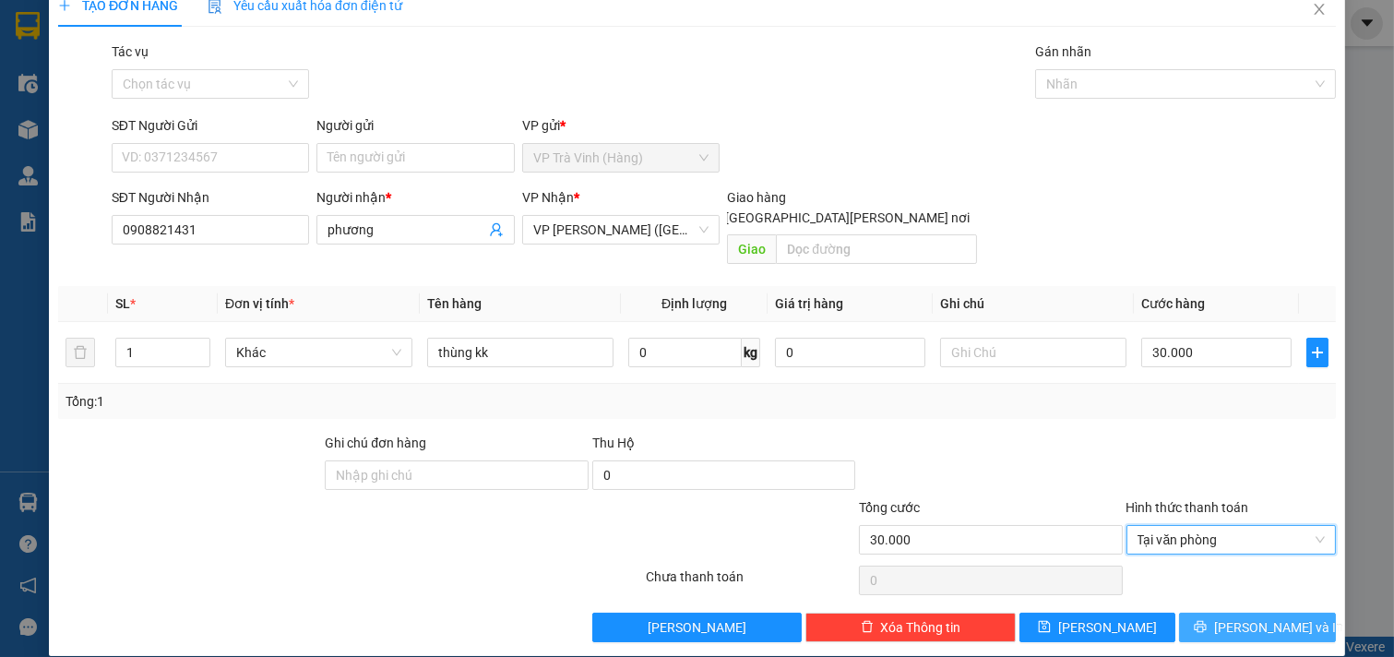
click at [1231, 617] on span "[PERSON_NAME] và In" at bounding box center [1278, 627] width 129 height 20
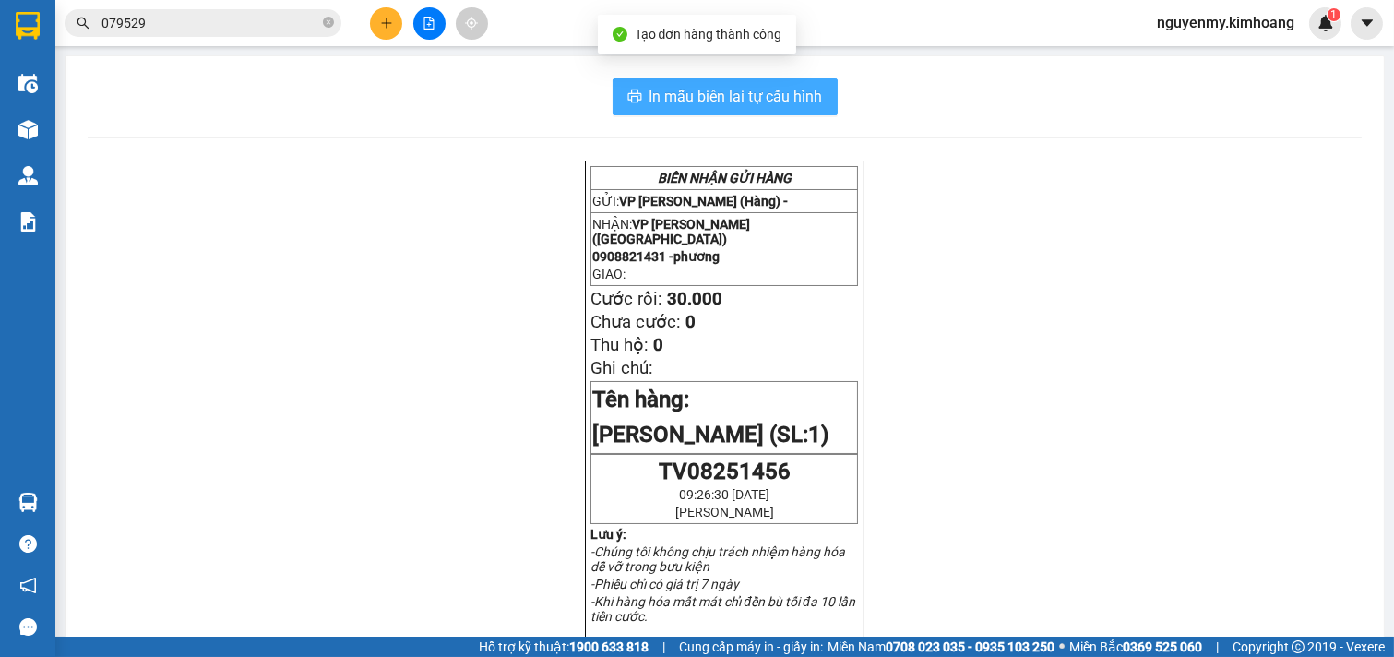
click at [716, 93] on span "In mẫu biên lai tự cấu hình" at bounding box center [736, 96] width 173 height 23
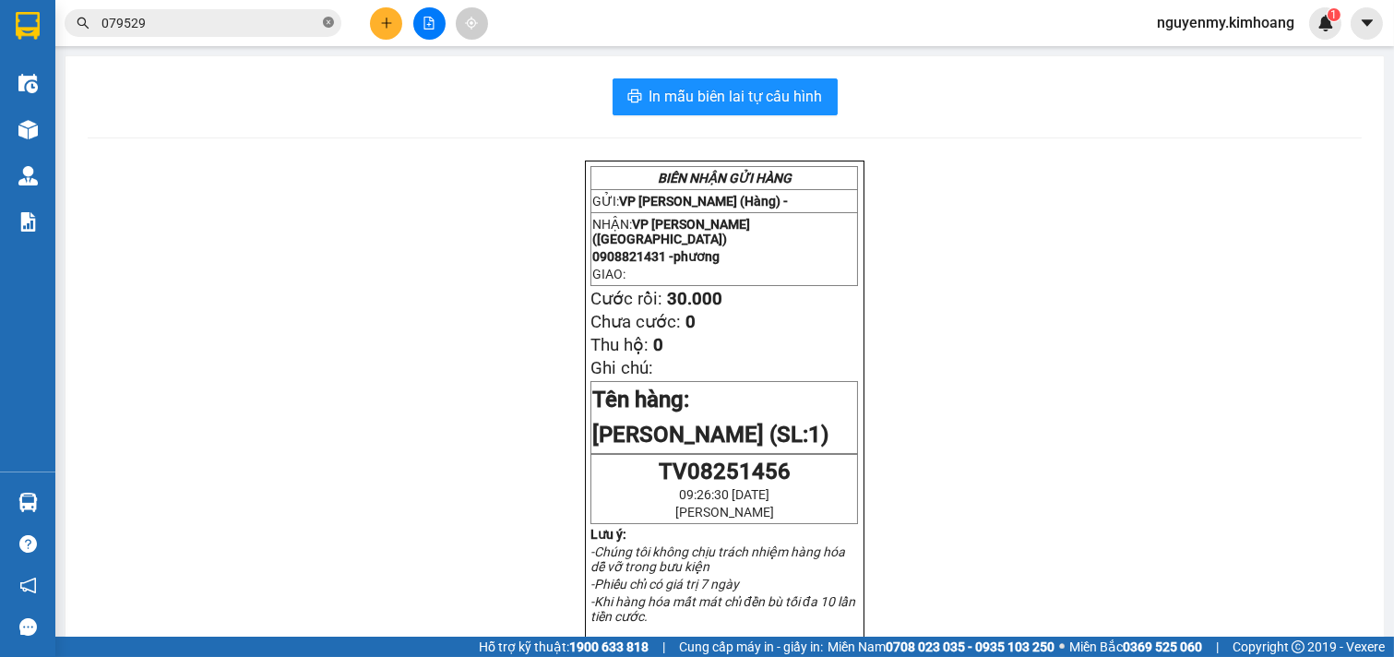
click at [329, 25] on icon "close-circle" at bounding box center [328, 22] width 11 height 11
click at [329, 25] on span at bounding box center [328, 23] width 11 height 20
click at [383, 20] on icon "plus" at bounding box center [386, 23] width 13 height 13
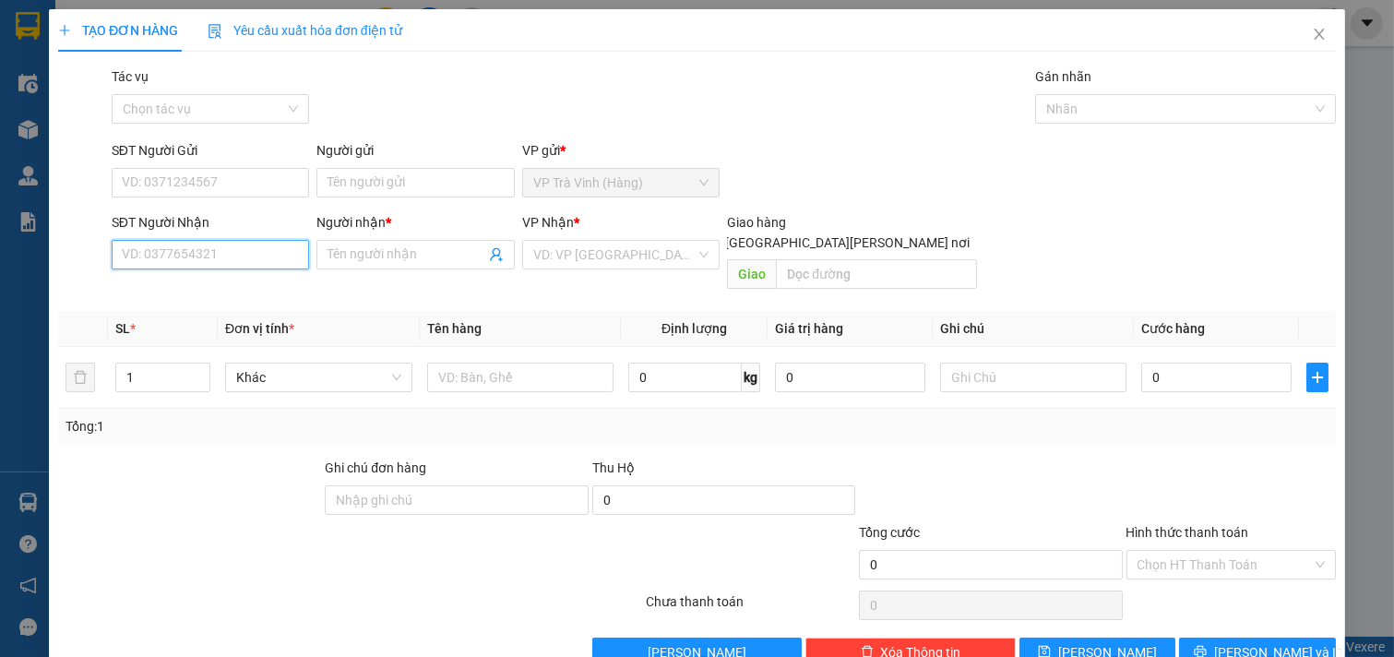
click at [224, 262] on input "SĐT Người Nhận" at bounding box center [211, 255] width 198 height 30
click at [224, 283] on div "0368260691 - ngọc hân" at bounding box center [213, 291] width 182 height 20
type input "0368260691"
type input "ngọc hân"
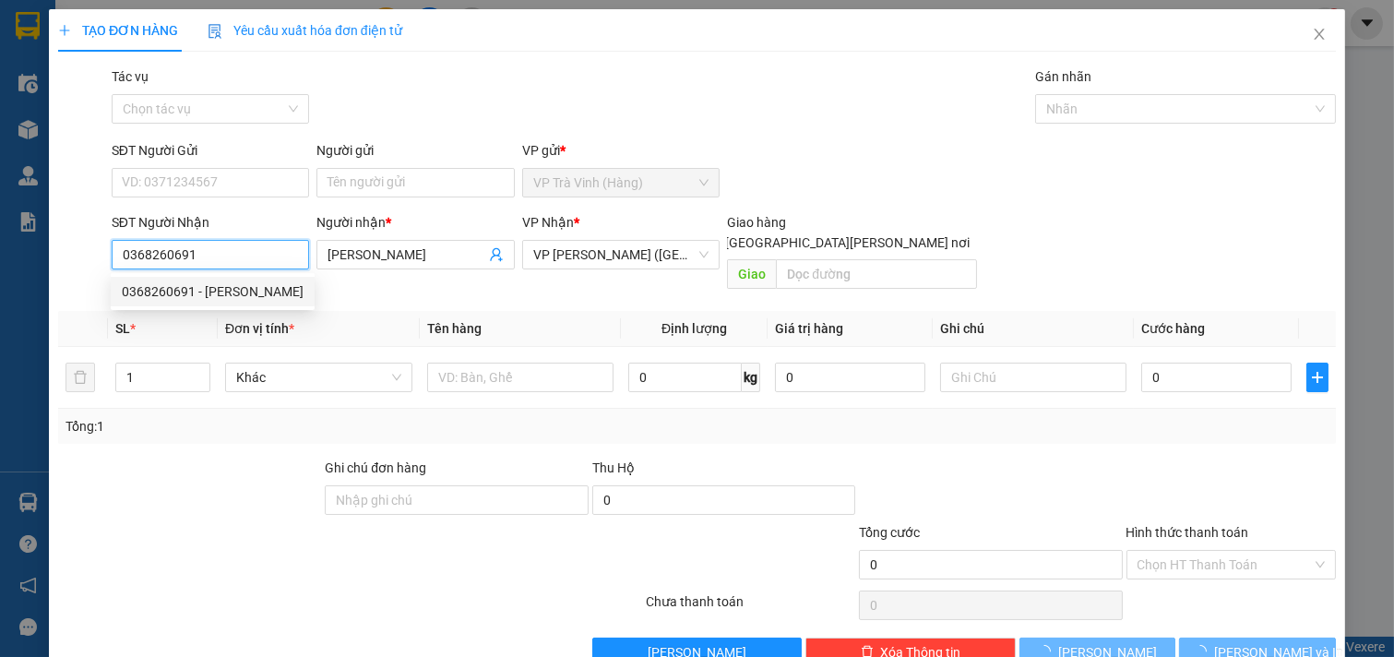
type input "30.000"
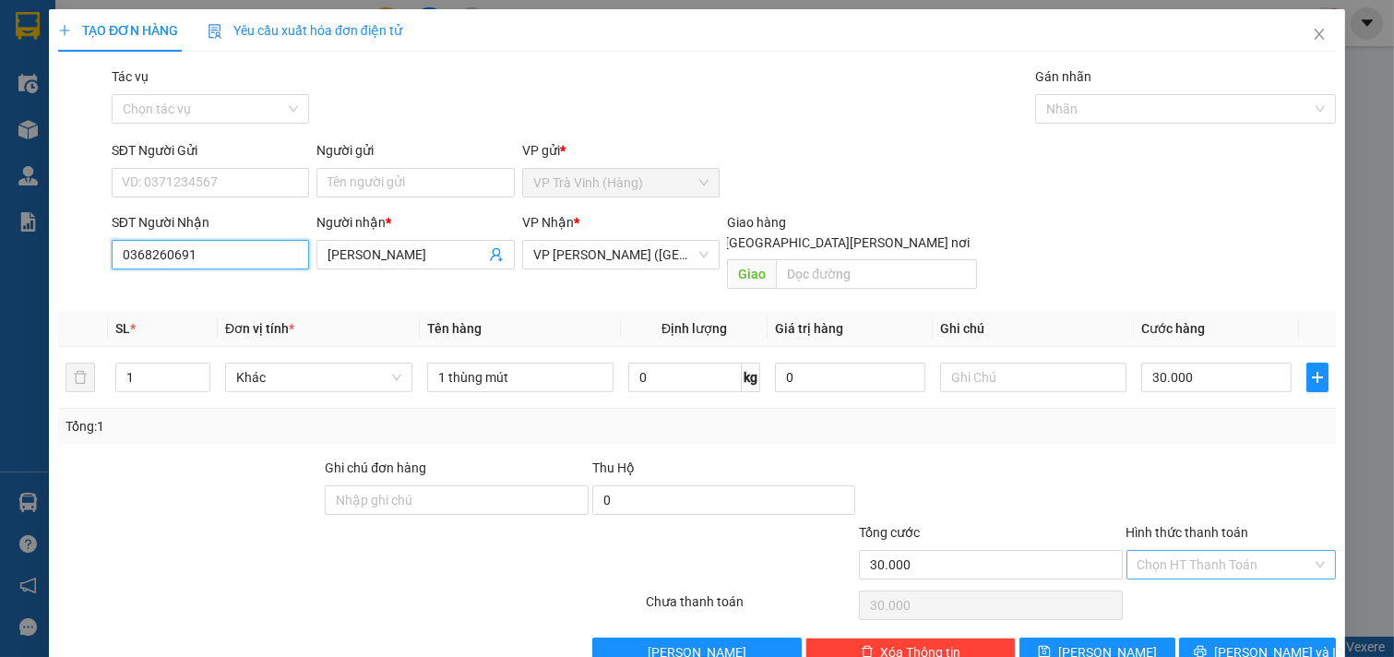
type input "0368260691"
click at [1256, 551] on input "Hình thức thanh toán" at bounding box center [1225, 565] width 175 height 28
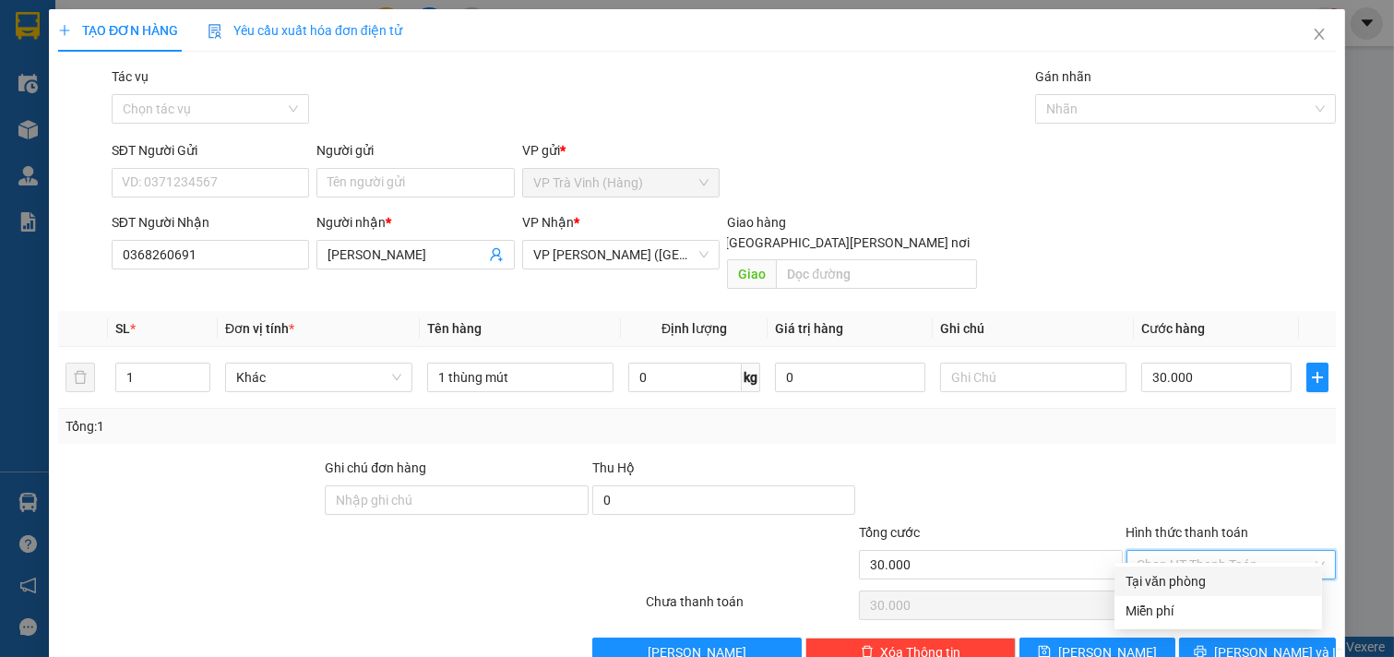
click at [1164, 571] on div "Tại văn phòng" at bounding box center [1218, 581] width 185 height 20
type input "0"
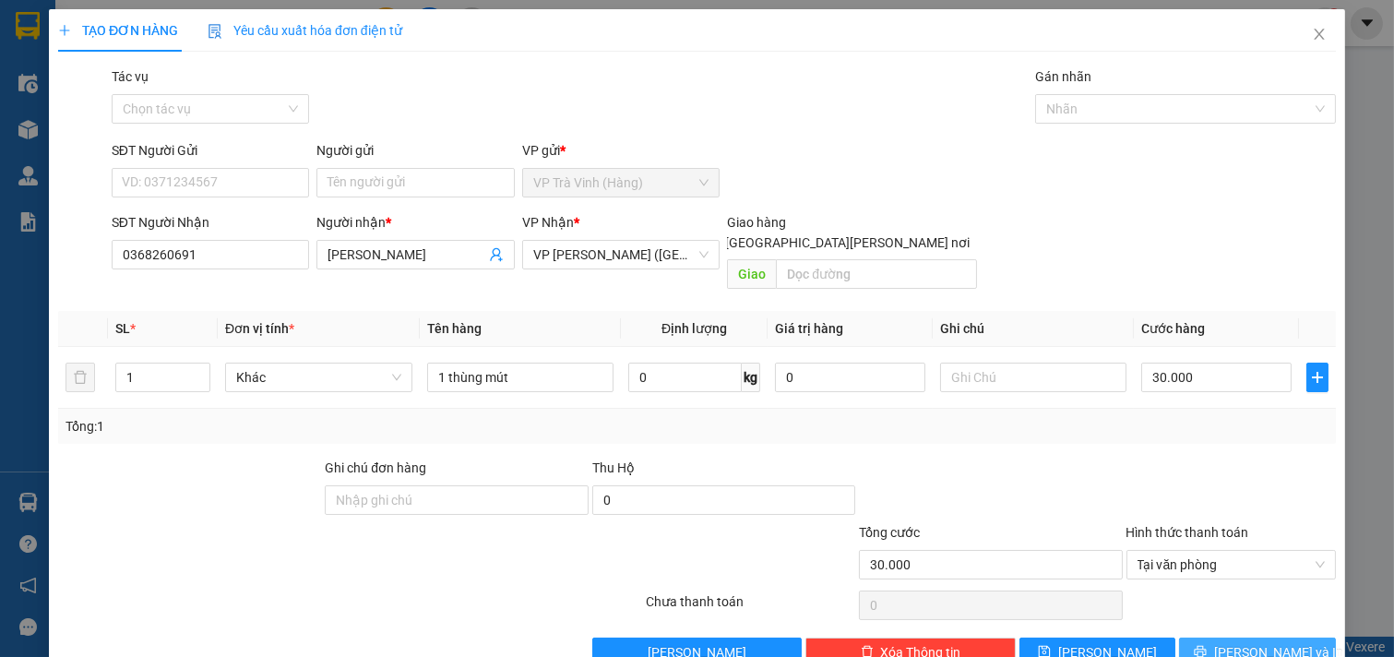
click at [1207, 645] on icon "printer" at bounding box center [1200, 651] width 13 height 13
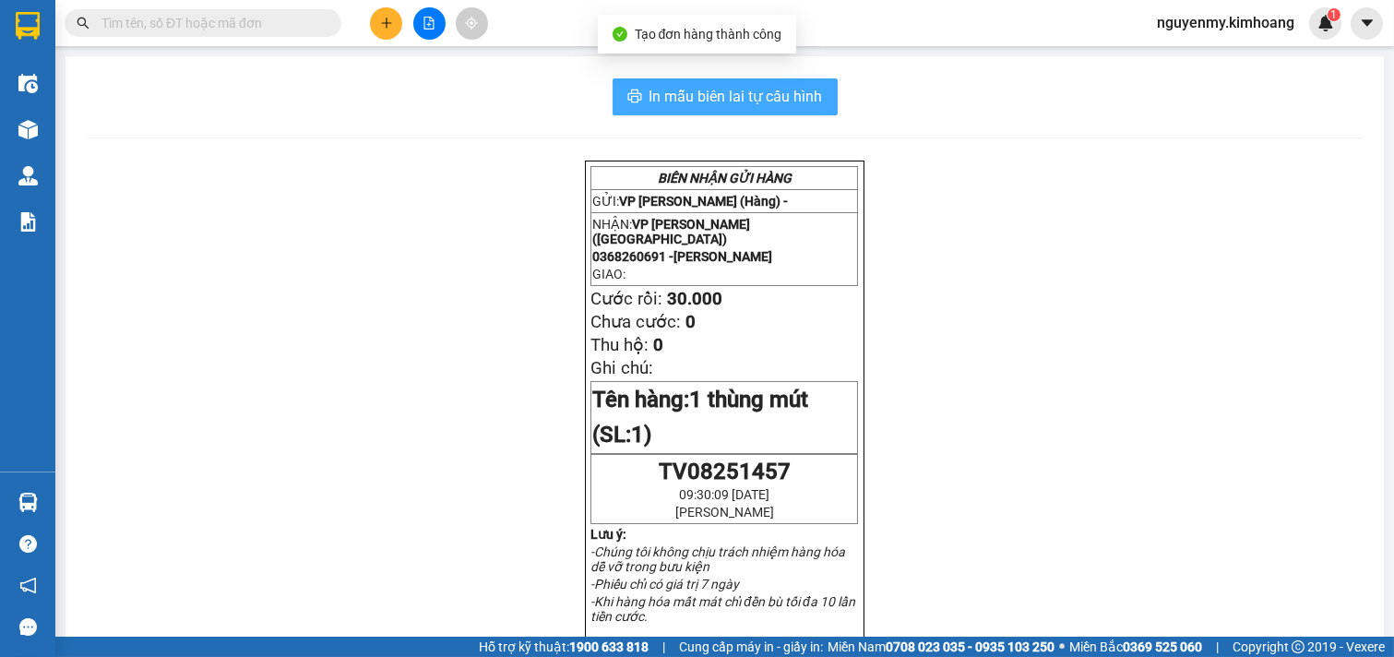
click at [711, 94] on span "In mẫu biên lai tự cấu hình" at bounding box center [736, 96] width 173 height 23
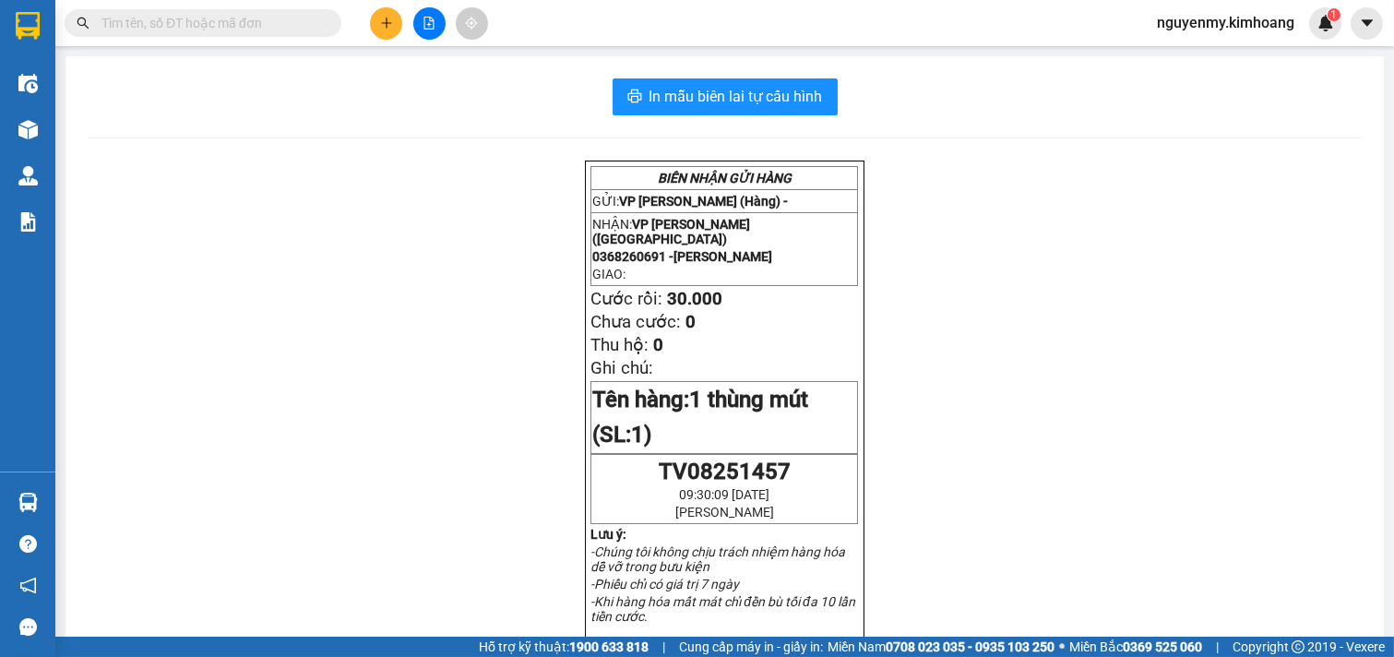
click at [242, 19] on input "text" at bounding box center [210, 23] width 218 height 20
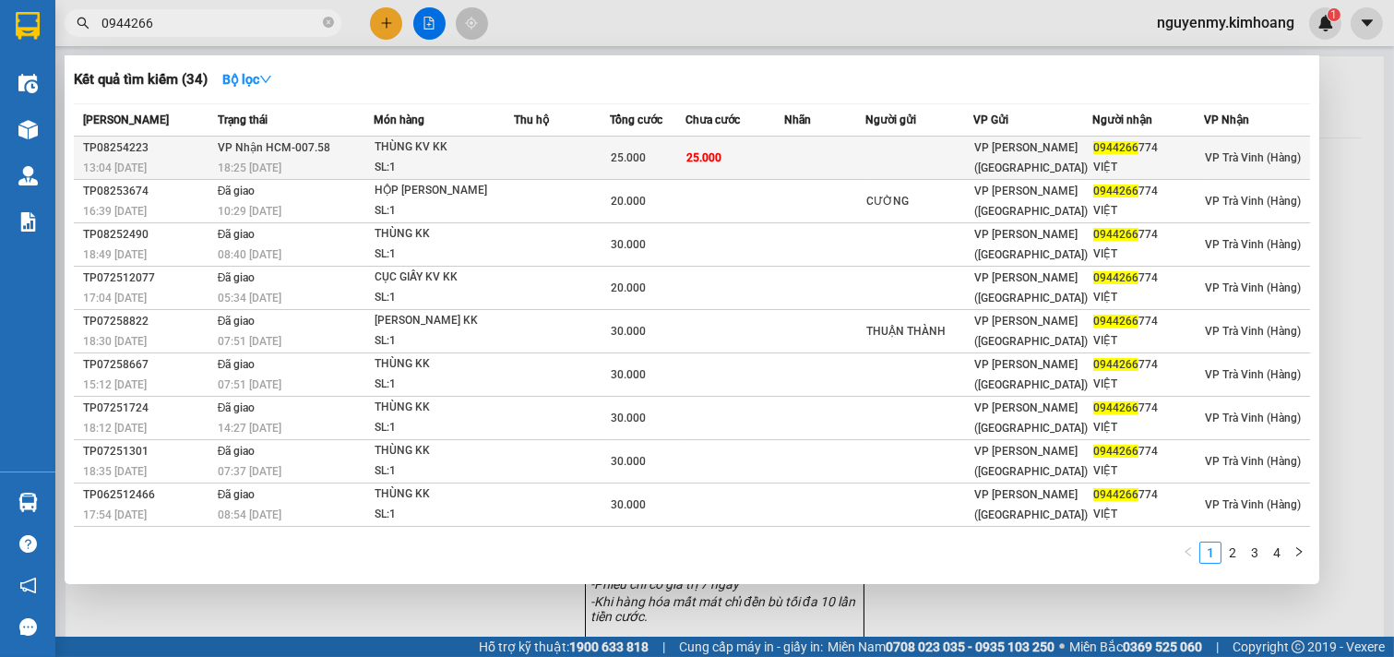
type input "0944266"
click at [474, 155] on div "THÙNG KV KK" at bounding box center [444, 147] width 138 height 20
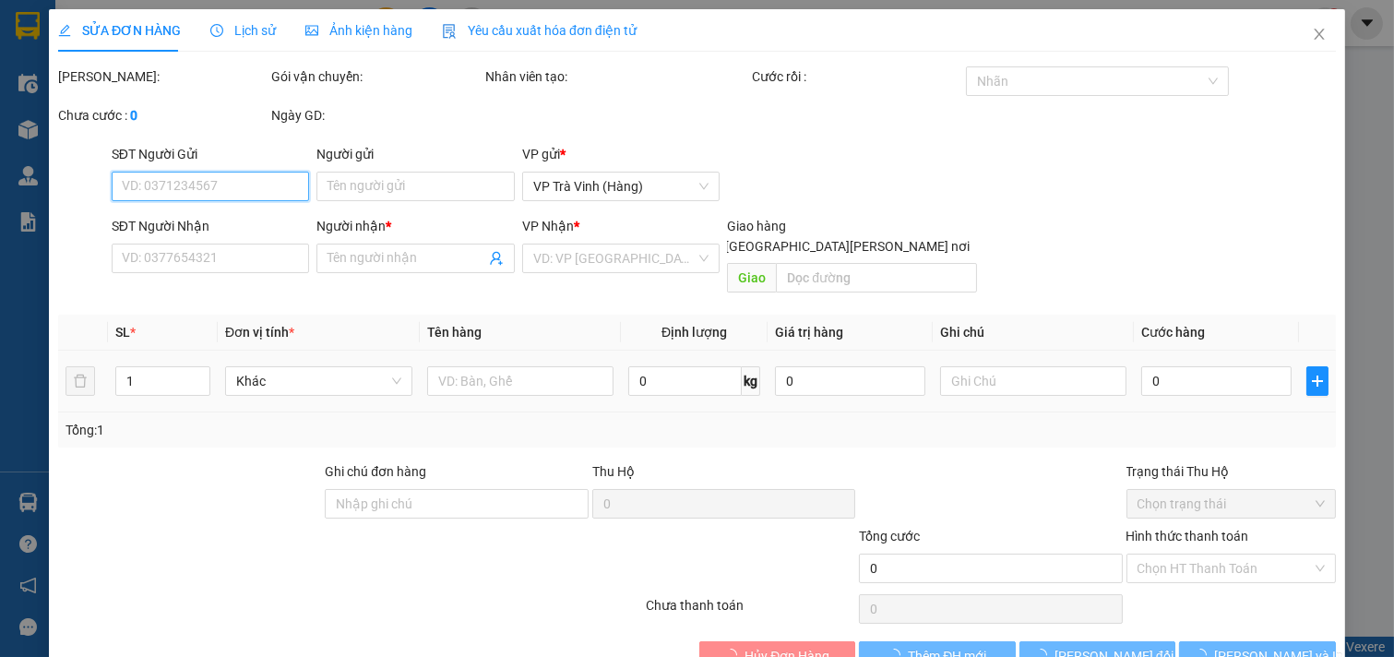
scroll to position [29, 0]
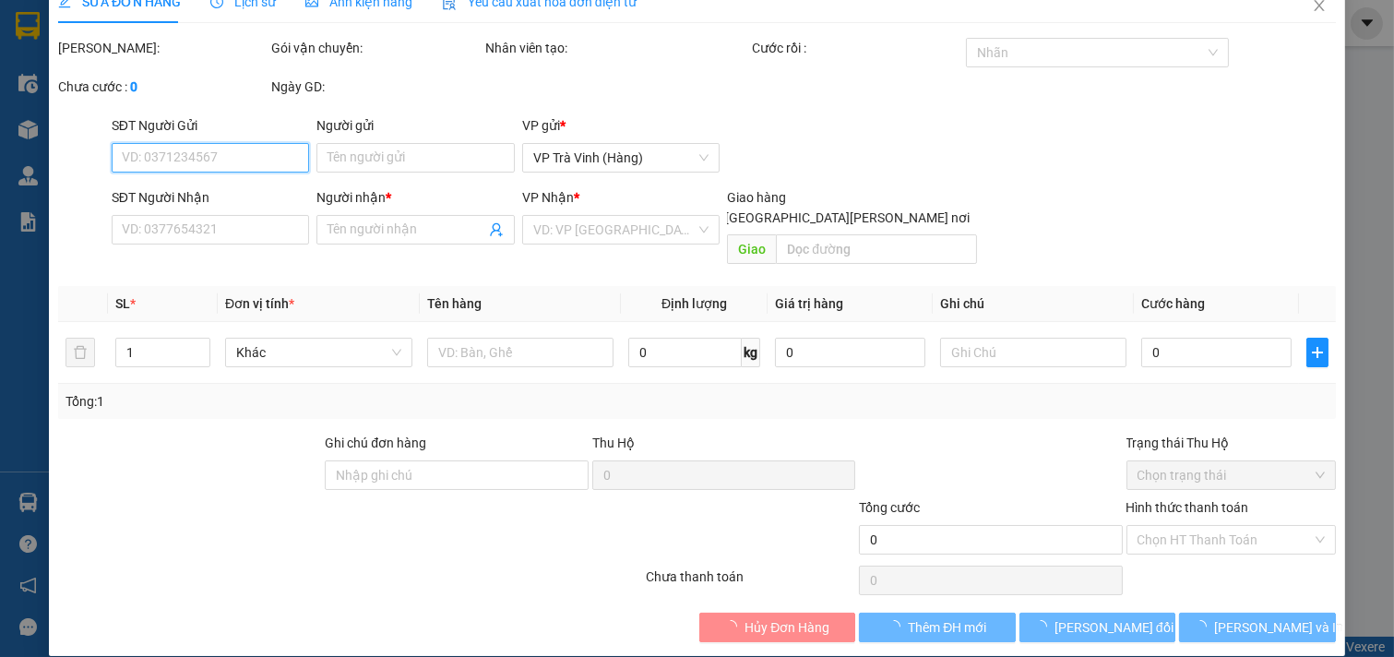
type input "0944266774"
type input "VIỆT"
type input "25.000"
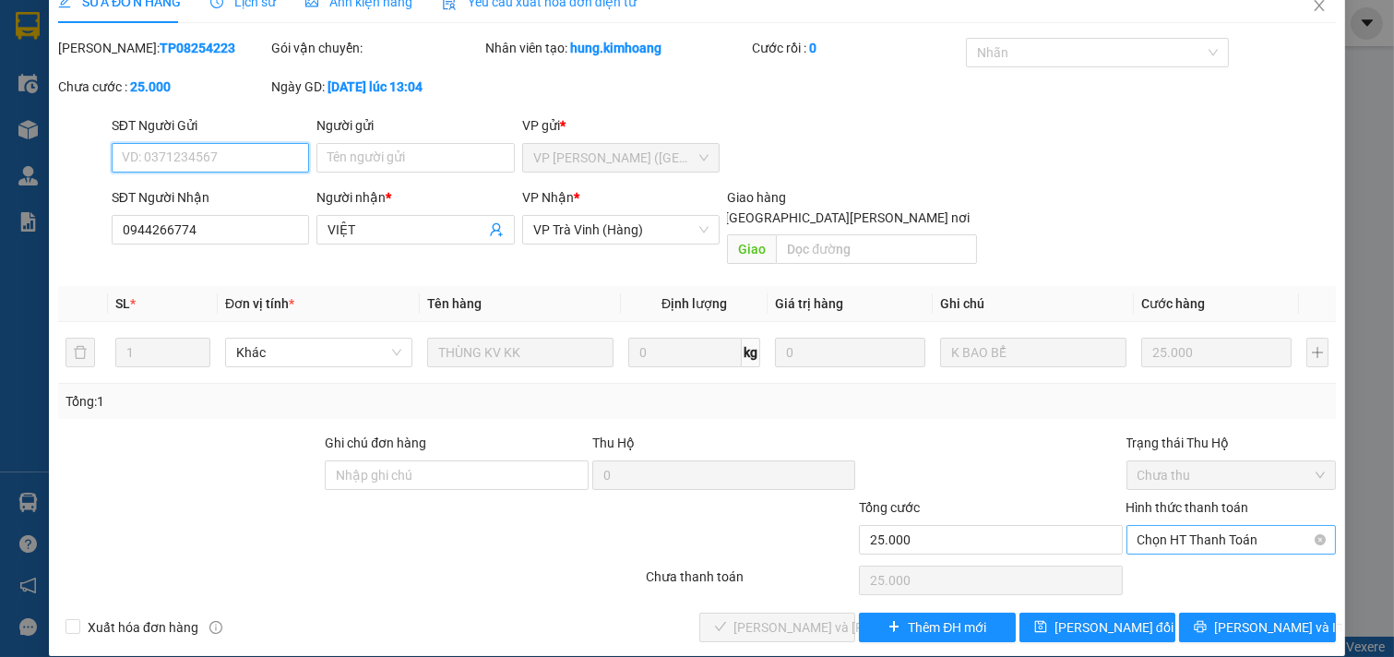
click at [1176, 527] on span "Chọn HT Thanh Toán" at bounding box center [1232, 540] width 188 height 28
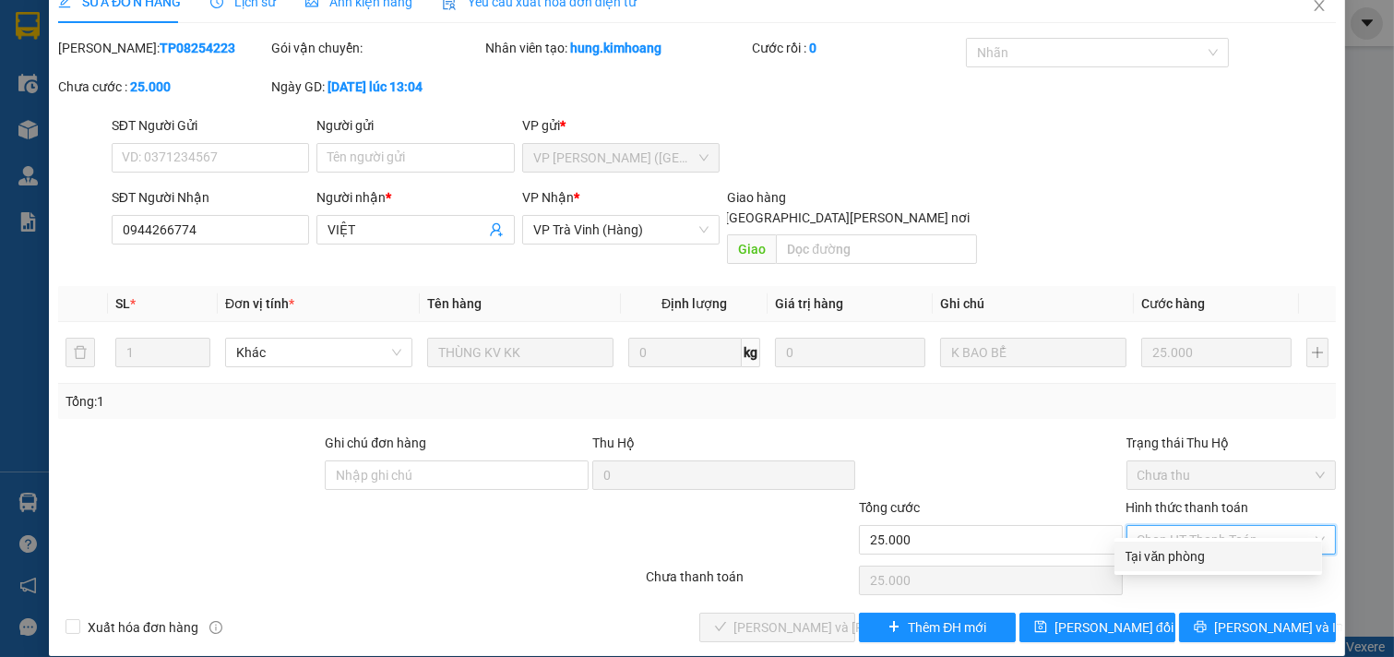
click at [1201, 555] on div "Tại văn phòng" at bounding box center [1218, 556] width 185 height 20
type input "0"
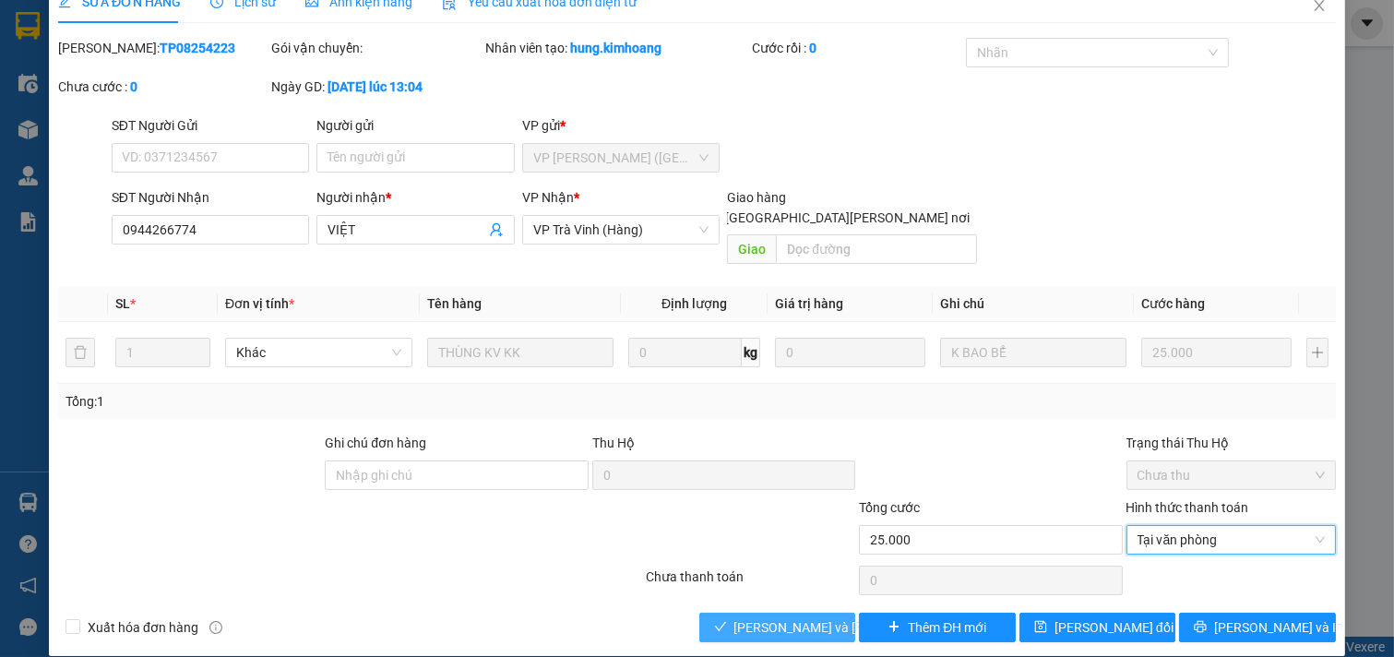
click at [810, 613] on button "[PERSON_NAME] và [PERSON_NAME] hàng" at bounding box center [777, 628] width 157 height 30
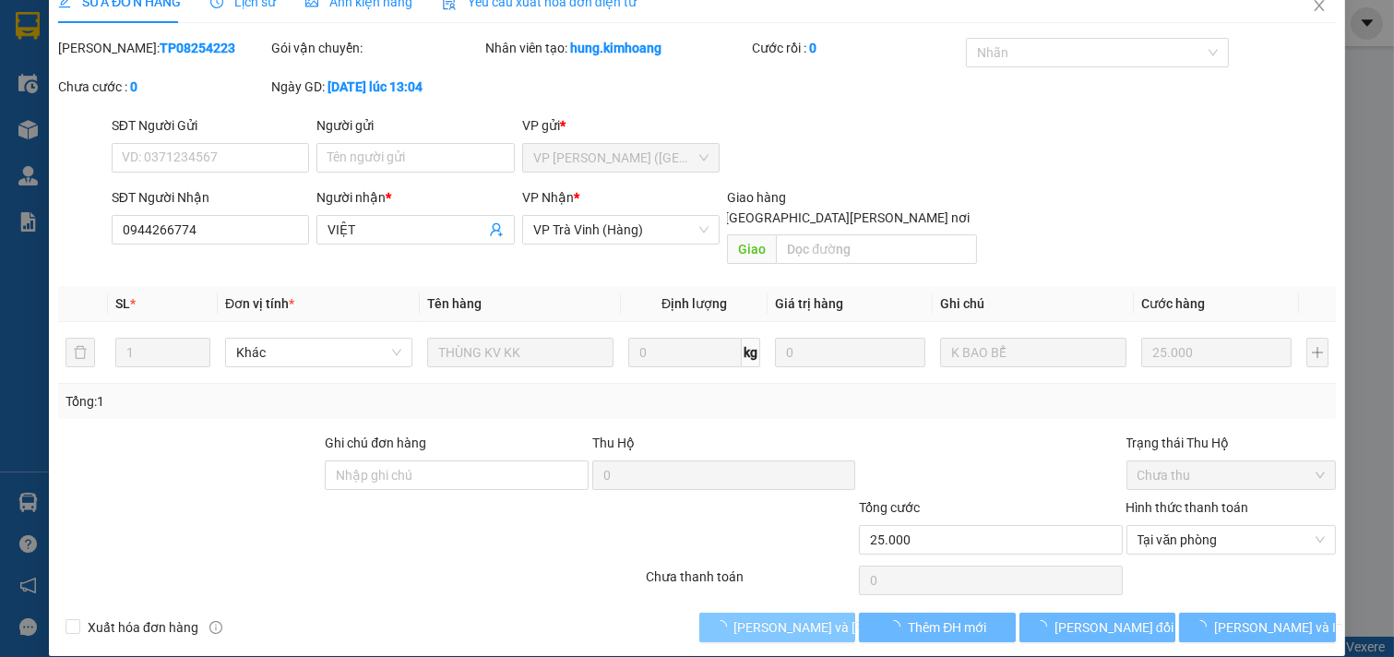
click at [810, 613] on button "[PERSON_NAME] và [PERSON_NAME] hàng" at bounding box center [777, 628] width 157 height 30
click at [812, 613] on button "[PERSON_NAME] và [PERSON_NAME] hàng" at bounding box center [777, 628] width 157 height 30
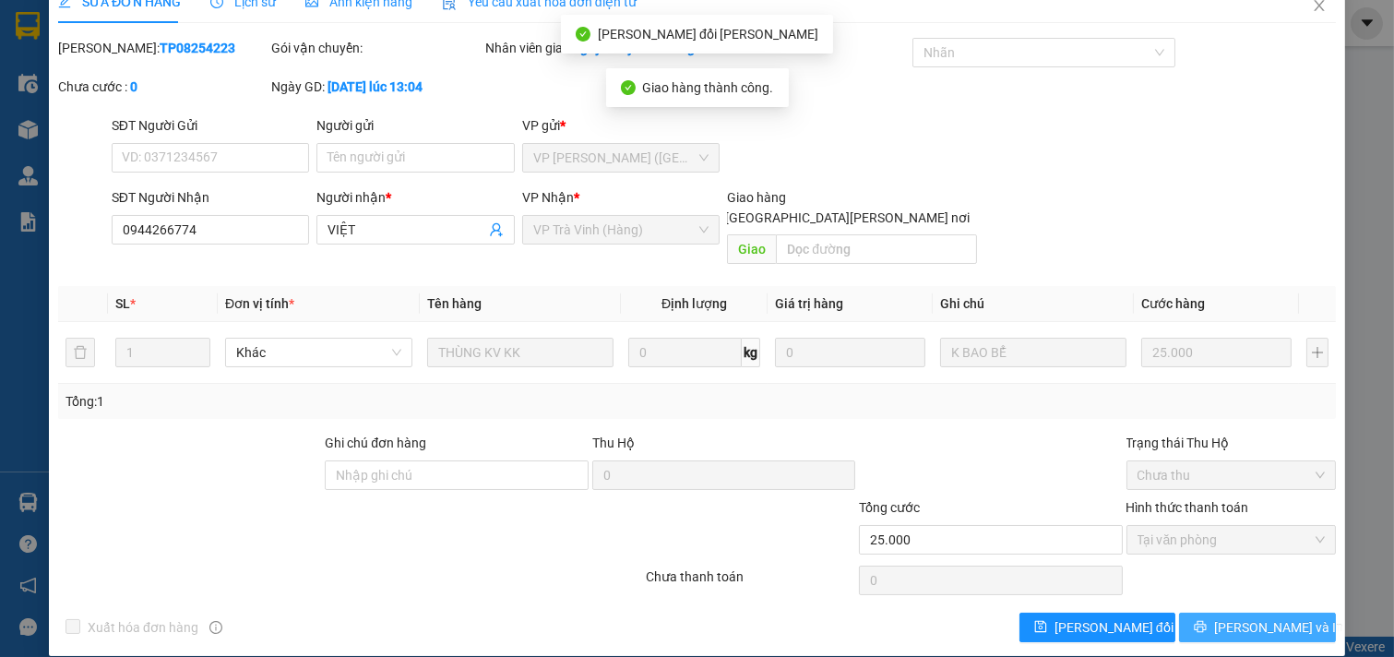
click at [1264, 624] on span "[PERSON_NAME] và In" at bounding box center [1278, 627] width 129 height 20
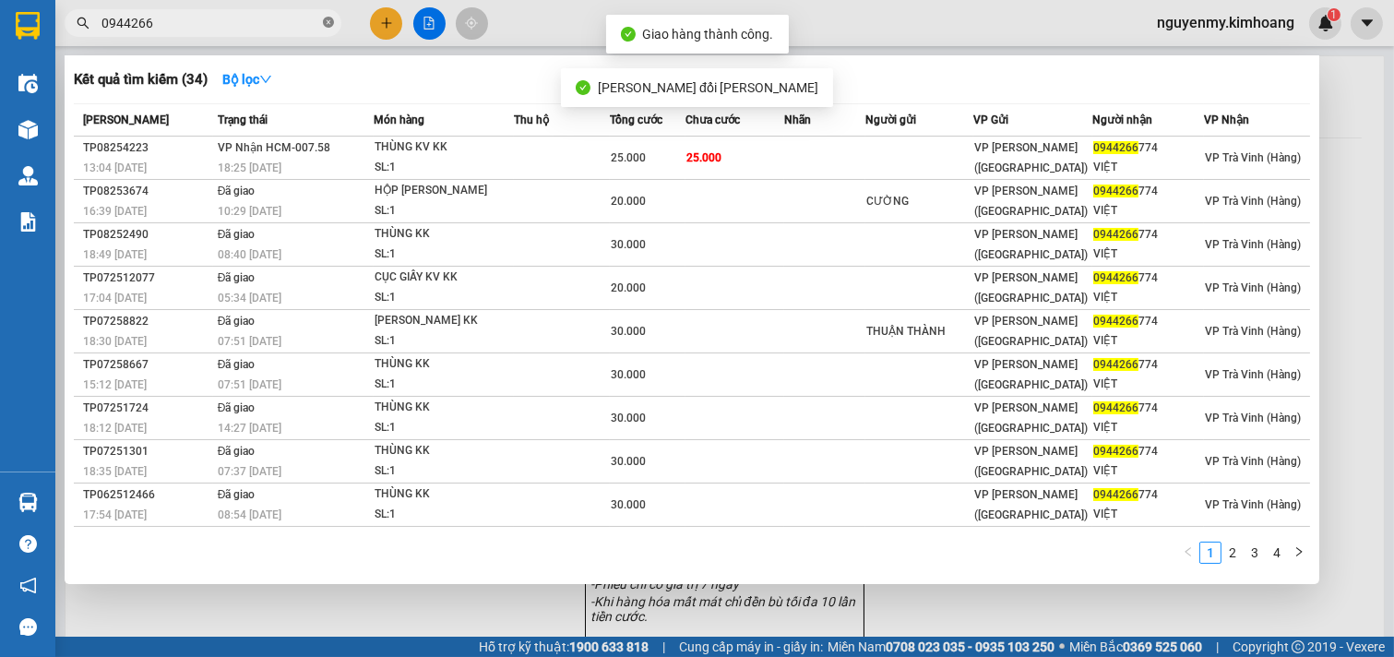
click at [327, 20] on icon "close-circle" at bounding box center [328, 22] width 11 height 11
drag, startPoint x: 324, startPoint y: 18, endPoint x: 293, endPoint y: 18, distance: 30.4
click at [317, 18] on span at bounding box center [203, 23] width 277 height 28
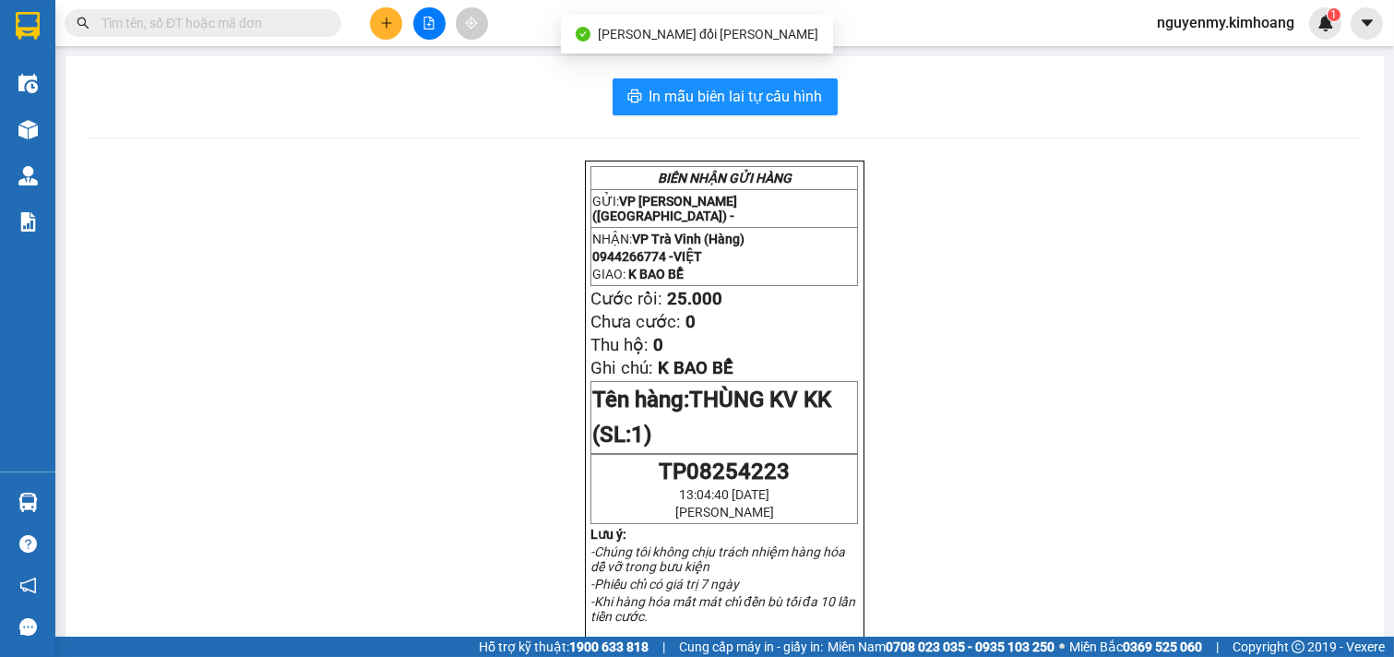
click at [283, 18] on input "text" at bounding box center [210, 23] width 218 height 20
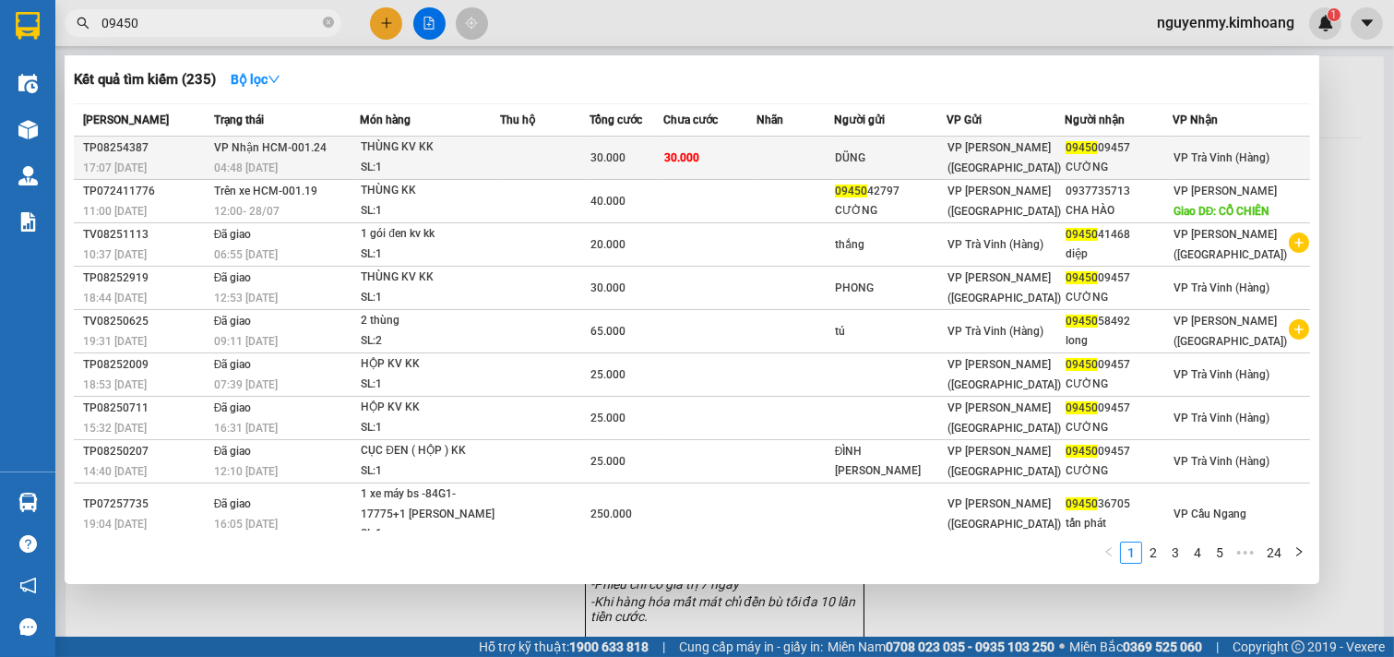
type input "09450"
click at [662, 162] on div "30.000" at bounding box center [627, 158] width 72 height 20
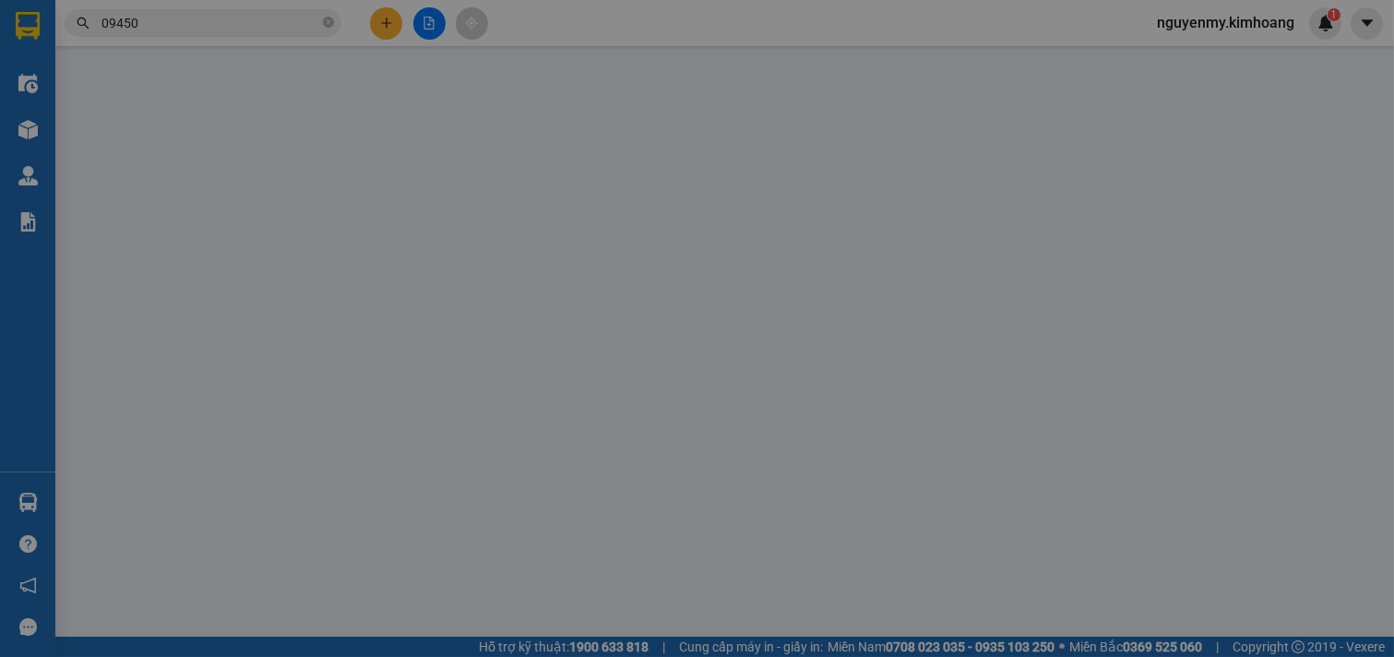
type input "DŨNG"
type input "0945009457"
type input "CƯỜNG"
type input "30.000"
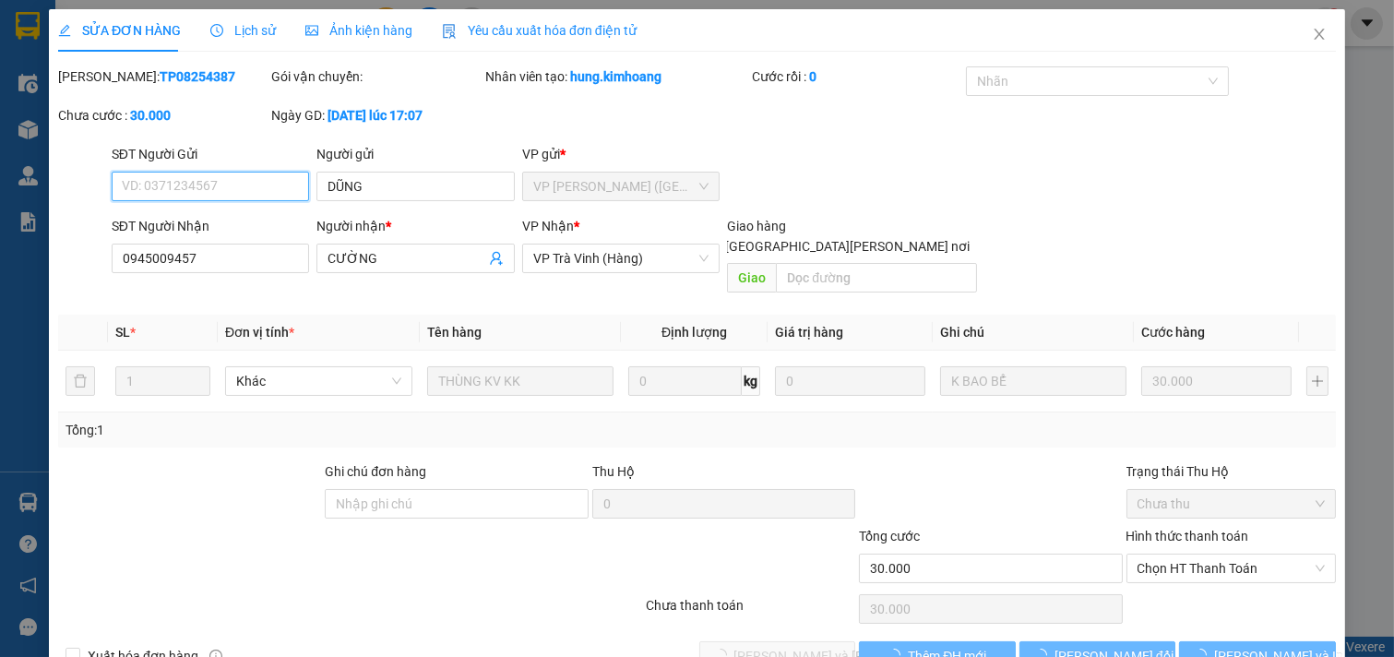
scroll to position [20, 0]
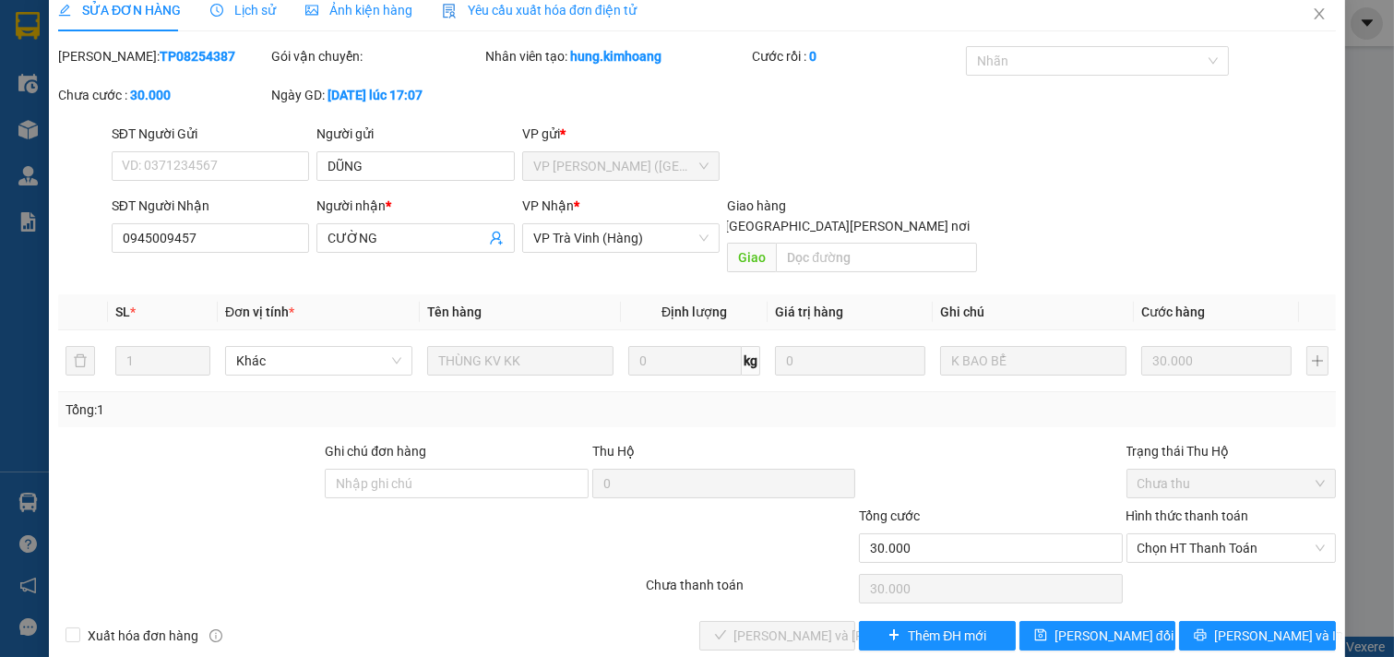
click at [1242, 511] on div "Hình thức thanh toán" at bounding box center [1232, 520] width 210 height 28
click at [1231, 534] on span "Chọn HT Thanh Toán" at bounding box center [1232, 548] width 188 height 28
click at [1224, 561] on div "Tại văn phòng" at bounding box center [1218, 565] width 185 height 20
type input "0"
click at [787, 626] on span "[PERSON_NAME] và [PERSON_NAME] hàng" at bounding box center [858, 636] width 249 height 20
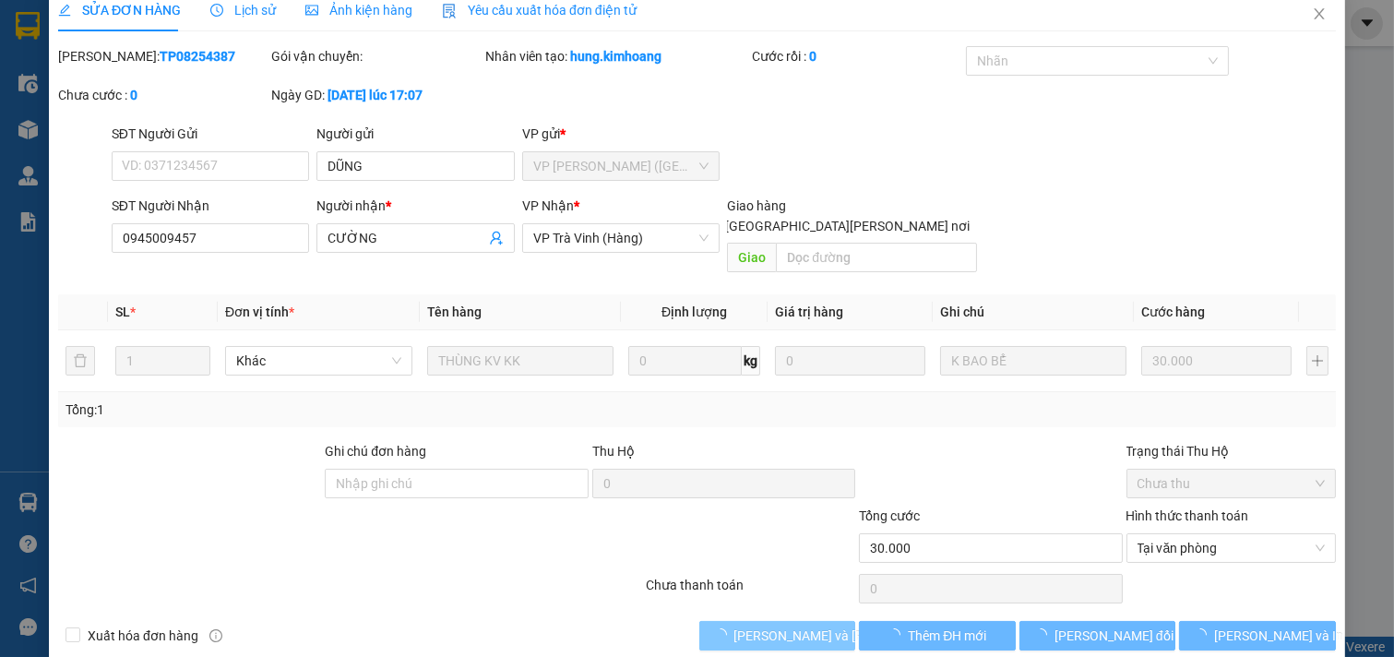
click at [787, 626] on span "[PERSON_NAME] và [PERSON_NAME] hàng" at bounding box center [858, 636] width 249 height 20
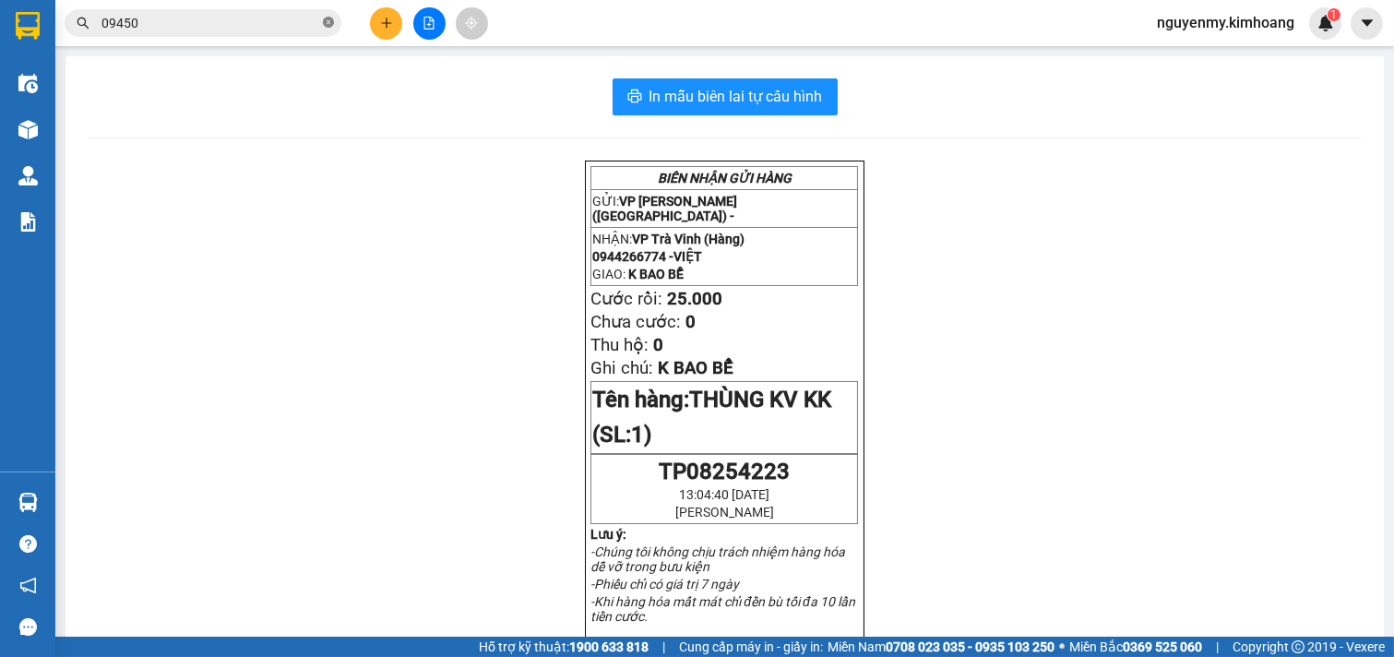
click at [332, 23] on icon "close-circle" at bounding box center [328, 22] width 11 height 11
drag, startPoint x: 299, startPoint y: 10, endPoint x: 258, endPoint y: 6, distance: 40.8
click at [280, 9] on span at bounding box center [203, 23] width 277 height 28
click at [258, 7] on div "Kết quả tìm kiếm ( 235 ) Bộ lọc Mã ĐH Trạng thái Món hàng Thu hộ Tổng cước Chưa…" at bounding box center [180, 23] width 360 height 32
click at [241, 13] on input "text" at bounding box center [210, 23] width 218 height 20
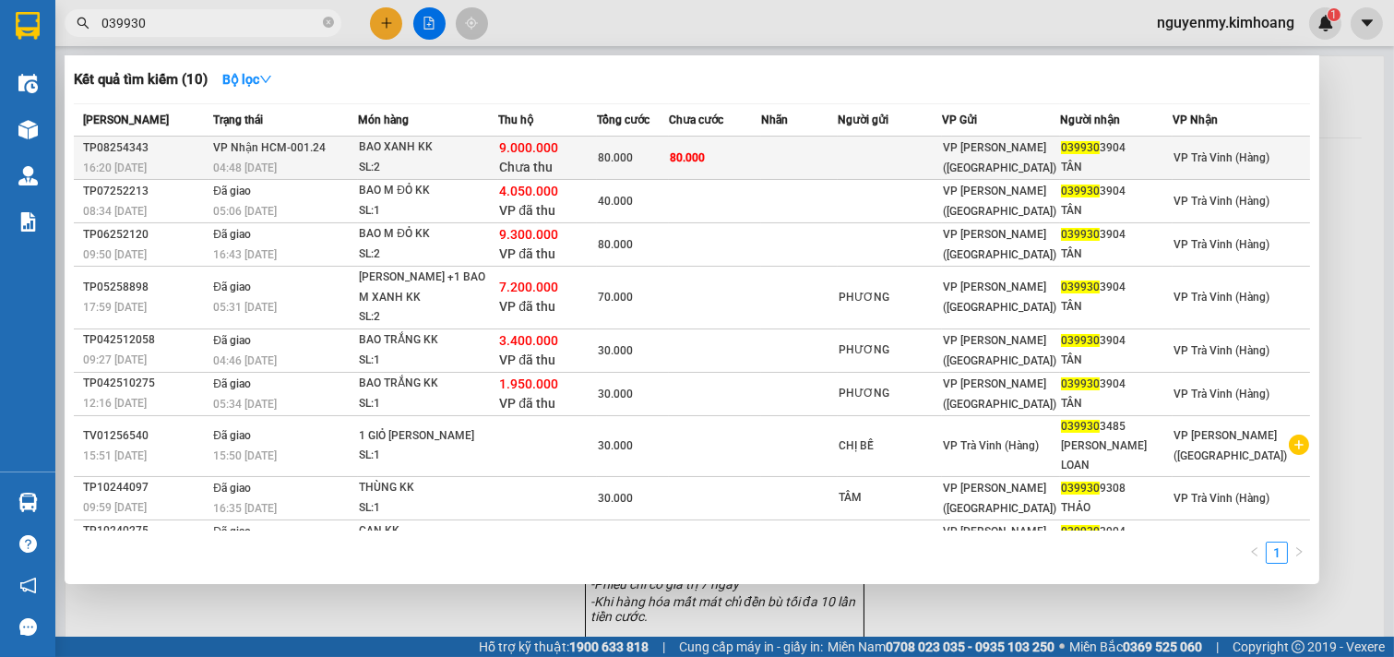
type input "039930"
click at [1085, 141] on span "039930" at bounding box center [1080, 147] width 39 height 13
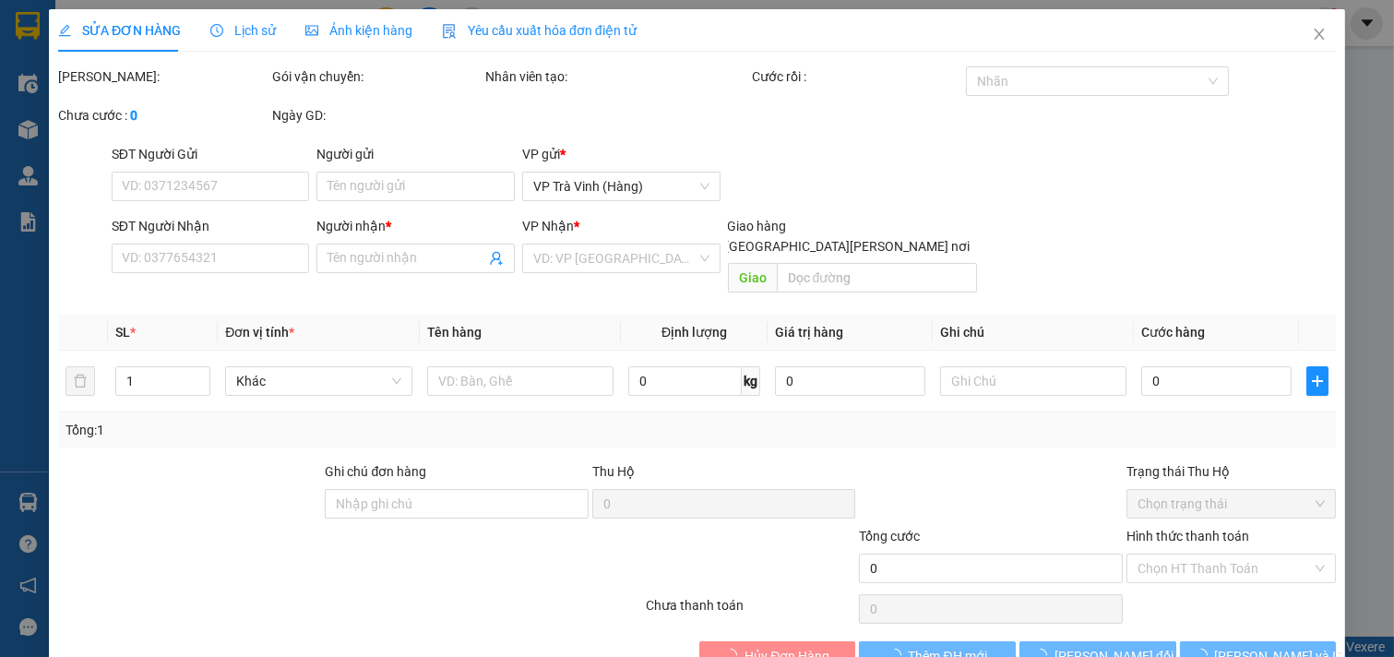
type input "0399303904"
type input "TÂN"
type input "9.000.000"
type input "80.000"
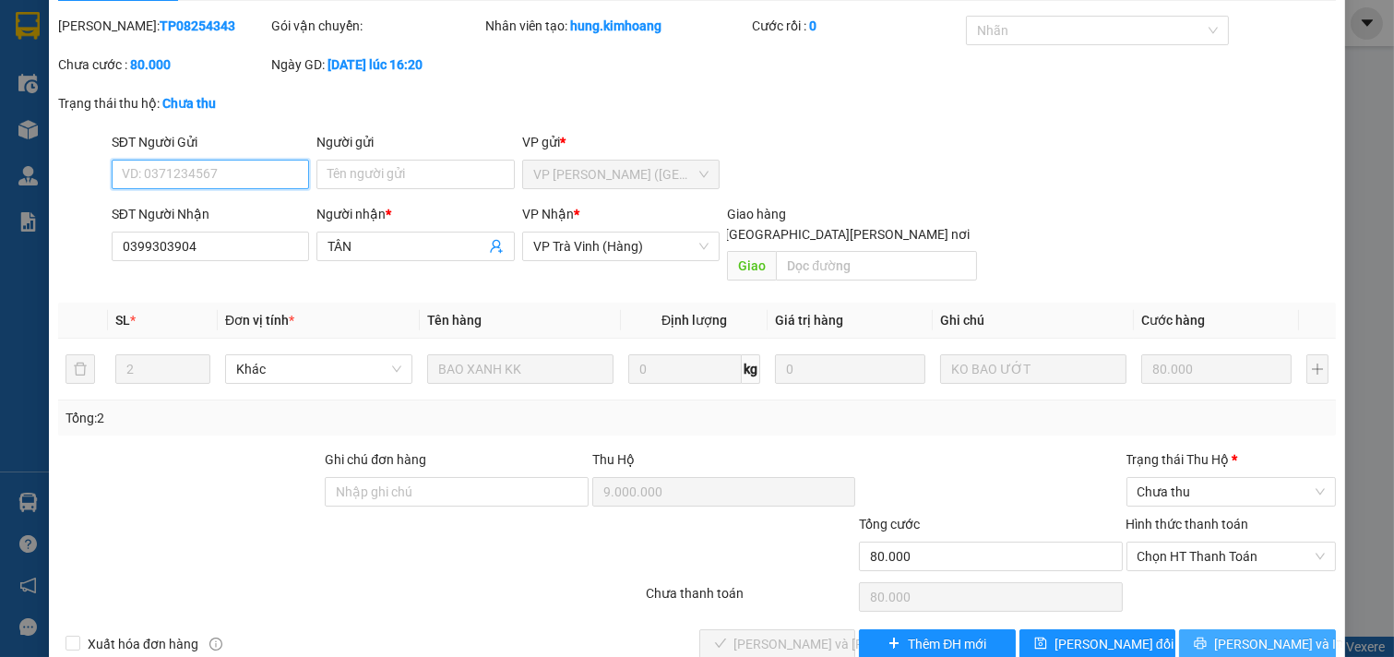
scroll to position [67, 0]
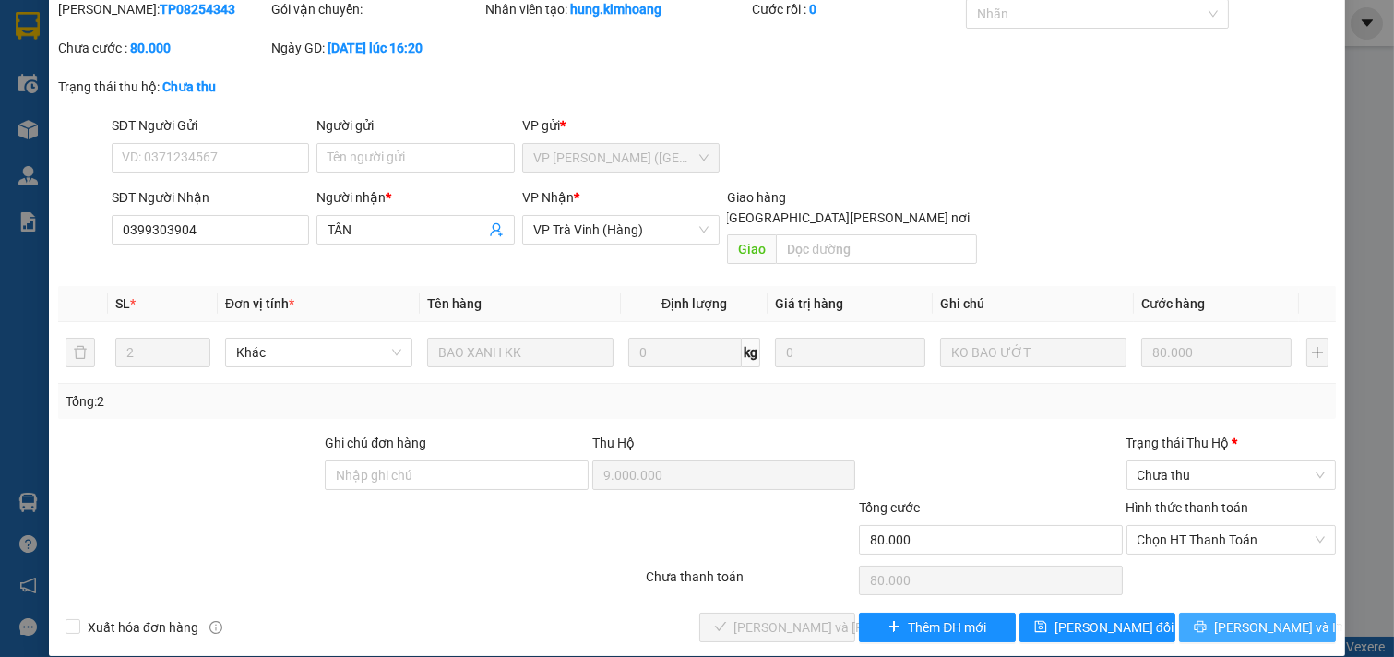
click at [1256, 617] on span "[PERSON_NAME] và In" at bounding box center [1278, 627] width 129 height 20
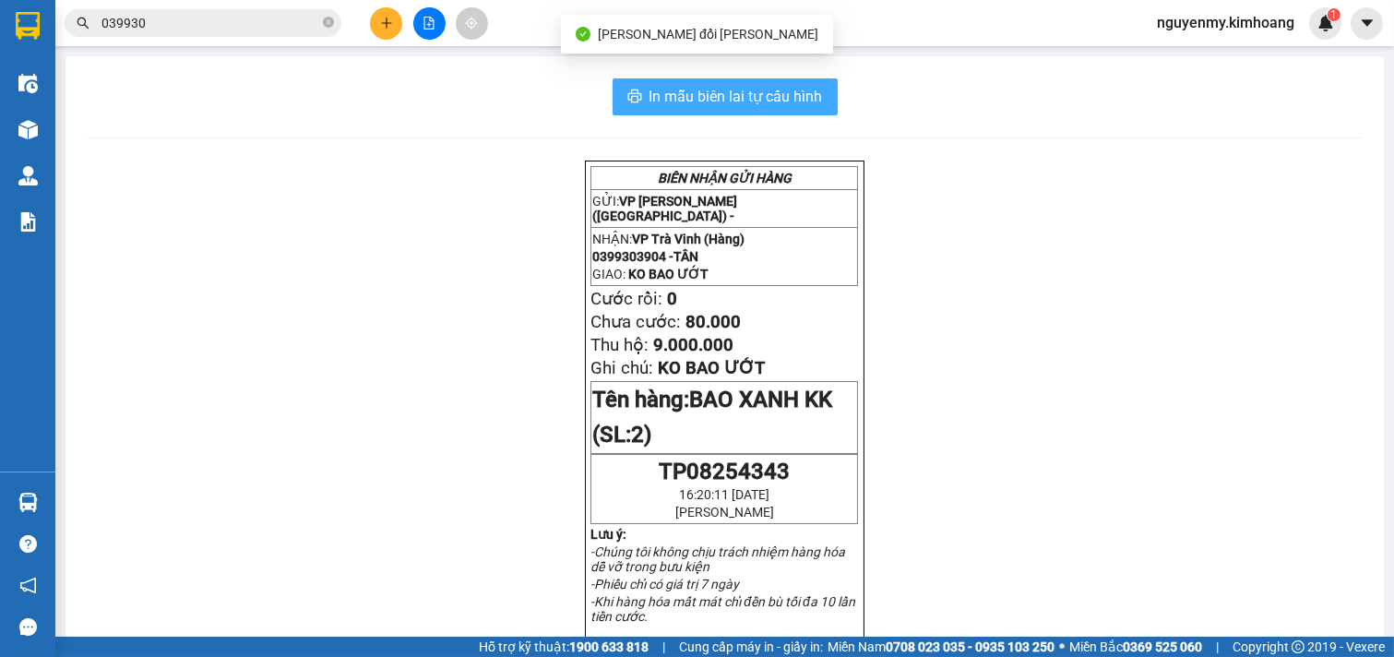
click at [782, 88] on span "In mẫu biên lai tự cấu hình" at bounding box center [736, 96] width 173 height 23
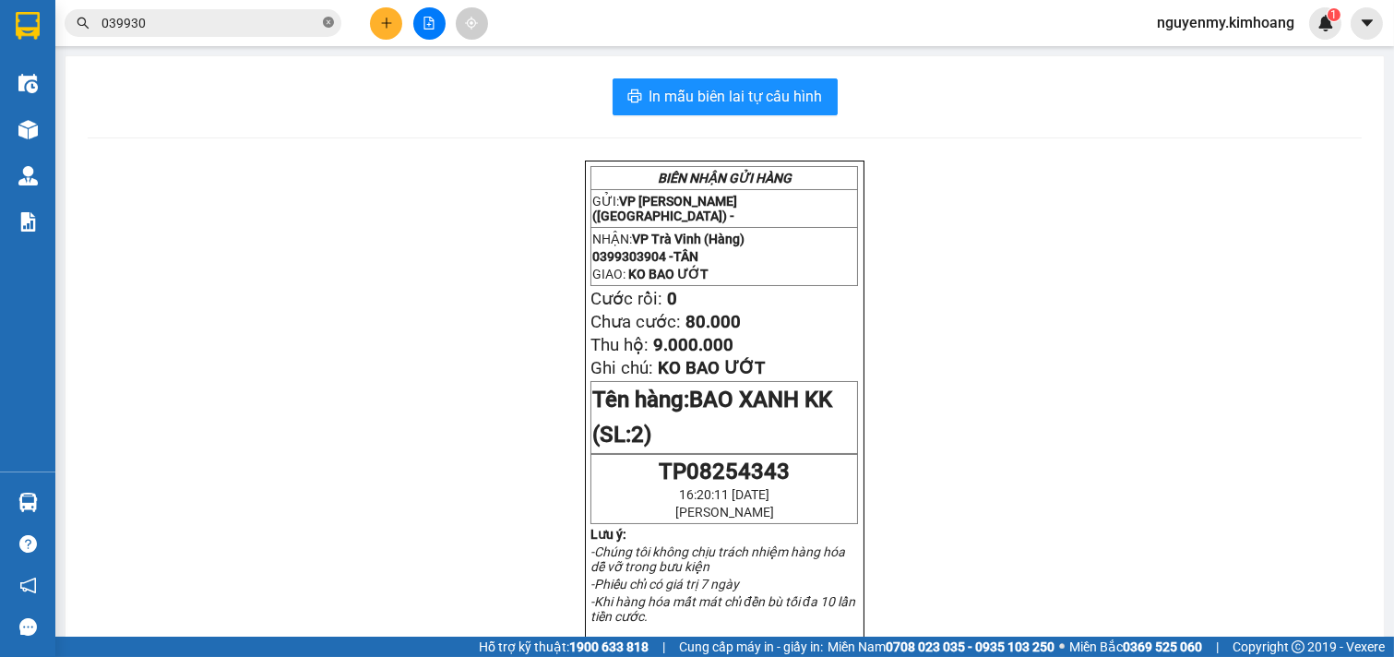
click at [330, 15] on span at bounding box center [328, 24] width 11 height 18
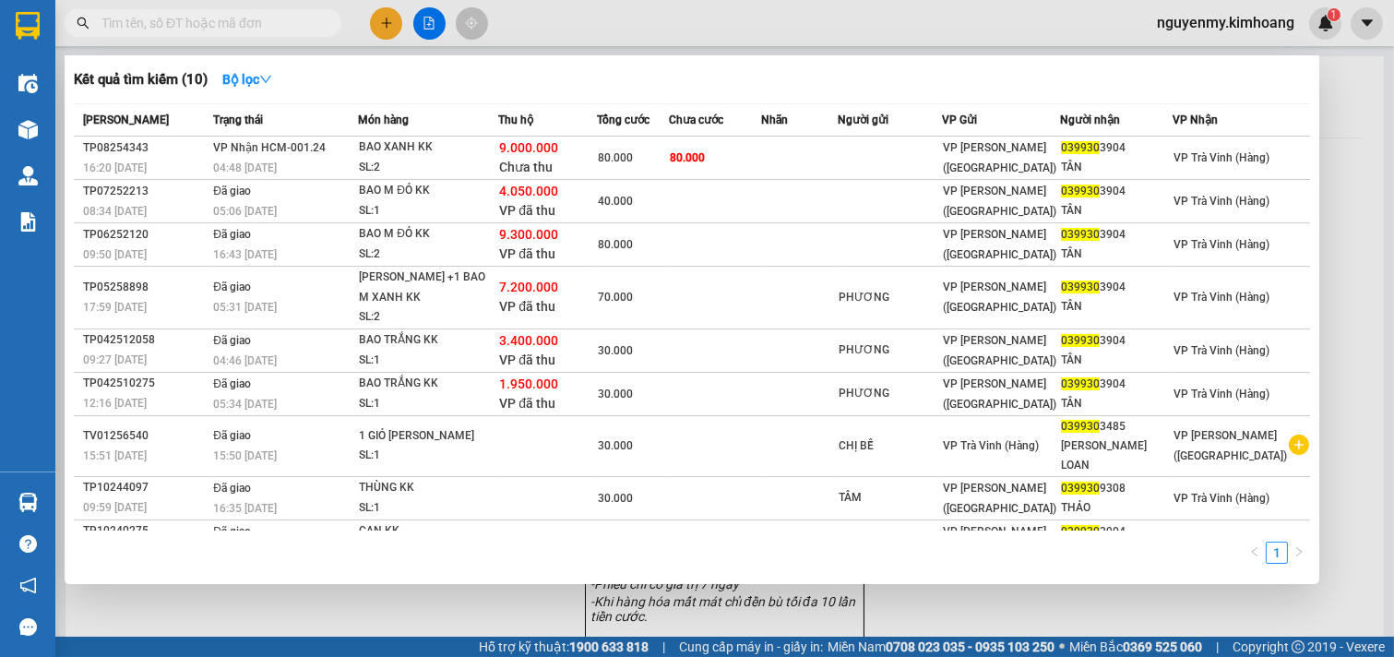
click at [315, 18] on input "text" at bounding box center [210, 23] width 218 height 20
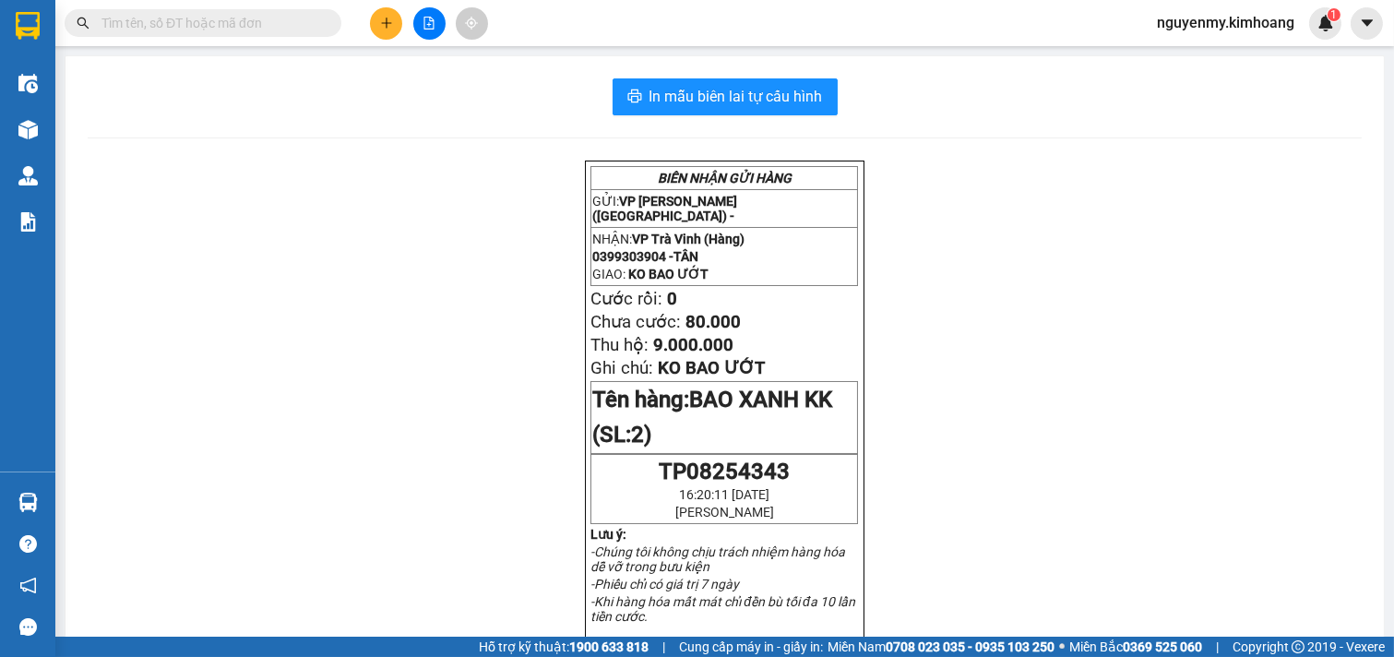
click at [264, 29] on input "text" at bounding box center [210, 23] width 218 height 20
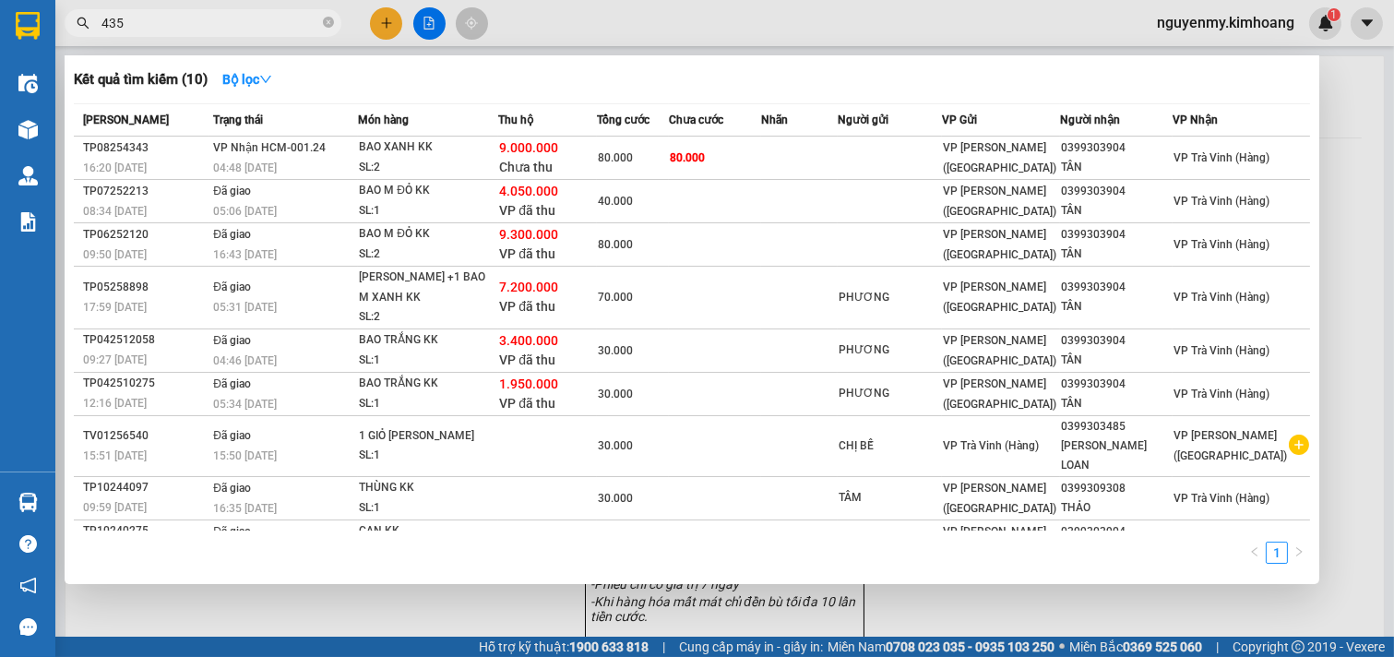
type input "4359"
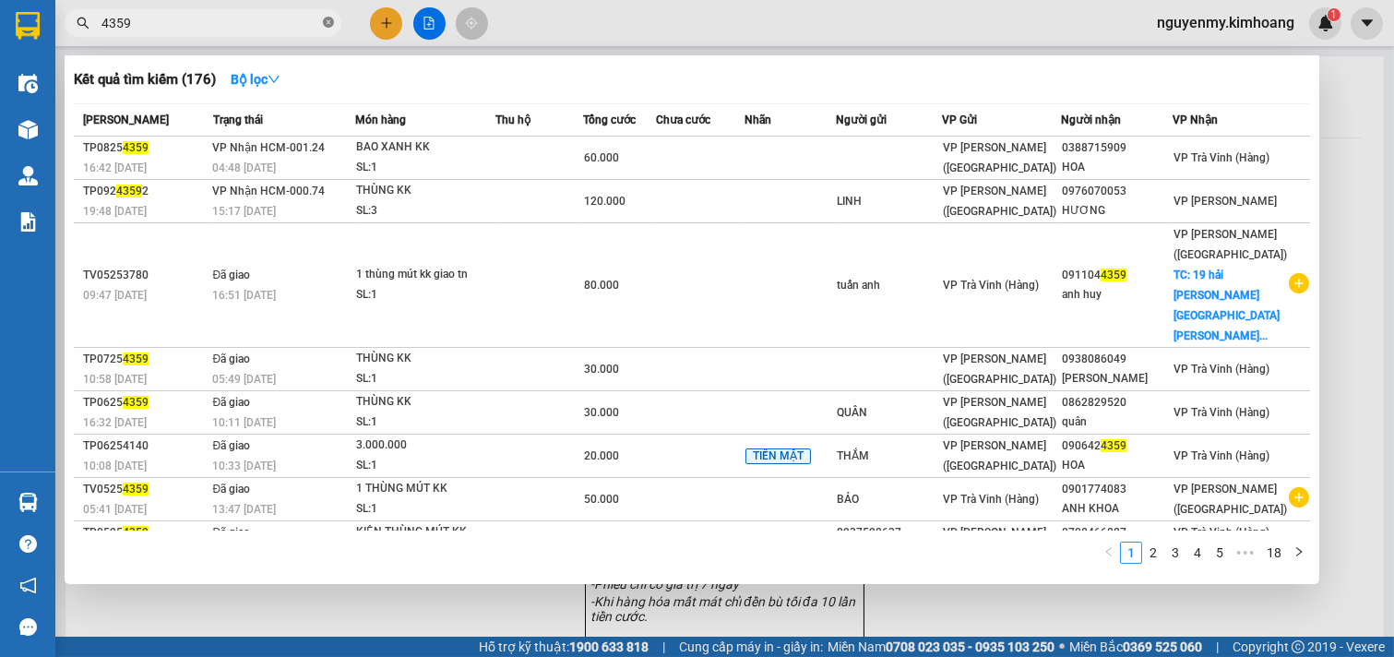
click at [328, 20] on icon "close-circle" at bounding box center [328, 22] width 11 height 11
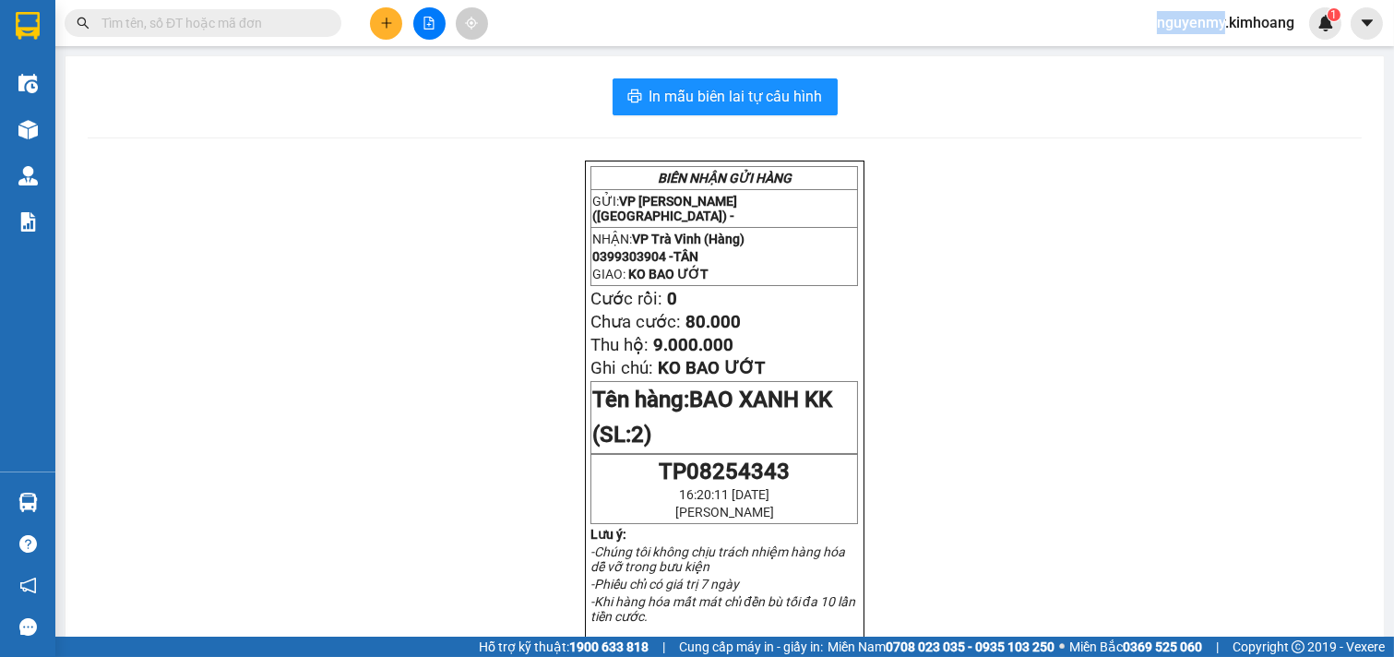
click at [325, 24] on span at bounding box center [328, 23] width 11 height 20
click at [304, 25] on input "text" at bounding box center [210, 23] width 218 height 20
click at [219, 16] on input "text" at bounding box center [210, 23] width 218 height 20
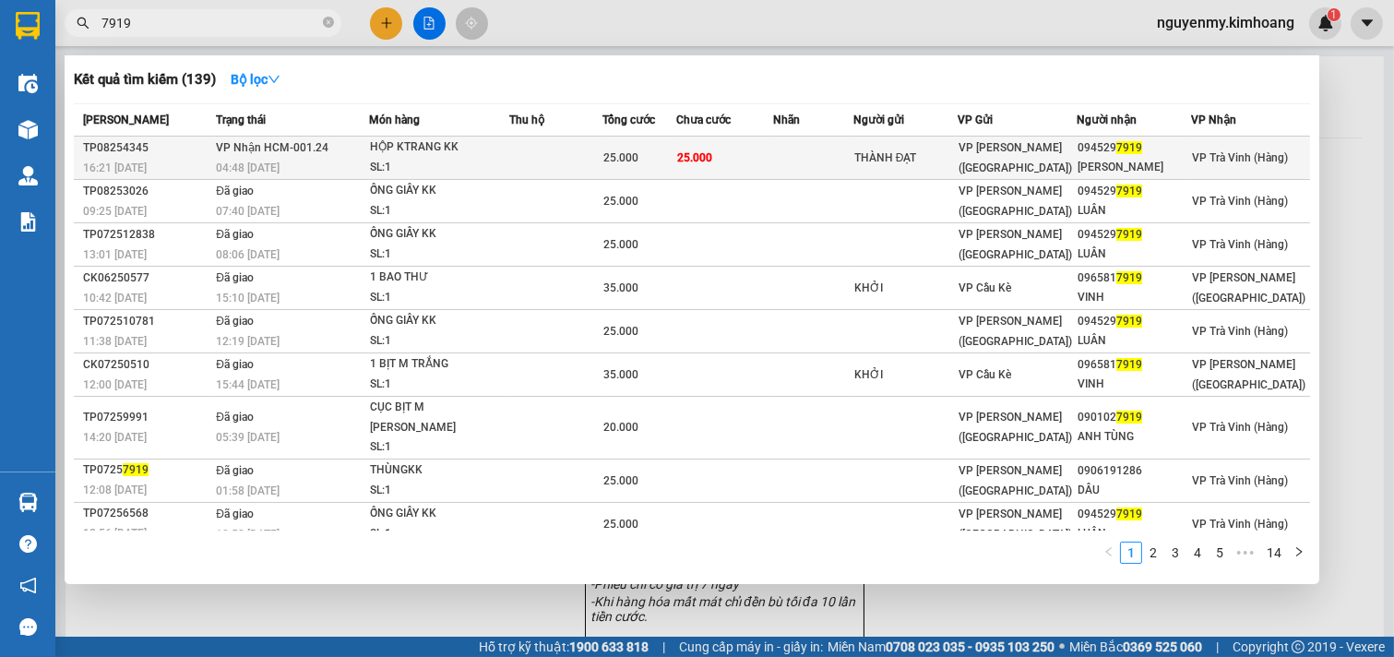
type input "7919"
click at [712, 157] on span "25.000" at bounding box center [694, 157] width 35 height 13
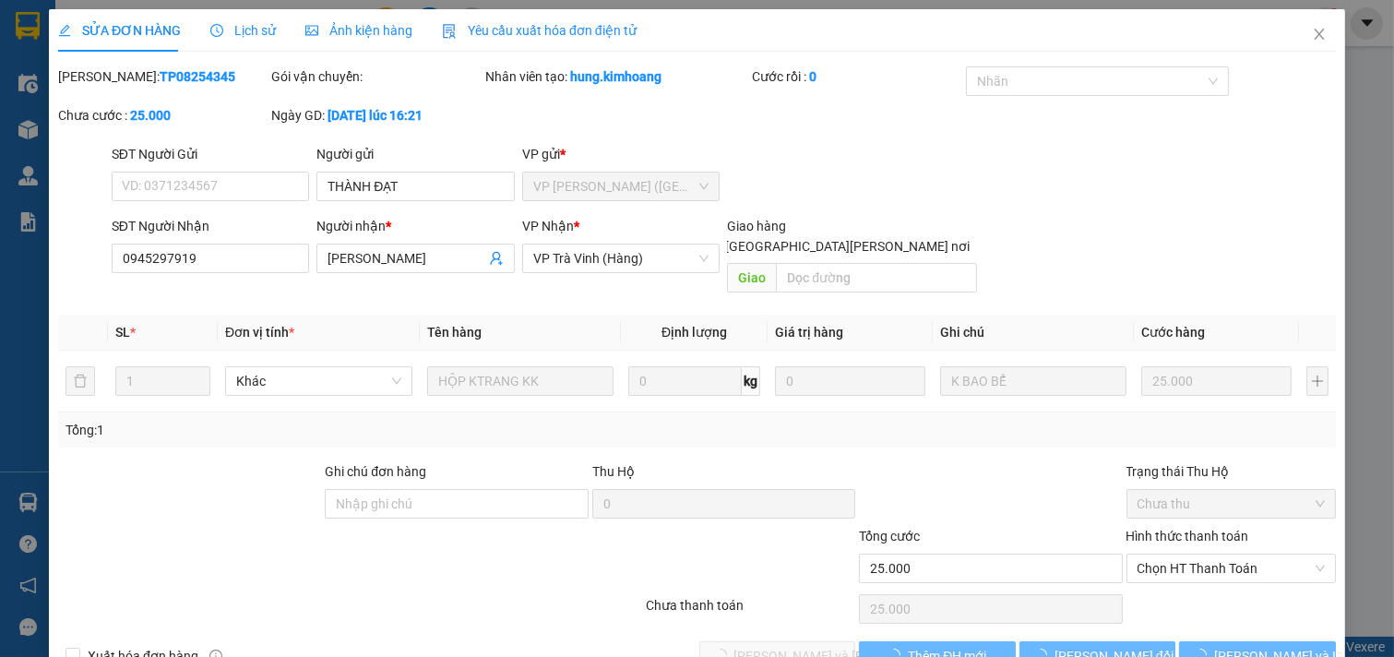
type input "THÀNH ĐẠT"
type input "0945297919"
type input "[PERSON_NAME]"
type input "25.000"
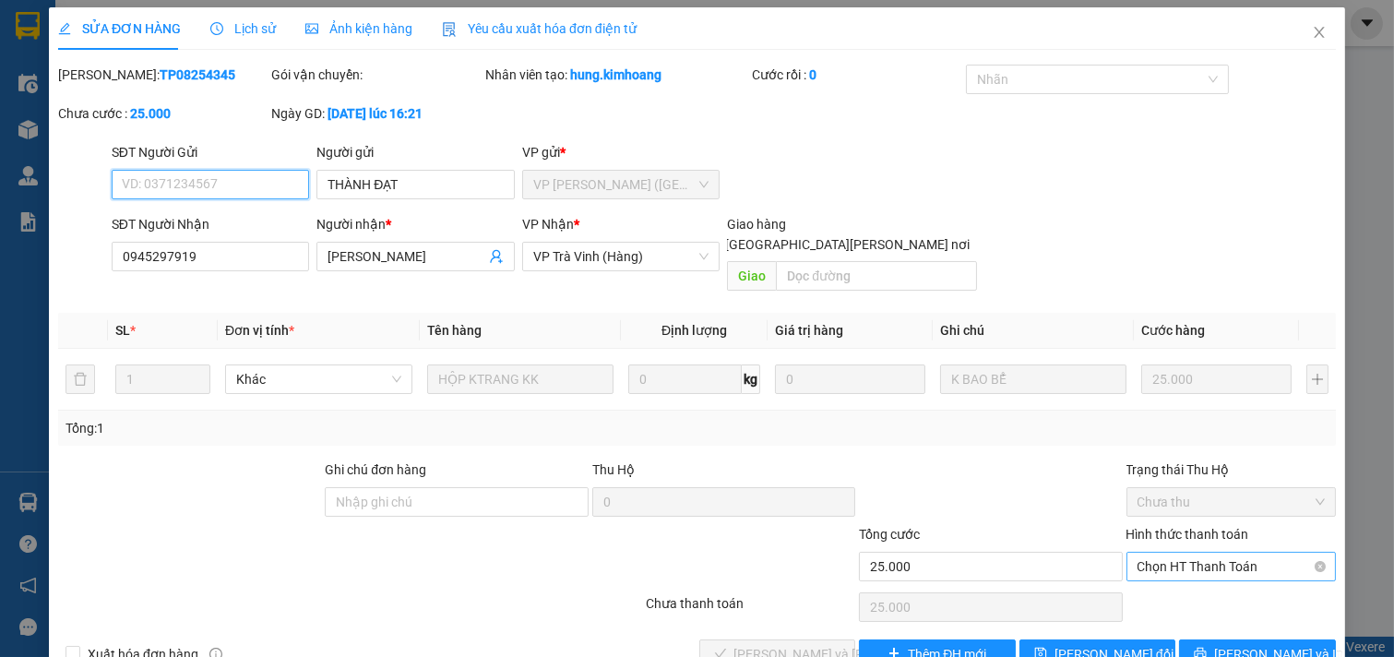
click at [1264, 553] on span "Chọn HT Thanh Toán" at bounding box center [1232, 567] width 188 height 28
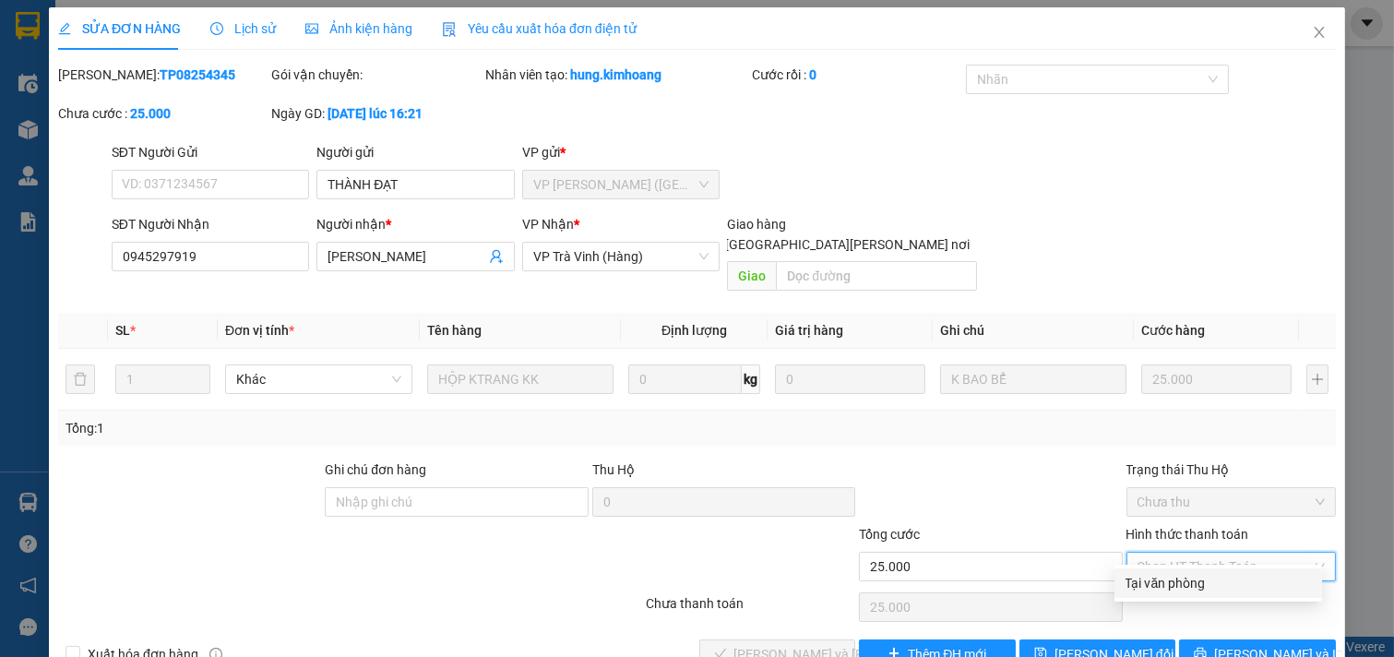
click at [1221, 575] on div "Tại văn phòng" at bounding box center [1218, 583] width 185 height 20
type input "0"
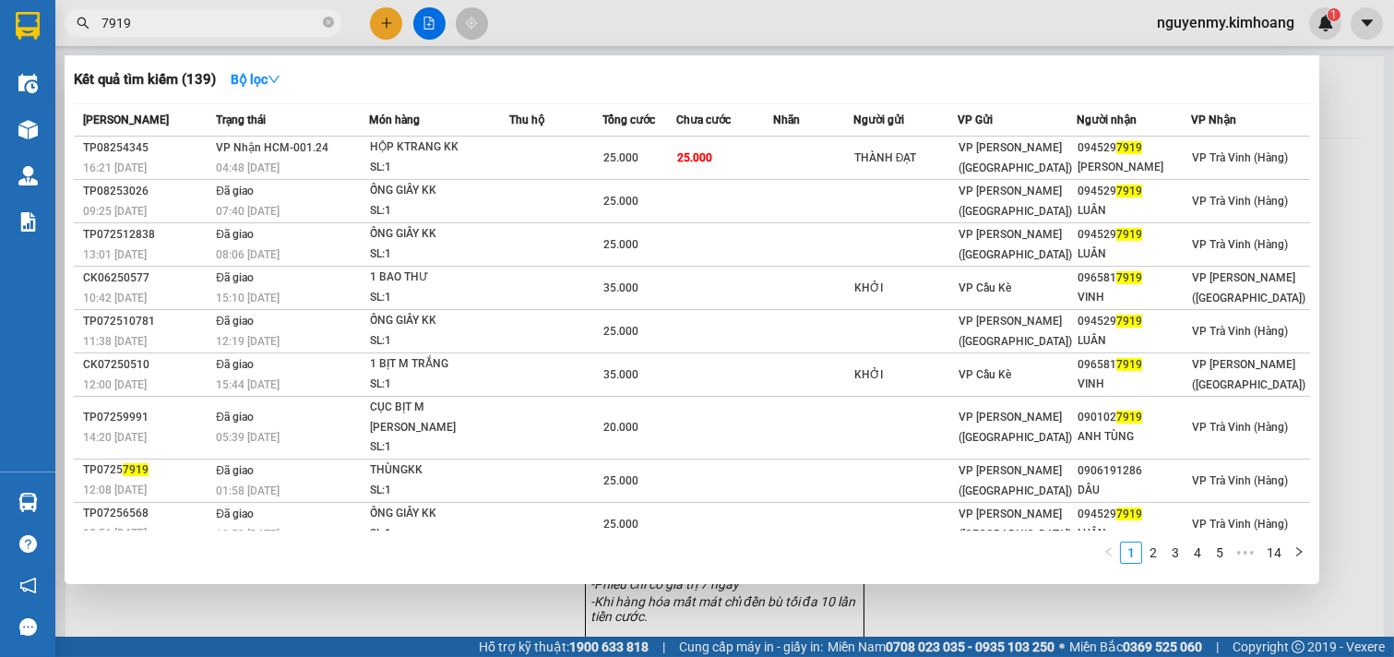
click at [292, 22] on input "7919" at bounding box center [210, 23] width 218 height 20
click at [328, 18] on icon "close-circle" at bounding box center [328, 22] width 11 height 11
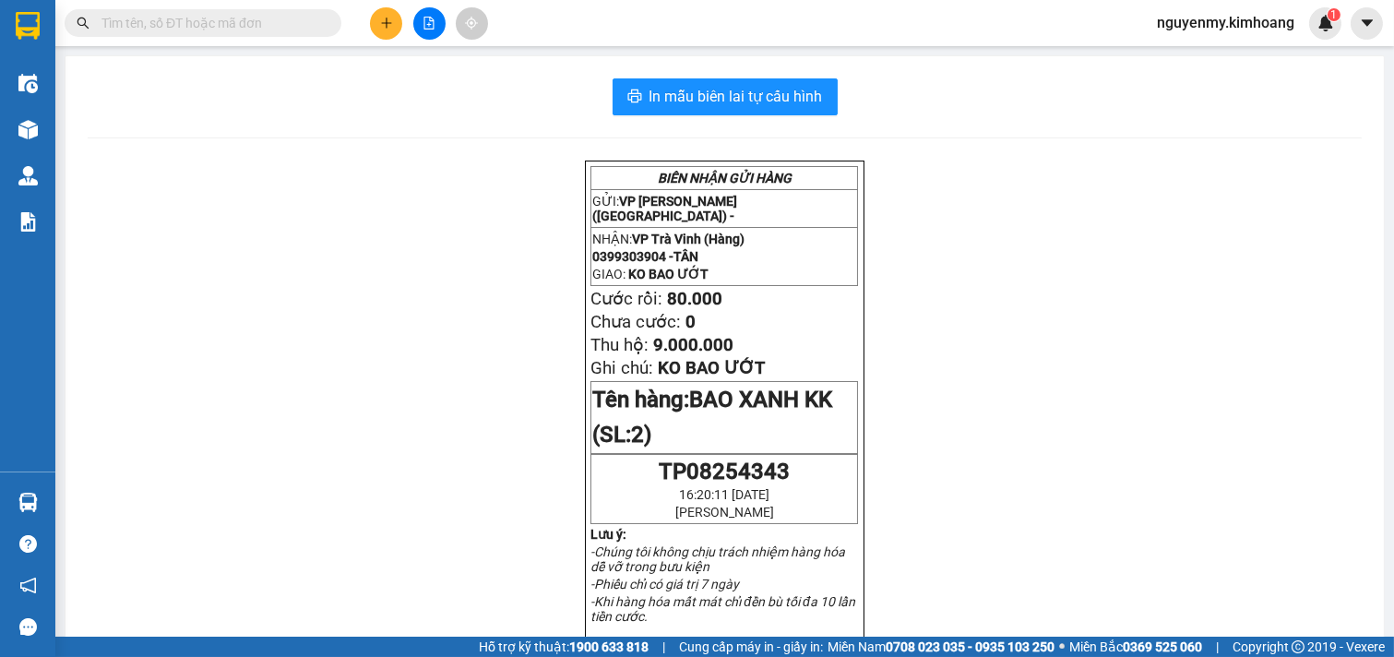
drag, startPoint x: 316, startPoint y: 23, endPoint x: 283, endPoint y: 30, distance: 33.8
click at [283, 30] on span at bounding box center [203, 23] width 277 height 28
click at [279, 29] on input "text" at bounding box center [210, 23] width 218 height 20
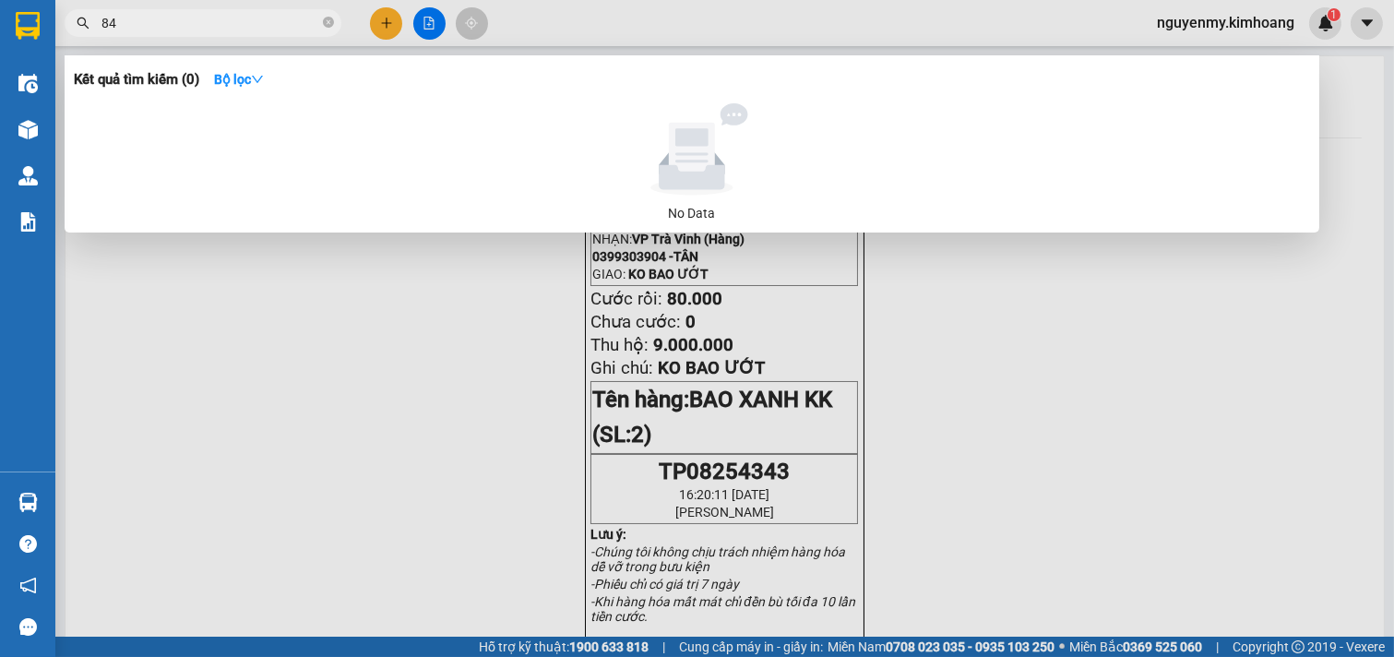
type input "8"
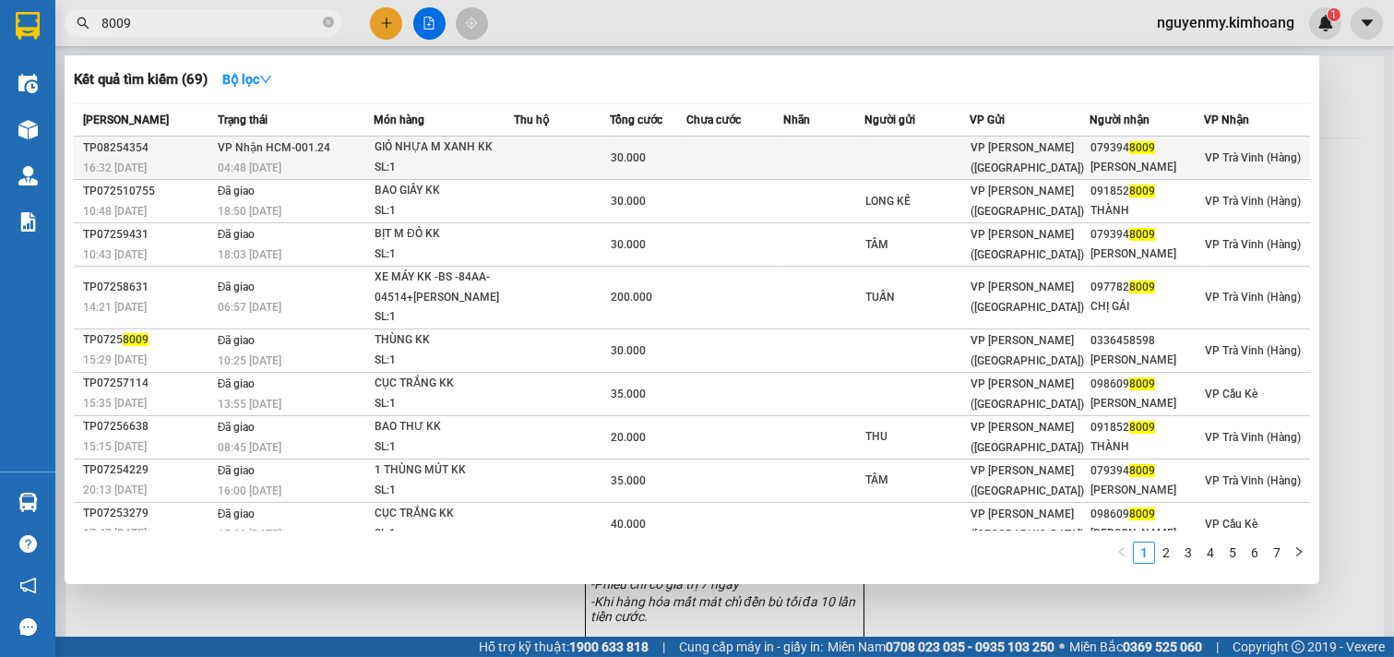
type input "8009"
click at [1077, 157] on div "VP [PERSON_NAME] ([GEOGRAPHIC_DATA])" at bounding box center [1029, 157] width 117 height 41
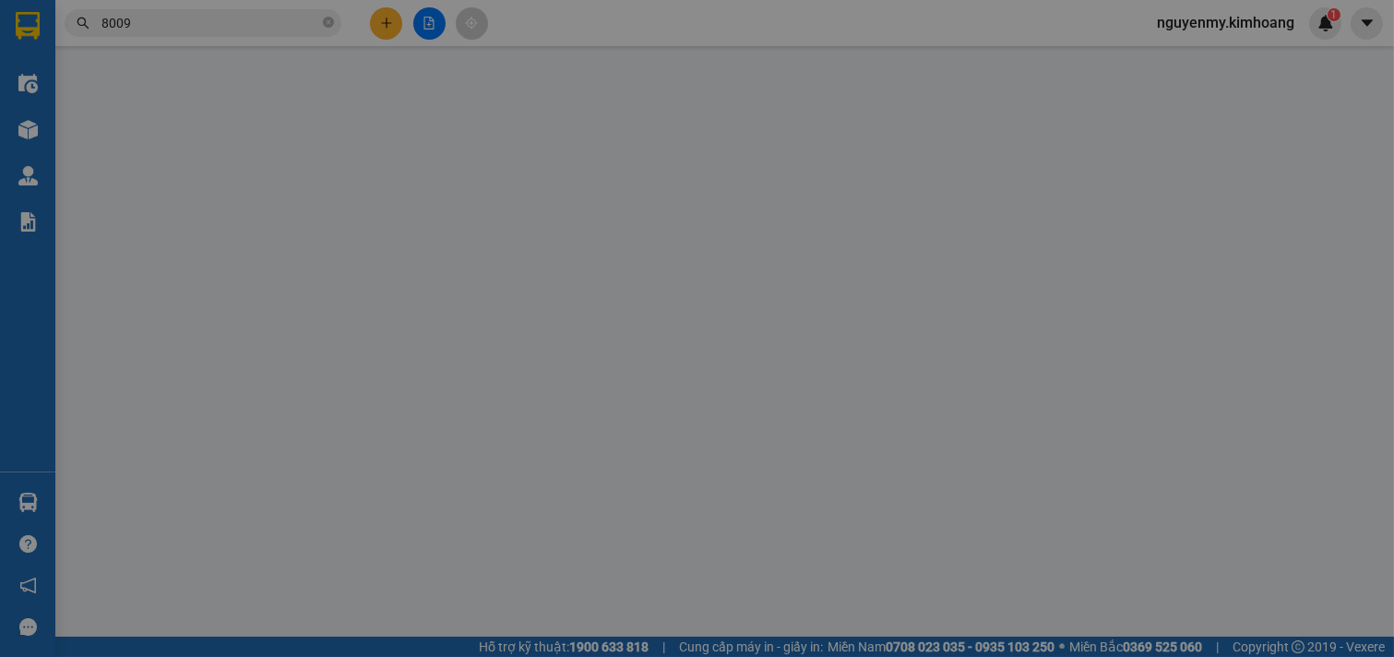
type input "0793948009"
type input "ÁNH TUYẾT"
type input "30.000"
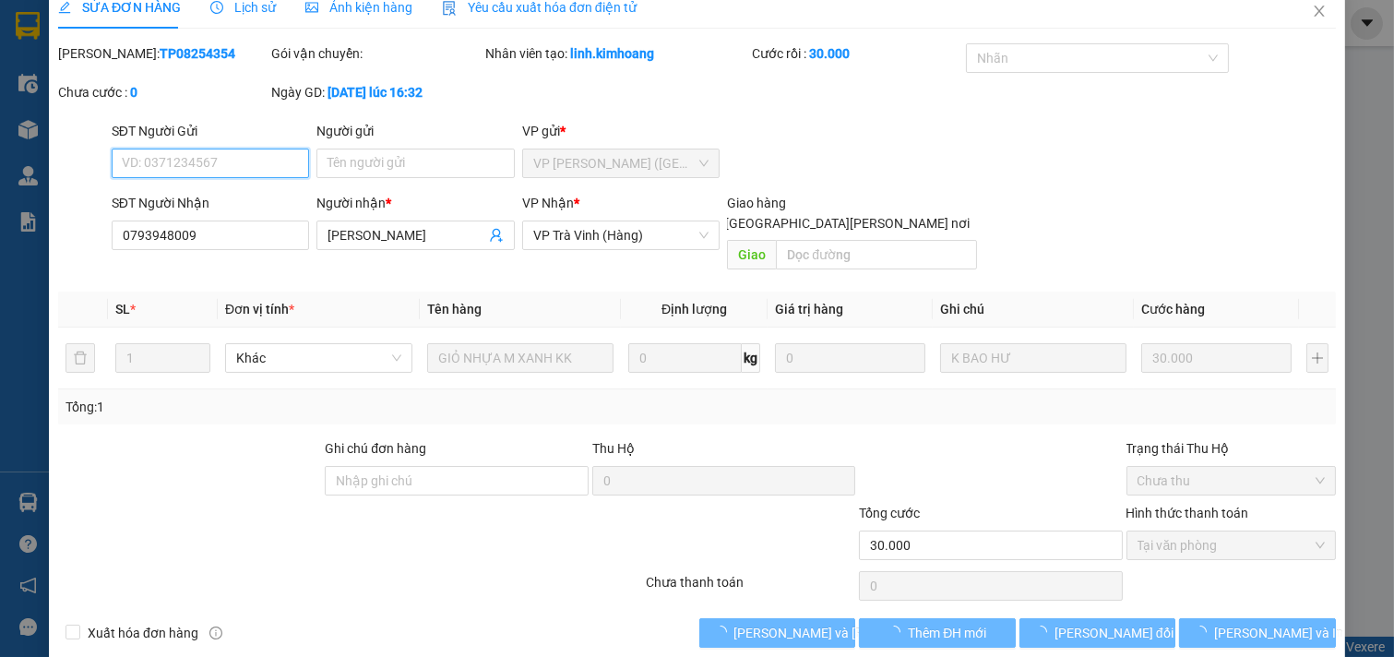
scroll to position [30, 0]
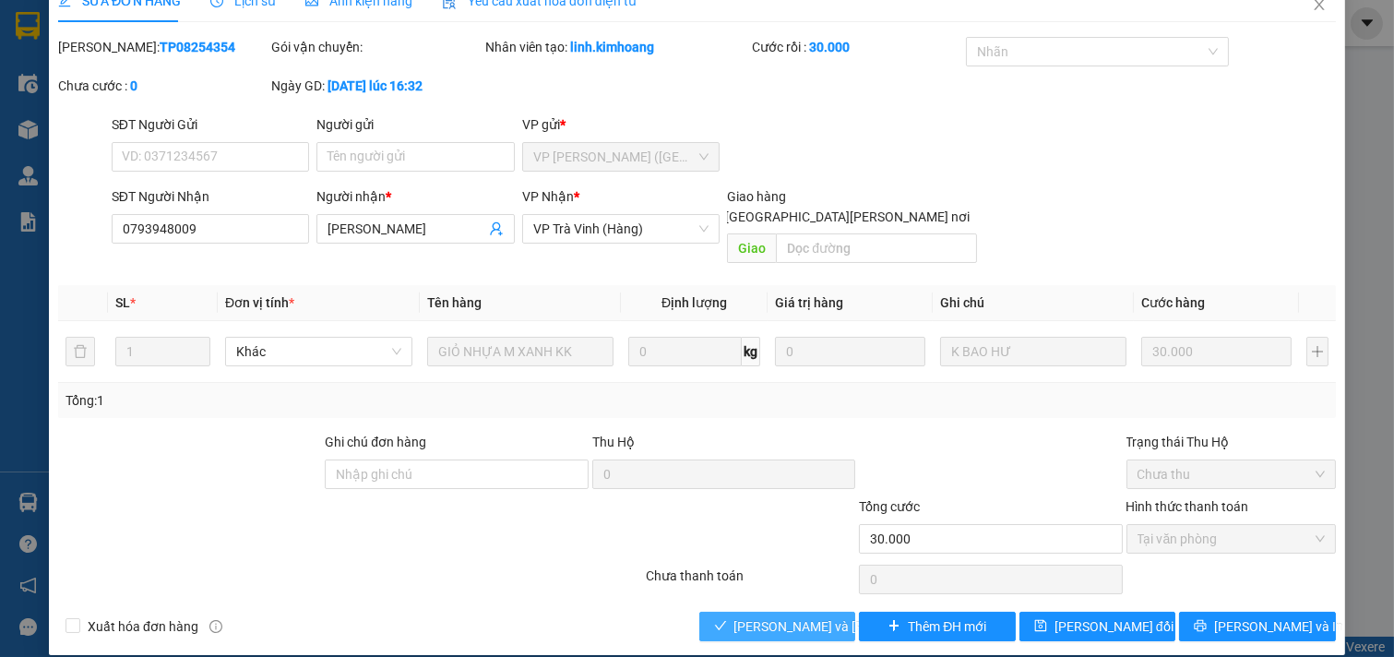
click at [782, 616] on span "[PERSON_NAME] và [PERSON_NAME] hàng" at bounding box center [858, 626] width 249 height 20
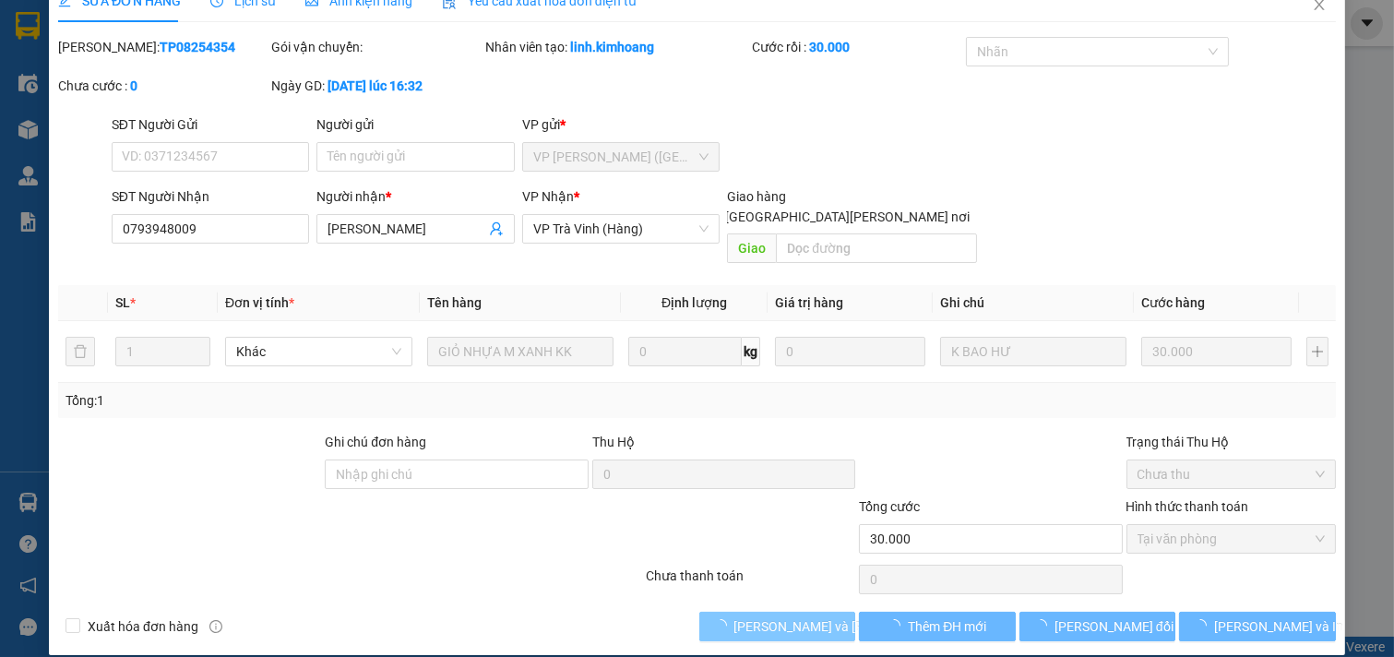
click at [782, 616] on span "[PERSON_NAME] và [PERSON_NAME] hàng" at bounding box center [858, 626] width 249 height 20
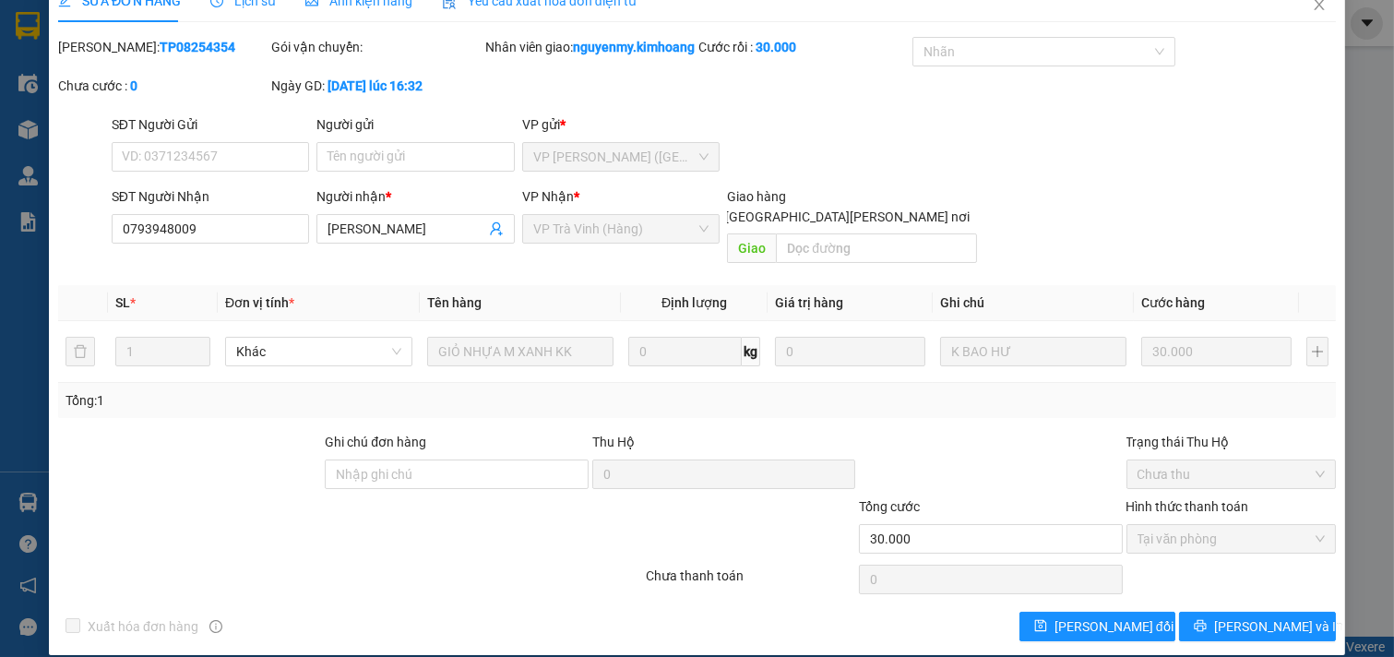
scroll to position [0, 0]
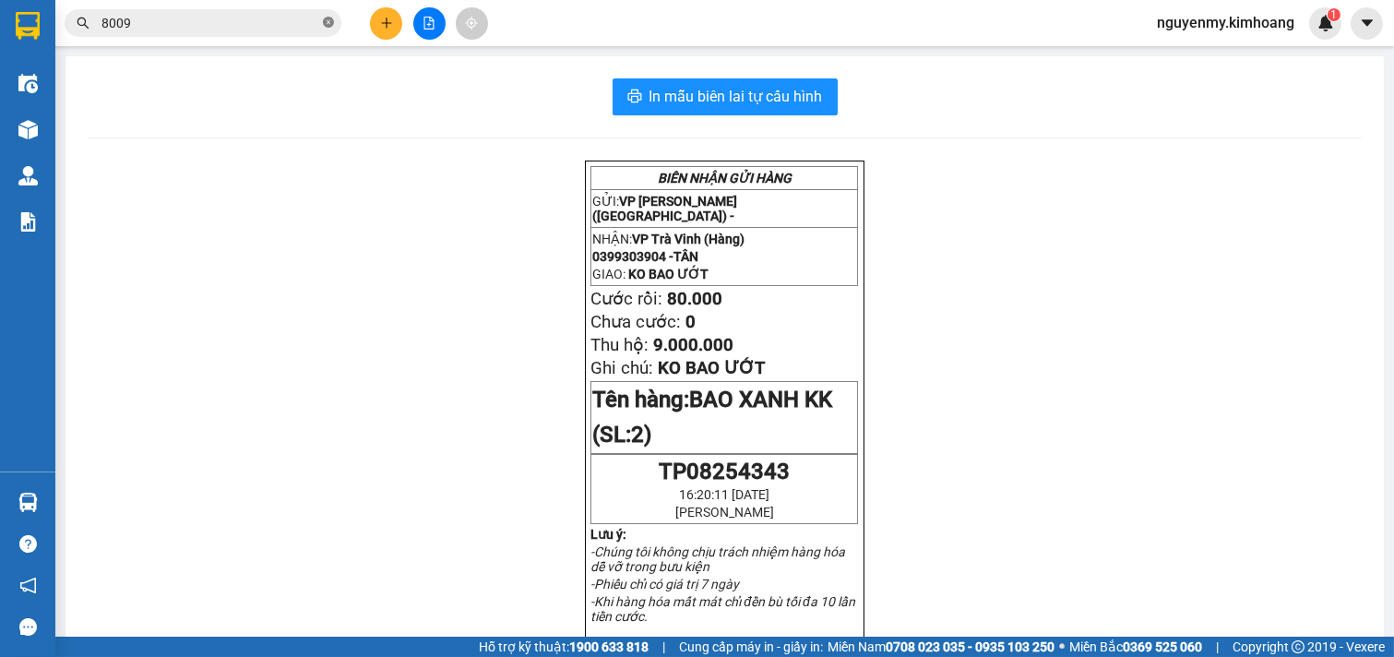
click at [329, 26] on icon "close-circle" at bounding box center [328, 22] width 11 height 11
drag, startPoint x: 328, startPoint y: 16, endPoint x: 284, endPoint y: 17, distance: 43.4
click at [298, 17] on span at bounding box center [203, 23] width 277 height 28
click at [213, 21] on input "text" at bounding box center [210, 23] width 218 height 20
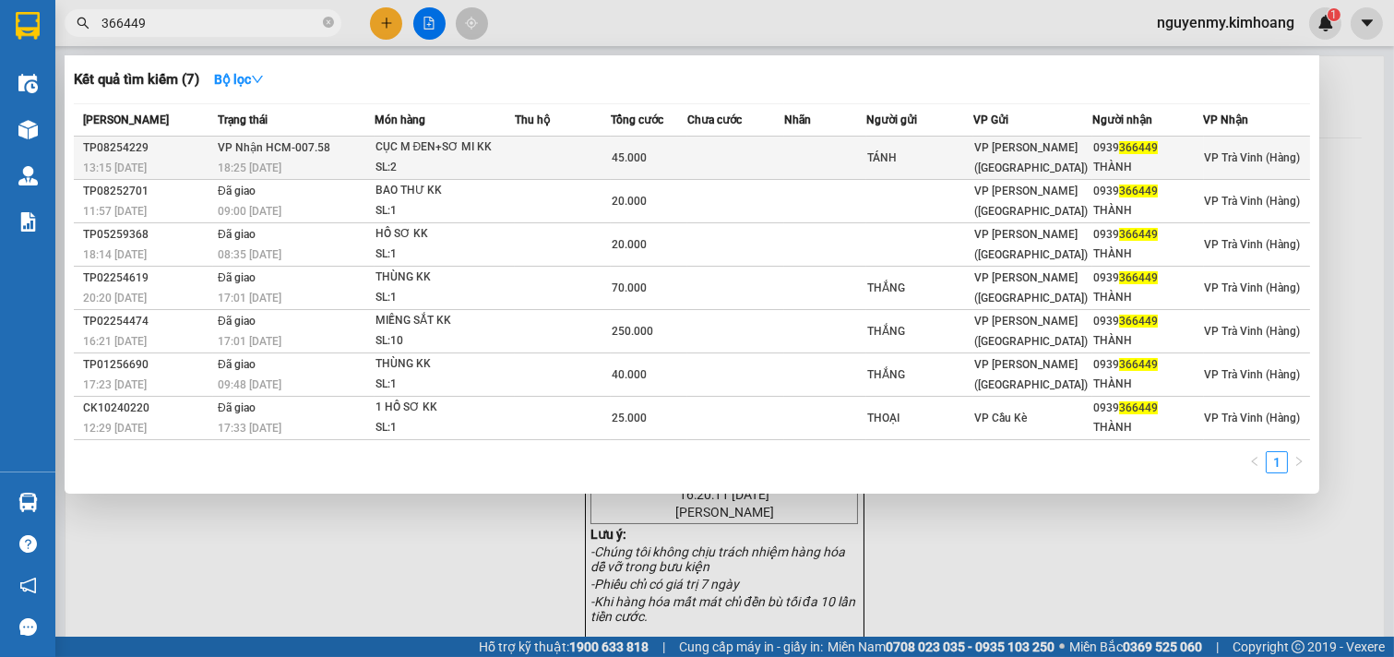
type input "366449"
click at [697, 157] on td at bounding box center [735, 158] width 97 height 43
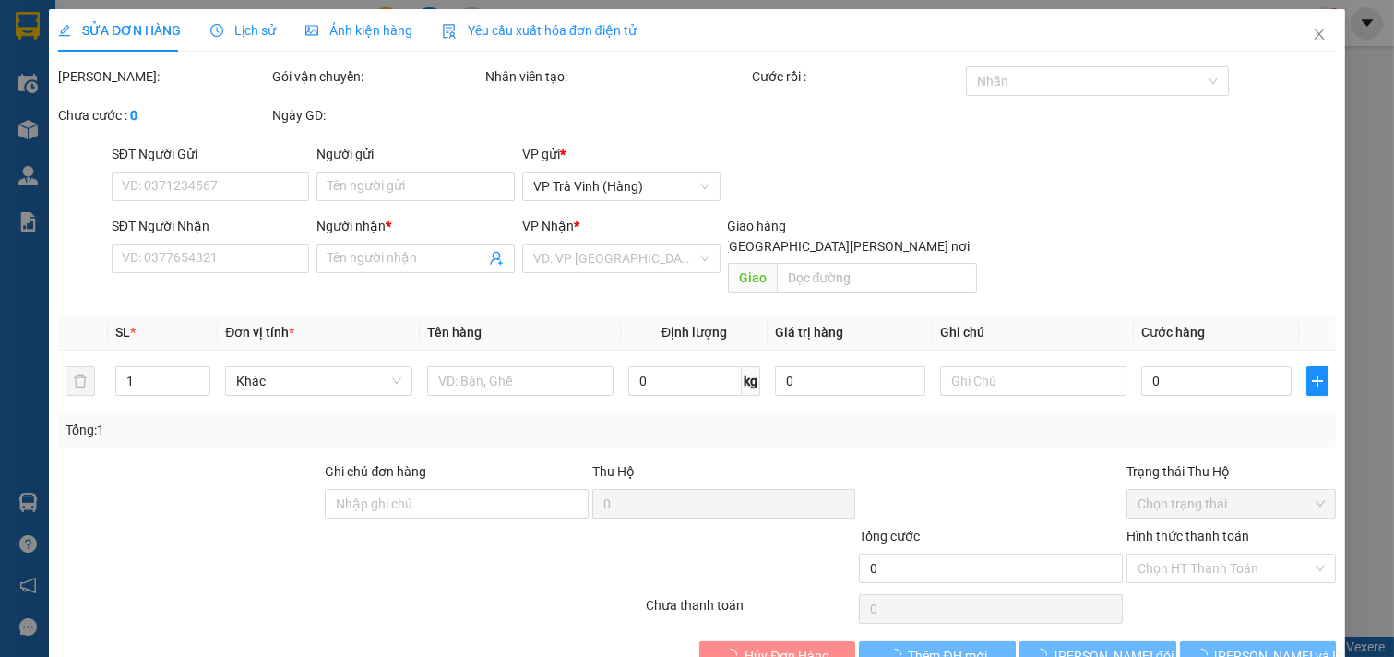
type input "TÁNH"
type input "0939366449"
type input "THÀNH"
type input "45.000"
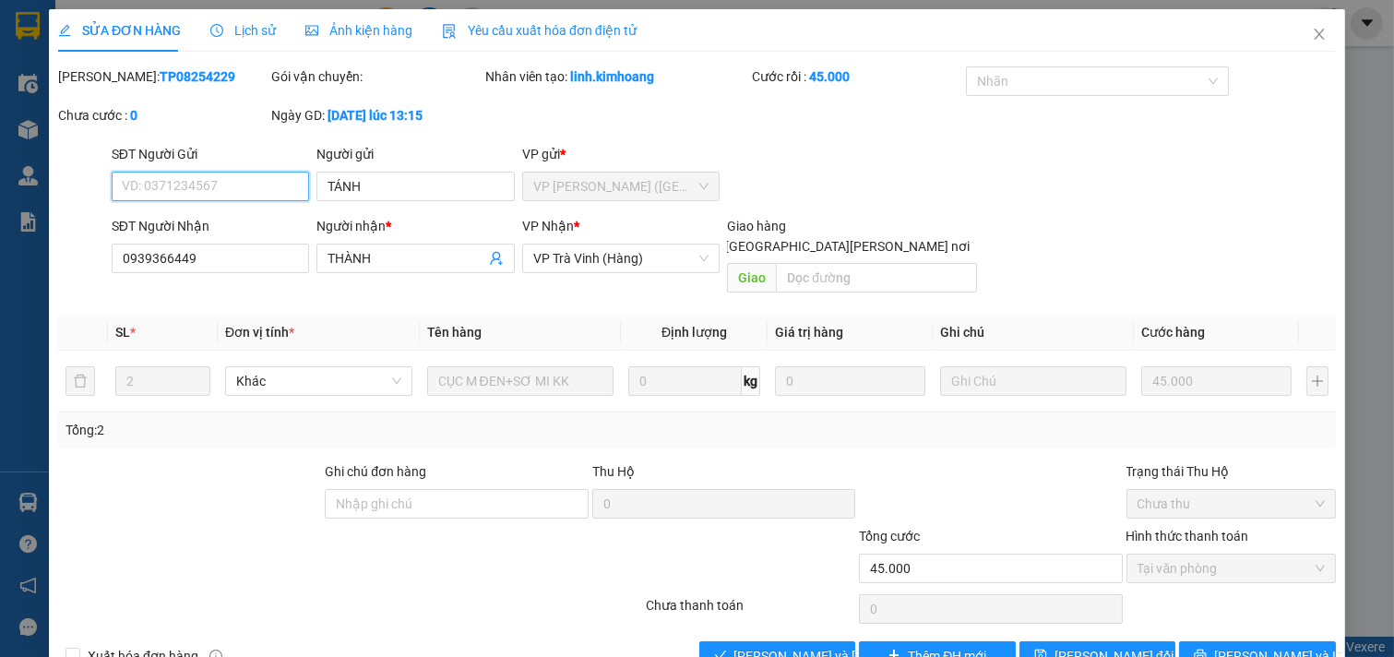
scroll to position [30, 0]
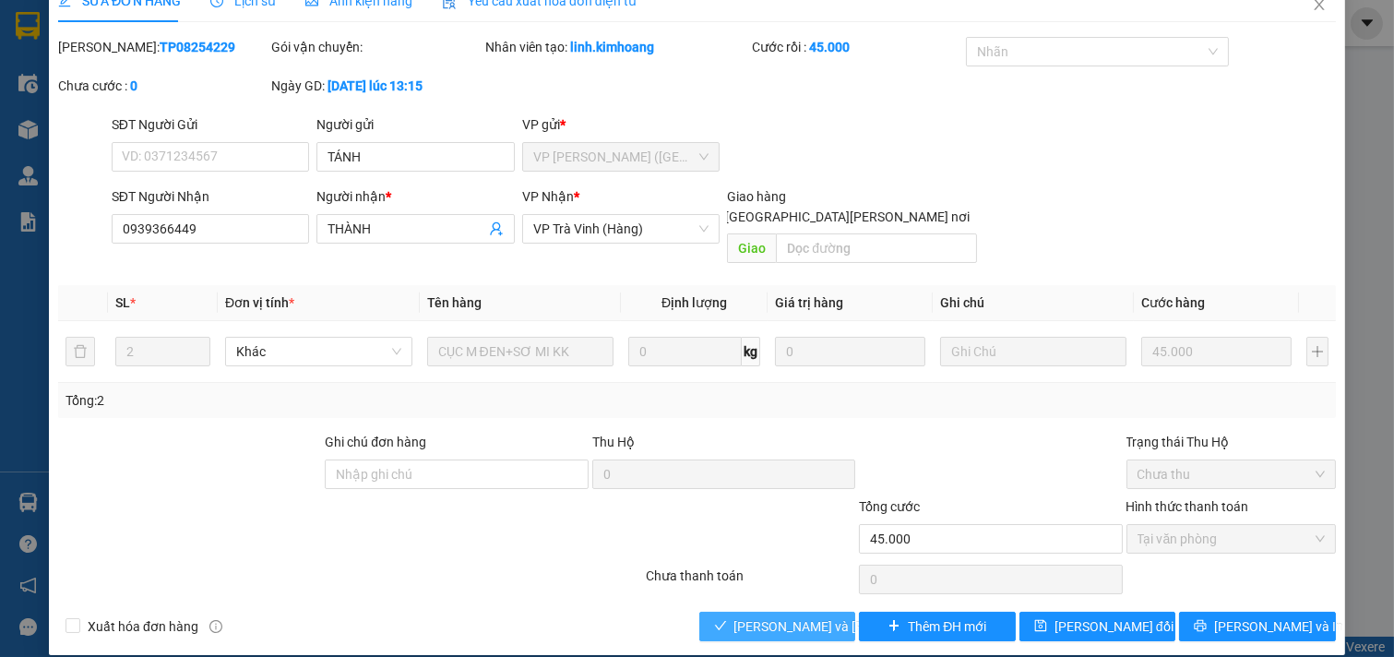
click at [763, 620] on button "[PERSON_NAME] và [PERSON_NAME] hàng" at bounding box center [777, 627] width 157 height 30
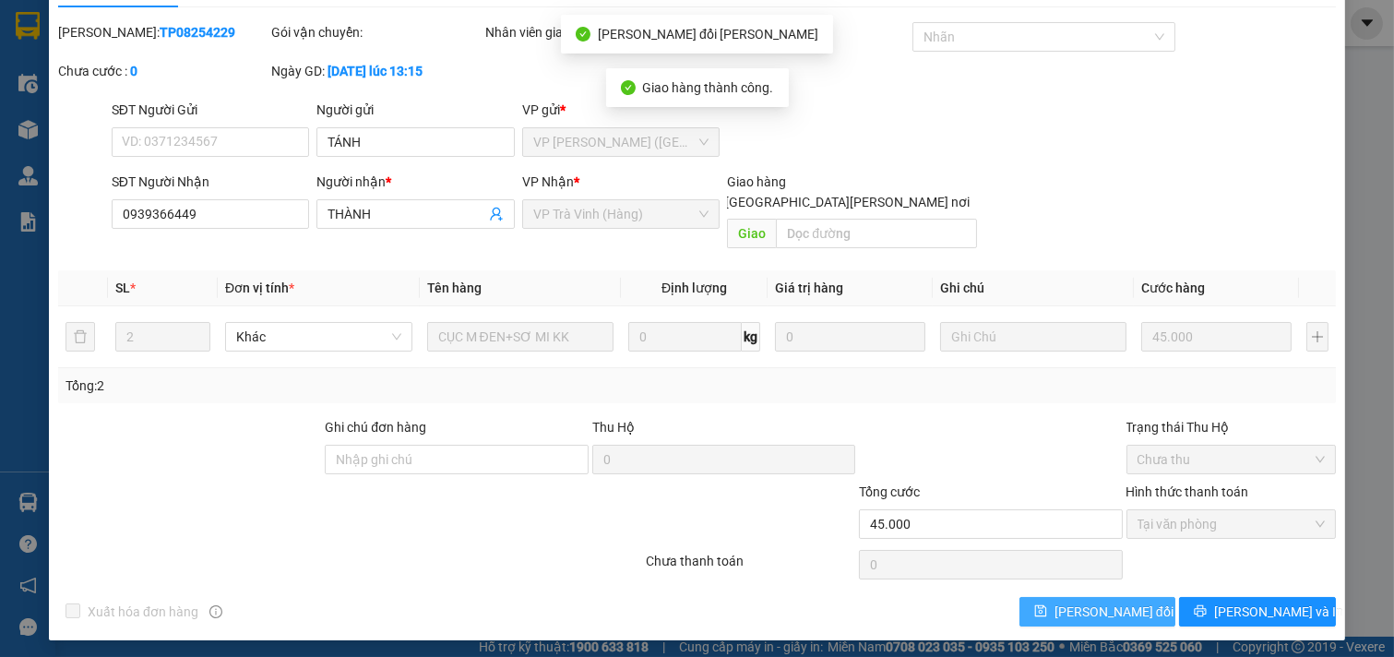
scroll to position [49, 0]
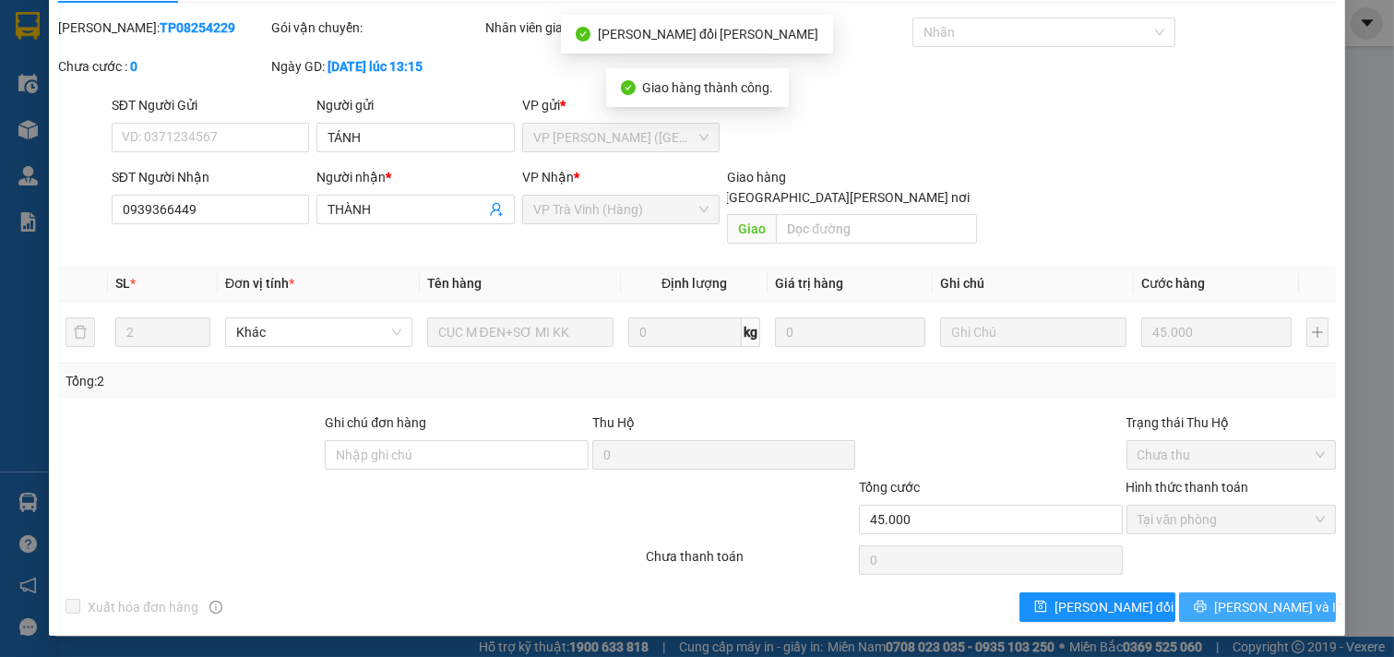
click at [1252, 601] on span "[PERSON_NAME] và In" at bounding box center [1278, 607] width 129 height 20
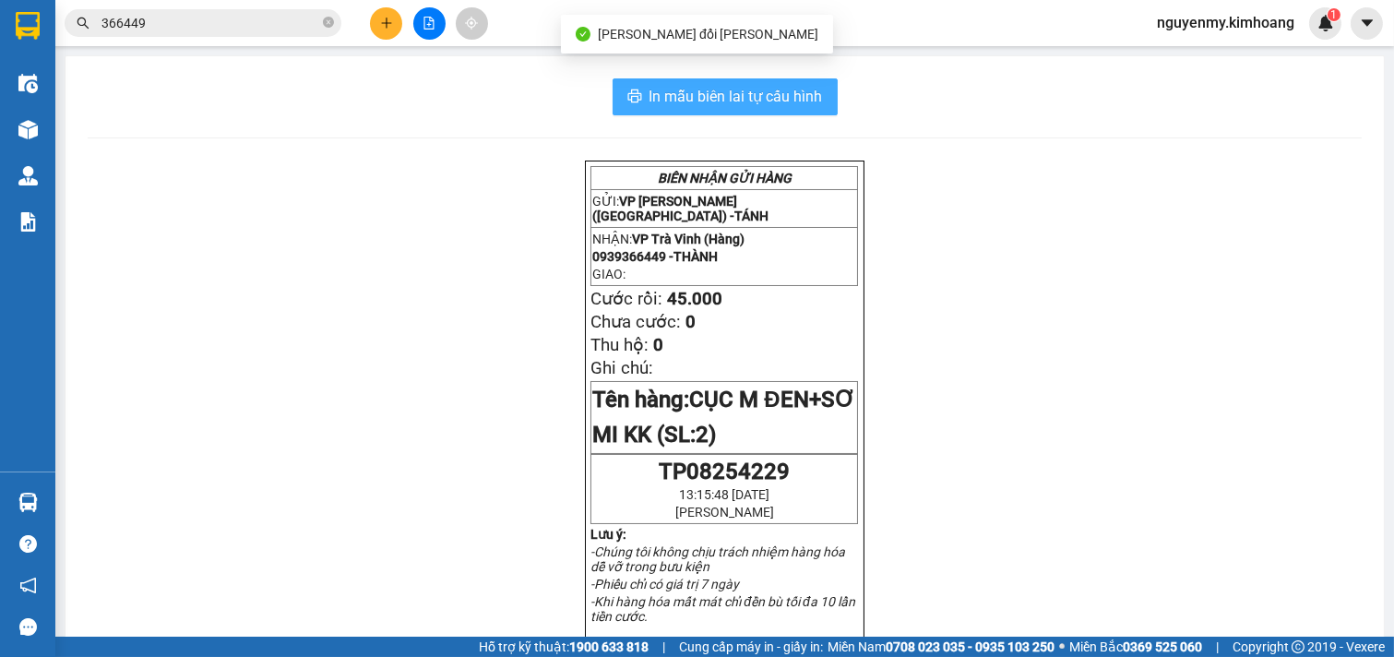
click at [798, 97] on span "In mẫu biên lai tự cấu hình" at bounding box center [736, 96] width 173 height 23
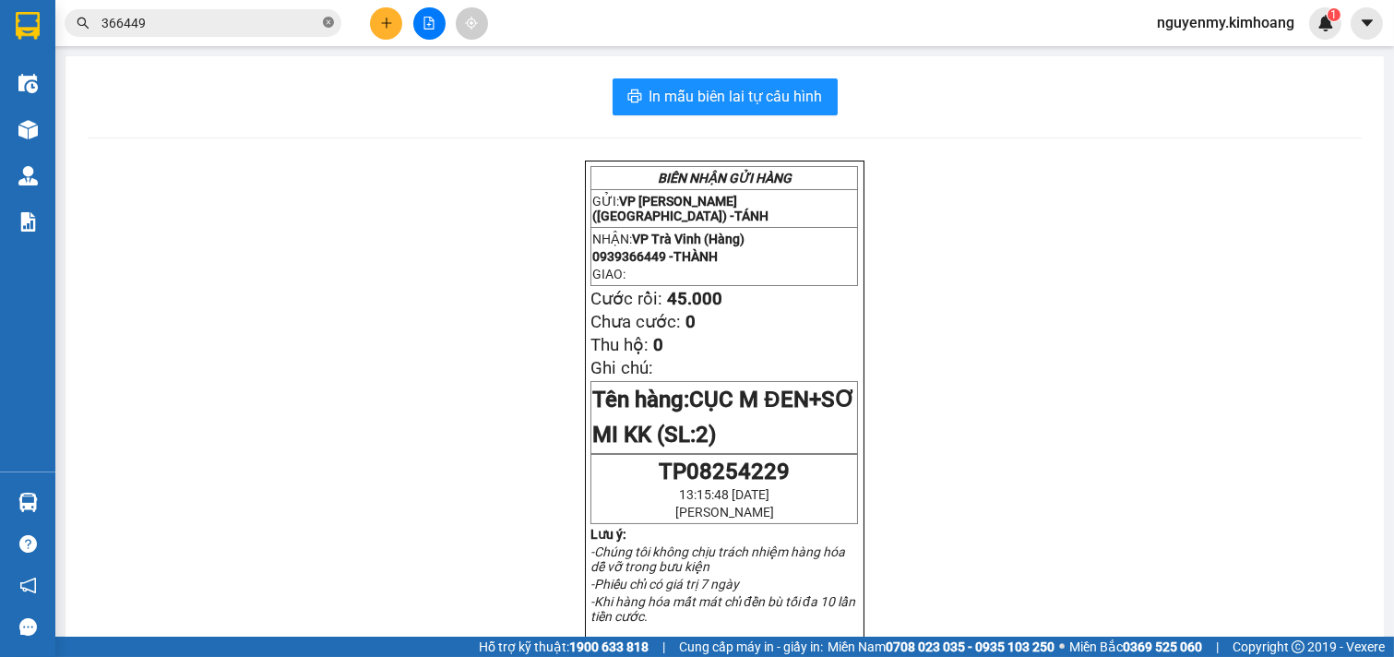
click at [330, 17] on span "366449" at bounding box center [203, 23] width 277 height 28
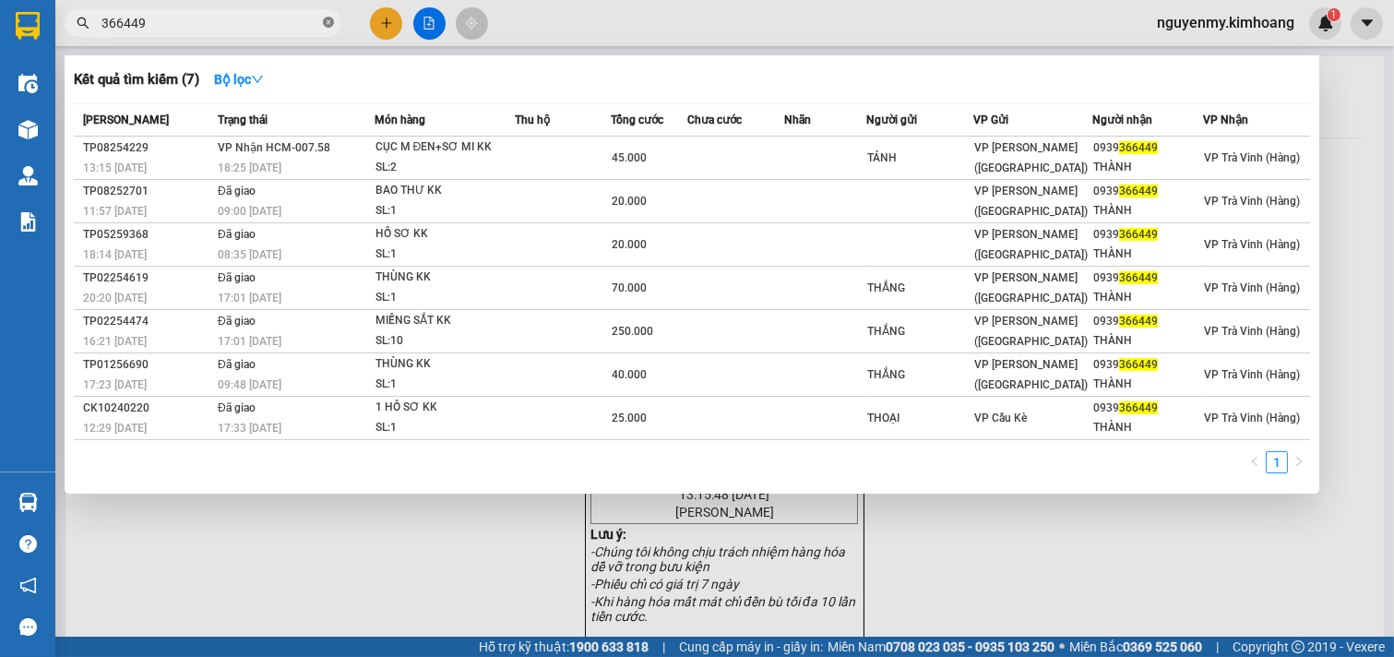
click at [325, 18] on icon "close-circle" at bounding box center [328, 22] width 11 height 11
click at [312, 23] on span at bounding box center [203, 23] width 277 height 28
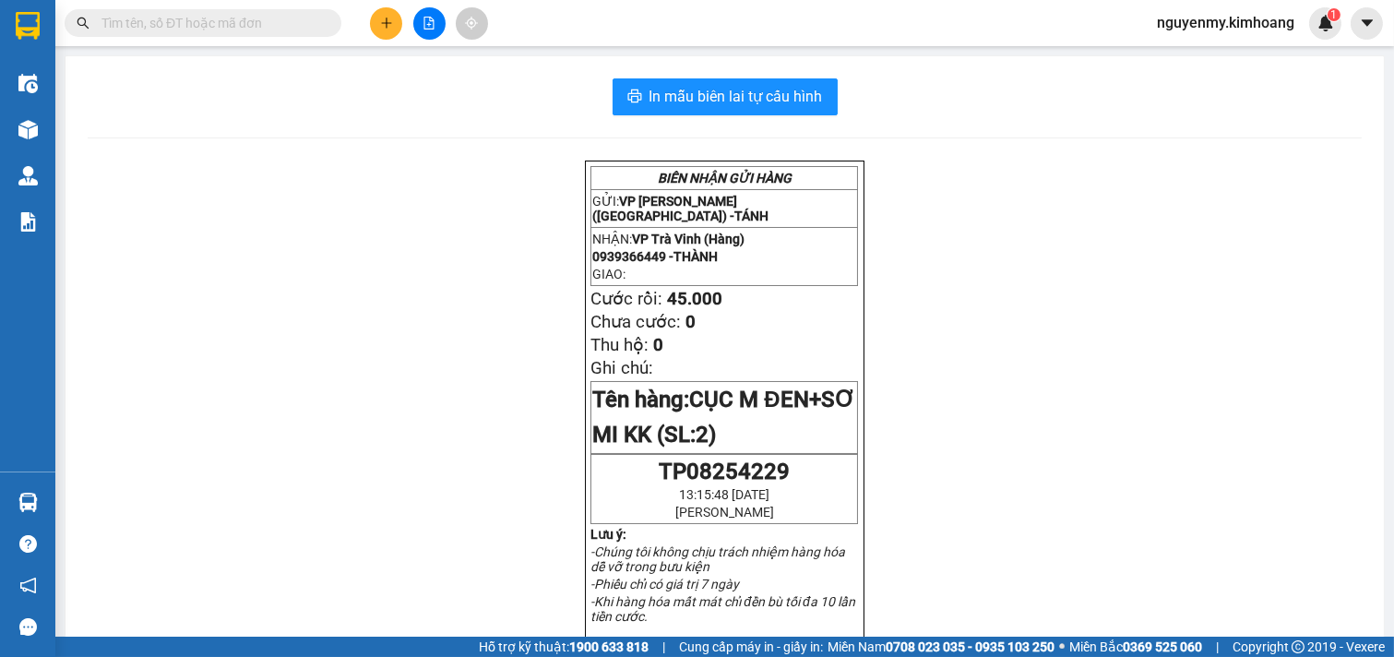
click at [312, 23] on input "text" at bounding box center [210, 23] width 218 height 20
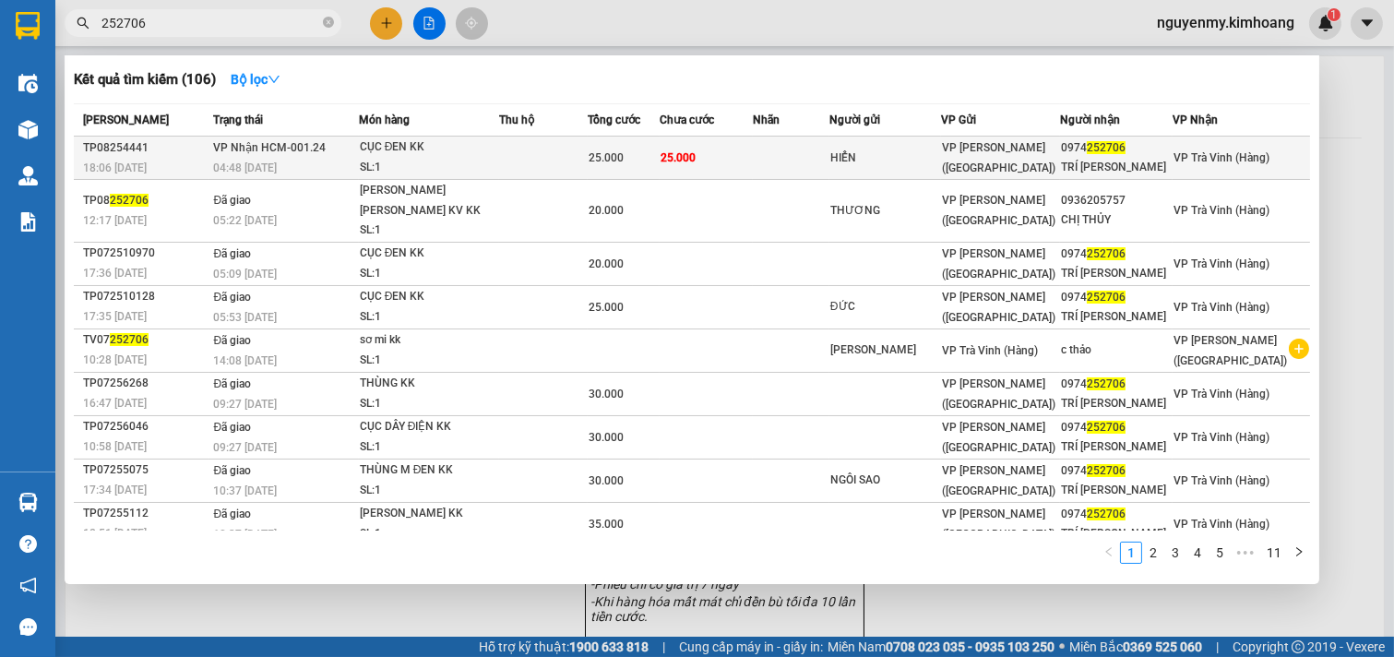
type input "252706"
click at [659, 150] on div "25.000" at bounding box center [624, 158] width 70 height 20
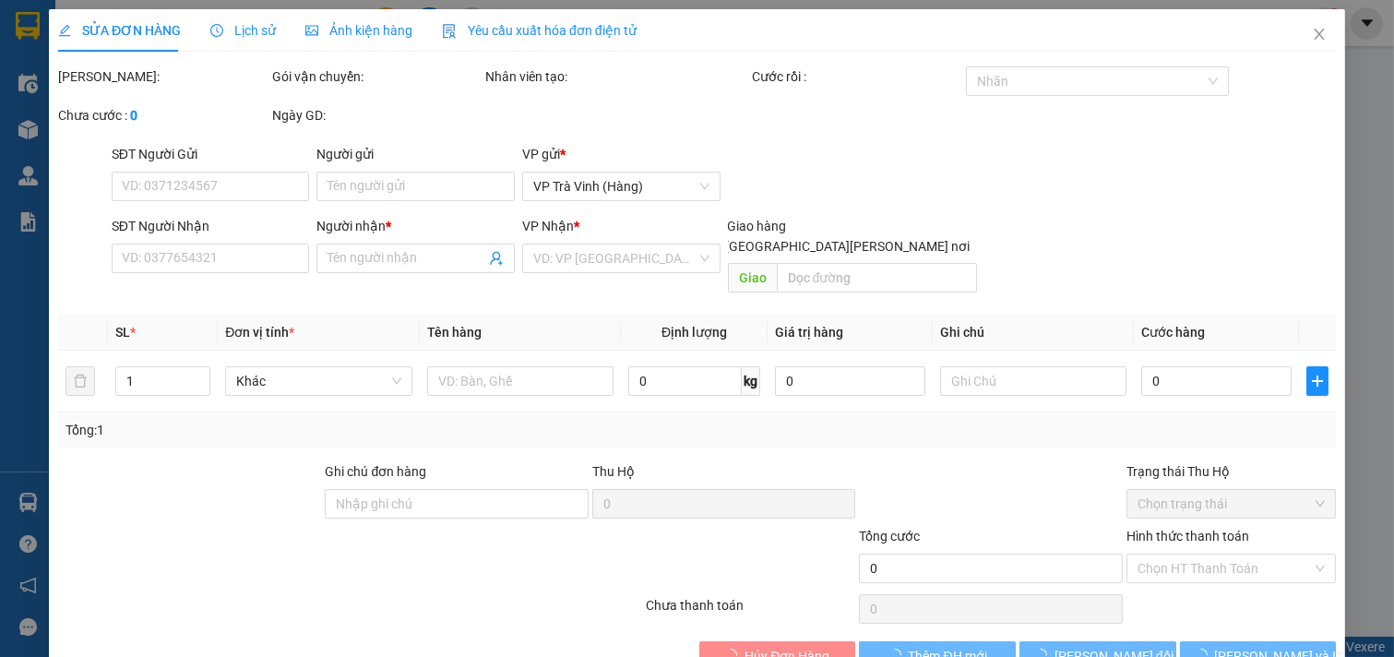
type input "HIỂN"
type input "0974252706"
type input "TRÍ THỨC"
type input "25.000"
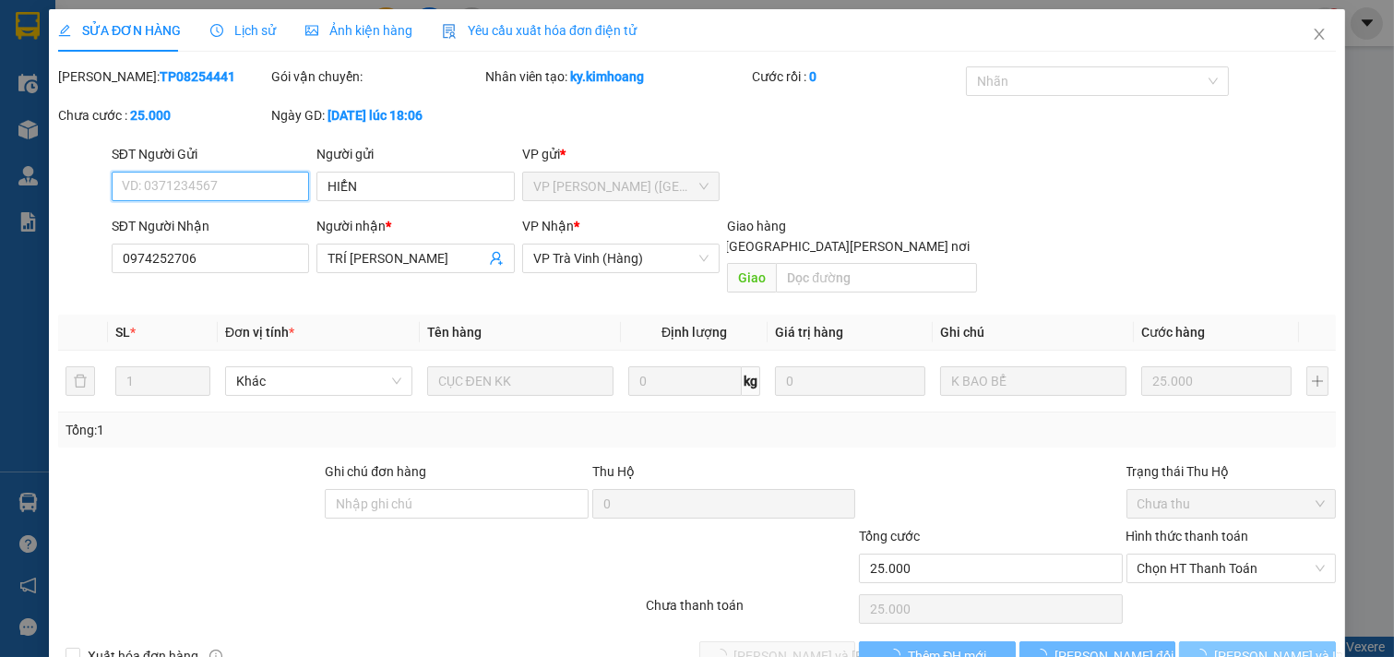
scroll to position [20, 0]
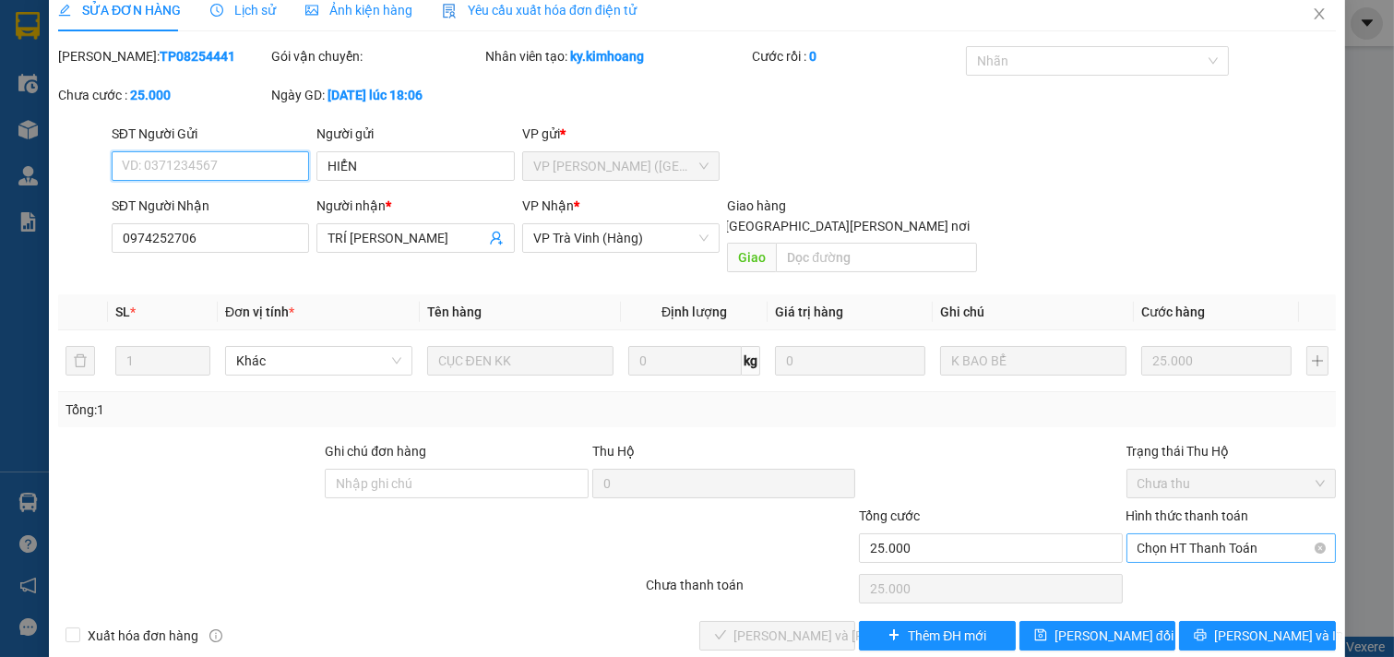
click at [1262, 534] on span "Chọn HT Thanh Toán" at bounding box center [1232, 548] width 188 height 28
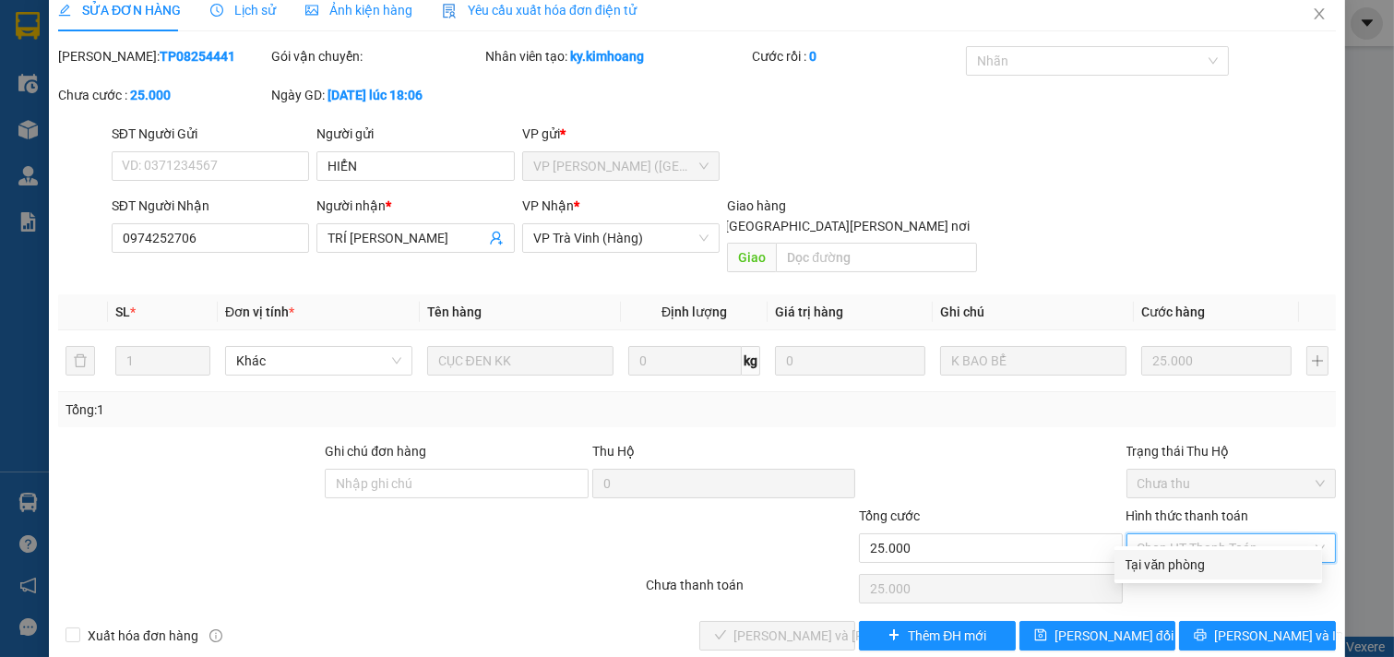
click at [1203, 564] on div "Tại văn phòng" at bounding box center [1218, 565] width 185 height 20
type input "0"
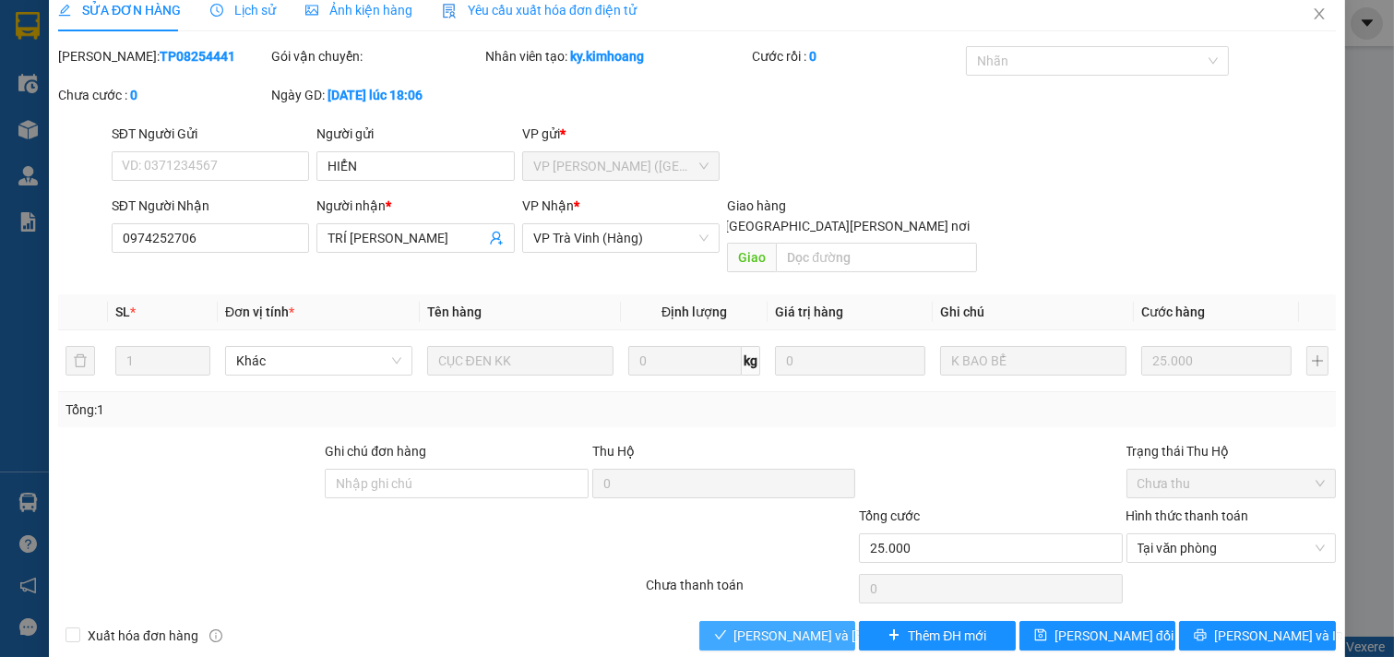
click at [792, 626] on span "[PERSON_NAME] và [PERSON_NAME] hàng" at bounding box center [858, 636] width 249 height 20
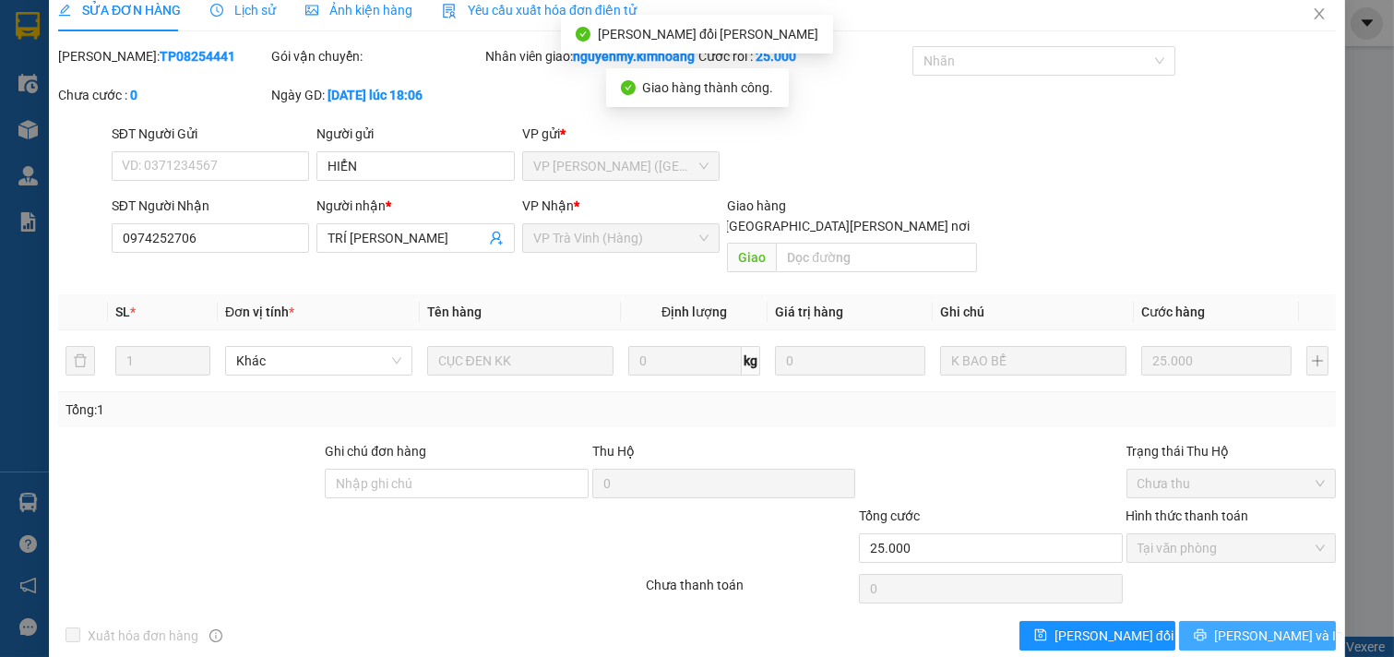
click at [1260, 632] on span "[PERSON_NAME] và In" at bounding box center [1278, 636] width 129 height 20
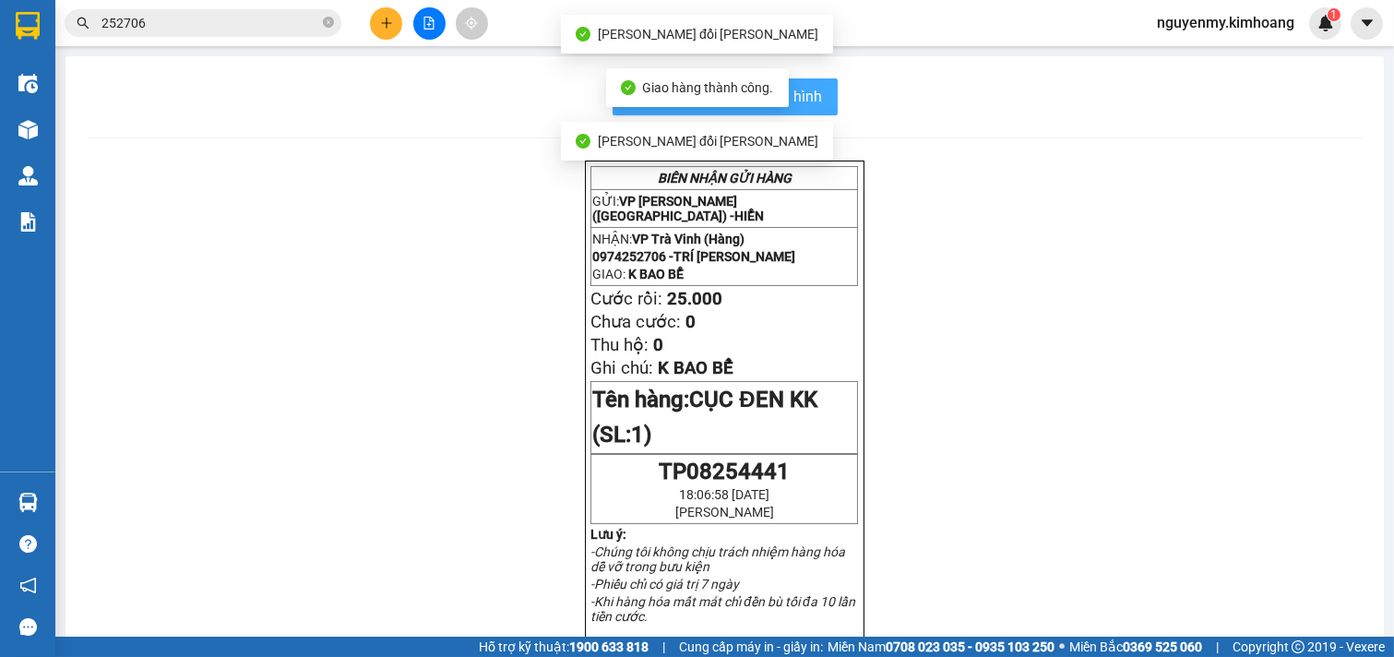
click at [808, 101] on span "In mẫu biên lai tự cấu hình" at bounding box center [736, 96] width 173 height 23
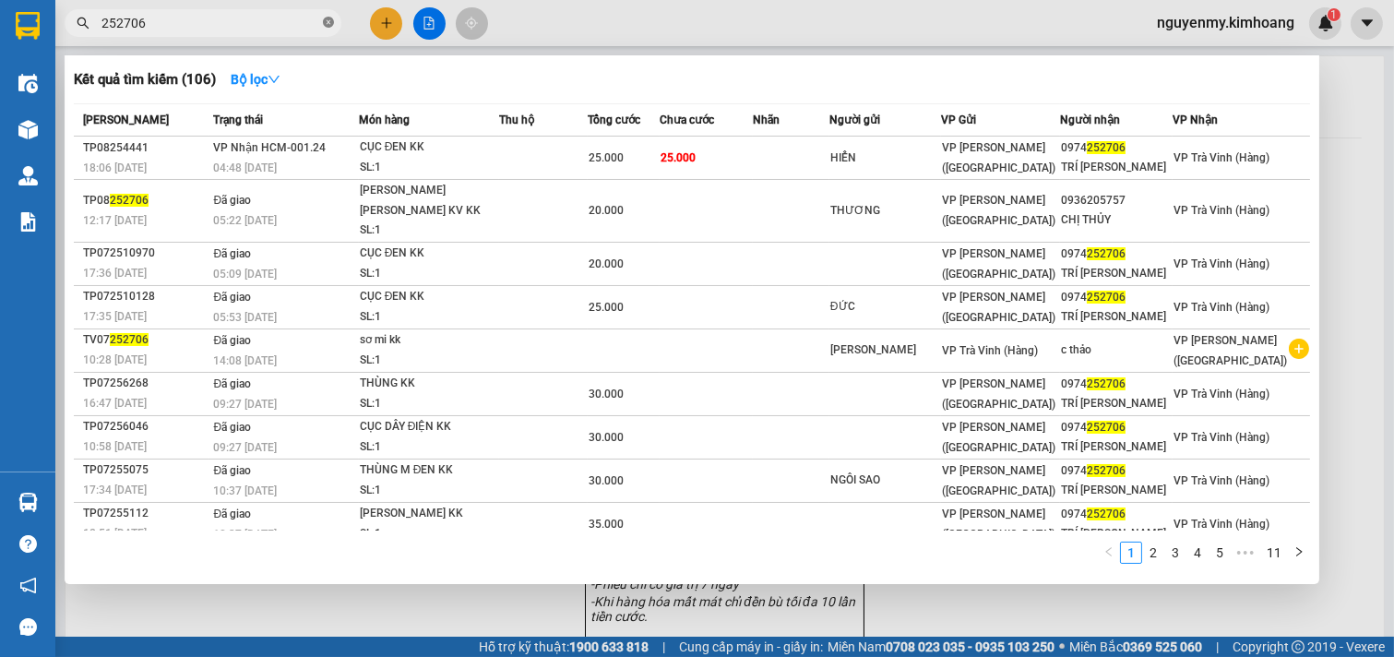
click at [329, 20] on icon "close-circle" at bounding box center [328, 22] width 11 height 11
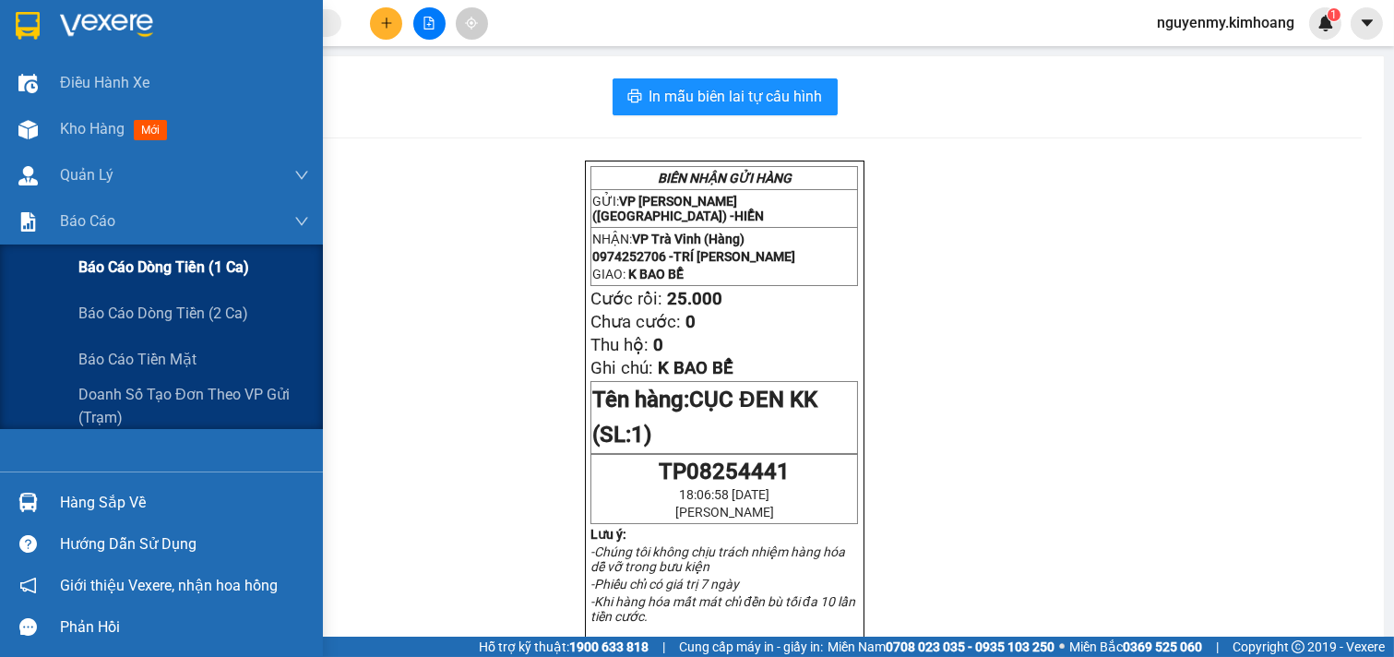
click at [125, 258] on span "Báo cáo dòng tiền (1 ca)" at bounding box center [163, 267] width 171 height 23
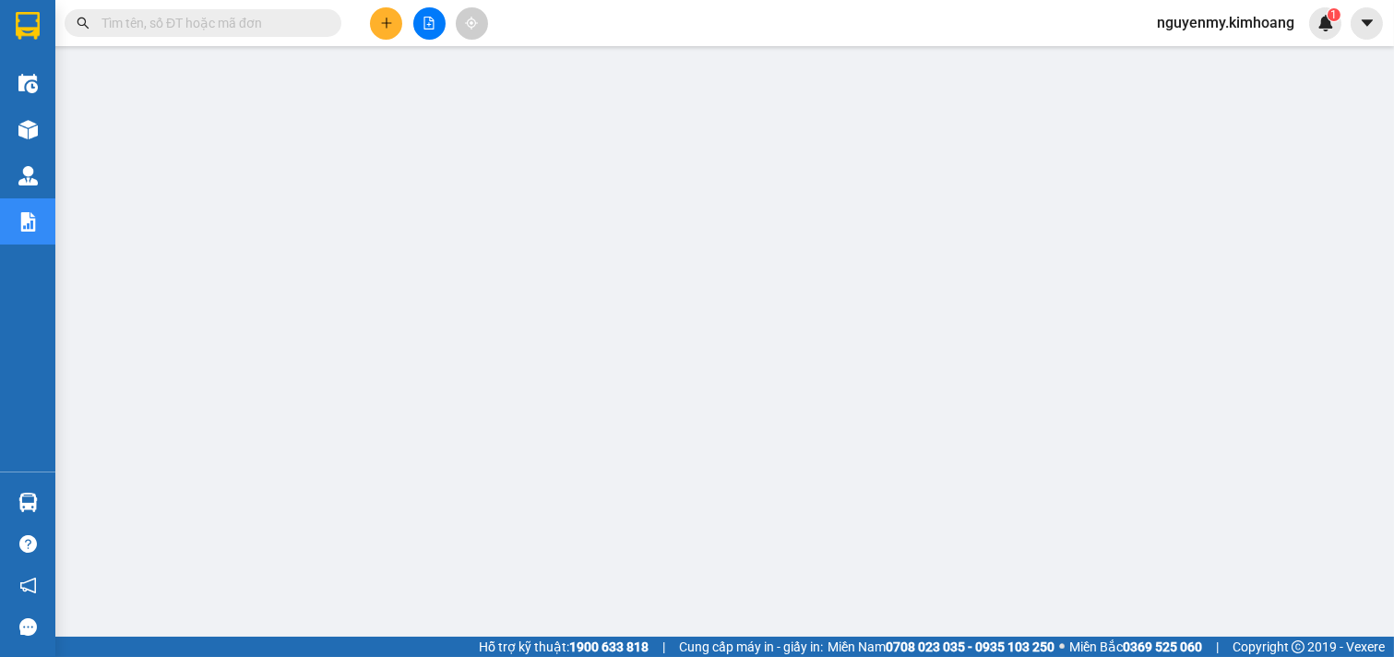
click at [293, 28] on input "text" at bounding box center [210, 23] width 218 height 20
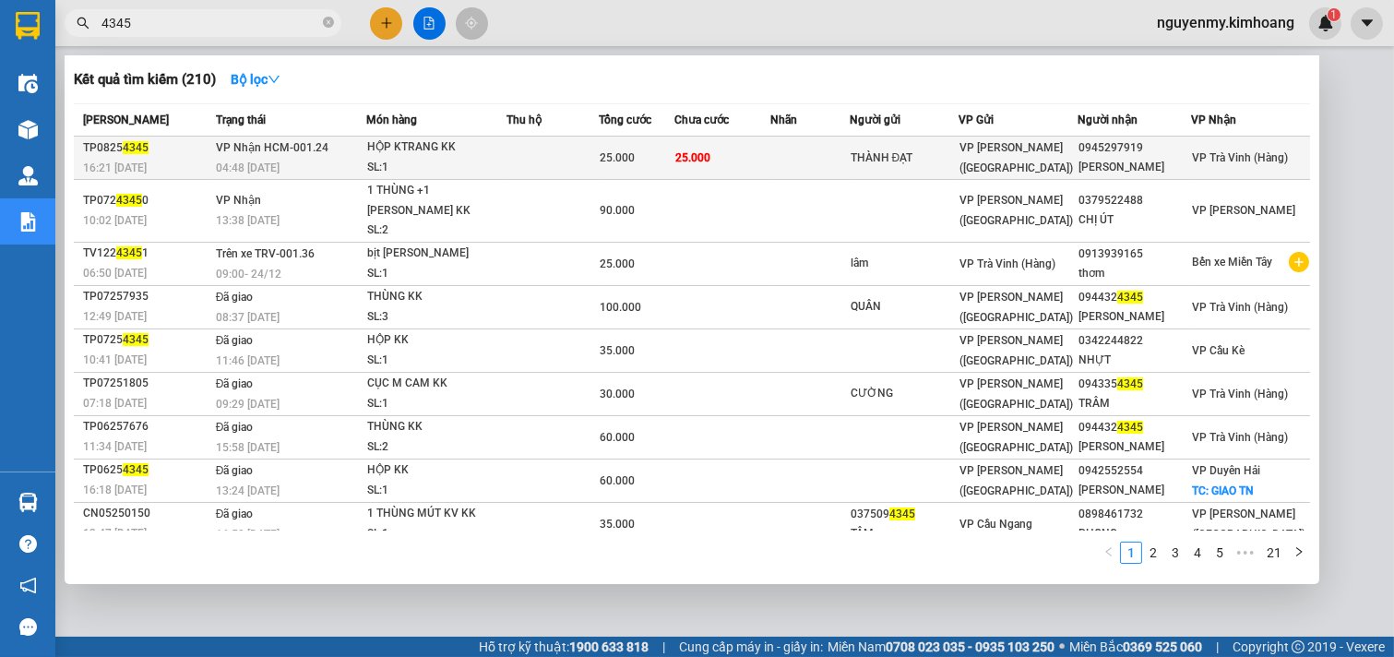
type input "4345"
click at [919, 162] on div "THÀNH ĐẠT" at bounding box center [904, 158] width 107 height 19
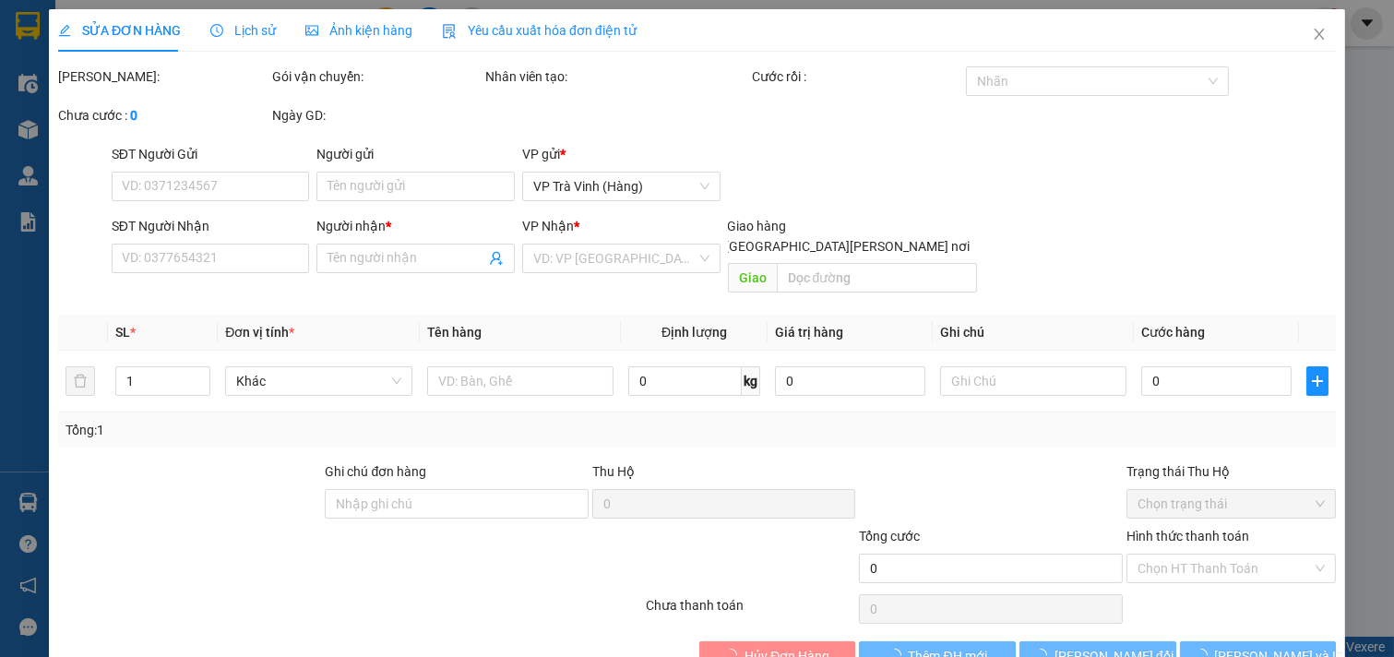
scroll to position [16, 0]
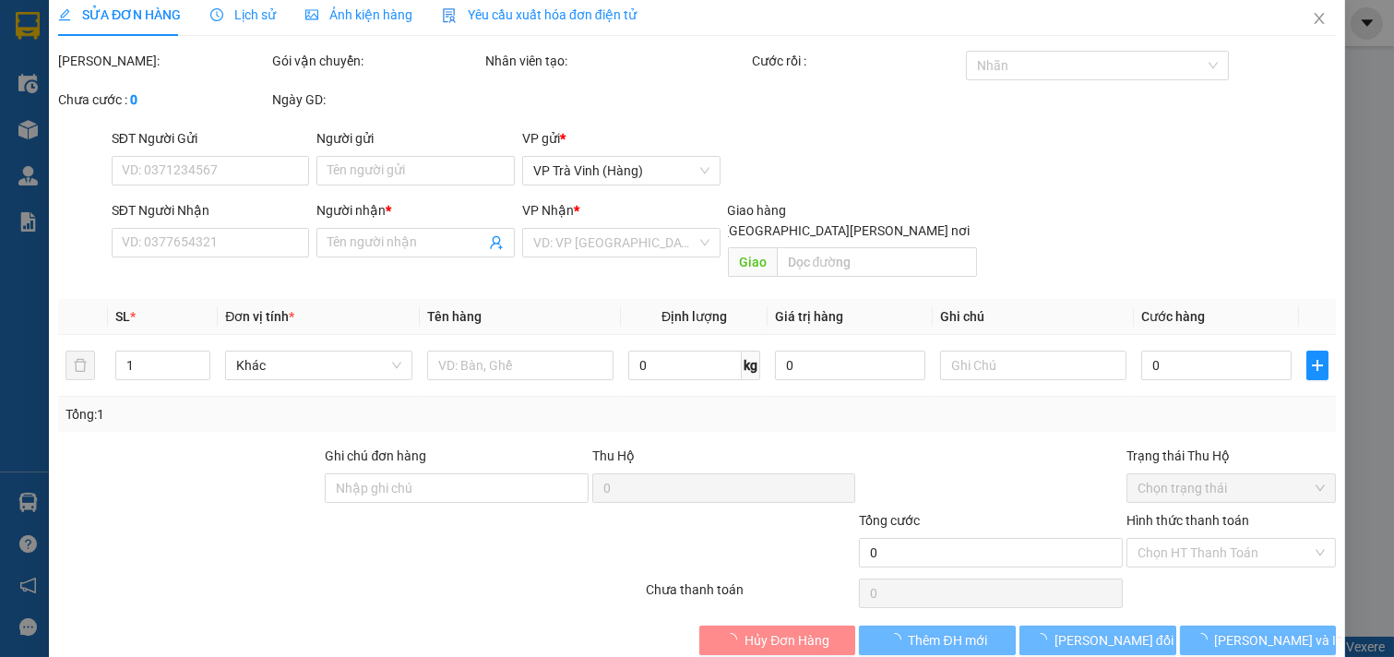
type input "THÀNH ĐẠT"
type input "0945297919"
type input "[PERSON_NAME]"
type input "25.000"
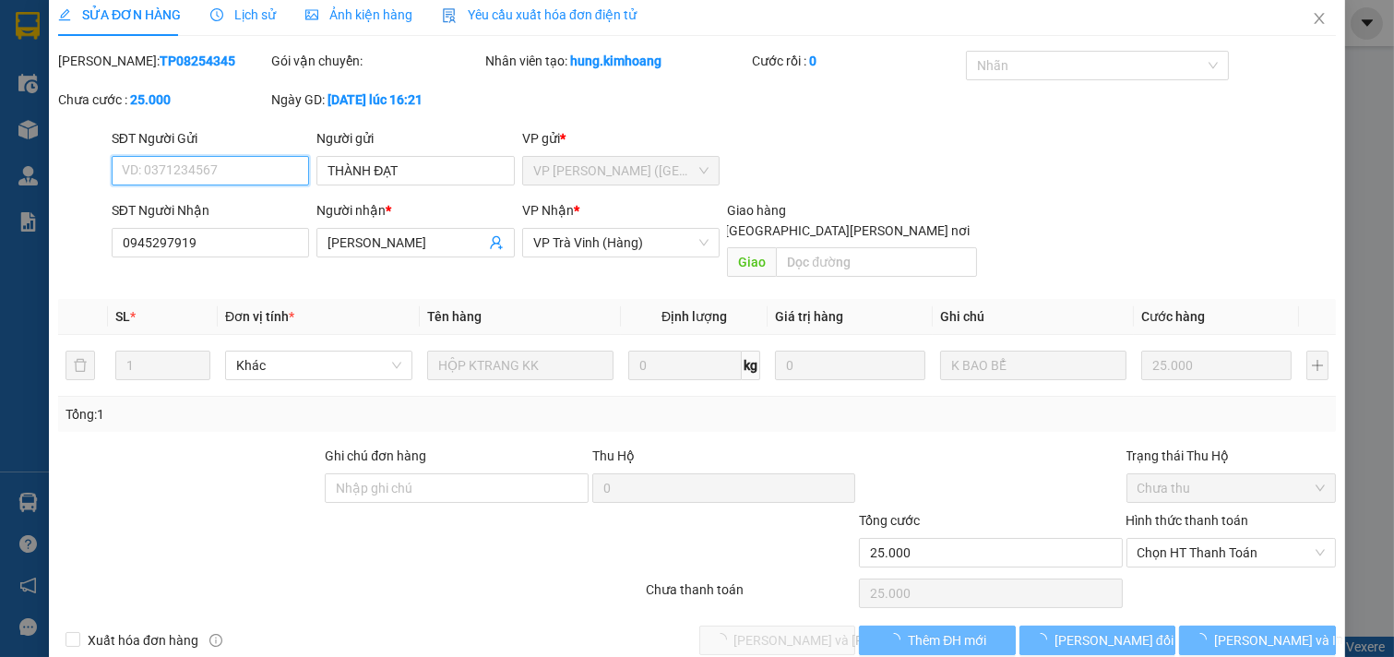
scroll to position [0, 0]
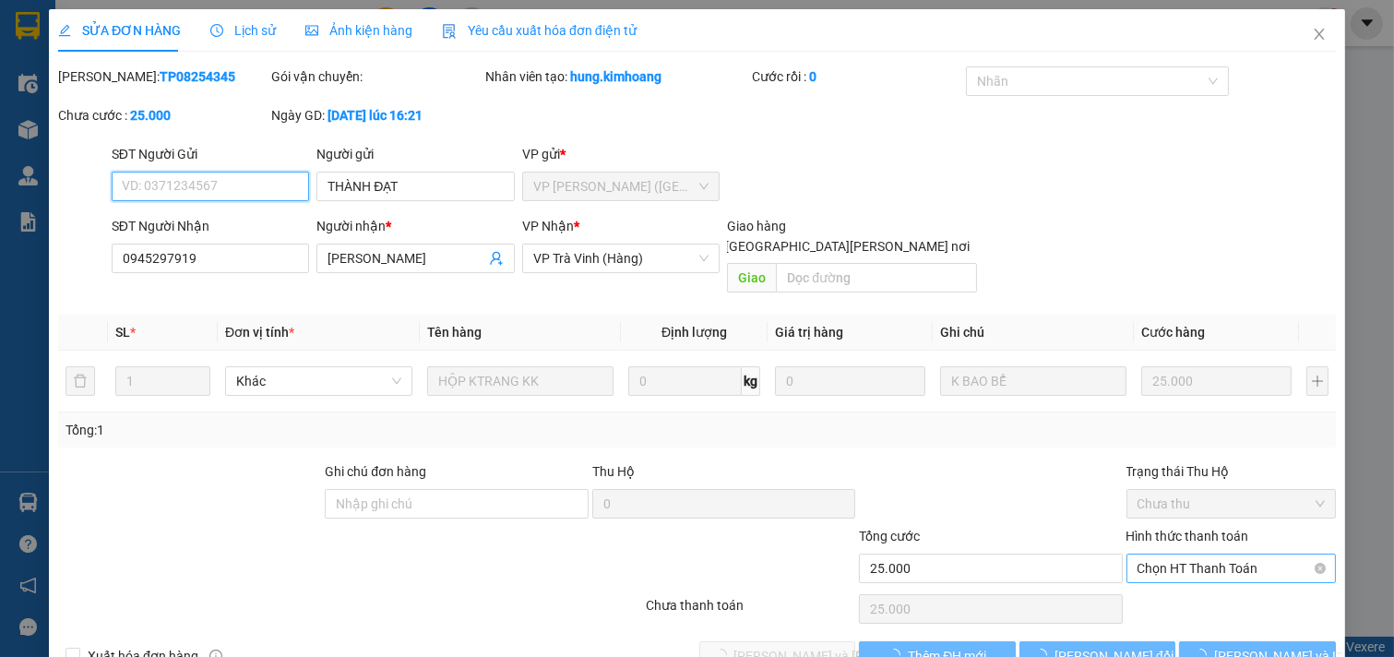
click at [1233, 555] on span "Chọn HT Thanh Toán" at bounding box center [1232, 569] width 188 height 28
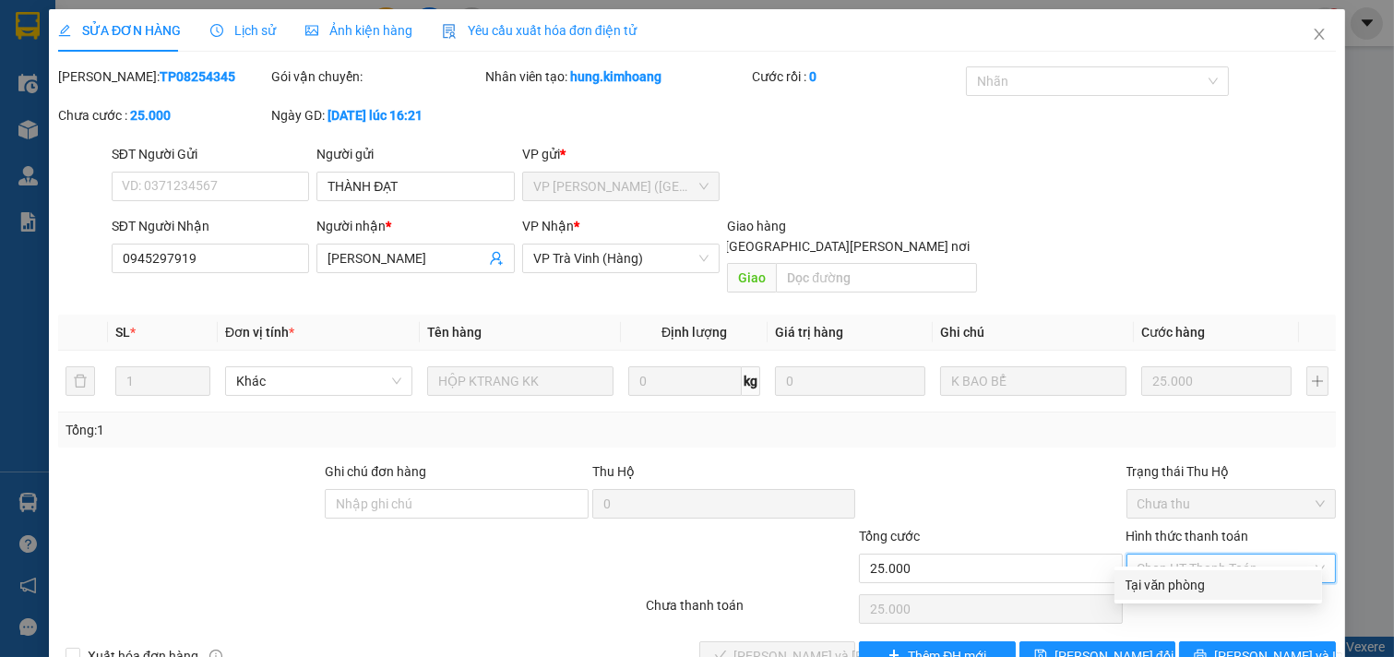
click at [1200, 582] on div "Tại văn phòng" at bounding box center [1218, 585] width 185 height 20
type input "0"
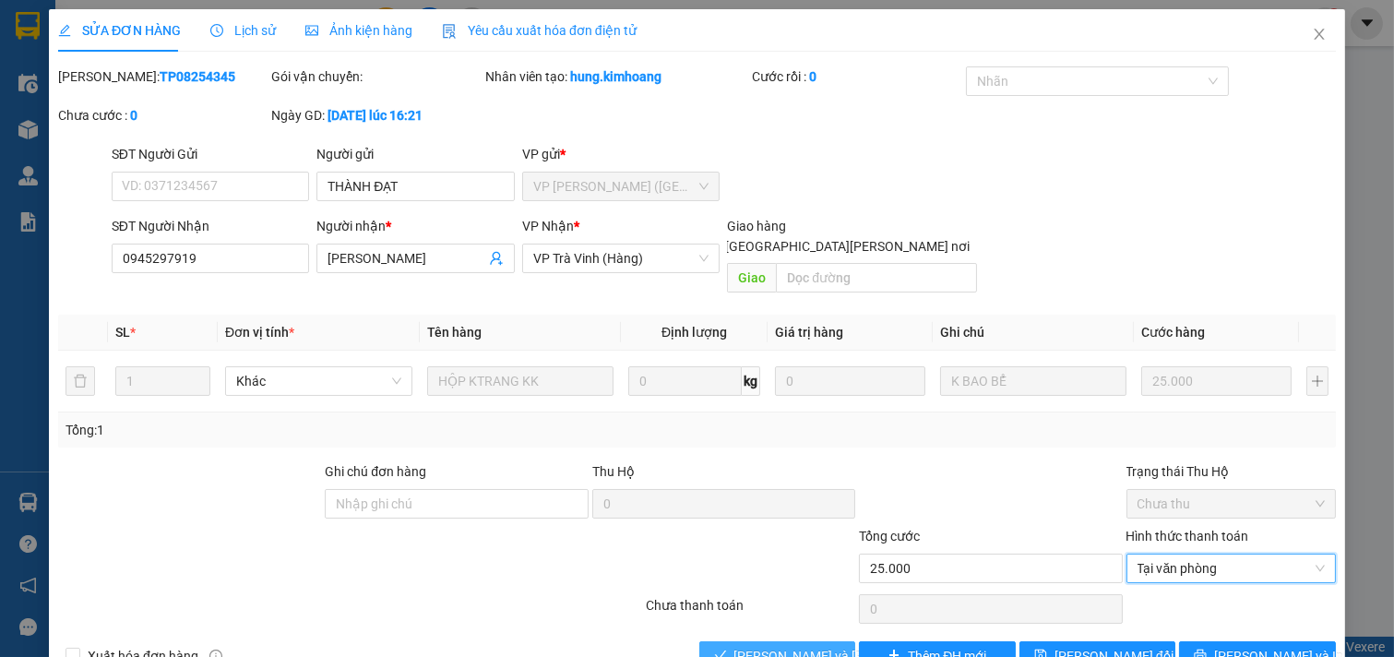
click at [796, 646] on span "[PERSON_NAME] và [PERSON_NAME] hàng" at bounding box center [858, 656] width 249 height 20
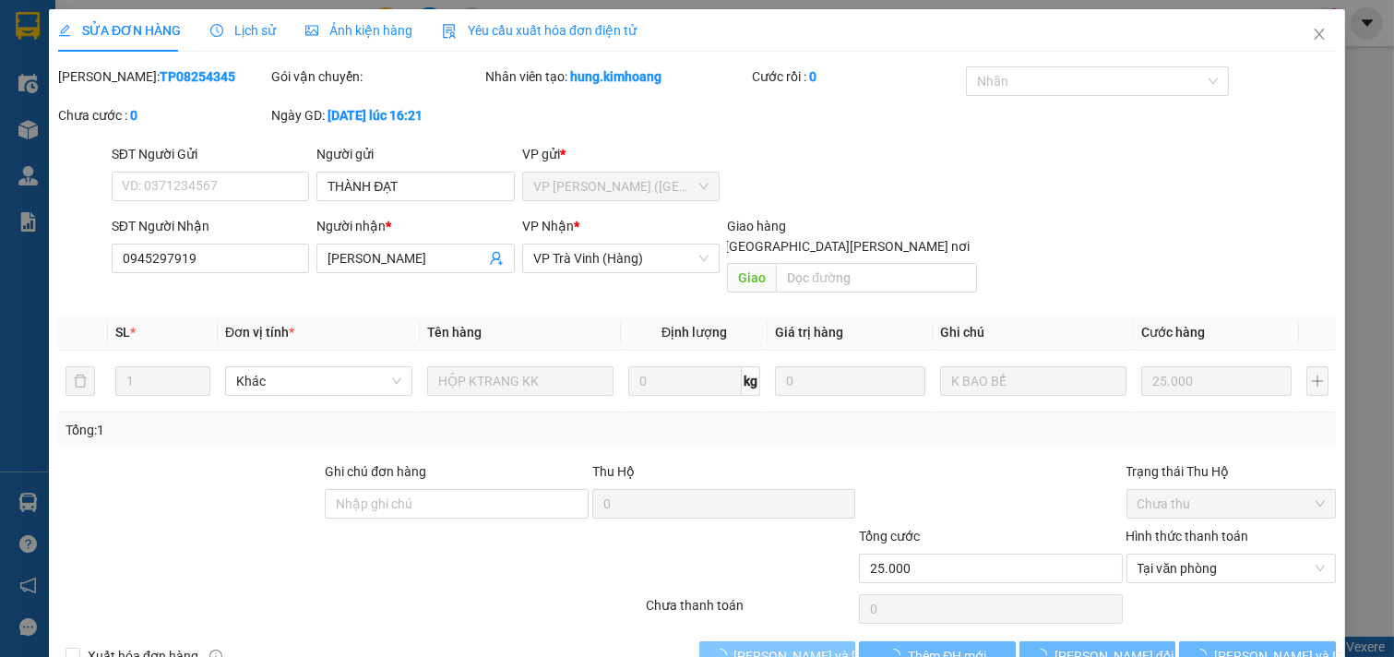
click at [796, 646] on span "[PERSON_NAME] và [PERSON_NAME] hàng" at bounding box center [858, 656] width 249 height 20
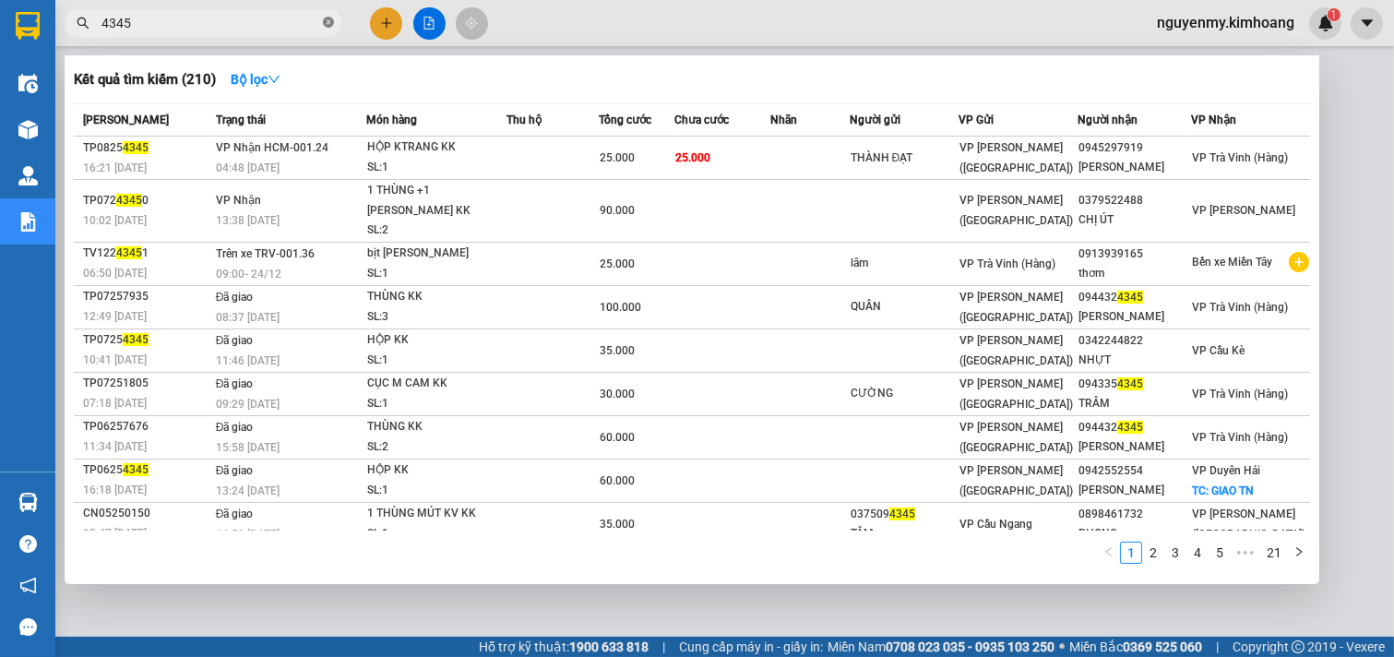
click at [327, 20] on icon "close-circle" at bounding box center [328, 22] width 11 height 11
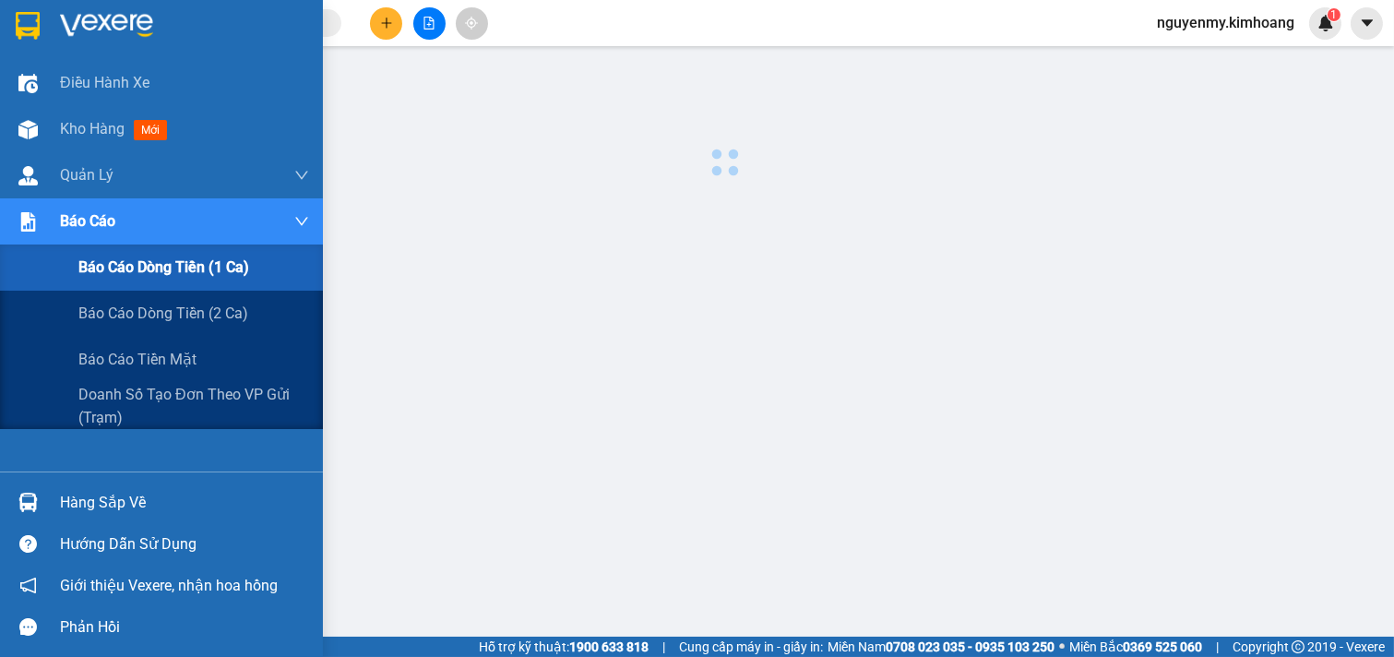
click at [198, 266] on span "Báo cáo dòng tiền (1 ca)" at bounding box center [163, 267] width 171 height 23
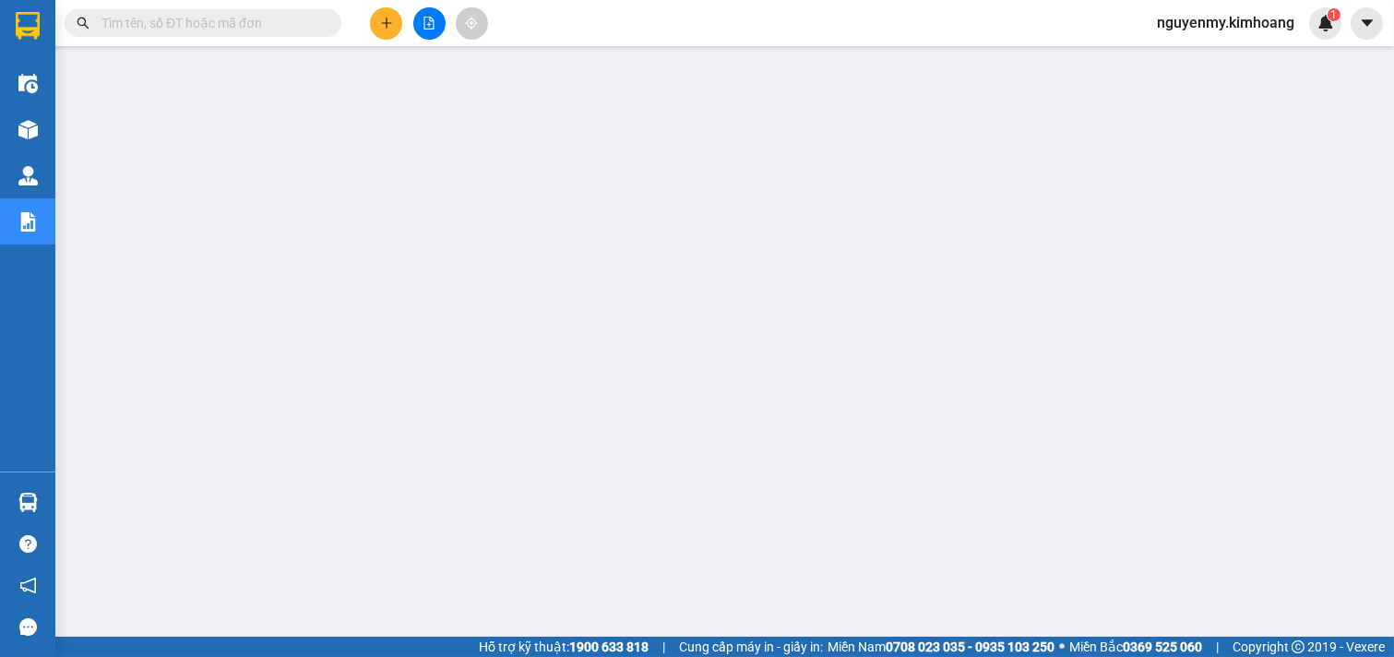
click at [197, 24] on input "text" at bounding box center [210, 23] width 218 height 20
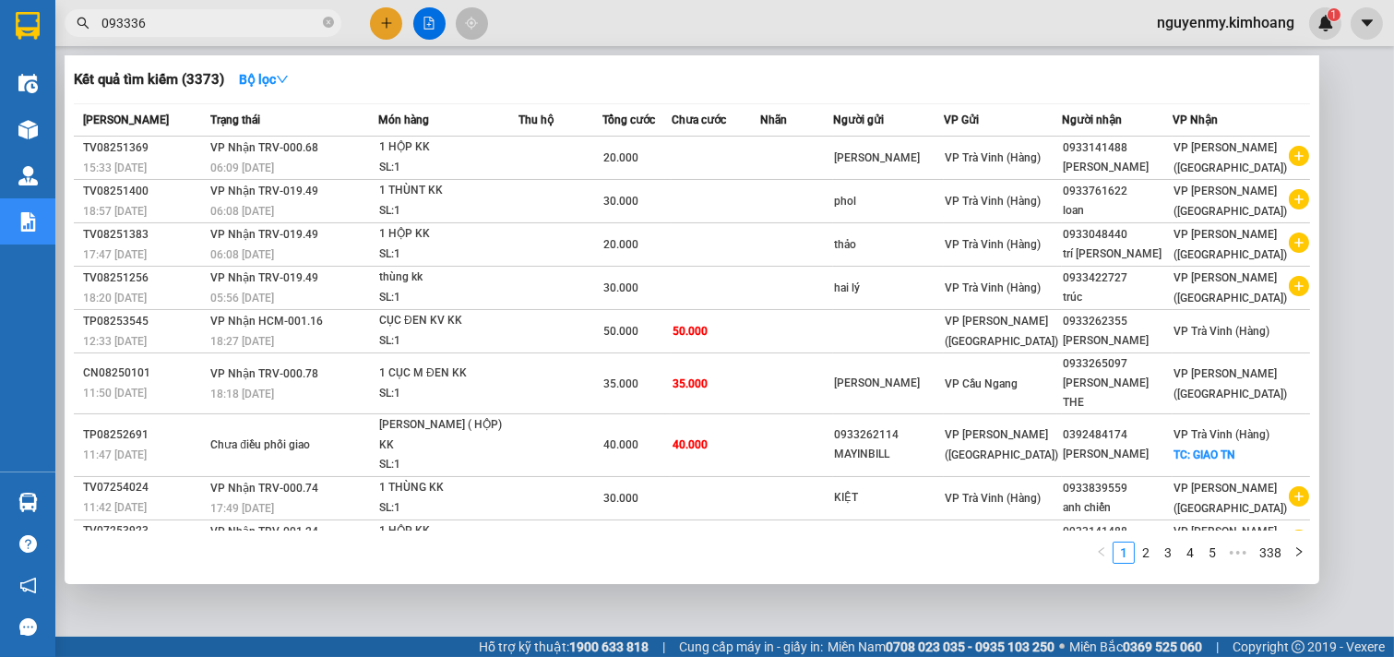
type input "0933363"
